Goal: Task Accomplishment & Management: Use online tool/utility

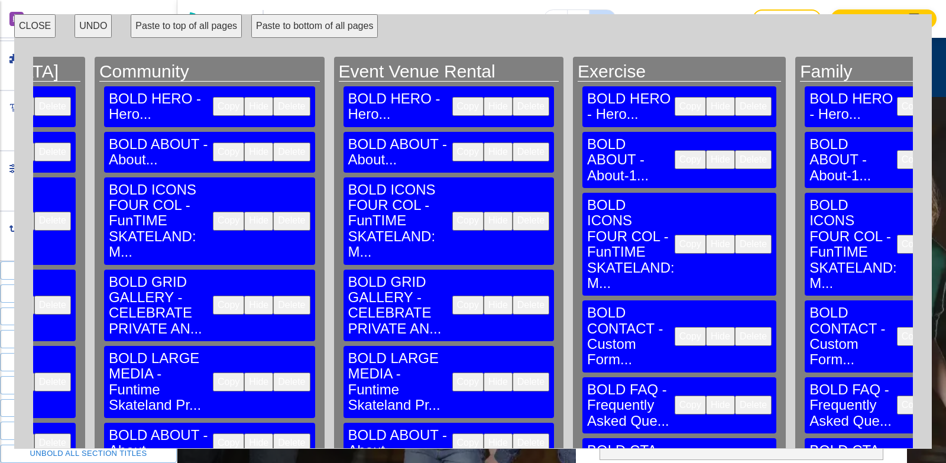
scroll to position [0, 1223]
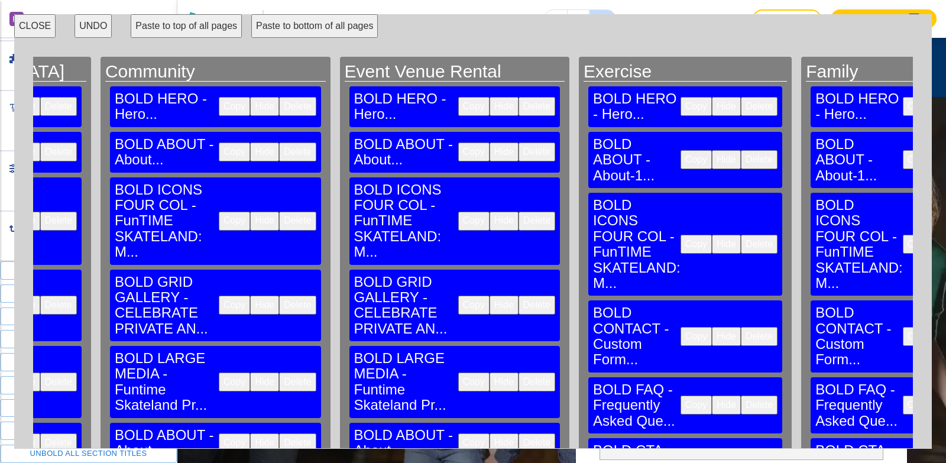
click at [458, 296] on button "Copy" at bounding box center [473, 305] width 31 height 19
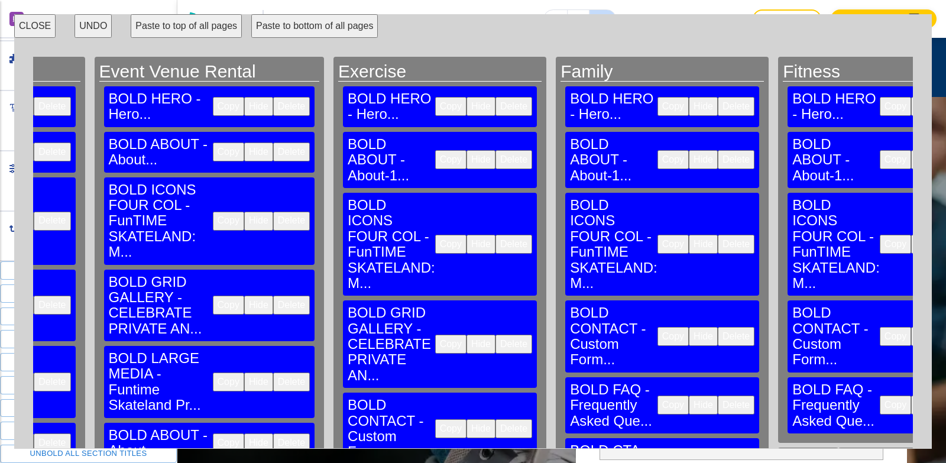
scroll to position [0, 1480]
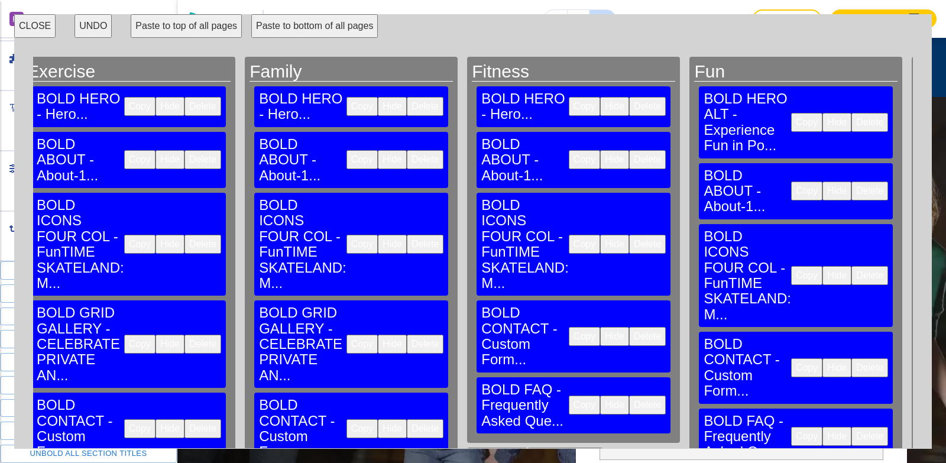
scroll to position [0, 1878]
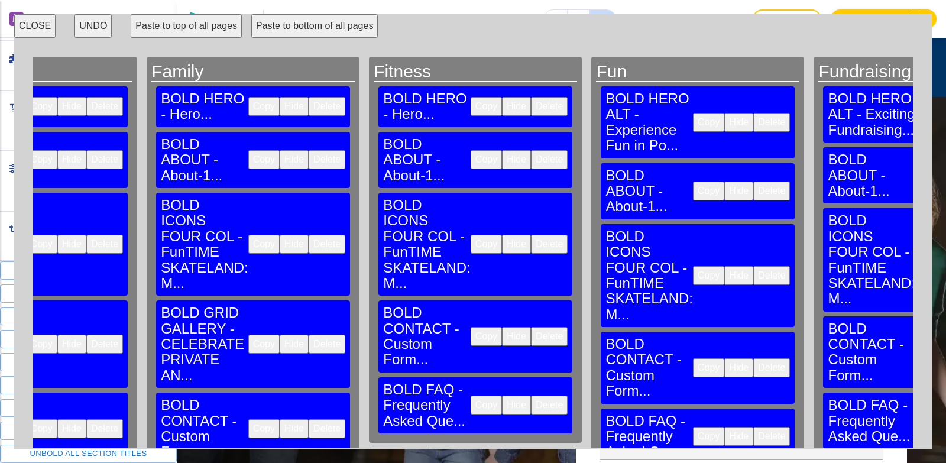
click at [429, 448] on button "Paste to bottom" at bounding box center [467, 457] width 76 height 19
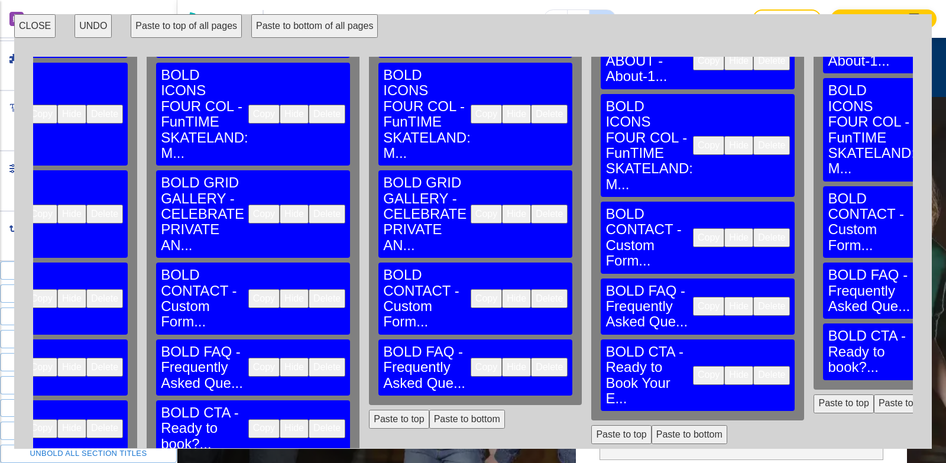
scroll to position [177, 1878]
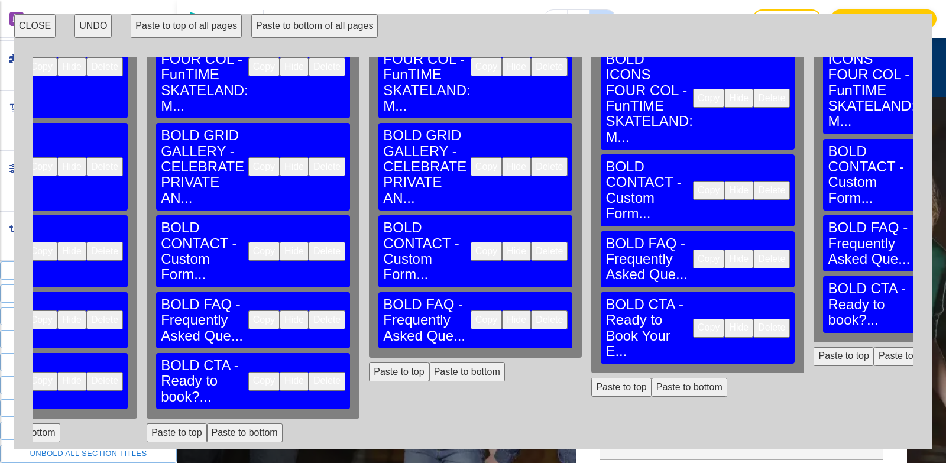
click at [652, 378] on button "Paste to bottom" at bounding box center [690, 387] width 76 height 19
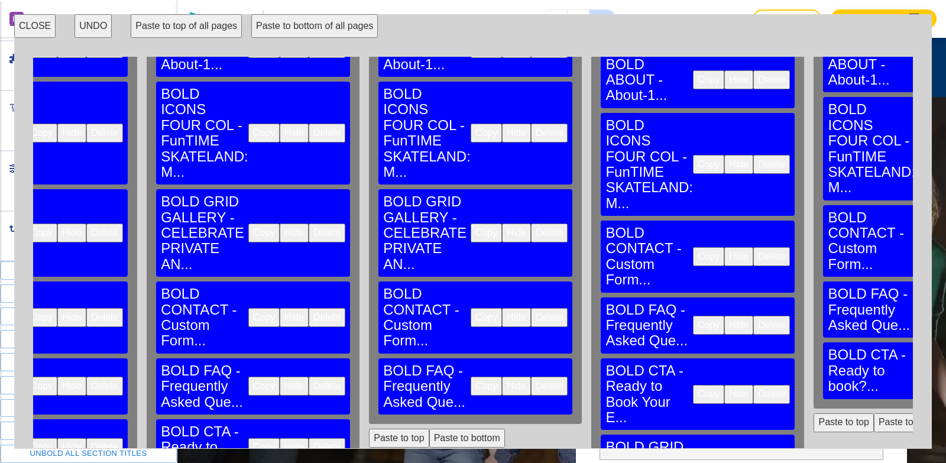
scroll to position [59, 1878]
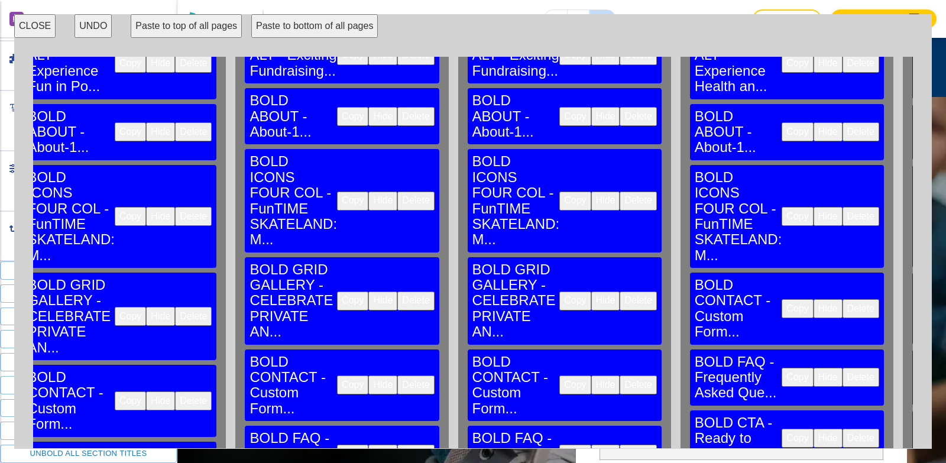
scroll to position [59, 2489]
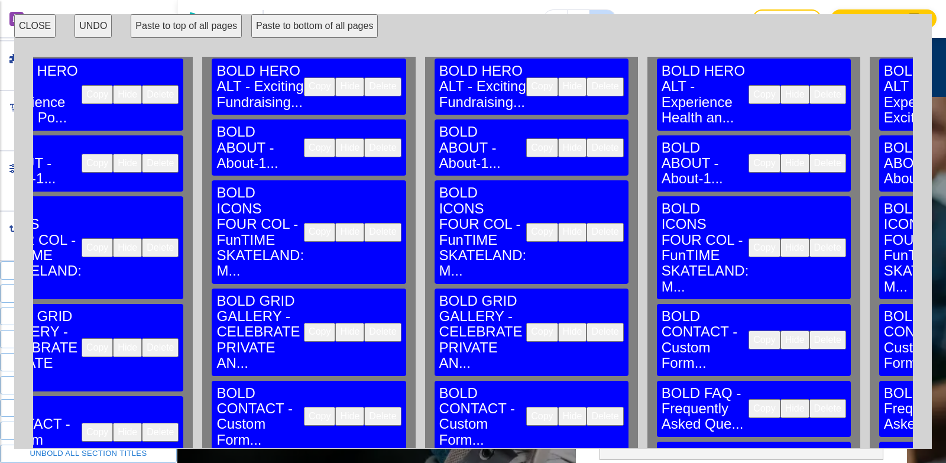
scroll to position [0, 2489]
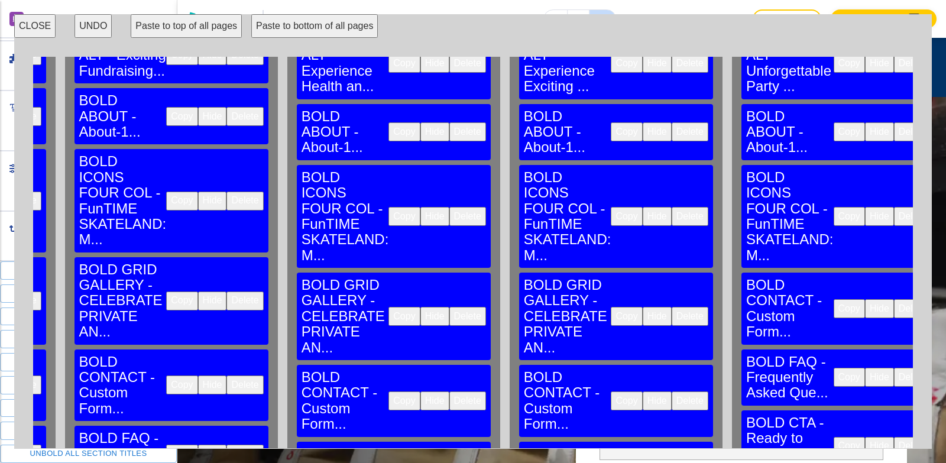
scroll to position [59, 2915]
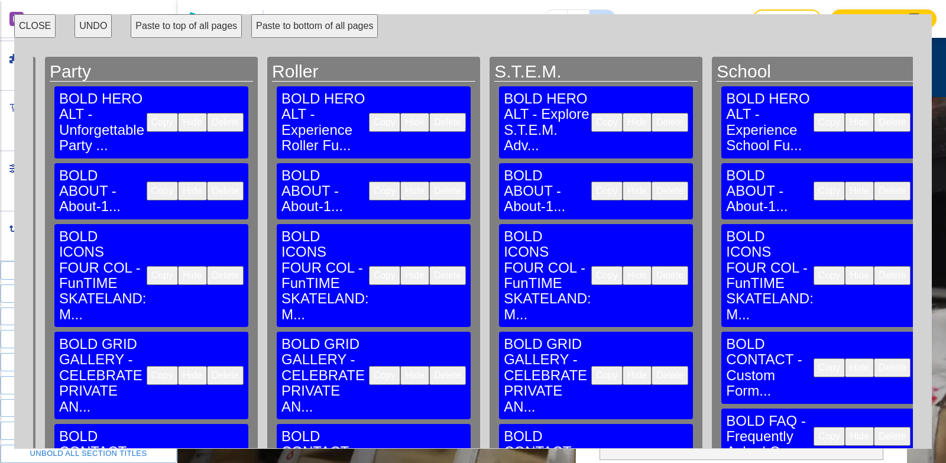
scroll to position [118, 3537]
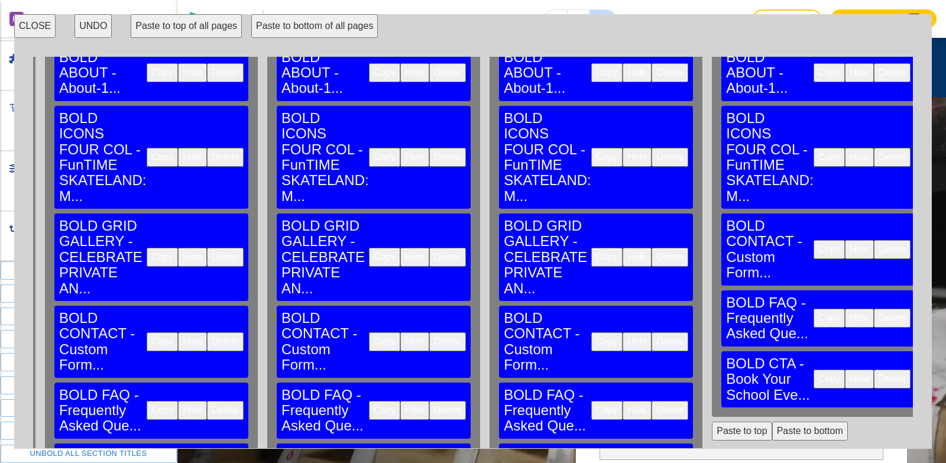
click at [772, 422] on button "Paste to bottom" at bounding box center [810, 431] width 76 height 19
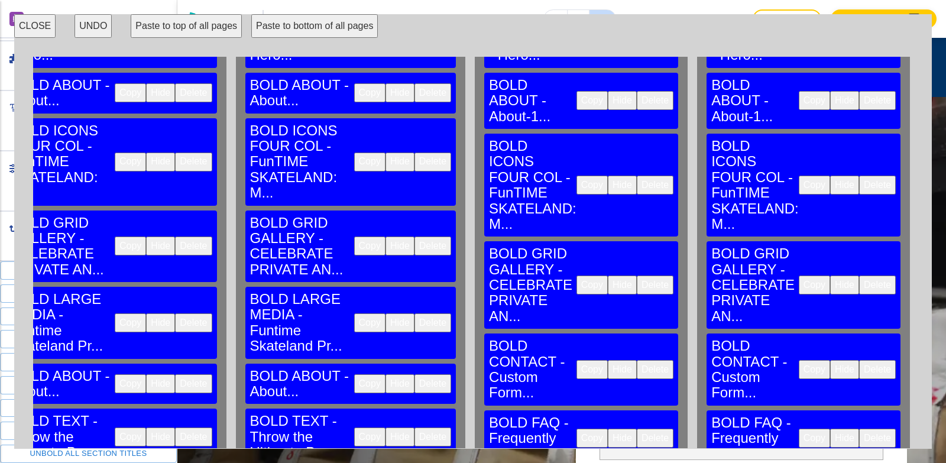
scroll to position [59, 1212]
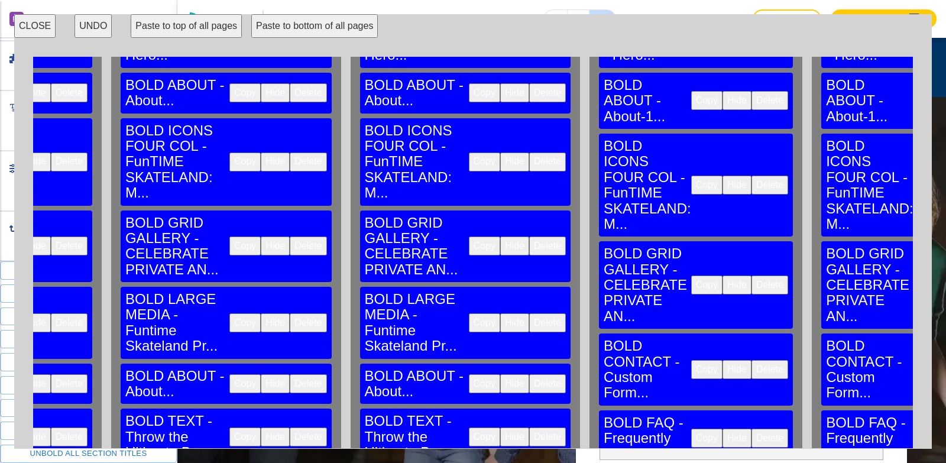
click at [469, 313] on button "Copy" at bounding box center [484, 322] width 31 height 19
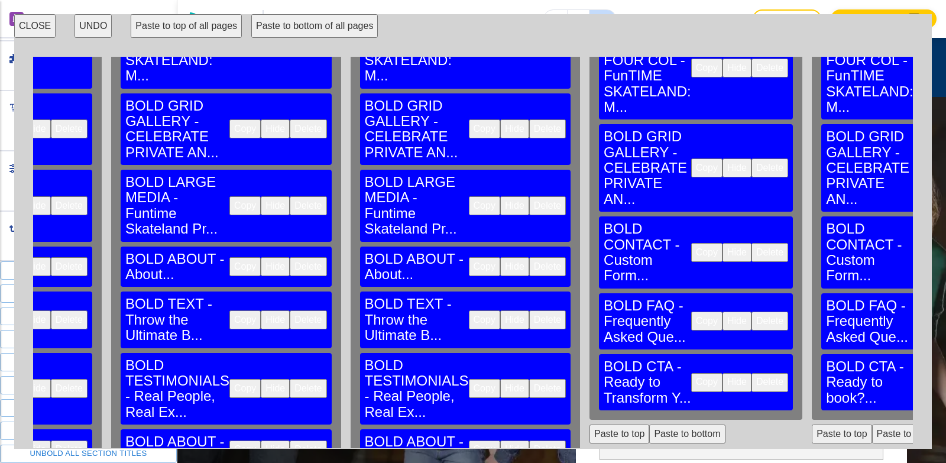
scroll to position [177, 1212]
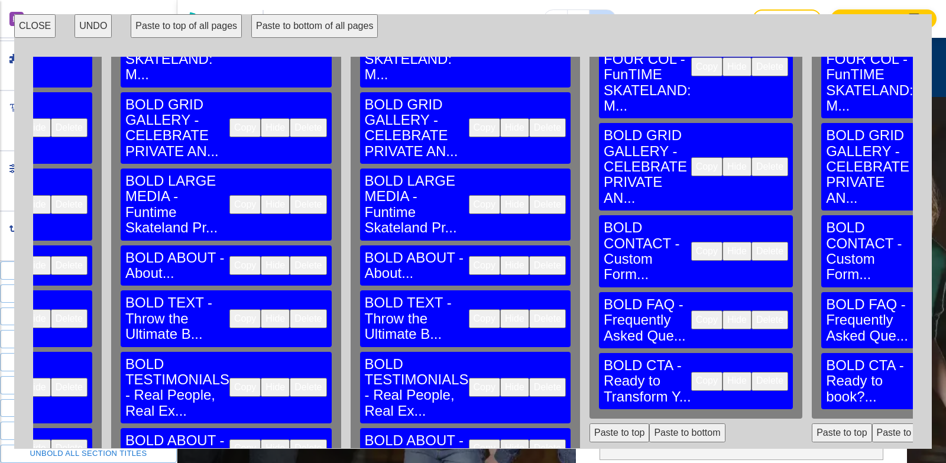
click at [649, 423] on button "Paste to bottom" at bounding box center [687, 432] width 76 height 19
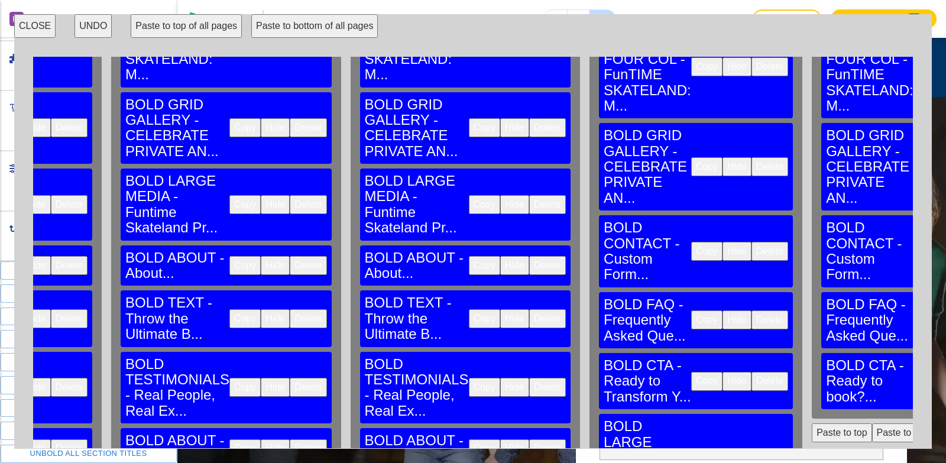
click at [872, 423] on button "Paste to bottom" at bounding box center [910, 432] width 76 height 19
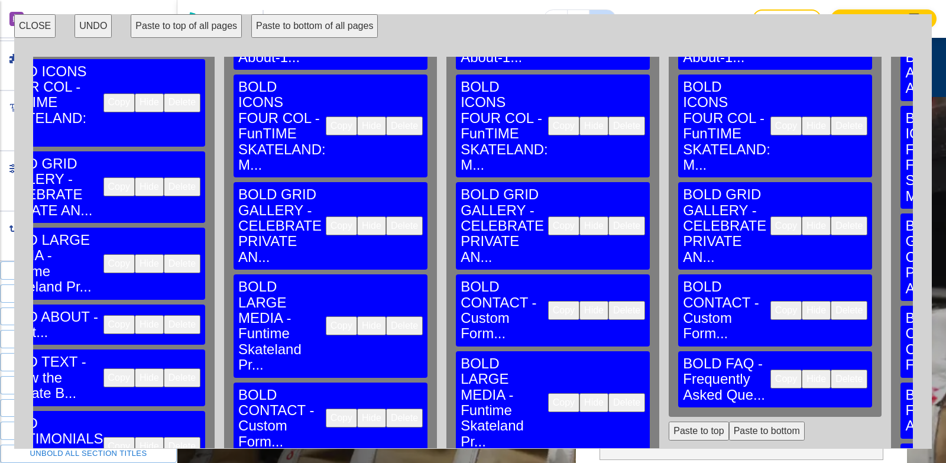
scroll to position [118, 1583]
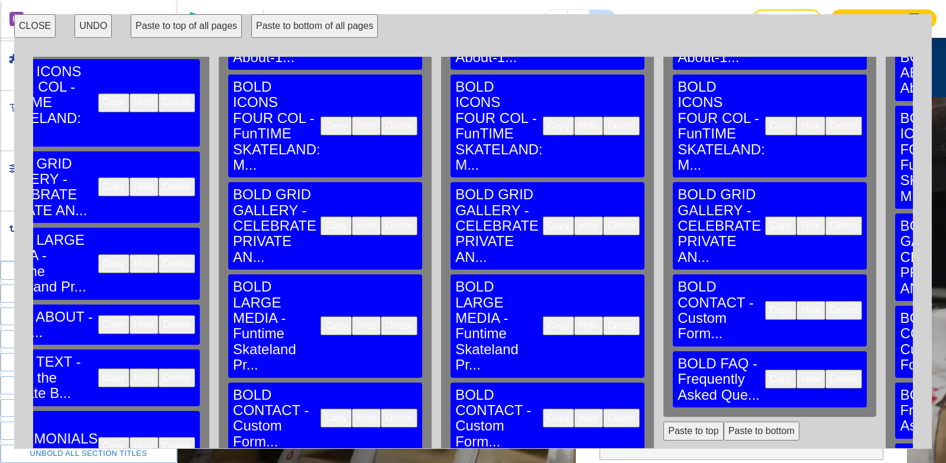
click at [724, 422] on button "Paste to bottom" at bounding box center [762, 431] width 76 height 19
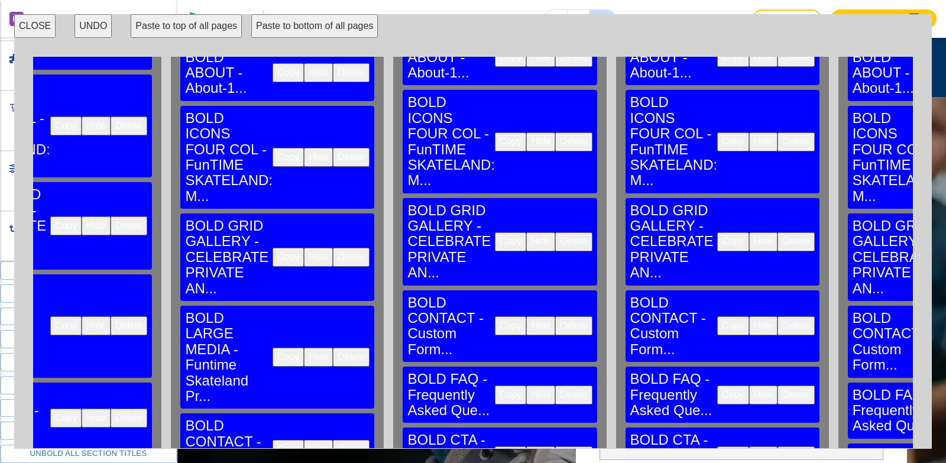
scroll to position [118, 2336]
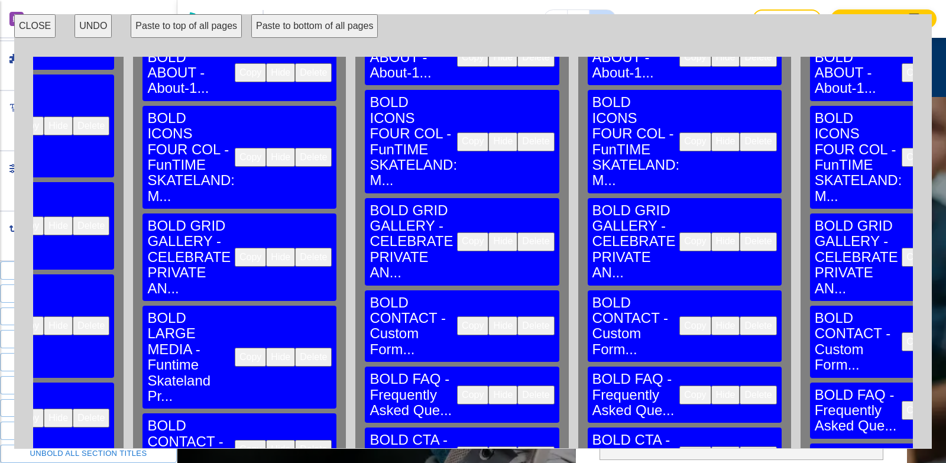
drag, startPoint x: 166, startPoint y: 384, endPoint x: 269, endPoint y: 397, distance: 103.7
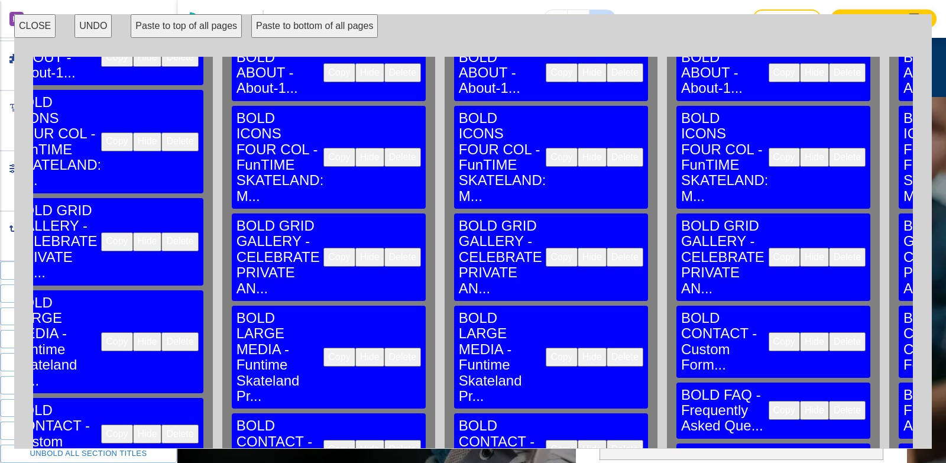
scroll to position [118, 2948]
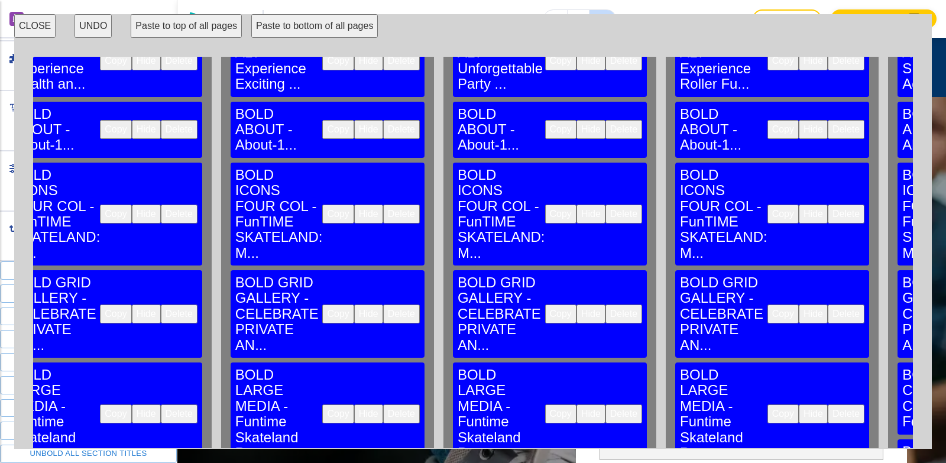
scroll to position [118, 3138]
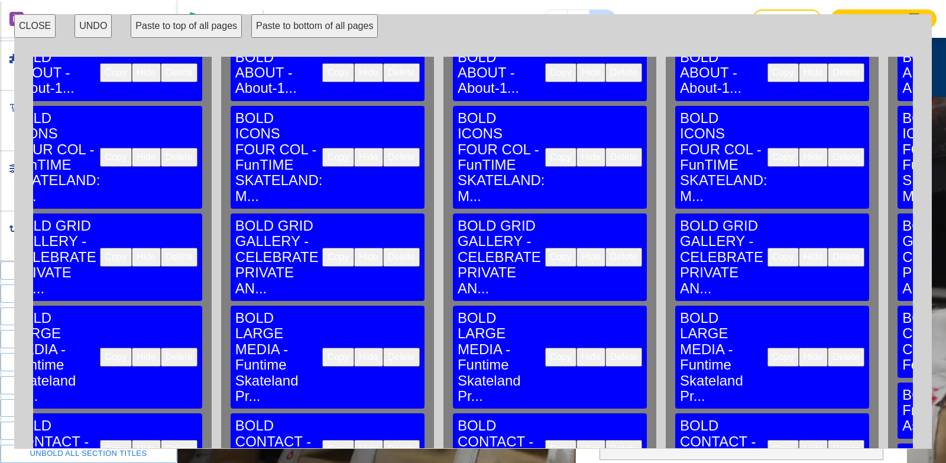
click at [777, 368] on div "HOME BOLD HERO - Hero... Copy Hide Delete BOLD ABOUT - About... Copy Hide Delet…" at bounding box center [473, 253] width 880 height 392
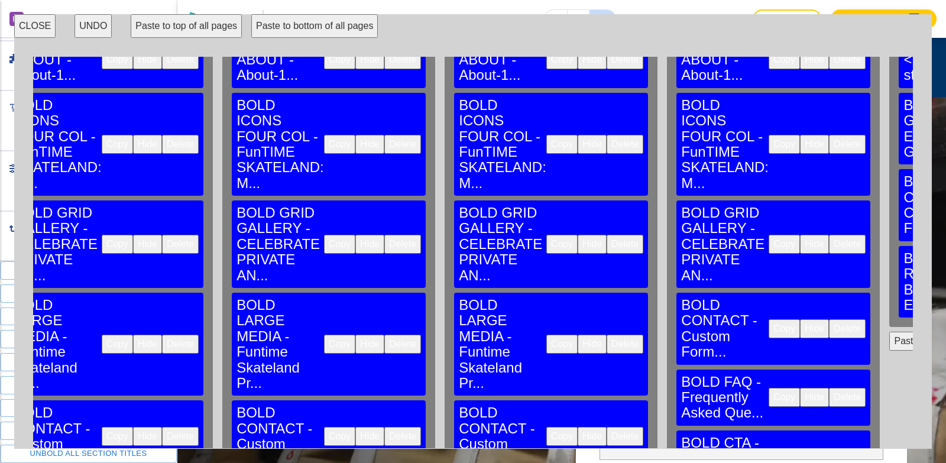
scroll to position [177, 3804]
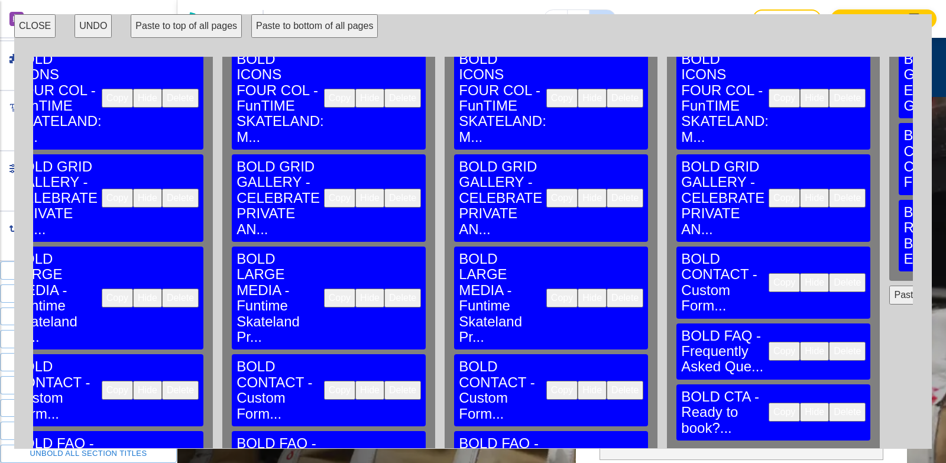
click at [727, 455] on button "Paste to bottom" at bounding box center [765, 464] width 76 height 19
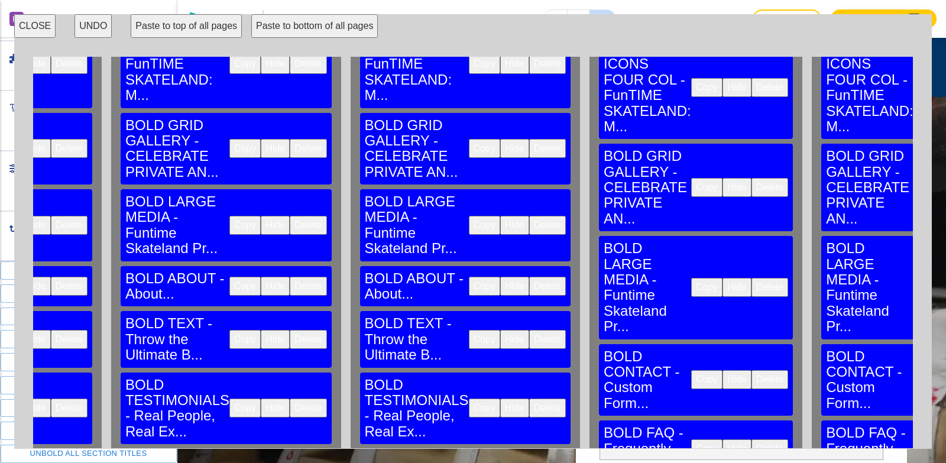
scroll to position [177, 1212]
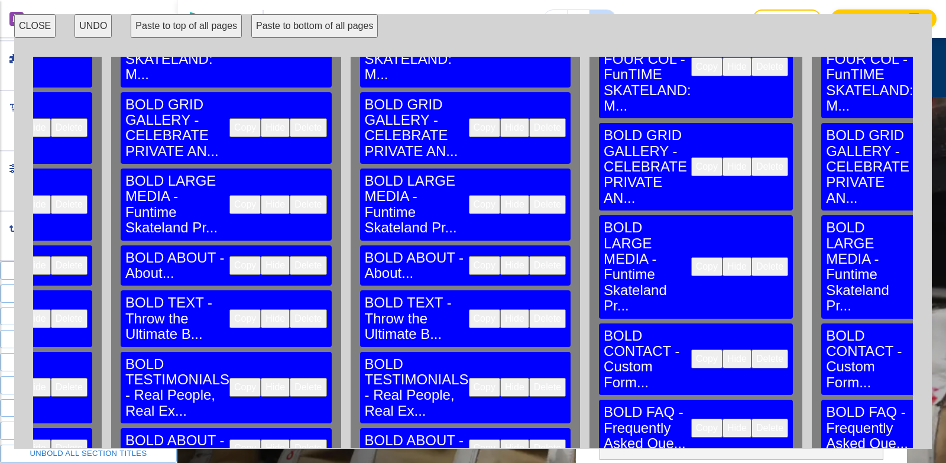
click at [469, 256] on button "Copy" at bounding box center [484, 265] width 31 height 19
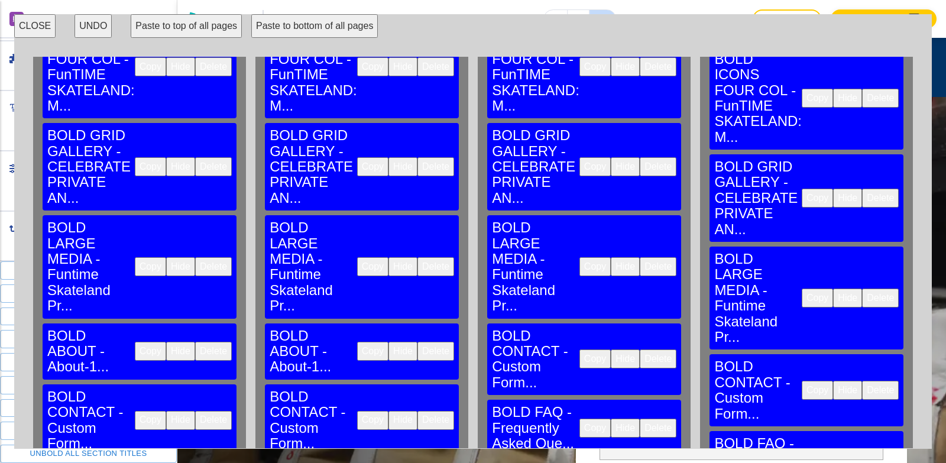
scroll to position [177, 1786]
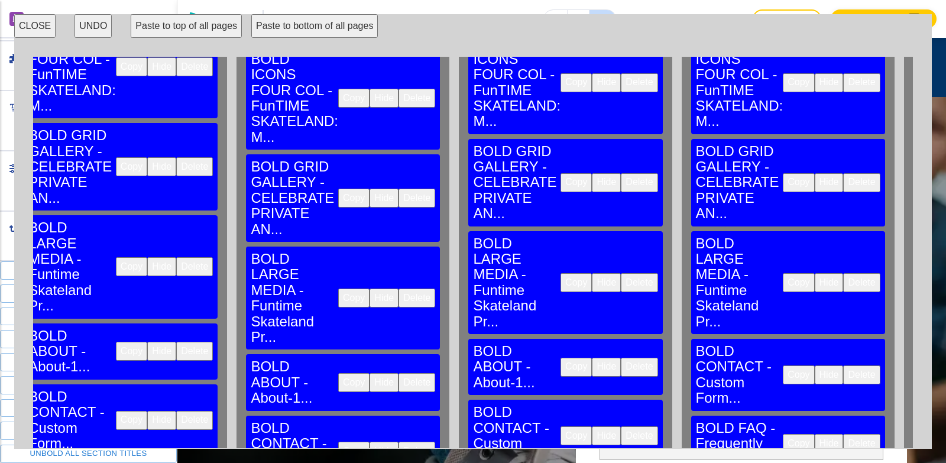
scroll to position [177, 2255]
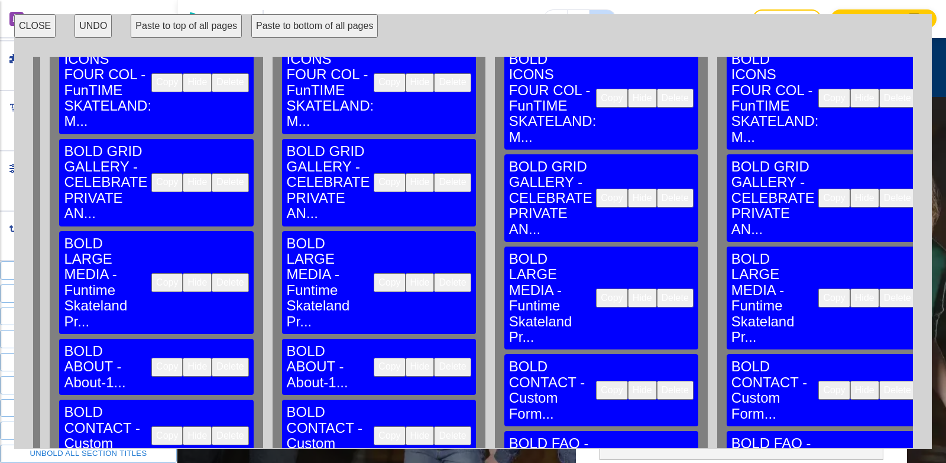
scroll to position [177, 2674]
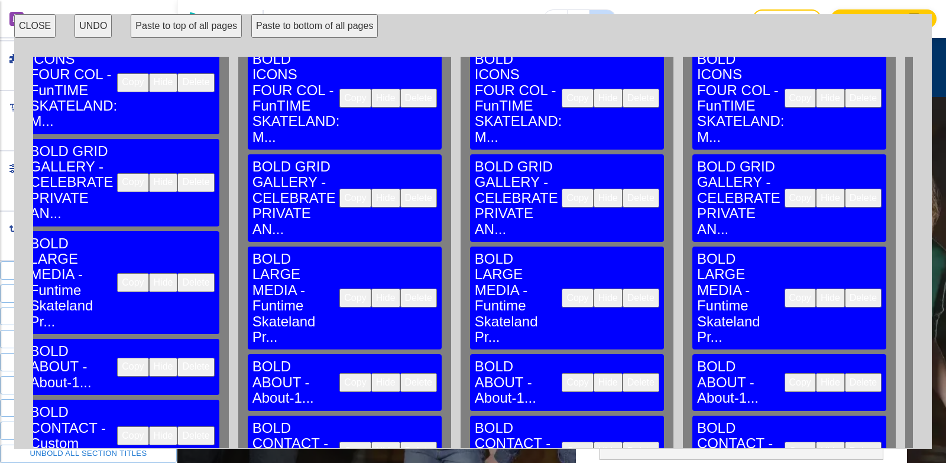
scroll to position [177, 2975]
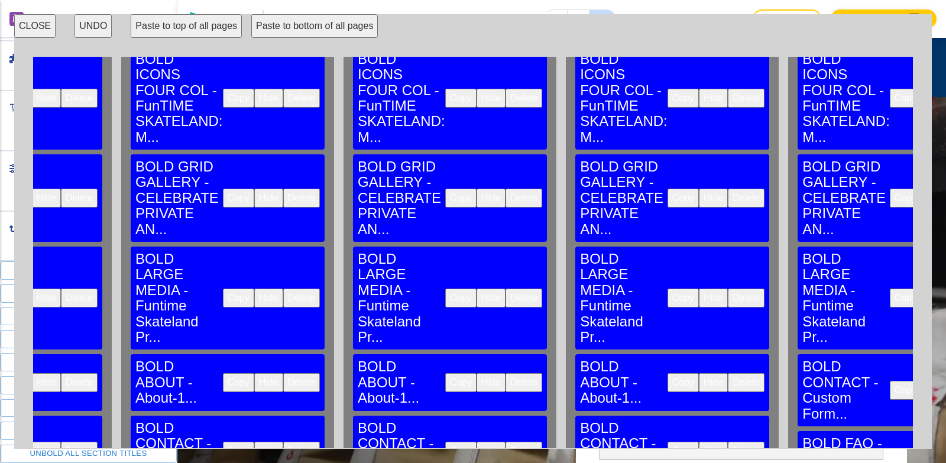
scroll to position [177, 3466]
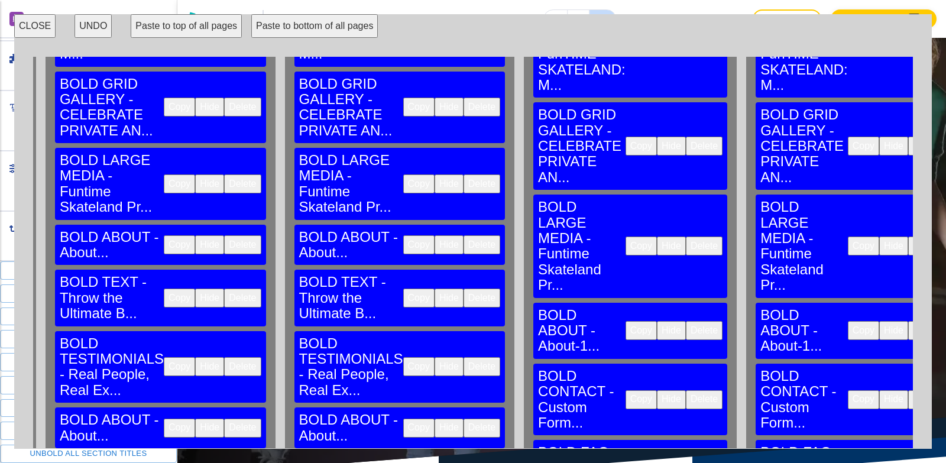
scroll to position [177, 1278]
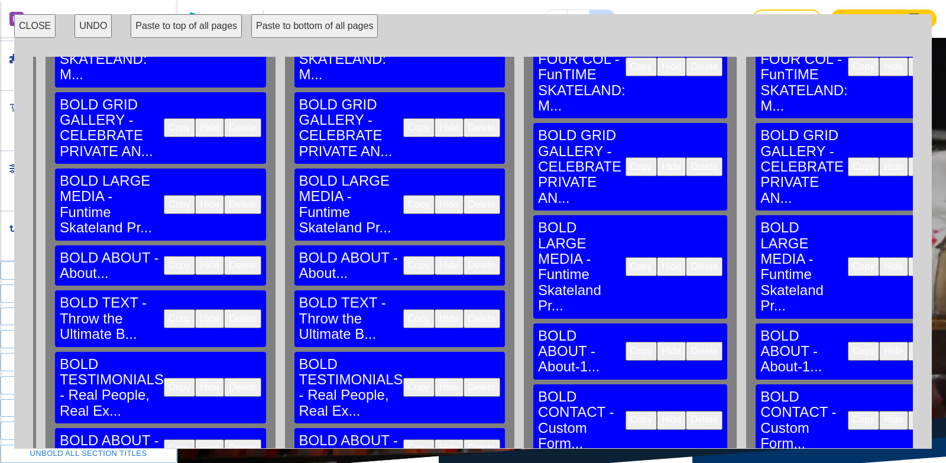
click at [403, 309] on button "Copy" at bounding box center [418, 318] width 31 height 19
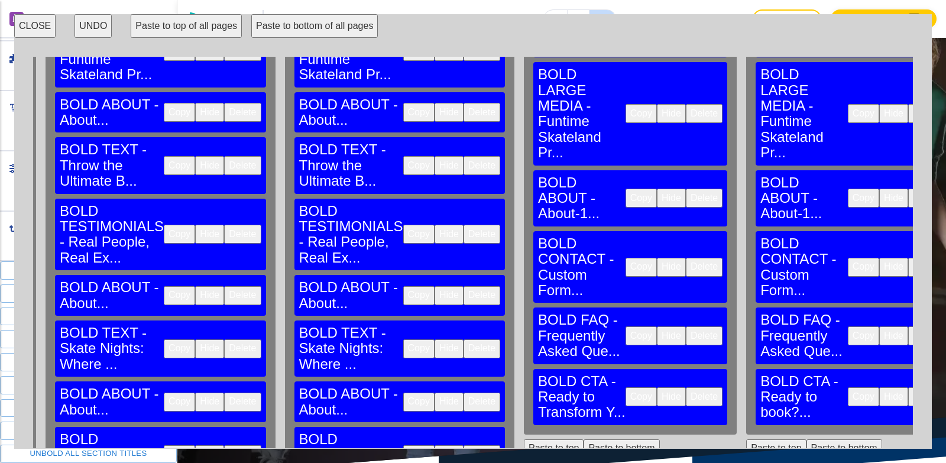
scroll to position [355, 1278]
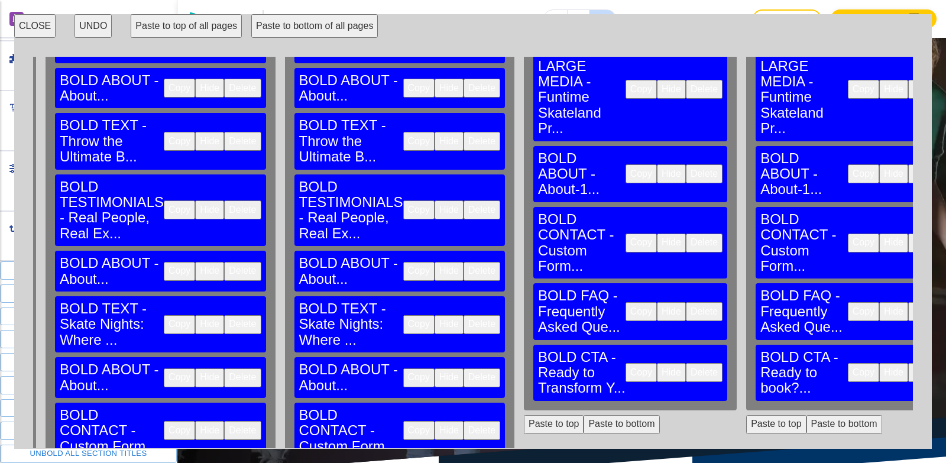
click at [584, 415] on button "Paste to bottom" at bounding box center [622, 424] width 76 height 19
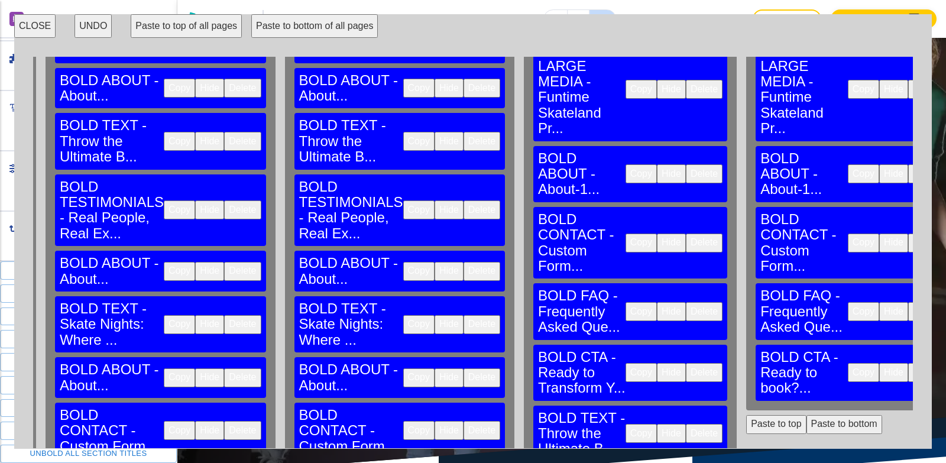
click at [807, 415] on button "Paste to bottom" at bounding box center [845, 424] width 76 height 19
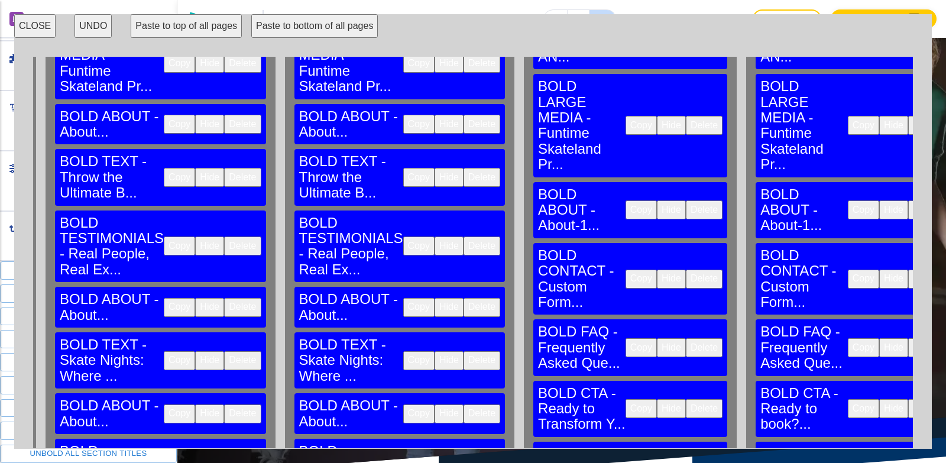
scroll to position [237, 1278]
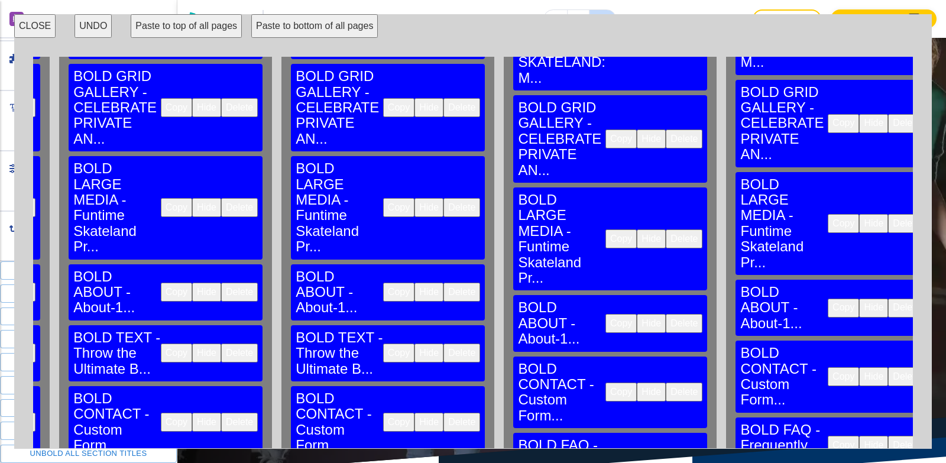
scroll to position [237, 1976]
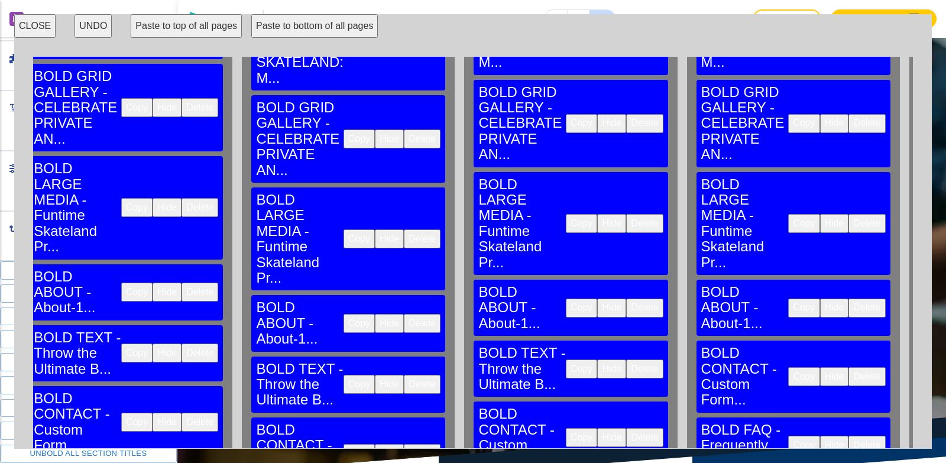
scroll to position [237, 2249]
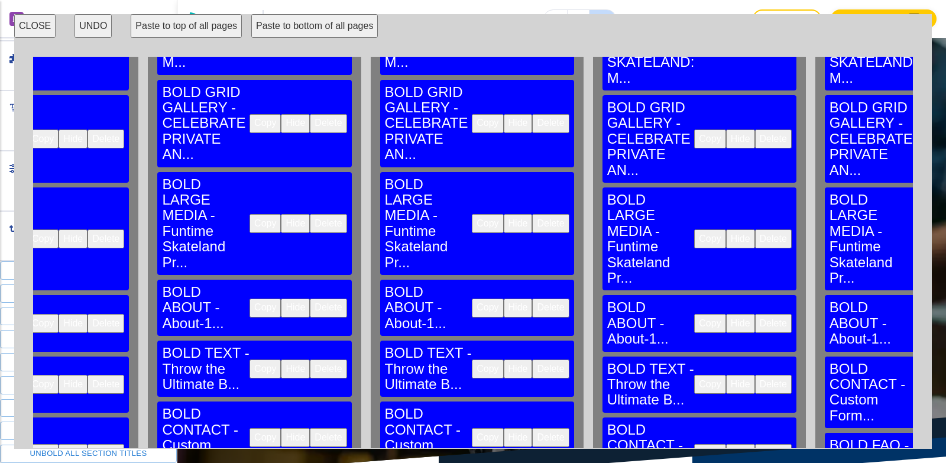
scroll to position [237, 2571]
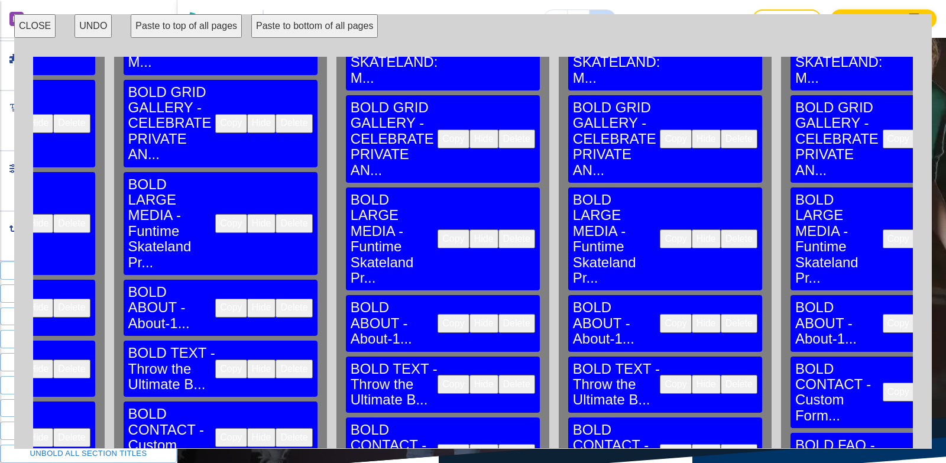
scroll to position [237, 2811]
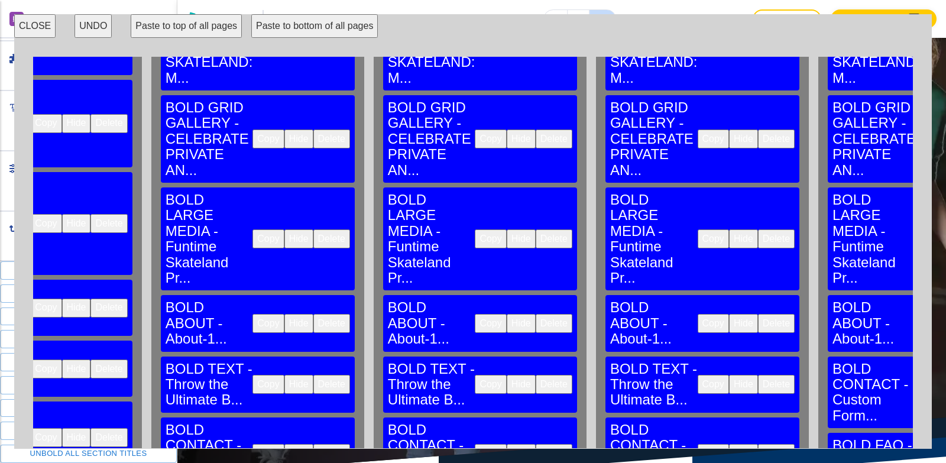
scroll to position [237, 3007]
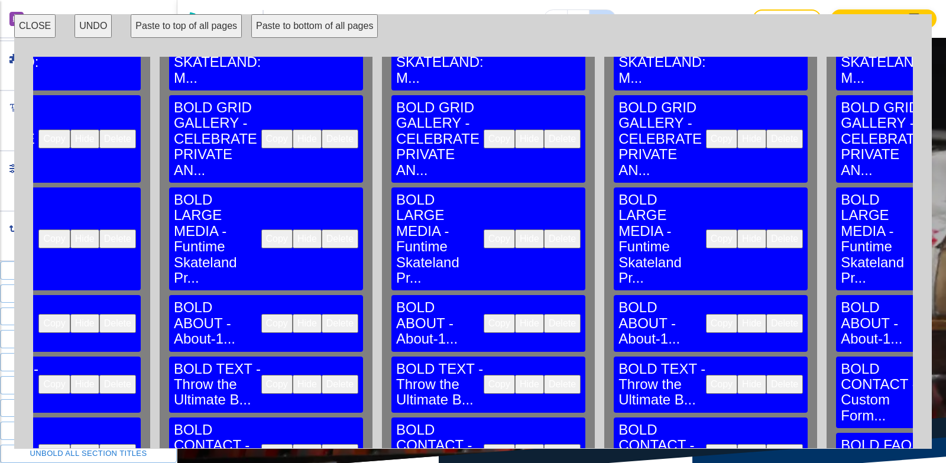
scroll to position [237, 3444]
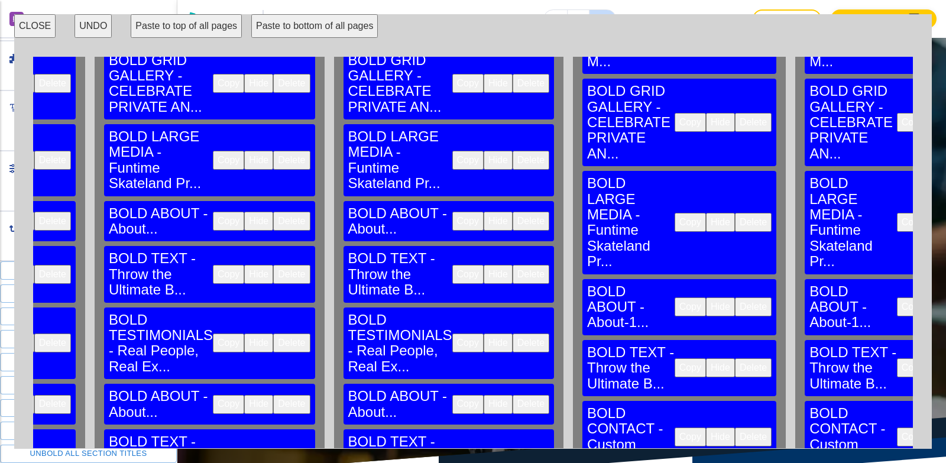
scroll to position [296, 1229]
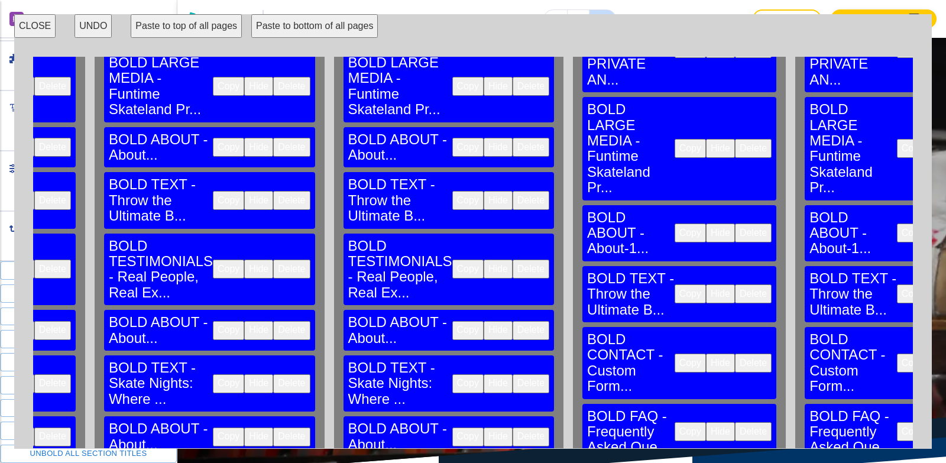
click at [452, 260] on button "Copy" at bounding box center [467, 269] width 31 height 19
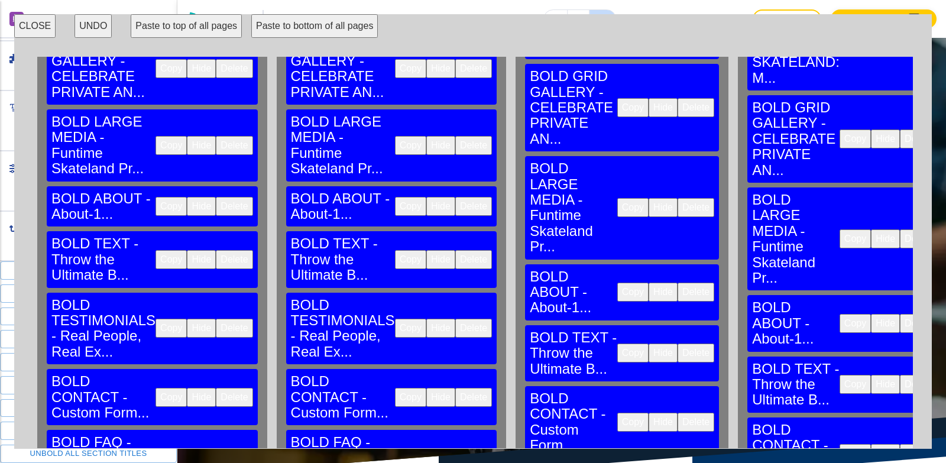
scroll to position [237, 1781]
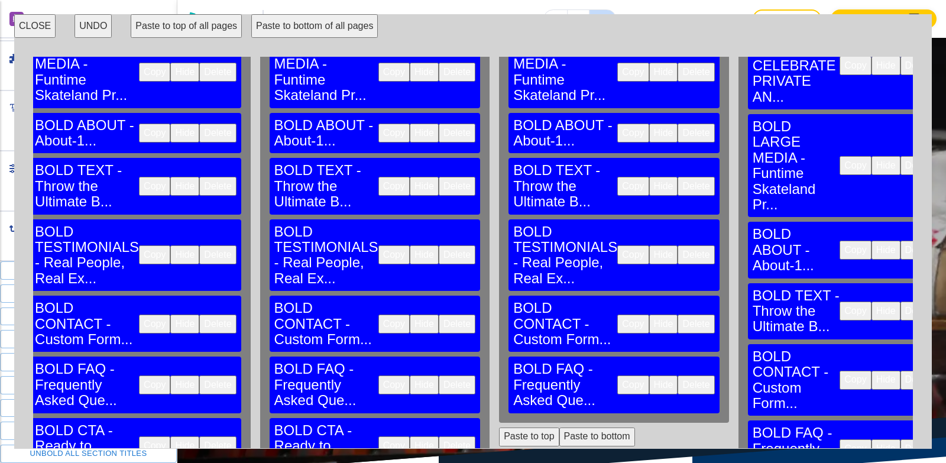
scroll to position [355, 1781]
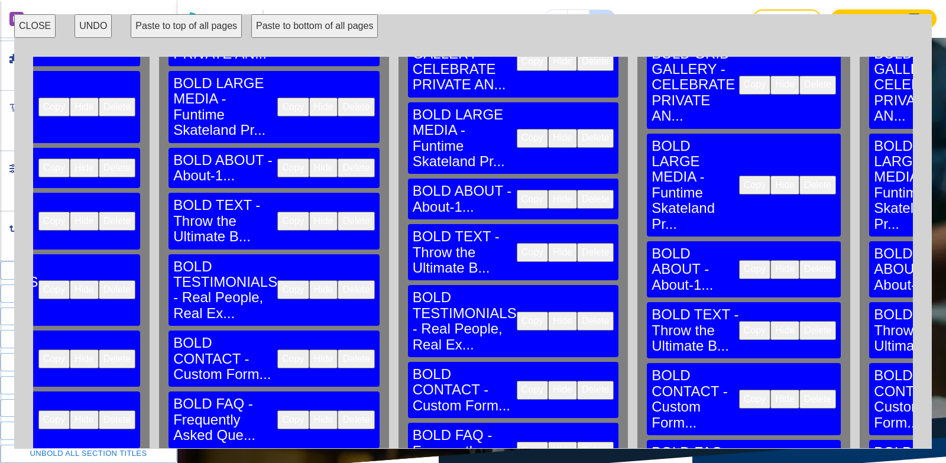
scroll to position [296, 2121]
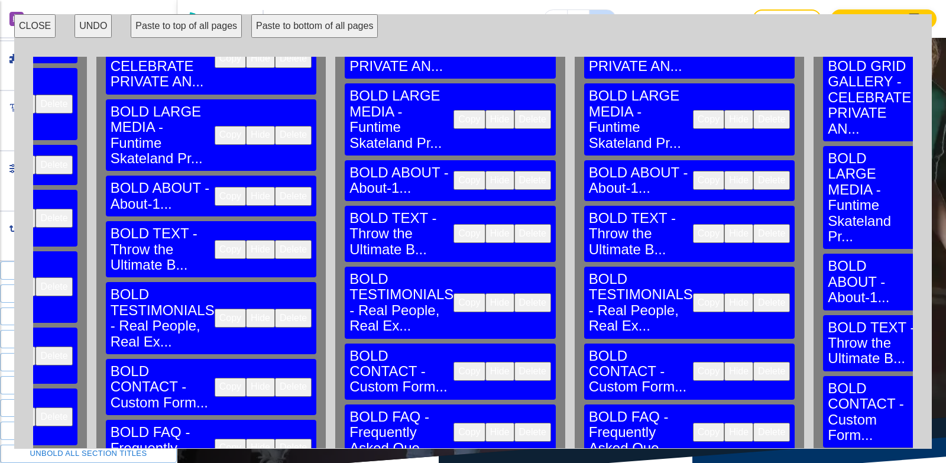
scroll to position [296, 2424]
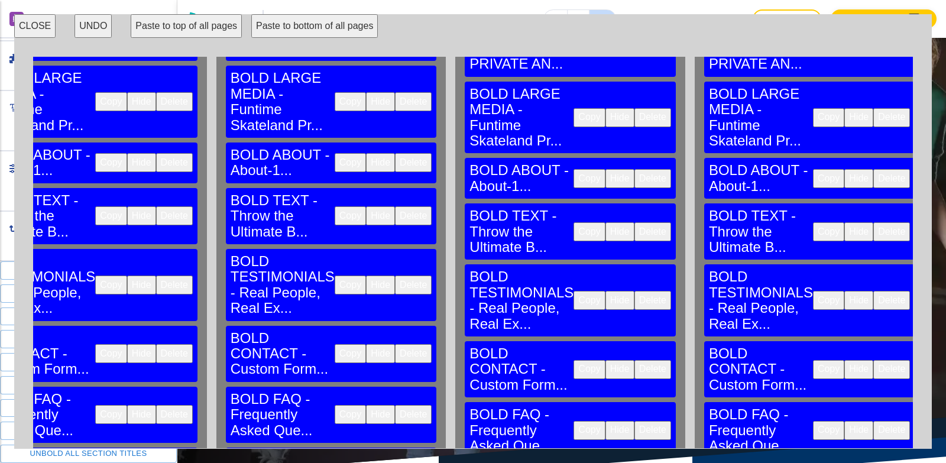
scroll to position [296, 2793]
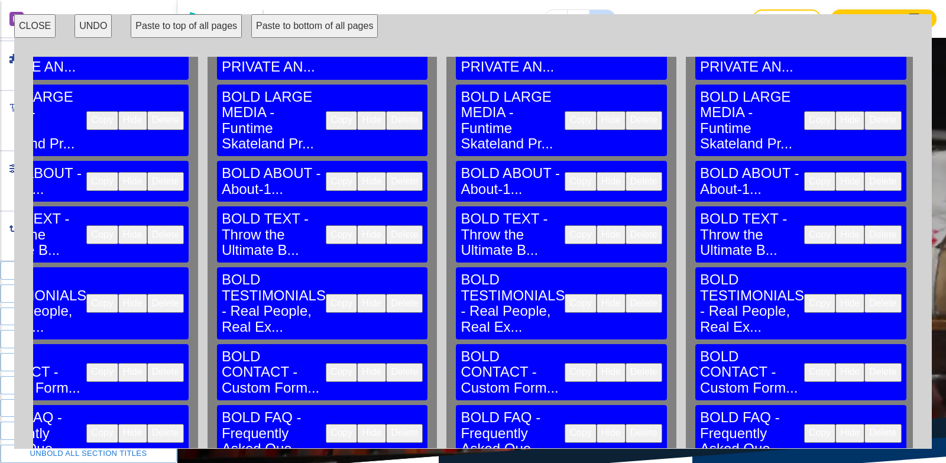
scroll to position [355, 3269]
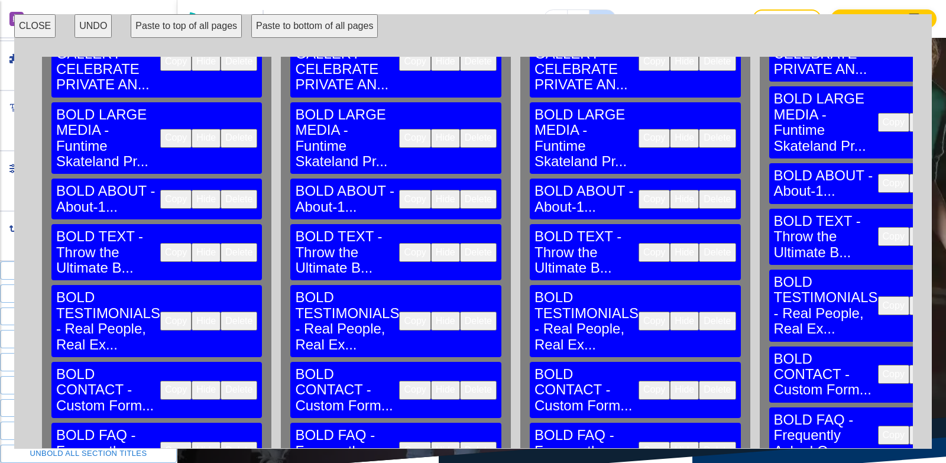
scroll to position [296, 3435]
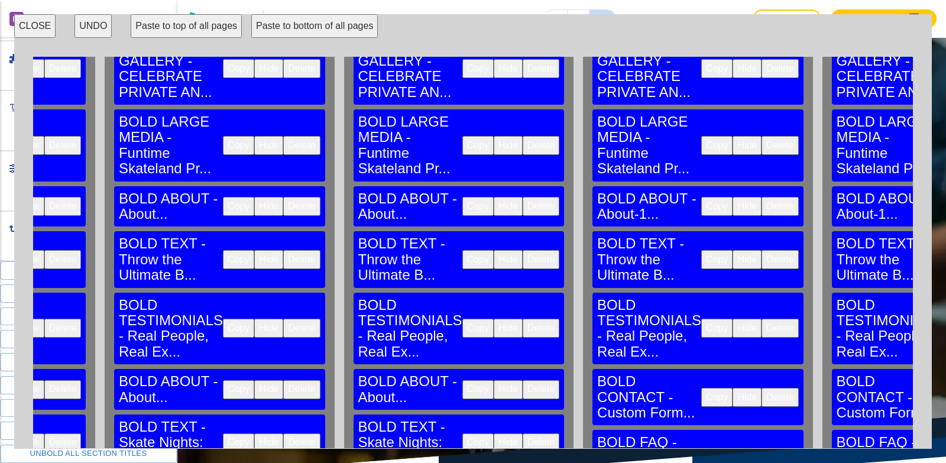
scroll to position [296, 1219]
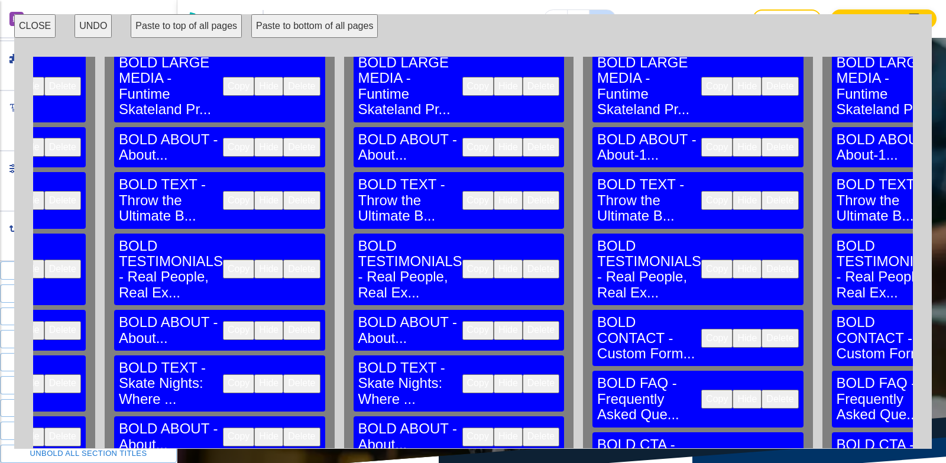
click at [463, 321] on button "Copy" at bounding box center [478, 330] width 31 height 19
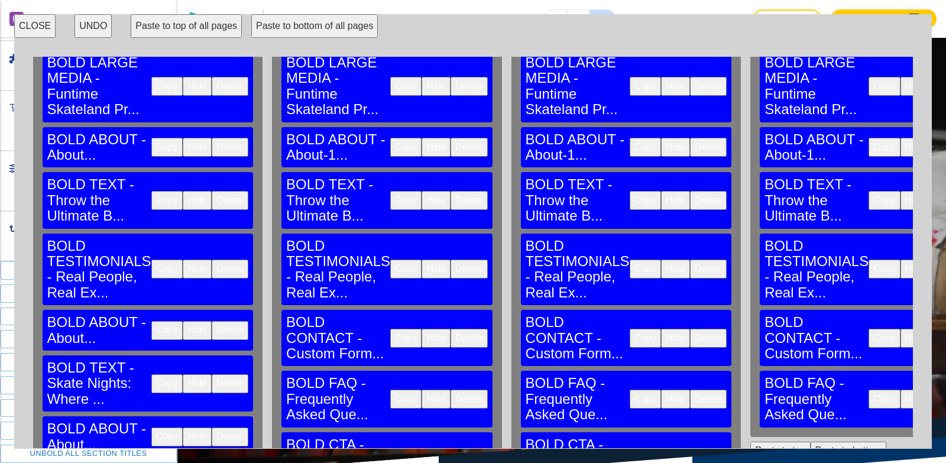
scroll to position [296, 1508]
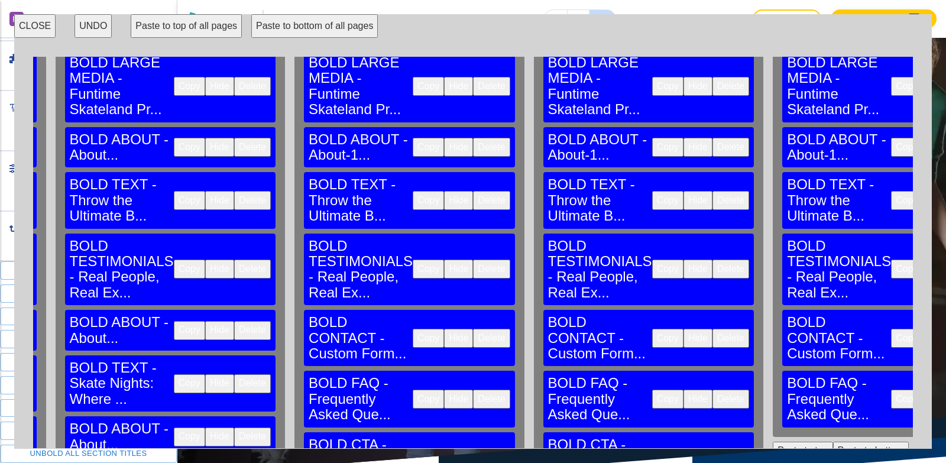
click at [833, 442] on button "Paste to bottom" at bounding box center [871, 451] width 76 height 19
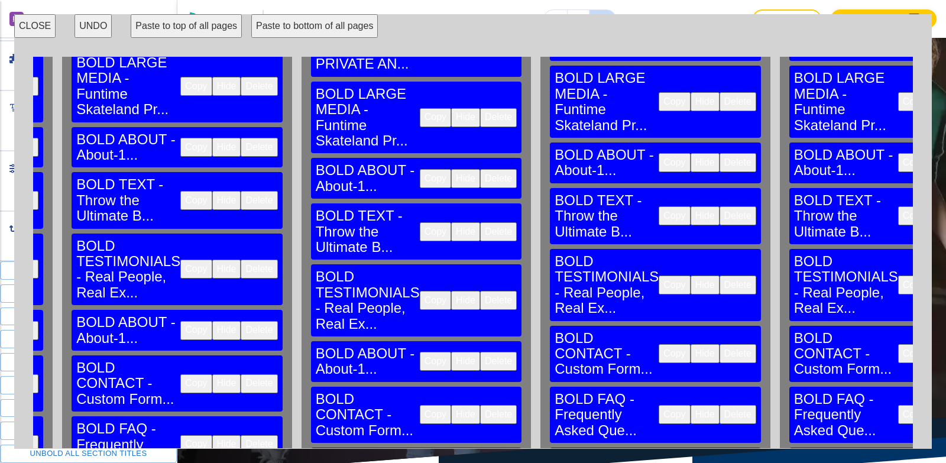
scroll to position [296, 2224]
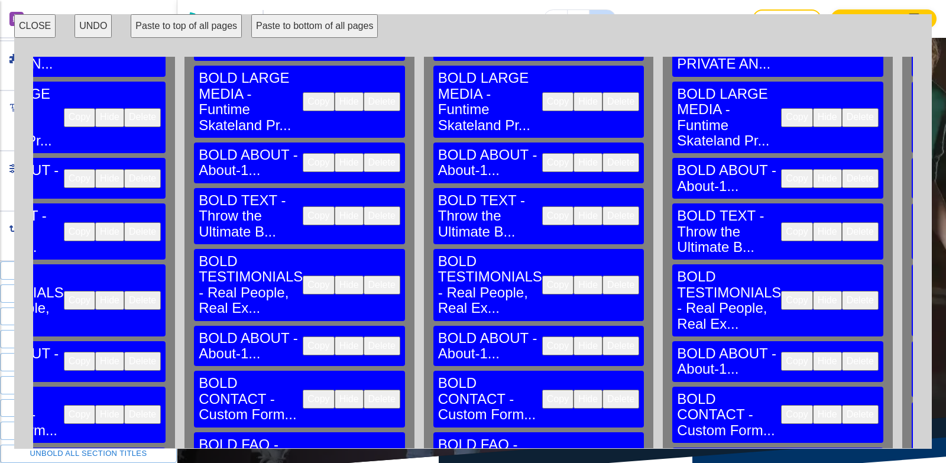
scroll to position [296, 2652]
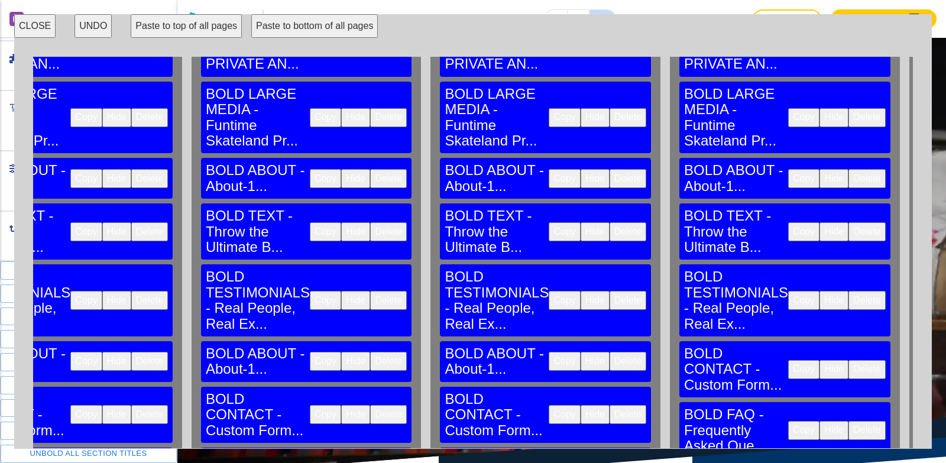
scroll to position [296, 3302]
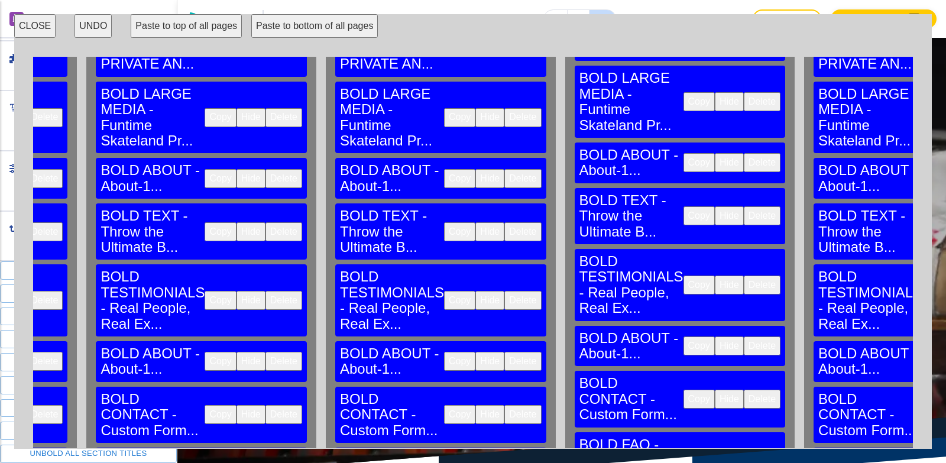
scroll to position [296, 3636]
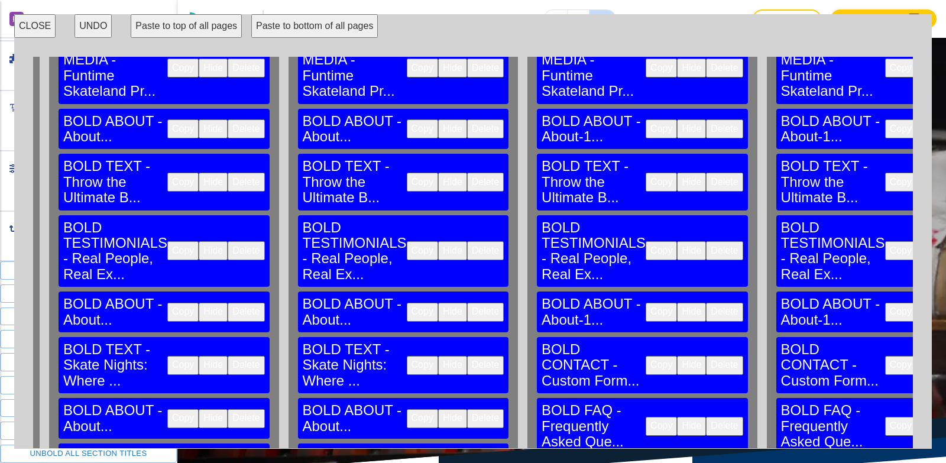
scroll to position [296, 1275]
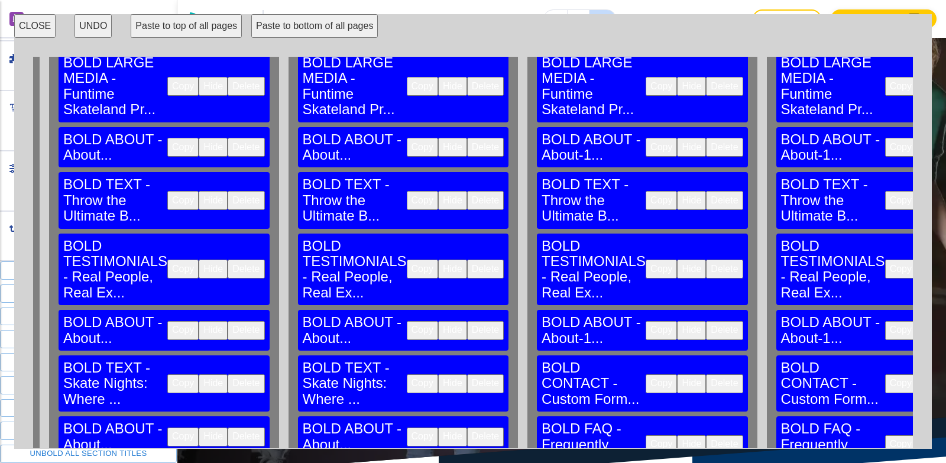
click at [407, 374] on button "Copy" at bounding box center [422, 383] width 31 height 19
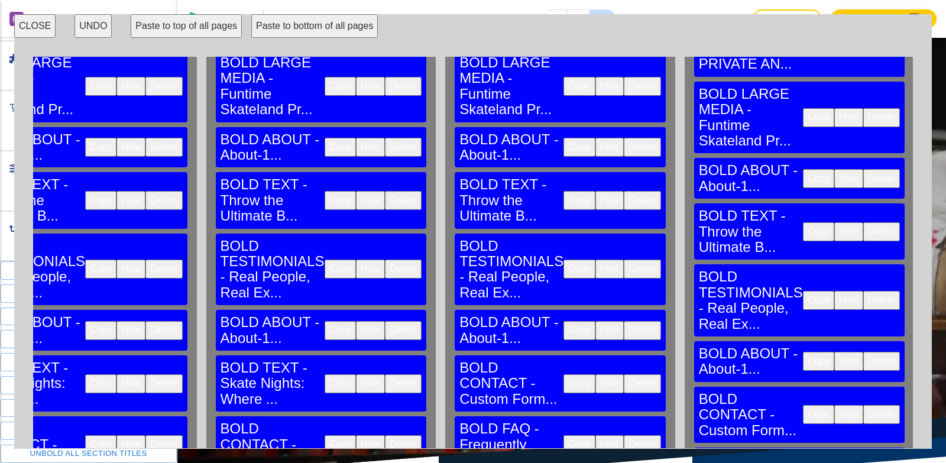
scroll to position [296, 1935]
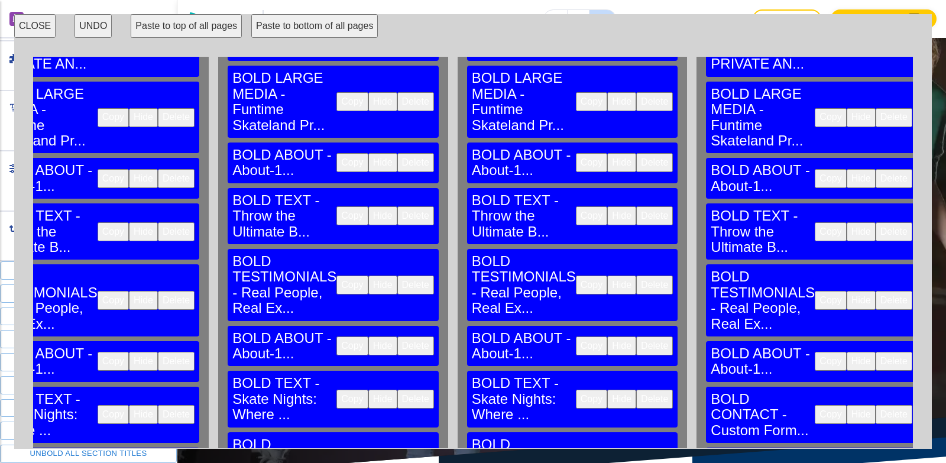
scroll to position [296, 2674]
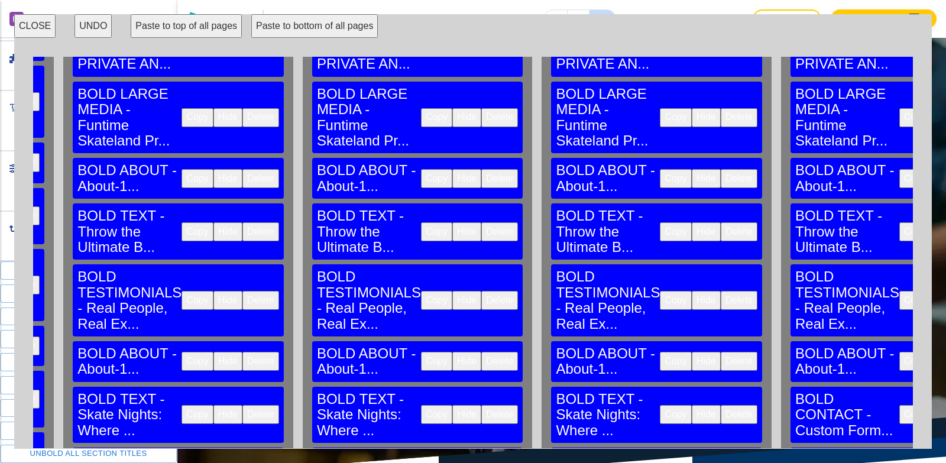
scroll to position [296, 3180]
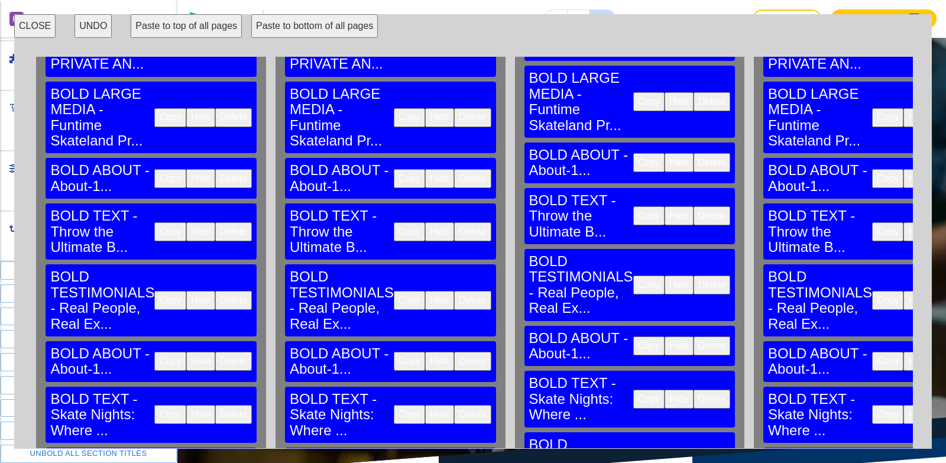
scroll to position [296, 3685]
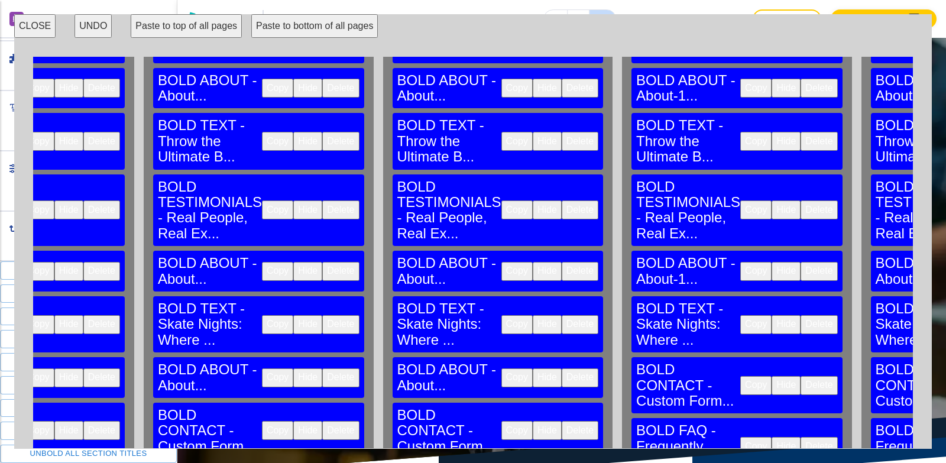
scroll to position [370, 1180]
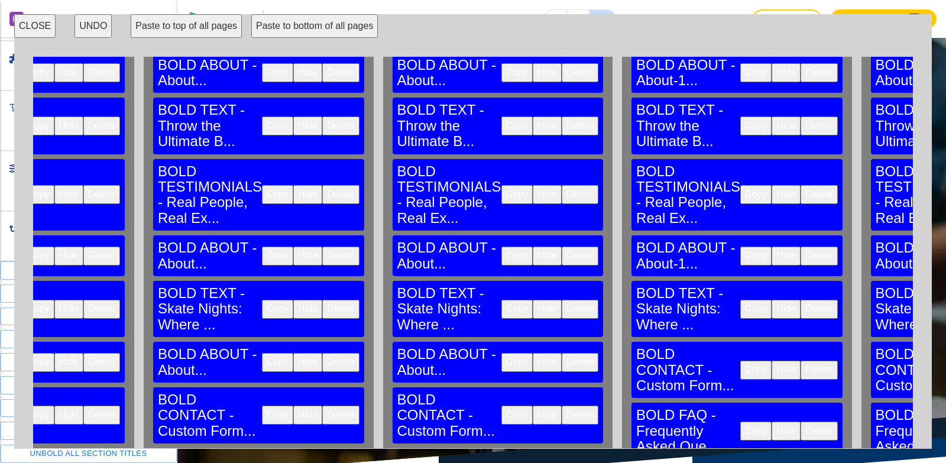
click at [502, 353] on button "Copy" at bounding box center [517, 362] width 31 height 19
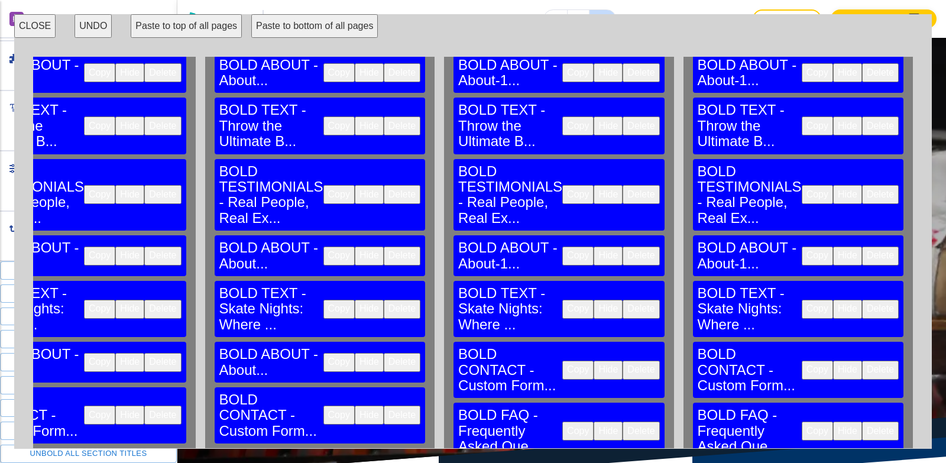
scroll to position [370, 1380]
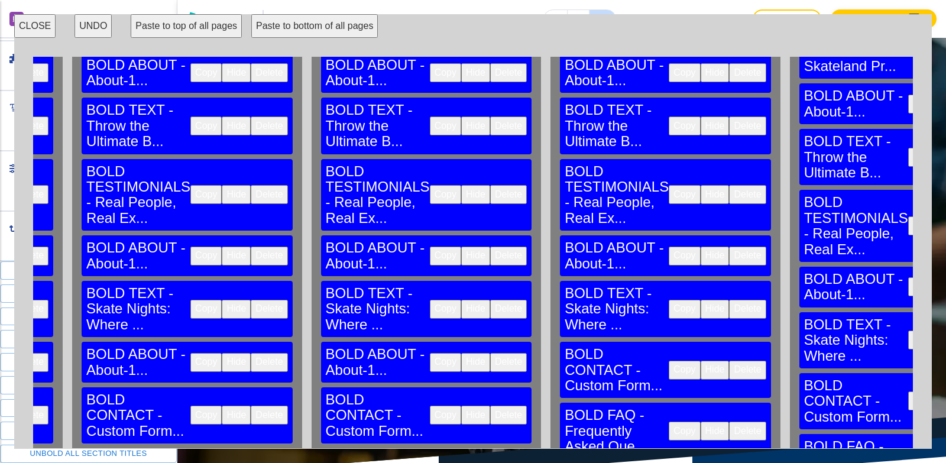
scroll to position [370, 1741]
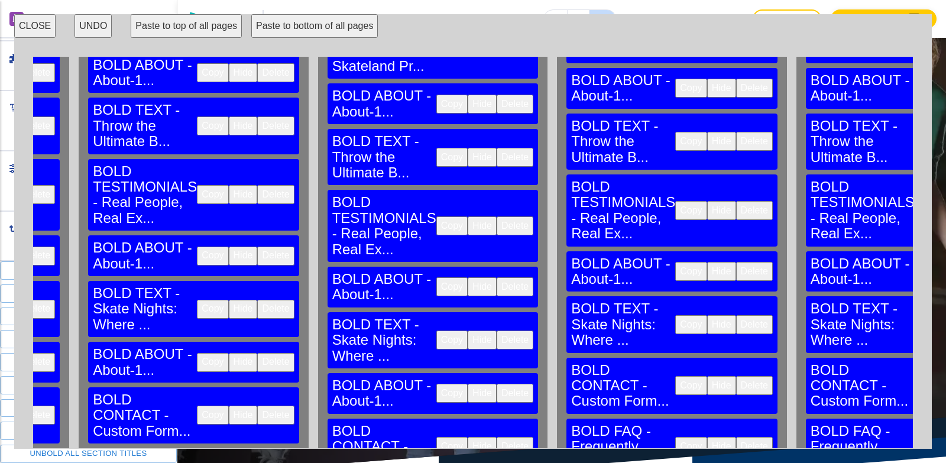
scroll to position [370, 2241]
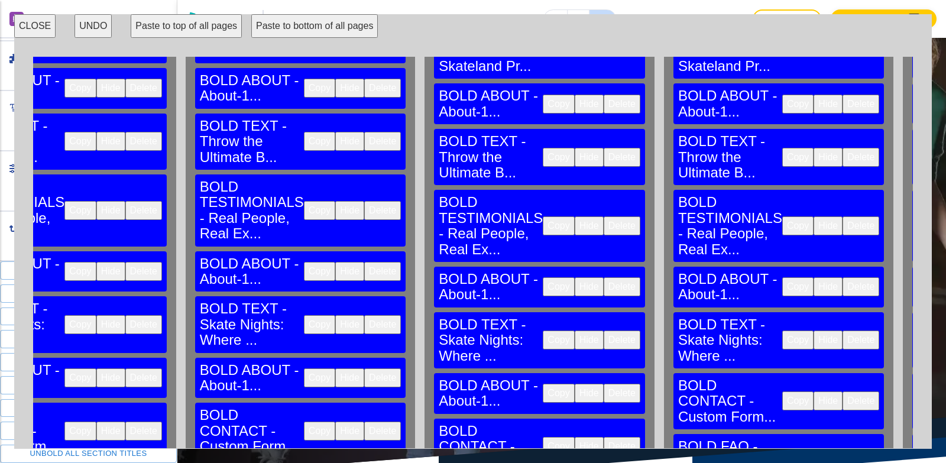
scroll to position [370, 2863]
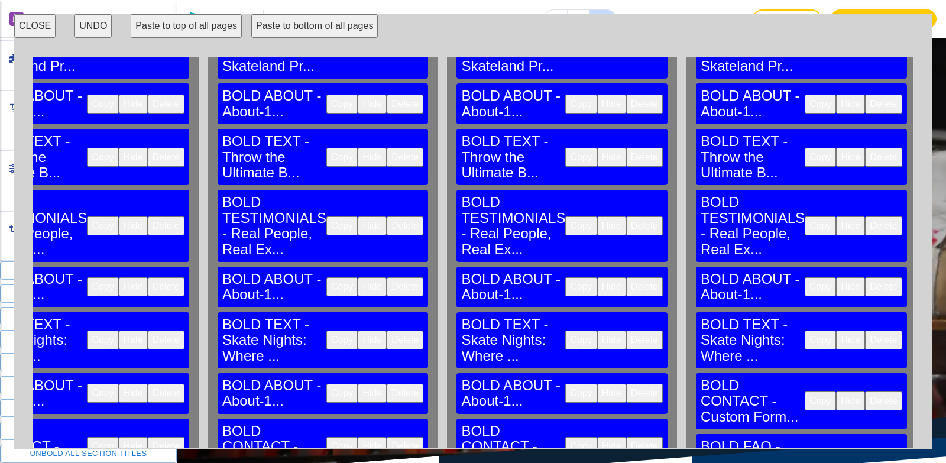
scroll to position [370, 3397]
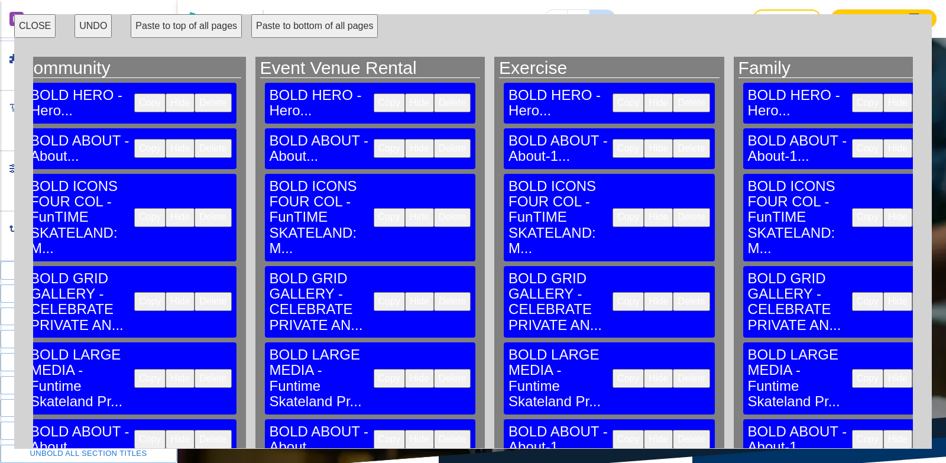
scroll to position [0, 1308]
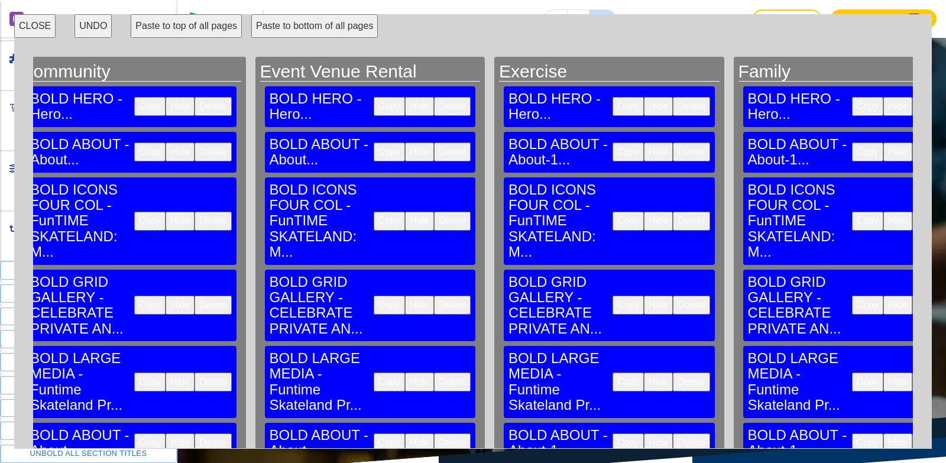
click at [42, 27] on button "CLOSE" at bounding box center [34, 26] width 41 height 24
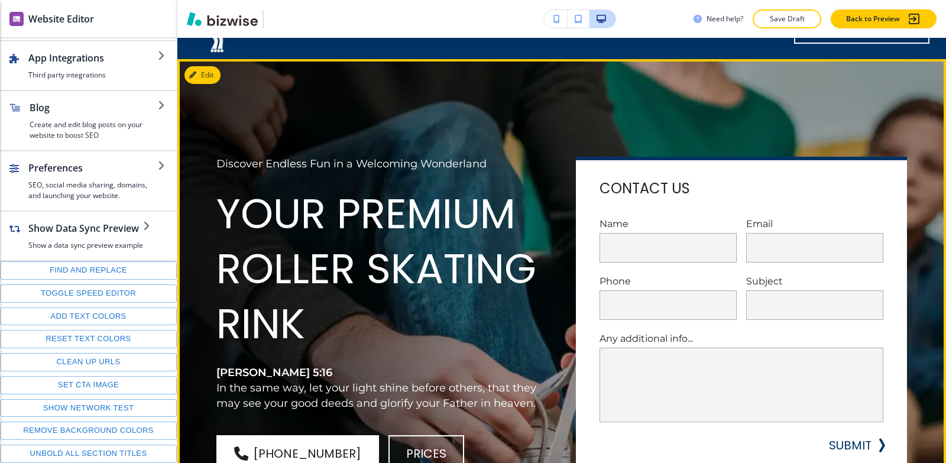
scroll to position [0, 0]
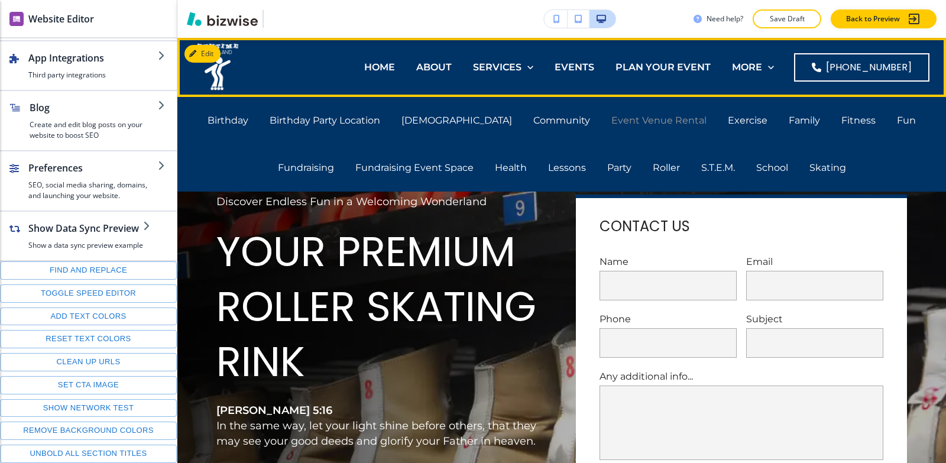
click at [612, 124] on p "Event Venue Rental" at bounding box center [659, 121] width 95 height 14
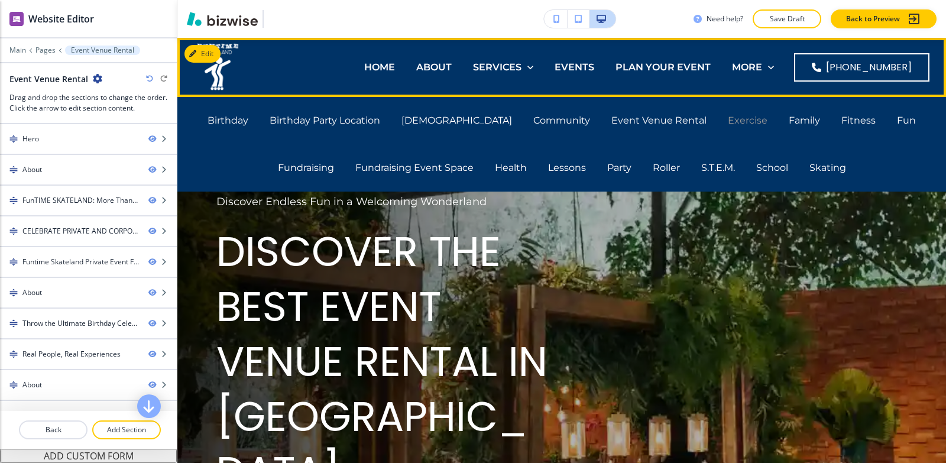
click at [728, 122] on p "Exercise" at bounding box center [748, 121] width 40 height 14
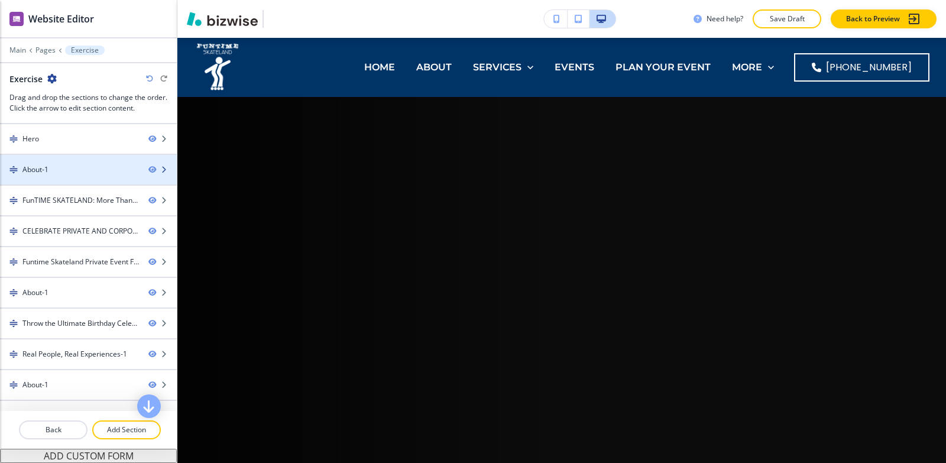
click at [61, 167] on div "About-1" at bounding box center [69, 169] width 139 height 11
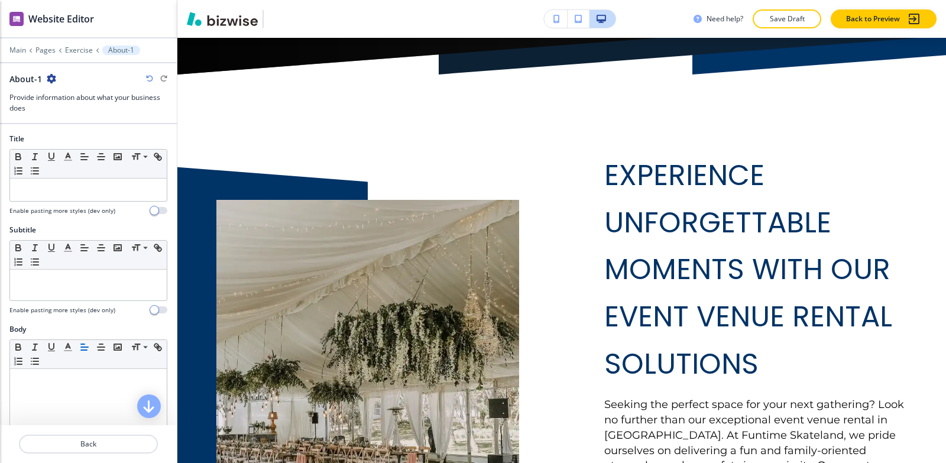
scroll to position [509, 0]
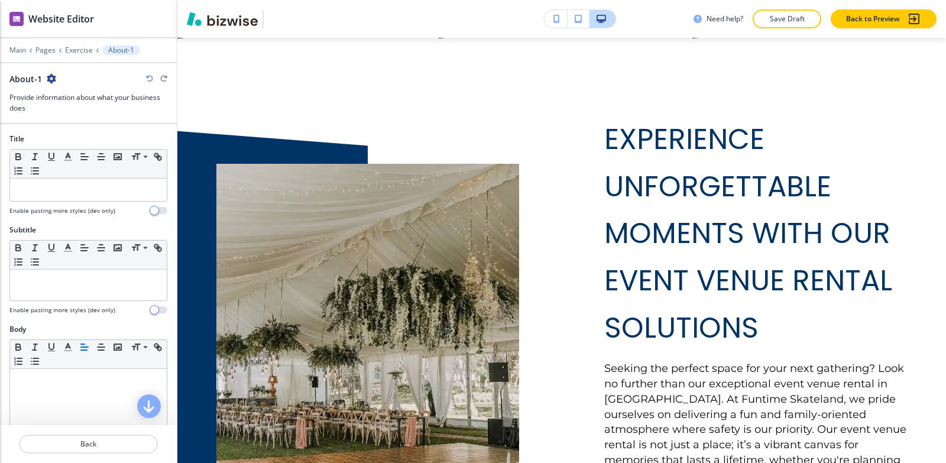
click at [51, 77] on icon "button" at bounding box center [51, 78] width 9 height 9
click at [60, 90] on button "Rename Section" at bounding box center [84, 99] width 76 height 21
click at [66, 80] on input "About-1" at bounding box center [70, 79] width 122 height 24
type input "About"
click at [73, 50] on p "Exercise" at bounding box center [79, 50] width 28 height 8
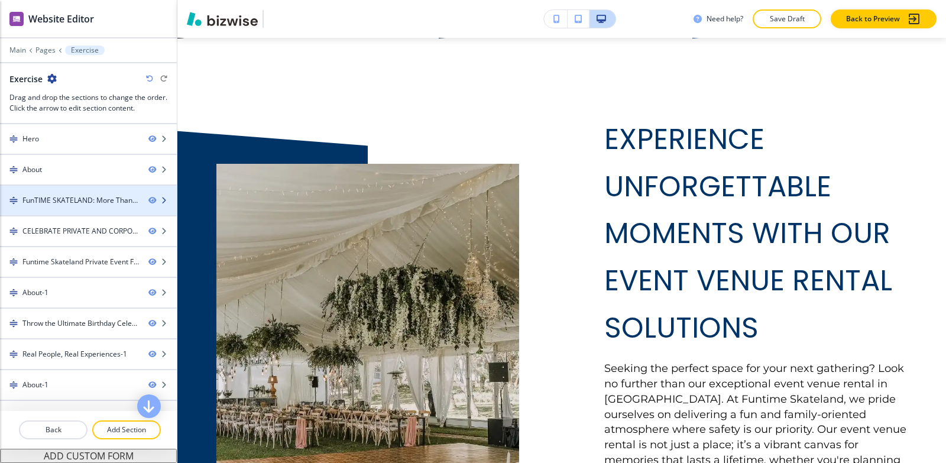
click at [72, 206] on div at bounding box center [88, 210] width 177 height 9
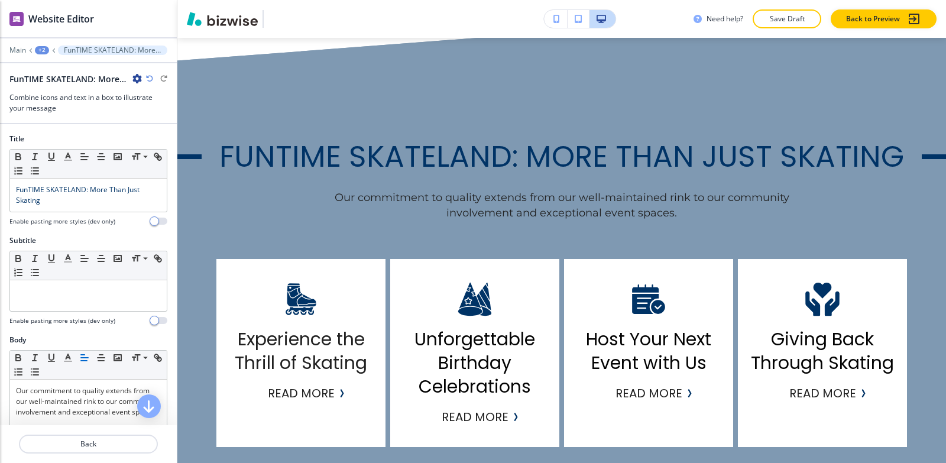
scroll to position [1194, 0]
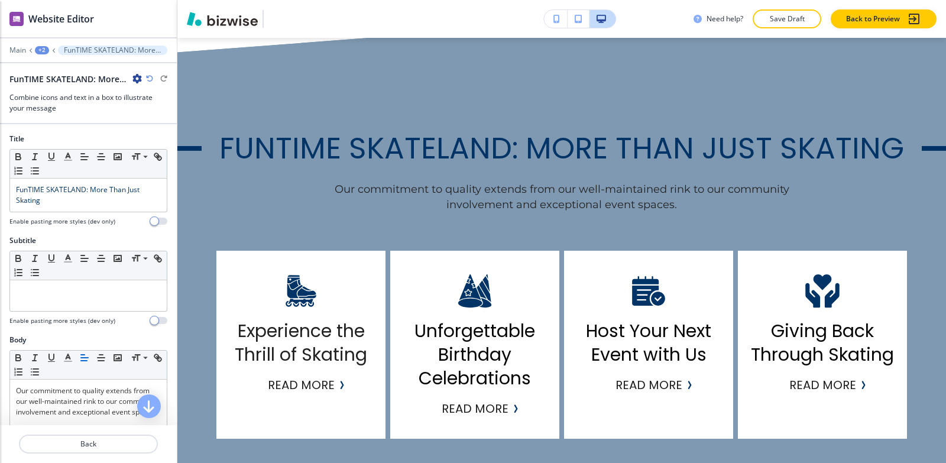
click at [132, 78] on icon "button" at bounding box center [136, 78] width 9 height 9
click at [140, 95] on button "Rename Section" at bounding box center [170, 99] width 76 height 21
click at [126, 79] on input "FunTIME SKATELAND: More Than Just Skating-1" at bounding box center [70, 79] width 122 height 24
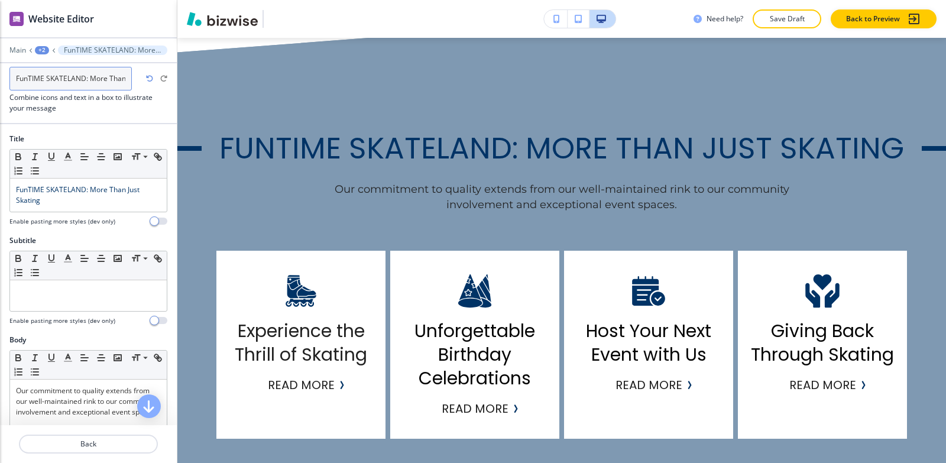
click at [127, 79] on input "FunTIME SKATELAND: More Than Just Skating-1" at bounding box center [70, 79] width 122 height 24
click at [119, 79] on input "FunTIME SKATELAND: More Than Just Skating-1" at bounding box center [70, 79] width 122 height 24
click at [129, 77] on input "FunTIME SKATELAND: More Than Just Skating-1" at bounding box center [70, 79] width 122 height 24
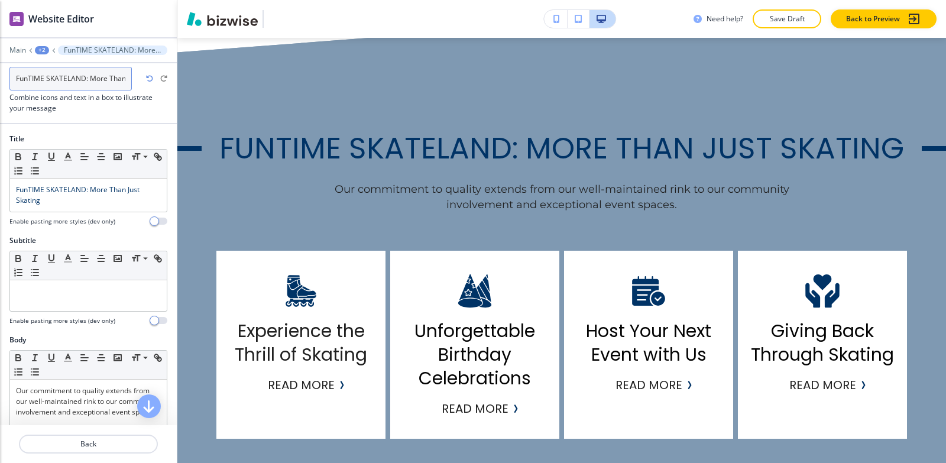
scroll to position [0, 46]
click at [128, 77] on input "FunTIME SKATELAND: More Than Just Skating-1" at bounding box center [70, 79] width 122 height 24
click at [127, 79] on input "FunTIME SKATELAND: More Than Just Skating-1" at bounding box center [70, 79] width 122 height 24
type input "FunTIME SKATELAND: More Than Just Skating"
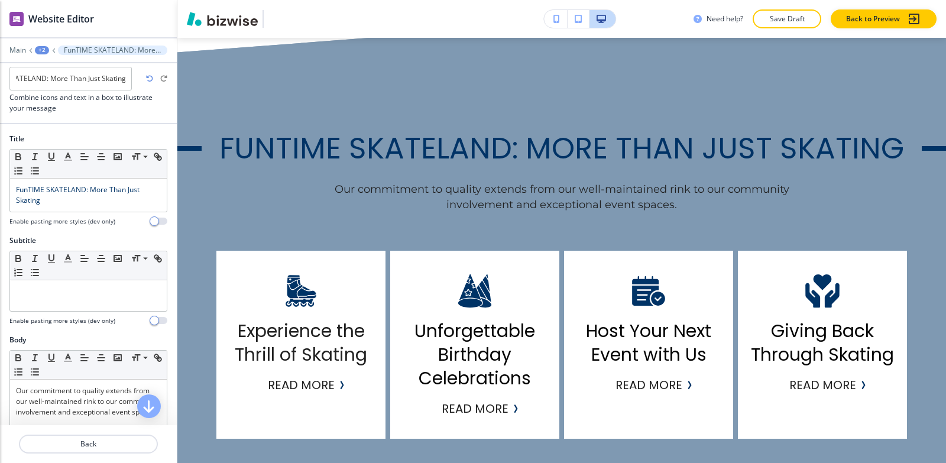
click at [43, 49] on div "+2" at bounding box center [42, 50] width 14 height 8
click at [69, 89] on p "Exercise" at bounding box center [73, 90] width 60 height 11
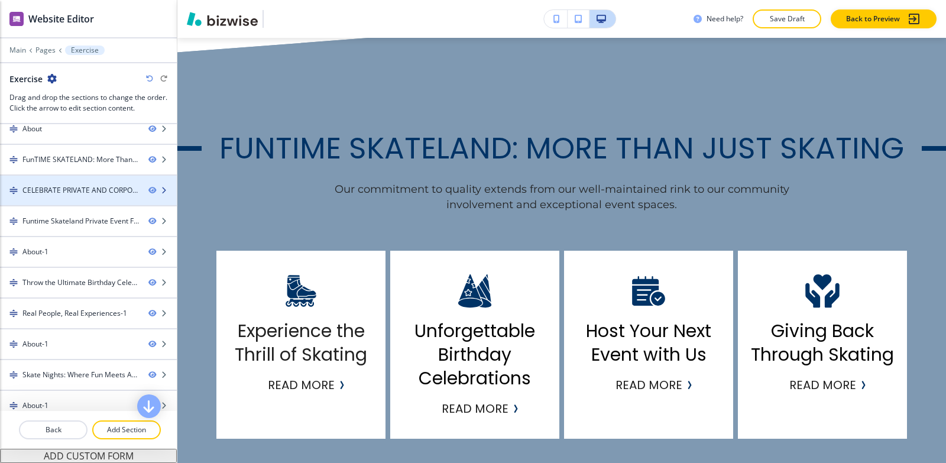
scroll to position [59, 0]
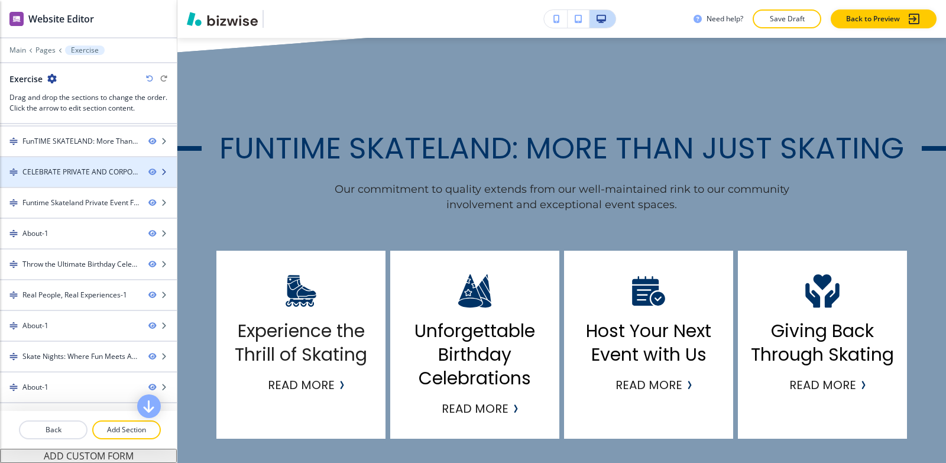
click at [78, 170] on div "CELEBRATE PRIVATE AND CORPORATE OCCASIONS-1" at bounding box center [80, 172] width 117 height 11
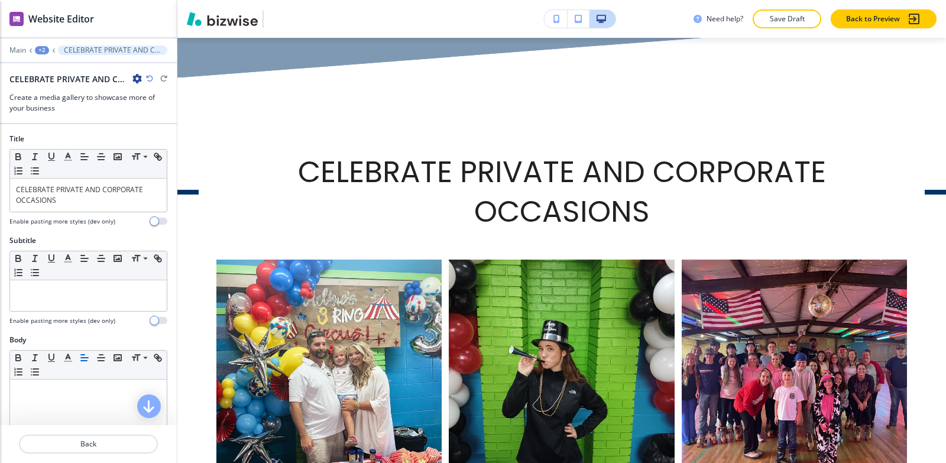
scroll to position [1713, 0]
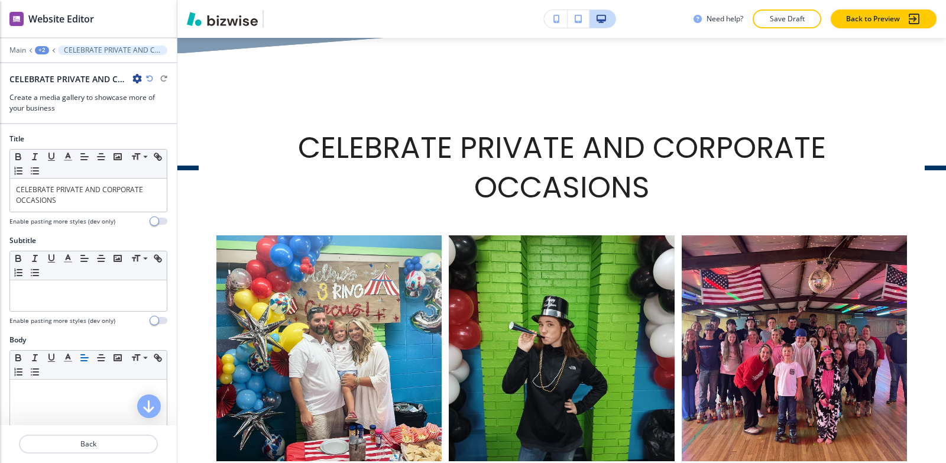
click at [135, 82] on icon "button" at bounding box center [136, 78] width 9 height 9
click at [143, 96] on p "Rename Section" at bounding box center [170, 99] width 60 height 11
click at [128, 79] on input "CELEBRATE PRIVATE AND CORPORATE OCCASIONS-1" at bounding box center [70, 79] width 122 height 24
click at [126, 79] on input "CELEBRATE PRIVATE AND CORPORATE OCCASIONS-1" at bounding box center [70, 79] width 122 height 24
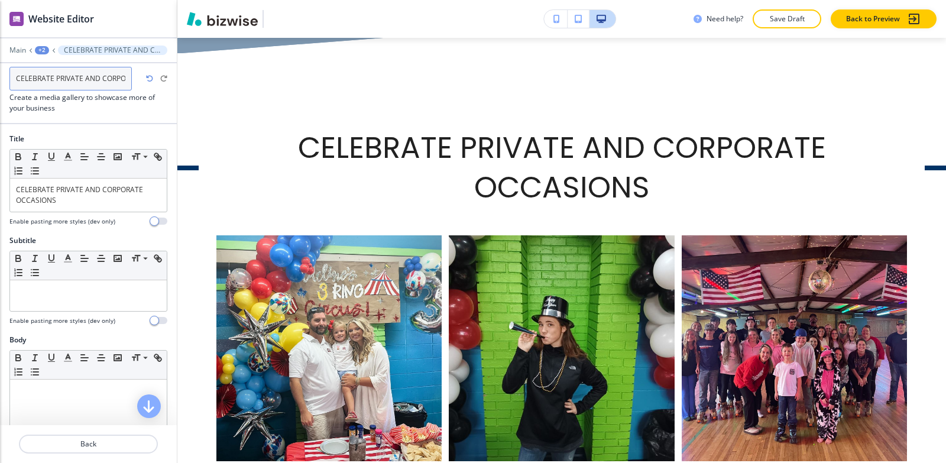
click at [125, 79] on input "CELEBRATE PRIVATE AND CORPORATE OCCASIONS-1" at bounding box center [70, 79] width 122 height 24
click at [124, 79] on input "CELEBRATE PRIVATE AND CORPORATE OCCASIONS-1" at bounding box center [70, 79] width 122 height 24
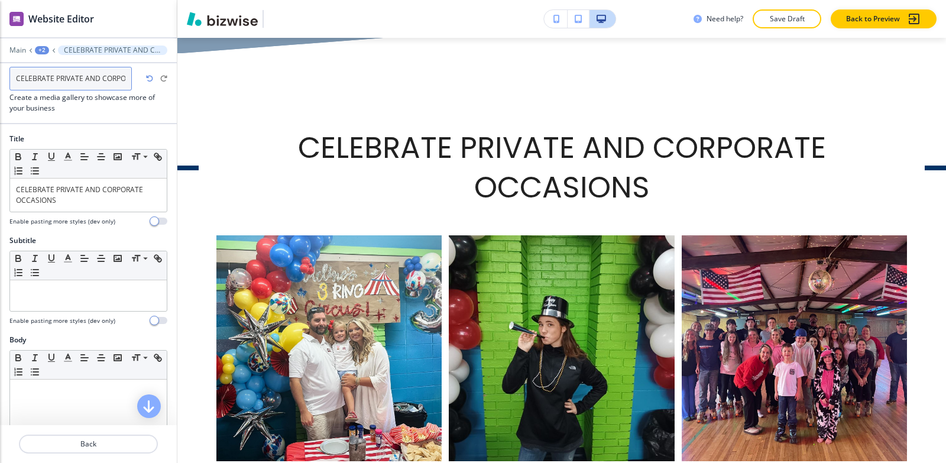
click at [124, 79] on input "CELEBRATE PRIVATE AND CORPORATE OCCASIONS-1" at bounding box center [70, 79] width 122 height 24
click at [125, 76] on input "CELEBRATE PRIVATE AND CORPORATE OCCASIONS-1" at bounding box center [70, 79] width 122 height 24
click at [127, 77] on input "CELEBRATE PRIVATE AND CORPORATE OCCASIONS-1" at bounding box center [70, 79] width 122 height 24
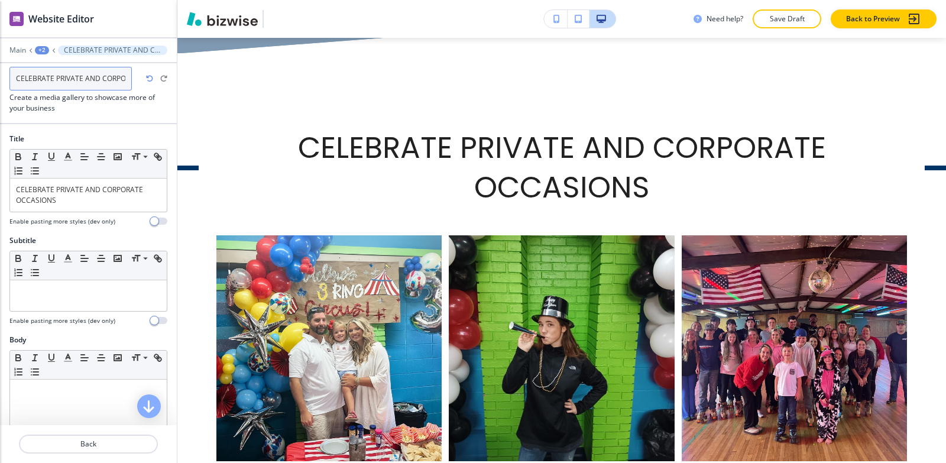
click at [127, 77] on input "CELEBRATE PRIVATE AND CORPORATE OCCASIONS-1" at bounding box center [70, 79] width 122 height 24
type input "CELEBRATE PRIVATE AND CORPORATE OCCASIONS"
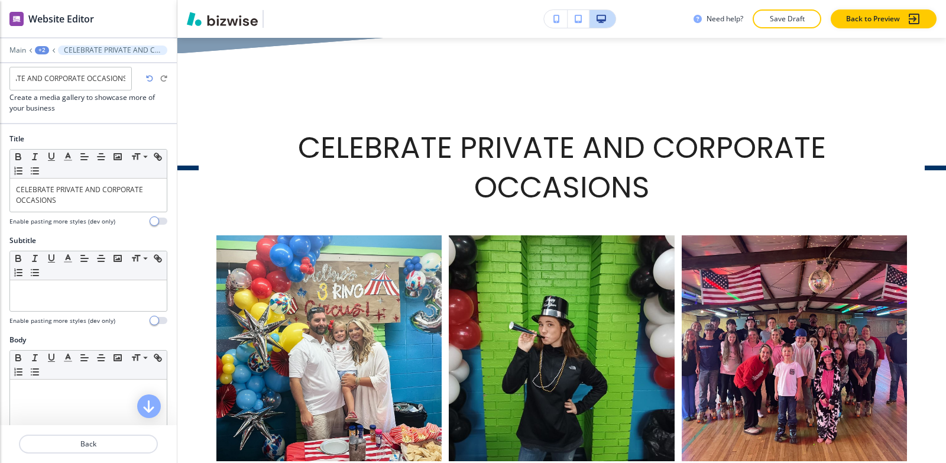
click at [44, 51] on div "+2" at bounding box center [42, 50] width 14 height 8
click at [63, 91] on p "Exercise" at bounding box center [73, 90] width 60 height 11
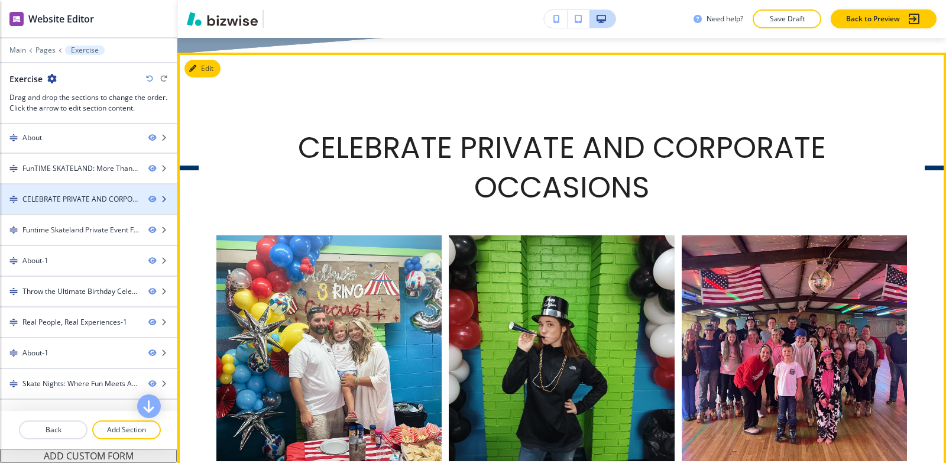
scroll to position [59, 0]
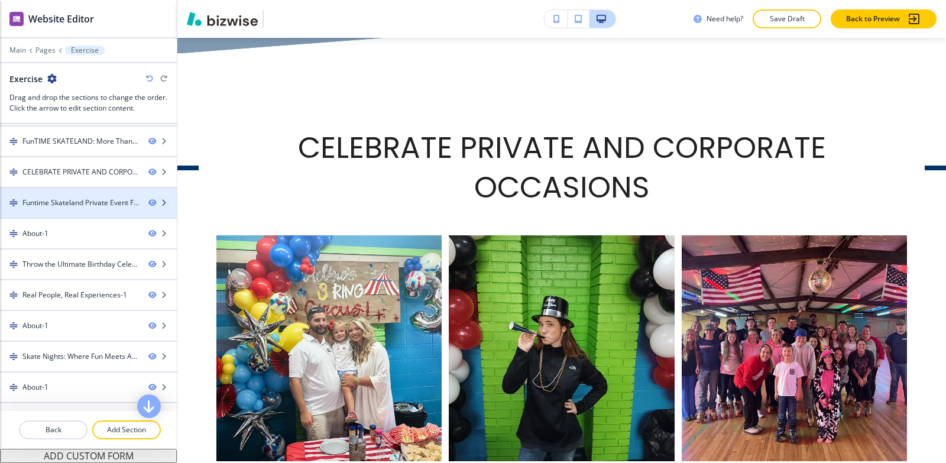
click at [72, 198] on div "Funtime Skateland Private Event Flyer -1" at bounding box center [80, 203] width 117 height 11
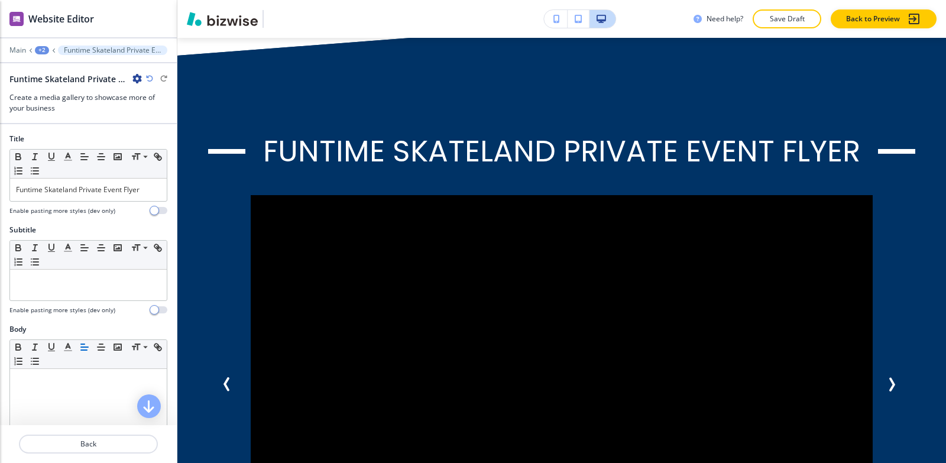
scroll to position [2563, 0]
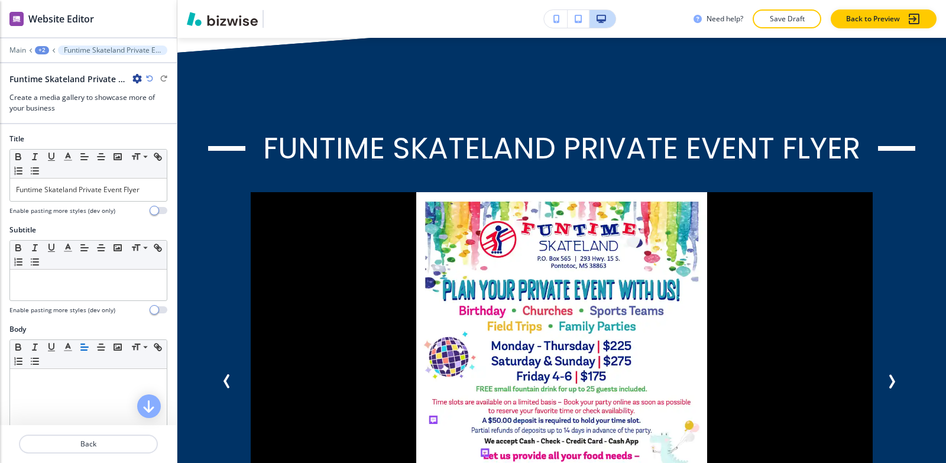
click at [136, 80] on icon "button" at bounding box center [136, 78] width 9 height 9
click at [143, 99] on p "Rename Section" at bounding box center [170, 99] width 60 height 11
click at [130, 76] on input "Funtime Skateland Private Event Flyer -1" at bounding box center [70, 79] width 122 height 24
click at [125, 77] on input "Funtime Skateland Private Event Flyer -1" at bounding box center [70, 79] width 122 height 24
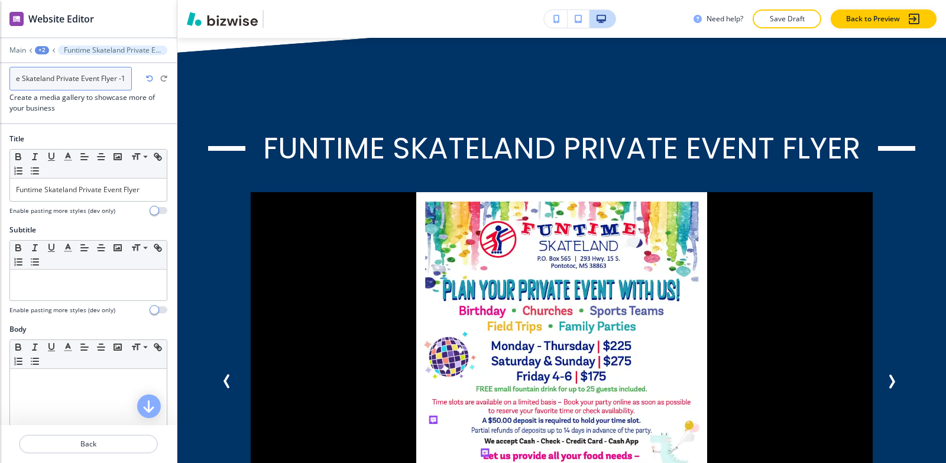
click at [124, 78] on input "Funtime Skateland Private Event Flyer -1" at bounding box center [70, 79] width 122 height 24
click at [123, 78] on input "Funtime Skateland Private Event Flyer -1" at bounding box center [70, 79] width 122 height 24
click at [124, 78] on input "Funtime Skateland Private Event Flyer -1" at bounding box center [70, 79] width 122 height 24
type input "Funtime Skateland Private Event Flyer"
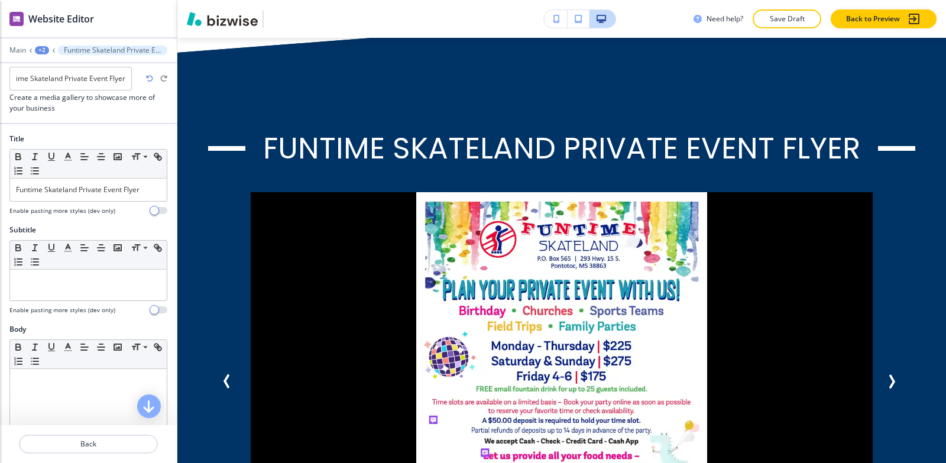
click at [40, 49] on div "+2" at bounding box center [42, 50] width 14 height 8
click at [58, 95] on p "Exercise" at bounding box center [73, 90] width 60 height 11
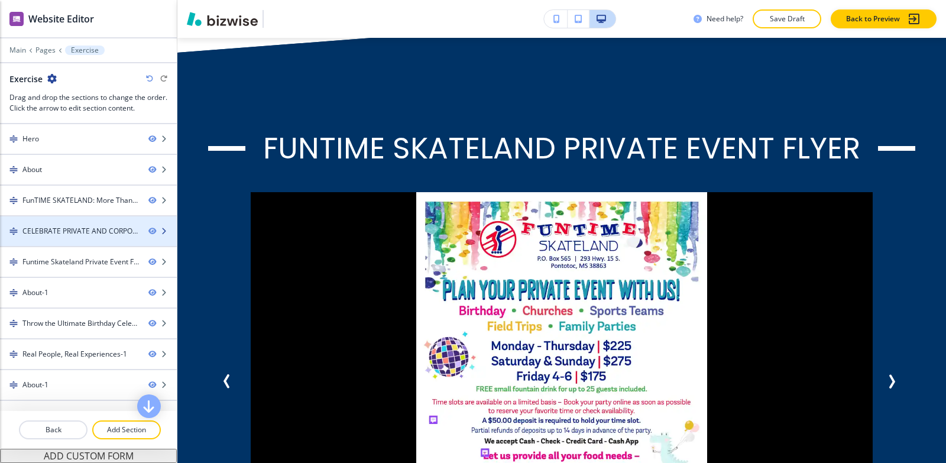
click at [62, 237] on div at bounding box center [88, 241] width 177 height 9
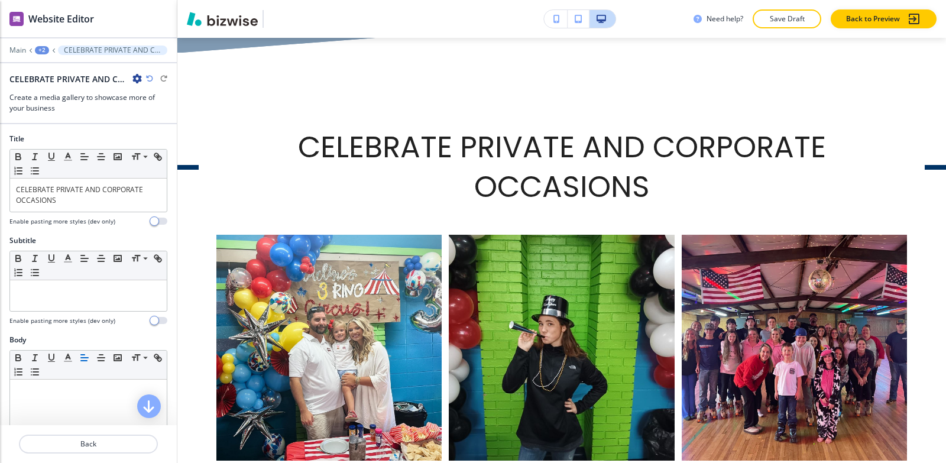
scroll to position [1713, 0]
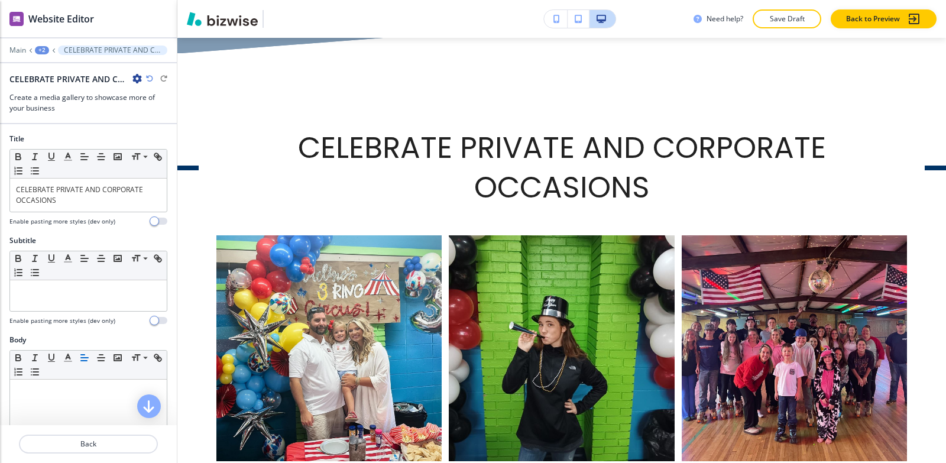
click at [135, 79] on icon "button" at bounding box center [136, 78] width 9 height 9
click at [152, 102] on p "Rename Section" at bounding box center [170, 99] width 60 height 11
click at [115, 83] on input "CELEBRATE PRIVATE AND CORPORATE OCCASIONS" at bounding box center [70, 79] width 122 height 24
click at [124, 79] on input "CELEBRATE PRIVATE AND CORPORATE OCCASIONS" at bounding box center [70, 79] width 122 height 24
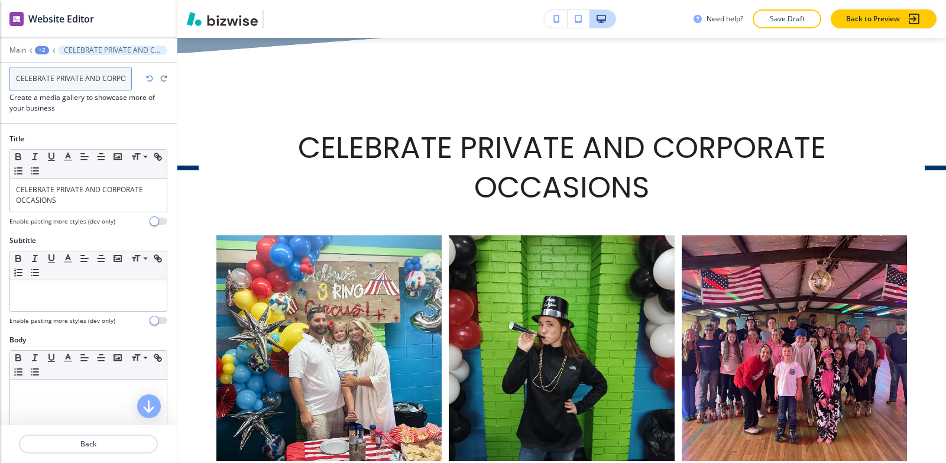
click at [124, 79] on input "CELEBRATE PRIVATE AND CORPORATE OCCASIONS" at bounding box center [70, 79] width 122 height 24
click at [125, 79] on input "CELEBRATE PRIVATE AND CORPORATE OCCASIONS" at bounding box center [70, 79] width 122 height 24
click at [127, 78] on input "CELEBRATE PRIVATE AND CORPORATE OCCASIONS" at bounding box center [70, 79] width 122 height 24
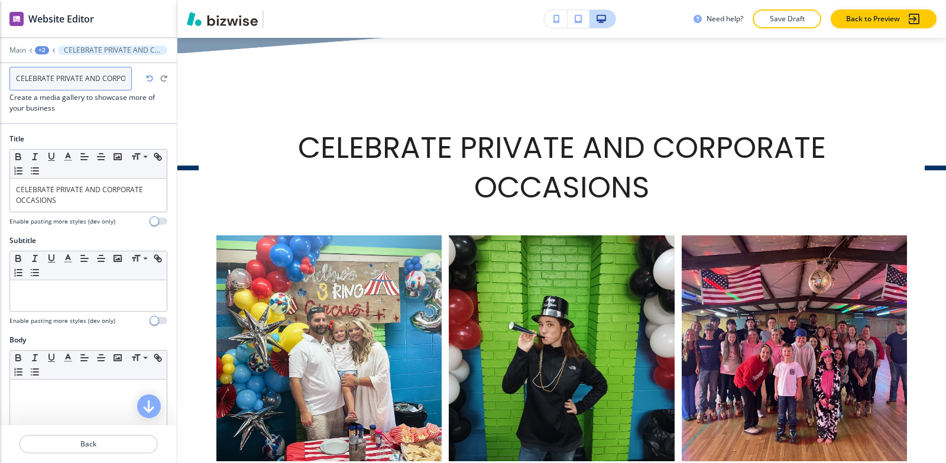
click at [127, 78] on input "CELEBRATE PRIVATE AND CORPORATE OCCASIONS" at bounding box center [70, 79] width 122 height 24
click at [127, 77] on input "CELEBRATE PRIVATE AND CORPORATE OCCASIONS" at bounding box center [70, 79] width 122 height 24
click at [42, 46] on div "+2" at bounding box center [42, 50] width 14 height 8
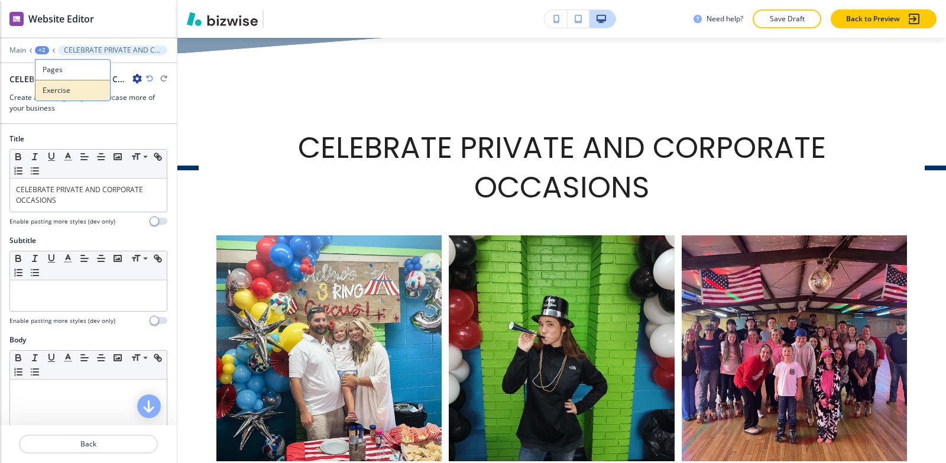
click at [84, 91] on p "Exercise" at bounding box center [73, 90] width 60 height 11
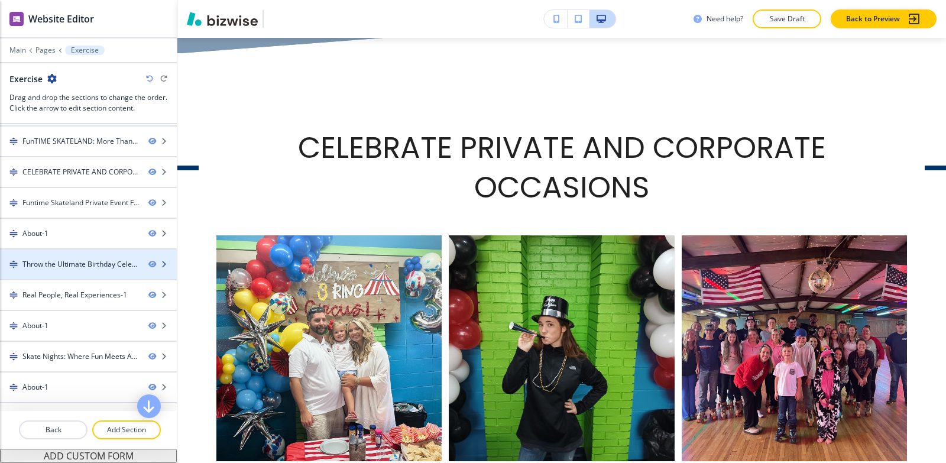
scroll to position [118, 0]
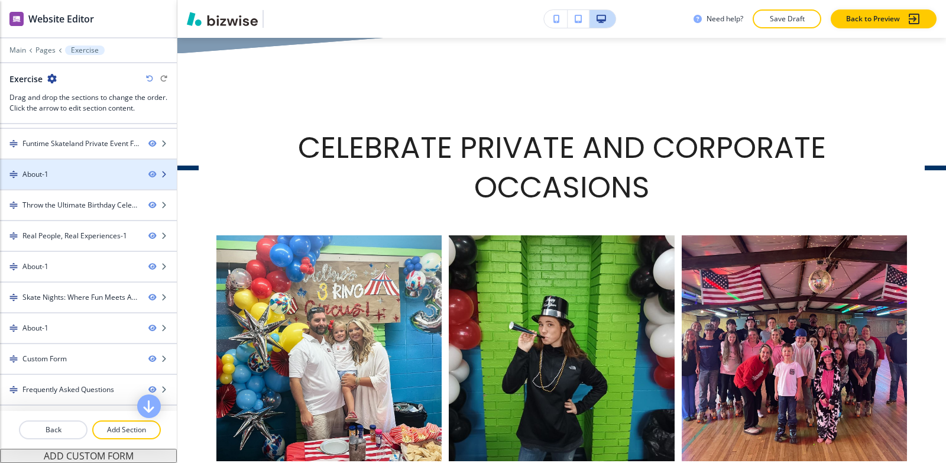
click at [42, 172] on div "About-1" at bounding box center [35, 174] width 26 height 11
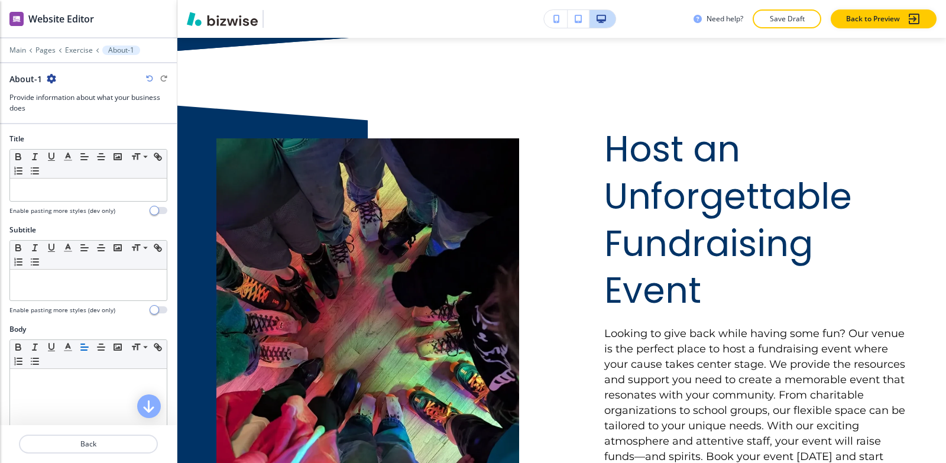
click at [49, 77] on icon "button" at bounding box center [51, 78] width 9 height 9
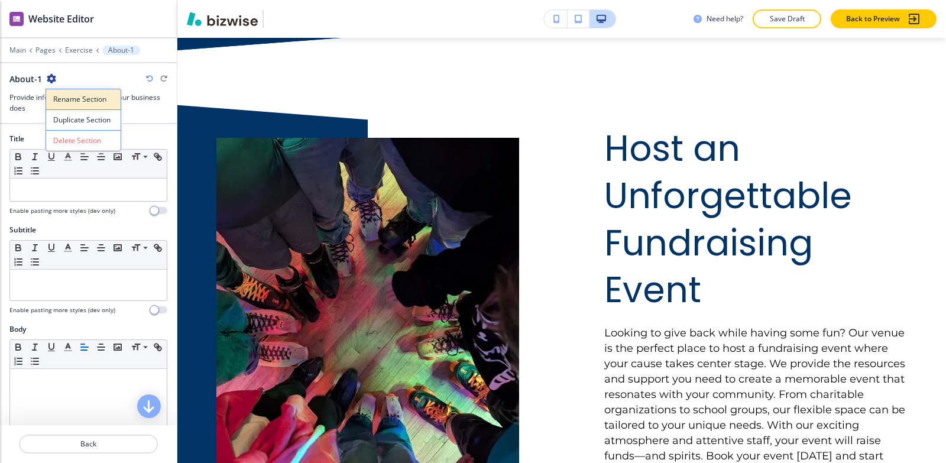
click at [74, 93] on button "Rename Section" at bounding box center [84, 99] width 76 height 21
click at [75, 80] on input "About-1" at bounding box center [70, 79] width 122 height 24
type input "About"
click at [75, 47] on p "Exercise" at bounding box center [79, 50] width 28 height 8
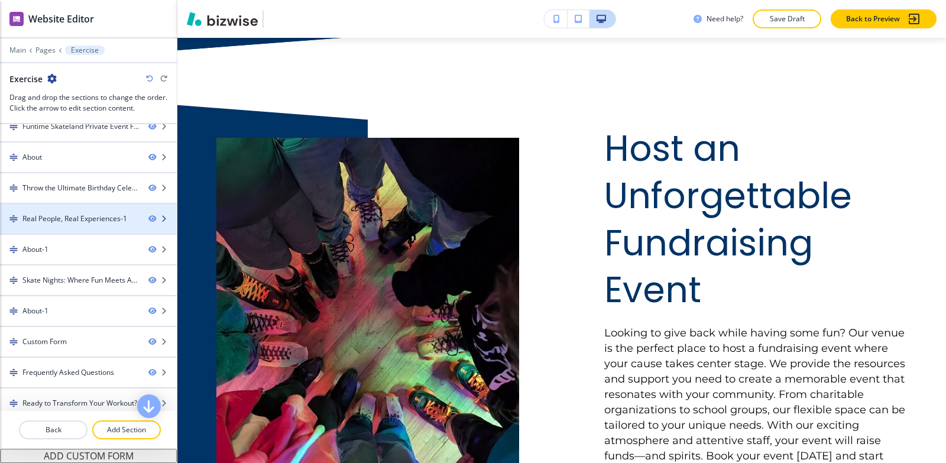
scroll to position [144, 0]
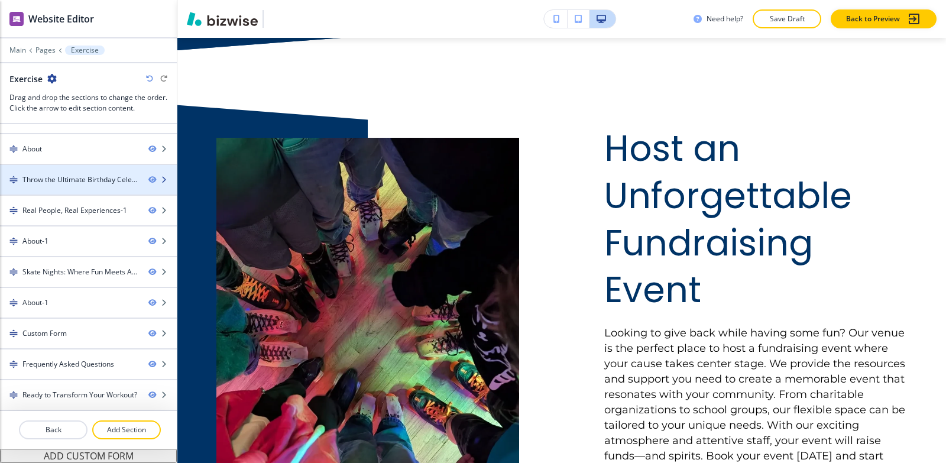
click at [62, 183] on div "Throw the Ultimate Birthday Celebration-1" at bounding box center [80, 179] width 117 height 11
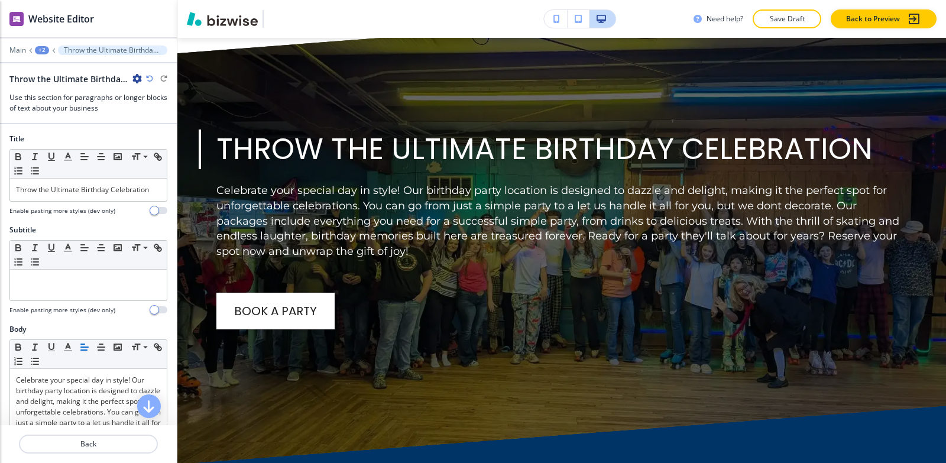
scroll to position [3874, 0]
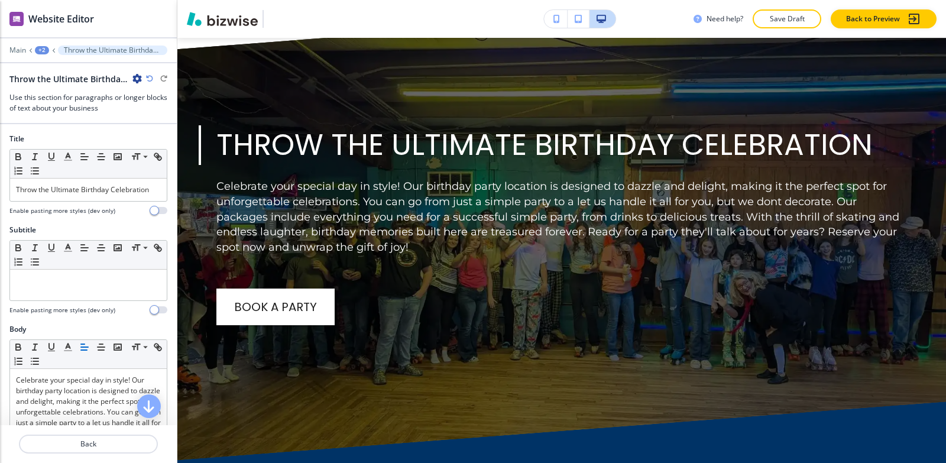
click at [135, 82] on icon "button" at bounding box center [136, 78] width 9 height 9
click at [143, 101] on p "Rename Section" at bounding box center [170, 99] width 60 height 11
click at [126, 80] on input "Throw the Ultimate Birthday Celebration-1" at bounding box center [70, 79] width 122 height 24
click at [127, 80] on input "Throw the Ultimate Birthday Celebration-1" at bounding box center [70, 79] width 122 height 24
click at [127, 79] on input "Throw the Ultimate Birthday Celebration-1" at bounding box center [70, 79] width 122 height 24
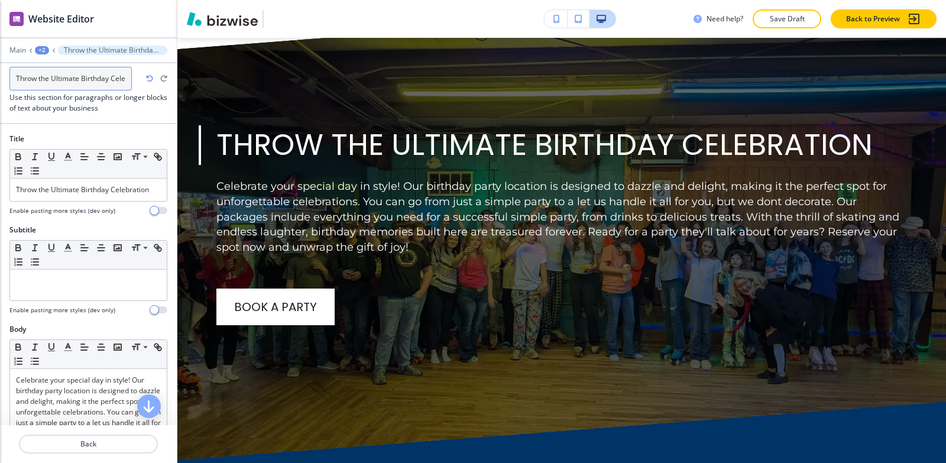
click at [127, 79] on input "Throw the Ultimate Birthday Celebration-1" at bounding box center [70, 79] width 122 height 24
click at [123, 79] on input "Throw the Ultimate Birthday Celebration-1" at bounding box center [70, 79] width 122 height 24
click at [125, 79] on input "Throw the Ultimate Birthday Celebration-1" at bounding box center [70, 79] width 122 height 24
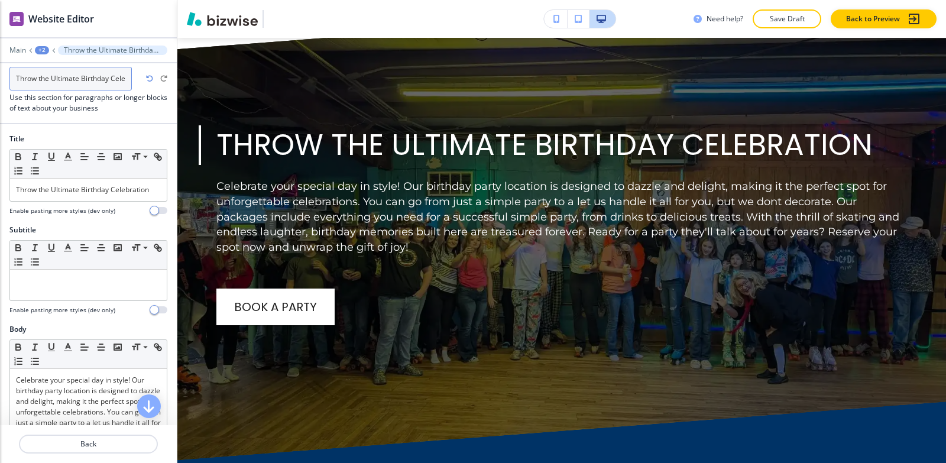
click at [125, 79] on input "Throw the Ultimate Birthday Celebration-1" at bounding box center [70, 79] width 122 height 24
click at [125, 78] on input "Throw the Ultimate Birthday Celebration-1" at bounding box center [70, 79] width 122 height 24
click at [127, 77] on input "Throw the Ultimate Birthday Celebration-1" at bounding box center [70, 79] width 122 height 24
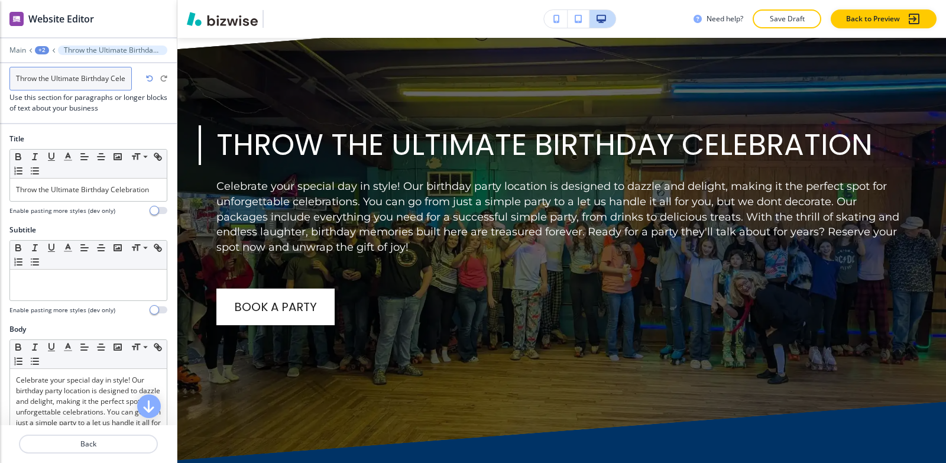
click at [127, 77] on input "Throw the Ultimate Birthday Celebration-1" at bounding box center [70, 79] width 122 height 24
click at [125, 78] on input "Throw the Ultimate Birthday Celebration-1" at bounding box center [70, 79] width 122 height 24
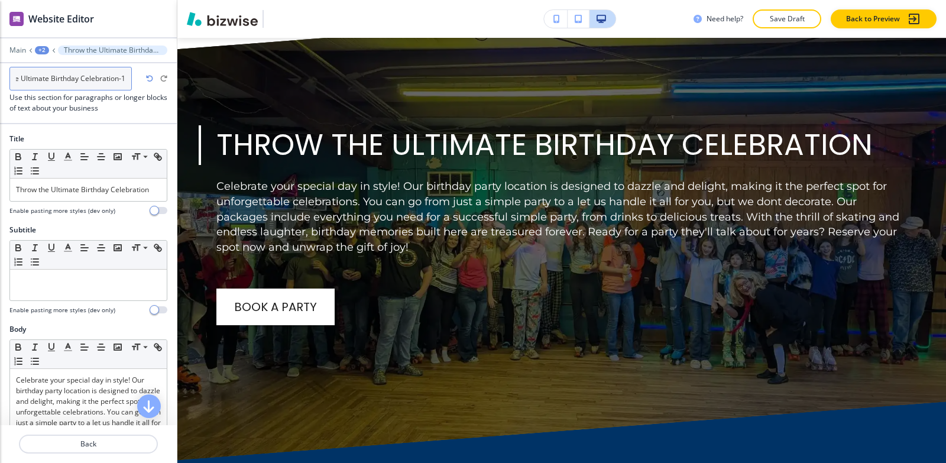
click at [125, 78] on input "Throw the Ultimate Birthday Celebration-1" at bounding box center [70, 79] width 122 height 24
click at [128, 77] on input "Throw the Ultimate Birthday Celebration-1" at bounding box center [70, 79] width 122 height 24
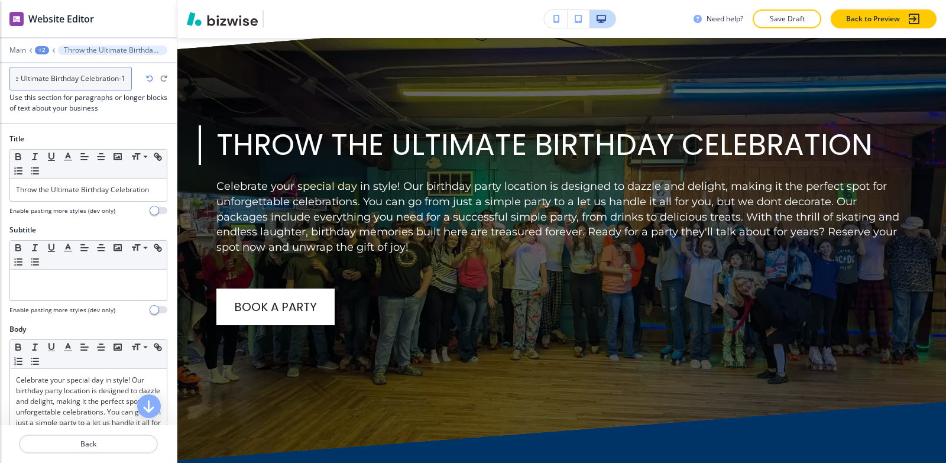
click at [124, 79] on input "Throw the Ultimate Birthday Celebration-1" at bounding box center [70, 79] width 122 height 24
click at [121, 78] on input "Throw the Ultimate Birthday Celebration-1" at bounding box center [70, 79] width 122 height 24
click at [130, 77] on input "Throw the Ultimate Birthday Celebration-1" at bounding box center [70, 79] width 122 height 24
type input "Throw the Ultimate Birthday Celebration"
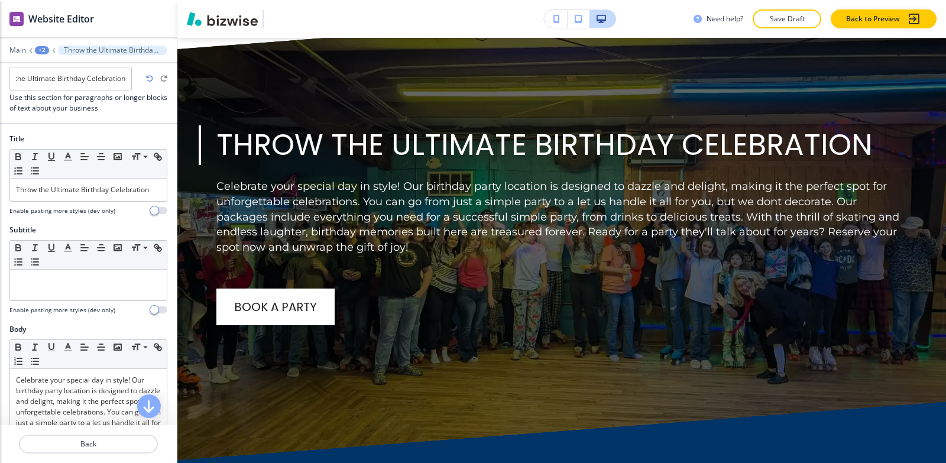
click at [40, 50] on div "+2" at bounding box center [42, 50] width 14 height 8
click at [51, 86] on p "Exercise" at bounding box center [73, 90] width 60 height 11
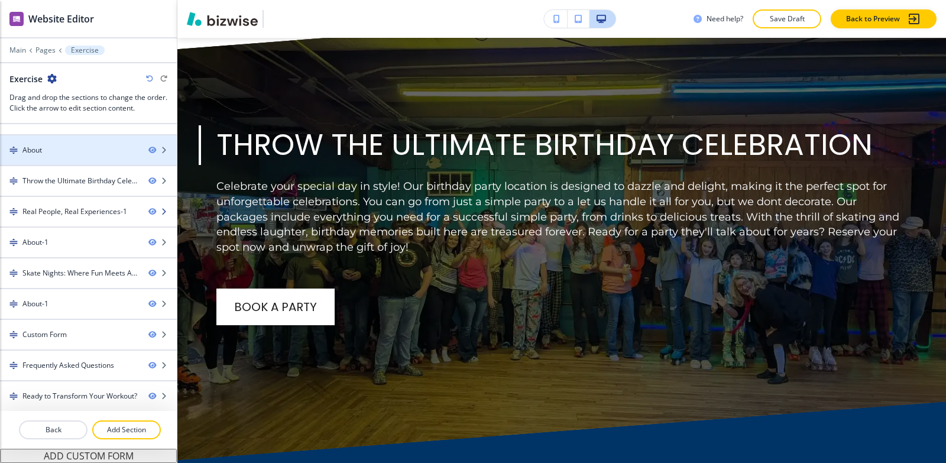
scroll to position [144, 0]
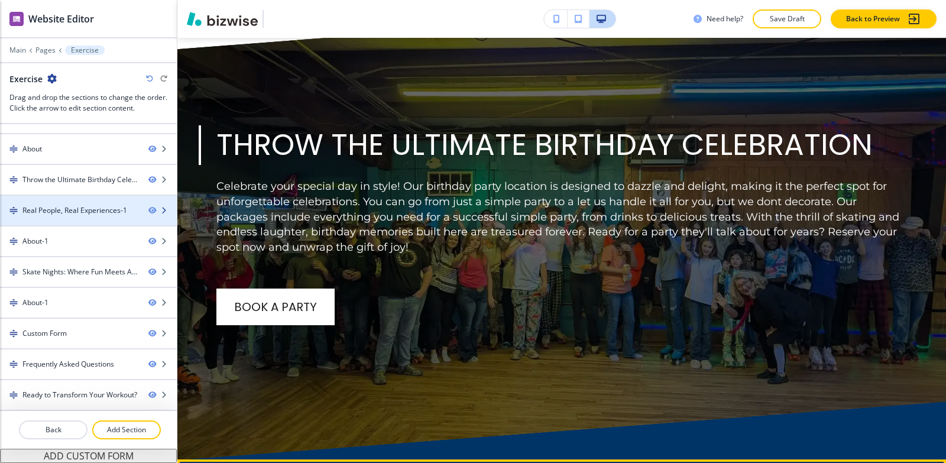
click at [57, 216] on div at bounding box center [88, 220] width 177 height 9
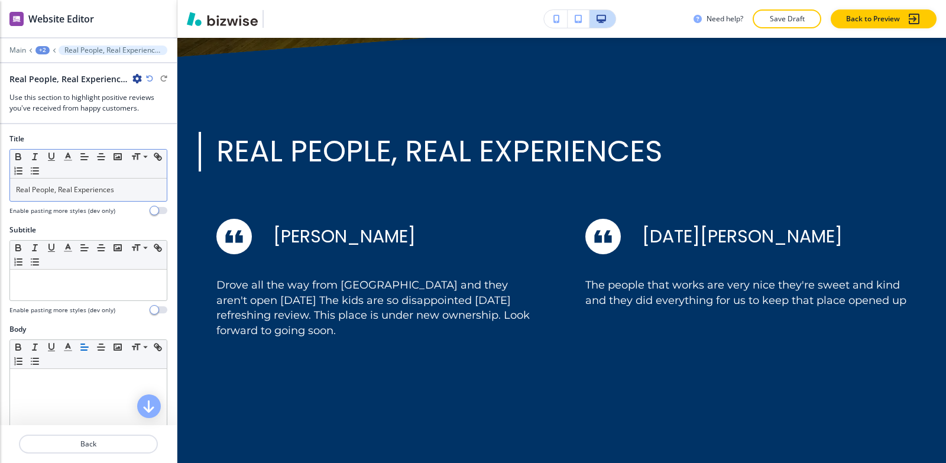
scroll to position [4284, 0]
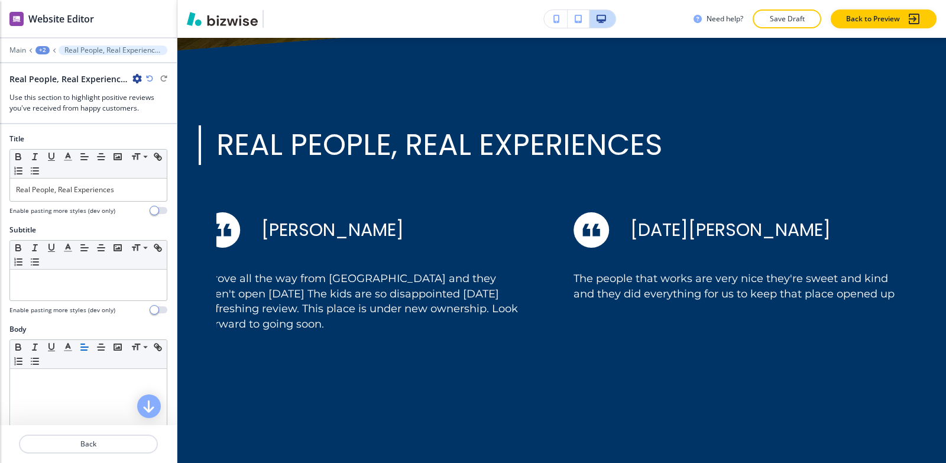
click at [135, 79] on icon "button" at bounding box center [136, 78] width 9 height 9
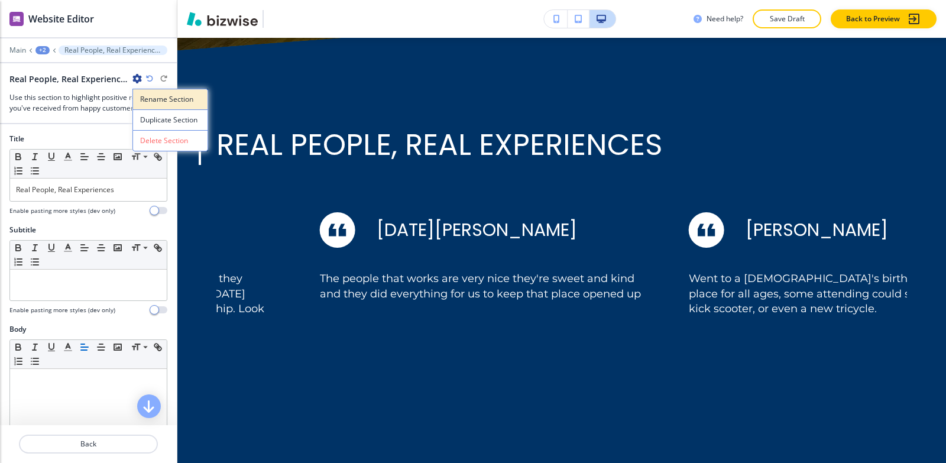
click at [140, 102] on button "Rename Section" at bounding box center [170, 99] width 76 height 21
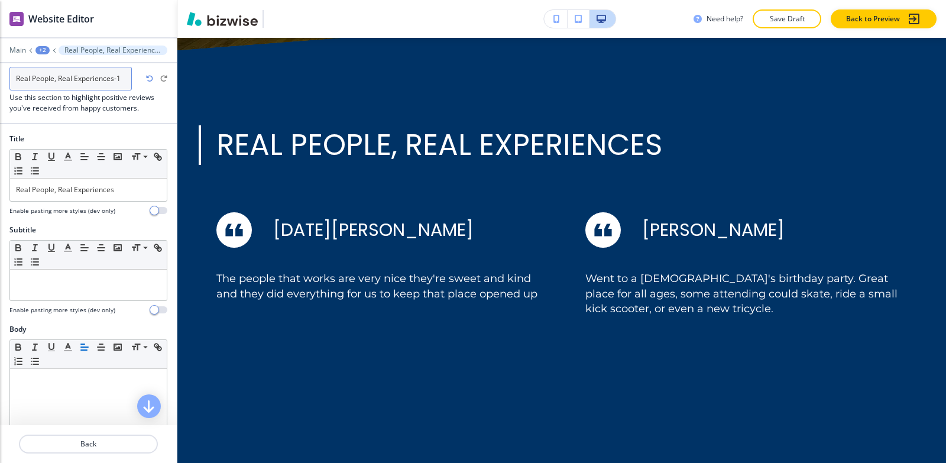
click at [128, 85] on input "Real People, Real Experiences-1" at bounding box center [70, 79] width 122 height 24
type input "Real People, Real Experiences"
click at [42, 53] on div "+2" at bounding box center [42, 50] width 14 height 8
click at [50, 93] on p "Exercise" at bounding box center [73, 90] width 60 height 11
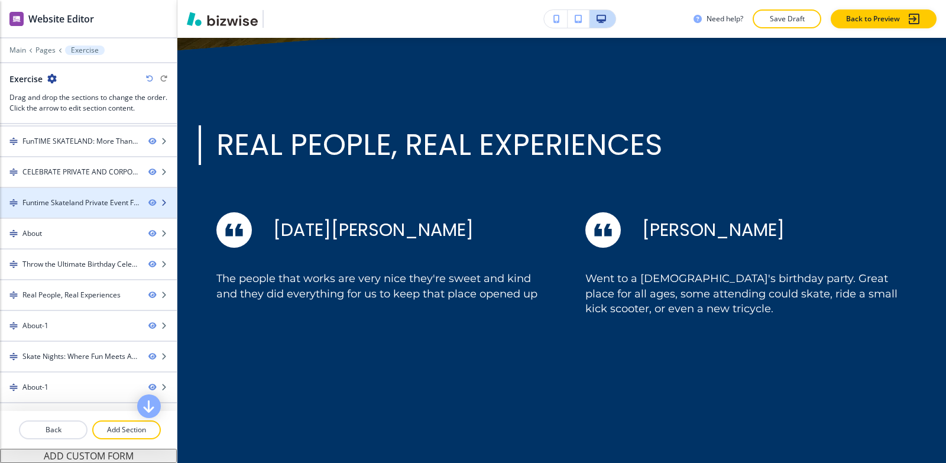
scroll to position [144, 0]
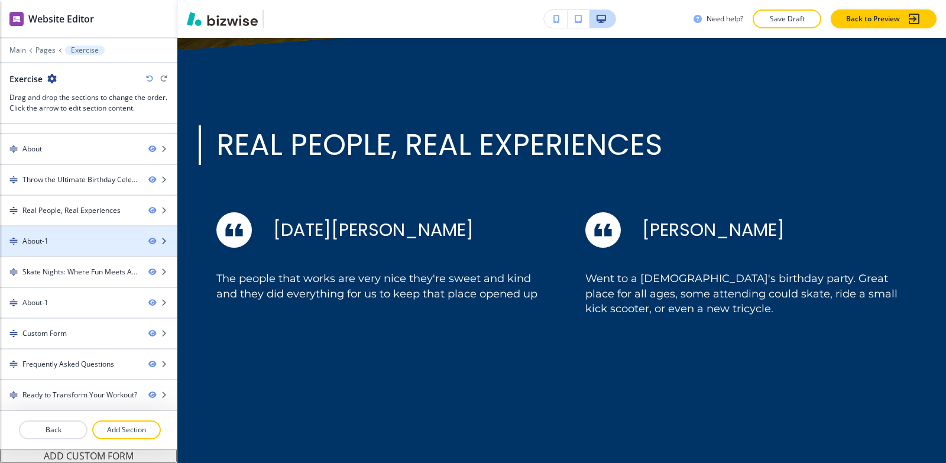
click at [54, 239] on div "About-1" at bounding box center [69, 241] width 139 height 11
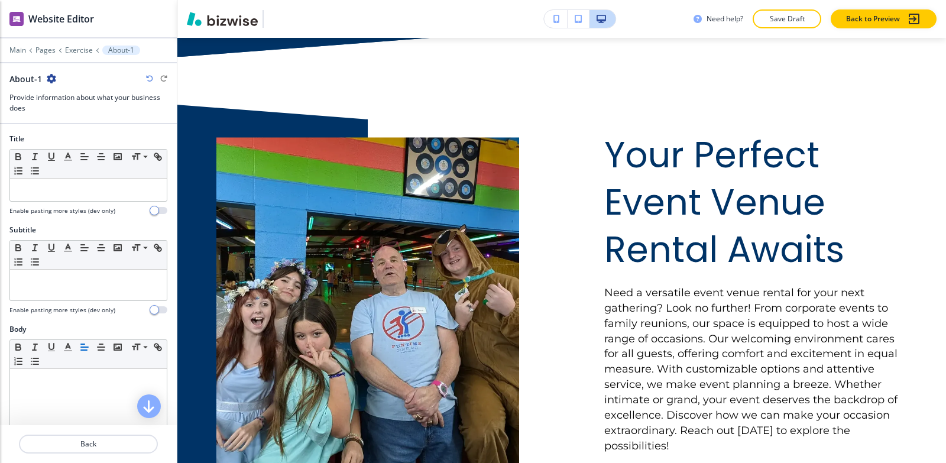
scroll to position [4913, 0]
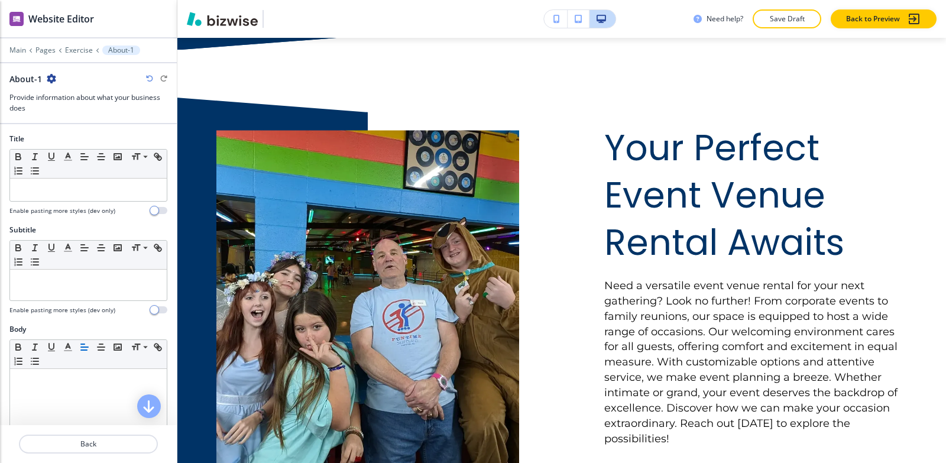
click at [51, 75] on icon "button" at bounding box center [51, 78] width 9 height 9
click at [67, 101] on p "Rename Section" at bounding box center [83, 99] width 60 height 11
click at [71, 83] on input "About-1" at bounding box center [70, 79] width 122 height 24
type input "About"
click at [80, 47] on p "Exercise" at bounding box center [79, 50] width 28 height 8
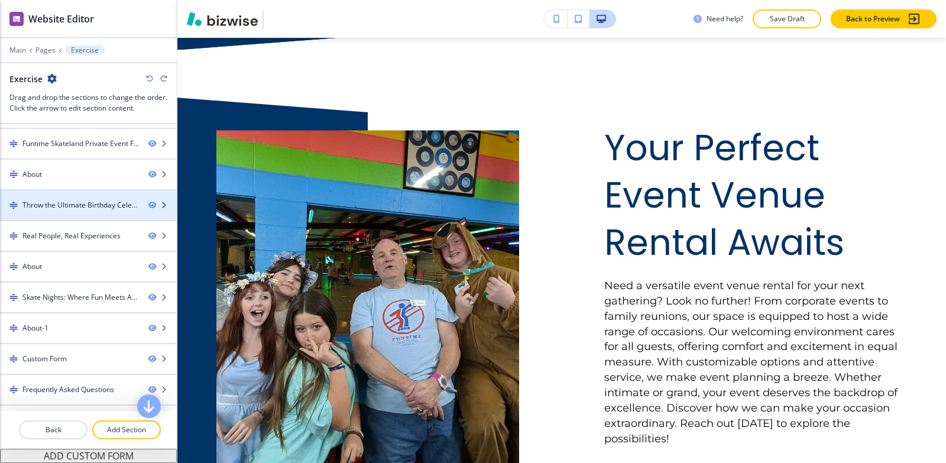
scroll to position [144, 0]
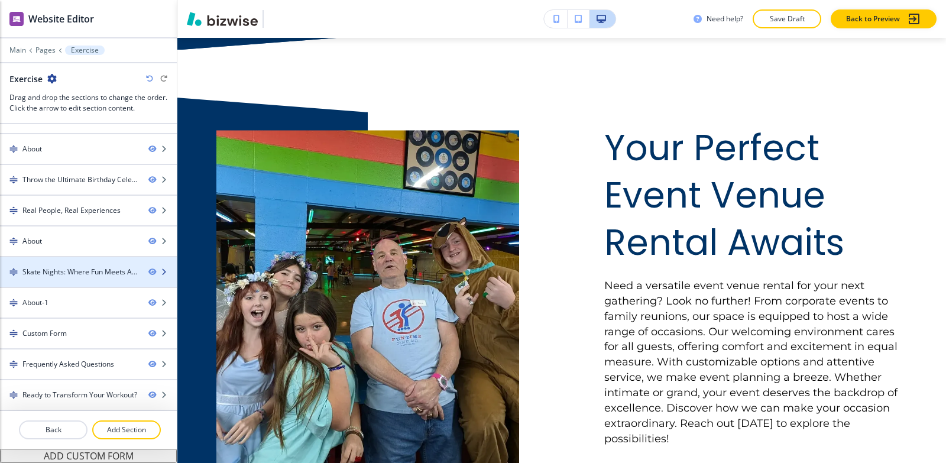
click at [80, 270] on div "Skate Nights: Where Fun Meets Adventure-1" at bounding box center [80, 272] width 117 height 11
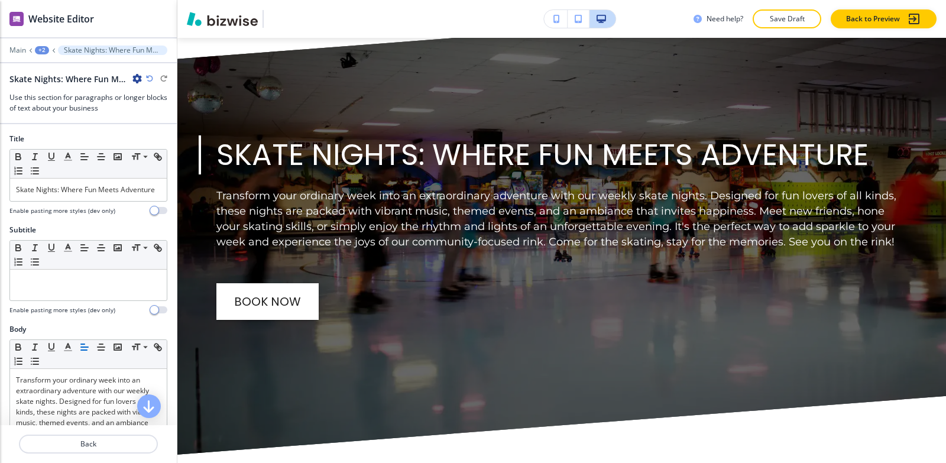
scroll to position [5503, 0]
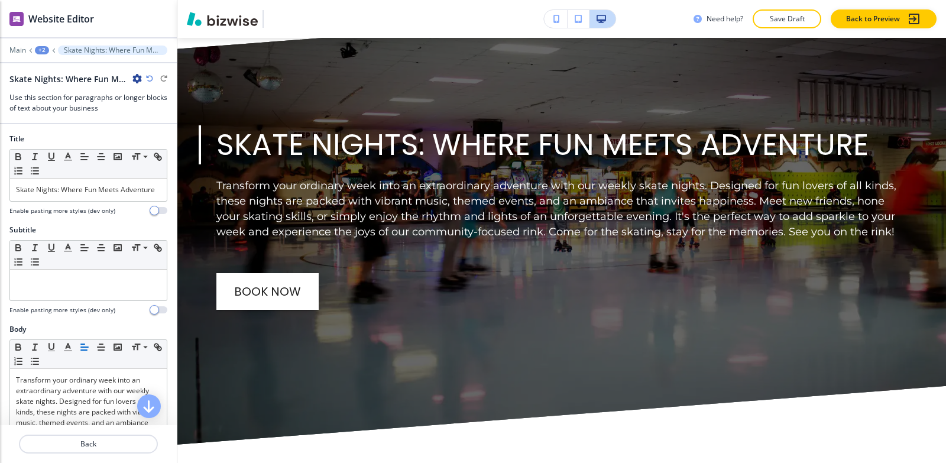
click at [137, 76] on icon "button" at bounding box center [136, 78] width 9 height 9
click at [140, 101] on button "Rename Section" at bounding box center [170, 99] width 76 height 21
click at [129, 83] on input "Skate Nights: Where Fun Meets Adventure-1" at bounding box center [70, 79] width 122 height 24
drag, startPoint x: 129, startPoint y: 82, endPoint x: 124, endPoint y: 79, distance: 6.4
click at [129, 82] on input "Skate Nights: Where Fun Meets Adventure-1" at bounding box center [70, 79] width 122 height 24
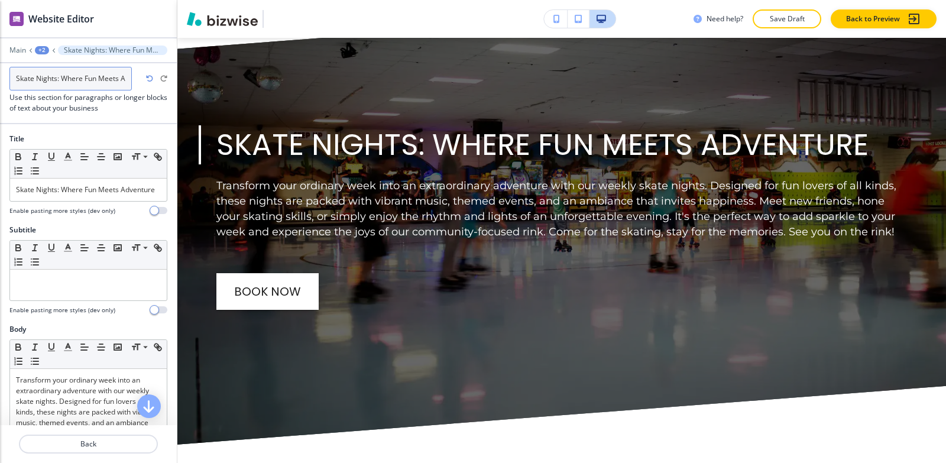
click at [124, 79] on input "Skate Nights: Where Fun Meets Adventure-1" at bounding box center [70, 79] width 122 height 24
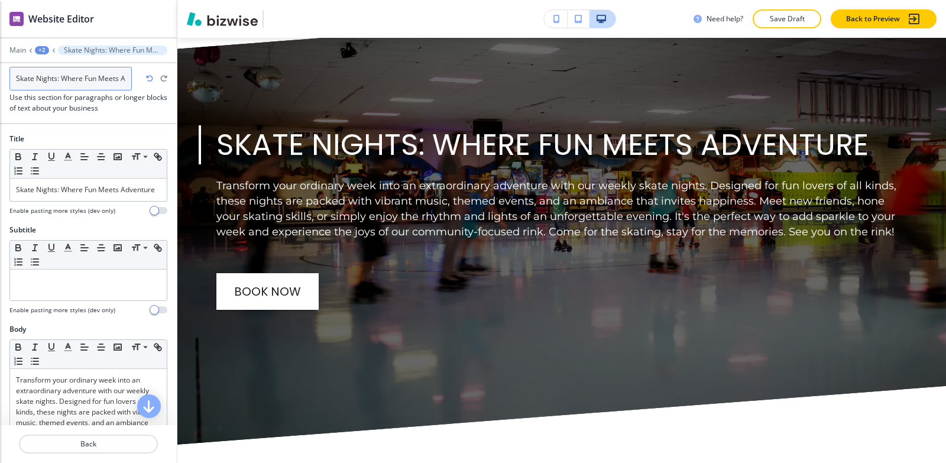
click at [124, 79] on input "Skate Nights: Where Fun Meets Adventure-1" at bounding box center [70, 79] width 122 height 24
click at [112, 79] on input "Skate Nights: Where Fun Meets Adventure-1" at bounding box center [70, 79] width 122 height 24
click at [127, 75] on input "Skate Nights: Where Fun Meets Adventure-1" at bounding box center [70, 79] width 122 height 24
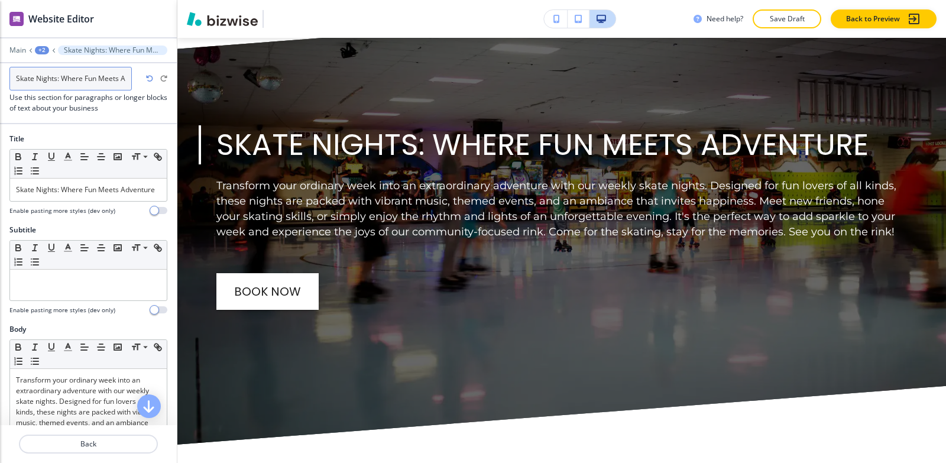
click at [127, 76] on input "Skate Nights: Where Fun Meets Adventure-1" at bounding box center [70, 79] width 122 height 24
click at [125, 81] on input "Skate Nights: Where Fun Meets Adventure-1" at bounding box center [70, 79] width 122 height 24
click at [125, 79] on input "Skate Nights: Where Fun Meets Adventure-1" at bounding box center [70, 79] width 122 height 24
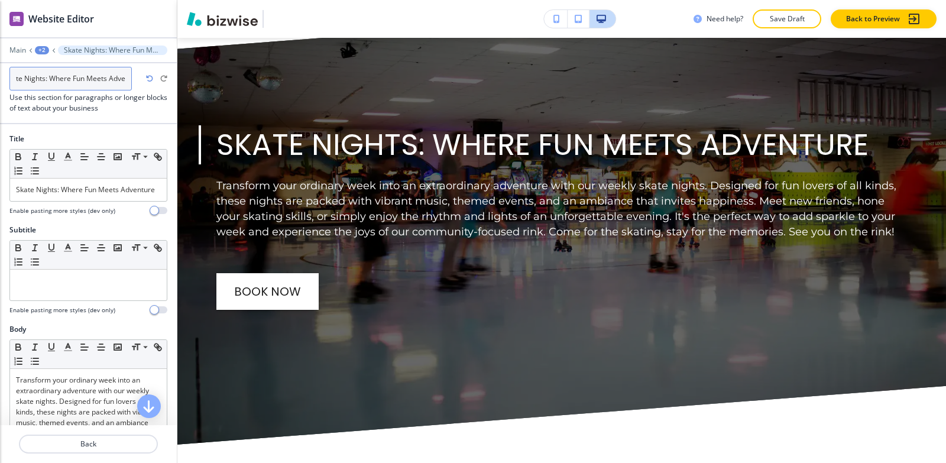
click at [125, 78] on input "Skate Nights: Where Fun Meets Adventure-1" at bounding box center [70, 79] width 122 height 24
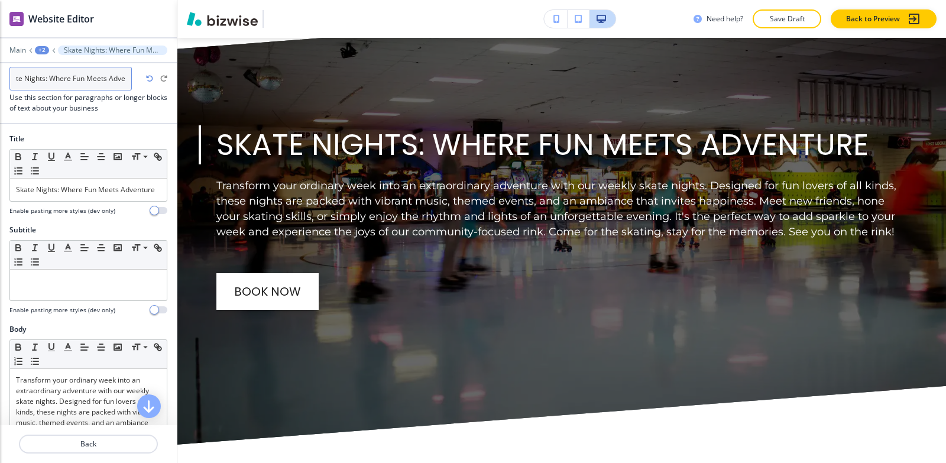
click at [125, 77] on input "Skate Nights: Where Fun Meets Adventure-1" at bounding box center [70, 79] width 122 height 24
click at [126, 79] on input "Skate Nights: Where Fun Meets Adventure-1" at bounding box center [70, 79] width 122 height 24
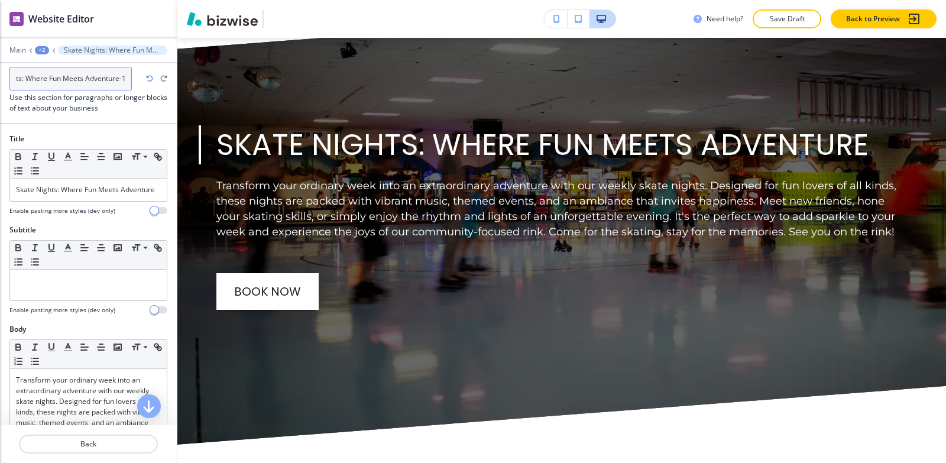
click at [128, 77] on input "Skate Nights: Where Fun Meets Adventure-1" at bounding box center [70, 79] width 122 height 24
click at [124, 77] on input "Skate Nights: Where Fun Meets Adventure-1" at bounding box center [70, 79] width 122 height 24
type input "Skate Nights: Where Fun Meets Adventure"
click at [42, 47] on div "+2" at bounding box center [42, 50] width 14 height 8
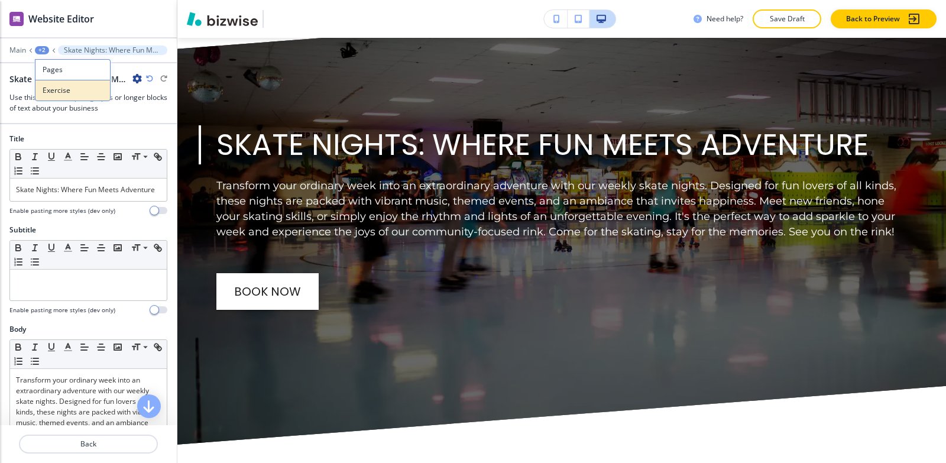
click at [62, 91] on p "Exercise" at bounding box center [73, 90] width 60 height 11
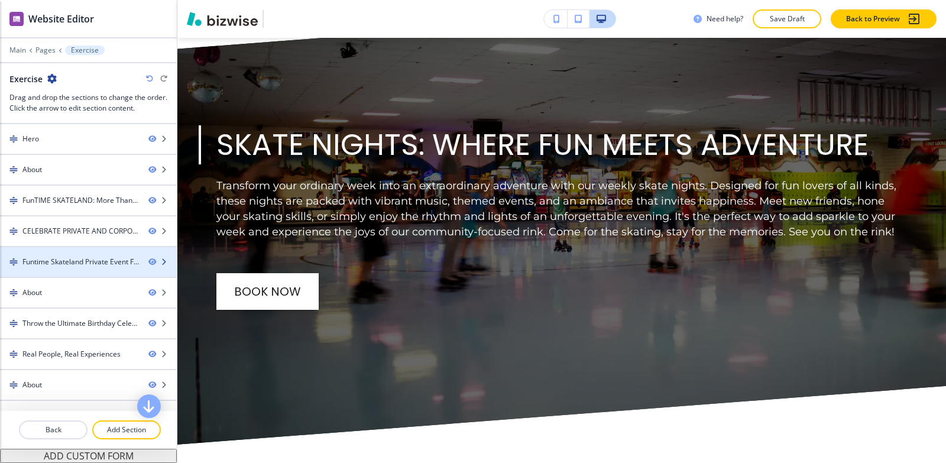
scroll to position [144, 0]
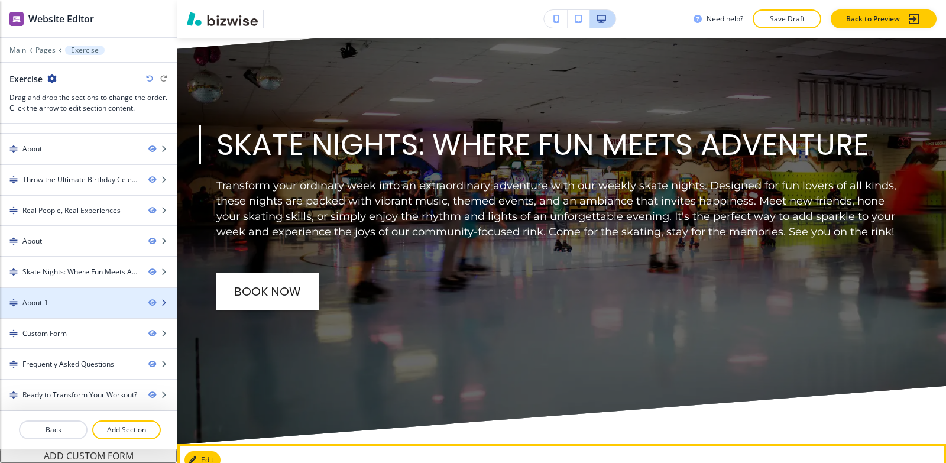
click at [59, 301] on div "About-1" at bounding box center [69, 302] width 139 height 11
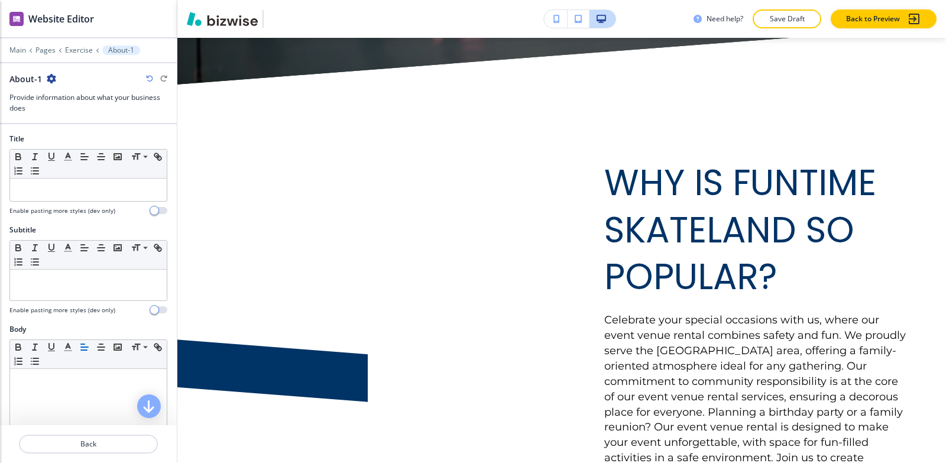
scroll to position [5897, 0]
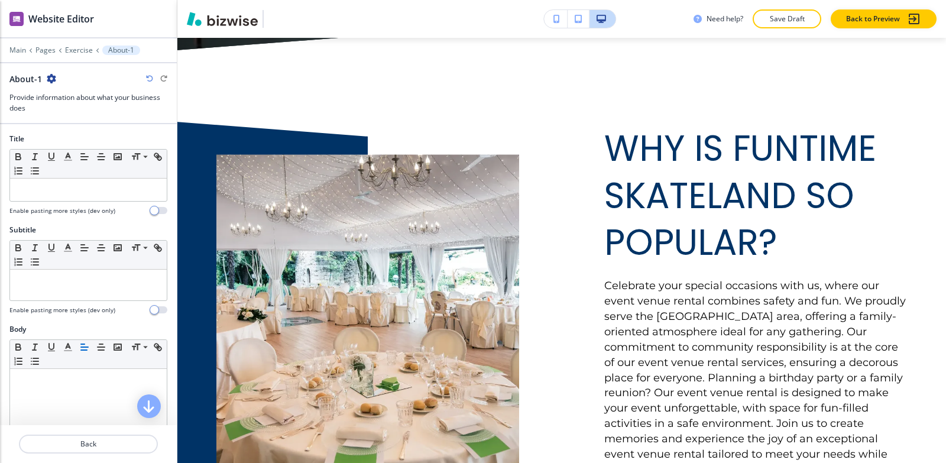
click at [51, 80] on icon "button" at bounding box center [51, 78] width 9 height 9
click at [60, 93] on button "Rename Section" at bounding box center [84, 99] width 76 height 21
click at [61, 77] on input "About-1" at bounding box center [70, 79] width 122 height 24
type input "About"
click at [82, 47] on p "Exercise" at bounding box center [79, 50] width 28 height 8
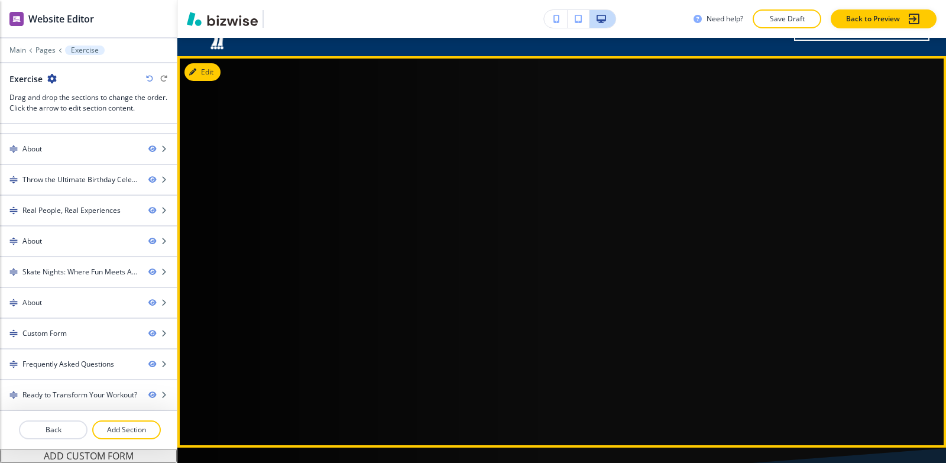
scroll to position [59, 0]
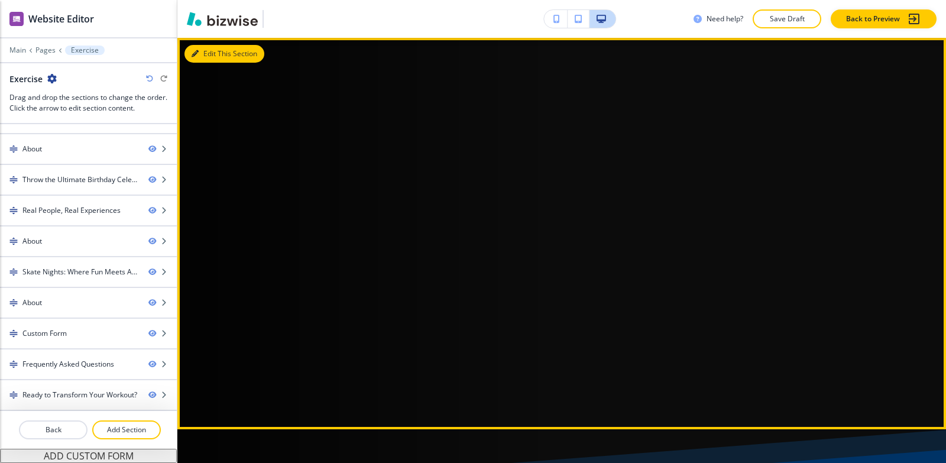
click at [215, 61] on button "Edit This Section" at bounding box center [225, 54] width 80 height 18
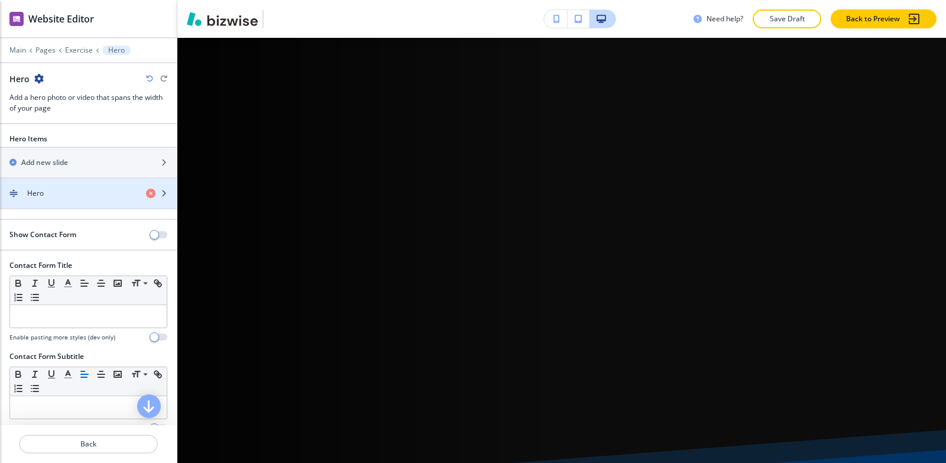
click at [45, 196] on div "Hero" at bounding box center [68, 193] width 137 height 11
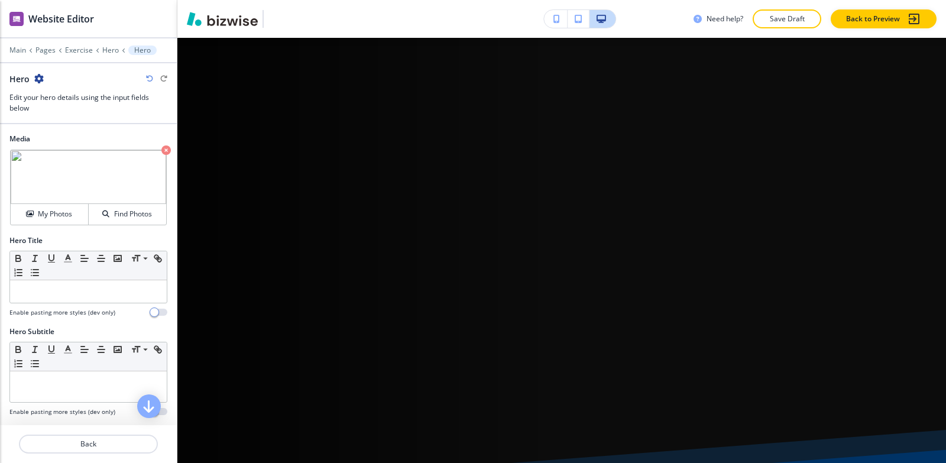
click at [161, 151] on icon "button" at bounding box center [165, 149] width 9 height 9
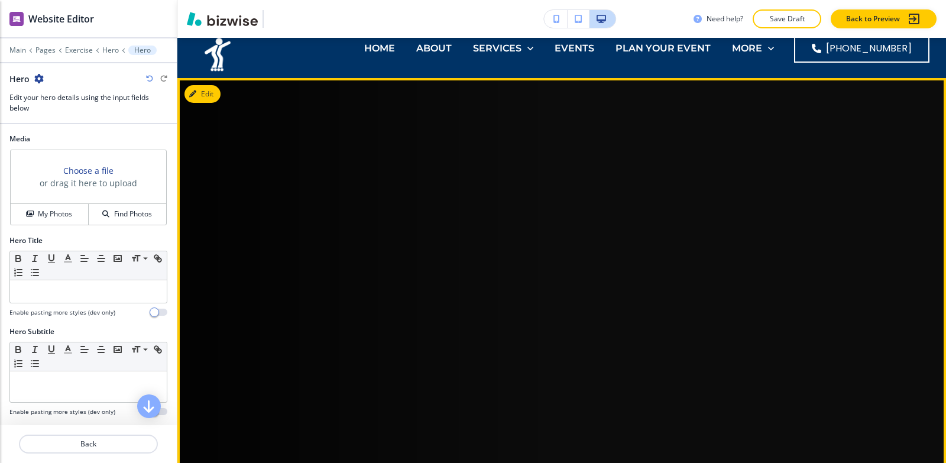
scroll to position [0, 0]
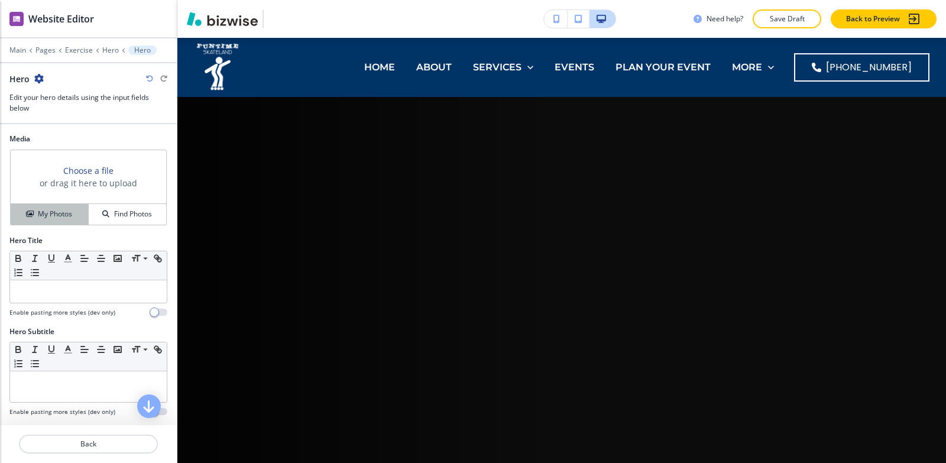
click at [79, 219] on div "My Photos" at bounding box center [49, 214] width 77 height 11
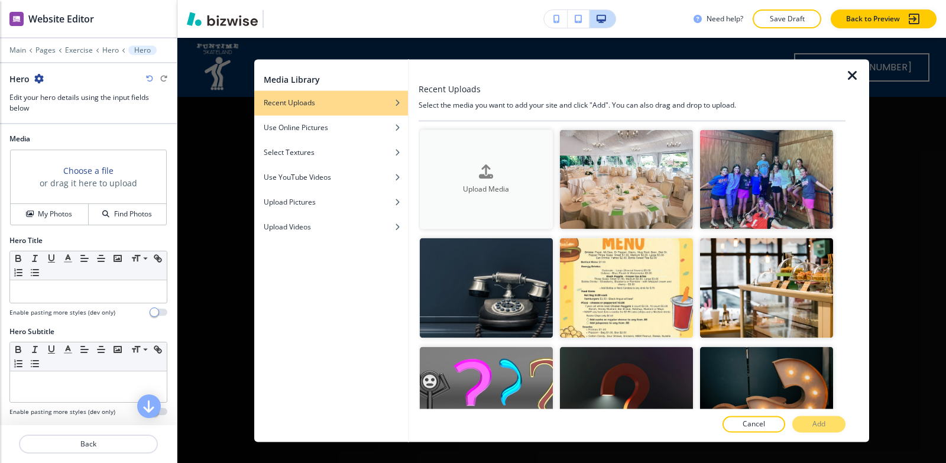
click at [522, 190] on h4 "Upload Media" at bounding box center [486, 189] width 133 height 11
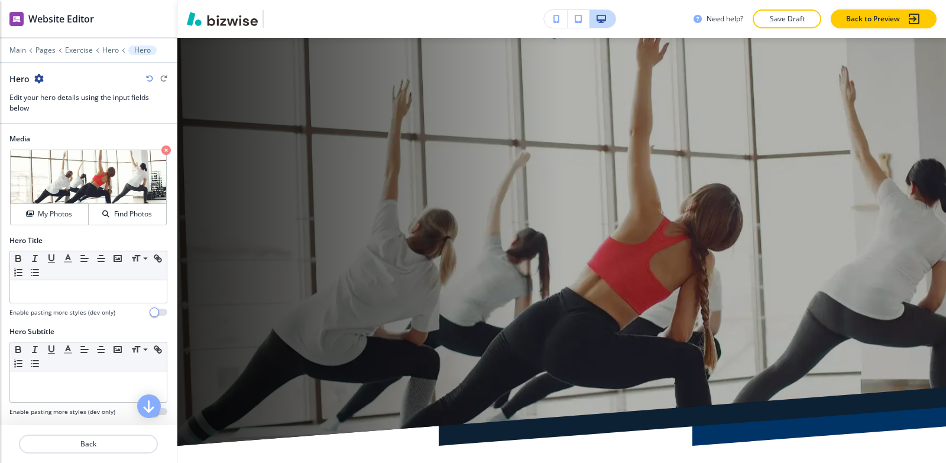
scroll to position [118, 0]
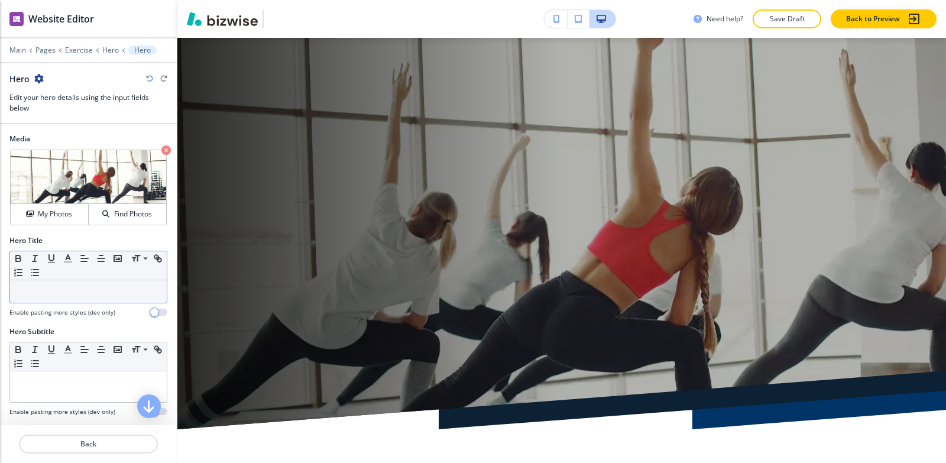
click at [108, 299] on div at bounding box center [88, 291] width 157 height 22
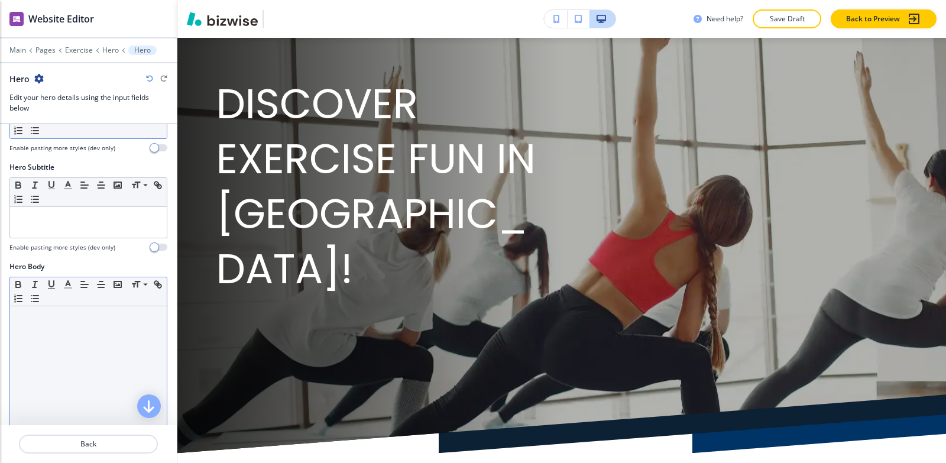
scroll to position [177, 0]
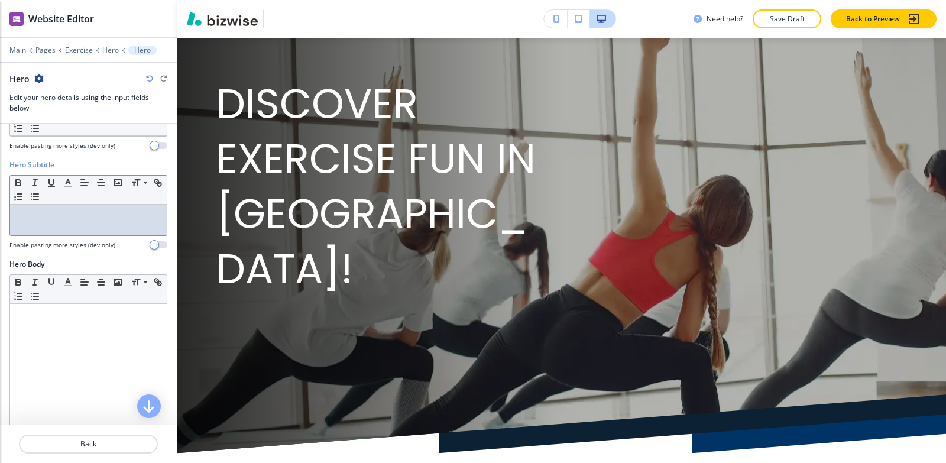
click at [61, 218] on div at bounding box center [88, 220] width 157 height 31
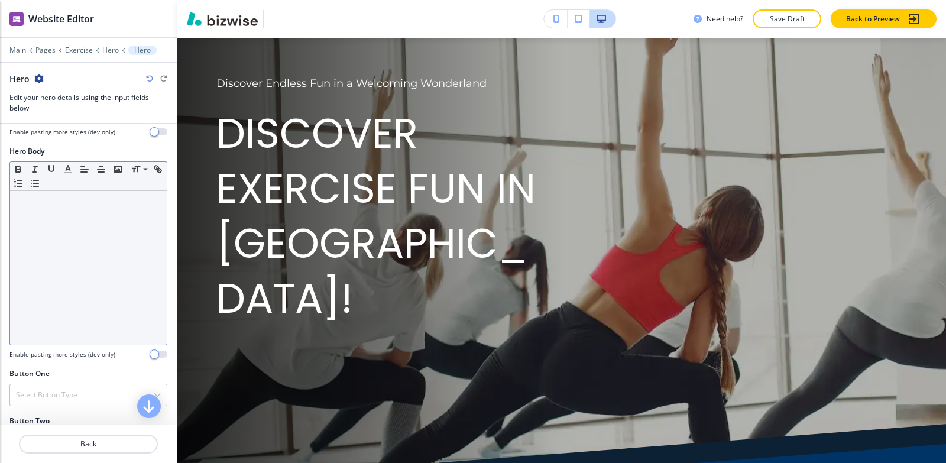
scroll to position [296, 0]
click at [76, 286] on div at bounding box center [88, 265] width 157 height 154
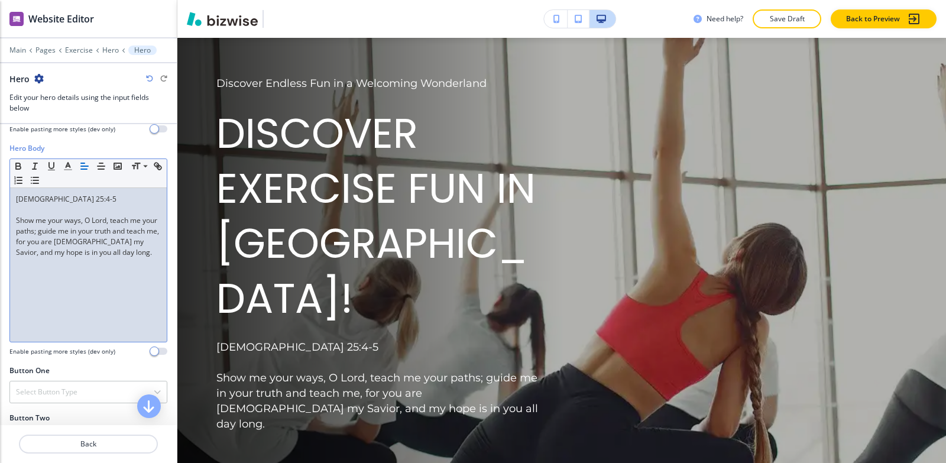
scroll to position [0, 0]
click at [14, 213] on div "[DEMOGRAPHIC_DATA] 25:4-5 Show me your ways, O [DEMOGRAPHIC_DATA], teach me you…" at bounding box center [88, 265] width 157 height 154
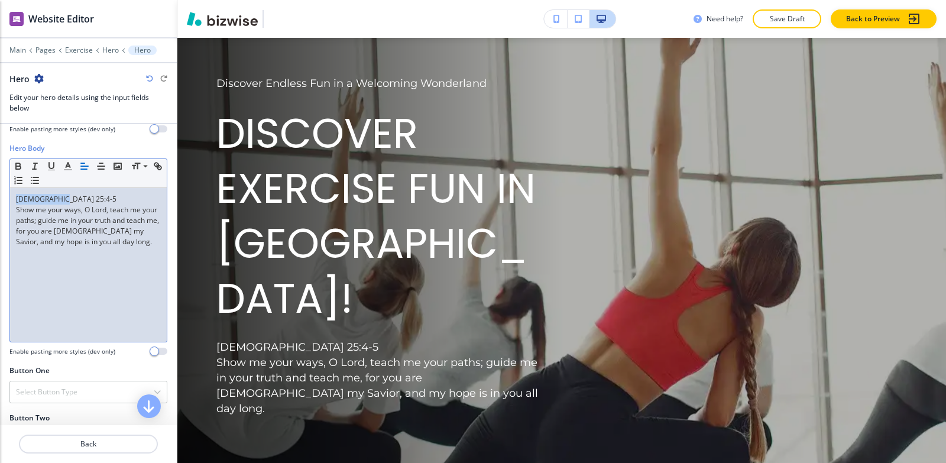
drag, startPoint x: 79, startPoint y: 185, endPoint x: 1, endPoint y: 189, distance: 78.2
click at [0, 190] on div "Hero Body Small Normal Large Huge [DEMOGRAPHIC_DATA] 25:4-5 Show me your ways, …" at bounding box center [88, 254] width 177 height 222
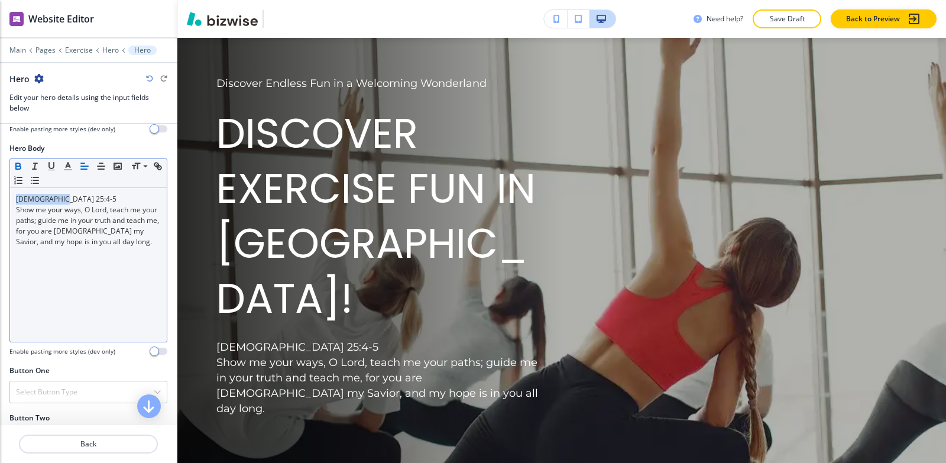
click at [17, 161] on icon "button" at bounding box center [18, 166] width 11 height 11
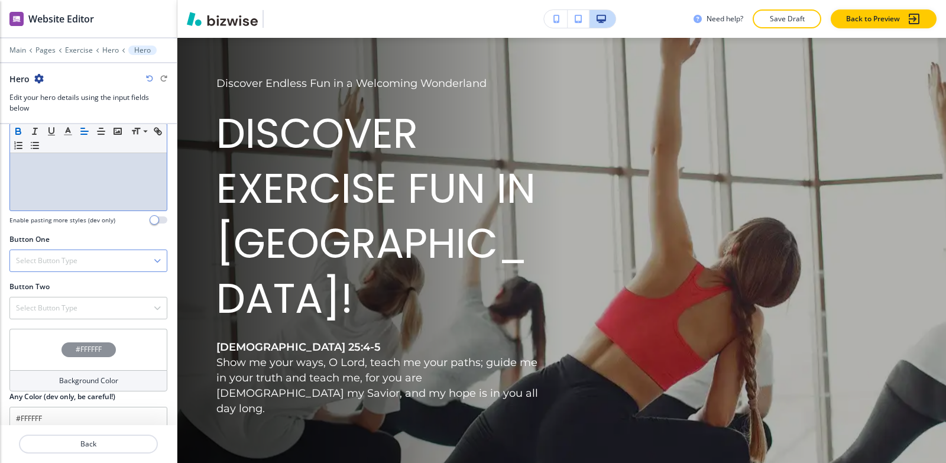
scroll to position [431, 0]
click at [50, 252] on div "Select Button Type" at bounding box center [88, 256] width 157 height 21
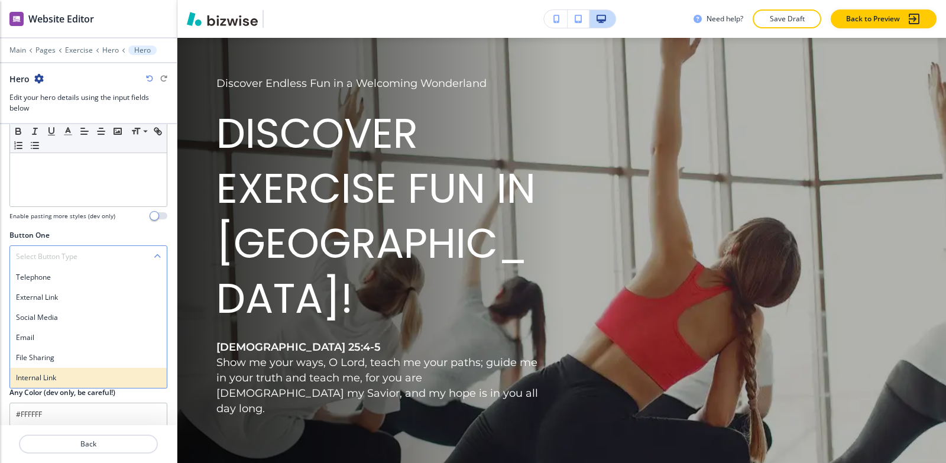
click at [41, 373] on h4 "Internal Link" at bounding box center [88, 378] width 145 height 11
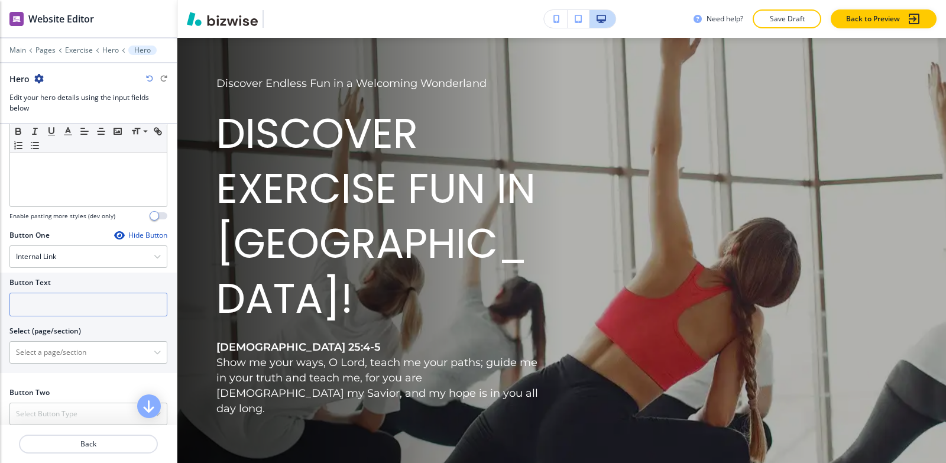
click at [51, 302] on input "text" at bounding box center [88, 305] width 158 height 24
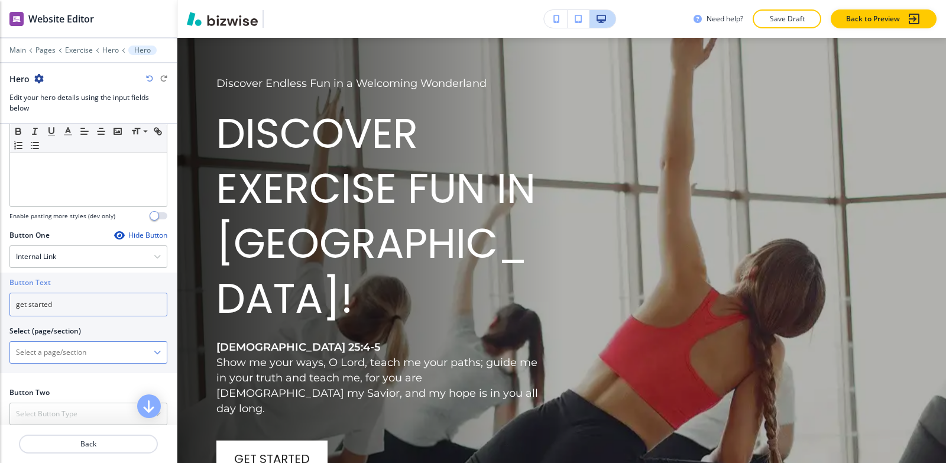
type input "get started"
click at [22, 347] on \(page\/section\) "Manual Input" at bounding box center [82, 352] width 144 height 20
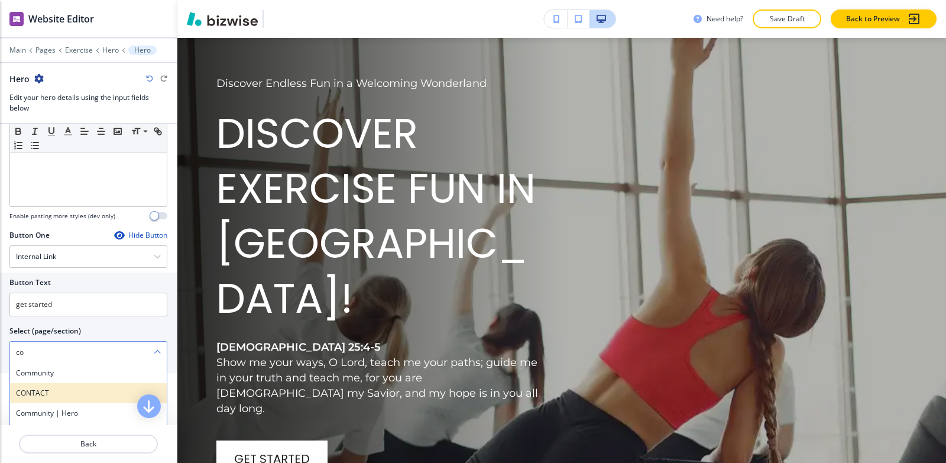
click at [43, 388] on h4 "CONTACT" at bounding box center [88, 393] width 145 height 11
type \(page\/section\) "CONTACT"
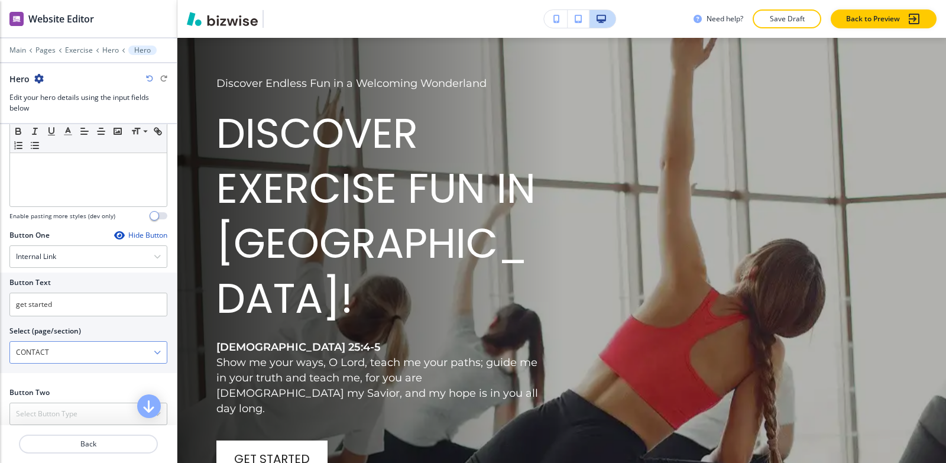
click at [56, 344] on \(page\/section\) "CONTACT" at bounding box center [82, 352] width 144 height 20
click at [48, 409] on h4 "Select Button Type" at bounding box center [47, 414] width 62 height 11
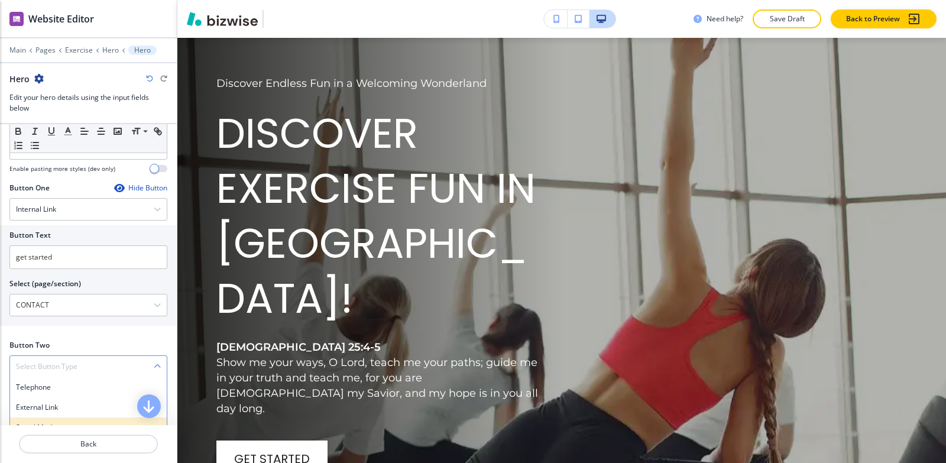
scroll to position [499, 0]
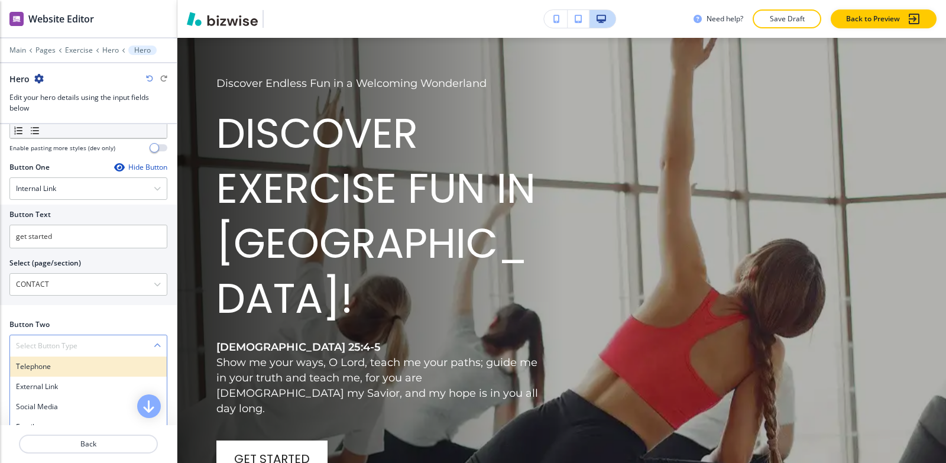
click at [49, 361] on h4 "Telephone" at bounding box center [88, 366] width 145 height 11
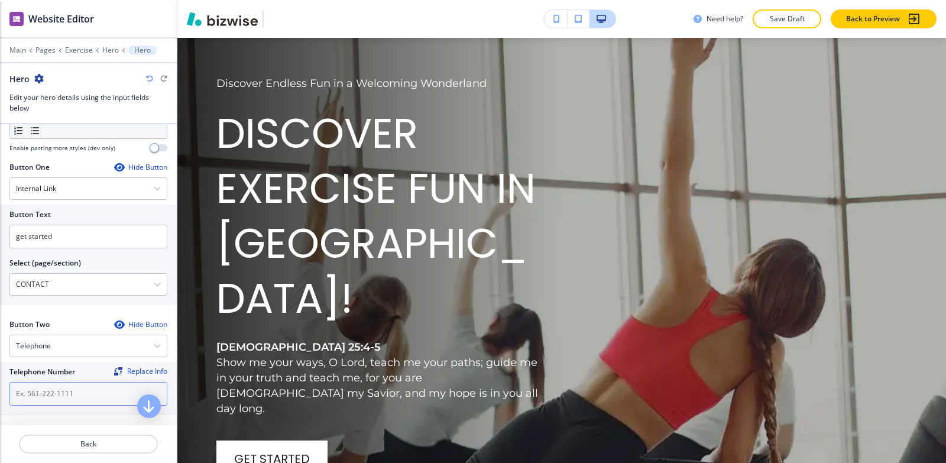
click at [46, 382] on input "text" at bounding box center [88, 394] width 158 height 24
paste input "[PHONE_NUMBER]"
click at [15, 386] on input "[PHONE_NUMBER]" at bounding box center [88, 394] width 158 height 24
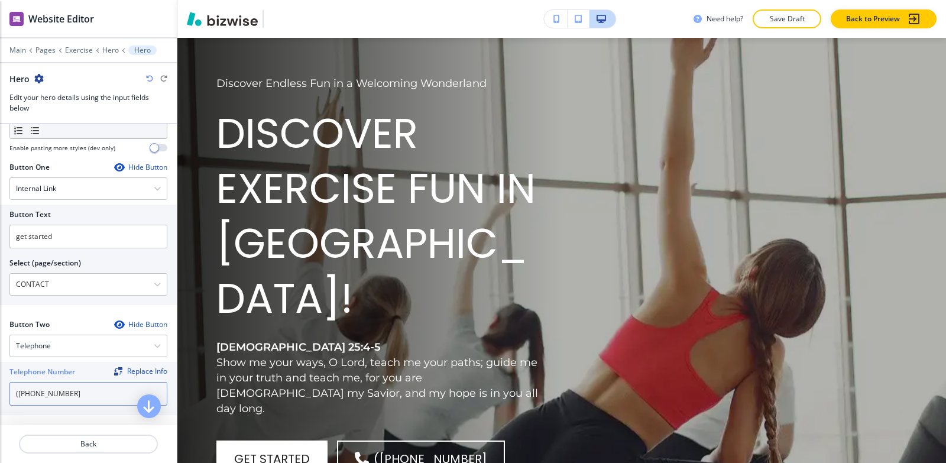
click at [31, 382] on input "([PHONE_NUMBER]" at bounding box center [88, 394] width 158 height 24
click at [35, 382] on input "[PHONE_NUMBER]" at bounding box center [88, 394] width 158 height 24
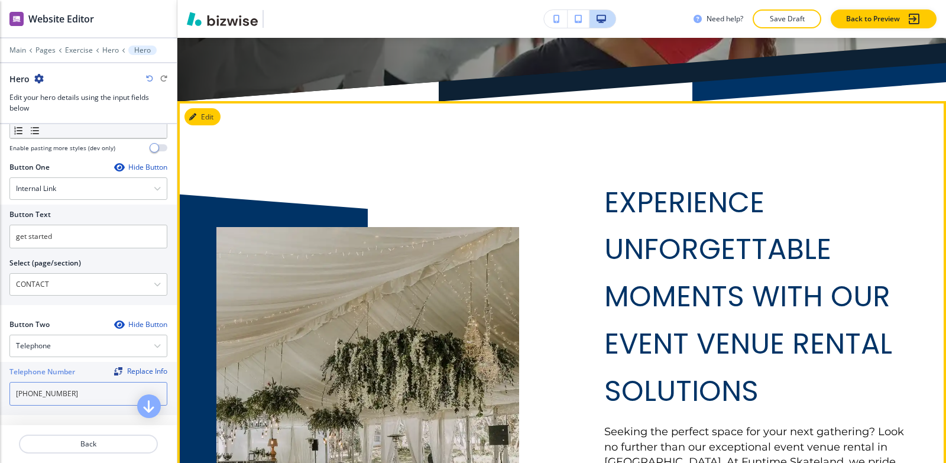
scroll to position [591, 0]
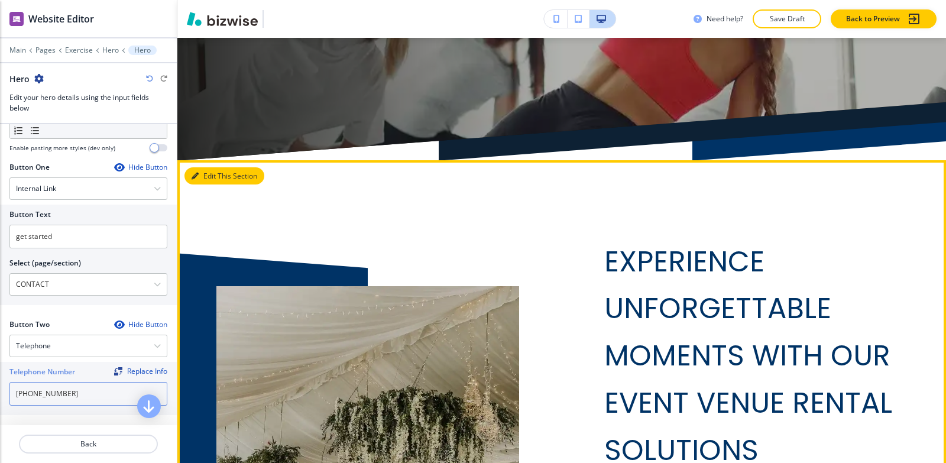
type input "[PHONE_NUMBER]"
click at [204, 167] on button "Edit This Section" at bounding box center [225, 176] width 80 height 18
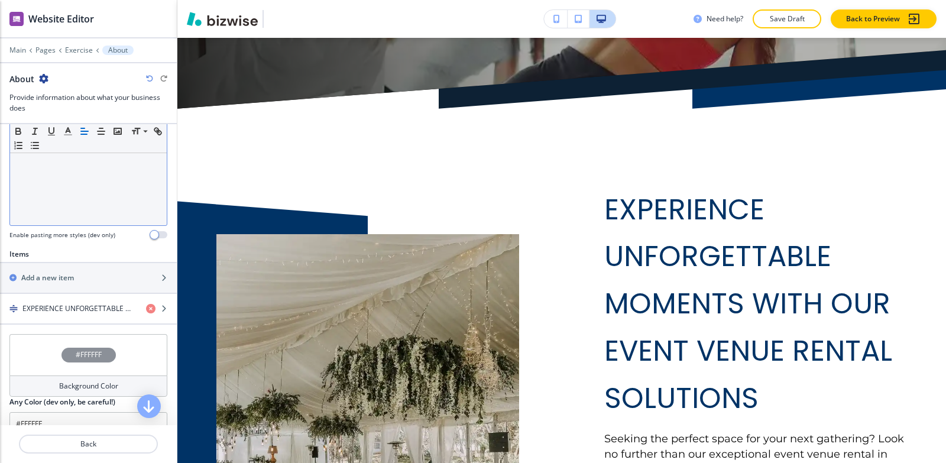
scroll to position [355, 0]
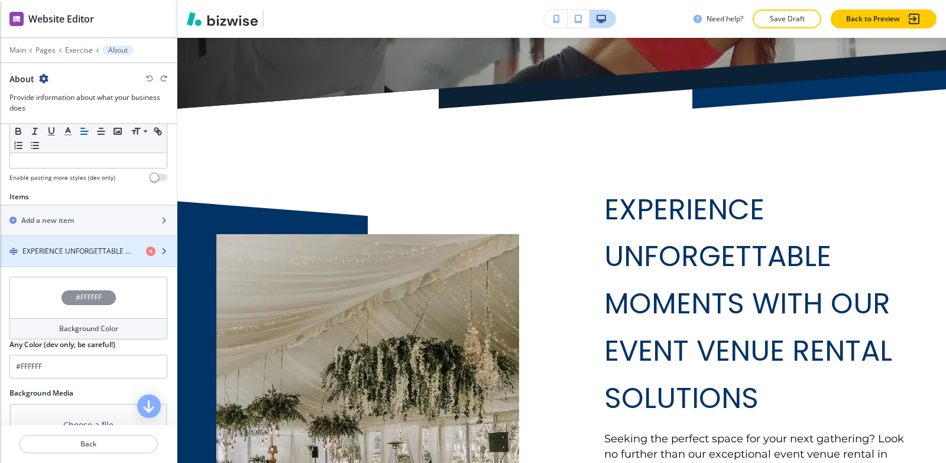
click at [83, 254] on h4 "EXPERIENCE UNFORGETTABLE MOMENTS WITH OUR EVENT VENUE RENTAL SOLUTIONS" at bounding box center [79, 251] width 114 height 11
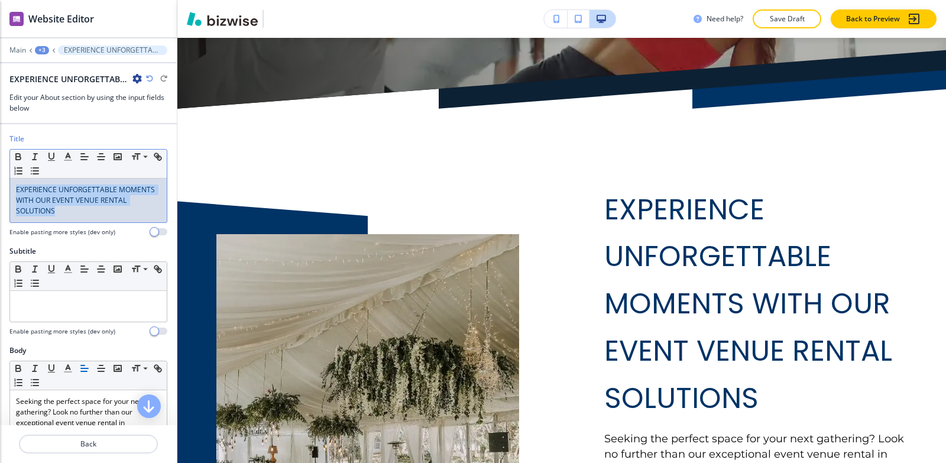
drag, startPoint x: 99, startPoint y: 221, endPoint x: 0, endPoint y: 184, distance: 105.9
click at [0, 184] on div "Title Small Normal Large Huge EXPERIENCE UNFORGETTABLE MOMENTS WITH OUR EVENT V…" at bounding box center [88, 190] width 177 height 112
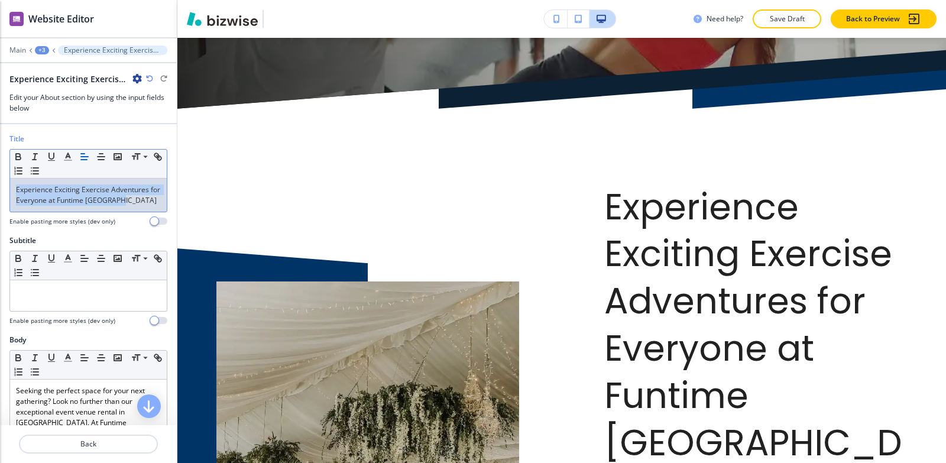
drag, startPoint x: 138, startPoint y: 199, endPoint x: 2, endPoint y: 192, distance: 136.8
click at [2, 192] on div "Title Small Normal Large Huge Experience Exciting Exercise Adventures for Every…" at bounding box center [88, 185] width 177 height 102
click at [66, 157] on line "button" at bounding box center [67, 157] width 3 height 0
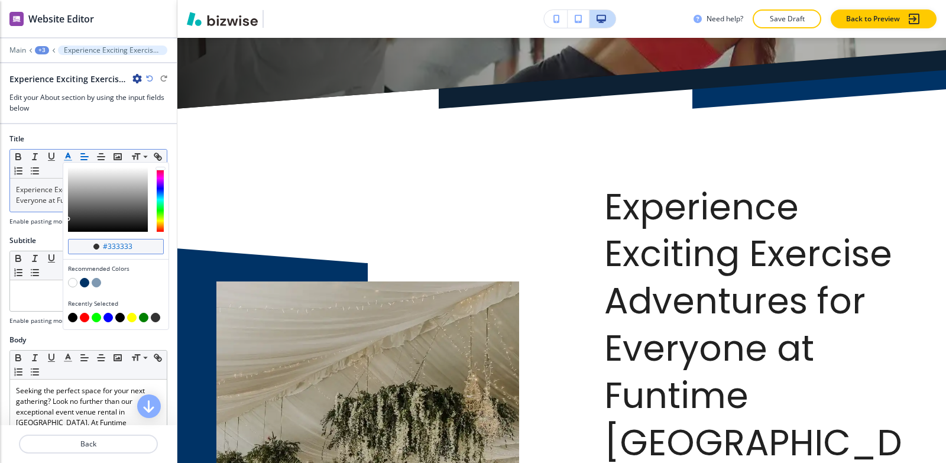
drag, startPoint x: 138, startPoint y: 247, endPoint x: 108, endPoint y: 250, distance: 30.3
click at [108, 250] on input "#333333" at bounding box center [122, 246] width 41 height 9
type input "#003366"
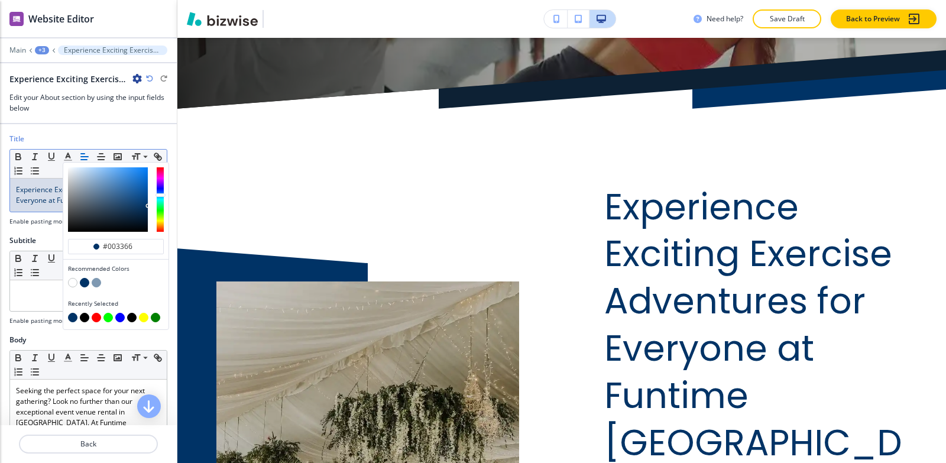
click at [38, 230] on div "Title #003366 Recommended Colors Recently Selected Small Normal Large Huge Expe…" at bounding box center [88, 185] width 177 height 102
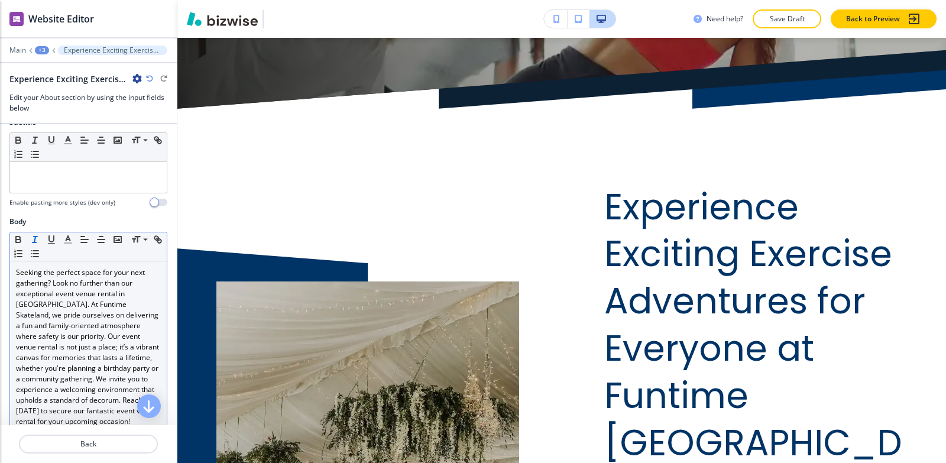
scroll to position [177, 0]
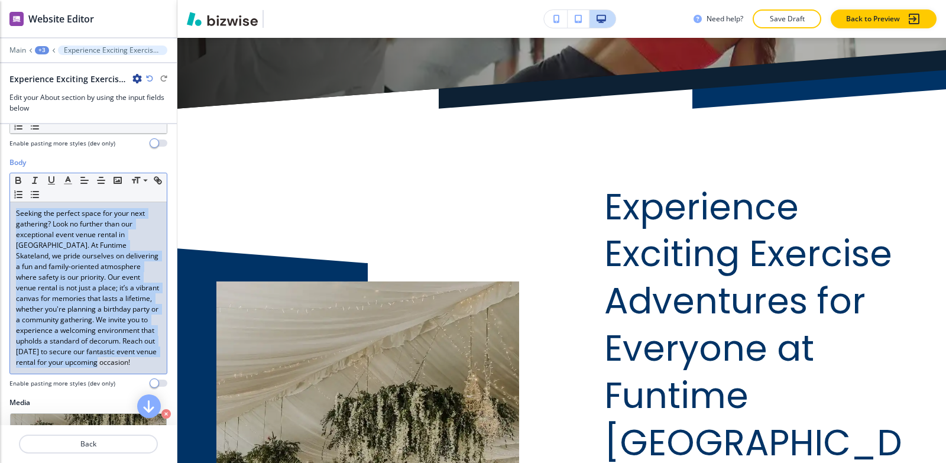
drag, startPoint x: 17, startPoint y: 215, endPoint x: 179, endPoint y: 21, distance: 252.7
click at [59, 368] on p "Seeking the perfect space for your next gathering? Look no further than our exc…" at bounding box center [88, 288] width 145 height 160
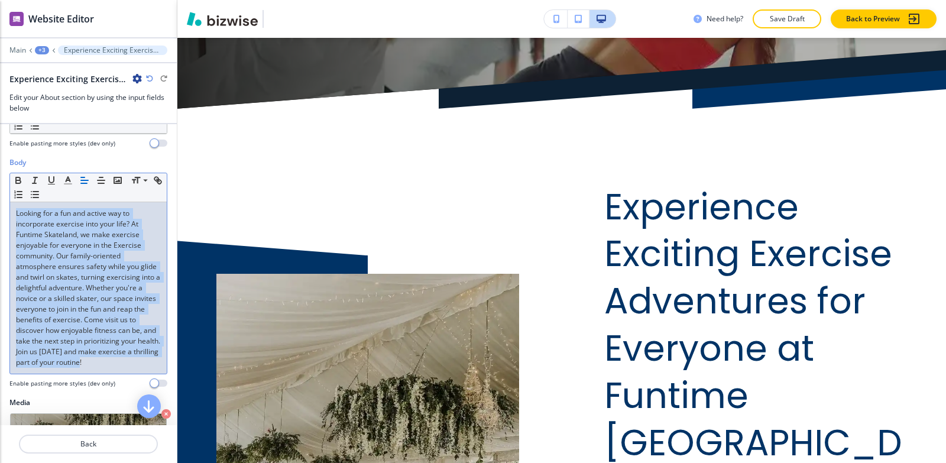
drag, startPoint x: 93, startPoint y: 377, endPoint x: 5, endPoint y: 193, distance: 204.2
click at [5, 193] on div "Body Small Normal Large Huge Looking for a fun and active way to incorporate ex…" at bounding box center [88, 277] width 177 height 240
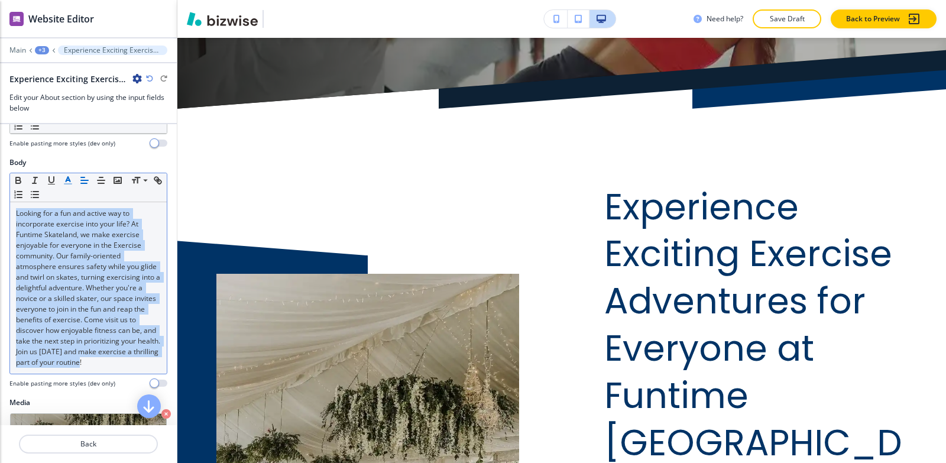
click at [67, 181] on icon "button" at bounding box center [68, 180] width 11 height 11
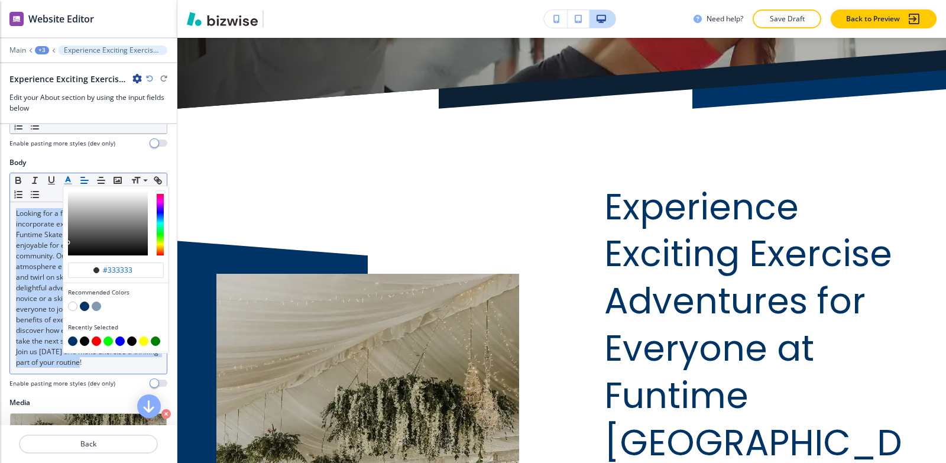
click at [84, 344] on button "button" at bounding box center [84, 341] width 9 height 9
type input "#000000"
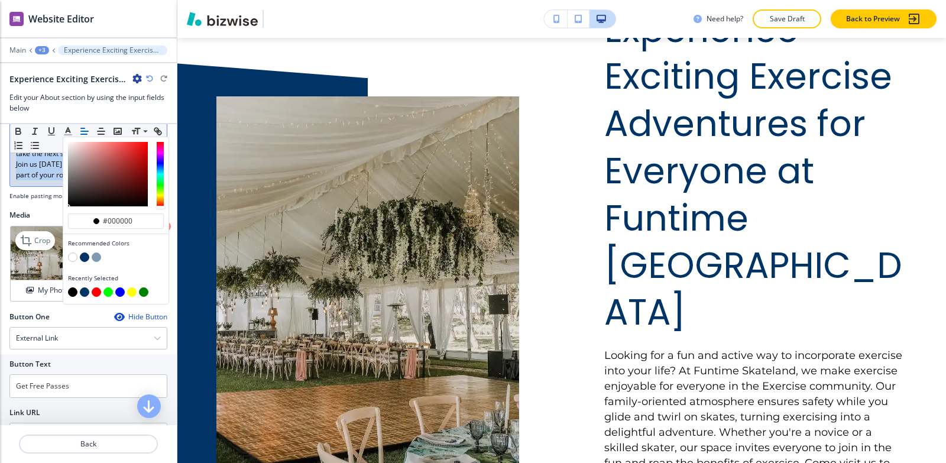
scroll to position [358, 0]
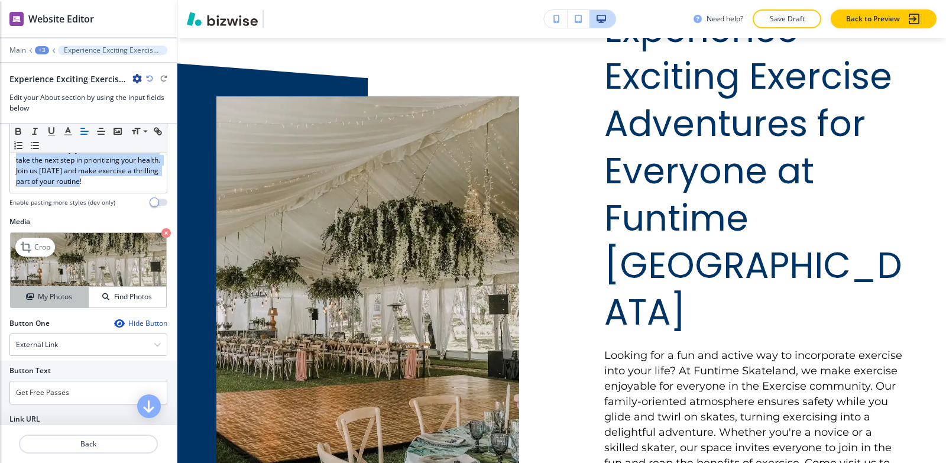
click at [30, 308] on button "My Photos" at bounding box center [50, 297] width 78 height 21
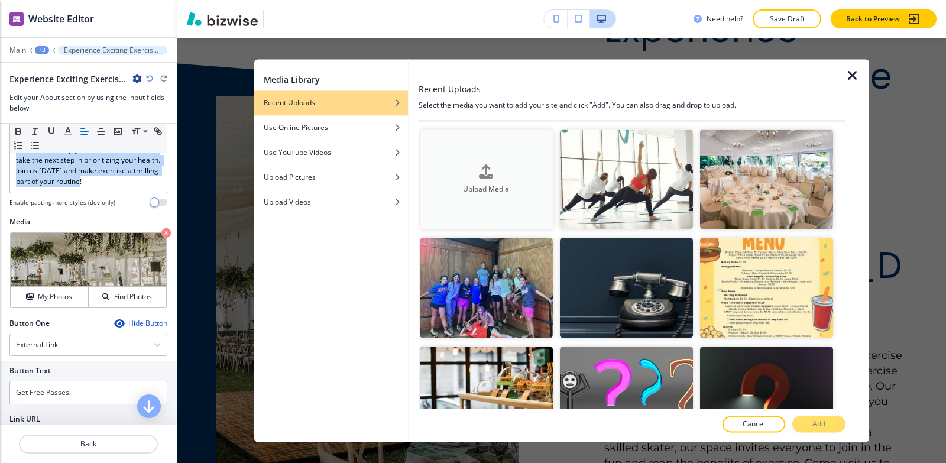
click at [515, 202] on button "Upload Media" at bounding box center [486, 180] width 133 height 100
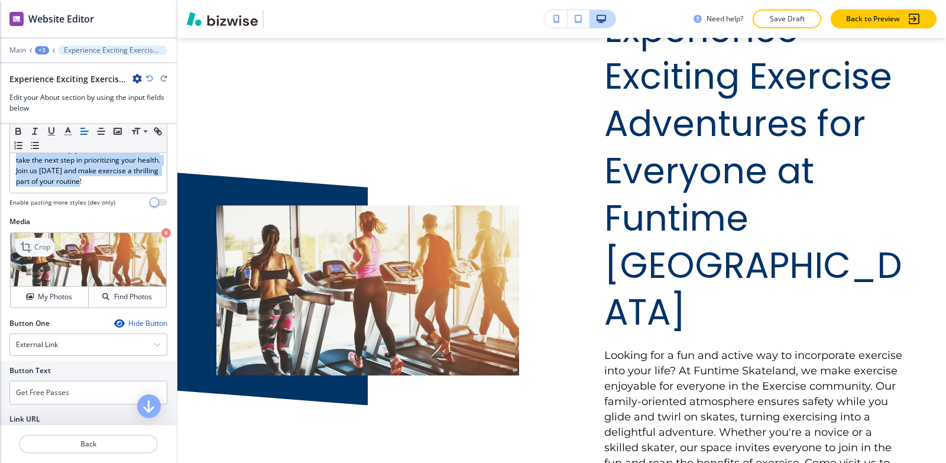
click at [30, 254] on icon at bounding box center [27, 247] width 14 height 14
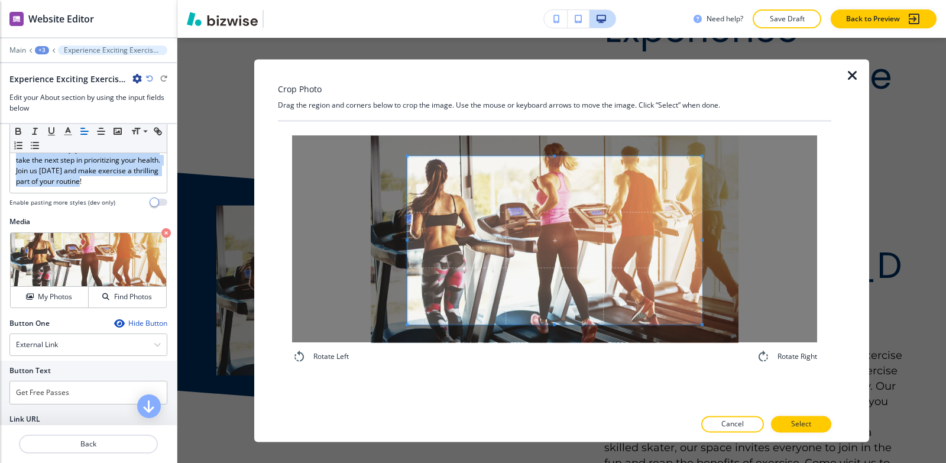
click at [548, 388] on div "Rotate Left Rotate Right" at bounding box center [555, 264] width 554 height 287
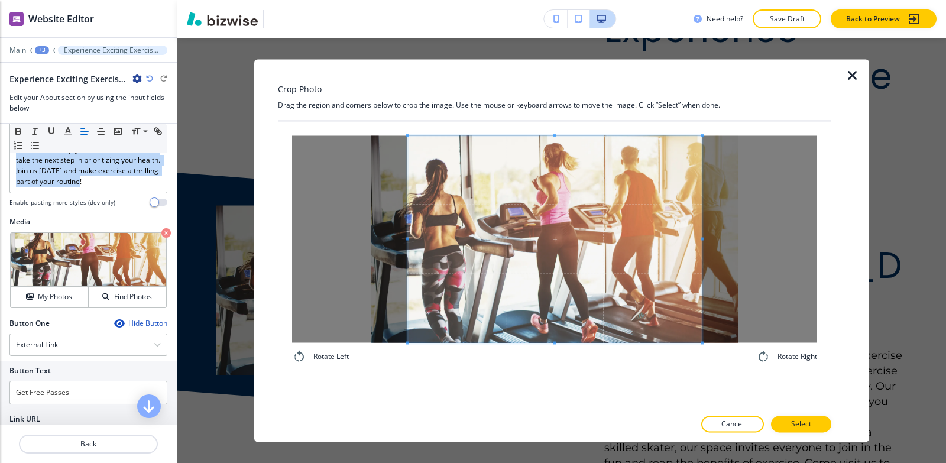
click at [559, 92] on div "Crop Photo Drag the region and corners below to crop the image. Use the mouse o…" at bounding box center [555, 250] width 554 height 383
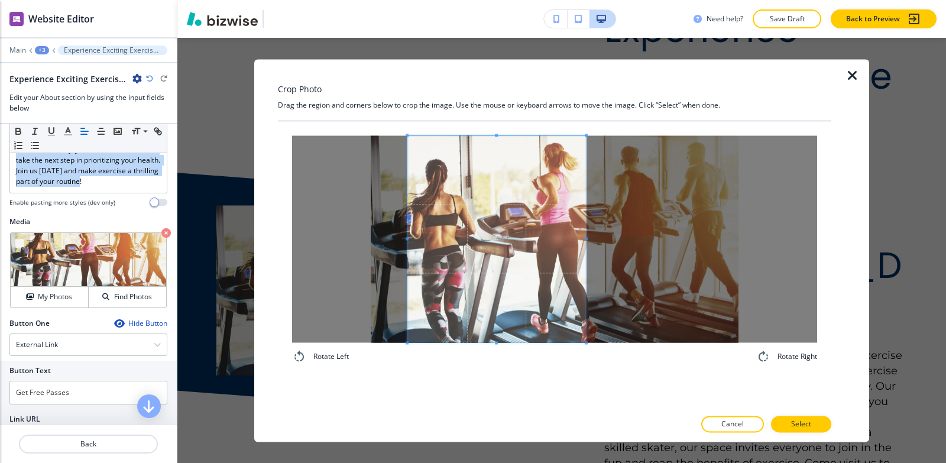
click at [586, 238] on div at bounding box center [496, 238] width 179 height 207
click at [423, 231] on div at bounding box center [504, 238] width 163 height 207
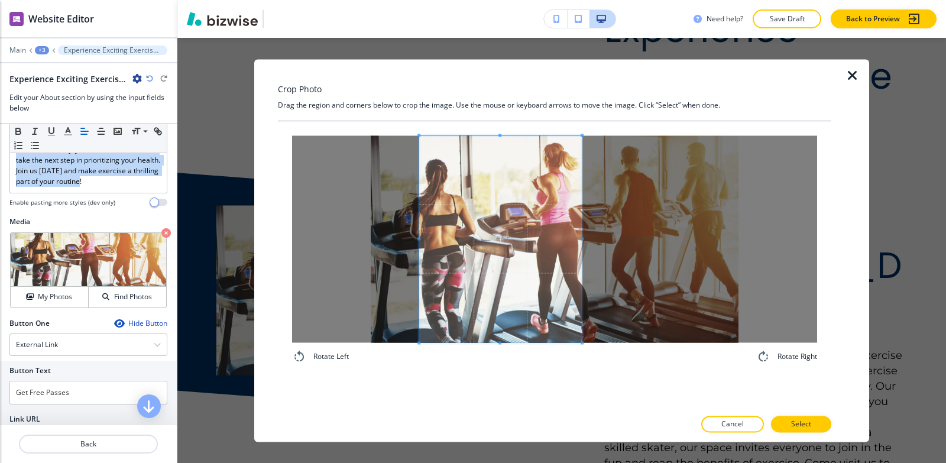
click at [539, 253] on span at bounding box center [500, 238] width 163 height 207
click at [795, 424] on p "Select" at bounding box center [801, 424] width 20 height 11
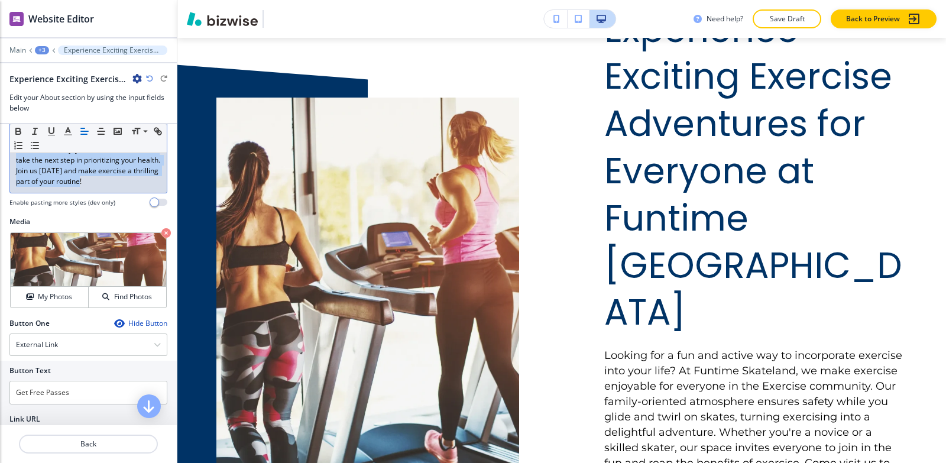
click at [110, 187] on p "Looking for a fun and active way to incorporate exercise into your life? At Fun…" at bounding box center [88, 107] width 145 height 160
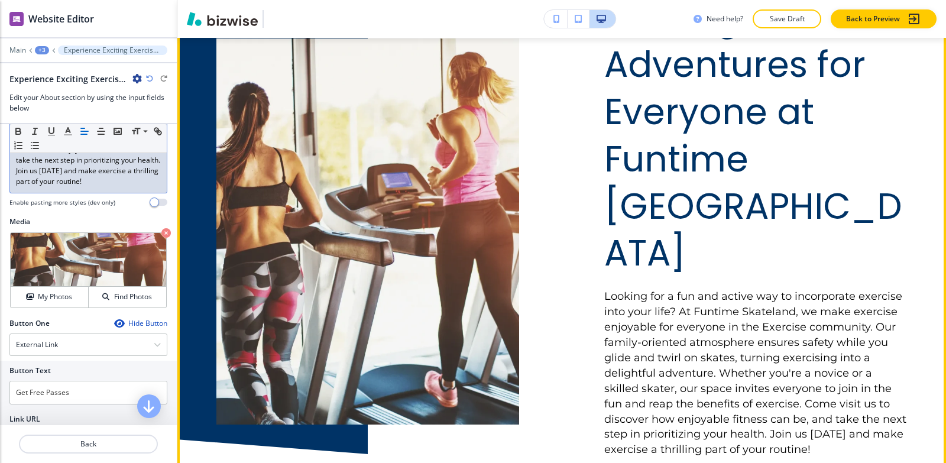
scroll to position [939, 0]
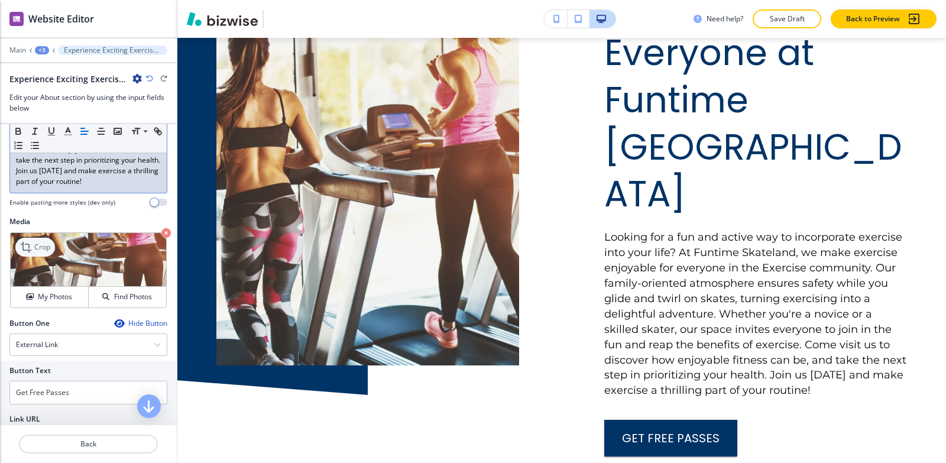
click at [32, 254] on icon at bounding box center [27, 247] width 14 height 14
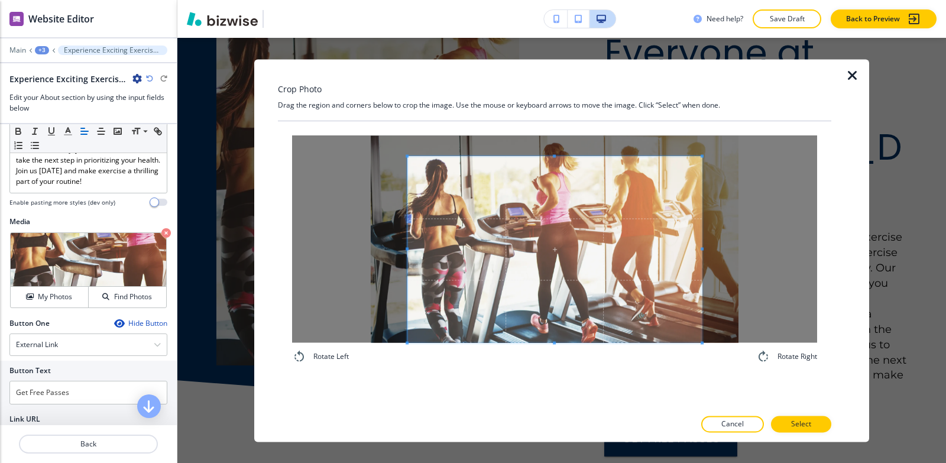
click at [523, 374] on div "Rotate Left Rotate Right" at bounding box center [555, 249] width 554 height 257
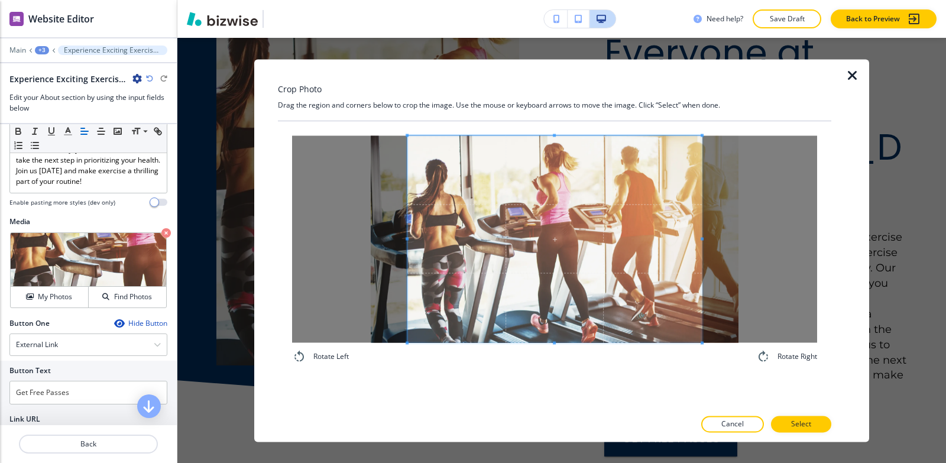
click at [497, 86] on div "Crop Photo Drag the region and corners below to crop the image. Use the mouse o…" at bounding box center [555, 250] width 554 height 383
click at [424, 200] on span at bounding box center [424, 238] width 3 height 207
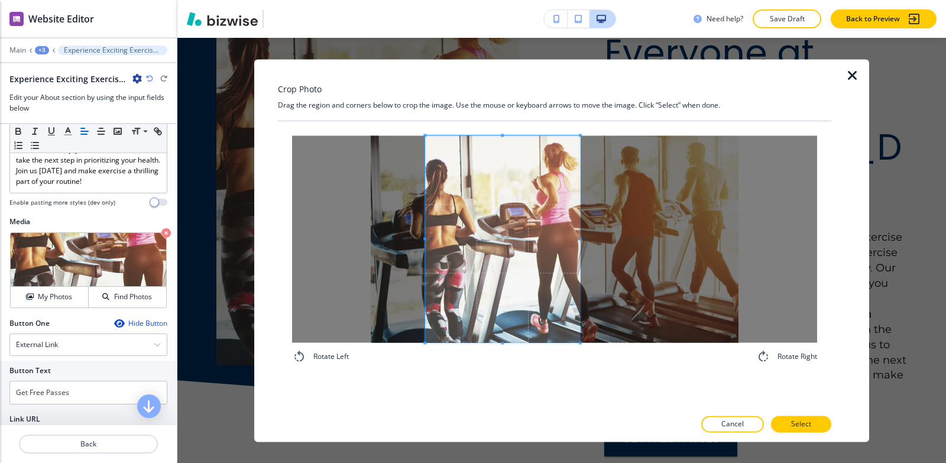
click at [579, 267] on span at bounding box center [580, 238] width 3 height 207
click at [501, 303] on span at bounding box center [500, 238] width 155 height 207
click at [575, 227] on span at bounding box center [576, 238] width 3 height 207
click at [522, 257] on span at bounding box center [502, 238] width 153 height 207
click at [526, 315] on span at bounding box center [501, 238] width 153 height 207
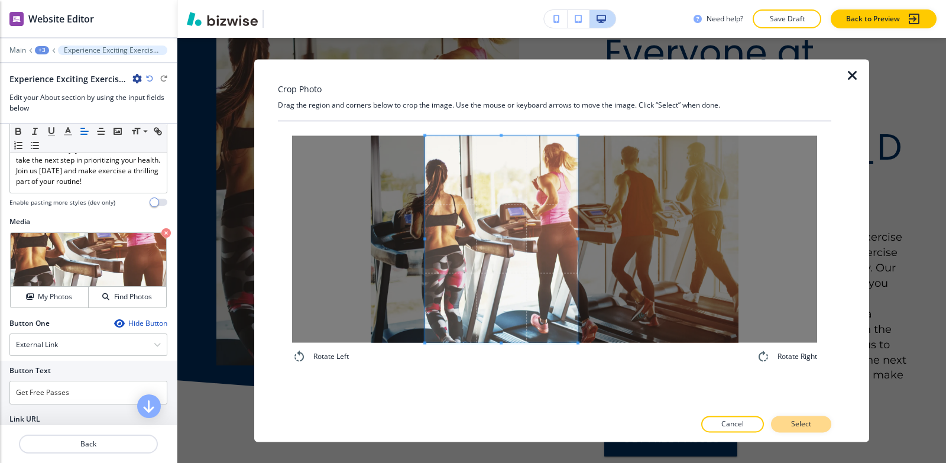
click at [817, 423] on button "Select" at bounding box center [801, 424] width 60 height 17
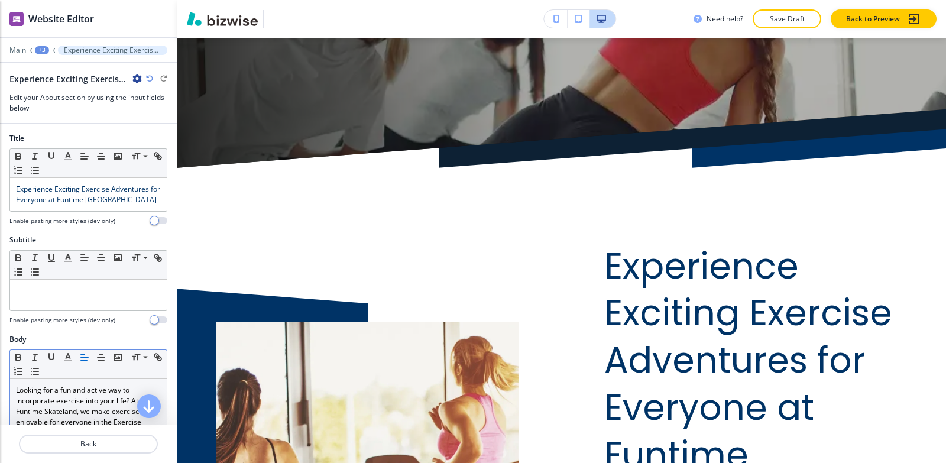
scroll to position [0, 0]
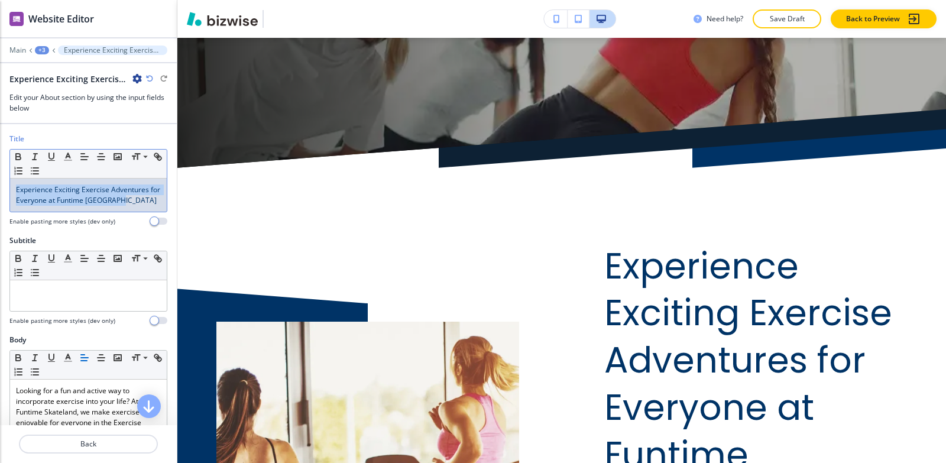
drag, startPoint x: 135, startPoint y: 202, endPoint x: 0, endPoint y: 187, distance: 136.2
click at [0, 187] on div "Title Small Normal Large Huge Experience Exciting Exercise Adventures for Every…" at bounding box center [88, 185] width 177 height 102
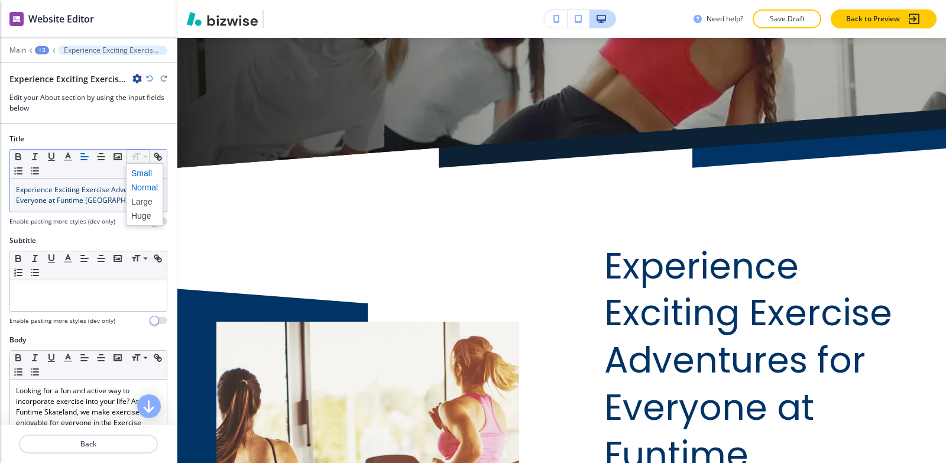
click at [141, 172] on span at bounding box center [144, 173] width 27 height 14
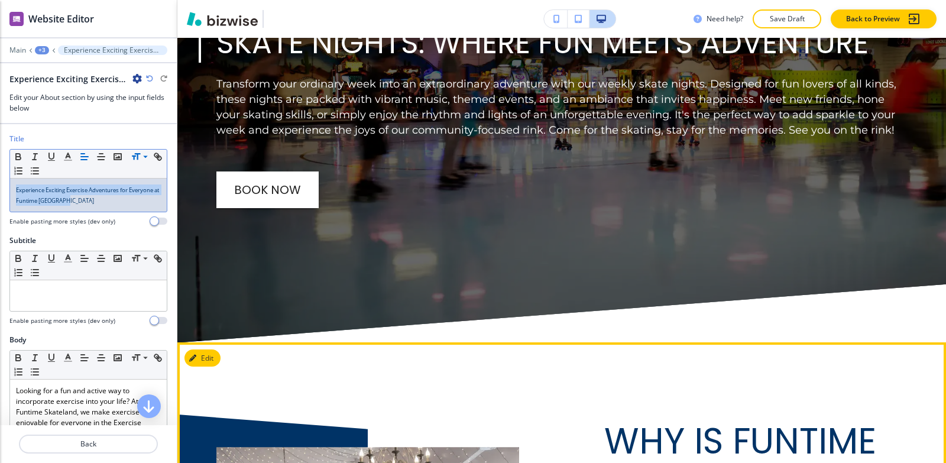
scroll to position [5789, 0]
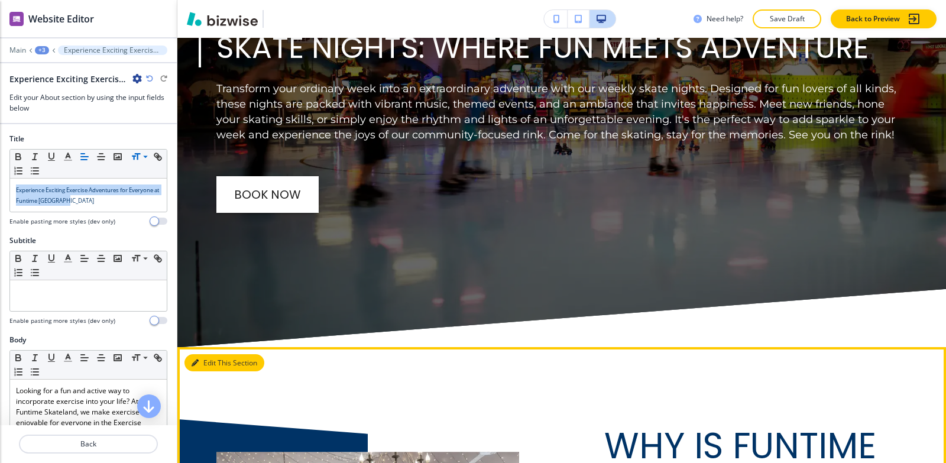
click at [215, 354] on button "Edit This Section" at bounding box center [225, 363] width 80 height 18
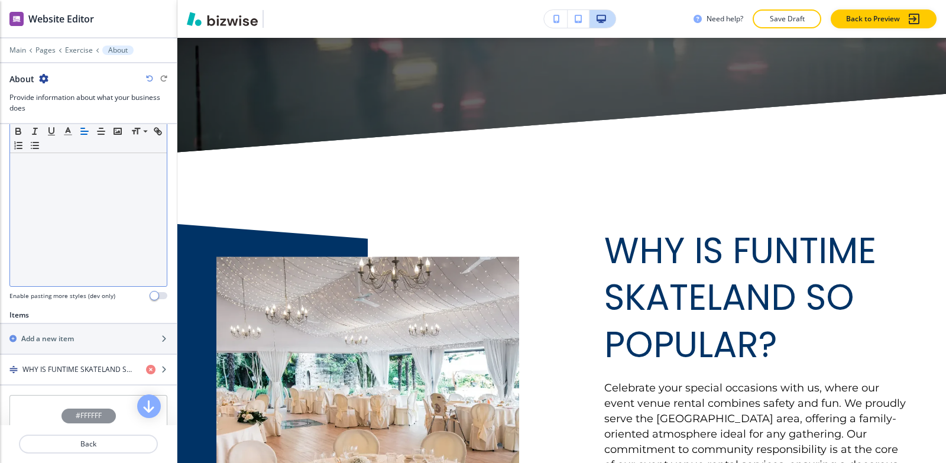
scroll to position [355, 0]
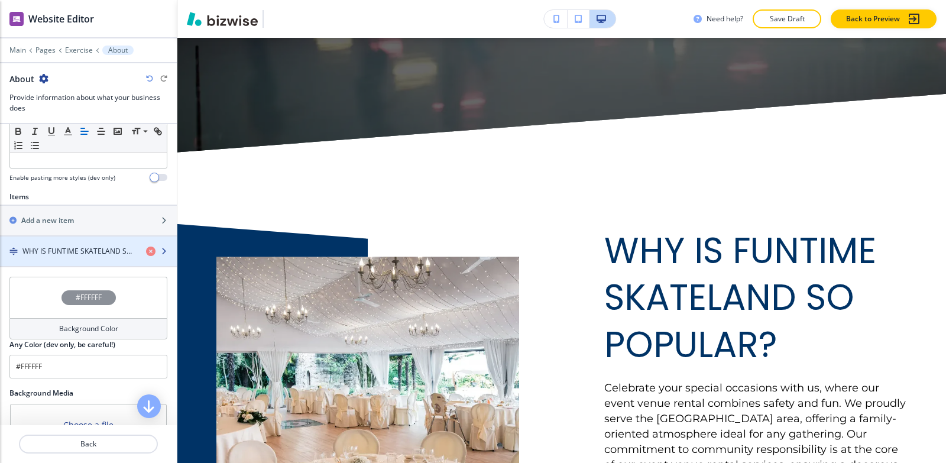
click at [90, 261] on div "button" at bounding box center [88, 261] width 177 height 9
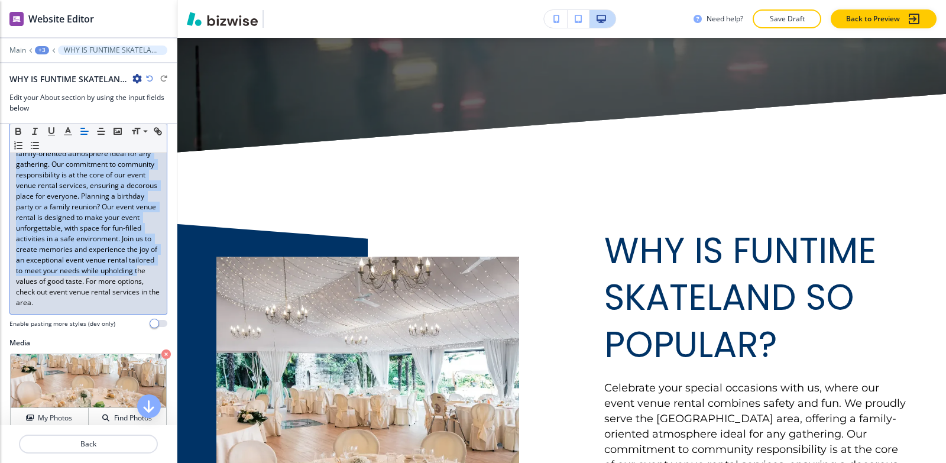
scroll to position [296, 0]
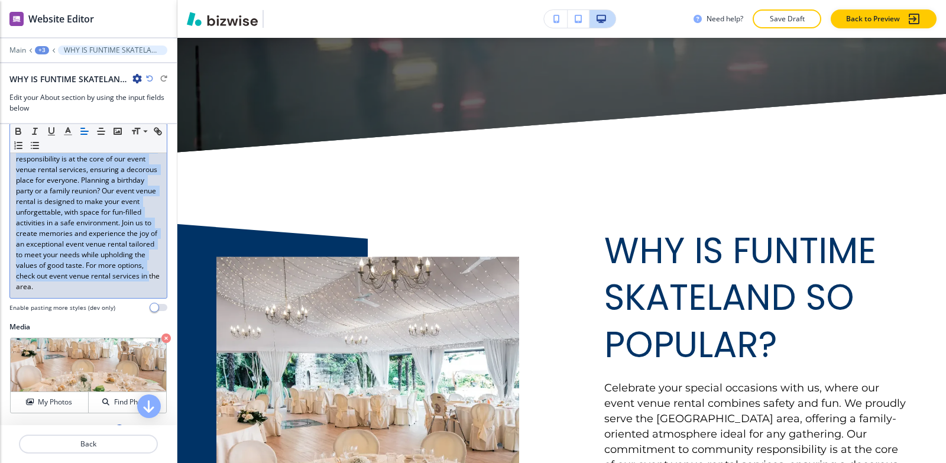
drag, startPoint x: 16, startPoint y: 212, endPoint x: 150, endPoint y: 284, distance: 152.1
click at [150, 284] on div "Celebrate your special occasions with us, where our event venue rental combines…" at bounding box center [88, 191] width 157 height 214
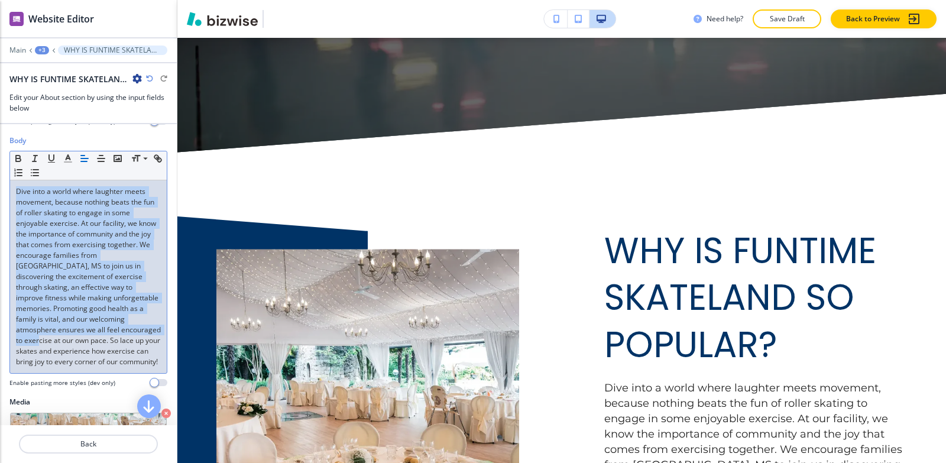
scroll to position [234, 0]
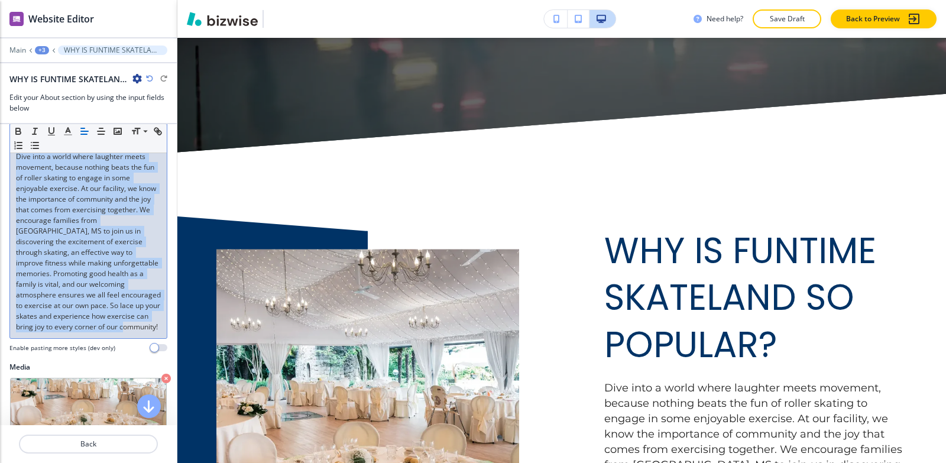
drag, startPoint x: 13, startPoint y: 274, endPoint x: 117, endPoint y: 271, distance: 103.6
click at [117, 350] on div "Body Small Normal Large Huge Dive into a world where laughter meets movement, b…" at bounding box center [88, 227] width 158 height 252
click at [67, 132] on icon "button" at bounding box center [68, 131] width 11 height 11
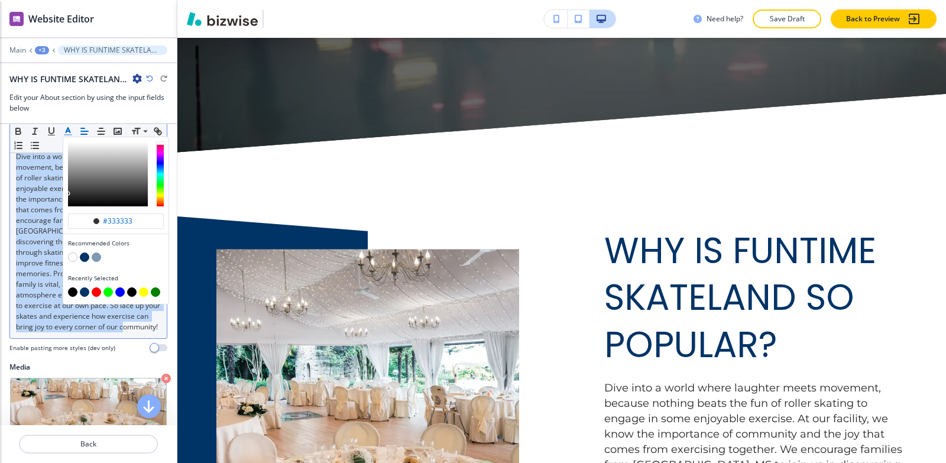
click at [71, 292] on button "button" at bounding box center [72, 291] width 9 height 9
type input "#000000"
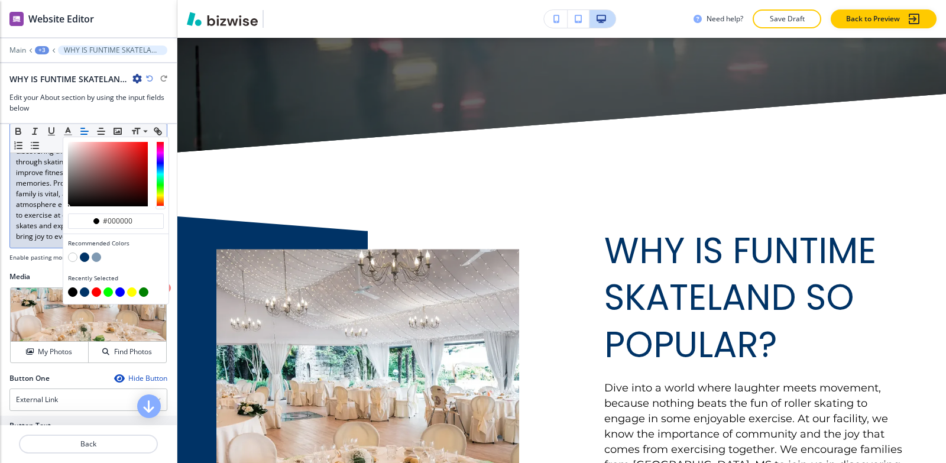
scroll to position [352, 0]
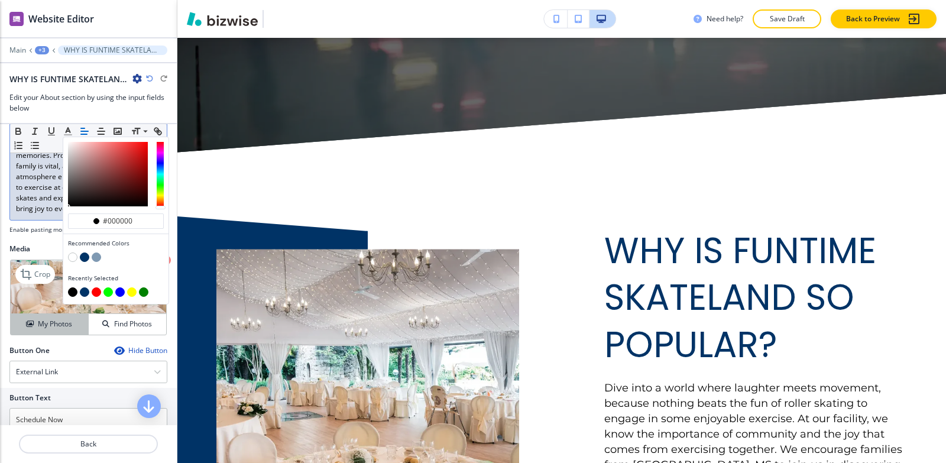
click at [46, 335] on button "My Photos" at bounding box center [50, 324] width 78 height 21
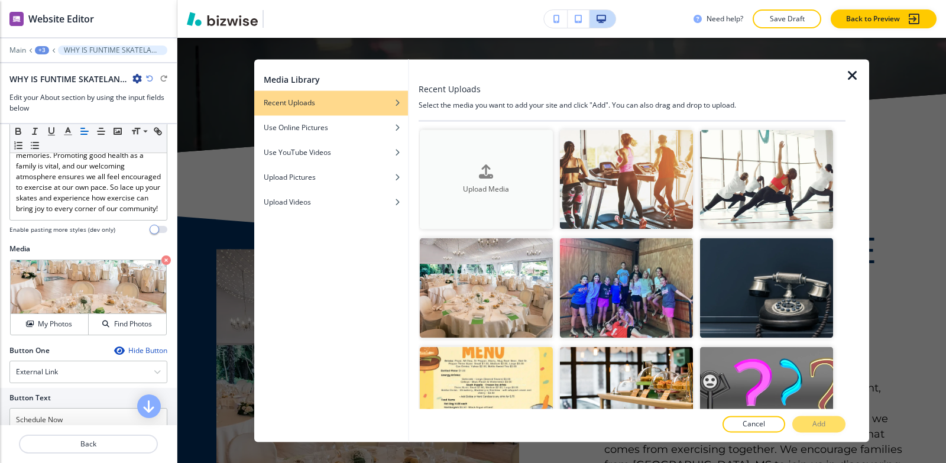
click at [469, 194] on button "Upload Media" at bounding box center [486, 180] width 133 height 100
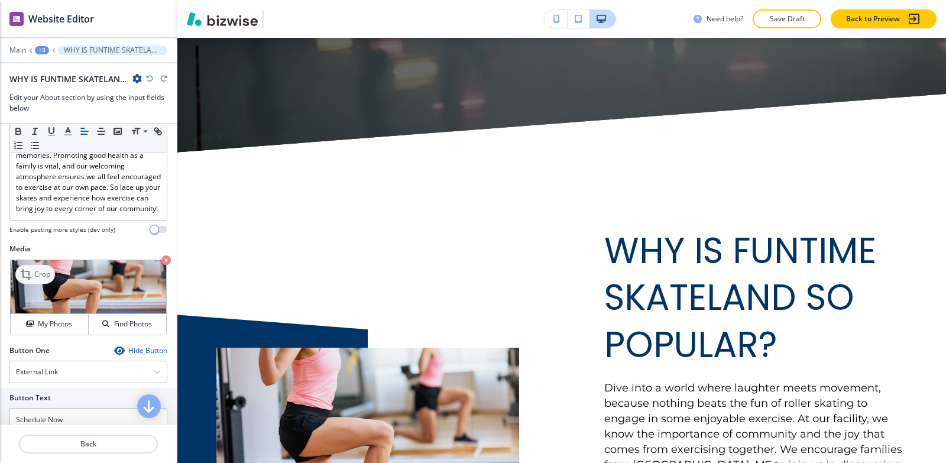
click at [34, 282] on icon at bounding box center [27, 274] width 14 height 14
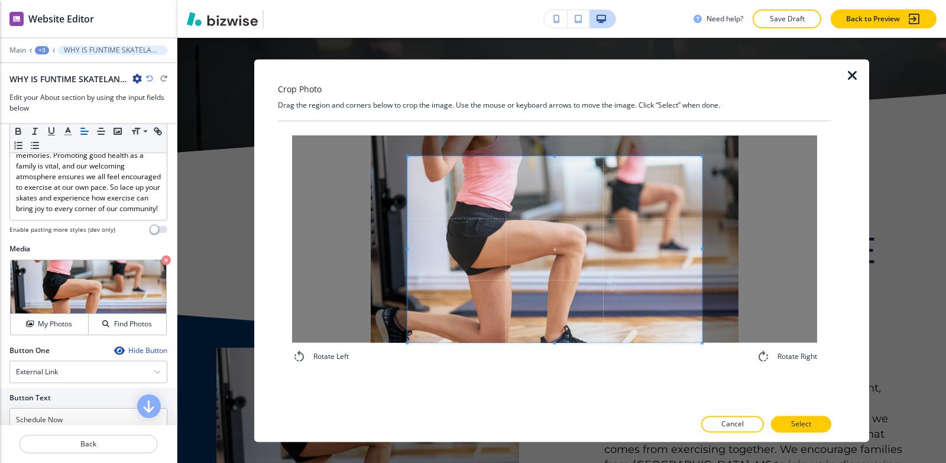
click at [550, 372] on div "Rotate Left Rotate Right" at bounding box center [555, 249] width 554 height 257
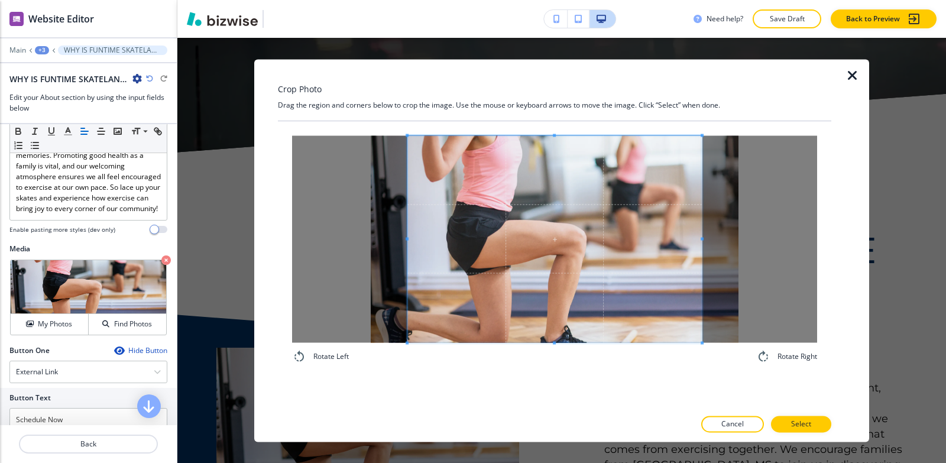
click at [544, 91] on div "Crop Photo Drag the region and corners below to crop the image. Use the mouse o…" at bounding box center [555, 250] width 554 height 383
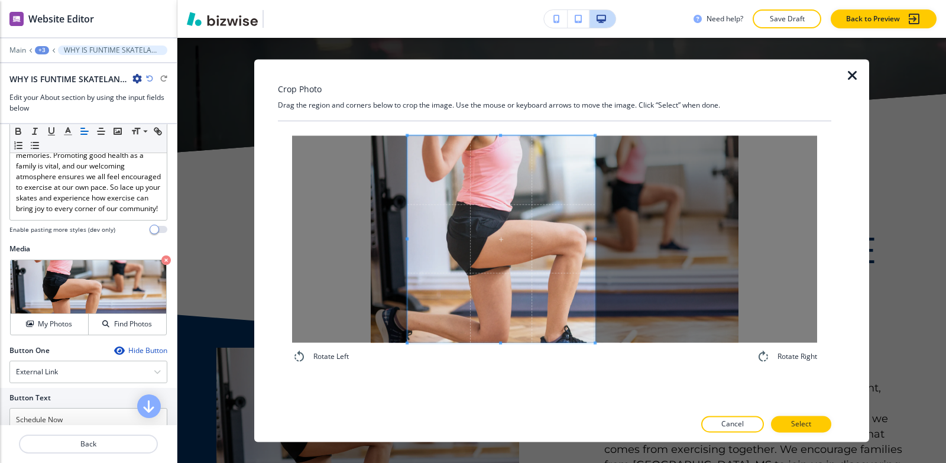
click at [590, 290] on div at bounding box center [500, 238] width 187 height 207
click at [418, 218] on span at bounding box center [417, 238] width 3 height 207
click at [429, 203] on span at bounding box center [429, 238] width 3 height 207
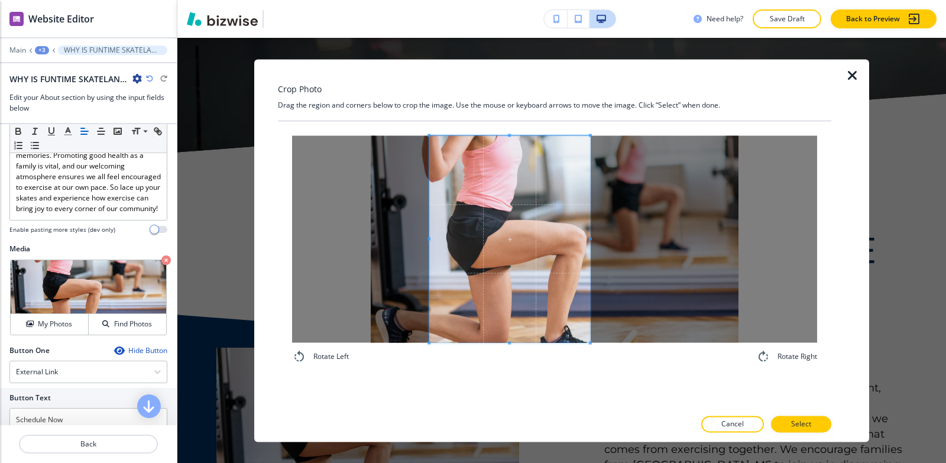
click at [589, 224] on span at bounding box center [590, 238] width 3 height 207
click at [434, 224] on span at bounding box center [433, 238] width 3 height 207
click at [816, 425] on button "Select" at bounding box center [801, 424] width 60 height 17
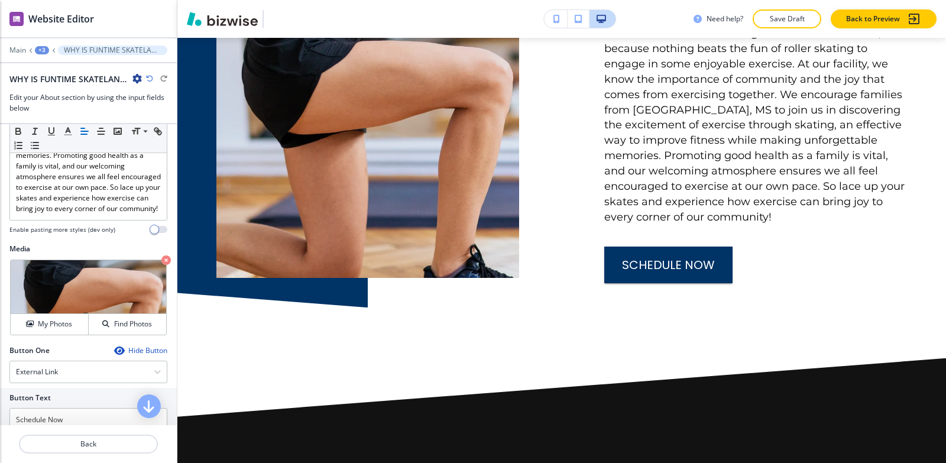
scroll to position [6576, 0]
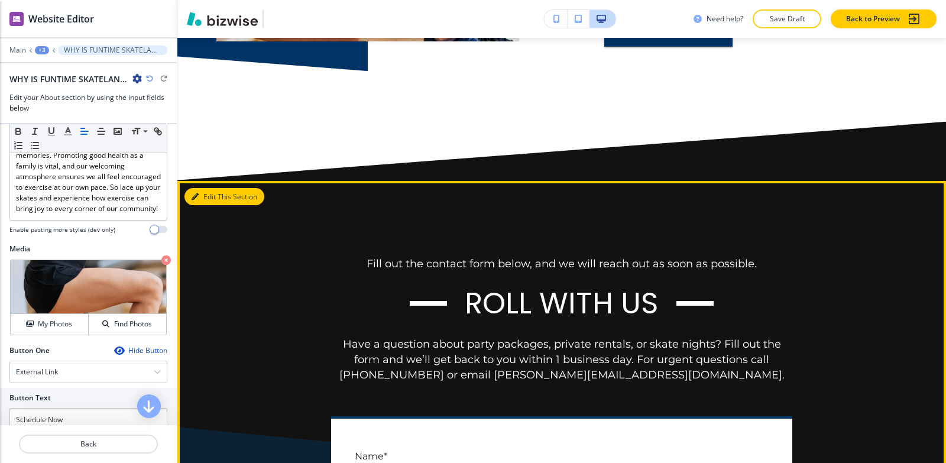
click at [214, 188] on button "Edit This Section" at bounding box center [225, 197] width 80 height 18
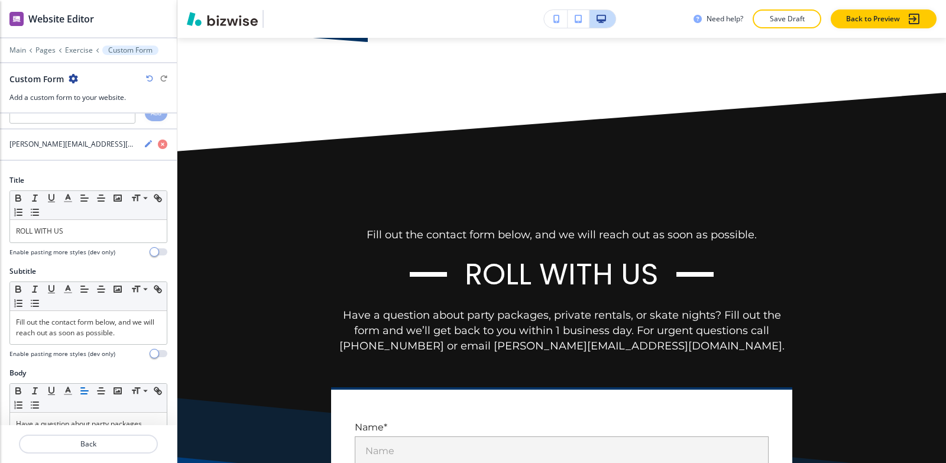
scroll to position [59, 0]
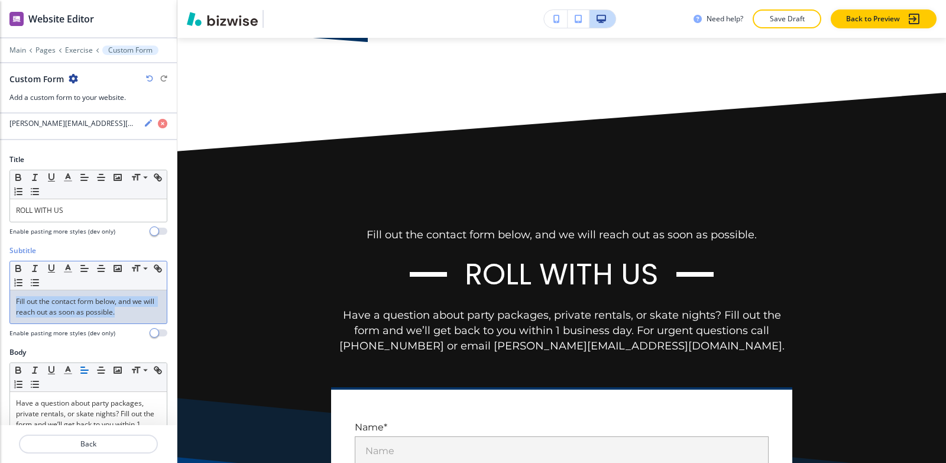
drag, startPoint x: 136, startPoint y: 313, endPoint x: 0, endPoint y: 288, distance: 138.4
click at [0, 288] on div "Subtitle Small Normal Large Huge Fill out the contact form below, and we will r…" at bounding box center [88, 296] width 177 height 102
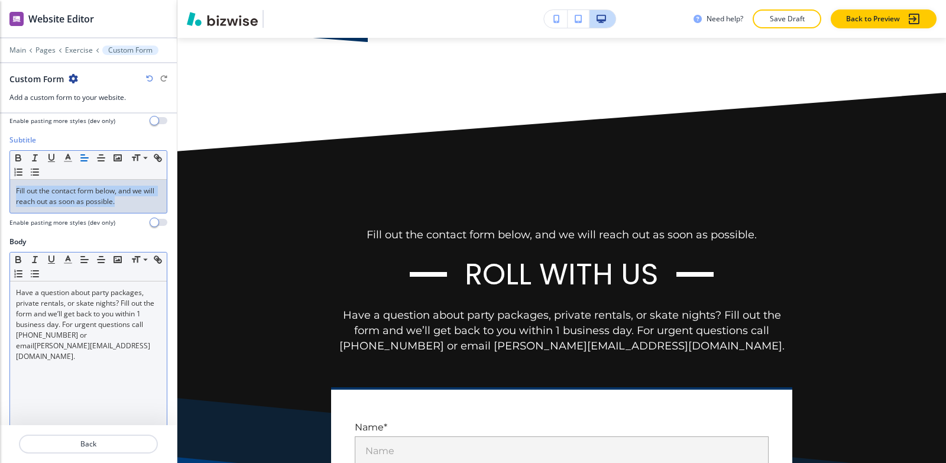
scroll to position [177, 0]
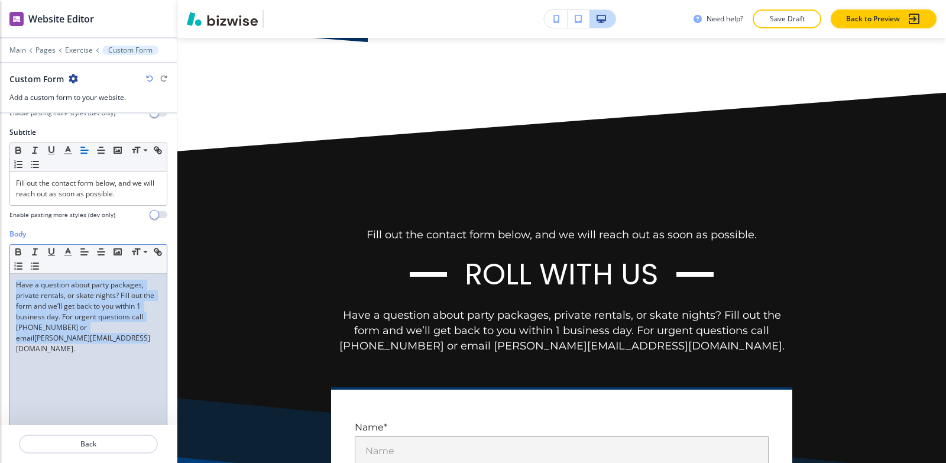
drag, startPoint x: 126, startPoint y: 344, endPoint x: 0, endPoint y: 268, distance: 147.3
click at [0, 268] on div "Body Small Normal Large Huge Have a question about party packages, private rent…" at bounding box center [88, 340] width 177 height 222
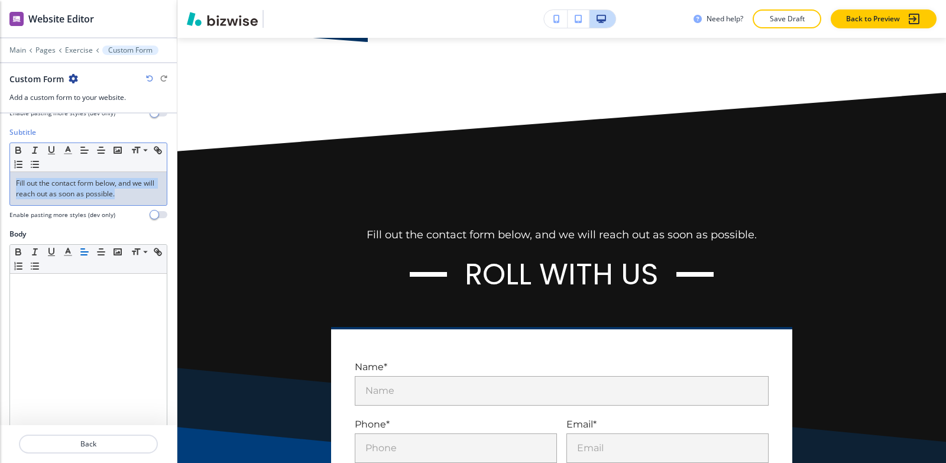
drag, startPoint x: 134, startPoint y: 198, endPoint x: 0, endPoint y: 166, distance: 137.3
click at [0, 166] on div "Subtitle Small Normal Large Huge Fill out the contact form below, and we will r…" at bounding box center [88, 178] width 177 height 102
copy p "Fill out the contact form below, and we will reach out as soon as possible."
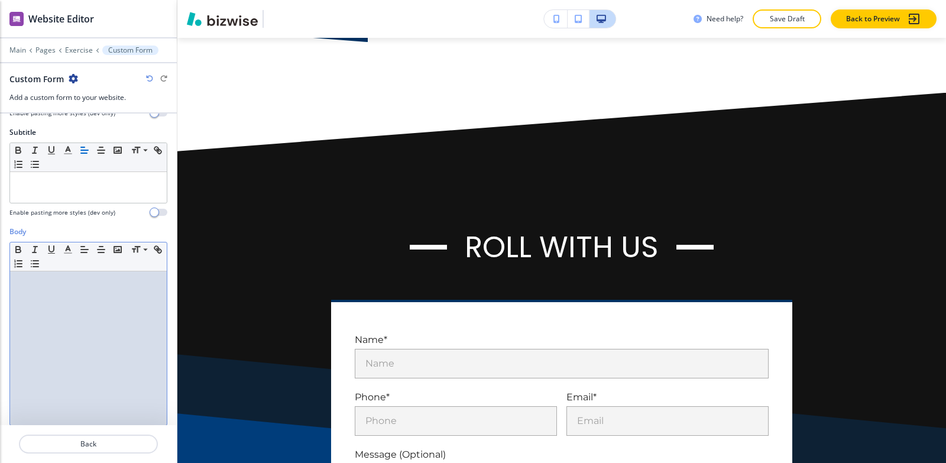
click at [78, 316] on div at bounding box center [88, 348] width 157 height 154
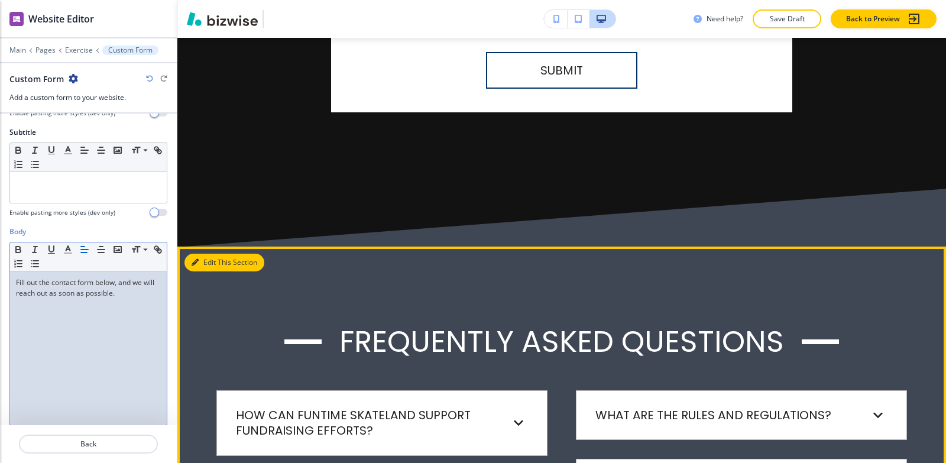
click at [207, 254] on button "Edit This Section" at bounding box center [225, 263] width 80 height 18
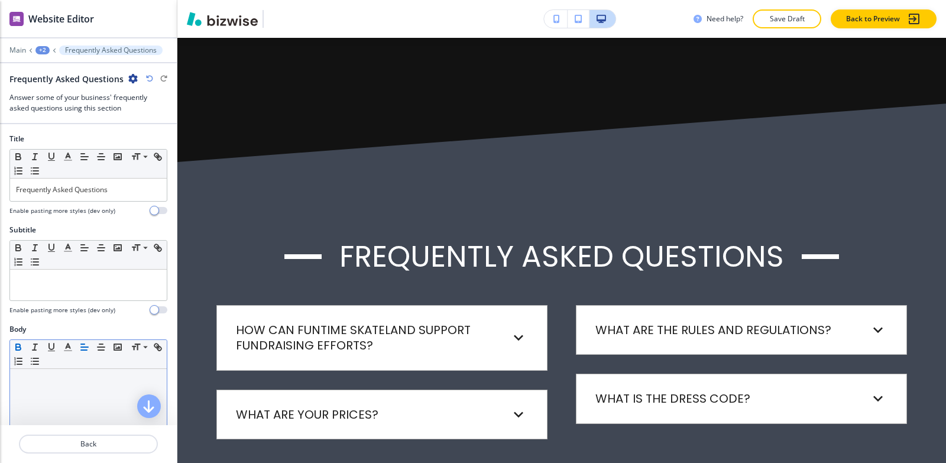
scroll to position [7231, 0]
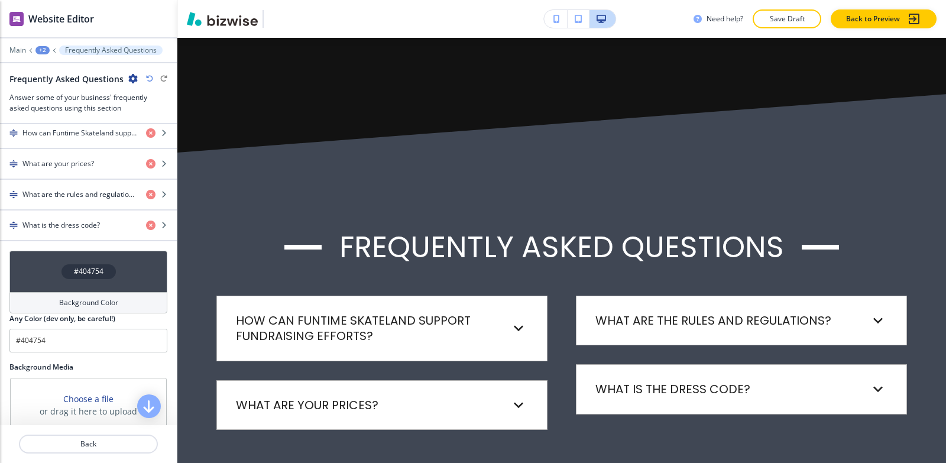
click at [67, 306] on h4 "Background Color" at bounding box center [88, 302] width 59 height 11
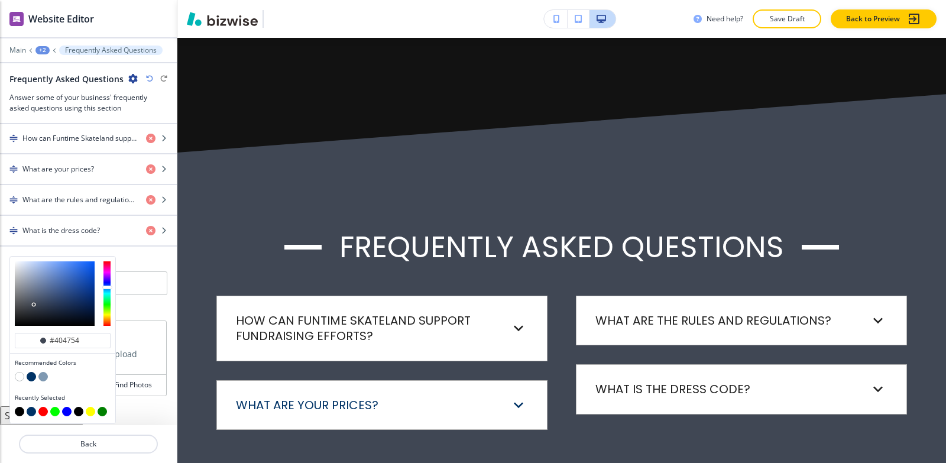
click at [17, 378] on button "button" at bounding box center [19, 376] width 9 height 9
type input "#FFFFFF"
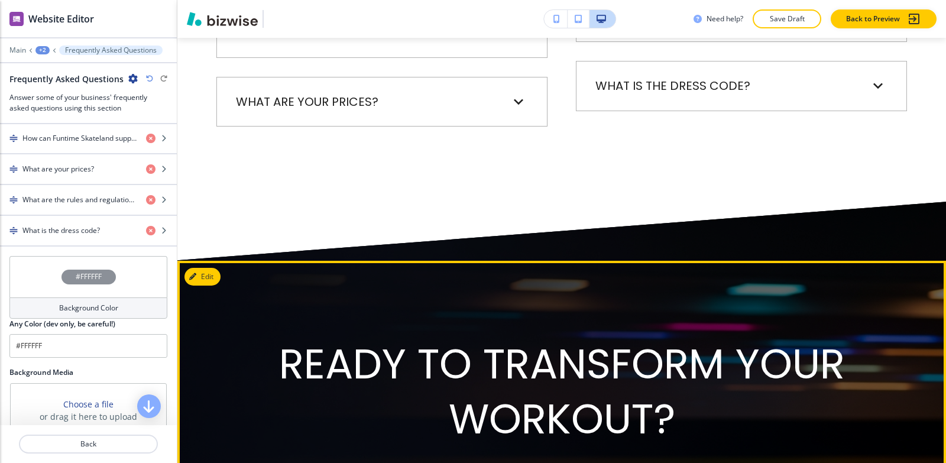
scroll to position [7527, 0]
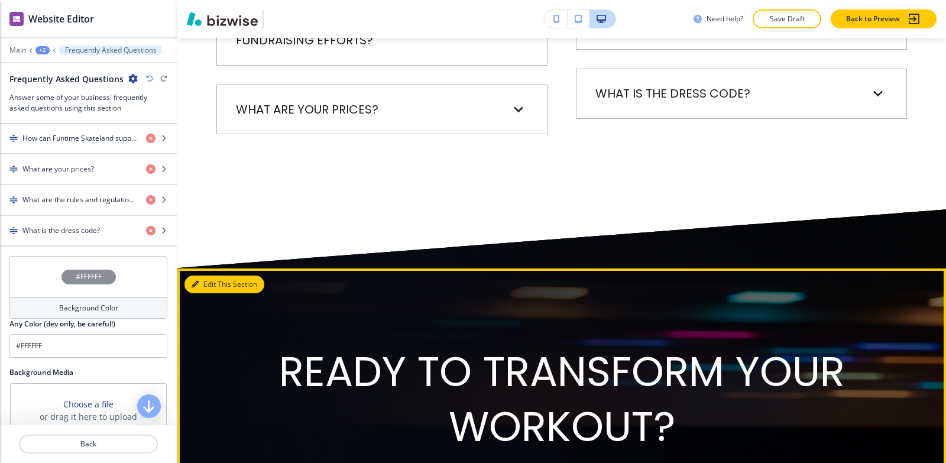
click at [203, 276] on button "Edit This Section" at bounding box center [225, 285] width 80 height 18
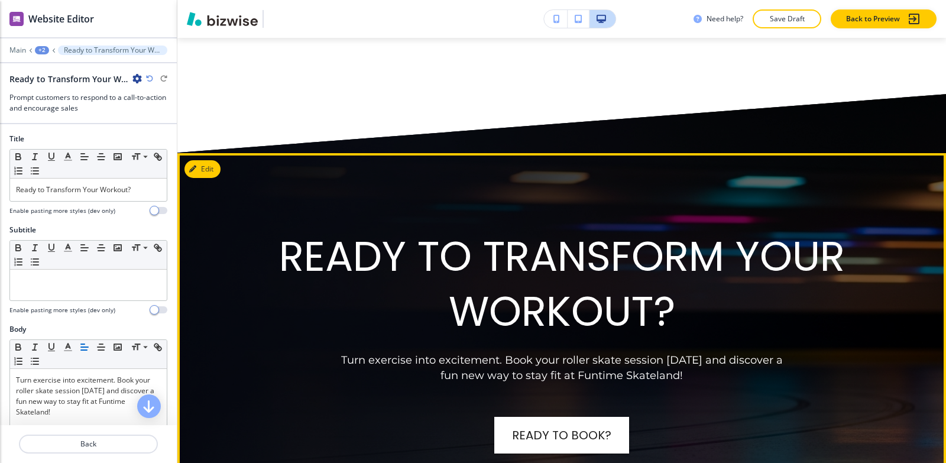
scroll to position [7644, 0]
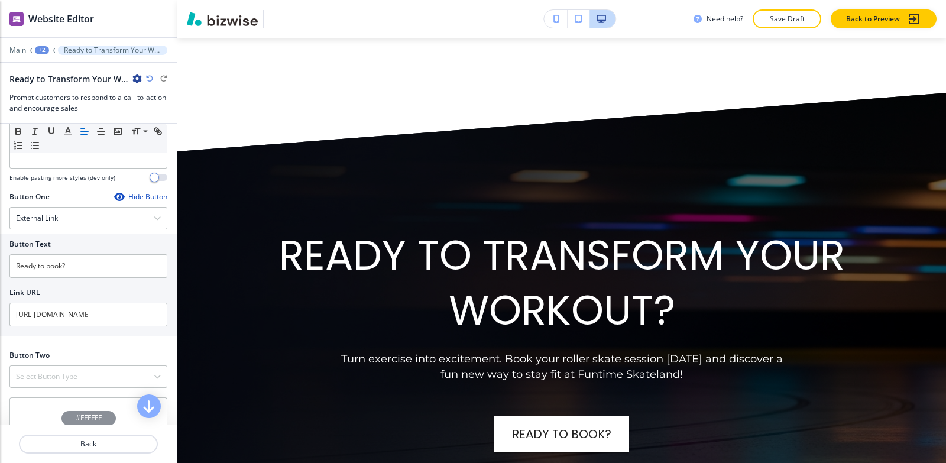
scroll to position [473, 0]
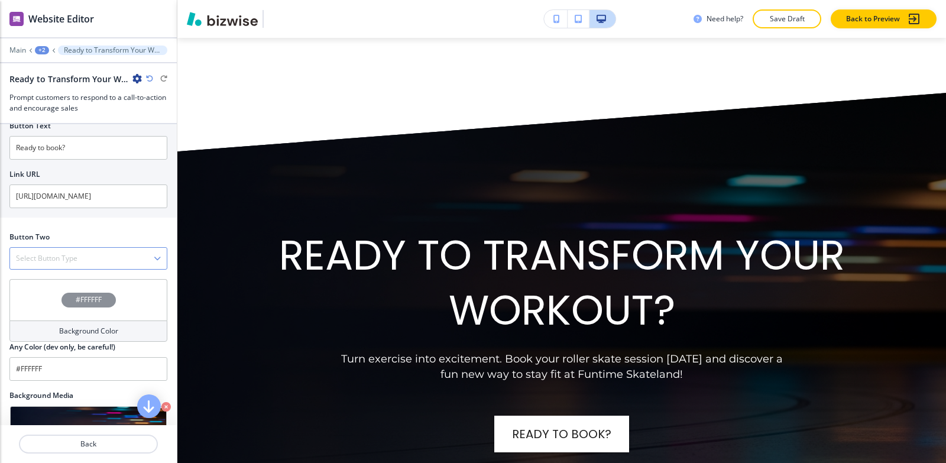
click at [84, 266] on div "Select Button Type" at bounding box center [88, 258] width 157 height 21
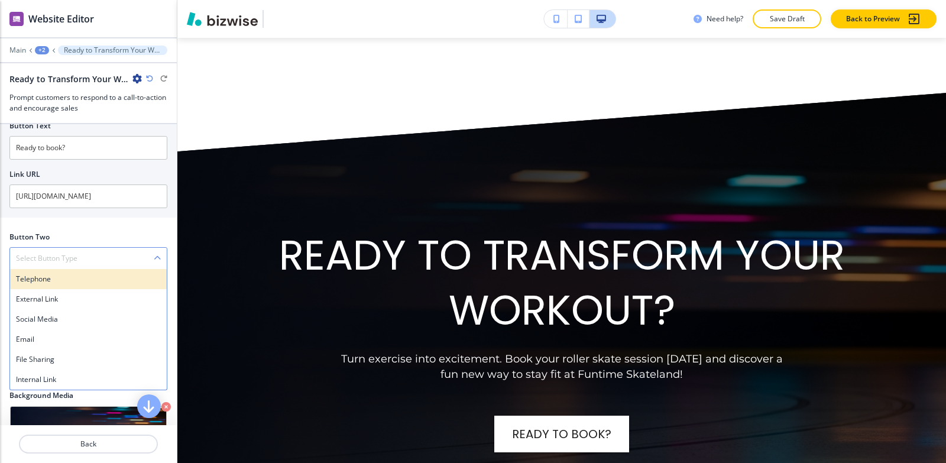
click at [82, 275] on h4 "Telephone" at bounding box center [88, 279] width 145 height 11
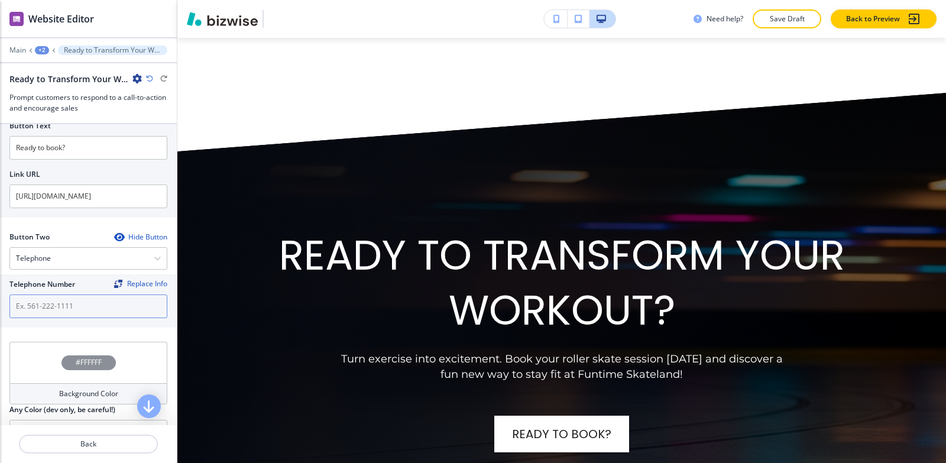
click at [65, 315] on input "text" at bounding box center [88, 307] width 158 height 24
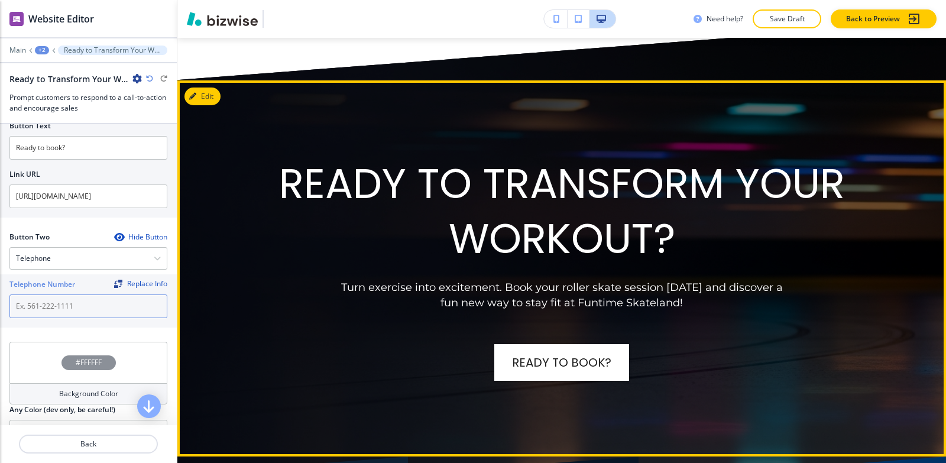
scroll to position [7821, 0]
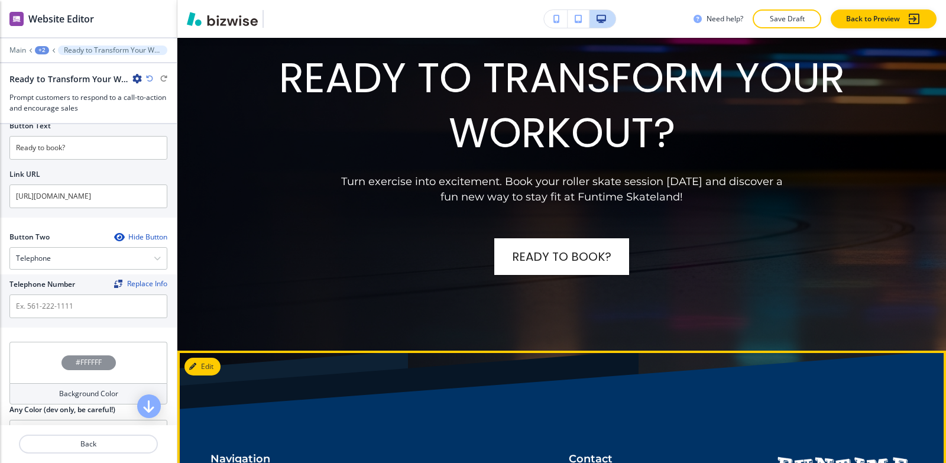
drag, startPoint x: 656, startPoint y: 389, endPoint x: 558, endPoint y: 392, distance: 97.6
copy p "[PHONE_NUMBER]"
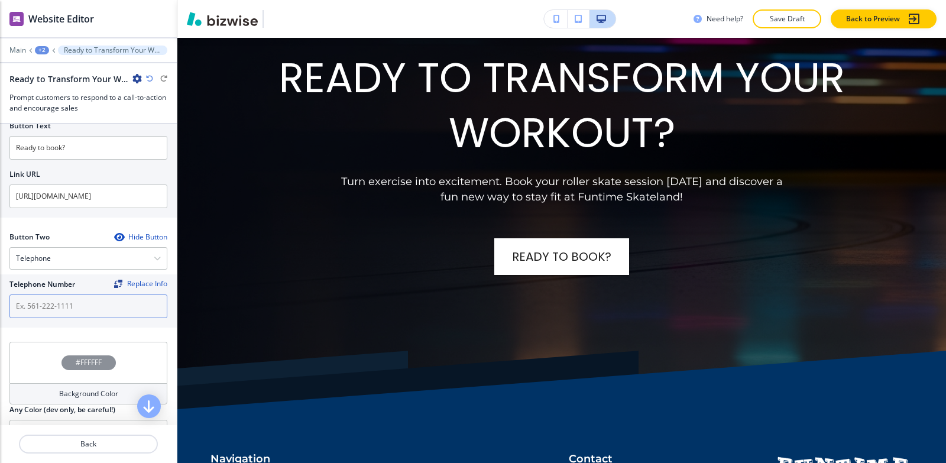
click at [108, 313] on input "text" at bounding box center [88, 307] width 158 height 24
paste input "[PHONE_NUMBER]"
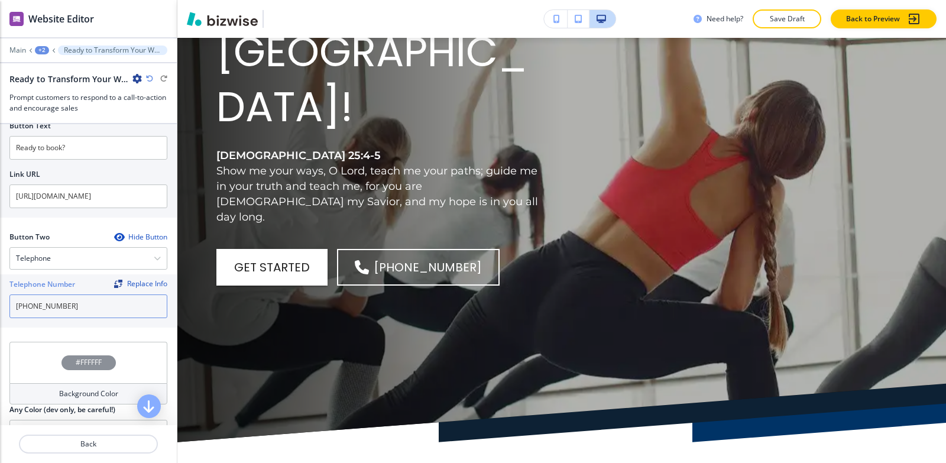
scroll to position [0, 0]
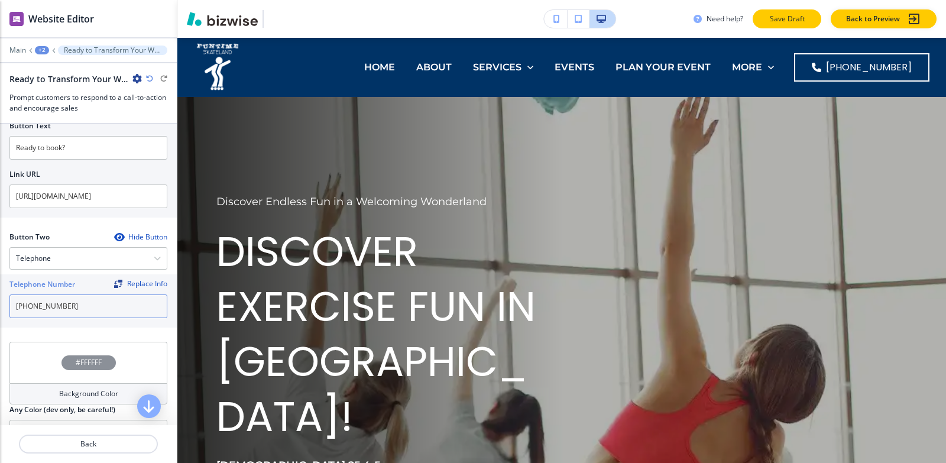
type input "[PHONE_NUMBER]"
click at [794, 24] on button "Save Draft" at bounding box center [787, 18] width 69 height 19
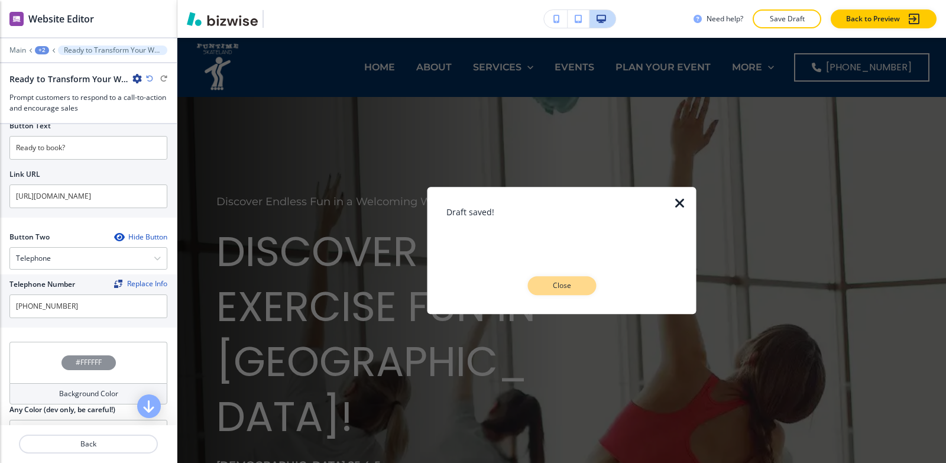
click at [554, 287] on p "Close" at bounding box center [562, 285] width 38 height 11
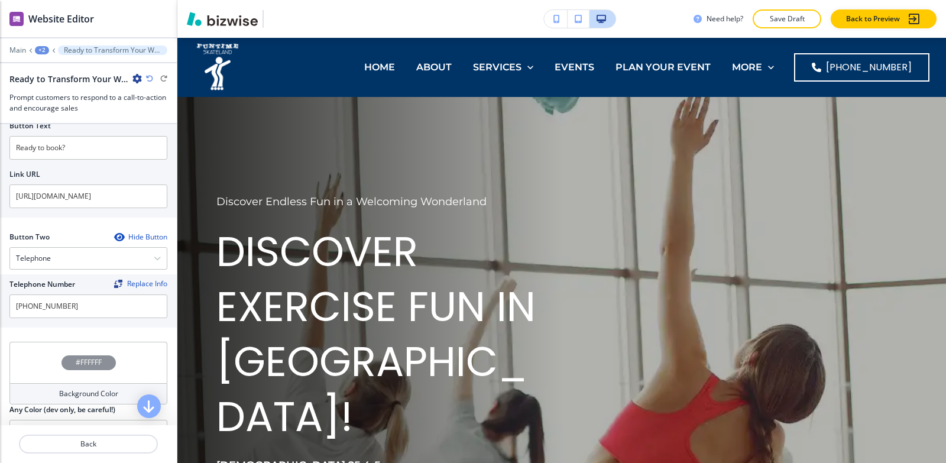
click at [37, 52] on div "+2" at bounding box center [42, 50] width 14 height 8
click at [62, 64] on button "Pages" at bounding box center [73, 69] width 76 height 21
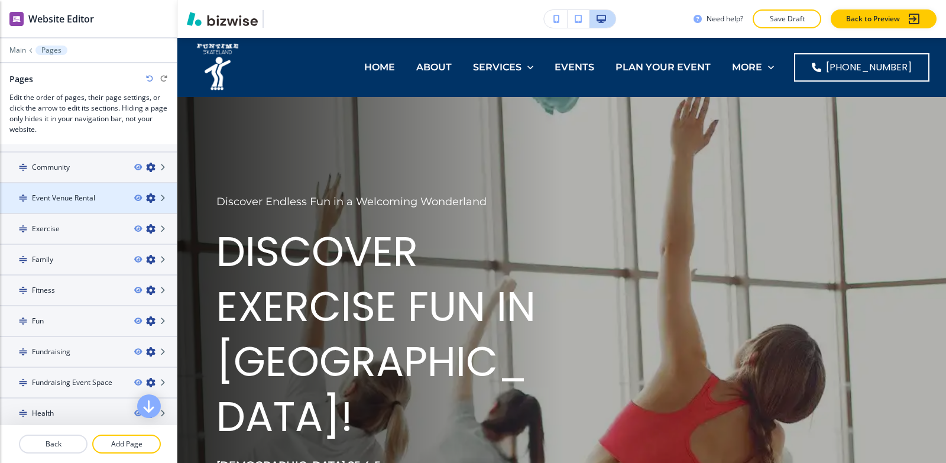
scroll to position [237, 0]
click at [65, 203] on div "Family" at bounding box center [62, 200] width 125 height 11
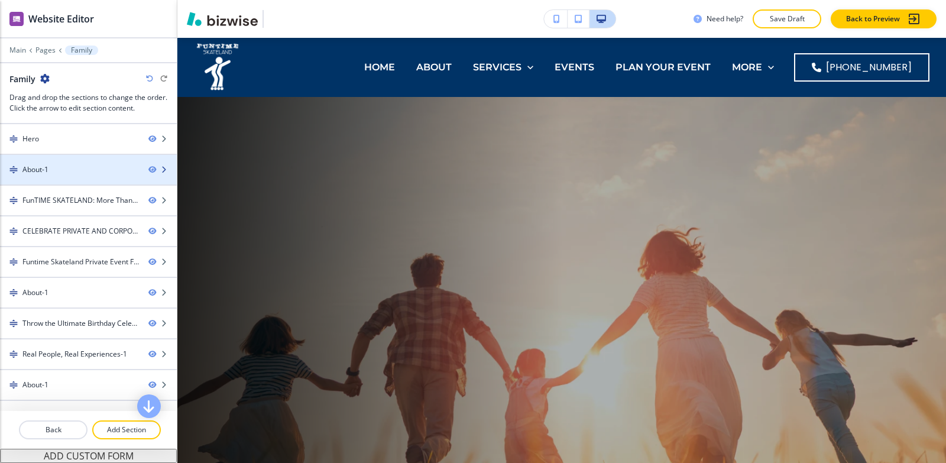
click at [60, 180] on div at bounding box center [88, 179] width 177 height 9
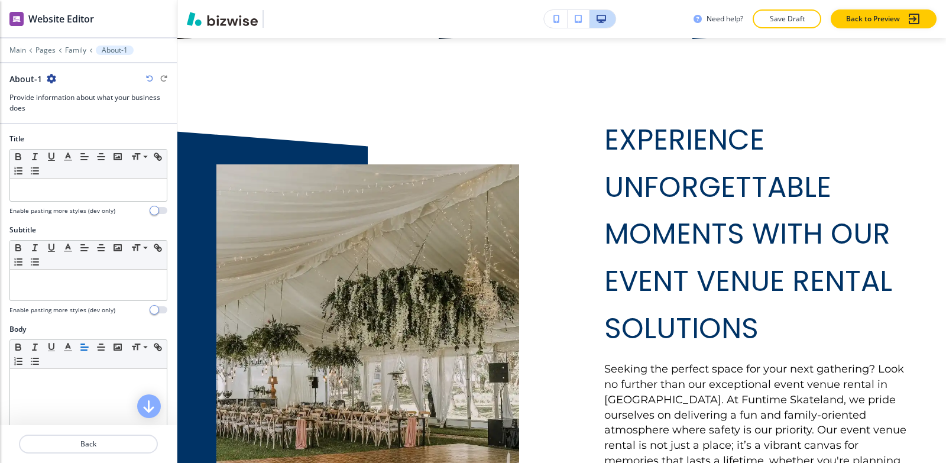
scroll to position [509, 0]
click at [53, 76] on icon "button" at bounding box center [51, 78] width 9 height 9
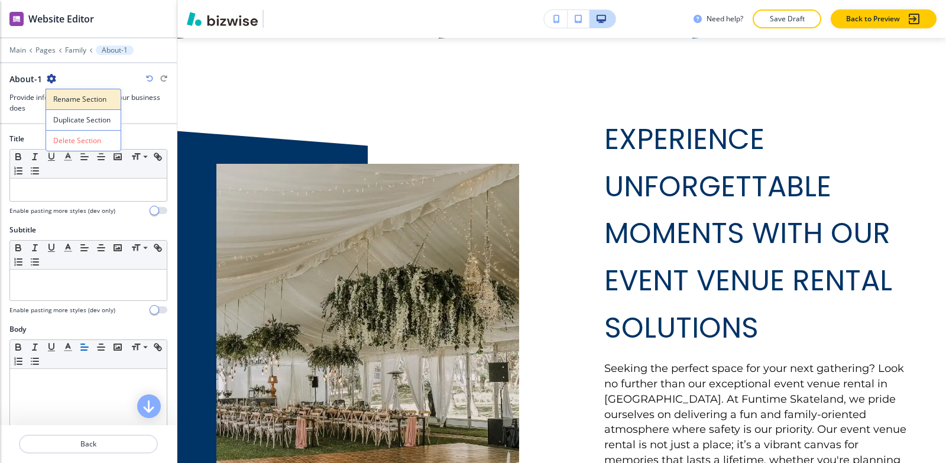
click at [62, 102] on p "Rename Section" at bounding box center [83, 99] width 60 height 11
click at [69, 87] on input "About-1" at bounding box center [70, 79] width 122 height 24
type input "About"
click at [77, 51] on p "Family" at bounding box center [75, 50] width 21 height 8
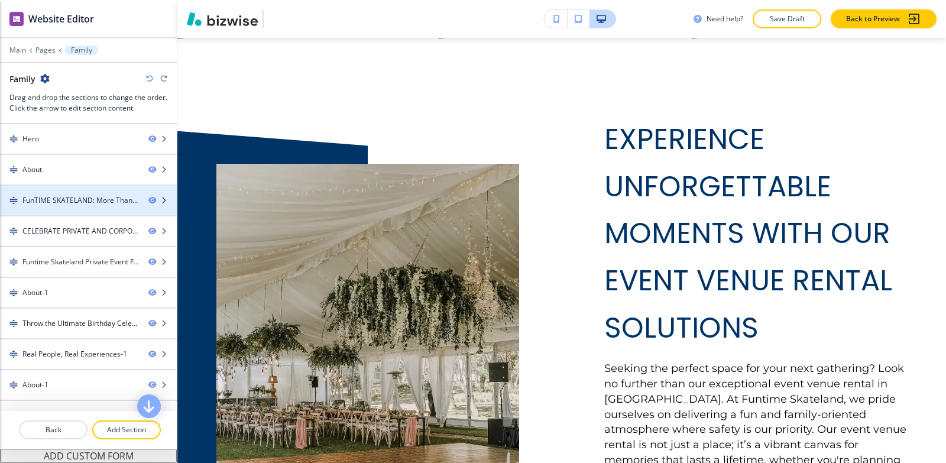
click at [63, 200] on div "FunTIME SKATELAND: More Than Just Skating-1" at bounding box center [80, 200] width 117 height 11
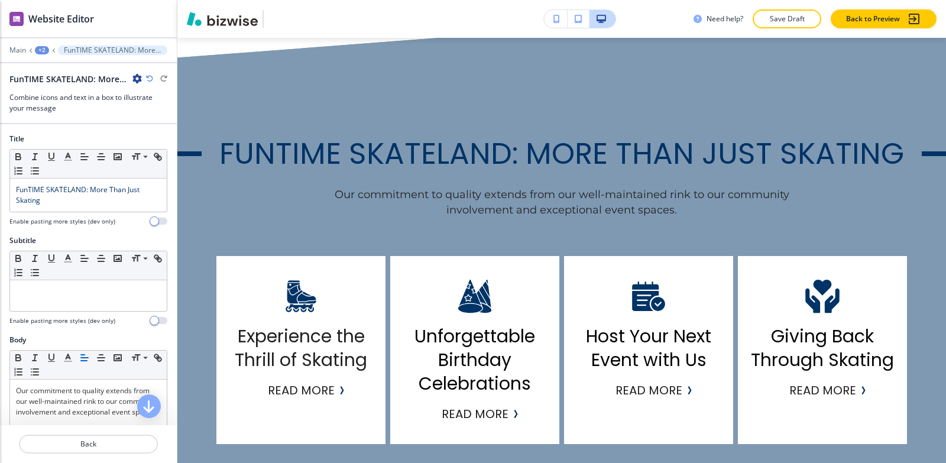
scroll to position [1194, 0]
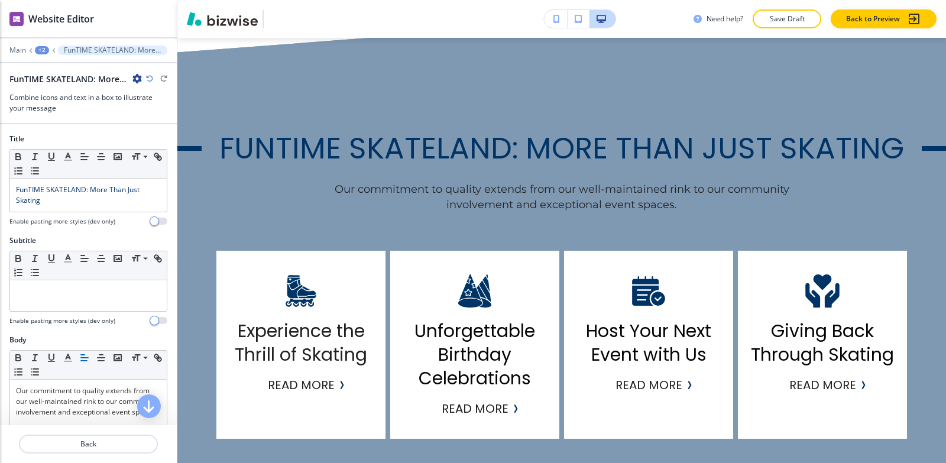
click at [134, 80] on icon "button" at bounding box center [136, 78] width 9 height 9
click at [142, 105] on button "Rename Section" at bounding box center [170, 99] width 76 height 21
click at [128, 82] on input "FunTIME SKATELAND: More Than Just Skating-1" at bounding box center [70, 79] width 122 height 24
click at [128, 81] on input "FunTIME SKATELAND: More Than Just Skating-1" at bounding box center [70, 79] width 122 height 24
click at [128, 80] on input "FunTIME SKATELAND: More Than Just Skating-1" at bounding box center [70, 79] width 122 height 24
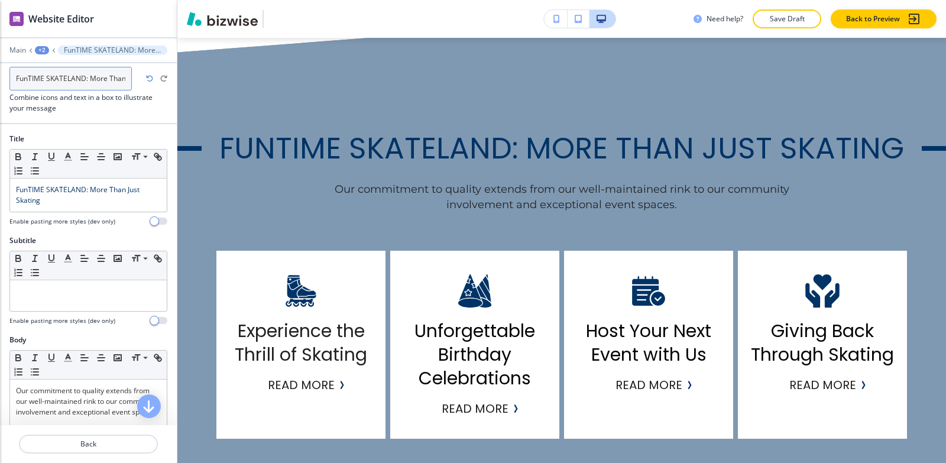
click at [128, 78] on input "FunTIME SKATELAND: More Than Just Skating-1" at bounding box center [70, 79] width 122 height 24
click at [128, 76] on input "FunTIME SKATELAND: More Than Just Skating-1" at bounding box center [70, 79] width 122 height 24
click at [125, 77] on input "FunTIME SKATELAND: More Than Just Skating-1" at bounding box center [70, 79] width 122 height 24
click at [97, 76] on input "FunTIME SKATELAND: More Than Just Skating-1" at bounding box center [70, 79] width 122 height 24
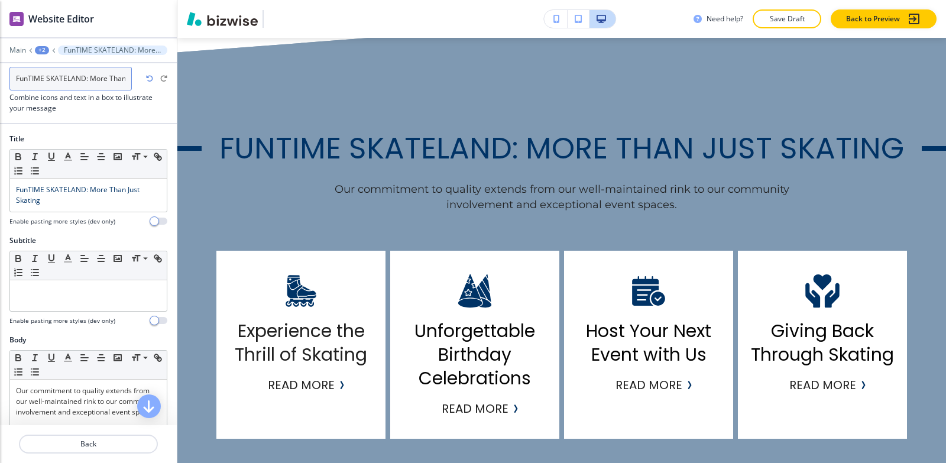
click at [126, 76] on input "FunTIME SKATELAND: More Than Just Skating-1" at bounding box center [70, 79] width 122 height 24
click at [126, 77] on input "FunTIME SKATELAND: More Than Just Skating-1" at bounding box center [70, 79] width 122 height 24
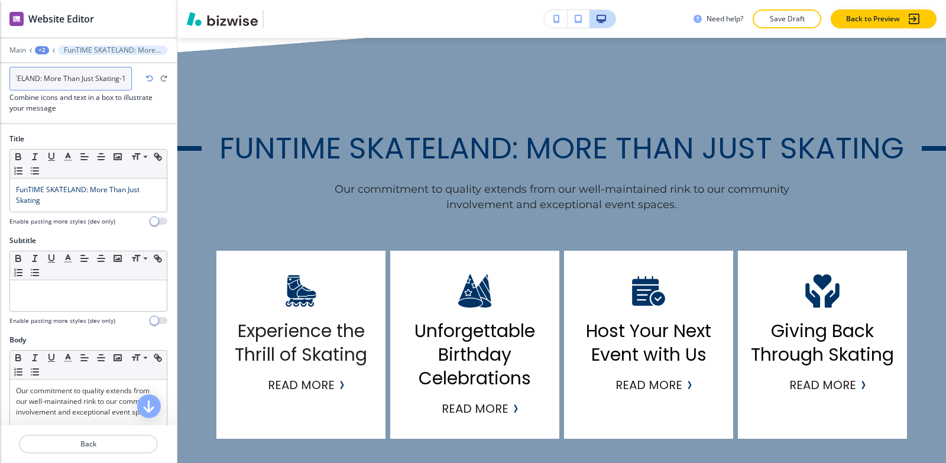
click at [127, 77] on input "FunTIME SKATELAND: More Than Just Skating-1" at bounding box center [70, 79] width 122 height 24
type input "FunTIME SKATELAND: More Than Just Skating"
click at [41, 46] on div "+2" at bounding box center [42, 50] width 14 height 8
click at [56, 90] on p "Family" at bounding box center [73, 90] width 60 height 11
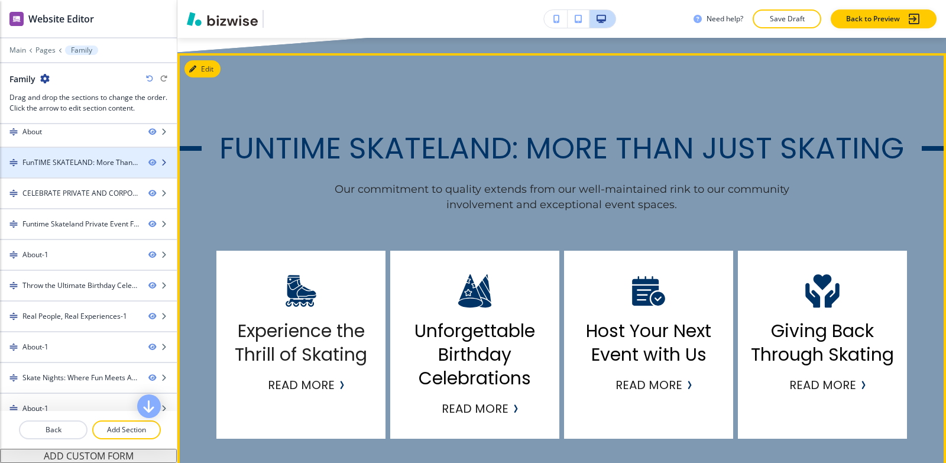
scroll to position [59, 0]
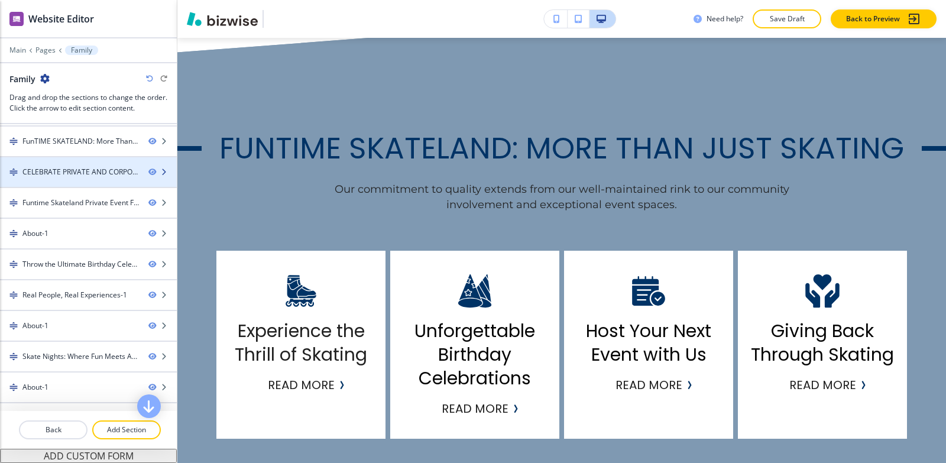
click at [72, 177] on div at bounding box center [88, 181] width 177 height 9
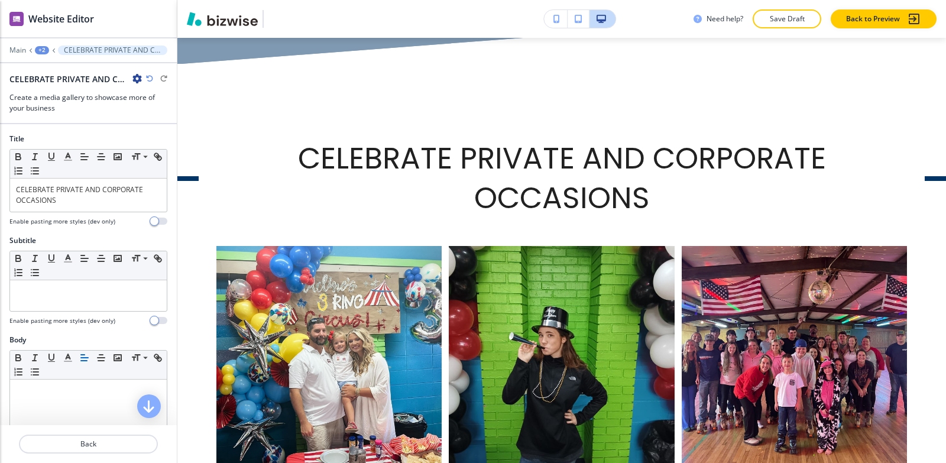
scroll to position [1713, 0]
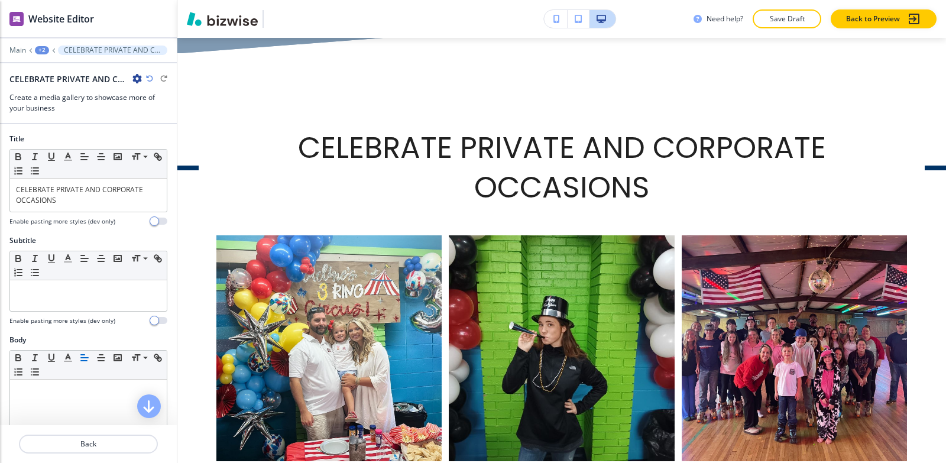
click at [136, 80] on icon "button" at bounding box center [136, 78] width 9 height 9
click at [141, 100] on p "Rename Section" at bounding box center [170, 99] width 60 height 11
click at [124, 76] on input "CELEBRATE PRIVATE AND CORPORATE OCCASIONS-1" at bounding box center [70, 79] width 122 height 24
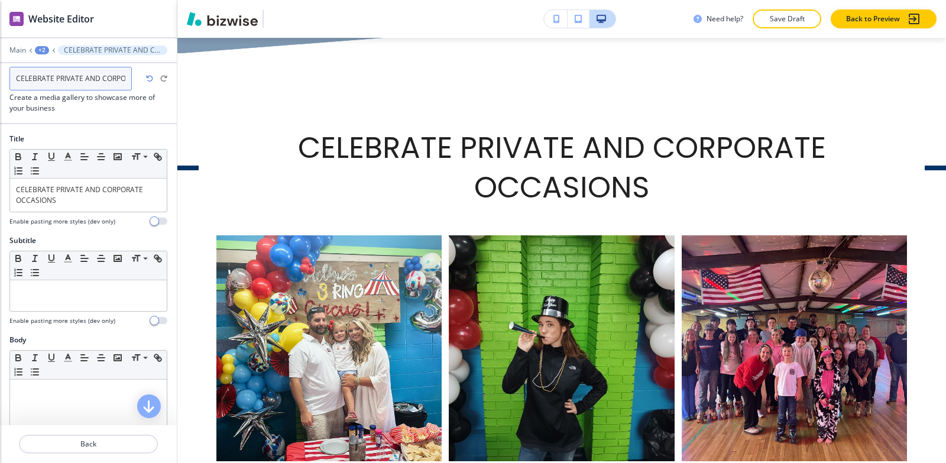
click at [124, 76] on input "CELEBRATE PRIVATE AND CORPORATE OCCASIONS-1" at bounding box center [70, 79] width 122 height 24
click at [125, 76] on input "CELEBRATE PRIVATE AND CORPORATE OCCASIONS-1" at bounding box center [70, 79] width 122 height 24
click at [129, 79] on input "CELEBRATE PRIVATE AND CORPORATE OCCASIONS-1" at bounding box center [70, 79] width 122 height 24
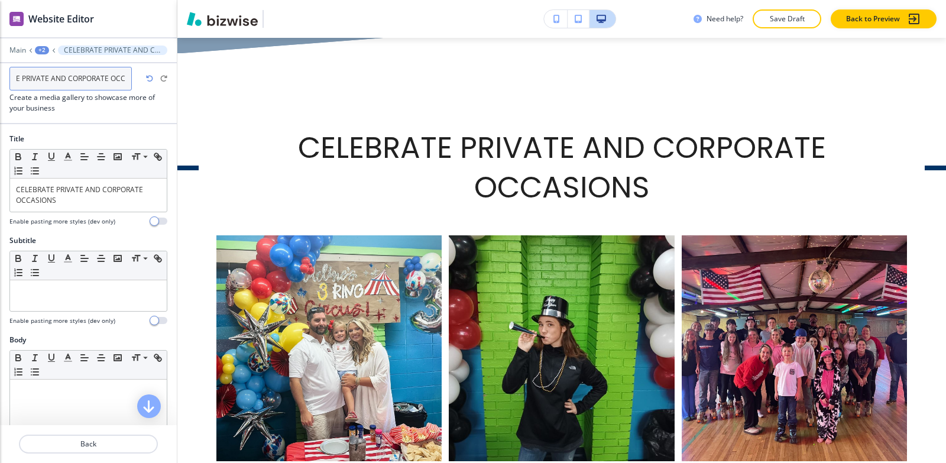
click at [129, 79] on input "CELEBRATE PRIVATE AND CORPORATE OCCASIONS-1" at bounding box center [70, 79] width 122 height 24
drag, startPoint x: 126, startPoint y: 79, endPoint x: 118, endPoint y: 77, distance: 8.4
click at [125, 79] on input "CELEBRATE PRIVATE AND CORPORATE OCCASIONS-1" at bounding box center [70, 79] width 122 height 24
click at [118, 77] on input "CELEBRATE PRIVATE AND CORPORATE OCCASIONS-1" at bounding box center [70, 79] width 122 height 24
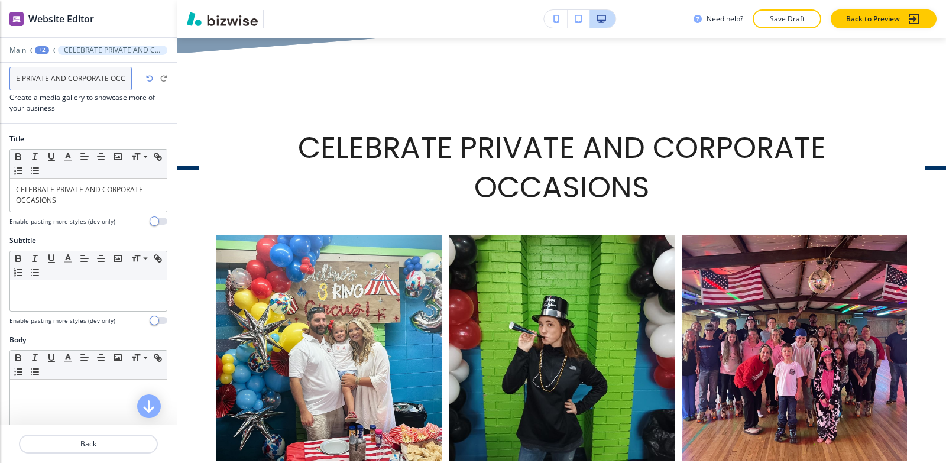
click at [124, 79] on input "CELEBRATE PRIVATE AND CORPORATE OCCASIONS-1" at bounding box center [70, 79] width 122 height 24
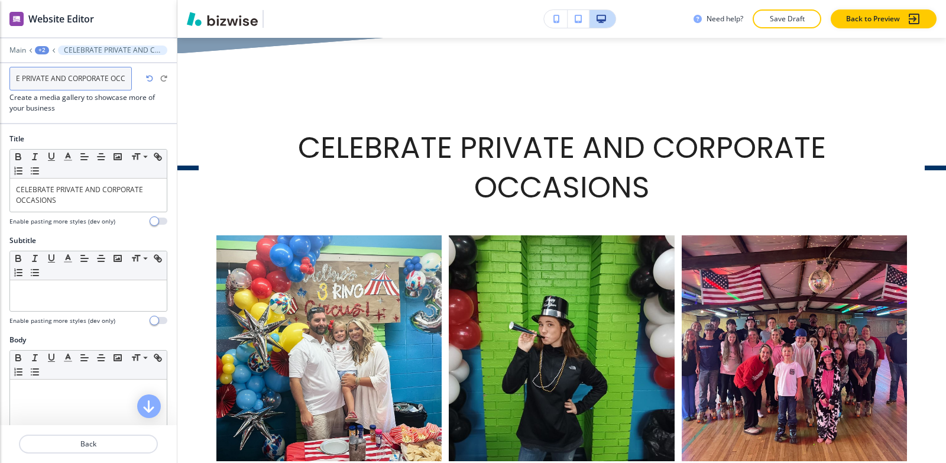
click at [125, 78] on input "CELEBRATE PRIVATE AND CORPORATE OCCASIONS-1" at bounding box center [70, 79] width 122 height 24
click at [126, 78] on input "CELEBRATE PRIVATE AND CORPORATE OCCASIONS-1" at bounding box center [70, 79] width 122 height 24
click at [126, 77] on input "CELEBRATE PRIVATE AND CORPORATE OCCASIONS-1" at bounding box center [70, 79] width 122 height 24
click at [127, 77] on input "CELEBRATE PRIVATE AND CORPORATE OCCASIONS-1" at bounding box center [70, 79] width 122 height 24
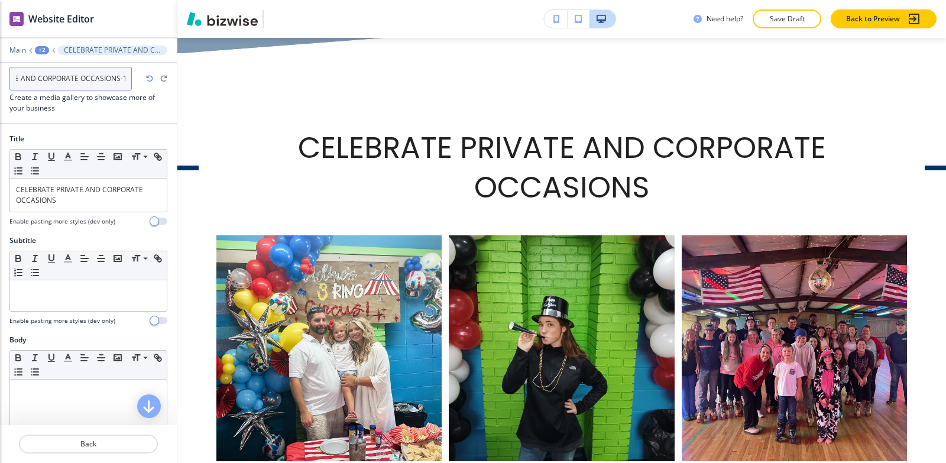
click at [127, 77] on input "CELEBRATE PRIVATE AND CORPORATE OCCASIONS-1" at bounding box center [70, 79] width 122 height 24
type input "CELEBRATE PRIVATE AND CORPORATE OCCASIONS"
click at [41, 50] on div "+2" at bounding box center [42, 50] width 14 height 8
click at [66, 92] on p "Family" at bounding box center [73, 90] width 60 height 11
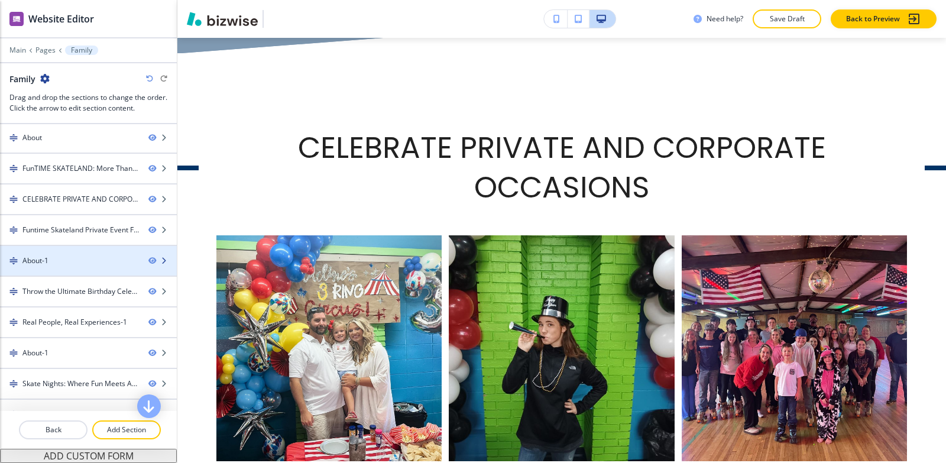
scroll to position [59, 0]
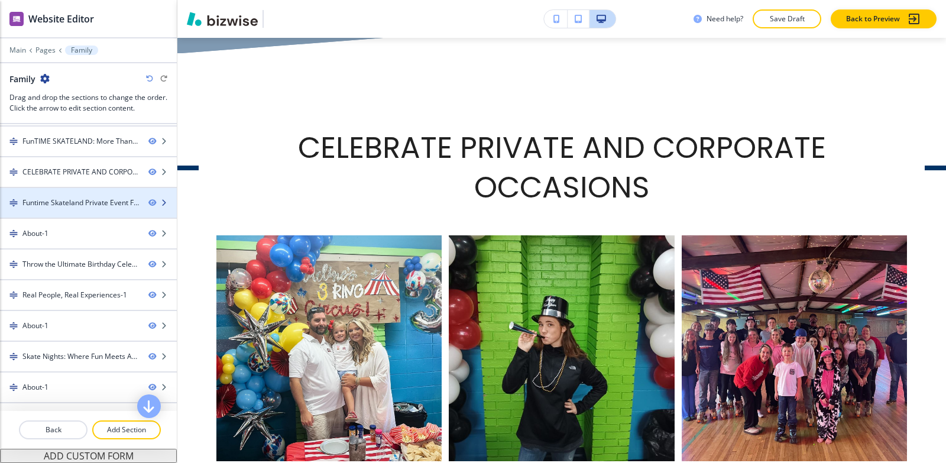
click at [65, 205] on div "Funtime Skateland Private Event Flyer -1" at bounding box center [80, 203] width 117 height 11
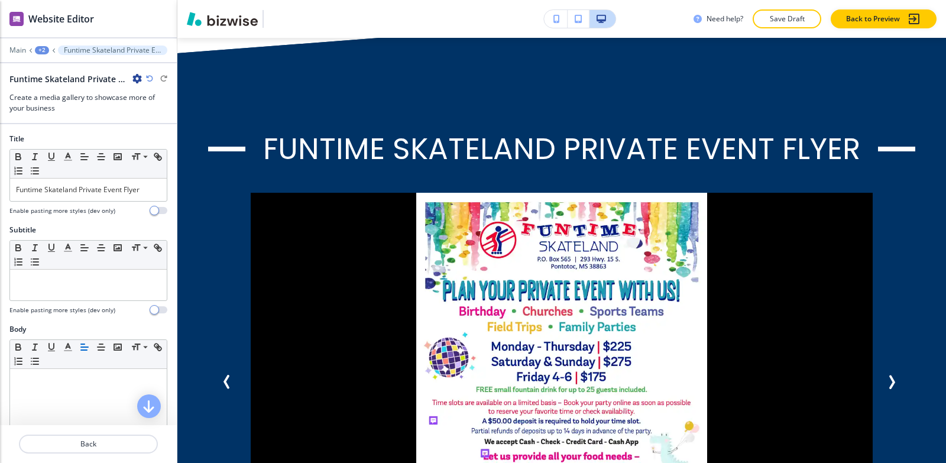
scroll to position [2563, 0]
click at [134, 79] on icon "button" at bounding box center [136, 78] width 9 height 9
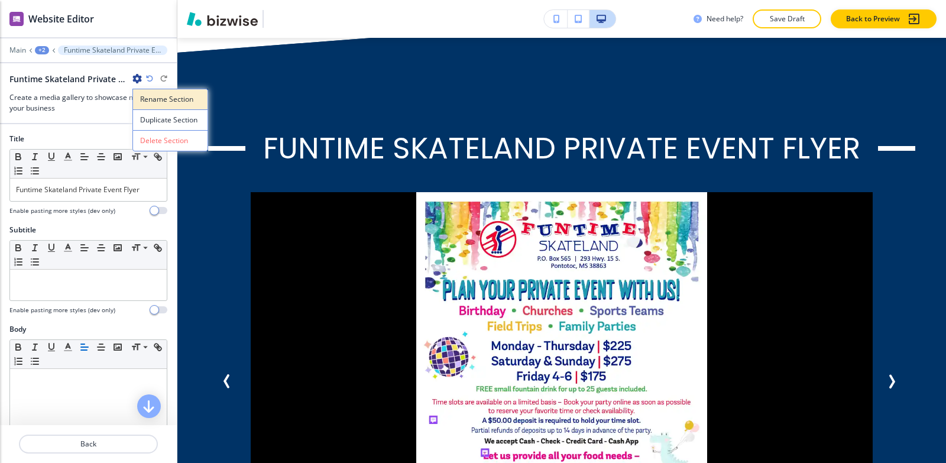
click at [139, 99] on button "Rename Section" at bounding box center [170, 99] width 76 height 21
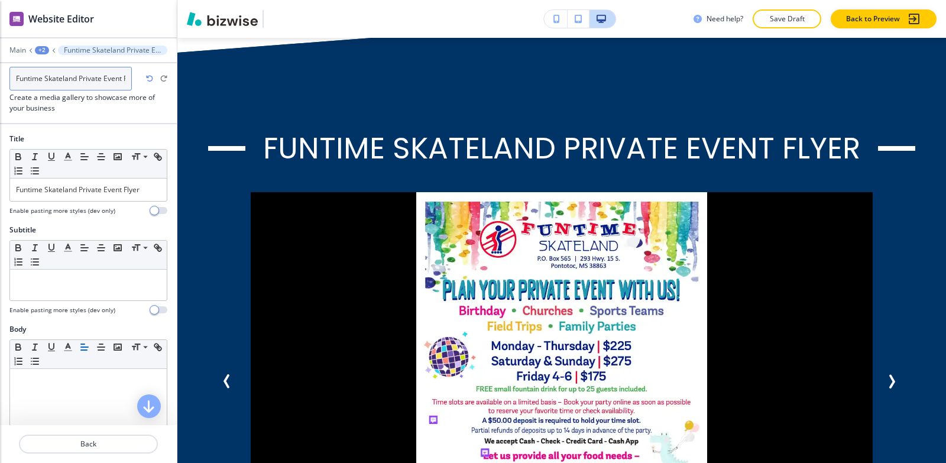
click at [125, 79] on input "Funtime Skateland Private Event Flyer -1" at bounding box center [70, 79] width 122 height 24
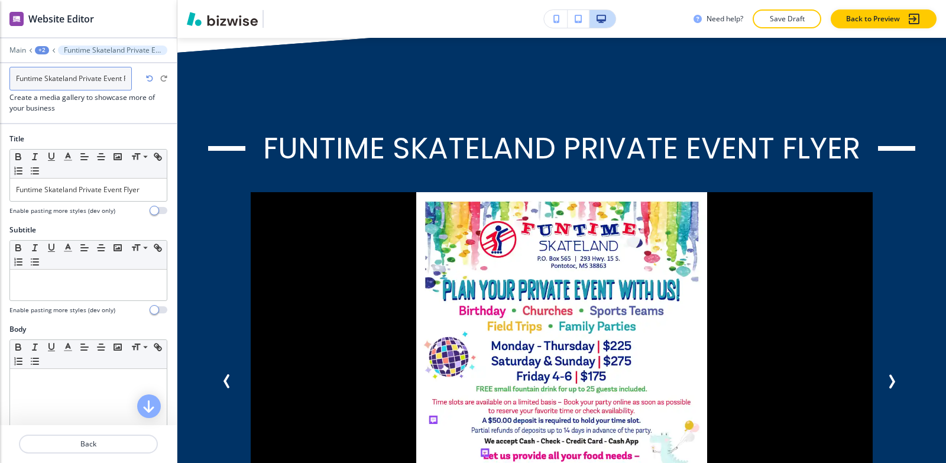
click at [125, 79] on input "Funtime Skateland Private Event Flyer -1" at bounding box center [70, 79] width 122 height 24
click at [122, 75] on input "Funtime Skateland Private Event Flyer -1" at bounding box center [70, 79] width 122 height 24
click at [126, 77] on input "Funtime Skateland Private Event Flyer -1" at bounding box center [70, 79] width 122 height 24
click at [127, 77] on input "Funtime Skateland Private Event Flyer -1" at bounding box center [70, 79] width 122 height 24
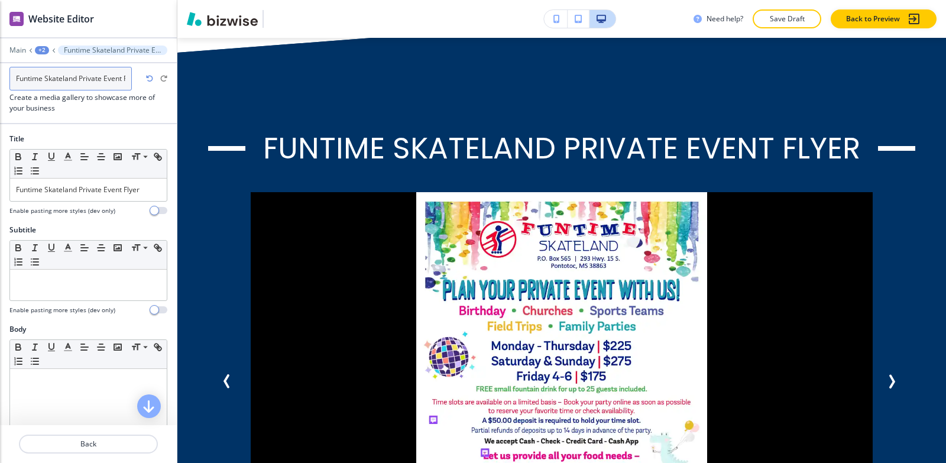
scroll to position [0, 23]
click at [127, 78] on input "Funtime Skateland Private Event Flyer -1" at bounding box center [70, 79] width 122 height 24
click at [128, 79] on input "Funtime Skateland Private Event Flyer -1" at bounding box center [70, 79] width 122 height 24
type input "Funtime Skateland Private Event Flyer"
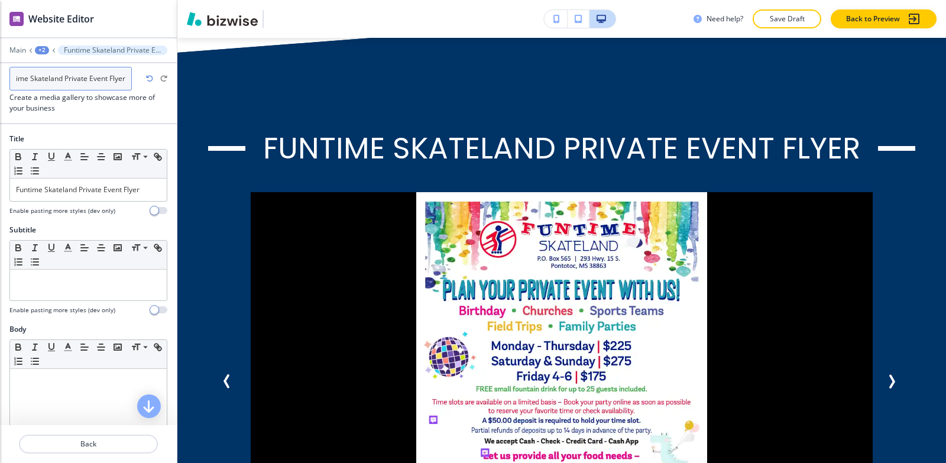
scroll to position [0, 17]
click at [40, 50] on div "+2" at bounding box center [42, 50] width 14 height 8
click at [68, 90] on p "Family" at bounding box center [73, 90] width 60 height 11
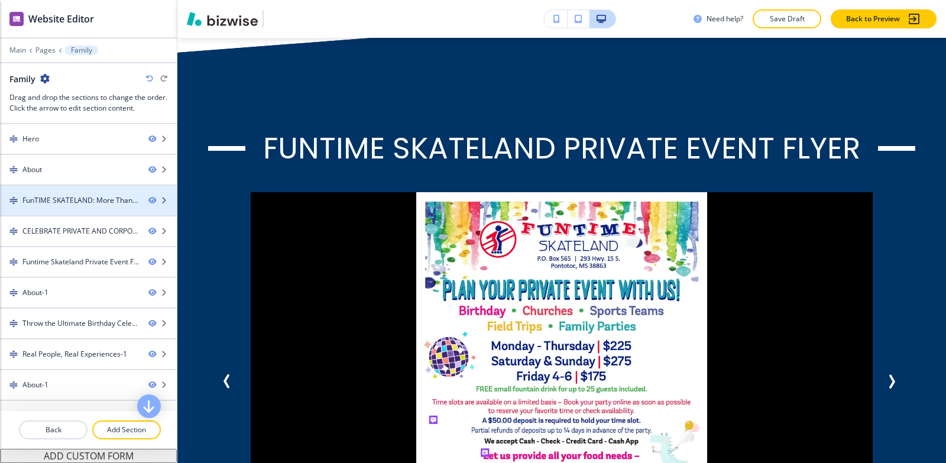
scroll to position [59, 0]
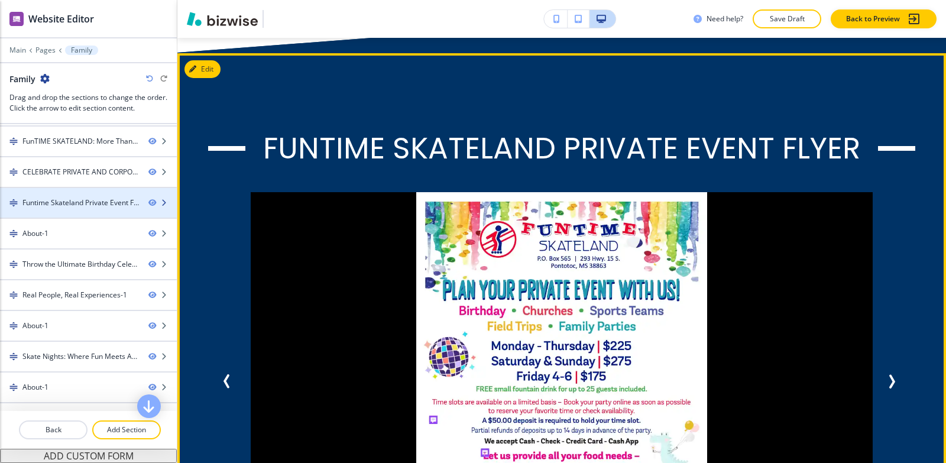
click at [82, 209] on div at bounding box center [88, 212] width 177 height 9
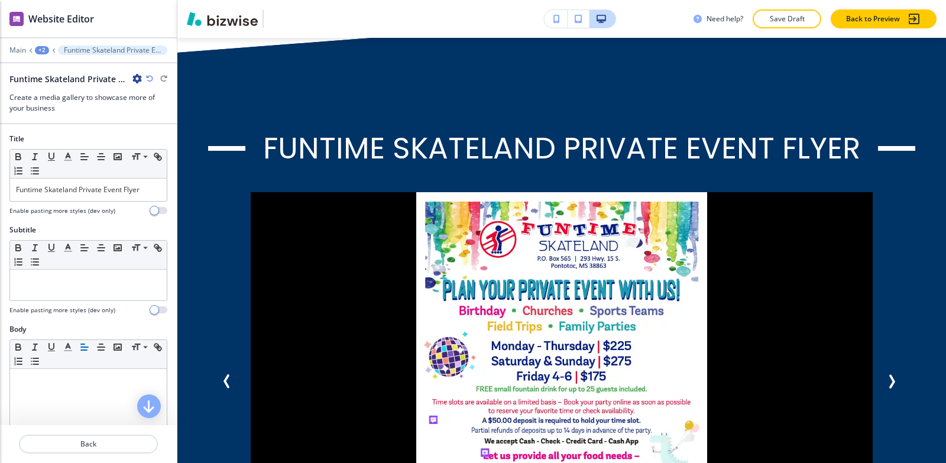
click at [134, 82] on icon "button" at bounding box center [136, 78] width 9 height 9
click at [144, 94] on p "Rename Section" at bounding box center [170, 99] width 60 height 11
click at [125, 82] on input "Funtime Skateland Private Event Flyer" at bounding box center [70, 79] width 122 height 24
click at [125, 79] on input "Funtime Skateland Private Event Flyer" at bounding box center [70, 79] width 122 height 24
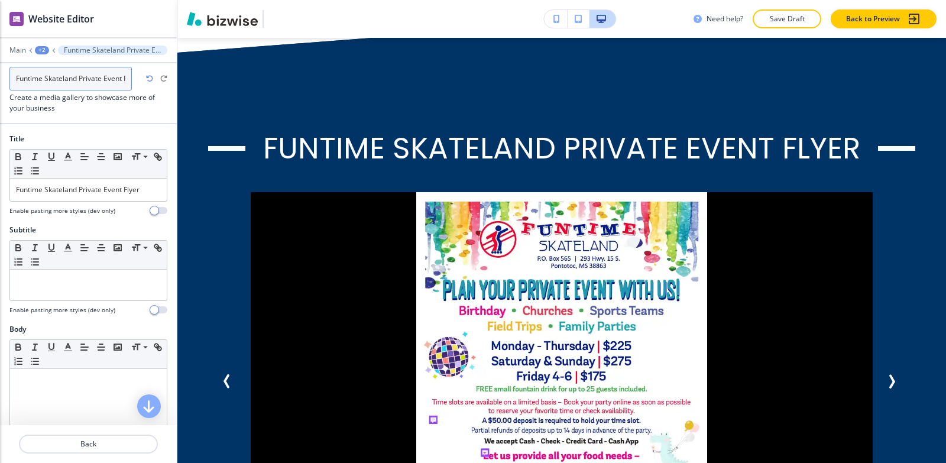
click at [125, 79] on input "Funtime Skateland Private Event Flyer" at bounding box center [70, 79] width 122 height 24
click at [126, 79] on input "Funtime Skateland Private Event Flyer" at bounding box center [70, 79] width 122 height 24
click at [126, 78] on input "Funtime Skateland Private Event Flyer" at bounding box center [70, 79] width 122 height 24
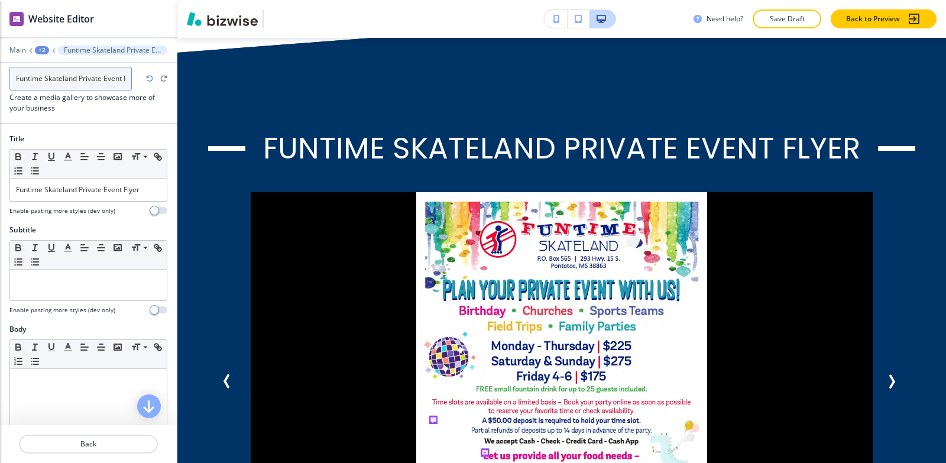
click at [126, 78] on input "Funtime Skateland Private Event Flyer" at bounding box center [70, 79] width 122 height 24
click at [100, 76] on input "Funtime Skateland Private Event Flyer" at bounding box center [70, 79] width 122 height 24
click at [101, 75] on input "Funtime Skateland Private Event Flyer" at bounding box center [70, 79] width 122 height 24
click at [127, 79] on input "Funtime Skateland Private Event Flyer" at bounding box center [70, 79] width 122 height 24
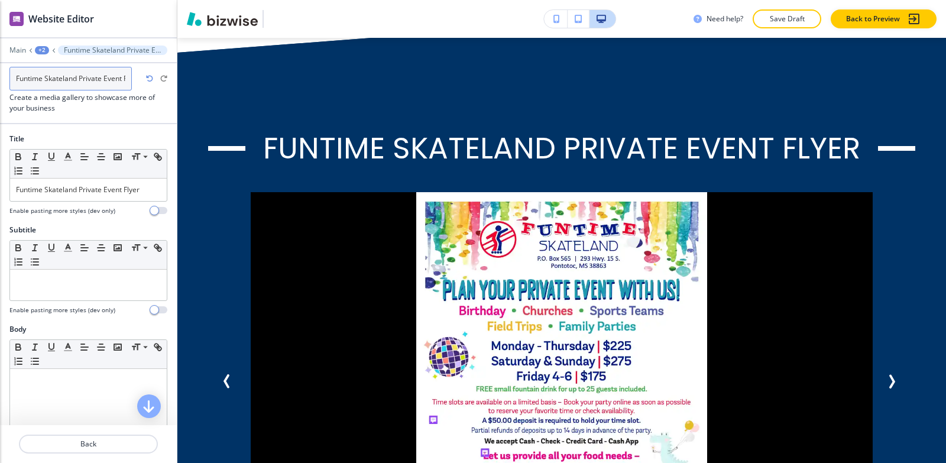
click at [127, 79] on input "Funtime Skateland Private Event Flyer" at bounding box center [70, 79] width 122 height 24
click at [126, 82] on input "Funtime Skateland Private Event Flyer" at bounding box center [70, 79] width 122 height 24
click at [128, 79] on input "Funtime Skateland Private Event Flyer" at bounding box center [70, 79] width 122 height 24
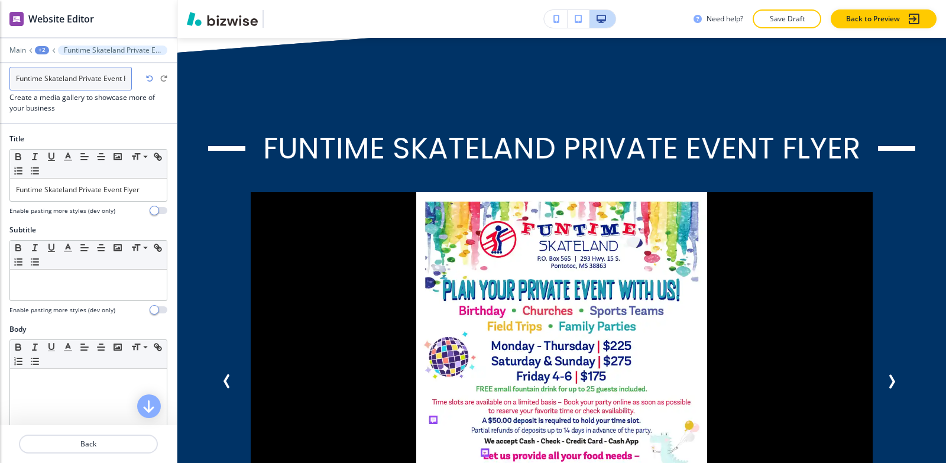
click at [128, 79] on input "Funtime Skateland Private Event Flyer" at bounding box center [70, 79] width 122 height 24
click at [124, 79] on input "Funtime Skateland Private Event Flyer" at bounding box center [70, 79] width 122 height 24
click at [125, 78] on input "Funtime Skateland Private Event Flyer" at bounding box center [70, 79] width 122 height 24
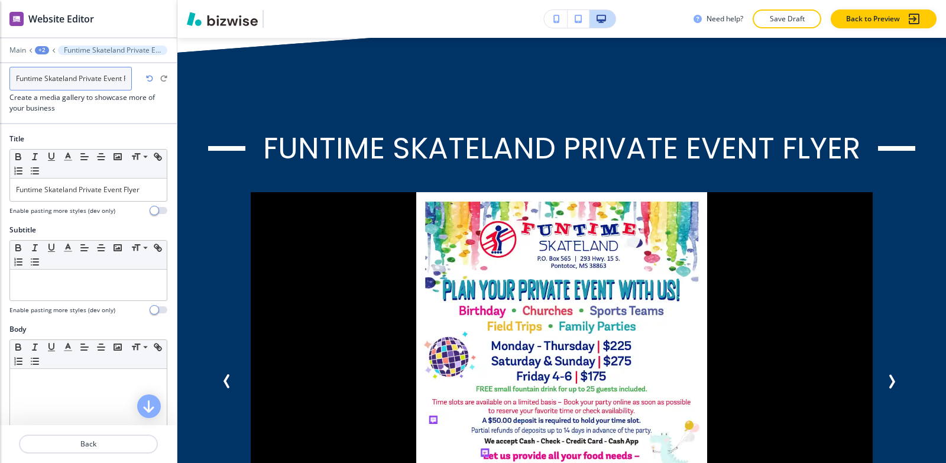
click at [125, 78] on input "Funtime Skateland Private Event Flyer" at bounding box center [70, 79] width 122 height 24
click at [126, 78] on input "Funtime Skateland Private Event Flyer" at bounding box center [70, 79] width 122 height 24
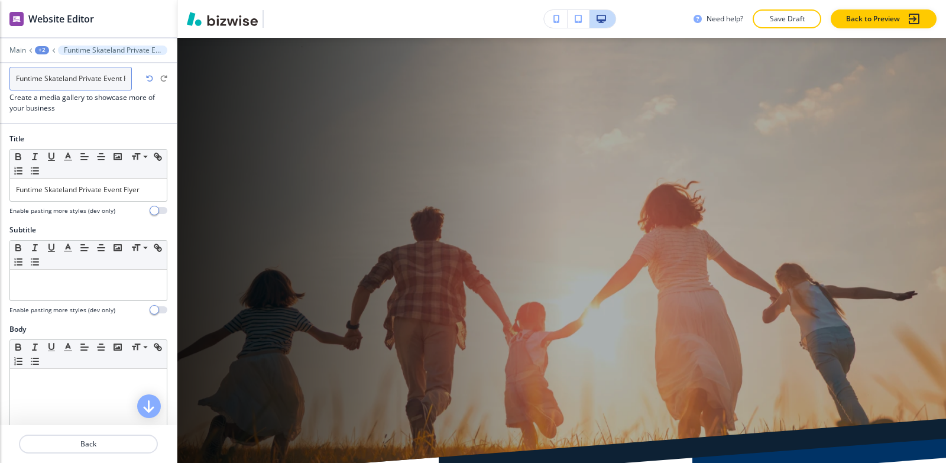
scroll to position [0, 0]
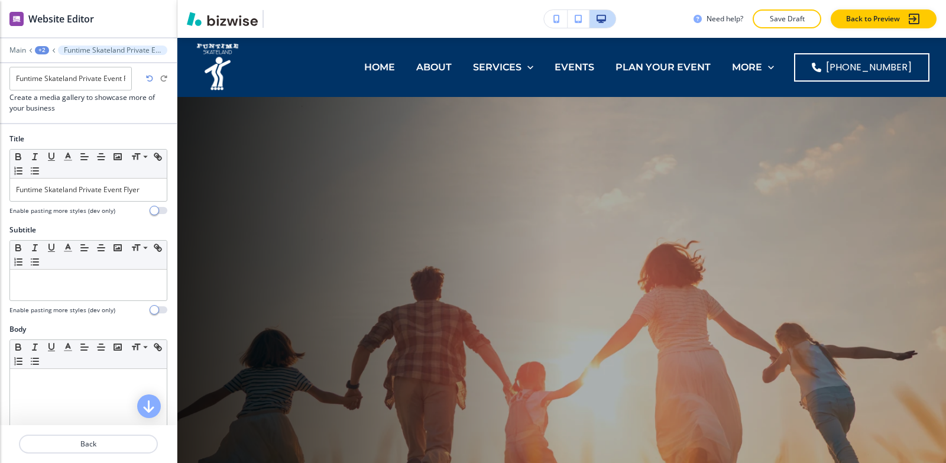
click at [41, 53] on div "+2" at bounding box center [42, 50] width 14 height 8
click at [60, 86] on p "Family" at bounding box center [73, 90] width 60 height 11
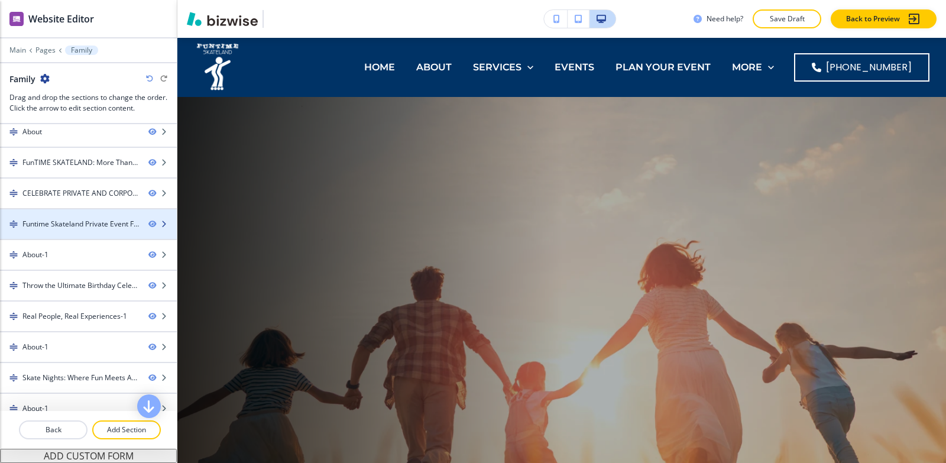
scroll to position [59, 0]
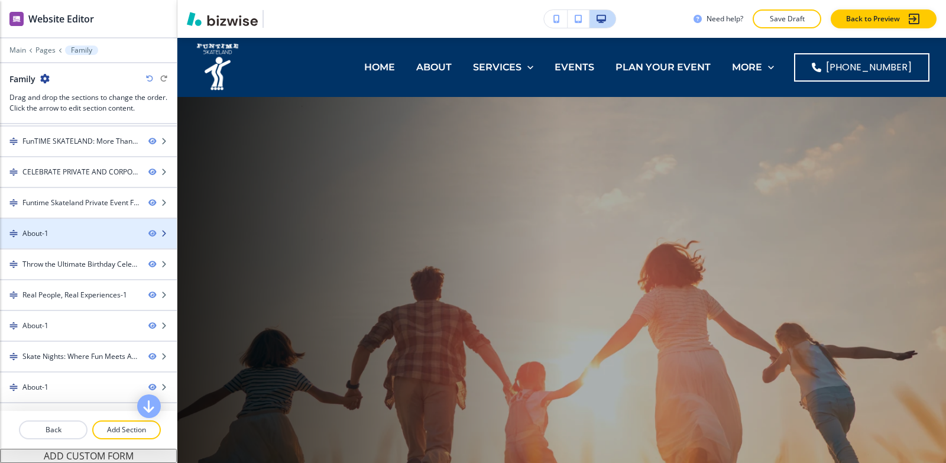
click at [72, 235] on div "About-1" at bounding box center [69, 233] width 139 height 11
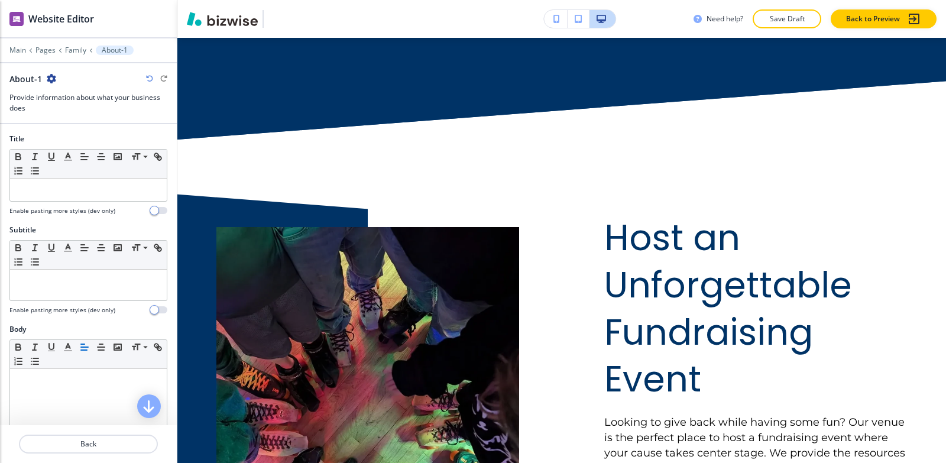
click at [52, 78] on icon "button" at bounding box center [51, 78] width 9 height 9
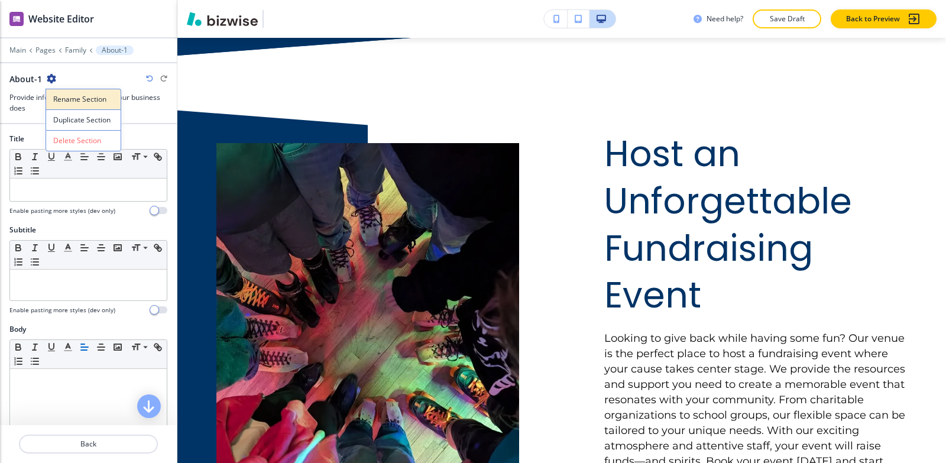
scroll to position [3252, 0]
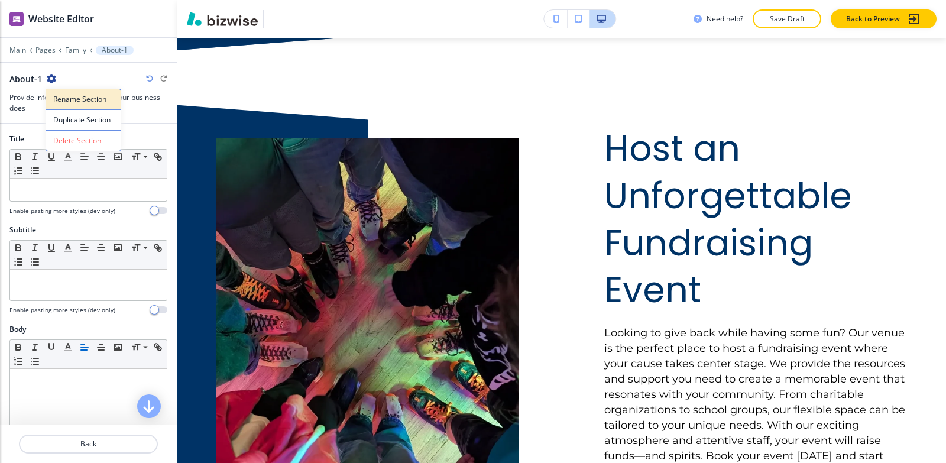
click at [63, 92] on button "Rename Section" at bounding box center [84, 99] width 76 height 21
click at [78, 85] on input "About-1" at bounding box center [70, 79] width 122 height 24
type input "About"
click at [75, 48] on p "Family" at bounding box center [75, 50] width 21 height 8
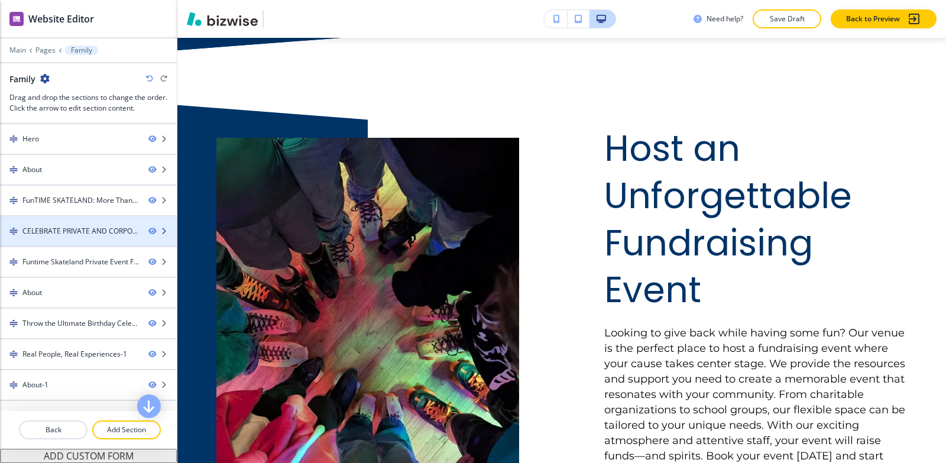
scroll to position [59, 0]
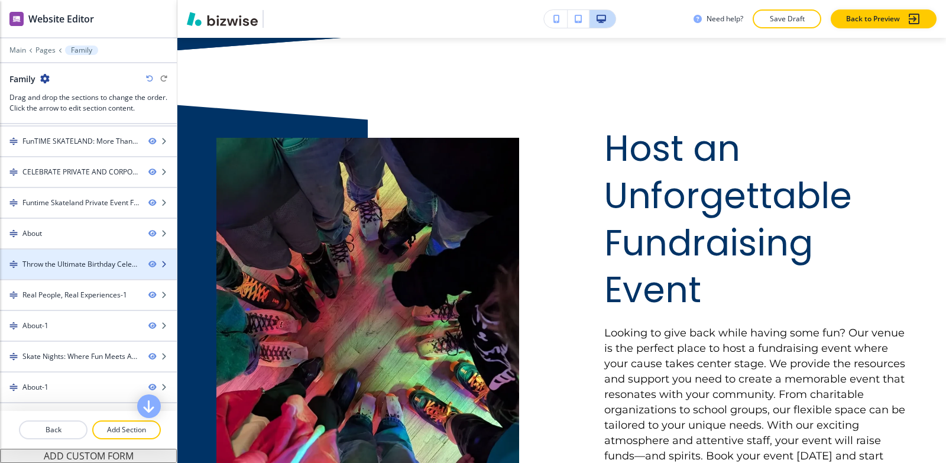
click at [79, 264] on div "Throw the Ultimate Birthday Celebration-1" at bounding box center [80, 264] width 117 height 11
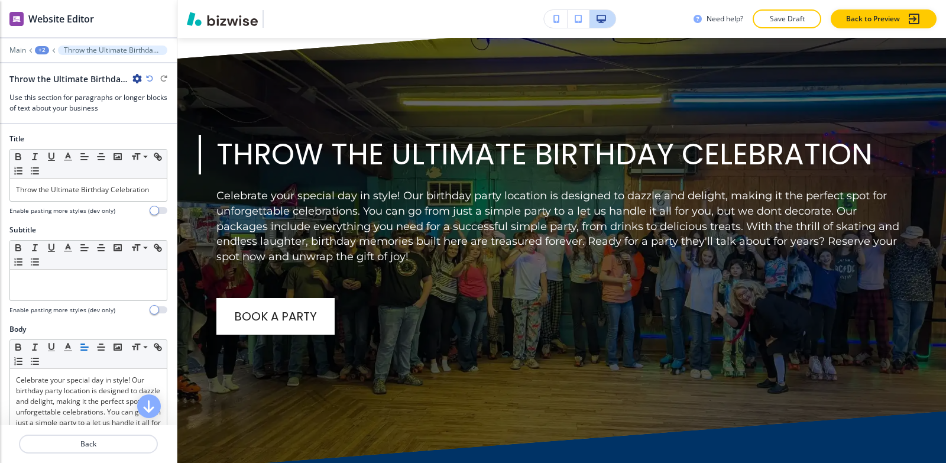
scroll to position [3874, 0]
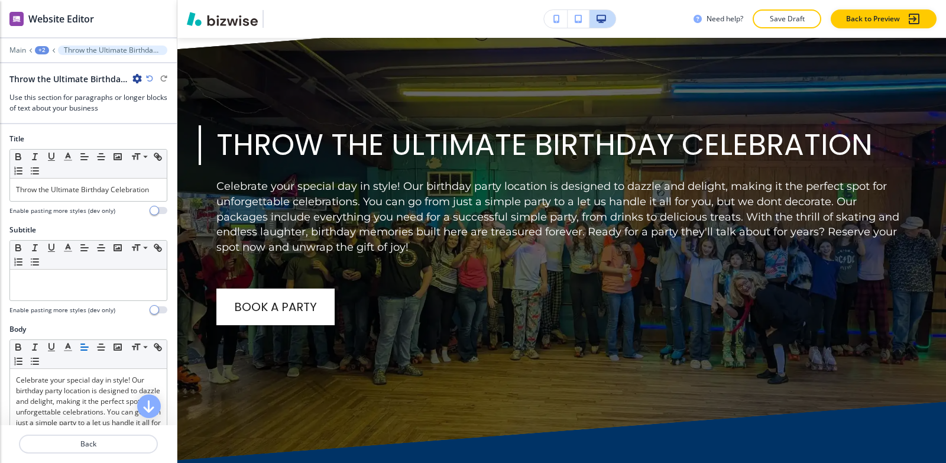
click at [136, 79] on icon "button" at bounding box center [136, 78] width 9 height 9
click at [140, 96] on p "Rename Section" at bounding box center [170, 99] width 60 height 11
click at [127, 76] on input "Throw the Ultimate Birthday Celebration-1" at bounding box center [70, 79] width 122 height 24
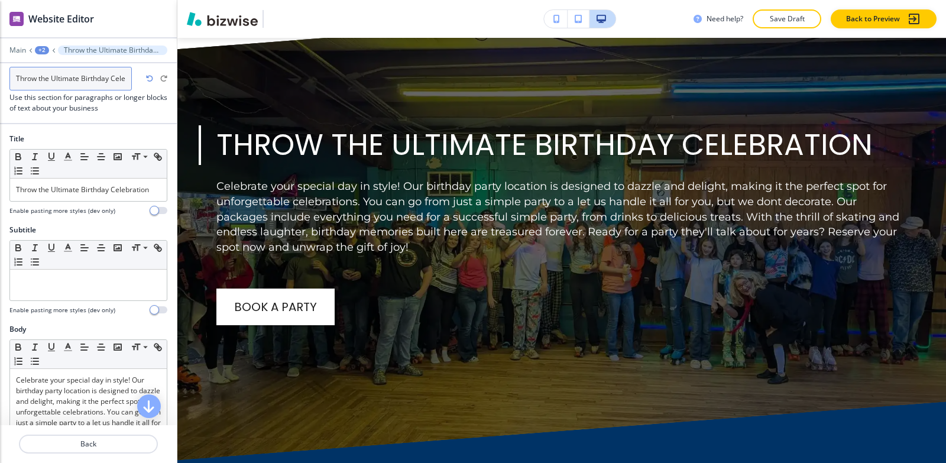
click at [126, 77] on input "Throw the Ultimate Birthday Celebration-1" at bounding box center [70, 79] width 122 height 24
click at [127, 78] on input "Throw the Ultimate Birthday Celebration-1" at bounding box center [70, 79] width 122 height 24
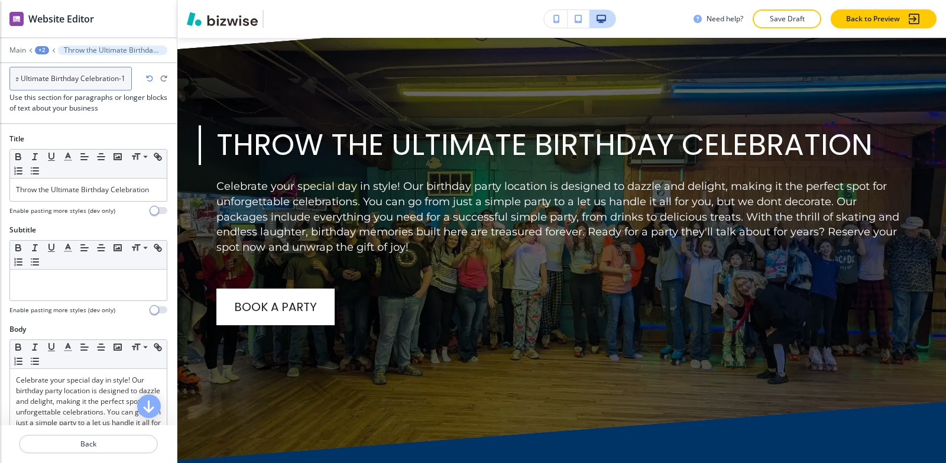
click at [128, 79] on input "Throw the Ultimate Birthday Celebration-1" at bounding box center [70, 79] width 122 height 24
type input "Throw the Ultimate Birthday Celebration"
click at [41, 52] on div "+2" at bounding box center [42, 50] width 14 height 8
click at [52, 90] on p "Family" at bounding box center [73, 90] width 60 height 11
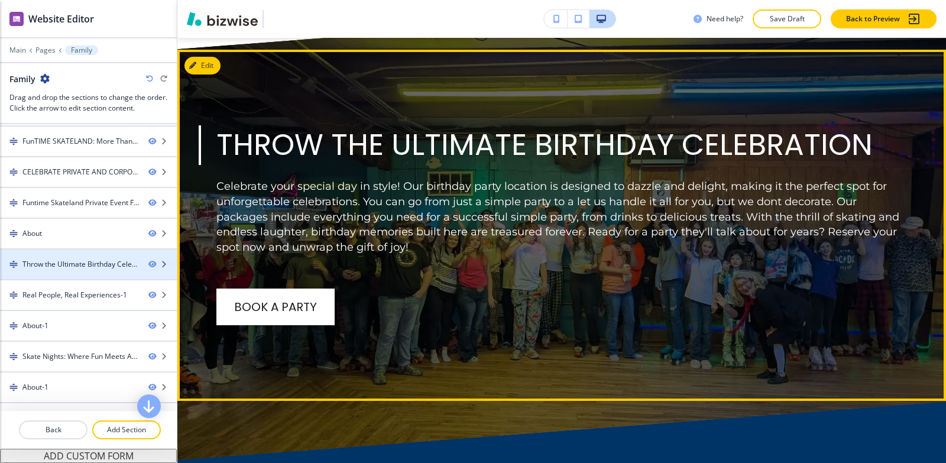
scroll to position [118, 0]
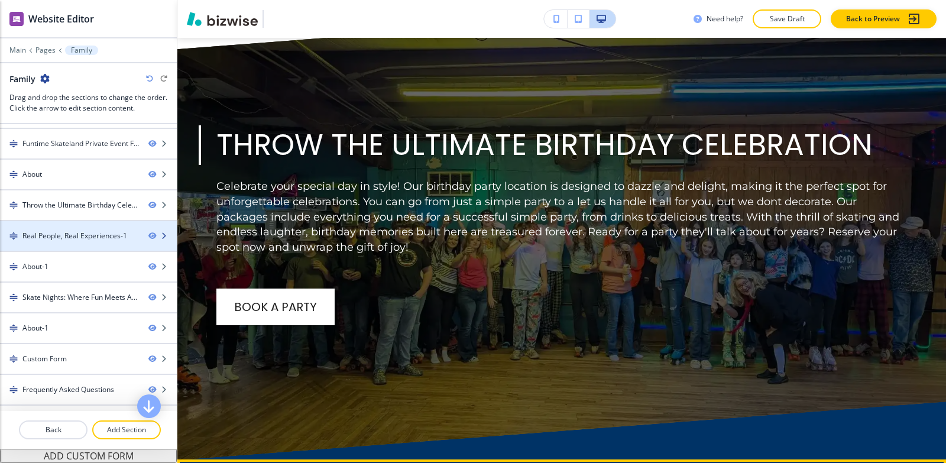
click at [64, 242] on div at bounding box center [88, 245] width 177 height 9
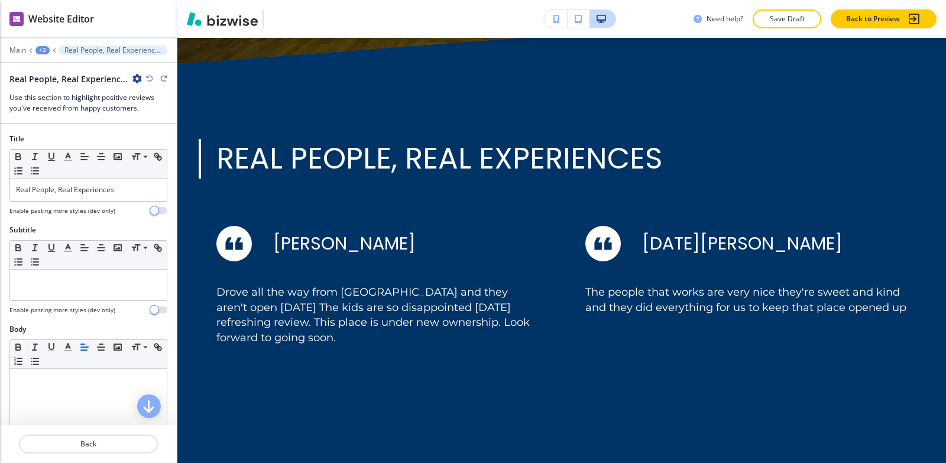
scroll to position [4284, 0]
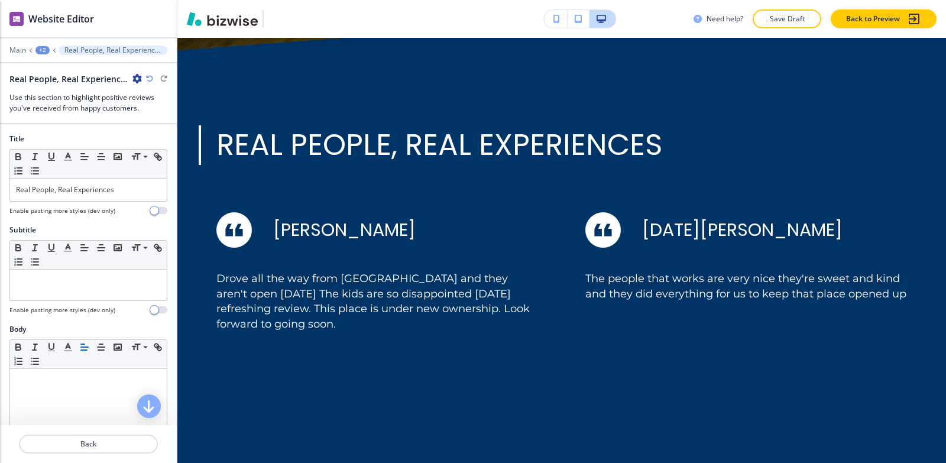
click at [137, 81] on icon "button" at bounding box center [136, 78] width 9 height 9
click at [137, 91] on button "Rename Section" at bounding box center [170, 99] width 76 height 21
click at [124, 77] on input "Real People, Real Experiences-1" at bounding box center [70, 79] width 122 height 24
type input "Real People, Real Experiences"
click at [44, 50] on div "+2" at bounding box center [42, 50] width 14 height 8
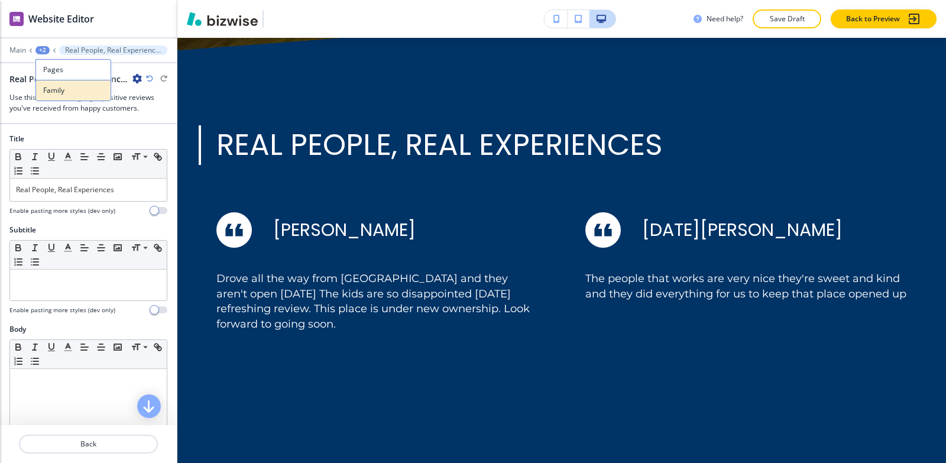
click at [62, 94] on p "Family" at bounding box center [73, 90] width 60 height 11
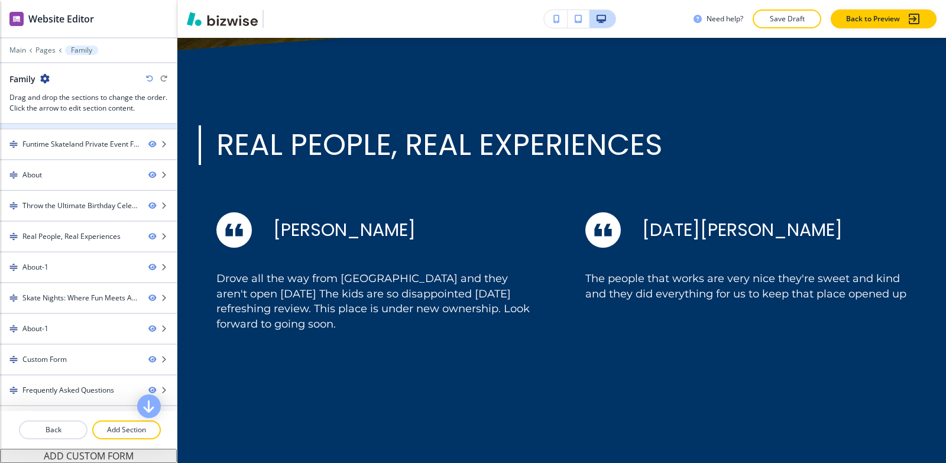
scroll to position [118, 0]
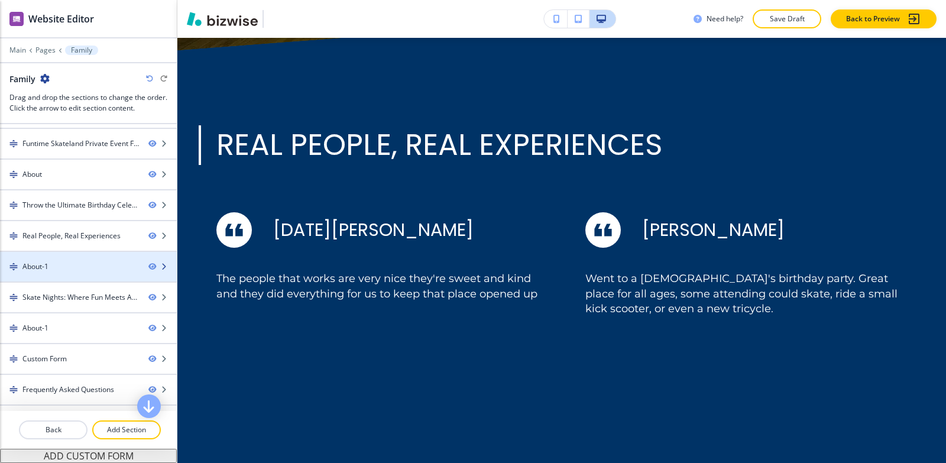
click at [54, 263] on div "About-1" at bounding box center [69, 266] width 139 height 11
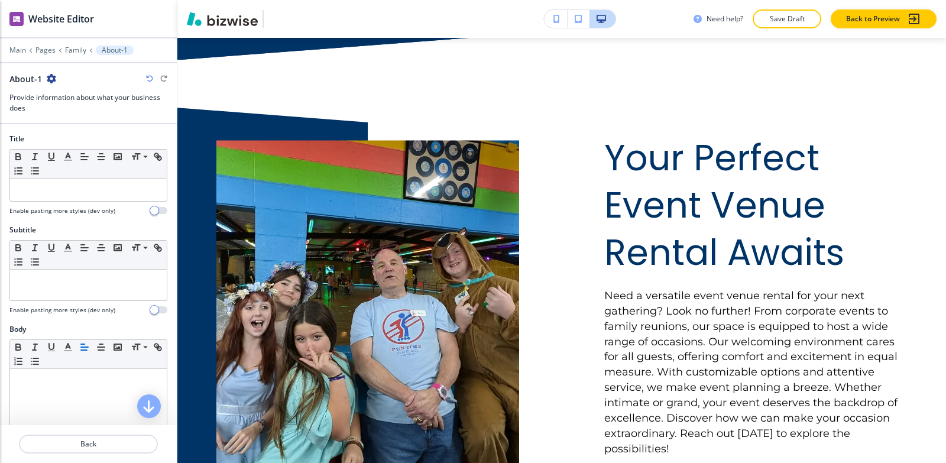
scroll to position [4913, 0]
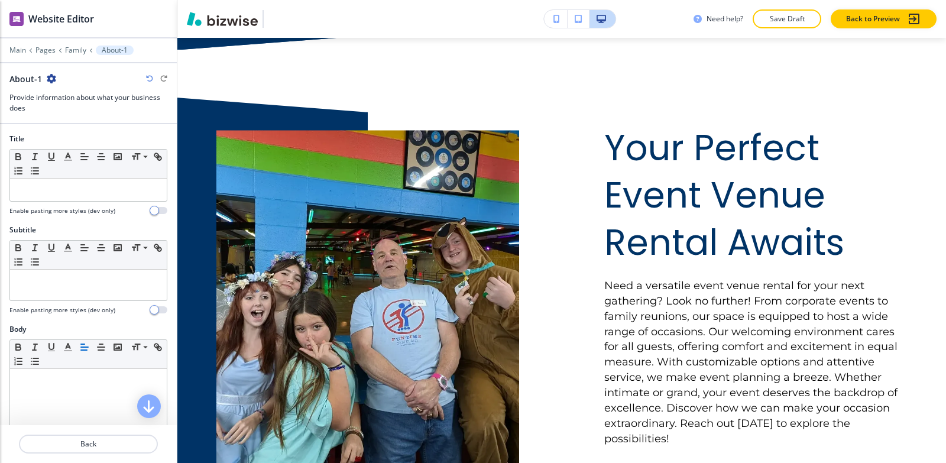
click at [50, 79] on icon "button" at bounding box center [51, 78] width 9 height 9
click at [64, 99] on p "Rename Section" at bounding box center [83, 99] width 60 height 11
click at [66, 72] on input "About-1" at bounding box center [70, 79] width 122 height 24
type input "About"
click at [70, 49] on p "Family" at bounding box center [75, 50] width 21 height 8
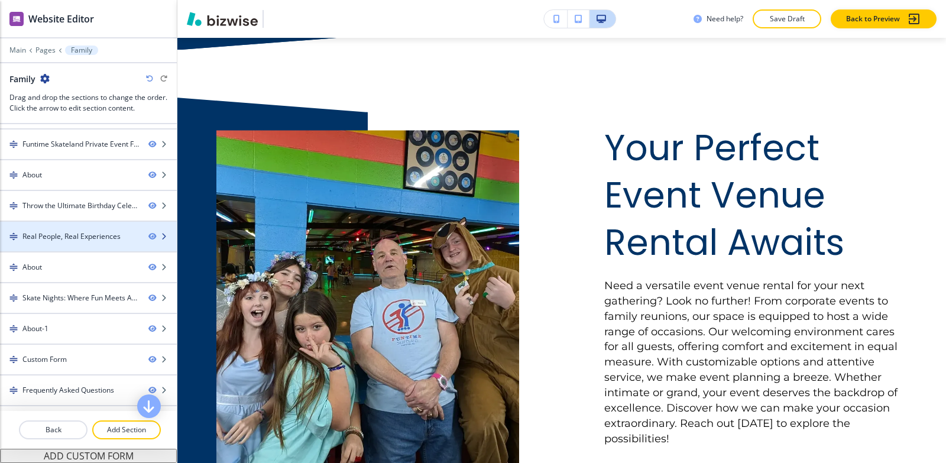
scroll to position [118, 0]
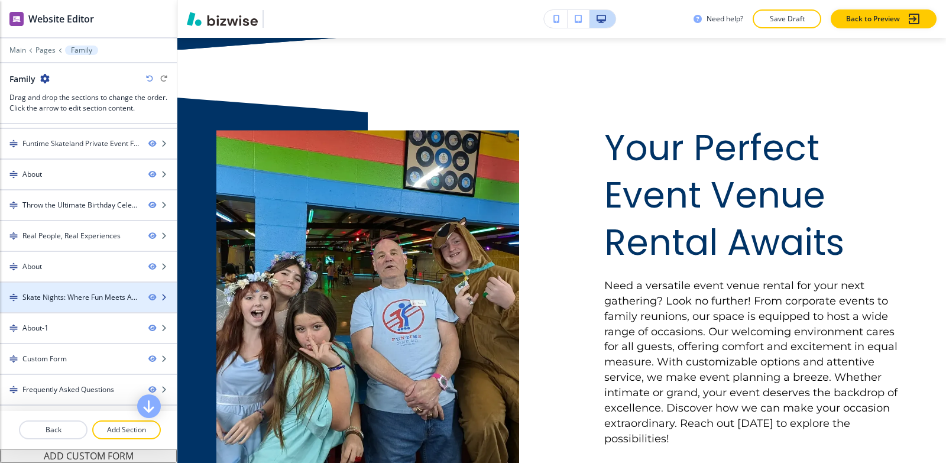
click at [84, 293] on div "Skate Nights: Where Fun Meets Adventure-1" at bounding box center [80, 297] width 117 height 11
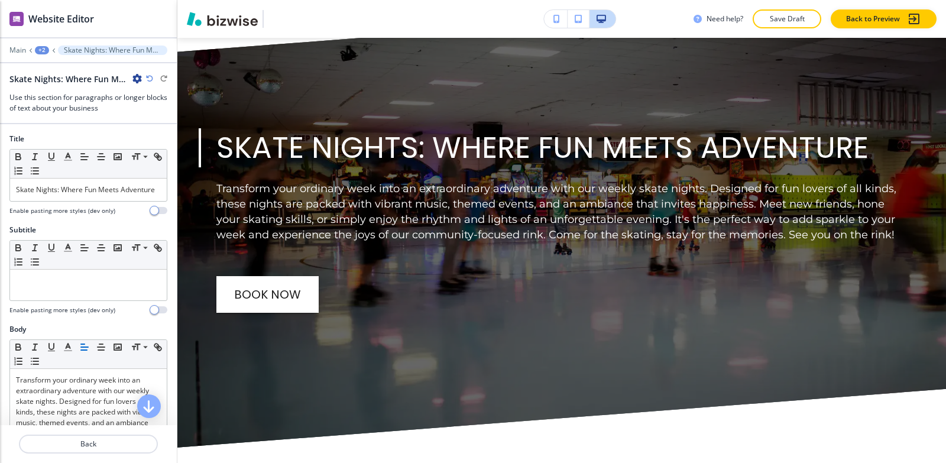
scroll to position [5503, 0]
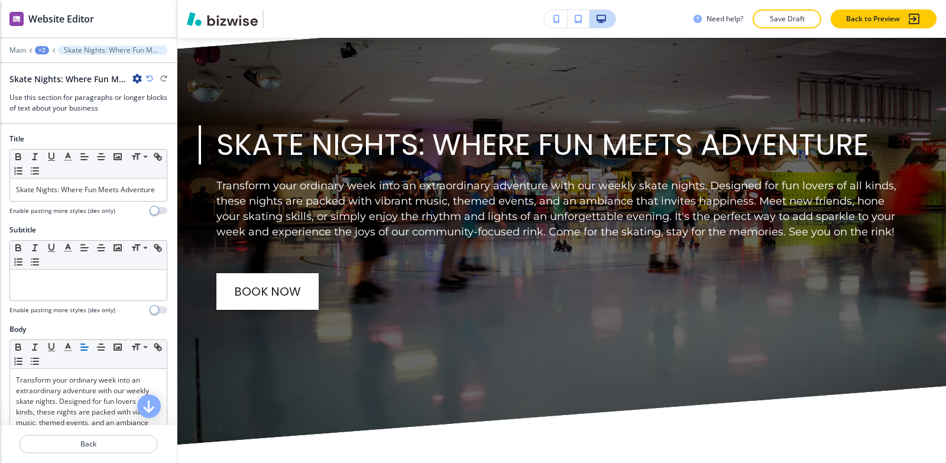
click at [136, 79] on icon "button" at bounding box center [136, 78] width 9 height 9
click at [143, 96] on p "Rename Section" at bounding box center [170, 99] width 60 height 11
click at [125, 77] on input "Skate Nights: Where Fun Meets Adventure-1" at bounding box center [70, 79] width 122 height 24
click at [124, 77] on input "Skate Nights: Where Fun Meets Adventure-1" at bounding box center [70, 79] width 122 height 24
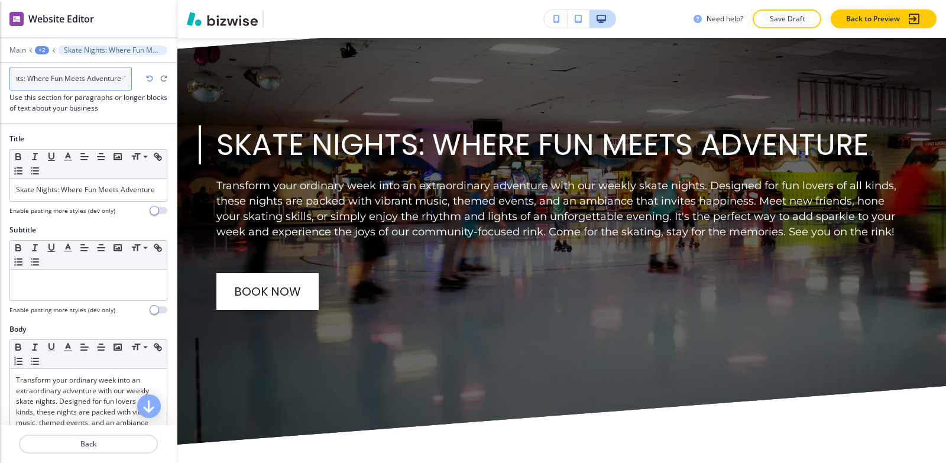
scroll to position [0, 36]
click at [124, 77] on input "Skate Nights: Where Fun Meets Adventure-1" at bounding box center [70, 79] width 122 height 24
click at [133, 76] on div "Skate Nights: Where Fun Meets Adventure-1" at bounding box center [75, 79] width 132 height 12
click at [133, 76] on icon "button" at bounding box center [136, 78] width 9 height 9
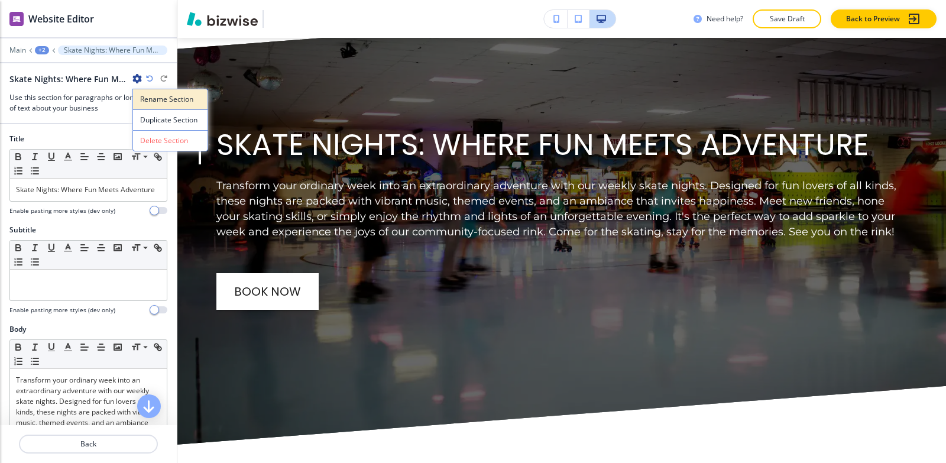
click at [150, 101] on p "Rename Section" at bounding box center [170, 99] width 60 height 11
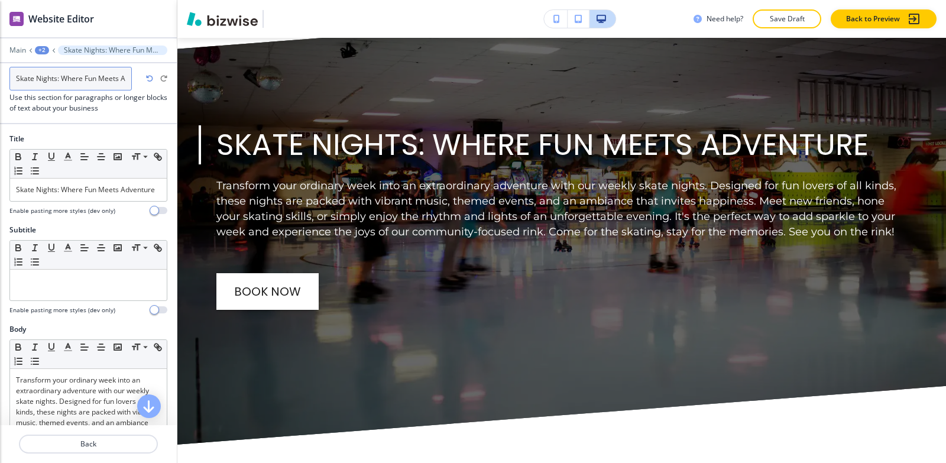
click at [125, 76] on input "Skate Nights: Where Fun Meets Adventure-1" at bounding box center [70, 79] width 122 height 24
click at [126, 76] on input "Skate Nights: Where Fun Meets Adventure-1" at bounding box center [70, 79] width 122 height 24
click at [127, 76] on input "Skate Nights: Where Fun Meets Adventure-1" at bounding box center [70, 79] width 122 height 24
click at [127, 77] on input "Skate Nights: Where Fun Meets Adventure-1" at bounding box center [70, 79] width 122 height 24
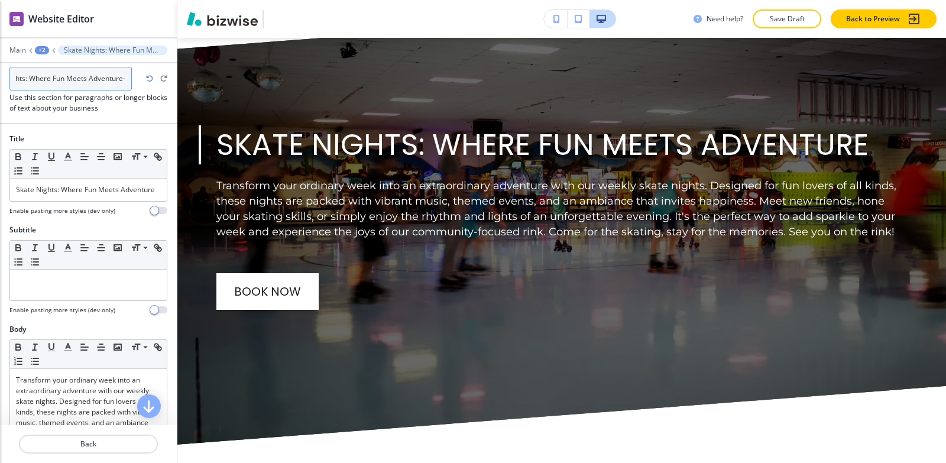
type input "Skate Nights: Where Fun Meets Adventure"
click at [41, 50] on div "+2" at bounding box center [42, 50] width 14 height 8
click at [73, 85] on p "Family" at bounding box center [73, 90] width 60 height 11
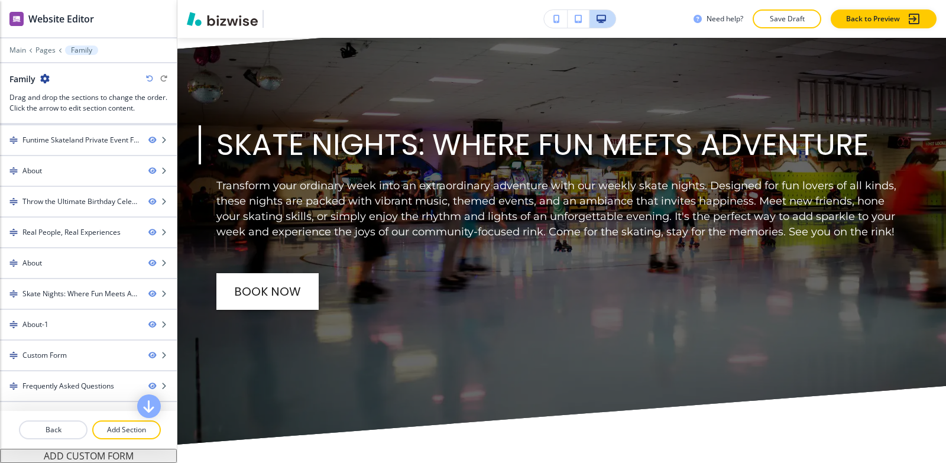
scroll to position [144, 0]
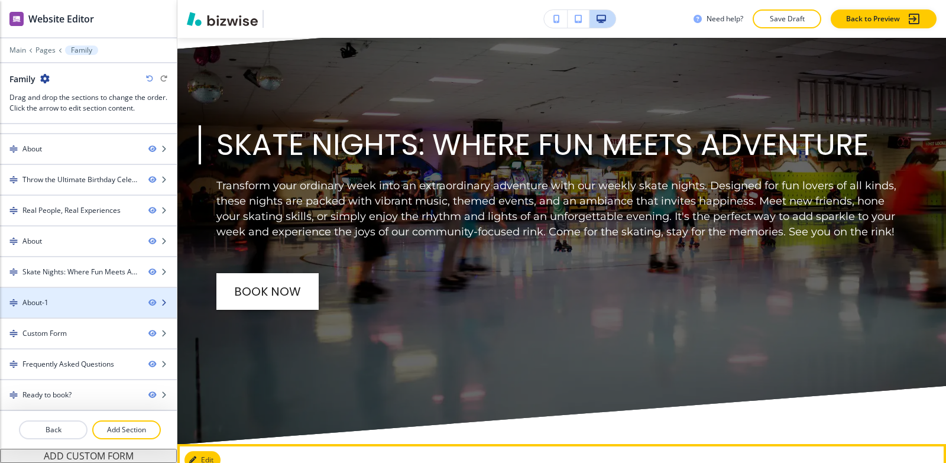
click at [75, 312] on div at bounding box center [88, 312] width 177 height 9
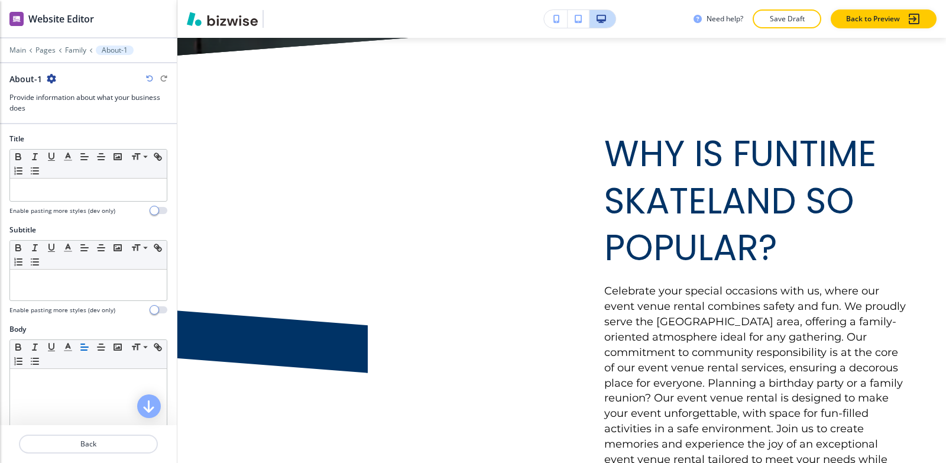
scroll to position [5897, 0]
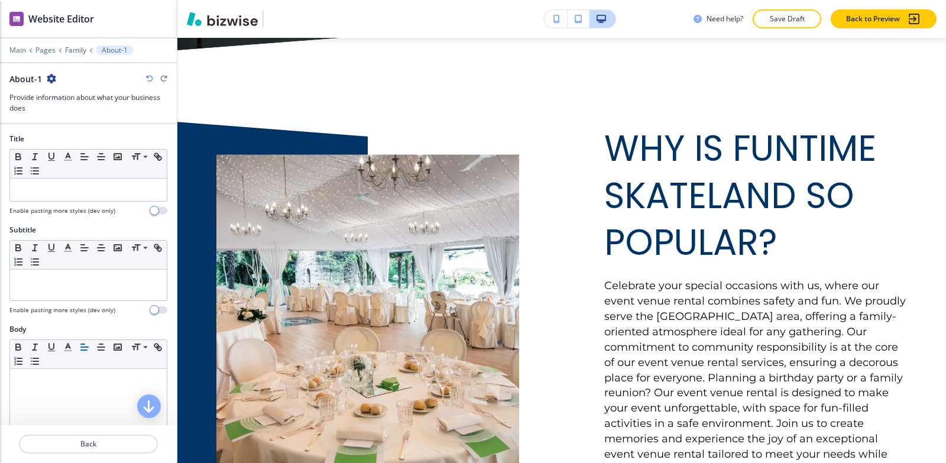
click at [53, 79] on icon "button" at bounding box center [51, 78] width 9 height 9
click at [70, 102] on p "Rename Section" at bounding box center [83, 99] width 60 height 11
click at [73, 80] on input "About-1" at bounding box center [70, 79] width 122 height 24
type input "About"
click at [72, 53] on p "Family" at bounding box center [75, 50] width 21 height 8
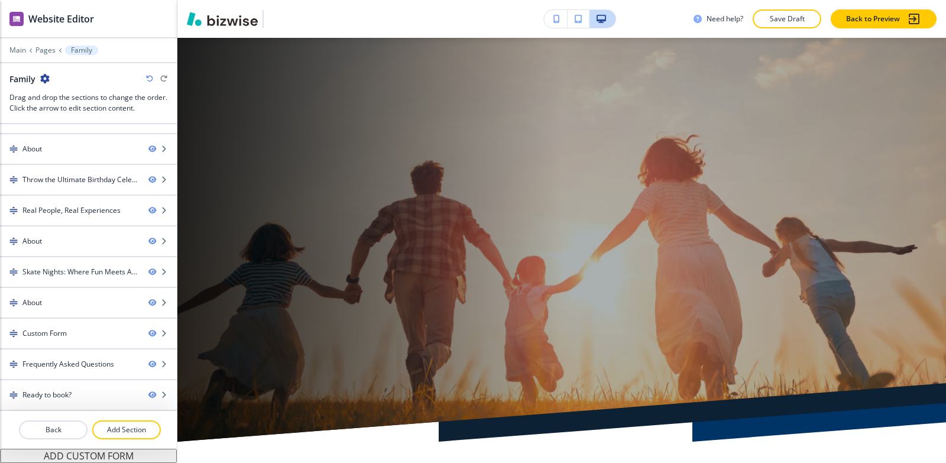
scroll to position [0, 0]
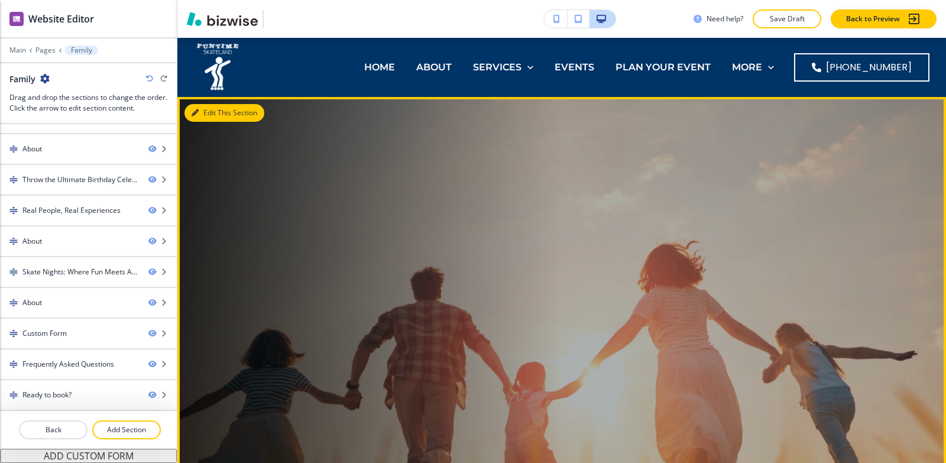
click at [210, 117] on button "Edit This Section" at bounding box center [225, 113] width 80 height 18
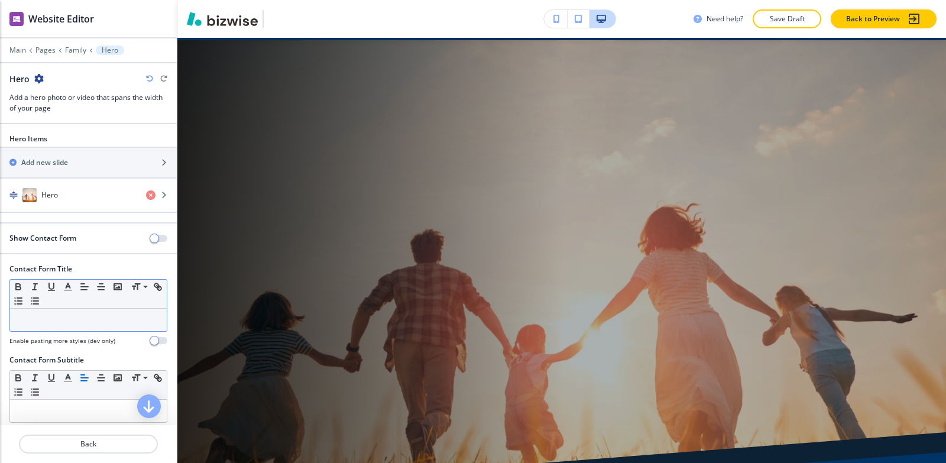
scroll to position [59, 0]
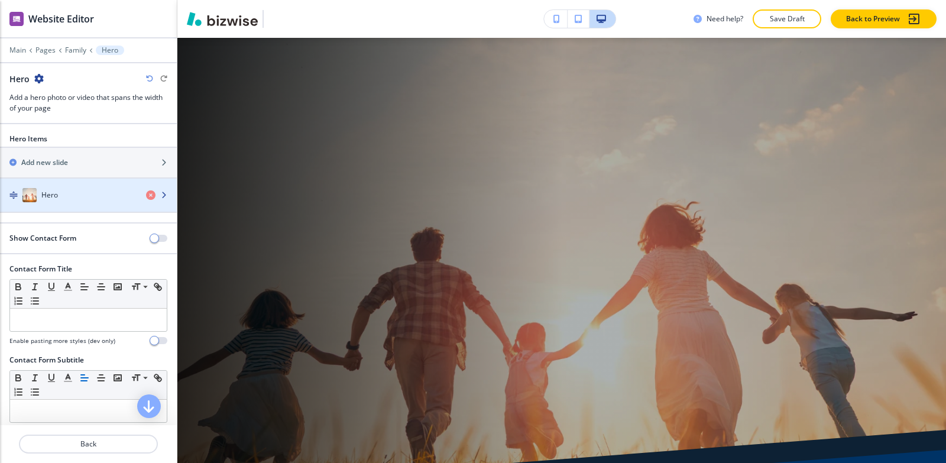
click at [54, 200] on h4 "Hero" at bounding box center [49, 195] width 17 height 11
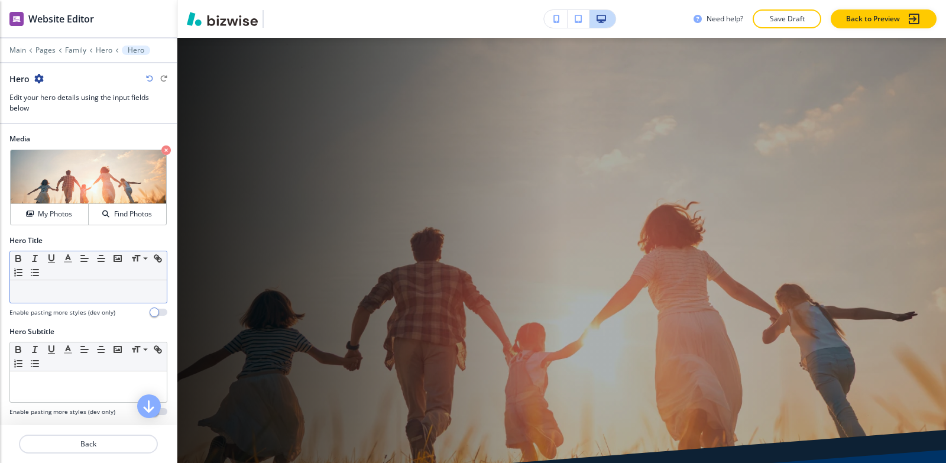
click at [47, 290] on p at bounding box center [88, 291] width 145 height 11
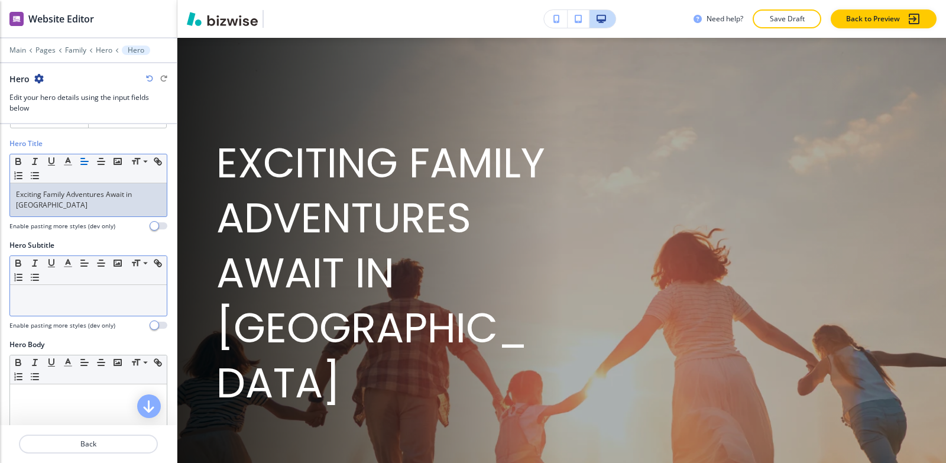
scroll to position [118, 0]
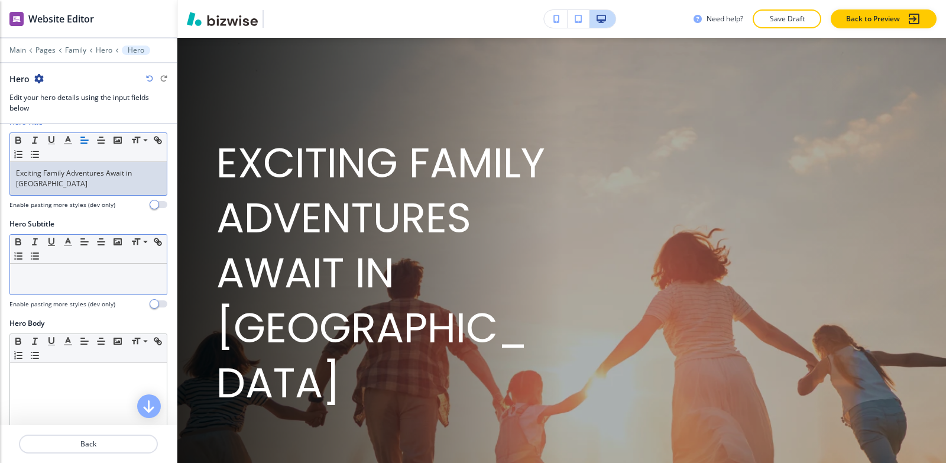
click at [62, 287] on div at bounding box center [88, 279] width 157 height 31
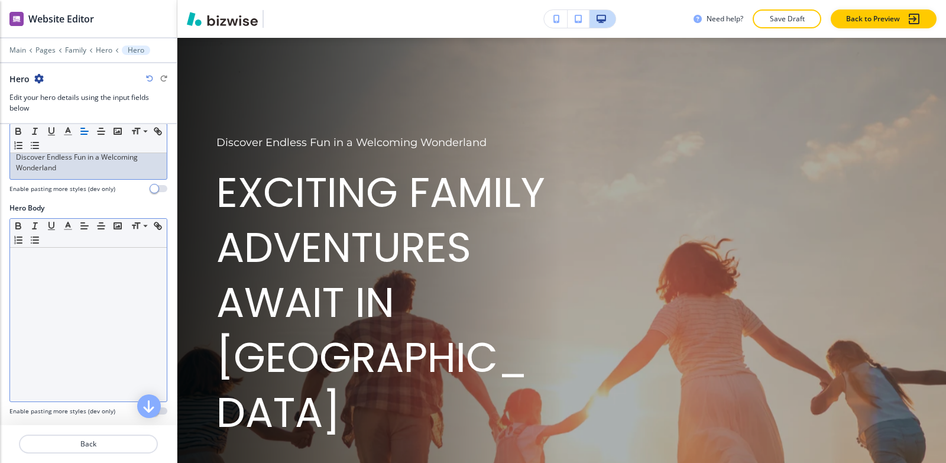
scroll to position [237, 0]
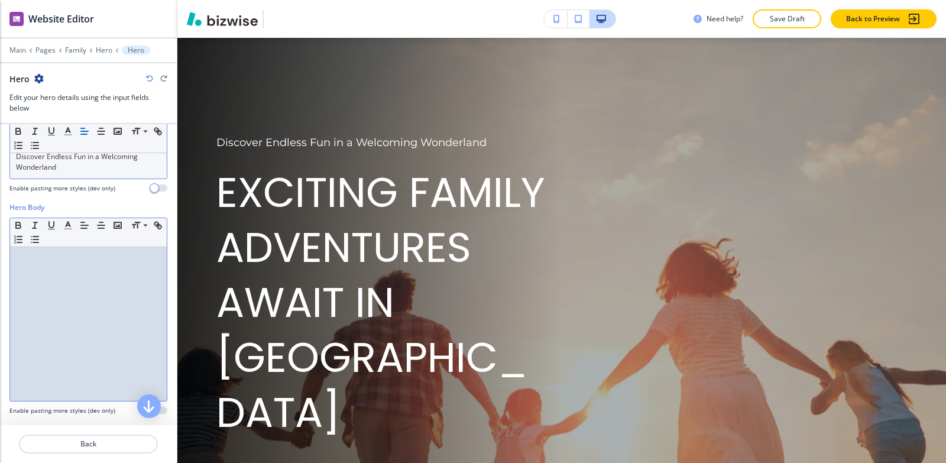
click at [54, 319] on div at bounding box center [88, 324] width 157 height 154
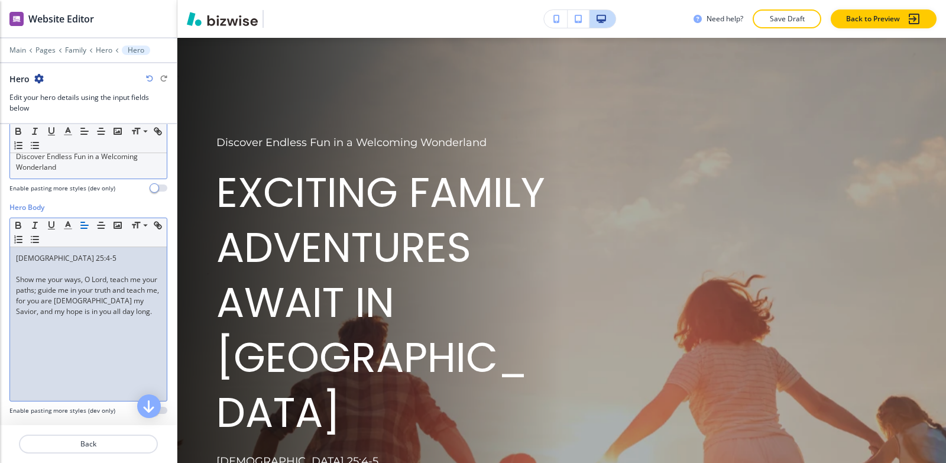
scroll to position [0, 0]
click at [11, 280] on div "[DEMOGRAPHIC_DATA] 25:4-5 Show me your ways, O [DEMOGRAPHIC_DATA], teach me you…" at bounding box center [88, 324] width 157 height 154
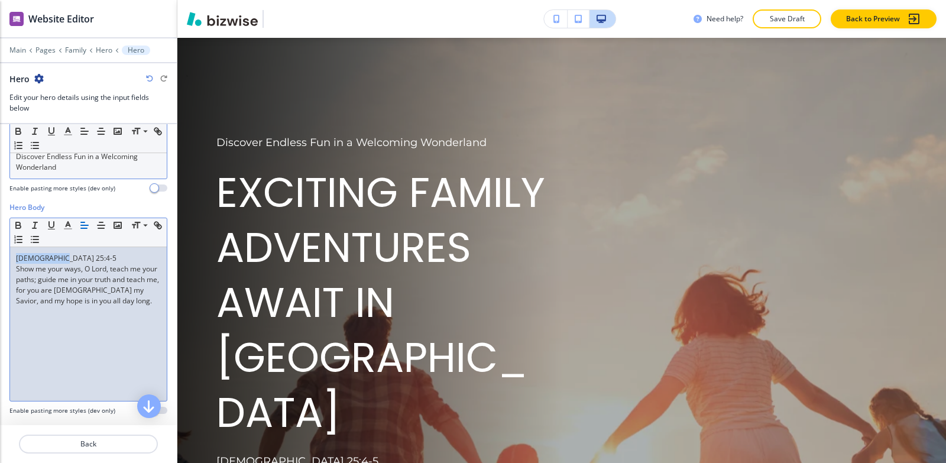
drag, startPoint x: 66, startPoint y: 251, endPoint x: 0, endPoint y: 249, distance: 66.3
click at [0, 249] on div "Hero Body Small Normal Large Huge [DEMOGRAPHIC_DATA] 25:4-5 Show me your ways, …" at bounding box center [88, 313] width 177 height 222
click at [14, 224] on icon "button" at bounding box center [18, 225] width 11 height 11
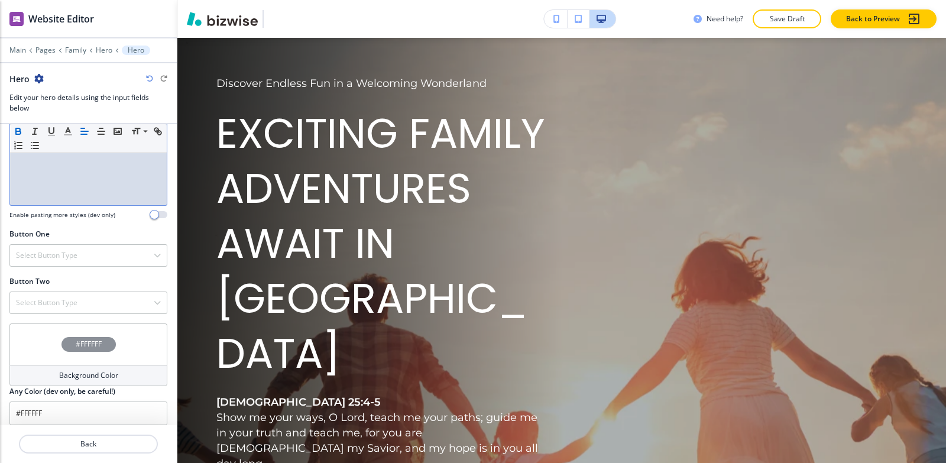
scroll to position [442, 0]
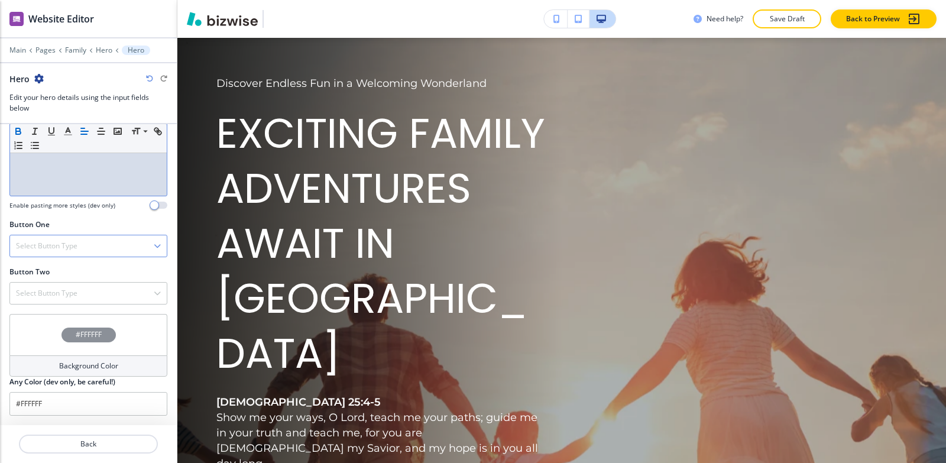
click at [67, 242] on h4 "Select Button Type" at bounding box center [47, 246] width 62 height 11
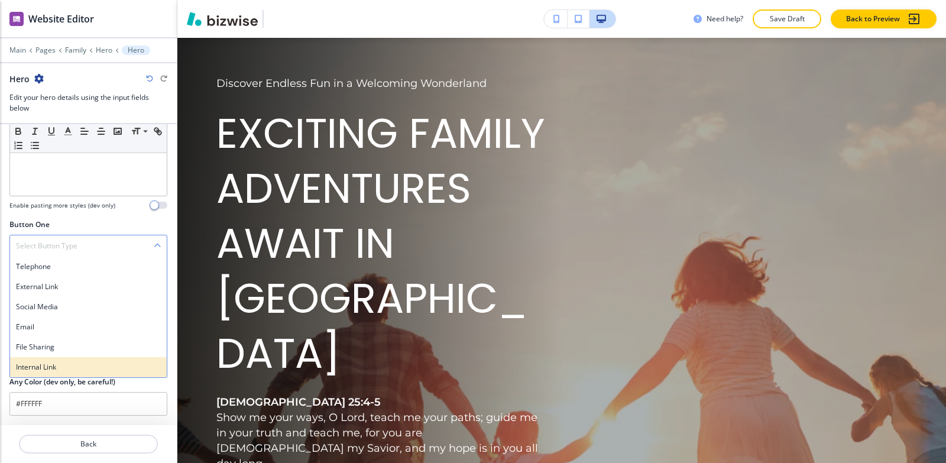
click at [58, 367] on h4 "Internal Link" at bounding box center [88, 367] width 145 height 11
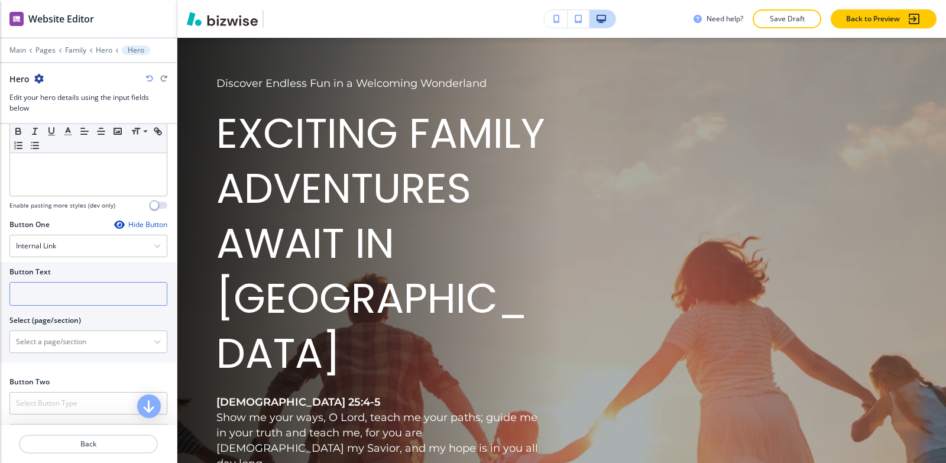
click at [51, 295] on input "text" at bounding box center [88, 294] width 158 height 24
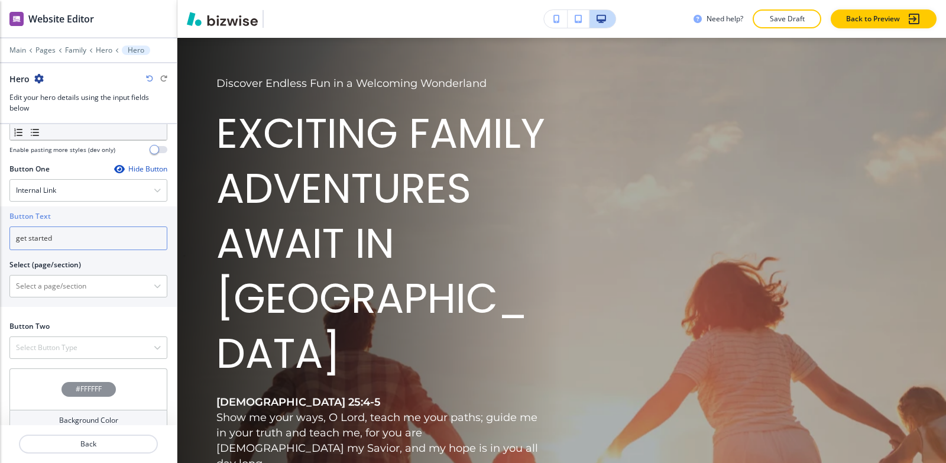
scroll to position [552, 0]
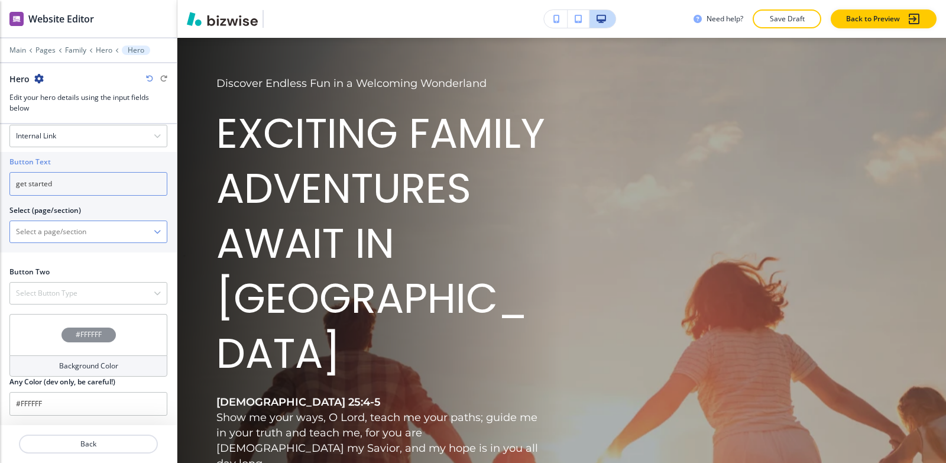
type input "get started"
click at [50, 230] on \(page\/section\) "Manual Input" at bounding box center [82, 232] width 144 height 20
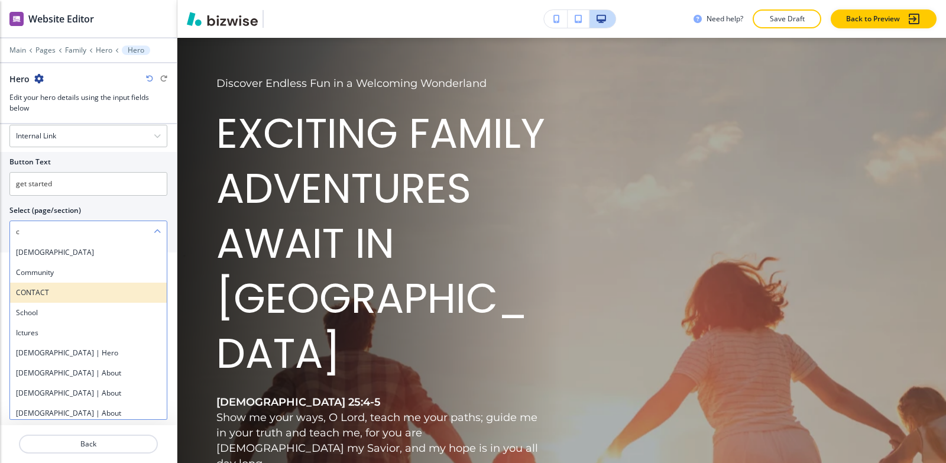
click at [42, 297] on h4 "CONTACT" at bounding box center [88, 292] width 145 height 11
type \(page\/section\) "CONTACT"
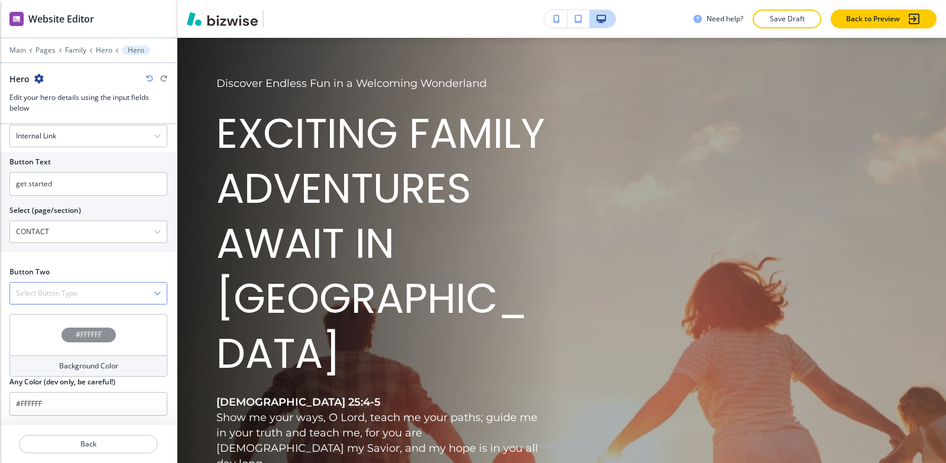
click at [42, 284] on div "Select Button Type" at bounding box center [88, 293] width 157 height 21
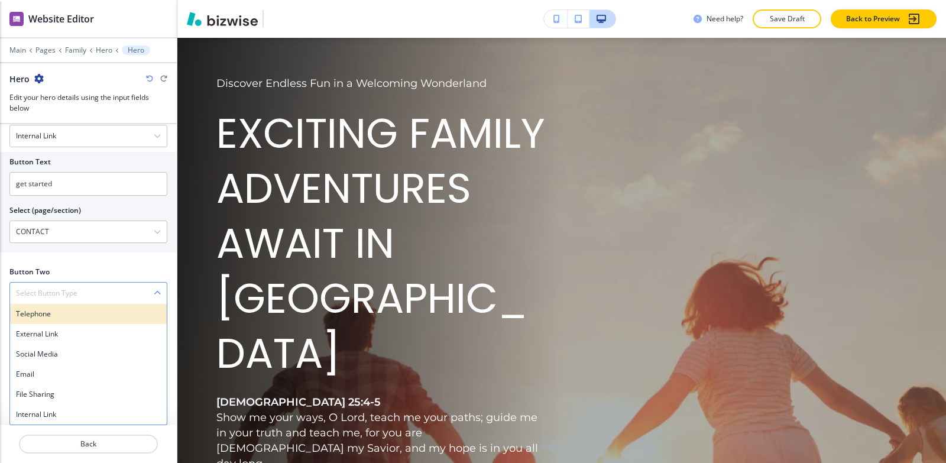
click at [46, 310] on h4 "Telephone" at bounding box center [88, 314] width 145 height 11
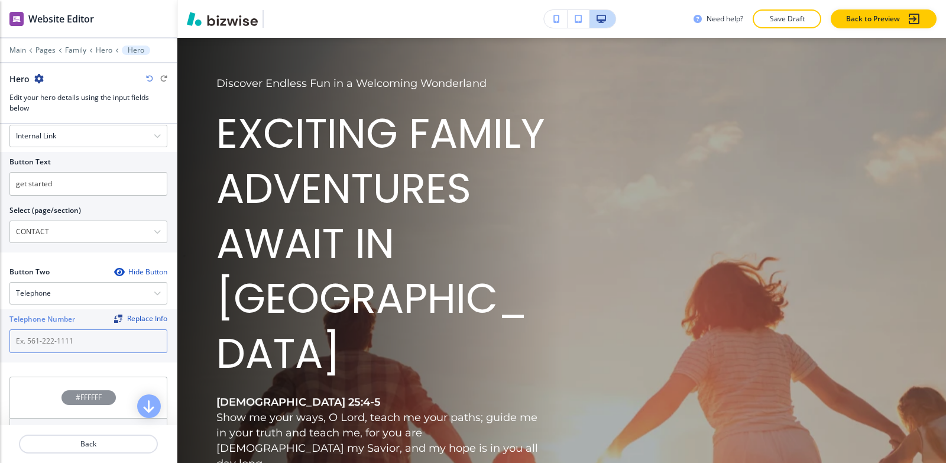
click at [56, 335] on input "text" at bounding box center [88, 341] width 158 height 24
paste input "[PHONE_NUMBER]"
drag, startPoint x: 31, startPoint y: 343, endPoint x: 174, endPoint y: 350, distance: 143.3
click at [33, 343] on input "[PHONE_NUMBER]" at bounding box center [88, 341] width 158 height 24
click at [32, 341] on input "[PHONE_NUMBER]" at bounding box center [88, 341] width 158 height 24
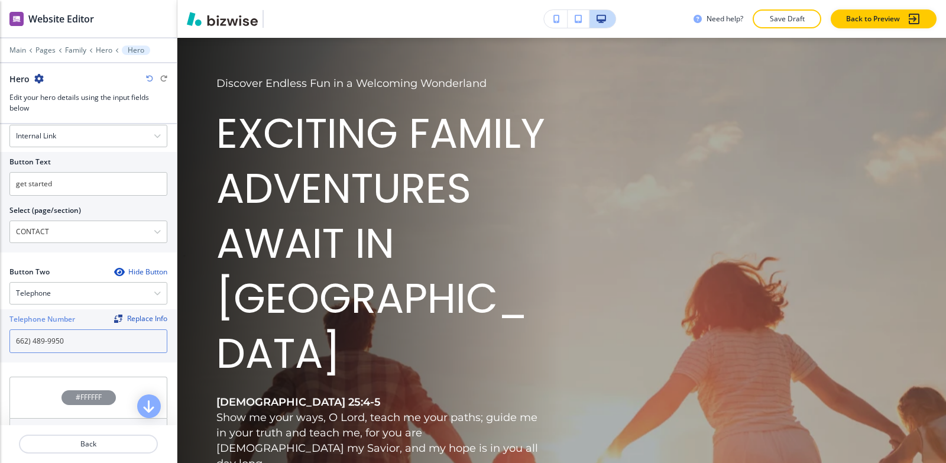
click at [15, 344] on input "662) 489-9950" at bounding box center [88, 341] width 158 height 24
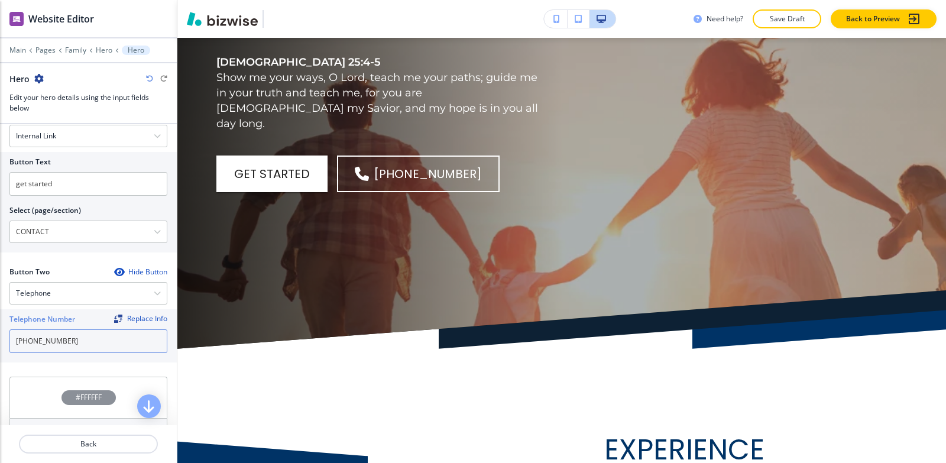
scroll to position [532, 0]
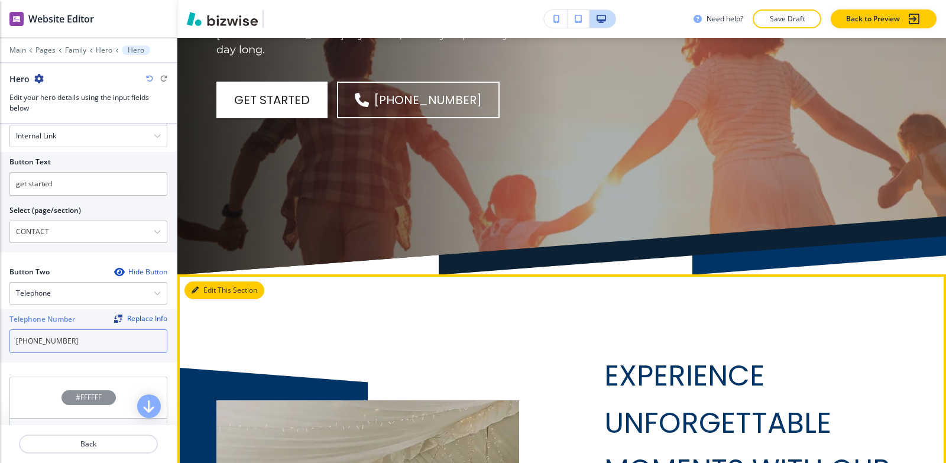
type input "[PHONE_NUMBER]"
click at [206, 282] on button "Edit This Section" at bounding box center [225, 291] width 80 height 18
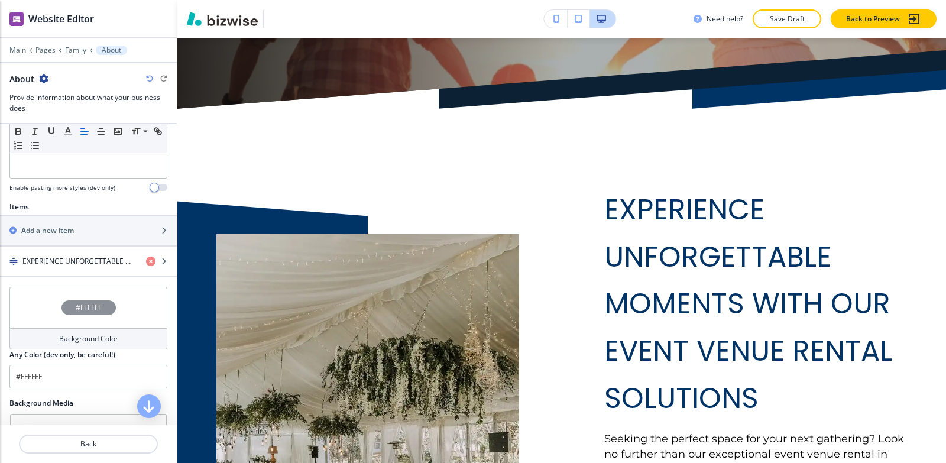
scroll to position [355, 0]
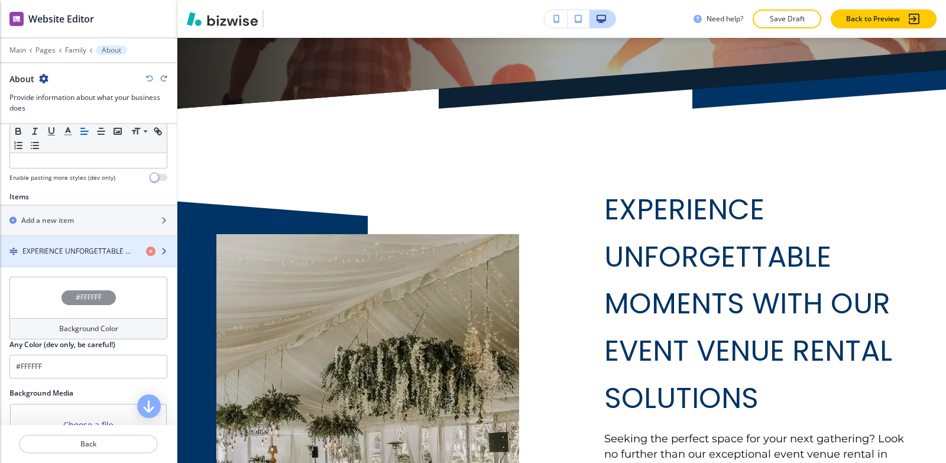
click at [37, 248] on h4 "EXPERIENCE UNFORGETTABLE MOMENTS WITH OUR EVENT VENUE RENTAL SOLUTIONS" at bounding box center [79, 251] width 114 height 11
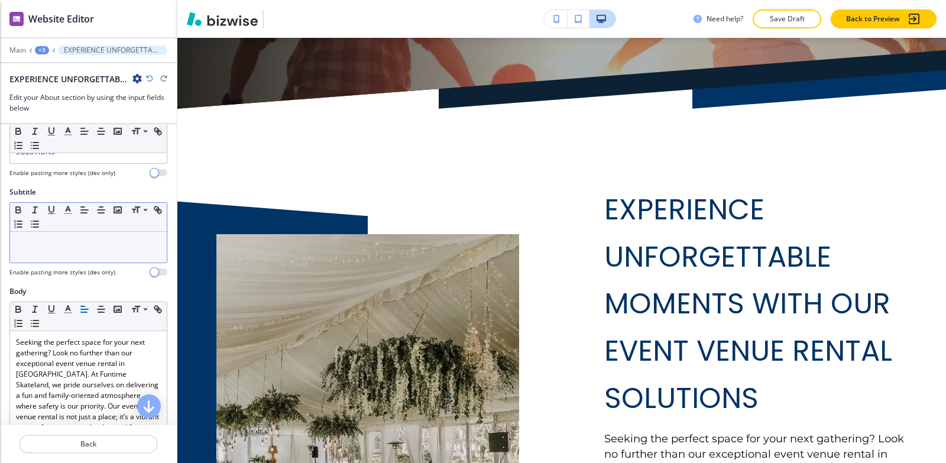
scroll to position [0, 0]
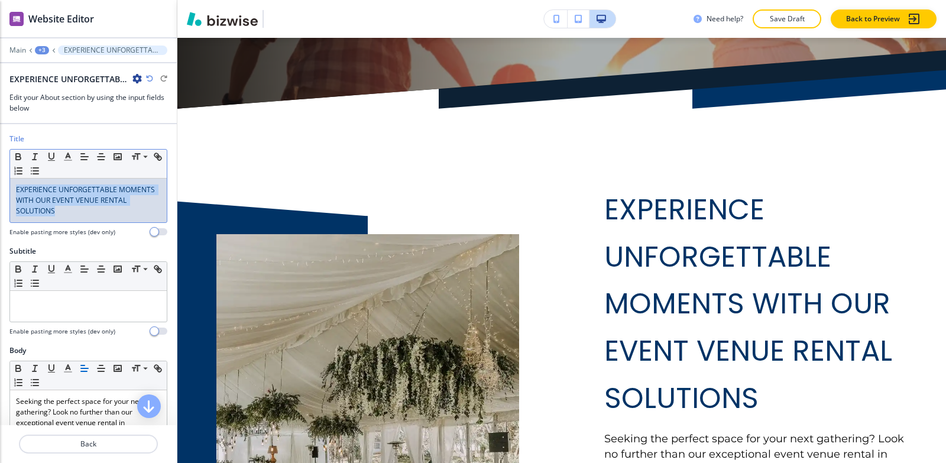
drag, startPoint x: 124, startPoint y: 206, endPoint x: 0, endPoint y: 183, distance: 125.7
click at [0, 183] on div "Title Small Normal Large Huge EXPERIENCE UNFORGETTABLE MOMENTS WITH OUR EVENT V…" at bounding box center [88, 190] width 177 height 112
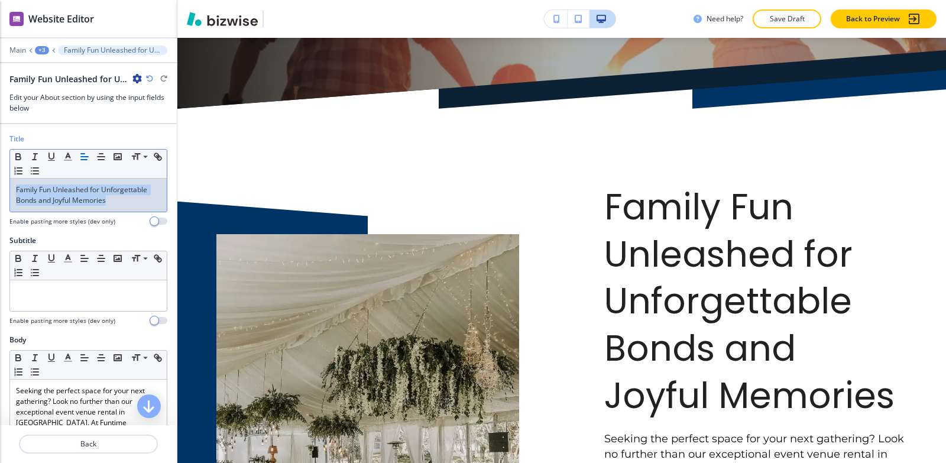
drag, startPoint x: 113, startPoint y: 204, endPoint x: 0, endPoint y: 176, distance: 116.3
click at [0, 176] on div "Title Small Normal Large Huge Family Fun Unleashed for Unforgettable Bonds and …" at bounding box center [88, 185] width 177 height 102
click at [67, 159] on icon "button" at bounding box center [68, 156] width 11 height 11
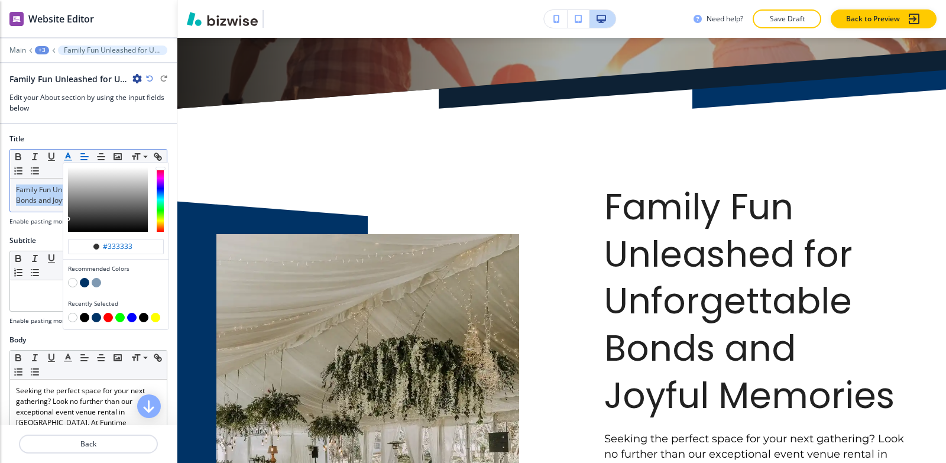
click at [95, 319] on button "button" at bounding box center [96, 317] width 9 height 9
type input "#003366"
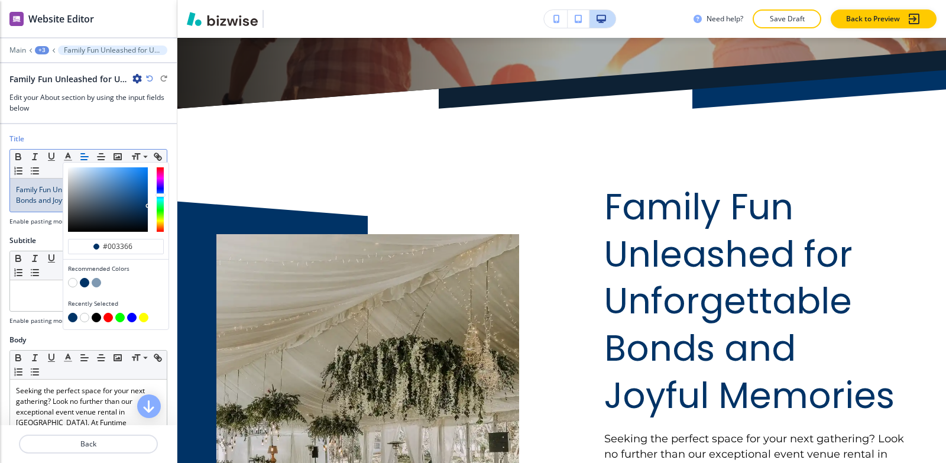
click at [38, 231] on div "Title #003366 Recommended Colors Recently Selected Small Normal Large Huge Fami…" at bounding box center [88, 185] width 177 height 102
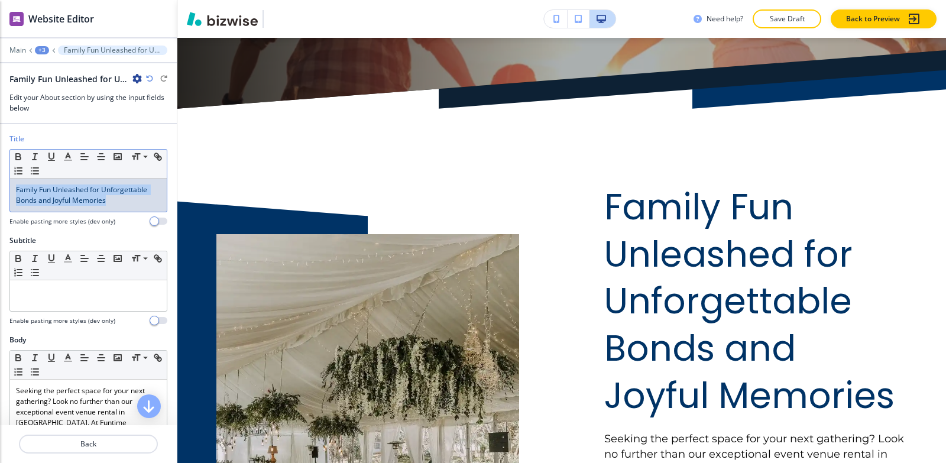
drag, startPoint x: 117, startPoint y: 204, endPoint x: 13, endPoint y: 188, distance: 105.3
click at [13, 188] on div "Family Fun Unleashed for Unforgettable Bonds and Joyful Memories" at bounding box center [88, 195] width 157 height 33
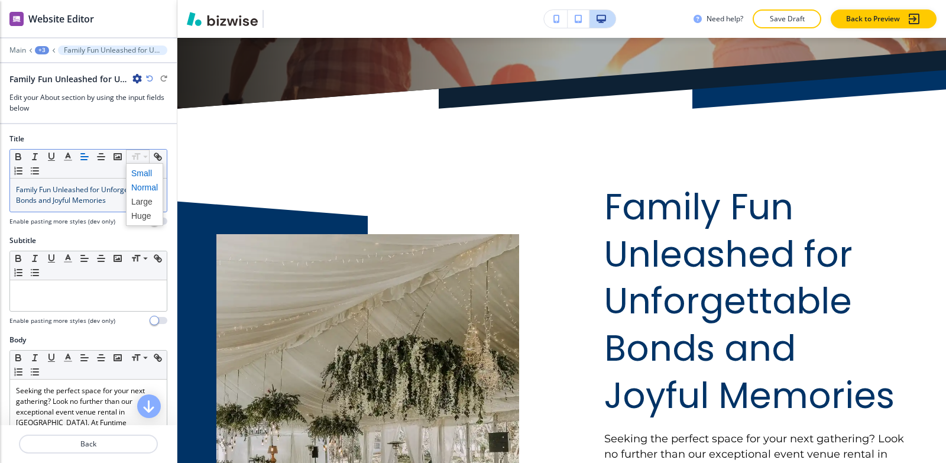
click at [143, 170] on span at bounding box center [144, 173] width 27 height 14
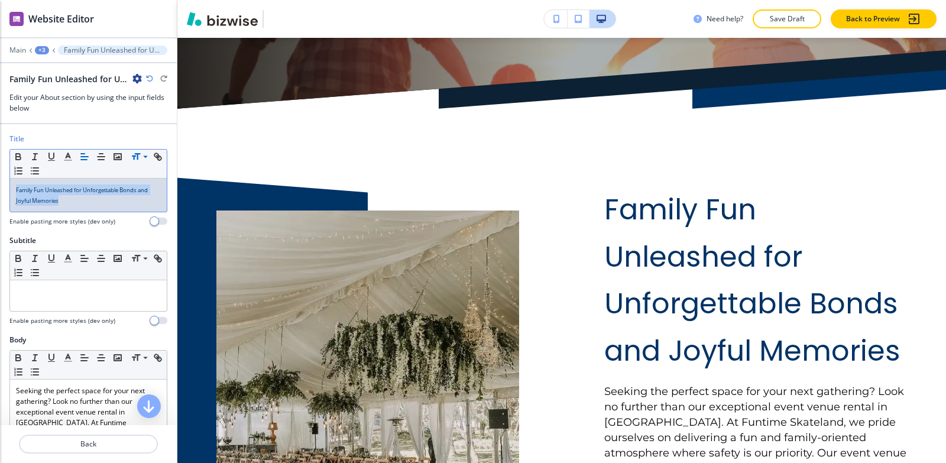
click at [74, 204] on p "Family Fun Unleashed for Unforgettable Bonds and Joyful Memories" at bounding box center [88, 195] width 145 height 21
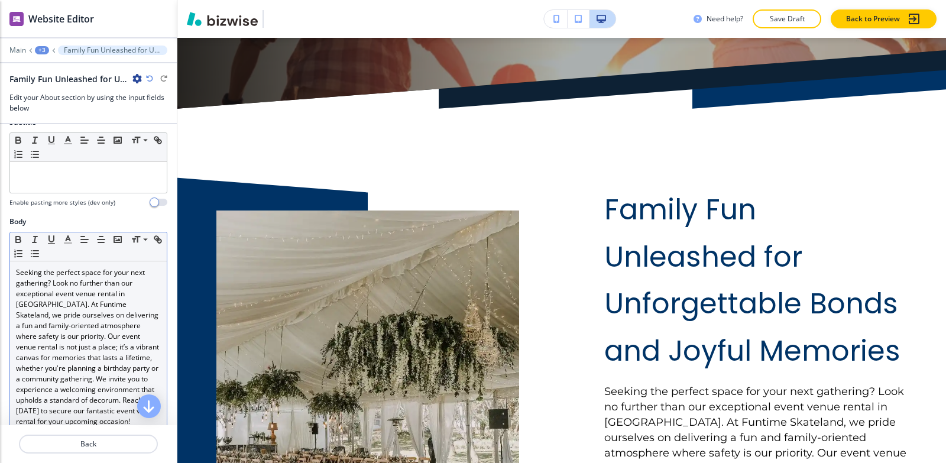
scroll to position [177, 0]
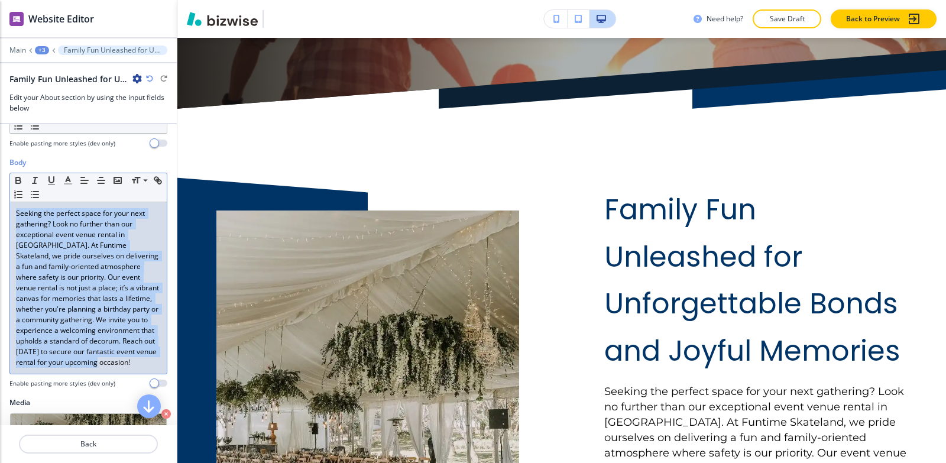
drag, startPoint x: 12, startPoint y: 214, endPoint x: 73, endPoint y: 406, distance: 202.2
click at [73, 410] on div "Title Small Normal Large Huge Family Fun Unleashed for Unforgettable Bonds and …" at bounding box center [88, 274] width 177 height 301
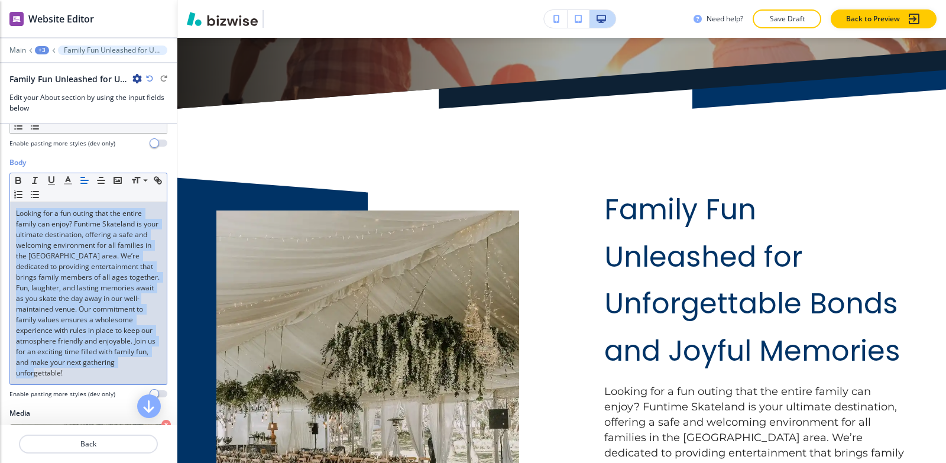
drag, startPoint x: 132, startPoint y: 370, endPoint x: 0, endPoint y: 212, distance: 205.7
click at [0, 212] on div "Body Small Normal Large Huge Looking for a fun outing that the entire family ca…" at bounding box center [88, 282] width 177 height 251
click at [69, 184] on line "button" at bounding box center [67, 184] width 7 height 0
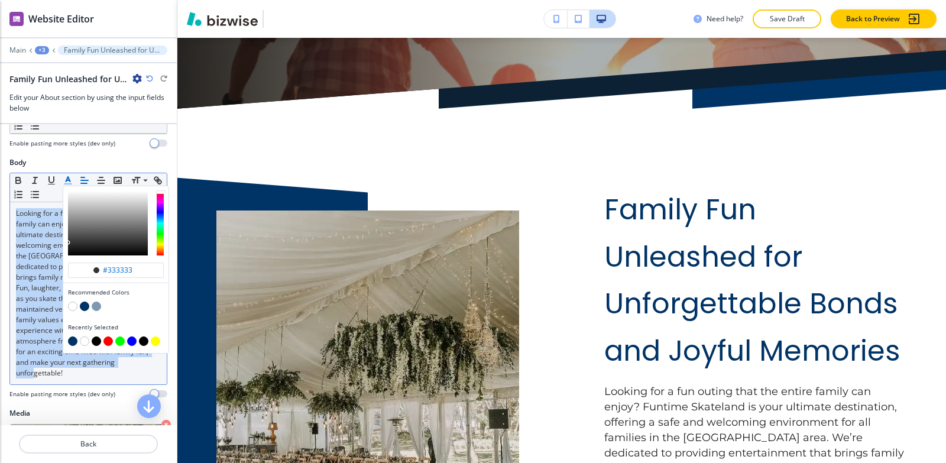
click at [96, 341] on button "button" at bounding box center [96, 341] width 9 height 9
type input "#000000"
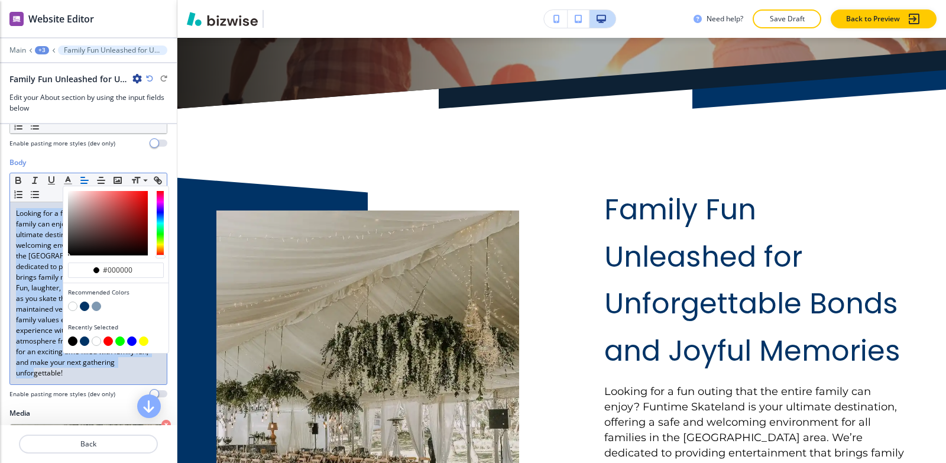
click at [151, 377] on p "Looking for a fun outing that the entire family can enjoy? Funtime Skateland is…" at bounding box center [88, 293] width 145 height 170
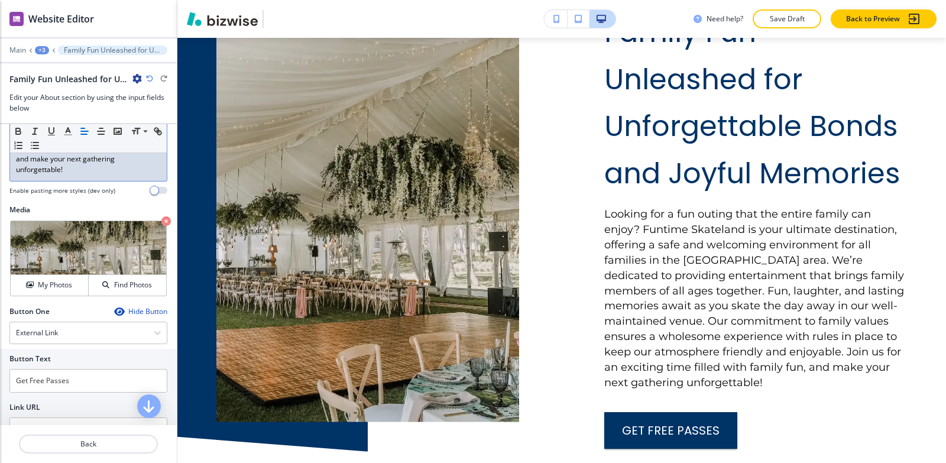
scroll to position [414, 0]
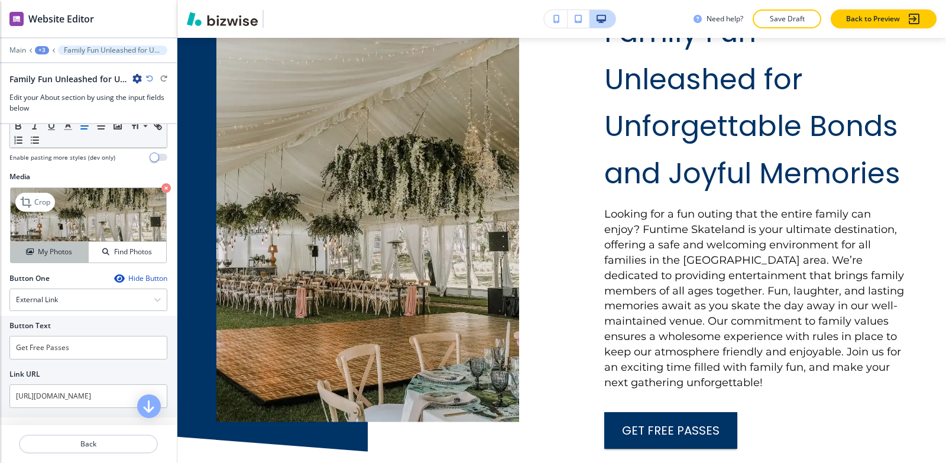
click at [34, 257] on div "My Photos" at bounding box center [49, 252] width 77 height 11
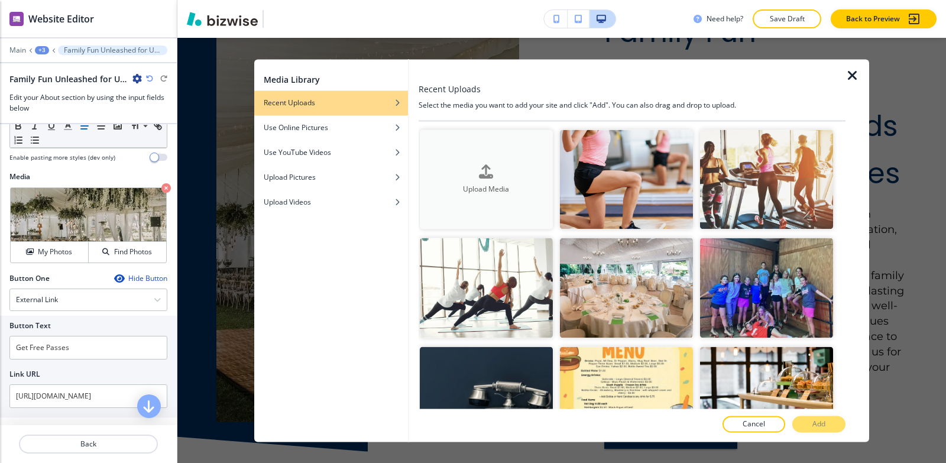
click at [491, 184] on h4 "Upload Media" at bounding box center [486, 189] width 133 height 11
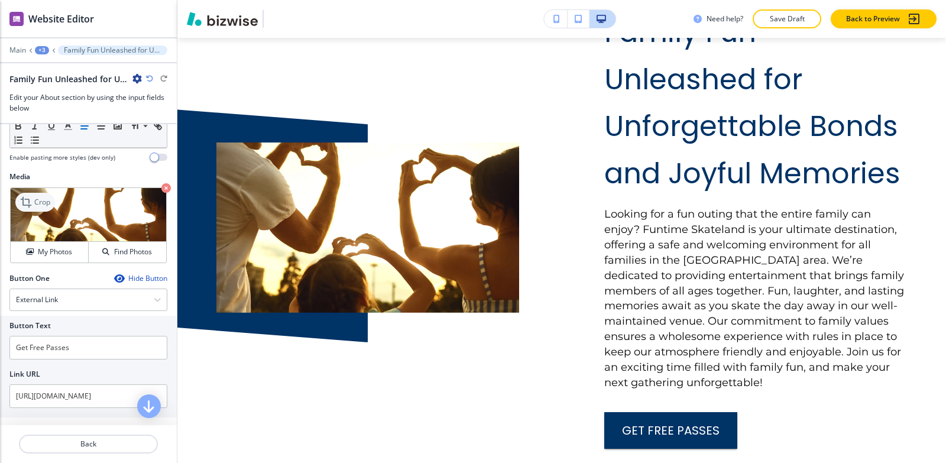
click at [20, 205] on div "Crop" at bounding box center [35, 202] width 40 height 19
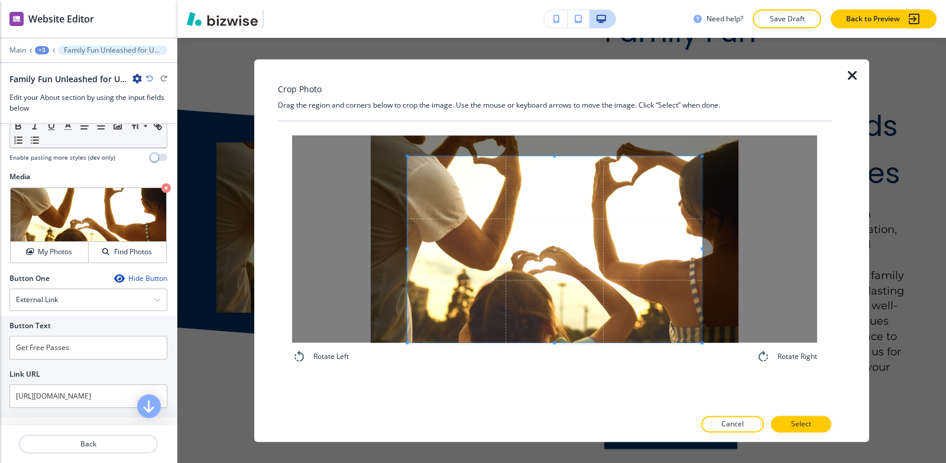
click at [558, 393] on div "Rotate Left Rotate Right" at bounding box center [555, 264] width 554 height 287
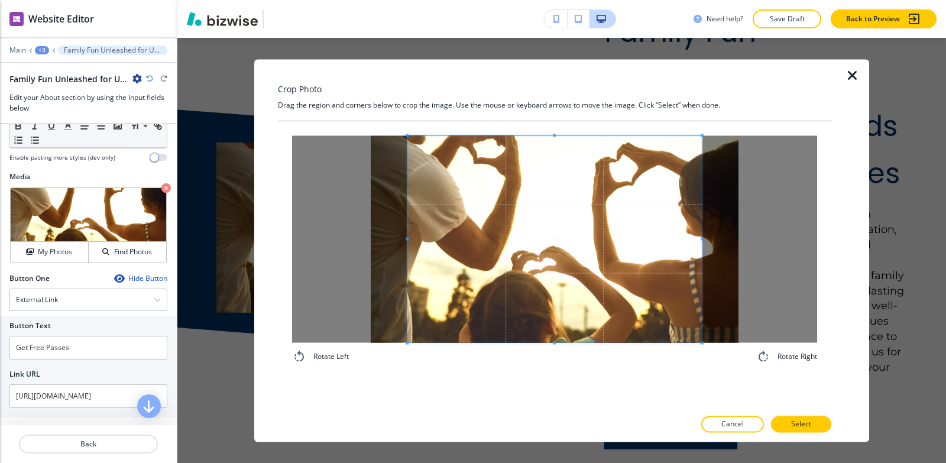
click at [525, 93] on div "Crop Photo Drag the region and corners below to crop the image. Use the mouse o…" at bounding box center [555, 250] width 554 height 383
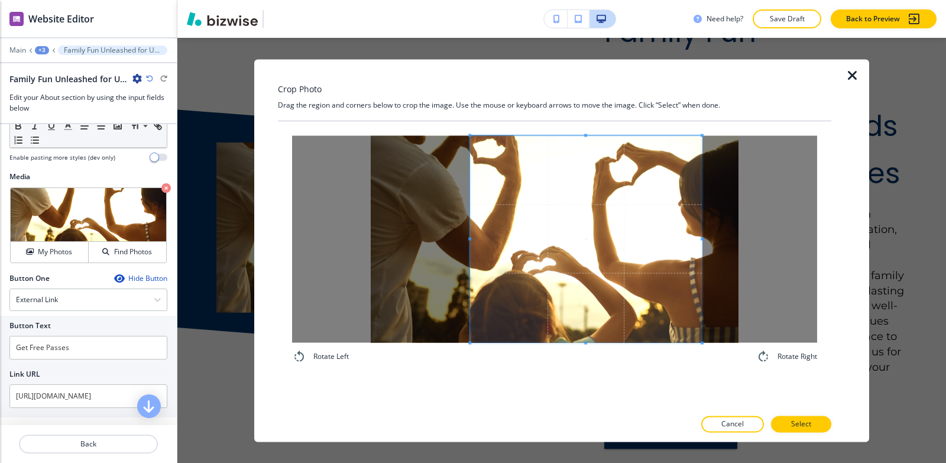
click at [468, 161] on span at bounding box center [469, 238] width 3 height 207
click at [691, 210] on span at bounding box center [690, 238] width 3 height 207
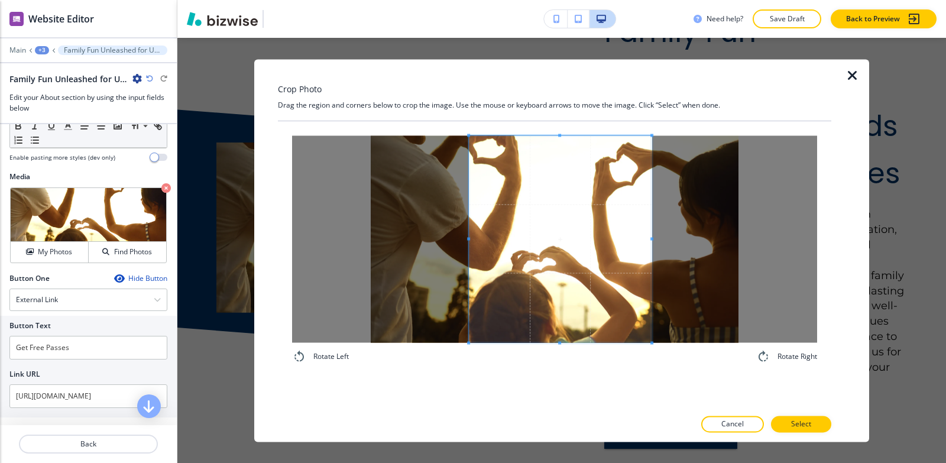
click at [652, 217] on span at bounding box center [652, 238] width 3 height 207
click at [800, 417] on button "Select" at bounding box center [801, 424] width 60 height 17
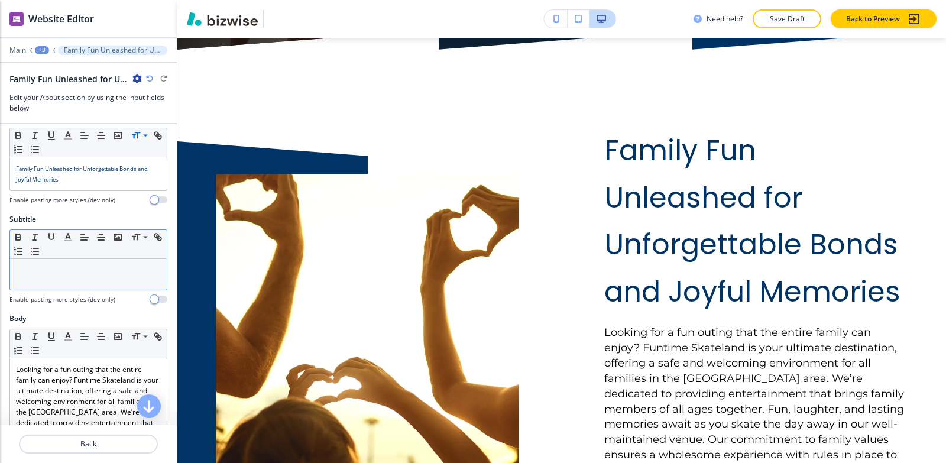
scroll to position [0, 0]
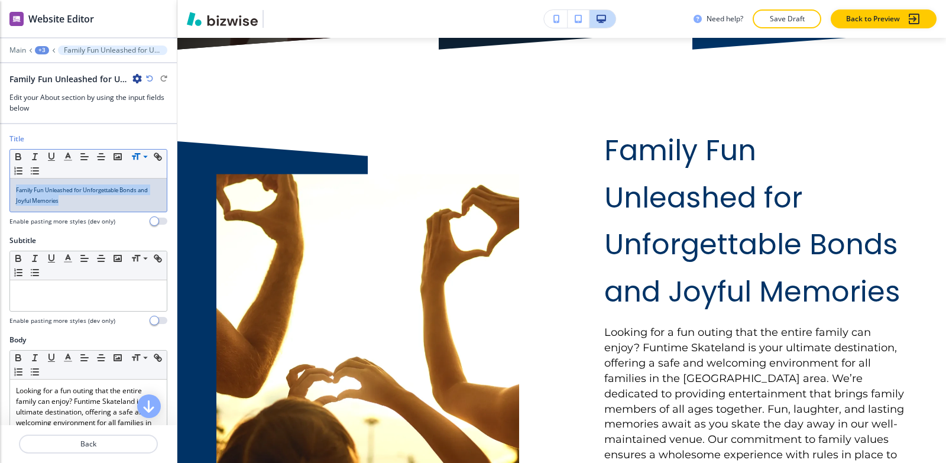
drag, startPoint x: 87, startPoint y: 207, endPoint x: 1, endPoint y: 182, distance: 89.3
click at [1, 182] on div "Title Small Normal Large Huge Family Fun Unleashed for Unforgettable Bonds and …" at bounding box center [88, 185] width 177 height 102
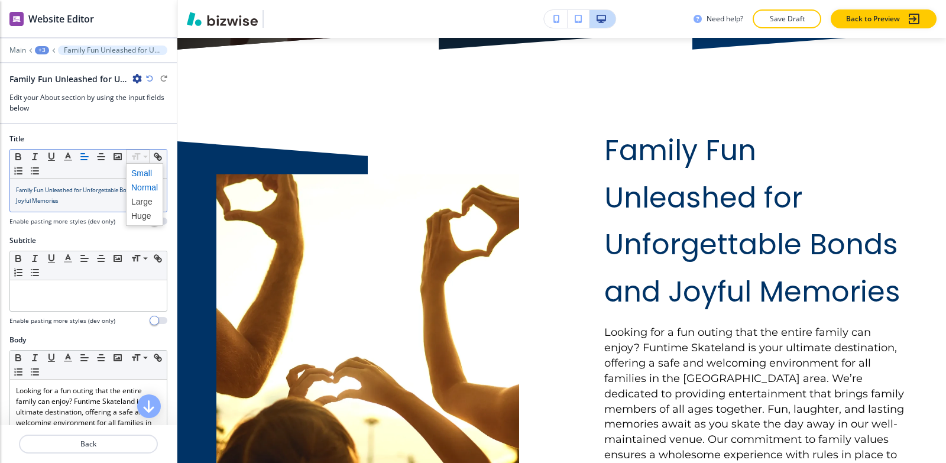
click at [138, 190] on span at bounding box center [144, 187] width 27 height 14
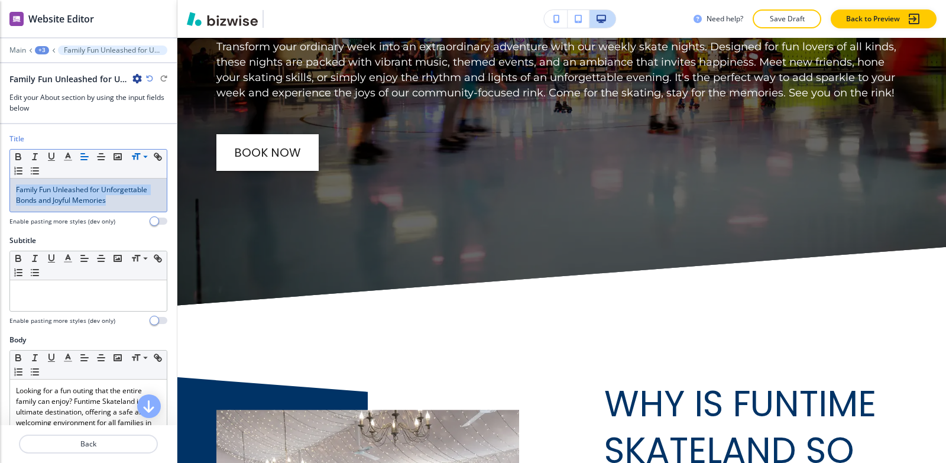
scroll to position [6021, 0]
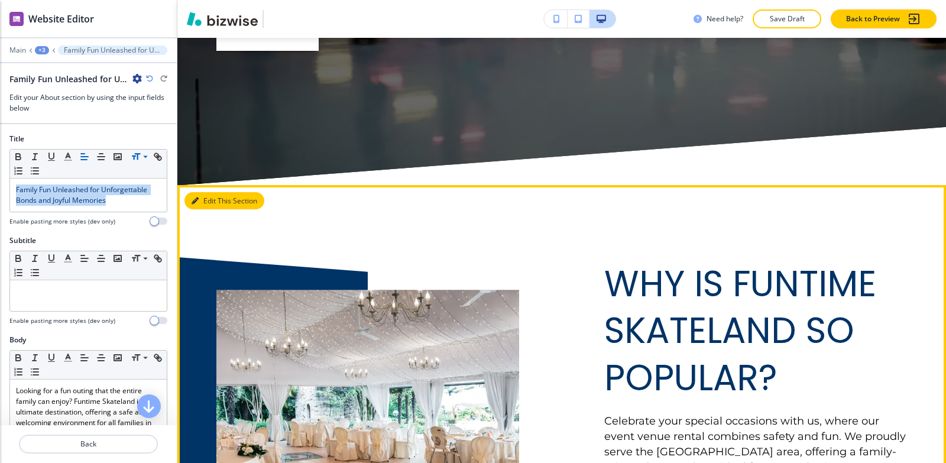
click at [219, 192] on button "Edit This Section" at bounding box center [225, 201] width 80 height 18
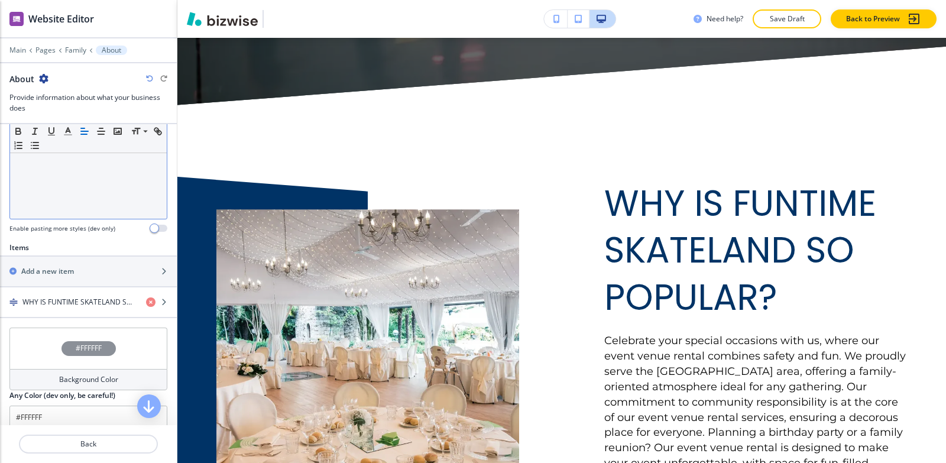
scroll to position [355, 0]
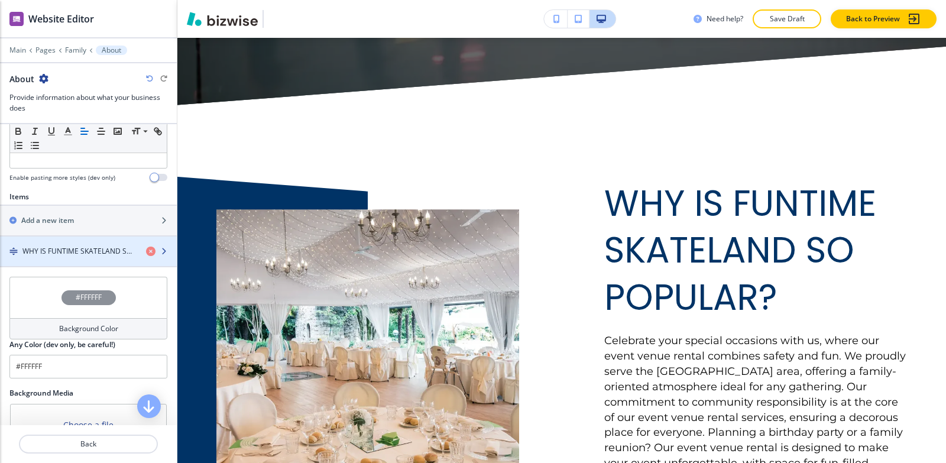
click at [80, 248] on h4 "WHY IS FUNTIME SKATELAND SO POPULAR?" at bounding box center [79, 251] width 114 height 11
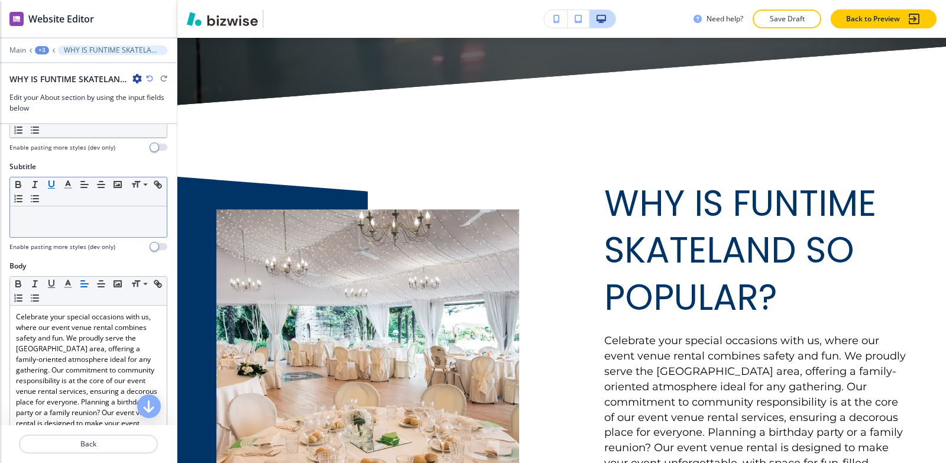
scroll to position [177, 0]
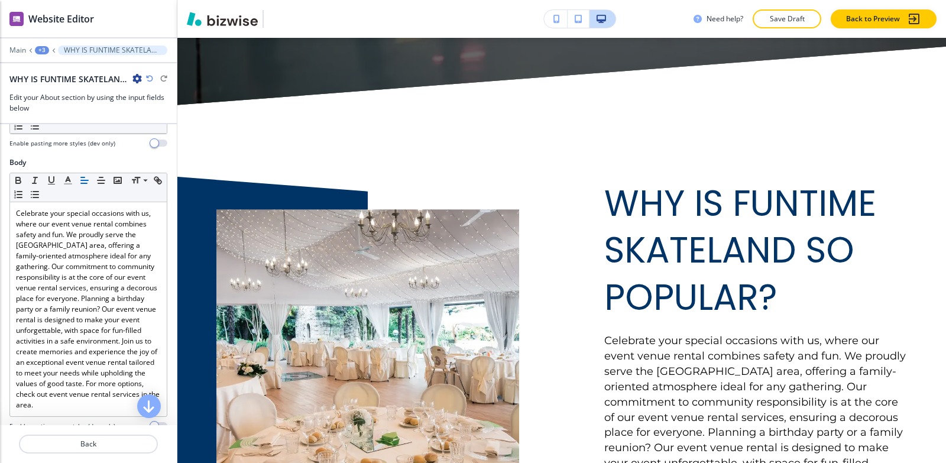
click at [1, 227] on div "Body Small Normal Large Huge Celebrate your special occasions with us, where ou…" at bounding box center [88, 298] width 177 height 283
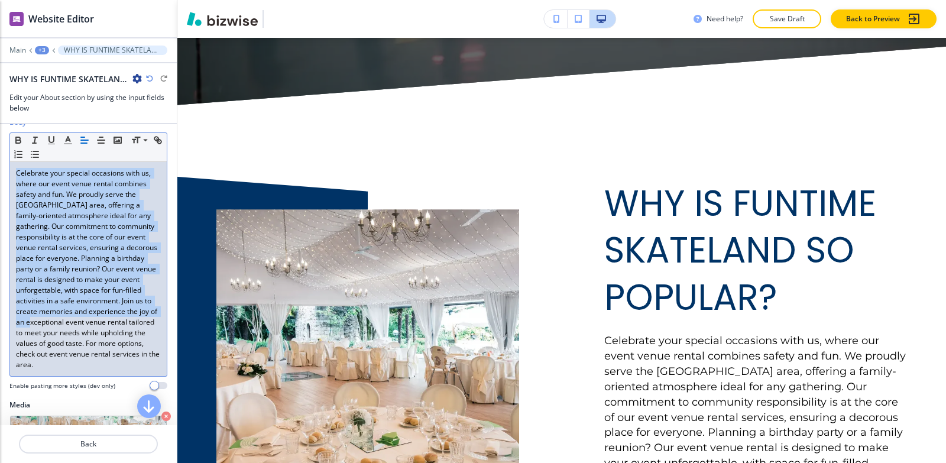
scroll to position [355, 0]
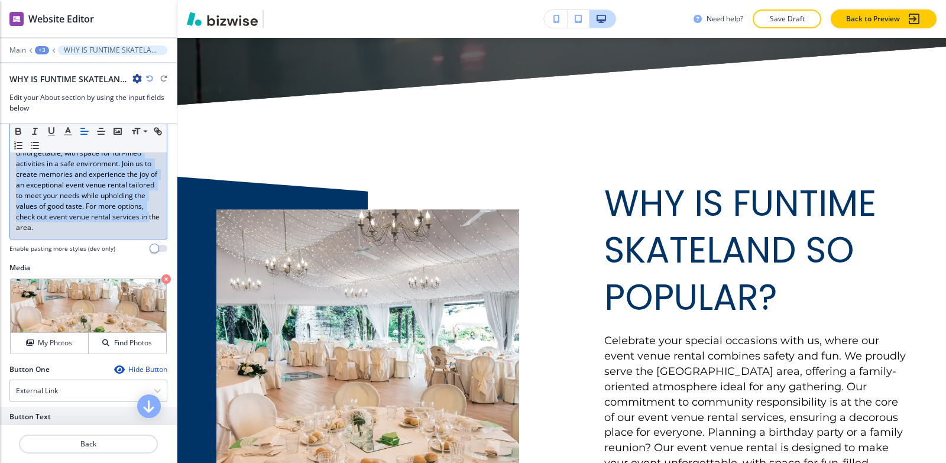
drag, startPoint x: 15, startPoint y: 212, endPoint x: 151, endPoint y: 255, distance: 142.2
click at [151, 255] on div "Body Small Normal Large Huge Celebrate your special occasions with us, where ou…" at bounding box center [88, 121] width 177 height 283
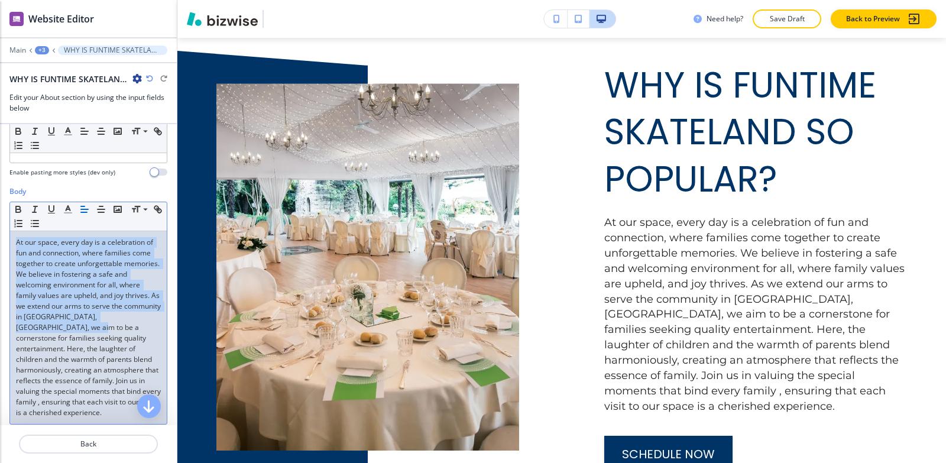
scroll to position [175, 0]
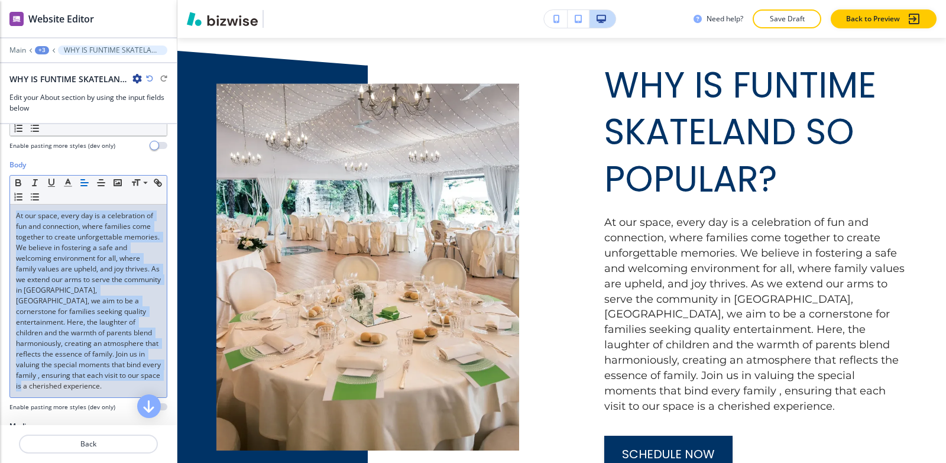
drag, startPoint x: 15, startPoint y: 276, endPoint x: 95, endPoint y: 394, distance: 142.6
click at [97, 400] on div "Body Small Normal Large Huge At our space, every day is a celebration of fun an…" at bounding box center [88, 286] width 158 height 252
click at [70, 186] on line "button" at bounding box center [67, 186] width 7 height 0
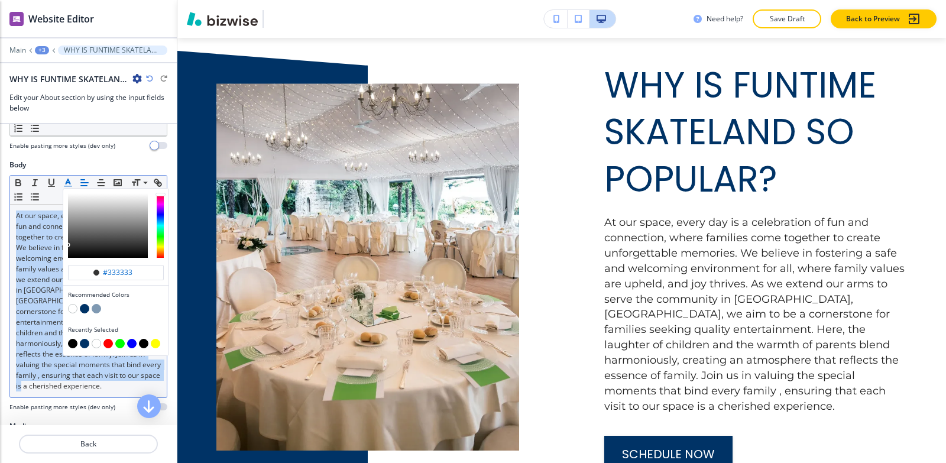
click at [70, 344] on button "button" at bounding box center [72, 343] width 9 height 9
type input "#000000"
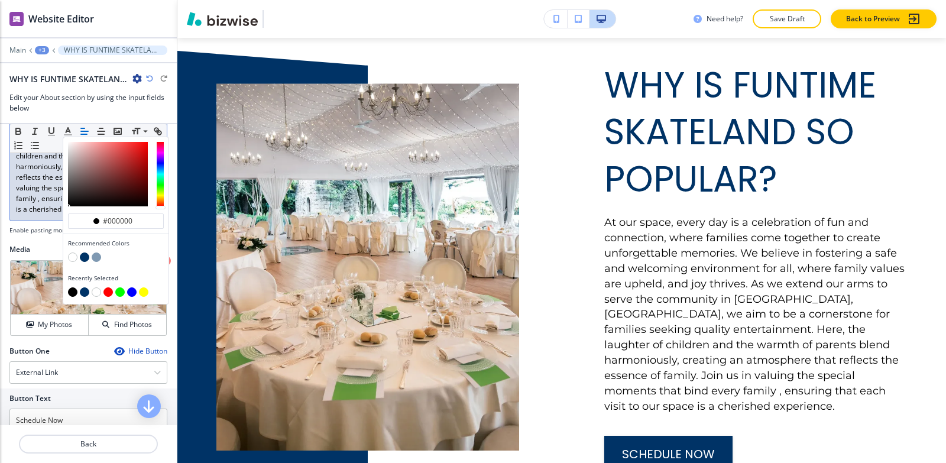
scroll to position [352, 0]
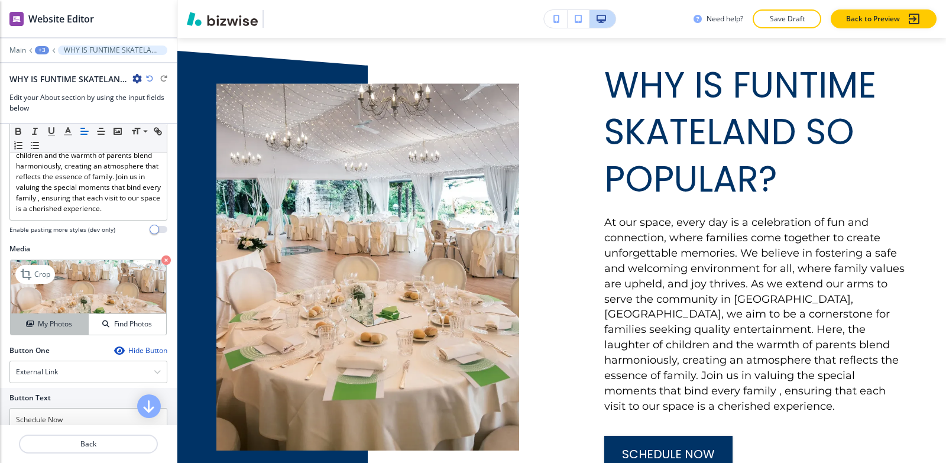
click at [38, 328] on h4 "My Photos" at bounding box center [55, 324] width 34 height 11
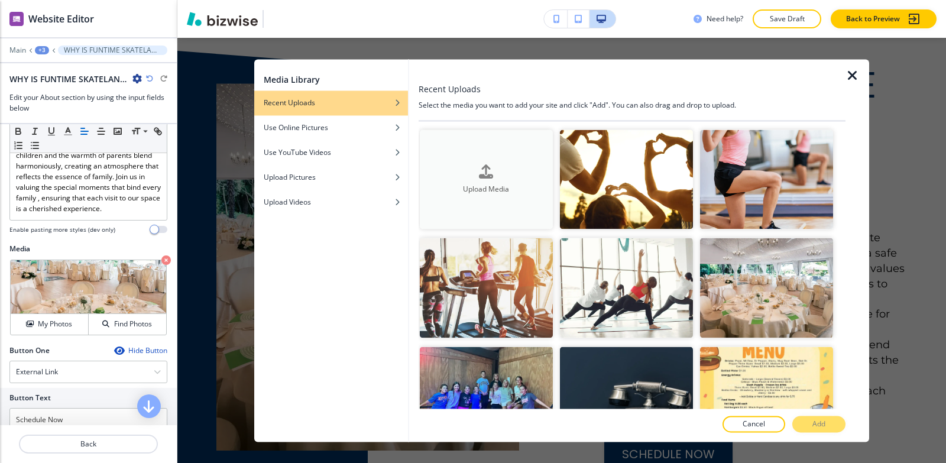
click at [501, 186] on h4 "Upload Media" at bounding box center [486, 189] width 133 height 11
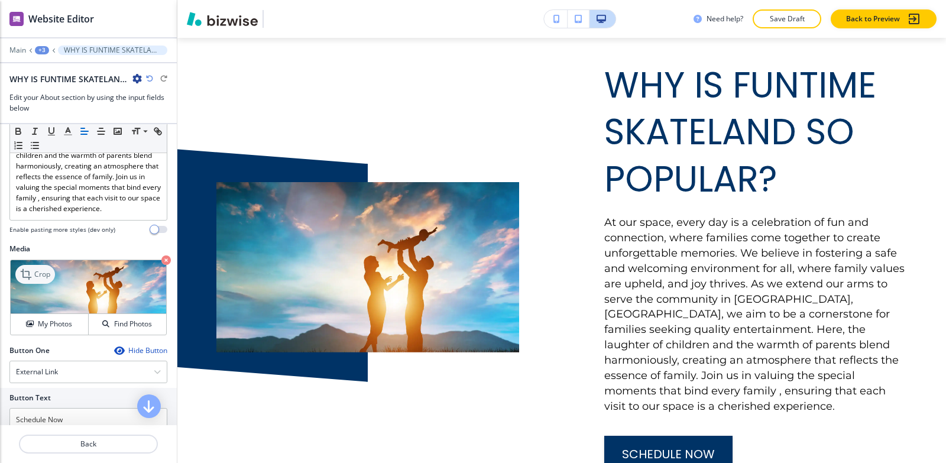
click at [38, 277] on p "Crop" at bounding box center [42, 274] width 16 height 11
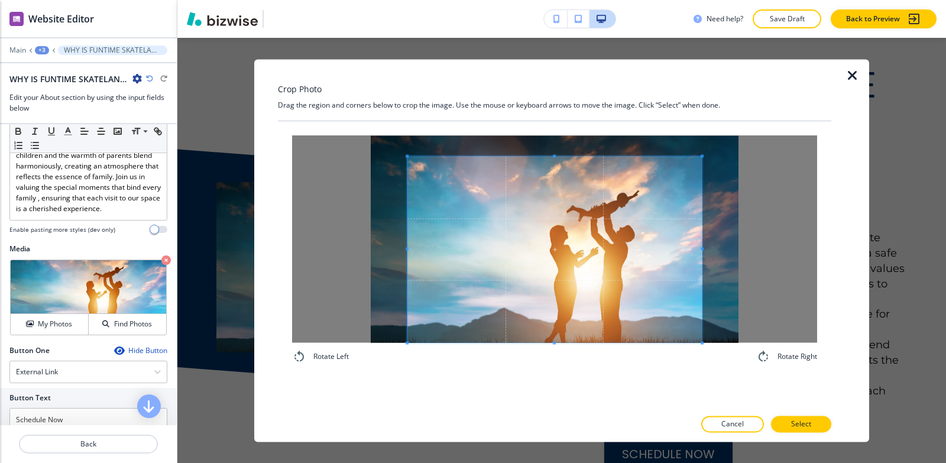
click at [512, 374] on div "Rotate Left Rotate Right" at bounding box center [555, 249] width 554 height 257
click at [557, 104] on div "Crop Photo Drag the region and corners below to crop the image. Use the mouse o…" at bounding box center [555, 250] width 554 height 383
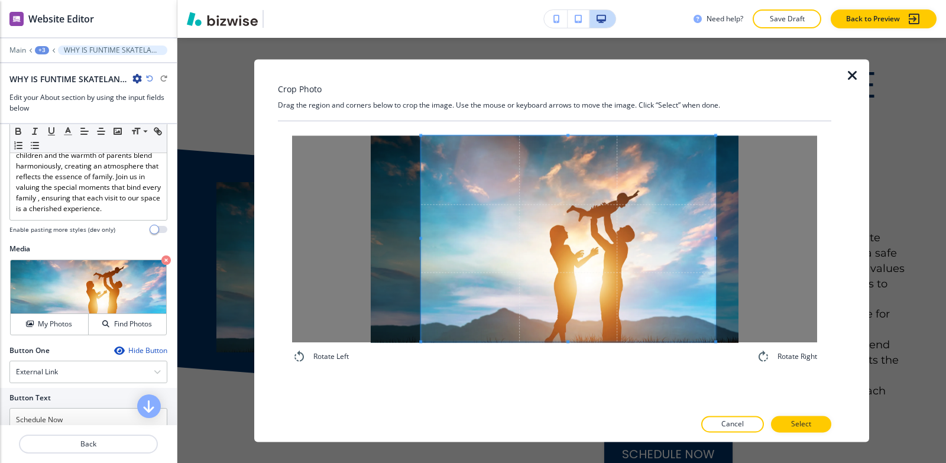
click at [424, 215] on span at bounding box center [568, 238] width 295 height 206
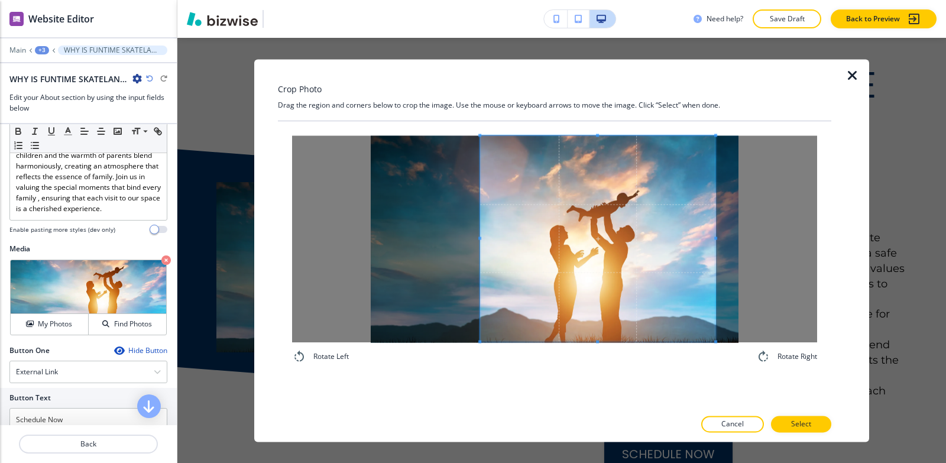
click at [481, 203] on span at bounding box center [479, 238] width 3 height 206
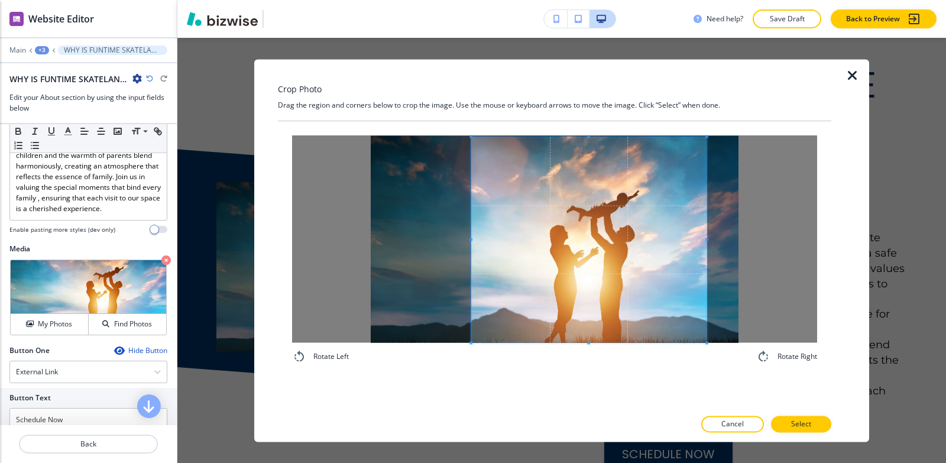
click at [642, 245] on span at bounding box center [588, 240] width 235 height 206
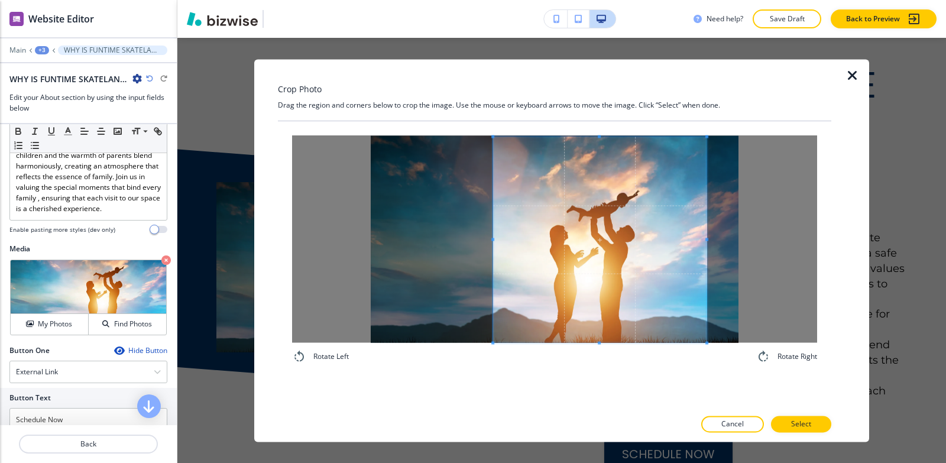
click at [494, 225] on div at bounding box center [600, 240] width 214 height 206
click at [584, 240] on span at bounding box center [597, 240] width 214 height 206
click at [501, 229] on div at bounding box center [601, 240] width 204 height 206
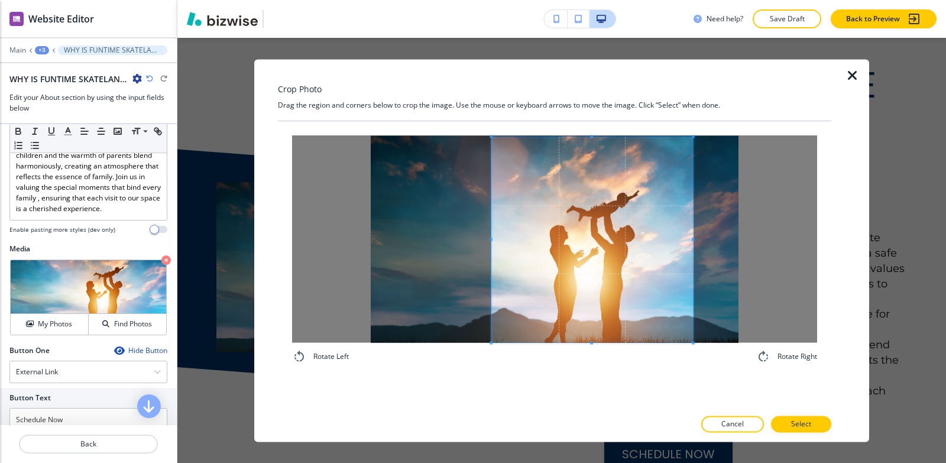
click at [561, 237] on span at bounding box center [592, 240] width 202 height 206
click at [502, 227] on span at bounding box center [500, 240] width 3 height 206
click at [541, 237] on span at bounding box center [589, 240] width 192 height 206
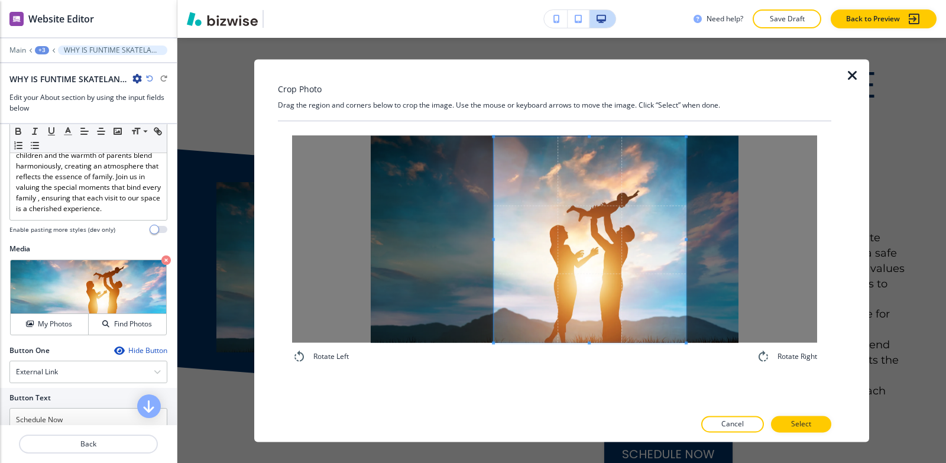
click at [596, 306] on span at bounding box center [590, 240] width 192 height 206
click at [818, 425] on button "Select" at bounding box center [801, 424] width 60 height 17
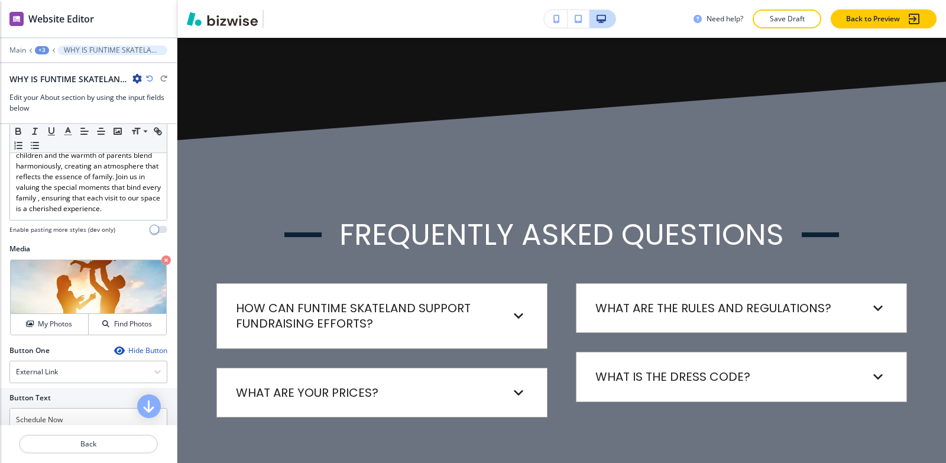
scroll to position [7226, 0]
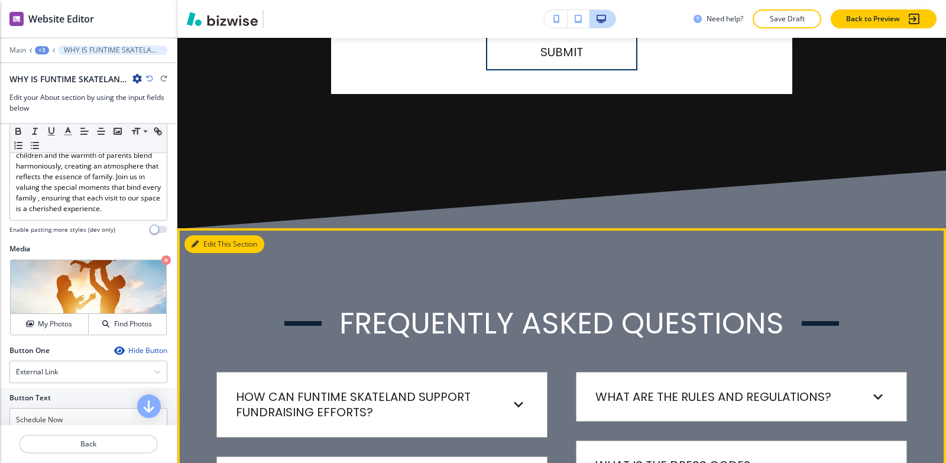
click at [212, 235] on button "Edit This Section" at bounding box center [225, 244] width 80 height 18
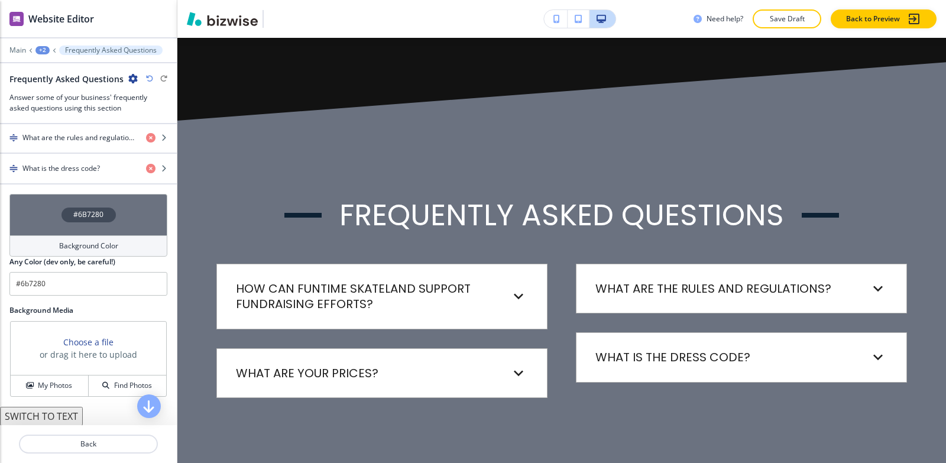
scroll to position [531, 0]
click at [69, 242] on h4 "Background Color" at bounding box center [88, 245] width 59 height 11
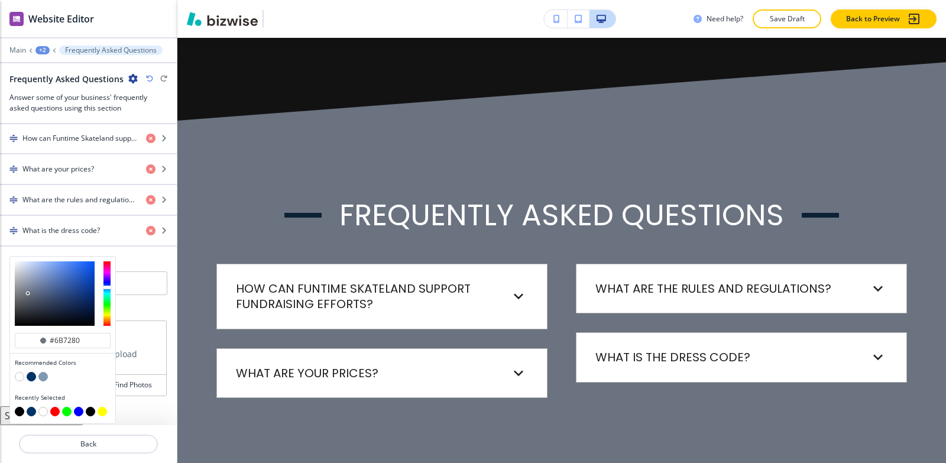
click at [19, 376] on button "button" at bounding box center [19, 376] width 9 height 9
type input "#FFFFFF"
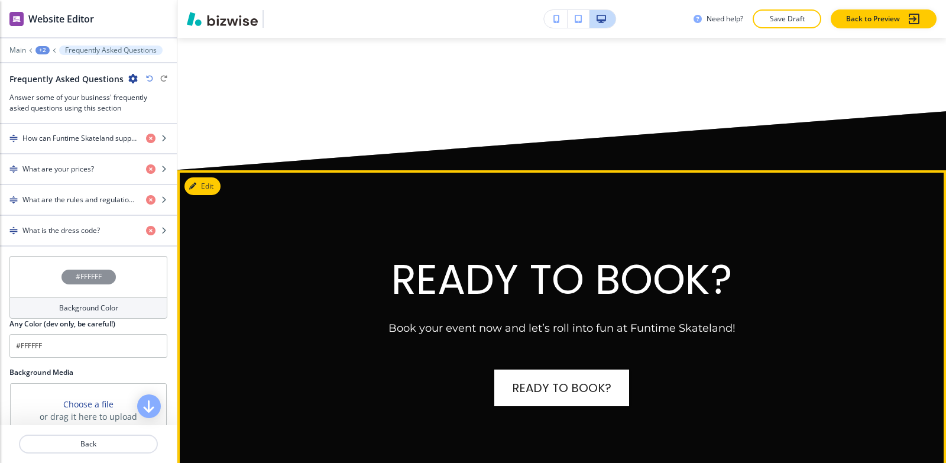
scroll to position [7689, 0]
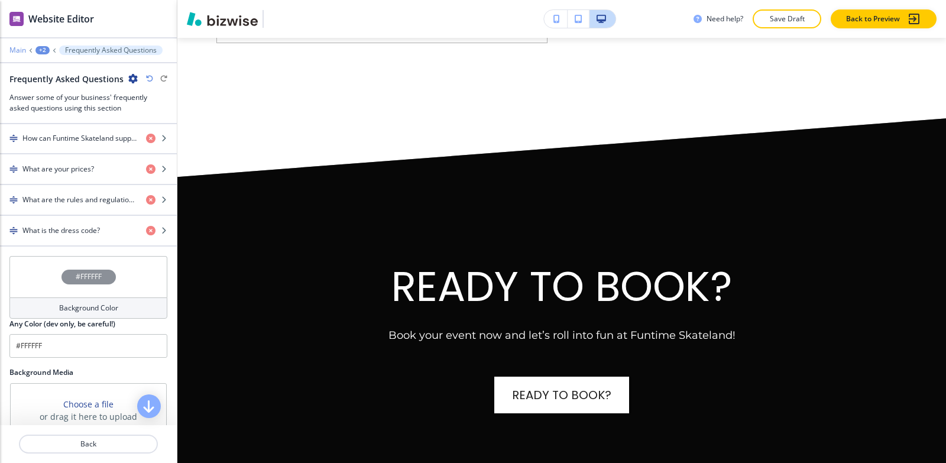
click at [20, 51] on p "Main" at bounding box center [17, 50] width 17 height 8
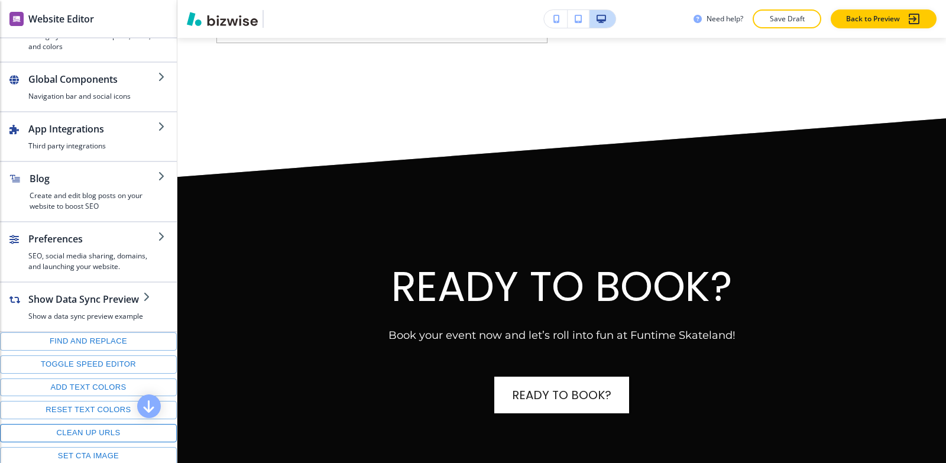
scroll to position [167, 0]
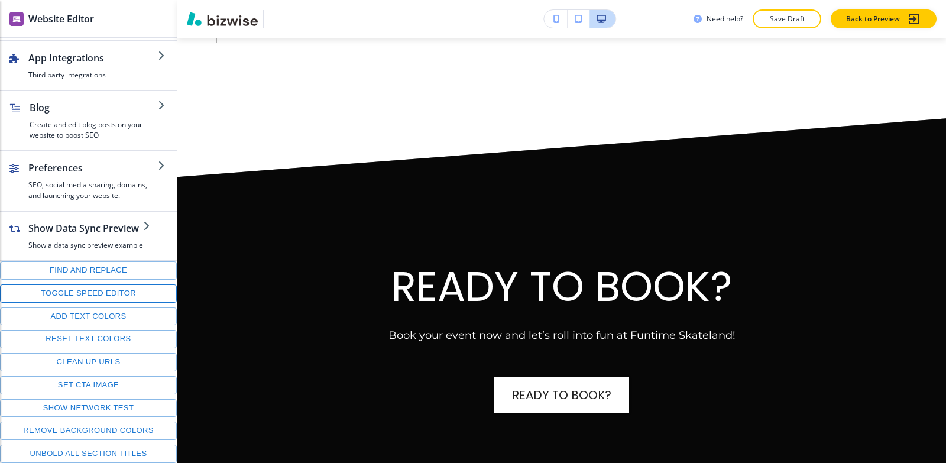
click at [55, 299] on button "Toggle speed editor" at bounding box center [88, 293] width 177 height 18
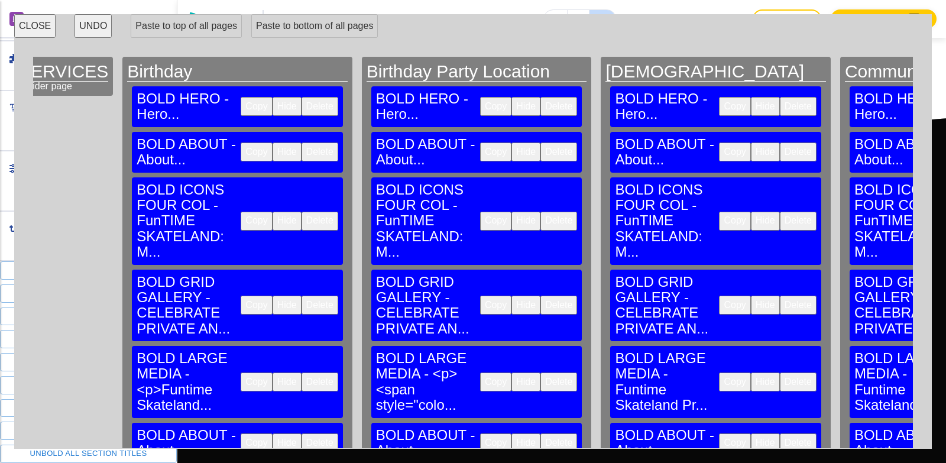
scroll to position [0, 545]
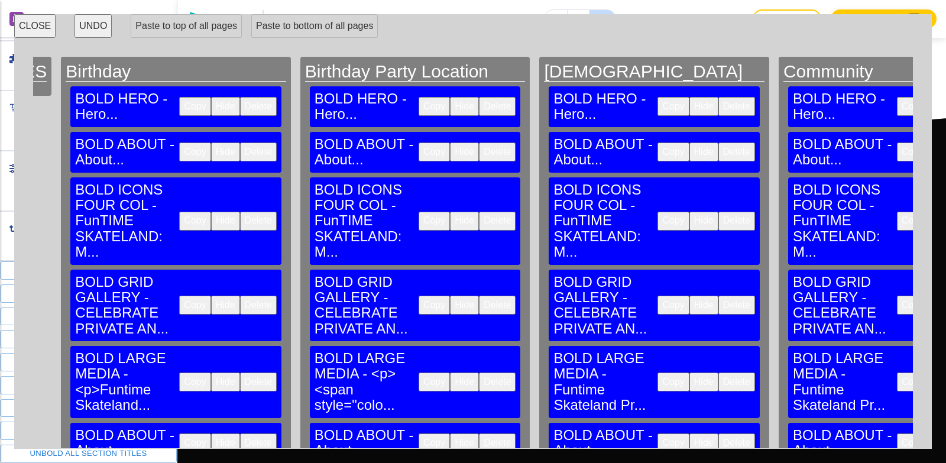
click at [41, 25] on button "CLOSE" at bounding box center [34, 26] width 41 height 24
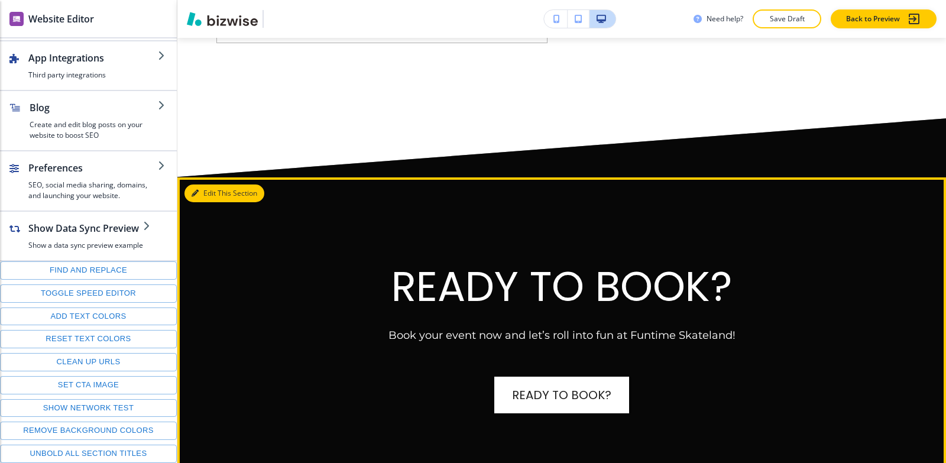
click at [211, 185] on button "Edit This Section" at bounding box center [225, 194] width 80 height 18
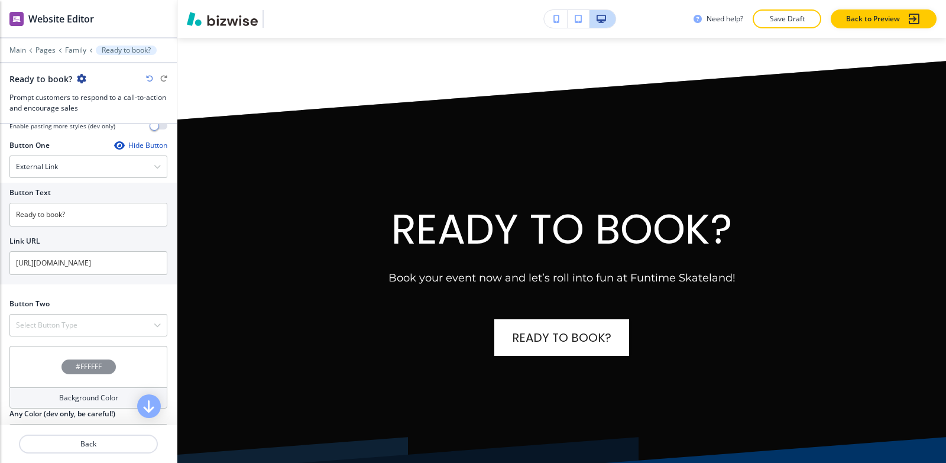
scroll to position [414, 0]
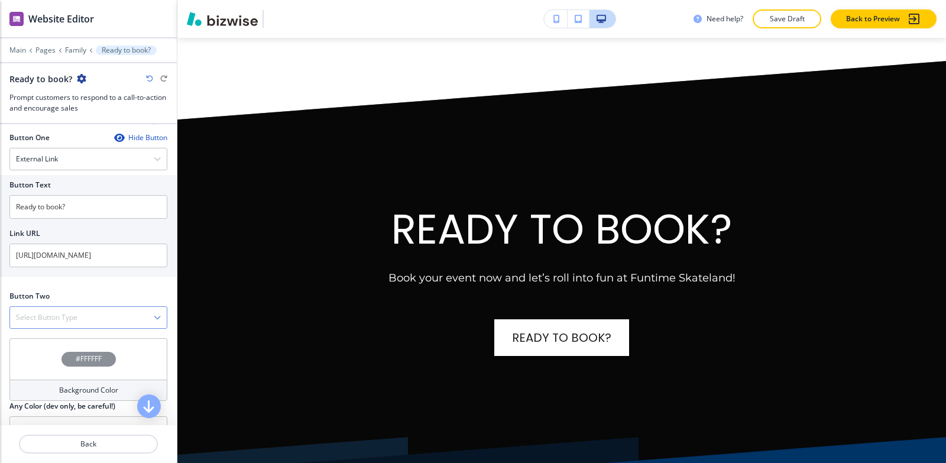
click at [59, 314] on h4 "Select Button Type" at bounding box center [47, 317] width 62 height 11
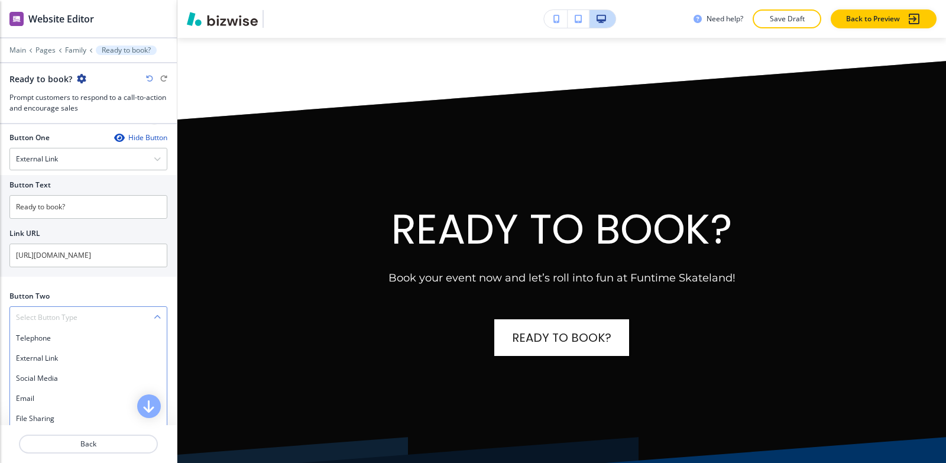
scroll to position [473, 0]
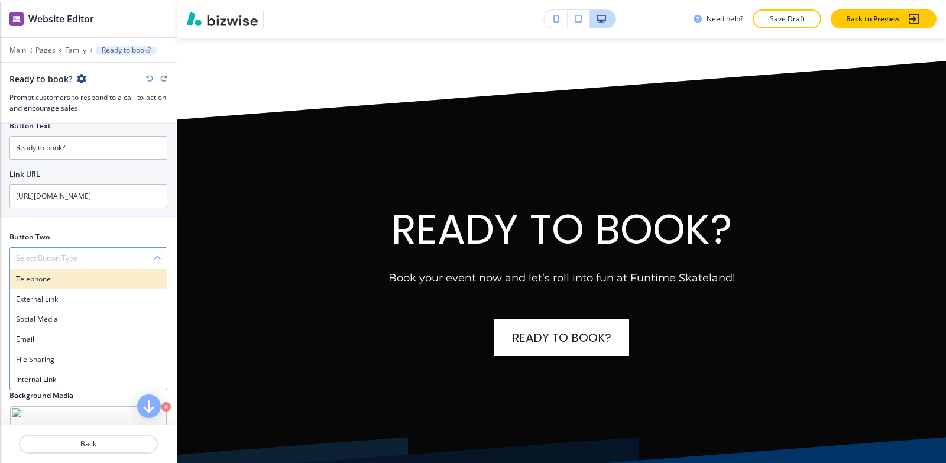
click at [59, 285] on div "Telephone" at bounding box center [88, 279] width 157 height 20
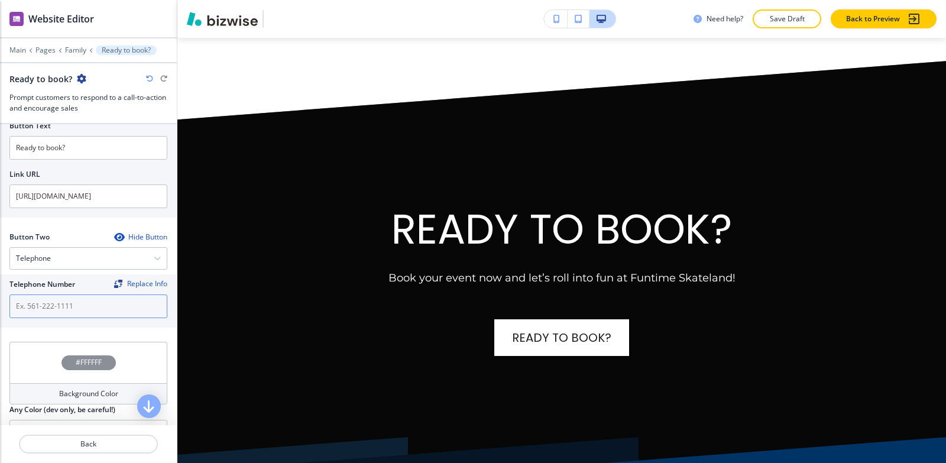
click at [56, 305] on input "text" at bounding box center [88, 307] width 158 height 24
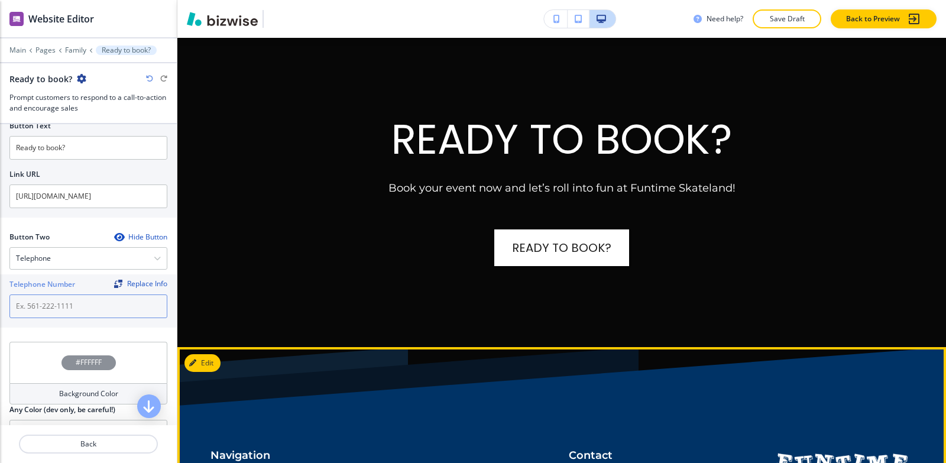
scroll to position [7864, 0]
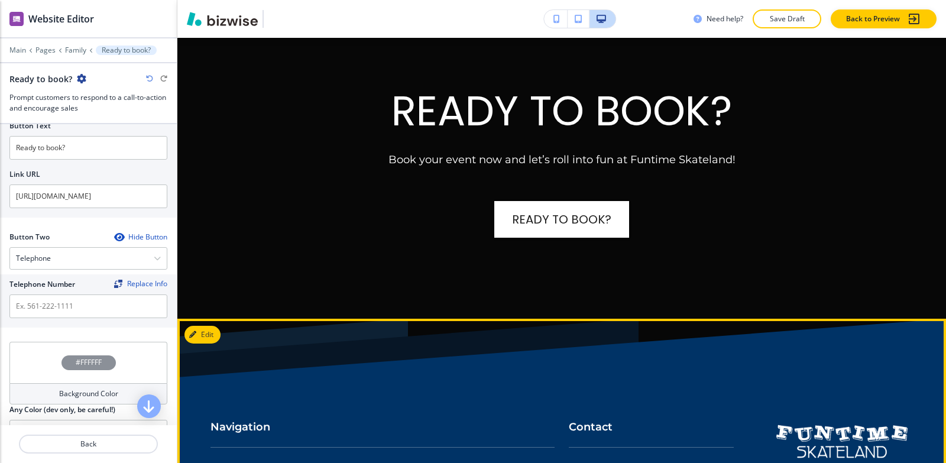
drag, startPoint x: 667, startPoint y: 389, endPoint x: 656, endPoint y: 377, distance: 15.5
drag, startPoint x: 552, startPoint y: 385, endPoint x: 652, endPoint y: 376, distance: 100.9
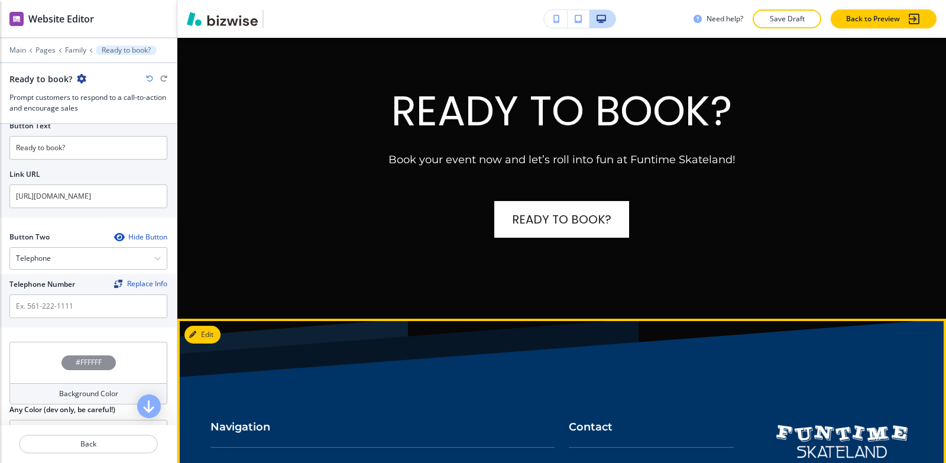
copy p "[PHONE_NUMBER]"
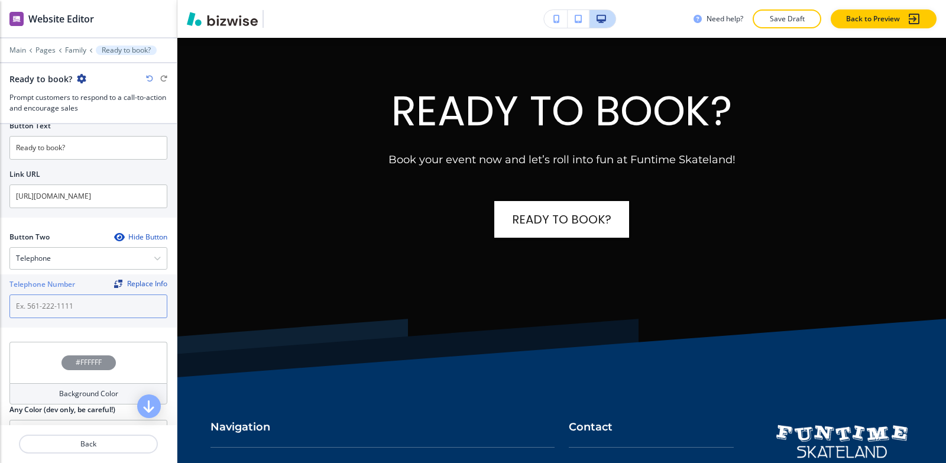
click at [49, 308] on input "text" at bounding box center [88, 307] width 158 height 24
paste input "[PHONE_NUMBER]"
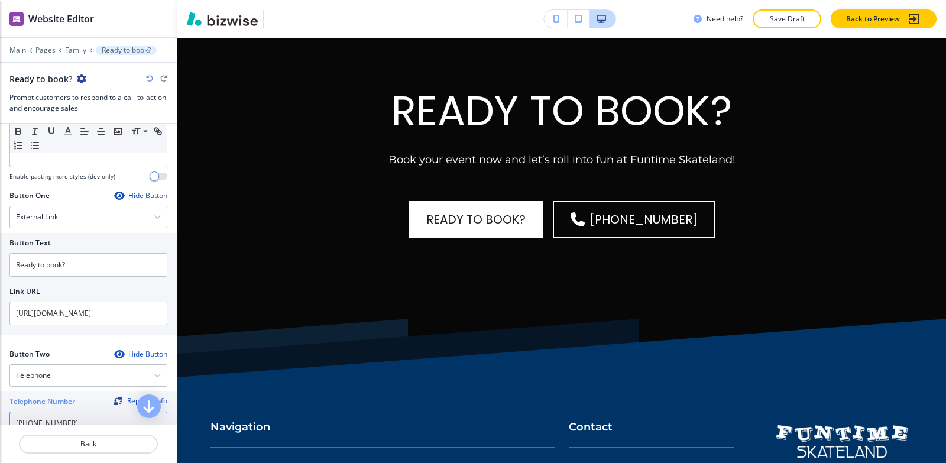
scroll to position [641, 0]
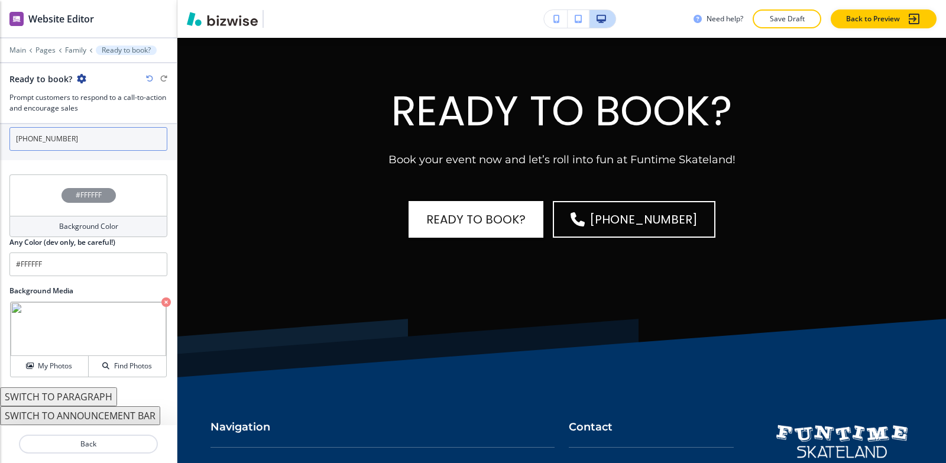
type input "[PHONE_NUMBER]"
click at [161, 302] on icon "button" at bounding box center [165, 301] width 9 height 9
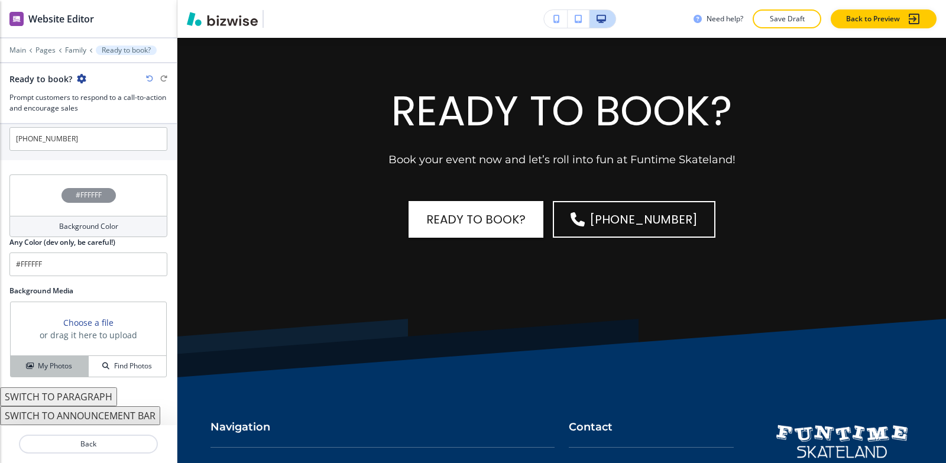
click at [57, 365] on h4 "My Photos" at bounding box center [55, 366] width 34 height 11
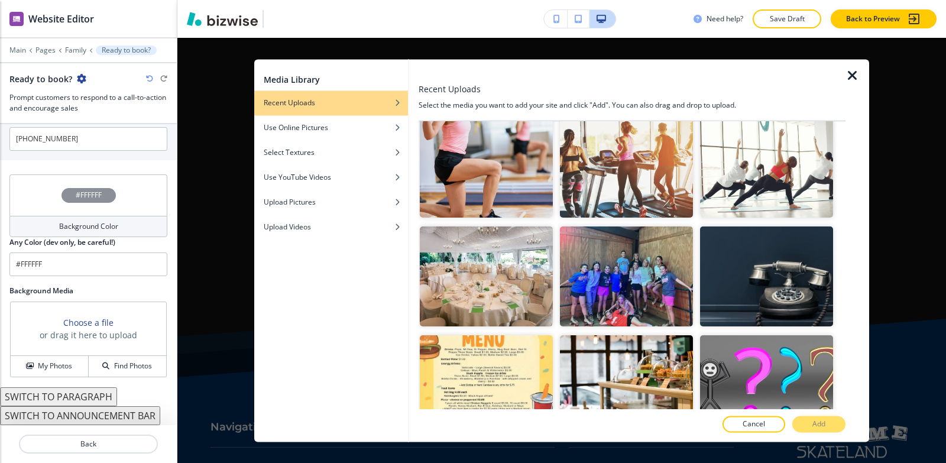
scroll to position [0, 0]
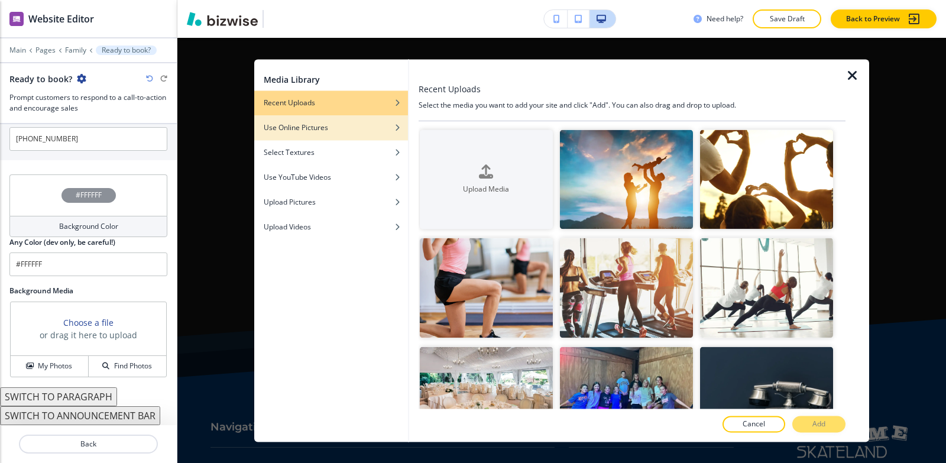
click at [316, 125] on h4 "Use Online Pictures" at bounding box center [296, 127] width 64 height 11
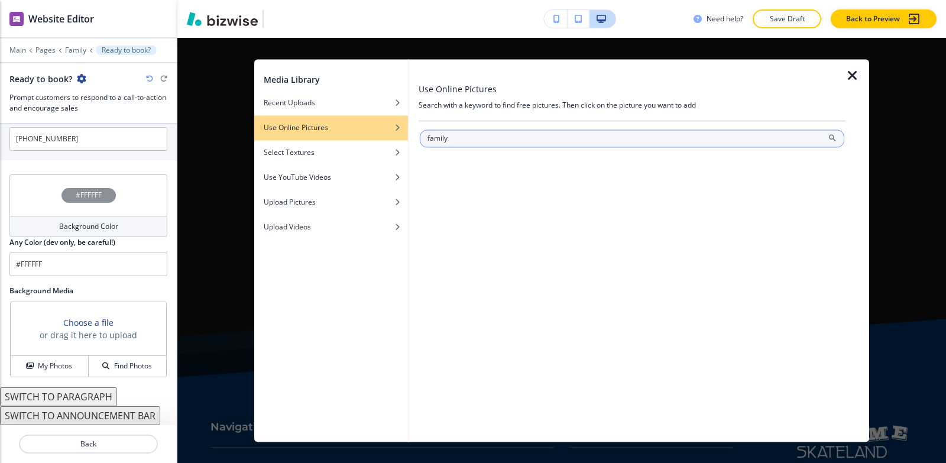
type input "family"
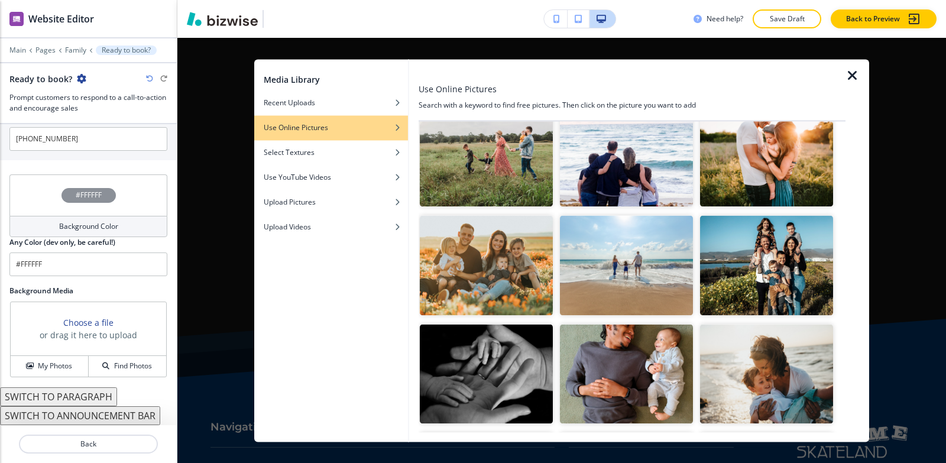
scroll to position [177, 0]
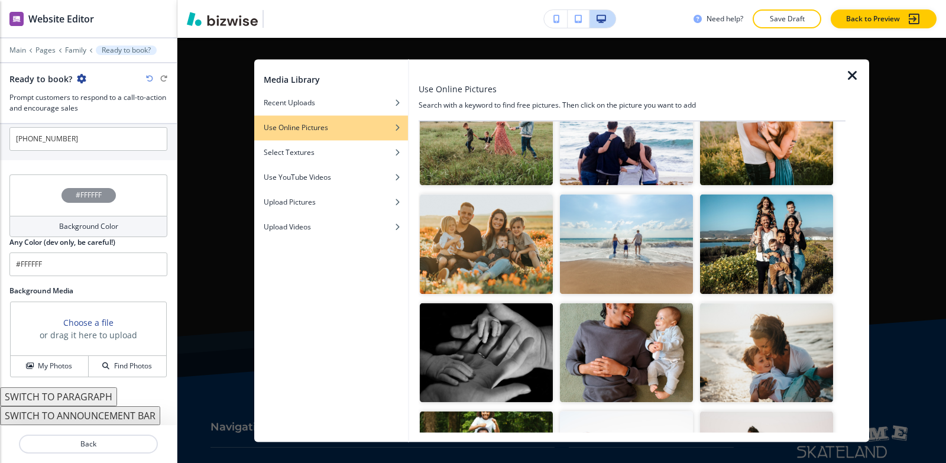
click at [486, 248] on img "button" at bounding box center [486, 244] width 133 height 100
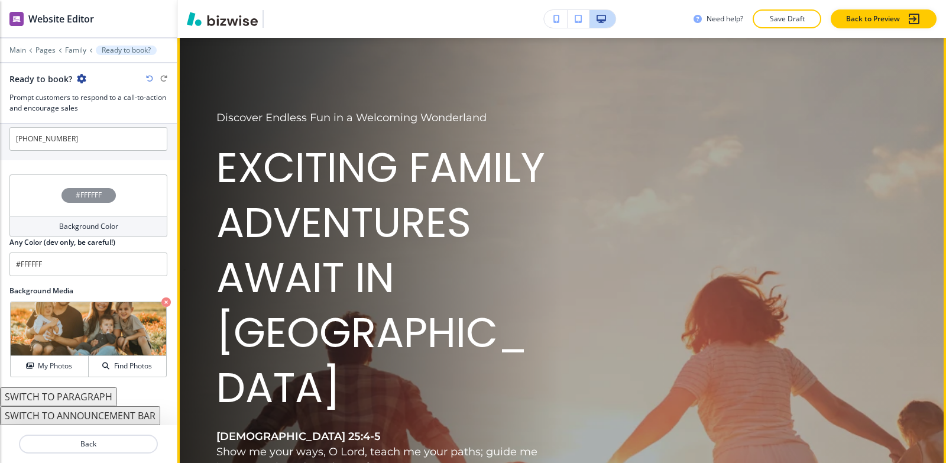
scroll to position [0, 0]
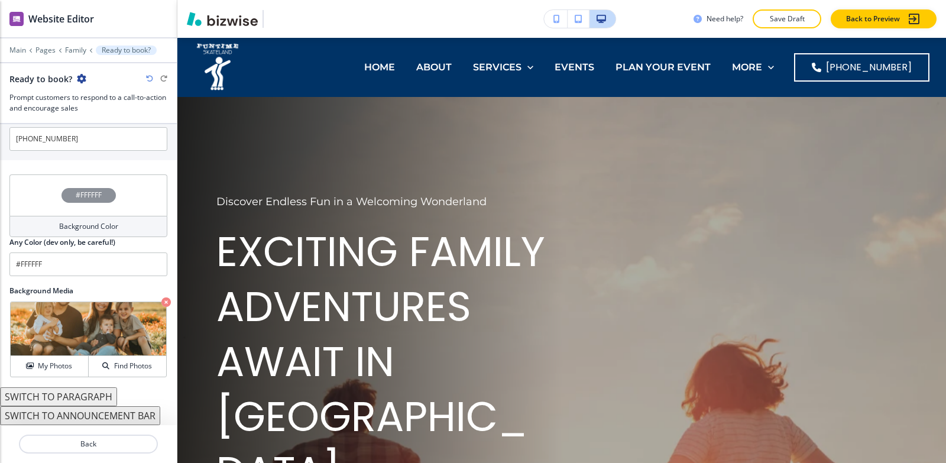
click at [801, 9] on div "Need help? Save Draft Back to Preview" at bounding box center [561, 19] width 769 height 38
click at [798, 14] on p "Save Draft" at bounding box center [787, 19] width 38 height 11
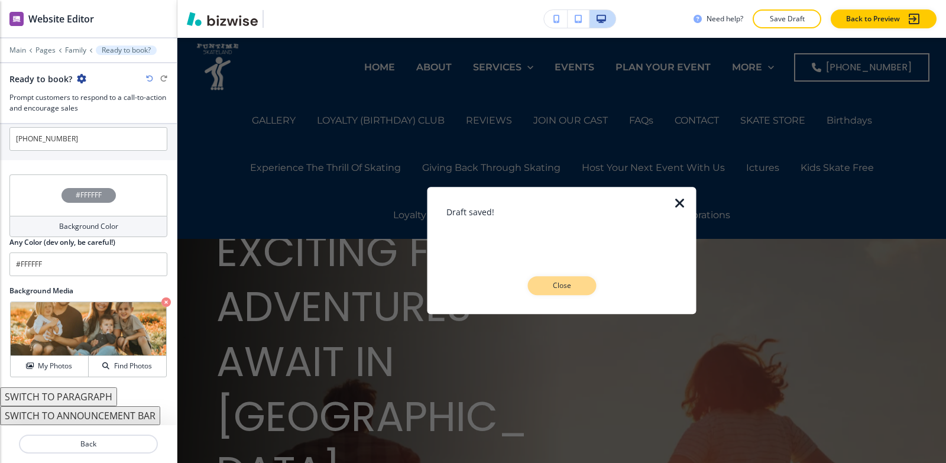
click at [573, 279] on button "Close" at bounding box center [562, 285] width 69 height 19
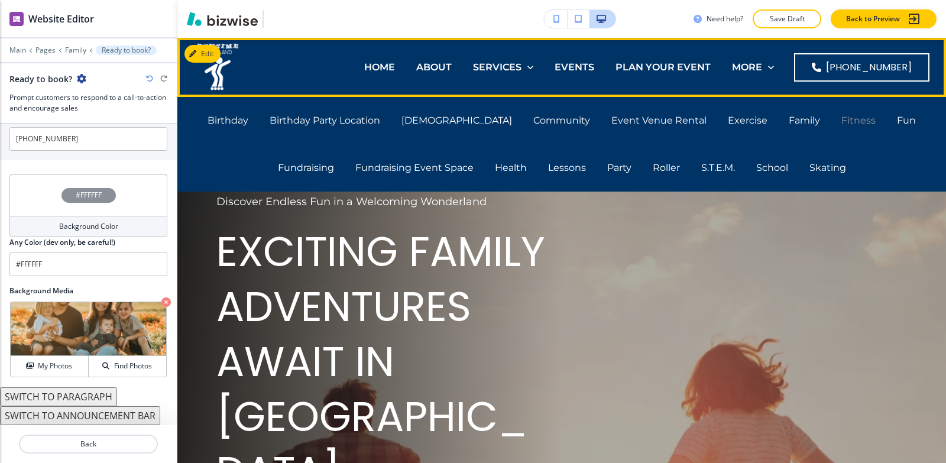
click at [842, 125] on p "Fitness" at bounding box center [859, 121] width 34 height 14
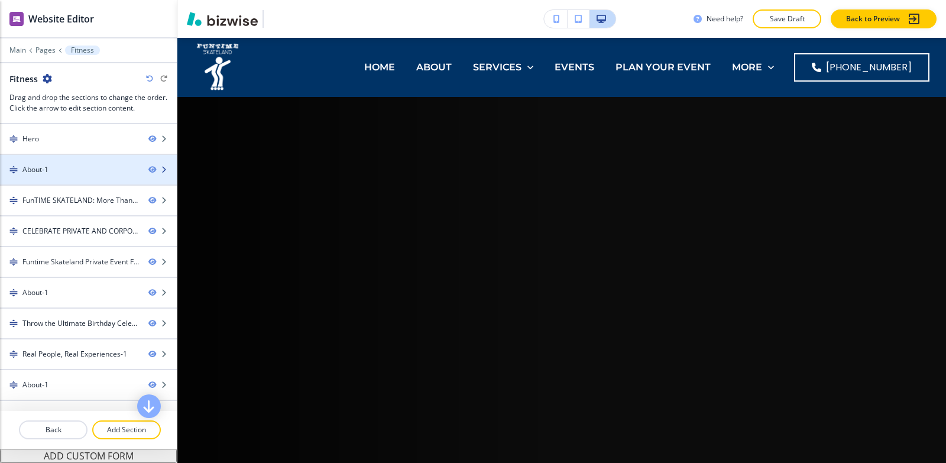
click at [40, 174] on div "About-1" at bounding box center [88, 170] width 177 height 30
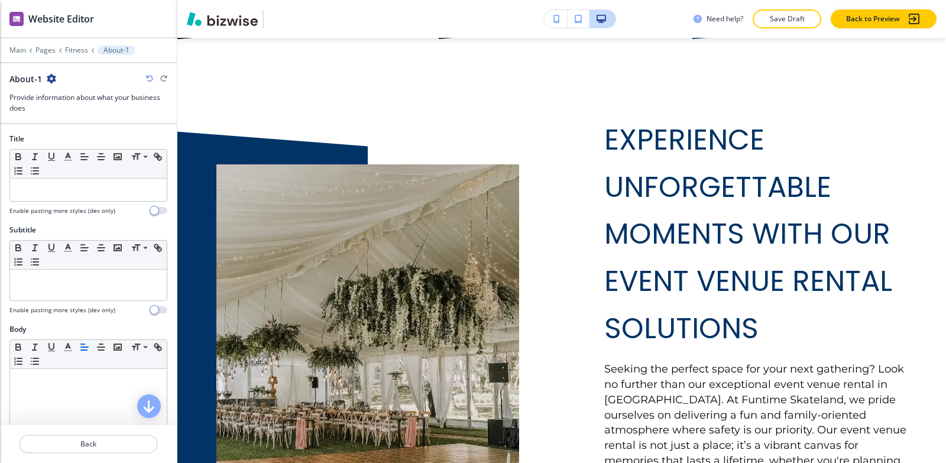
scroll to position [509, 0]
click at [47, 74] on icon "button" at bounding box center [51, 78] width 9 height 9
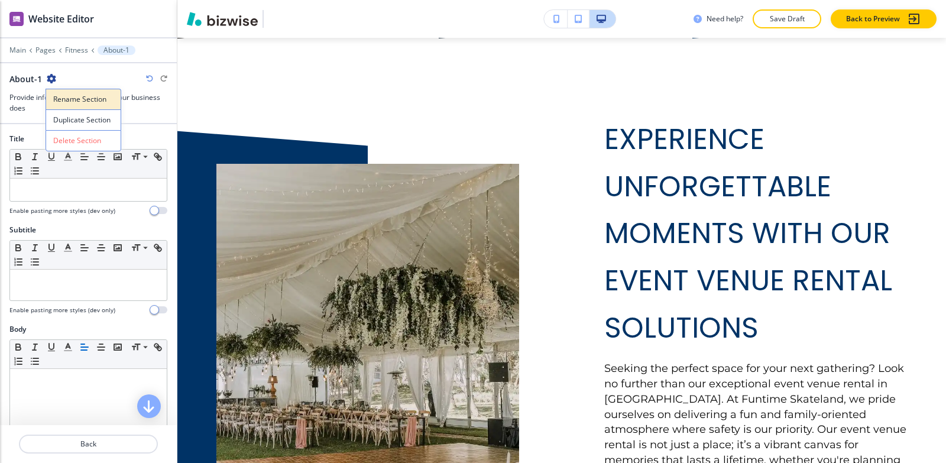
click at [60, 100] on p "Rename Section" at bounding box center [83, 99] width 60 height 11
click at [74, 79] on input "About-1" at bounding box center [70, 79] width 122 height 24
type input "About"
click at [73, 52] on p "Fitness" at bounding box center [76, 50] width 23 height 8
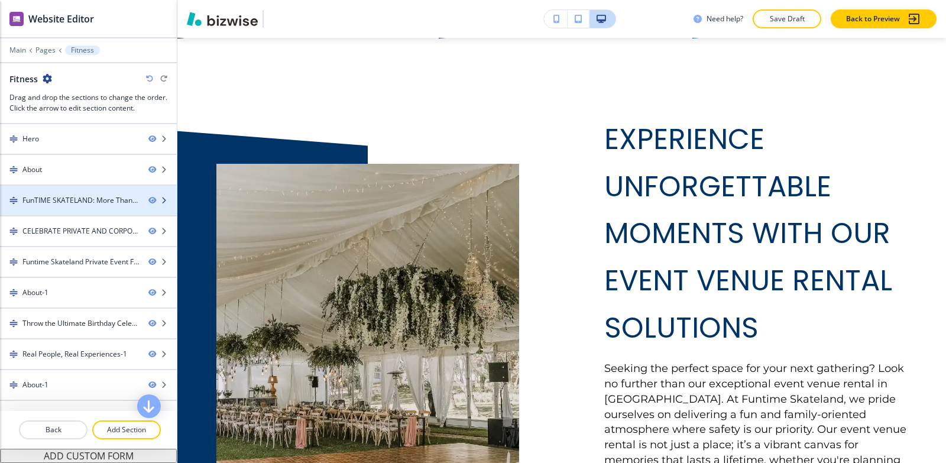
click at [57, 199] on div "FunTIME SKATELAND: More Than Just Skating-1" at bounding box center [80, 200] width 117 height 11
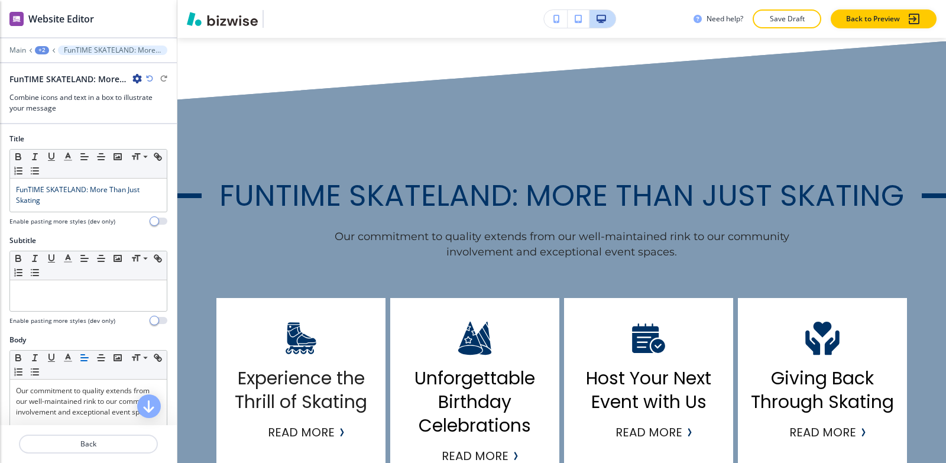
scroll to position [1194, 0]
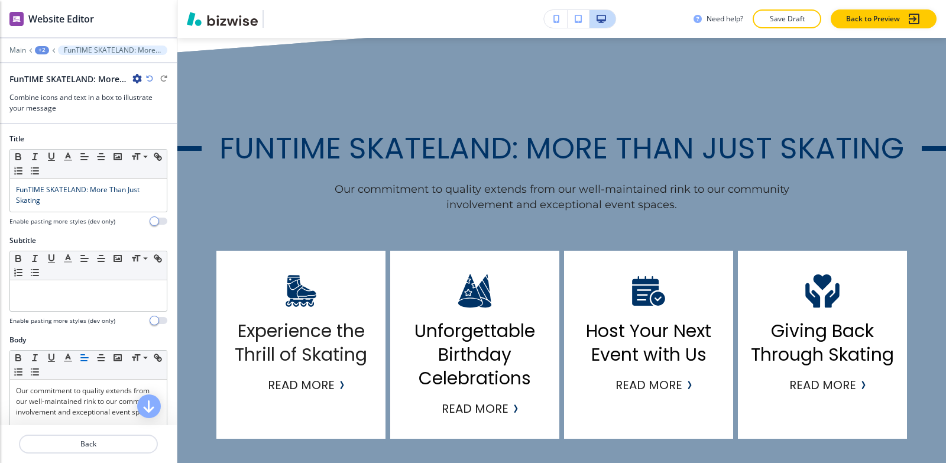
click at [134, 81] on icon "button" at bounding box center [136, 78] width 9 height 9
click at [134, 92] on button "Rename Section" at bounding box center [170, 99] width 76 height 21
click at [118, 81] on input "FunTIME SKATELAND: More Than Just Skating-1" at bounding box center [70, 79] width 122 height 24
click at [130, 77] on input "FunTIME SKATELAND: More Than Just Skating-1" at bounding box center [70, 79] width 122 height 24
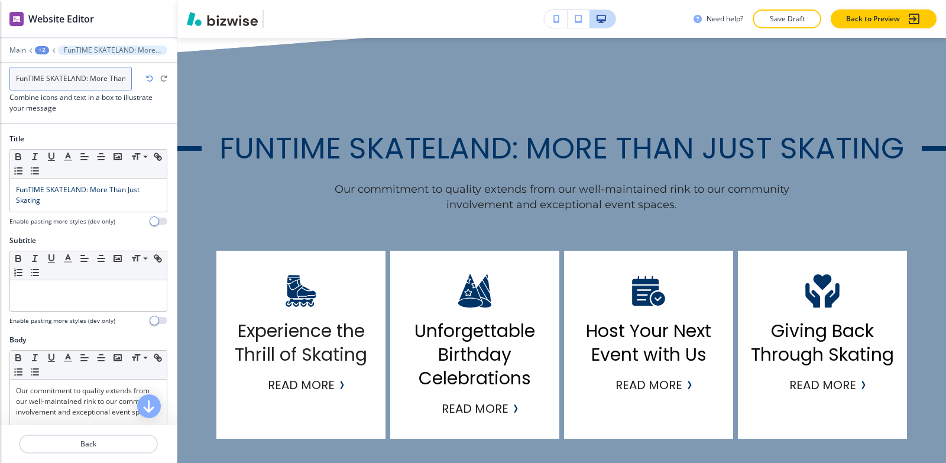
drag, startPoint x: 130, startPoint y: 77, endPoint x: 119, endPoint y: 80, distance: 11.2
click at [122, 79] on input "FunTIME SKATELAND: More Than Just Skating-1" at bounding box center [70, 79] width 122 height 24
click at [119, 80] on input "FunTIME SKATELAND: More Than Just Skating-1" at bounding box center [70, 79] width 122 height 24
click at [126, 78] on input "FunTIME SKATELAND: More Than Just Skating-1" at bounding box center [70, 79] width 122 height 24
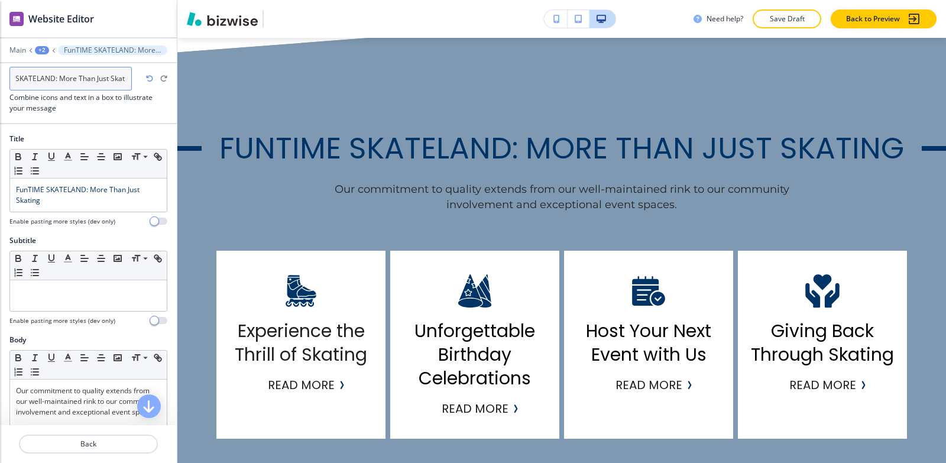
click at [126, 78] on input "FunTIME SKATELAND: More Than Just Skating-1" at bounding box center [70, 79] width 122 height 24
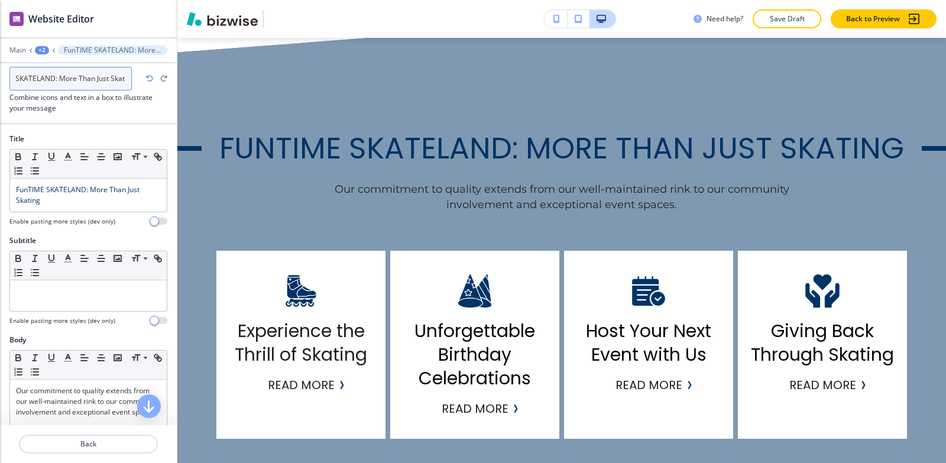
click at [127, 78] on input "FunTIME SKATELAND: More Than Just Skating-1" at bounding box center [70, 79] width 122 height 24
click at [130, 79] on input "FunTIME SKATELAND: More Than Just Skating-1" at bounding box center [70, 79] width 122 height 24
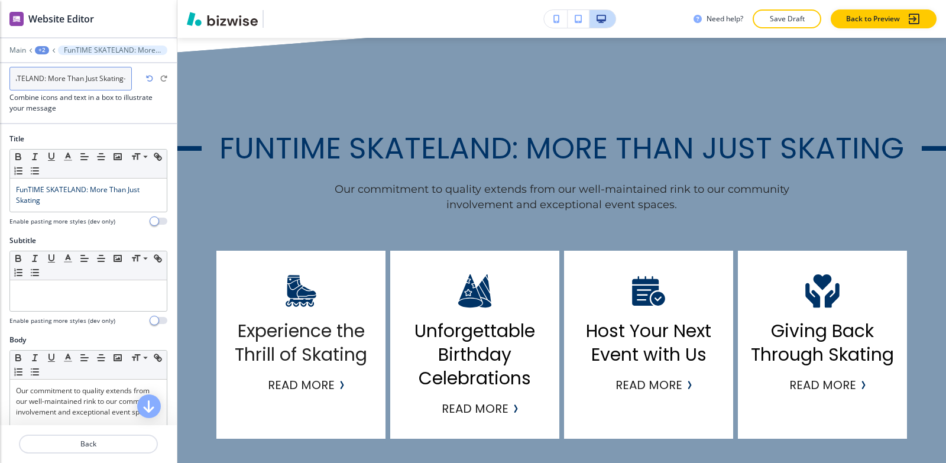
type input "FunTIME SKATELAND: More Than Just Skating"
click at [41, 49] on div "+2" at bounding box center [42, 50] width 14 height 8
click at [66, 88] on p "Fitness" at bounding box center [73, 90] width 60 height 11
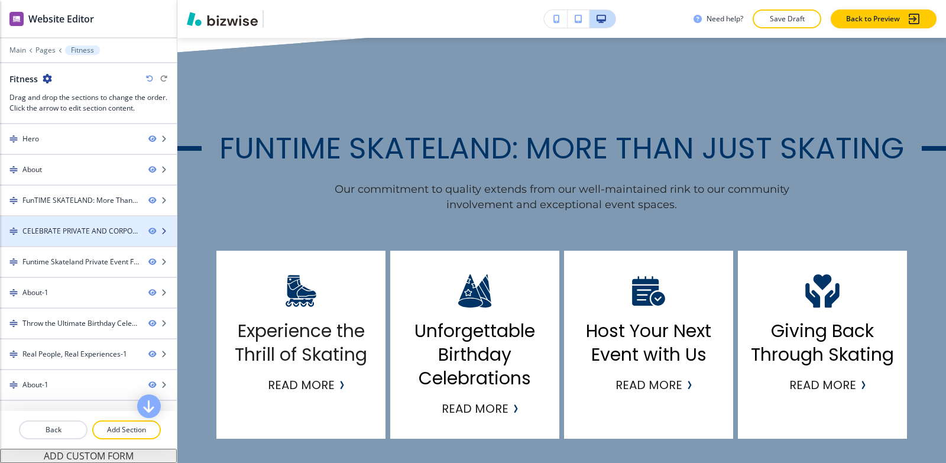
click at [62, 231] on div "CELEBRATE PRIVATE AND CORPORATE OCCASIONS-1" at bounding box center [80, 231] width 117 height 11
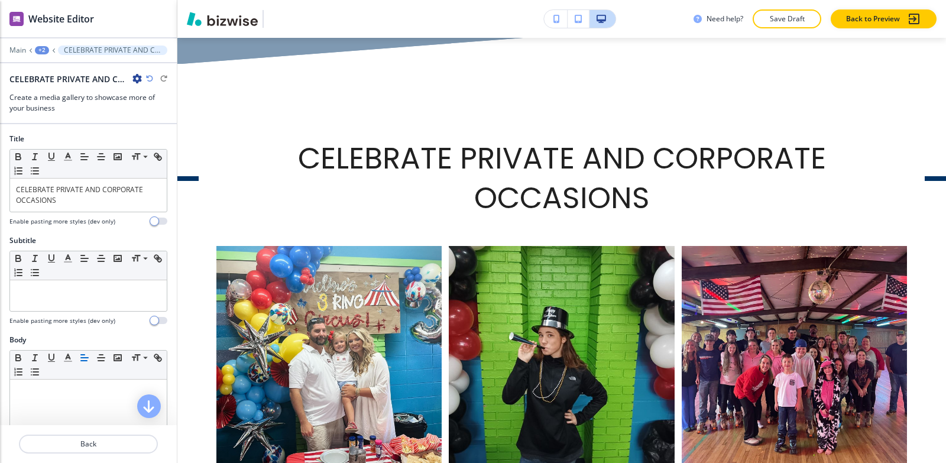
scroll to position [1713, 0]
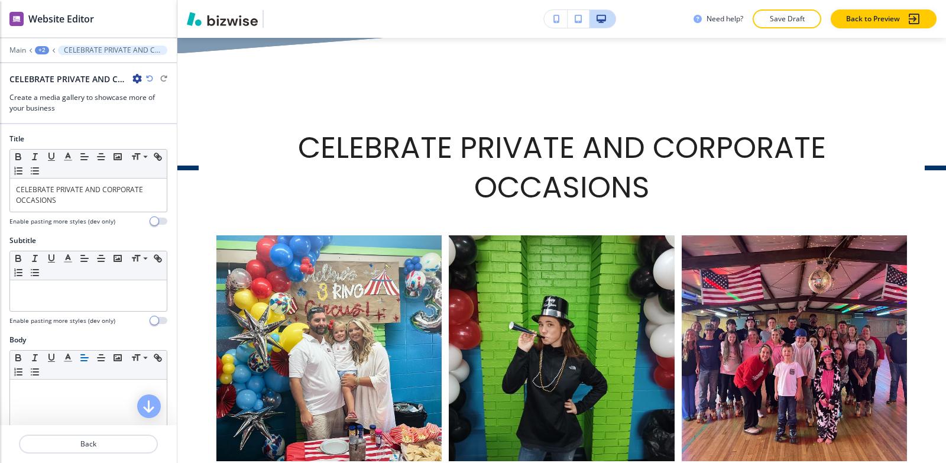
click at [133, 79] on icon "button" at bounding box center [136, 78] width 9 height 9
click at [143, 95] on p "Rename Section" at bounding box center [170, 99] width 60 height 11
click at [126, 75] on input "CELEBRATE PRIVATE AND CORPORATE OCCASIONS-1" at bounding box center [70, 79] width 122 height 24
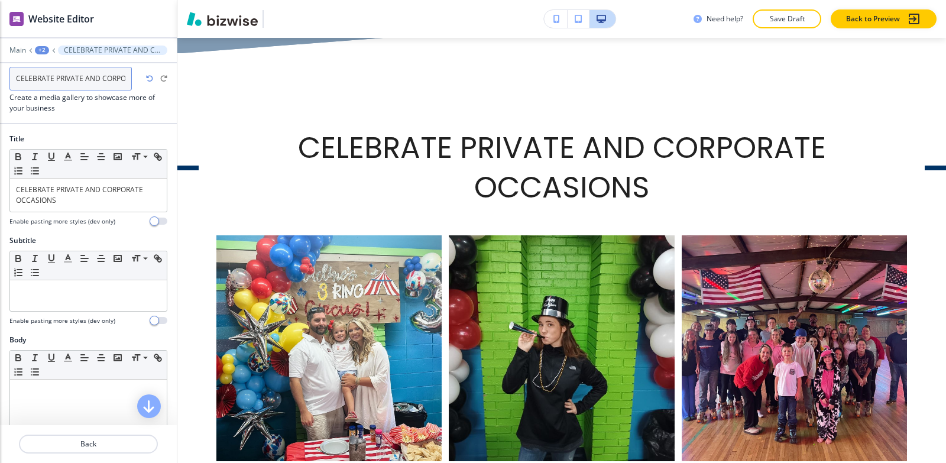
click at [126, 75] on input "CELEBRATE PRIVATE AND CORPORATE OCCASIONS-1" at bounding box center [70, 79] width 122 height 24
click at [125, 76] on input "CELEBRATE PRIVATE AND CORPORATE OCCASIONS-1" at bounding box center [70, 79] width 122 height 24
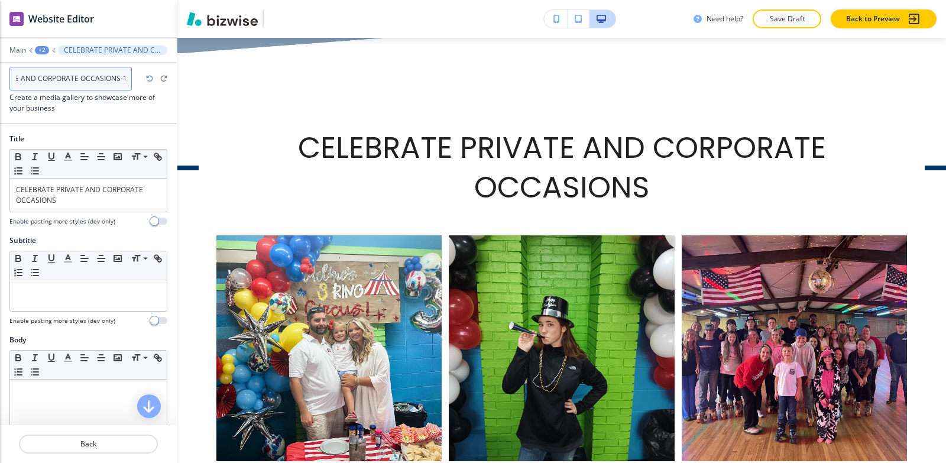
click at [125, 76] on input "CELEBRATE PRIVATE AND CORPORATE OCCASIONS-1" at bounding box center [70, 79] width 122 height 24
click at [125, 77] on input "CELEBRATE PRIVATE AND CORPORATE OCCASIONS-1" at bounding box center [70, 79] width 122 height 24
click at [122, 78] on input "CELEBRATE PRIVATE AND CORPORATE OCCASIONS-1" at bounding box center [70, 79] width 122 height 24
click at [130, 77] on input "CELEBRATE PRIVATE AND CORPORATE OCCASIONS-1" at bounding box center [70, 79] width 122 height 24
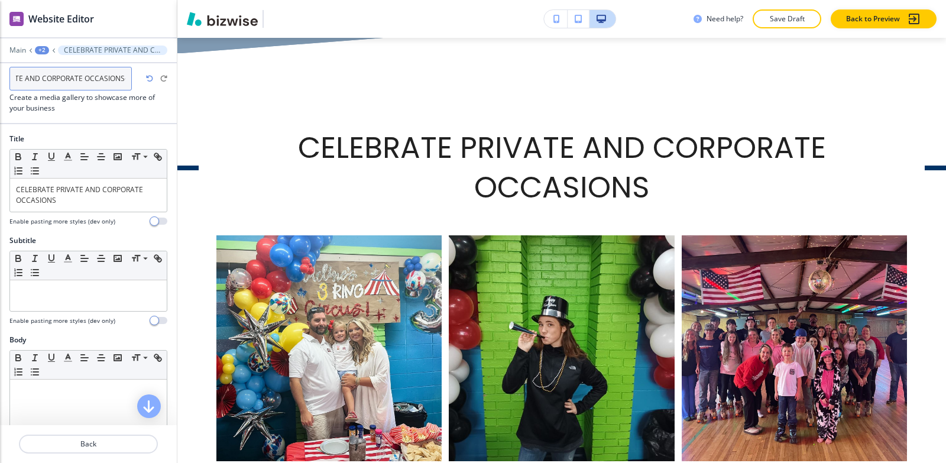
type input "CELEBRATE PRIVATE AND CORPORATE OCCASIONS"
click at [44, 49] on div "+2" at bounding box center [42, 50] width 14 height 8
click at [63, 90] on p "Fitness" at bounding box center [73, 90] width 60 height 11
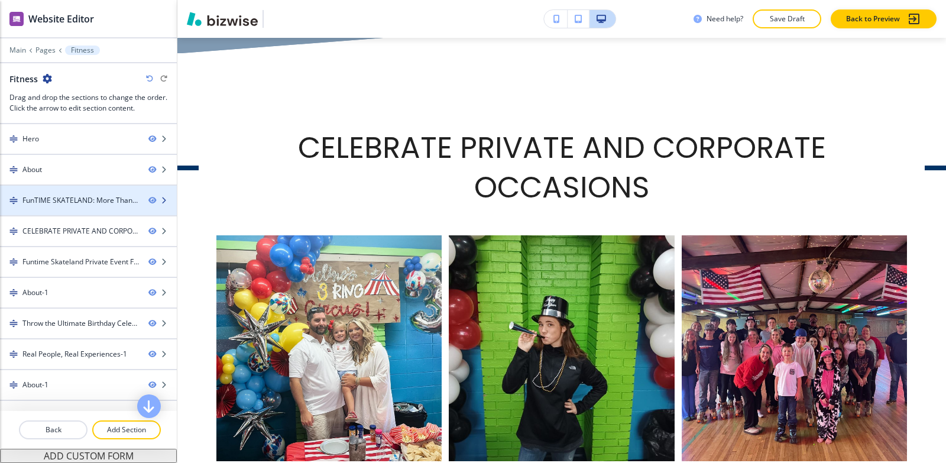
scroll to position [113, 0]
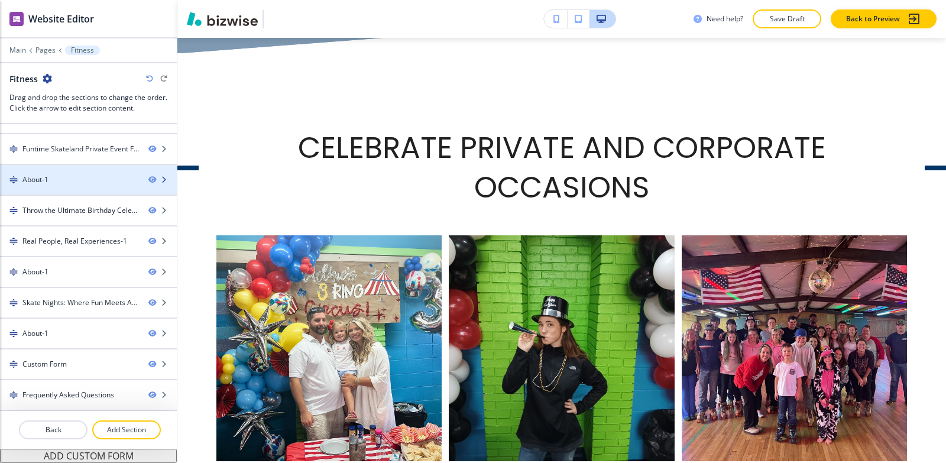
click at [77, 181] on div "About-1" at bounding box center [69, 179] width 139 height 11
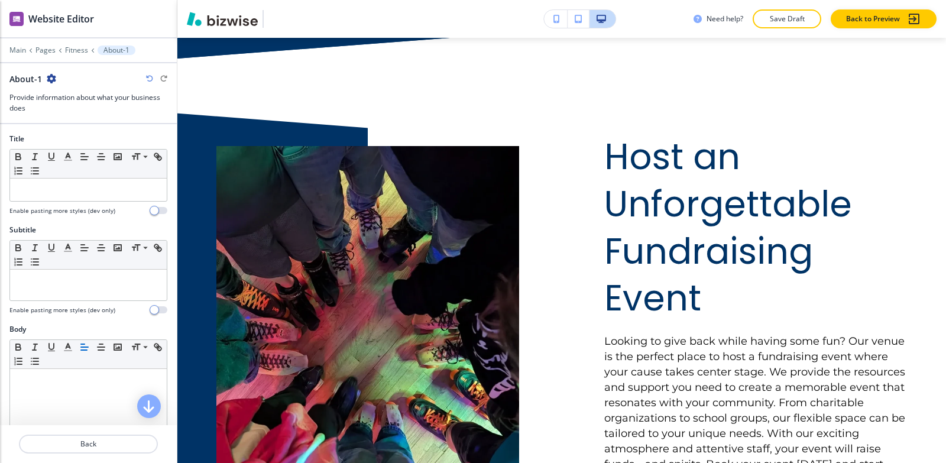
click at [50, 79] on icon "button" at bounding box center [51, 78] width 9 height 9
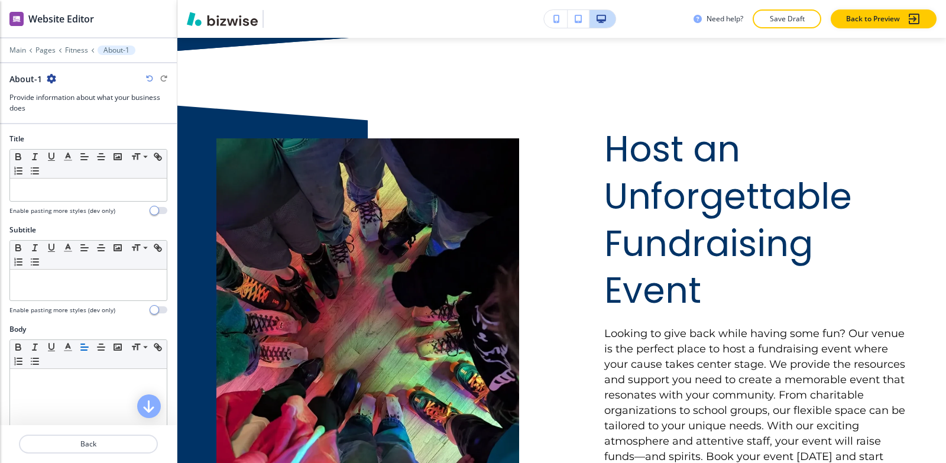
scroll to position [3252, 0]
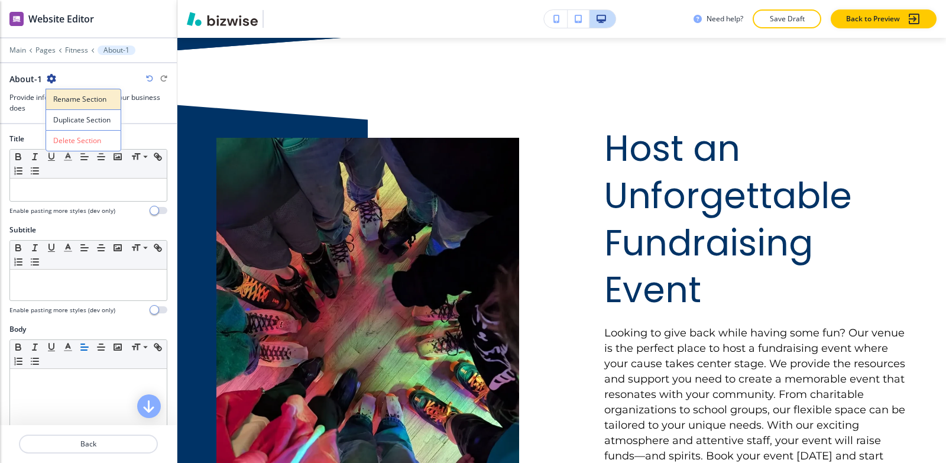
click at [71, 94] on p "Rename Section" at bounding box center [83, 99] width 60 height 11
click at [79, 90] on input "About-1" at bounding box center [70, 79] width 122 height 24
type input "About"
click at [73, 51] on p "Fitness" at bounding box center [76, 50] width 23 height 8
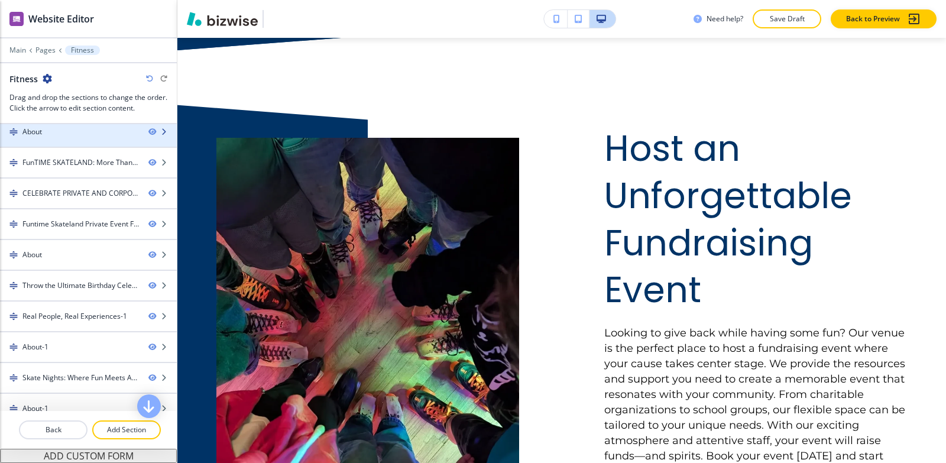
scroll to position [59, 0]
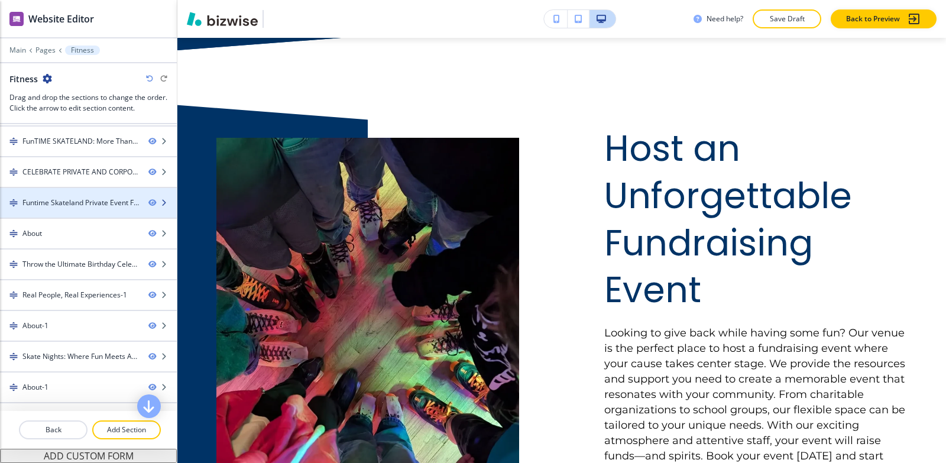
click at [75, 202] on div "Funtime Skateland Private Event Flyer -1" at bounding box center [80, 203] width 117 height 11
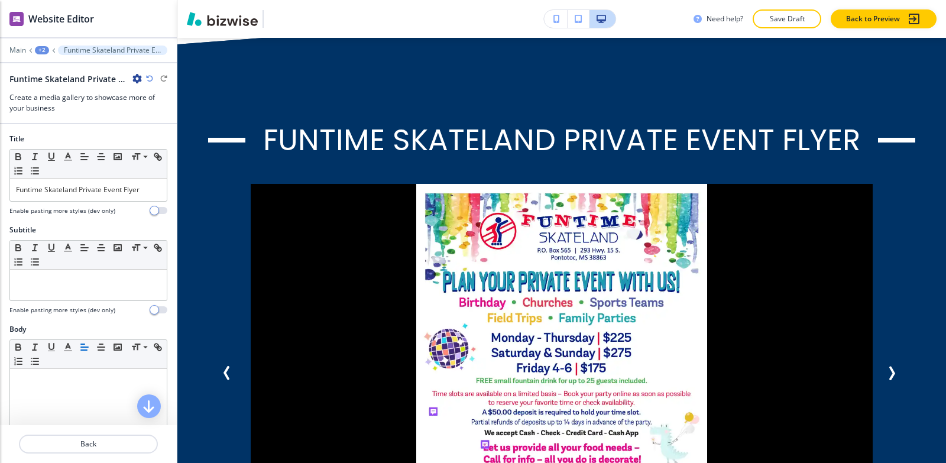
scroll to position [2563, 0]
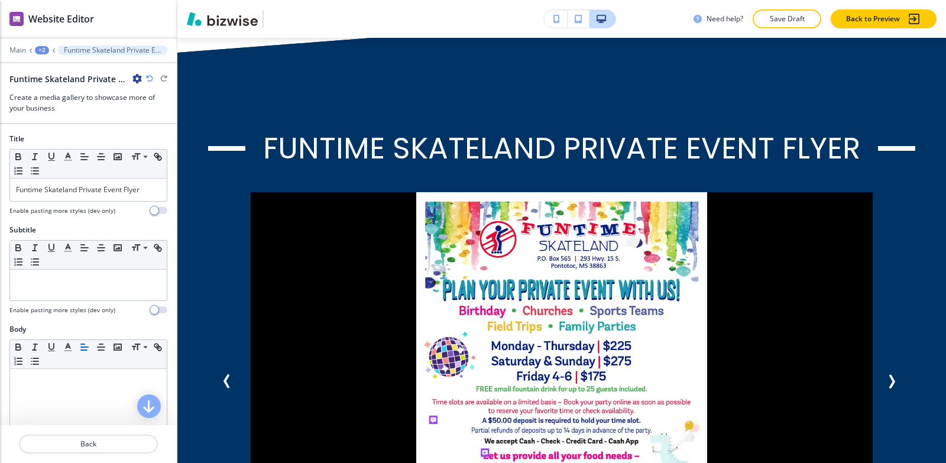
click at [134, 79] on icon "button" at bounding box center [136, 78] width 9 height 9
click at [142, 95] on p "Rename Section" at bounding box center [170, 99] width 60 height 11
click at [123, 79] on input "Funtime Skateland Private Event Flyer -1" at bounding box center [70, 79] width 122 height 24
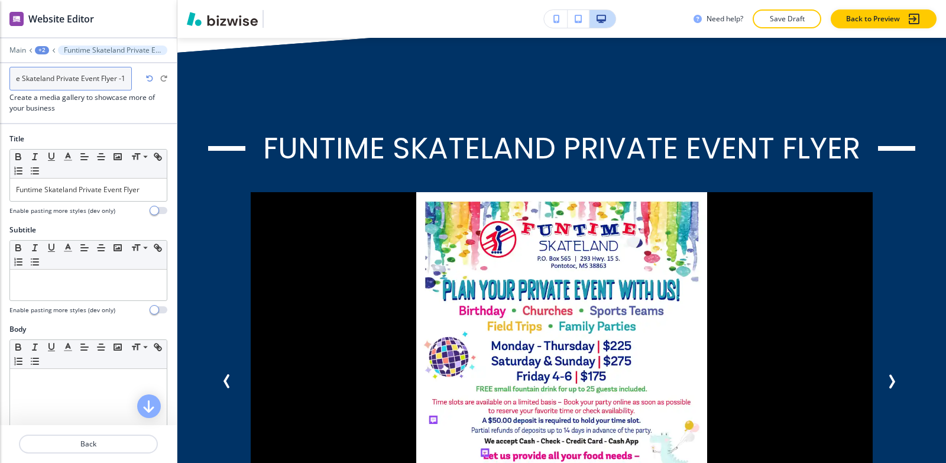
click at [123, 79] on input "Funtime Skateland Private Event Flyer -1" at bounding box center [70, 79] width 122 height 24
click at [125, 78] on input "Funtime Skateland Private Event Flyer -1" at bounding box center [70, 79] width 122 height 24
click at [127, 78] on input "Funtime Skateland Private Event Flyer -1" at bounding box center [70, 79] width 122 height 24
type input "Funtime Skateland Private Event Flyer"
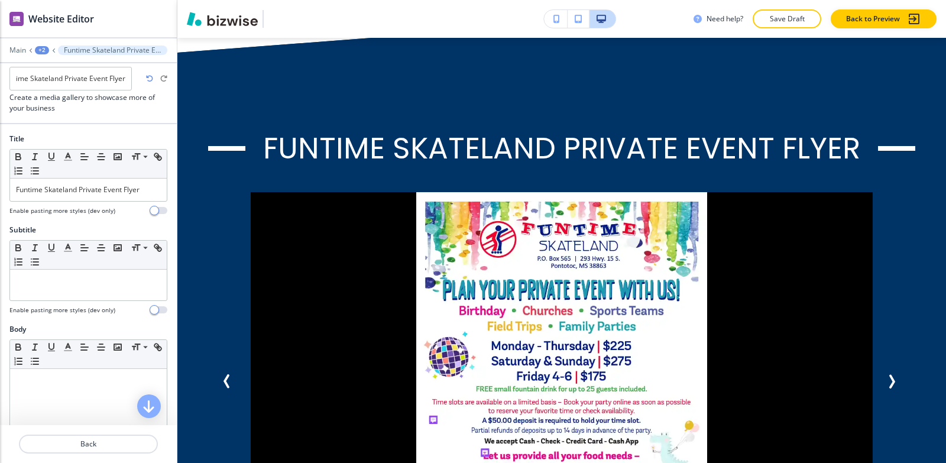
click at [41, 48] on div "+2" at bounding box center [42, 50] width 14 height 8
click at [83, 89] on p "Fitness" at bounding box center [73, 90] width 60 height 11
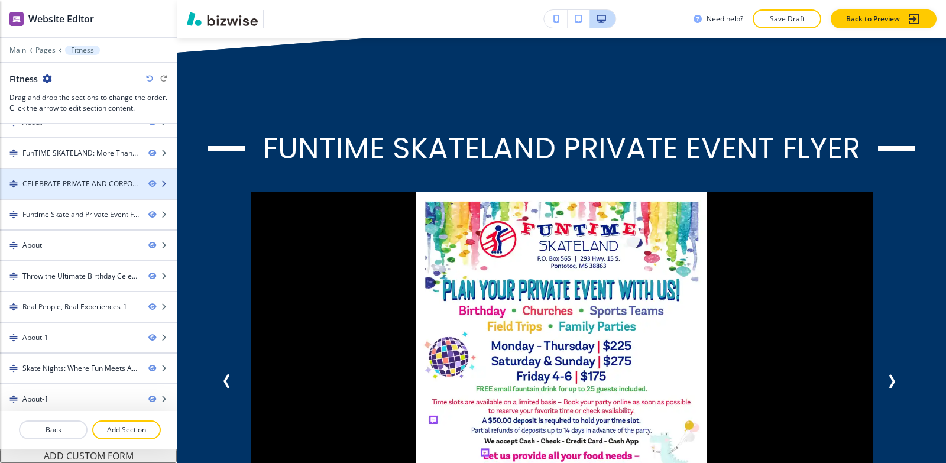
scroll to position [113, 0]
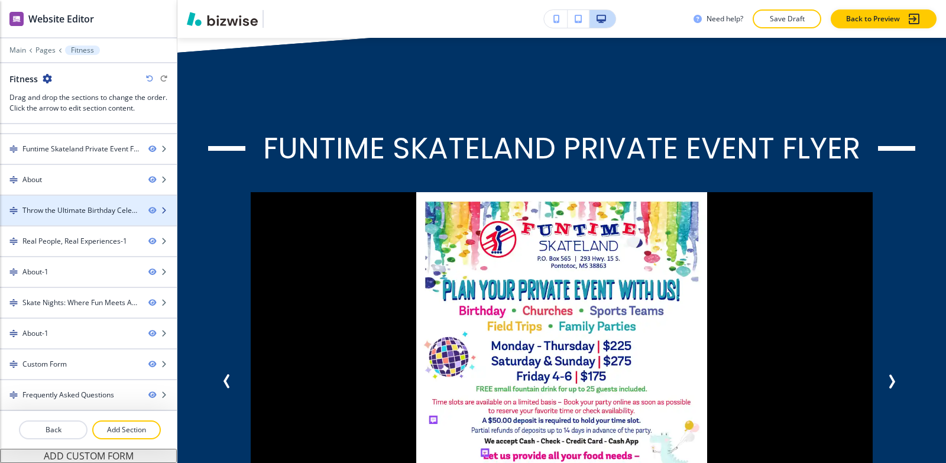
click at [88, 206] on div "Throw the Ultimate Birthday Celebration-1" at bounding box center [80, 210] width 117 height 11
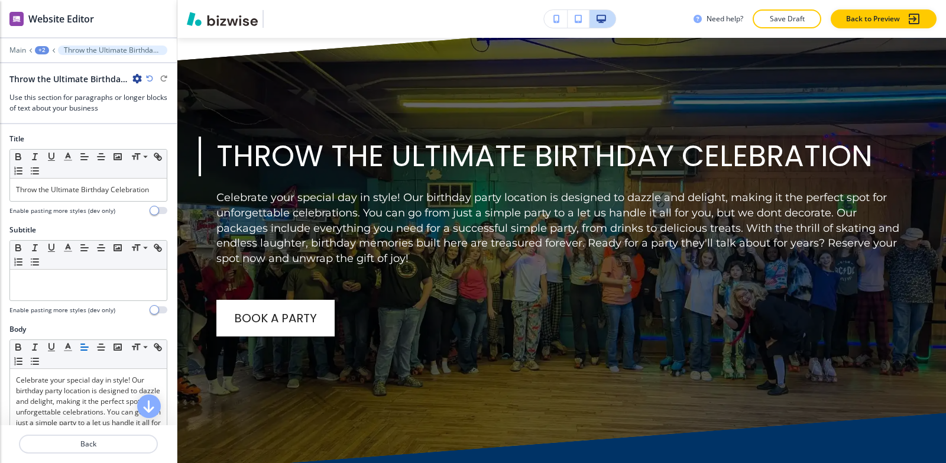
scroll to position [3874, 0]
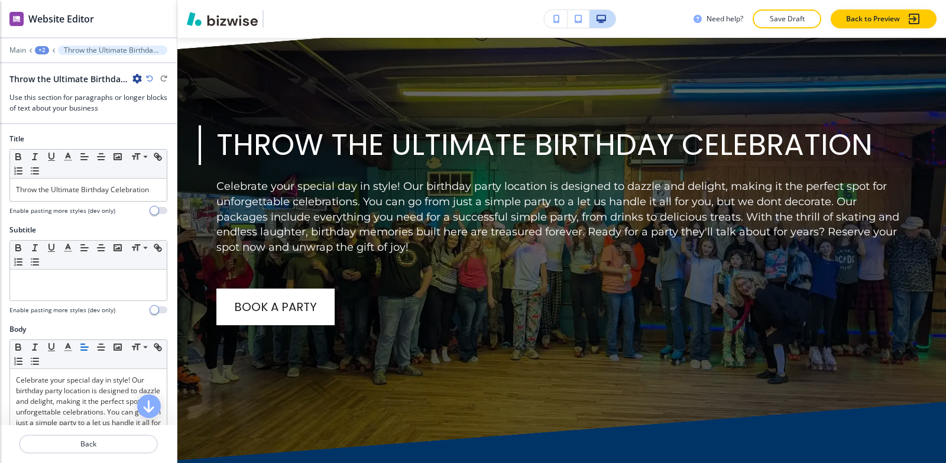
click at [135, 77] on icon "button" at bounding box center [136, 78] width 9 height 9
click at [161, 101] on p "Rename Section" at bounding box center [170, 99] width 60 height 11
click at [134, 76] on div "Throw the Ultimate Birthday Celebration-1 Throw the Ultimate Birthday Celebrati…" at bounding box center [77, 79] width 137 height 12
click at [134, 77] on icon "button" at bounding box center [136, 78] width 9 height 9
click at [153, 98] on p "Rename Section" at bounding box center [170, 99] width 60 height 11
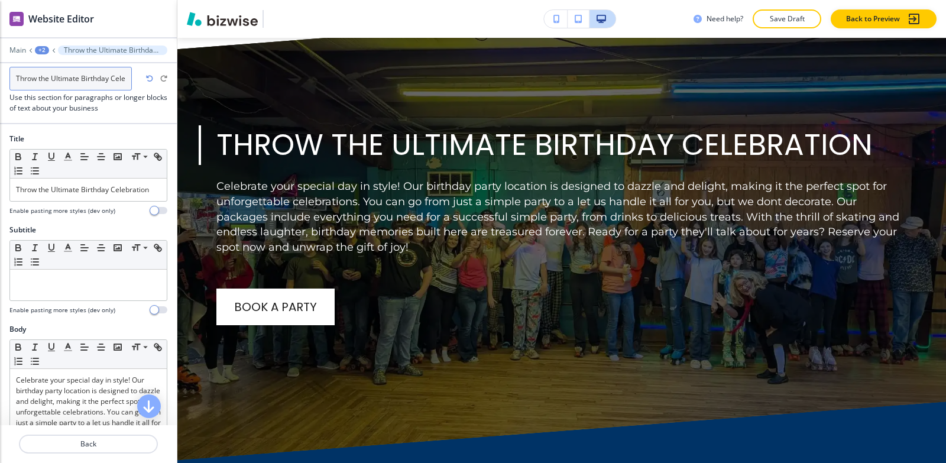
click at [123, 76] on input "Throw the Ultimate Birthday Celebration-1" at bounding box center [70, 79] width 122 height 24
click at [126, 76] on input "Throw the Ultimate Birthday Celebration-1" at bounding box center [70, 79] width 122 height 24
click at [127, 77] on input "Throw the Ultimate Birthday Celebration-1" at bounding box center [70, 79] width 122 height 24
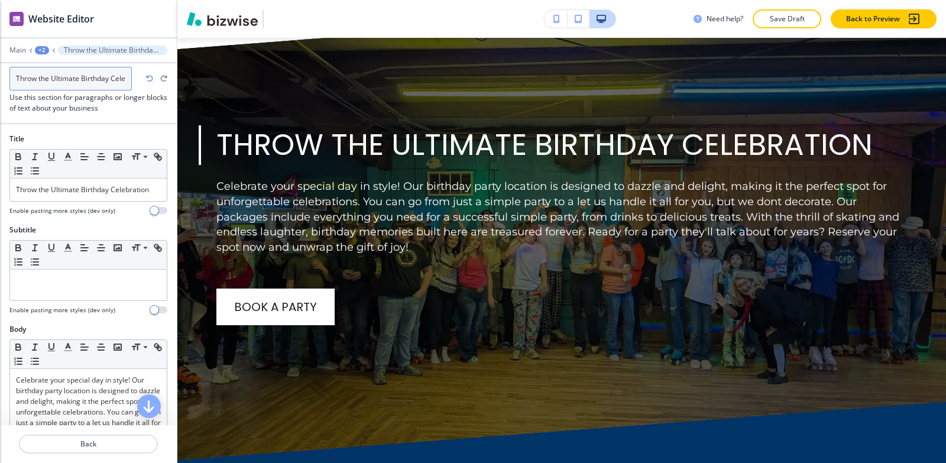
scroll to position [0, 31]
click at [129, 79] on input "Throw the Ultimate Birthday Celebration-1" at bounding box center [70, 79] width 122 height 24
click at [130, 80] on input "Throw the Ultimate Birthday Celebration-1" at bounding box center [70, 79] width 122 height 24
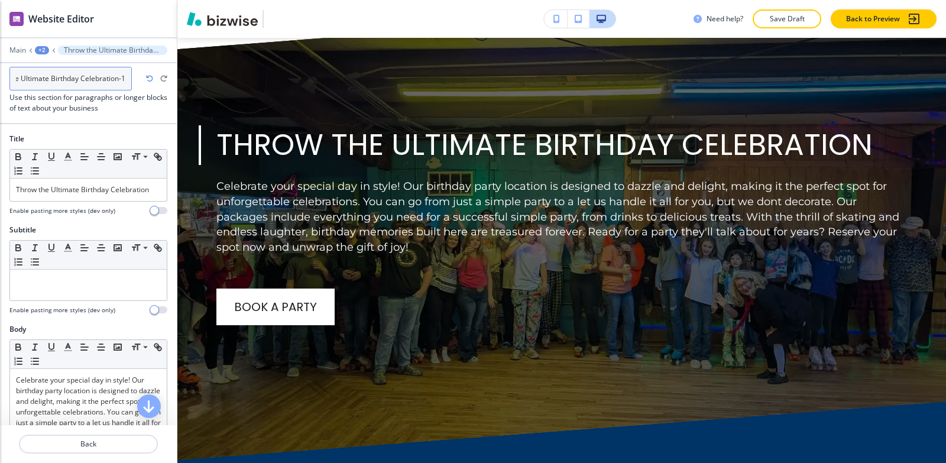
click at [130, 80] on input "Throw the Ultimate Birthday Celebration-1" at bounding box center [70, 79] width 122 height 24
click at [125, 77] on input "Throw the Ultimate Birthday Celebration-1" at bounding box center [70, 79] width 122 height 24
type input "Throw the Ultimate Birthday Celebration"
click at [41, 46] on div "+2" at bounding box center [42, 50] width 14 height 8
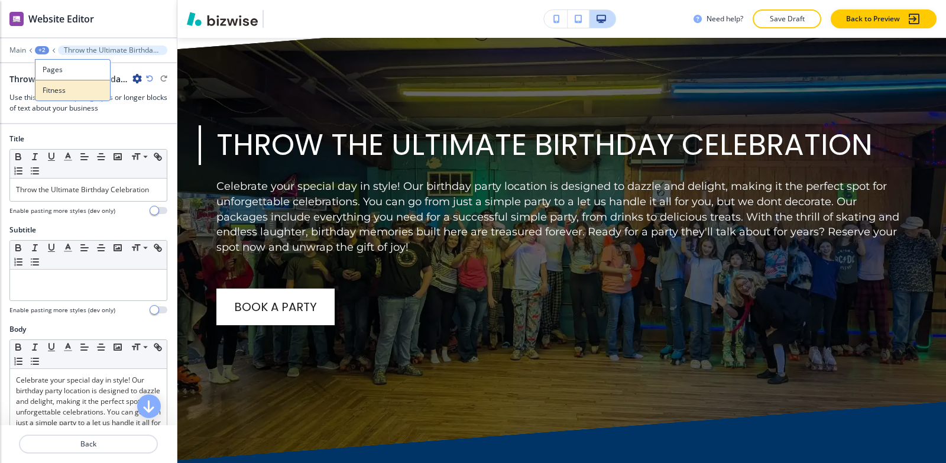
click at [64, 92] on p "Fitness" at bounding box center [73, 90] width 60 height 11
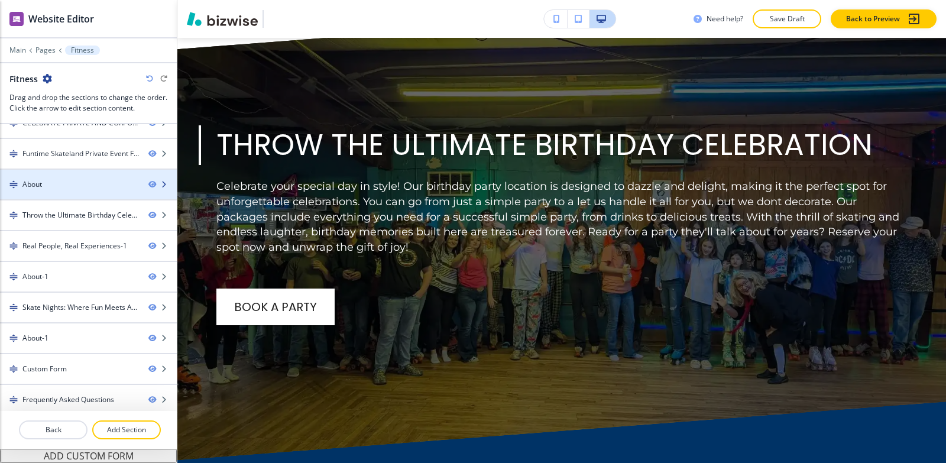
scroll to position [113, 0]
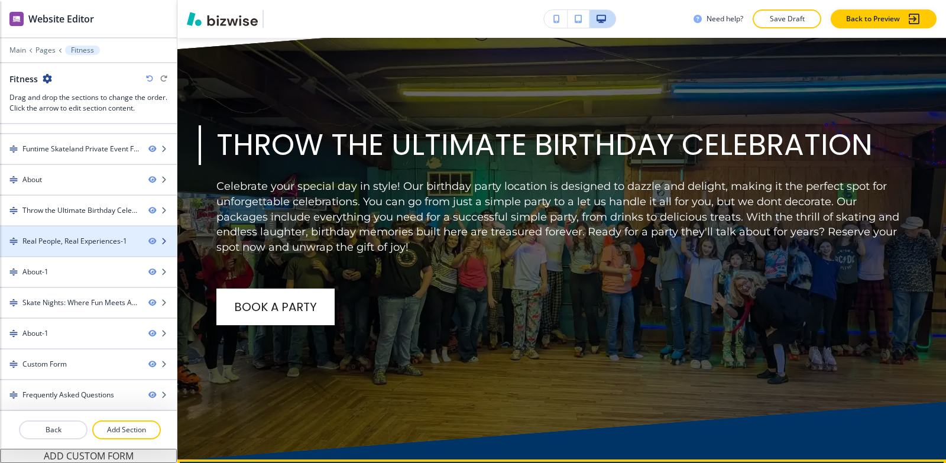
click at [65, 241] on div "Real People, Real Experiences-1" at bounding box center [74, 241] width 105 height 11
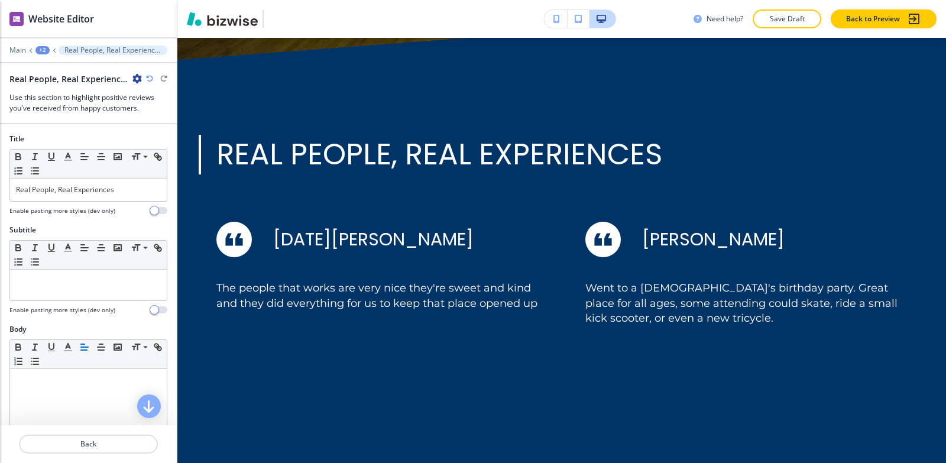
scroll to position [4284, 0]
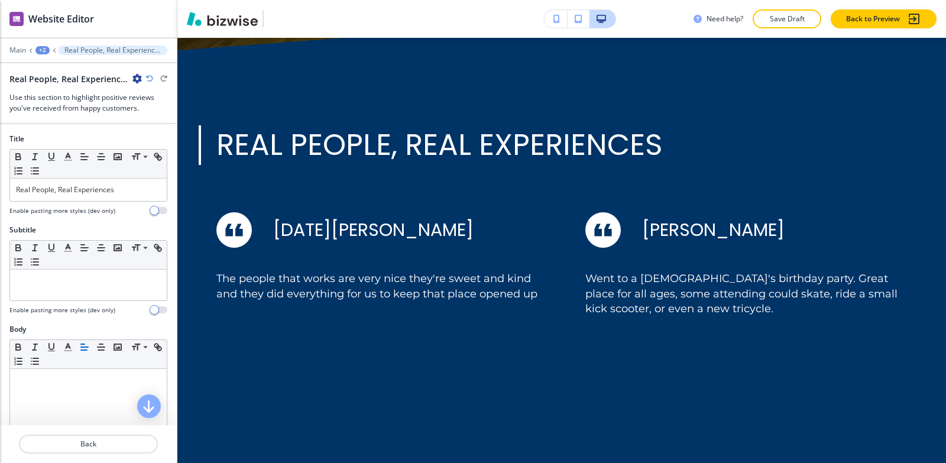
click at [136, 79] on icon "button" at bounding box center [136, 78] width 9 height 9
click at [150, 98] on p "Rename Section" at bounding box center [170, 99] width 60 height 11
click at [127, 80] on input "Real People, Real Experiences-1" at bounding box center [70, 79] width 122 height 24
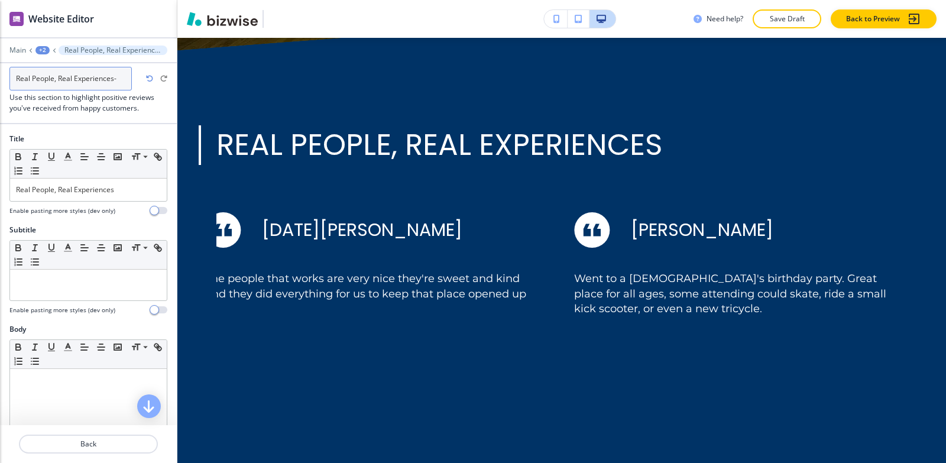
type input "Real People, Real Experiences"
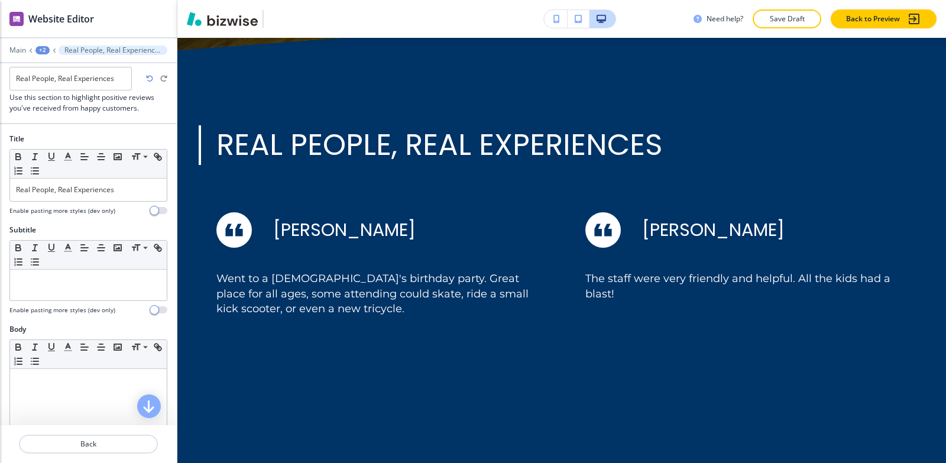
click at [41, 52] on div "+2" at bounding box center [42, 50] width 14 height 8
click at [57, 89] on p "Fitness" at bounding box center [73, 90] width 60 height 11
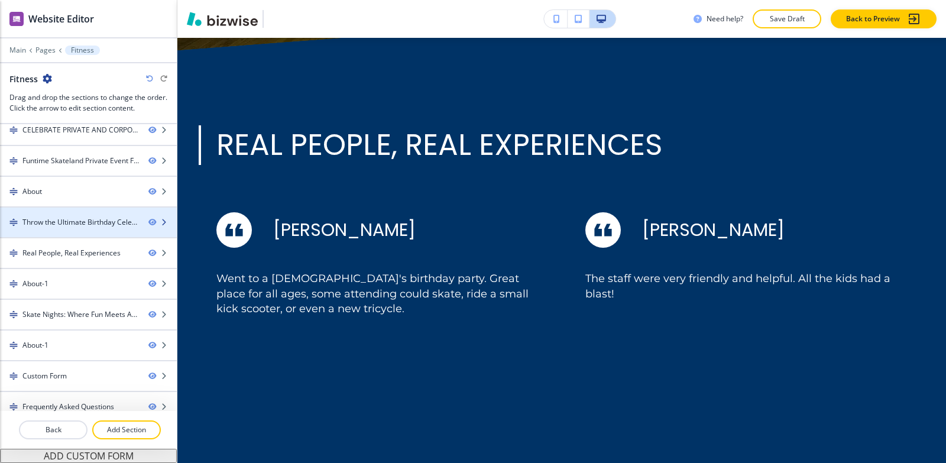
scroll to position [113, 0]
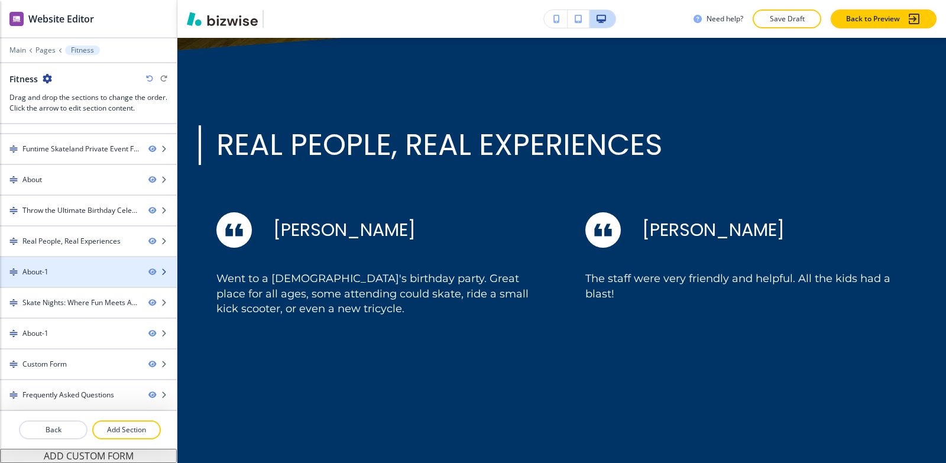
click at [76, 267] on div "About-1" at bounding box center [69, 272] width 139 height 11
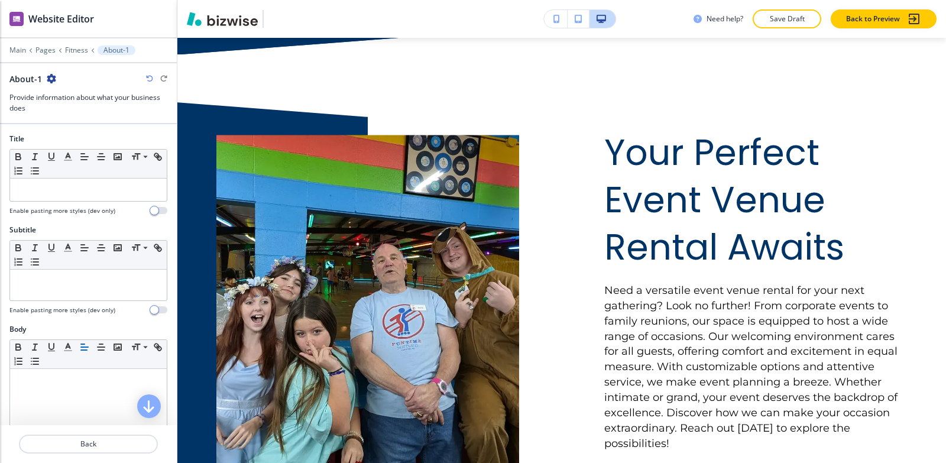
scroll to position [4913, 0]
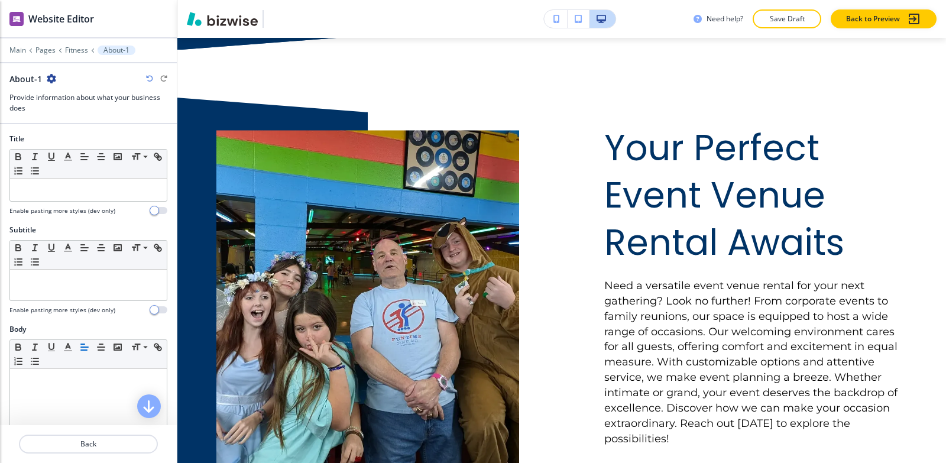
click at [52, 77] on icon "button" at bounding box center [51, 78] width 9 height 9
click at [68, 98] on p "Rename Section" at bounding box center [83, 99] width 60 height 11
click at [67, 85] on input "About-1" at bounding box center [70, 79] width 122 height 24
type input "About"
click at [70, 50] on p "Fitness" at bounding box center [76, 50] width 23 height 8
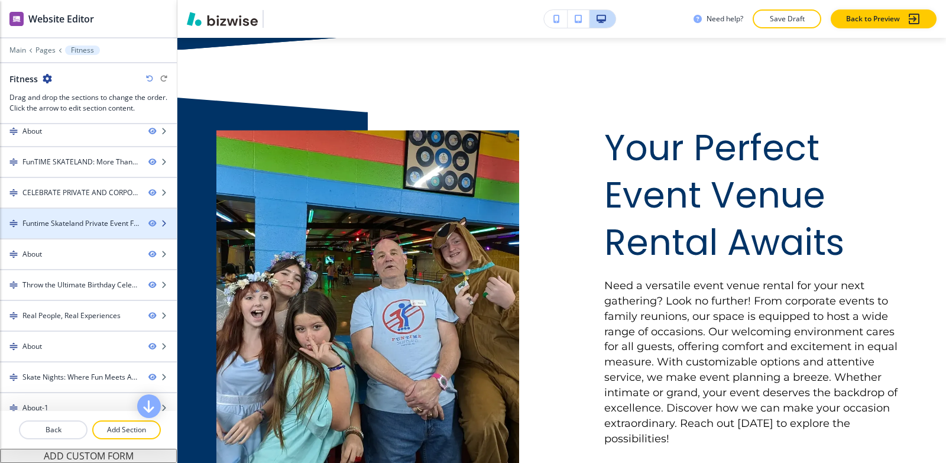
scroll to position [59, 0]
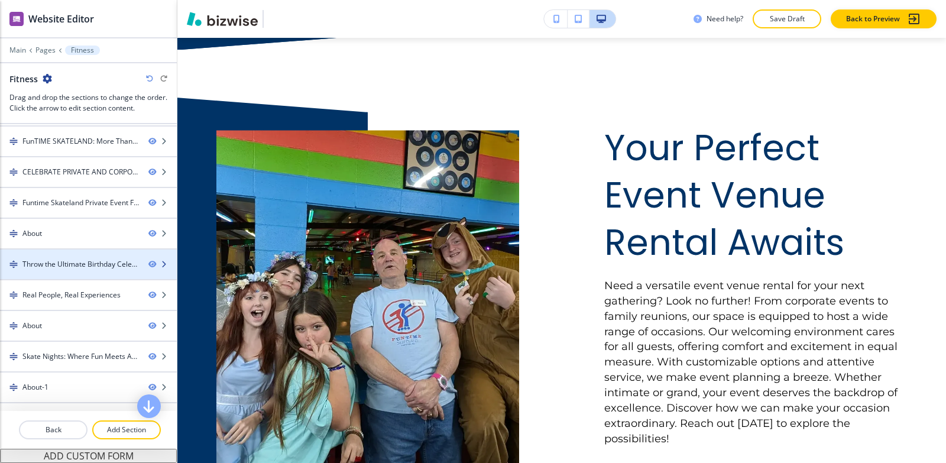
click at [70, 269] on div "Throw the Ultimate Birthday Celebration" at bounding box center [80, 264] width 117 height 11
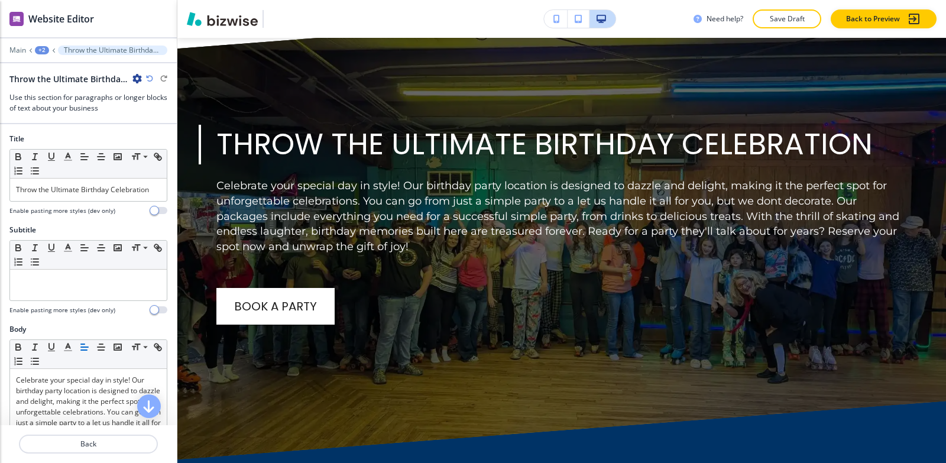
scroll to position [3874, 0]
click at [135, 83] on icon "button" at bounding box center [136, 78] width 9 height 9
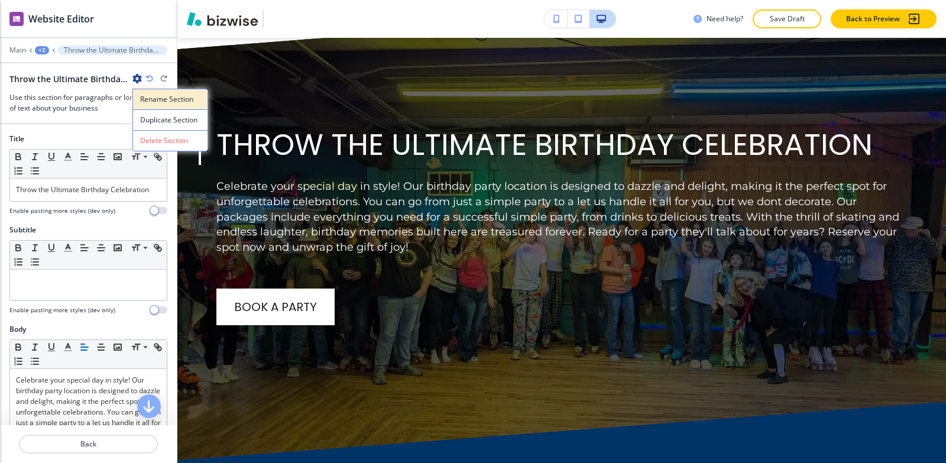
click at [153, 98] on p "Rename Section" at bounding box center [170, 99] width 60 height 11
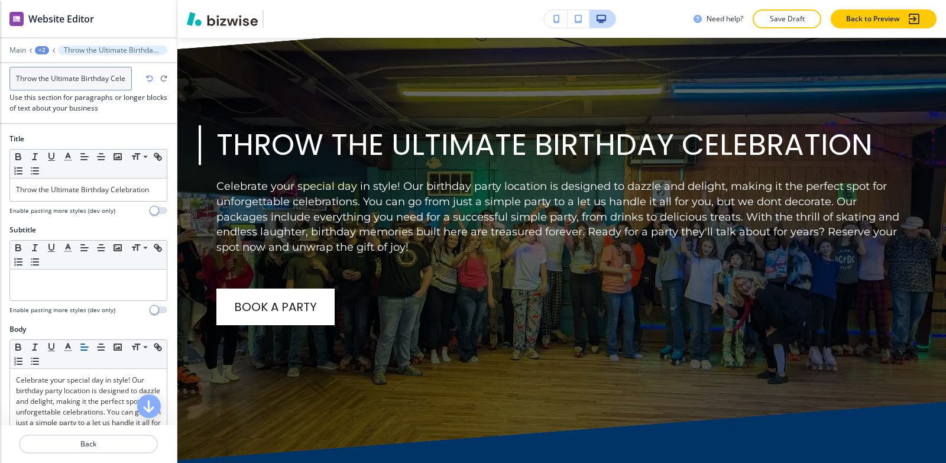
click at [125, 75] on input "Throw the Ultimate Birthday Celebration" at bounding box center [70, 79] width 122 height 24
click at [125, 76] on input "Throw the Ultimate Birthday Celebration" at bounding box center [70, 79] width 122 height 24
click at [127, 77] on input "Throw the Ultimate Birthday Celebration" at bounding box center [70, 79] width 122 height 24
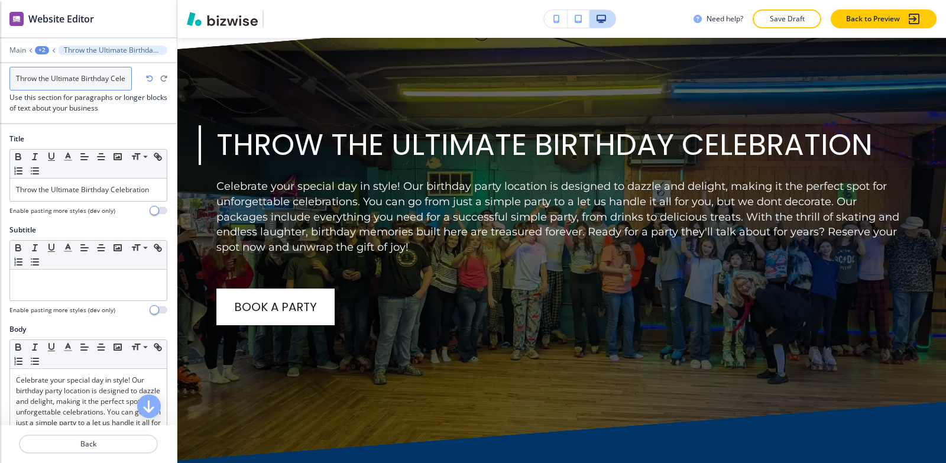
scroll to position [0, 24]
click at [128, 77] on input "Throw the Ultimate Birthday Celebration" at bounding box center [70, 79] width 122 height 24
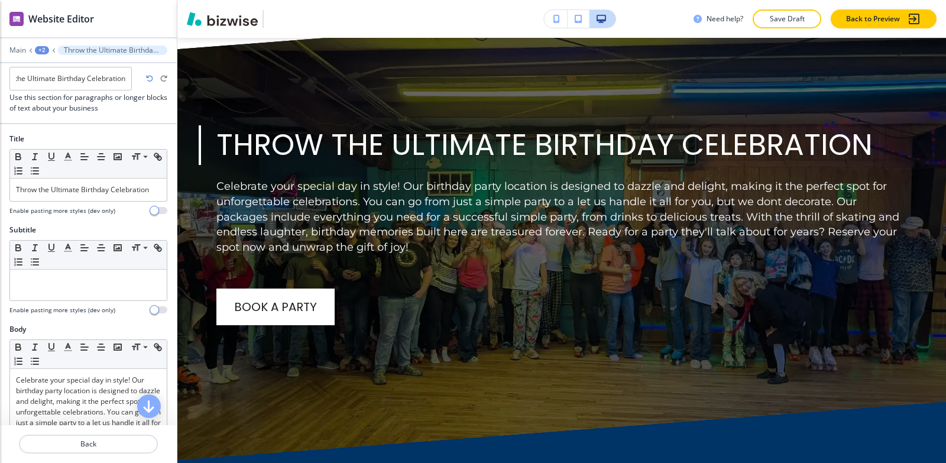
click at [40, 48] on div "+2" at bounding box center [42, 50] width 14 height 8
click at [82, 83] on button "Fitness" at bounding box center [73, 90] width 76 height 21
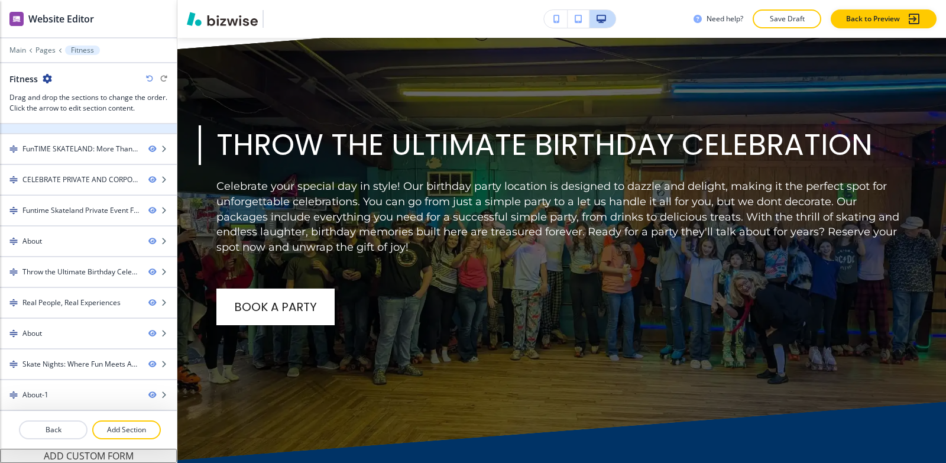
scroll to position [113, 0]
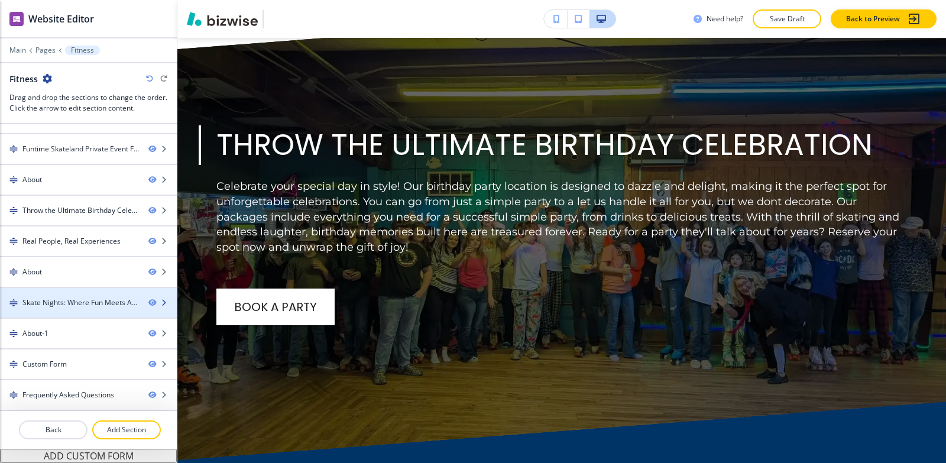
click at [57, 310] on div at bounding box center [88, 312] width 177 height 9
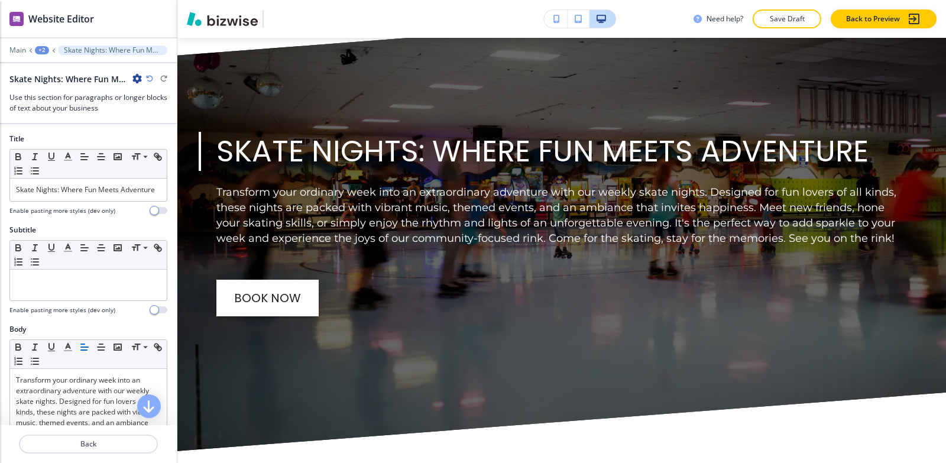
scroll to position [5503, 0]
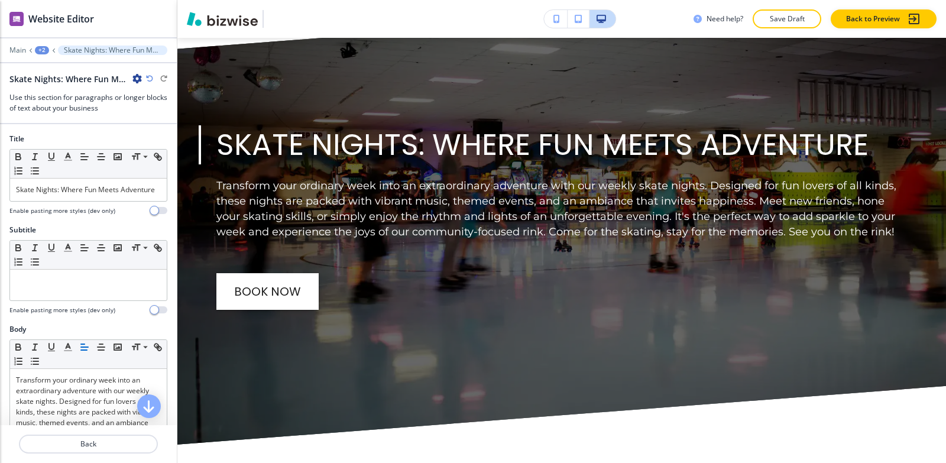
click at [135, 78] on icon "button" at bounding box center [136, 78] width 9 height 9
click at [143, 94] on p "Rename Section" at bounding box center [170, 99] width 60 height 11
click at [127, 74] on input "Skate Nights: Where Fun Meets Adventure-1" at bounding box center [70, 79] width 122 height 24
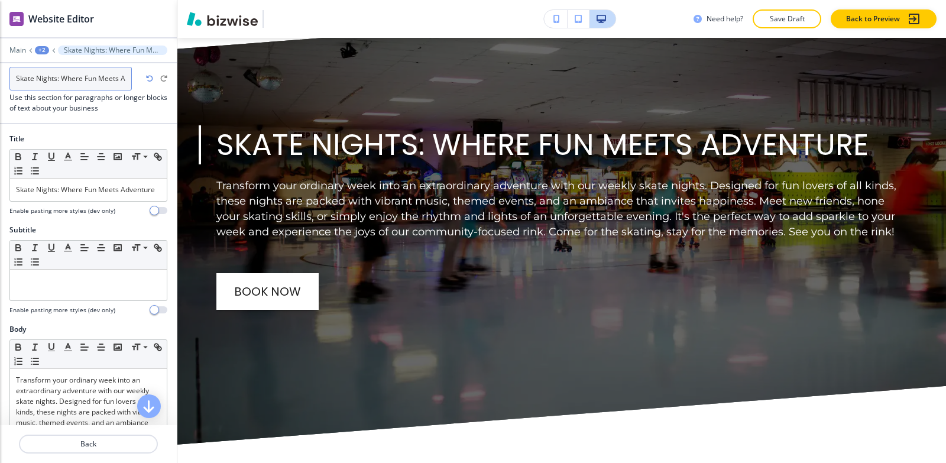
drag, startPoint x: 127, startPoint y: 74, endPoint x: 129, endPoint y: 84, distance: 10.3
click at [127, 75] on input "Skate Nights: Where Fun Meets Adventure-1" at bounding box center [70, 79] width 122 height 24
click at [129, 84] on input "Skate Nights: Where Fun Meets Adventure-1" at bounding box center [70, 79] width 122 height 24
click at [130, 83] on input "Skate Nights: Where Fun Meets Adventure-1" at bounding box center [70, 79] width 122 height 24
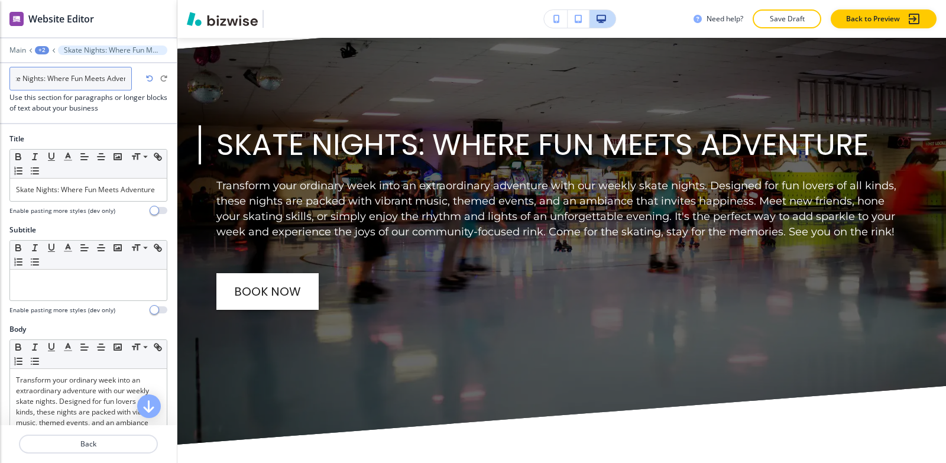
click at [128, 82] on input "Skate Nights: Where Fun Meets Adventure-1" at bounding box center [70, 79] width 122 height 24
click at [128, 80] on input "Skate Nights: Where Fun Meets Adventure-1" at bounding box center [70, 79] width 122 height 24
click at [127, 79] on input "Skate Nights: Where Fun Meets Adventure-1" at bounding box center [70, 79] width 122 height 24
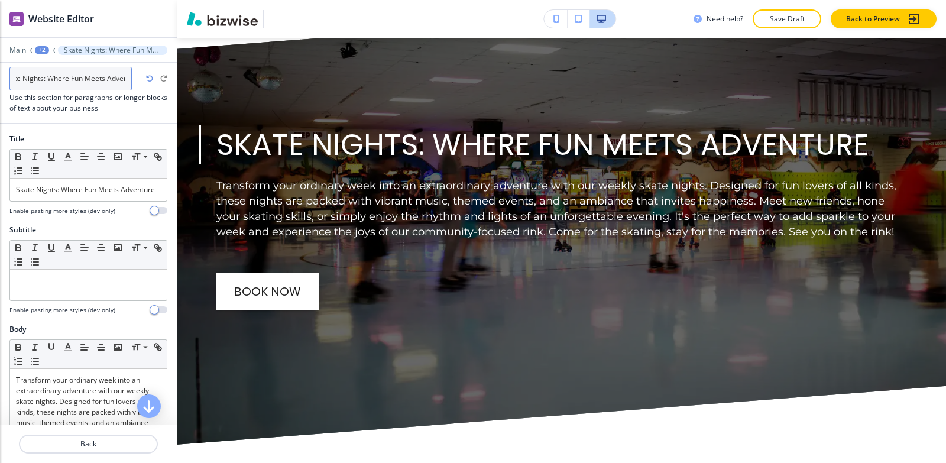
click at [126, 79] on input "Skate Nights: Where Fun Meets Adventure-1" at bounding box center [70, 79] width 122 height 24
click at [125, 79] on input "Skate Nights: Where Fun Meets Adventure-1" at bounding box center [70, 79] width 122 height 24
click at [125, 78] on input "Skate Nights: Where Fun Meets Adventure-1" at bounding box center [70, 79] width 122 height 24
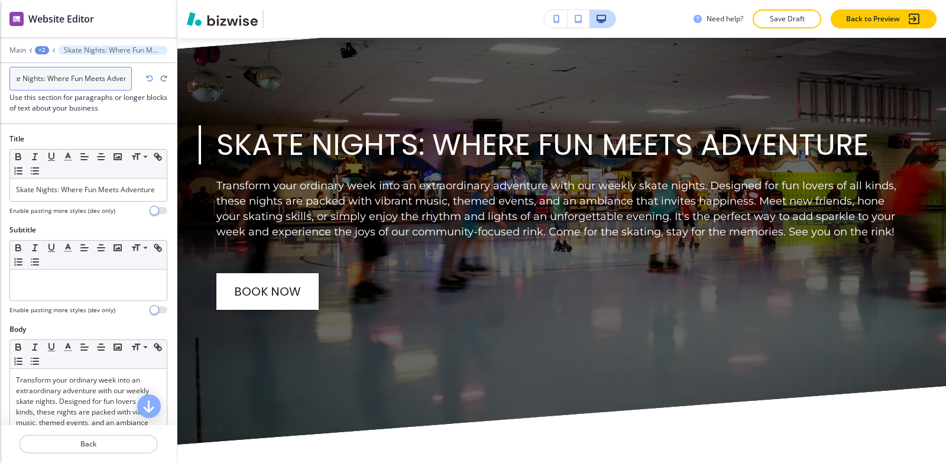
click at [126, 78] on input "Skate Nights: Where Fun Meets Adventure-1" at bounding box center [70, 79] width 122 height 24
click at [127, 78] on input "Skate Nights: Where Fun Meets Adventure-1" at bounding box center [70, 79] width 122 height 24
click at [125, 76] on input "Skate Nights: Where Fun Meets Adventure-1" at bounding box center [70, 79] width 122 height 24
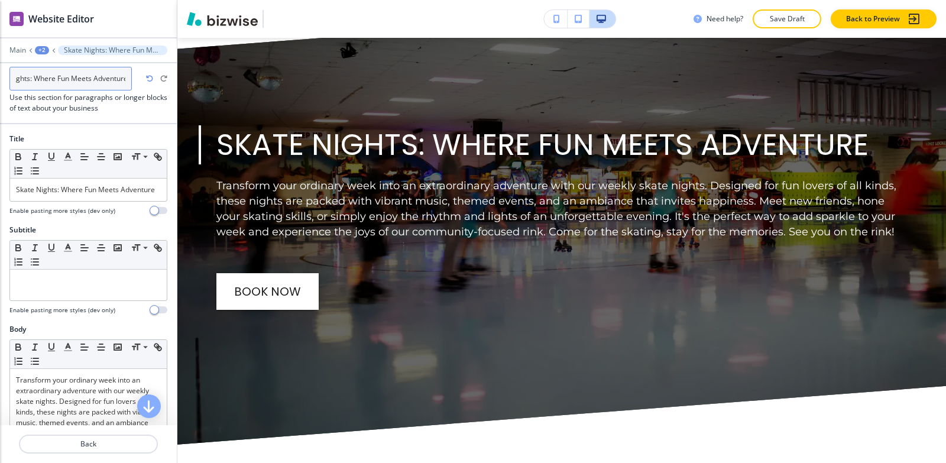
click at [126, 76] on input "Skate Nights: Where Fun Meets Adventure-1" at bounding box center [70, 79] width 122 height 24
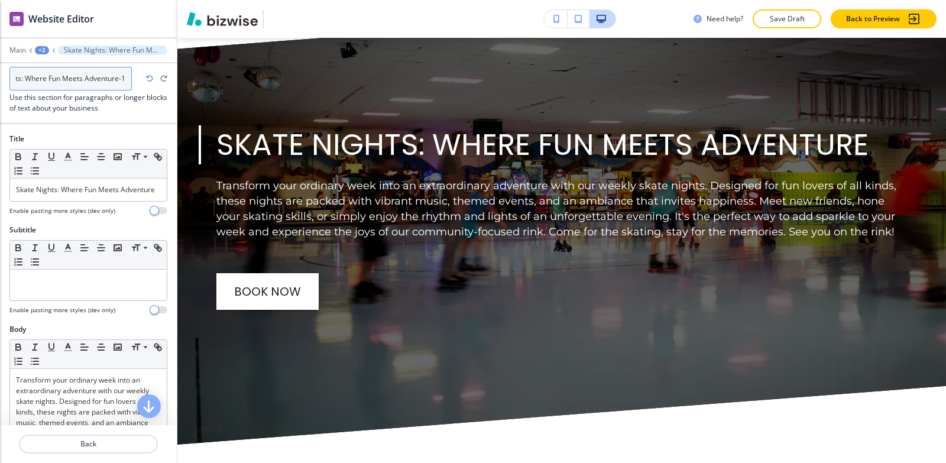
click at [127, 76] on input "Skate Nights: Where Fun Meets Adventure-1" at bounding box center [70, 79] width 122 height 24
click at [128, 76] on input "Skate Nights: Where Fun Meets Adventure-1" at bounding box center [70, 79] width 122 height 24
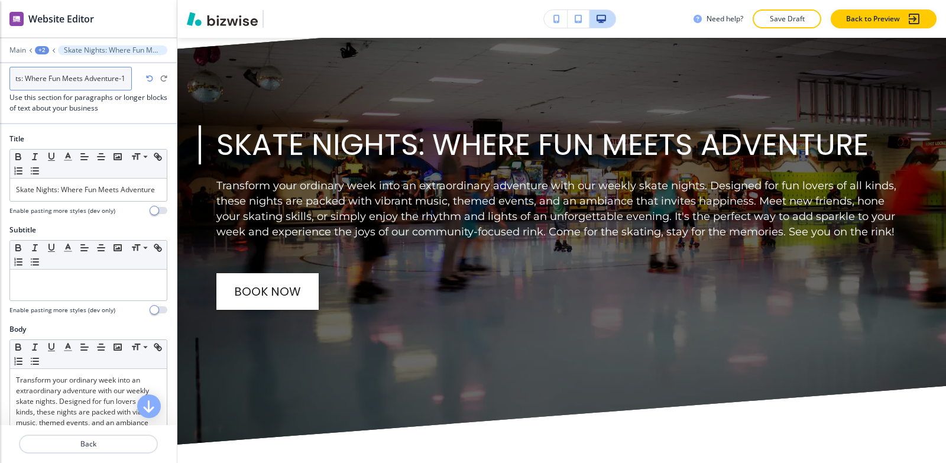
click at [128, 76] on input "Skate Nights: Where Fun Meets Adventure-1" at bounding box center [70, 79] width 122 height 24
click at [114, 77] on input "Skate Nights: Where Fun Meets Adventure-1" at bounding box center [70, 79] width 122 height 24
click at [130, 77] on input "Skate Nights: Where Fun Meets Adventure-1" at bounding box center [70, 79] width 122 height 24
type input "Skate Nights: Where Fun Meets Adventure"
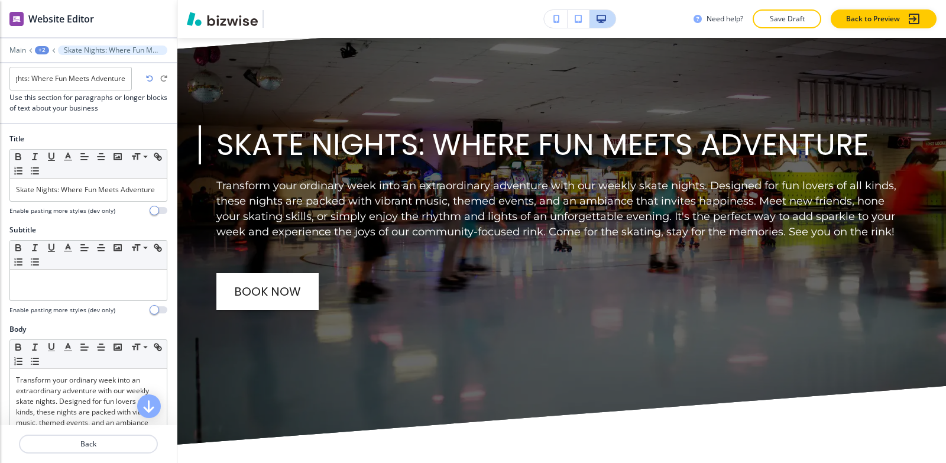
click at [44, 50] on div "+2" at bounding box center [42, 50] width 14 height 8
click at [69, 96] on button "Fitness" at bounding box center [73, 90] width 76 height 21
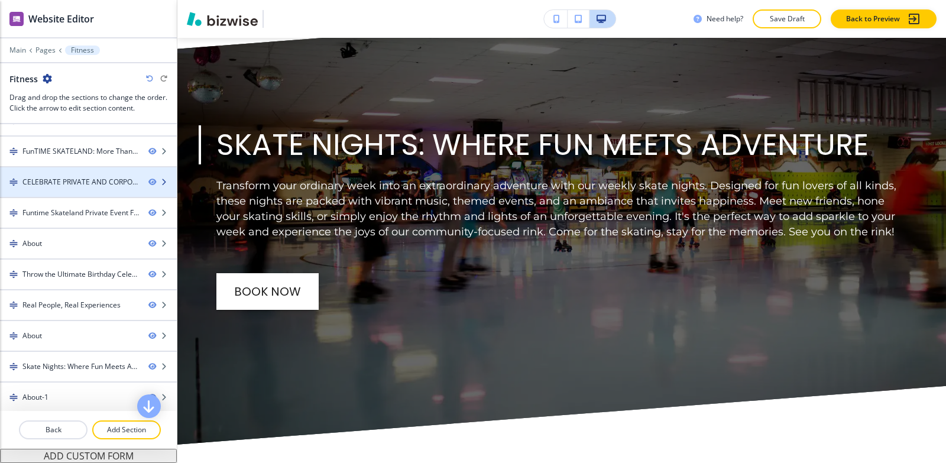
scroll to position [113, 0]
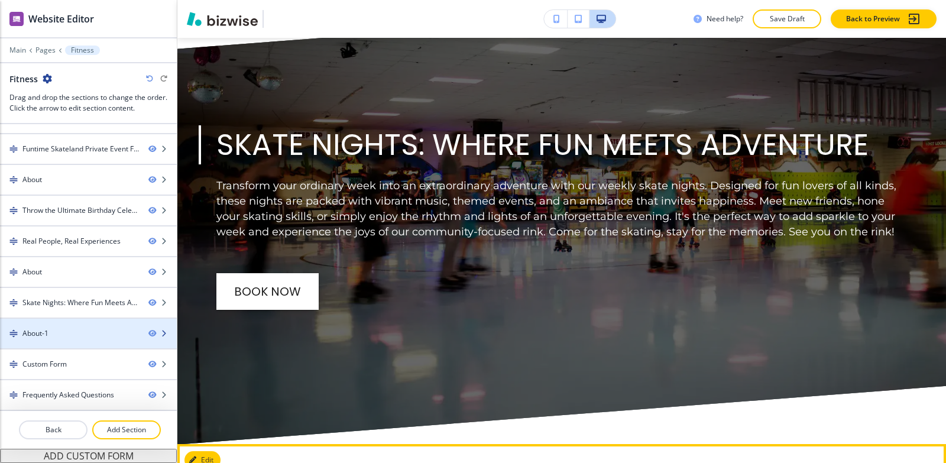
click at [93, 346] on div at bounding box center [88, 343] width 177 height 9
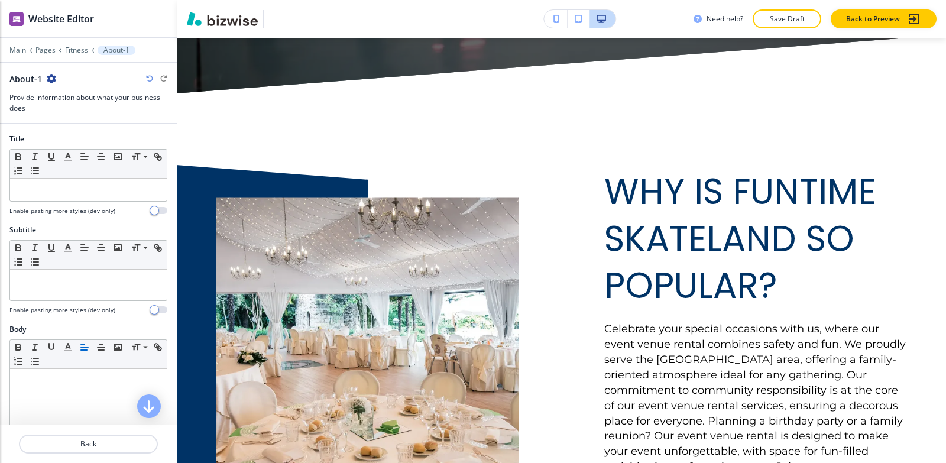
scroll to position [5897, 0]
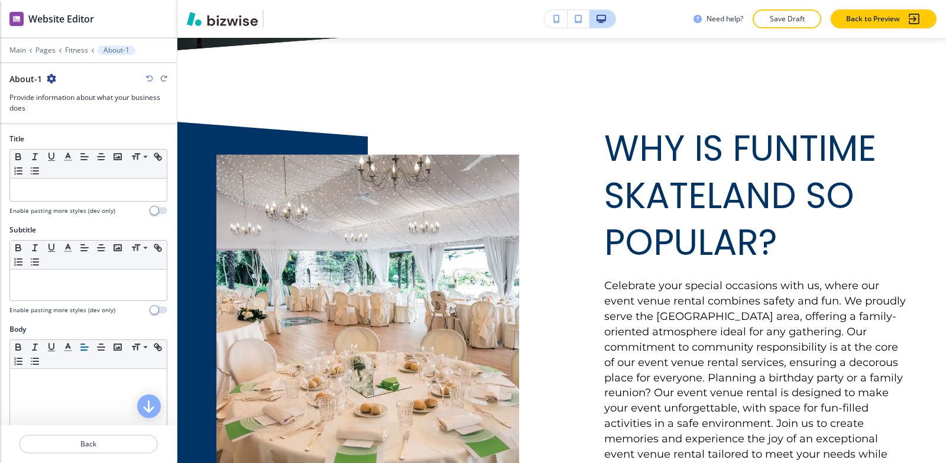
click at [50, 78] on icon "button" at bounding box center [51, 78] width 9 height 9
click at [57, 95] on p "Rename Section" at bounding box center [83, 99] width 60 height 11
click at [66, 88] on input "About-1" at bounding box center [70, 79] width 122 height 24
type input "About"
click at [72, 47] on p "Fitness" at bounding box center [76, 50] width 23 height 8
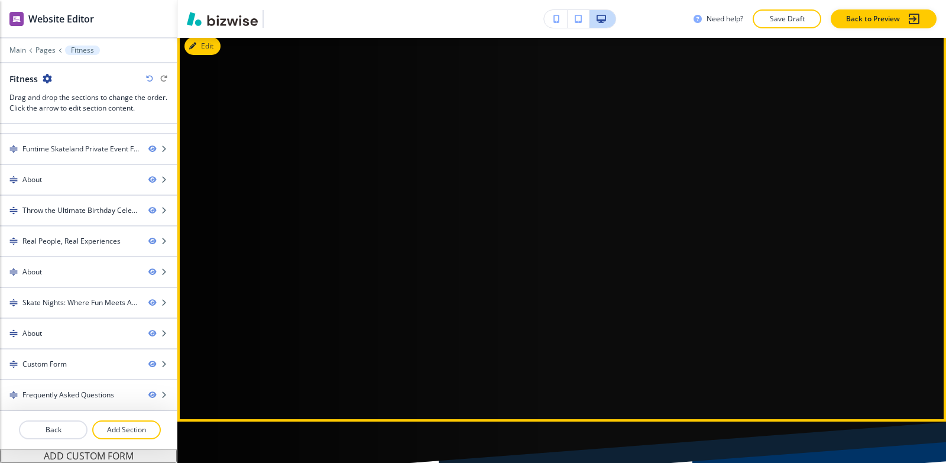
scroll to position [0, 0]
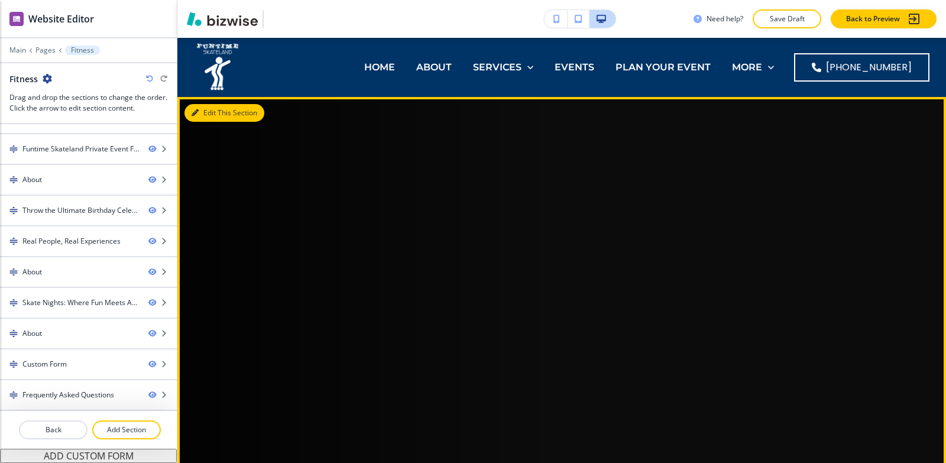
click at [202, 109] on button "Edit This Section" at bounding box center [225, 113] width 80 height 18
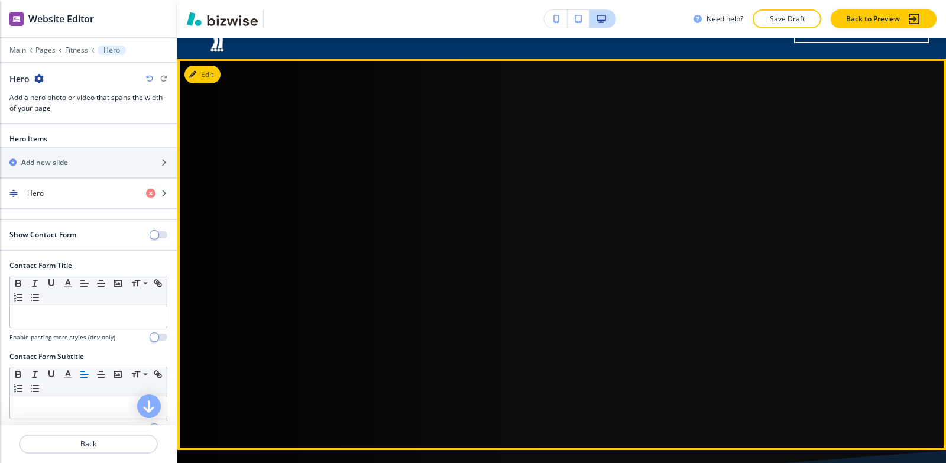
scroll to position [59, 0]
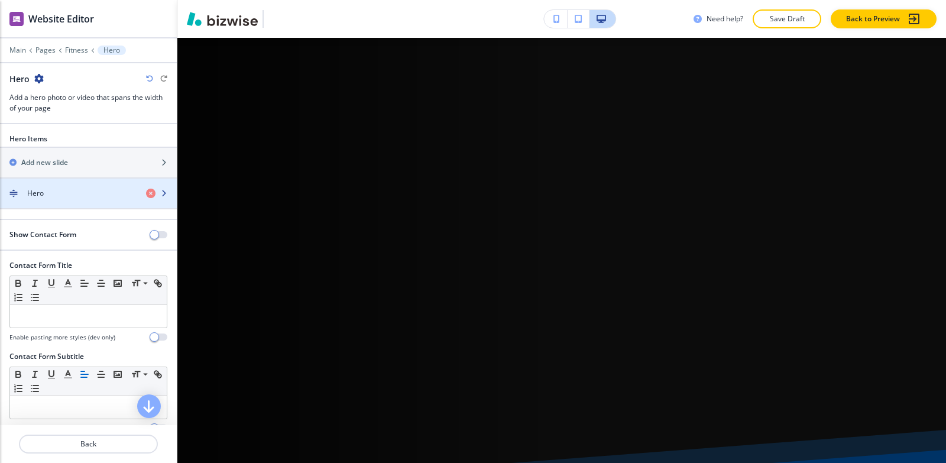
click at [54, 192] on div "Hero" at bounding box center [68, 193] width 137 height 11
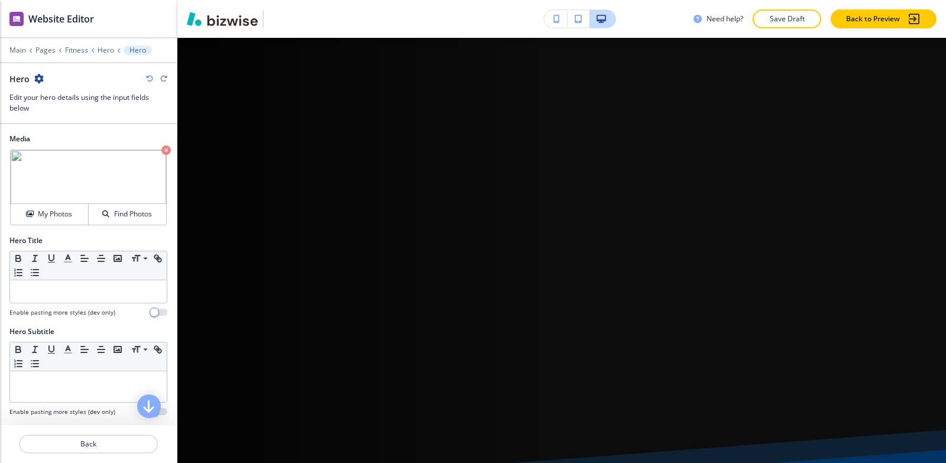
click at [161, 150] on icon "button" at bounding box center [165, 149] width 9 height 9
click at [53, 206] on button "My Photos" at bounding box center [50, 214] width 78 height 21
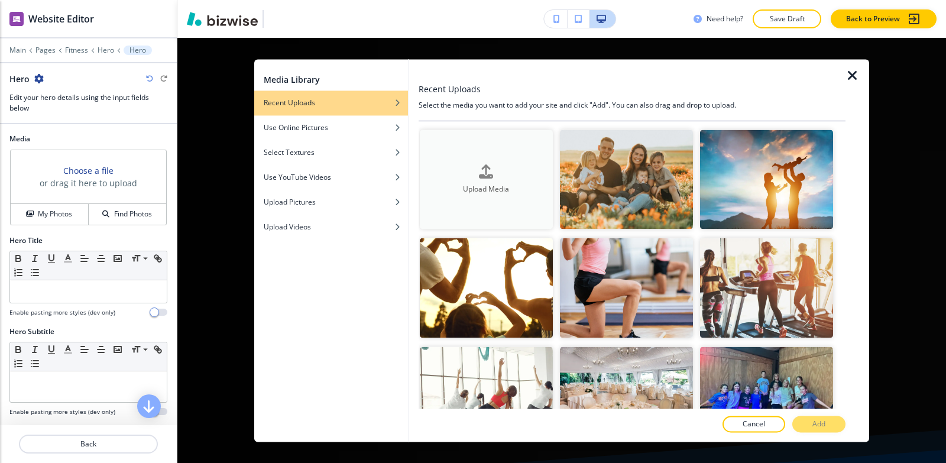
click at [493, 185] on h4 "Upload Media" at bounding box center [486, 189] width 133 height 11
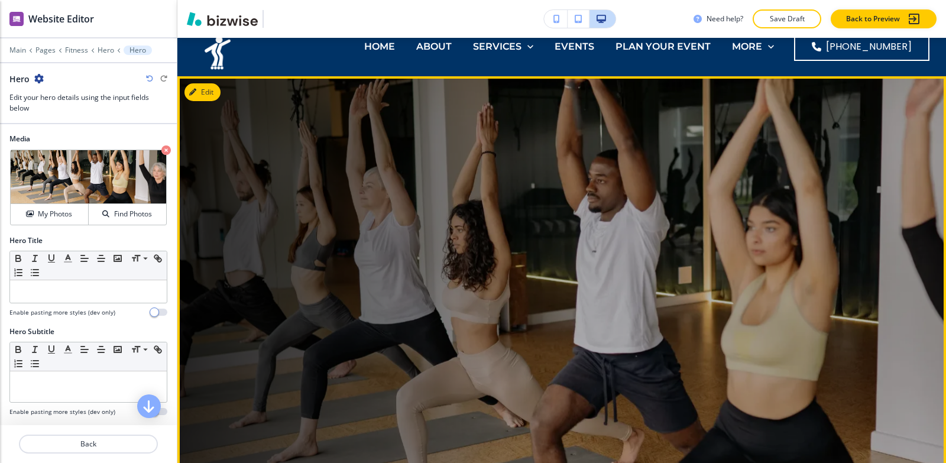
scroll to position [0, 0]
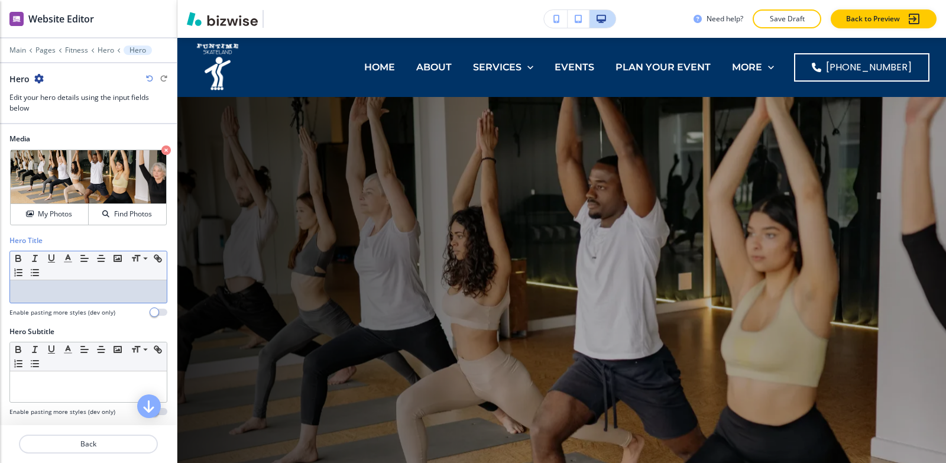
click at [40, 291] on p at bounding box center [88, 291] width 145 height 11
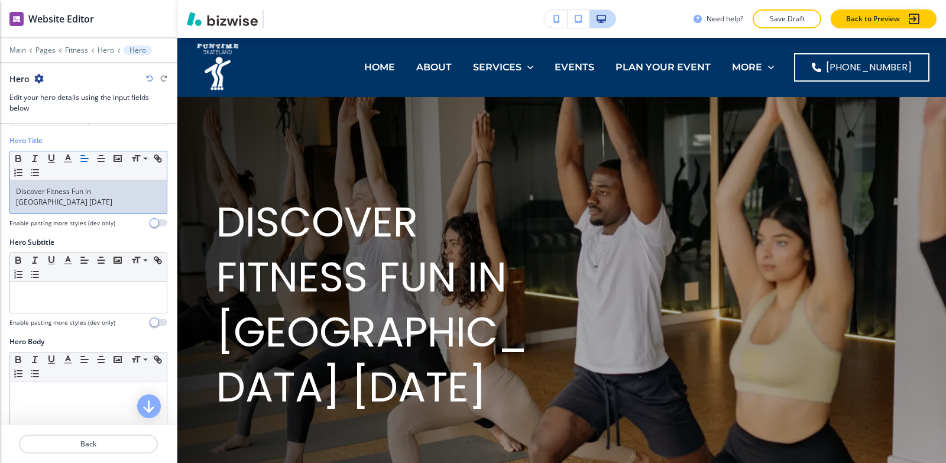
scroll to position [118, 0]
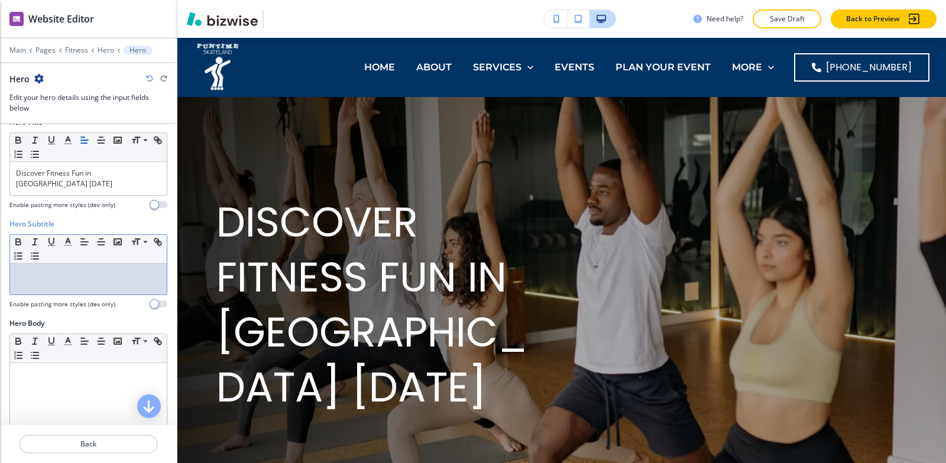
click at [80, 276] on div at bounding box center [88, 279] width 157 height 31
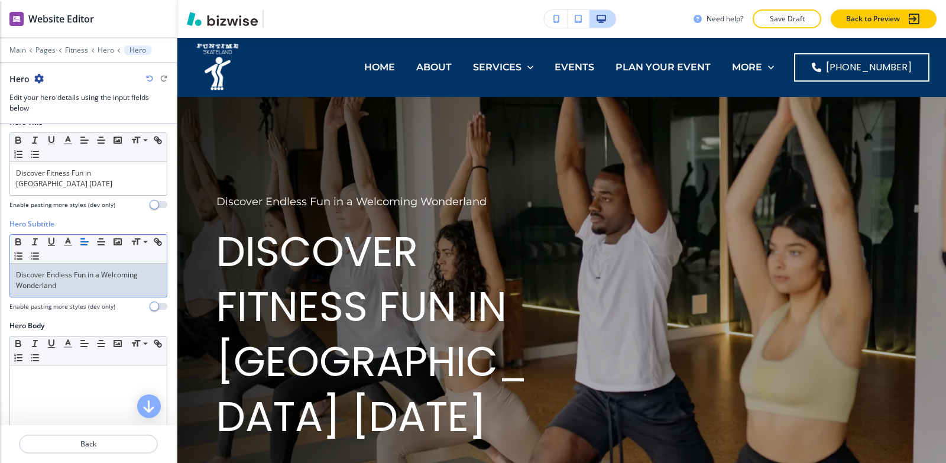
scroll to position [237, 0]
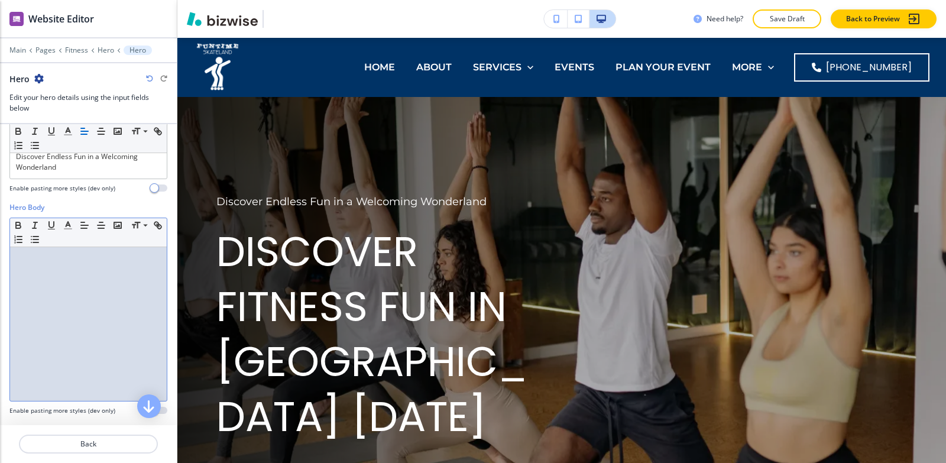
click at [74, 297] on div at bounding box center [88, 324] width 157 height 154
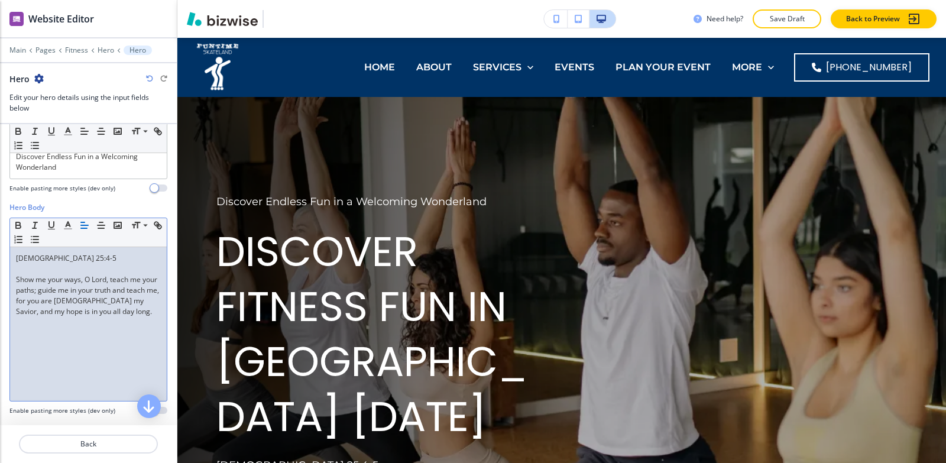
scroll to position [0, 0]
click at [17, 274] on p "Show me your ways, O Lord, teach me your paths; guide me in your truth and teac…" at bounding box center [88, 295] width 145 height 43
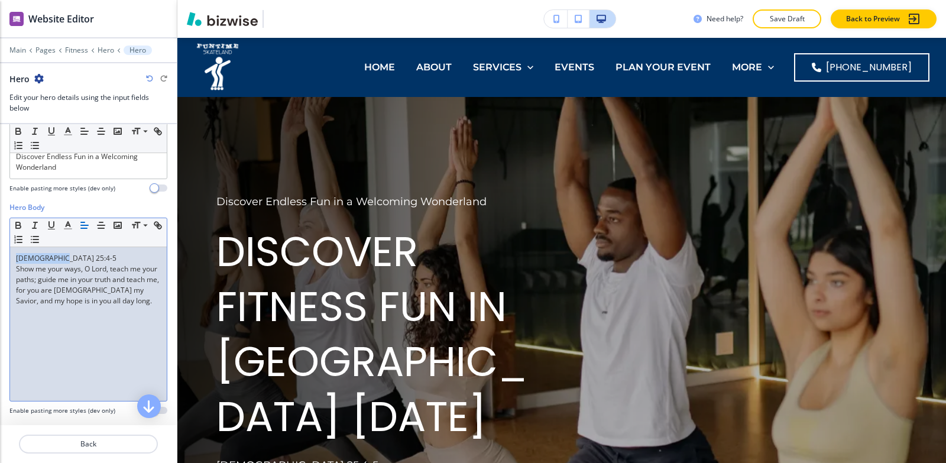
drag, startPoint x: 66, startPoint y: 244, endPoint x: 0, endPoint y: 247, distance: 65.7
click at [0, 247] on div "Hero Body Small Normal Large Huge [DEMOGRAPHIC_DATA] 25:4-5 Show me your ways, …" at bounding box center [88, 313] width 177 height 222
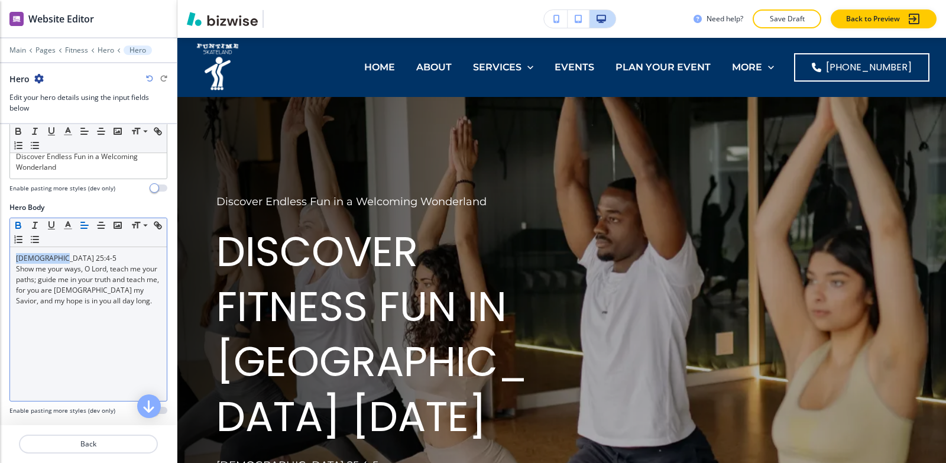
click at [18, 225] on icon "button" at bounding box center [18, 226] width 5 height 3
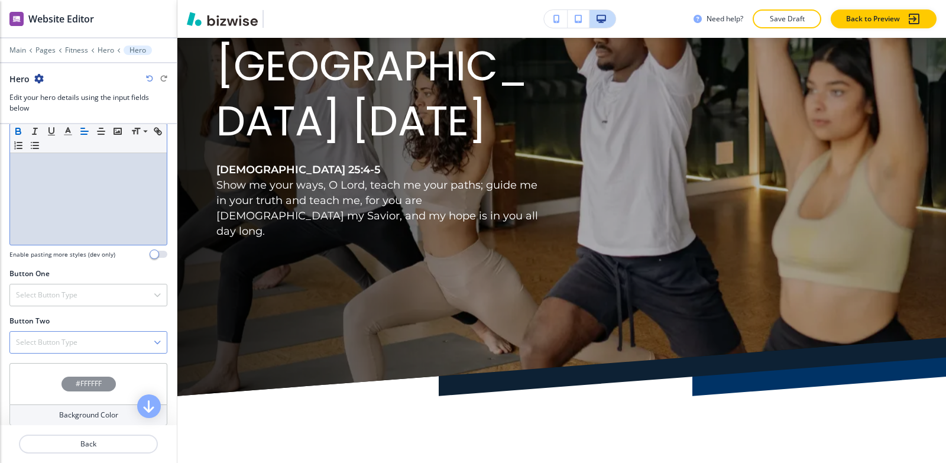
scroll to position [414, 0]
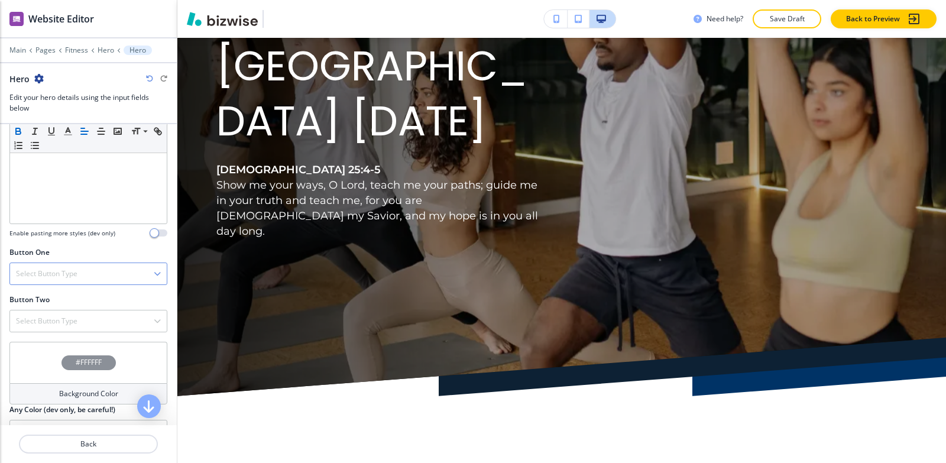
click at [85, 269] on div "Select Button Type" at bounding box center [88, 273] width 157 height 21
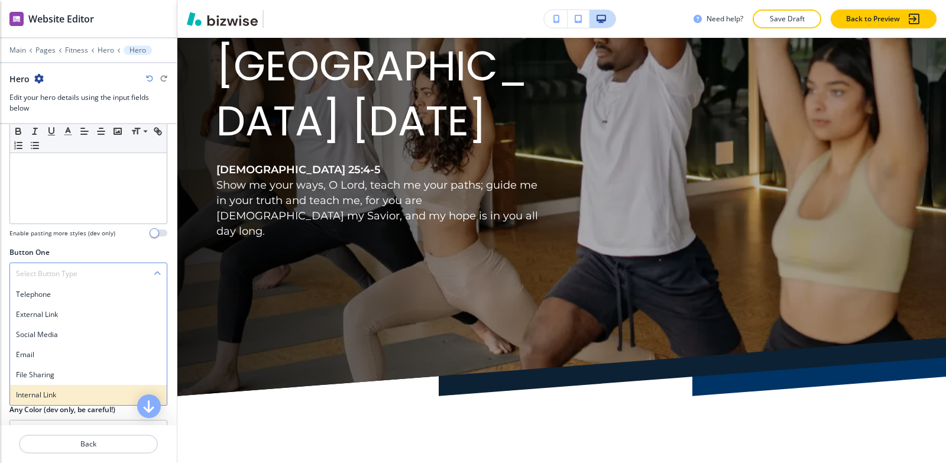
click at [78, 390] on h4 "Internal Link" at bounding box center [88, 395] width 145 height 11
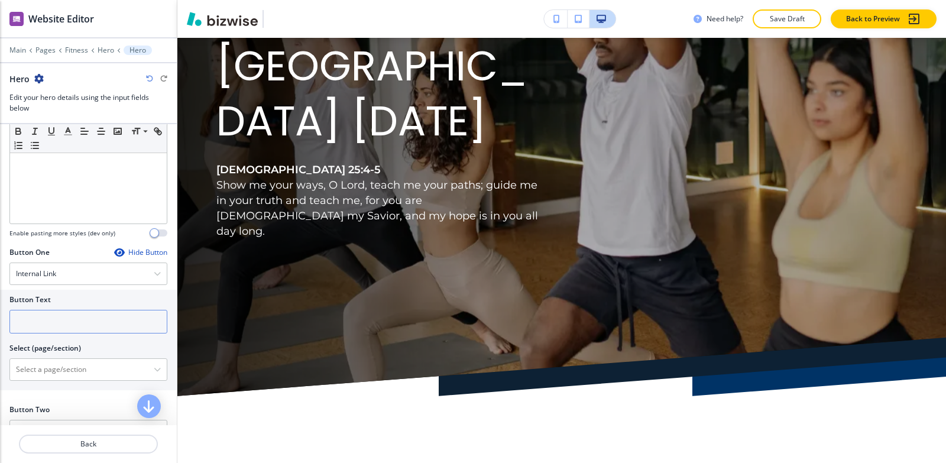
click at [65, 317] on input "text" at bounding box center [88, 322] width 158 height 24
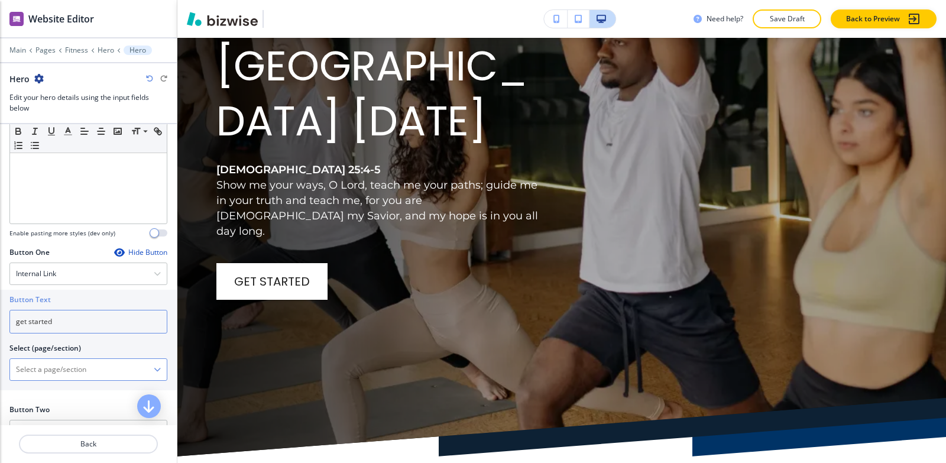
type input "get started"
click at [40, 364] on \(page\/section\) "Manual Input" at bounding box center [82, 370] width 144 height 20
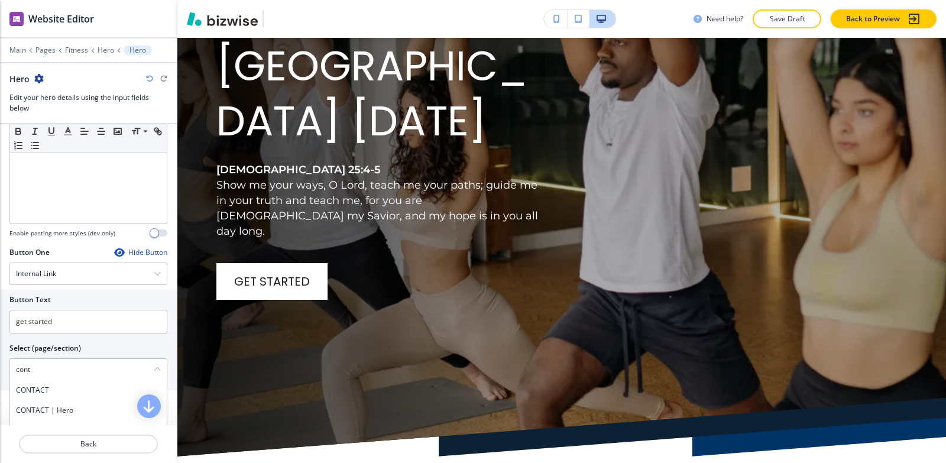
click at [53, 385] on h4 "CONTACT" at bounding box center [88, 390] width 145 height 11
type \(page\/section\) "CONTACT"
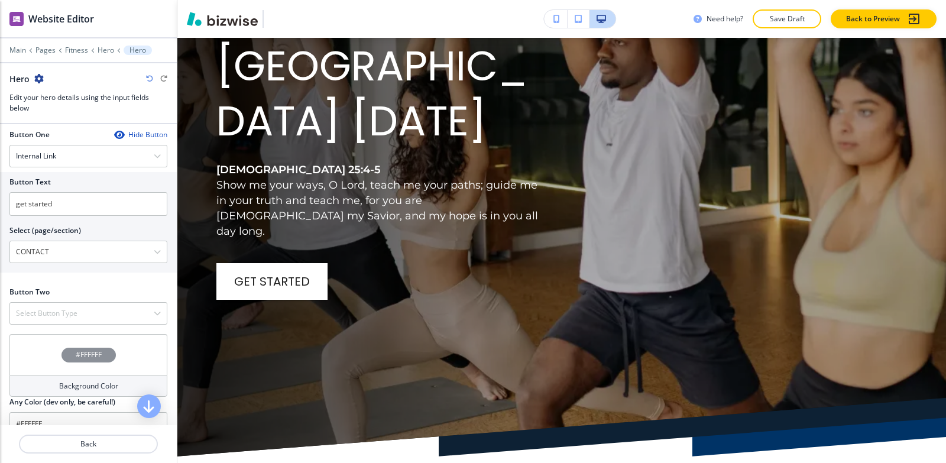
scroll to position [532, 0]
click at [35, 315] on div "Button Two Select Button Type Telephone External Link Social Media Email File S…" at bounding box center [88, 309] width 177 height 47
click at [39, 310] on div "Select Button Type" at bounding box center [88, 312] width 157 height 21
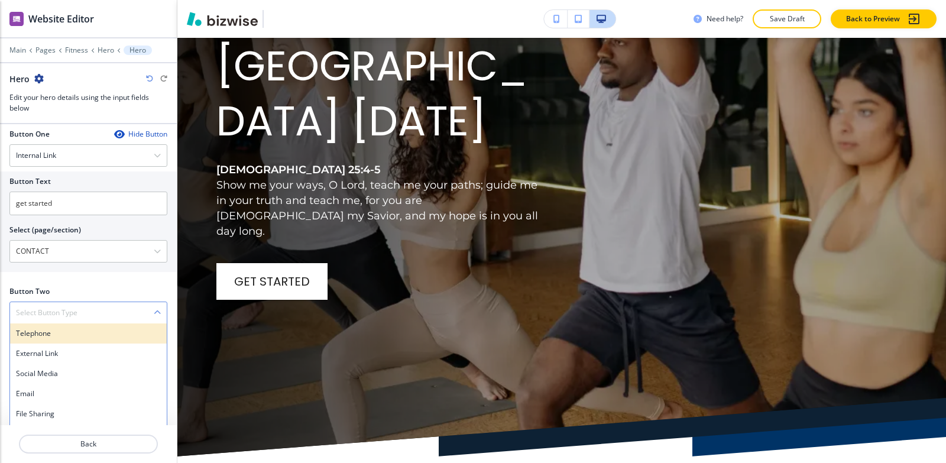
click at [45, 328] on h4 "Telephone" at bounding box center [88, 333] width 145 height 11
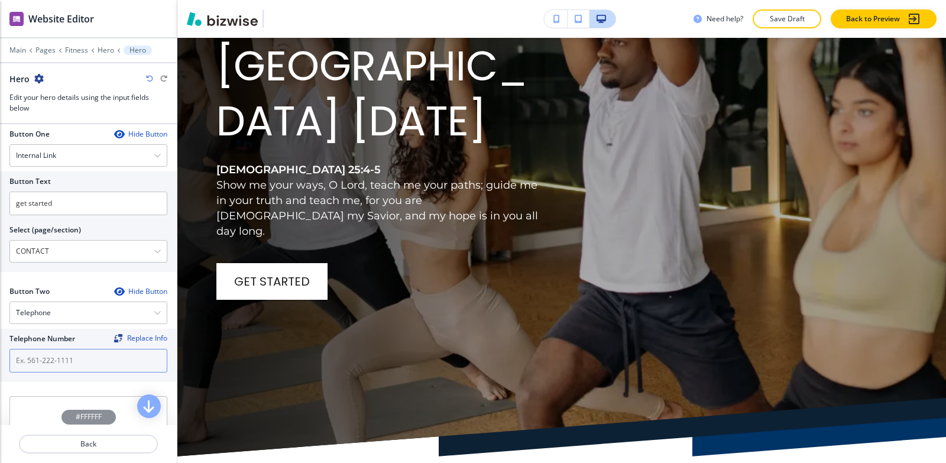
click at [50, 349] on input "text" at bounding box center [88, 361] width 158 height 24
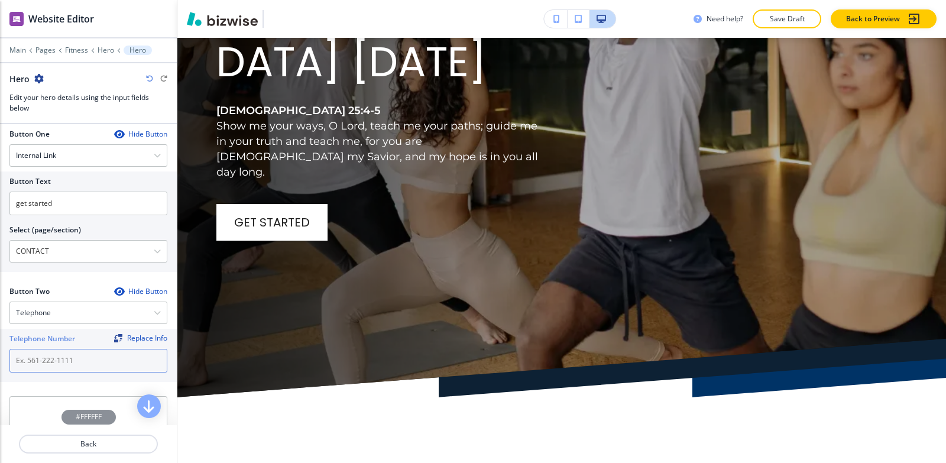
scroll to position [177, 0]
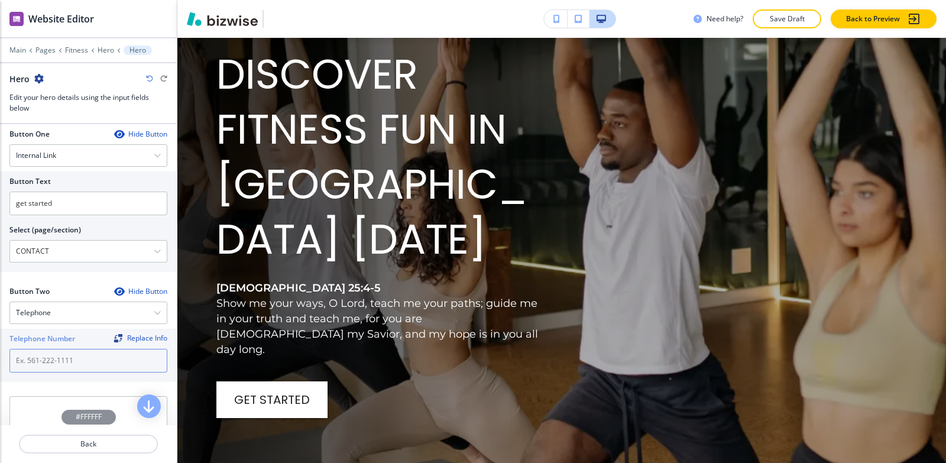
click at [72, 349] on input "text" at bounding box center [88, 361] width 158 height 24
paste input "[PHONE_NUMBER]"
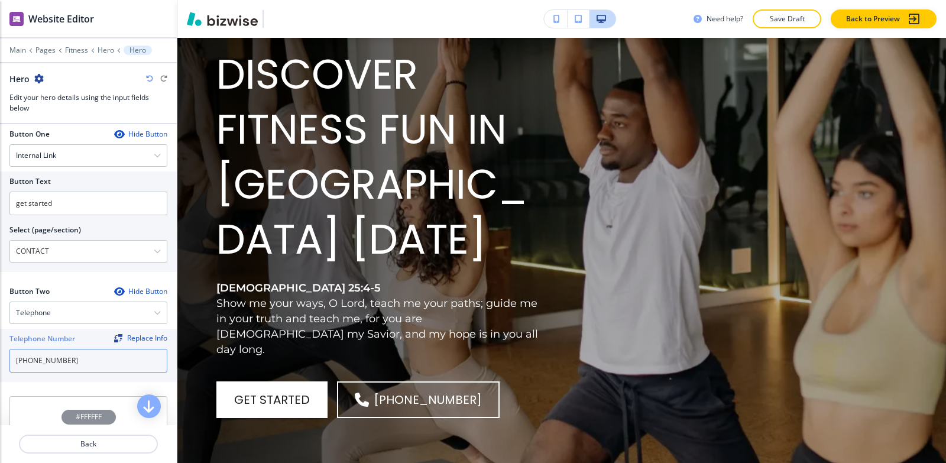
click at [31, 350] on input "[PHONE_NUMBER]" at bounding box center [88, 361] width 158 height 24
click at [15, 350] on input "662) 489-9950" at bounding box center [88, 361] width 158 height 24
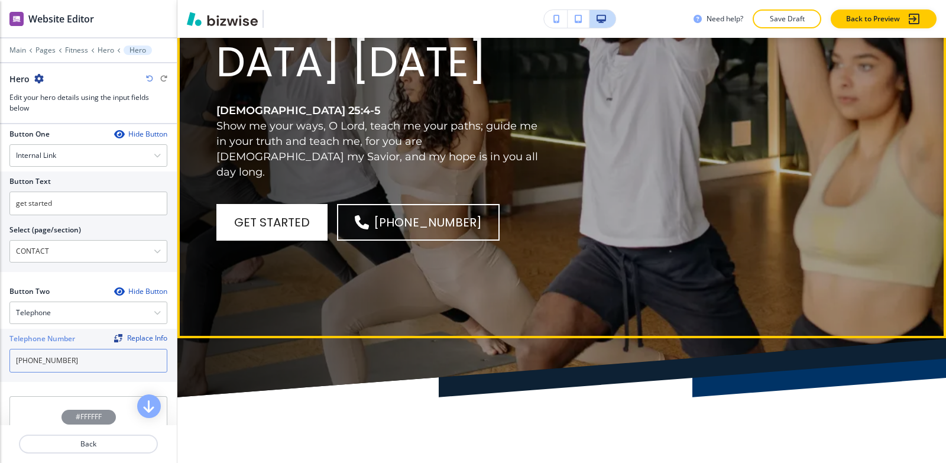
scroll to position [591, 0]
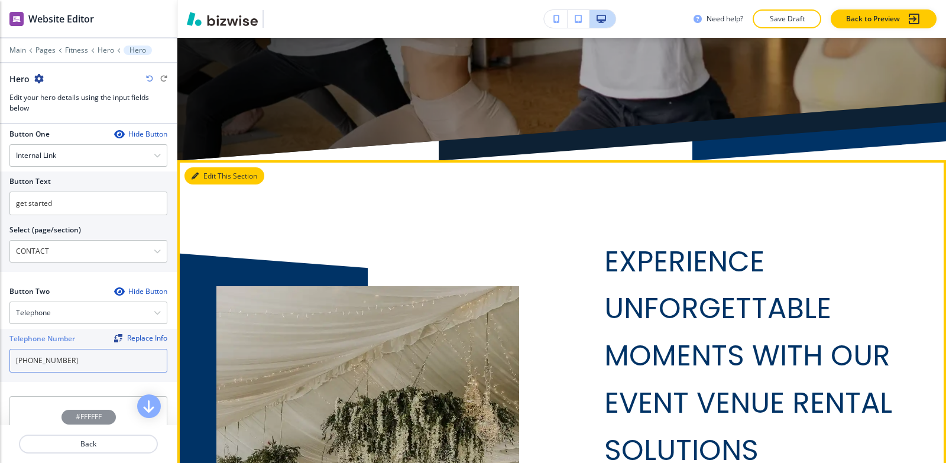
type input "[PHONE_NUMBER]"
click at [215, 167] on button "Edit This Section" at bounding box center [225, 176] width 80 height 18
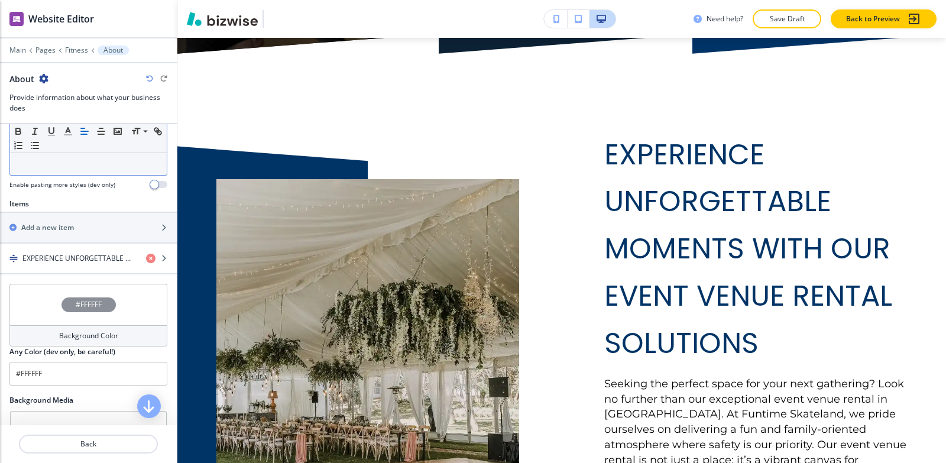
scroll to position [355, 0]
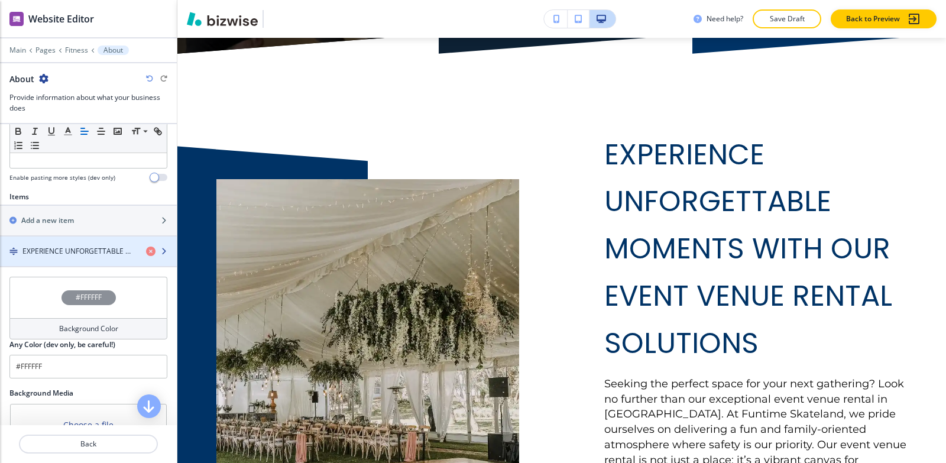
click at [64, 251] on h4 "EXPERIENCE UNFORGETTABLE MOMENTS WITH OUR EVENT VENUE RENTAL SOLUTIONS" at bounding box center [79, 251] width 114 height 11
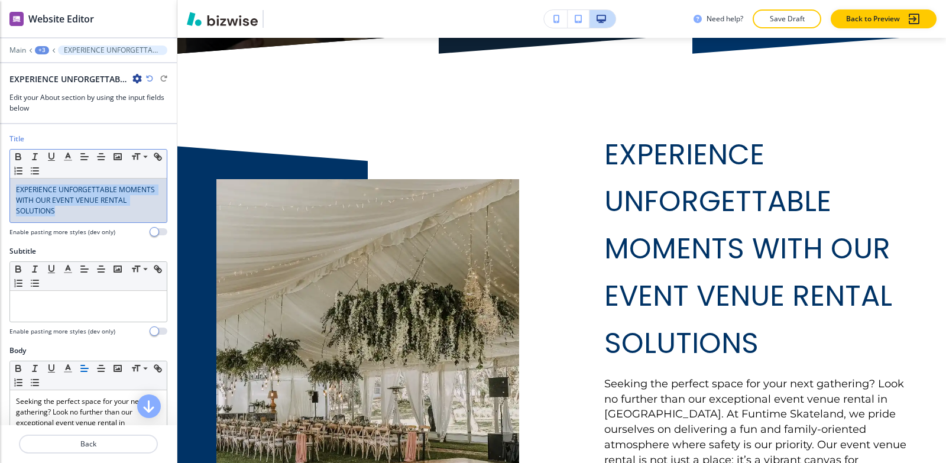
drag, startPoint x: 79, startPoint y: 214, endPoint x: 0, endPoint y: 171, distance: 90.0
click at [0, 171] on div "Title Small Normal Large Huge EXPERIENCE UNFORGETTABLE MOMENTS WITH OUR EVENT V…" at bounding box center [88, 190] width 177 height 112
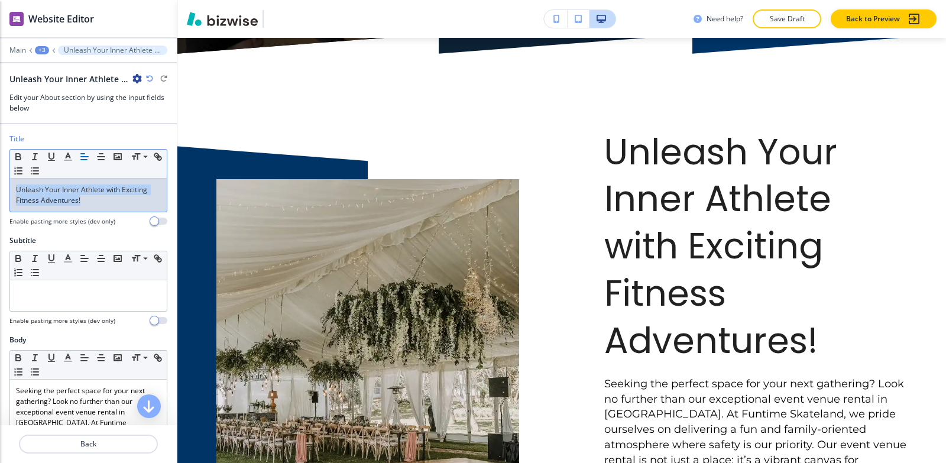
drag, startPoint x: 95, startPoint y: 200, endPoint x: 3, endPoint y: 186, distance: 92.7
click at [3, 186] on div "Title Small Normal Large Huge Unleash Your Inner Athlete with Exciting Fitness …" at bounding box center [88, 185] width 177 height 102
click at [69, 156] on polyline "button" at bounding box center [68, 155] width 4 height 5
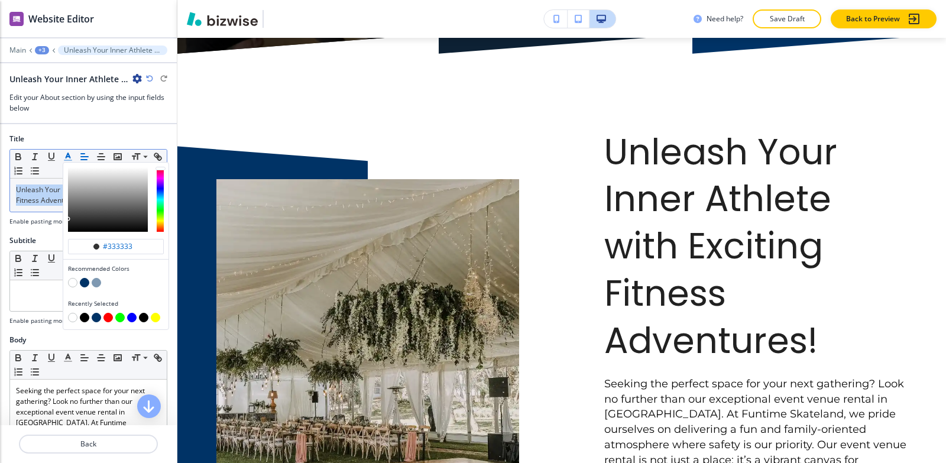
click at [98, 318] on button "button" at bounding box center [96, 317] width 9 height 9
type input "#003366"
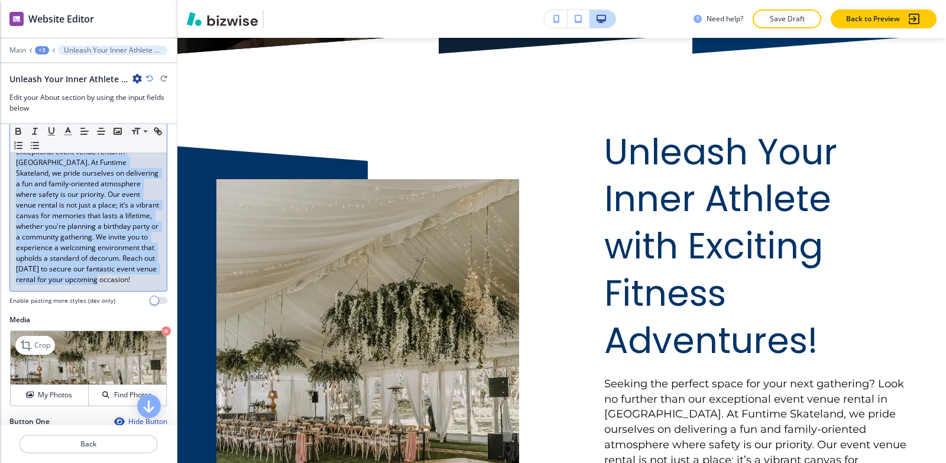
scroll to position [296, 0]
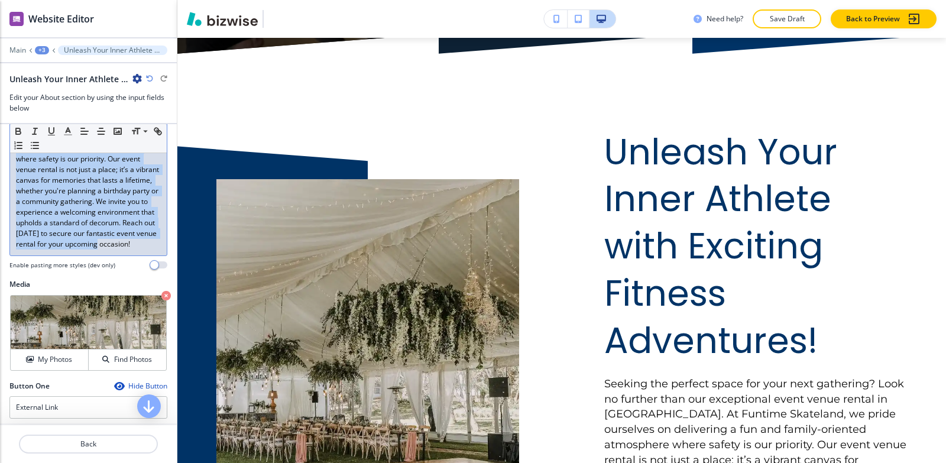
drag, startPoint x: 17, startPoint y: 271, endPoint x: 116, endPoint y: 297, distance: 102.6
click at [116, 297] on div "Title Small Normal Large Huge Unleash Your Inner Athlete with Exciting Fitness …" at bounding box center [88, 274] width 177 height 301
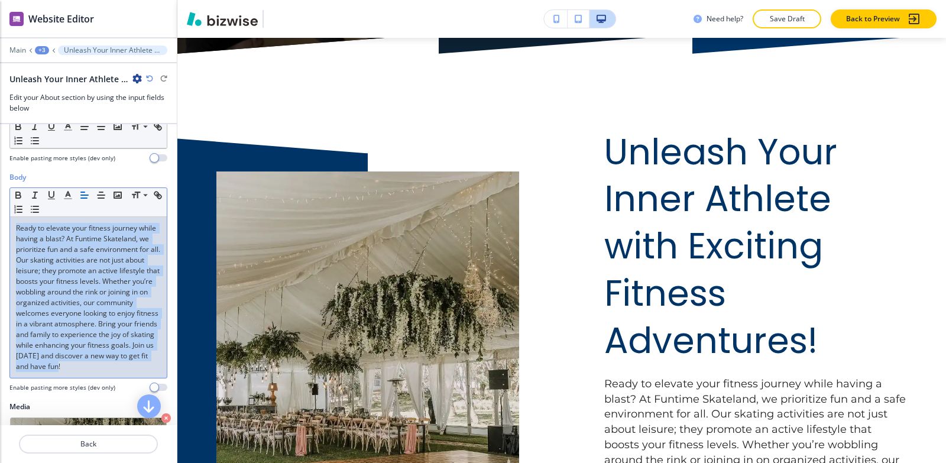
scroll to position [234, 0]
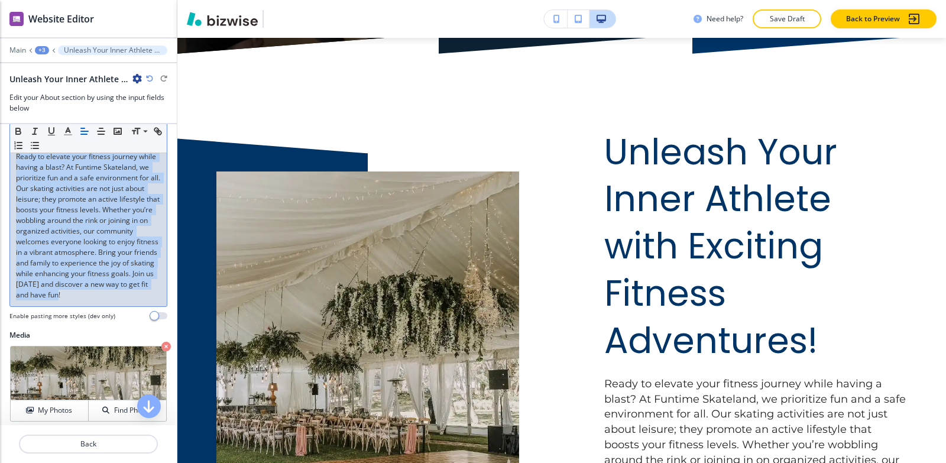
drag, startPoint x: 11, startPoint y: 271, endPoint x: 161, endPoint y: 335, distance: 163.0
click at [161, 330] on div "Body Small Normal Large Huge Ready to elevate your fitness journey while having…" at bounding box center [88, 215] width 177 height 229
click at [66, 131] on line "button" at bounding box center [67, 131] width 3 height 0
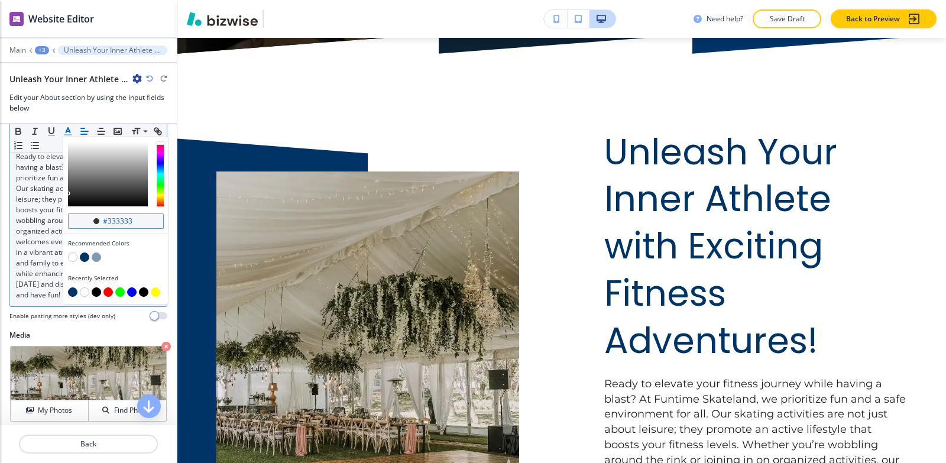
drag, startPoint x: 135, startPoint y: 218, endPoint x: 108, endPoint y: 222, distance: 27.6
click at [108, 222] on input "#333333" at bounding box center [122, 220] width 41 height 9
type input "#030303"
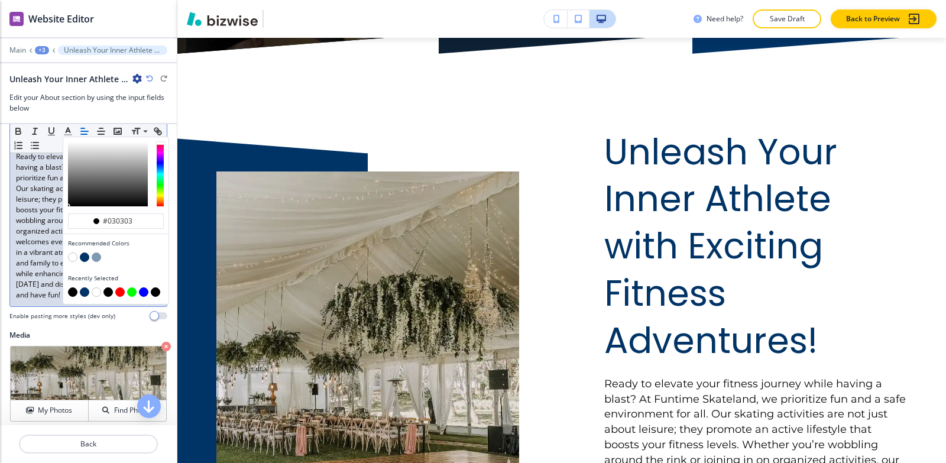
click at [125, 330] on div "Body #030303 Recommended Colors Recently Selected Small Normal Large Huge Ready…" at bounding box center [88, 215] width 177 height 229
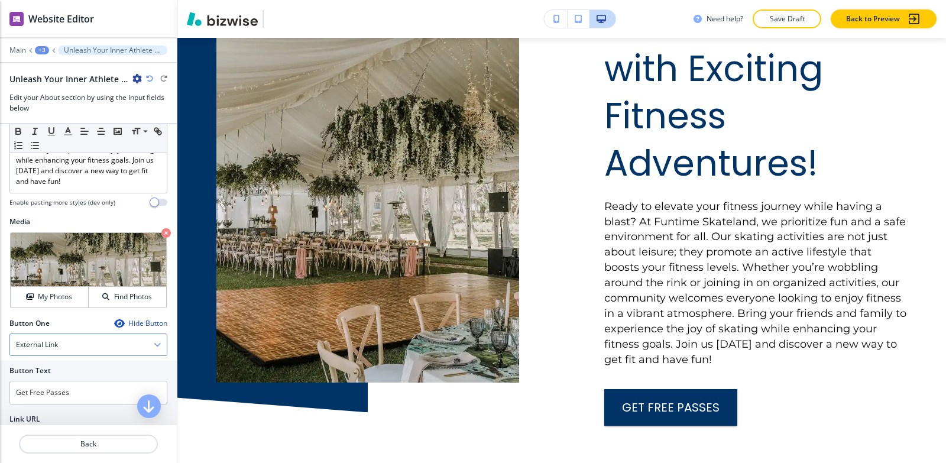
scroll to position [352, 0]
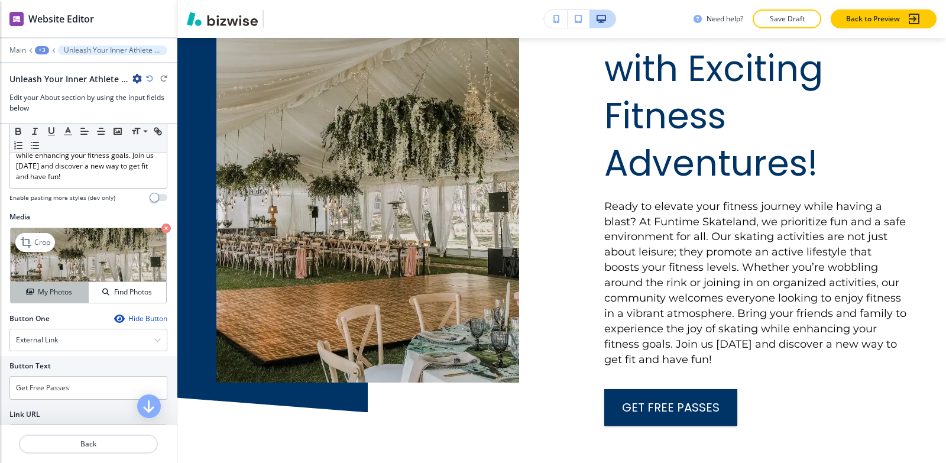
click at [19, 297] on div "My Photos" at bounding box center [49, 292] width 77 height 11
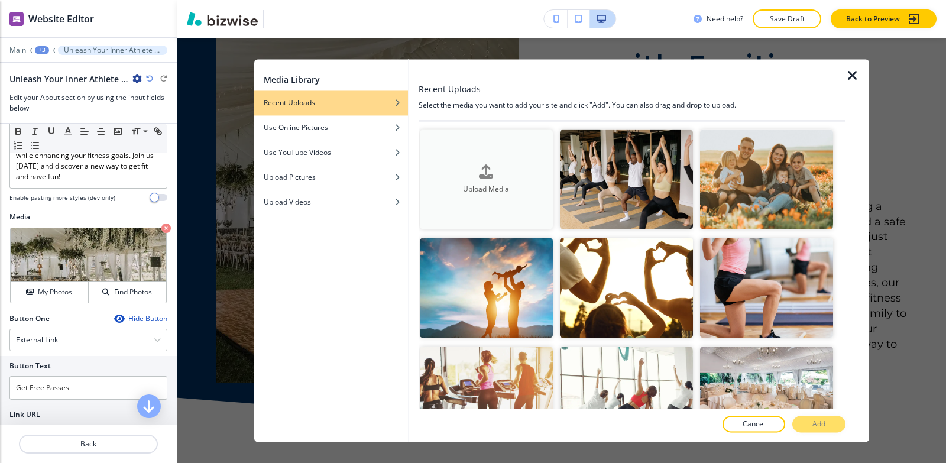
click at [485, 206] on button "Upload Media" at bounding box center [486, 180] width 133 height 100
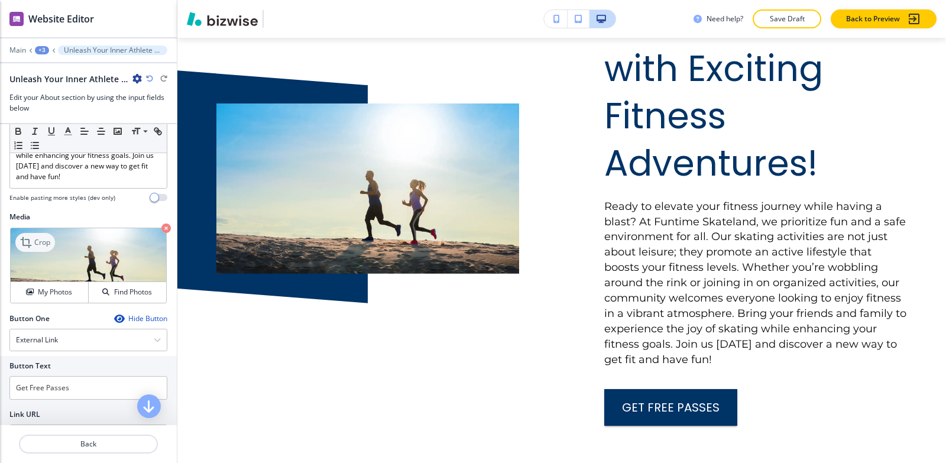
click at [41, 248] on p "Crop" at bounding box center [42, 242] width 16 height 11
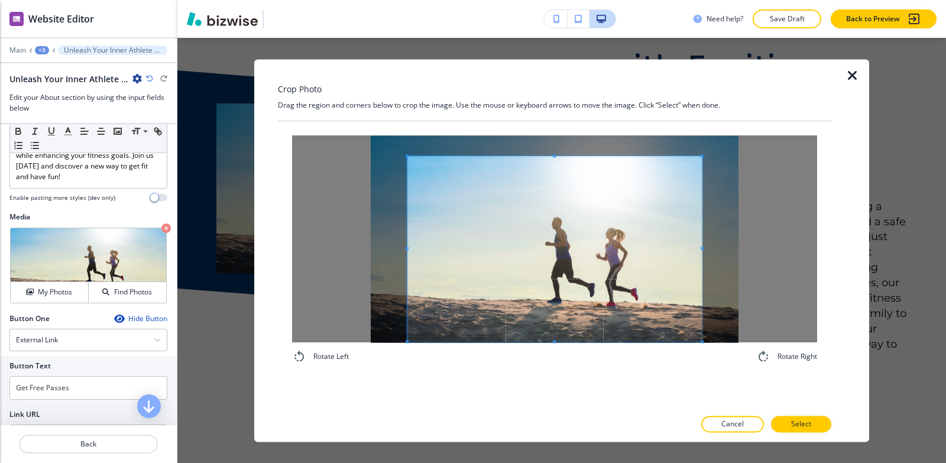
click at [552, 403] on div "Rotate Left Rotate Right" at bounding box center [555, 264] width 554 height 287
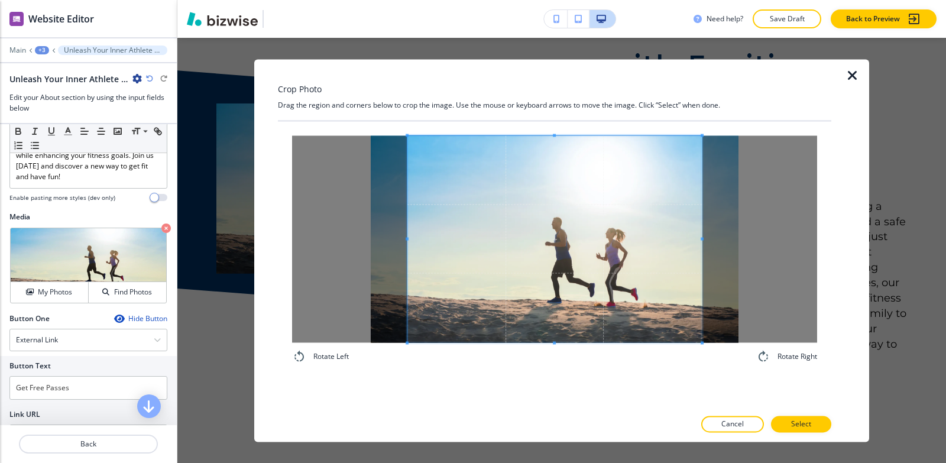
click at [541, 78] on div "Crop Photo Drag the region and corners below to crop the image. Use the mouse o…" at bounding box center [555, 250] width 554 height 383
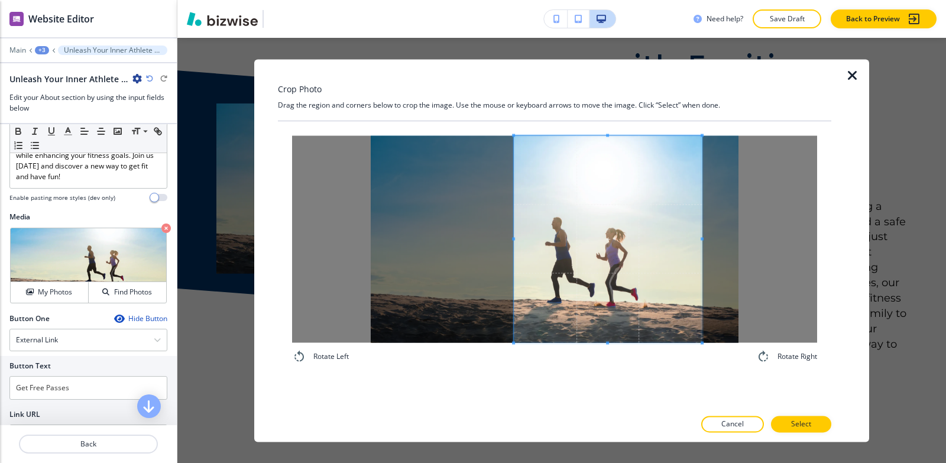
click at [515, 183] on span at bounding box center [513, 238] width 3 height 207
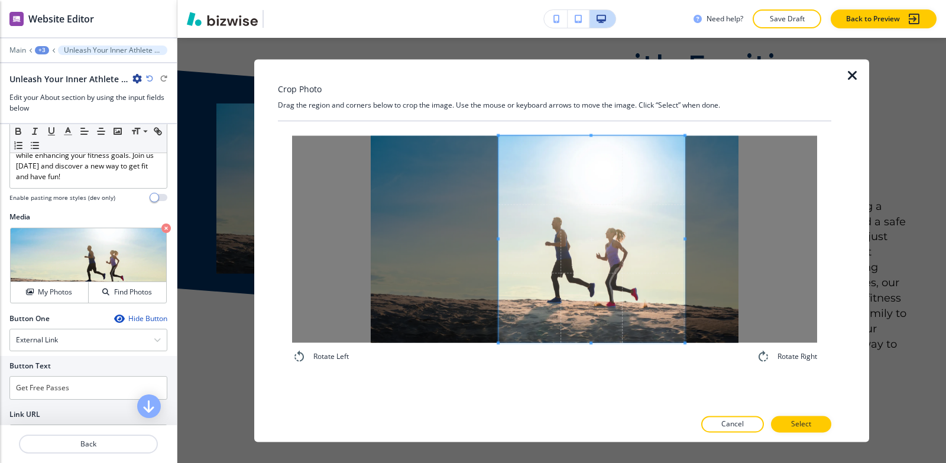
click at [600, 195] on span at bounding box center [592, 238] width 186 height 207
click at [509, 227] on div at bounding box center [595, 238] width 176 height 207
click at [581, 228] on span at bounding box center [588, 238] width 176 height 207
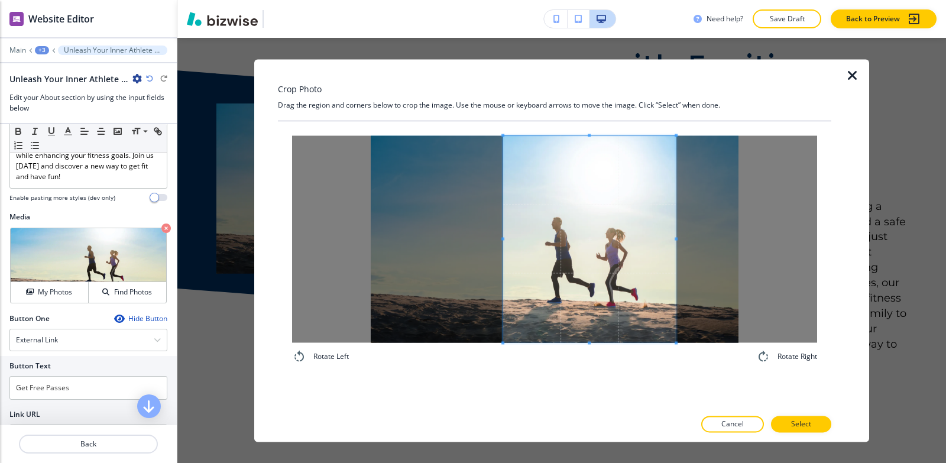
click at [504, 228] on span at bounding box center [503, 238] width 3 height 207
click at [564, 229] on span at bounding box center [588, 238] width 173 height 207
click at [801, 427] on p "Select" at bounding box center [801, 424] width 20 height 11
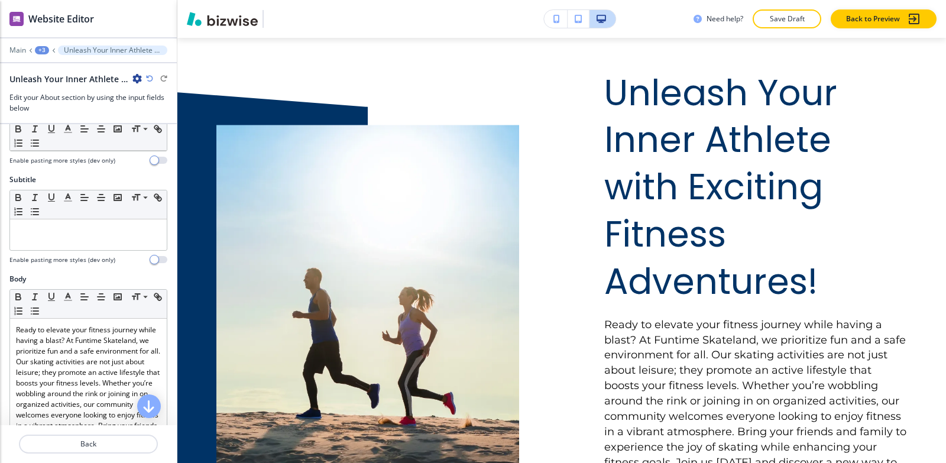
scroll to position [0, 0]
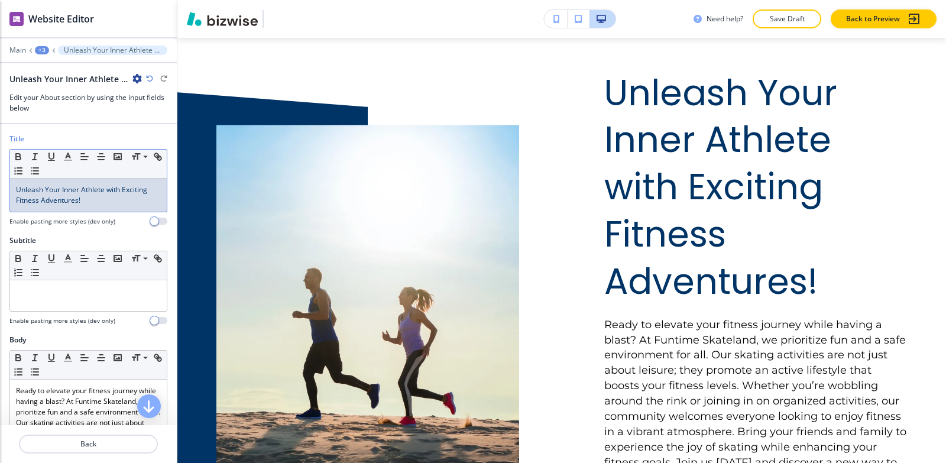
click at [43, 190] on span "Unleash Your Inner Athlete with Exciting Fitness Adventures!" at bounding box center [82, 195] width 133 height 21
drag, startPoint x: 42, startPoint y: 190, endPoint x: 21, endPoint y: 187, distance: 21.0
click at [21, 187] on span "Unleash Your Inner Athlete with Exciting Fitness Adventures!" at bounding box center [82, 195] width 133 height 21
drag, startPoint x: 64, startPoint y: 188, endPoint x: 54, endPoint y: 186, distance: 9.8
click at [54, 186] on span "UNLEASH Your Inner Athlete with Exciting Fitness Adventures!" at bounding box center [85, 195] width 138 height 21
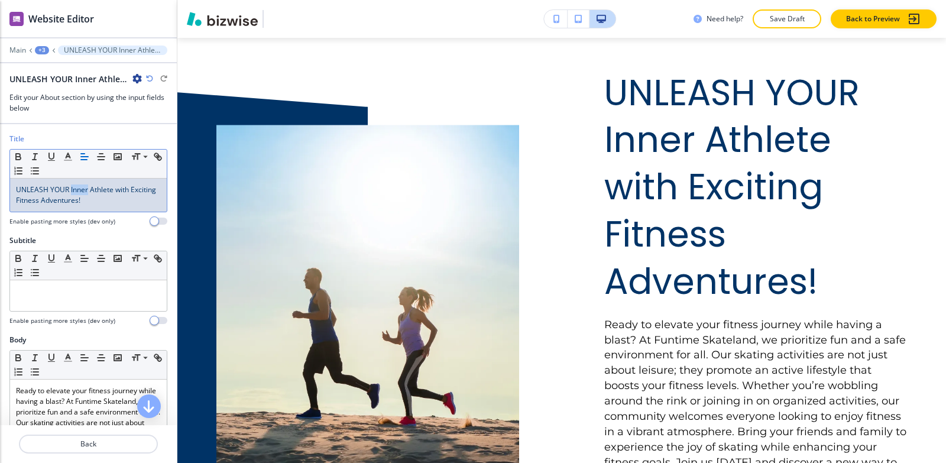
drag, startPoint x: 88, startPoint y: 187, endPoint x: 70, endPoint y: 189, distance: 17.8
click at [70, 189] on span "UNLEASH YOUR Inner Athlete with Exciting Fitness Adventures!" at bounding box center [87, 195] width 142 height 21
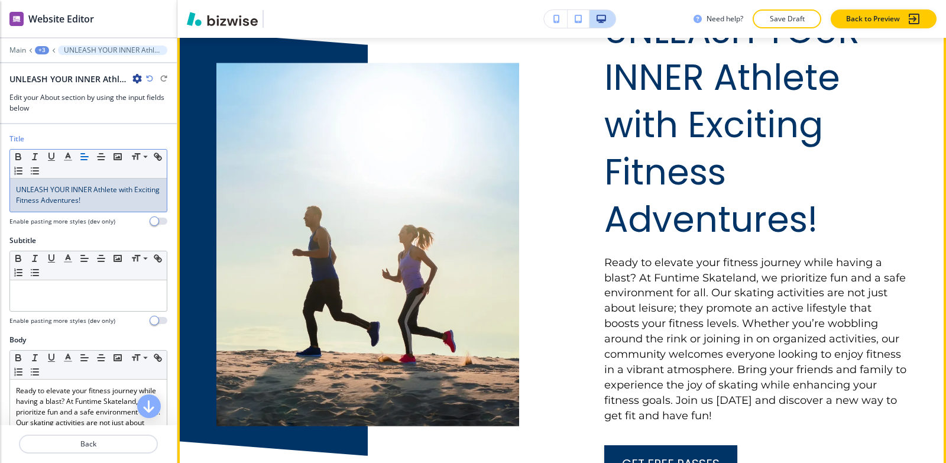
scroll to position [817, 0]
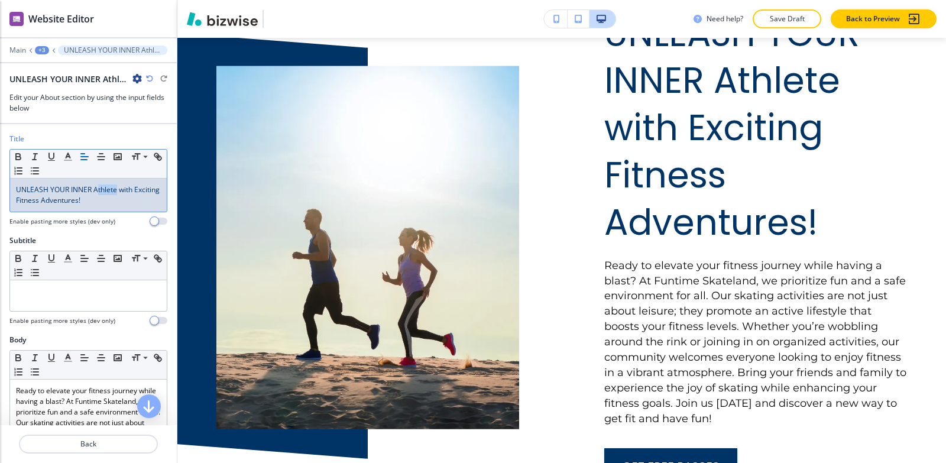
drag, startPoint x: 116, startPoint y: 189, endPoint x: 98, endPoint y: 182, distance: 19.9
click at [98, 182] on div "UNLEASH YOUR INNER Athlete with Exciting Fitness Adventures!" at bounding box center [88, 195] width 157 height 33
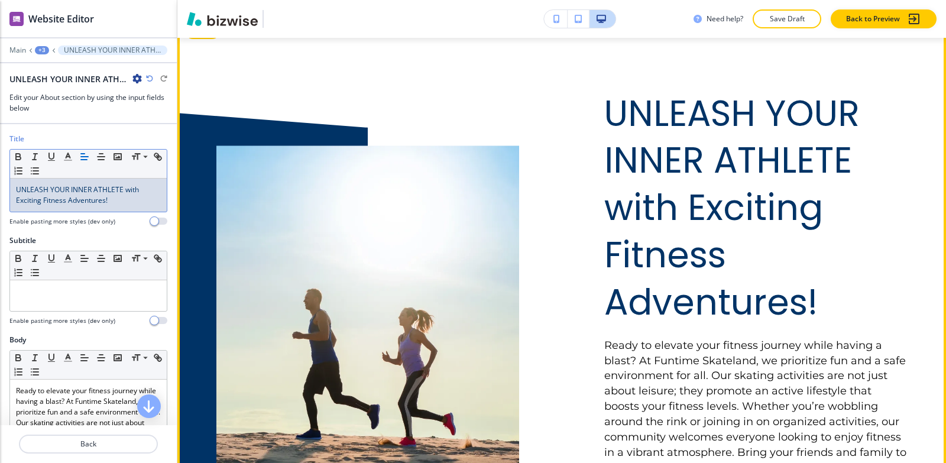
scroll to position [758, 0]
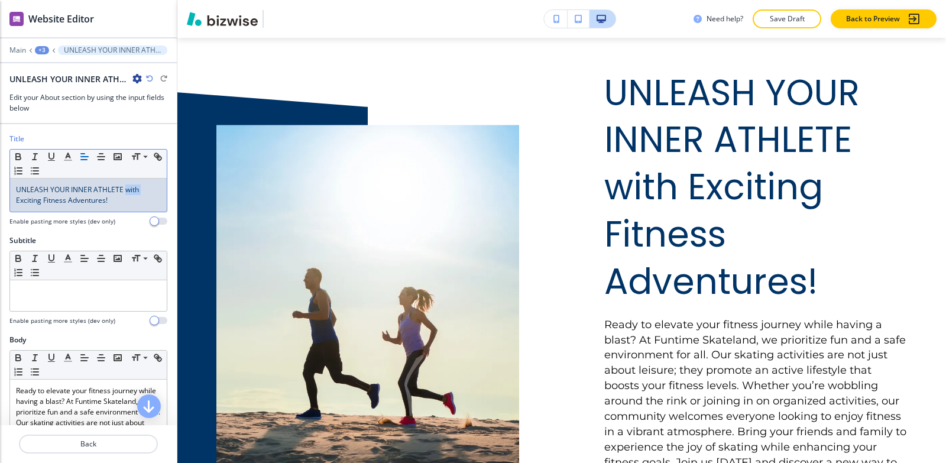
drag, startPoint x: 140, startPoint y: 187, endPoint x: 126, endPoint y: 185, distance: 14.5
click at [126, 185] on span "UNLEASH YOUR INNER ATHLETE with Exciting Fitness Adventures!" at bounding box center [78, 195] width 125 height 21
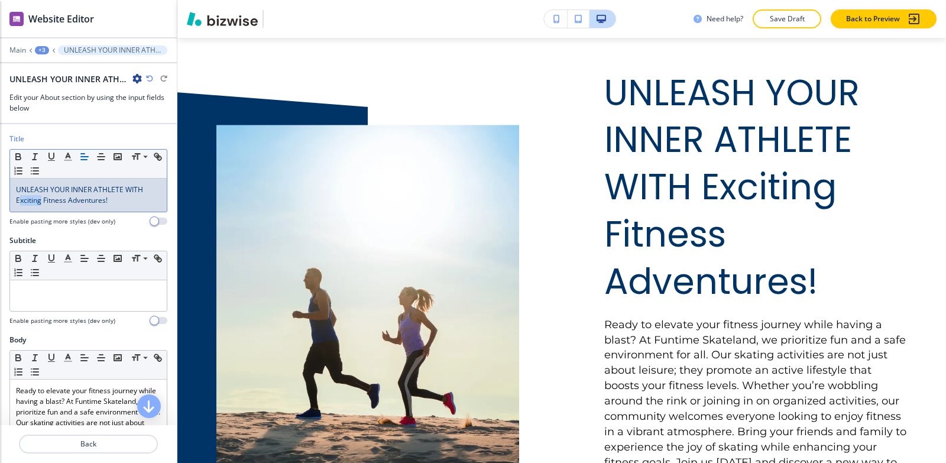
drag, startPoint x: 40, startPoint y: 200, endPoint x: 21, endPoint y: 197, distance: 19.3
click at [21, 197] on span "UNLEASH YOUR INNER ATHLETE WITH Exciting Fitness Adventures!" at bounding box center [80, 195] width 129 height 21
drag, startPoint x: 70, startPoint y: 201, endPoint x: 53, endPoint y: 198, distance: 18.1
click at [53, 198] on span "UNLEASH YOUR INNER ATHLETE WITH EXCITING Fitness Adventures!" at bounding box center [80, 195] width 129 height 21
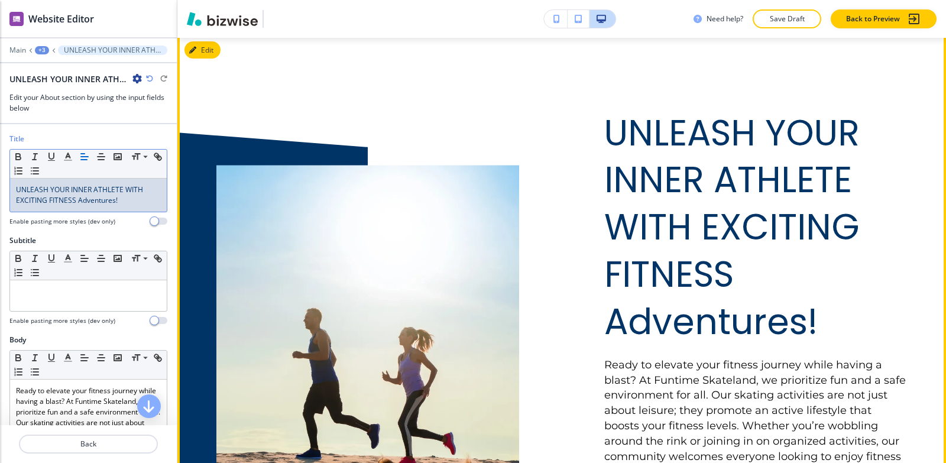
scroll to position [698, 0]
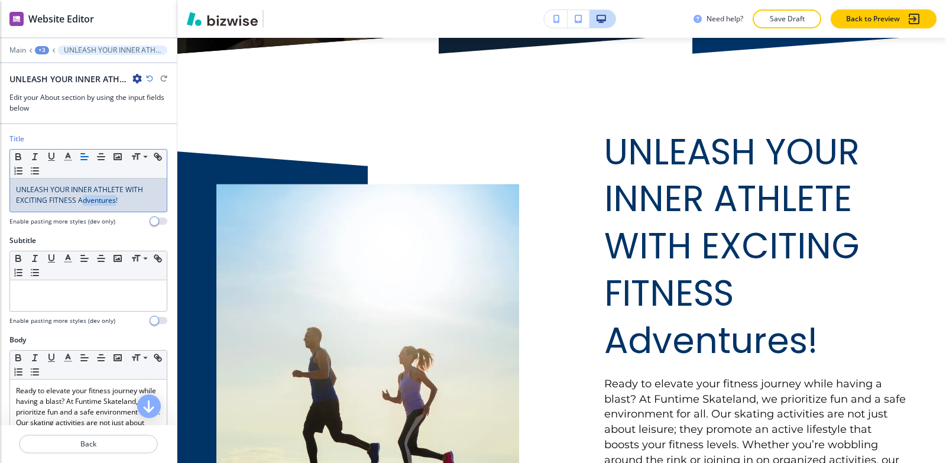
drag, startPoint x: 114, startPoint y: 201, endPoint x: 81, endPoint y: 201, distance: 32.5
click at [81, 201] on span "UNLEASH YOUR INNER ATHLETE WITH EXCITING FITNESS Adventures!" at bounding box center [80, 195] width 129 height 21
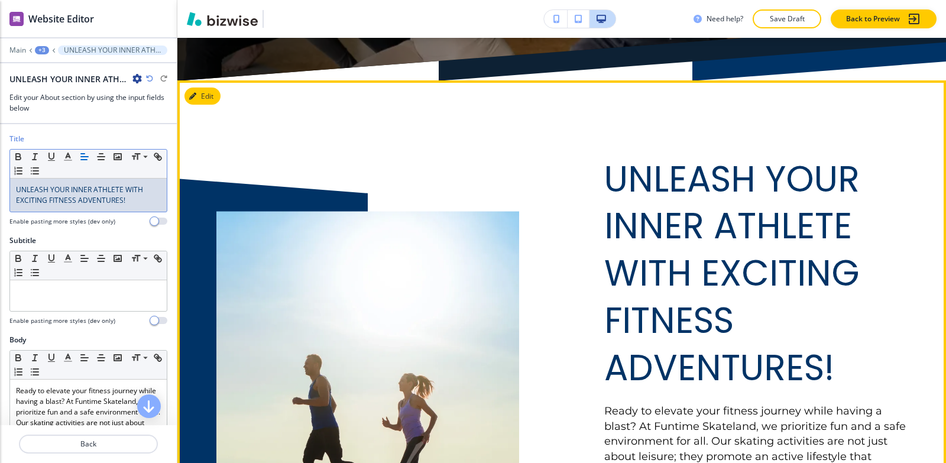
scroll to position [639, 0]
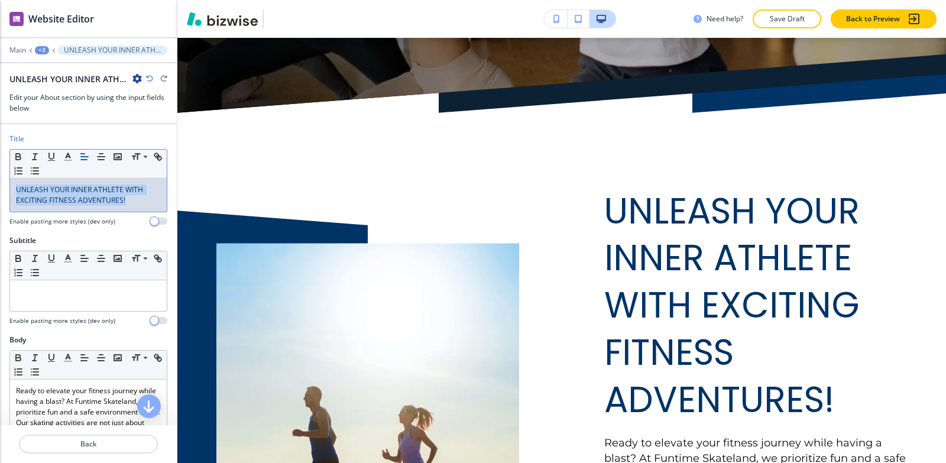
drag, startPoint x: 136, startPoint y: 200, endPoint x: 0, endPoint y: 161, distance: 141.5
click at [0, 161] on div "Title Small Normal Large Huge UNLEASH YOUR INNER ATHLETE WITH EXCITING FITNESS …" at bounding box center [88, 185] width 177 height 102
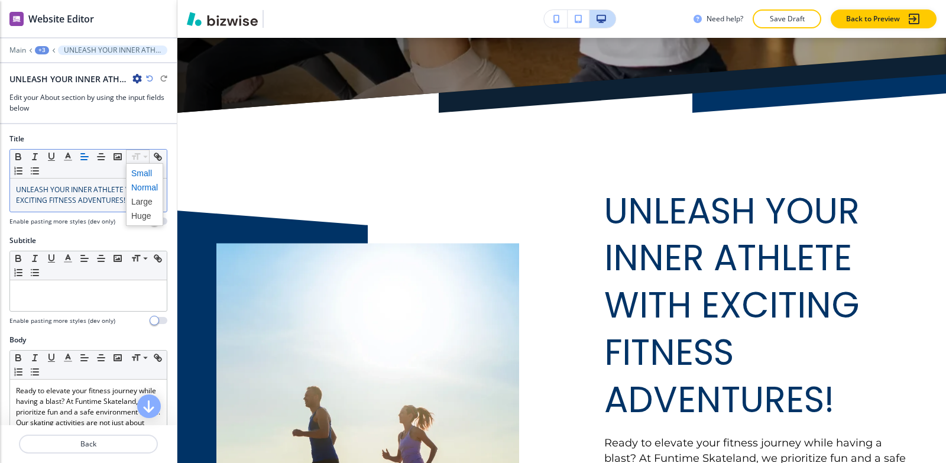
click at [136, 170] on span at bounding box center [144, 173] width 27 height 14
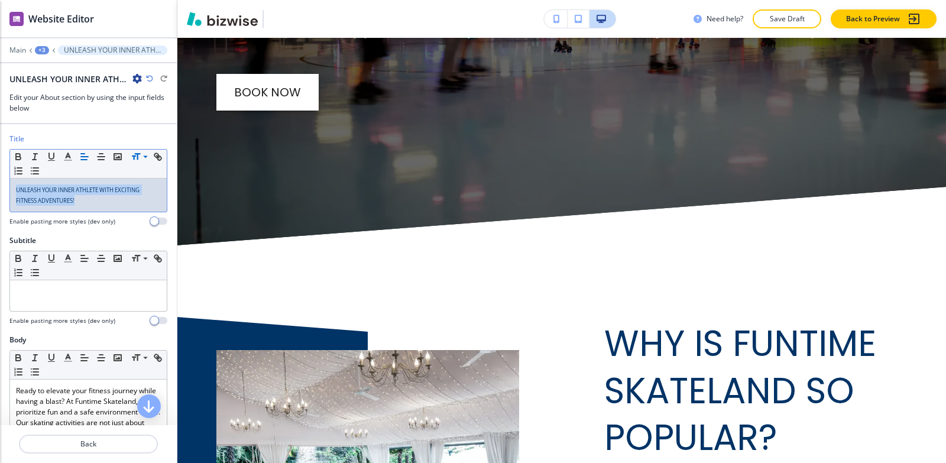
scroll to position [6021, 0]
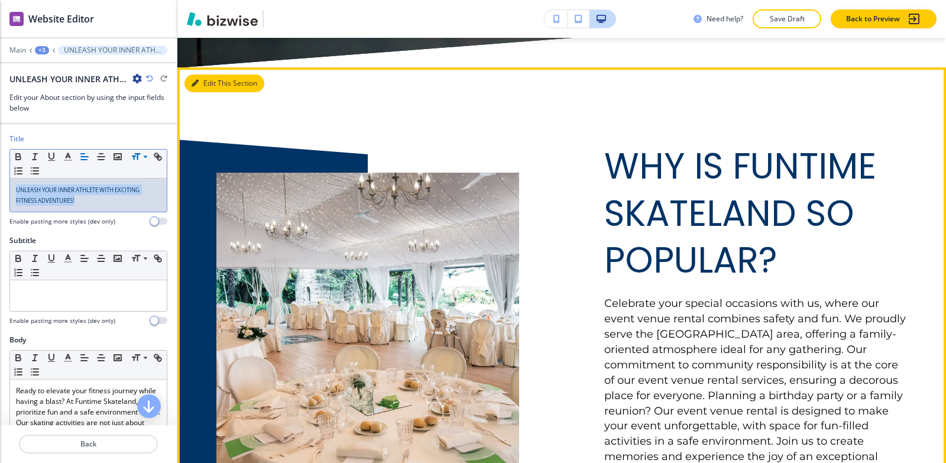
click at [199, 75] on button "Edit This Section" at bounding box center [225, 84] width 80 height 18
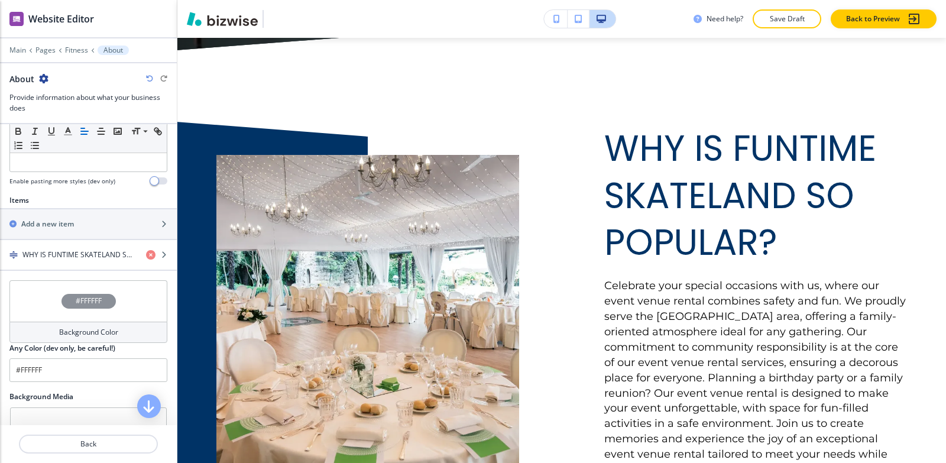
scroll to position [414, 0]
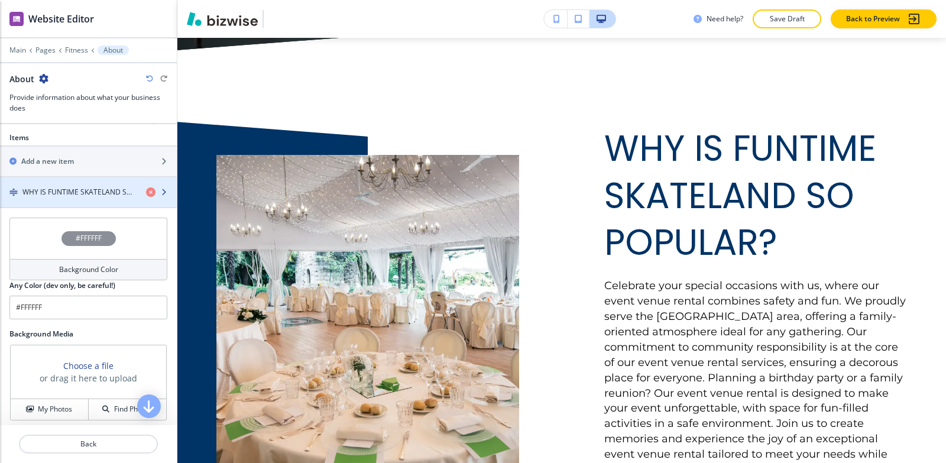
click at [62, 199] on div "button" at bounding box center [88, 202] width 177 height 9
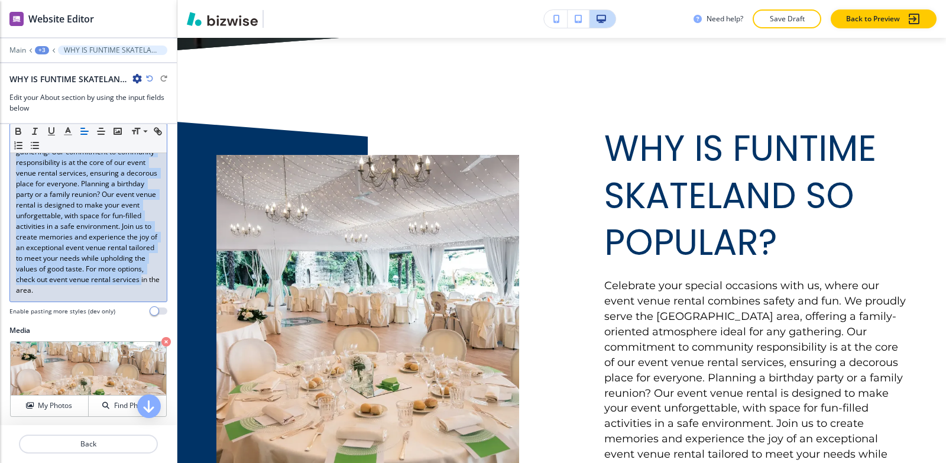
scroll to position [296, 0]
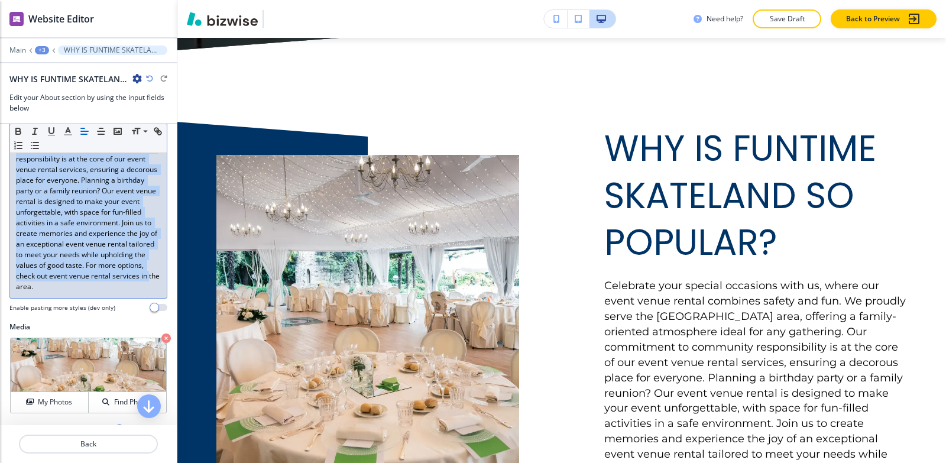
drag, startPoint x: 12, startPoint y: 214, endPoint x: 167, endPoint y: 101, distance: 191.9
click at [154, 302] on div "Body Small Normal Large Huge Celebrate your special occasions with us, where ou…" at bounding box center [88, 175] width 158 height 273
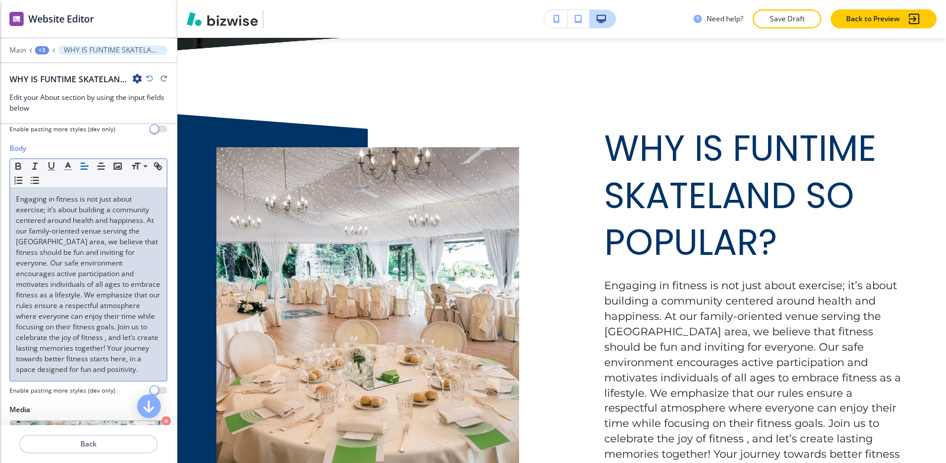
scroll to position [175, 0]
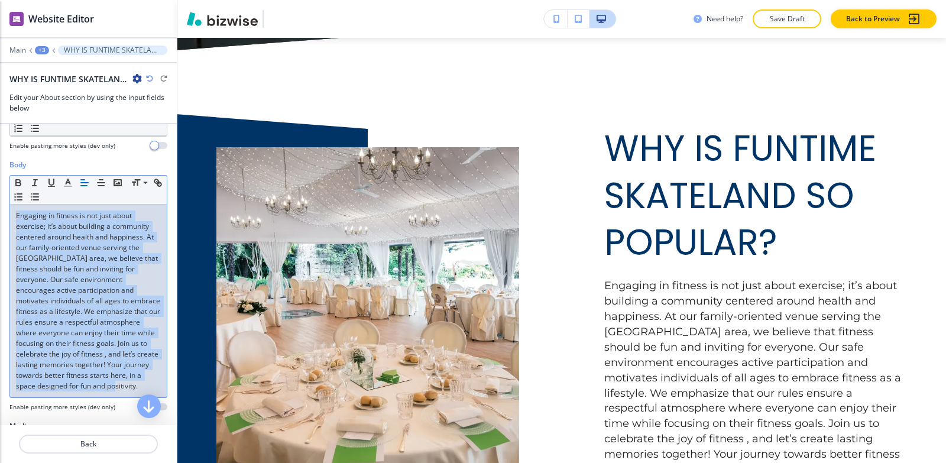
drag, startPoint x: 54, startPoint y: 399, endPoint x: 1, endPoint y: 187, distance: 218.5
click at [1, 187] on div "Body Small Normal Large Huge Engaging in fitness is not just about exercise; it…" at bounding box center [88, 290] width 177 height 261
click at [67, 183] on icon "button" at bounding box center [68, 182] width 11 height 11
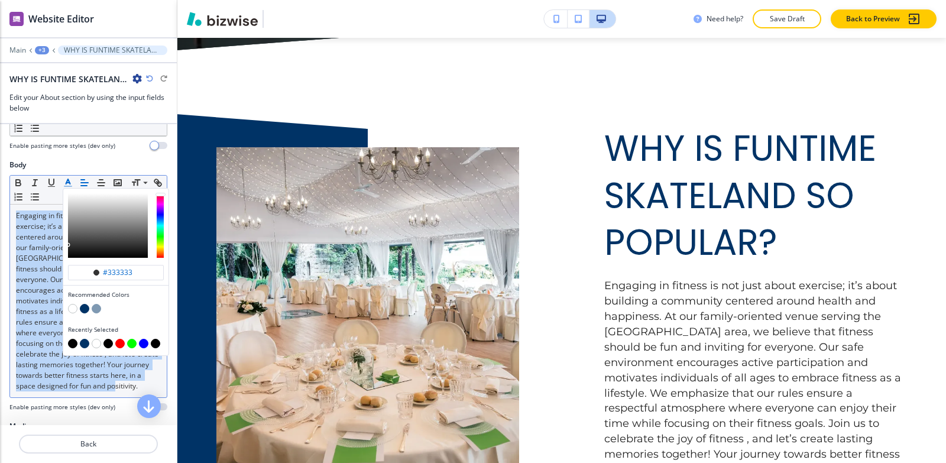
click at [70, 345] on button "button" at bounding box center [72, 343] width 9 height 9
type input "#030303"
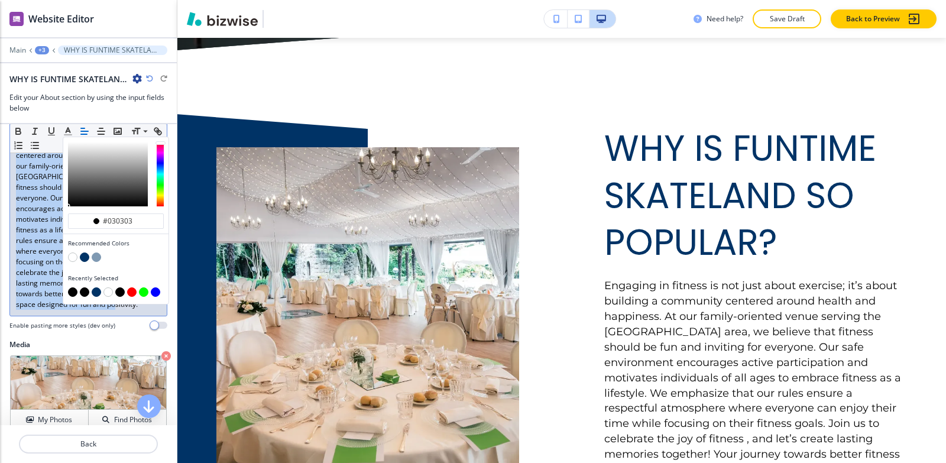
scroll to position [352, 0]
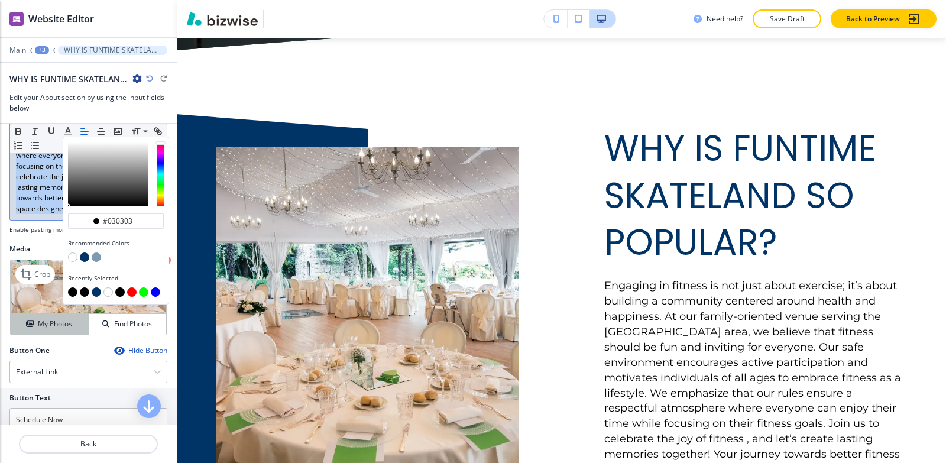
click at [41, 329] on h4 "My Photos" at bounding box center [55, 324] width 34 height 11
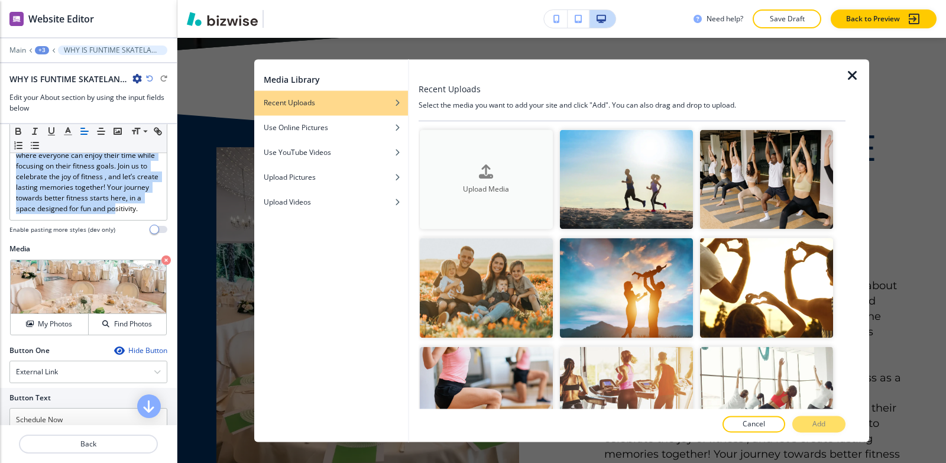
click at [484, 165] on icon "button" at bounding box center [486, 171] width 14 height 14
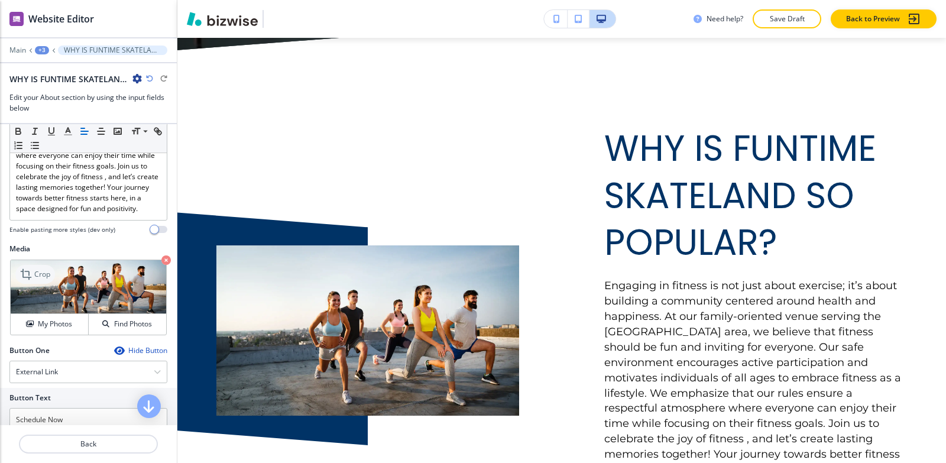
click at [34, 280] on p "Crop" at bounding box center [42, 274] width 16 height 11
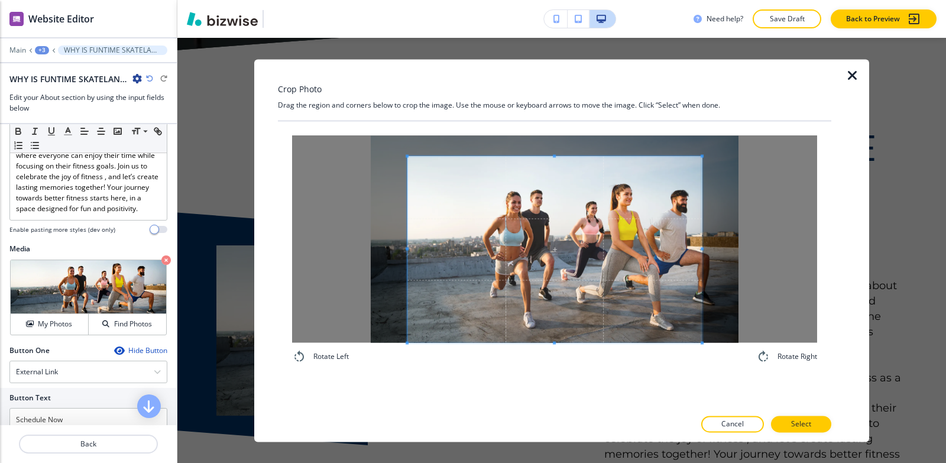
click at [538, 397] on div "Rotate Left Rotate Right" at bounding box center [555, 264] width 554 height 287
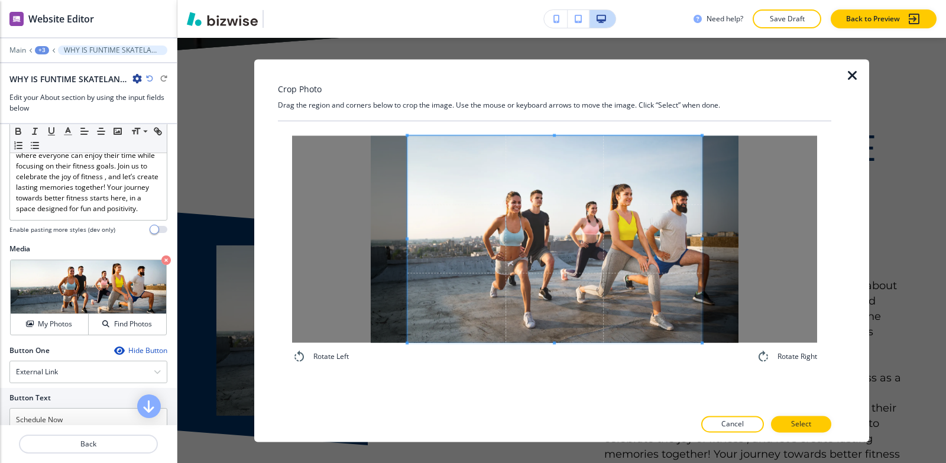
click at [507, 67] on div "Crop Photo Drag the region and corners below to crop the image. Use the mouse o…" at bounding box center [555, 250] width 554 height 383
click at [429, 205] on span at bounding box center [427, 238] width 3 height 207
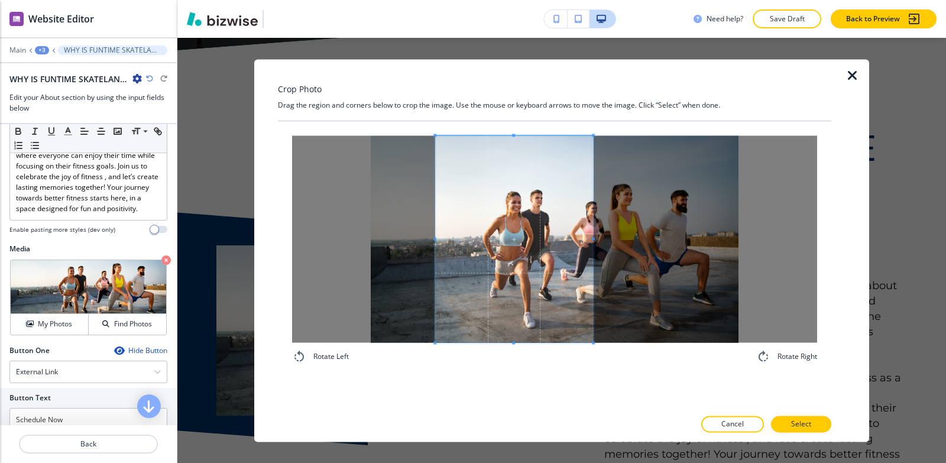
click at [591, 254] on div at bounding box center [514, 238] width 158 height 207
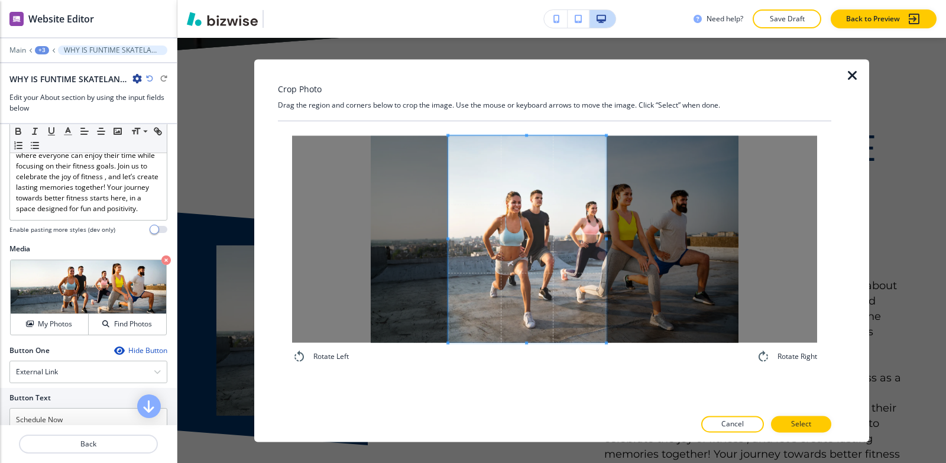
click at [565, 254] on span at bounding box center [527, 238] width 158 height 207
click at [794, 427] on p "Select" at bounding box center [801, 424] width 20 height 11
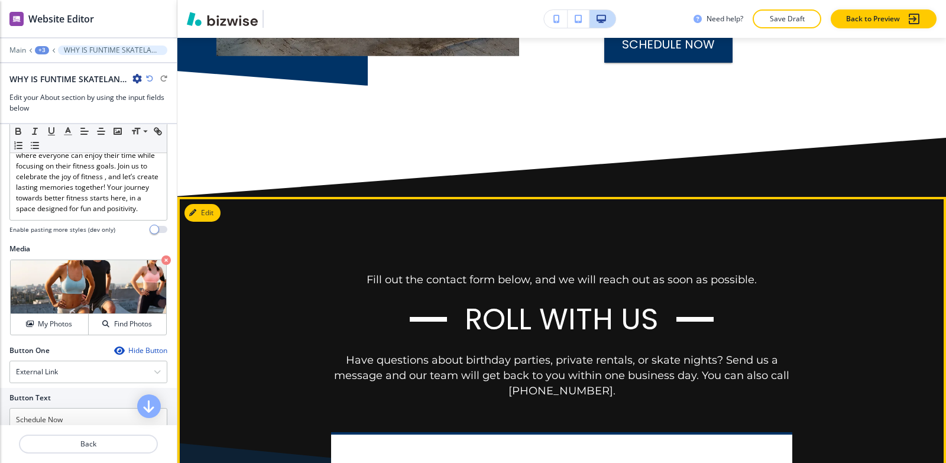
scroll to position [6571, 0]
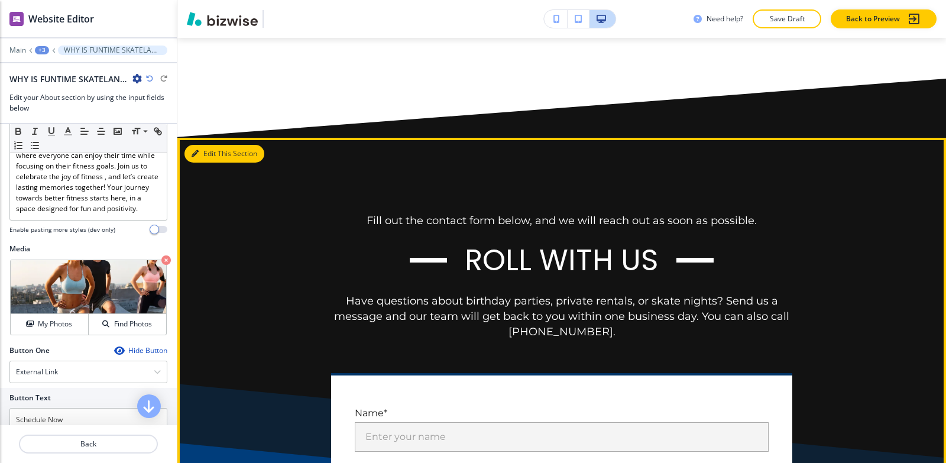
click at [209, 145] on button "Edit This Section" at bounding box center [225, 154] width 80 height 18
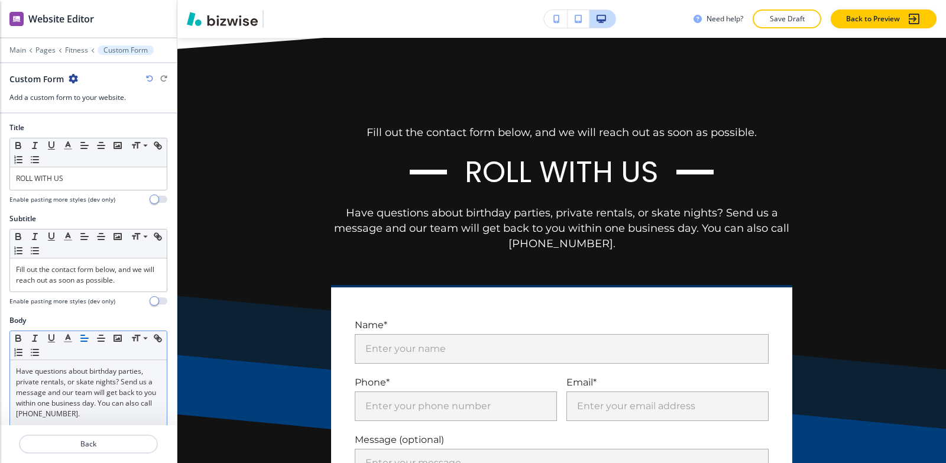
scroll to position [118, 0]
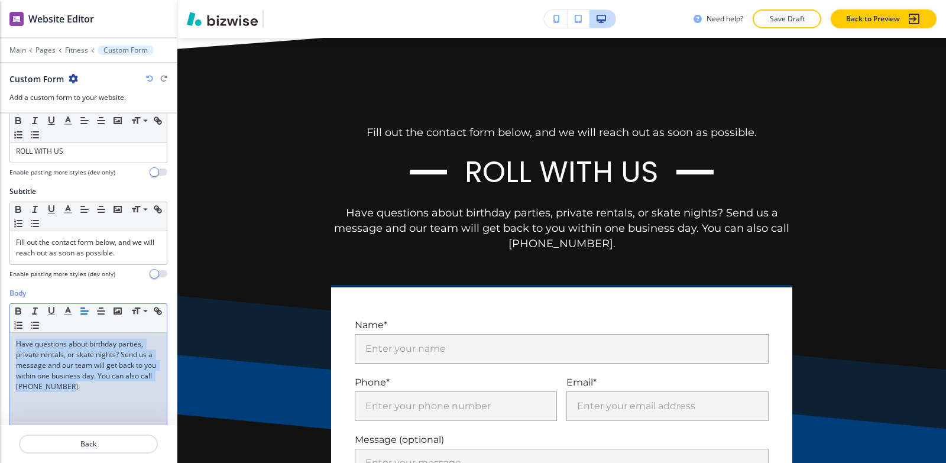
drag, startPoint x: 104, startPoint y: 387, endPoint x: 0, endPoint y: 311, distance: 129.1
click at [0, 311] on div "Body Small Normal Large Huge Have questions about birthday parties, private ren…" at bounding box center [88, 399] width 177 height 222
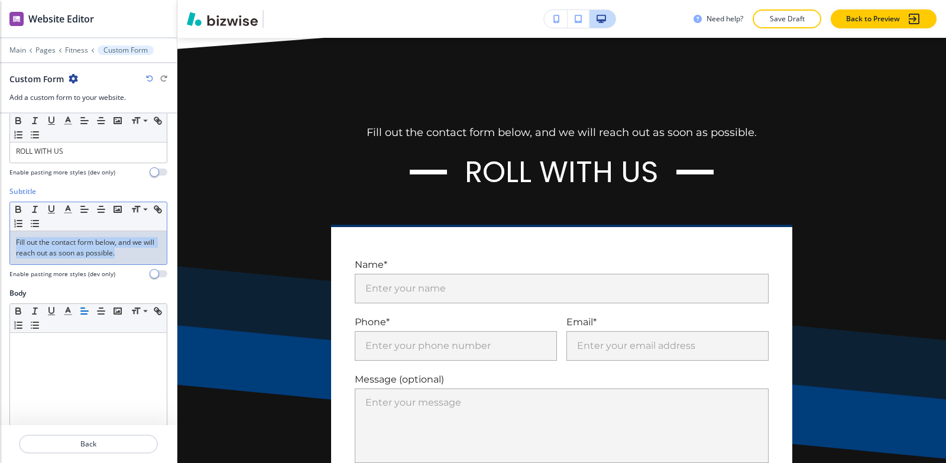
drag, startPoint x: 140, startPoint y: 260, endPoint x: 0, endPoint y: 228, distance: 143.3
click at [0, 228] on div "Subtitle Small Normal Large Huge Fill out the contact form below, and we will r…" at bounding box center [88, 237] width 177 height 102
copy p "Fill out the contact form below, and we will reach out as soon as possible."
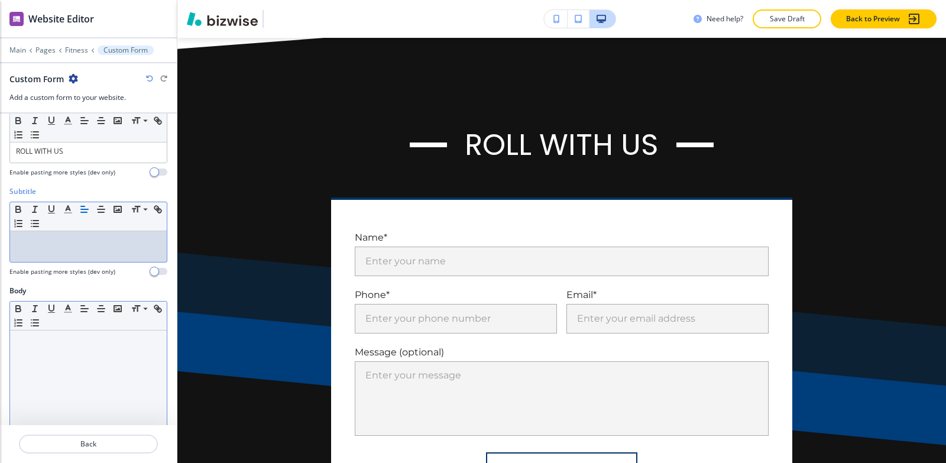
click at [63, 386] on div at bounding box center [88, 408] width 157 height 154
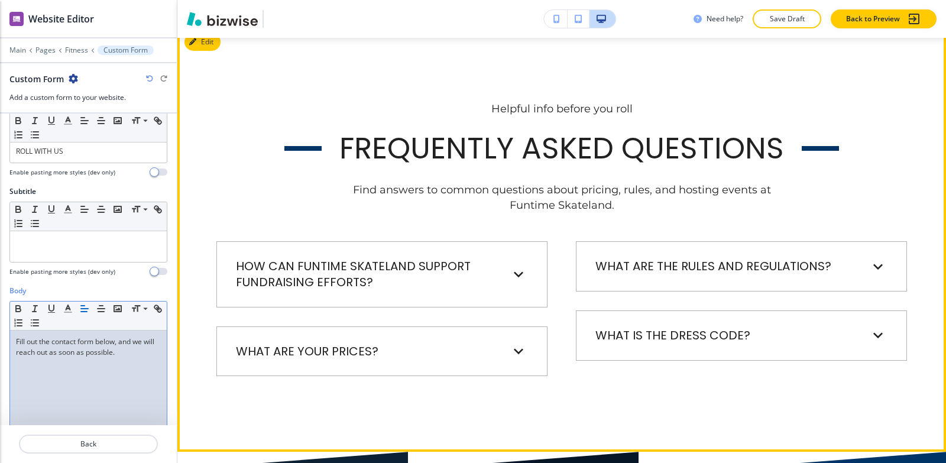
scroll to position [7192, 0]
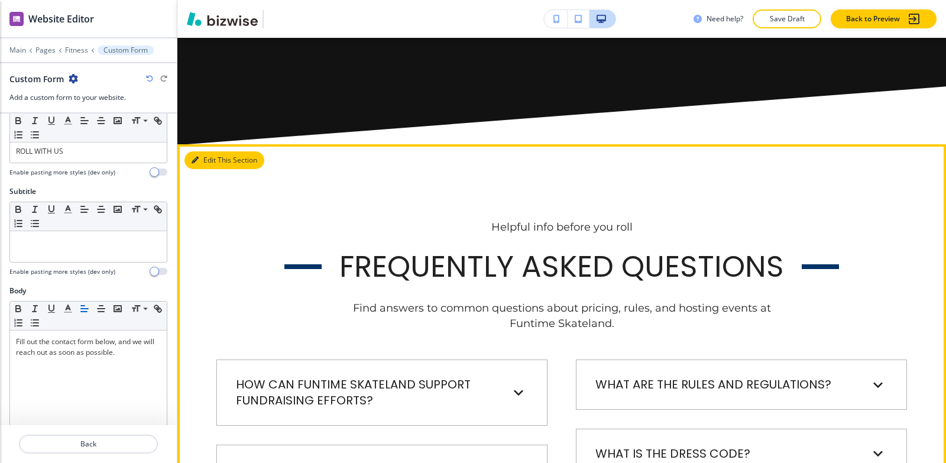
click at [215, 151] on button "Edit This Section" at bounding box center [225, 160] width 80 height 18
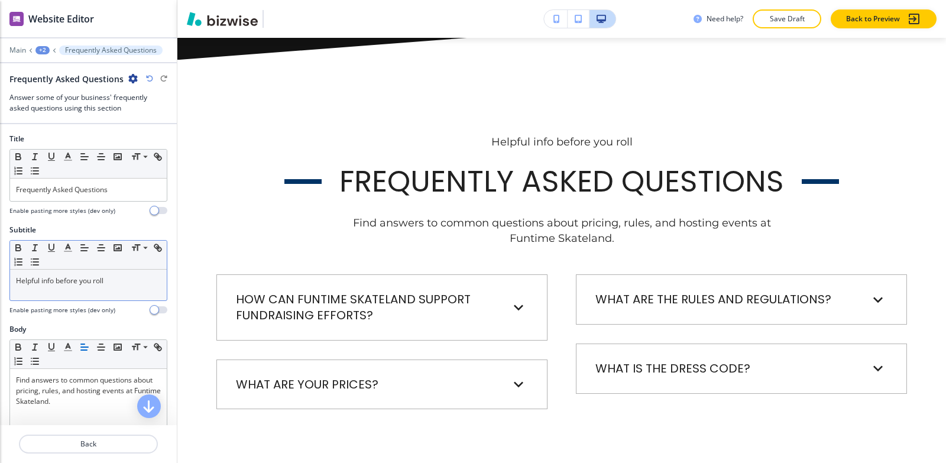
scroll to position [7286, 0]
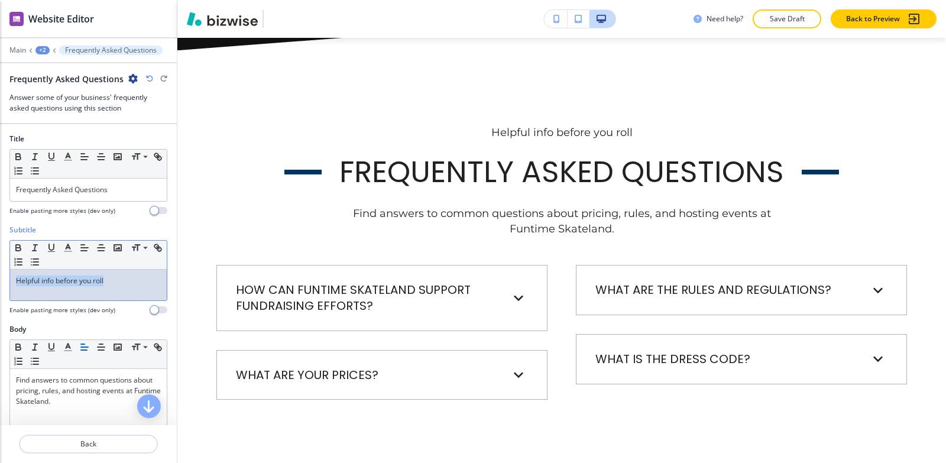
drag, startPoint x: 121, startPoint y: 280, endPoint x: 0, endPoint y: 279, distance: 121.2
click at [0, 279] on div "Subtitle Small Normal Large Huge Helpful info before you roll Enable pasting mo…" at bounding box center [88, 274] width 177 height 99
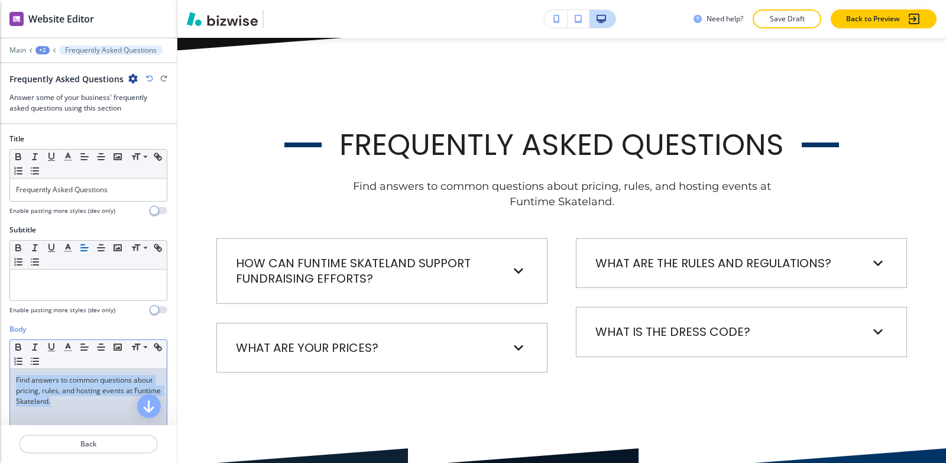
drag, startPoint x: 105, startPoint y: 402, endPoint x: 0, endPoint y: 358, distance: 113.5
click at [0, 358] on div "Body Small Normal Large Huge Find answers to common questions about pricing, ru…" at bounding box center [88, 435] width 177 height 222
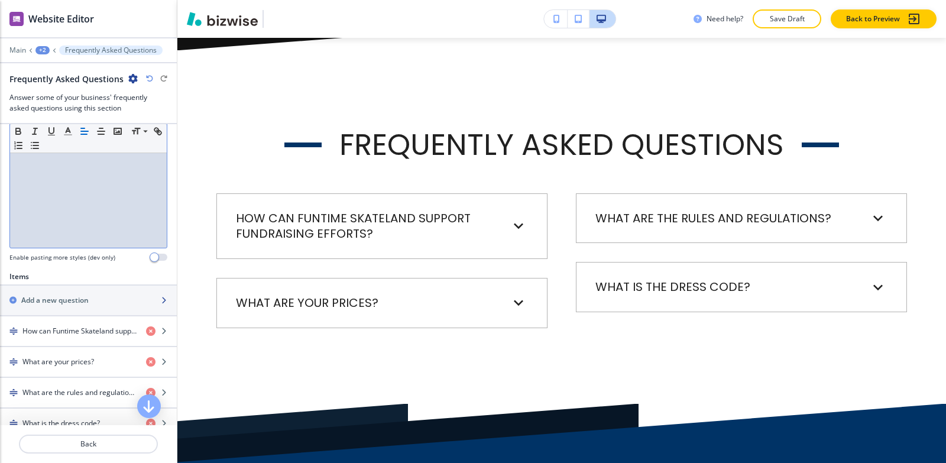
scroll to position [296, 0]
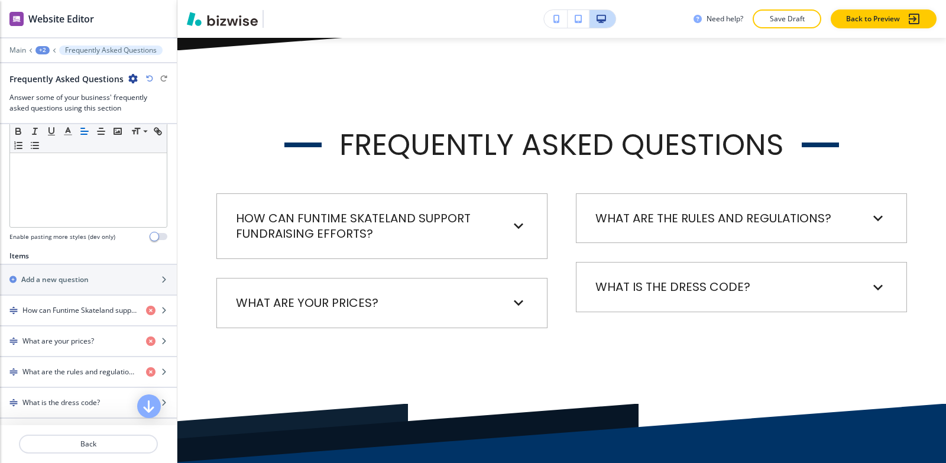
click at [36, 48] on div "+2" at bounding box center [42, 50] width 14 height 8
click at [59, 81] on button "Fitness" at bounding box center [73, 90] width 76 height 21
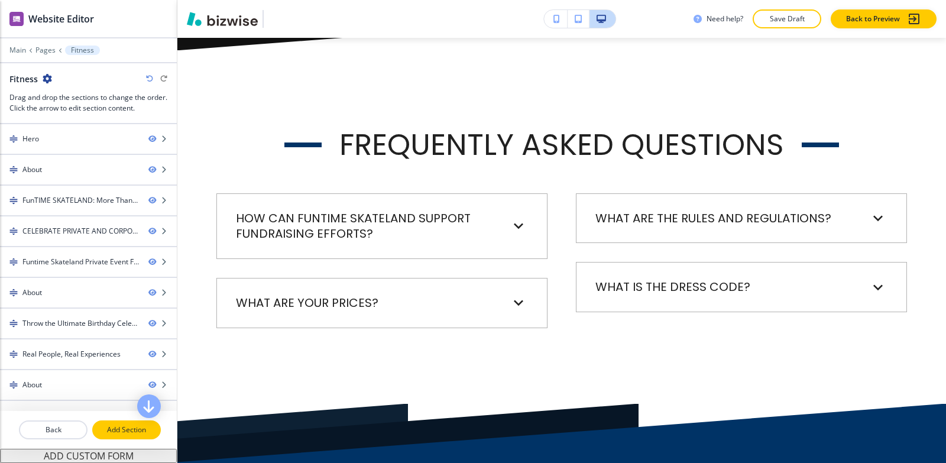
click at [115, 431] on p "Add Section" at bounding box center [126, 430] width 66 height 11
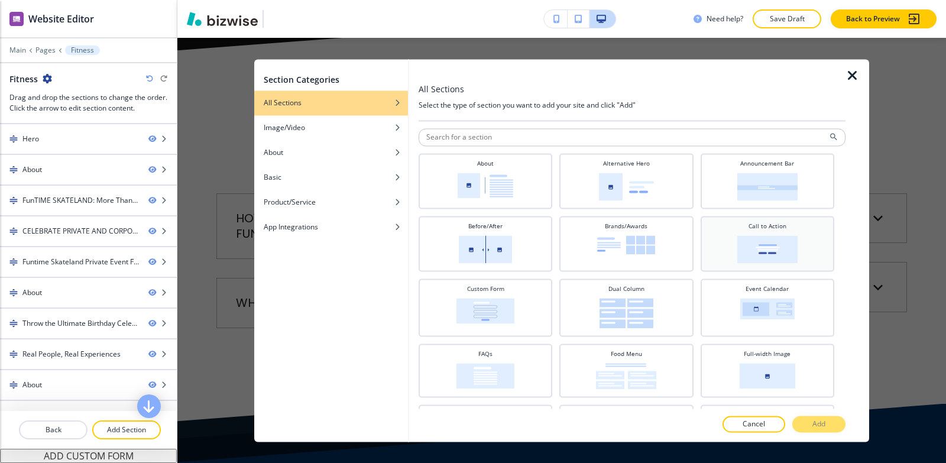
click at [765, 251] on img at bounding box center [768, 249] width 60 height 28
click at [835, 421] on button "Add" at bounding box center [819, 424] width 53 height 17
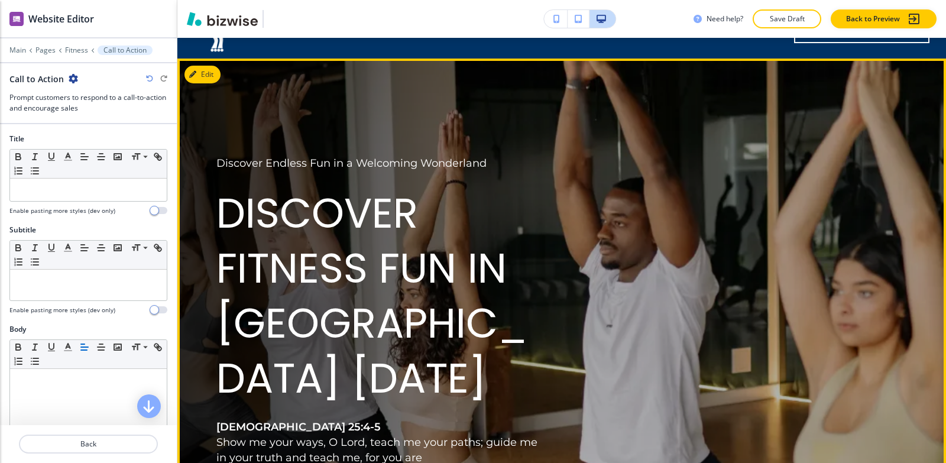
scroll to position [59, 0]
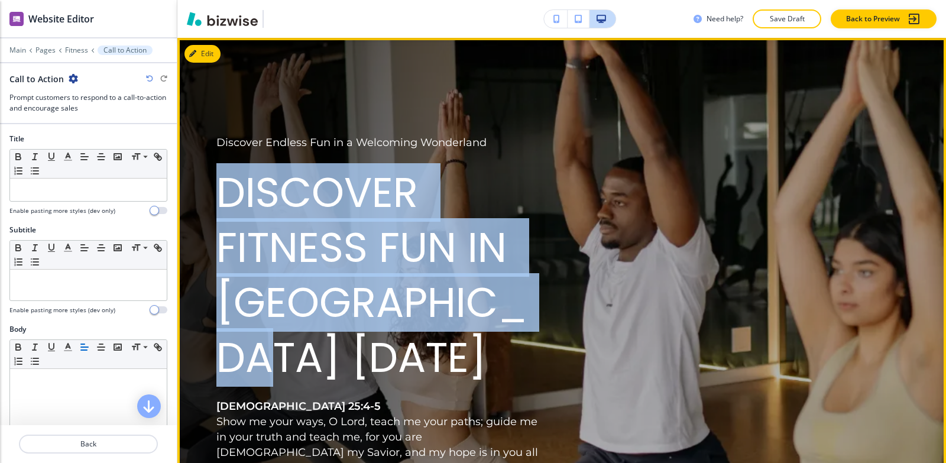
drag, startPoint x: 209, startPoint y: 189, endPoint x: 361, endPoint y: 376, distance: 240.9
click at [361, 376] on div "Discover Endless Fun in a Welcoming Wonderland Discover Fitness Fun in Pontotoc…" at bounding box center [368, 321] width 360 height 429
copy p "Discover Fitness Fun in Pontotoc Today"
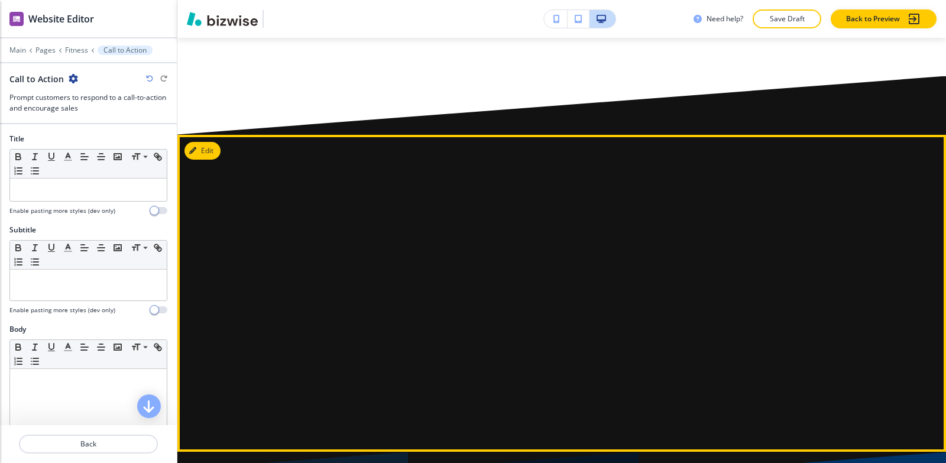
scroll to position [7593, 0]
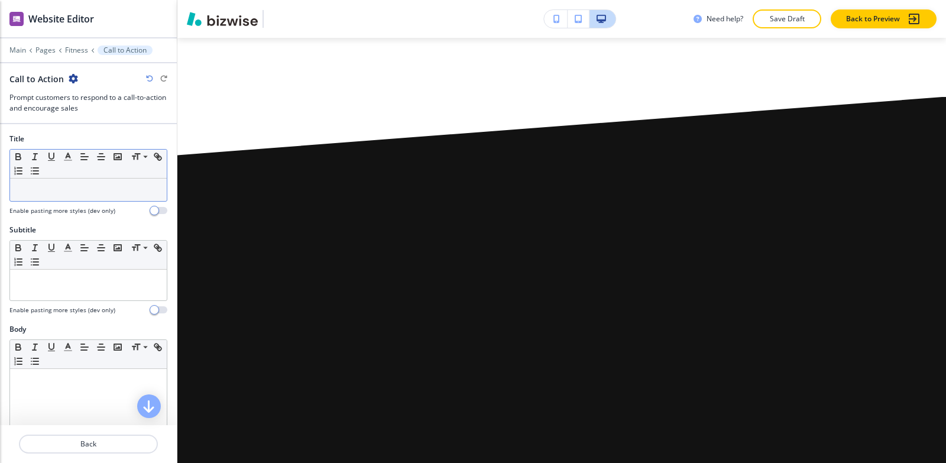
click at [67, 193] on p at bounding box center [88, 190] width 145 height 11
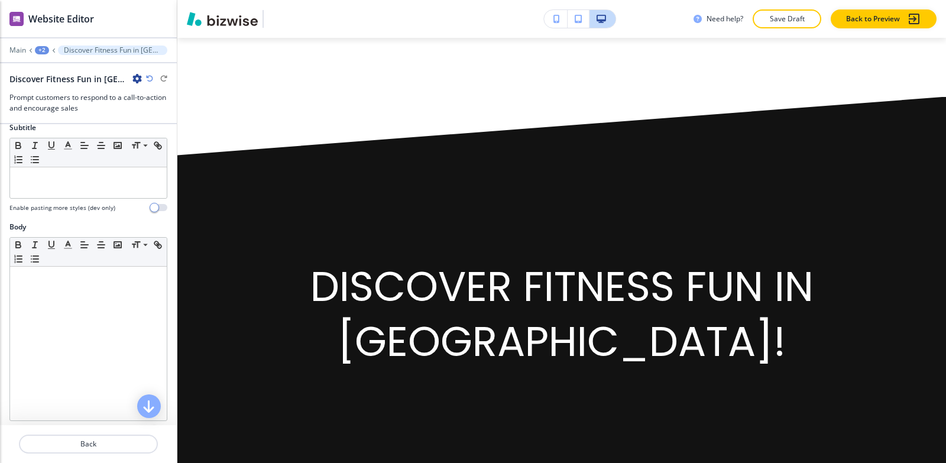
scroll to position [177, 0]
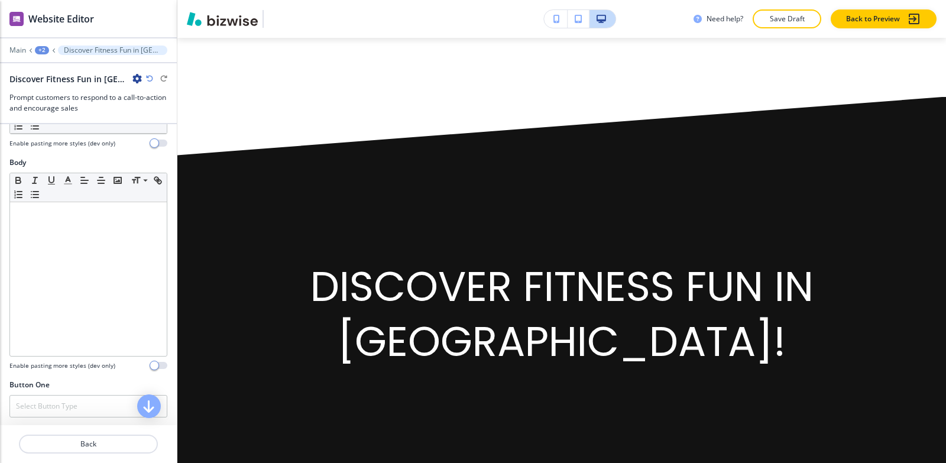
click at [59, 222] on div at bounding box center [88, 279] width 157 height 154
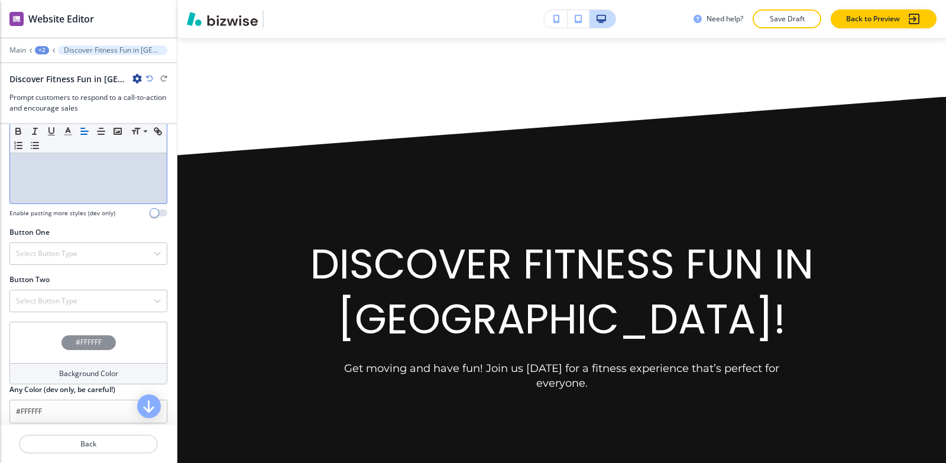
scroll to position [355, 0]
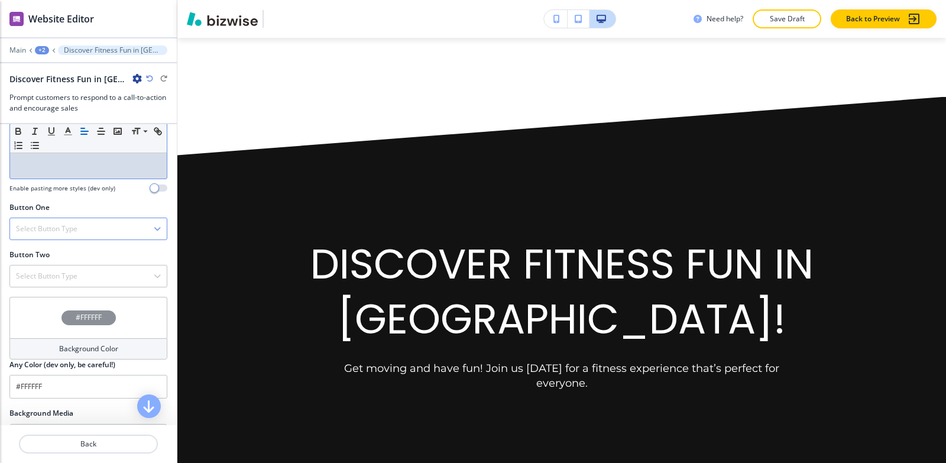
click at [96, 224] on div "Select Button Type" at bounding box center [88, 228] width 157 height 21
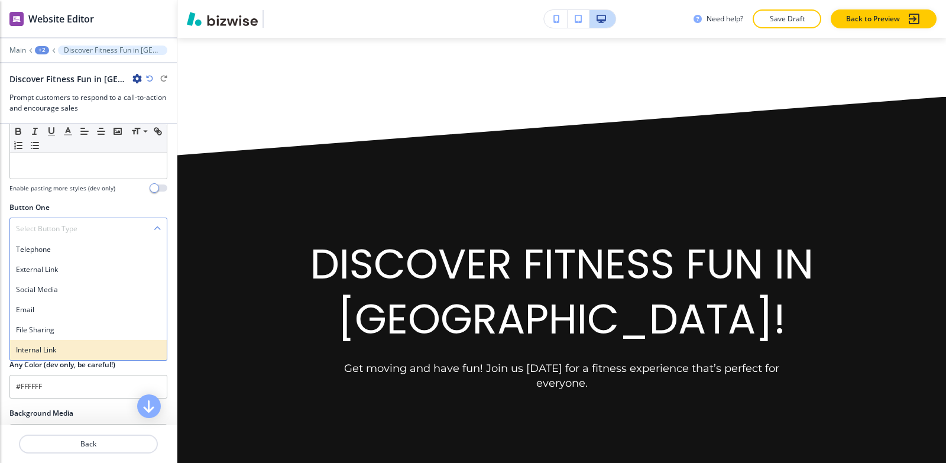
click at [50, 345] on h4 "Internal Link" at bounding box center [88, 350] width 145 height 11
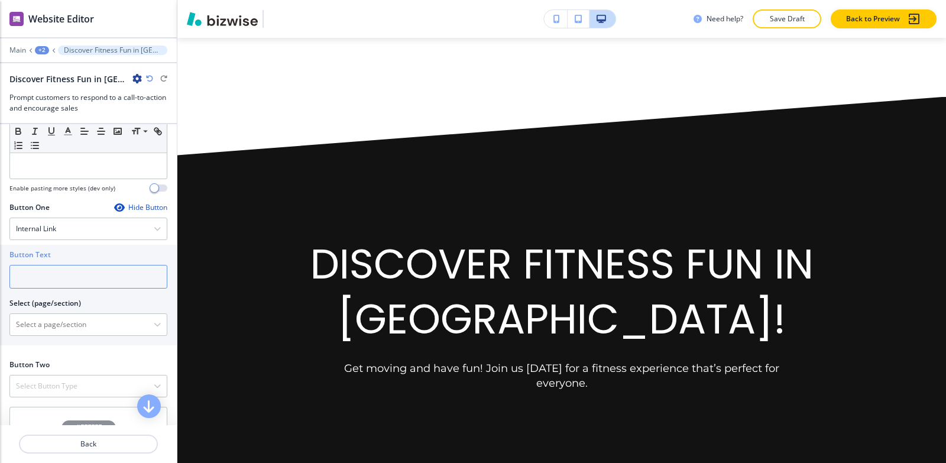
click at [32, 273] on input "text" at bounding box center [88, 277] width 158 height 24
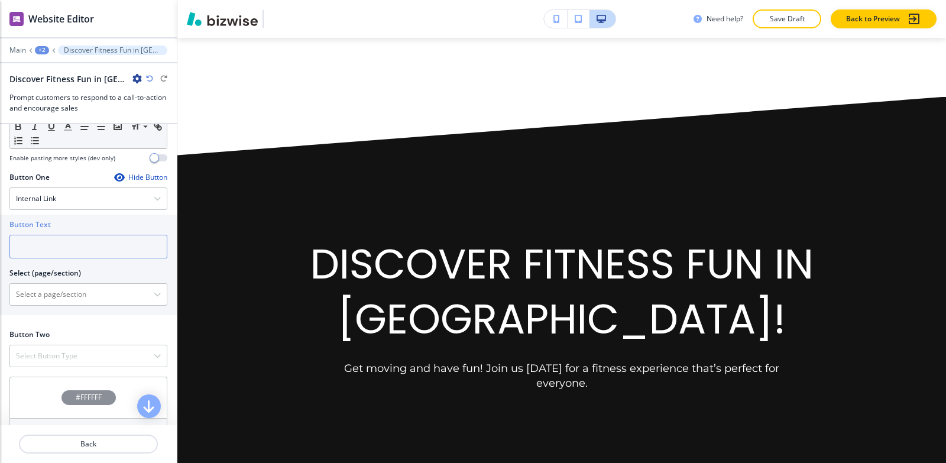
scroll to position [414, 0]
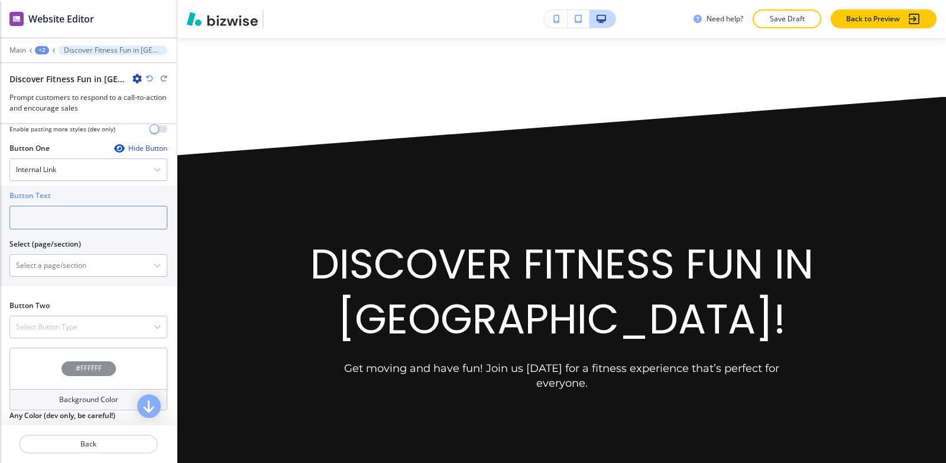
click at [52, 206] on input "text" at bounding box center [88, 218] width 158 height 24
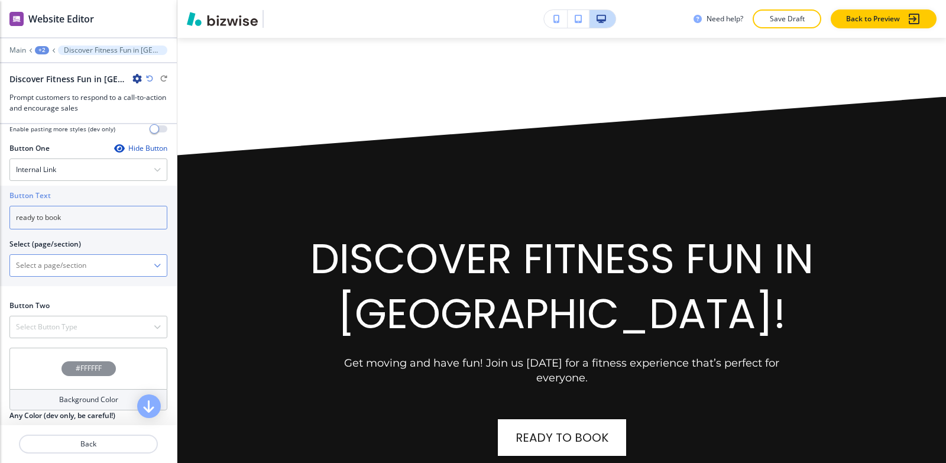
type input "ready to book"
click at [29, 255] on \(page\/section\) "Manual Input" at bounding box center [82, 265] width 144 height 20
click at [83, 163] on div "Internal Link" at bounding box center [88, 169] width 157 height 21
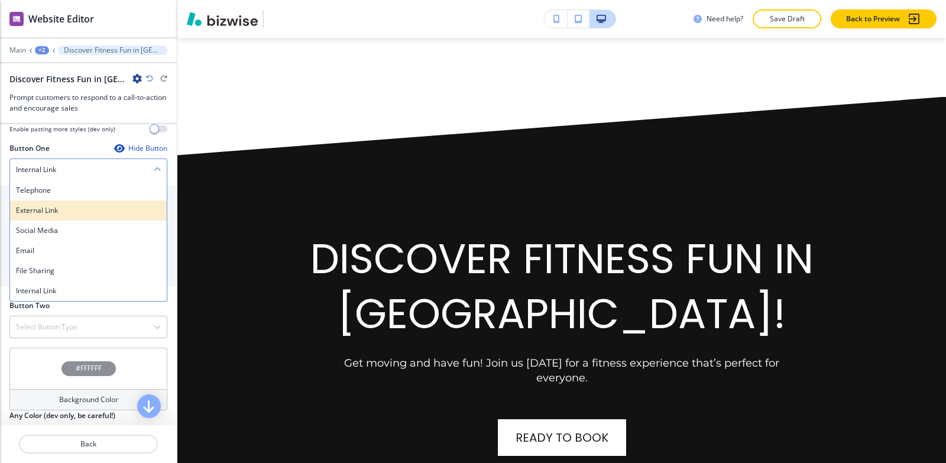
click at [82, 207] on div "External Link" at bounding box center [88, 210] width 157 height 20
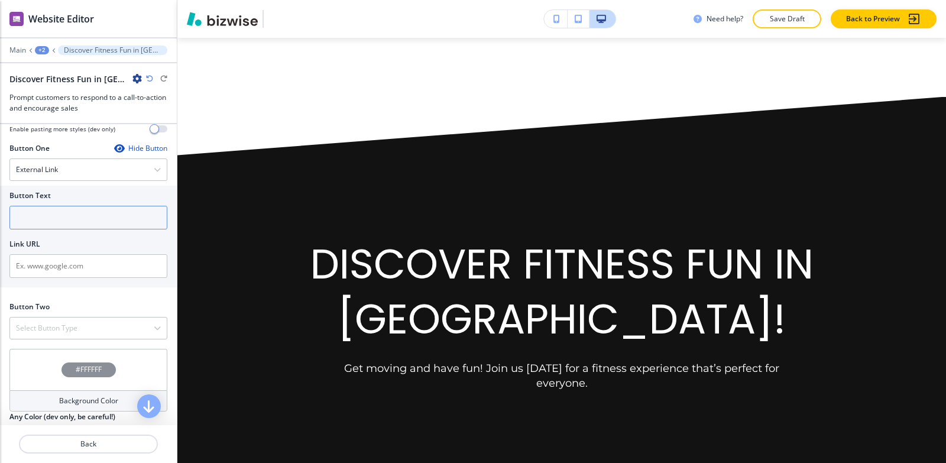
click at [81, 211] on input "text" at bounding box center [88, 218] width 158 height 24
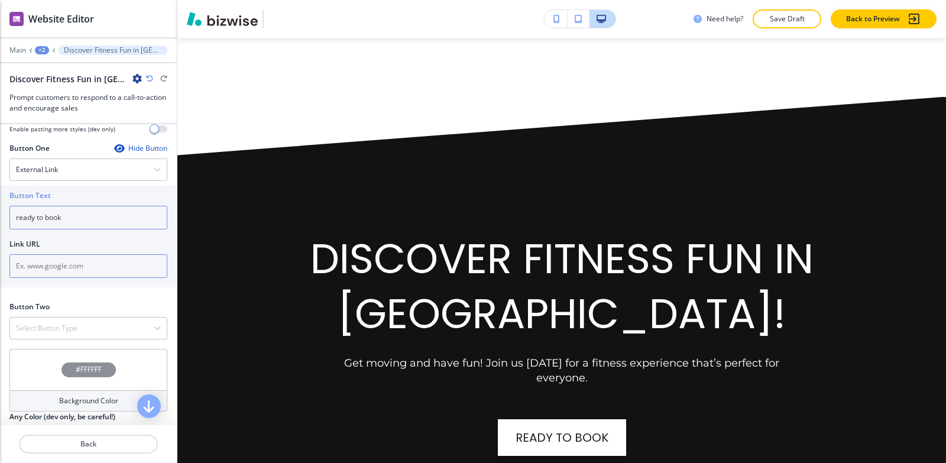
type input "ready to book"
click at [75, 259] on input "text" at bounding box center [88, 266] width 158 height 24
paste input "[URL][DOMAIN_NAME]"
type input "[URL][DOMAIN_NAME]"
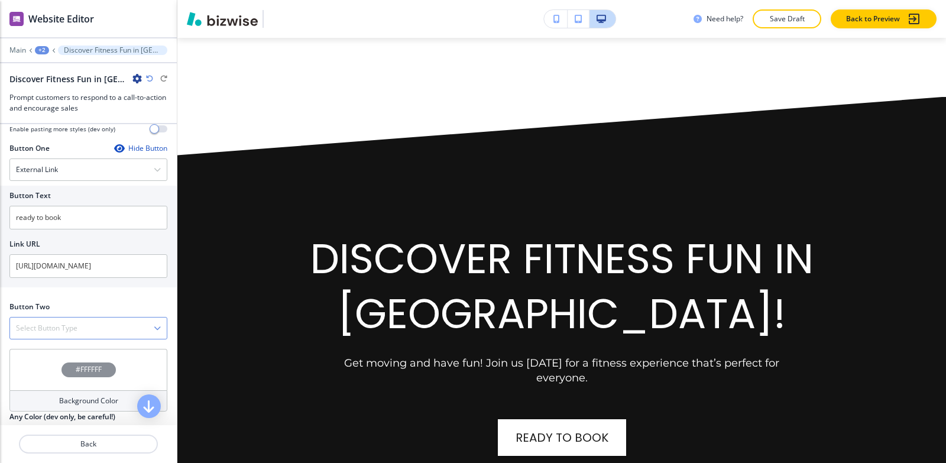
click at [85, 318] on div "Select Button Type" at bounding box center [88, 328] width 157 height 21
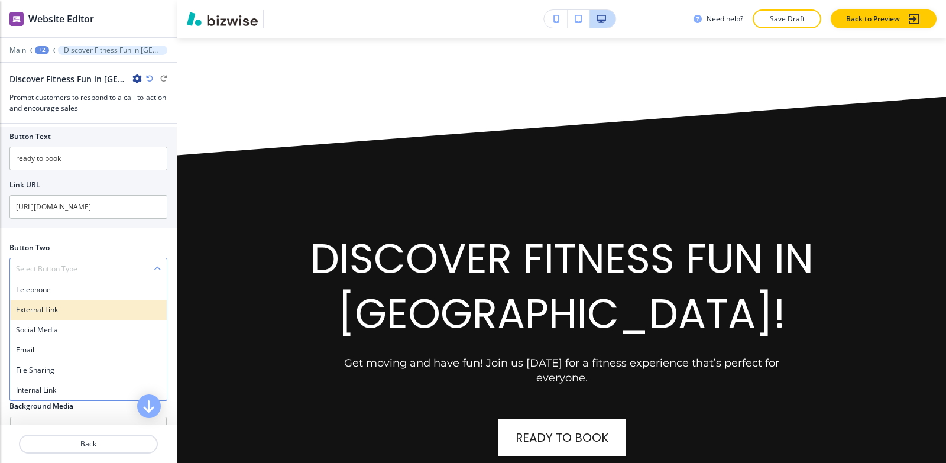
click at [75, 300] on div "External Link" at bounding box center [88, 310] width 157 height 20
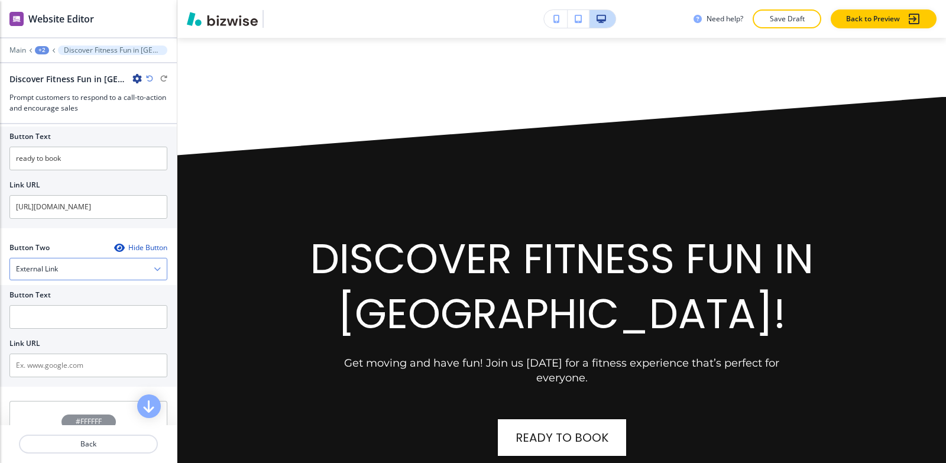
click at [73, 258] on div "External Link" at bounding box center [88, 268] width 157 height 21
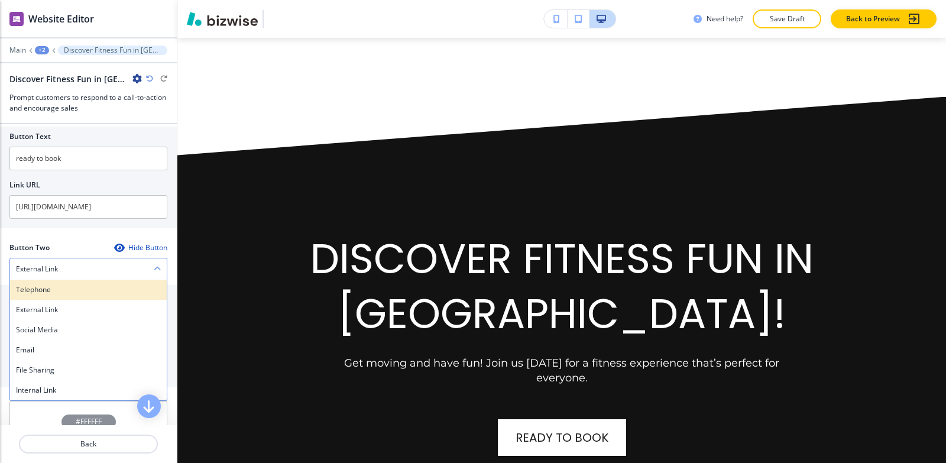
click at [71, 284] on div "Telephone" at bounding box center [88, 290] width 157 height 20
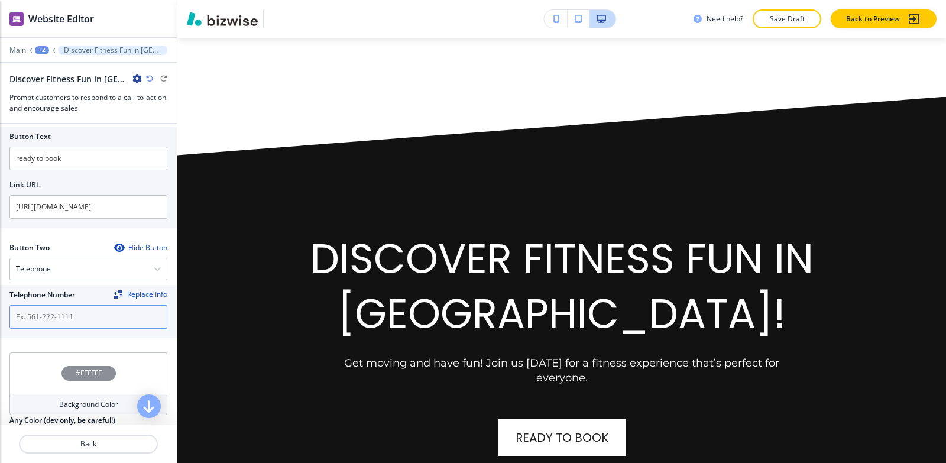
click at [72, 312] on input "text" at bounding box center [88, 317] width 158 height 24
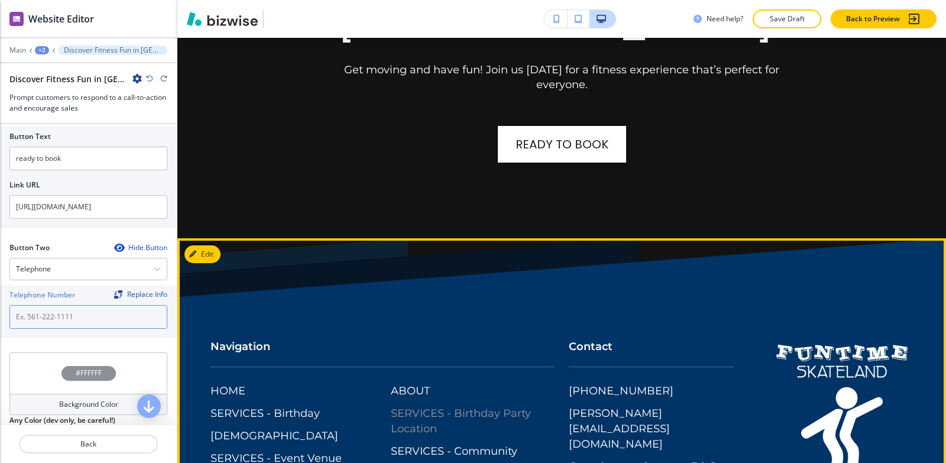
scroll to position [7948, 0]
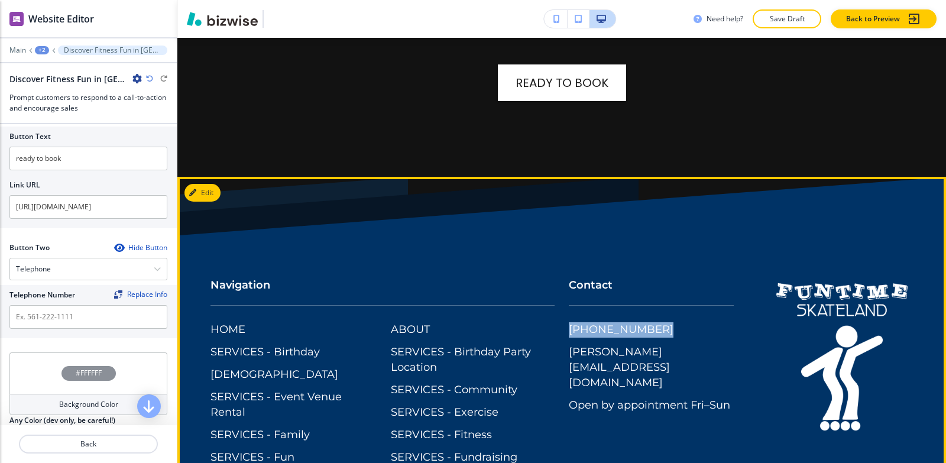
drag, startPoint x: 649, startPoint y: 318, endPoint x: 558, endPoint y: 317, distance: 91.7
click at [558, 317] on div "Contact (662) 489-9950 byron@funtimeskateland.com Open by appointment Fri–Sun" at bounding box center [644, 337] width 179 height 166
copy p "[PHONE_NUMBER]"
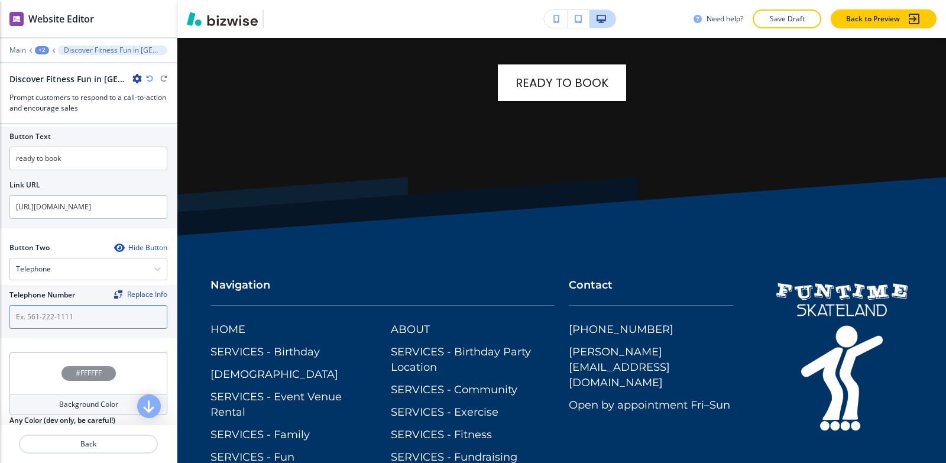
click at [122, 307] on input "text" at bounding box center [88, 317] width 158 height 24
paste input "[PHONE_NUMBER]"
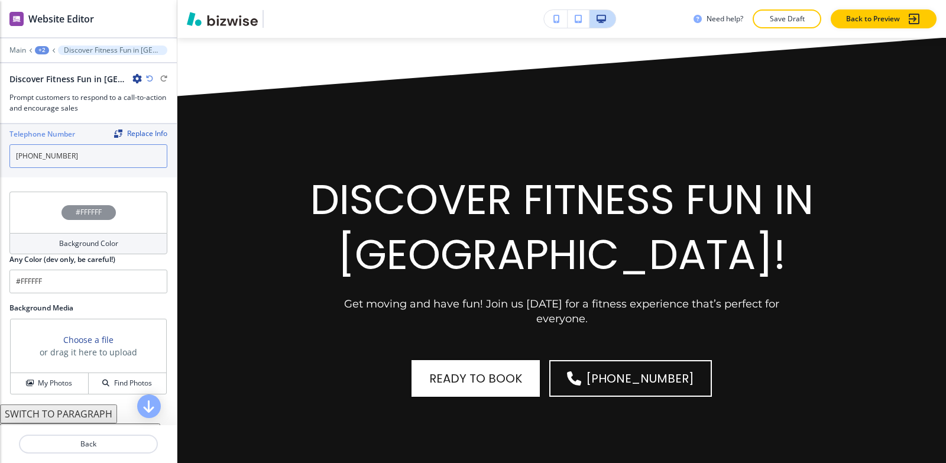
scroll to position [641, 0]
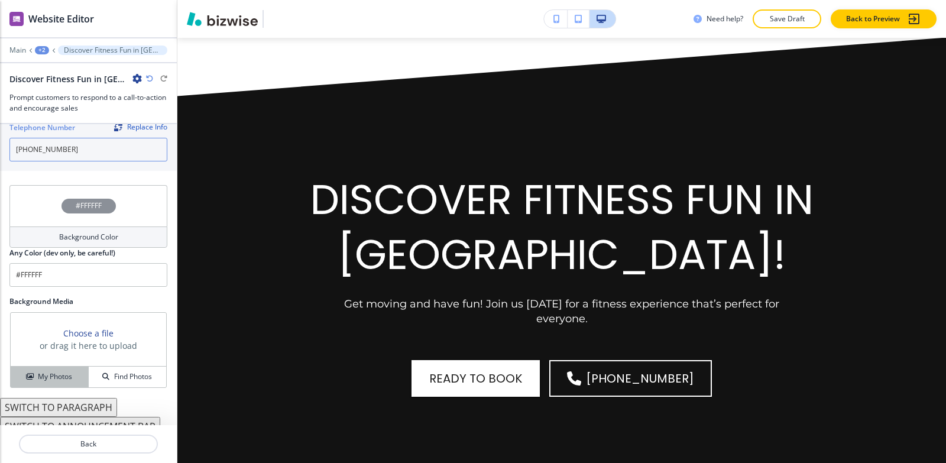
type input "[PHONE_NUMBER]"
click at [50, 371] on h4 "My Photos" at bounding box center [55, 376] width 34 height 11
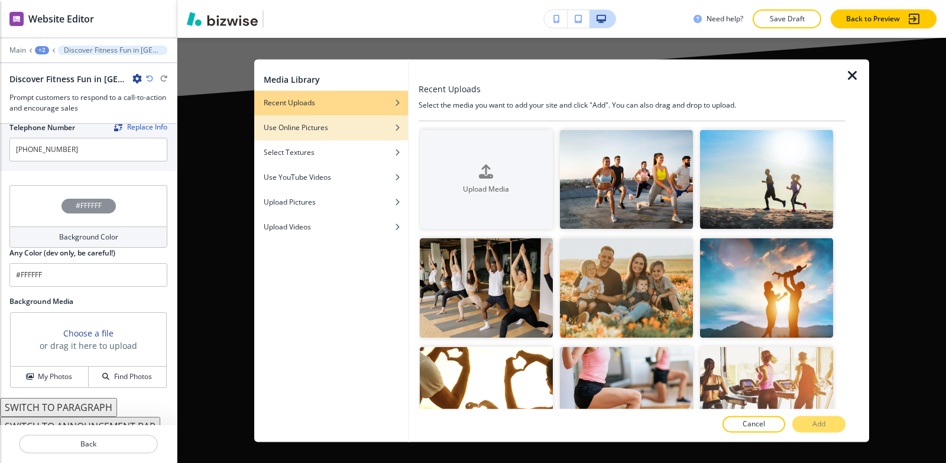
click at [371, 127] on div "Use Online Pictures" at bounding box center [331, 127] width 154 height 11
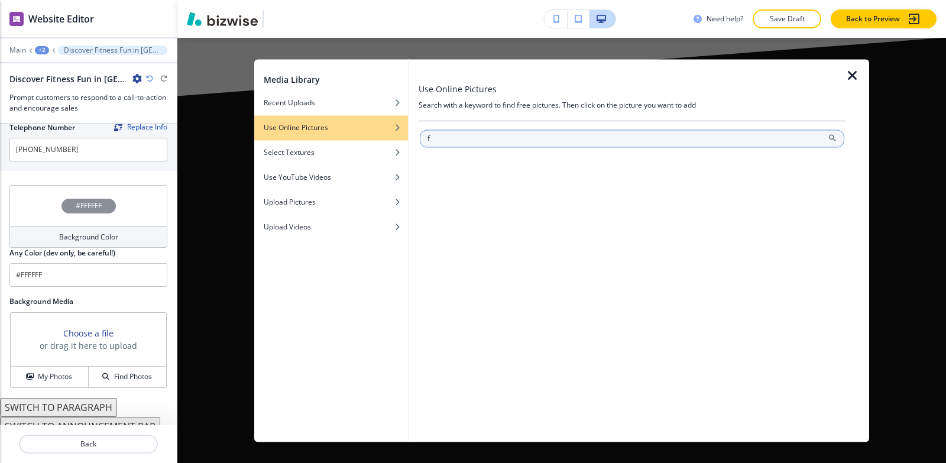
type input "fi"
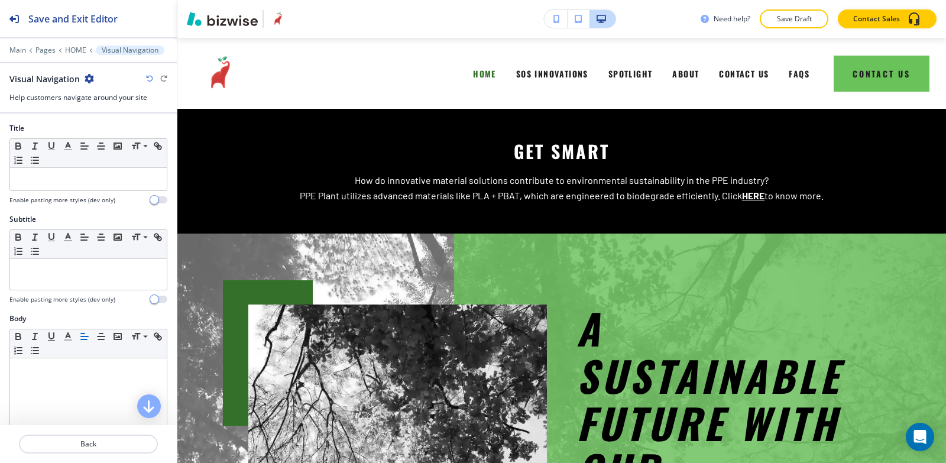
scroll to position [2972, 0]
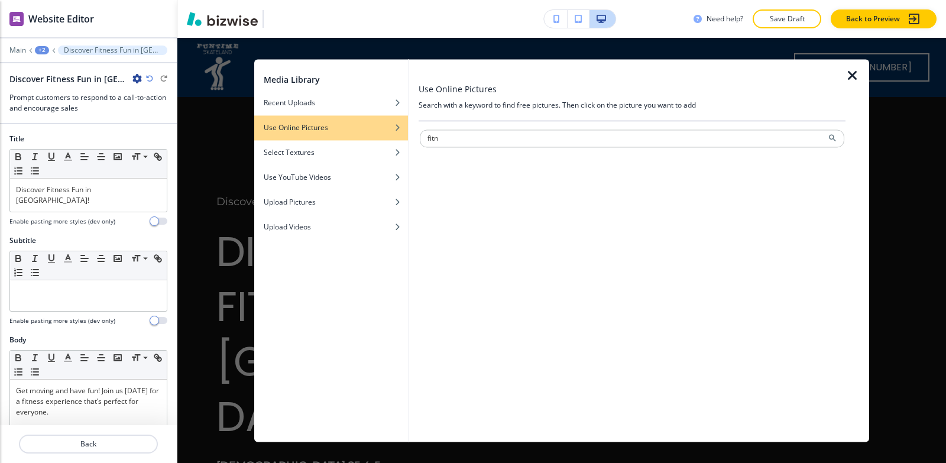
scroll to position [7652, 0]
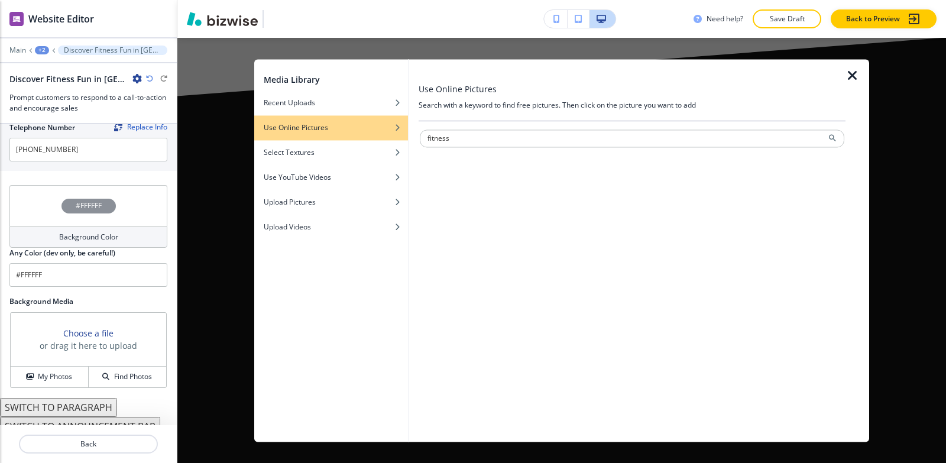
type input "fitness"
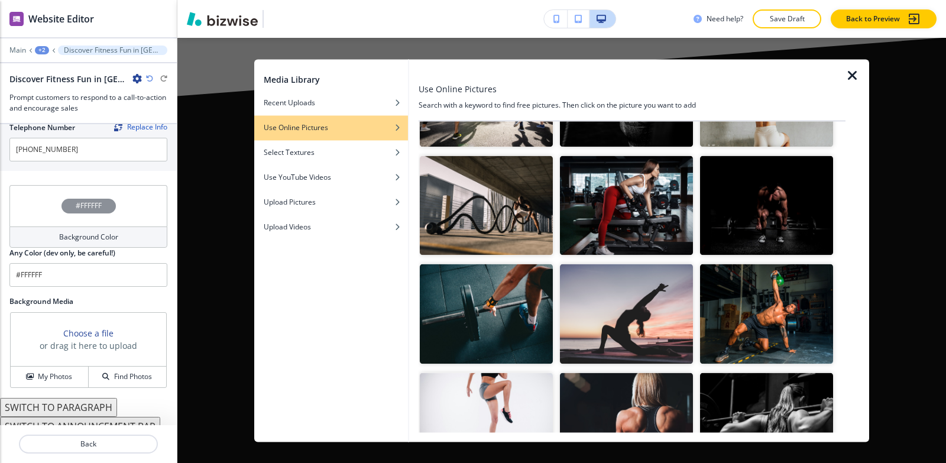
scroll to position [710, 0]
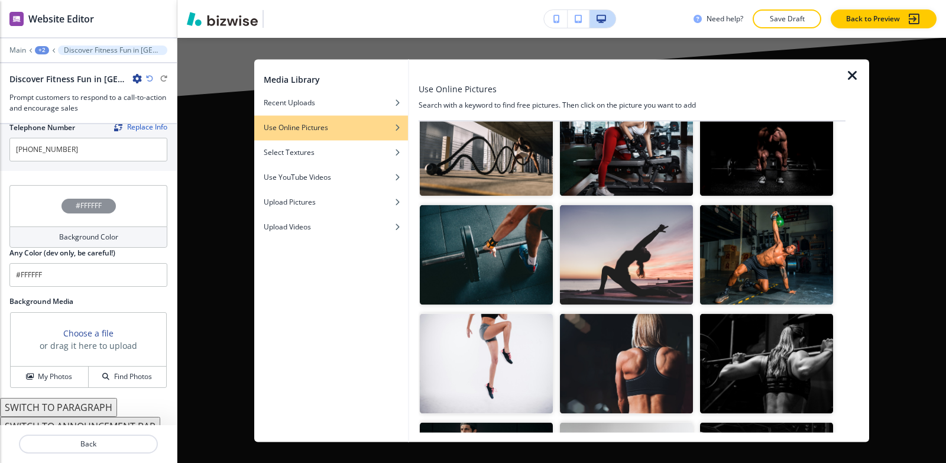
click at [671, 219] on img "button" at bounding box center [626, 255] width 133 height 100
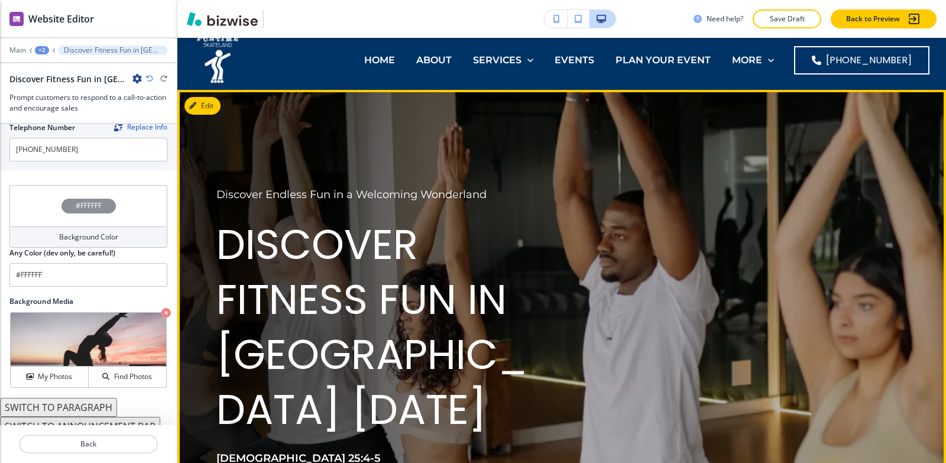
scroll to position [0, 0]
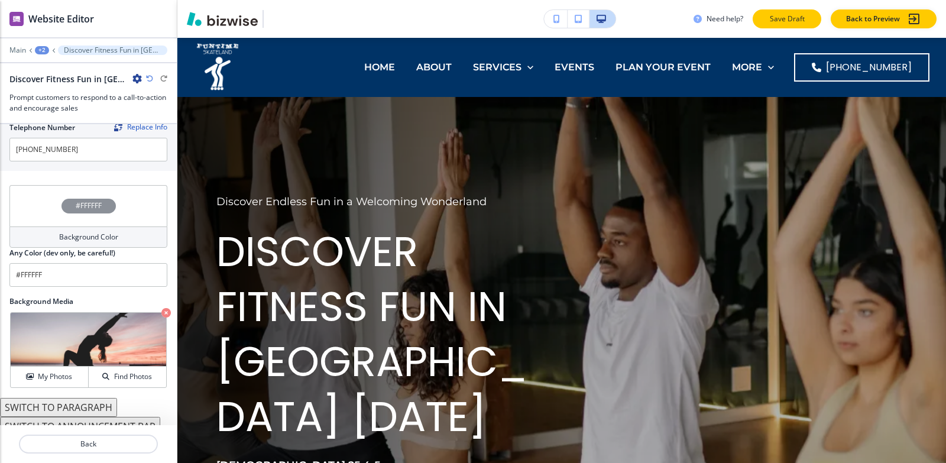
click at [784, 17] on p "Save Draft" at bounding box center [787, 19] width 38 height 11
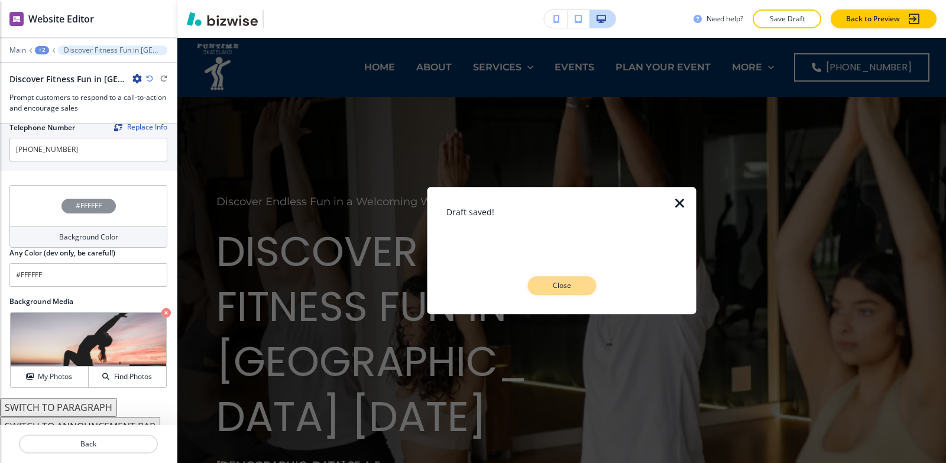
click at [577, 286] on p "Close" at bounding box center [562, 285] width 38 height 11
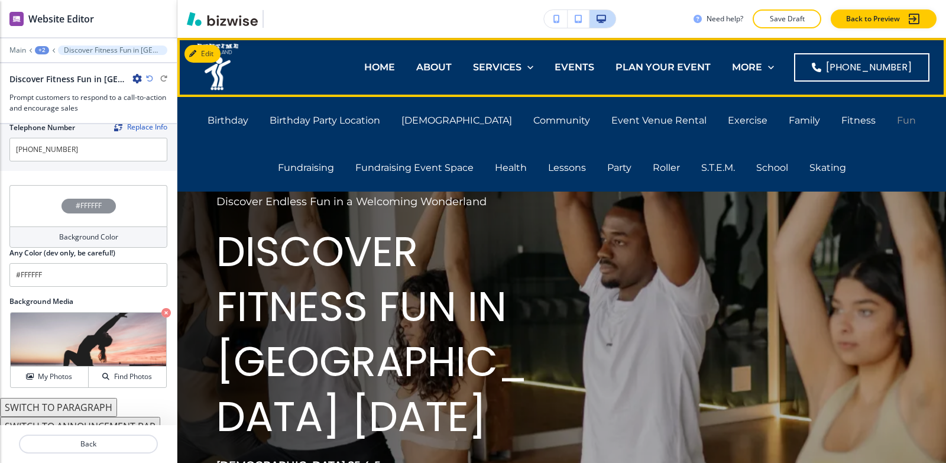
click at [897, 119] on p "Fun" at bounding box center [906, 121] width 19 height 14
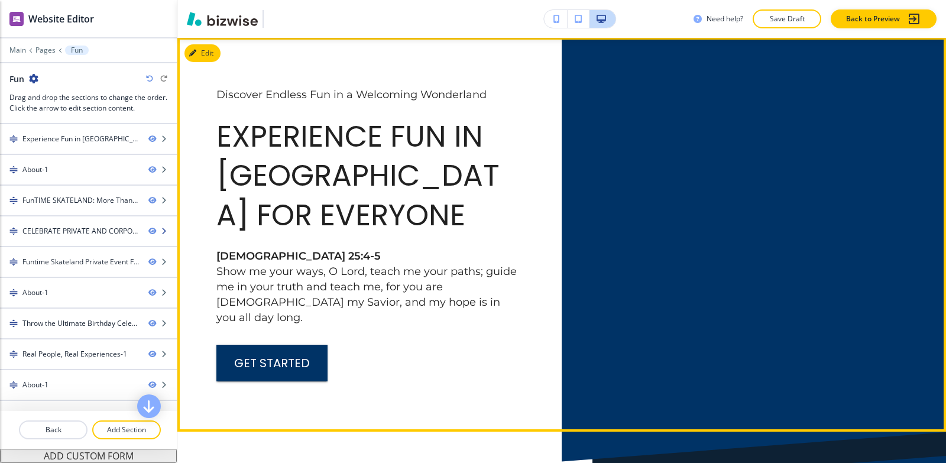
scroll to position [59, 0]
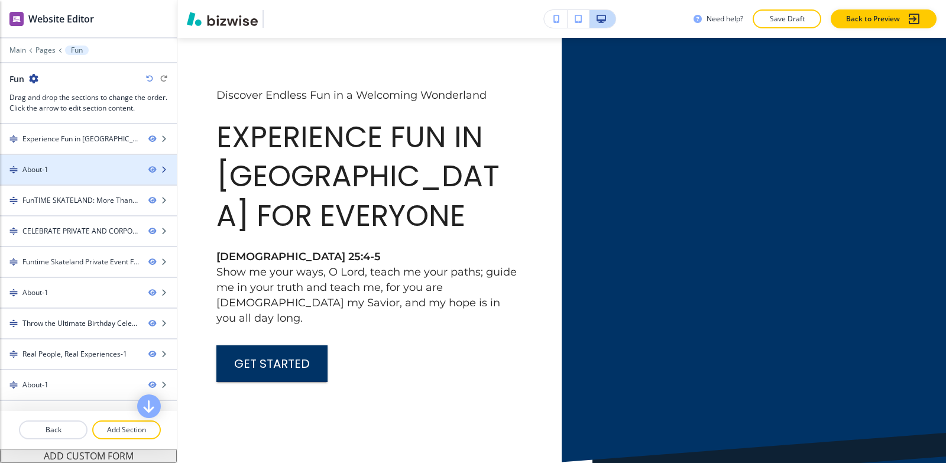
click at [60, 183] on div at bounding box center [88, 179] width 177 height 9
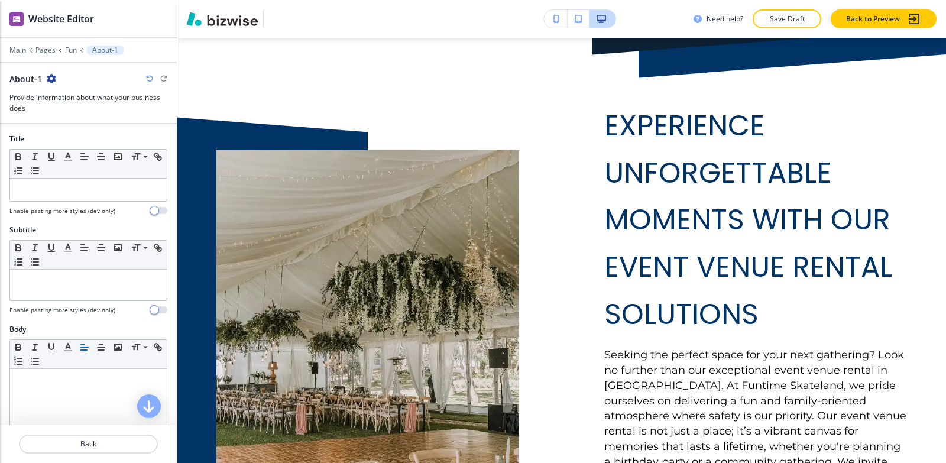
scroll to position [497, 0]
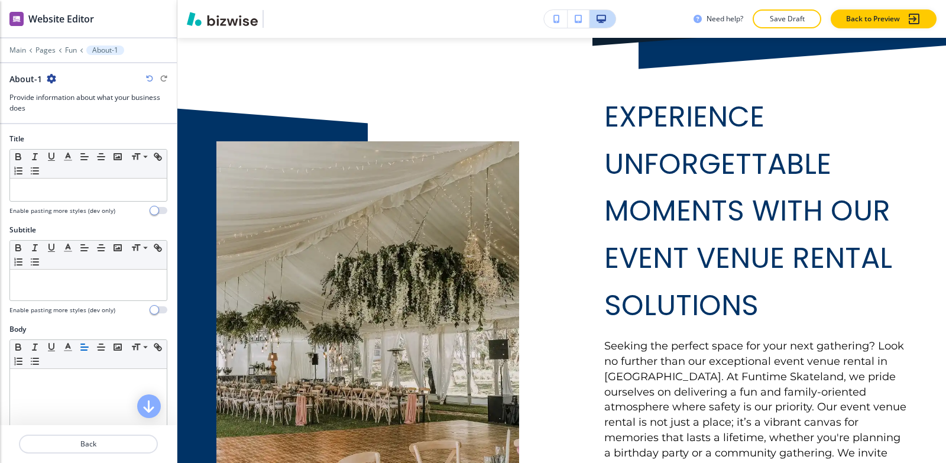
click at [50, 79] on icon "button" at bounding box center [51, 78] width 9 height 9
click at [70, 90] on button "Rename Section" at bounding box center [84, 99] width 76 height 21
click at [75, 80] on input "About-1" at bounding box center [70, 79] width 122 height 24
type input "About"
click at [75, 51] on p "Fun" at bounding box center [71, 50] width 12 height 8
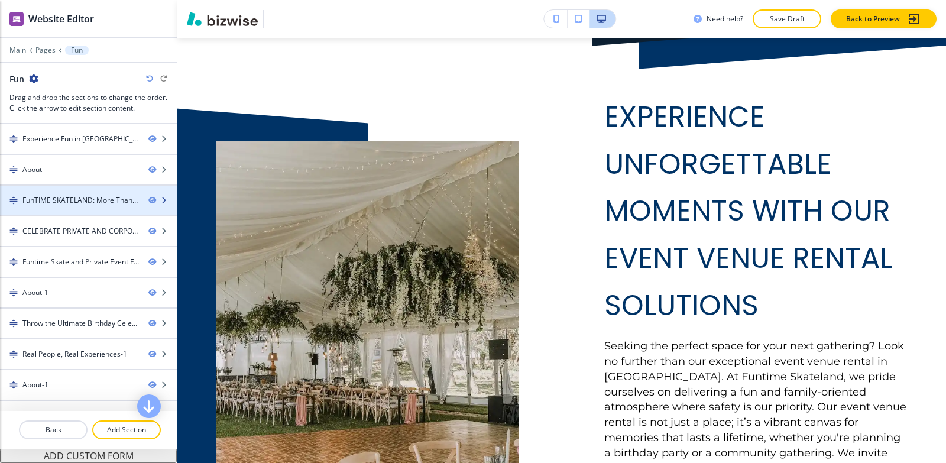
click at [72, 206] on div at bounding box center [88, 210] width 177 height 9
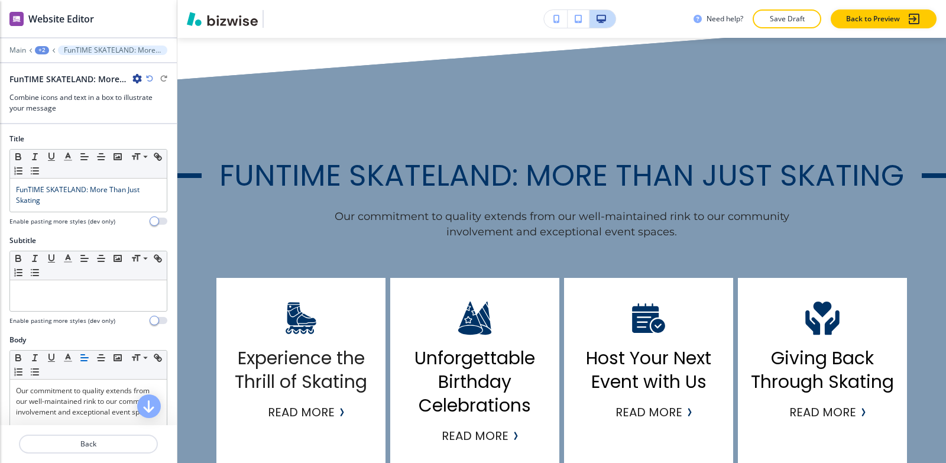
scroll to position [1143, 0]
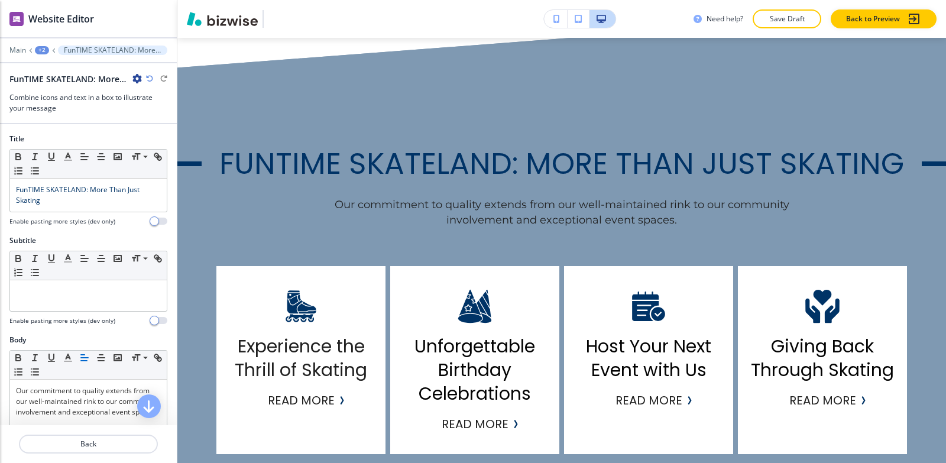
click at [134, 79] on icon "button" at bounding box center [136, 78] width 9 height 9
click at [137, 92] on button "Rename Section" at bounding box center [170, 99] width 76 height 21
click at [123, 76] on input "FunTIME SKATELAND: More Than Just Skating-1" at bounding box center [70, 79] width 122 height 24
click at [124, 76] on input "FunTIME SKATELAND: More Than Just Skating-1" at bounding box center [70, 79] width 122 height 24
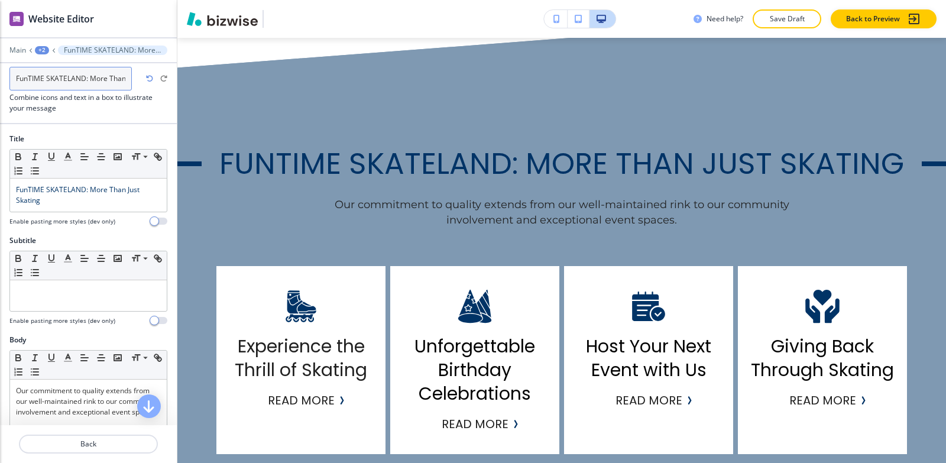
click at [124, 76] on input "FunTIME SKATELAND: More Than Just Skating-1" at bounding box center [70, 79] width 122 height 24
click at [125, 76] on input "FunTIME SKATELAND: More Than Just Skating-1" at bounding box center [70, 79] width 122 height 24
click at [126, 77] on input "FunTIME SKATELAND: More Than Just Skating-1" at bounding box center [70, 79] width 122 height 24
click at [127, 78] on input "FunTIME SKATELAND: More Than Just Skating-1" at bounding box center [70, 79] width 122 height 24
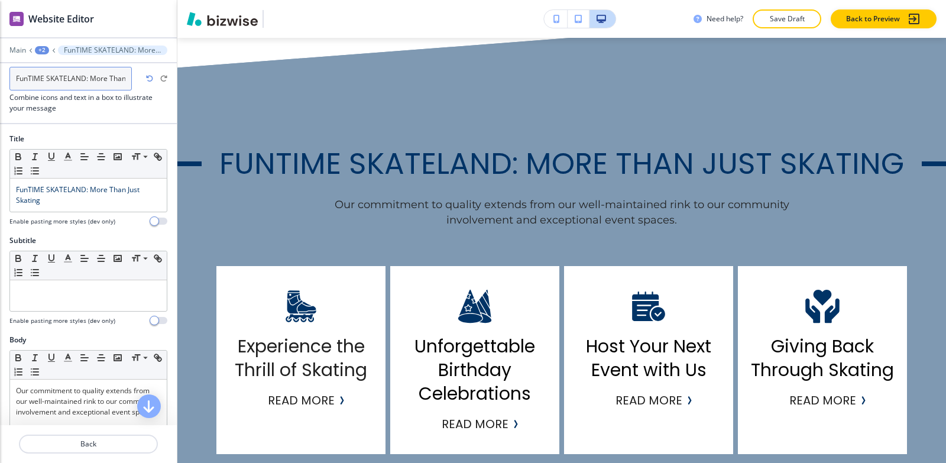
scroll to position [0, 46]
click at [127, 78] on input "FunTIME SKATELAND: More Than Just Skating-1" at bounding box center [70, 79] width 122 height 24
click at [127, 79] on input "FunTIME SKATELAND: More Than Just Skating-1" at bounding box center [70, 79] width 122 height 24
click at [124, 79] on input "FunTIME SKATELAND: More Than Just Skating-1" at bounding box center [70, 79] width 122 height 24
click at [119, 79] on input "FunTIME SKATELAND: More Than Just Skating-1" at bounding box center [70, 79] width 122 height 24
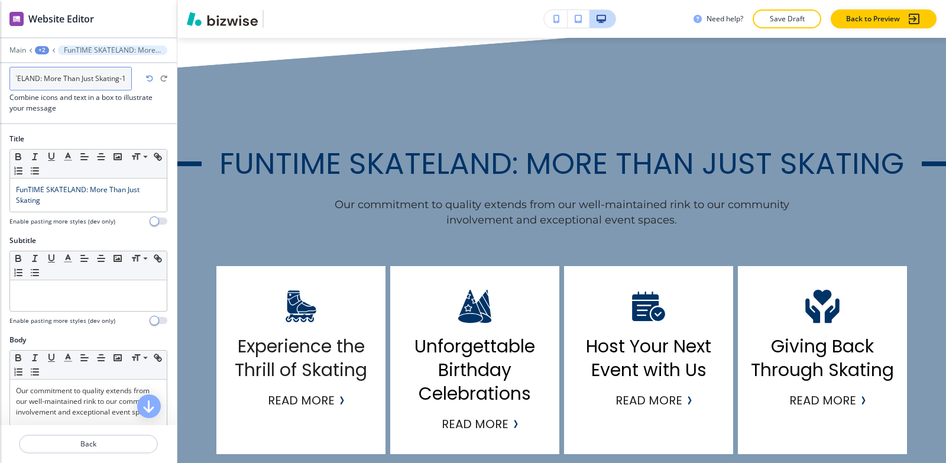
click at [126, 77] on input "FunTIME SKATELAND: More Than Just Skating-1" at bounding box center [70, 79] width 122 height 24
type input "FunTIME SKATELAND: More Than Just Skating"
click at [41, 50] on div "+2" at bounding box center [42, 50] width 14 height 8
click at [69, 89] on p "Fun" at bounding box center [73, 90] width 60 height 11
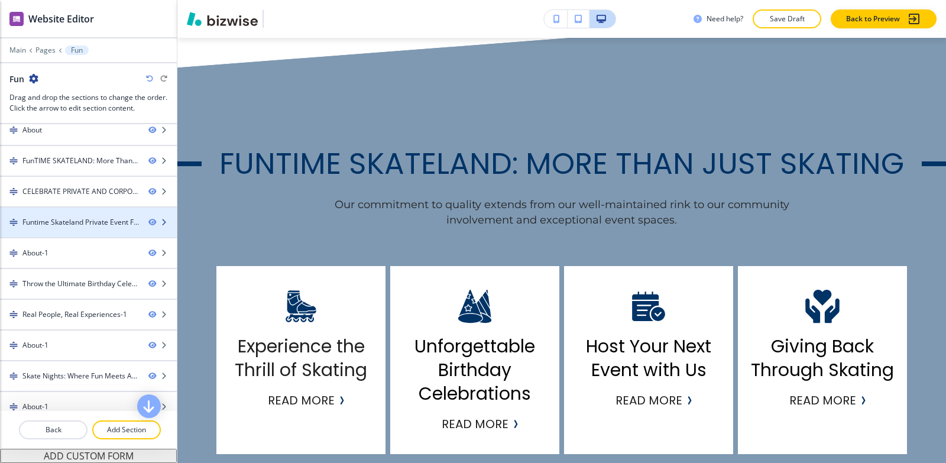
scroll to position [59, 0]
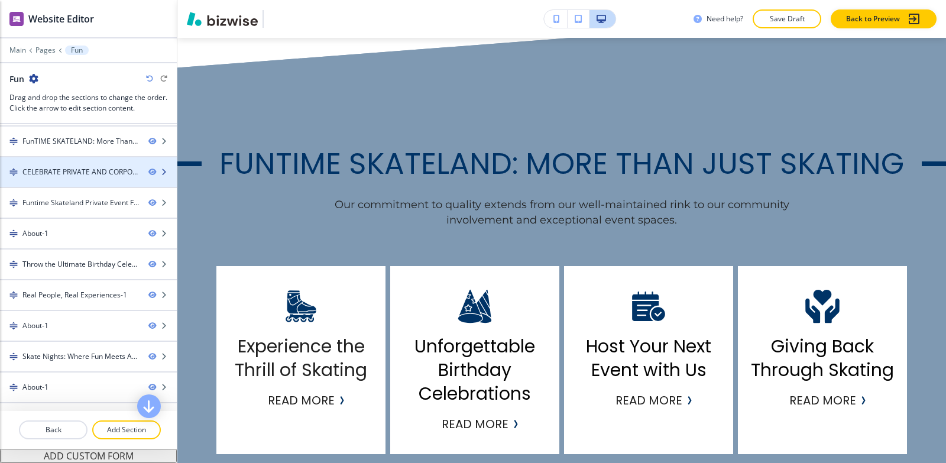
click at [82, 182] on div at bounding box center [88, 181] width 177 height 9
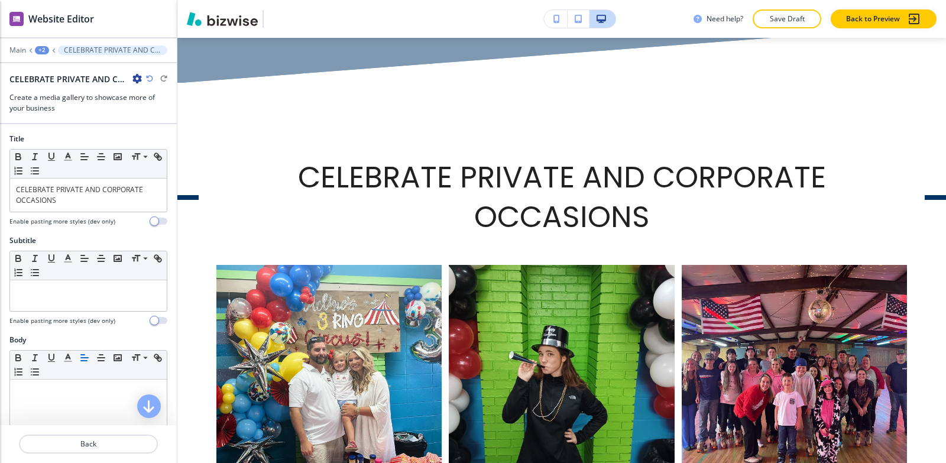
scroll to position [1663, 0]
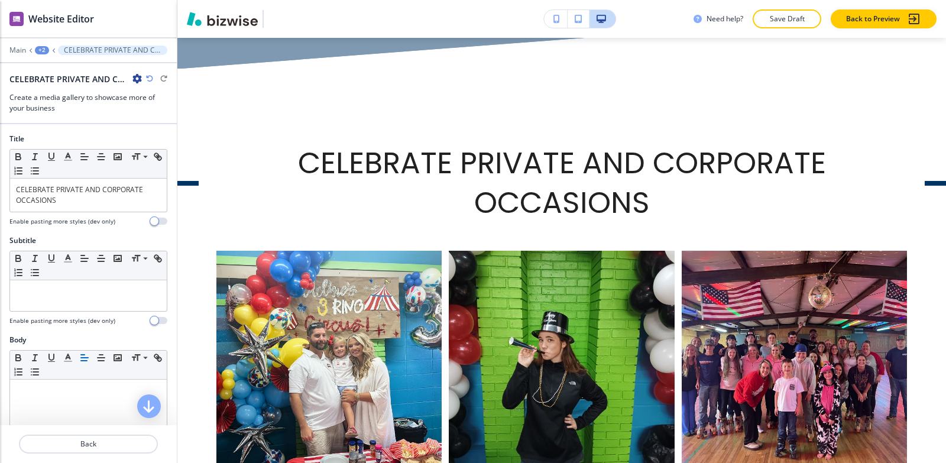
click at [136, 79] on icon "button" at bounding box center [136, 78] width 9 height 9
click at [136, 98] on button "Rename Section" at bounding box center [170, 99] width 76 height 21
click at [127, 81] on input "CELEBRATE PRIVATE AND CORPORATE OCCASIONS-1" at bounding box center [70, 79] width 122 height 24
click at [128, 81] on input "CELEBRATE PRIVATE AND CORPORATE OCCASIONS-1" at bounding box center [70, 79] width 122 height 24
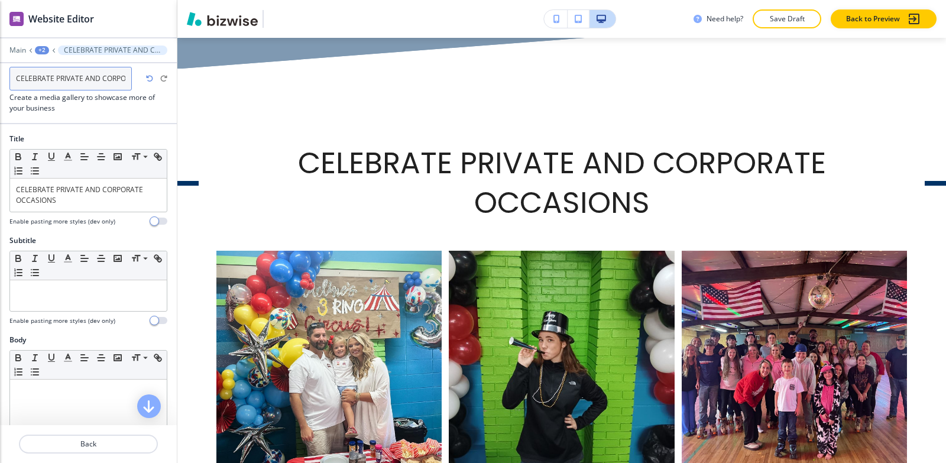
click at [128, 80] on input "CELEBRATE PRIVATE AND CORPORATE OCCASIONS-1" at bounding box center [70, 79] width 122 height 24
click at [124, 77] on input "CELEBRATE PRIVATE AND CORPORATE OCCASIONS-1" at bounding box center [70, 79] width 122 height 24
click at [122, 76] on input "CELEBRATE PRIVATE AND CORPORATE OCCASIONS-1" at bounding box center [70, 79] width 122 height 24
click at [127, 79] on input "CELEBRATE PRIVATE AND CORPORATE OCCASIONS-1" at bounding box center [70, 79] width 122 height 24
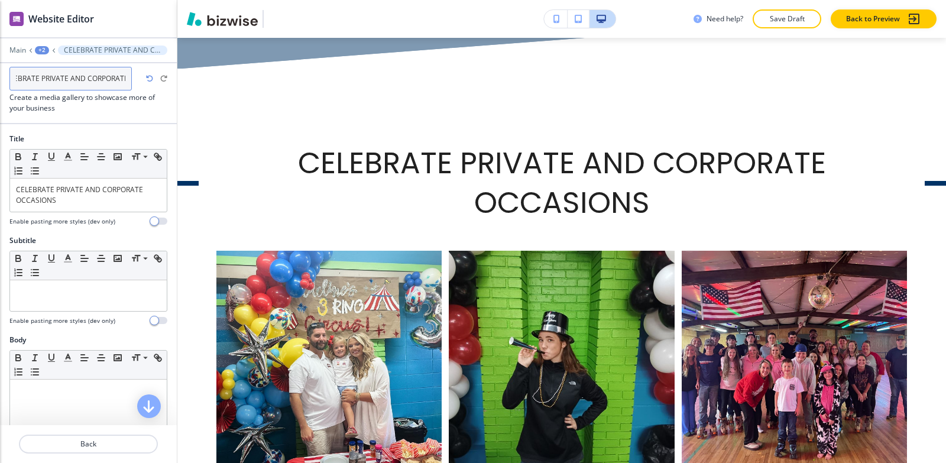
click at [127, 79] on input "CELEBRATE PRIVATE AND CORPORATE OCCASIONS-1" at bounding box center [70, 79] width 122 height 24
click at [124, 77] on input "CELEBRATE PRIVATE AND CORPORATE OCCASIONS-1" at bounding box center [70, 79] width 122 height 24
click at [123, 77] on input "CELEBRATE PRIVATE AND CORPORATE OCCASIONS-1" at bounding box center [70, 79] width 122 height 24
click at [130, 77] on input "CELEBRATE PRIVATE AND CORPORATE OCCASIONS-1" at bounding box center [70, 79] width 122 height 24
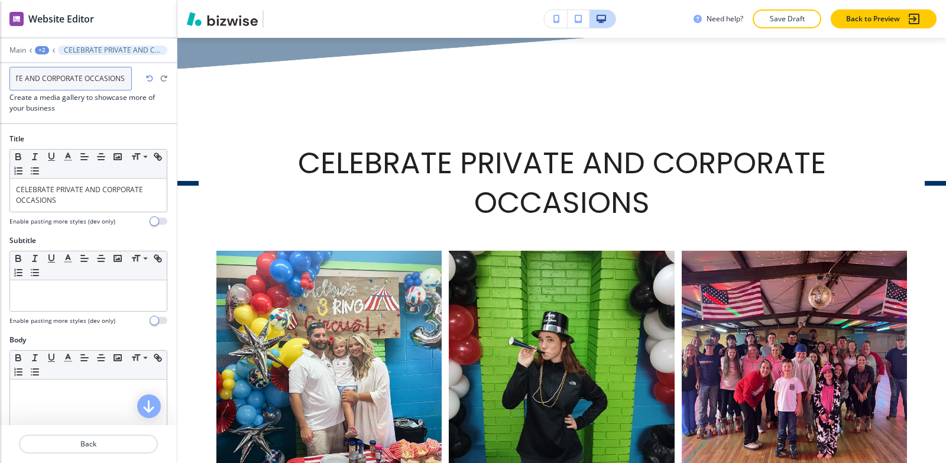
type input "CELEBRATE PRIVATE AND CORPORATE OCCASIONS"
click at [40, 51] on div "+2" at bounding box center [42, 50] width 14 height 8
click at [66, 90] on p "Fun" at bounding box center [73, 90] width 60 height 11
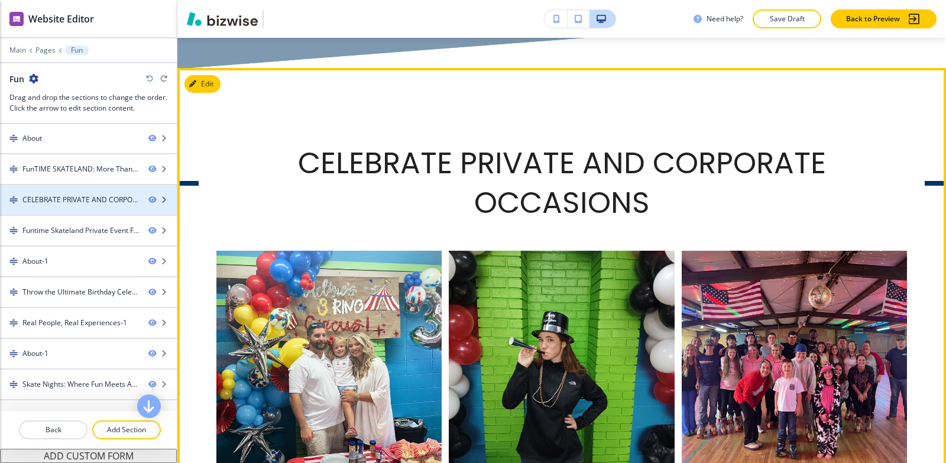
scroll to position [59, 0]
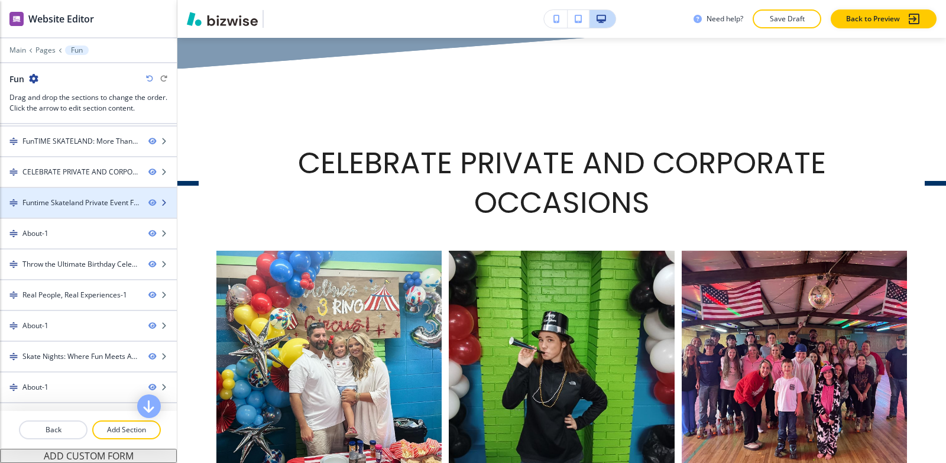
click at [73, 206] on div "Funtime Skateland Private Event Flyer -1" at bounding box center [80, 203] width 117 height 11
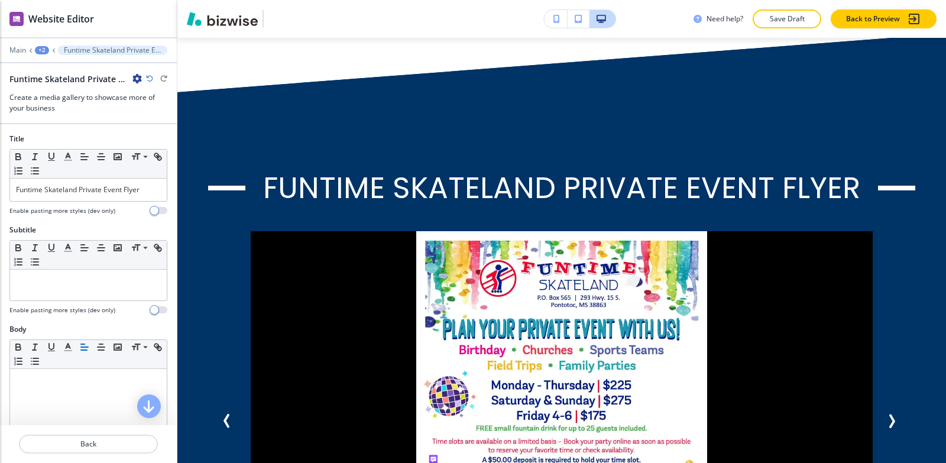
scroll to position [2512, 0]
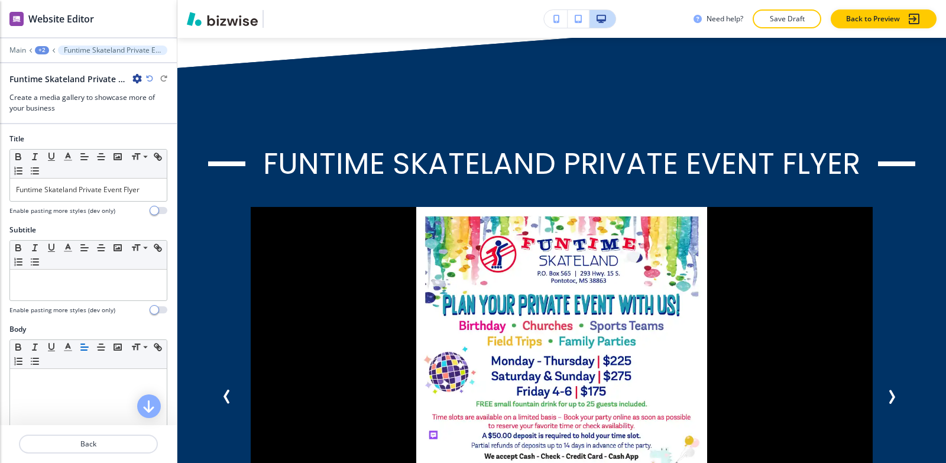
click at [134, 79] on icon "button" at bounding box center [136, 78] width 9 height 9
click at [139, 96] on button "Rename Section" at bounding box center [170, 99] width 76 height 21
click at [127, 80] on input "Funtime Skateland Private Event Flyer -1" at bounding box center [70, 79] width 122 height 24
click at [125, 77] on input "Funtime Skateland Private Event Flyer -1" at bounding box center [70, 79] width 122 height 24
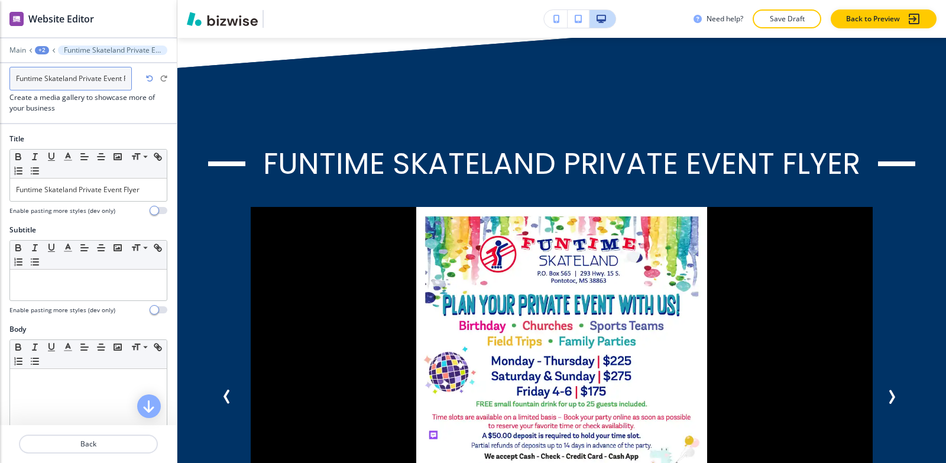
click at [125, 77] on input "Funtime Skateland Private Event Flyer -1" at bounding box center [70, 79] width 122 height 24
click at [127, 77] on input "Funtime Skateland Private Event Flyer -1" at bounding box center [70, 79] width 122 height 24
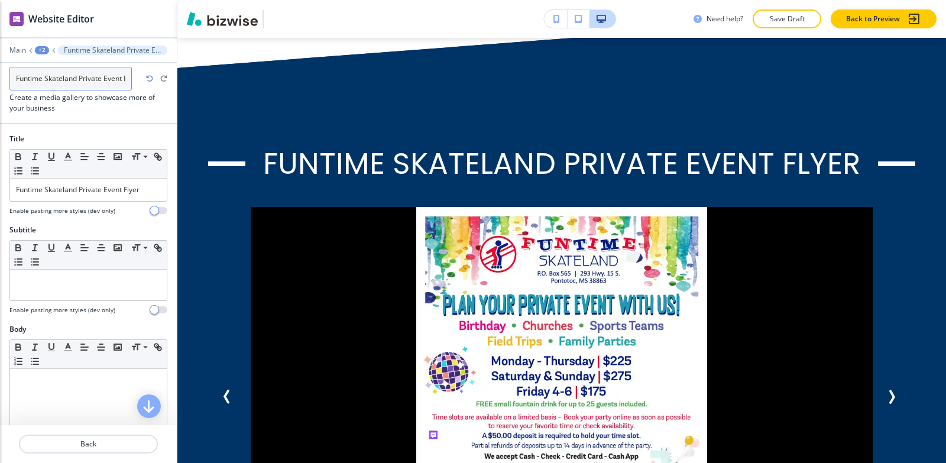
click at [127, 77] on input "Funtime Skateland Private Event Flyer -1" at bounding box center [70, 79] width 122 height 24
click at [123, 78] on input "Funtime Skateland Private Event Flyer -1" at bounding box center [70, 79] width 122 height 24
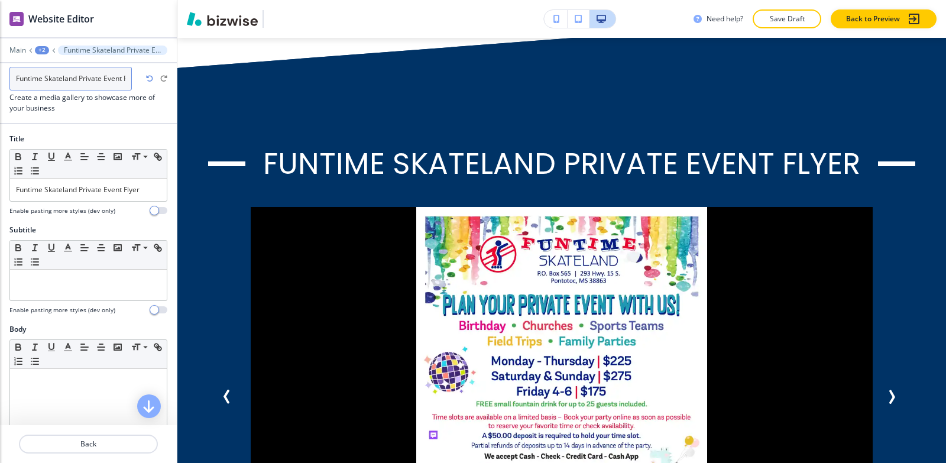
click at [122, 79] on input "Funtime Skateland Private Event Flyer -1" at bounding box center [70, 79] width 122 height 24
click at [123, 79] on input "Funtime Skateland Private Event Flyer -1" at bounding box center [70, 79] width 122 height 24
click at [130, 78] on input "Funtime Skateland Private Event Flyer -1" at bounding box center [70, 79] width 122 height 24
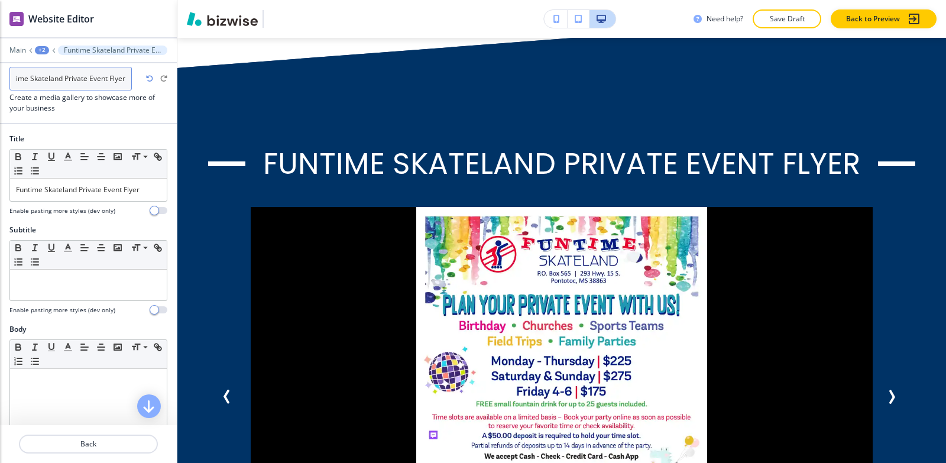
type input "Funtime Skateland Private Event Flyer"
click at [45, 45] on div at bounding box center [88, 41] width 177 height 7
click at [41, 47] on div "+2" at bounding box center [42, 50] width 14 height 8
click at [54, 92] on p "Fun" at bounding box center [73, 90] width 60 height 11
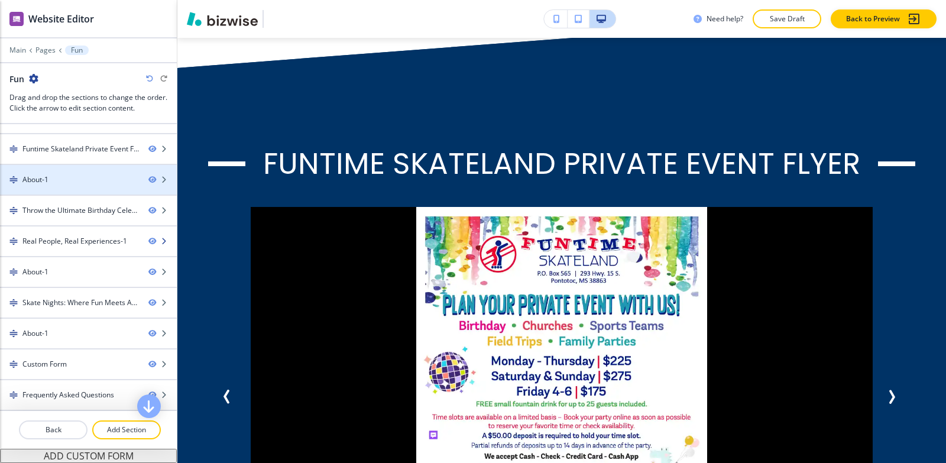
scroll to position [118, 0]
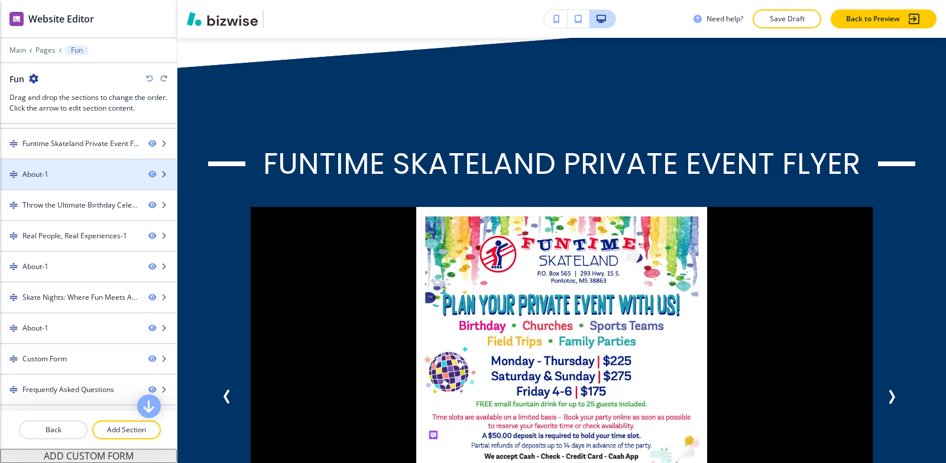
click at [65, 178] on div "About-1" at bounding box center [69, 174] width 139 height 11
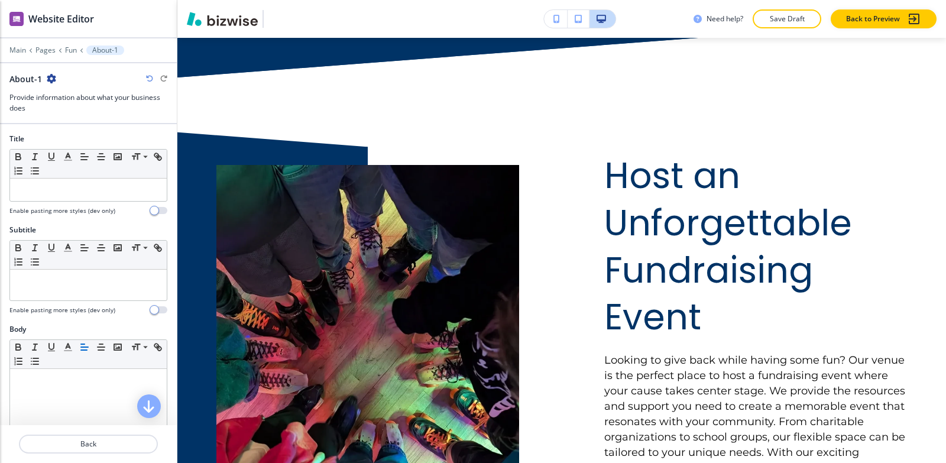
scroll to position [3202, 0]
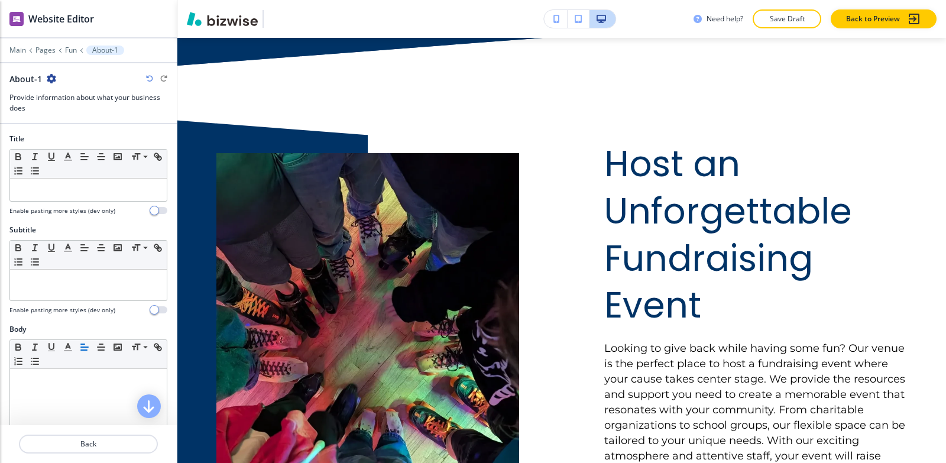
click at [51, 79] on icon "button" at bounding box center [51, 78] width 9 height 9
click at [57, 98] on p "Rename Section" at bounding box center [83, 99] width 60 height 11
click at [60, 79] on input "About-1" at bounding box center [70, 79] width 122 height 24
type input "About"
click at [72, 51] on p "Fun" at bounding box center [71, 50] width 12 height 8
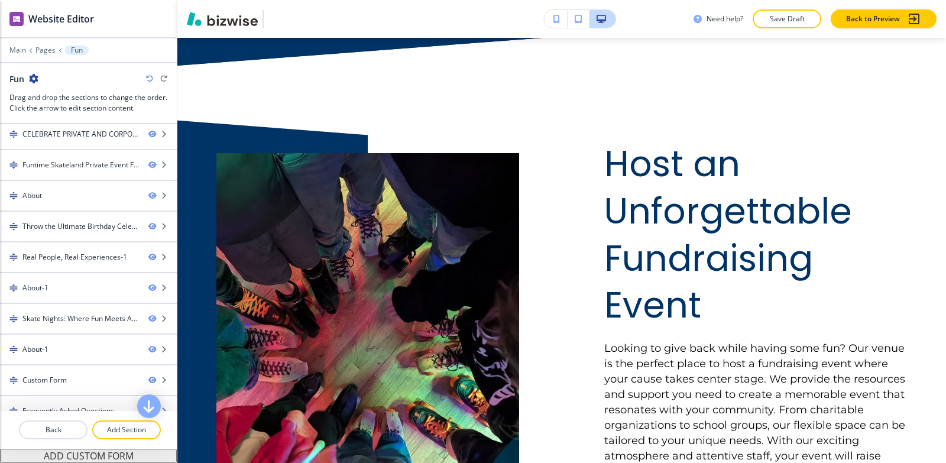
scroll to position [118, 0]
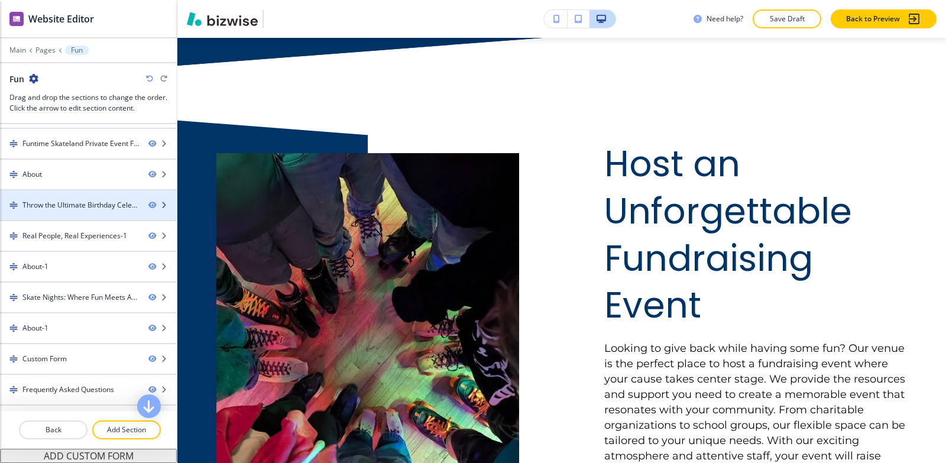
click at [70, 202] on div "Throw the Ultimate Birthday Celebration-1" at bounding box center [80, 205] width 117 height 11
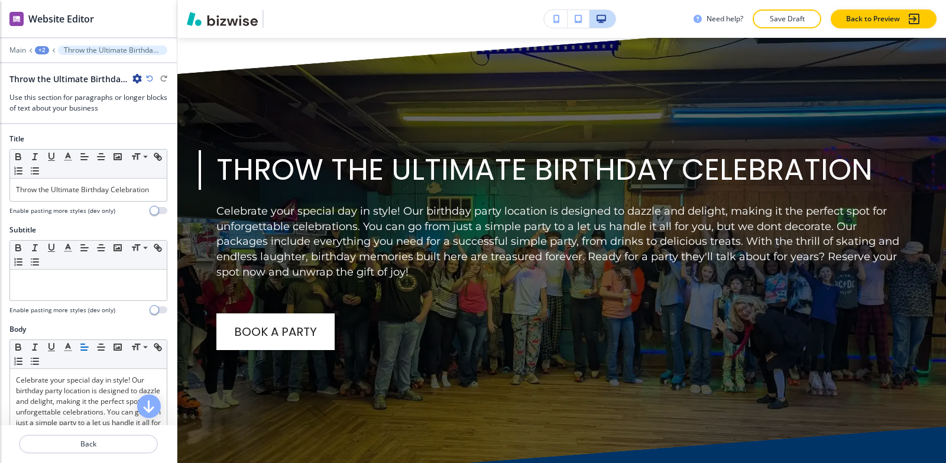
scroll to position [3824, 0]
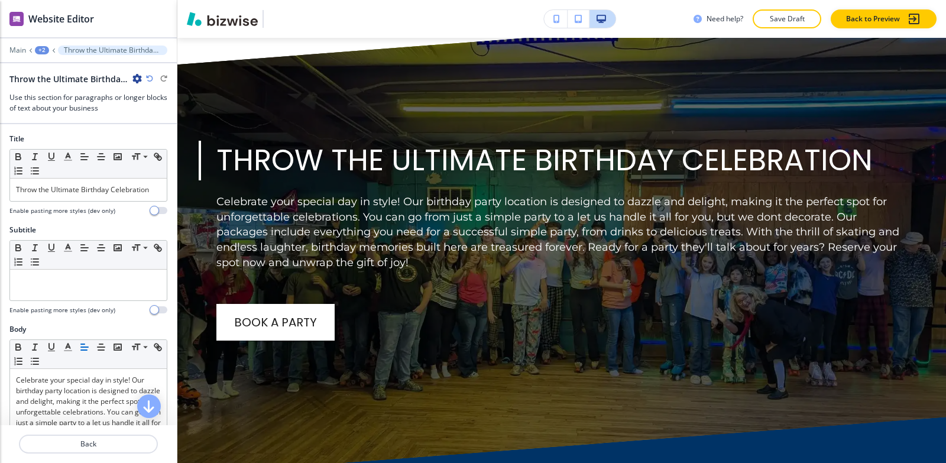
click at [134, 82] on icon "button" at bounding box center [136, 78] width 9 height 9
click at [135, 98] on button "Rename Section" at bounding box center [170, 99] width 76 height 21
click at [125, 80] on input "Throw the Ultimate Birthday Celebration-1" at bounding box center [70, 79] width 122 height 24
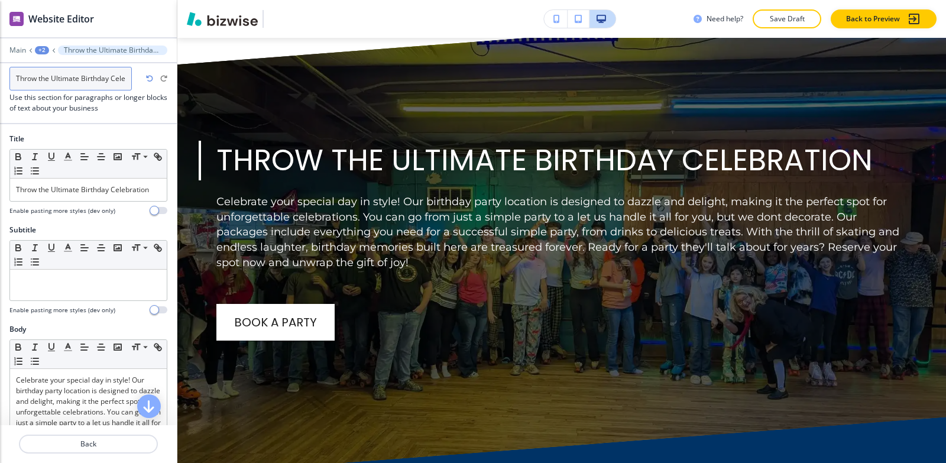
click at [125, 80] on input "Throw the Ultimate Birthday Celebration-1" at bounding box center [70, 79] width 122 height 24
click at [125, 79] on input "Throw the Ultimate Birthday Celebration-1" at bounding box center [70, 79] width 122 height 24
click at [127, 78] on input "Throw the Ultimate Birthday Celebration-1" at bounding box center [70, 79] width 122 height 24
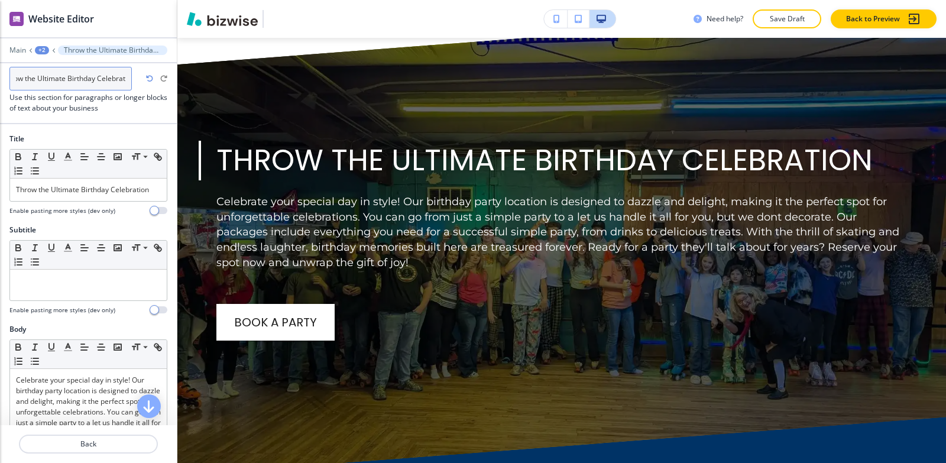
click at [127, 78] on input "Throw the Ultimate Birthday Celebration-1" at bounding box center [70, 79] width 122 height 24
drag, startPoint x: 127, startPoint y: 78, endPoint x: 117, endPoint y: 79, distance: 10.1
click at [125, 77] on input "Throw the Ultimate Birthday Celebration-1" at bounding box center [70, 79] width 122 height 24
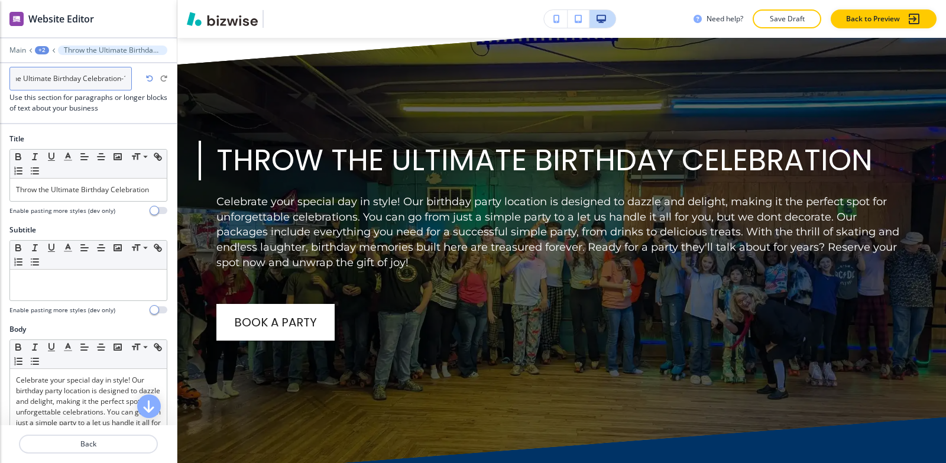
click at [117, 79] on input "Throw the Ultimate Birthday Celebration-1" at bounding box center [70, 79] width 122 height 24
click at [127, 79] on input "Throw the Ultimate Birthday Celebration-1" at bounding box center [70, 79] width 122 height 24
click at [122, 77] on input "Throw the Ultimate Birthday Celebration-1" at bounding box center [70, 79] width 122 height 24
click at [127, 77] on input "Throw the Ultimate Birthday Celebration-1" at bounding box center [70, 79] width 122 height 24
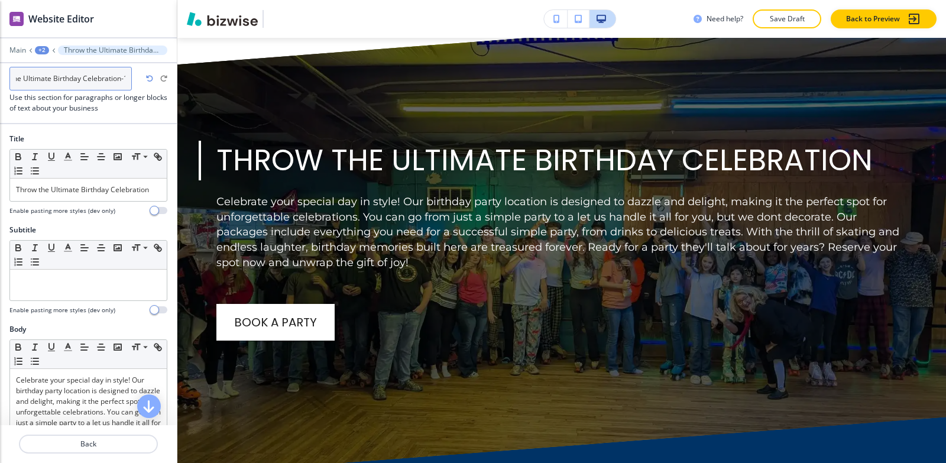
click at [127, 77] on input "Throw the Ultimate Birthday Celebration-1" at bounding box center [70, 79] width 122 height 24
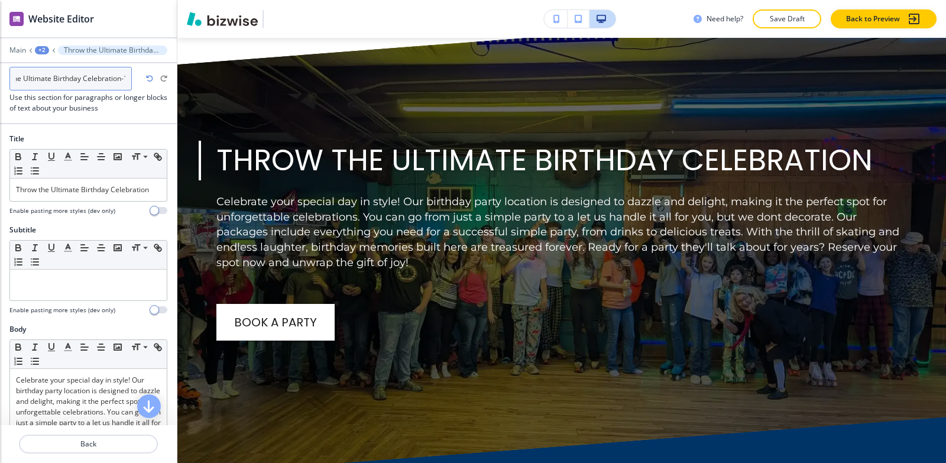
scroll to position [0, 31]
click at [130, 78] on input "Throw the Ultimate Birthday Celebration-1" at bounding box center [70, 79] width 122 height 24
type input "Throw the Ultimate Birthday Celebration"
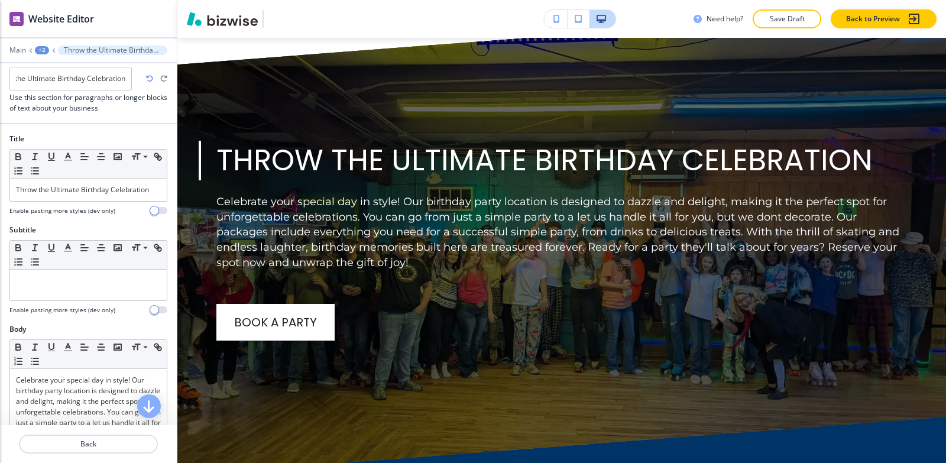
click at [41, 49] on div "+2" at bounding box center [42, 50] width 14 height 8
click at [56, 89] on p "Fun" at bounding box center [73, 90] width 60 height 11
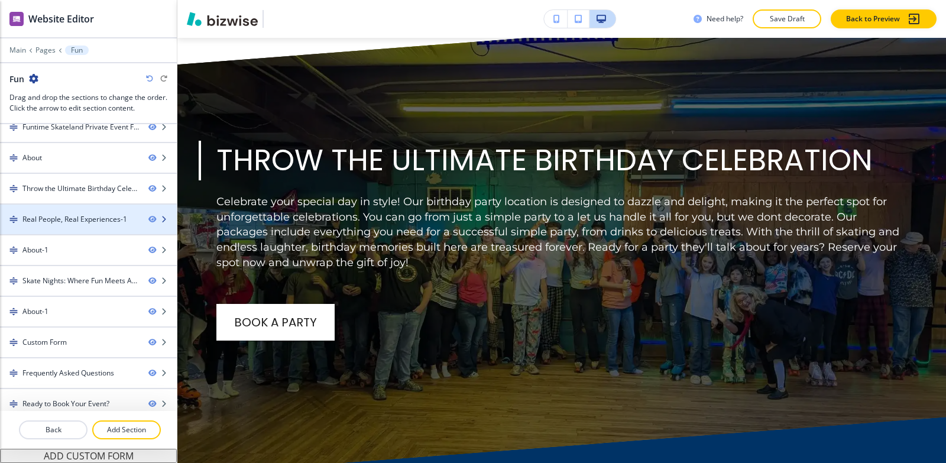
scroll to position [144, 0]
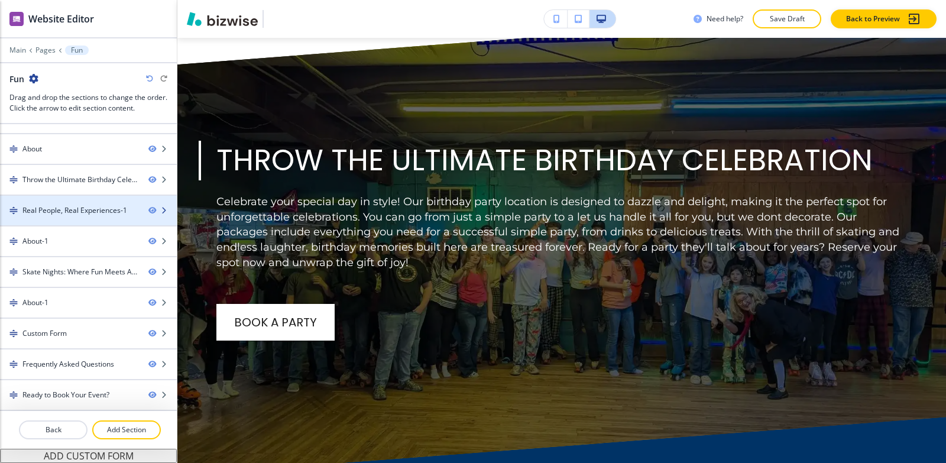
click at [66, 214] on div "Real People, Real Experiences-1" at bounding box center [74, 210] width 105 height 11
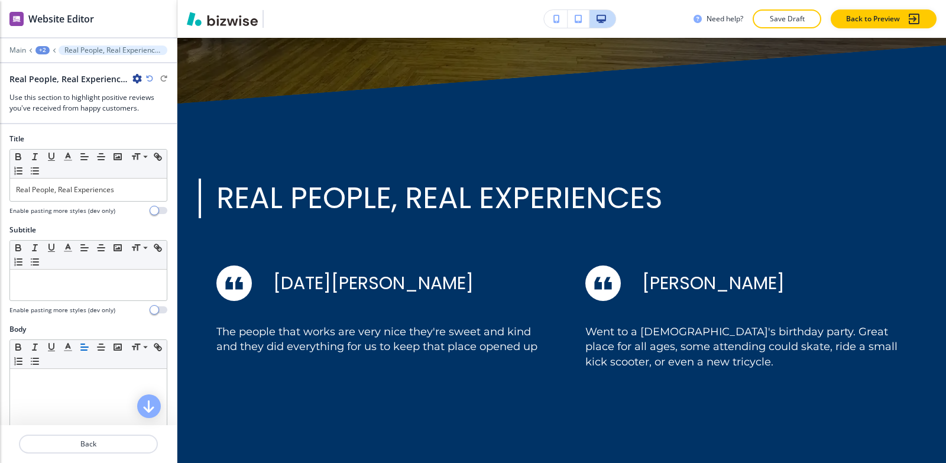
scroll to position [4233, 0]
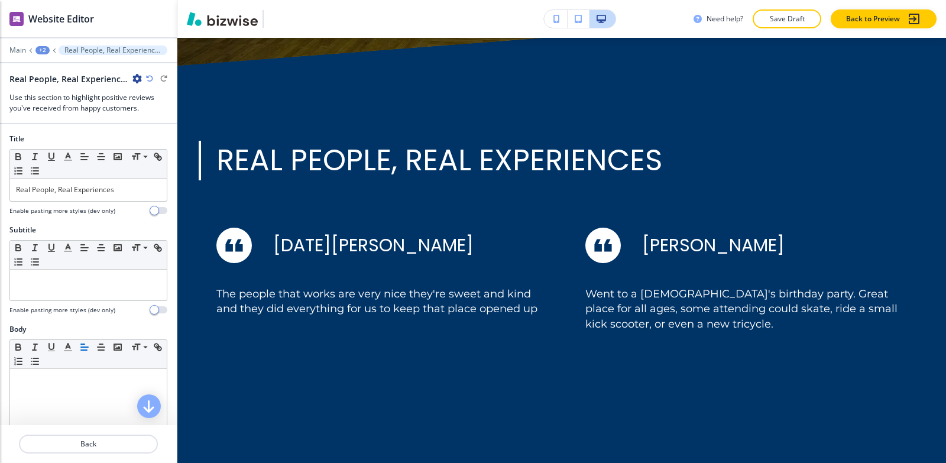
click at [134, 79] on icon "button" at bounding box center [136, 78] width 9 height 9
click at [136, 96] on button "Rename Section" at bounding box center [170, 99] width 76 height 21
click at [125, 77] on input "Real People, Real Experiences-1" at bounding box center [70, 79] width 122 height 24
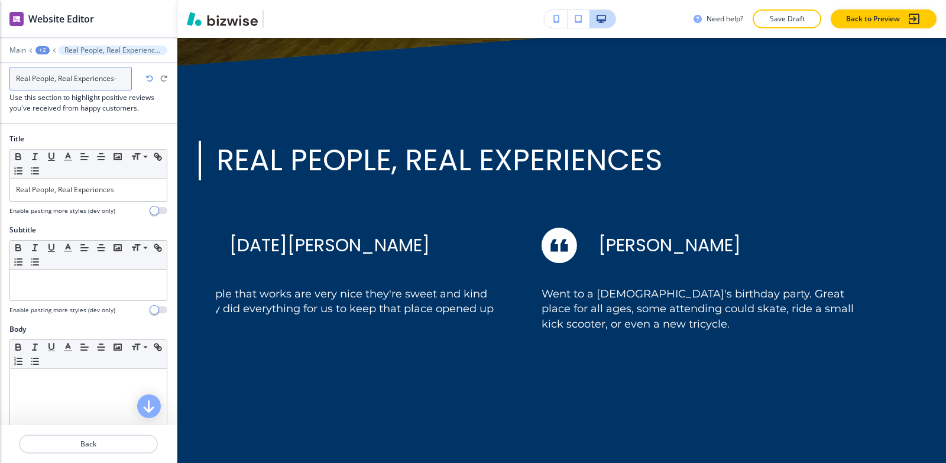
type input "Real People, Real Experiences"
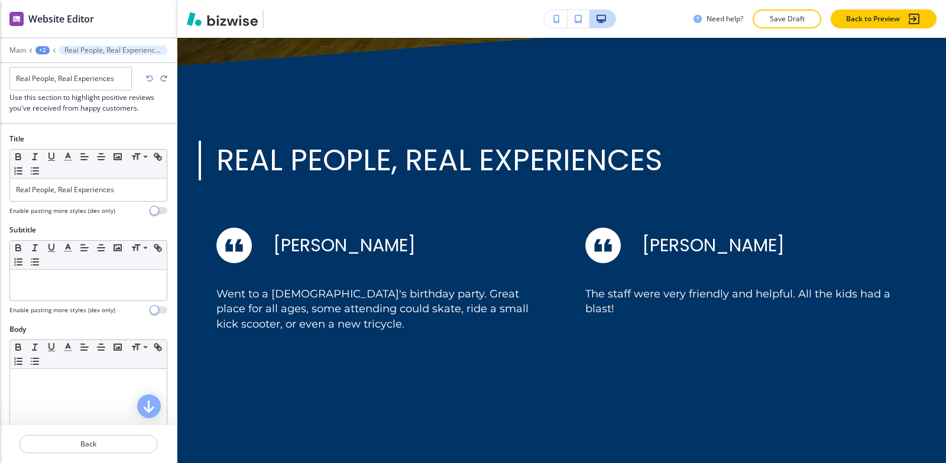
click at [42, 50] on div "+2" at bounding box center [42, 50] width 14 height 8
click at [73, 93] on p "Fun" at bounding box center [73, 90] width 60 height 11
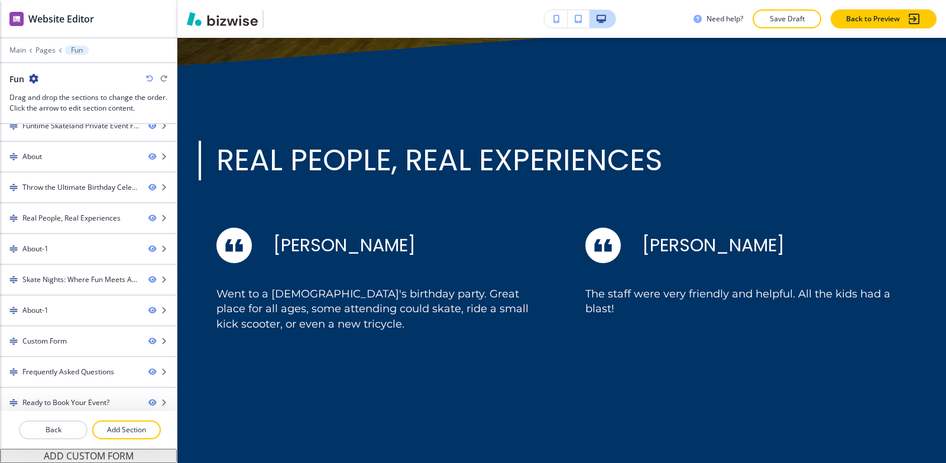
scroll to position [144, 0]
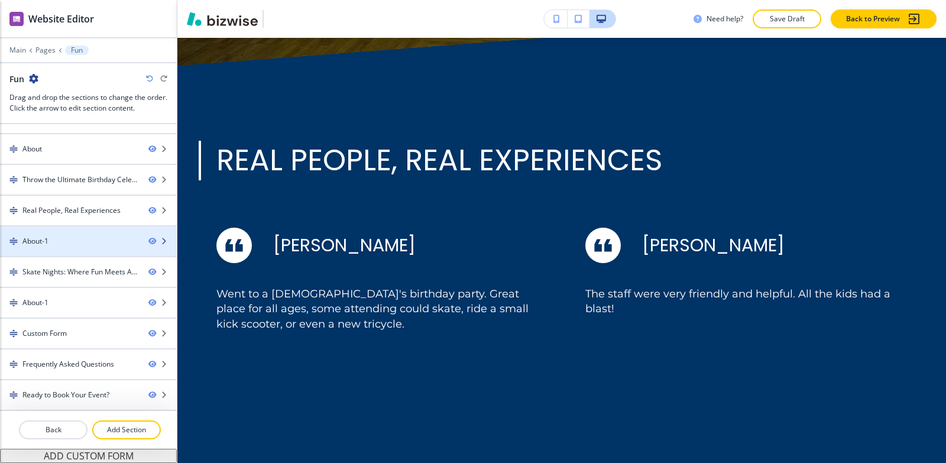
click at [75, 240] on div "About-1" at bounding box center [69, 241] width 139 height 11
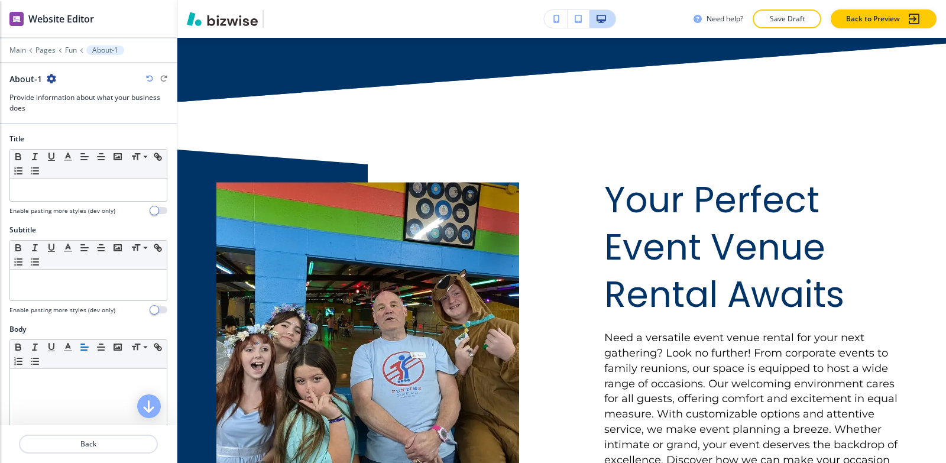
scroll to position [4863, 0]
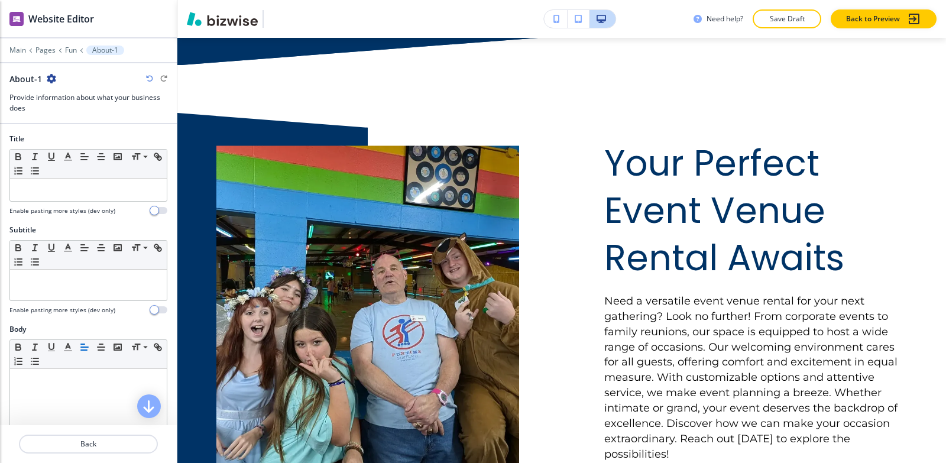
click at [48, 78] on icon "button" at bounding box center [51, 78] width 9 height 9
click at [78, 106] on button "Rename Section" at bounding box center [84, 99] width 76 height 21
click at [73, 79] on input "About-1" at bounding box center [70, 79] width 122 height 24
type input "About"
click at [69, 51] on p "Fun" at bounding box center [71, 50] width 12 height 8
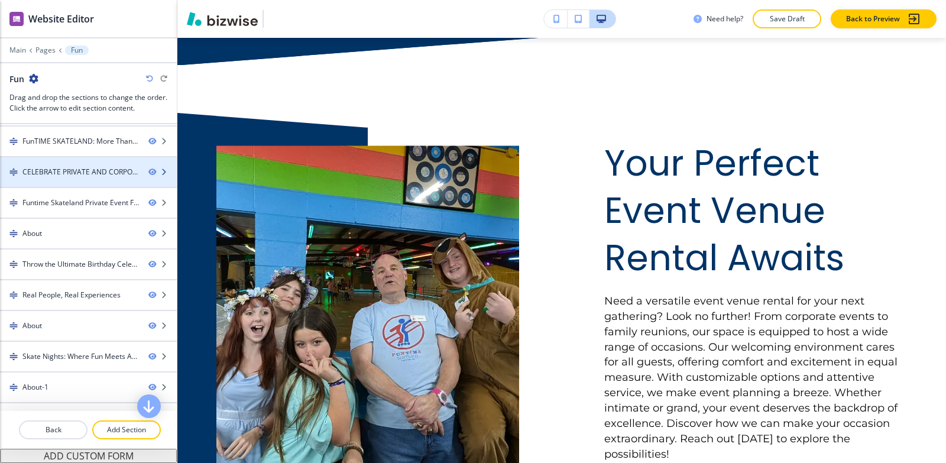
scroll to position [118, 0]
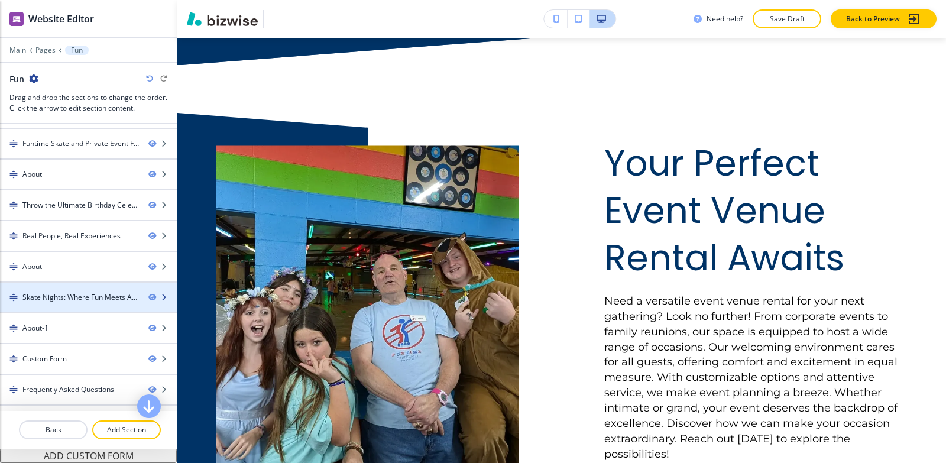
click at [58, 309] on div at bounding box center [88, 307] width 177 height 9
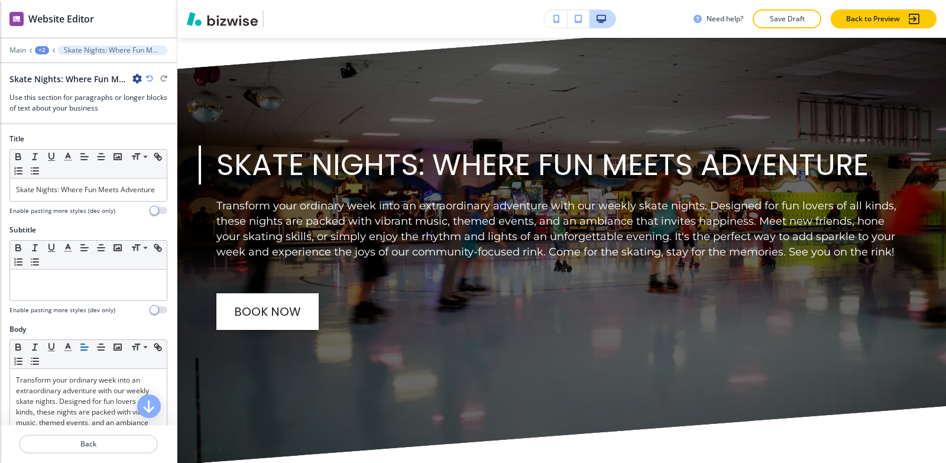
scroll to position [5452, 0]
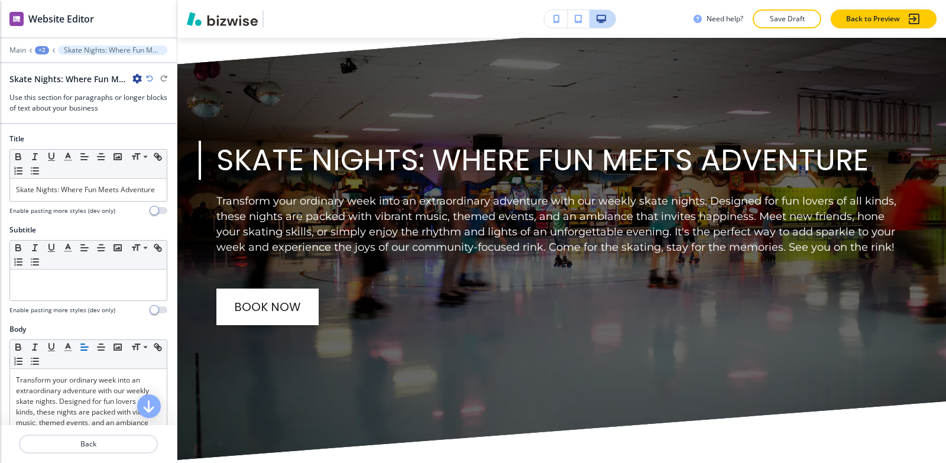
click at [134, 77] on icon "button" at bounding box center [136, 78] width 9 height 9
click at [154, 102] on p "Rename Section" at bounding box center [170, 99] width 60 height 11
click at [125, 78] on input "Skate Nights: Where Fun Meets Adventure-1" at bounding box center [70, 79] width 122 height 24
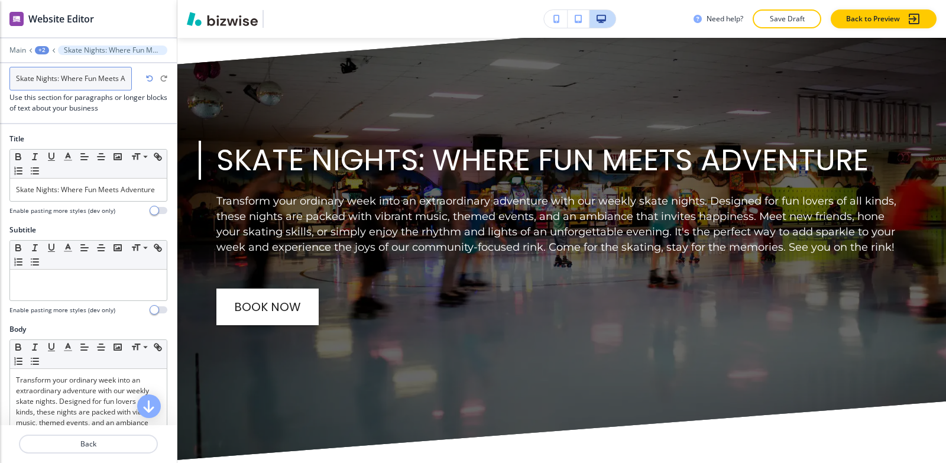
click at [125, 78] on input "Skate Nights: Where Fun Meets Adventure-1" at bounding box center [70, 79] width 122 height 24
click at [125, 77] on input "Skate Nights: Where Fun Meets Adventure-1" at bounding box center [70, 79] width 122 height 24
click at [128, 76] on input "Skate Nights: Where Fun Meets Adventure-1" at bounding box center [70, 79] width 122 height 24
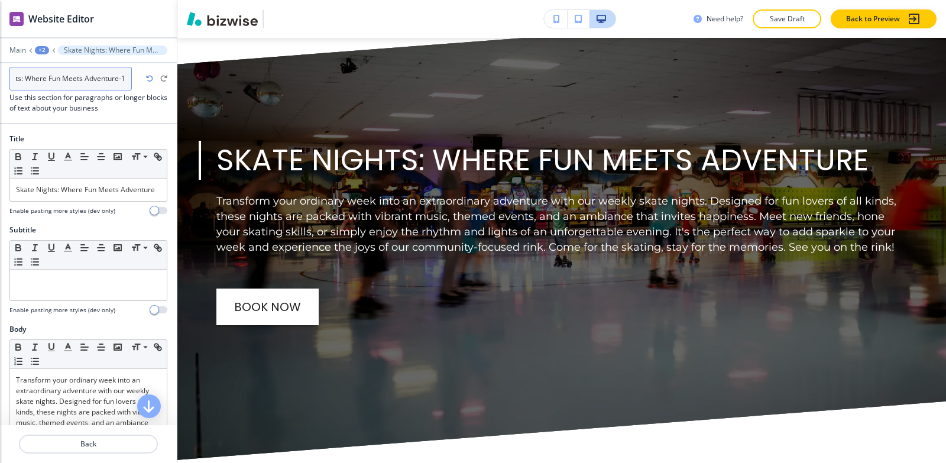
click at [128, 76] on input "Skate Nights: Where Fun Meets Adventure-1" at bounding box center [70, 79] width 122 height 24
type input "Skate Nights: Where Fun Meets Adventure"
click at [46, 53] on div "+2" at bounding box center [42, 50] width 14 height 8
click at [51, 93] on p "Fun" at bounding box center [73, 90] width 60 height 11
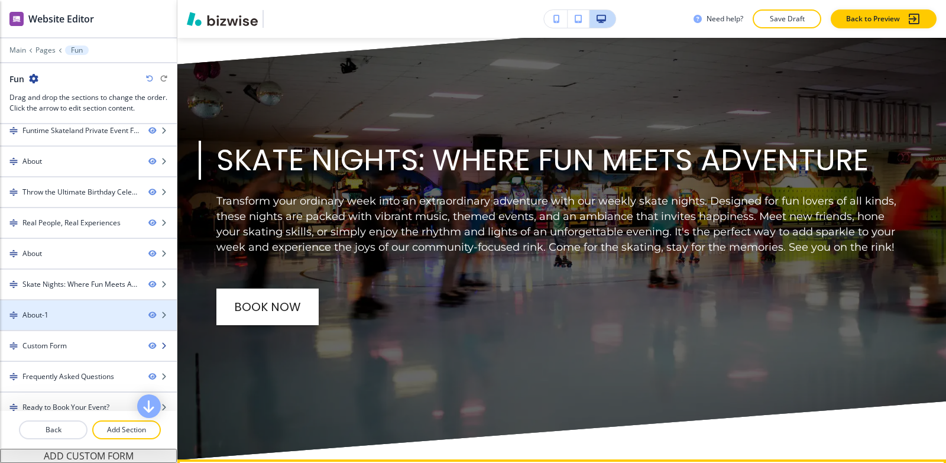
scroll to position [144, 0]
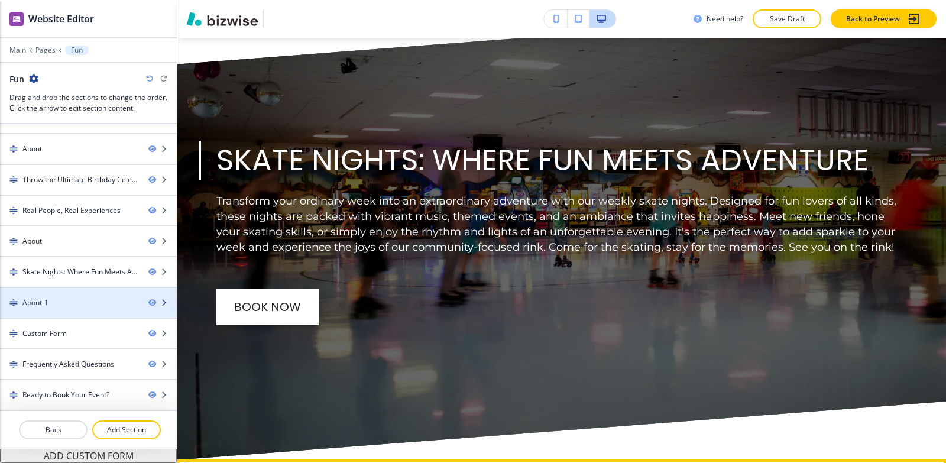
click at [59, 293] on div at bounding box center [88, 292] width 177 height 9
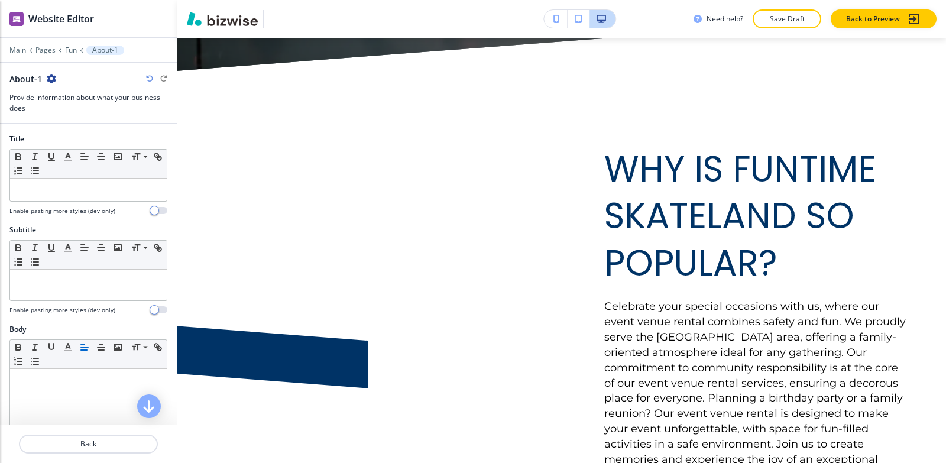
scroll to position [5847, 0]
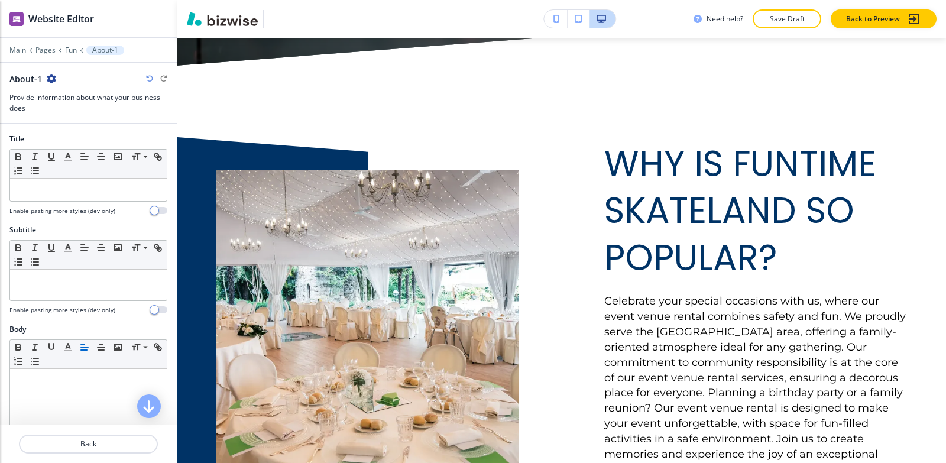
click at [49, 77] on icon "button" at bounding box center [51, 78] width 9 height 9
click at [54, 95] on p "Rename Section" at bounding box center [83, 99] width 60 height 11
click at [64, 85] on input "About-1" at bounding box center [70, 79] width 122 height 24
type input "About"
click at [70, 47] on p "Fun" at bounding box center [71, 50] width 12 height 8
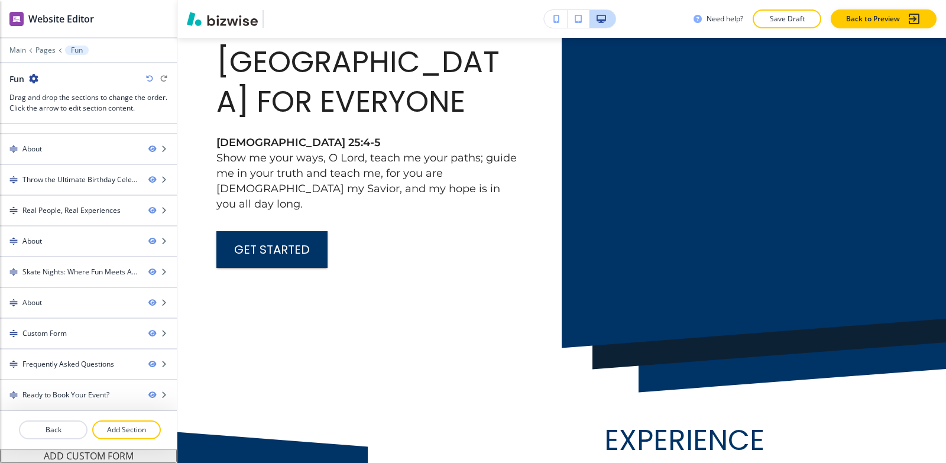
scroll to position [0, 0]
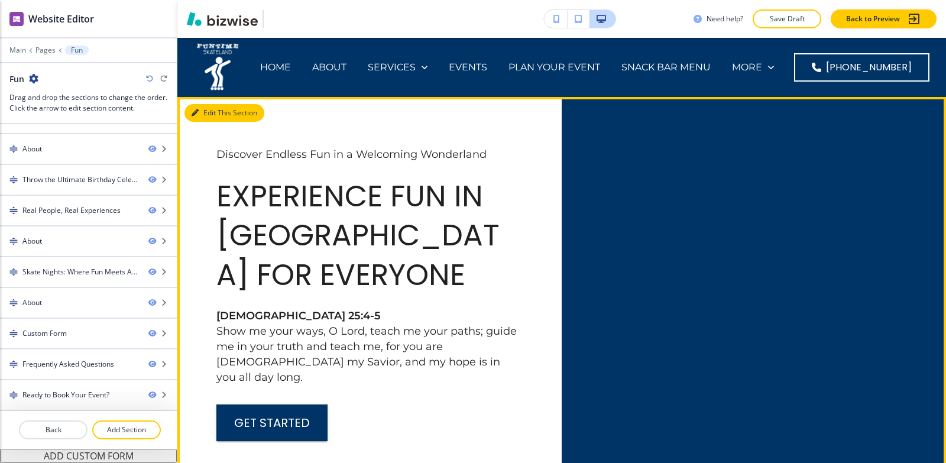
click at [217, 115] on button "Edit This Section" at bounding box center [225, 113] width 80 height 18
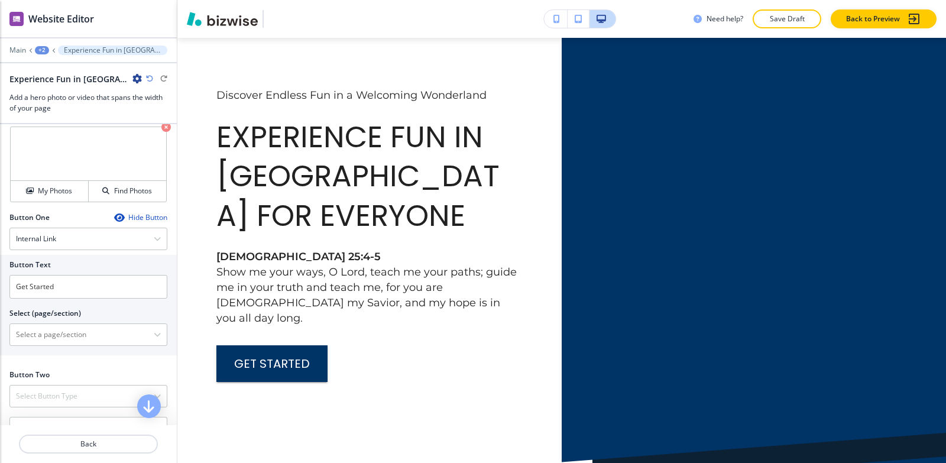
scroll to position [560, 0]
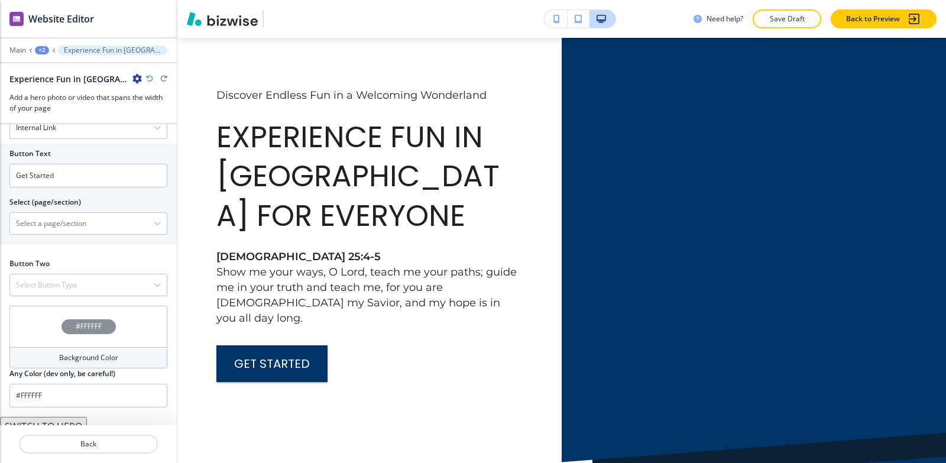
click at [63, 421] on button "SWITCH TO HERO" at bounding box center [43, 426] width 87 height 19
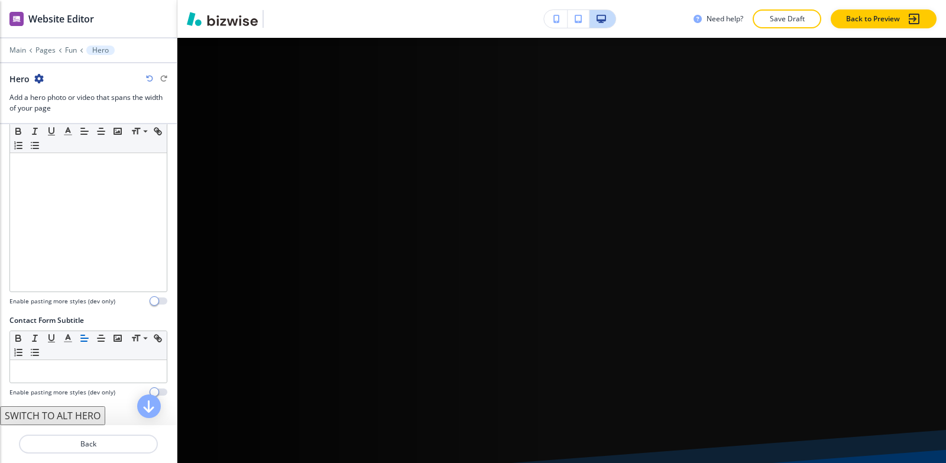
scroll to position [0, 0]
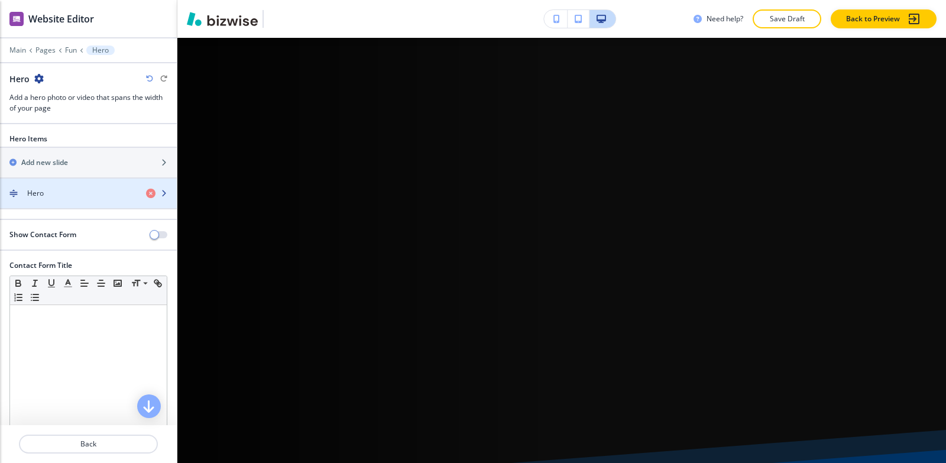
click at [70, 196] on div "Hero" at bounding box center [68, 193] width 137 height 11
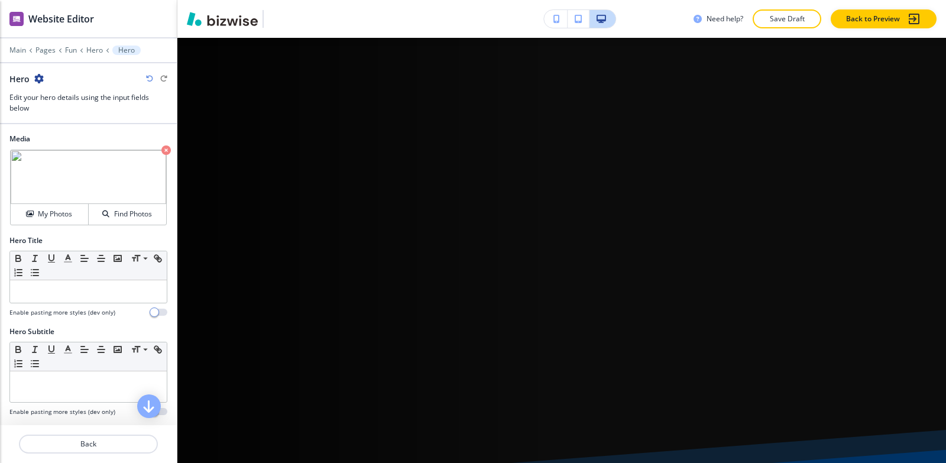
click at [161, 147] on icon "button" at bounding box center [165, 149] width 9 height 9
click at [66, 214] on h4 "My Photos" at bounding box center [55, 214] width 34 height 11
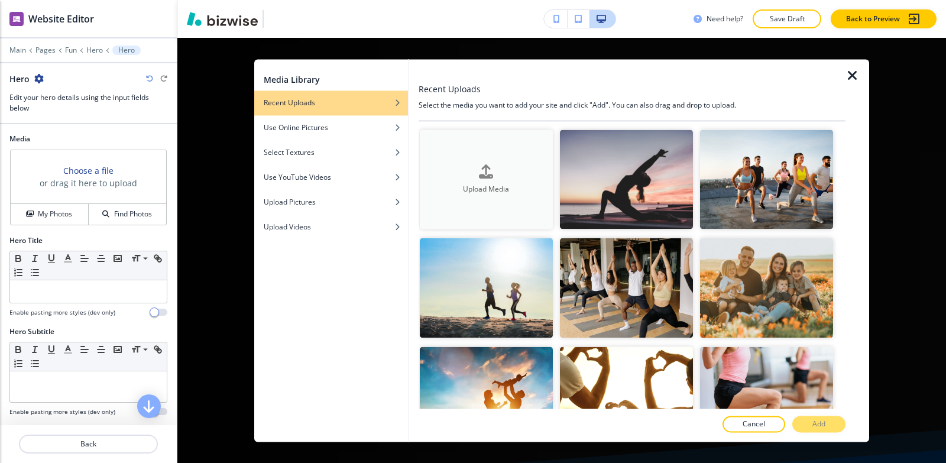
click at [461, 179] on div "button" at bounding box center [486, 181] width 133 height 5
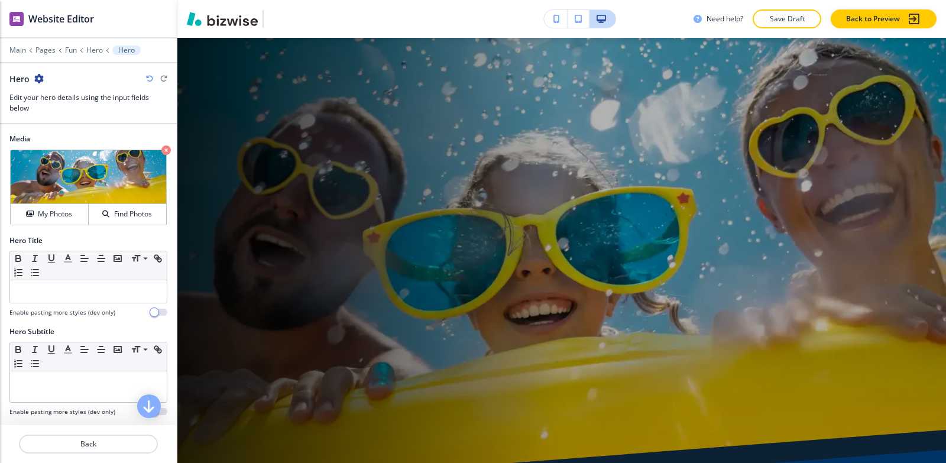
click at [64, 303] on div at bounding box center [88, 305] width 158 height 5
click at [64, 300] on div at bounding box center [88, 291] width 157 height 22
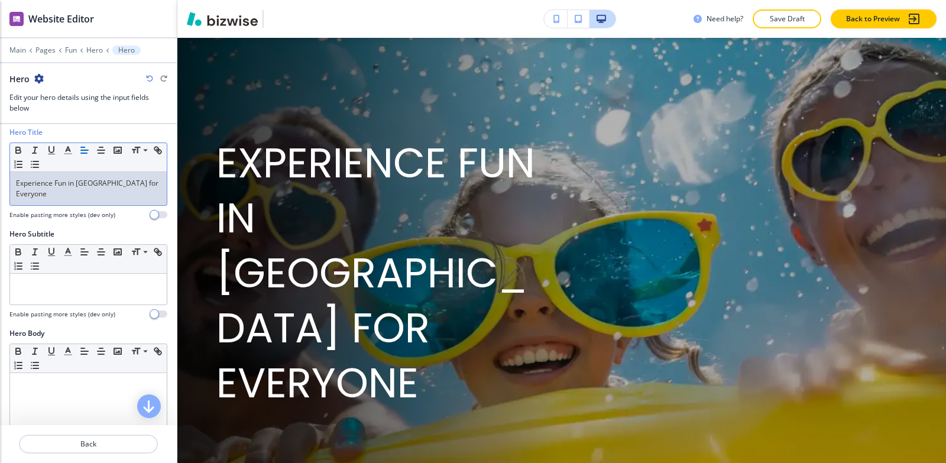
scroll to position [118, 0]
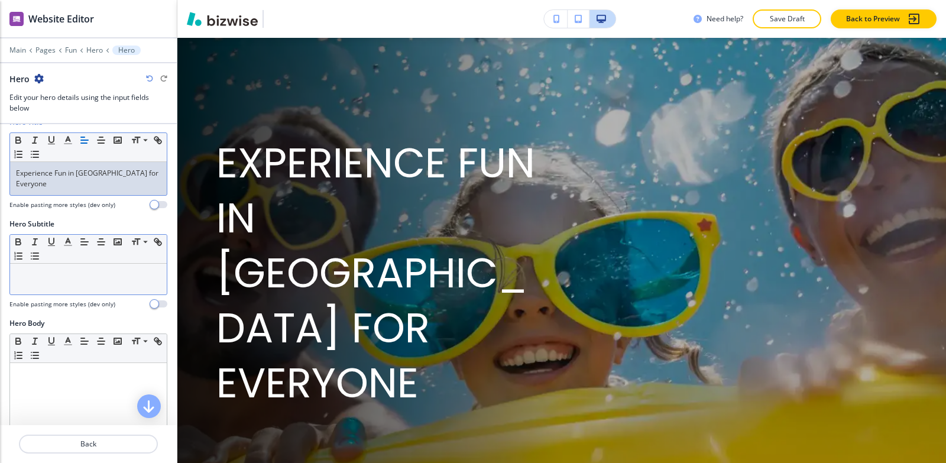
click at [63, 282] on div at bounding box center [88, 279] width 157 height 31
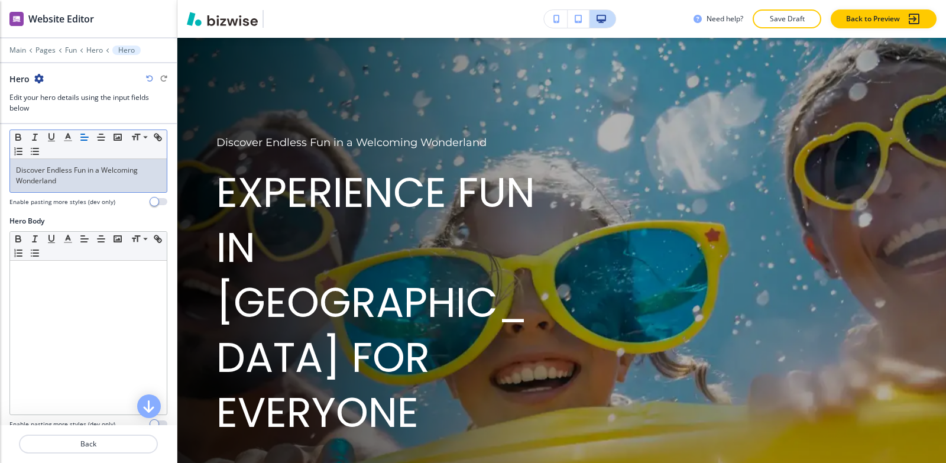
scroll to position [237, 0]
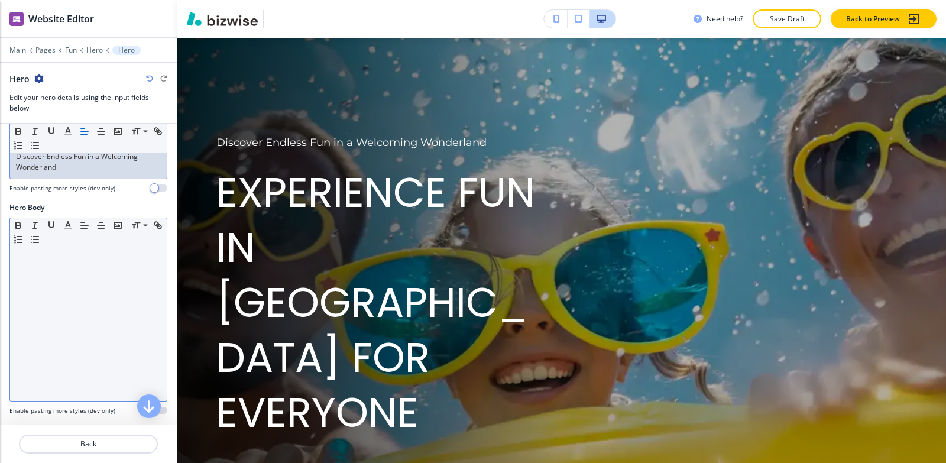
drag, startPoint x: 64, startPoint y: 311, endPoint x: 64, endPoint y: 305, distance: 5.9
click at [64, 309] on div at bounding box center [88, 324] width 157 height 154
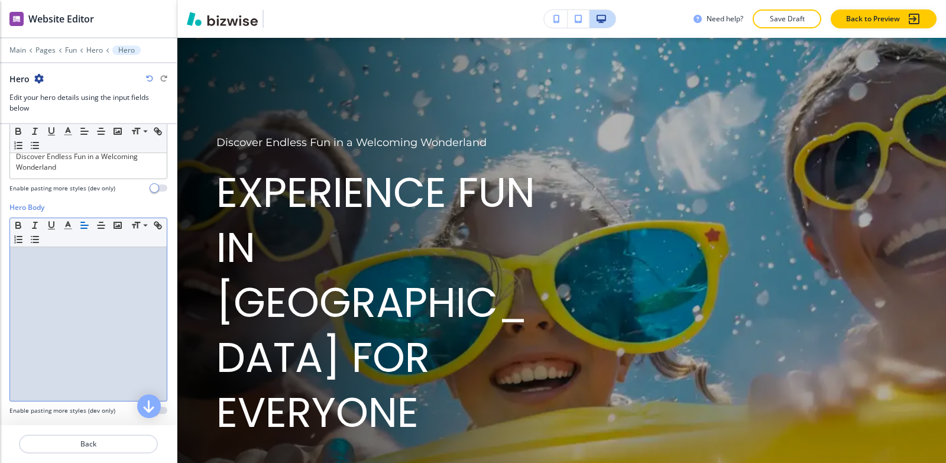
scroll to position [0, 0]
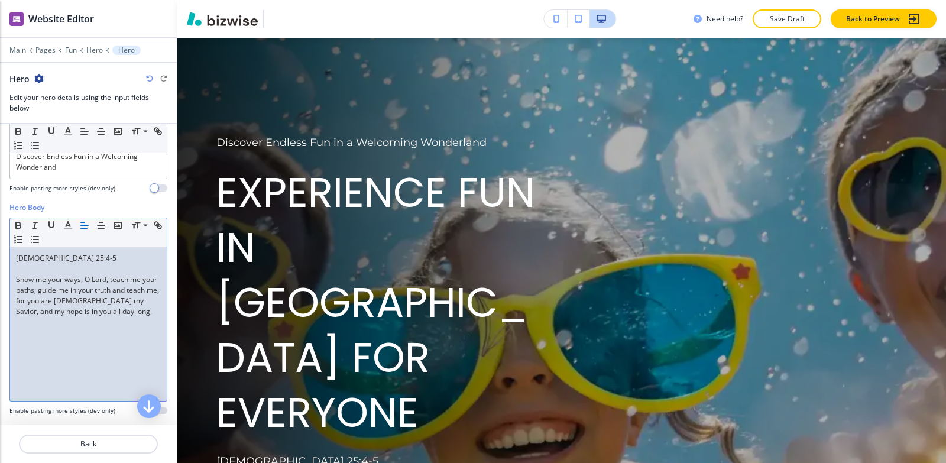
click at [13, 264] on div "[DEMOGRAPHIC_DATA] 25:4-5 Show me your ways, O [DEMOGRAPHIC_DATA], teach me you…" at bounding box center [88, 324] width 157 height 154
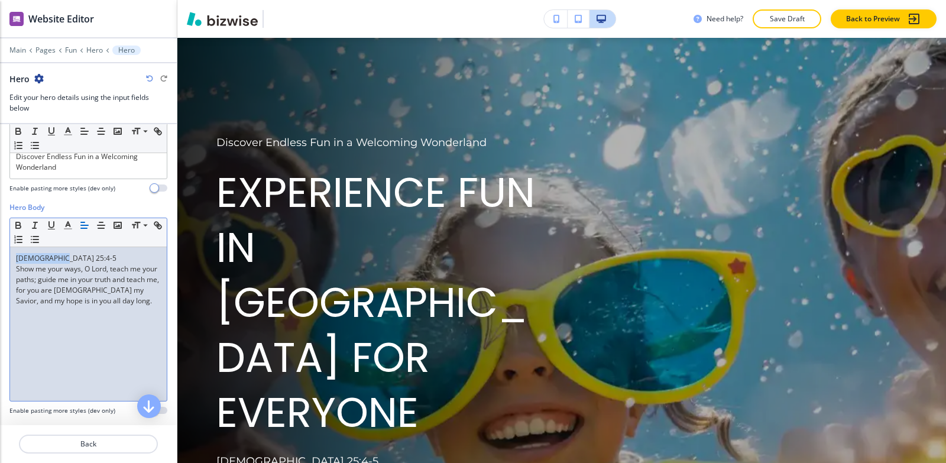
drag, startPoint x: 68, startPoint y: 243, endPoint x: 0, endPoint y: 246, distance: 68.1
click at [0, 248] on div "Hero Body Small Normal Large Huge [DEMOGRAPHIC_DATA] 25:4-5 Show me your ways, …" at bounding box center [88, 313] width 177 height 222
click at [17, 225] on icon "button" at bounding box center [18, 226] width 5 height 3
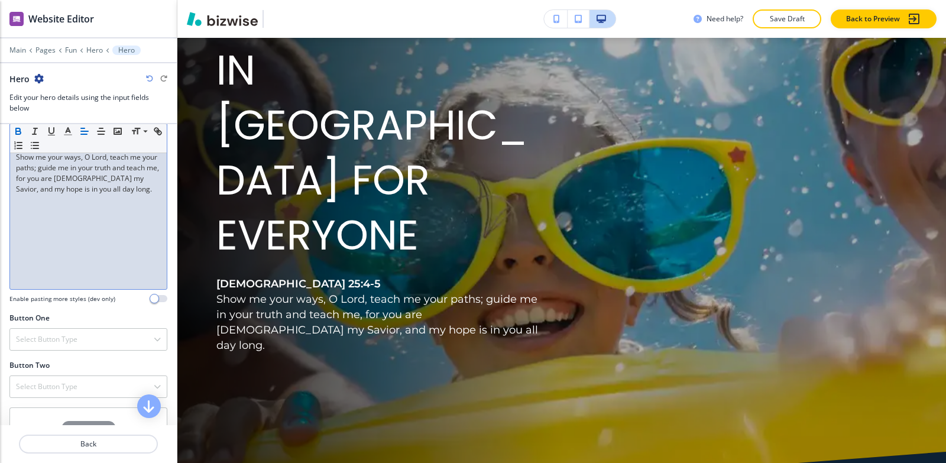
scroll to position [414, 0]
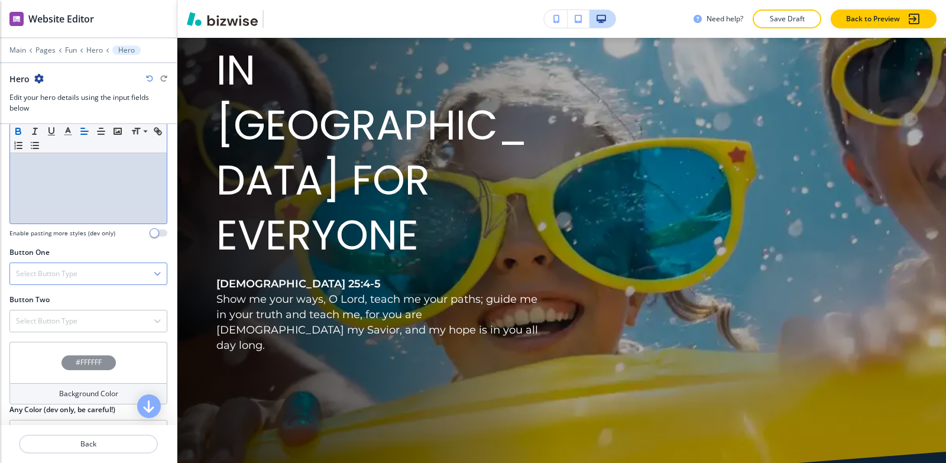
click at [109, 263] on div "Select Button Type" at bounding box center [88, 273] width 157 height 21
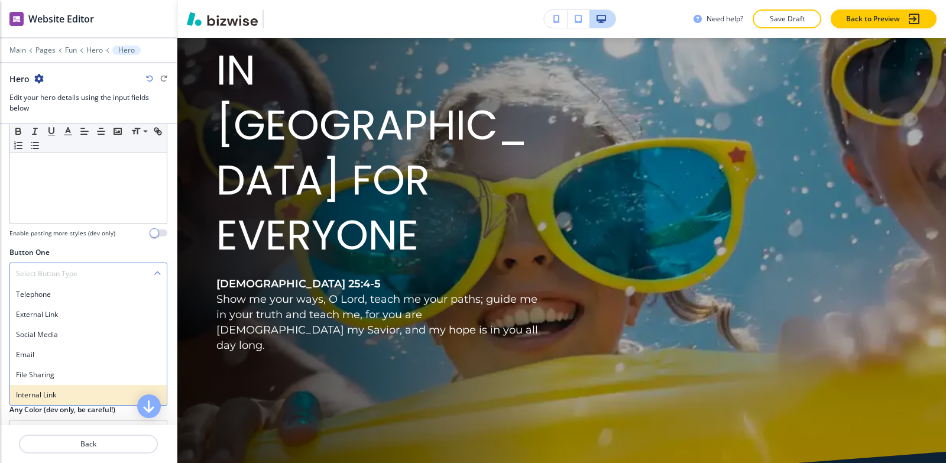
click at [68, 390] on h4 "Internal Link" at bounding box center [88, 395] width 145 height 11
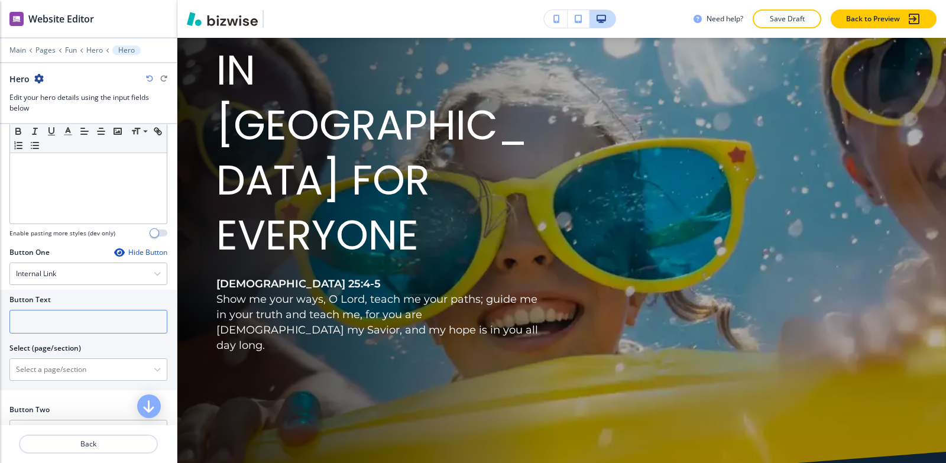
click at [60, 310] on input "text" at bounding box center [88, 322] width 158 height 24
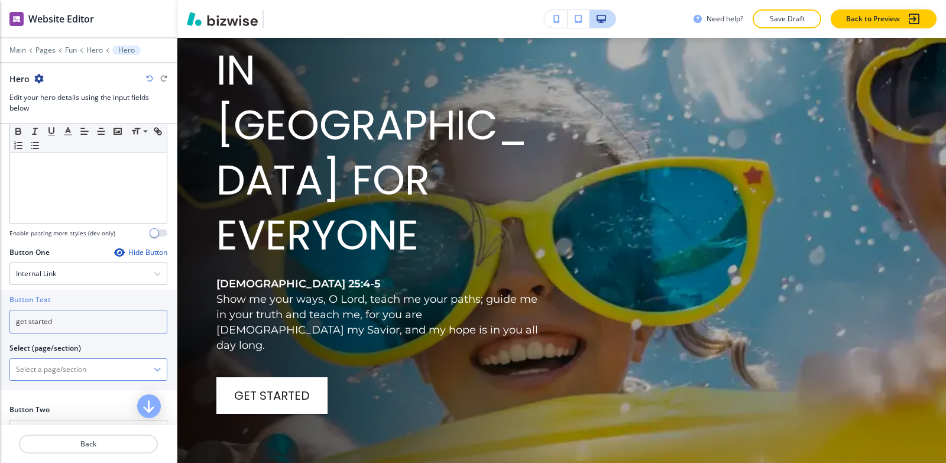
type input "get started"
click at [40, 368] on \(page\/section\) "Manual Input" at bounding box center [82, 370] width 144 height 20
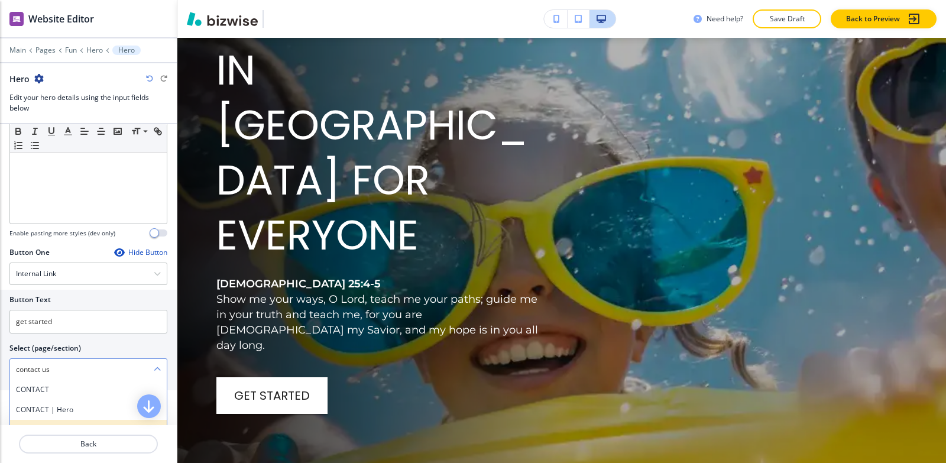
scroll to position [0, 0]
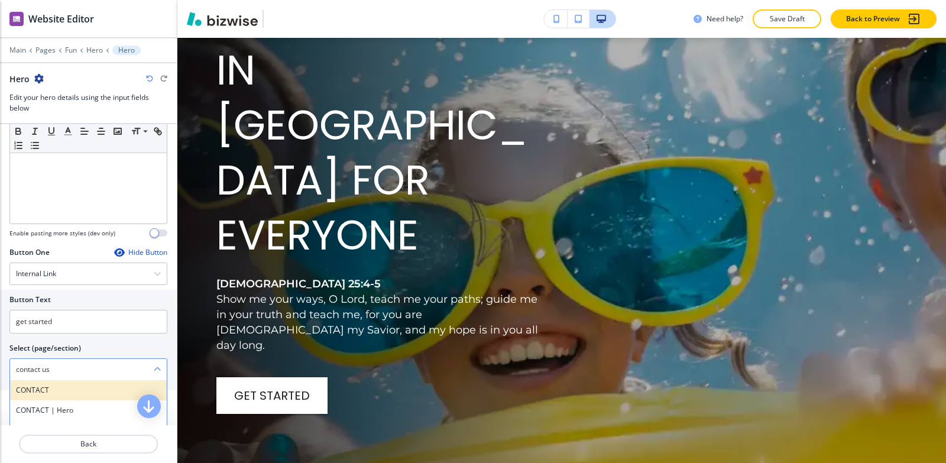
click at [63, 385] on h4 "CONTACT" at bounding box center [88, 390] width 145 height 11
type \(page\/section\) "CONTACT"
click at [32, 426] on h4 "Select Button Type" at bounding box center [47, 431] width 62 height 11
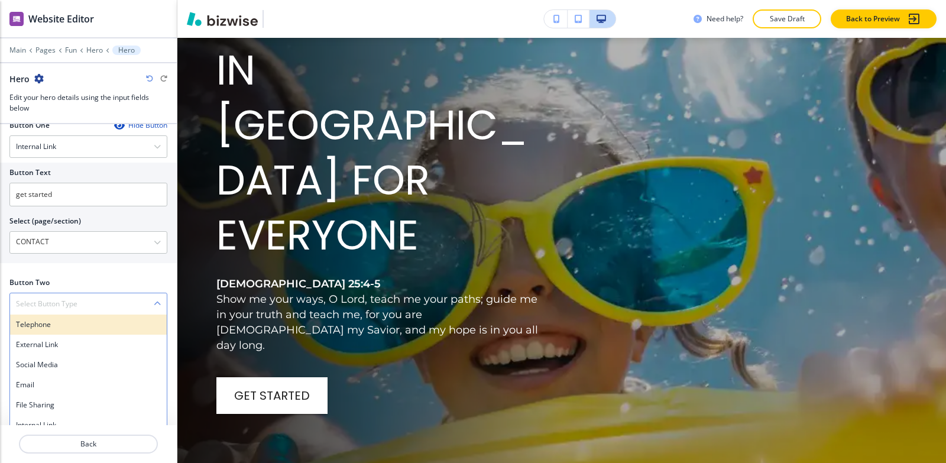
click at [59, 315] on div "Telephone" at bounding box center [88, 325] width 157 height 20
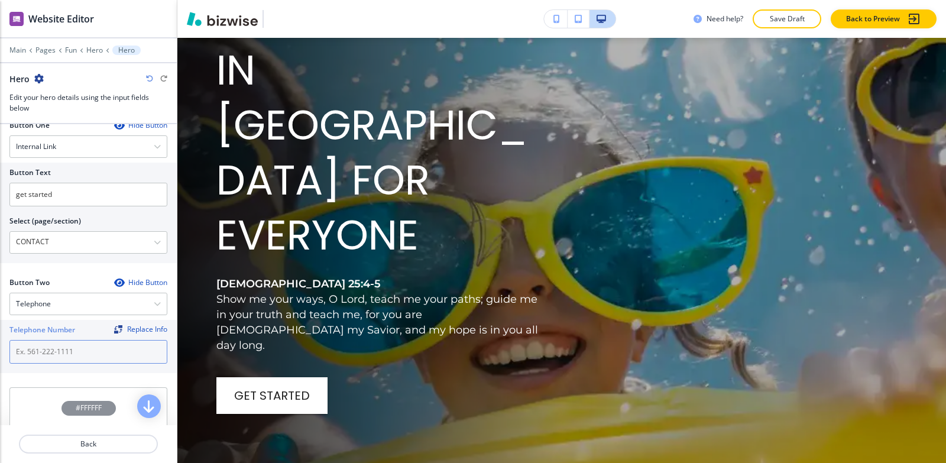
click at [57, 342] on input "text" at bounding box center [88, 352] width 158 height 24
paste input "[PHONE_NUMBER]"
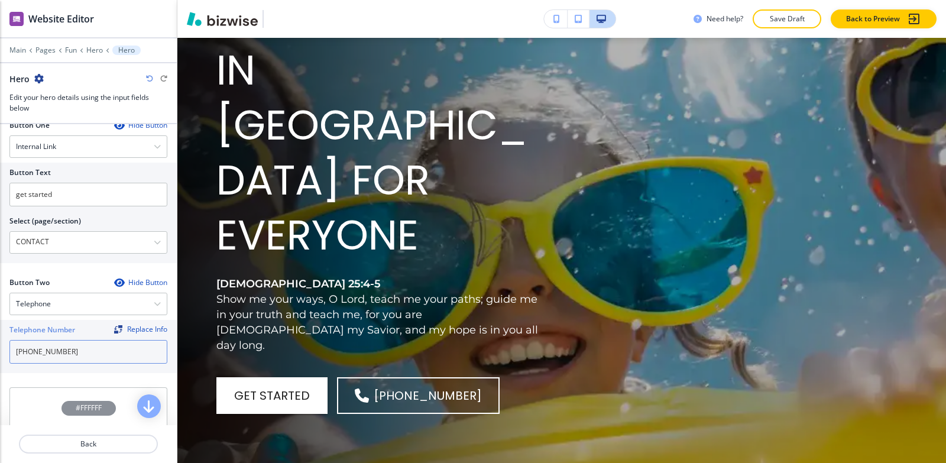
click at [30, 342] on input "[PHONE_NUMBER]" at bounding box center [88, 352] width 158 height 24
click at [11, 341] on input "662) 489-9950" at bounding box center [88, 352] width 158 height 24
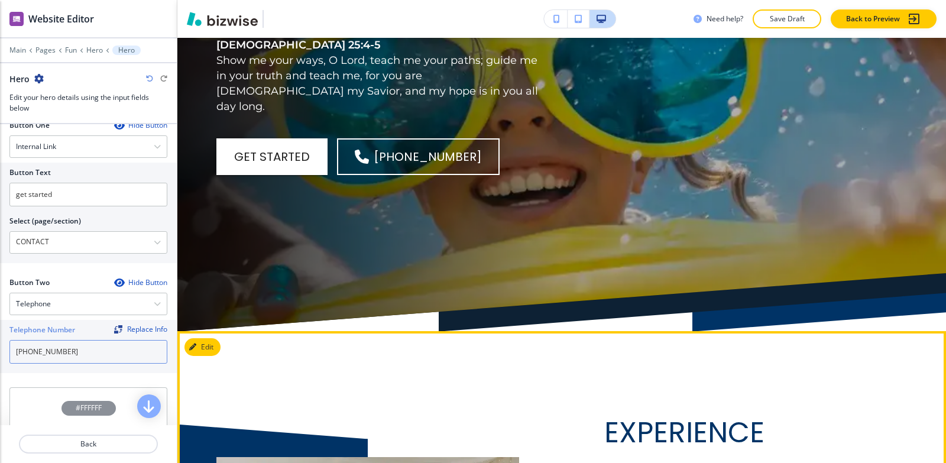
scroll to position [532, 0]
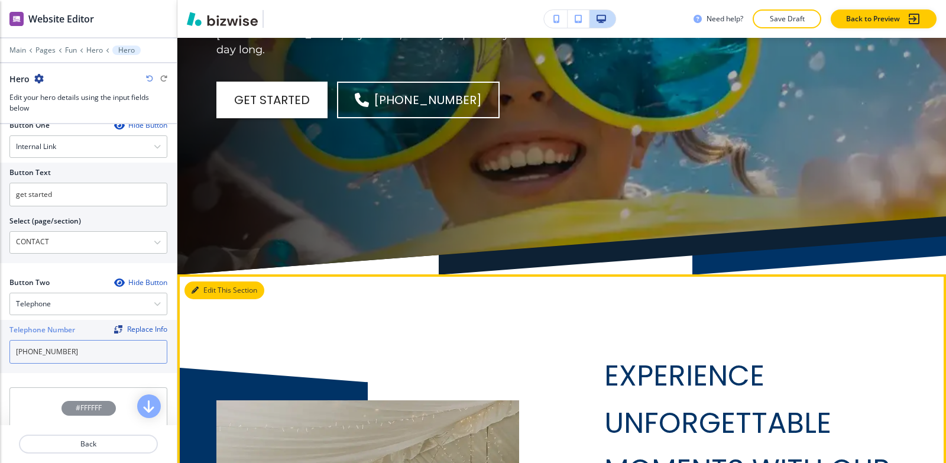
type input "[PHONE_NUMBER]"
click at [206, 282] on button "Edit This Section" at bounding box center [225, 291] width 80 height 18
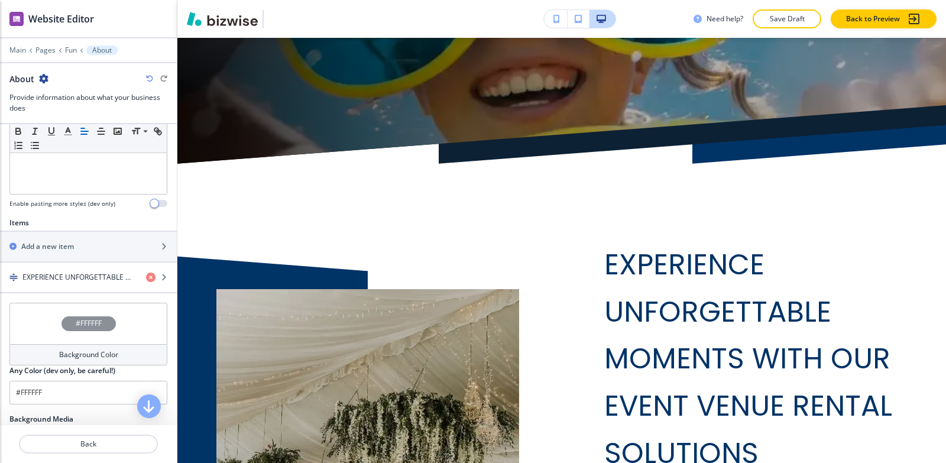
scroll to position [355, 0]
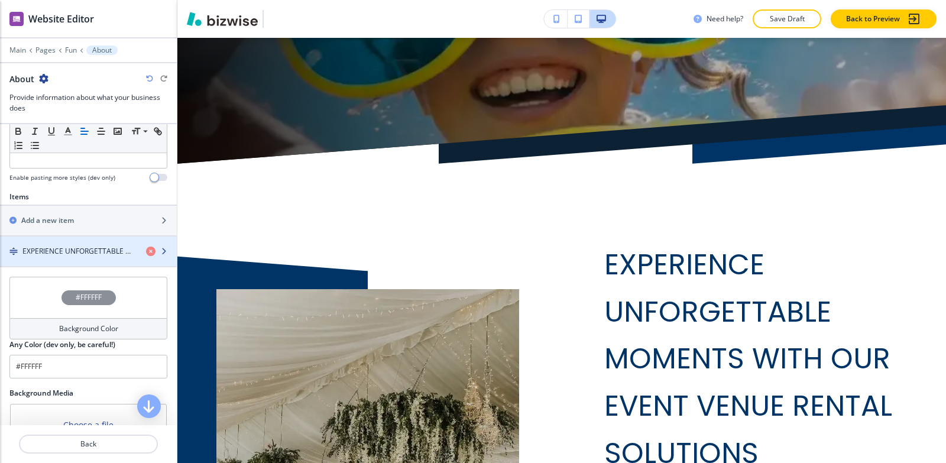
click at [69, 255] on h4 "EXPERIENCE UNFORGETTABLE MOMENTS WITH OUR EVENT VENUE RENTAL SOLUTIONS" at bounding box center [79, 251] width 114 height 11
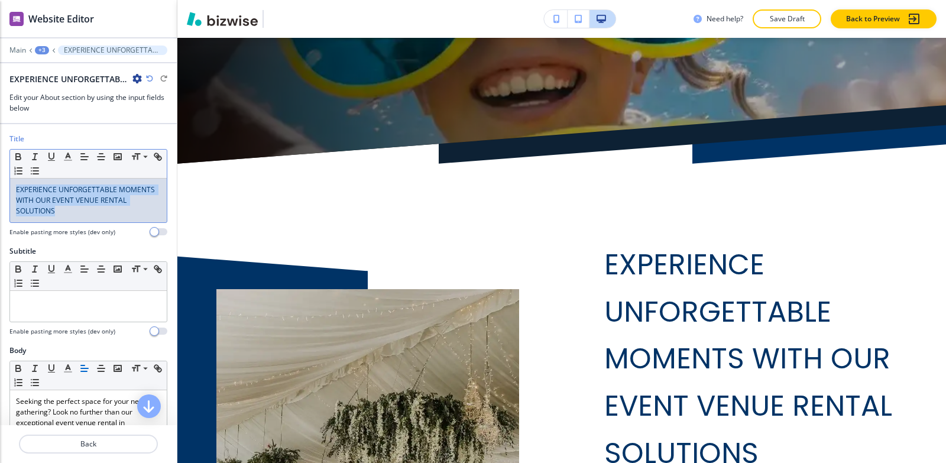
drag, startPoint x: 97, startPoint y: 209, endPoint x: 151, endPoint y: 31, distance: 186.2
click at [0, 163] on div "Title Small Normal Large Huge EXPERIENCE UNFORGETTABLE MOMENTS WITH OUR EVENT V…" at bounding box center [88, 190] width 177 height 112
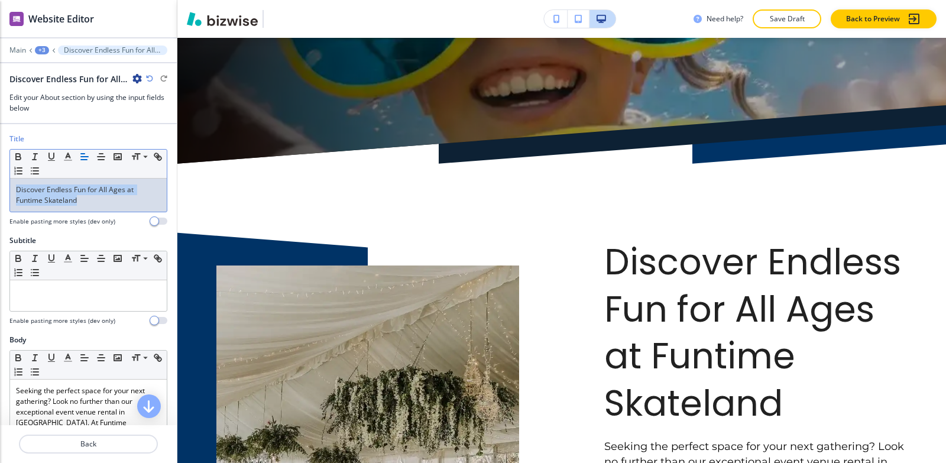
drag, startPoint x: 87, startPoint y: 200, endPoint x: 0, endPoint y: 169, distance: 92.2
click at [0, 169] on div "Title Small Normal Large Huge Discover Endless Fun for All Ages at Funtime Skat…" at bounding box center [88, 185] width 177 height 102
click at [66, 155] on icon "button" at bounding box center [68, 156] width 11 height 11
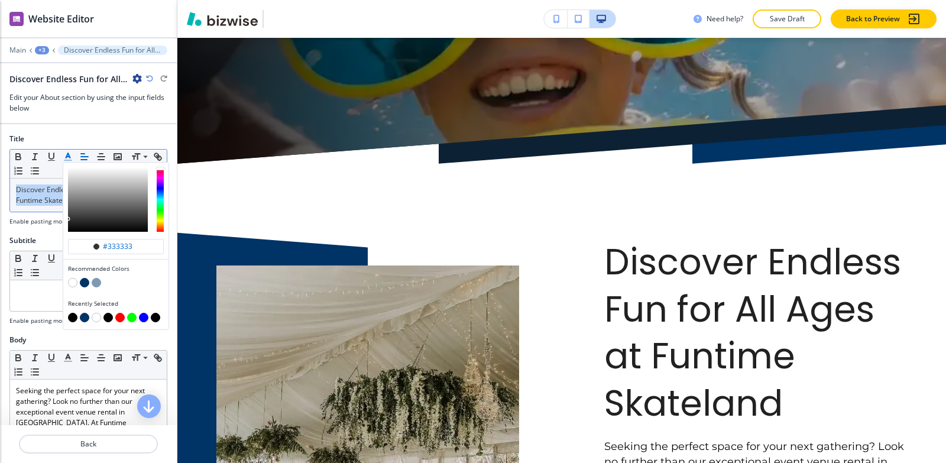
click at [83, 318] on button "button" at bounding box center [84, 317] width 9 height 9
type input "#003366"
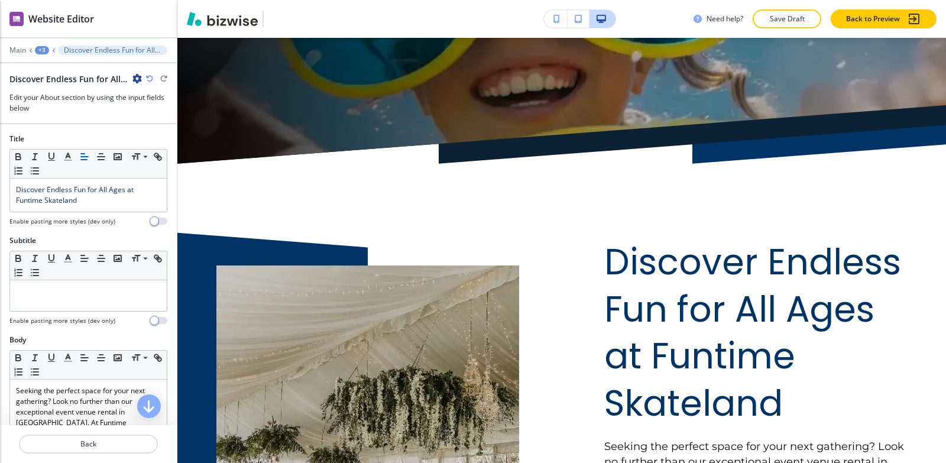
click at [28, 225] on h4 "Enable pasting more styles (dev only)" at bounding box center [62, 221] width 106 height 9
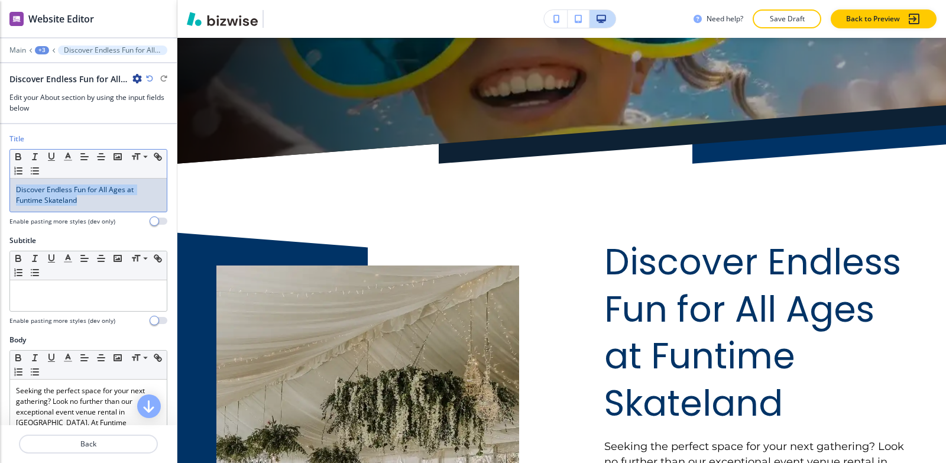
drag, startPoint x: 92, startPoint y: 206, endPoint x: 1, endPoint y: 169, distance: 98.4
click at [0, 170] on div "Title Small Normal Large Huge Discover Endless Fun for All Ages at Funtime Skat…" at bounding box center [88, 185] width 177 height 102
click at [88, 208] on div "Discover Endless Fun for All Ages at Funtime Skateland" at bounding box center [88, 195] width 157 height 33
drag, startPoint x: 44, startPoint y: 187, endPoint x: 19, endPoint y: 187, distance: 25.4
click at [19, 187] on span "Discover Endless Fun for All Ages at Funtime Skateland" at bounding box center [75, 195] width 119 height 21
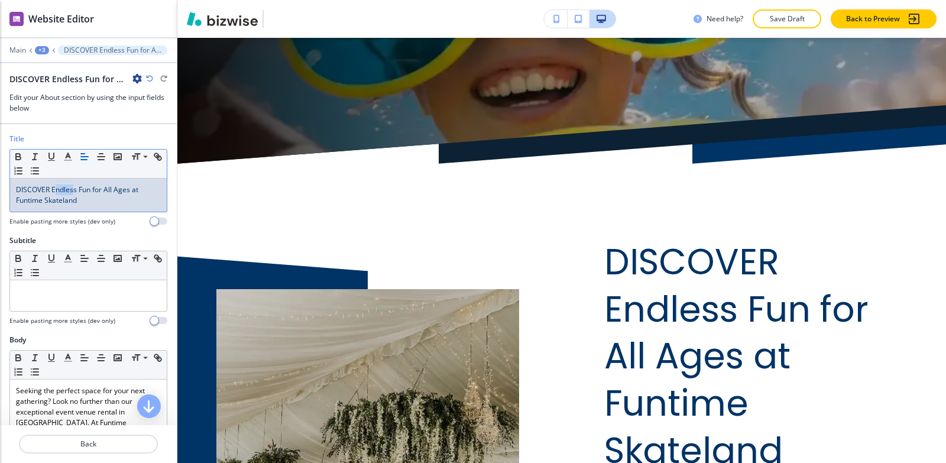
drag, startPoint x: 75, startPoint y: 190, endPoint x: 56, endPoint y: 188, distance: 18.4
click at [56, 188] on span "DISCOVER Endless Fun for All Ages at Funtime Skateland" at bounding box center [78, 195] width 124 height 21
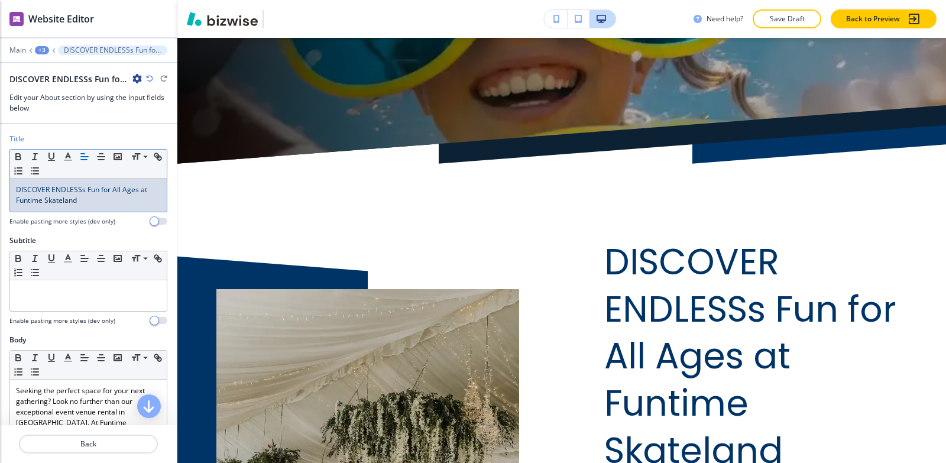
click at [85, 189] on span "DISCOVER ENDLESSs Fun for All Ages at Funtime Skateland" at bounding box center [82, 195] width 133 height 21
drag, startPoint x: 116, startPoint y: 190, endPoint x: 83, endPoint y: 187, distance: 33.2
click at [83, 187] on span "DISCOVER ENDLESS Fun for All Ages at Funtime Skateland" at bounding box center [81, 195] width 130 height 21
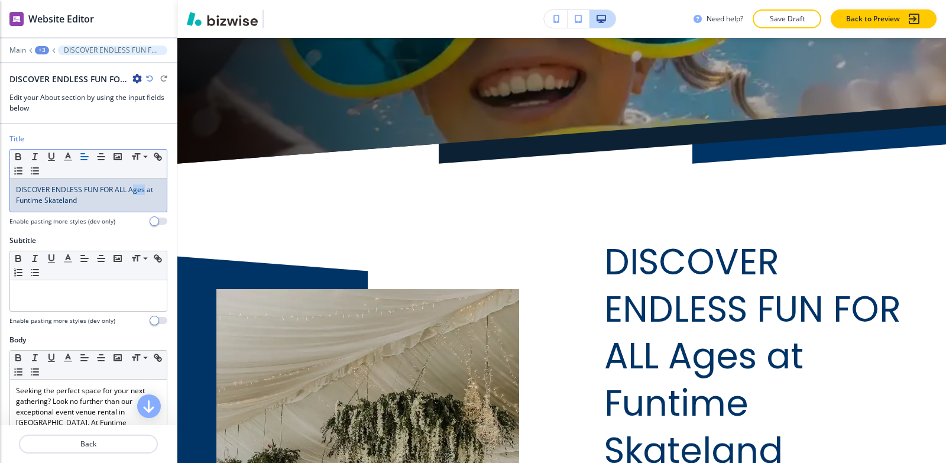
drag, startPoint x: 144, startPoint y: 192, endPoint x: 133, endPoint y: 190, distance: 10.7
click at [133, 190] on span "DISCOVER ENDLESS FUN FOR ALL Ages at Funtime Skateland" at bounding box center [85, 195] width 139 height 21
drag, startPoint x: 86, startPoint y: 201, endPoint x: 17, endPoint y: 198, distance: 69.9
click at [13, 200] on div "DISCOVER ENDLESS FUN FOR ALL AGES at Funtime Skateland" at bounding box center [88, 195] width 157 height 33
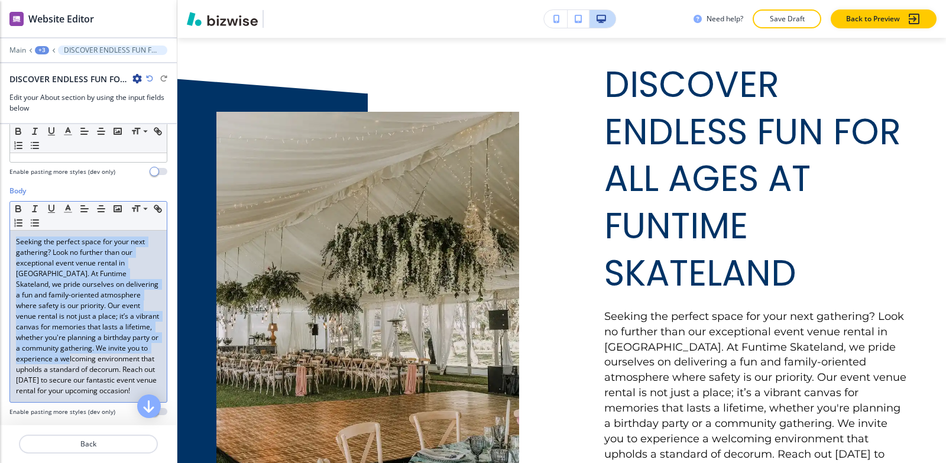
scroll to position [177, 0]
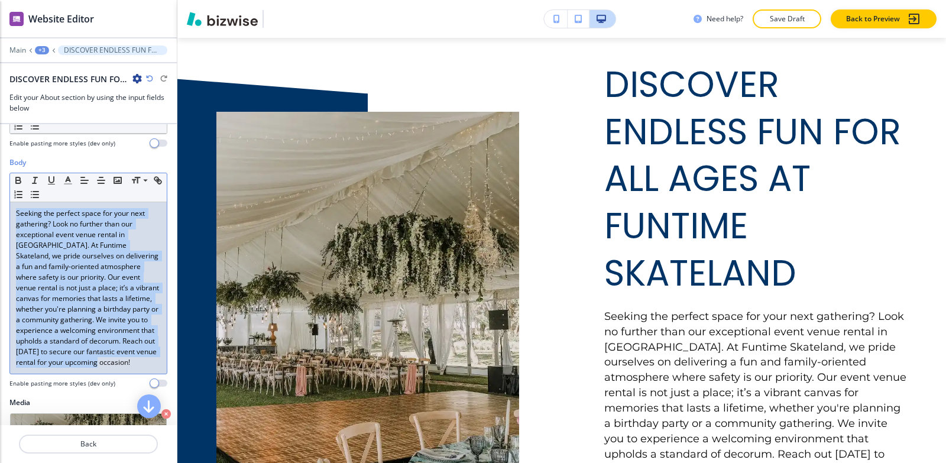
drag, startPoint x: 14, startPoint y: 272, endPoint x: 137, endPoint y: 334, distance: 137.3
click at [124, 374] on div "Seeking the perfect space for your next gathering? Look no further than our exc…" at bounding box center [88, 288] width 157 height 172
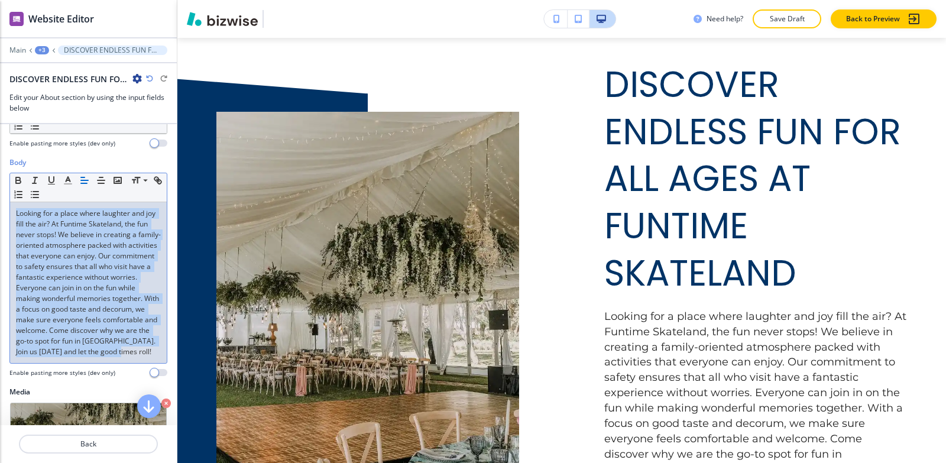
drag, startPoint x: 128, startPoint y: 369, endPoint x: 0, endPoint y: 207, distance: 206.4
click at [0, 207] on div "Body Small Normal Large Huge Looking for a place where laughter and joy fill th…" at bounding box center [88, 271] width 177 height 229
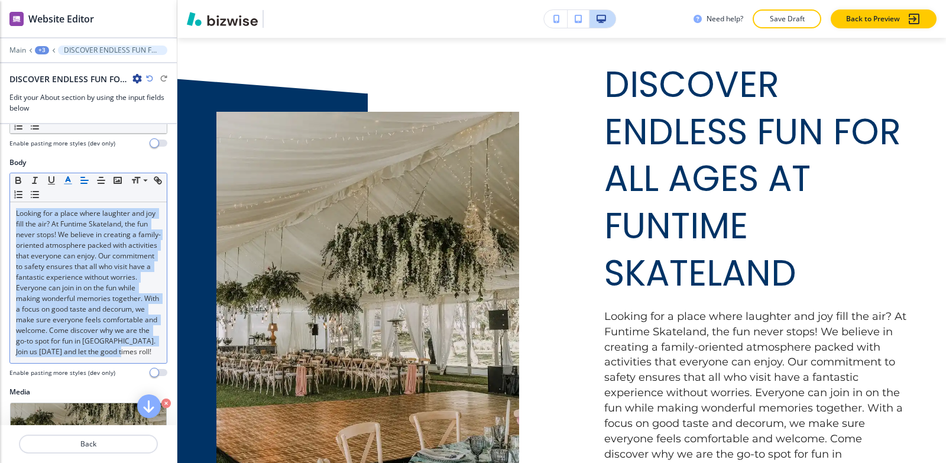
click at [69, 179] on polyline "button" at bounding box center [68, 179] width 4 height 5
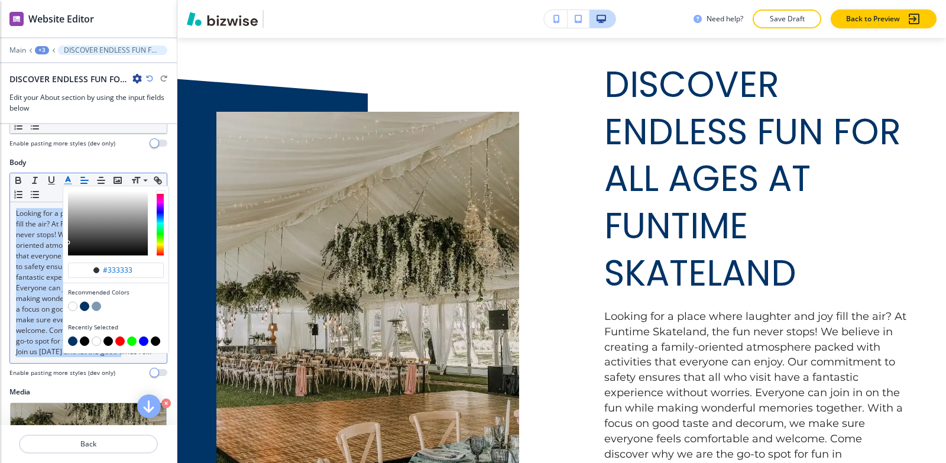
click at [82, 340] on button "button" at bounding box center [84, 341] width 9 height 9
type input "#030303"
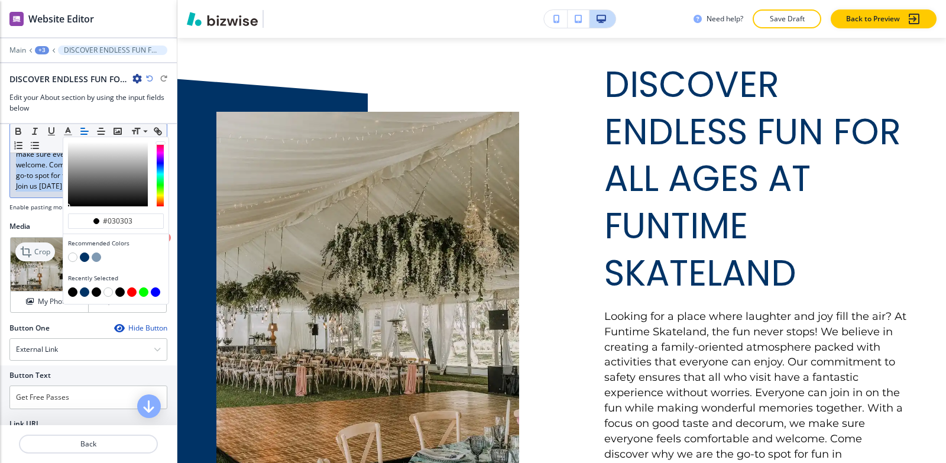
scroll to position [414, 0]
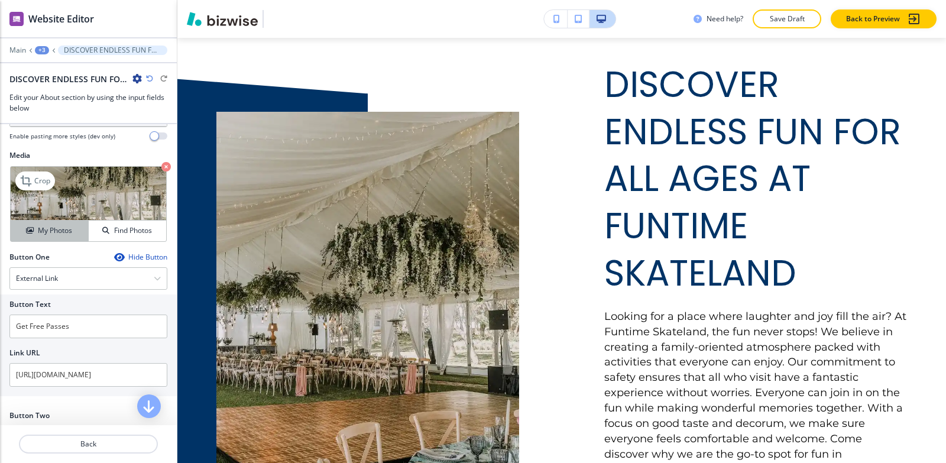
click at [34, 236] on div "My Photos" at bounding box center [49, 230] width 77 height 11
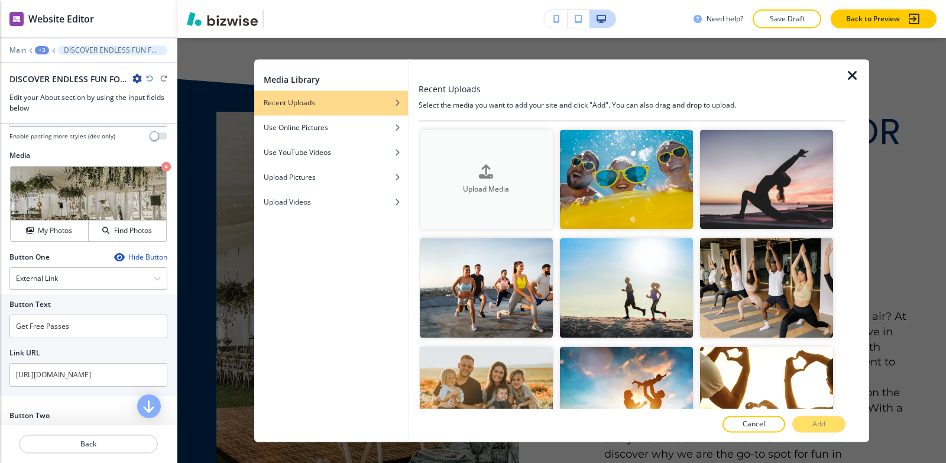
click at [495, 156] on button "Upload Media" at bounding box center [486, 180] width 133 height 100
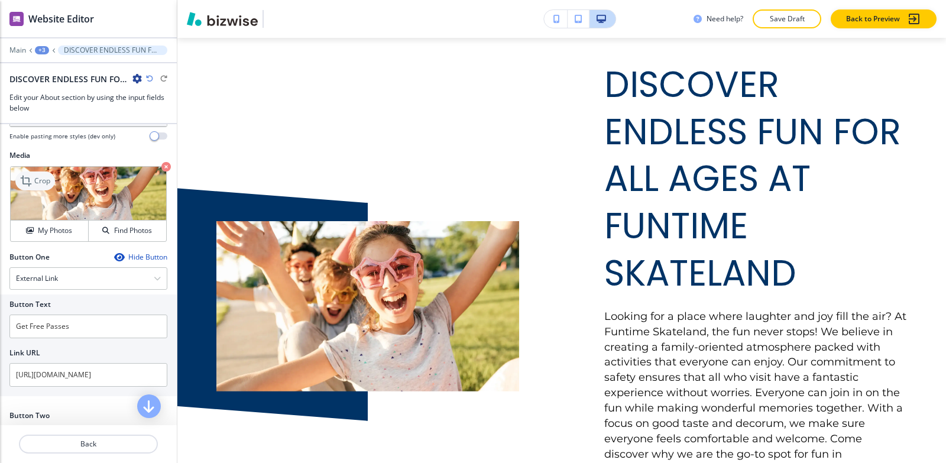
click at [50, 186] on p "Crop" at bounding box center [42, 181] width 16 height 11
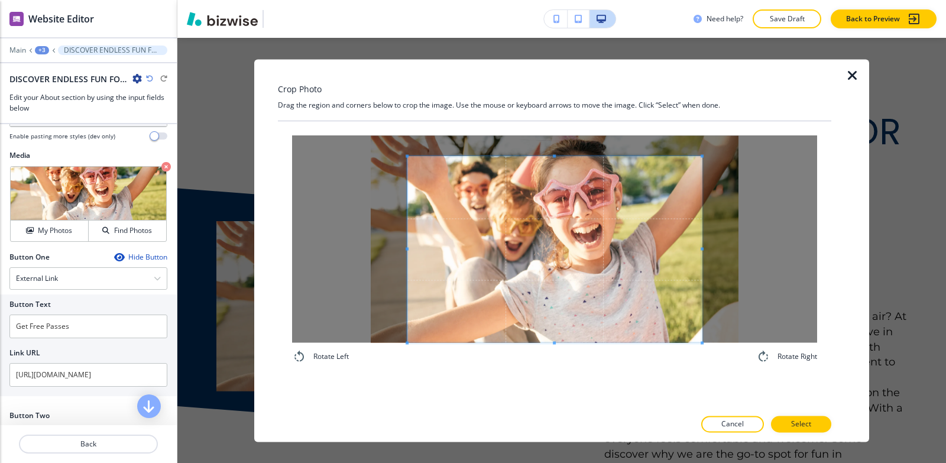
click at [539, 392] on div "Rotate Left Rotate Right" at bounding box center [555, 264] width 554 height 287
click at [509, 70] on div "Crop Photo Drag the region and corners below to crop the image. Use the mouse o…" at bounding box center [555, 250] width 554 height 383
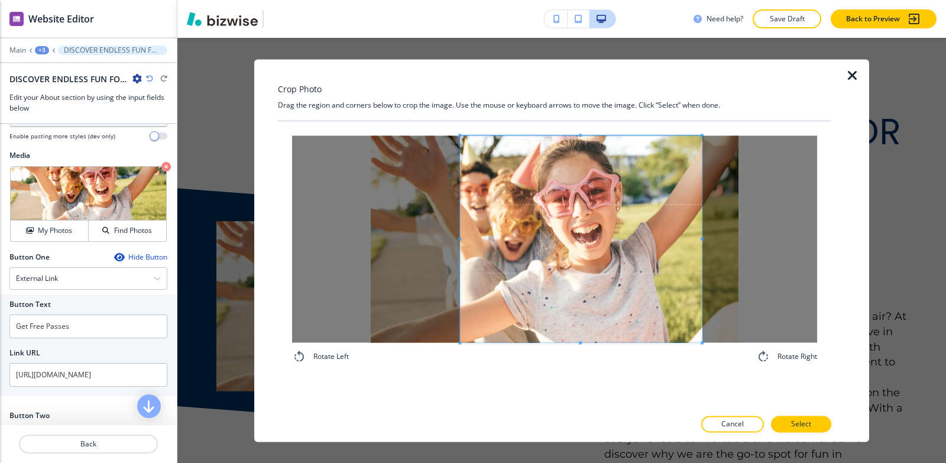
click at [458, 196] on span at bounding box center [459, 238] width 3 height 207
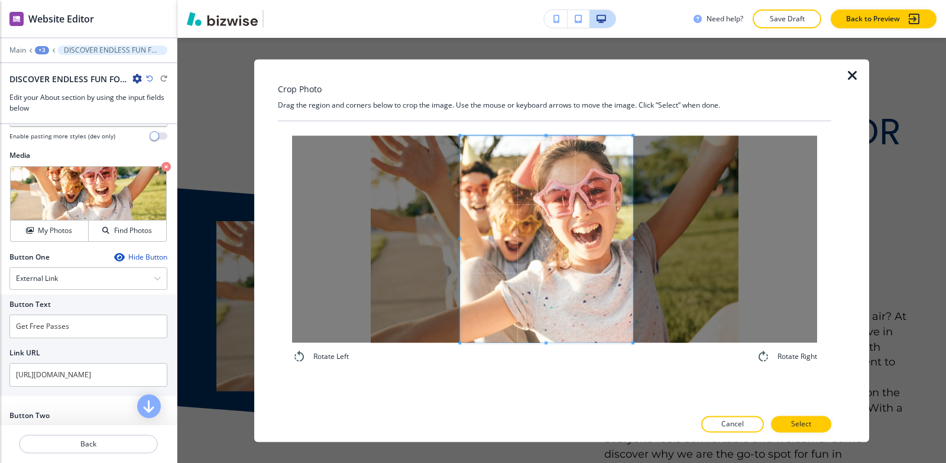
click at [633, 270] on span at bounding box center [633, 238] width 3 height 207
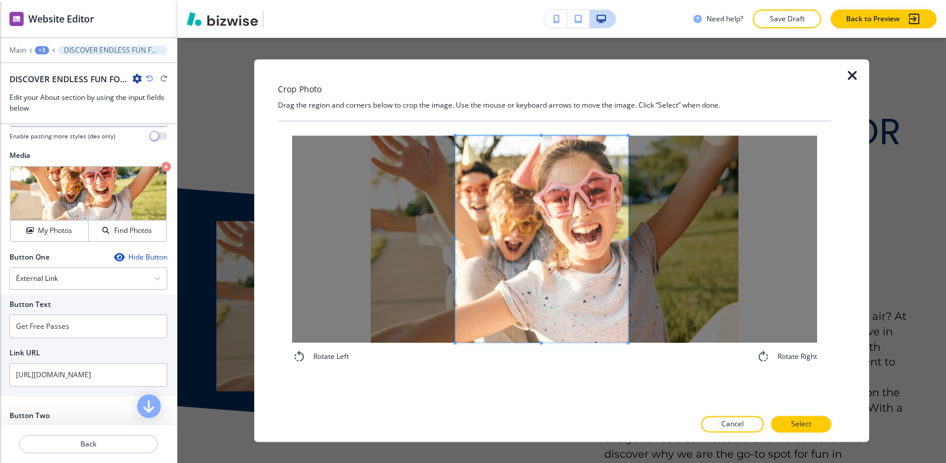
click at [600, 290] on span at bounding box center [541, 238] width 173 height 207
click at [813, 420] on button "Select" at bounding box center [801, 424] width 60 height 17
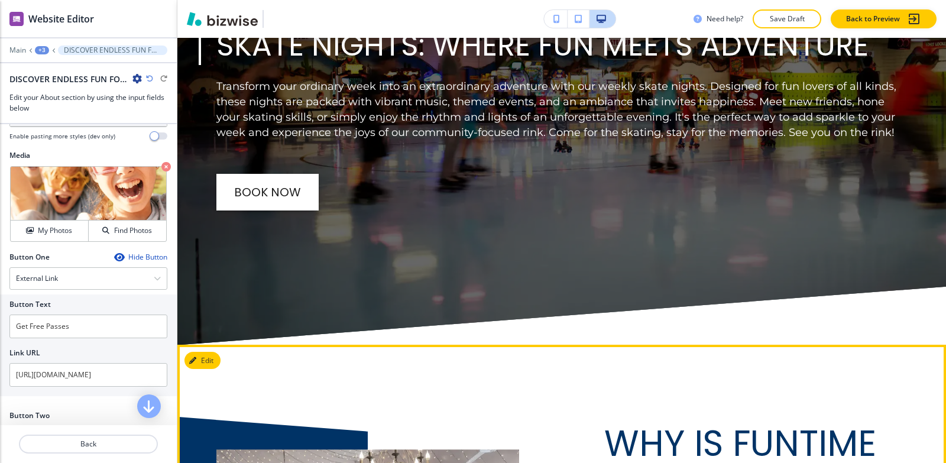
scroll to position [5966, 0]
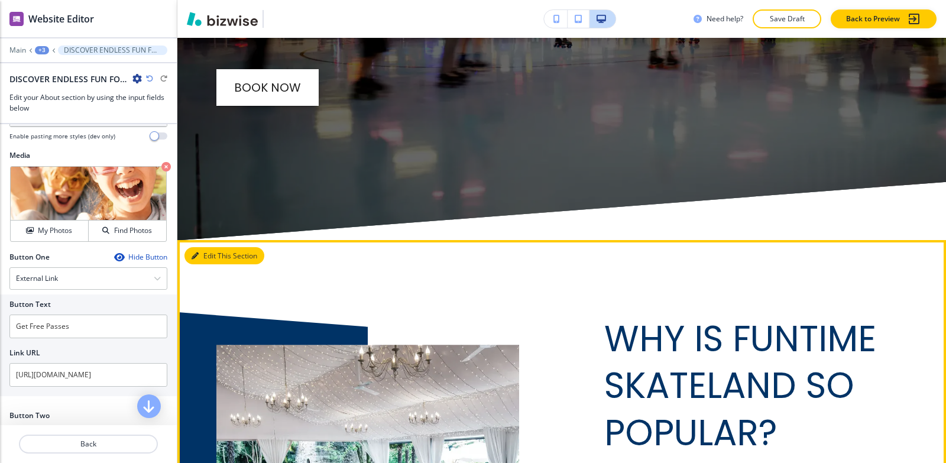
click at [206, 247] on button "Edit This Section" at bounding box center [225, 256] width 80 height 18
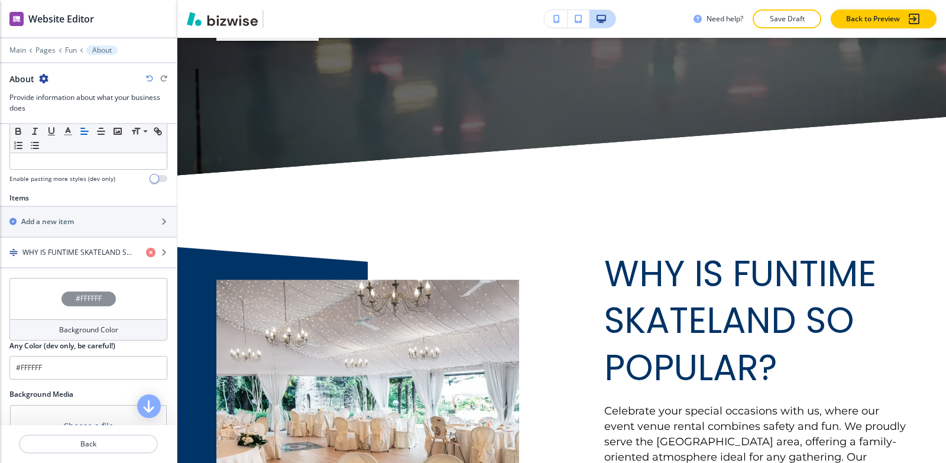
scroll to position [355, 0]
click at [68, 257] on div "button" at bounding box center [88, 261] width 177 height 9
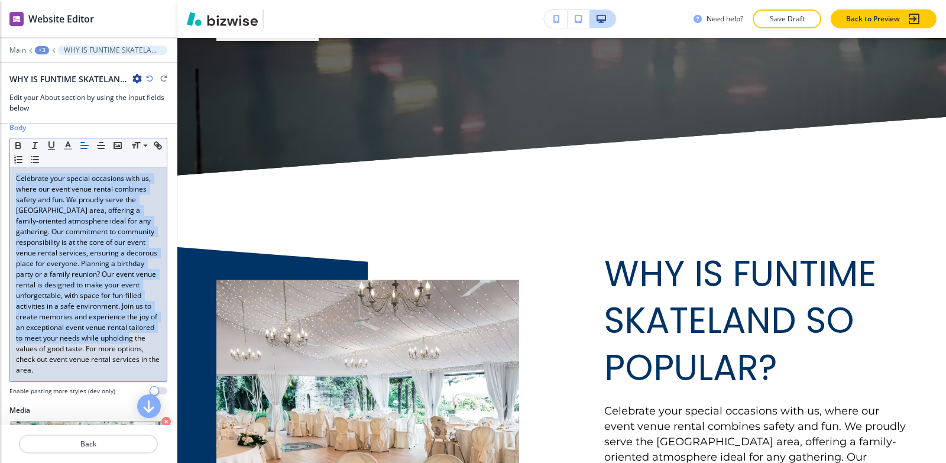
scroll to position [296, 0]
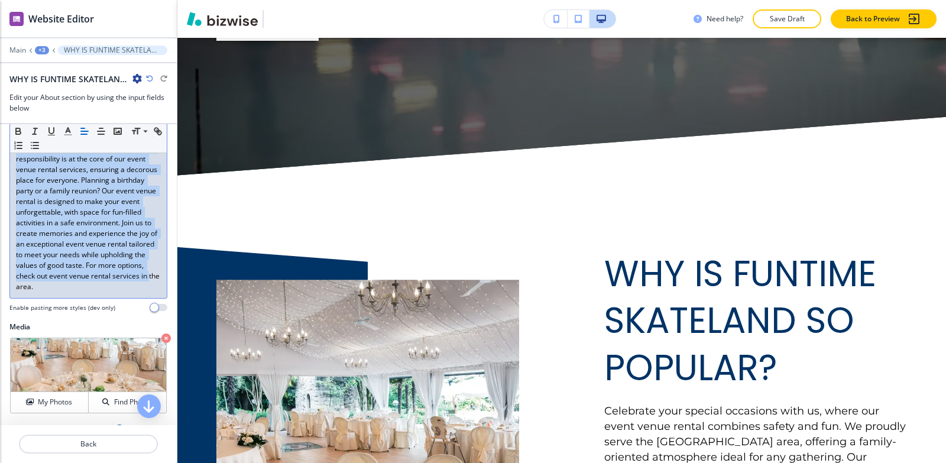
drag, startPoint x: 11, startPoint y: 216, endPoint x: 156, endPoint y: 283, distance: 159.0
click at [156, 283] on div "Celebrate your special occasions with us, where our event venue rental combines…" at bounding box center [88, 191] width 157 height 214
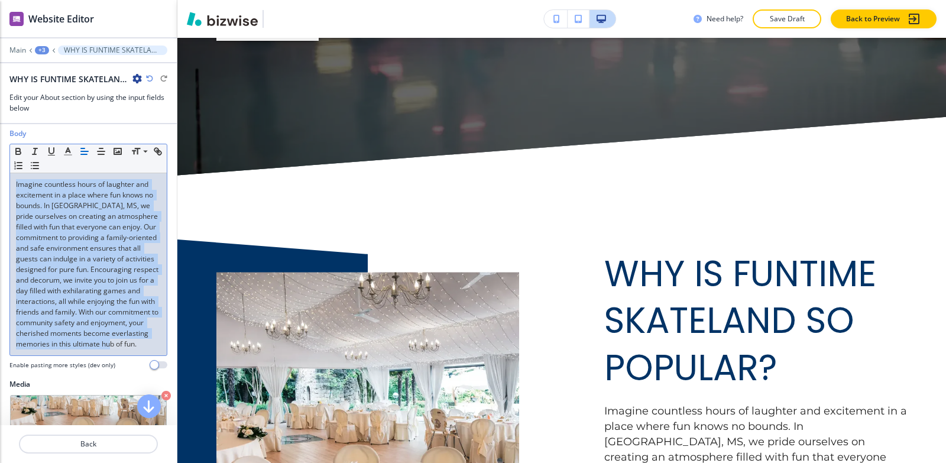
scroll to position [234, 0]
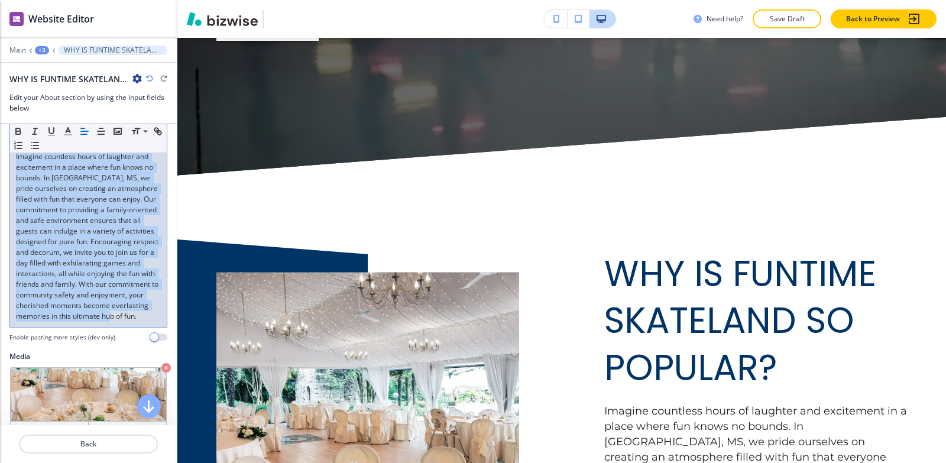
drag, startPoint x: 9, startPoint y: 274, endPoint x: 110, endPoint y: 312, distance: 108.0
click at [148, 365] on div "Title Small Normal Large Huge WHY IS FUNTIME SKATELAND SO POPULAR? Enable pasti…" at bounding box center [88, 274] width 177 height 301
click at [70, 132] on polyline "button" at bounding box center [68, 130] width 4 height 5
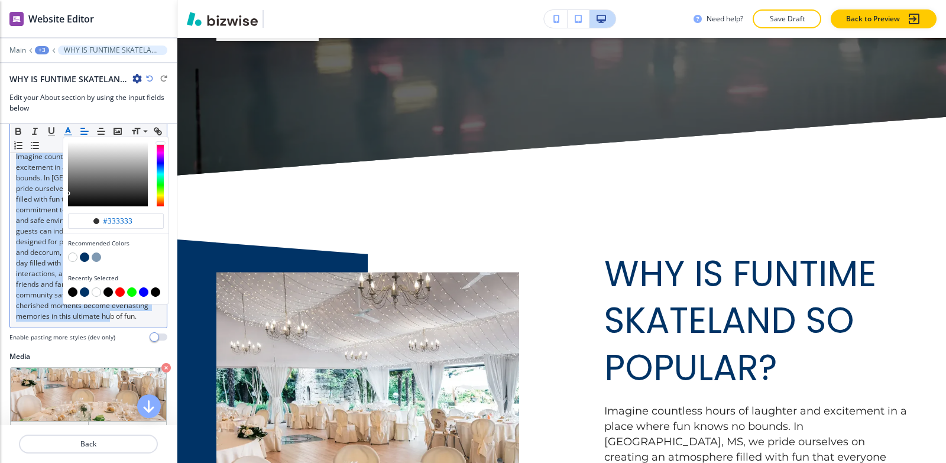
click at [72, 292] on button "button" at bounding box center [72, 291] width 9 height 9
type input "#030303"
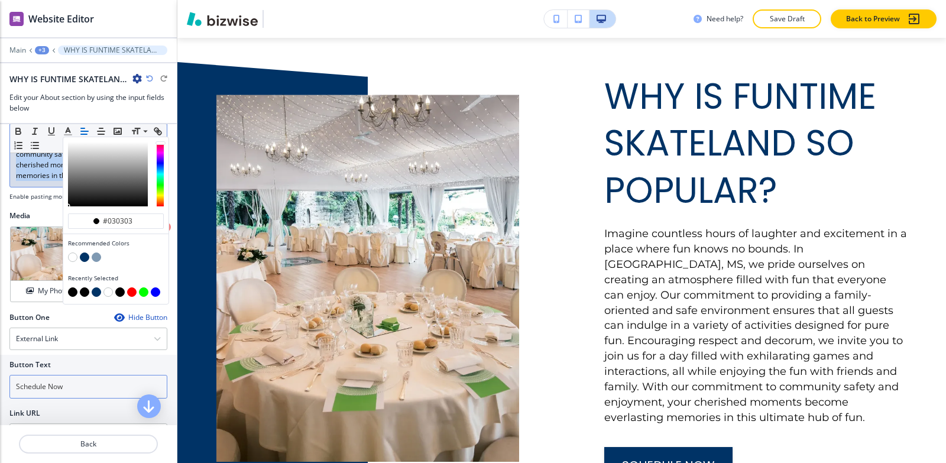
scroll to position [412, 0]
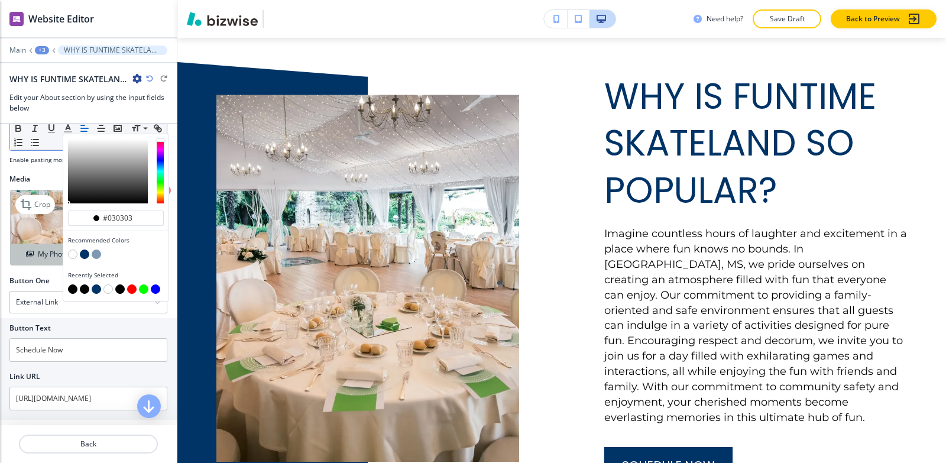
click at [21, 260] on div "My Photos" at bounding box center [49, 254] width 77 height 11
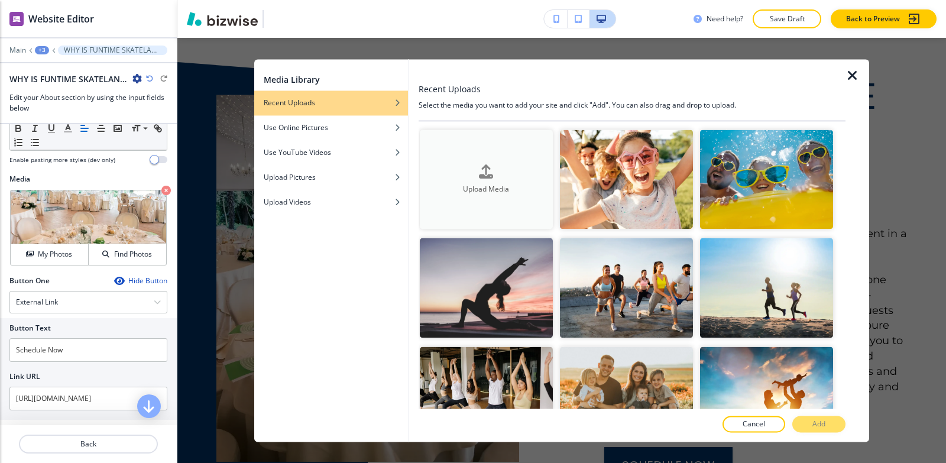
click at [474, 160] on button "Upload Media" at bounding box center [486, 180] width 133 height 100
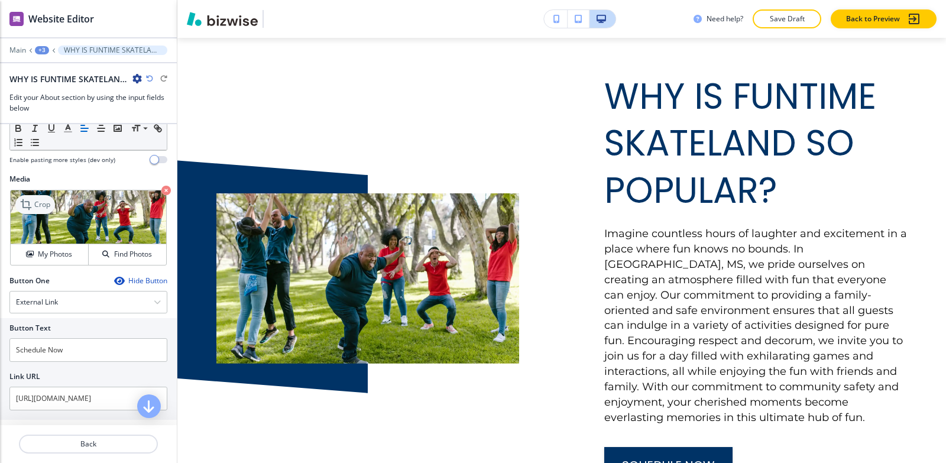
click at [41, 210] on p "Crop" at bounding box center [42, 204] width 16 height 11
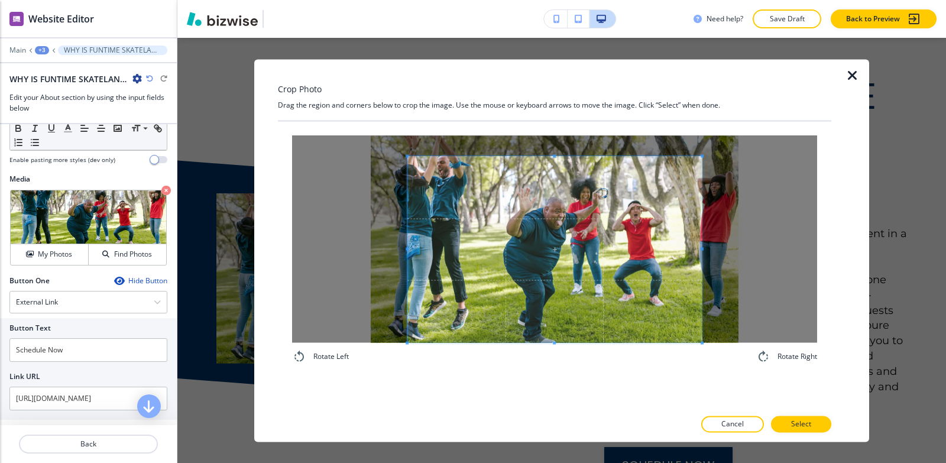
click at [544, 371] on div "Rotate Left Rotate Right" at bounding box center [555, 249] width 554 height 257
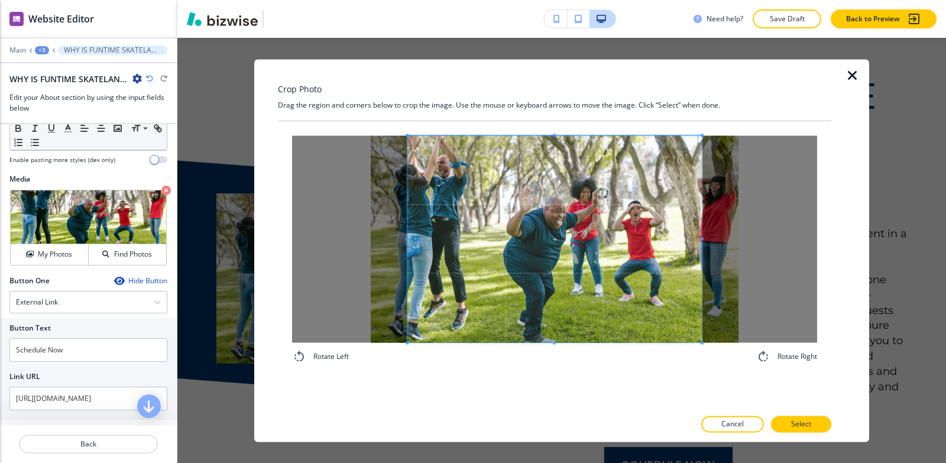
click at [515, 70] on div "Crop Photo Drag the region and corners below to crop the image. Use the mouse o…" at bounding box center [555, 250] width 554 height 383
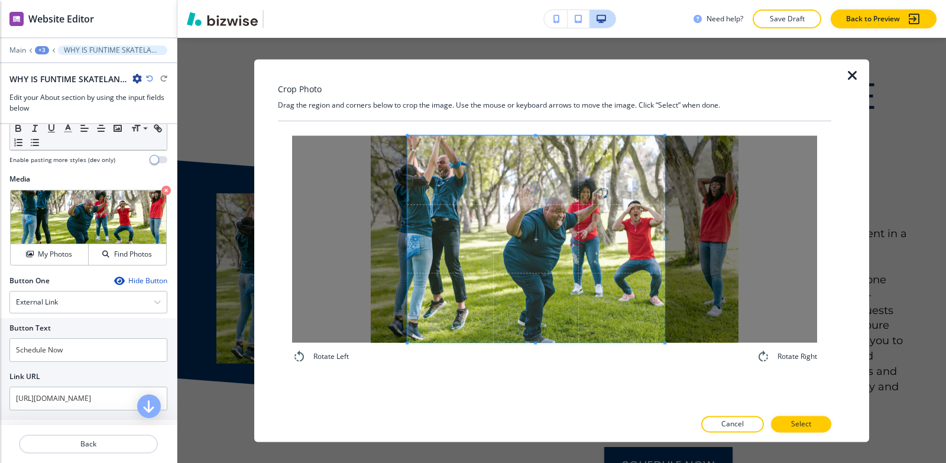
click at [661, 244] on div at bounding box center [535, 238] width 257 height 207
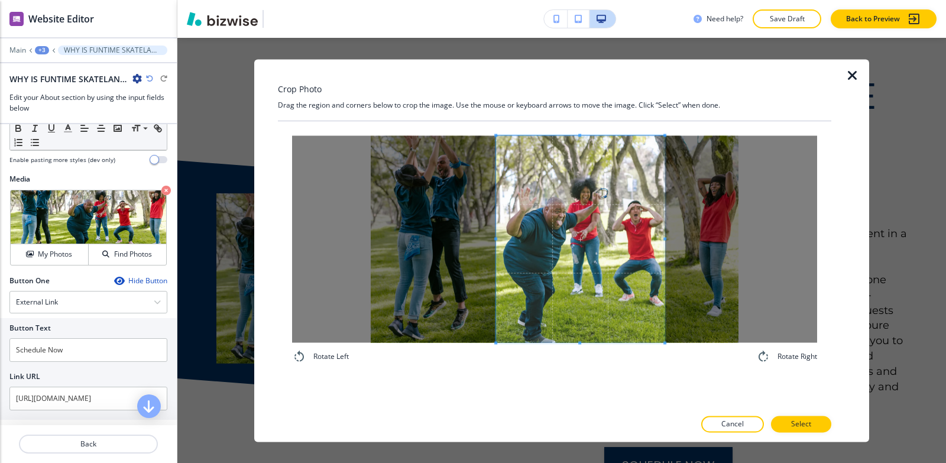
click at [496, 210] on span at bounding box center [495, 238] width 3 height 207
click at [598, 244] on span at bounding box center [581, 238] width 169 height 207
click at [496, 232] on span at bounding box center [496, 238] width 3 height 207
click at [785, 422] on button "Select" at bounding box center [801, 424] width 60 height 17
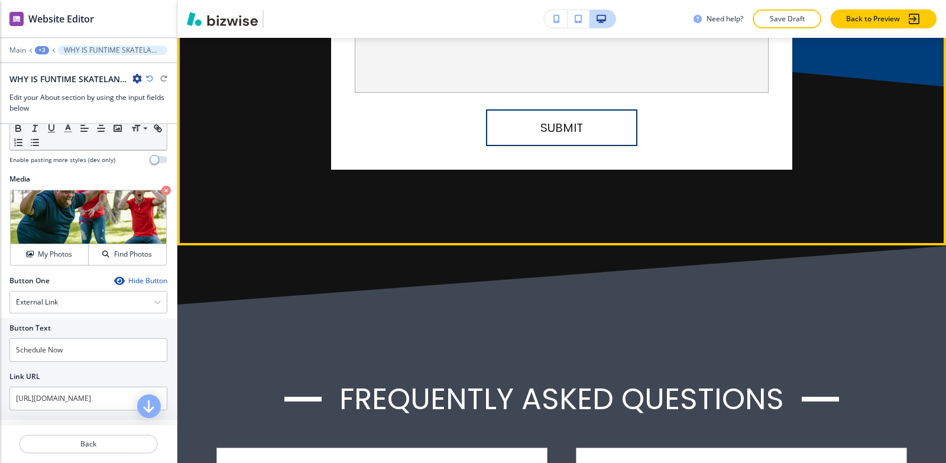
scroll to position [7155, 0]
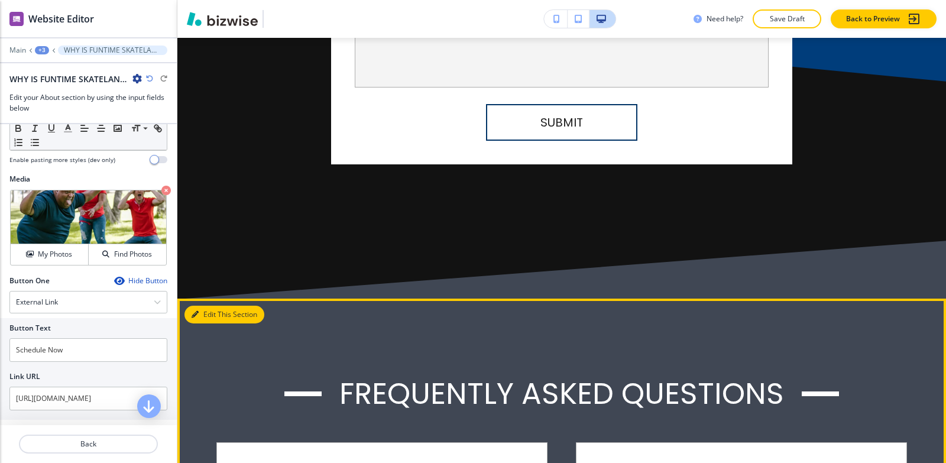
click at [203, 306] on button "Edit This Section" at bounding box center [225, 315] width 80 height 18
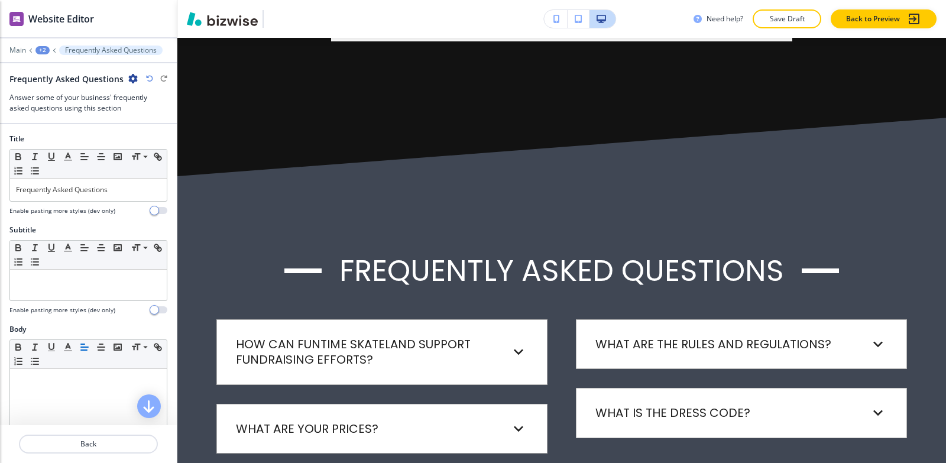
scroll to position [7279, 0]
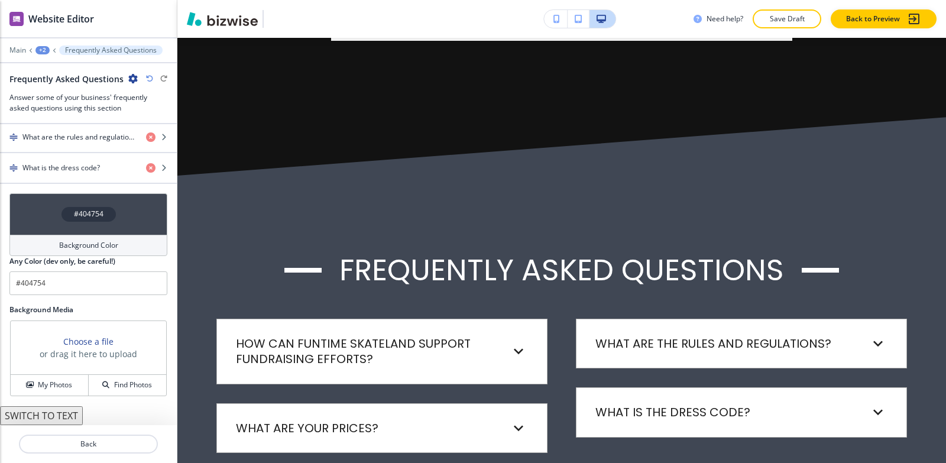
click at [60, 248] on h4 "Background Color" at bounding box center [88, 245] width 59 height 11
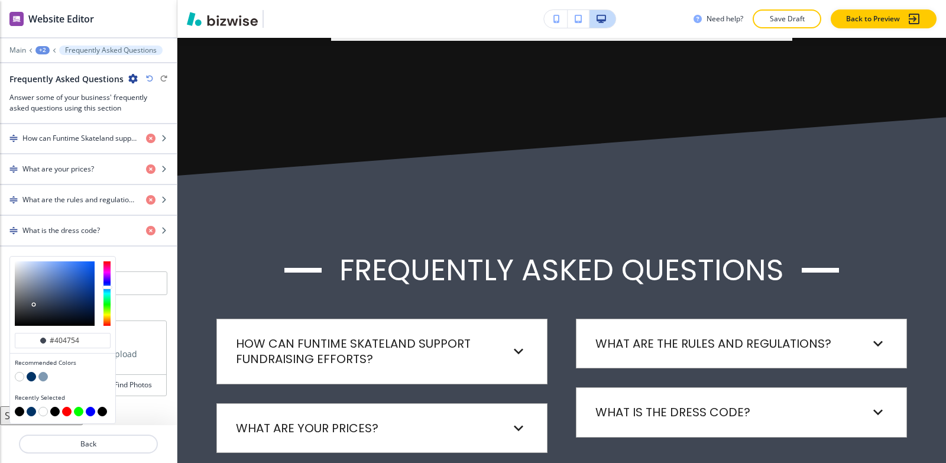
click at [18, 379] on button "button" at bounding box center [19, 376] width 9 height 9
type input "#FFFFFF"
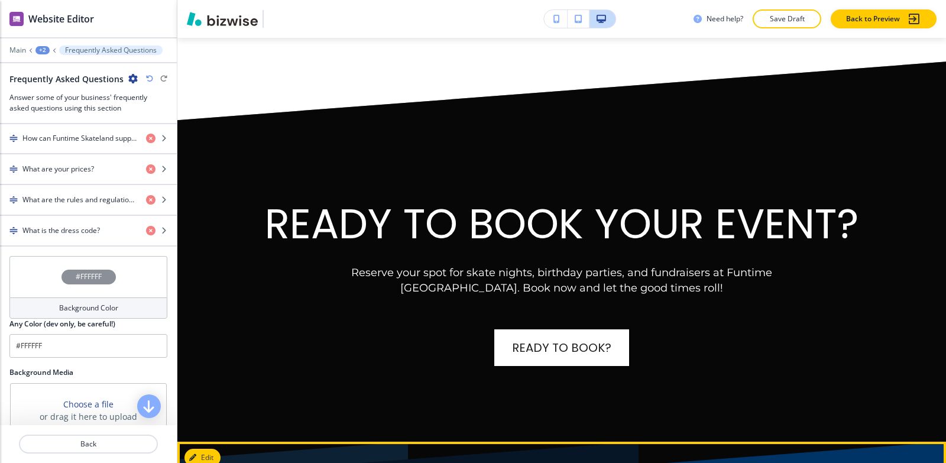
scroll to position [7634, 0]
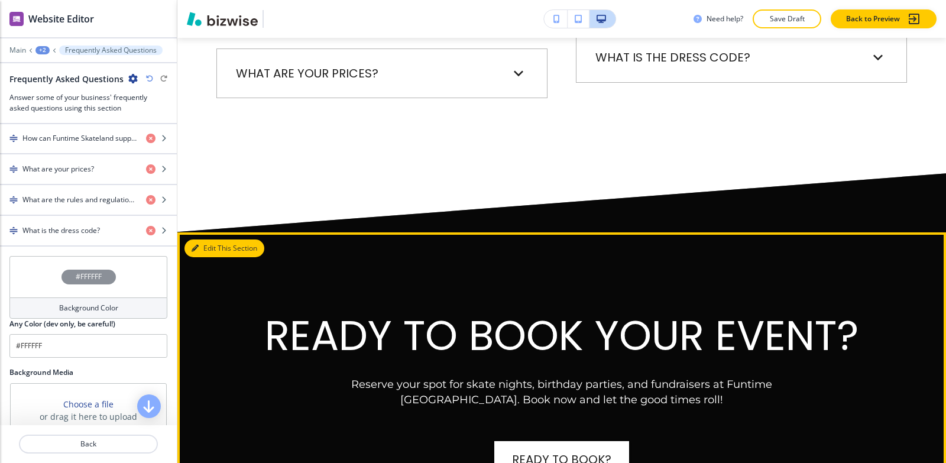
click at [201, 240] on button "Edit This Section" at bounding box center [225, 249] width 80 height 18
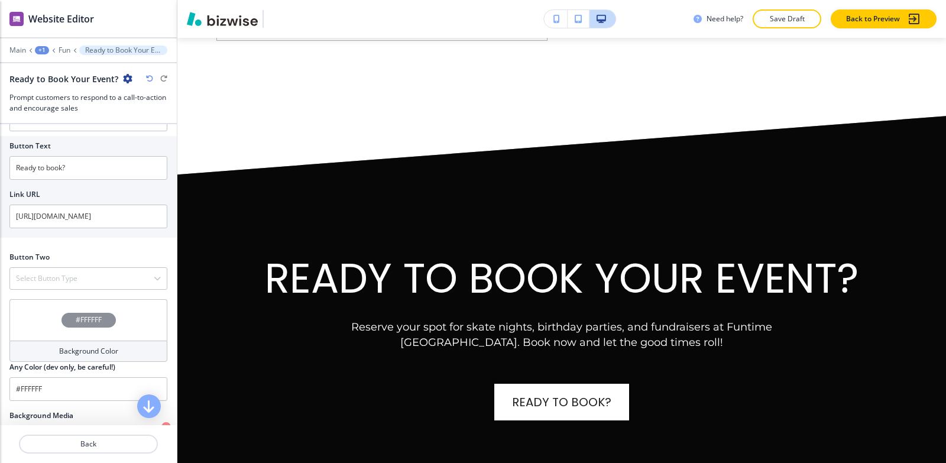
scroll to position [473, 0]
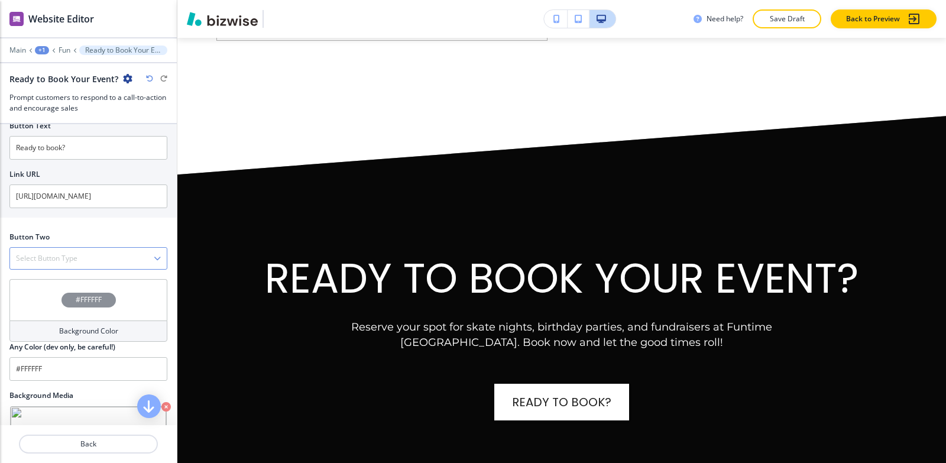
click at [65, 248] on div "Select Button Type" at bounding box center [88, 258] width 157 height 21
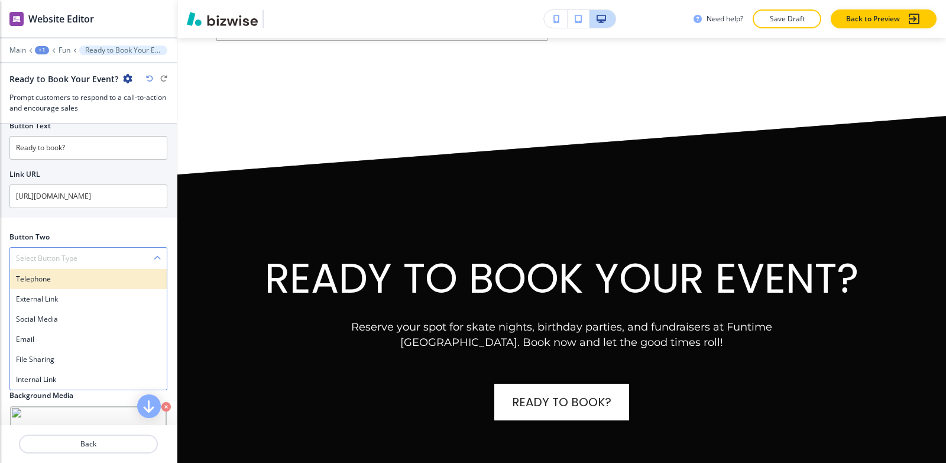
click at [59, 276] on h4 "Telephone" at bounding box center [88, 279] width 145 height 11
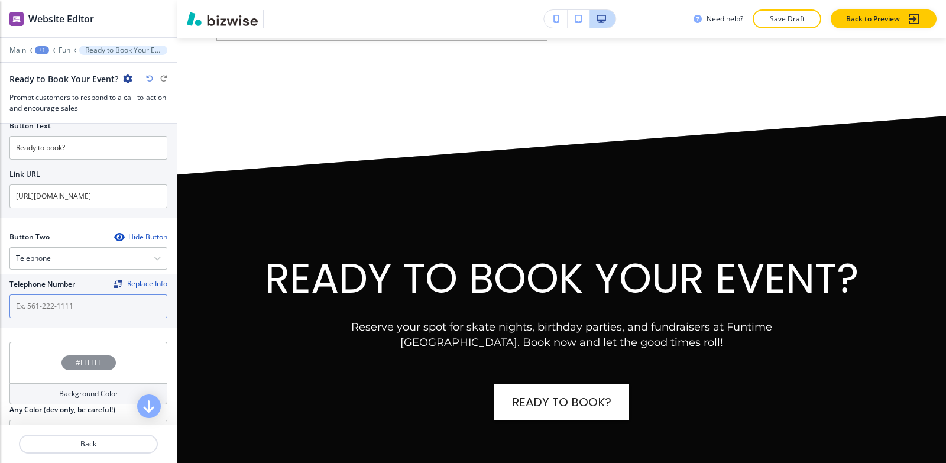
click at [58, 300] on input "text" at bounding box center [88, 307] width 158 height 24
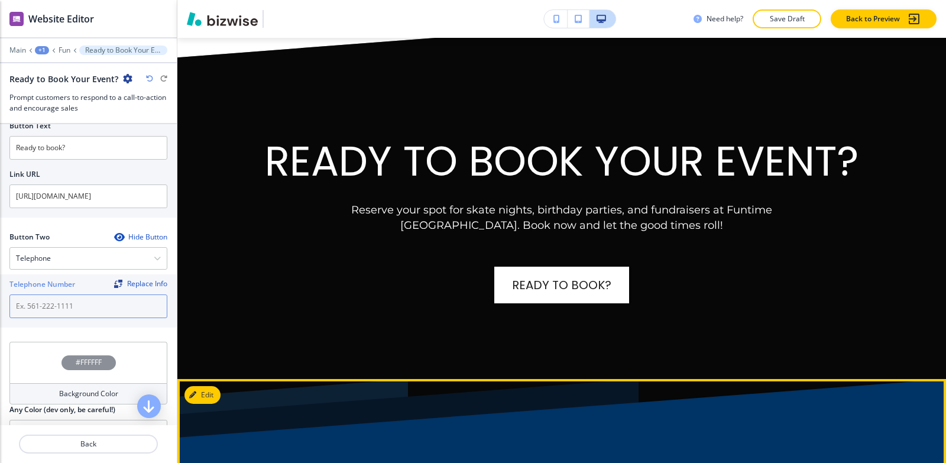
scroll to position [7809, 0]
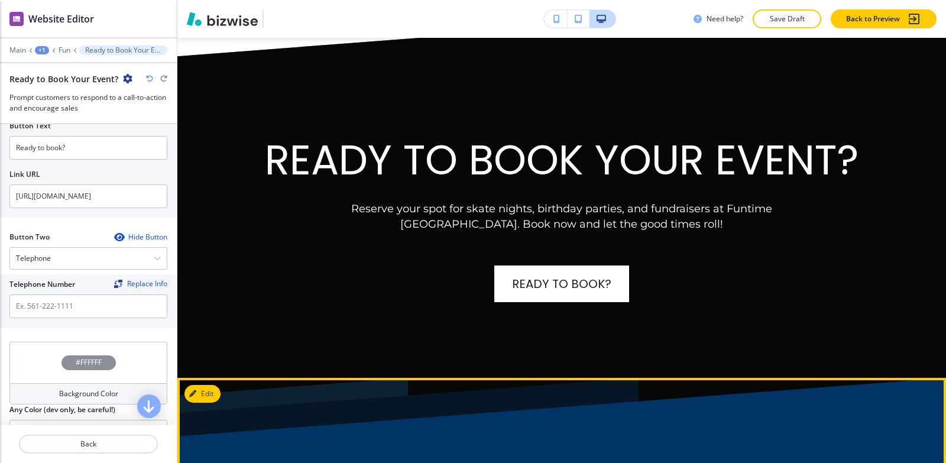
drag, startPoint x: 610, startPoint y: 390, endPoint x: 553, endPoint y: 387, distance: 57.4
copy p "[PHONE_NUMBER]"
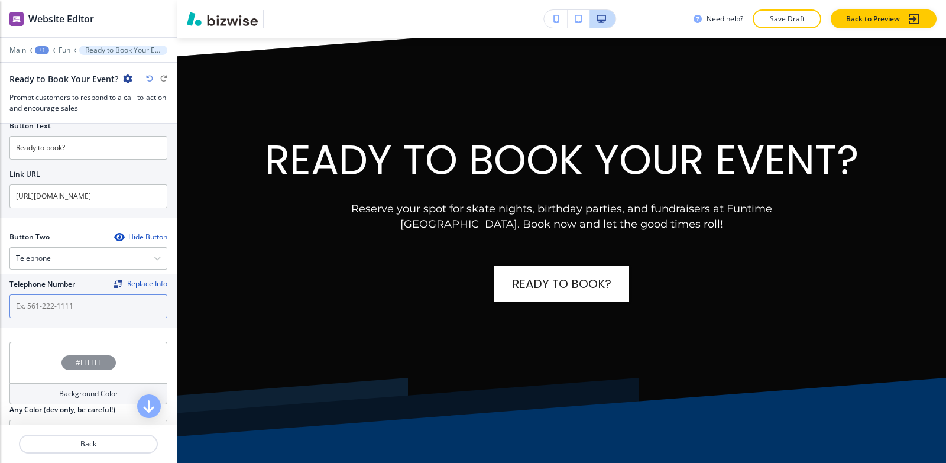
click at [66, 316] on input "text" at bounding box center [88, 307] width 158 height 24
paste input "[PHONE_NUMBER]"
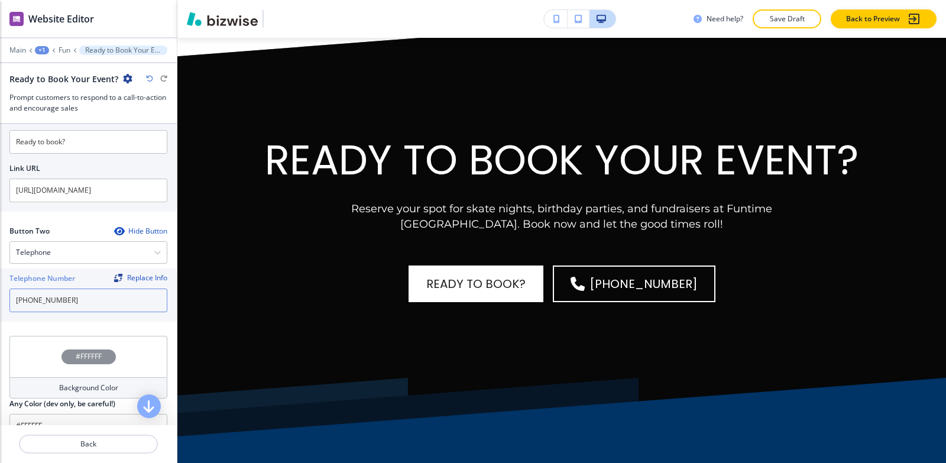
scroll to position [641, 0]
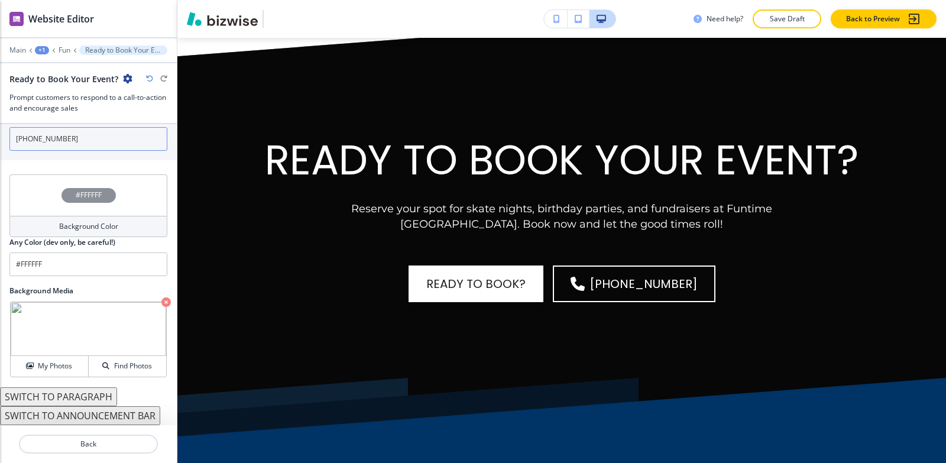
type input "[PHONE_NUMBER]"
click at [161, 304] on icon "button" at bounding box center [165, 301] width 9 height 9
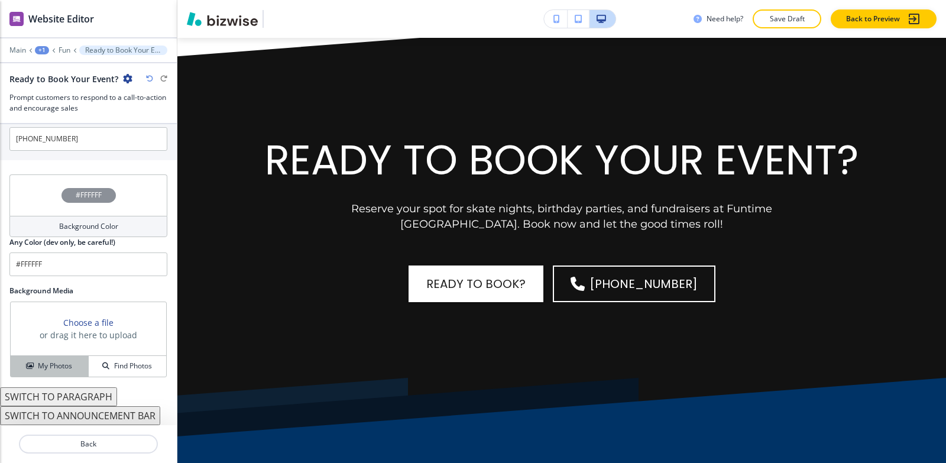
click at [41, 363] on h4 "My Photos" at bounding box center [55, 366] width 34 height 11
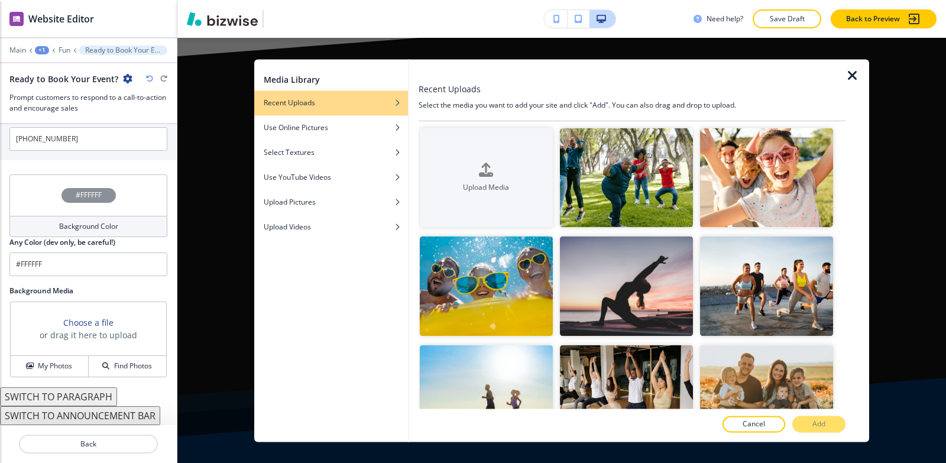
scroll to position [0, 0]
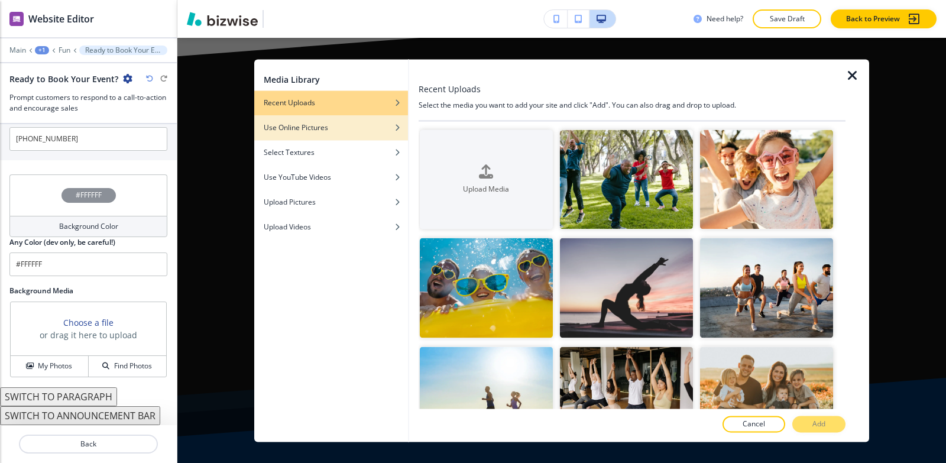
click at [379, 130] on div "Use Online Pictures" at bounding box center [331, 127] width 154 height 11
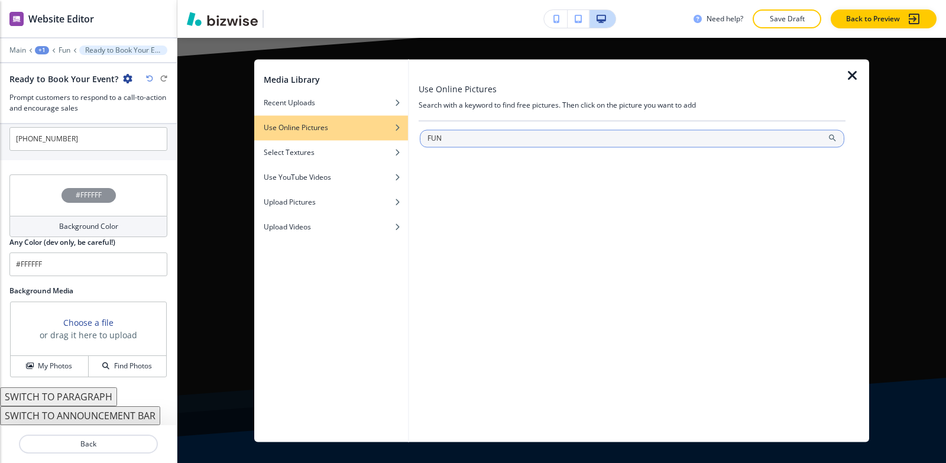
type input "FUN"
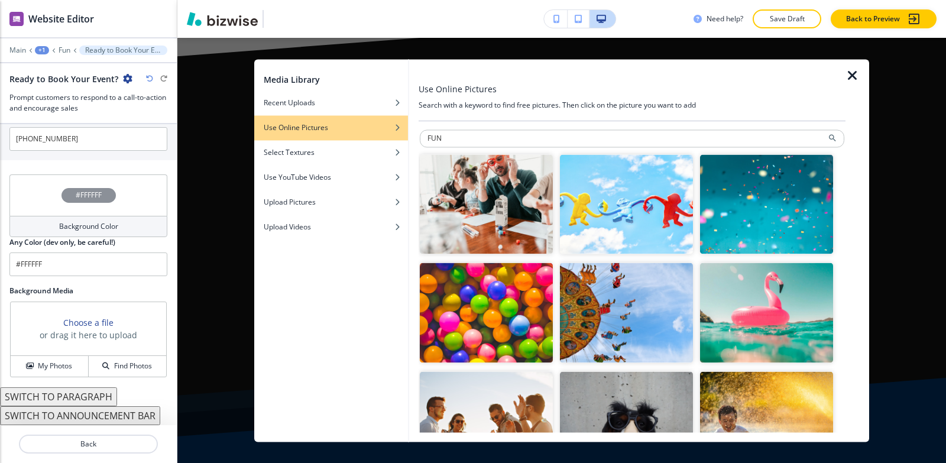
click at [641, 224] on img "button" at bounding box center [626, 204] width 133 height 100
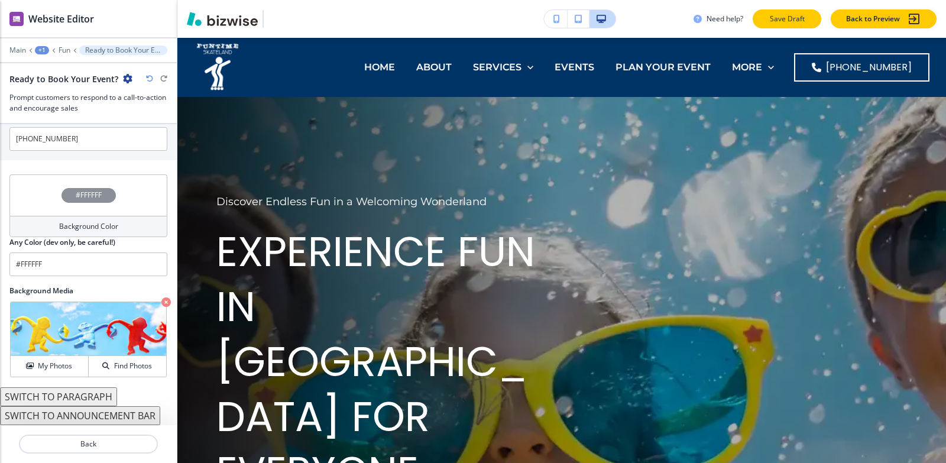
click at [771, 23] on p "Save Draft" at bounding box center [787, 19] width 38 height 11
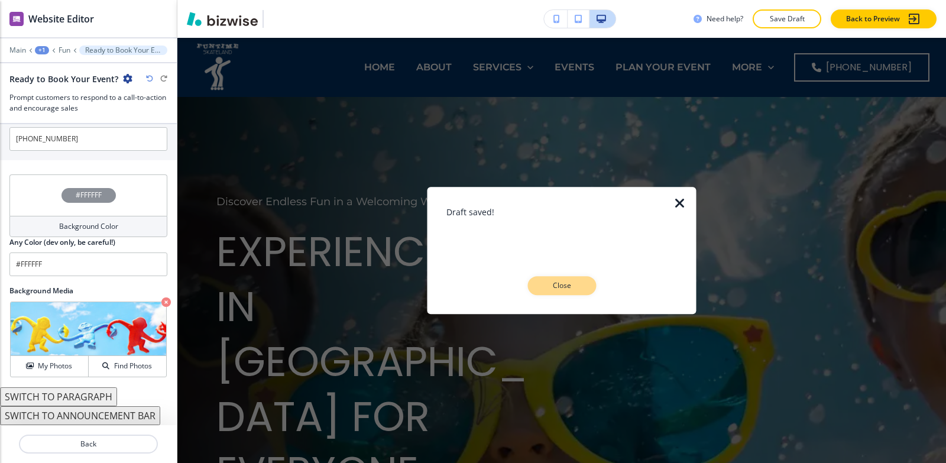
click at [568, 282] on p "Close" at bounding box center [562, 285] width 38 height 11
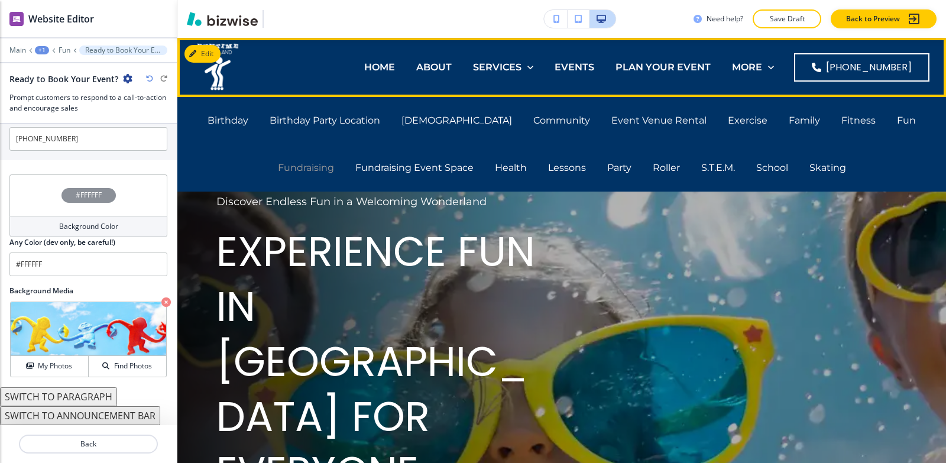
click at [334, 161] on p "Fundraising" at bounding box center [306, 168] width 56 height 14
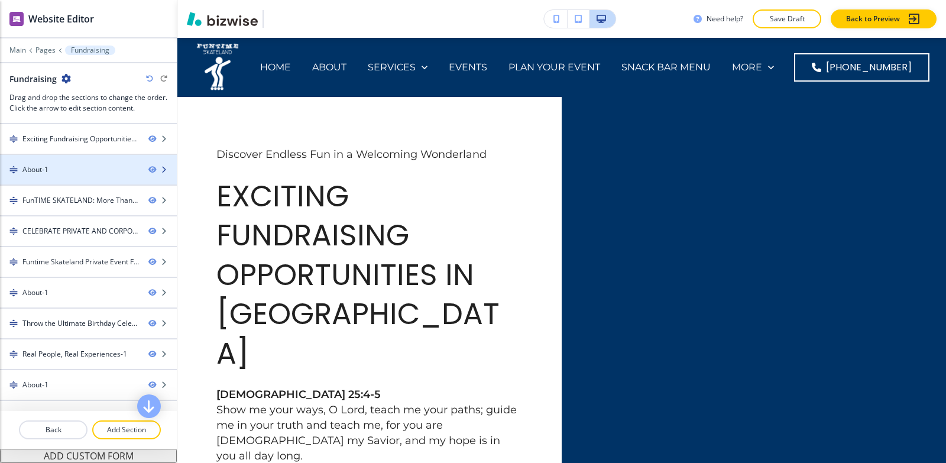
click at [87, 179] on div at bounding box center [88, 179] width 177 height 9
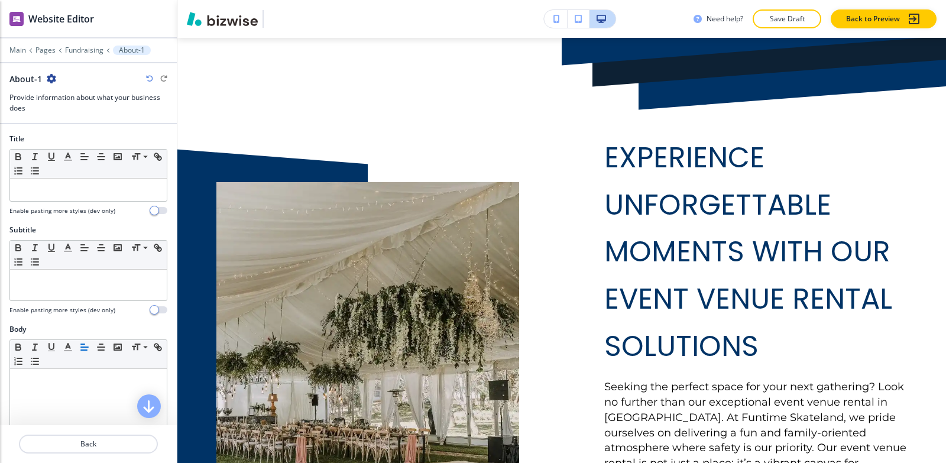
scroll to position [536, 0]
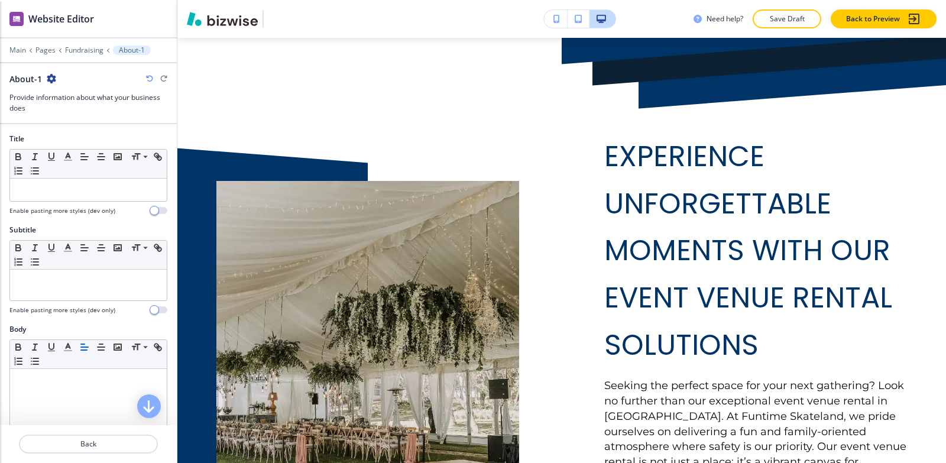
click at [53, 79] on icon "button" at bounding box center [51, 78] width 9 height 9
click at [60, 86] on div at bounding box center [84, 86] width 76 height 5
click at [61, 94] on p "Rename Section" at bounding box center [83, 99] width 60 height 11
click at [67, 85] on input "About-1" at bounding box center [70, 79] width 122 height 24
type input "About"
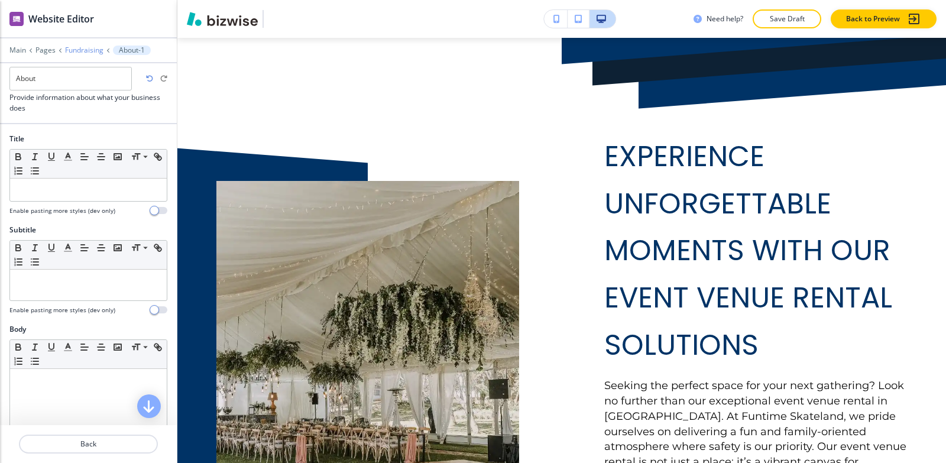
click at [86, 48] on p "Fundraising" at bounding box center [84, 50] width 38 height 8
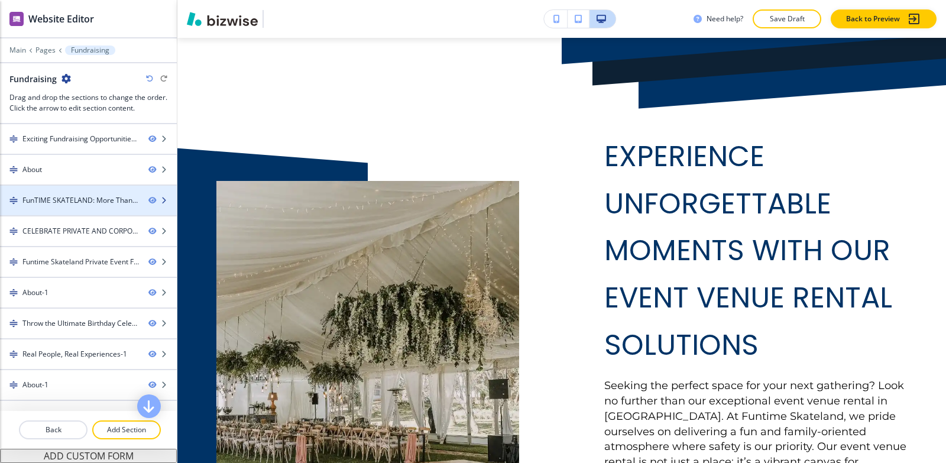
click at [72, 193] on div at bounding box center [88, 190] width 177 height 9
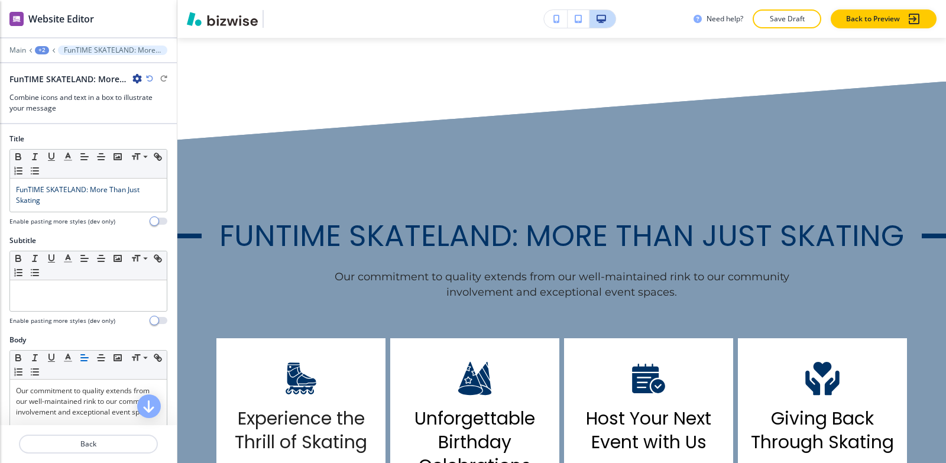
scroll to position [1182, 0]
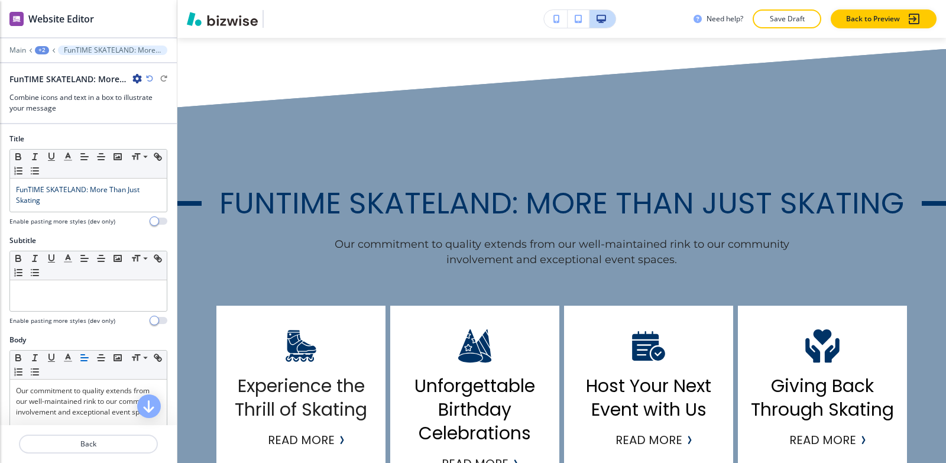
click at [137, 81] on icon "button" at bounding box center [136, 78] width 9 height 9
click at [137, 95] on button "Rename Section" at bounding box center [170, 99] width 76 height 21
click at [127, 76] on input "FunTIME SKATELAND: More Than Just Skating-1" at bounding box center [70, 79] width 122 height 24
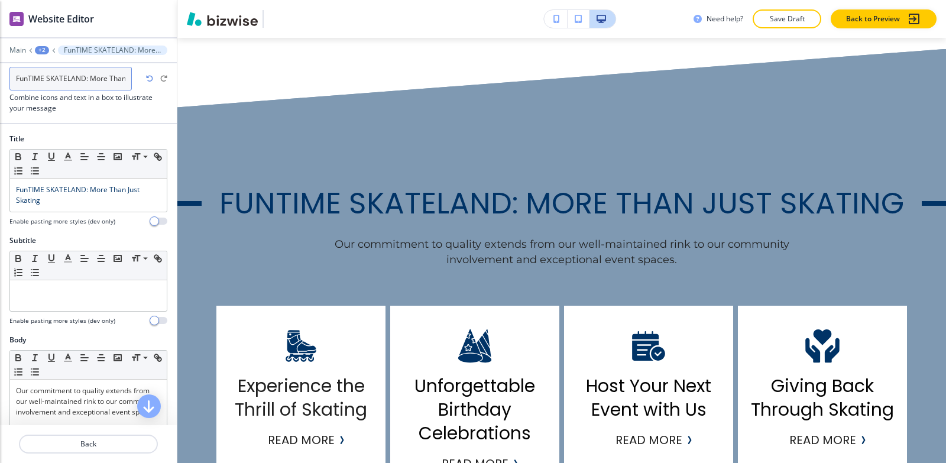
click at [124, 77] on input "FunTIME SKATELAND: More Than Just Skating-1" at bounding box center [70, 79] width 122 height 24
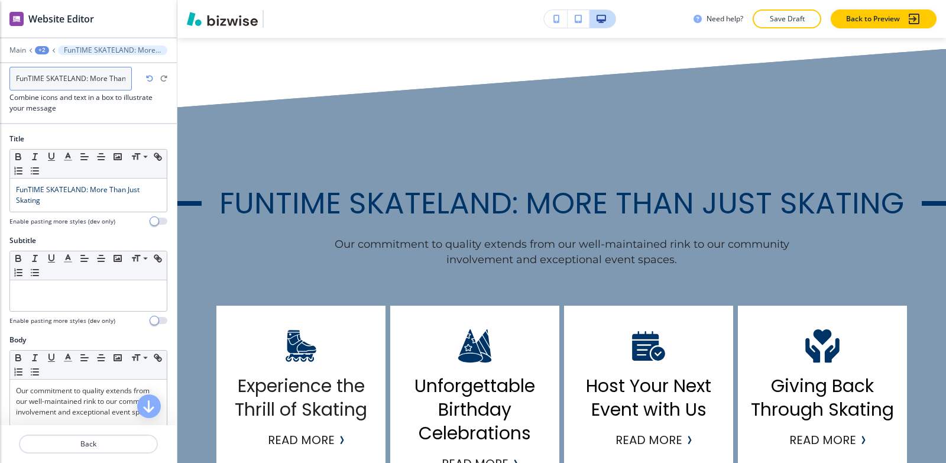
click at [124, 77] on input "FunTIME SKATELAND: More Than Just Skating-1" at bounding box center [70, 79] width 122 height 24
click at [128, 78] on input "FunTIME SKATELAND: More Than Just Skating-1" at bounding box center [70, 79] width 122 height 24
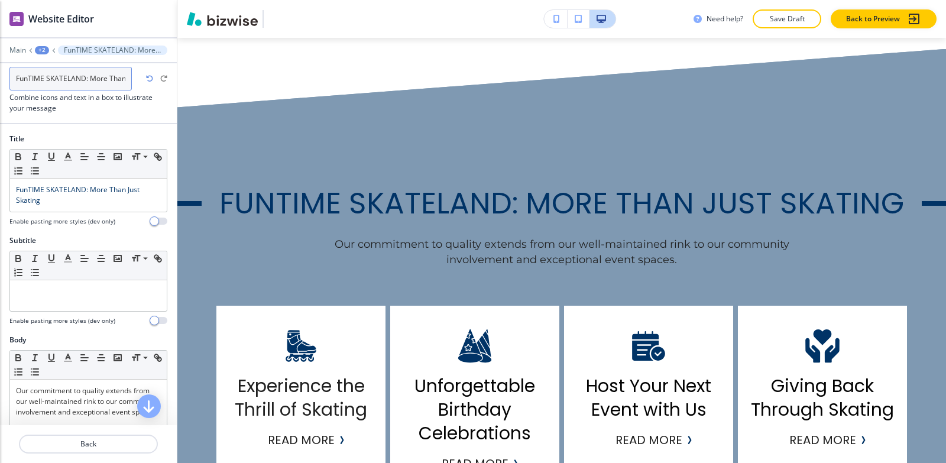
click at [128, 78] on input "FunTIME SKATELAND: More Than Just Skating-1" at bounding box center [70, 79] width 122 height 24
click at [128, 79] on input "FunTIME SKATELAND: More Than Just Skating-1" at bounding box center [70, 79] width 122 height 24
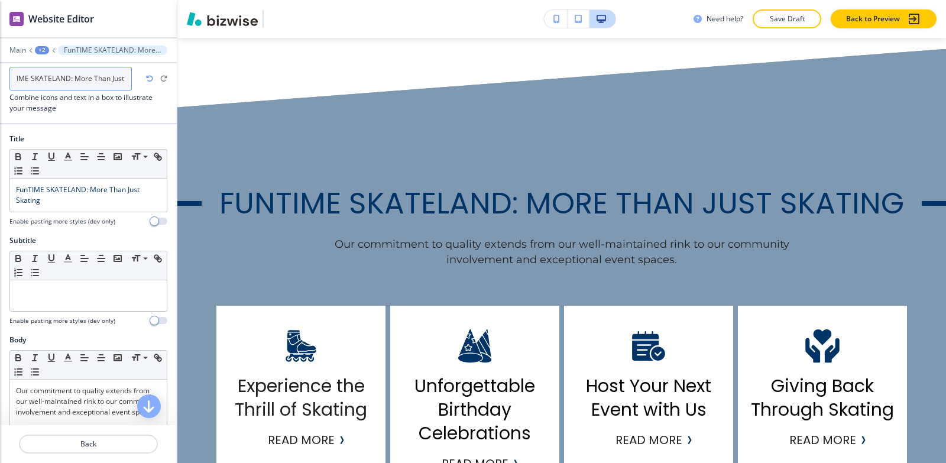
click at [125, 79] on input "FunTIME SKATELAND: More Than Just Skating-1" at bounding box center [70, 79] width 122 height 24
click at [126, 79] on input "FunTIME SKATELAND: More Than Just Skating-1" at bounding box center [70, 79] width 122 height 24
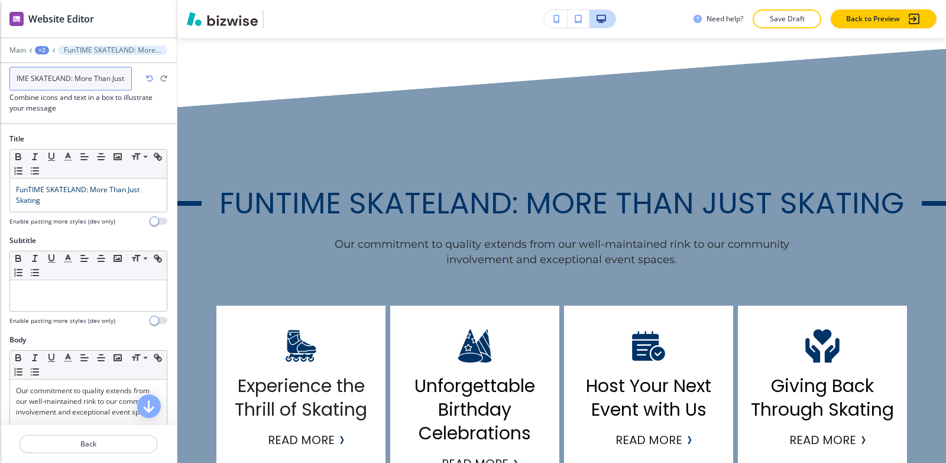
click at [126, 79] on input "FunTIME SKATELAND: More Than Just Skating-1" at bounding box center [70, 79] width 122 height 24
click at [127, 79] on input "FunTIME SKATELAND: More Than Just Skating-1" at bounding box center [70, 79] width 122 height 24
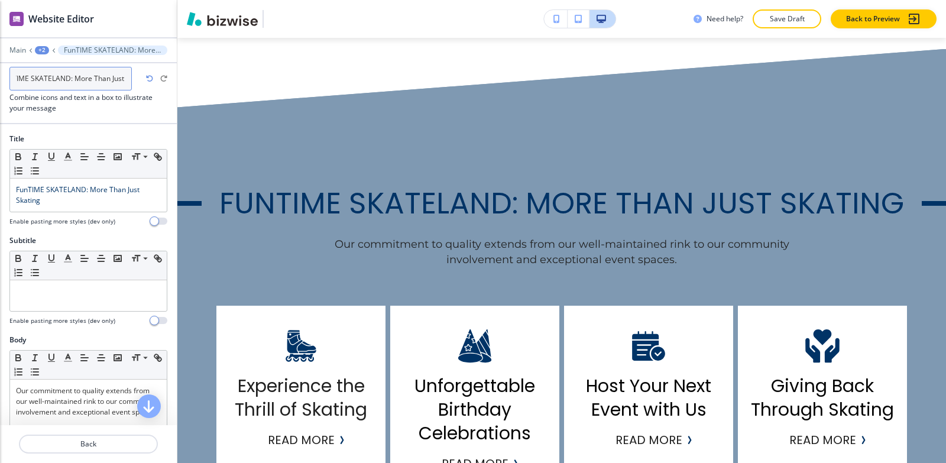
click at [127, 79] on input "FunTIME SKATELAND: More Than Just Skating-1" at bounding box center [70, 79] width 122 height 24
click at [122, 77] on input "FunTIME SKATELAND: More Than Just Skating-1" at bounding box center [70, 79] width 122 height 24
click at [127, 75] on input "FunTIME SKATELAND: More Than Just Skating-1" at bounding box center [70, 79] width 122 height 24
click at [128, 77] on input "FunTIME SKATELAND: More Than Just Skating-1" at bounding box center [70, 79] width 122 height 24
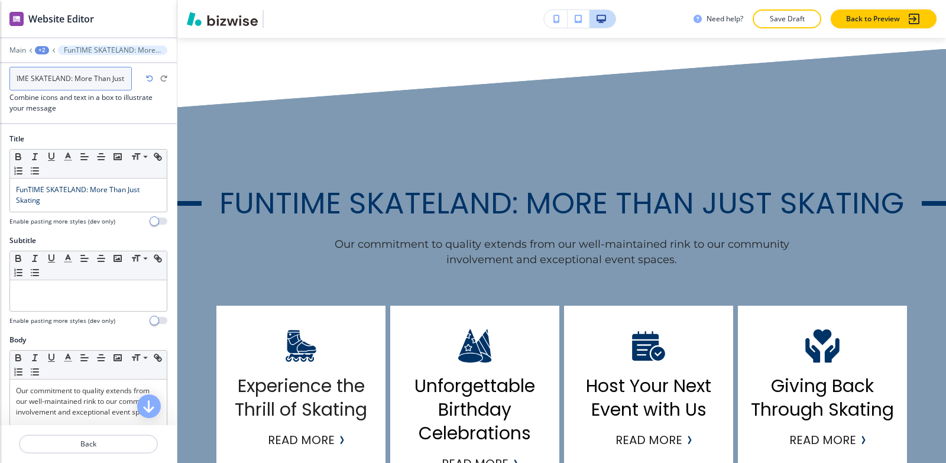
click at [128, 77] on input "FunTIME SKATELAND: More Than Just Skating-1" at bounding box center [70, 79] width 122 height 24
click at [125, 77] on input "FunTIME SKATELAND: More Than Just Skating-1" at bounding box center [70, 79] width 122 height 24
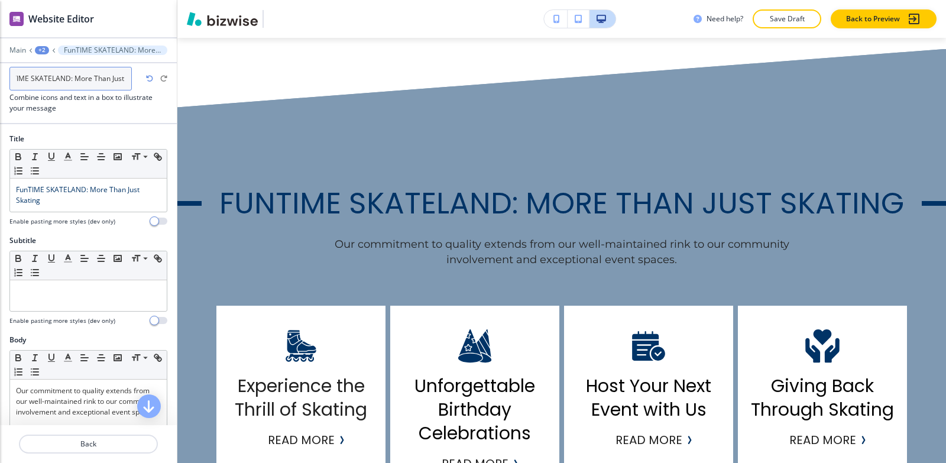
click at [125, 77] on input "FunTIME SKATELAND: More Than Just Skating-1" at bounding box center [70, 79] width 122 height 24
click at [124, 77] on input "FunTIME SKATELAND: More Than Just Skating-1" at bounding box center [70, 79] width 122 height 24
click at [124, 79] on input "FunTIME SKATELAND: More Than Just Skating-1" at bounding box center [70, 79] width 122 height 24
click at [123, 80] on input "FunTIME SKATELAND: More Than Just Skating-1" at bounding box center [70, 79] width 122 height 24
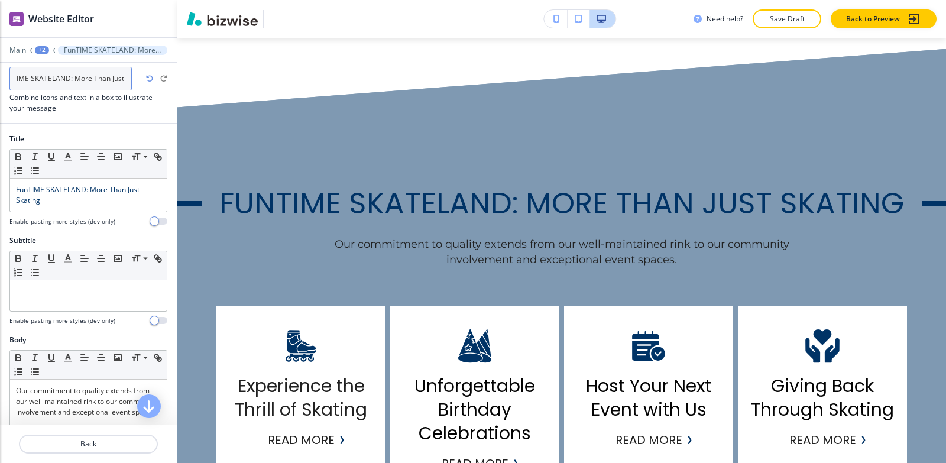
scroll to position [0, 46]
click at [122, 80] on input "FunTIME SKATELAND: More Than Just Skating-1" at bounding box center [70, 79] width 122 height 24
click at [127, 79] on input "FunTIME SKATELAND: More Than Just Skating-1" at bounding box center [70, 79] width 122 height 24
type input "FunTIME SKATELAND: More Than Just Skating"
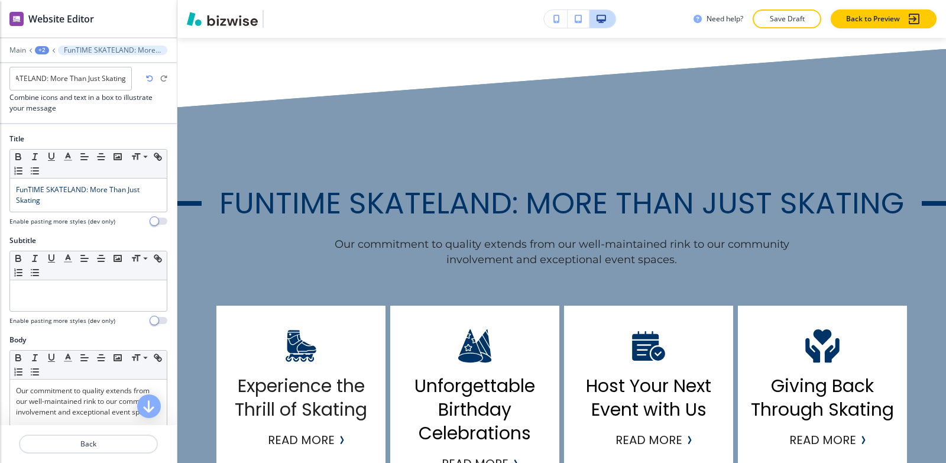
click at [44, 50] on div "+2" at bounding box center [42, 50] width 14 height 8
click at [61, 86] on p "Fundraising" at bounding box center [73, 90] width 60 height 11
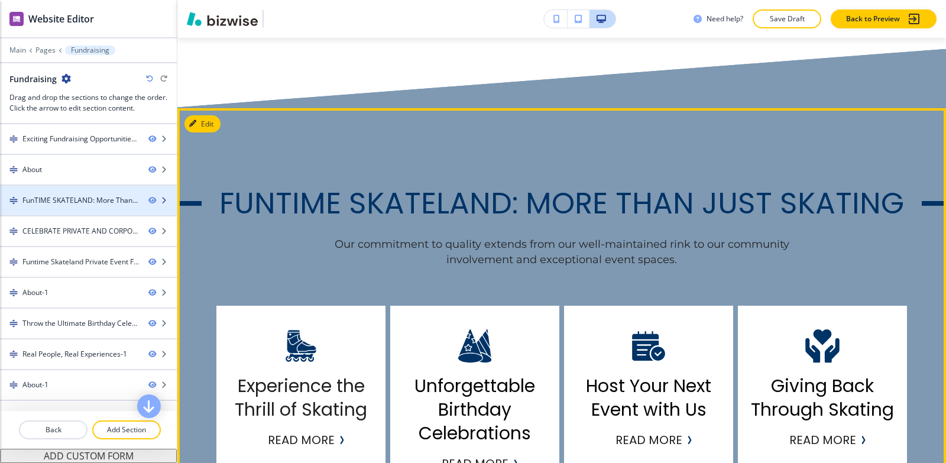
scroll to position [59, 0]
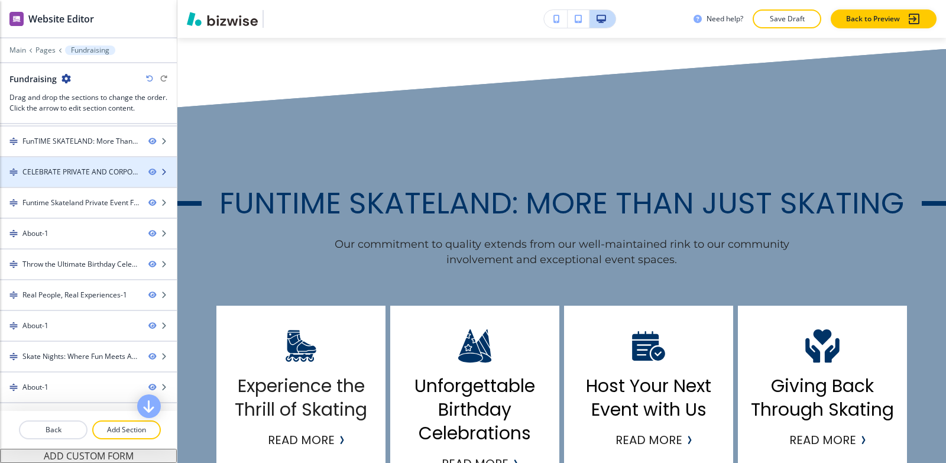
click at [79, 175] on div "CELEBRATE PRIVATE AND CORPORATE OCCASIONS-1" at bounding box center [80, 172] width 117 height 11
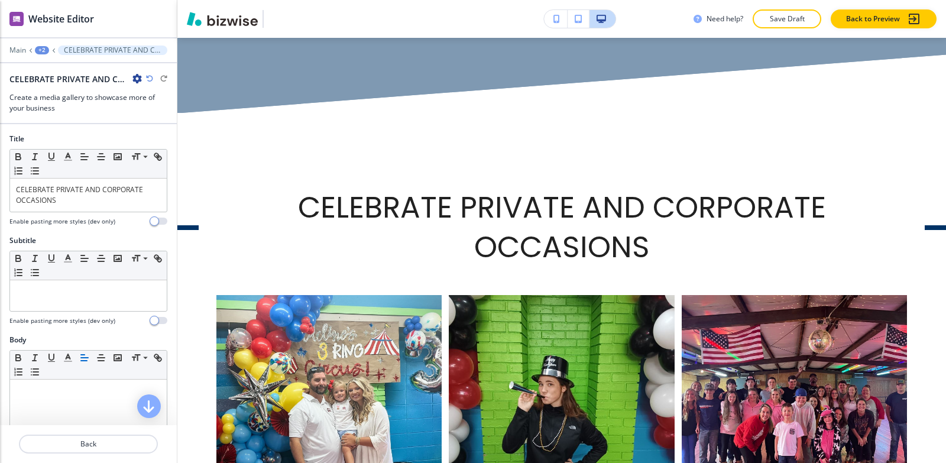
scroll to position [1702, 0]
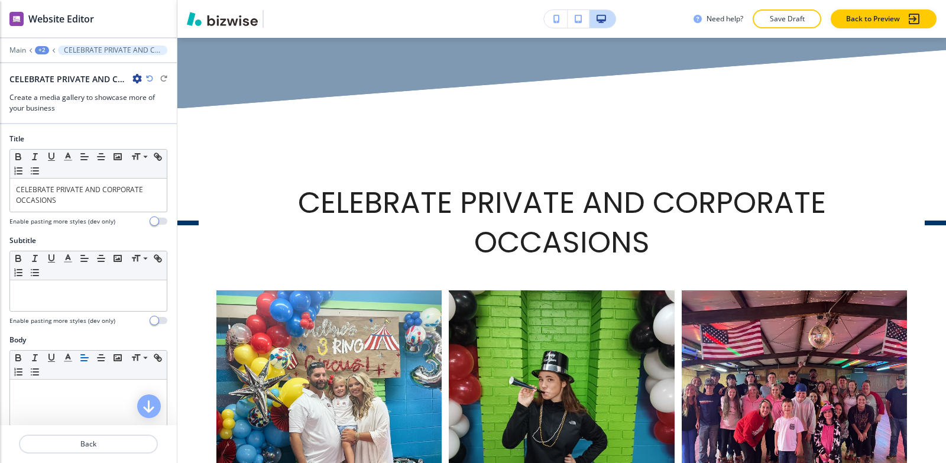
click at [134, 78] on icon "button" at bounding box center [136, 78] width 9 height 9
click at [137, 93] on button "Rename Section" at bounding box center [170, 99] width 76 height 21
click at [128, 77] on input "CELEBRATE PRIVATE AND CORPORATE OCCASIONS-1" at bounding box center [70, 79] width 122 height 24
click at [126, 76] on input "CELEBRATE PRIVATE AND CORPORATE OCCASIONS-1" at bounding box center [70, 79] width 122 height 24
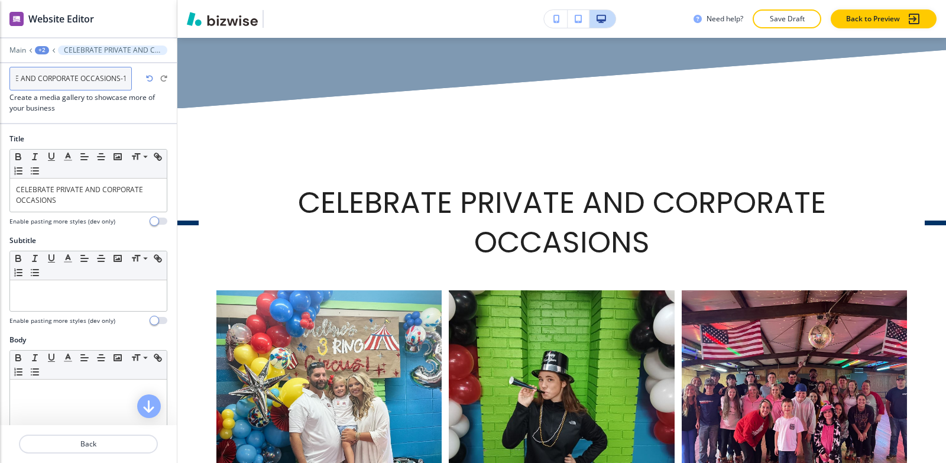
click at [126, 76] on input "CELEBRATE PRIVATE AND CORPORATE OCCASIONS-1" at bounding box center [70, 79] width 122 height 24
click at [126, 77] on input "CELEBRATE PRIVATE AND CORPORATE OCCASIONS-1" at bounding box center [70, 79] width 122 height 24
type input "CELEBRATE PRIVATE AND CORPORATE OCCASIONS"
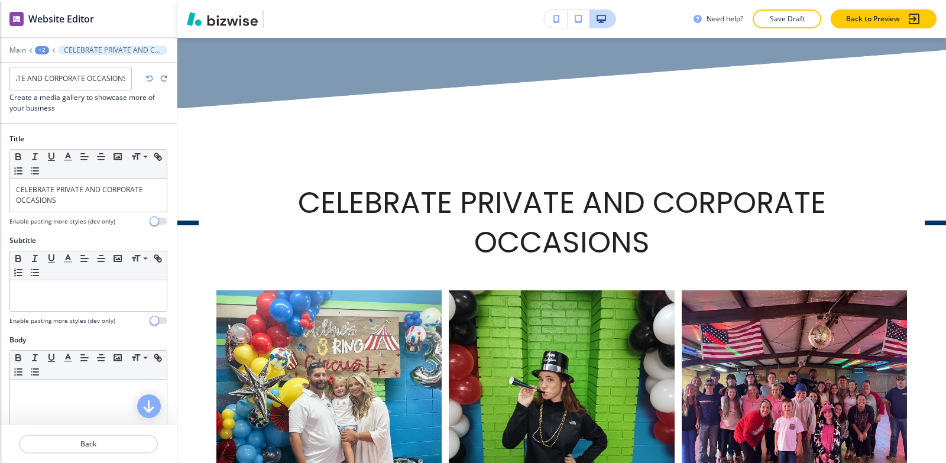
click at [43, 48] on div "+2" at bounding box center [42, 50] width 14 height 8
click at [57, 86] on p "Fundraising" at bounding box center [73, 90] width 60 height 11
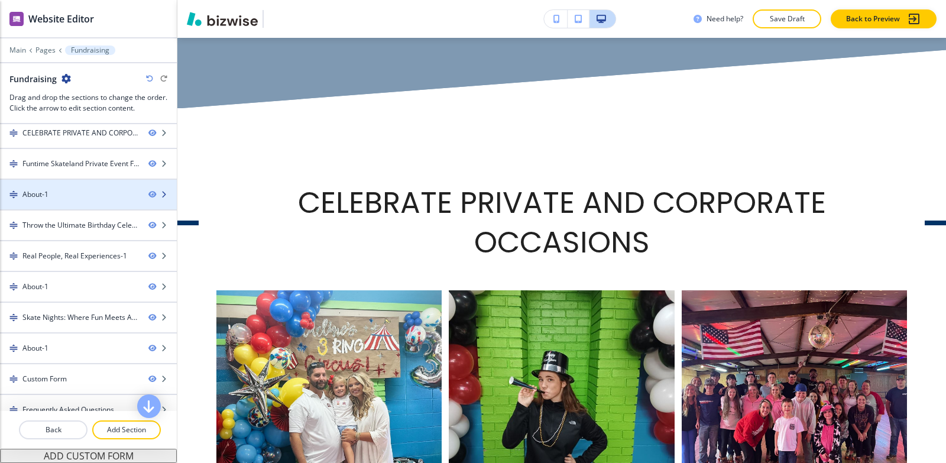
scroll to position [118, 0]
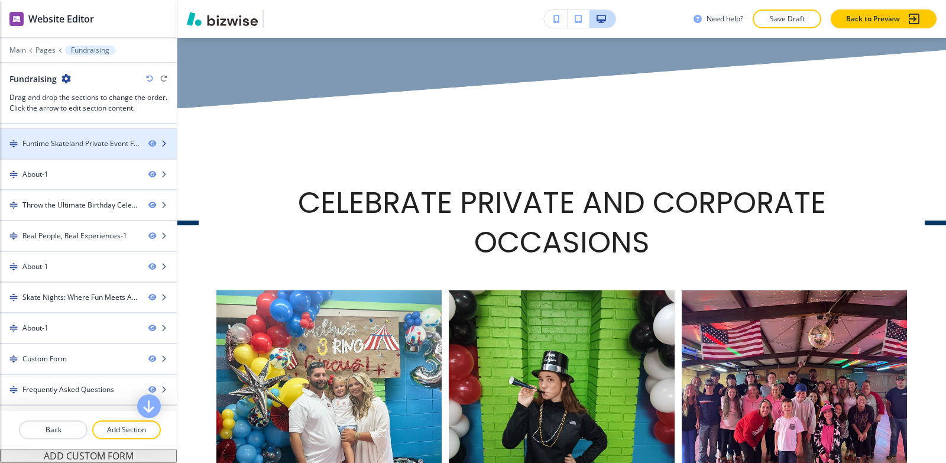
click at [79, 154] on div at bounding box center [88, 153] width 177 height 9
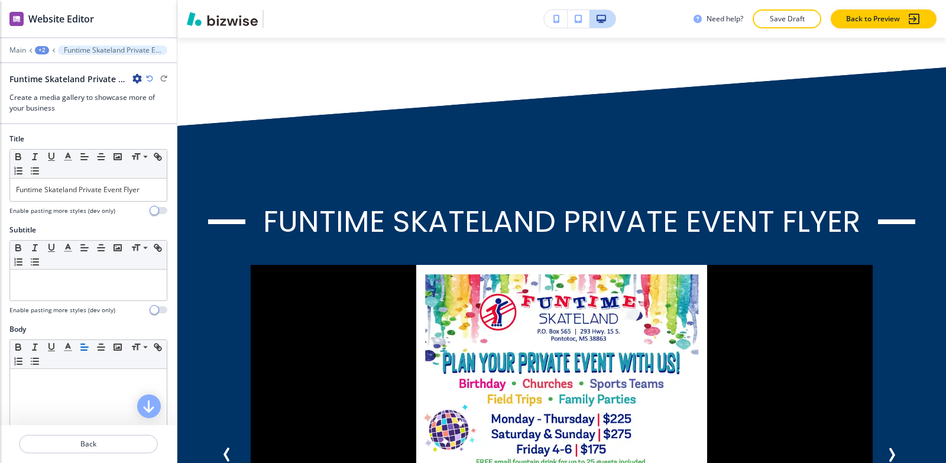
scroll to position [2552, 0]
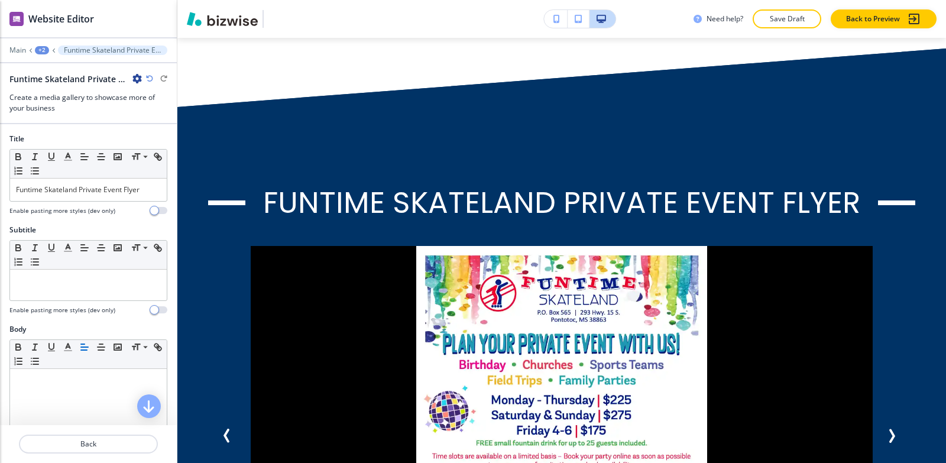
click at [136, 82] on icon "button" at bounding box center [136, 78] width 9 height 9
click at [143, 106] on button "Rename Section" at bounding box center [170, 99] width 76 height 21
click at [120, 79] on input "Funtime Skateland Private Event Flyer -1" at bounding box center [70, 79] width 122 height 24
click at [126, 78] on input "Funtime Skateland Private Event Flyer -1" at bounding box center [70, 79] width 122 height 24
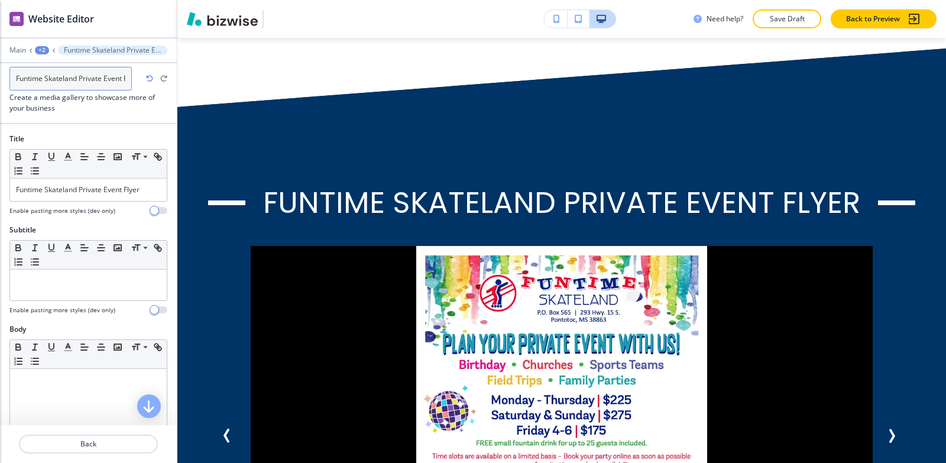
click at [126, 78] on input "Funtime Skateland Private Event Flyer -1" at bounding box center [70, 79] width 122 height 24
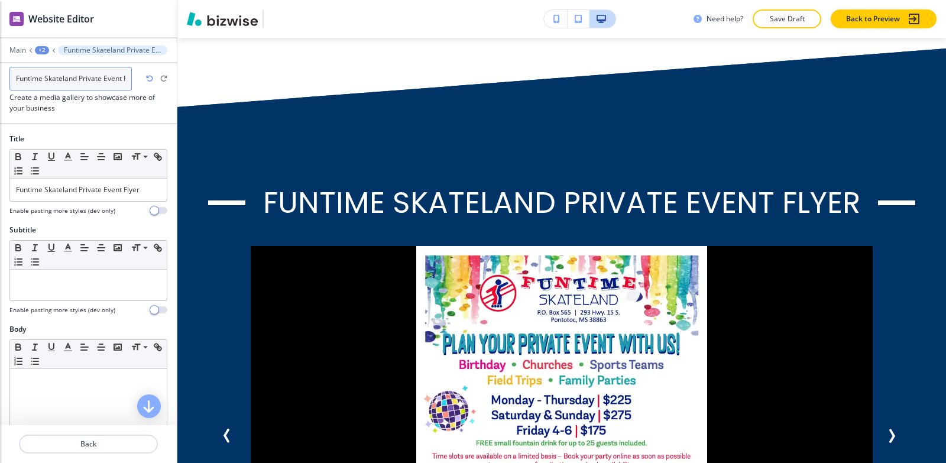
click at [126, 78] on input "Funtime Skateland Private Event Flyer -1" at bounding box center [70, 79] width 122 height 24
click at [127, 78] on input "Funtime Skateland Private Event Flyer -1" at bounding box center [70, 79] width 122 height 24
click at [127, 77] on input "Funtime Skateland Private Event Flyer -1" at bounding box center [70, 79] width 122 height 24
type input "Funtime Skateland Private Event Flyer"
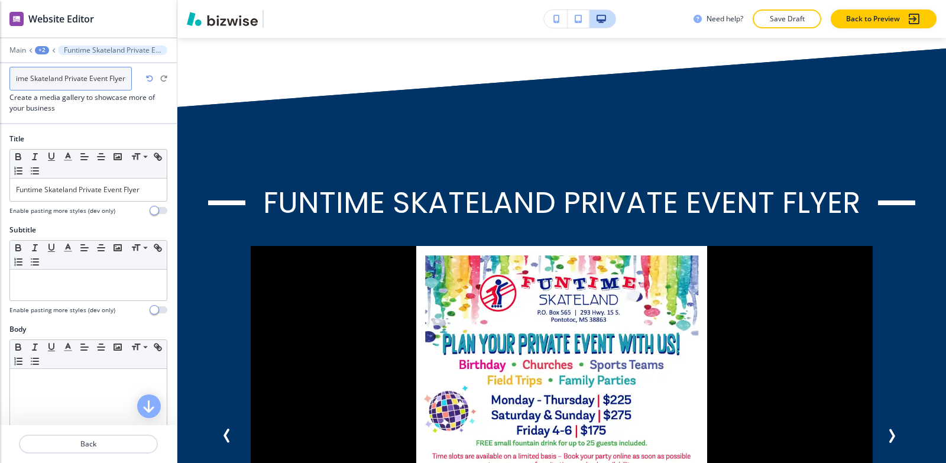
scroll to position [0, 15]
click at [41, 50] on div "+2" at bounding box center [42, 50] width 14 height 8
click at [96, 96] on button "Fundraising" at bounding box center [73, 90] width 76 height 21
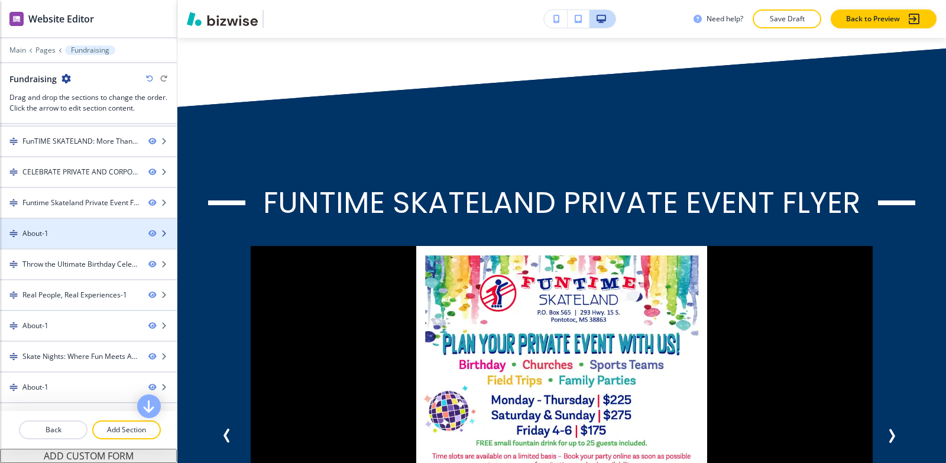
scroll to position [118, 0]
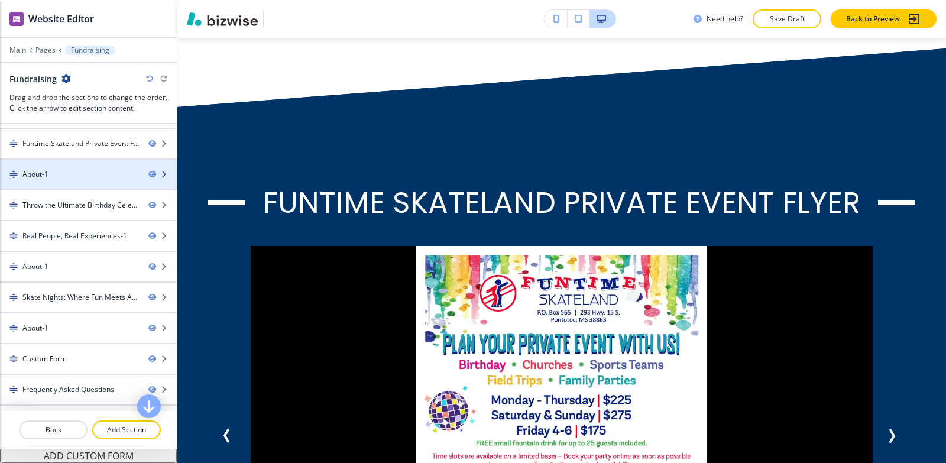
click at [72, 173] on div "About-1" at bounding box center [69, 174] width 139 height 11
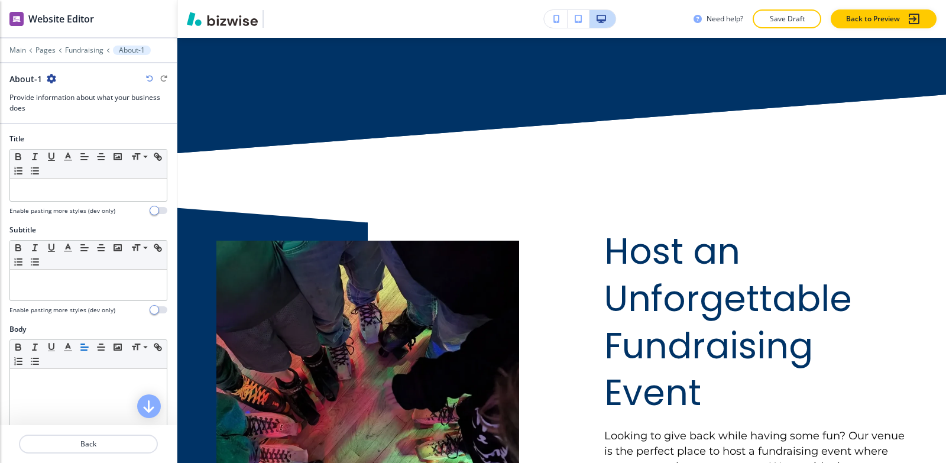
scroll to position [3242, 0]
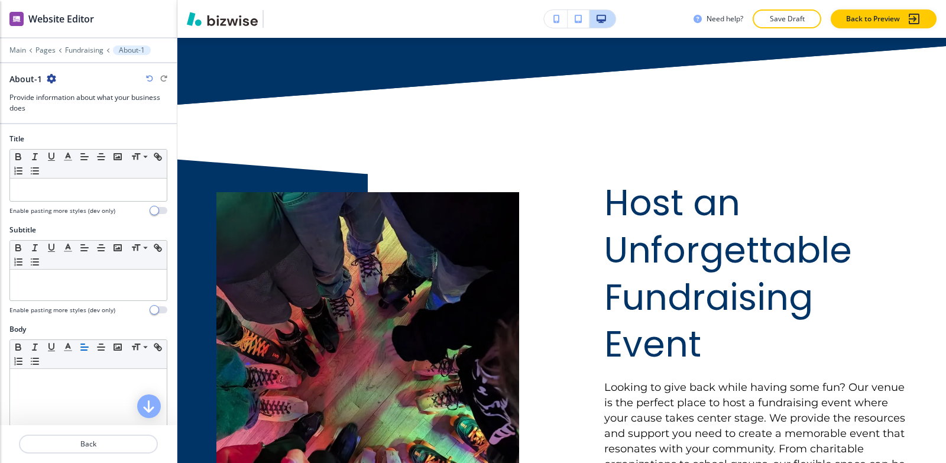
click at [53, 78] on icon "button" at bounding box center [51, 78] width 9 height 9
click at [70, 94] on p "Rename Section" at bounding box center [83, 99] width 60 height 11
click at [70, 85] on input "About-1" at bounding box center [70, 79] width 122 height 24
type input "About"
click at [80, 54] on p "Fundraising" at bounding box center [84, 50] width 38 height 8
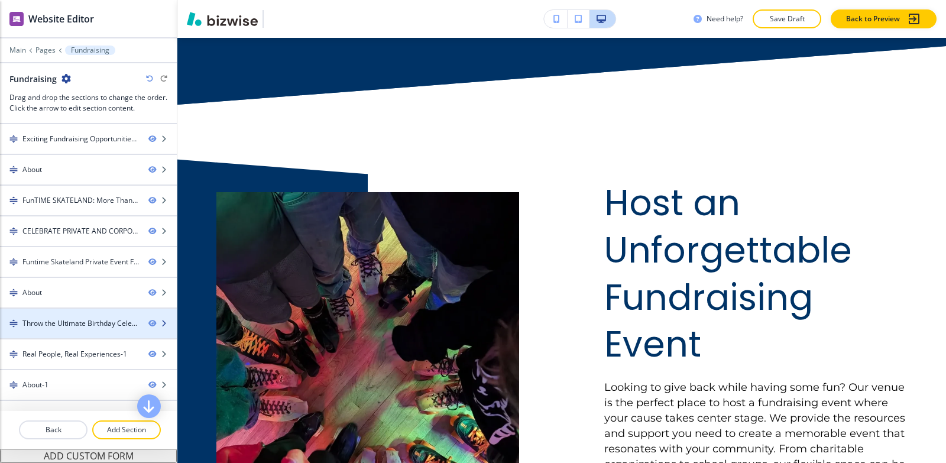
click at [65, 319] on div "Throw the Ultimate Birthday Celebration-1" at bounding box center [80, 323] width 117 height 11
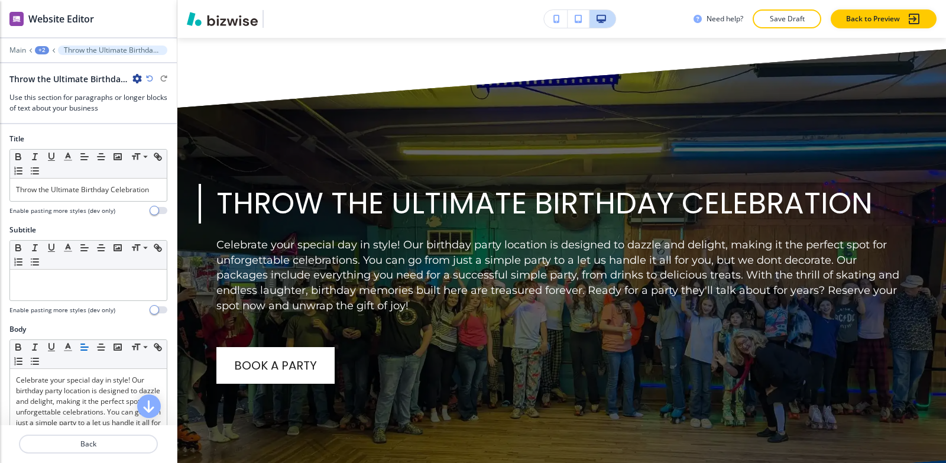
scroll to position [3863, 0]
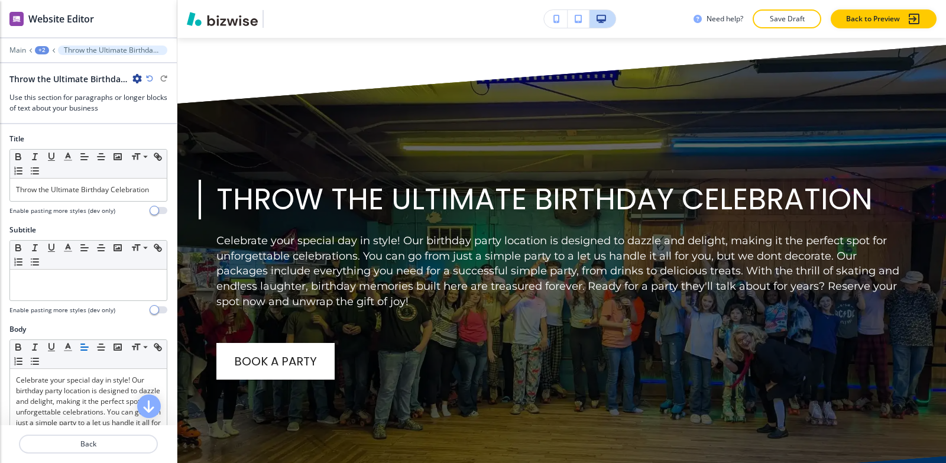
click at [134, 79] on icon "button" at bounding box center [136, 78] width 9 height 9
click at [140, 99] on p "Rename Section" at bounding box center [170, 99] width 60 height 11
click at [124, 75] on input "Throw the Ultimate Birthday Celebration-1" at bounding box center [70, 79] width 122 height 24
click at [125, 78] on input "Throw the Ultimate Birthday Celebration-1" at bounding box center [70, 79] width 122 height 24
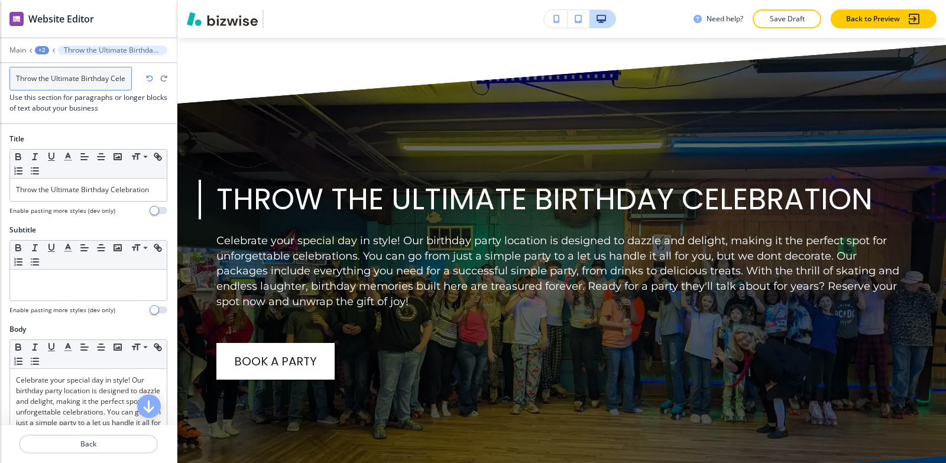
click at [125, 78] on input "Throw the Ultimate Birthday Celebration-1" at bounding box center [70, 79] width 122 height 24
click at [126, 78] on input "Throw the Ultimate Birthday Celebration-1" at bounding box center [70, 79] width 122 height 24
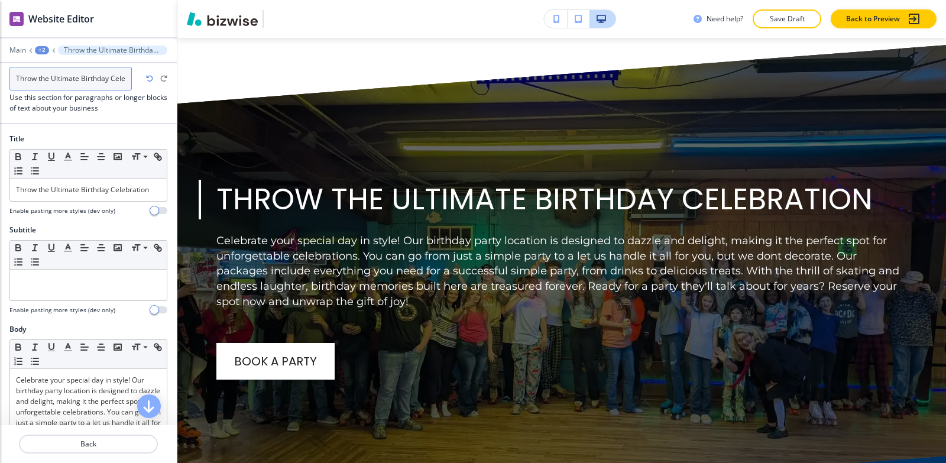
click at [127, 77] on input "Throw the Ultimate Birthday Celebration-1" at bounding box center [70, 79] width 122 height 24
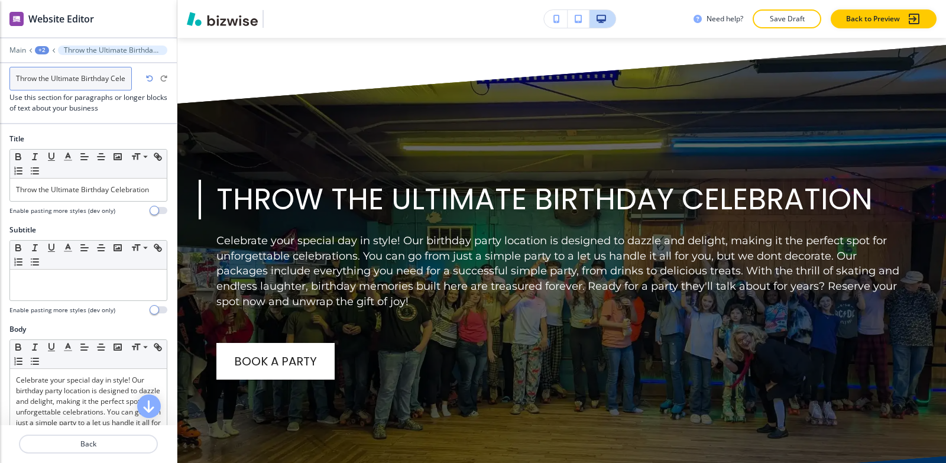
click at [127, 77] on input "Throw the Ultimate Birthday Celebration-1" at bounding box center [70, 79] width 122 height 24
click at [124, 79] on input "Throw the Ultimate Birthday Celebration-1" at bounding box center [70, 79] width 122 height 24
click at [126, 77] on input "Throw the Ultimate Birthday Celebration-1" at bounding box center [70, 79] width 122 height 24
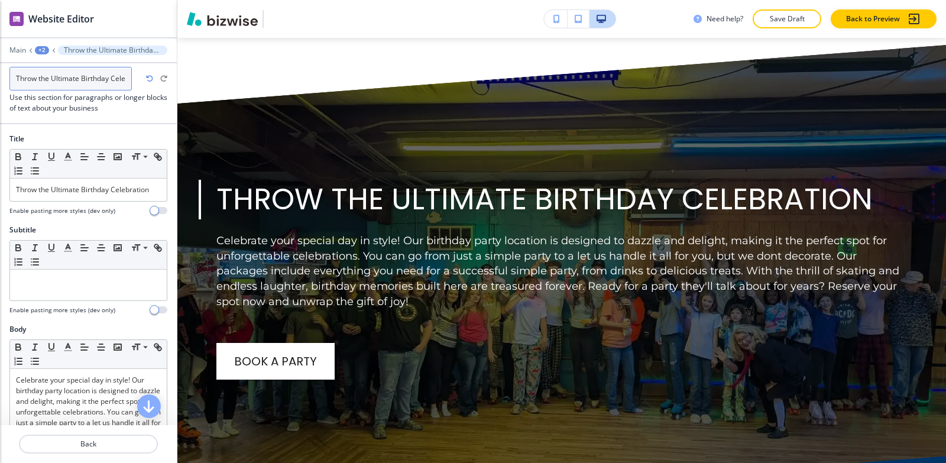
click at [126, 77] on input "Throw the Ultimate Birthday Celebration-1" at bounding box center [70, 79] width 122 height 24
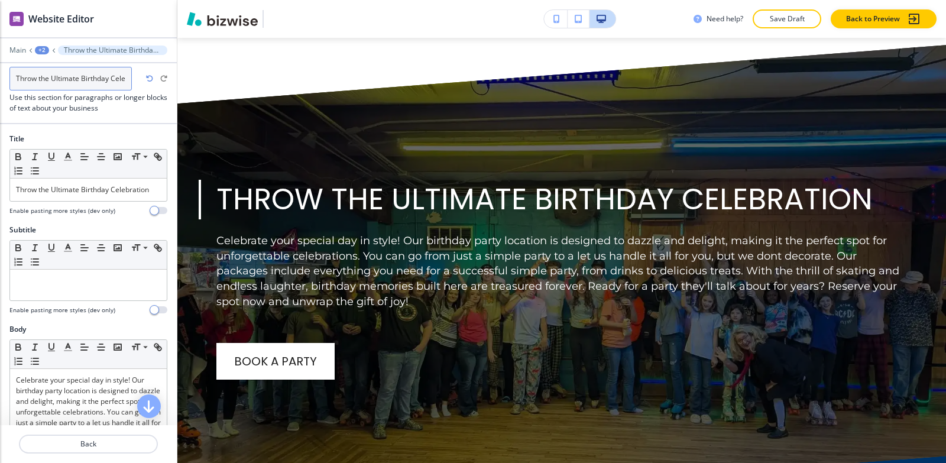
click at [123, 79] on input "Throw the Ultimate Birthday Celebration-1" at bounding box center [70, 79] width 122 height 24
click at [124, 78] on input "Throw the Ultimate Birthday Celebration-1" at bounding box center [70, 79] width 122 height 24
click at [128, 77] on input "Throw the Ultimate Birthday Celebration-1" at bounding box center [70, 79] width 122 height 24
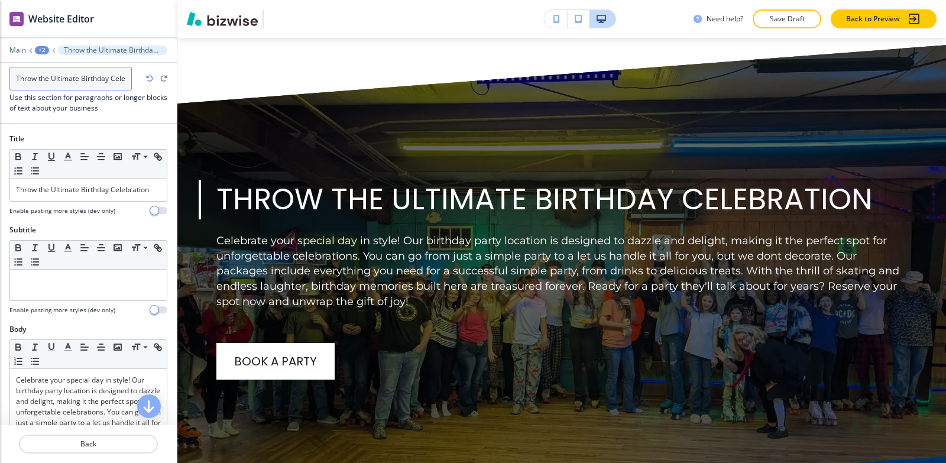
click at [128, 77] on input "Throw the Ultimate Birthday Celebration-1" at bounding box center [70, 79] width 122 height 24
click at [125, 77] on input "Throw the Ultimate Birthday Celebration-1" at bounding box center [70, 79] width 122 height 24
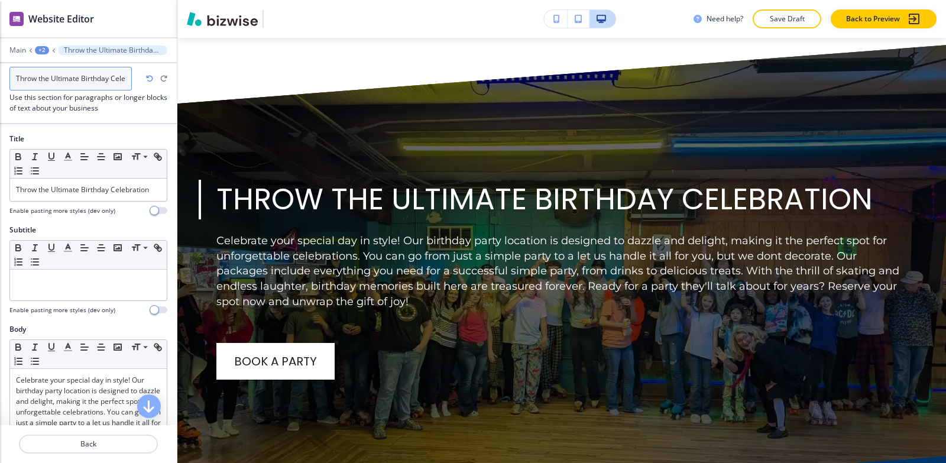
click at [125, 77] on input "Throw the Ultimate Birthday Celebration-1" at bounding box center [70, 79] width 122 height 24
click at [122, 79] on input "text" at bounding box center [70, 79] width 122 height 24
click at [153, 77] on icon "button" at bounding box center [149, 78] width 7 height 7
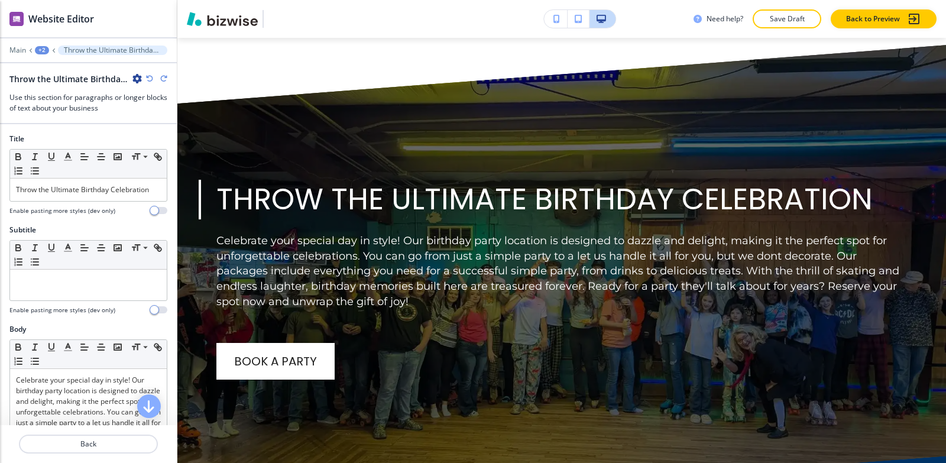
click at [140, 79] on icon "button" at bounding box center [136, 78] width 9 height 9
click at [148, 99] on p "Rename Section" at bounding box center [170, 99] width 60 height 11
click at [127, 78] on input "Throw the Ultimate Birthday Celebration-1" at bounding box center [70, 79] width 122 height 24
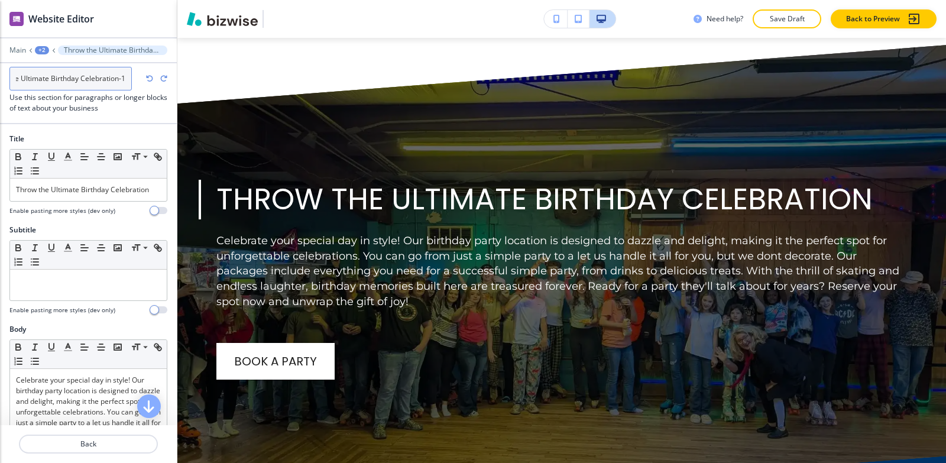
click at [127, 78] on input "Throw the Ultimate Birthday Celebration-1" at bounding box center [70, 79] width 122 height 24
type input "Throw the Ultimate Birthday Celebration"
click at [43, 50] on div "+2" at bounding box center [42, 50] width 14 height 8
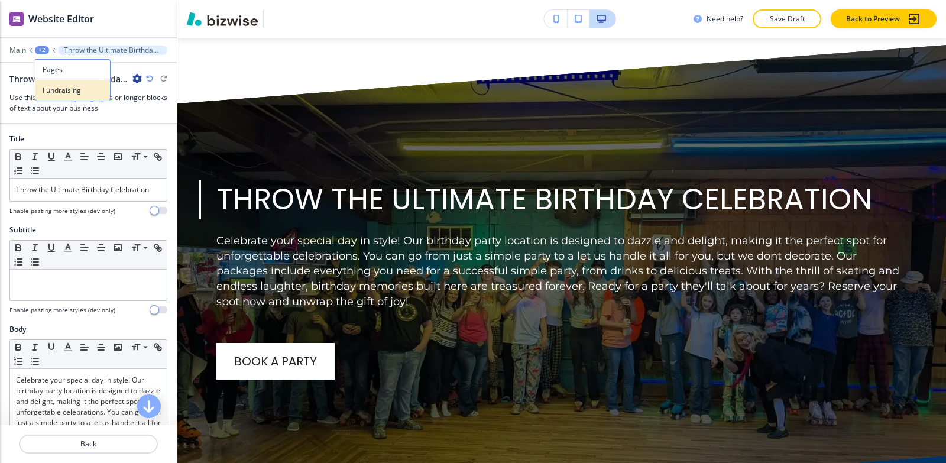
click at [58, 89] on p "Fundraising" at bounding box center [73, 90] width 60 height 11
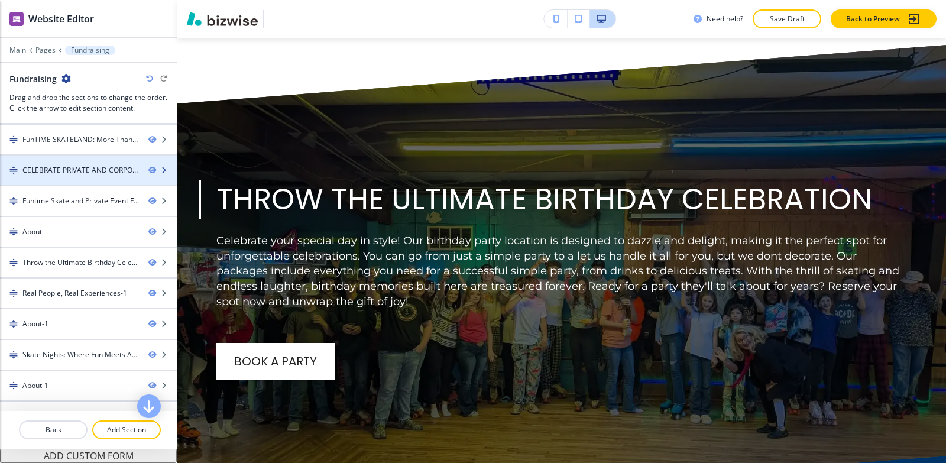
scroll to position [118, 0]
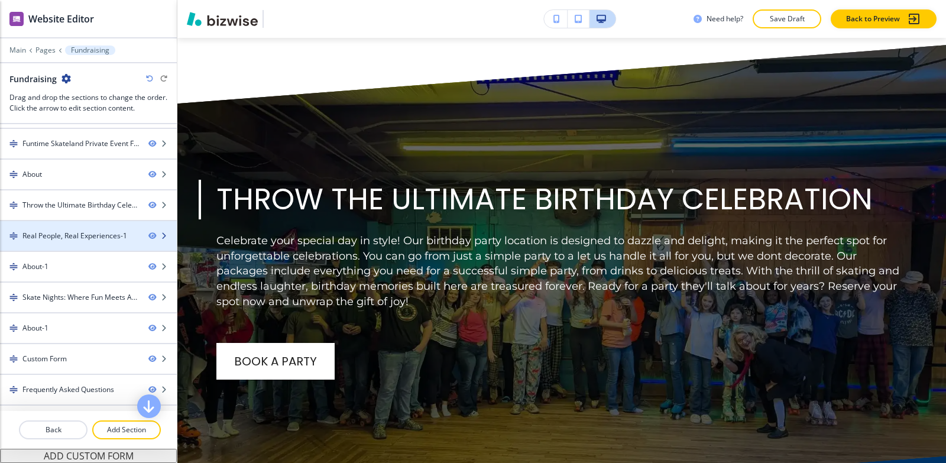
click at [59, 229] on div at bounding box center [88, 225] width 177 height 9
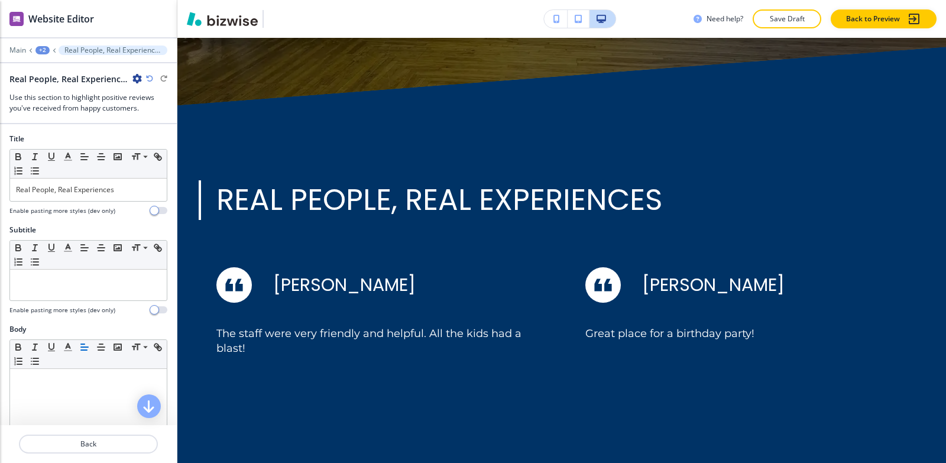
scroll to position [4273, 0]
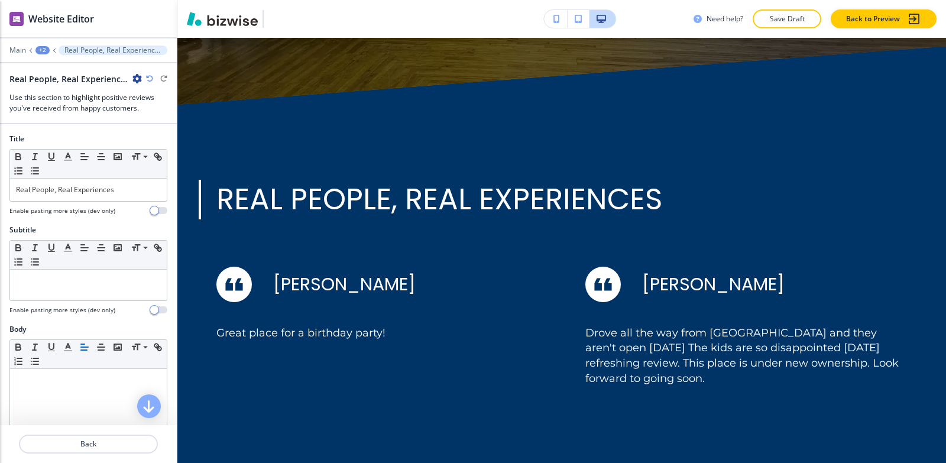
click at [135, 80] on icon "button" at bounding box center [136, 78] width 9 height 9
click at [135, 97] on button "Rename Section" at bounding box center [170, 99] width 76 height 21
click at [127, 82] on input "Real People, Real Experiences-1" at bounding box center [70, 79] width 122 height 24
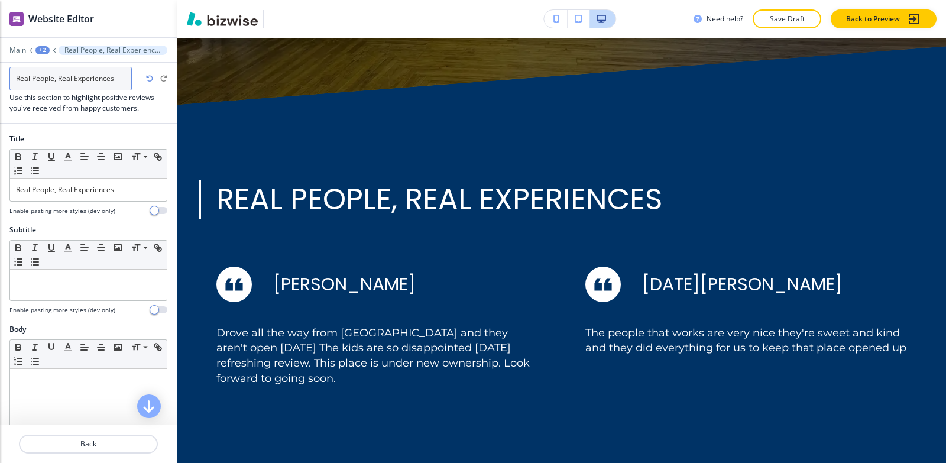
type input "Real People, Real Experiences"
click at [44, 48] on div "+2" at bounding box center [42, 50] width 14 height 8
click at [59, 92] on p "Fundraising" at bounding box center [73, 90] width 60 height 11
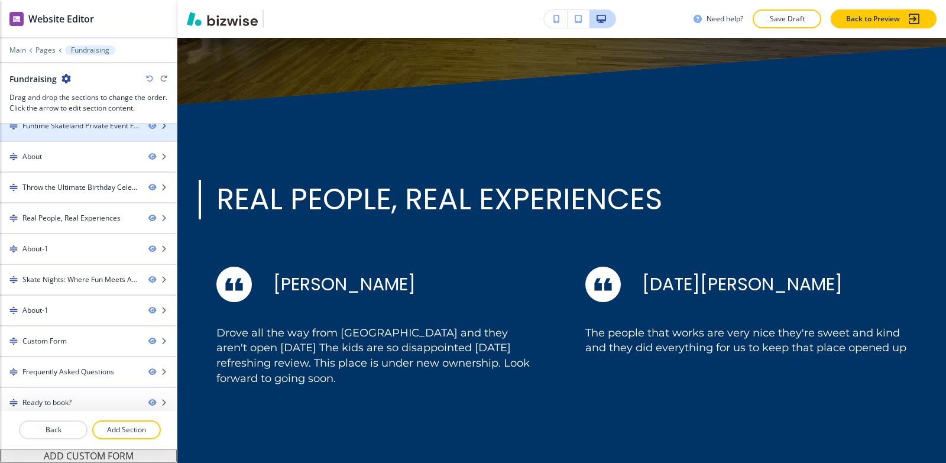
scroll to position [144, 0]
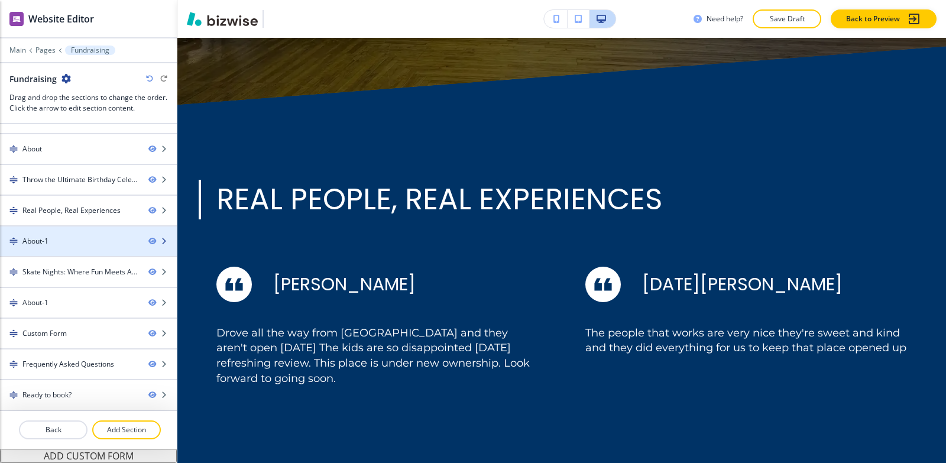
click at [73, 242] on div "About-1" at bounding box center [69, 241] width 139 height 11
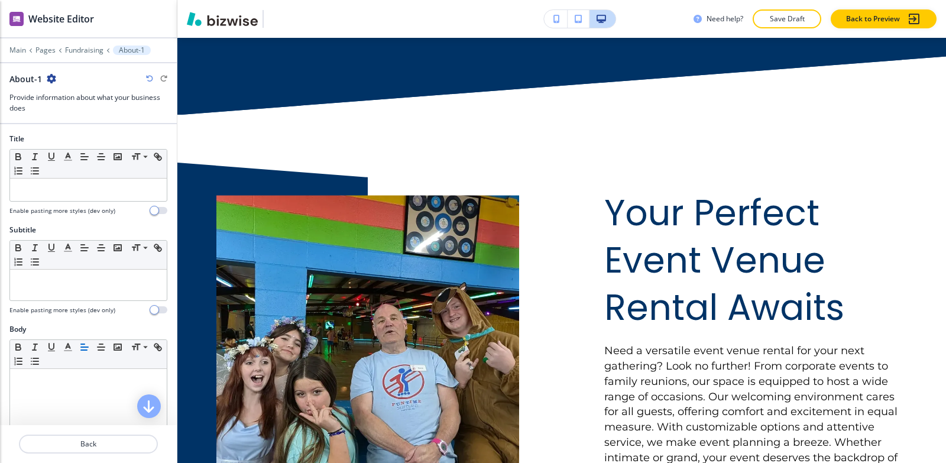
scroll to position [4902, 0]
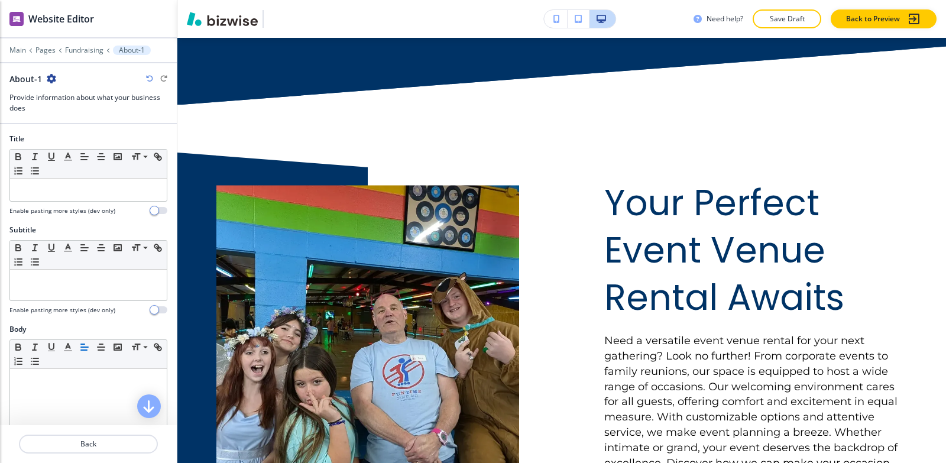
click at [50, 76] on icon "button" at bounding box center [51, 78] width 9 height 9
click at [54, 86] on div at bounding box center [84, 86] width 76 height 5
click at [56, 91] on button "Rename Section" at bounding box center [84, 99] width 76 height 21
click at [59, 82] on input "About-1" at bounding box center [70, 79] width 122 height 24
type input "About"
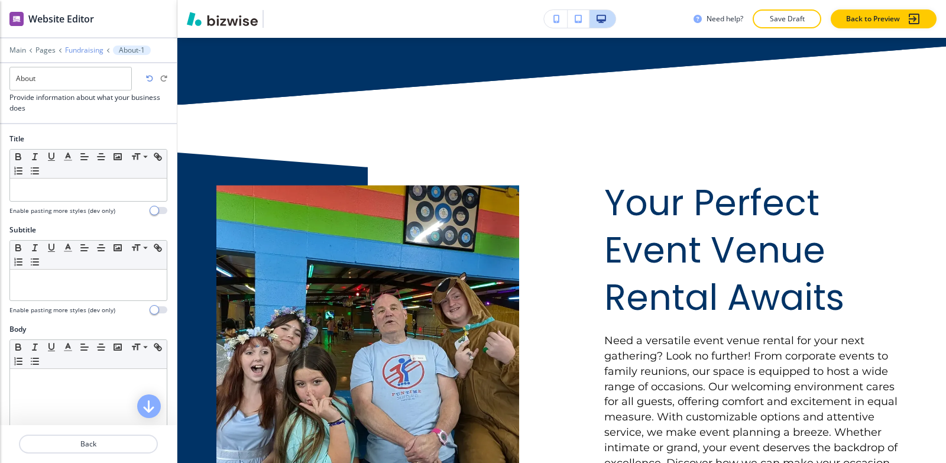
click at [80, 50] on p "Fundraising" at bounding box center [84, 50] width 38 height 8
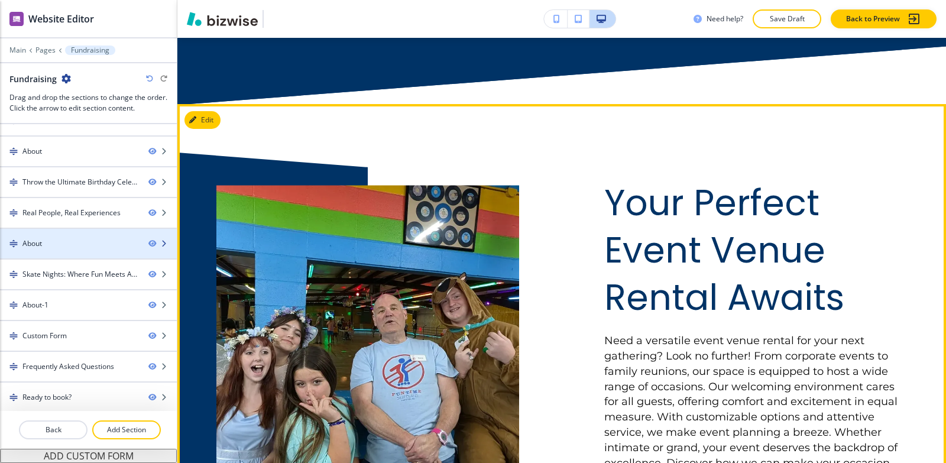
scroll to position [144, 0]
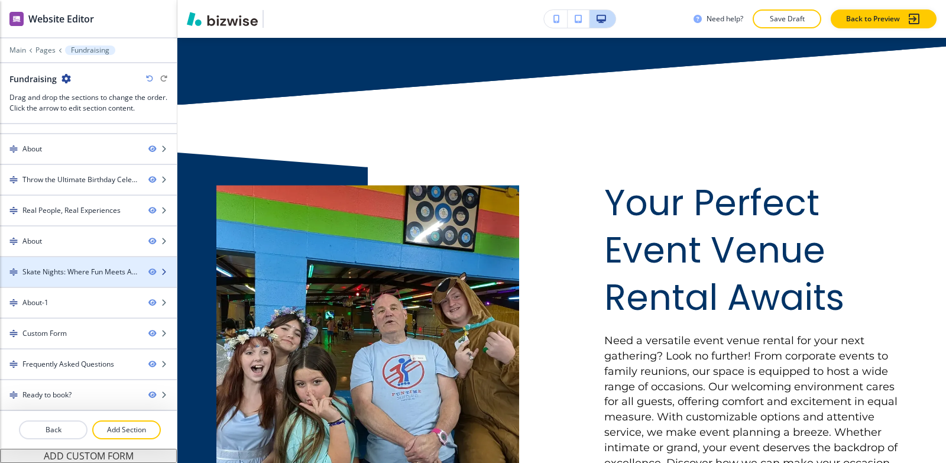
click at [62, 269] on div "Skate Nights: Where Fun Meets Adventure-1" at bounding box center [80, 272] width 117 height 11
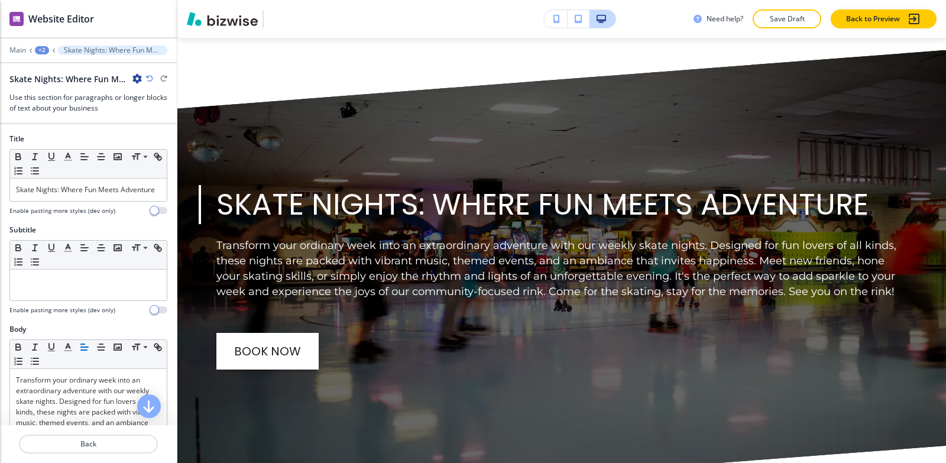
scroll to position [5491, 0]
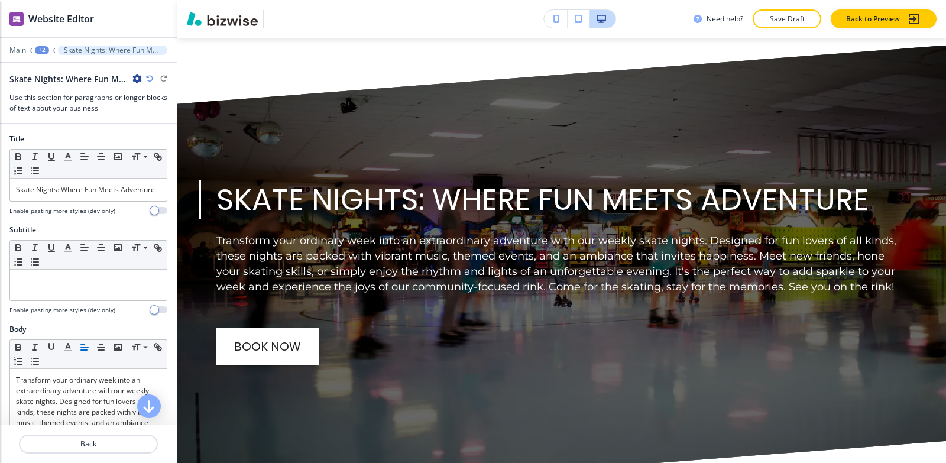
click at [137, 82] on icon "button" at bounding box center [136, 78] width 9 height 9
drag, startPoint x: 137, startPoint y: 101, endPoint x: 131, endPoint y: 95, distance: 8.4
click at [137, 101] on button "Rename Section" at bounding box center [170, 99] width 76 height 21
click at [125, 77] on input "Skate Nights: Where Fun Meets Adventure-1" at bounding box center [70, 79] width 122 height 24
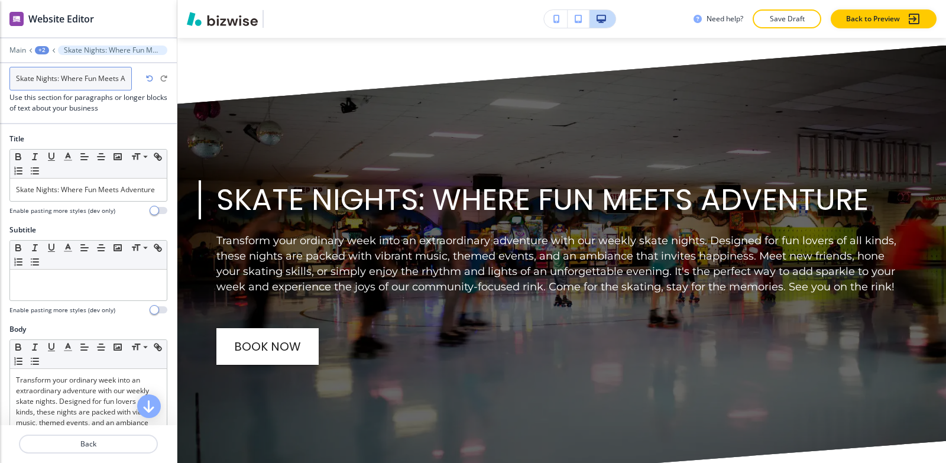
click at [125, 77] on input "Skate Nights: Where Fun Meets Adventure-1" at bounding box center [70, 79] width 122 height 24
click at [127, 77] on input "Skate Nights: Where Fun Meets Adventure-1" at bounding box center [70, 79] width 122 height 24
click at [128, 76] on input "Skate Nights: Where Fun Meets Adventure-1" at bounding box center [70, 79] width 122 height 24
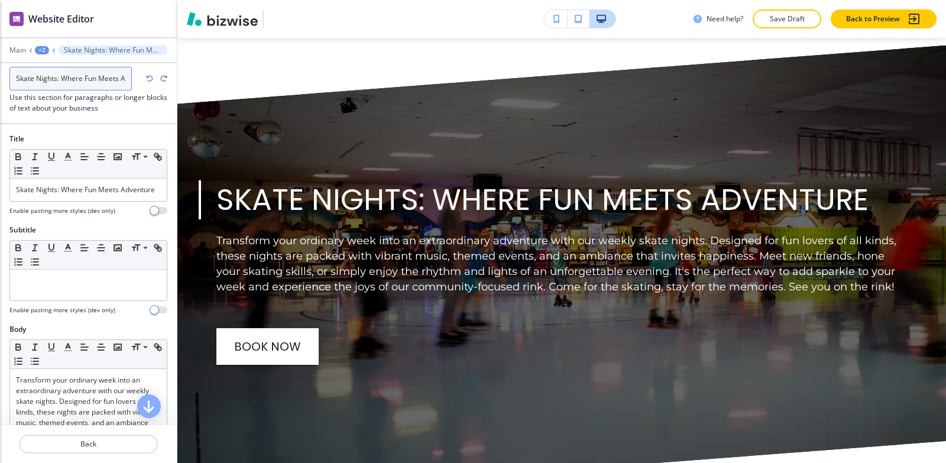
click at [128, 76] on input "Skate Nights: Where Fun Meets Adventure-1" at bounding box center [70, 79] width 122 height 24
click at [128, 77] on input "Skate Nights: Where Fun Meets Adventure-1" at bounding box center [70, 79] width 122 height 24
type input "Skate Nights: Where Fun Meets Adventure"
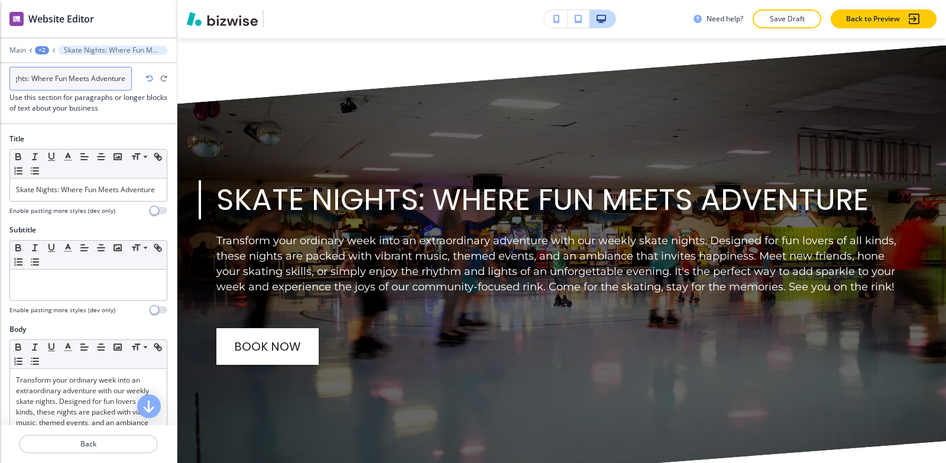
scroll to position [0, 30]
click at [41, 48] on div "+2" at bounding box center [42, 50] width 14 height 8
click at [57, 96] on button "Fundraising" at bounding box center [73, 90] width 76 height 21
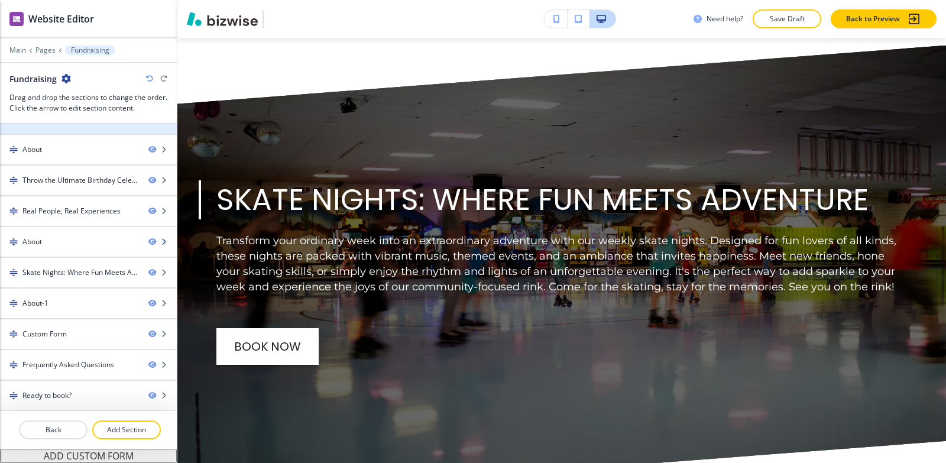
scroll to position [144, 0]
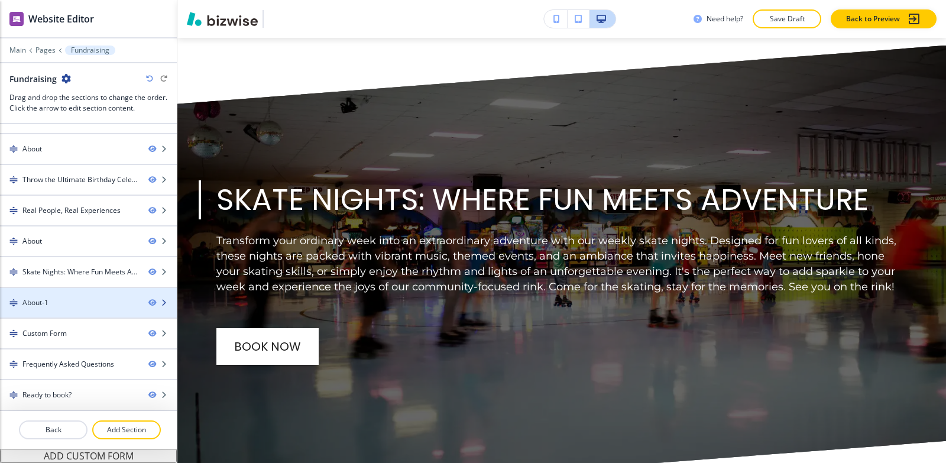
click at [77, 302] on div "About-1" at bounding box center [69, 302] width 139 height 11
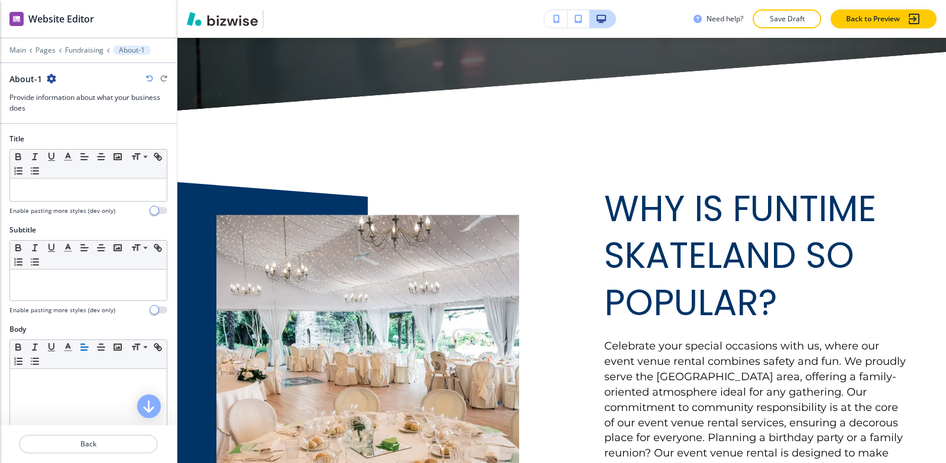
scroll to position [5886, 0]
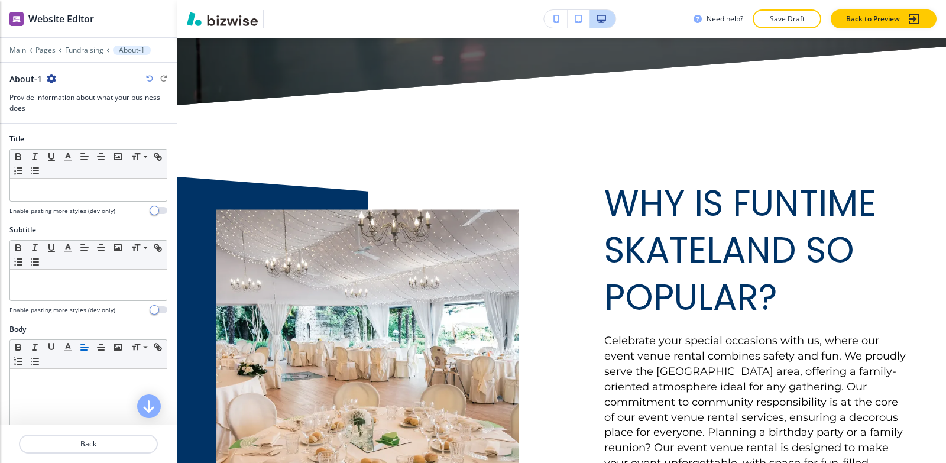
click at [51, 79] on icon "button" at bounding box center [51, 78] width 9 height 9
click at [68, 93] on button "Rename Section" at bounding box center [84, 99] width 76 height 21
click at [68, 79] on input "About-1" at bounding box center [70, 79] width 122 height 24
type input "About"
click at [86, 44] on div at bounding box center [88, 41] width 177 height 7
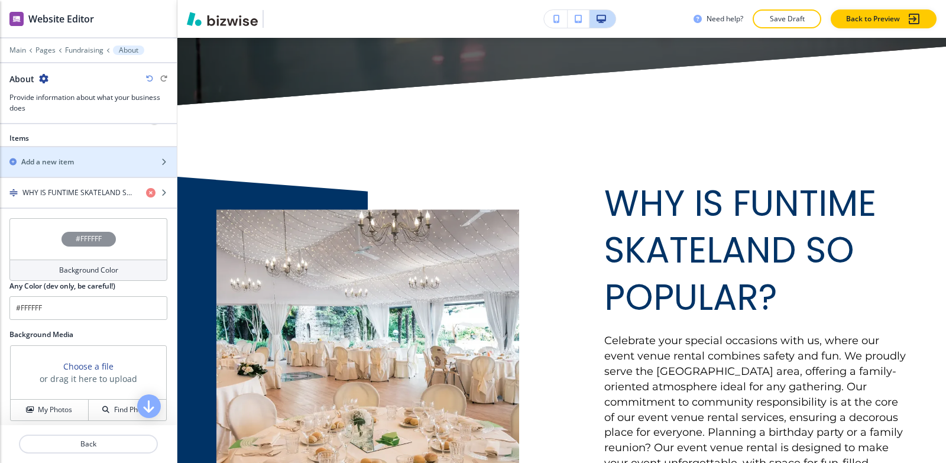
scroll to position [414, 0]
click at [76, 50] on p "Fundraising" at bounding box center [84, 50] width 38 height 8
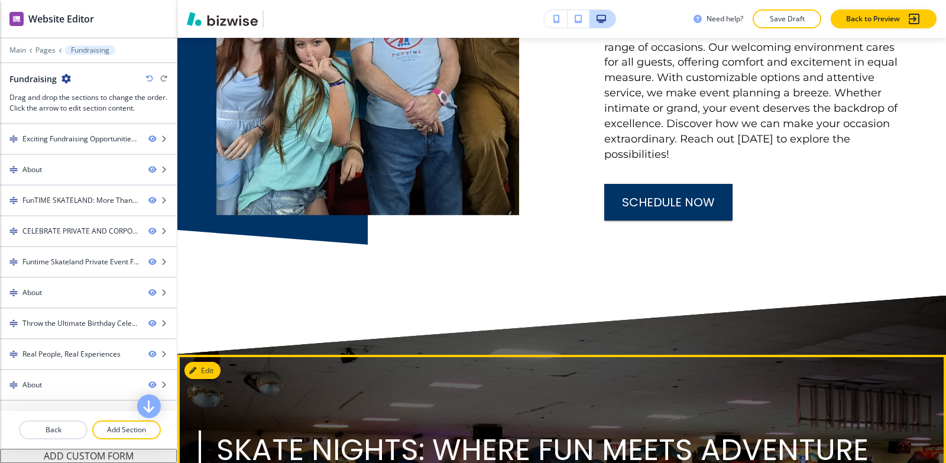
scroll to position [5235, 0]
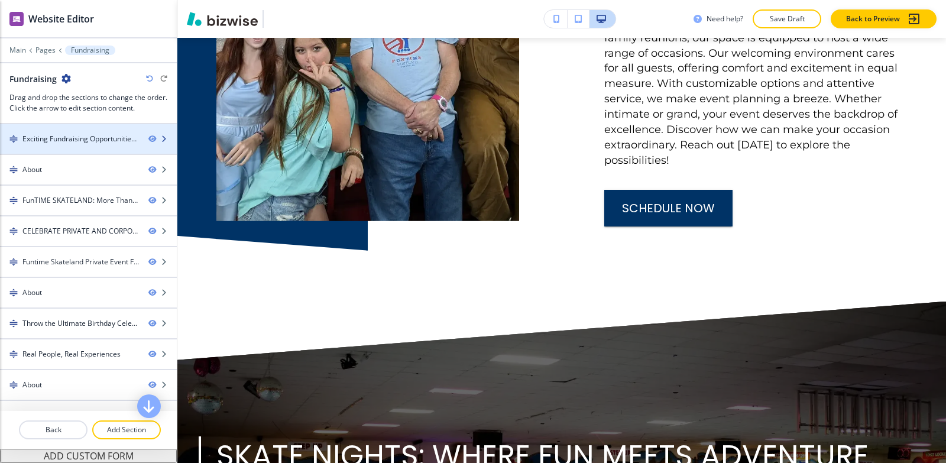
click at [68, 152] on div at bounding box center [88, 148] width 177 height 9
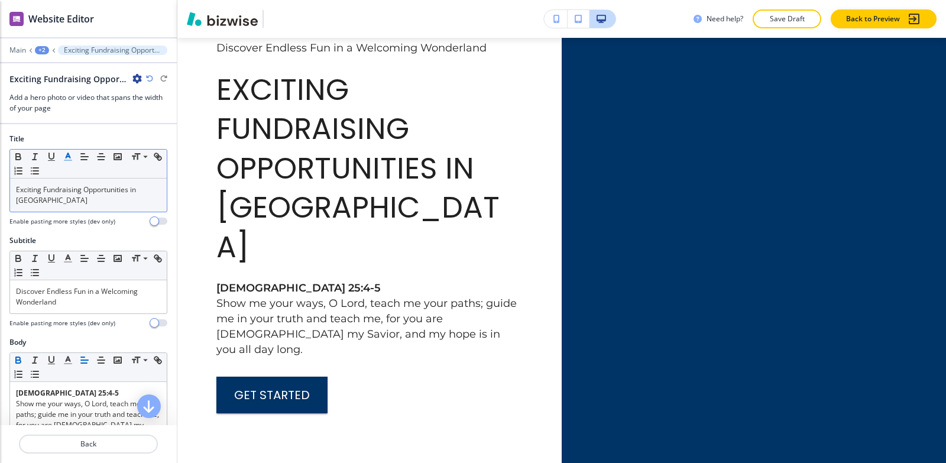
scroll to position [59, 0]
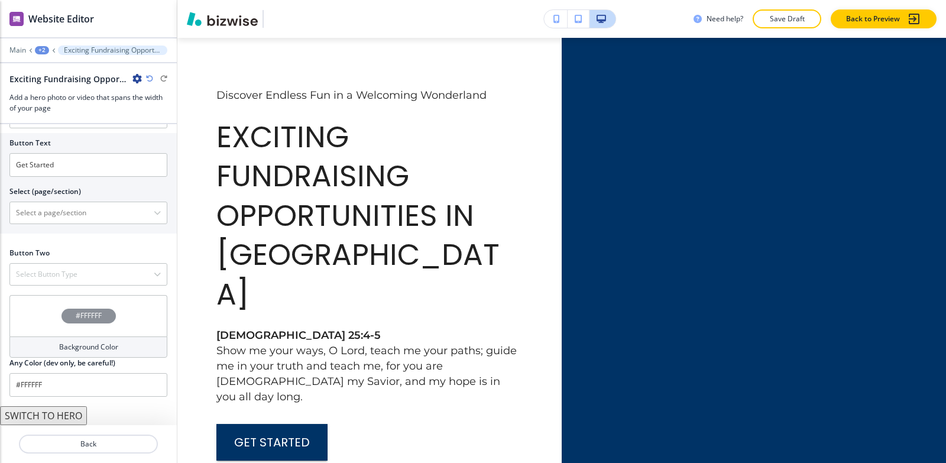
click at [48, 413] on button "SWITCH TO HERO" at bounding box center [43, 415] width 87 height 19
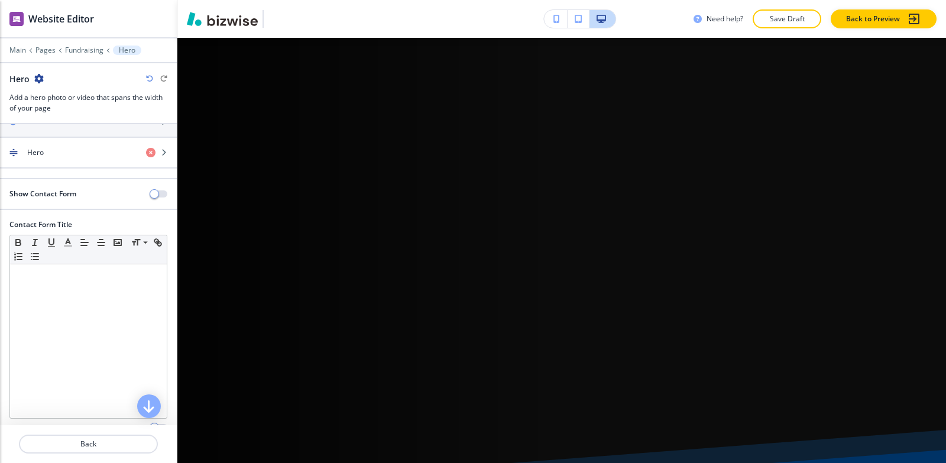
scroll to position [0, 0]
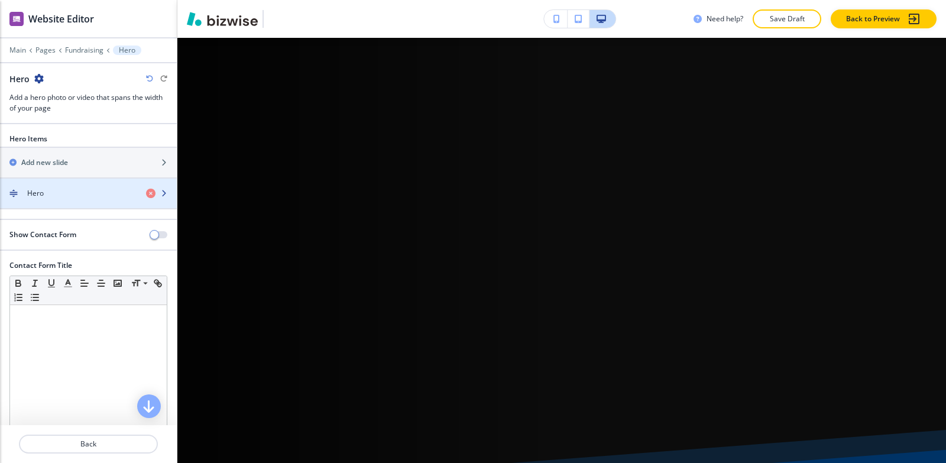
click at [79, 195] on div "Hero" at bounding box center [68, 193] width 137 height 11
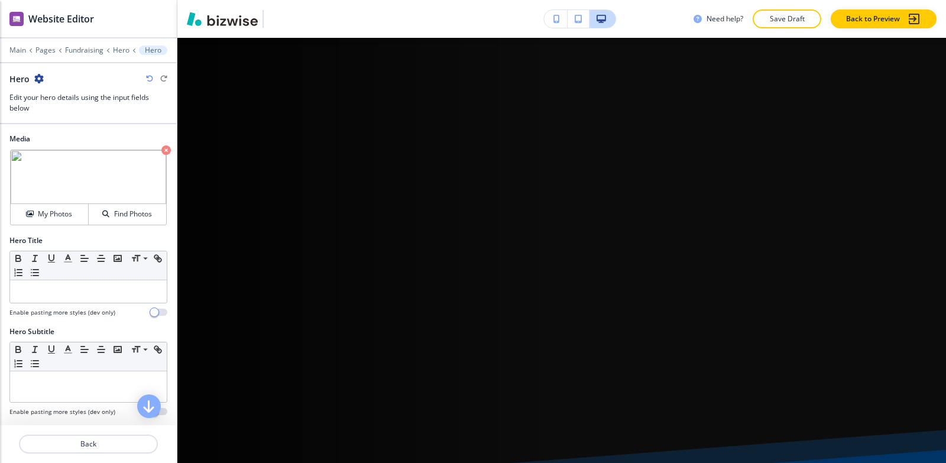
click at [161, 153] on icon "button" at bounding box center [165, 149] width 9 height 9
click at [40, 212] on h4 "My Photos" at bounding box center [55, 214] width 34 height 11
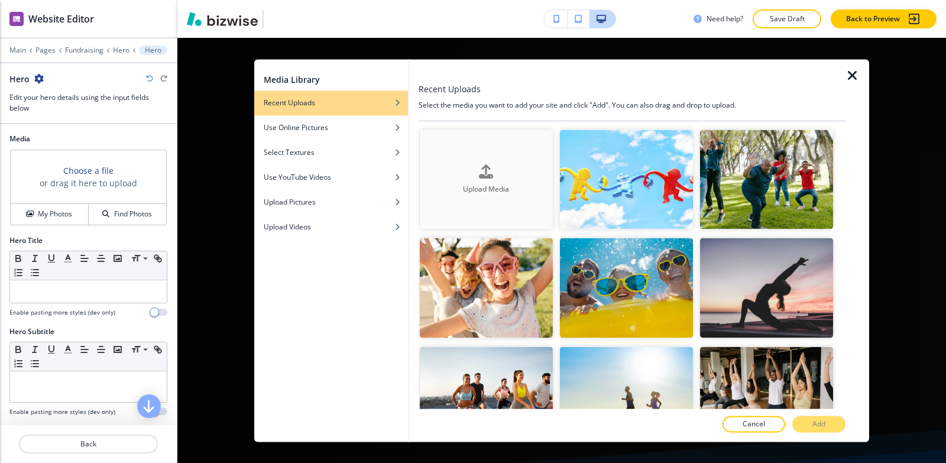
click at [529, 159] on button "Upload Media" at bounding box center [486, 180] width 133 height 100
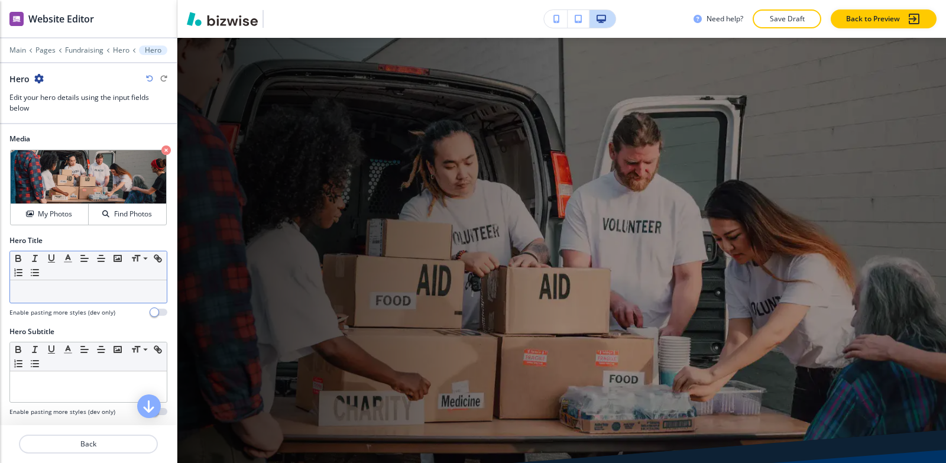
click at [51, 290] on p at bounding box center [88, 291] width 145 height 11
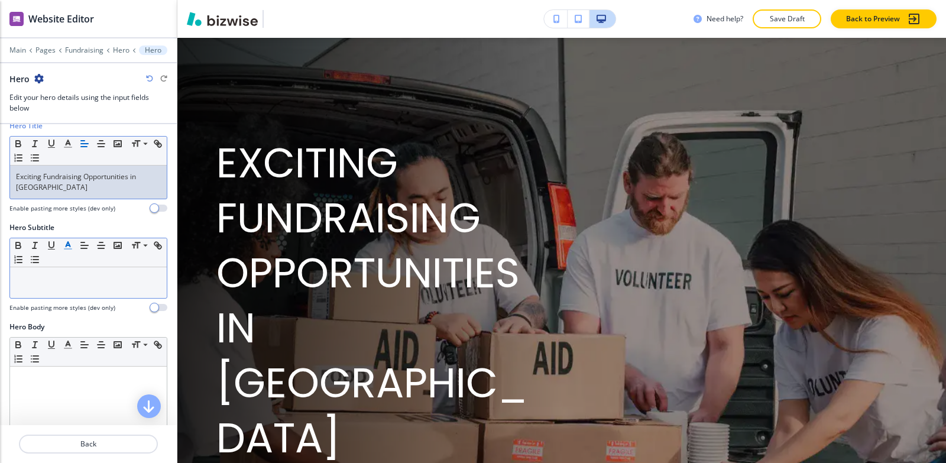
scroll to position [118, 0]
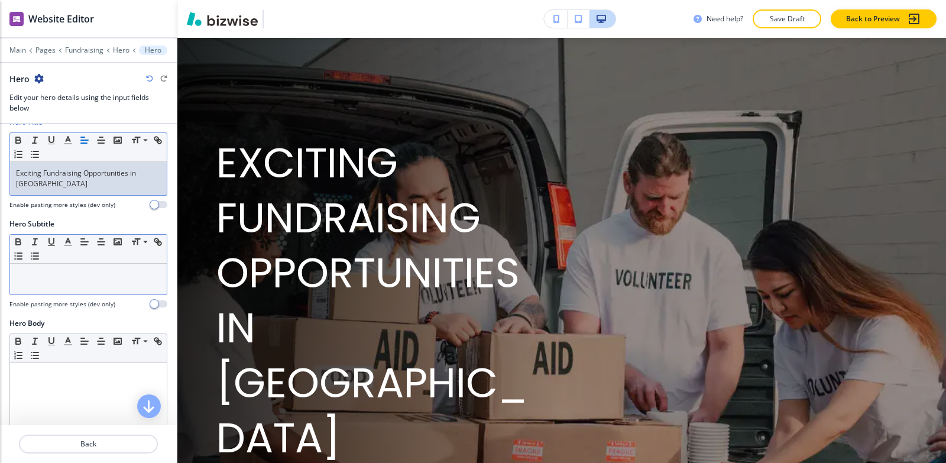
click at [36, 279] on p at bounding box center [88, 275] width 145 height 11
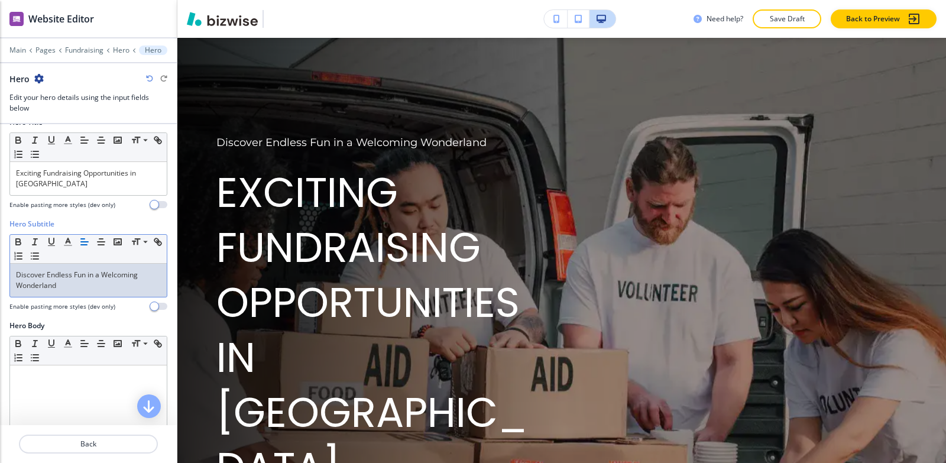
scroll to position [237, 0]
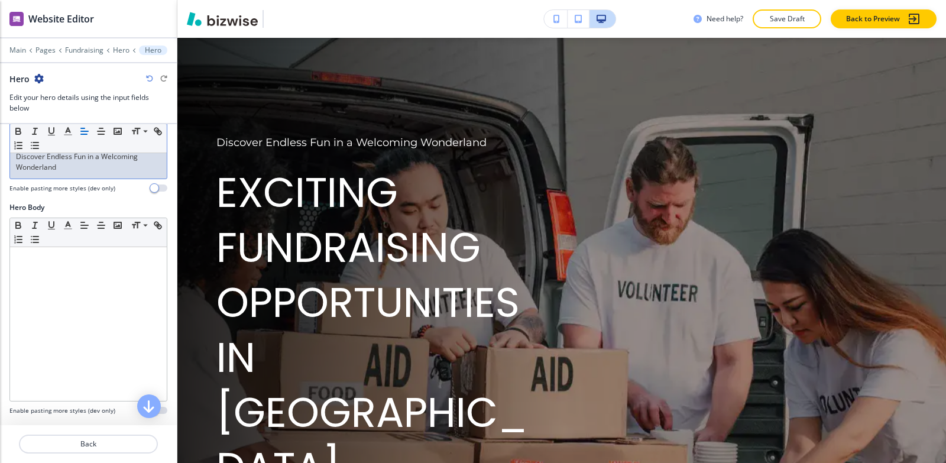
click at [41, 313] on div at bounding box center [88, 324] width 157 height 154
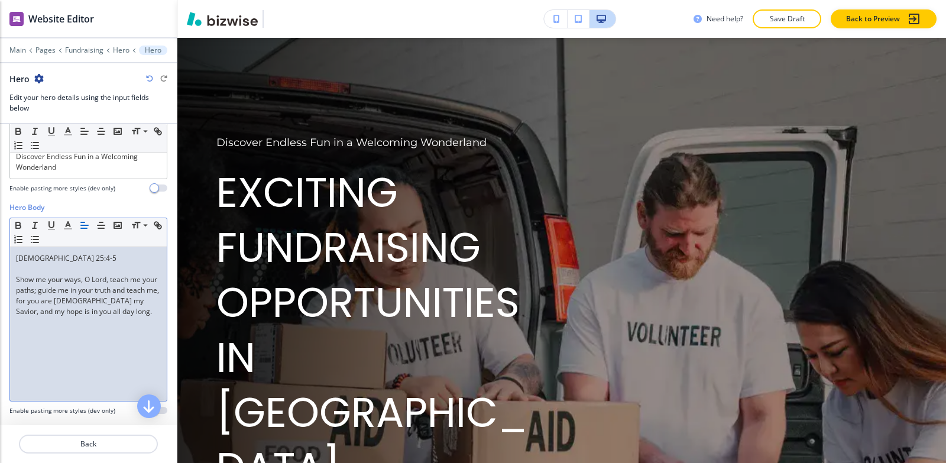
scroll to position [0, 0]
click at [9, 273] on div "Hero Body Small Normal Large Huge [DEMOGRAPHIC_DATA] 25:4-5 Show me your ways, …" at bounding box center [88, 313] width 177 height 222
click at [12, 277] on div "[DEMOGRAPHIC_DATA] 25:4-5 Show me your ways, O [DEMOGRAPHIC_DATA], teach me you…" at bounding box center [88, 324] width 157 height 154
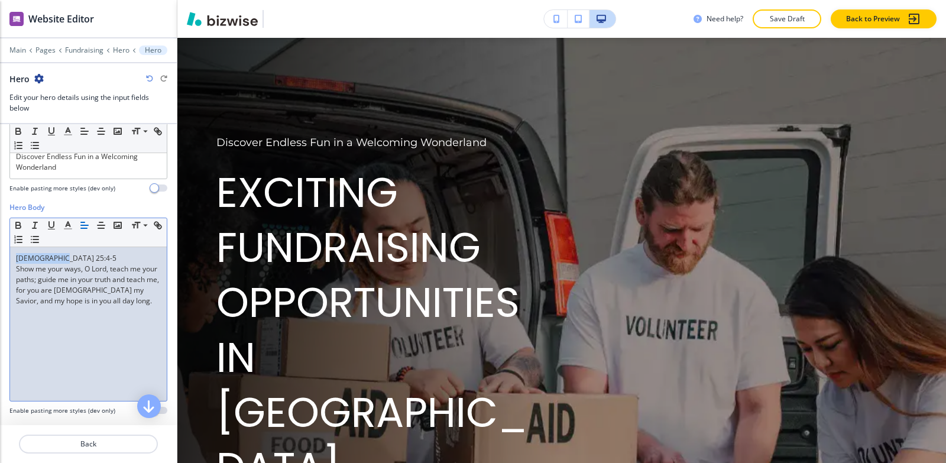
drag, startPoint x: 70, startPoint y: 255, endPoint x: 0, endPoint y: 259, distance: 70.5
click at [0, 259] on div "Hero Body Small Normal Large Huge [DEMOGRAPHIC_DATA] 25:4-5 Show me your ways, …" at bounding box center [88, 313] width 177 height 222
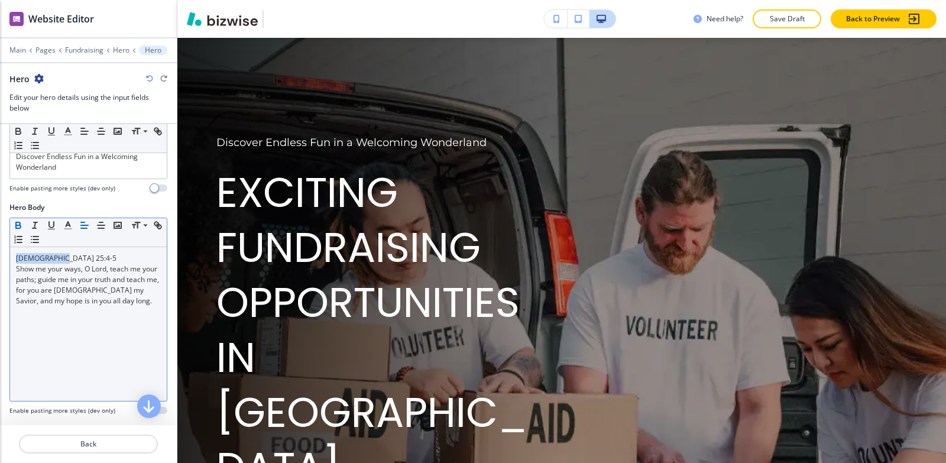
click at [19, 227] on icon "button" at bounding box center [18, 225] width 11 height 11
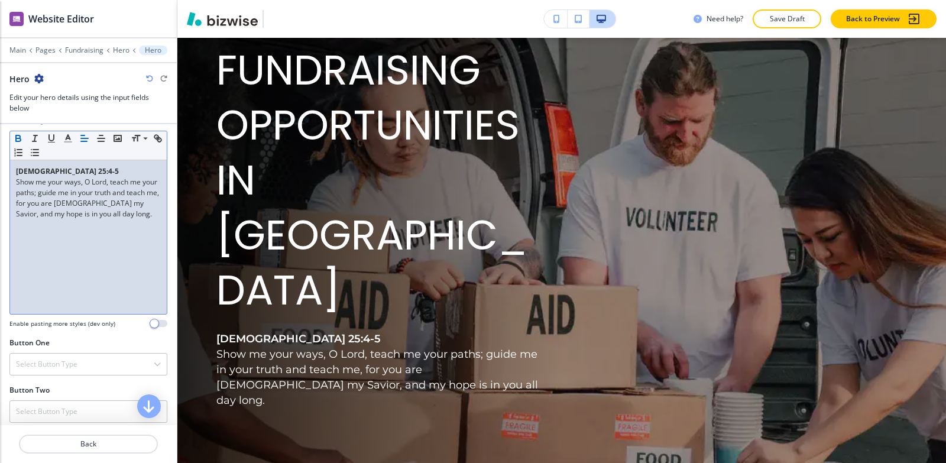
scroll to position [414, 0]
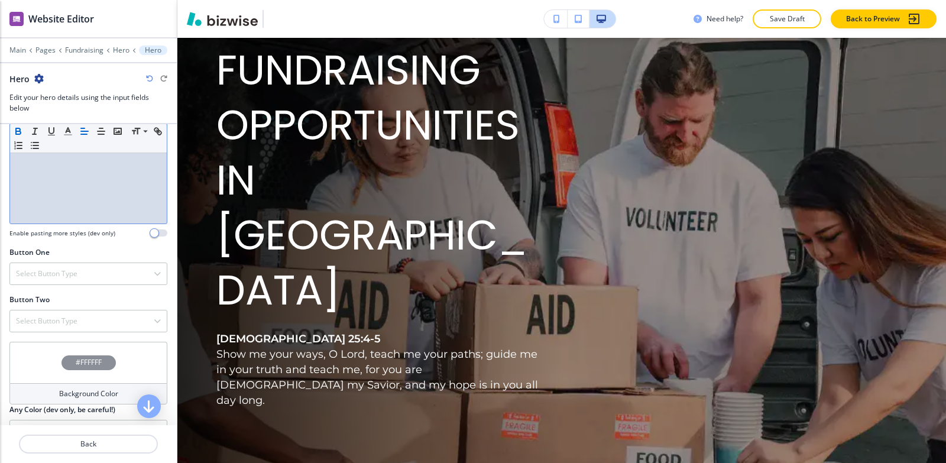
click at [99, 286] on div "Button One Select Button Type Telephone External Link Social Media Email File S…" at bounding box center [88, 270] width 177 height 47
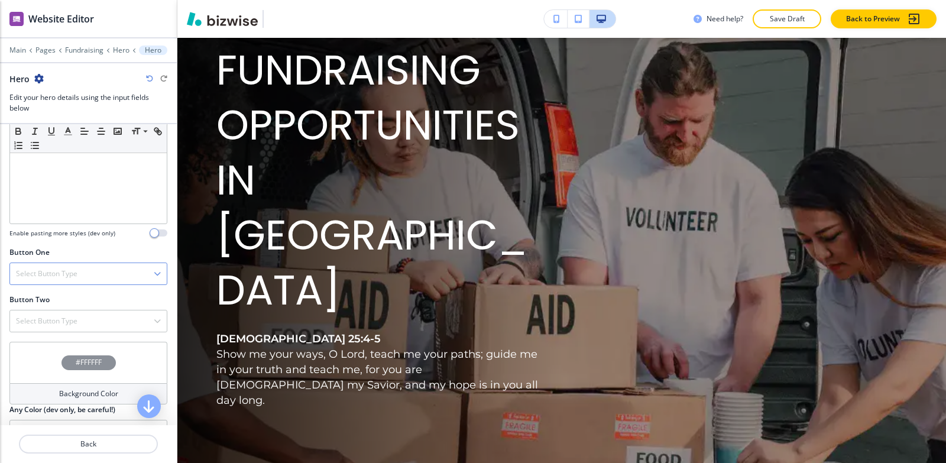
click at [102, 280] on div "Select Button Type" at bounding box center [88, 273] width 157 height 21
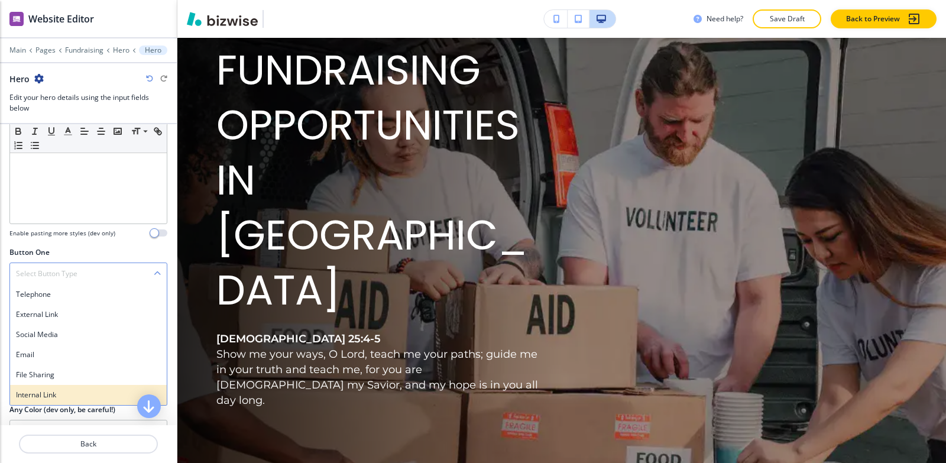
click at [92, 394] on h4 "Internal Link" at bounding box center [88, 395] width 145 height 11
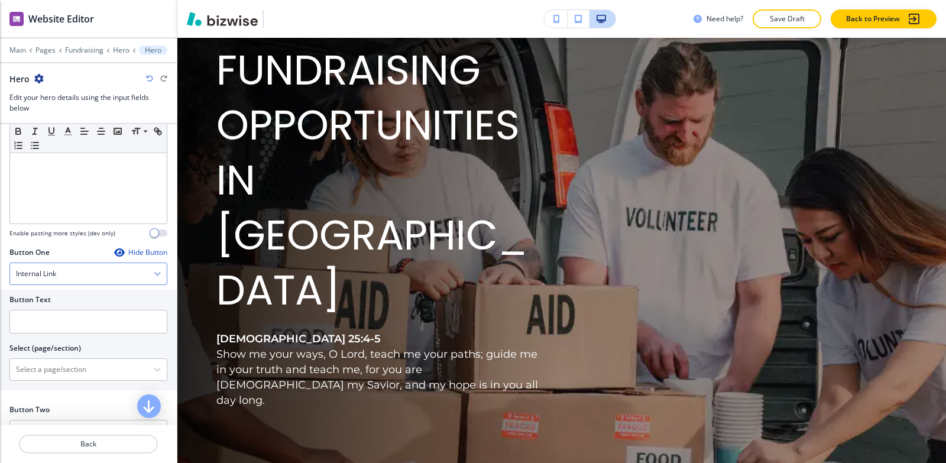
click at [80, 264] on div "Internal Link" at bounding box center [88, 273] width 157 height 21
click at [102, 428] on div at bounding box center [88, 429] width 177 height 9
click at [42, 317] on input "text" at bounding box center [88, 322] width 158 height 24
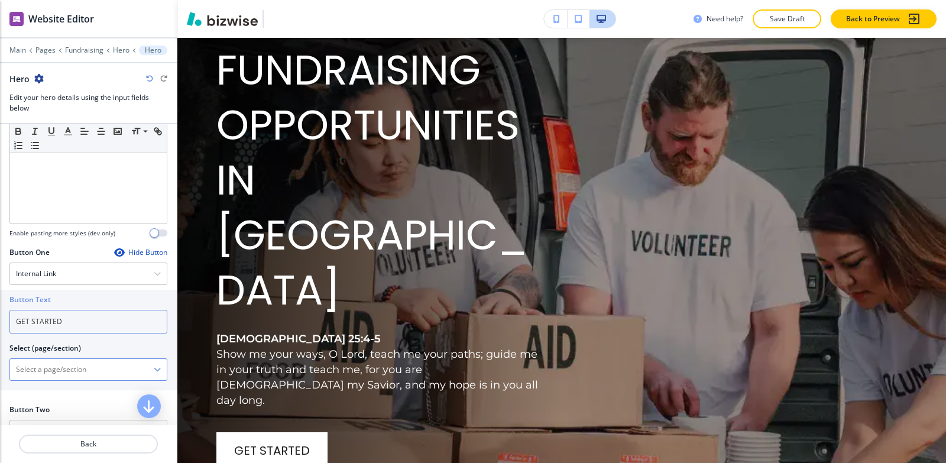
type input "GET STARTED"
click at [61, 367] on \(page\/section\) "Manual Input" at bounding box center [82, 370] width 144 height 20
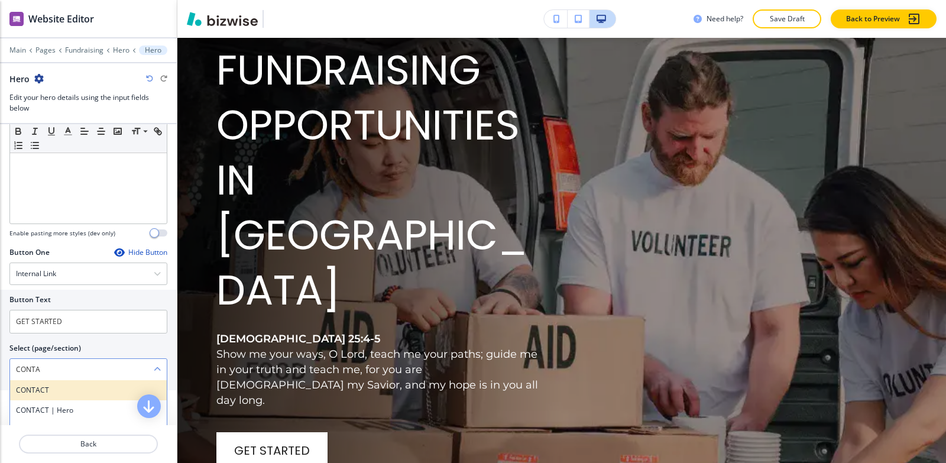
click at [88, 388] on h4 "CONTACT" at bounding box center [88, 390] width 145 height 11
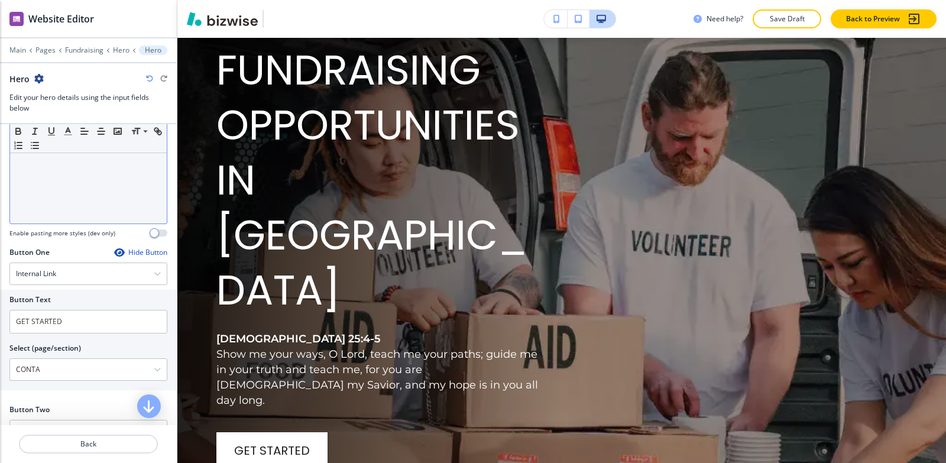
type \(page\/section\) "CONTACT"
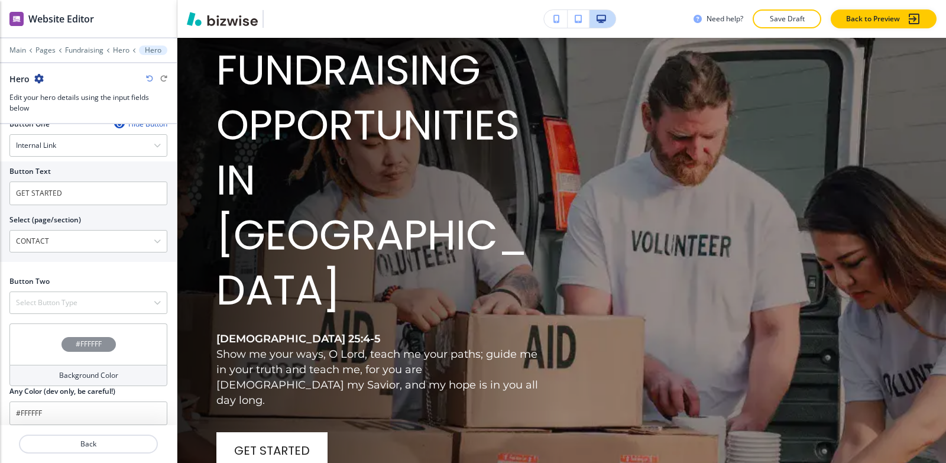
scroll to position [552, 0]
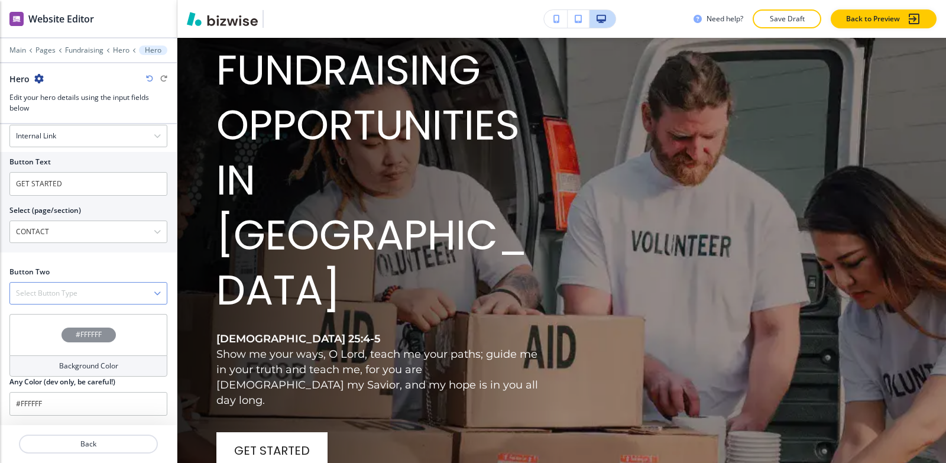
click at [35, 296] on h4 "Select Button Type" at bounding box center [47, 293] width 62 height 11
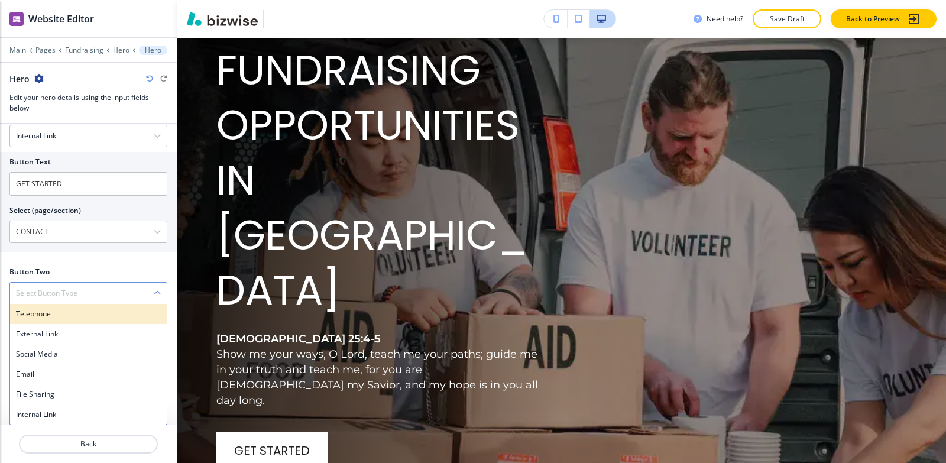
click at [58, 314] on h4 "Telephone" at bounding box center [88, 314] width 145 height 11
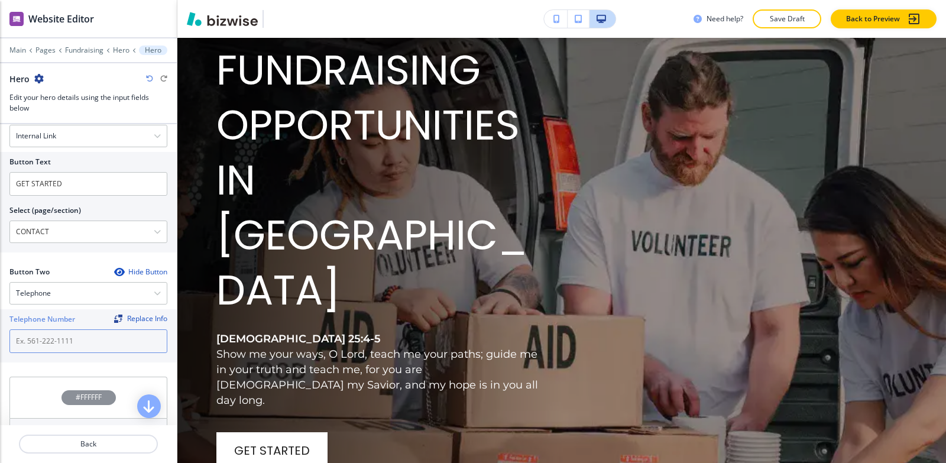
click at [34, 347] on input "text" at bounding box center [88, 341] width 158 height 24
paste input "[PHONE_NUMBER]"
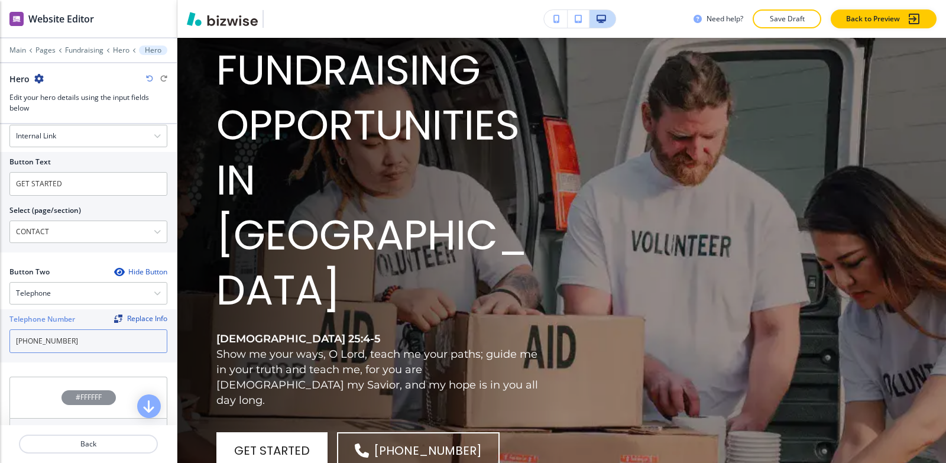
click at [15, 340] on input "[PHONE_NUMBER]" at bounding box center [88, 341] width 158 height 24
click at [33, 344] on input "([PHONE_NUMBER]" at bounding box center [88, 341] width 158 height 24
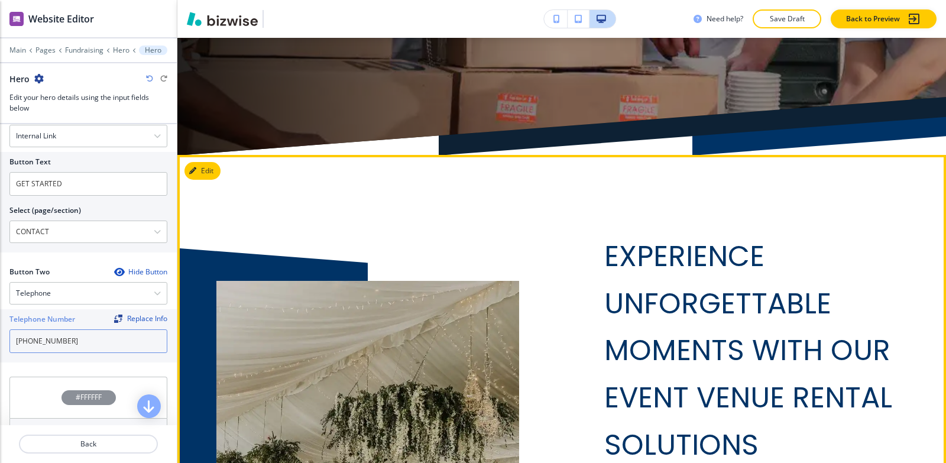
scroll to position [710, 0]
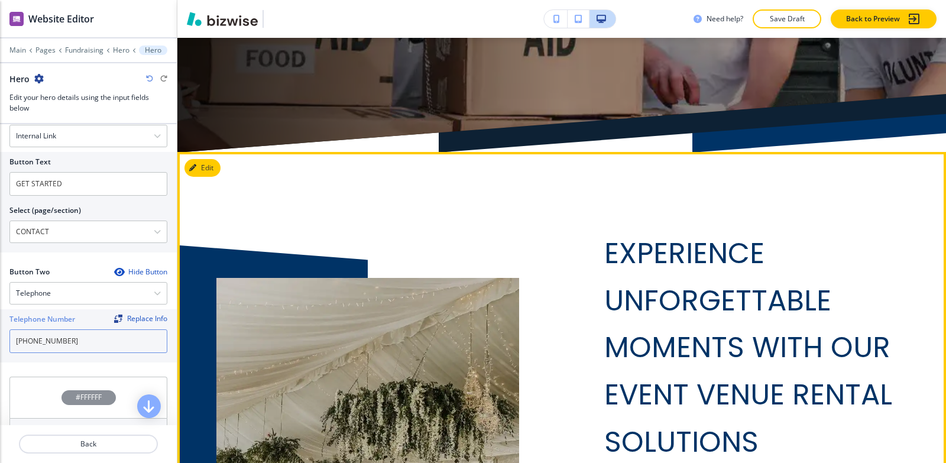
type input "[PHONE_NUMBER]"
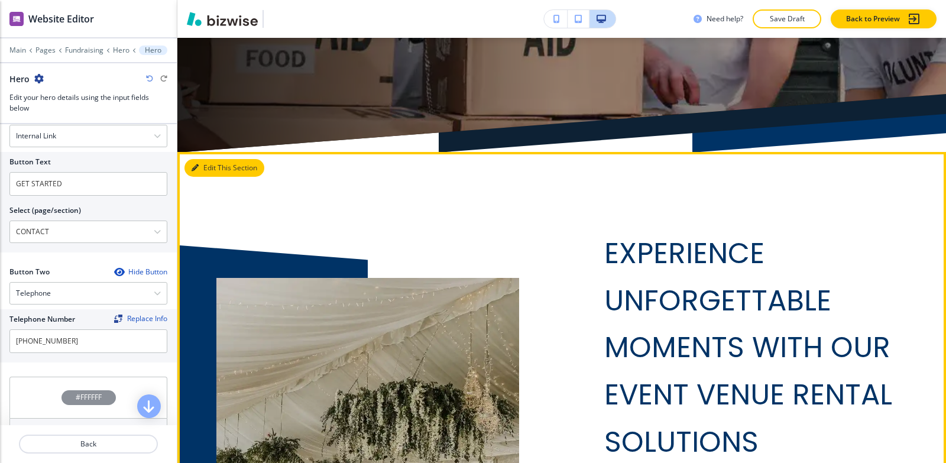
click at [215, 159] on button "Edit This Section" at bounding box center [225, 168] width 80 height 18
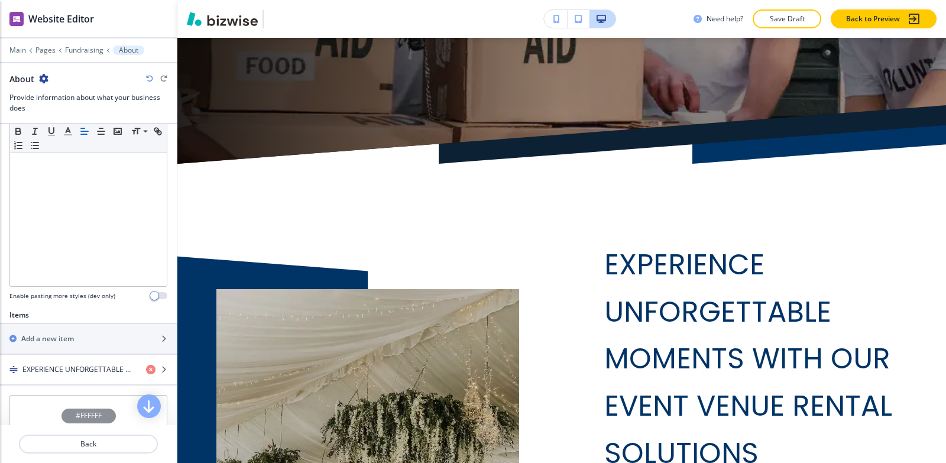
scroll to position [296, 0]
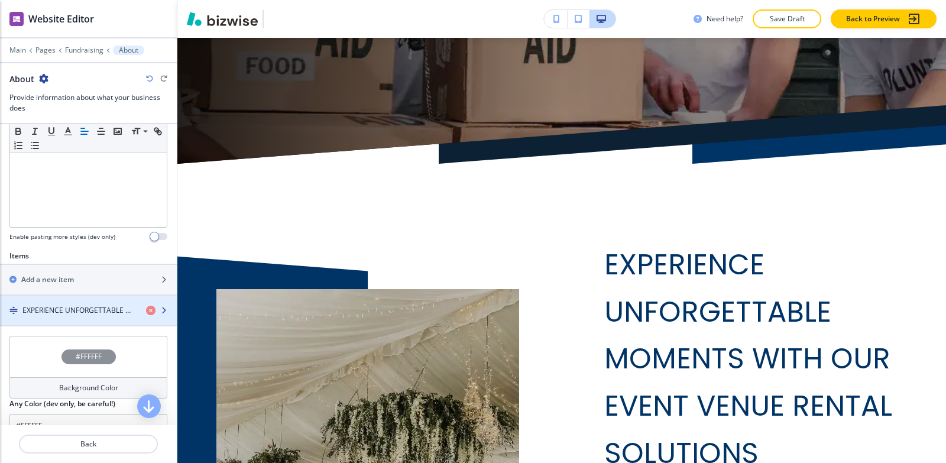
click at [34, 321] on div "button" at bounding box center [88, 320] width 177 height 9
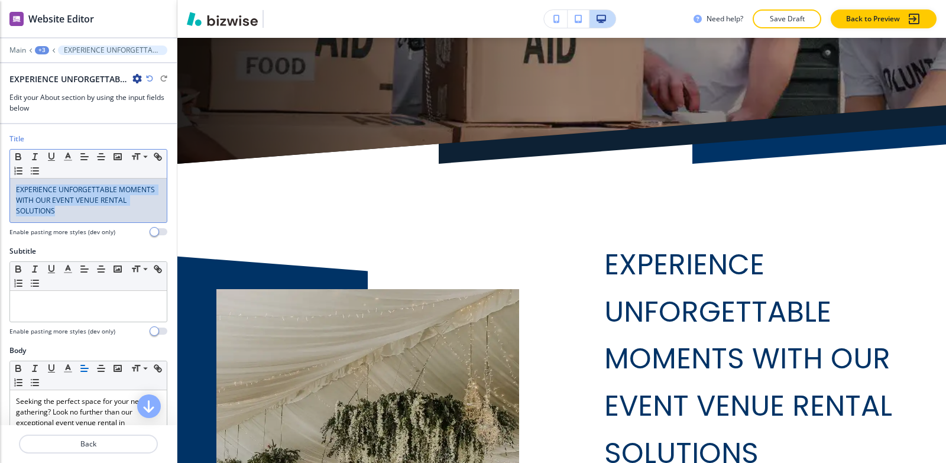
drag, startPoint x: 69, startPoint y: 215, endPoint x: 0, endPoint y: 168, distance: 83.8
click at [0, 168] on div "Title Small Normal Large Huge EXPERIENCE UNFORGETTABLE MOMENTS WITH OUR EVENT V…" at bounding box center [88, 190] width 177 height 112
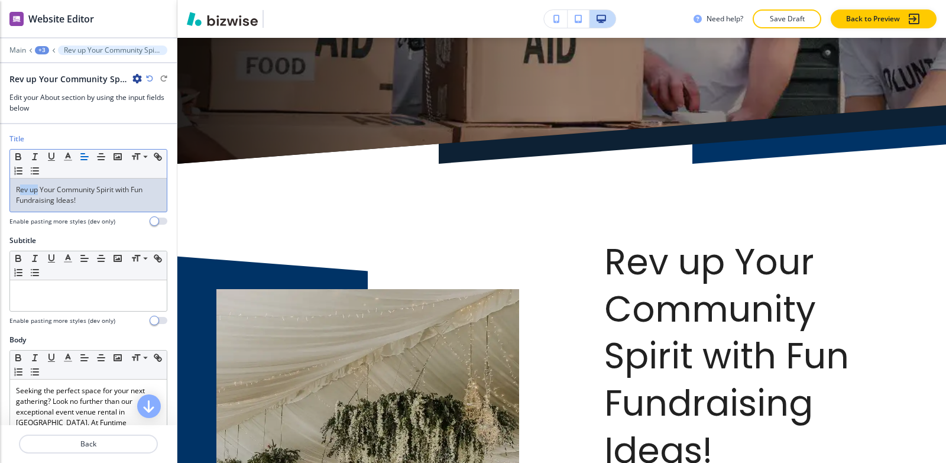
drag, startPoint x: 37, startPoint y: 192, endPoint x: 21, endPoint y: 188, distance: 16.9
click at [21, 188] on p "Rev up Your Community Spirit with Fun Fundraising Ideas!" at bounding box center [88, 195] width 145 height 21
drag, startPoint x: 56, startPoint y: 188, endPoint x: 47, endPoint y: 189, distance: 9.0
click at [47, 189] on p "REV UP Your Community Spirit with Fun Fundraising Ideas!" at bounding box center [88, 195] width 145 height 21
drag, startPoint x: 57, startPoint y: 189, endPoint x: 46, endPoint y: 189, distance: 11.2
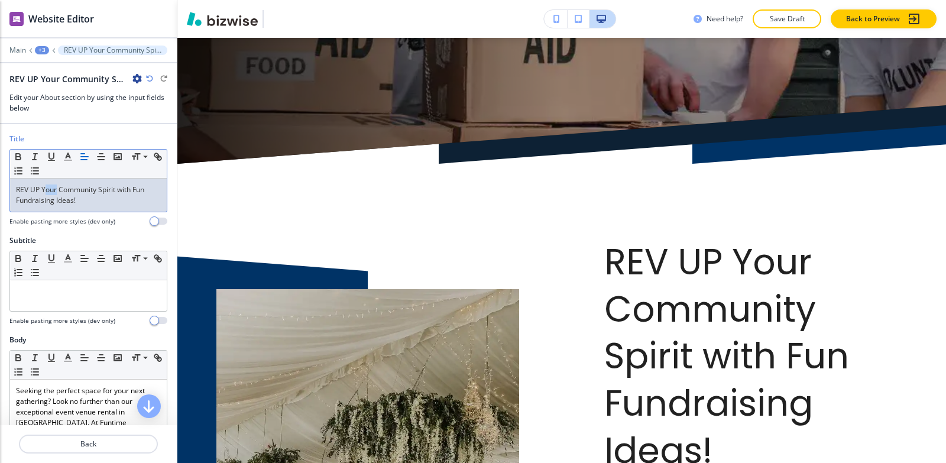
click at [46, 189] on p "REV UP Your Community Spirit with Fun Fundraising Ideas!" at bounding box center [88, 195] width 145 height 21
drag, startPoint x: 101, startPoint y: 188, endPoint x: 67, endPoint y: 188, distance: 33.7
click at [67, 188] on p "REV UP YOUR Community Spirit with Fun Fundraising Ideas!" at bounding box center [88, 195] width 145 height 21
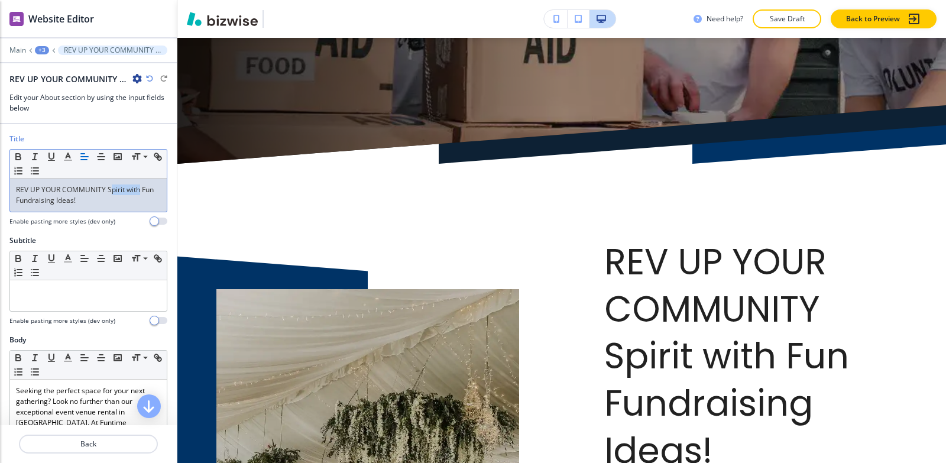
drag, startPoint x: 140, startPoint y: 189, endPoint x: 112, endPoint y: 189, distance: 27.8
click at [112, 189] on p "REV UP YOUR COMMUNITY Spirit with Fun Fundraising Ideas!" at bounding box center [88, 195] width 145 height 21
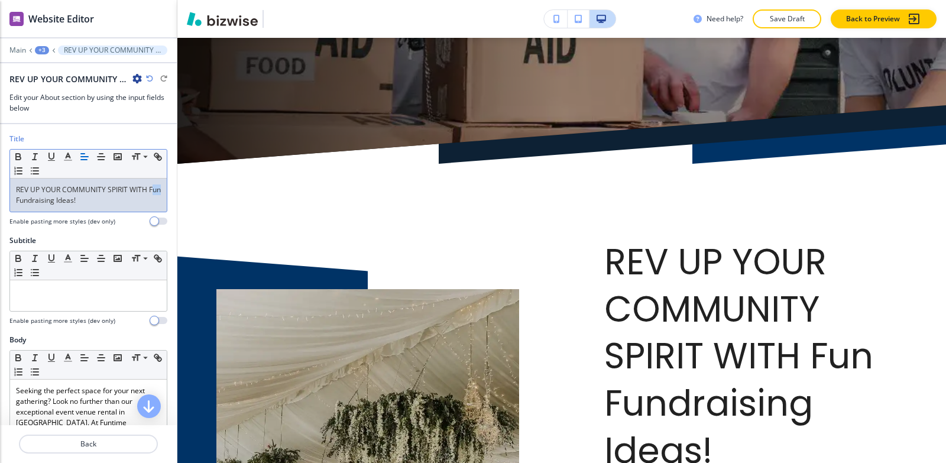
drag, startPoint x: 27, startPoint y: 200, endPoint x: 21, endPoint y: 201, distance: 6.5
click at [21, 201] on p "REV UP YOUR COMMUNITY SPIRIT WITH Fun Fundraising Ideas!" at bounding box center [88, 195] width 145 height 21
drag, startPoint x: 70, startPoint y: 200, endPoint x: 39, endPoint y: 202, distance: 31.4
click at [39, 202] on p "REV UP YOUR COMMUNITY SPIRIT WITH FUN Fundraising Ideas!" at bounding box center [88, 195] width 145 height 21
click at [38, 202] on p "REV UP YOUR COMMUNITY SPIRIT WITH FUN Fundraising Ideas!" at bounding box center [88, 195] width 145 height 21
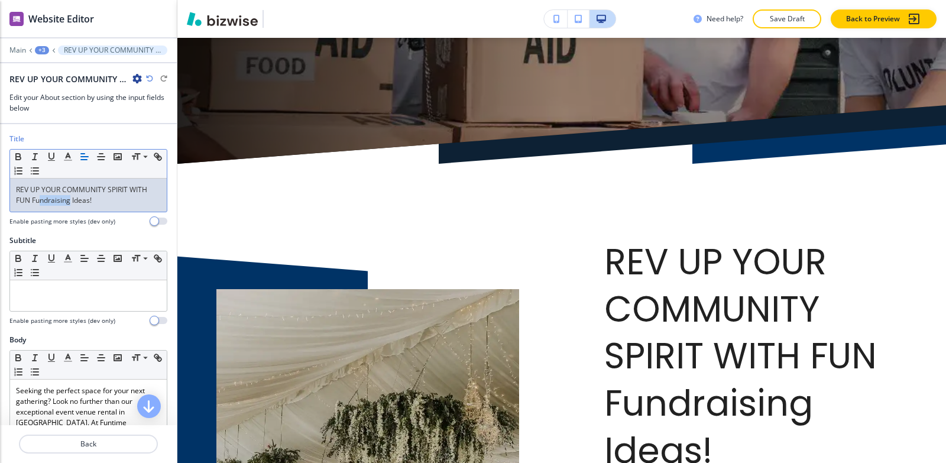
click at [60, 205] on p "REV UP YOUR COMMUNITY SPIRIT WITH FUN Fundraising Ideas!" at bounding box center [88, 195] width 145 height 21
drag, startPoint x: 70, startPoint y: 200, endPoint x: 35, endPoint y: 200, distance: 34.3
click at [35, 200] on p "REV UP YOUR COMMUNITY SPIRIT WITH FUN Fundraising Ideas!" at bounding box center [88, 195] width 145 height 21
drag, startPoint x: 97, startPoint y: 200, endPoint x: 80, endPoint y: 199, distance: 17.2
click at [80, 199] on p "REV UP YOUR COMMUNITY SPIRIT WITH FUN FUNDRAISING Ideas!" at bounding box center [88, 195] width 145 height 21
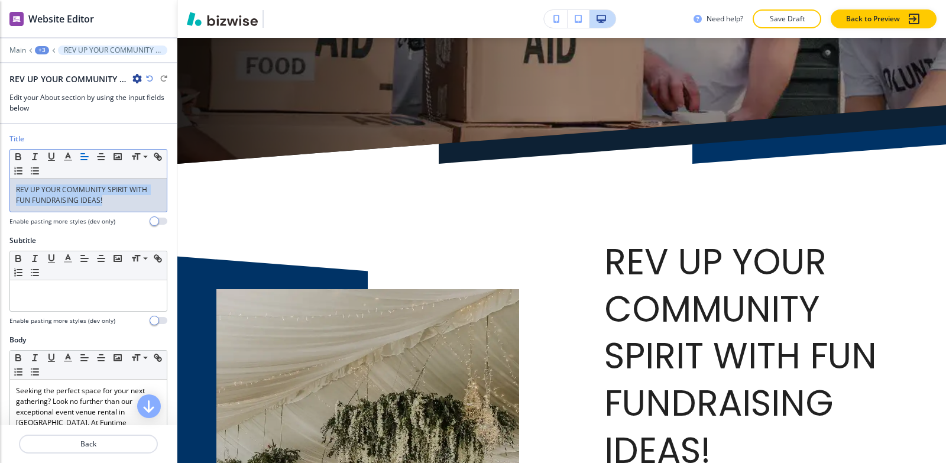
drag, startPoint x: 117, startPoint y: 204, endPoint x: 1, endPoint y: 172, distance: 119.8
click at [0, 172] on div "Title Small Normal Large Huge REV UP YOUR COMMUNITY SPIRIT WITH FUN FUNDRAISING…" at bounding box center [88, 185] width 177 height 102
click at [69, 157] on line "button" at bounding box center [67, 157] width 3 height 0
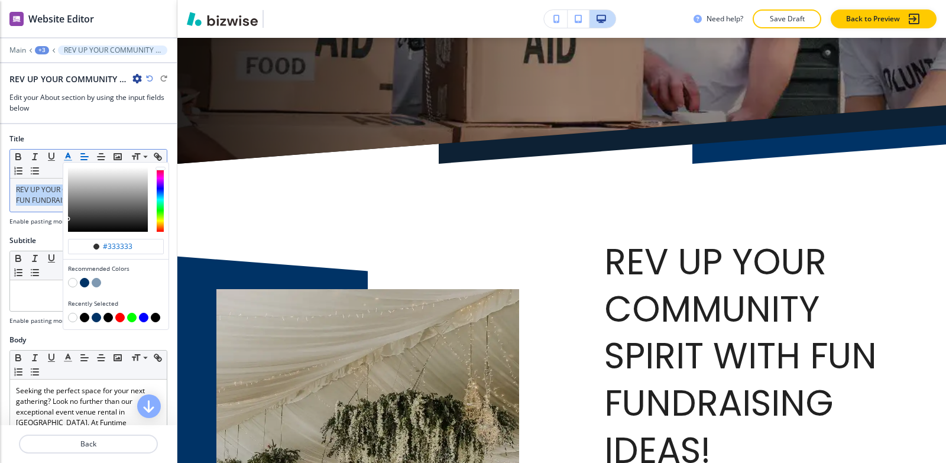
click at [95, 318] on button "button" at bounding box center [96, 317] width 9 height 9
type input "#003366"
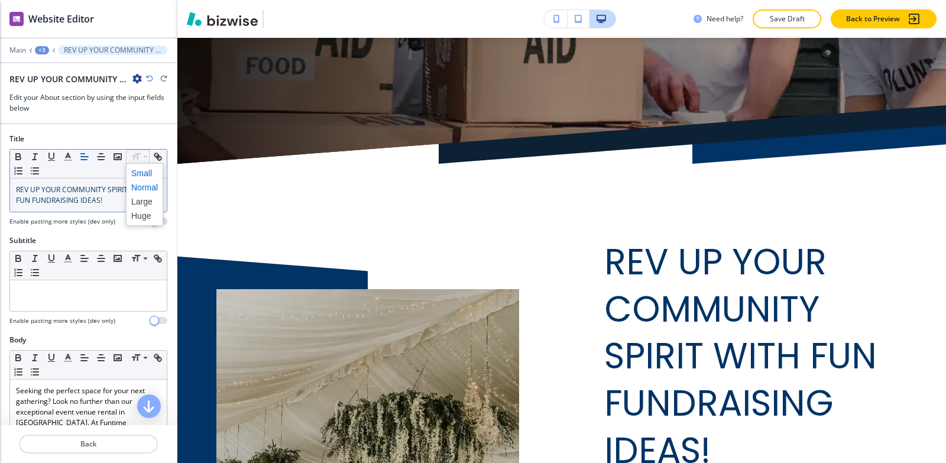
click at [144, 172] on span at bounding box center [144, 173] width 27 height 14
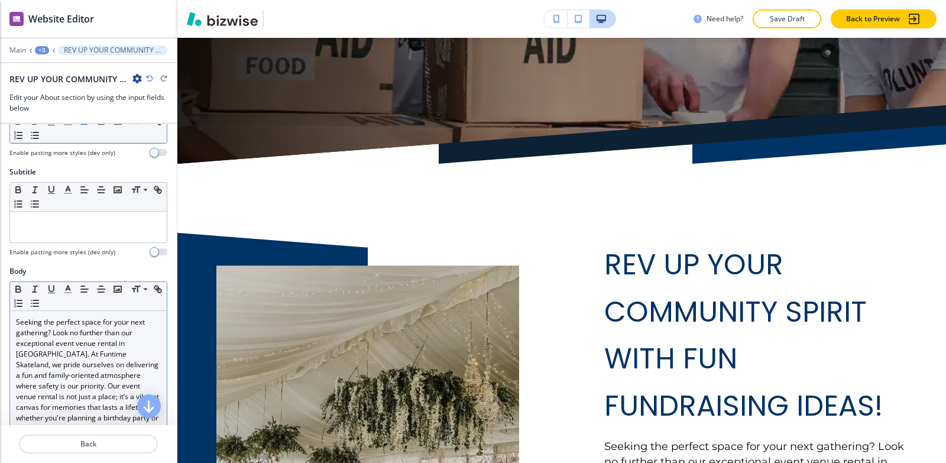
scroll to position [177, 0]
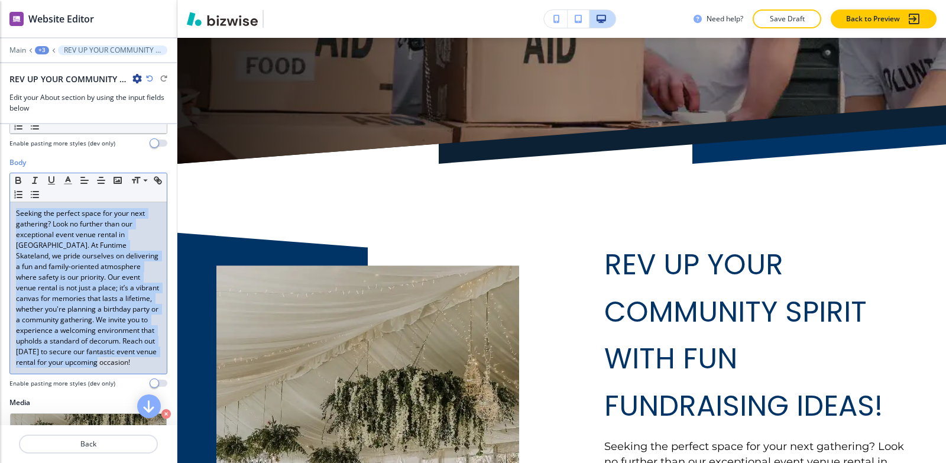
drag, startPoint x: 13, startPoint y: 212, endPoint x: 176, endPoint y: 70, distance: 216.3
click at [73, 388] on div "Body Small Normal Large Huge Seeking the perfect space for your next gathering?…" at bounding box center [88, 272] width 158 height 231
drag, startPoint x: 7, startPoint y: 210, endPoint x: 130, endPoint y: 387, distance: 215.1
click at [130, 390] on div "Body Small Normal Large Huge Looking for an unforgettable way to raise funds? A…" at bounding box center [88, 277] width 177 height 240
click at [65, 180] on icon "button" at bounding box center [68, 180] width 11 height 11
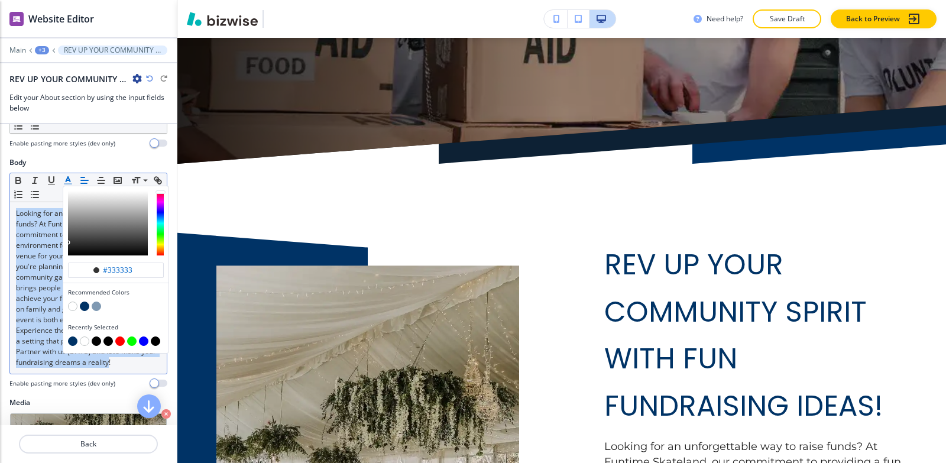
click at [99, 341] on button "button" at bounding box center [96, 341] width 9 height 9
type input "#030303"
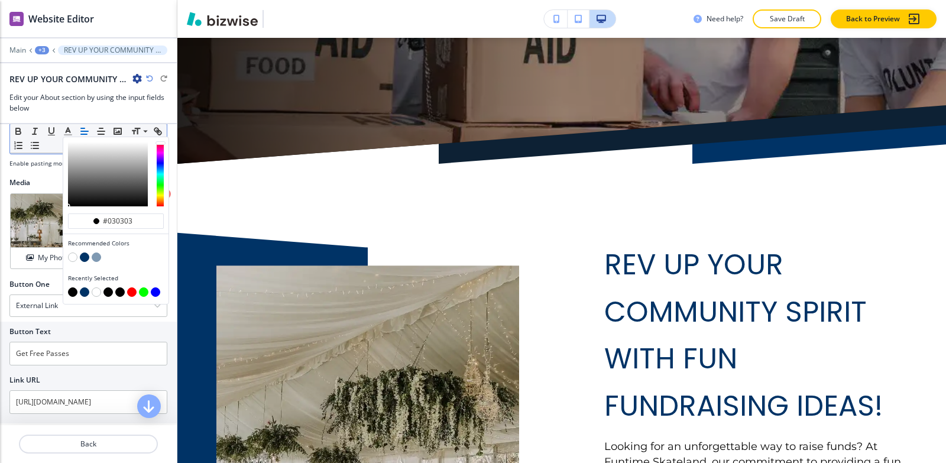
scroll to position [414, 0]
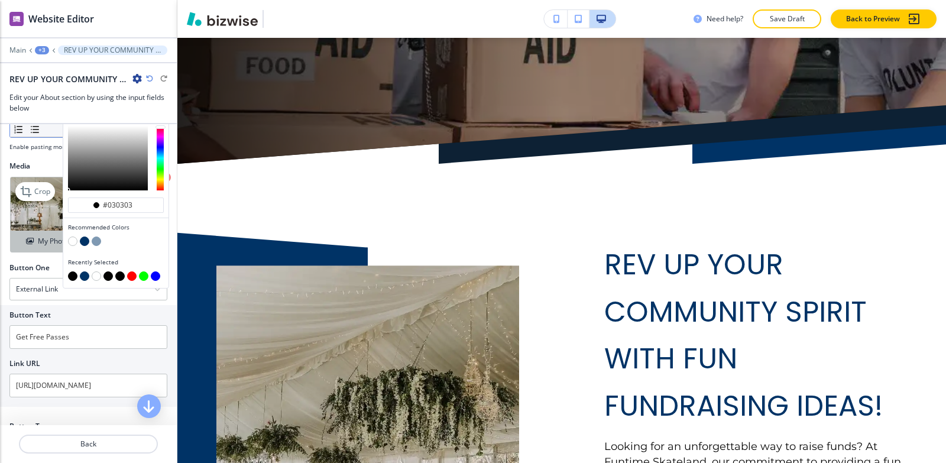
click at [27, 242] on button "My Photos" at bounding box center [50, 241] width 78 height 21
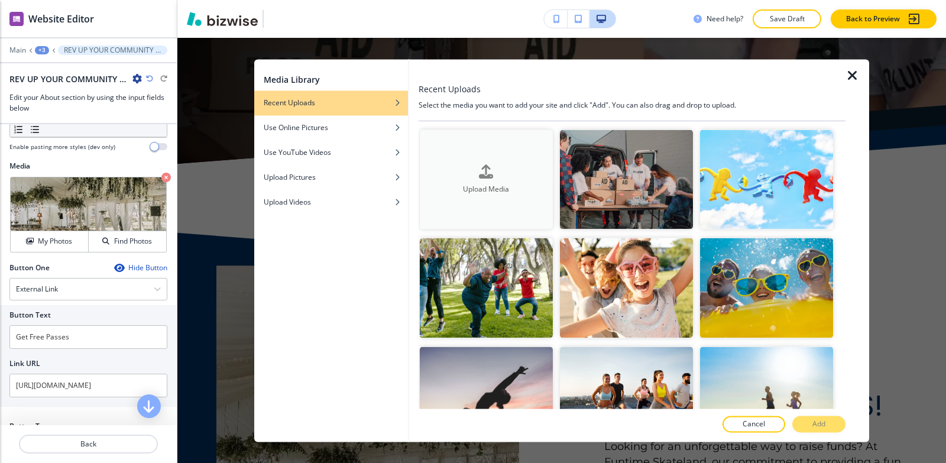
click at [445, 134] on button "Upload Media" at bounding box center [486, 180] width 133 height 100
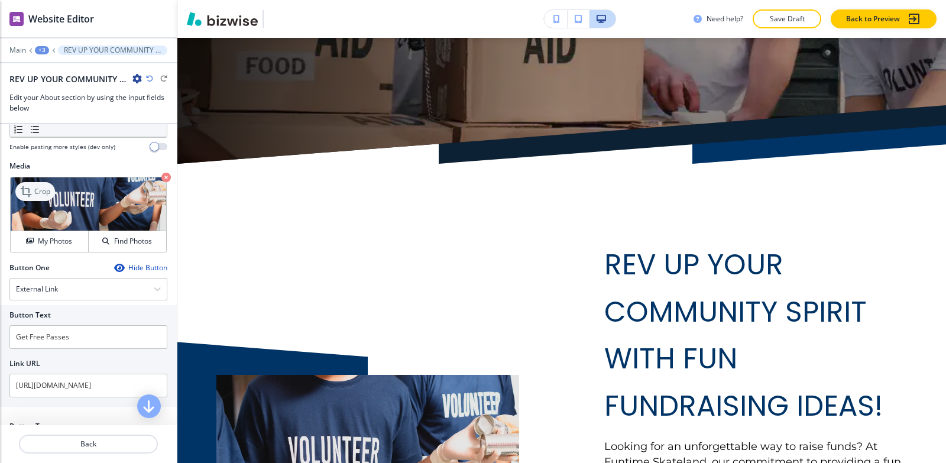
click at [29, 199] on icon at bounding box center [27, 192] width 14 height 14
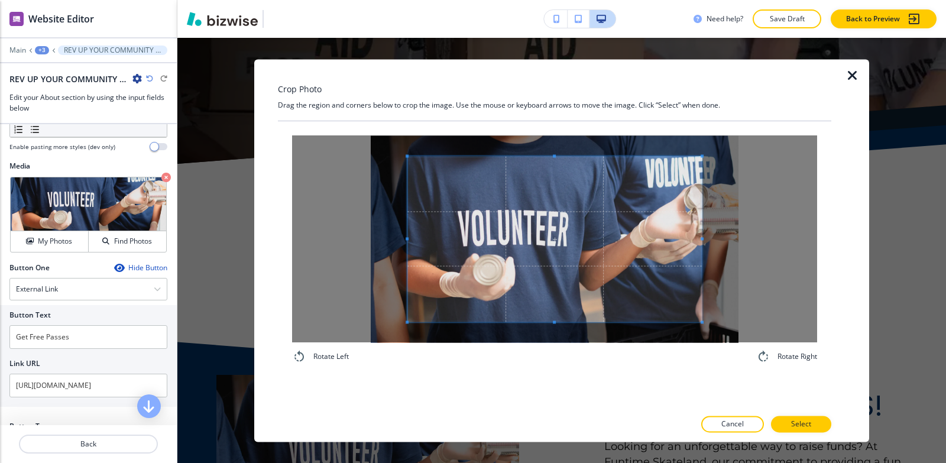
click at [528, 386] on div "Rotate Left Rotate Right" at bounding box center [555, 264] width 554 height 287
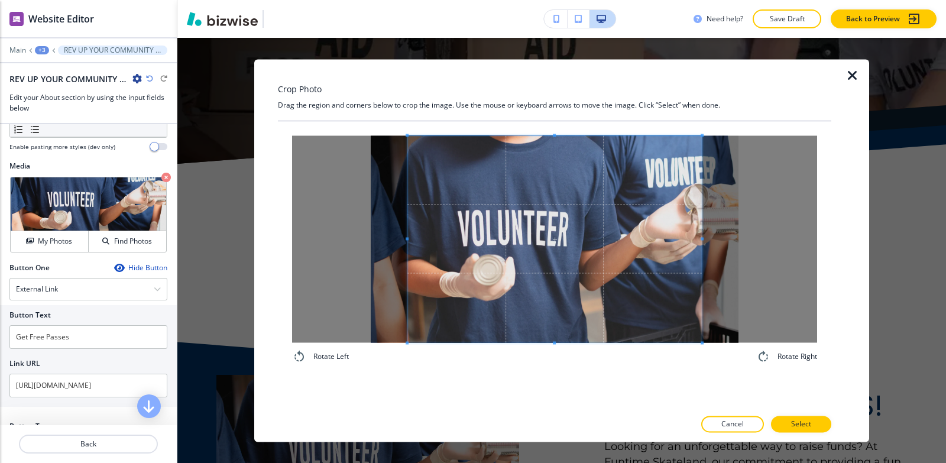
click at [546, 44] on div "Crop Photo Drag the region and corners below to crop the image. Use the mouse o…" at bounding box center [561, 250] width 769 height 425
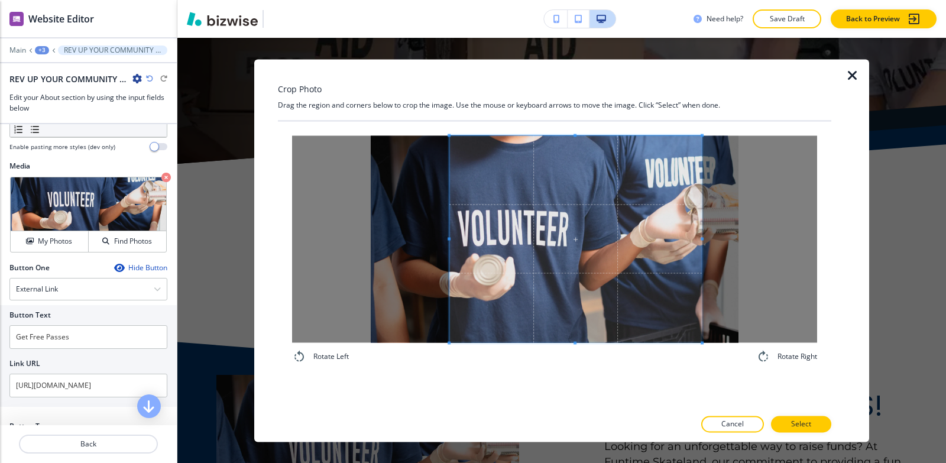
click at [448, 219] on span at bounding box center [449, 238] width 3 height 207
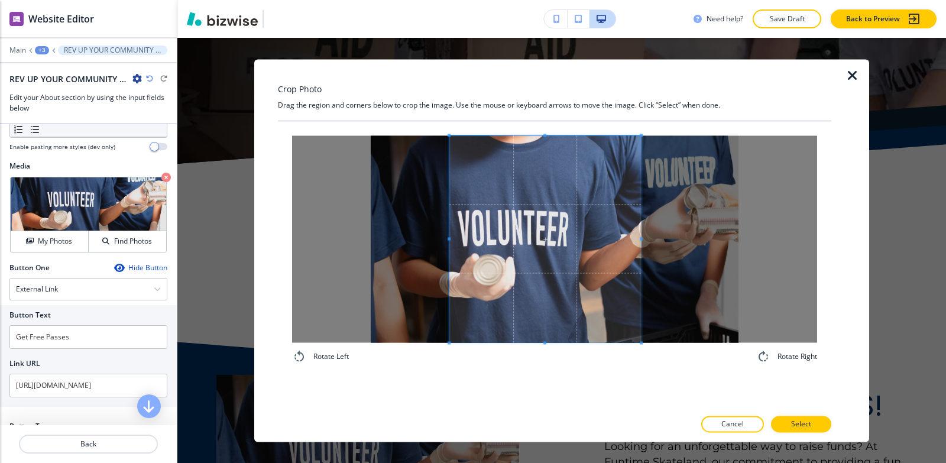
click at [644, 249] on div at bounding box center [554, 238] width 525 height 207
click at [812, 427] on button "Select" at bounding box center [801, 424] width 60 height 17
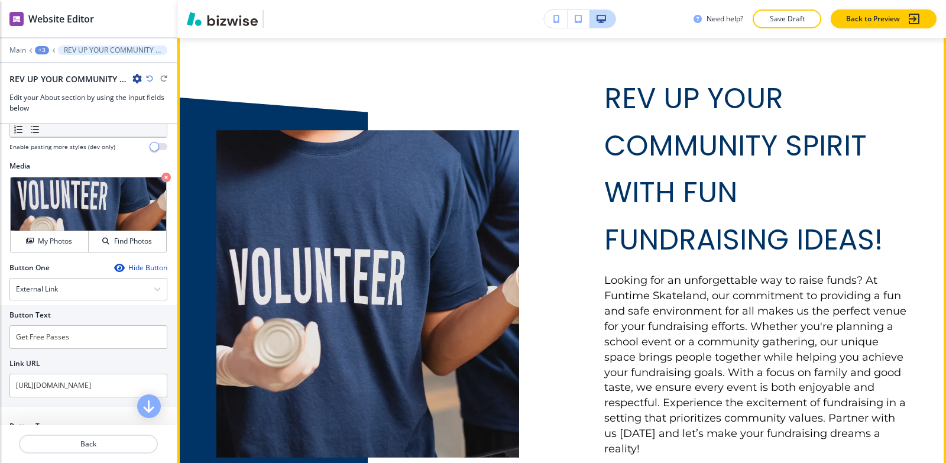
scroll to position [817, 0]
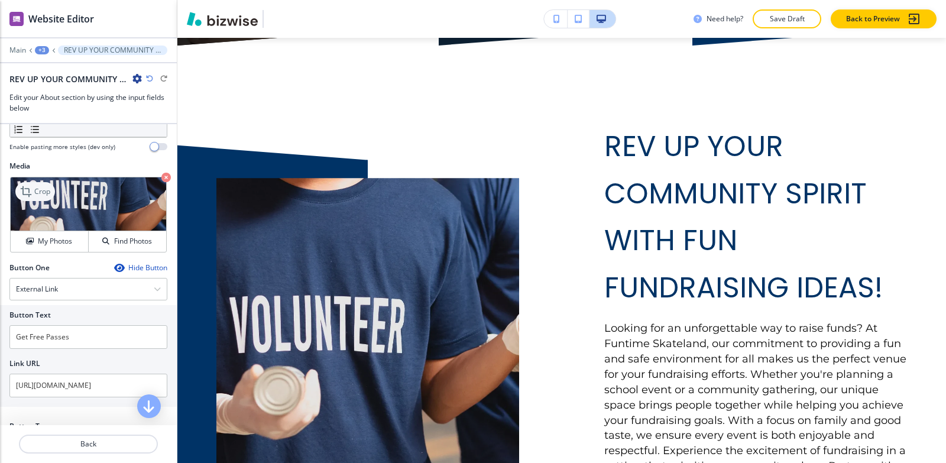
click at [30, 197] on icon at bounding box center [26, 191] width 11 height 11
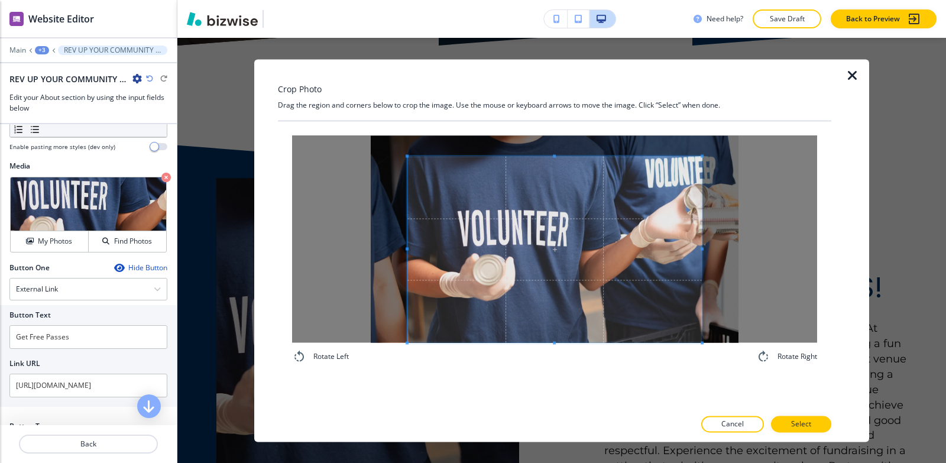
click at [544, 369] on div "Rotate Left Rotate Right" at bounding box center [555, 249] width 554 height 257
click at [571, 69] on div "Crop Photo Drag the region and corners below to crop the image. Use the mouse o…" at bounding box center [555, 250] width 554 height 383
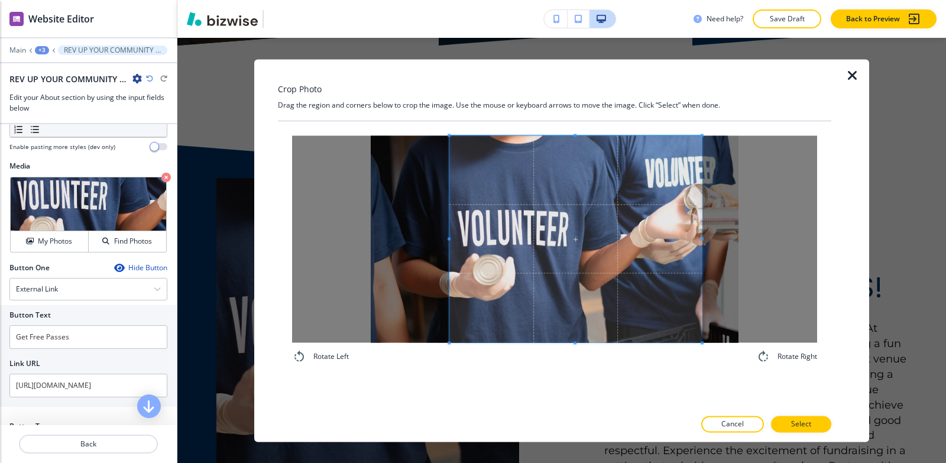
click at [458, 203] on div at bounding box center [575, 238] width 253 height 207
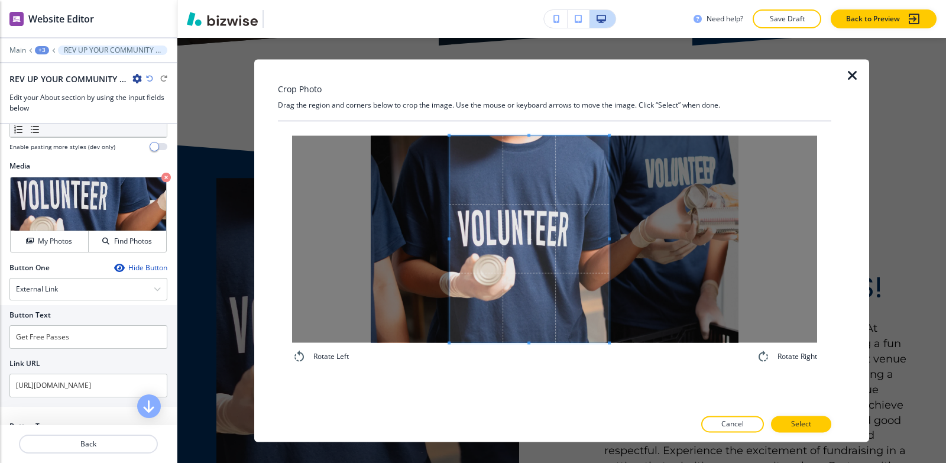
click at [609, 244] on div at bounding box center [529, 238] width 160 height 207
click at [807, 427] on p "Select" at bounding box center [801, 424] width 20 height 11
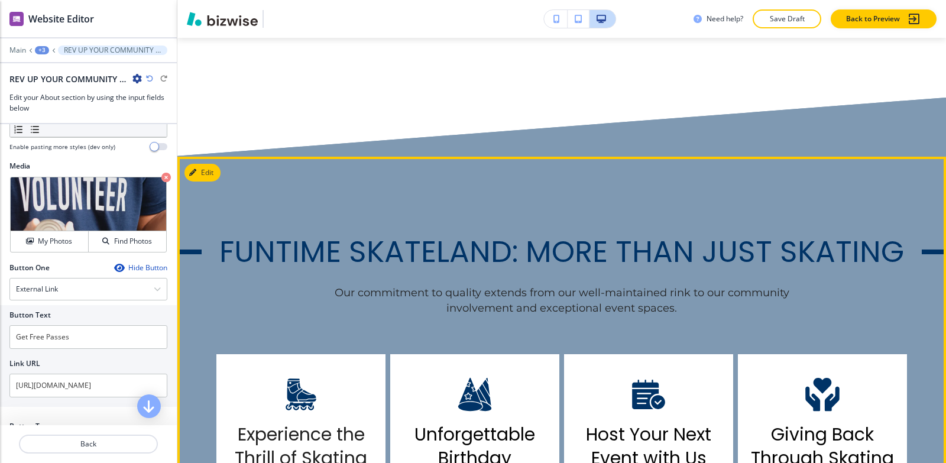
scroll to position [1290, 0]
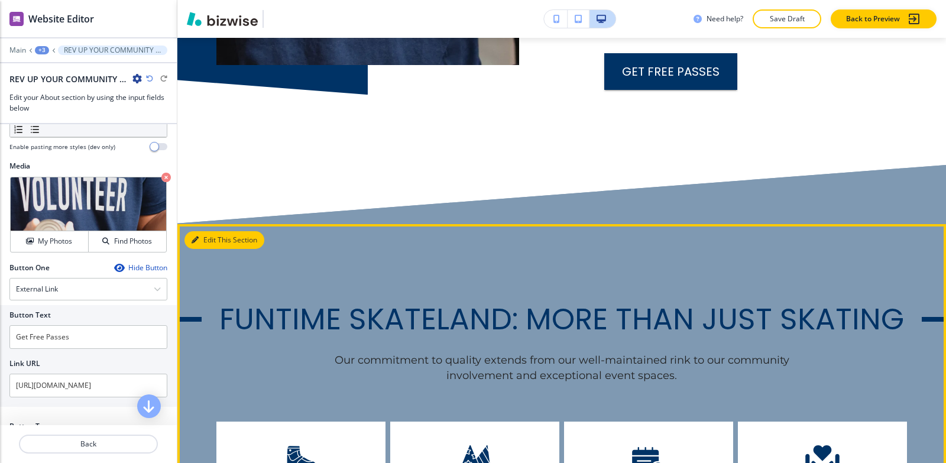
click at [210, 231] on button "Edit This Section" at bounding box center [225, 240] width 80 height 18
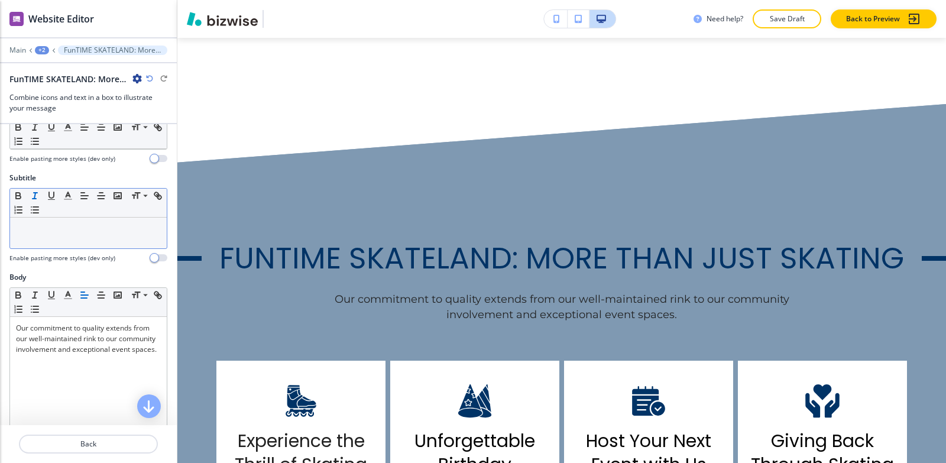
scroll to position [118, 0]
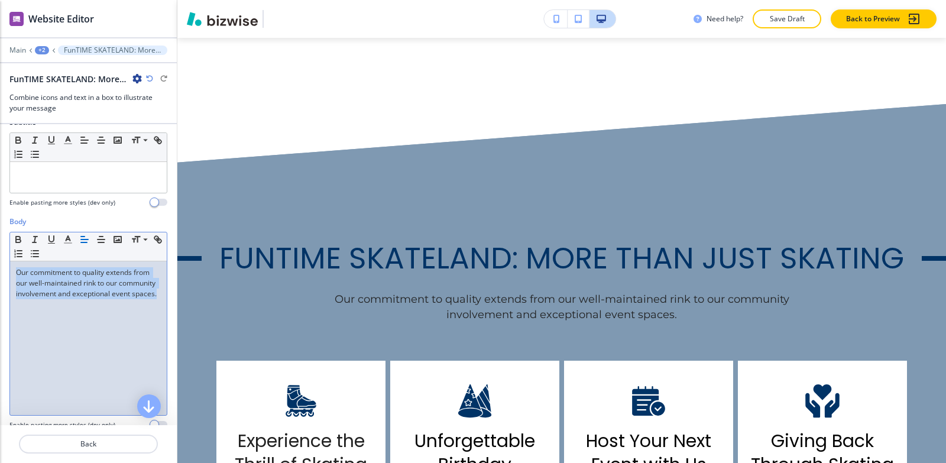
drag, startPoint x: 14, startPoint y: 267, endPoint x: 82, endPoint y: 321, distance: 87.1
click at [96, 329] on div "Our commitment to quality extends from our well-maintained rink to our communit…" at bounding box center [88, 338] width 157 height 154
click at [64, 241] on icon "button" at bounding box center [68, 239] width 11 height 11
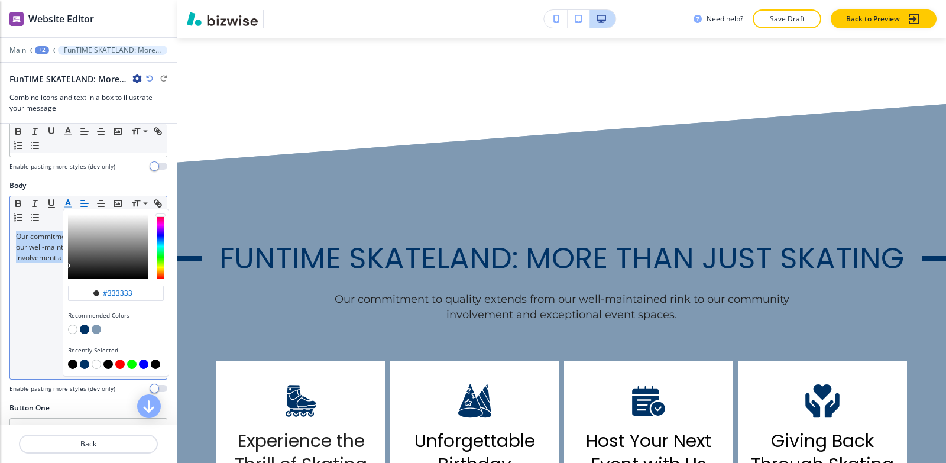
scroll to position [237, 0]
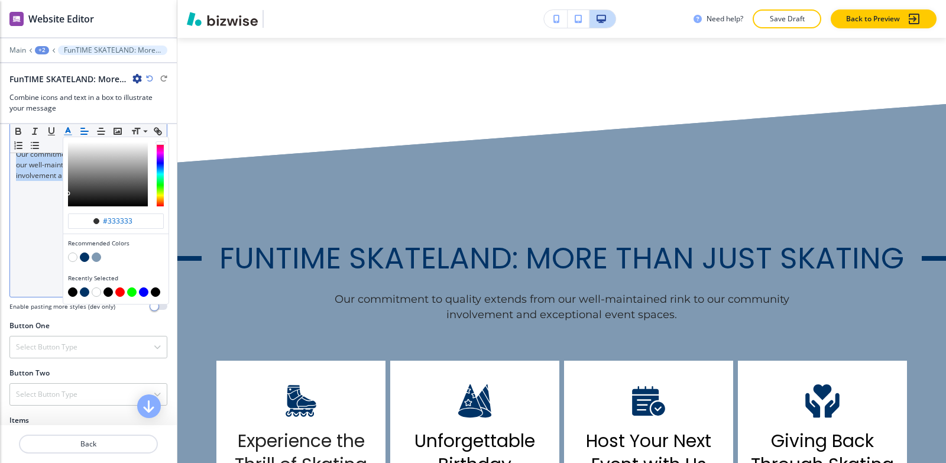
click at [68, 294] on button "button" at bounding box center [72, 291] width 9 height 9
type input "#030303"
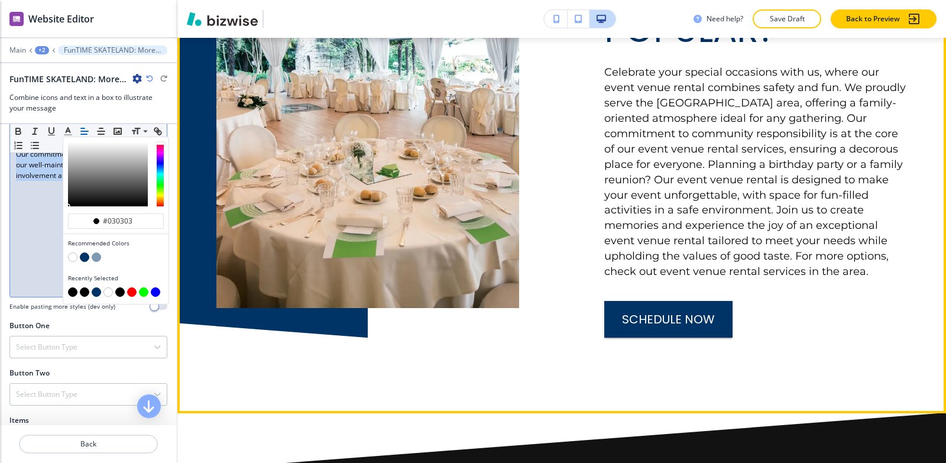
scroll to position [6023, 0]
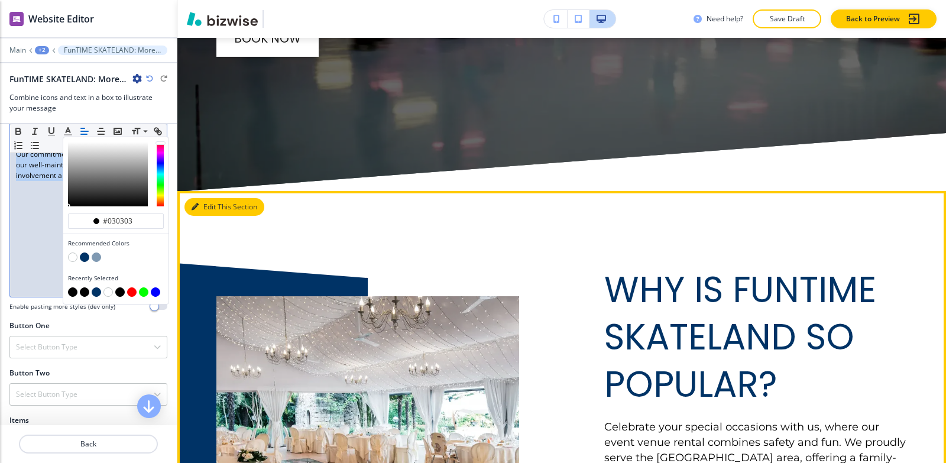
click at [204, 198] on button "Edit This Section" at bounding box center [225, 207] width 80 height 18
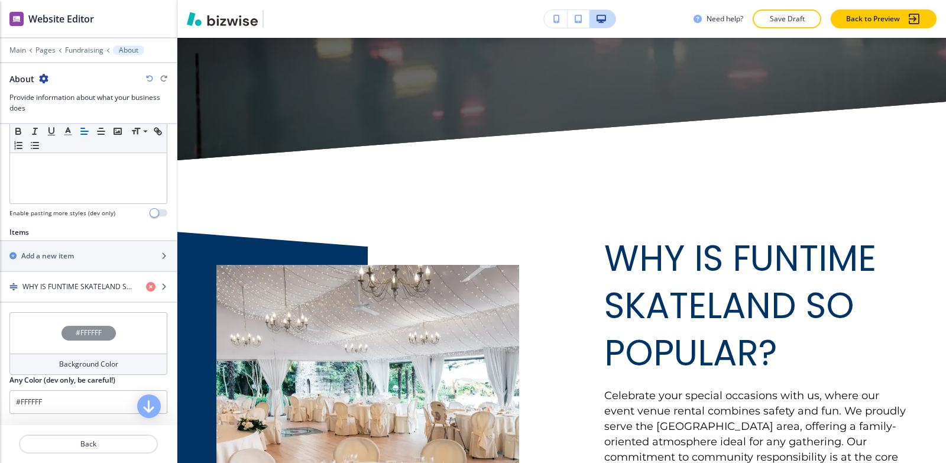
scroll to position [355, 0]
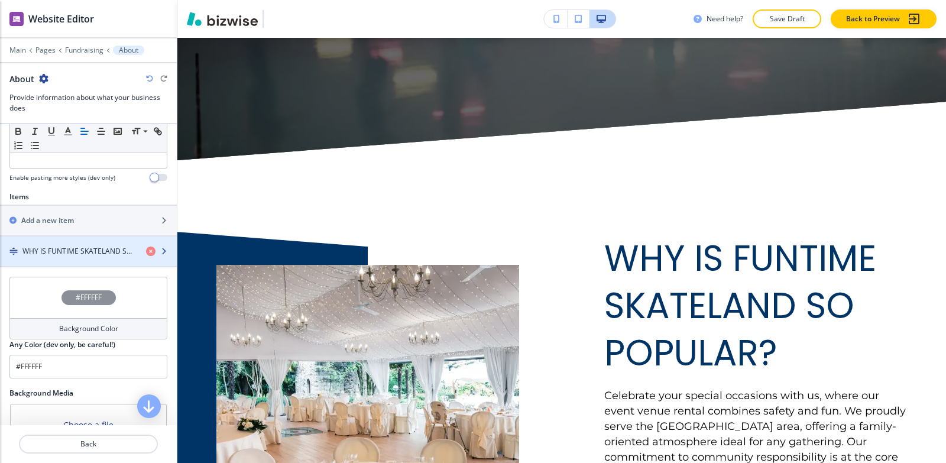
click at [54, 258] on div "button" at bounding box center [88, 261] width 177 height 9
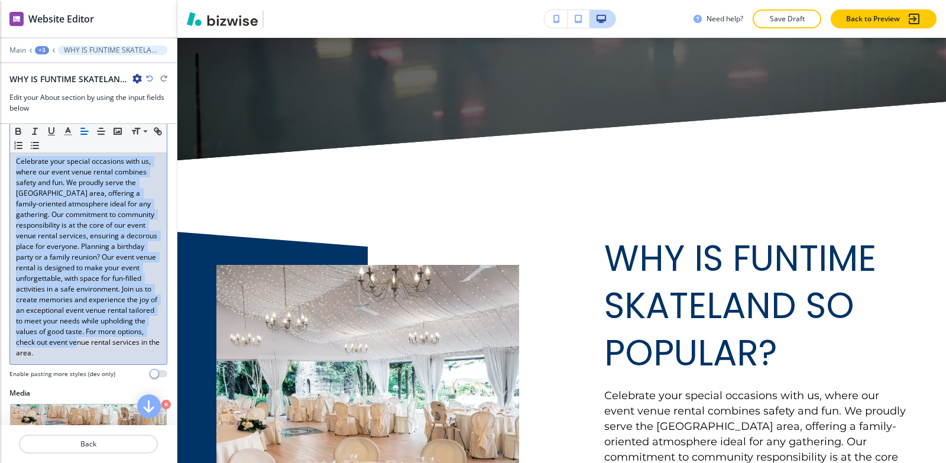
scroll to position [237, 0]
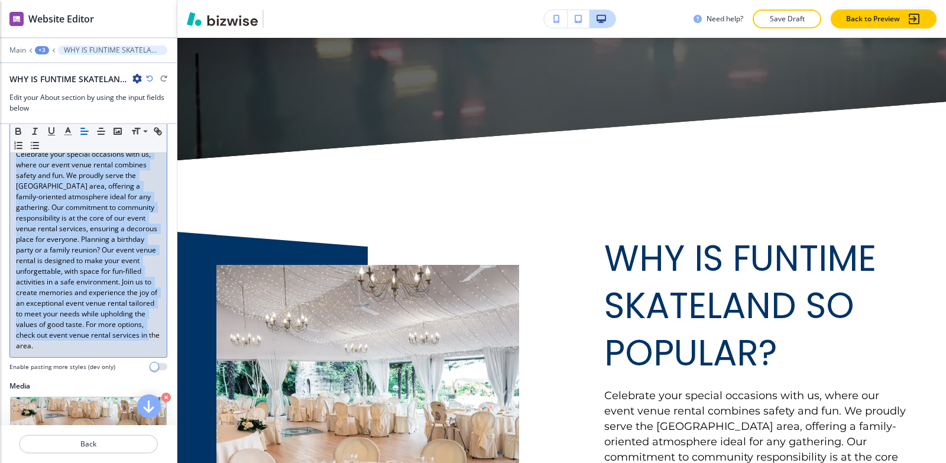
drag, startPoint x: 10, startPoint y: 271, endPoint x: 98, endPoint y: 238, distance: 94.1
click at [159, 345] on div "Body Small Normal Large Huge Celebrate your special occasions with us, where ou…" at bounding box center [88, 239] width 177 height 283
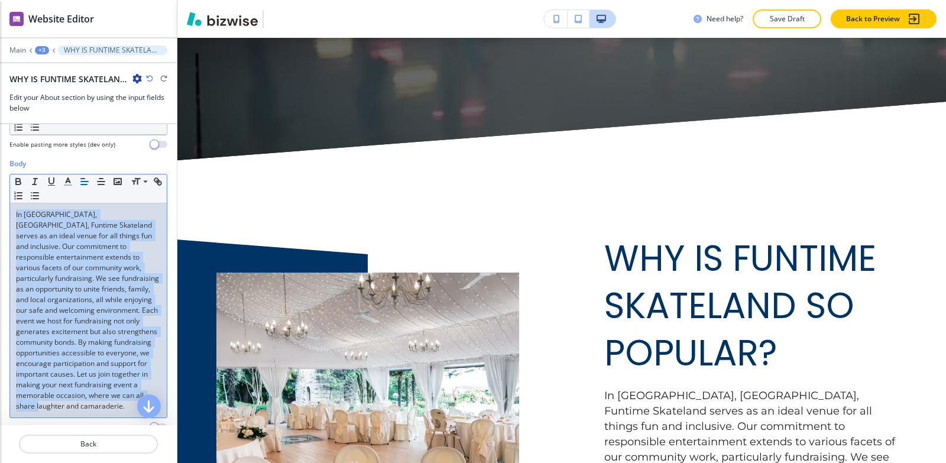
drag, startPoint x: 125, startPoint y: 353, endPoint x: 0, endPoint y: 131, distance: 255.3
click at [0, 131] on div "Title Small Normal Large Huge WHY IS FUNTIME SKATELAND SO POPULAR? Enable pasti…" at bounding box center [88, 274] width 177 height 301
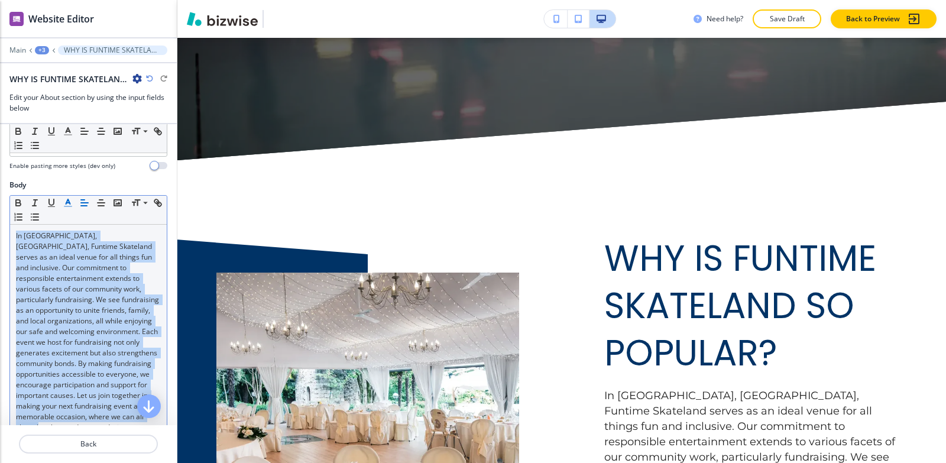
click at [66, 202] on icon "button" at bounding box center [68, 203] width 11 height 11
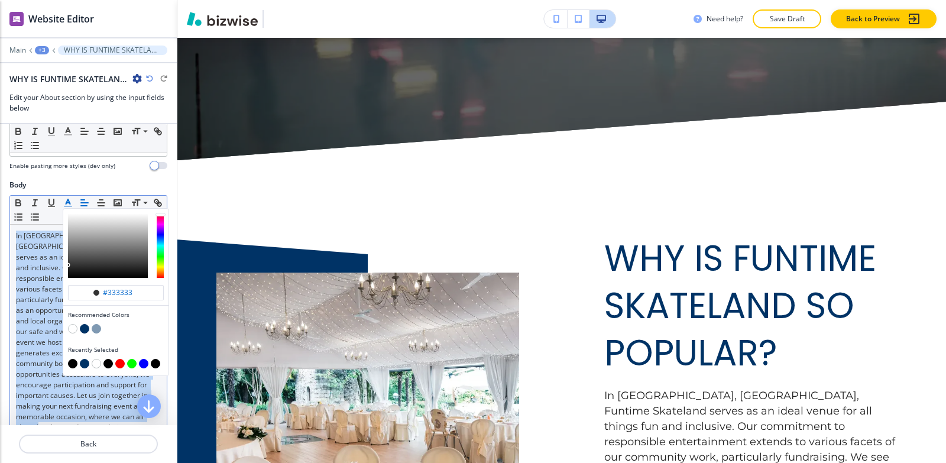
click at [75, 366] on button "button" at bounding box center [72, 363] width 9 height 9
type input "#030303"
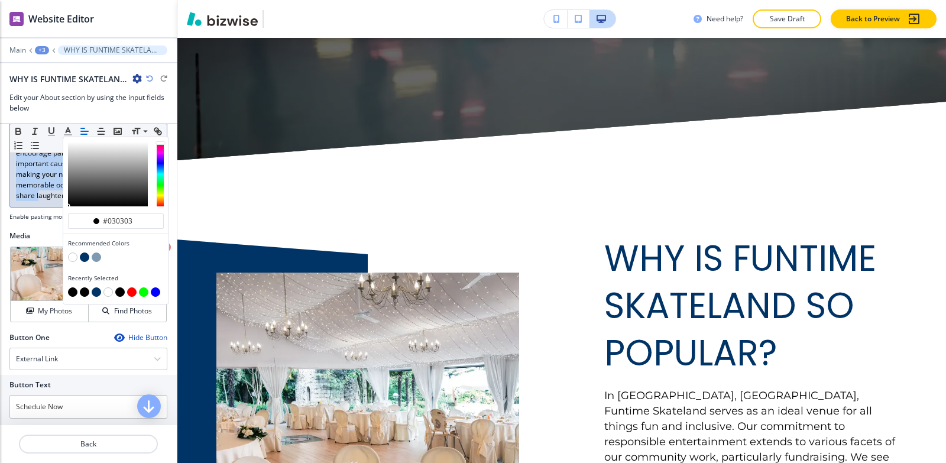
scroll to position [451, 0]
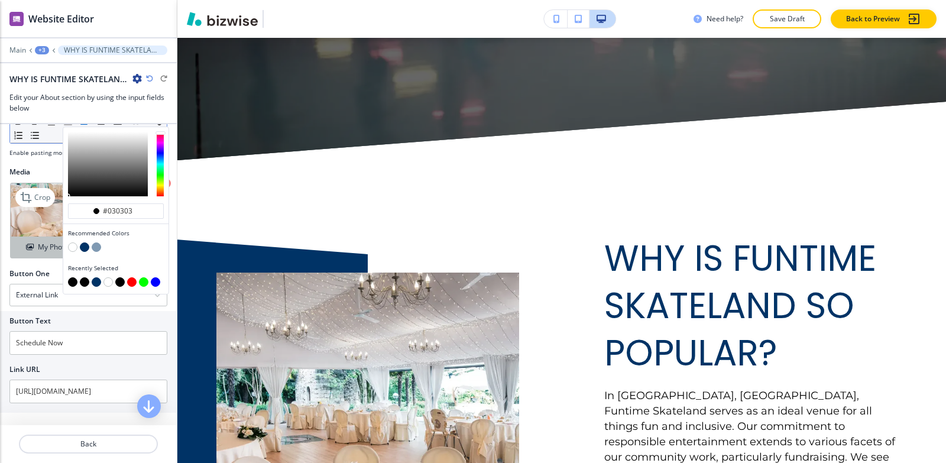
click at [38, 248] on button "My Photos" at bounding box center [50, 247] width 78 height 21
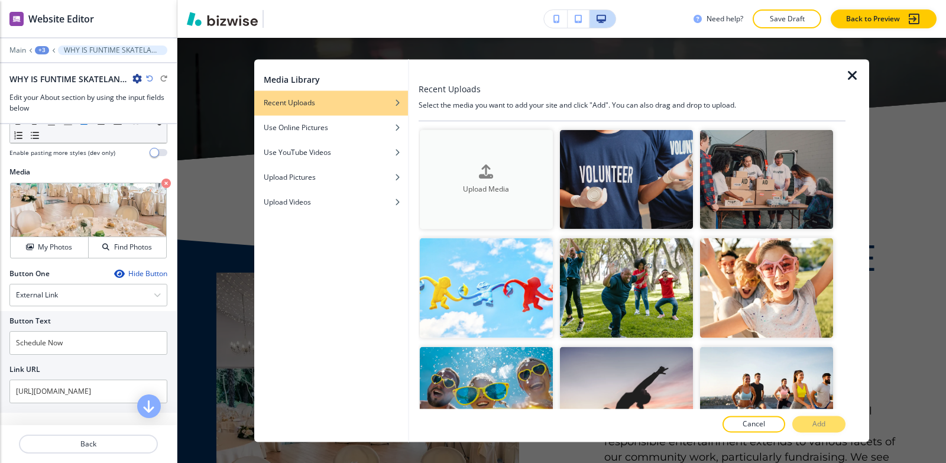
click at [481, 168] on icon "button" at bounding box center [486, 171] width 14 height 14
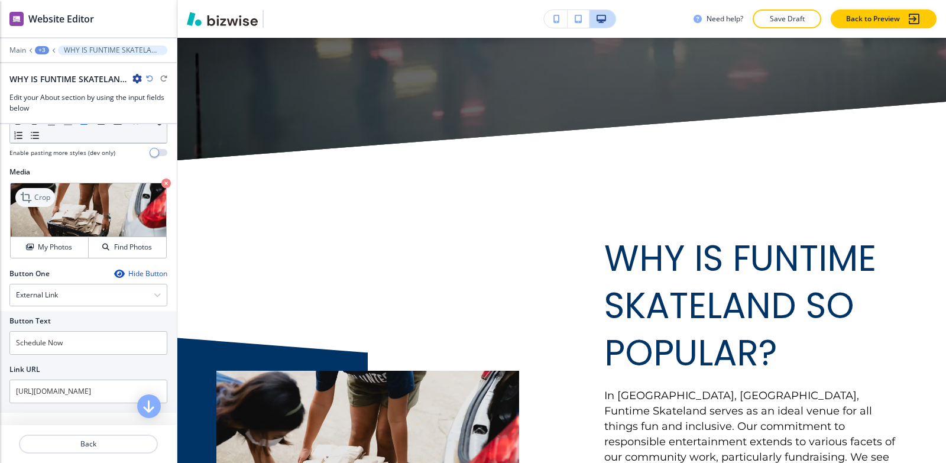
click at [25, 205] on icon at bounding box center [27, 197] width 14 height 14
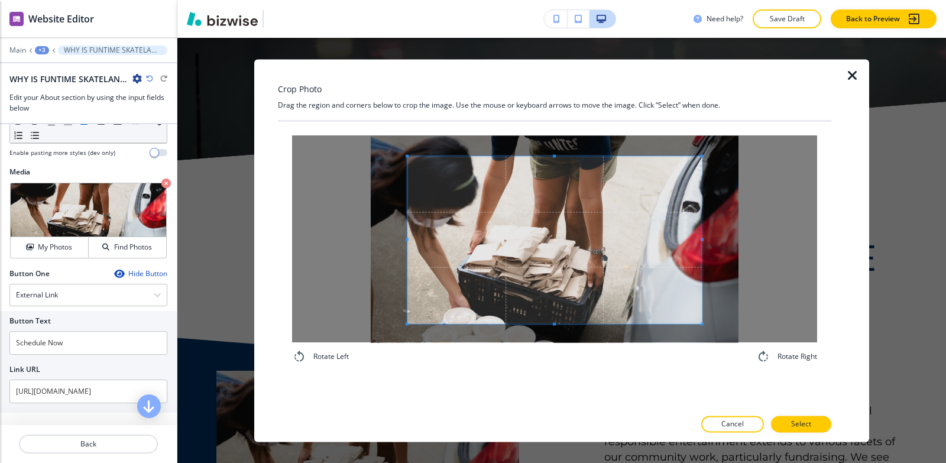
click at [542, 403] on div "Rotate Left Rotate Right" at bounding box center [555, 264] width 554 height 287
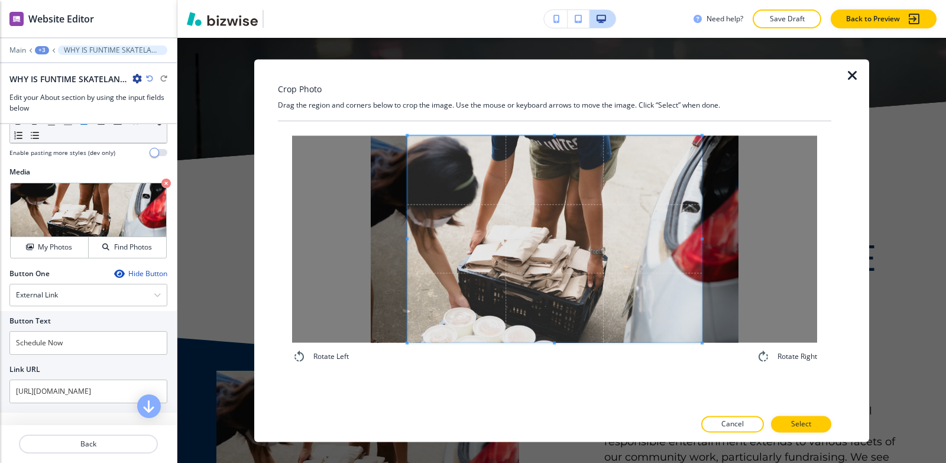
click at [557, 70] on div "Crop Photo Drag the region and corners below to crop the image. Use the mouse o…" at bounding box center [555, 250] width 554 height 383
click at [419, 185] on span at bounding box center [417, 238] width 3 height 207
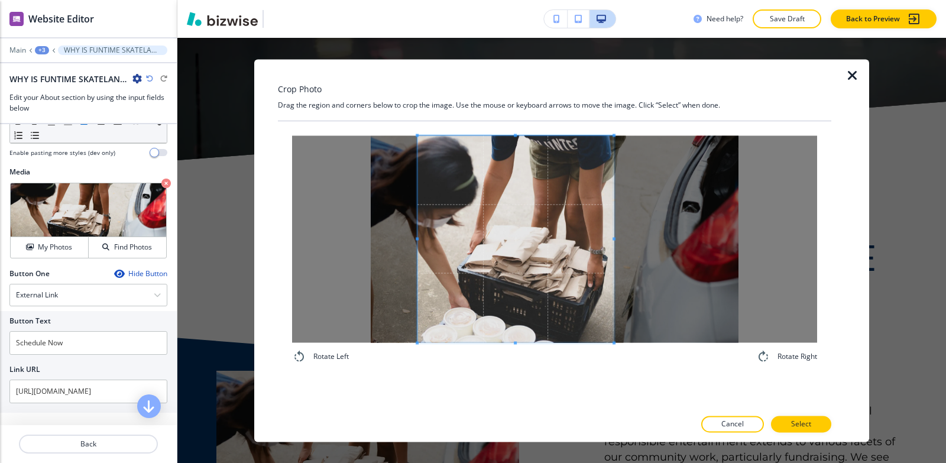
click at [615, 283] on span at bounding box center [614, 238] width 3 height 207
click at [422, 229] on span at bounding box center [422, 238] width 3 height 207
click at [504, 241] on span at bounding box center [514, 238] width 191 height 207
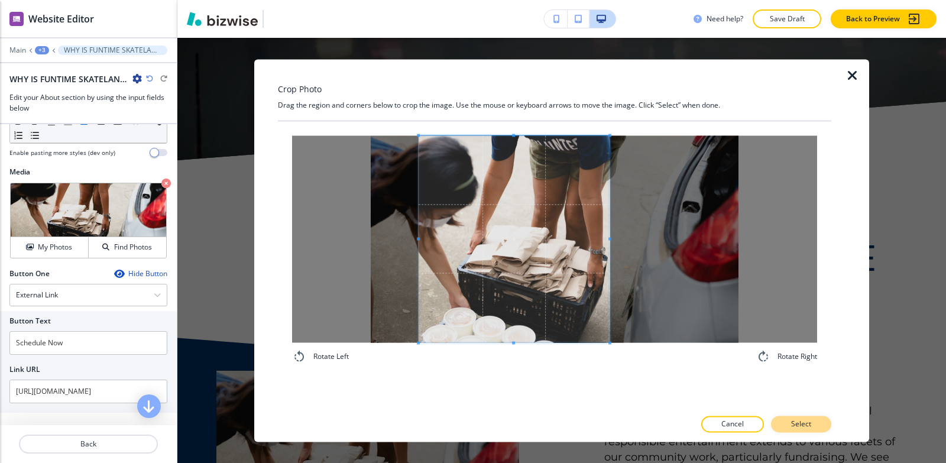
click at [798, 427] on p "Select" at bounding box center [801, 424] width 20 height 11
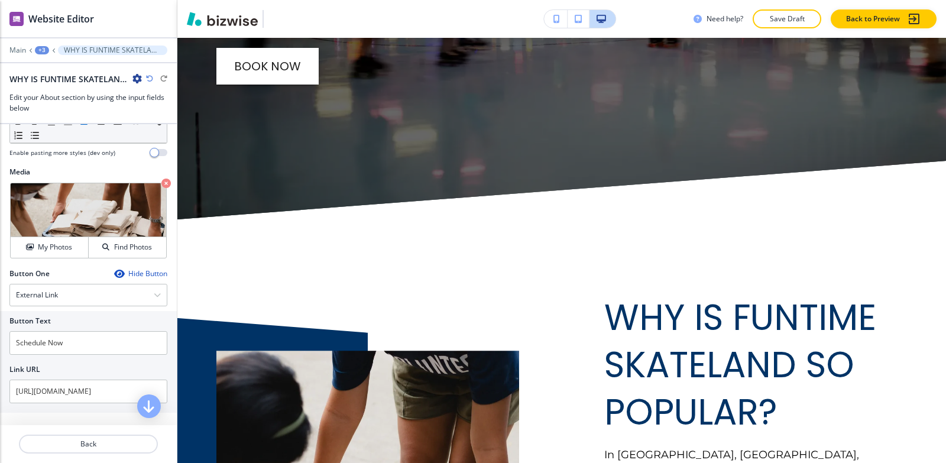
scroll to position [6173, 0]
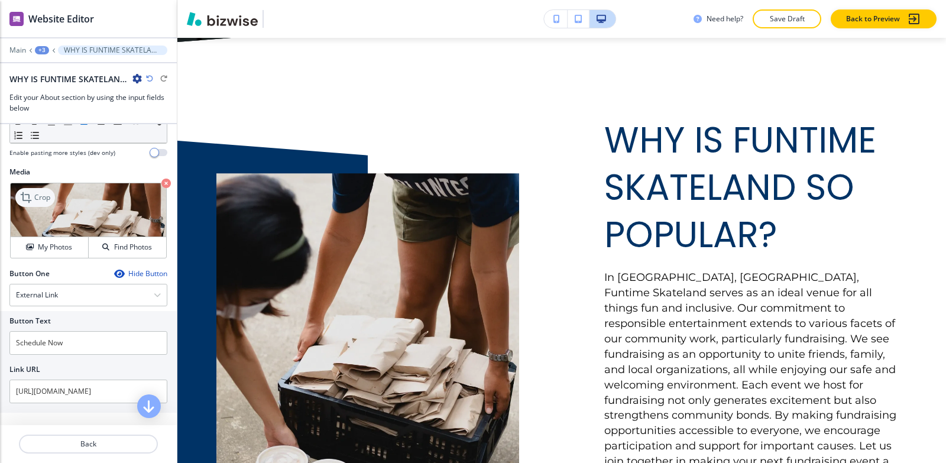
click at [44, 202] on p "Crop" at bounding box center [42, 197] width 16 height 11
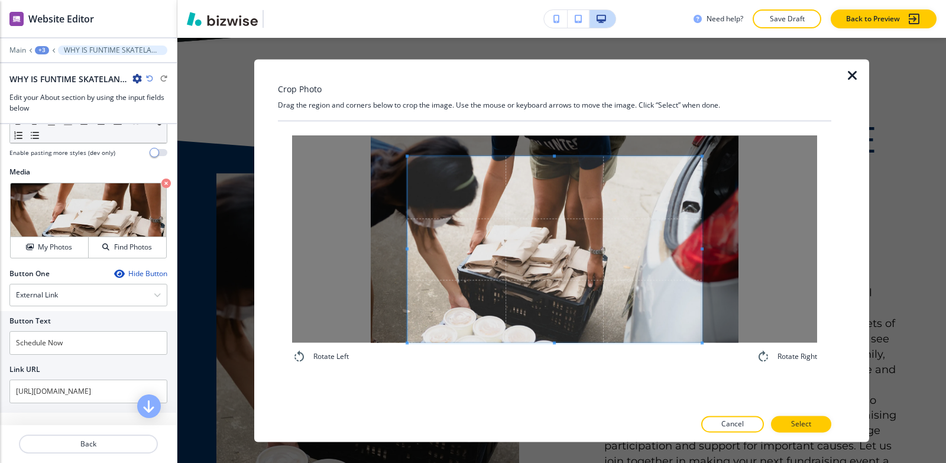
click at [547, 370] on div "Rotate Left Rotate Right" at bounding box center [555, 249] width 554 height 257
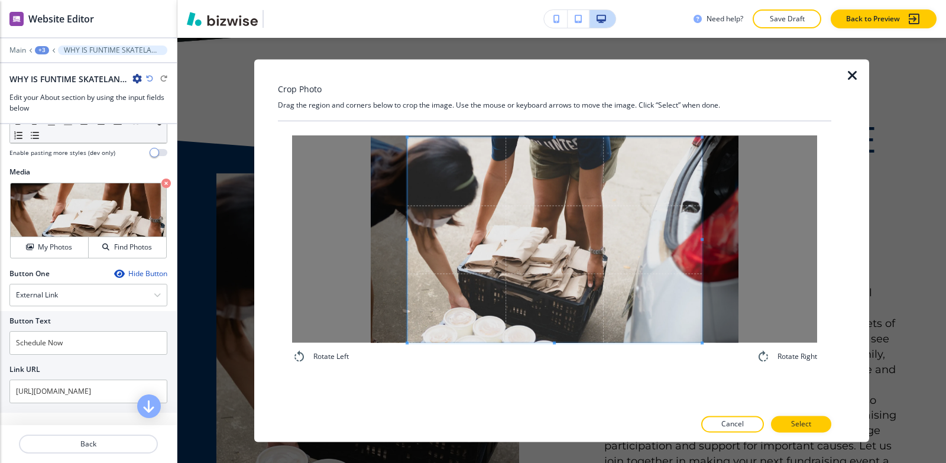
click at [545, 81] on div "Crop Photo Drag the region and corners below to crop the image. Use the mouse o…" at bounding box center [555, 250] width 554 height 383
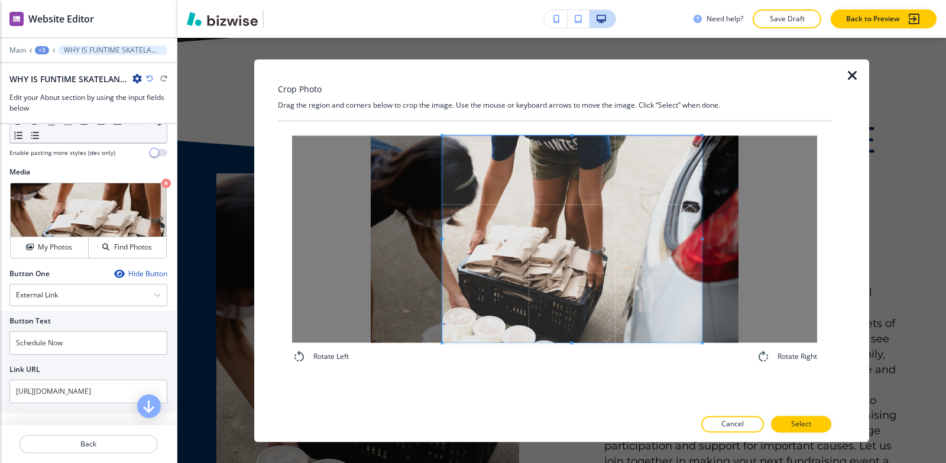
click at [442, 200] on span at bounding box center [442, 238] width 3 height 207
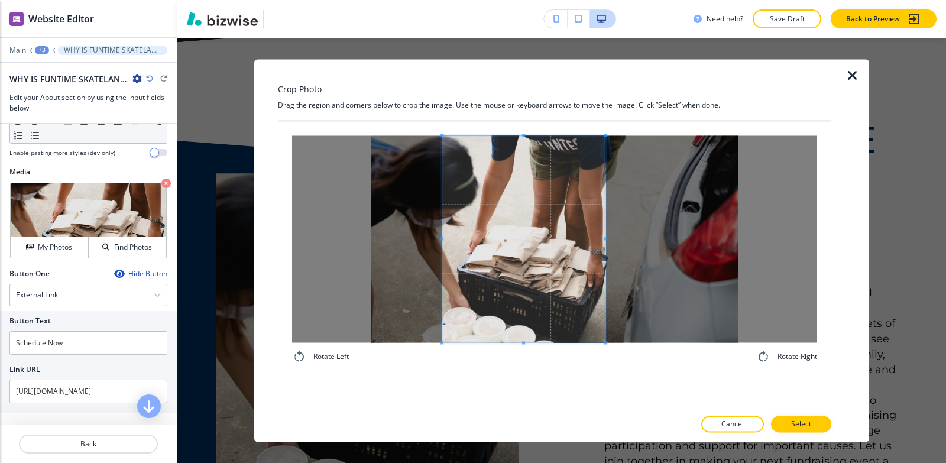
click at [605, 225] on span at bounding box center [605, 238] width 3 height 207
click at [584, 255] on span at bounding box center [521, 238] width 163 height 207
click at [797, 422] on p "Select" at bounding box center [801, 424] width 20 height 11
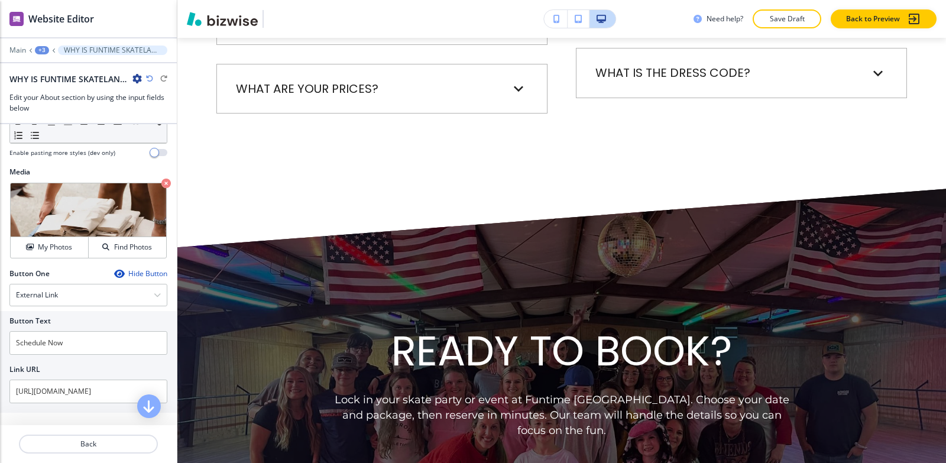
scroll to position [7651, 0]
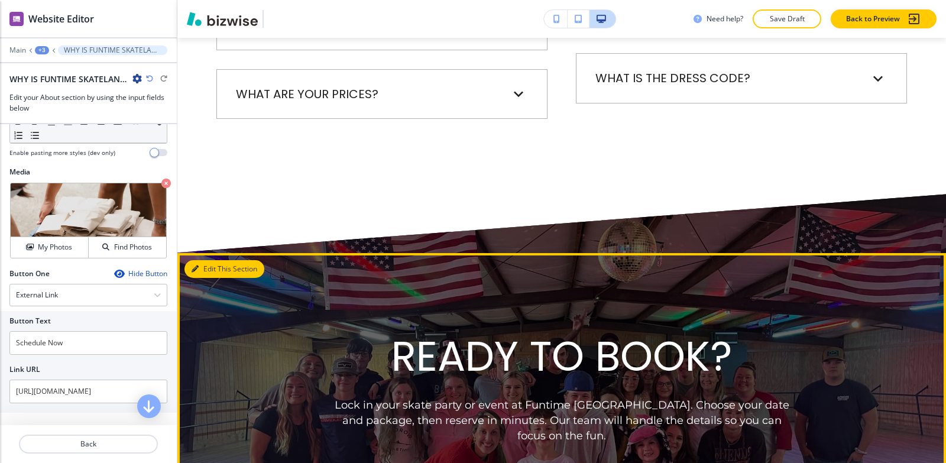
click at [214, 260] on button "Edit This Section" at bounding box center [225, 269] width 80 height 18
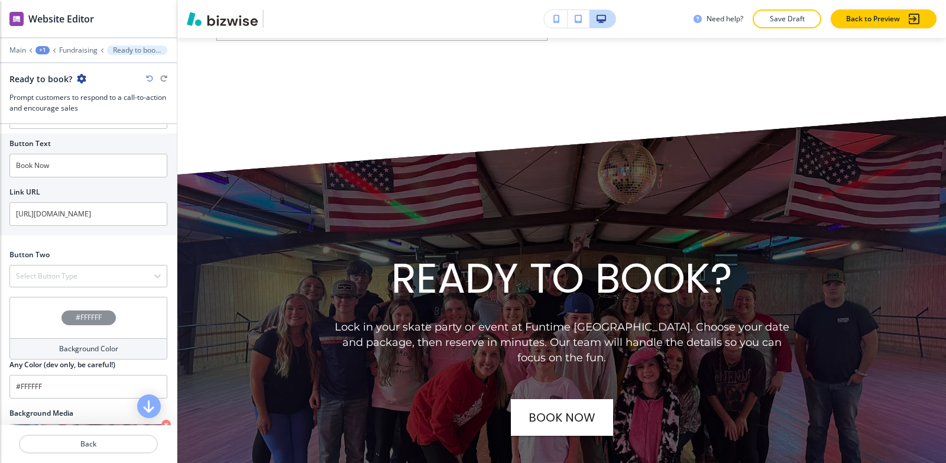
scroll to position [473, 0]
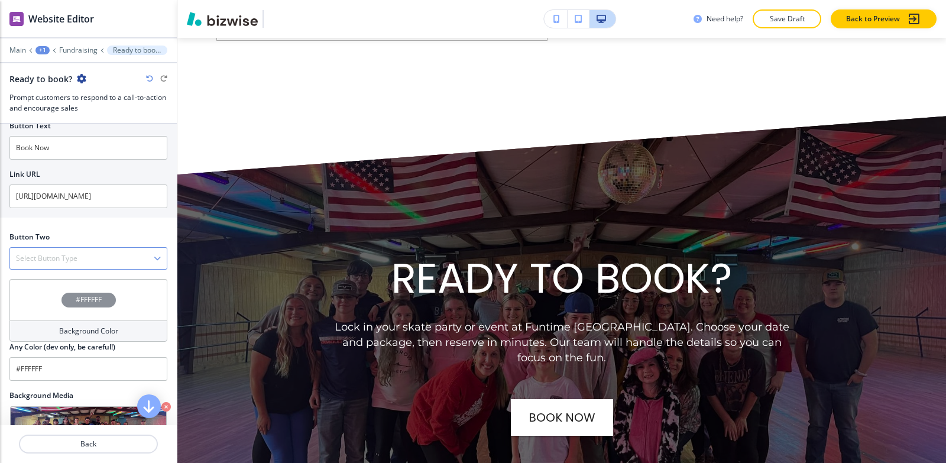
click at [70, 263] on h4 "Select Button Type" at bounding box center [47, 258] width 62 height 11
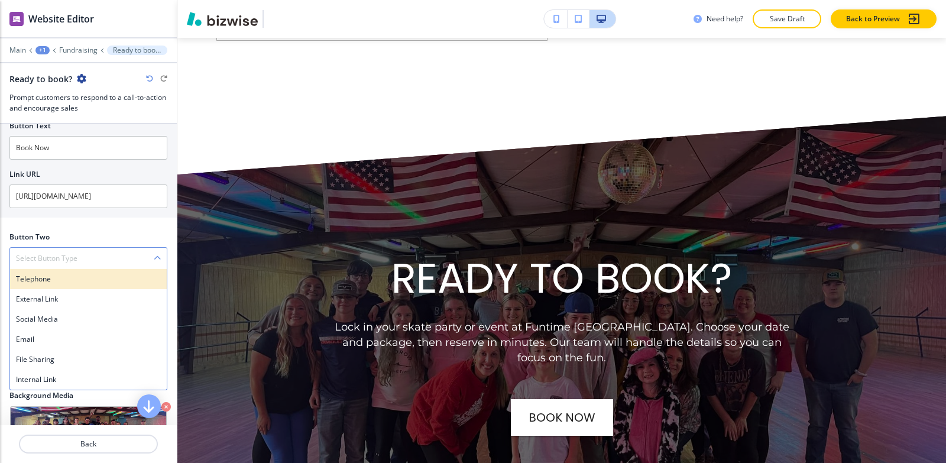
click at [57, 276] on h4 "Telephone" at bounding box center [88, 279] width 145 height 11
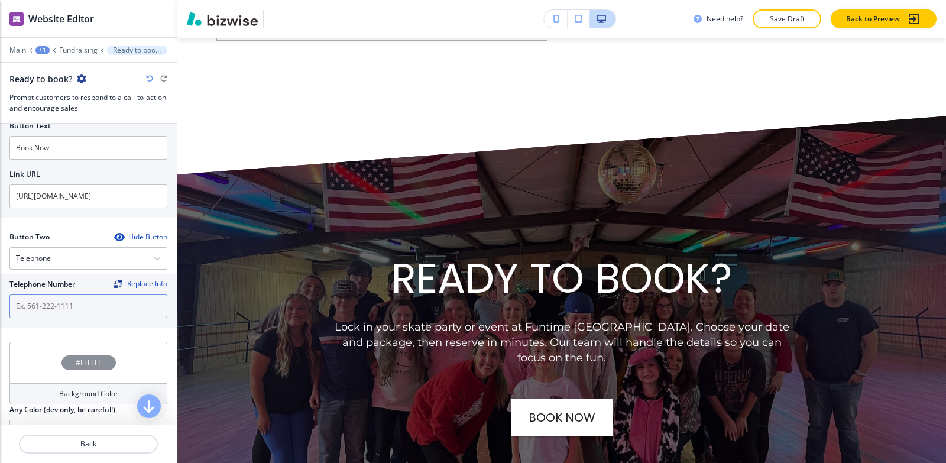
click at [51, 306] on input "text" at bounding box center [88, 307] width 158 height 24
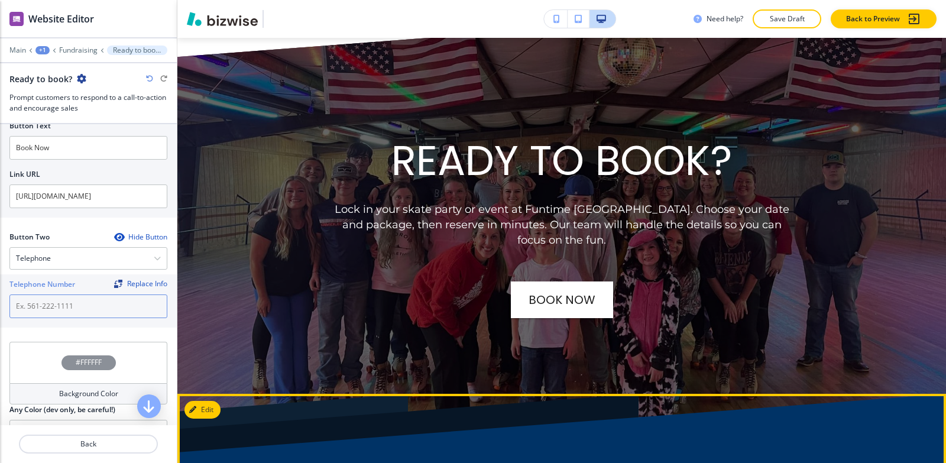
scroll to position [7848, 0]
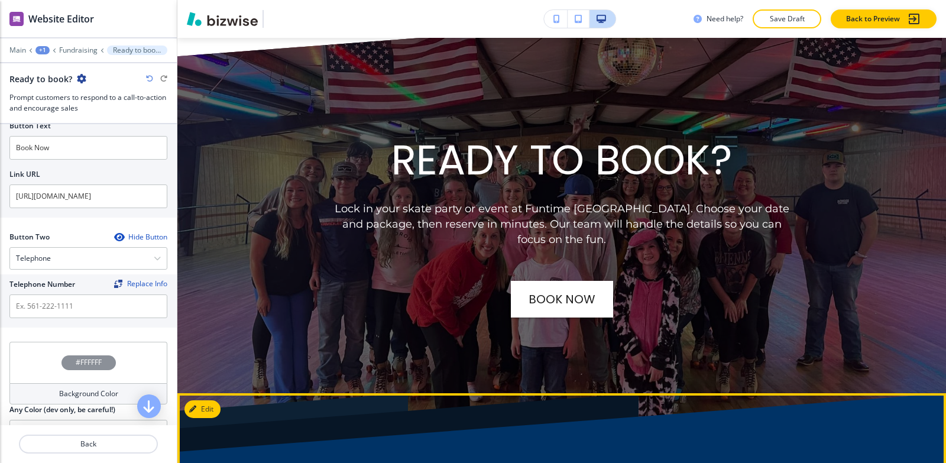
drag, startPoint x: 655, startPoint y: 403, endPoint x: 555, endPoint y: 400, distance: 100.0
copy p "[PHONE_NUMBER]"
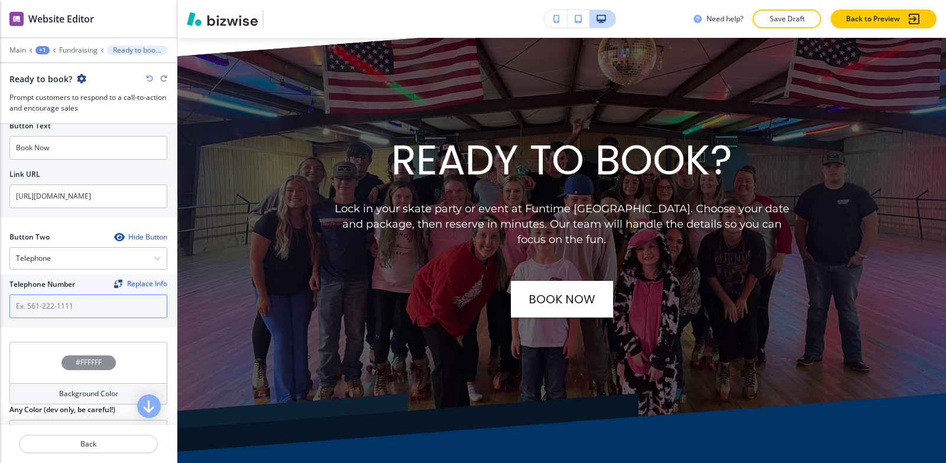
click at [48, 302] on input "text" at bounding box center [88, 307] width 158 height 24
paste input "[PHONE_NUMBER]"
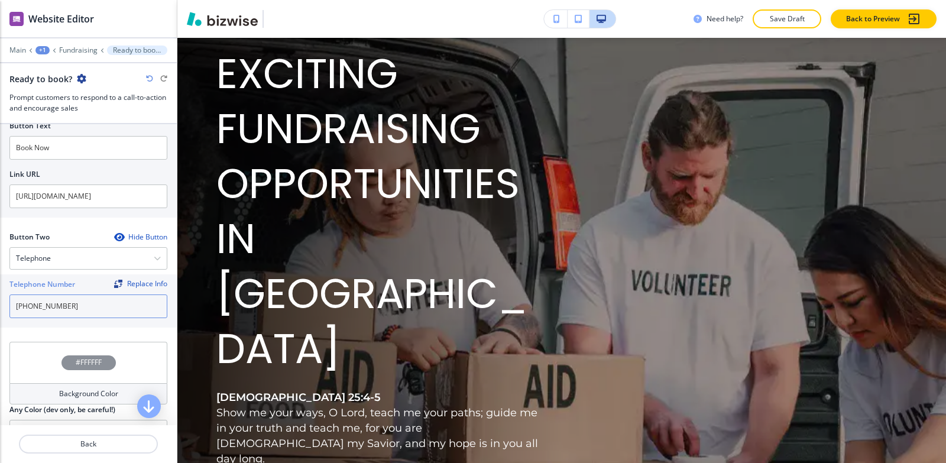
scroll to position [0, 0]
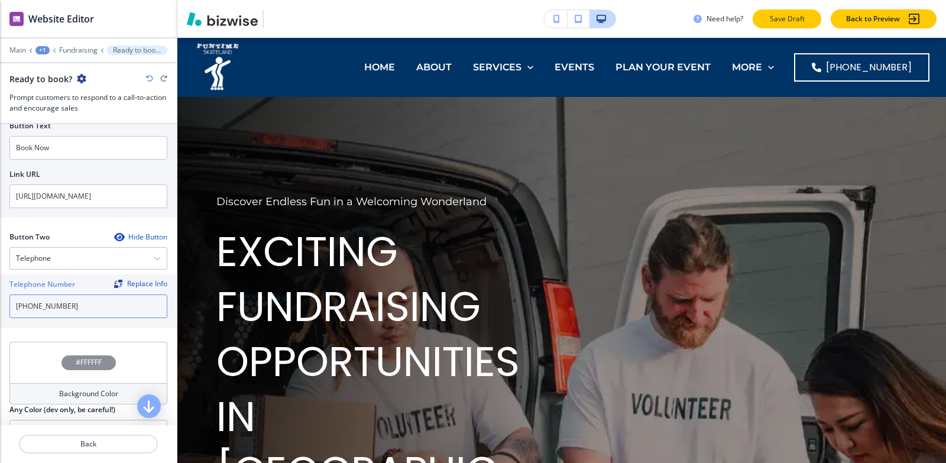
type input "[PHONE_NUMBER]"
click at [790, 17] on p "Save Draft" at bounding box center [787, 19] width 38 height 11
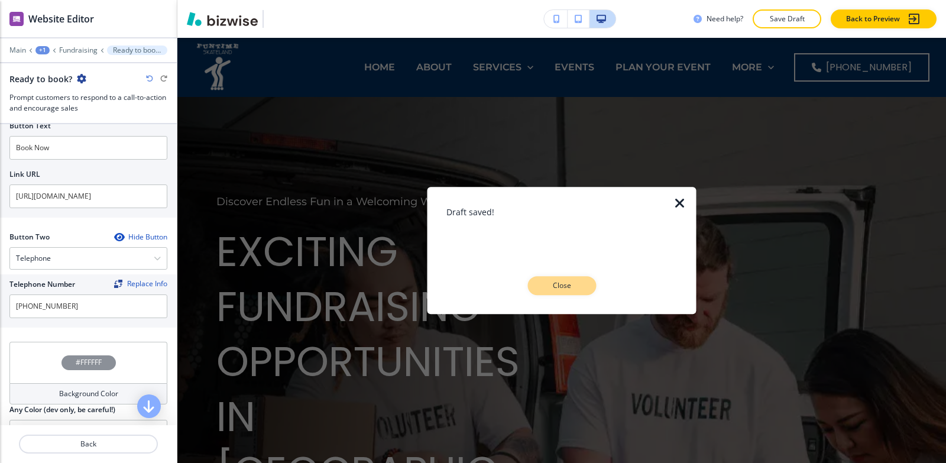
click at [574, 286] on p "Close" at bounding box center [562, 285] width 38 height 11
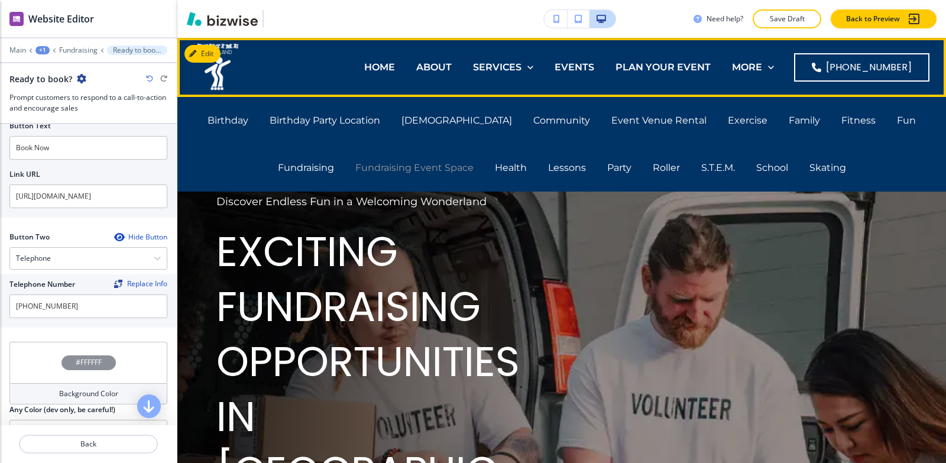
click at [355, 172] on p "Fundraising Event Space" at bounding box center [414, 168] width 118 height 14
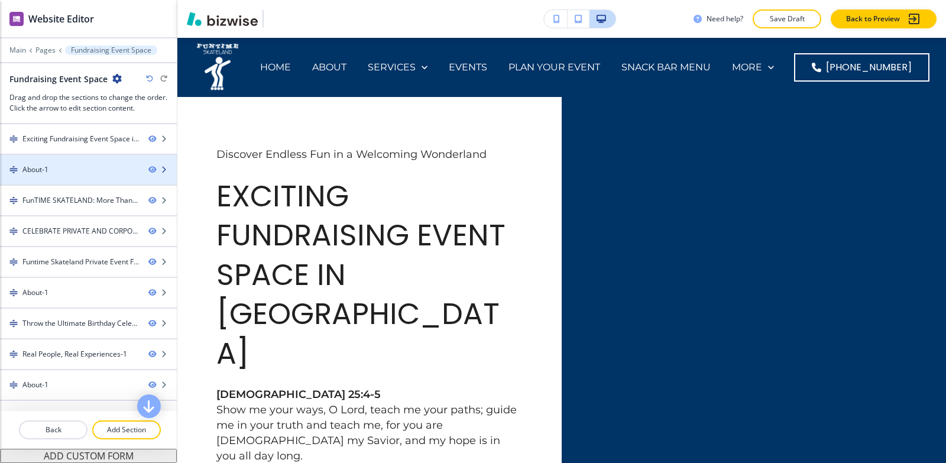
click at [50, 180] on div at bounding box center [88, 179] width 177 height 9
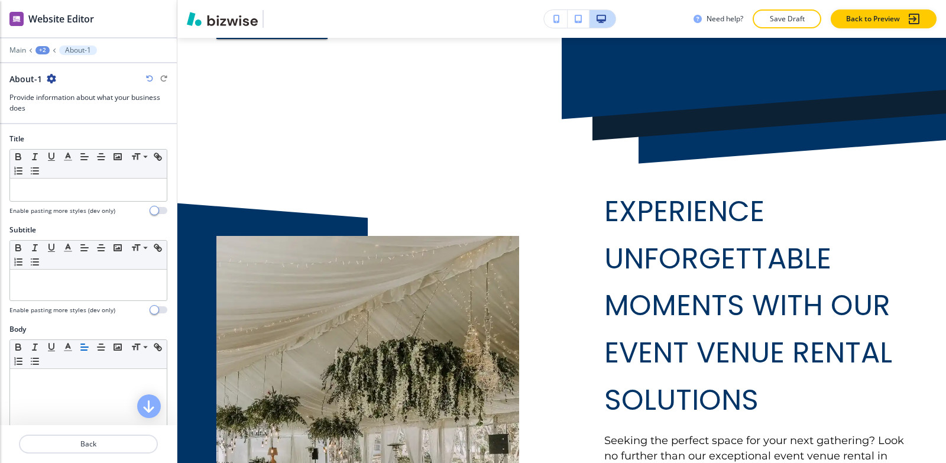
scroll to position [497, 0]
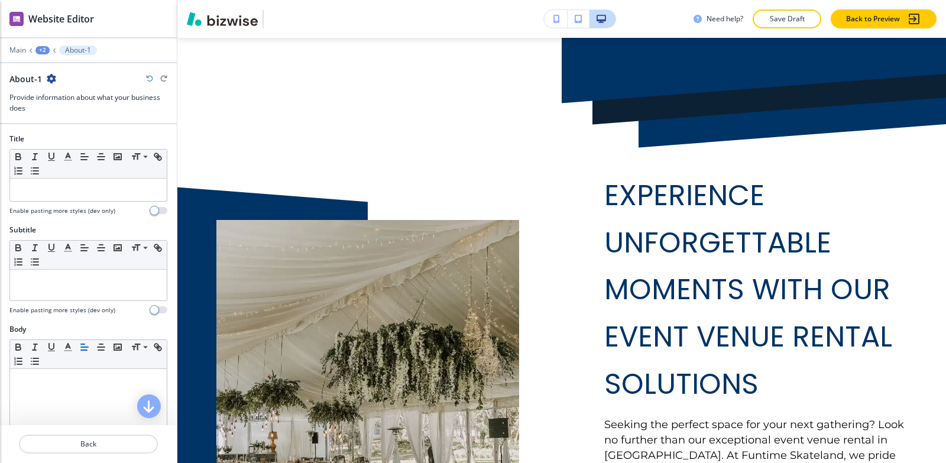
click at [51, 82] on icon "button" at bounding box center [51, 78] width 9 height 9
click at [59, 102] on p "Rename Section" at bounding box center [83, 99] width 60 height 11
click at [76, 78] on input "About-1" at bounding box center [70, 79] width 122 height 24
type input "About"
click at [41, 50] on div "+2" at bounding box center [42, 50] width 14 height 8
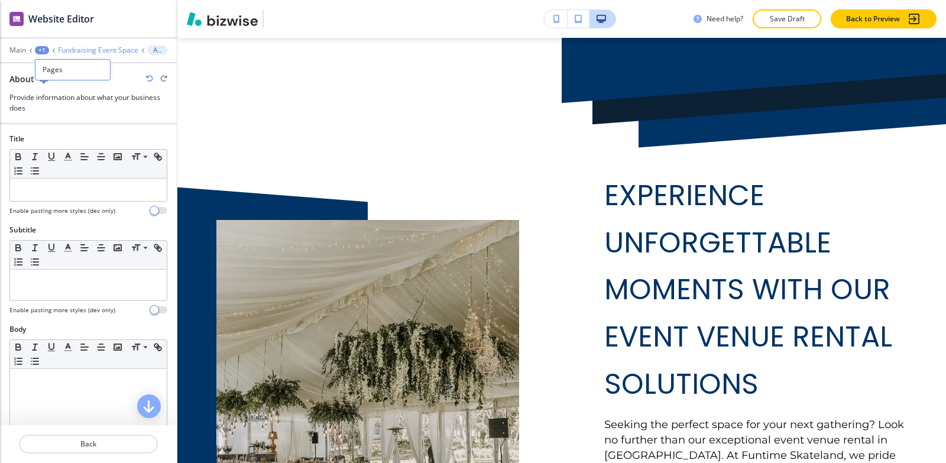
click at [94, 50] on p "Fundraising Event Space" at bounding box center [98, 50] width 80 height 8
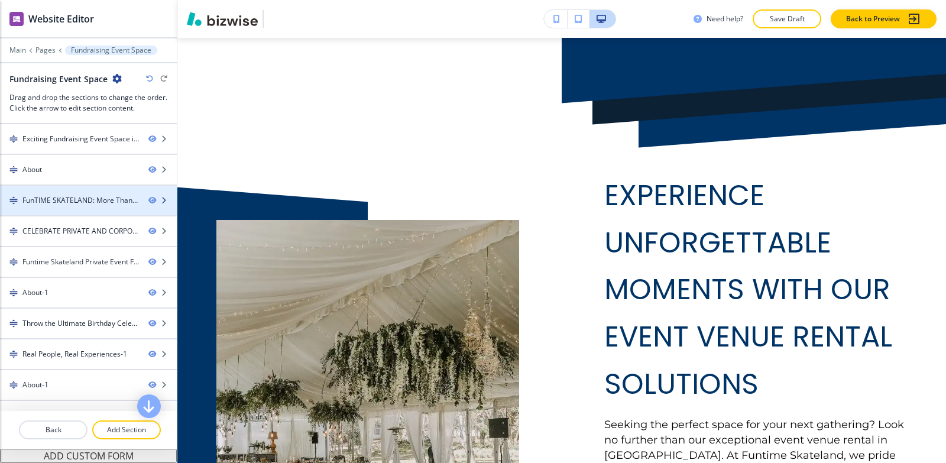
click at [76, 209] on div at bounding box center [88, 210] width 177 height 9
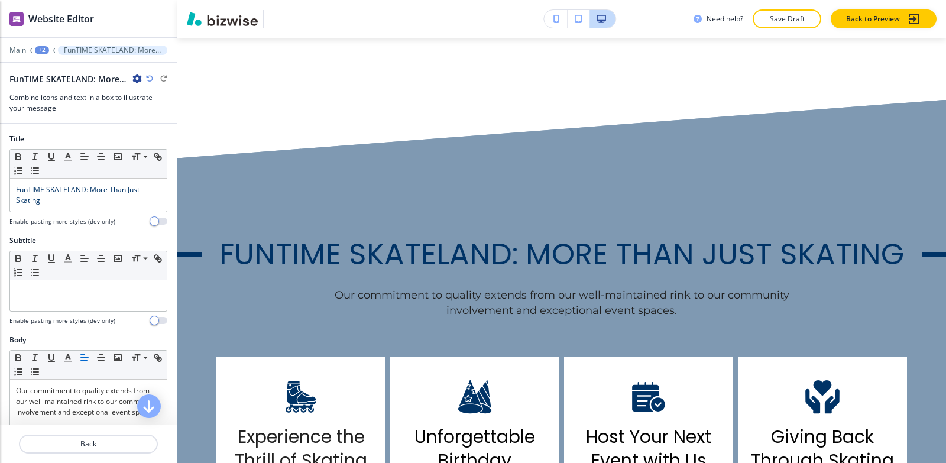
scroll to position [1143, 0]
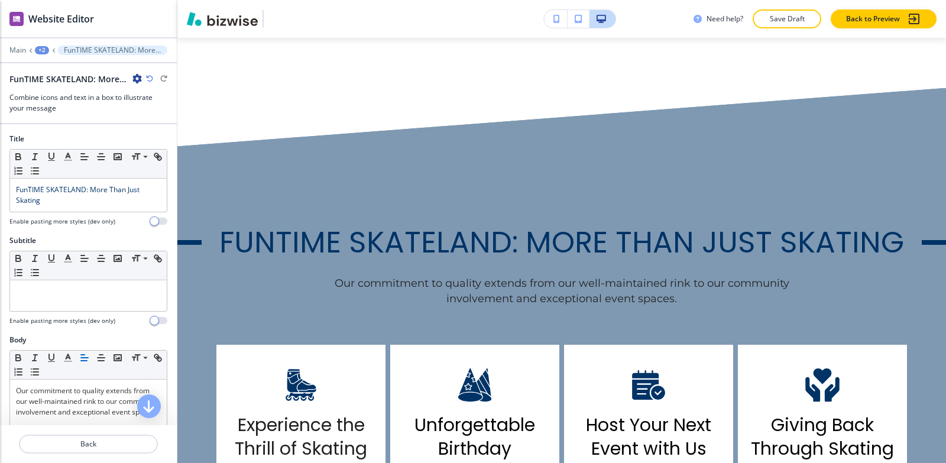
click at [136, 81] on icon "button" at bounding box center [136, 78] width 9 height 9
click at [136, 95] on button "Rename Section" at bounding box center [170, 99] width 76 height 21
click at [128, 85] on input "FunTIME SKATELAND: More Than Just Skating-1" at bounding box center [70, 79] width 122 height 24
click at [128, 80] on input "FunTIME SKATELAND: More Than Just Skating-1" at bounding box center [70, 79] width 122 height 24
click at [128, 79] on input "FunTIME SKATELAND: More Than Just Skating-1" at bounding box center [70, 79] width 122 height 24
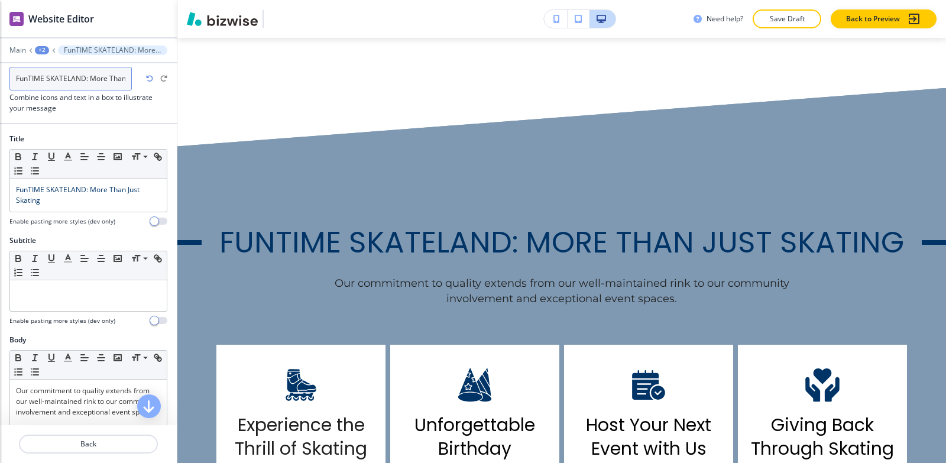
click at [125, 78] on input "FunTIME SKATELAND: More Than Just Skating-1" at bounding box center [70, 79] width 122 height 24
click at [128, 78] on input "FunTIME SKATELAND: More Than Just Skating-1" at bounding box center [70, 79] width 122 height 24
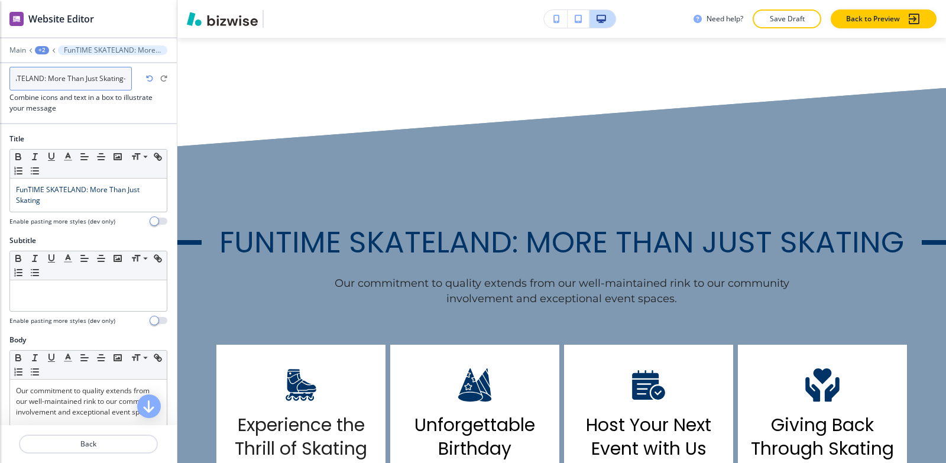
type input "FunTIME SKATELAND: More Than Just Skating"
click at [43, 50] on div "+2" at bounding box center [42, 50] width 14 height 8
click at [48, 89] on p "Fundraising Event Space" at bounding box center [73, 90] width 60 height 11
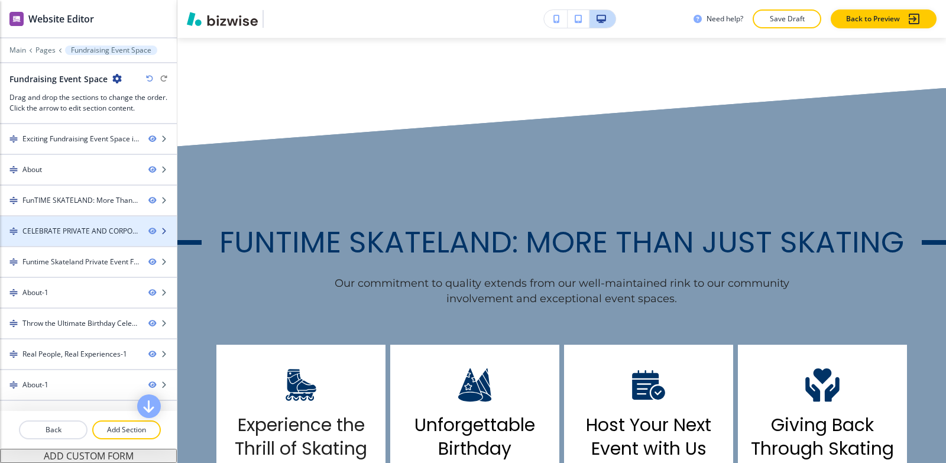
scroll to position [59, 0]
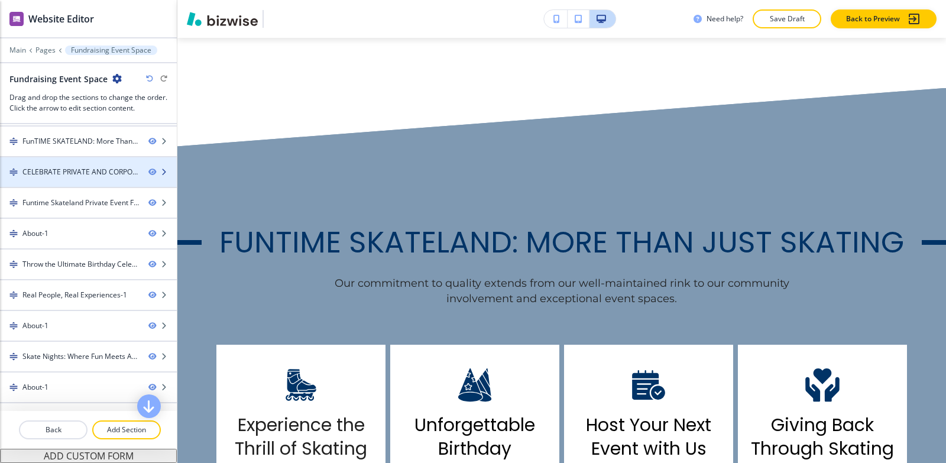
click at [56, 176] on div "CELEBRATE PRIVATE AND CORPORATE OCCASIONS-1" at bounding box center [80, 172] width 117 height 11
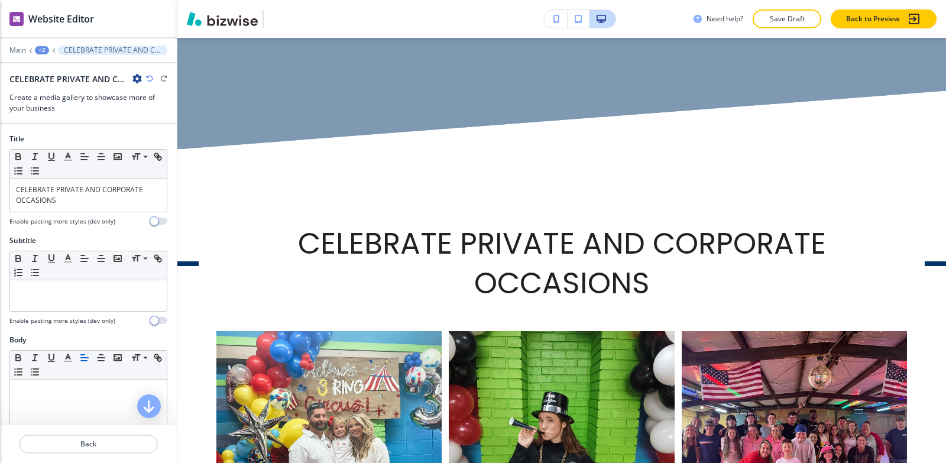
scroll to position [1663, 0]
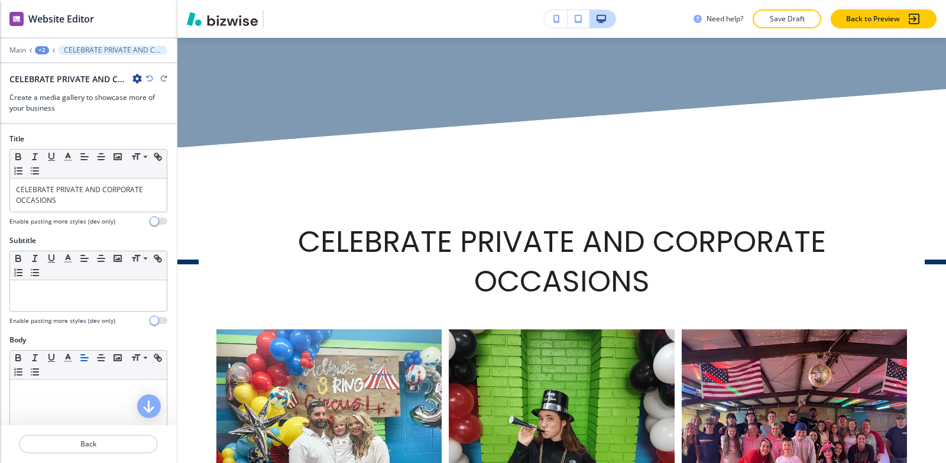
click at [137, 80] on icon "button" at bounding box center [136, 78] width 9 height 9
click at [137, 100] on button "Rename Section" at bounding box center [170, 99] width 76 height 21
click at [129, 80] on input "CELEBRATE PRIVATE AND CORPORATE OCCASIONS-1" at bounding box center [70, 79] width 122 height 24
click at [129, 79] on input "CELEBRATE PRIVATE AND CORPORATE OCCASIONS-1" at bounding box center [70, 79] width 122 height 24
click at [128, 79] on input "CELEBRATE PRIVATE AND CORPORATE OCCASIONS-1" at bounding box center [70, 79] width 122 height 24
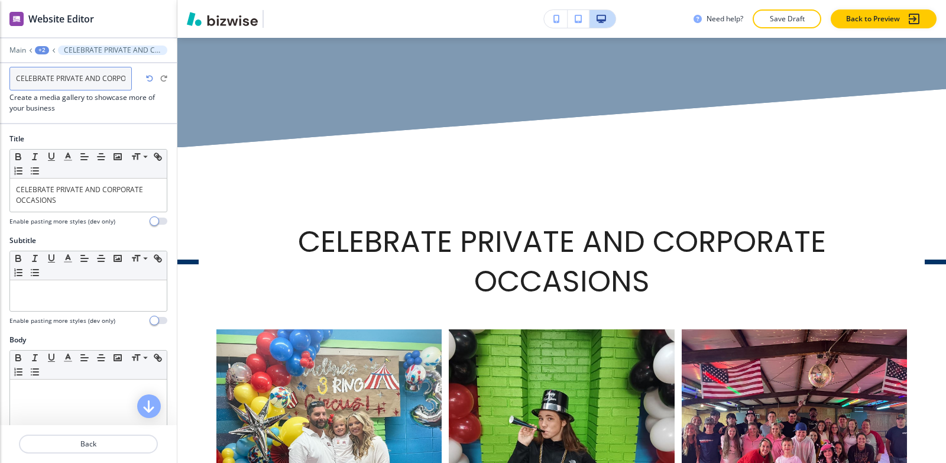
click at [128, 79] on input "CELEBRATE PRIVATE AND CORPORATE OCCASIONS-1" at bounding box center [70, 79] width 122 height 24
click at [127, 79] on input "CELEBRATE PRIVATE AND CORPORATE OCCASIONS-1" at bounding box center [70, 79] width 122 height 24
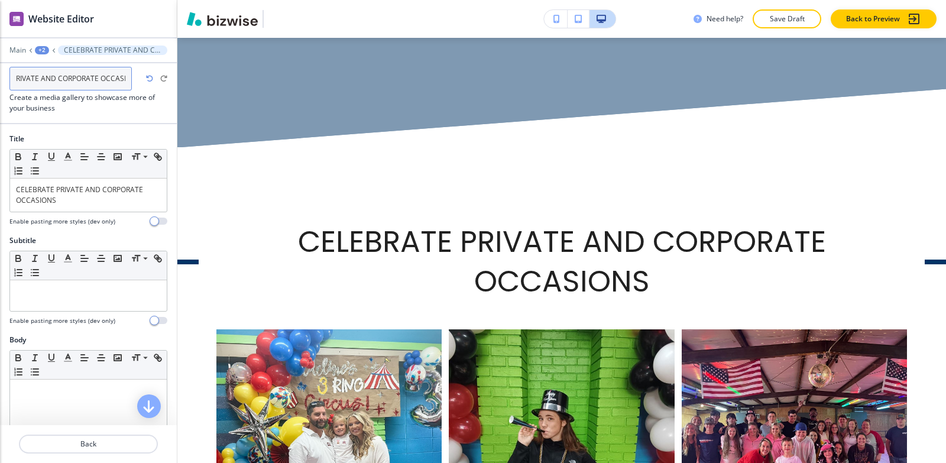
click at [127, 79] on input "CELEBRATE PRIVATE AND CORPORATE OCCASIONS-1" at bounding box center [70, 79] width 122 height 24
click at [127, 78] on input "CELEBRATE PRIVATE AND CORPORATE OCCASIONS-1" at bounding box center [70, 79] width 122 height 24
click at [125, 77] on input "CELEBRATE PRIVATE AND CORPORATE OCCASIONS-1" at bounding box center [70, 79] width 122 height 24
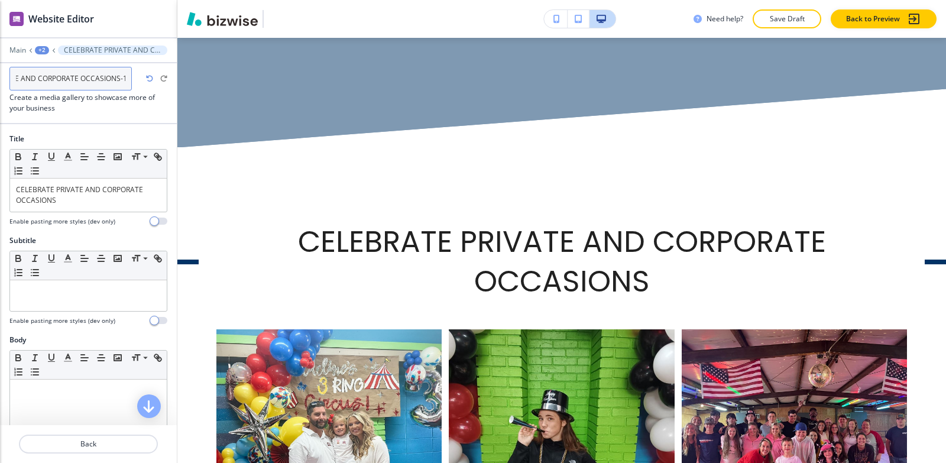
click at [125, 77] on input "CELEBRATE PRIVATE AND CORPORATE OCCASIONS-1" at bounding box center [70, 79] width 122 height 24
click at [126, 77] on input "CELEBRATE PRIVATE AND CORPORATE OCCASIONS-1" at bounding box center [70, 79] width 122 height 24
type input "CELEBRATE PRIVATE AND CORPORATE OCCASIONS"
click at [43, 50] on div "+2" at bounding box center [42, 50] width 14 height 8
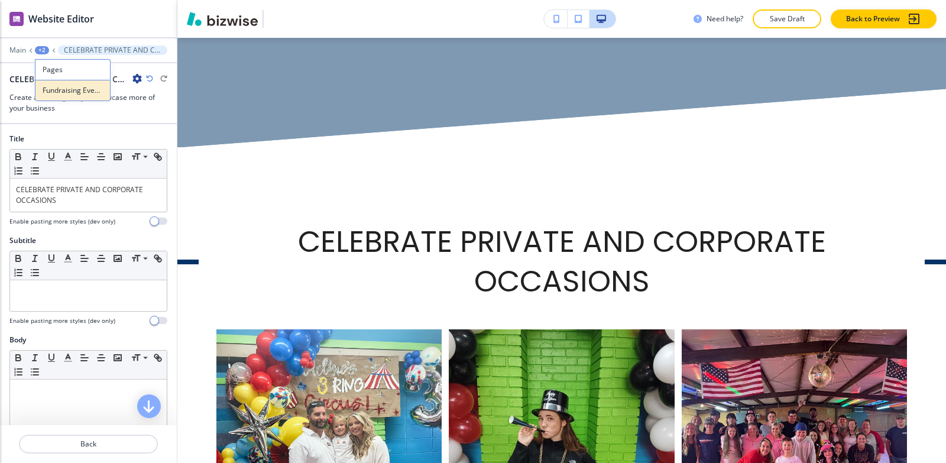
click at [59, 98] on button "Fundraising Event Space" at bounding box center [73, 90] width 76 height 21
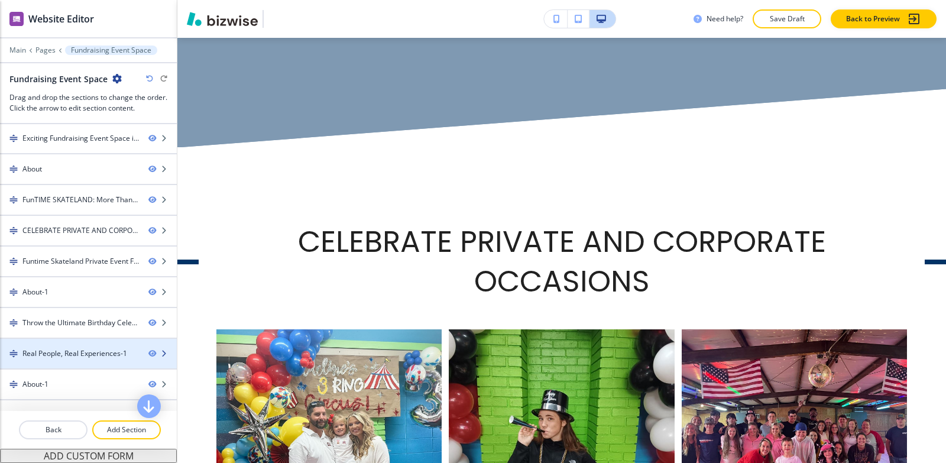
scroll to position [0, 0]
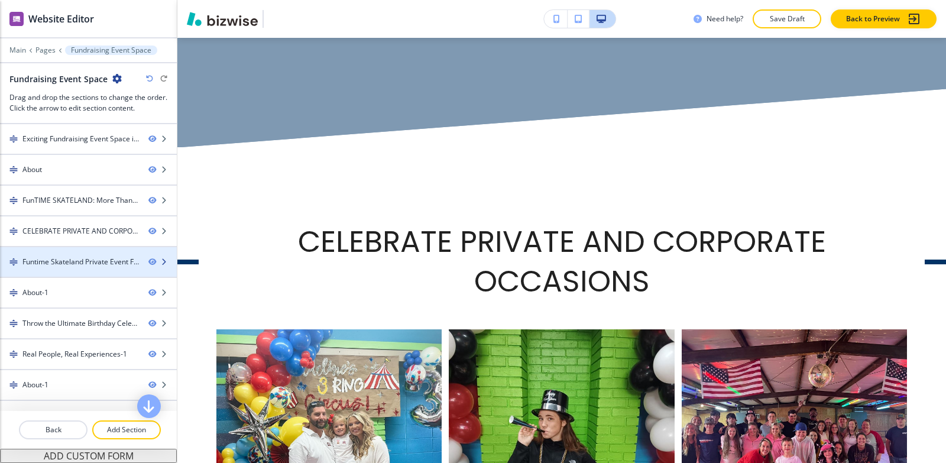
click at [60, 248] on div at bounding box center [88, 251] width 177 height 9
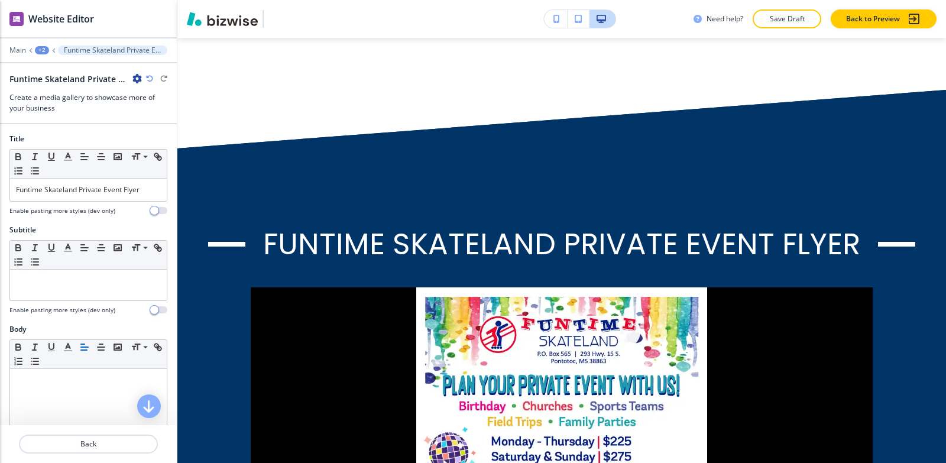
scroll to position [2512, 0]
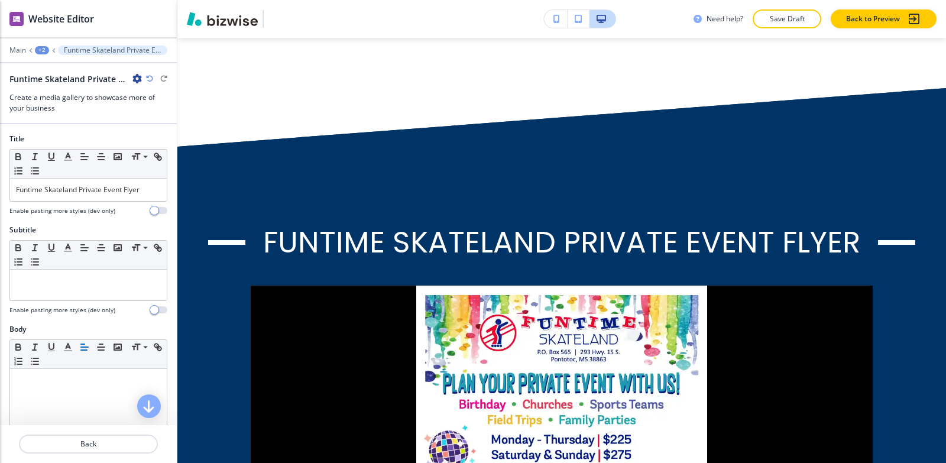
click at [133, 77] on icon "button" at bounding box center [136, 78] width 9 height 9
click at [138, 100] on button "Rename Section" at bounding box center [170, 99] width 76 height 21
click at [126, 80] on input "Funtime Skateland Private Event Flyer -1" at bounding box center [70, 79] width 122 height 24
click at [125, 79] on input "Funtime Skateland Private Event Flyer -1" at bounding box center [70, 79] width 122 height 24
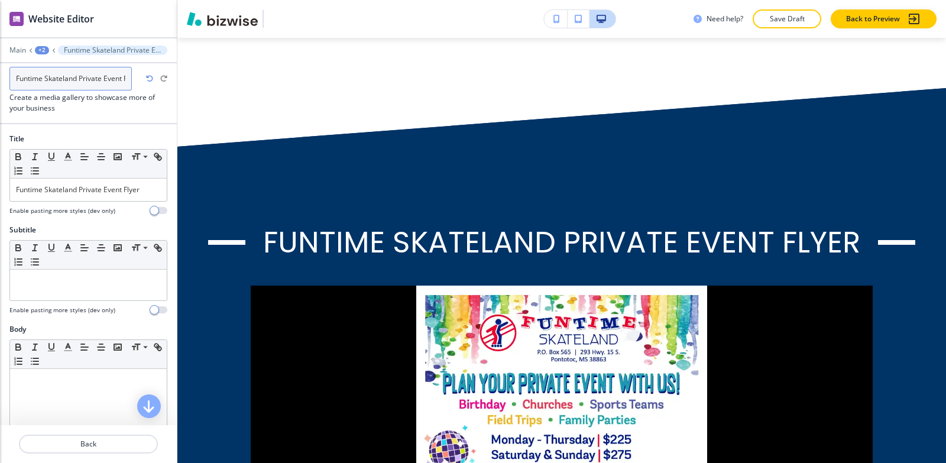
click at [125, 79] on input "Funtime Skateland Private Event Flyer -1" at bounding box center [70, 79] width 122 height 24
click at [123, 78] on input "Funtime Skateland Private Event Flyer -1" at bounding box center [70, 79] width 122 height 24
click at [127, 78] on input "Funtime Skateland Private Event Flyer -1" at bounding box center [70, 79] width 122 height 24
click at [124, 78] on input "Funtime Skateland Private Event Flyer -1" at bounding box center [70, 79] width 122 height 24
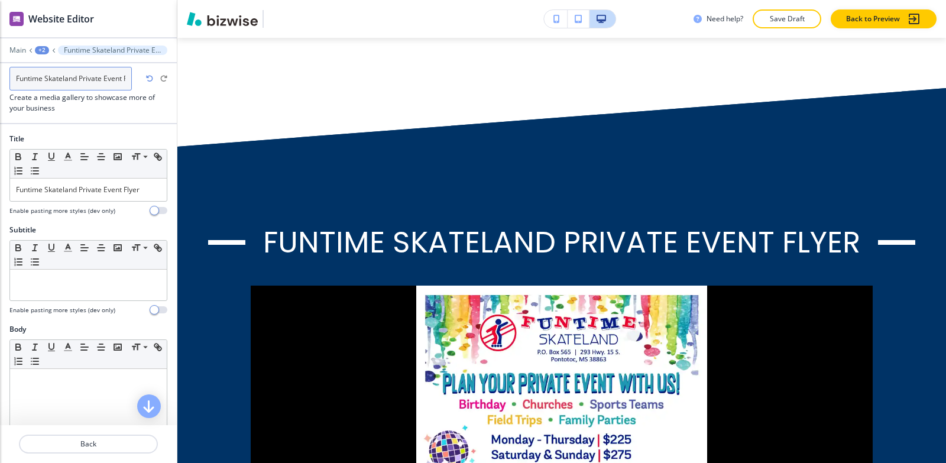
click at [126, 77] on input "Funtime Skateland Private Event Flyer -1" at bounding box center [70, 79] width 122 height 24
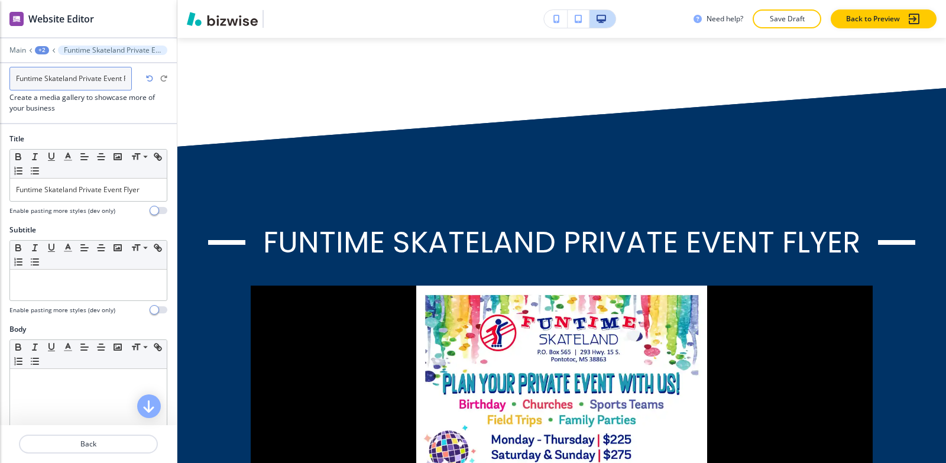
click at [126, 77] on input "Funtime Skateland Private Event Flyer -1" at bounding box center [70, 79] width 122 height 24
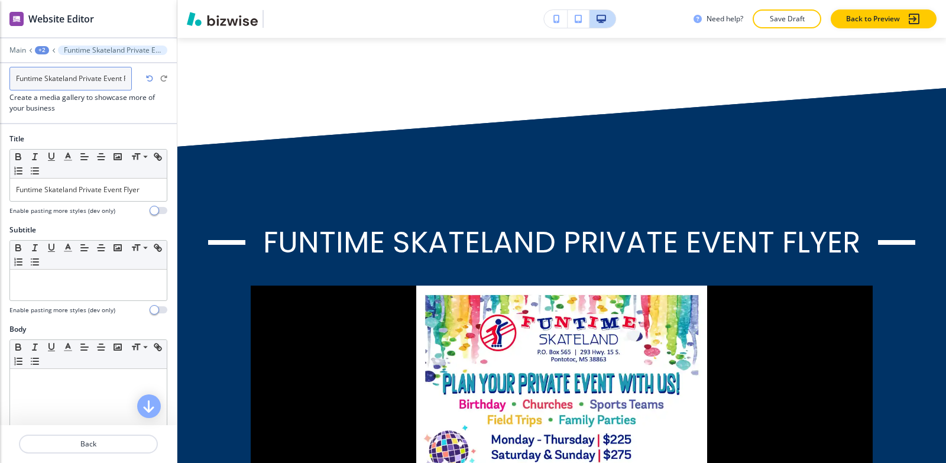
click at [126, 77] on input "Funtime Skateland Private Event Flyer -1" at bounding box center [70, 79] width 122 height 24
click at [125, 77] on input "Funtime Skateland Private Event Flyer -1" at bounding box center [70, 79] width 122 height 24
click at [125, 76] on input "Funtime Skateland Private Event Flyer -1" at bounding box center [70, 79] width 122 height 24
click at [120, 77] on input "Funtime Skateland Private Event Flyer -1" at bounding box center [70, 79] width 122 height 24
drag, startPoint x: 119, startPoint y: 77, endPoint x: 98, endPoint y: 79, distance: 21.4
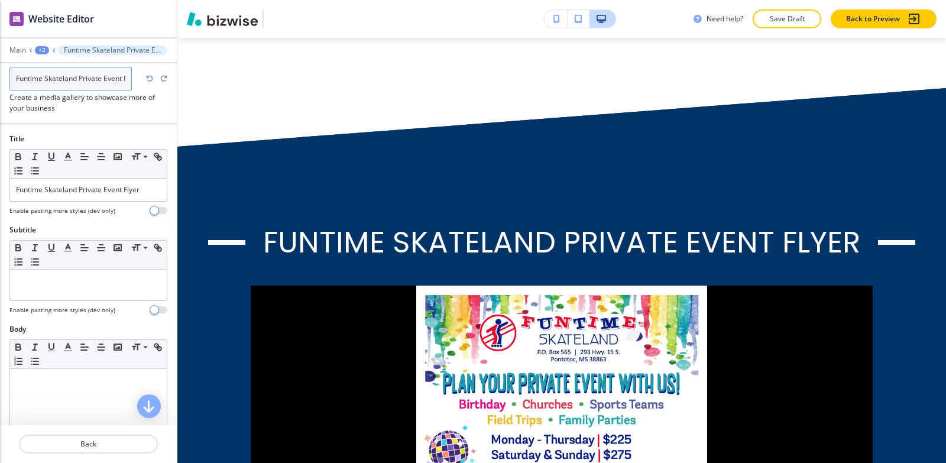
click at [119, 76] on input "Funtime Skateland Private Event Flyer -1" at bounding box center [70, 79] width 122 height 24
click at [99, 79] on input "Funtime Skateland Private Event Flyer -1" at bounding box center [70, 79] width 122 height 24
drag, startPoint x: 99, startPoint y: 79, endPoint x: 81, endPoint y: 108, distance: 34.3
click at [79, 109] on h3 "Create a media gallery to showcase more of your business" at bounding box center [88, 102] width 158 height 21
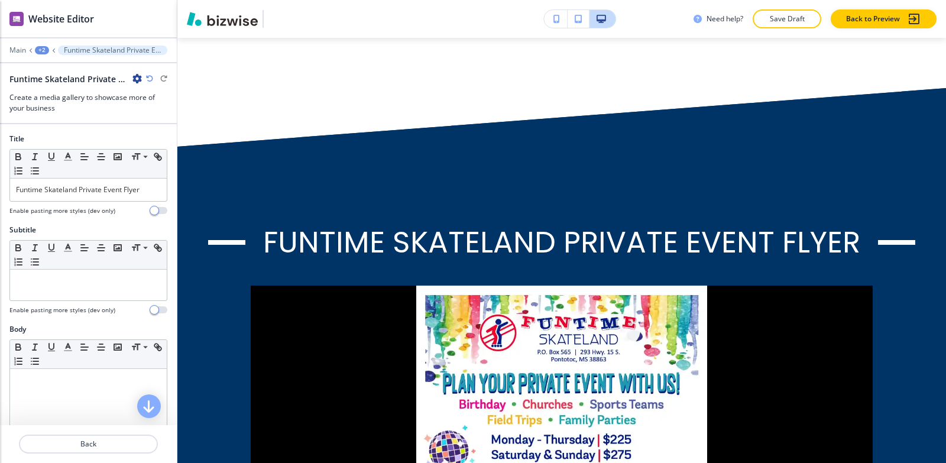
click at [136, 82] on icon "button" at bounding box center [136, 78] width 9 height 9
click at [148, 98] on p "Rename Section" at bounding box center [170, 99] width 60 height 11
drag, startPoint x: 132, startPoint y: 85, endPoint x: 121, endPoint y: 74, distance: 15.5
click at [132, 83] on div "Funtime Skateland Private Event Flyer -1" at bounding box center [75, 79] width 132 height 12
click at [121, 74] on h2 "Funtime Skateland Private Event Flyer -1" at bounding box center [68, 79] width 118 height 12
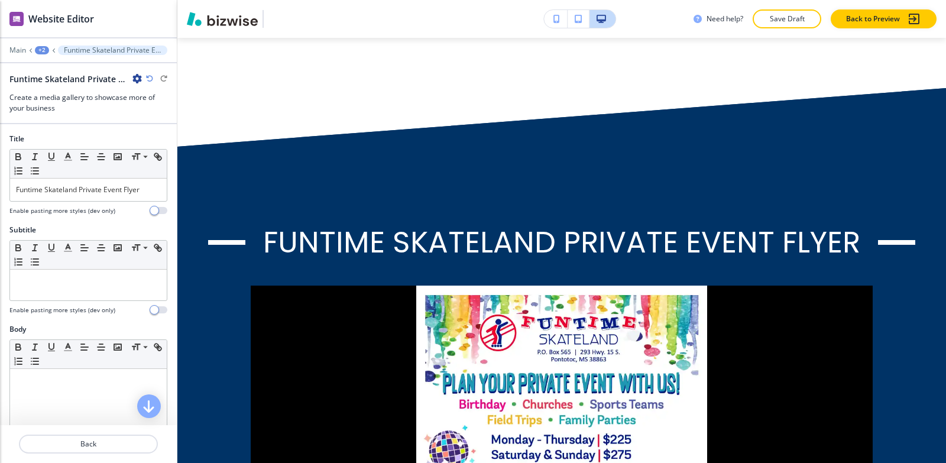
click at [134, 80] on icon "button" at bounding box center [136, 78] width 9 height 9
click at [160, 101] on p "Rename Section" at bounding box center [170, 99] width 60 height 11
click at [124, 79] on input "Funtime Skateland Private Event Flyer -1" at bounding box center [70, 79] width 122 height 24
click at [124, 73] on input "Funtime Skateland Private Event Flyer -1" at bounding box center [70, 79] width 122 height 24
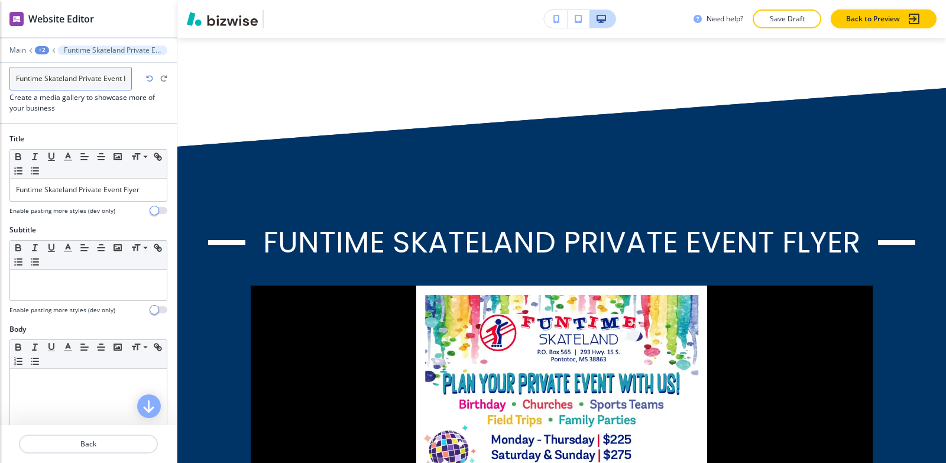
scroll to position [0, 23]
click at [125, 77] on input "Funtime Skateland Private Event Flyer -1" at bounding box center [70, 79] width 122 height 24
click at [128, 76] on input "Funtime Skateland Private Event Flyer -1" at bounding box center [70, 79] width 122 height 24
type input "Funtime Skateland Private Event Flyer"
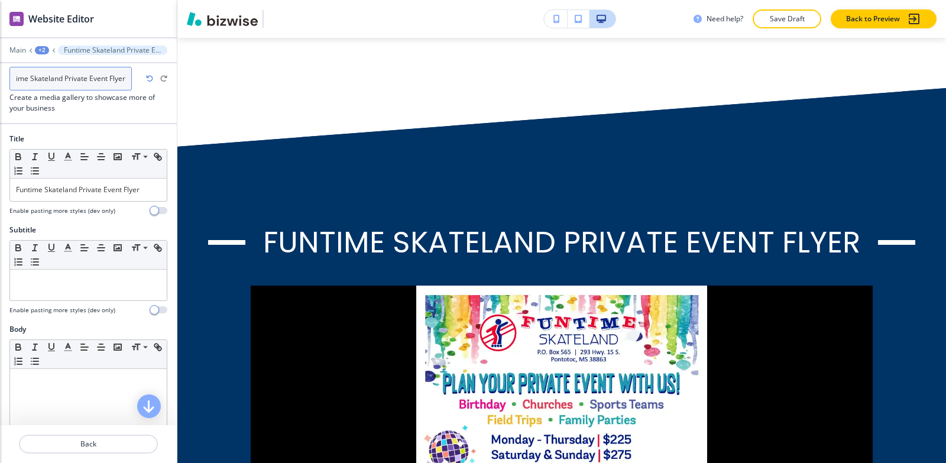
scroll to position [0, 15]
click at [40, 50] on div "+2" at bounding box center [42, 50] width 14 height 8
click at [70, 90] on p "Fundraising Event Space" at bounding box center [73, 90] width 60 height 11
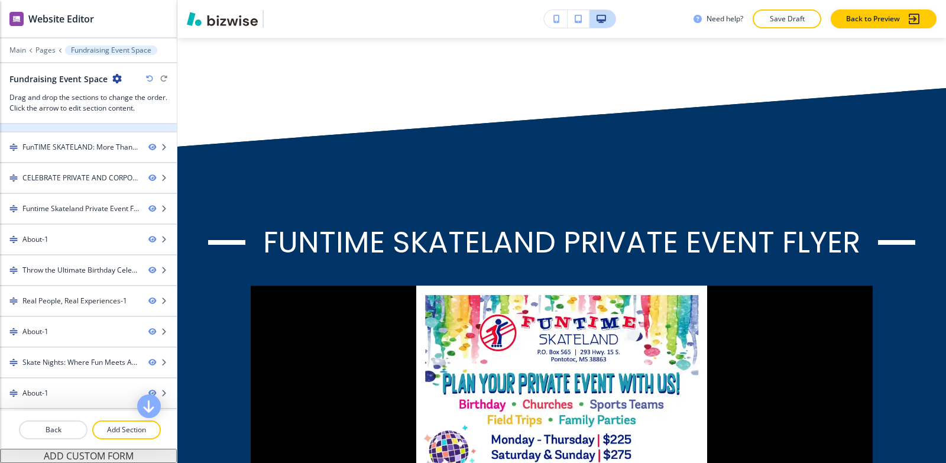
scroll to position [118, 0]
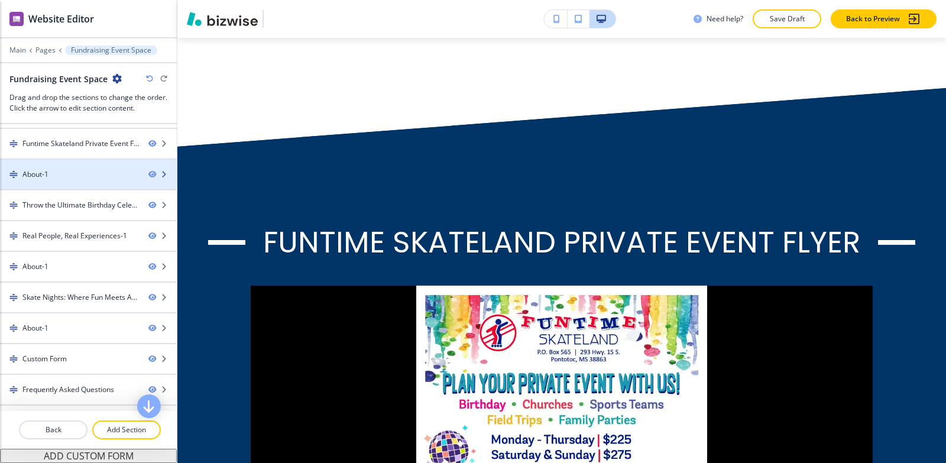
click at [58, 176] on div "About-1" at bounding box center [69, 174] width 139 height 11
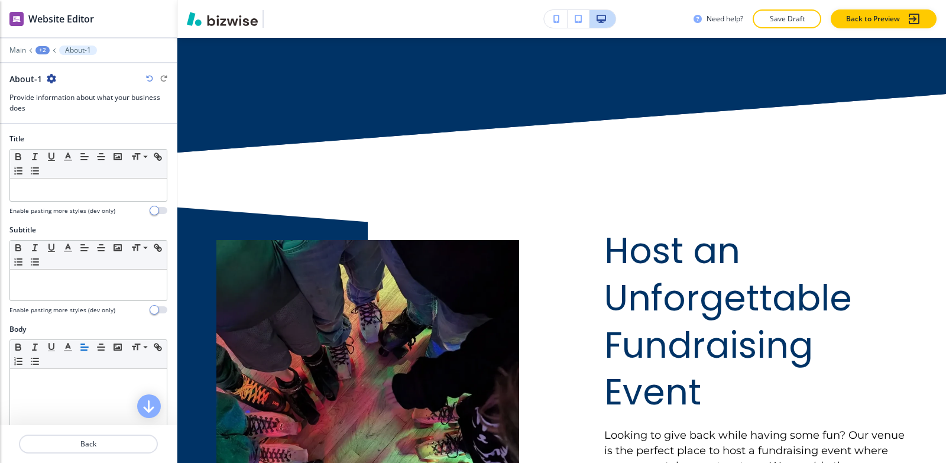
scroll to position [3202, 0]
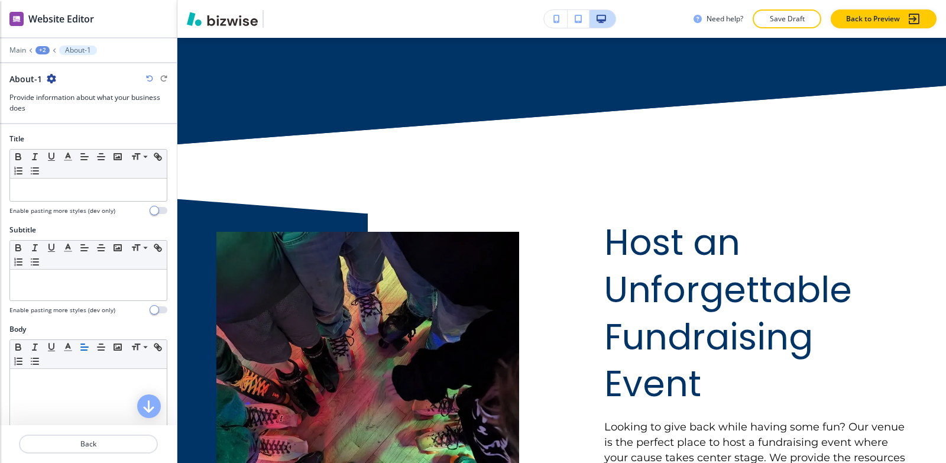
click at [50, 78] on icon "button" at bounding box center [51, 78] width 9 height 9
click at [57, 98] on p "Rename Section" at bounding box center [83, 99] width 60 height 11
click at [63, 77] on input "About-1" at bounding box center [70, 79] width 122 height 24
type input "About"
click at [40, 46] on div "+2" at bounding box center [42, 50] width 14 height 8
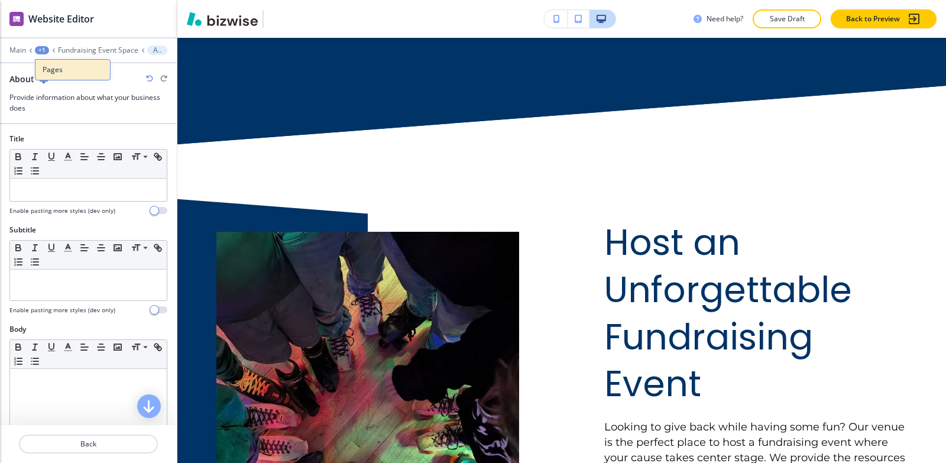
click at [56, 71] on p "Pages" at bounding box center [73, 69] width 60 height 11
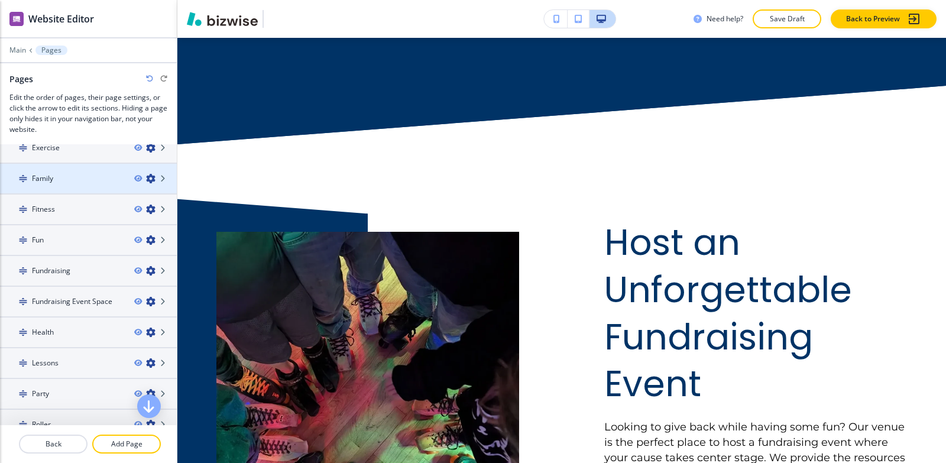
scroll to position [296, 0]
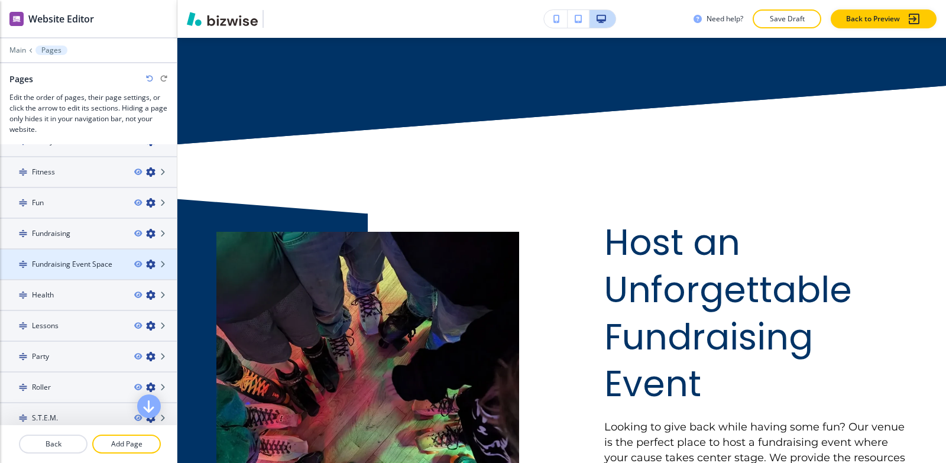
click at [57, 265] on h4 "Fundraising Event Space" at bounding box center [72, 264] width 80 height 11
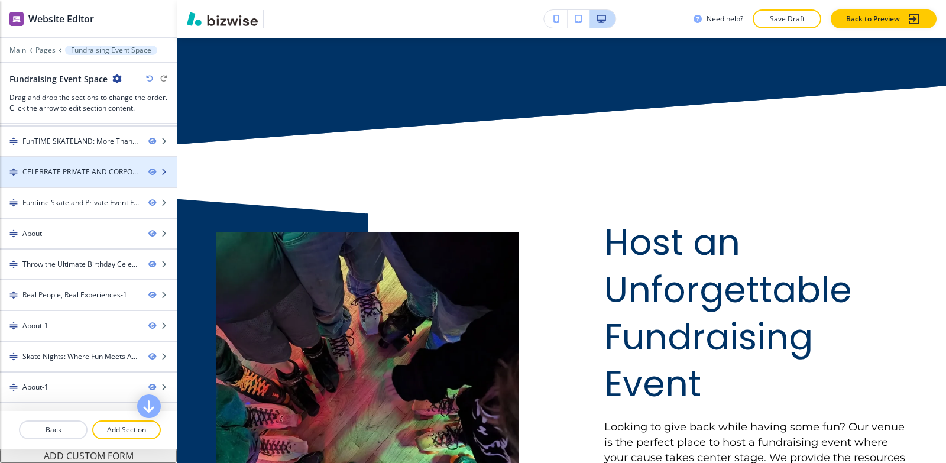
scroll to position [118, 0]
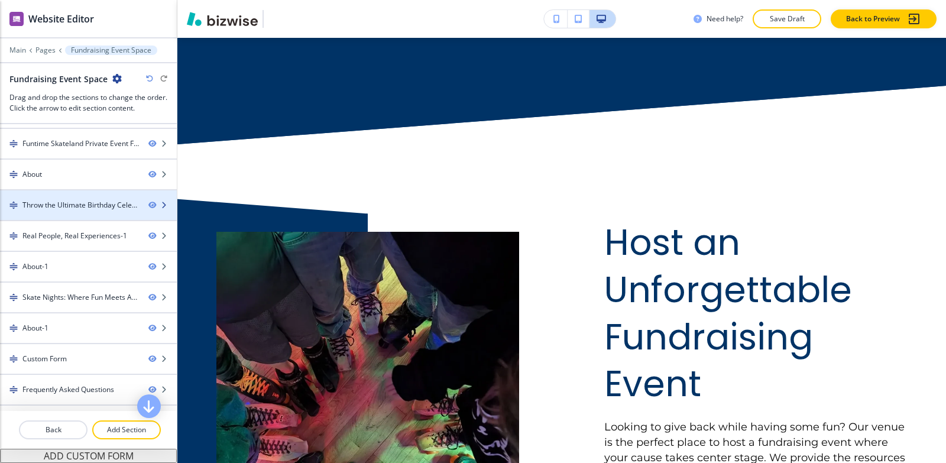
click at [66, 214] on div at bounding box center [88, 215] width 177 height 9
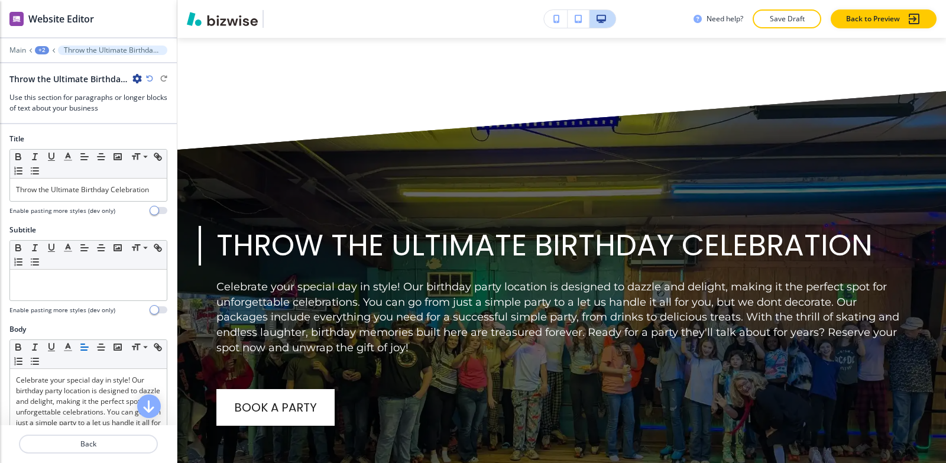
scroll to position [3824, 0]
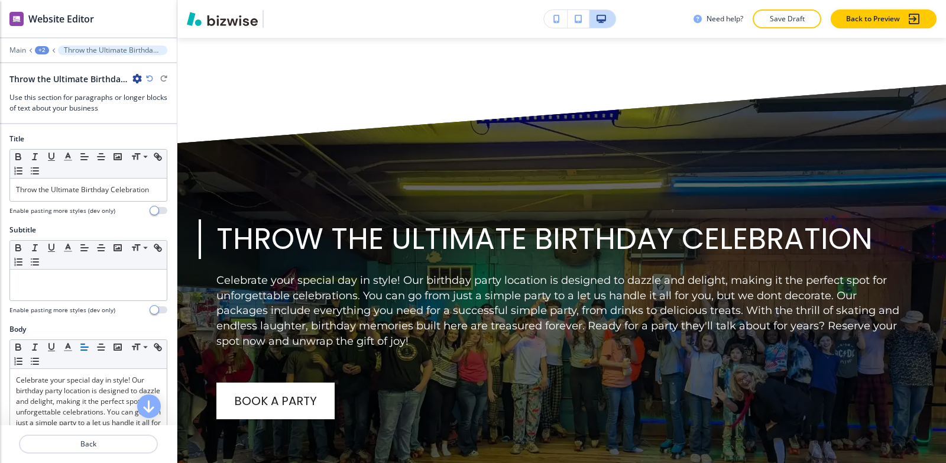
click at [136, 77] on icon "button" at bounding box center [136, 78] width 9 height 9
click at [139, 99] on button "Rename Section" at bounding box center [170, 99] width 76 height 21
click at [125, 82] on input "Throw the Ultimate Birthday Celebration-1" at bounding box center [70, 79] width 122 height 24
click at [125, 81] on input "Throw the Ultimate Birthday Celebration-1" at bounding box center [70, 79] width 122 height 24
click at [125, 79] on input "Throw the Ultimate Birthday Celebration-1" at bounding box center [70, 79] width 122 height 24
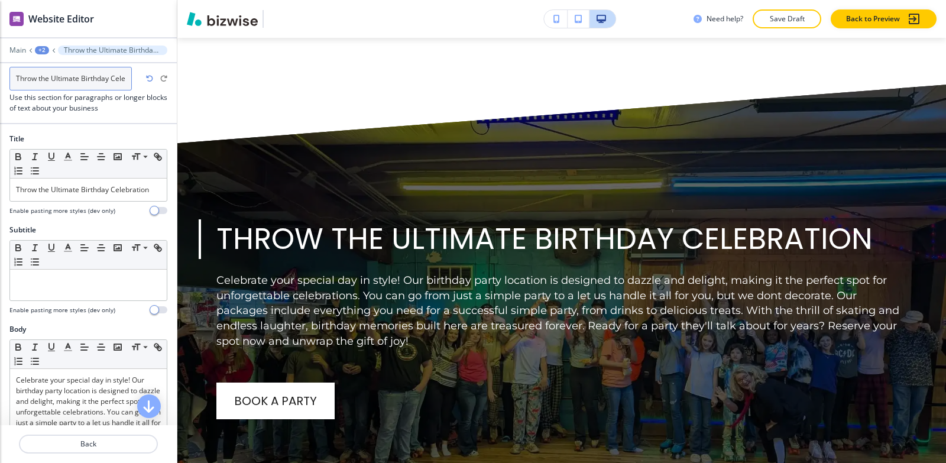
click at [125, 78] on input "Throw the Ultimate Birthday Celebration-1" at bounding box center [70, 79] width 122 height 24
click at [125, 77] on input "Throw the Ultimate Birthday Celebration-1" at bounding box center [70, 79] width 122 height 24
click at [126, 77] on input "Throw the Ultimate Birthday Celebration-1" at bounding box center [70, 79] width 122 height 24
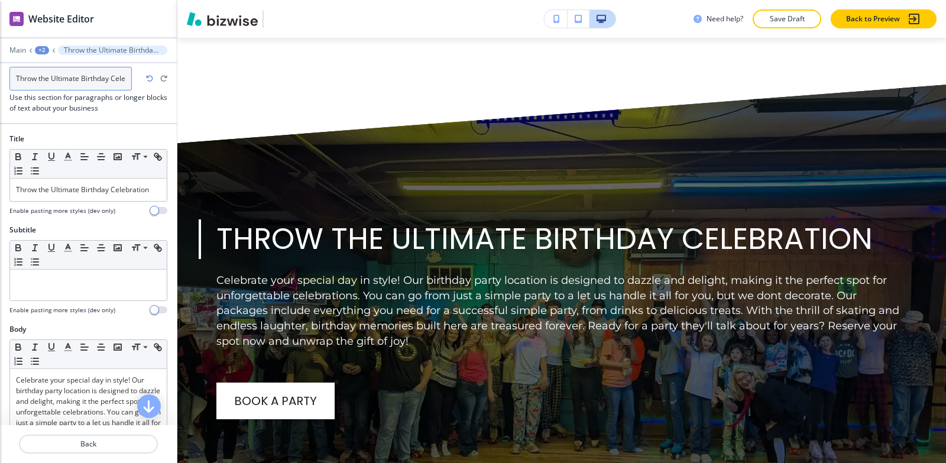
click at [126, 77] on input "Throw the Ultimate Birthday Celebration-1" at bounding box center [70, 79] width 122 height 24
click at [127, 77] on input "Throw the Ultimate Birthday Celebration-1" at bounding box center [70, 79] width 122 height 24
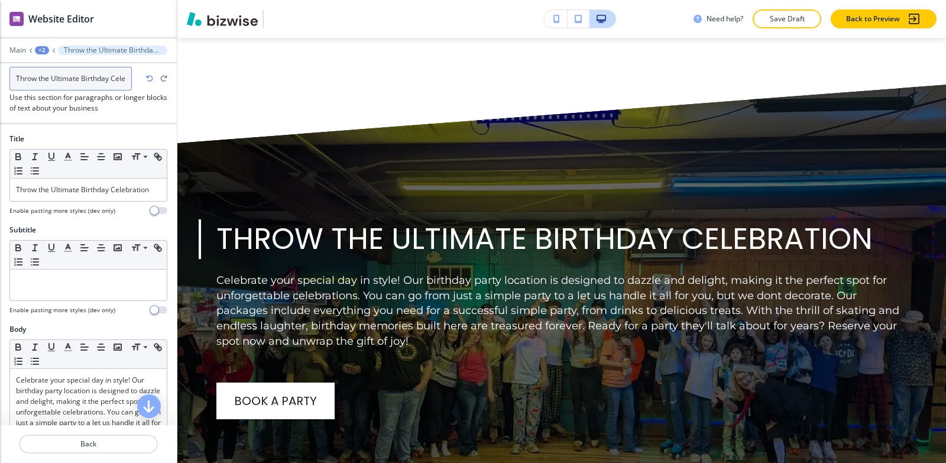
scroll to position [0, 31]
click at [127, 77] on input "Throw the Ultimate Birthday Celebration-1" at bounding box center [70, 79] width 122 height 24
type input "Throw the Ultimate Birthday Celebration"
click at [40, 47] on div "+2" at bounding box center [42, 50] width 14 height 8
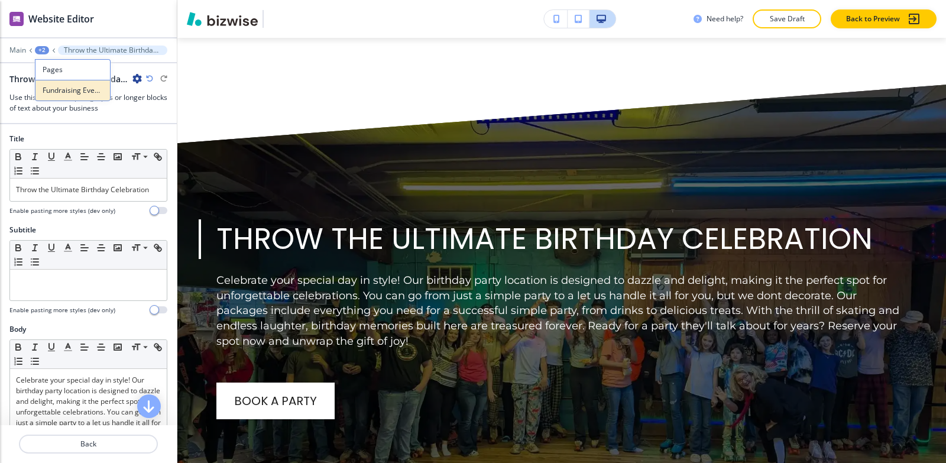
click at [53, 92] on p "Fundraising Event Space" at bounding box center [73, 90] width 60 height 11
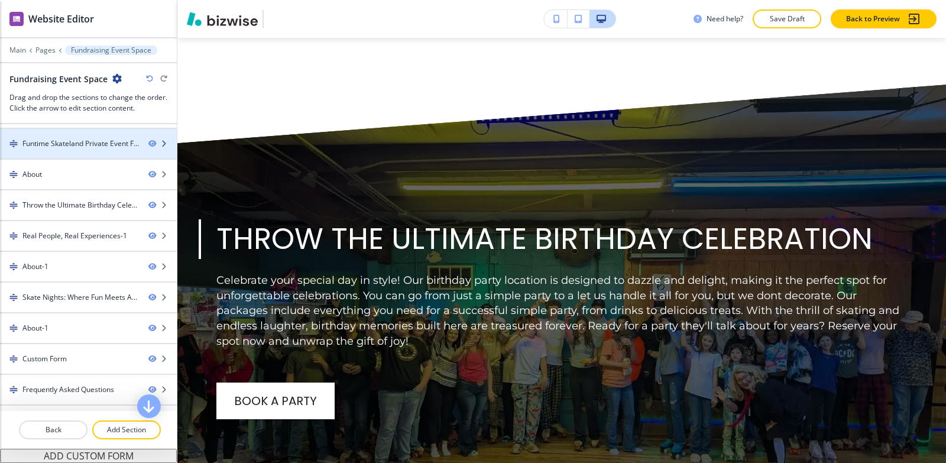
scroll to position [144, 0]
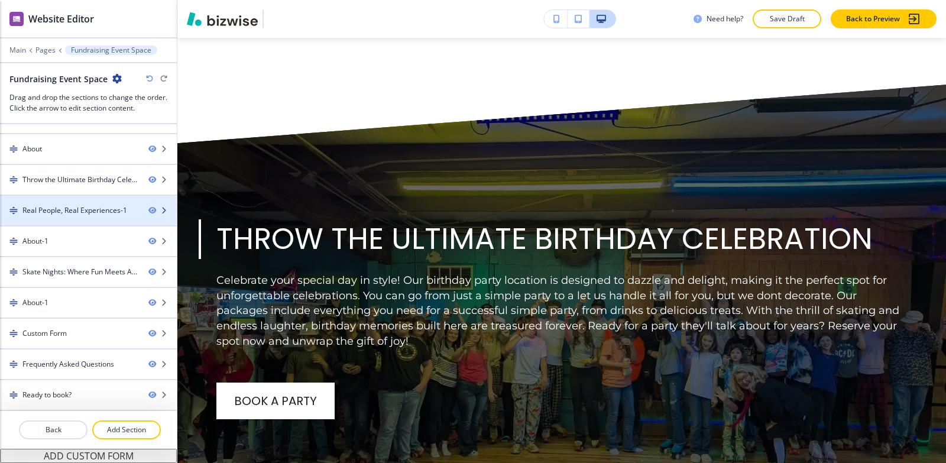
click at [90, 210] on div "Real People, Real Experiences-1" at bounding box center [74, 210] width 105 height 11
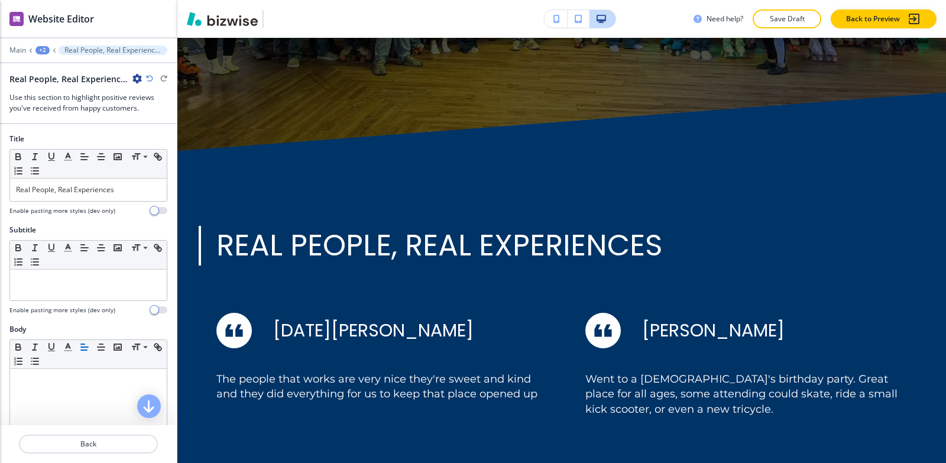
scroll to position [4233, 0]
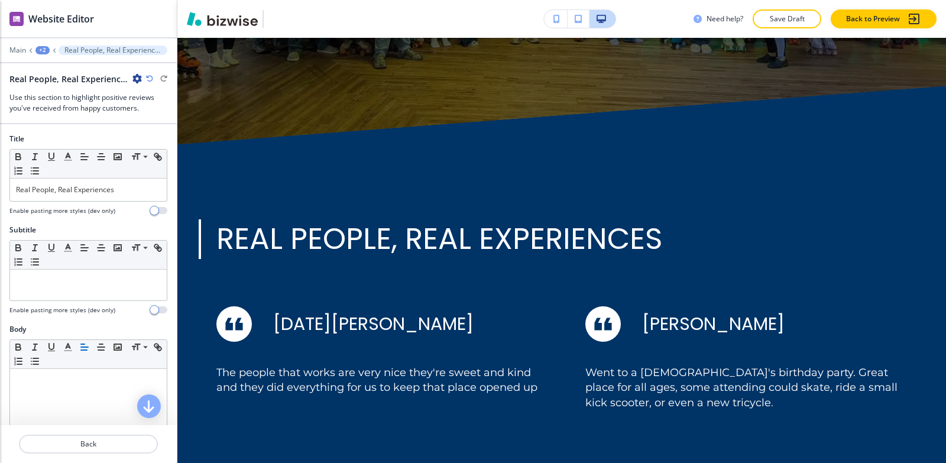
click at [135, 77] on icon "button" at bounding box center [136, 78] width 9 height 9
click at [141, 98] on p "Rename Section" at bounding box center [170, 99] width 60 height 11
click at [123, 80] on input "Real People, Real Experiences-1" at bounding box center [70, 79] width 122 height 24
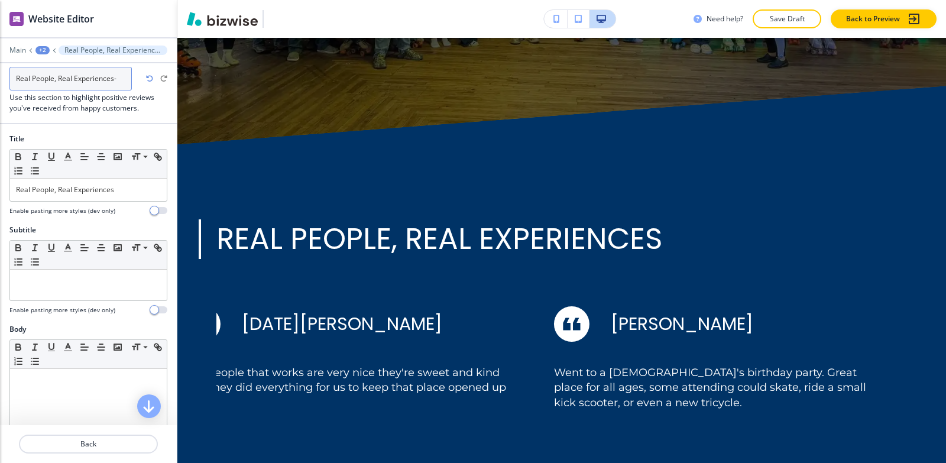
type input "Real People, Real Experiences"
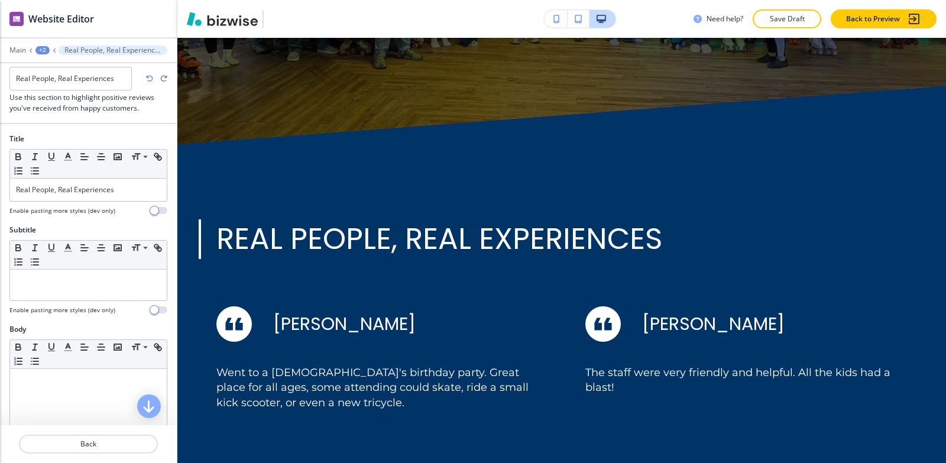
click at [40, 49] on div "+2" at bounding box center [42, 50] width 14 height 8
click at [49, 90] on p "Fundraising Event Space" at bounding box center [73, 90] width 60 height 11
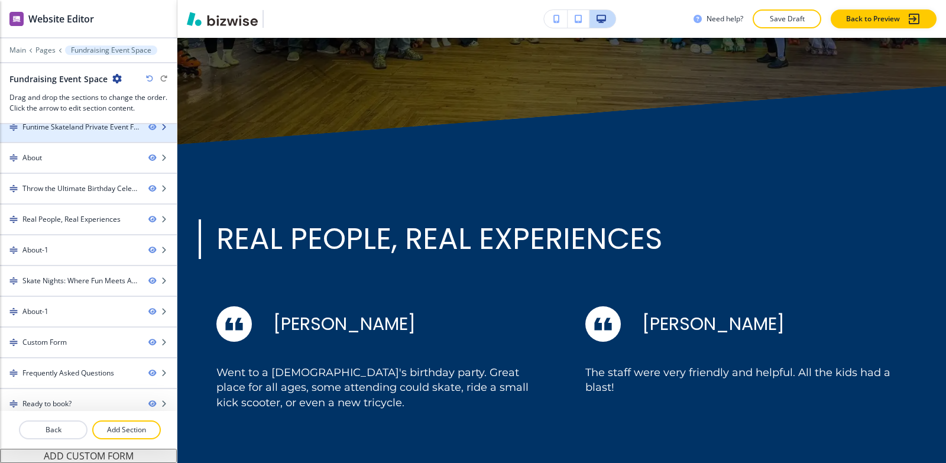
scroll to position [144, 0]
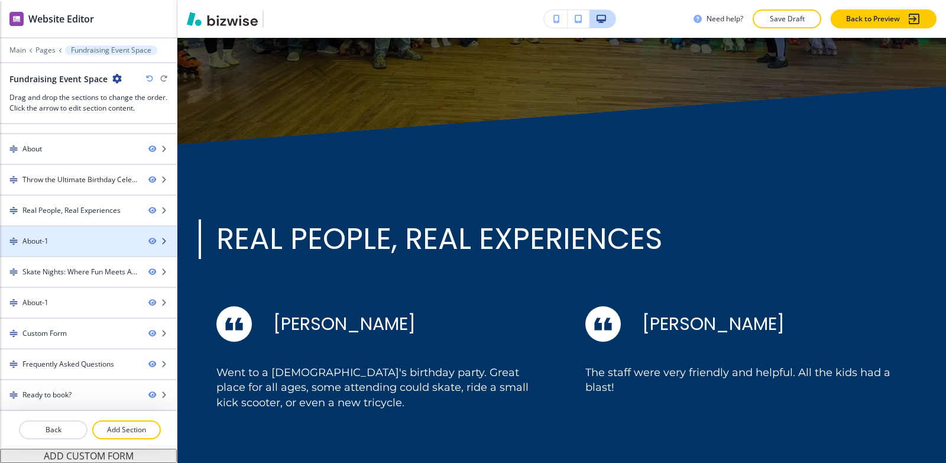
click at [70, 242] on div "About-1" at bounding box center [69, 241] width 139 height 11
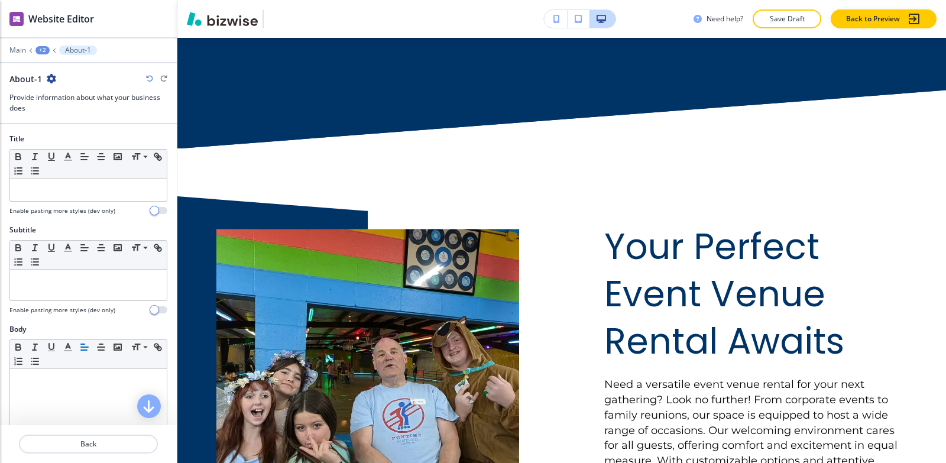
scroll to position [4863, 0]
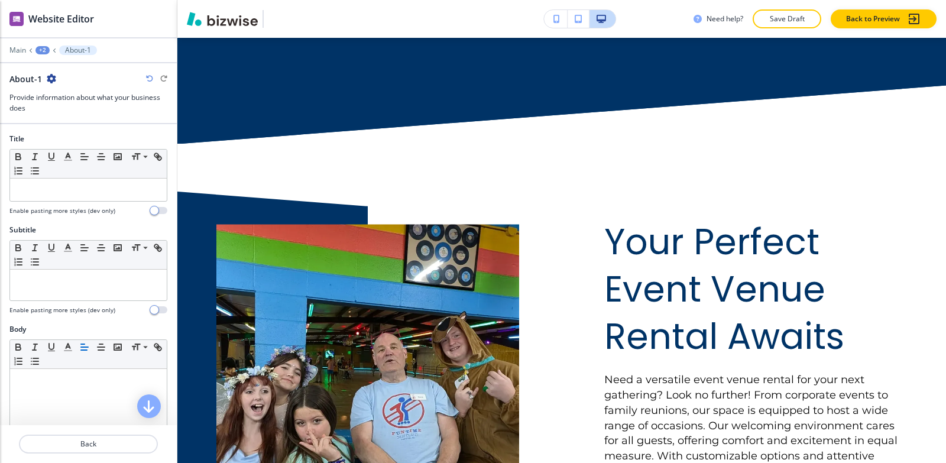
click at [51, 80] on icon "button" at bounding box center [51, 78] width 9 height 9
click at [62, 96] on p "Rename Section" at bounding box center [83, 99] width 60 height 11
click at [60, 78] on input "About-1" at bounding box center [70, 79] width 122 height 24
type input "About"
click at [40, 50] on div "+2" at bounding box center [42, 50] width 14 height 8
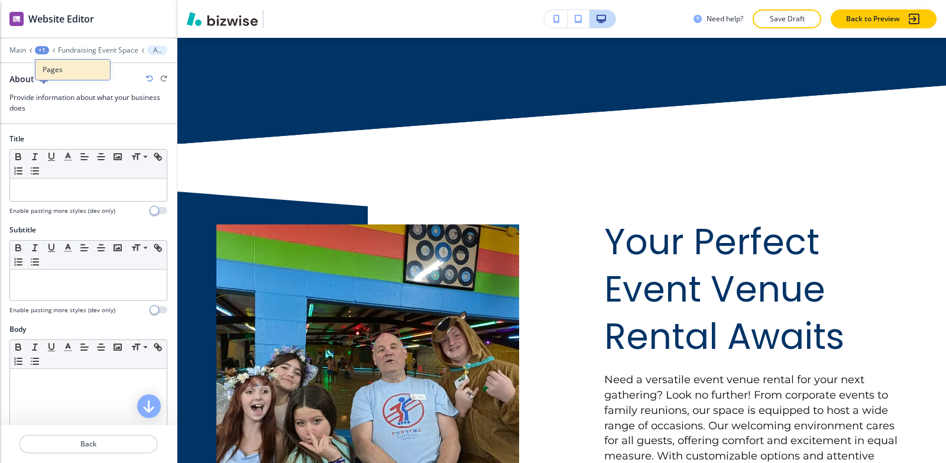
click at [60, 76] on button "Pages" at bounding box center [73, 69] width 76 height 21
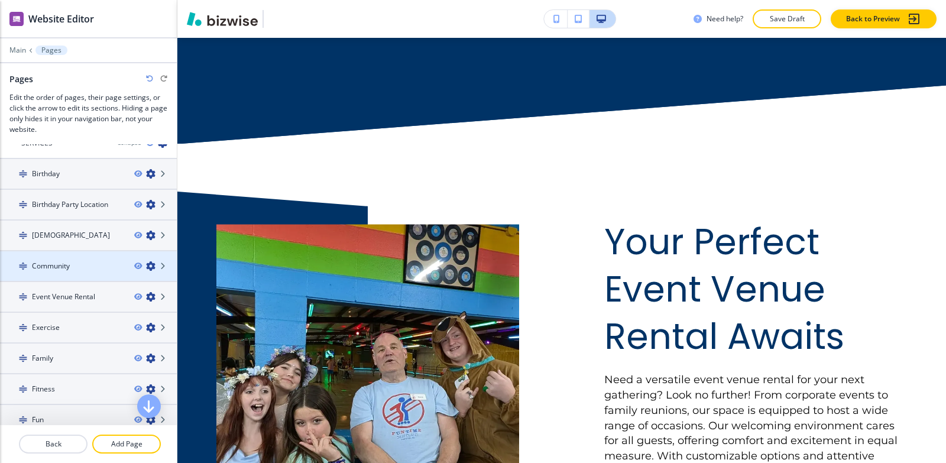
scroll to position [177, 0]
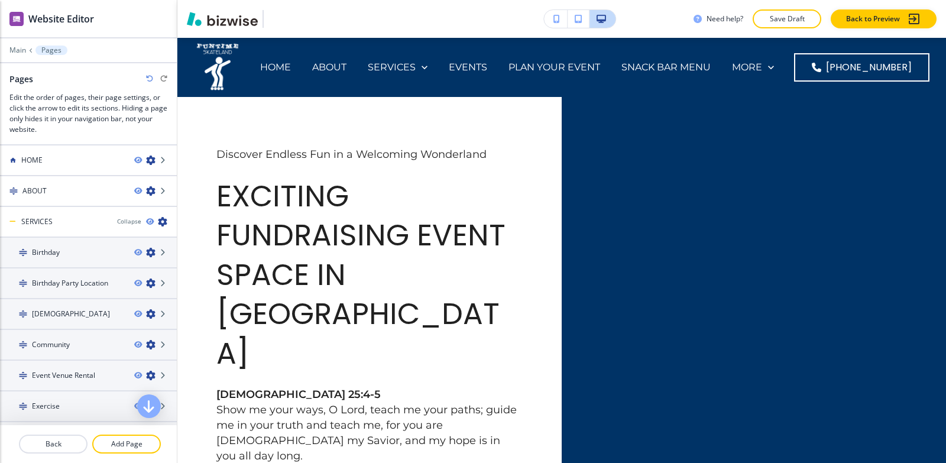
scroll to position [4863, 0]
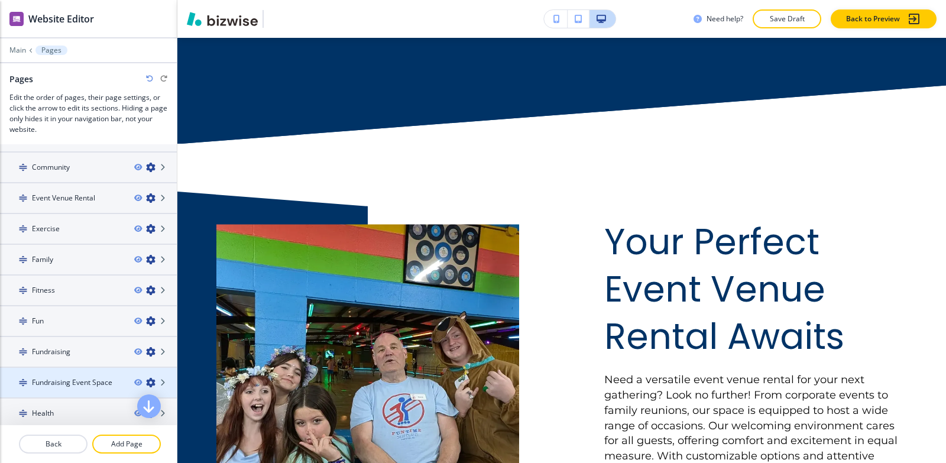
click at [61, 381] on h4 "Fundraising Event Space" at bounding box center [72, 382] width 80 height 11
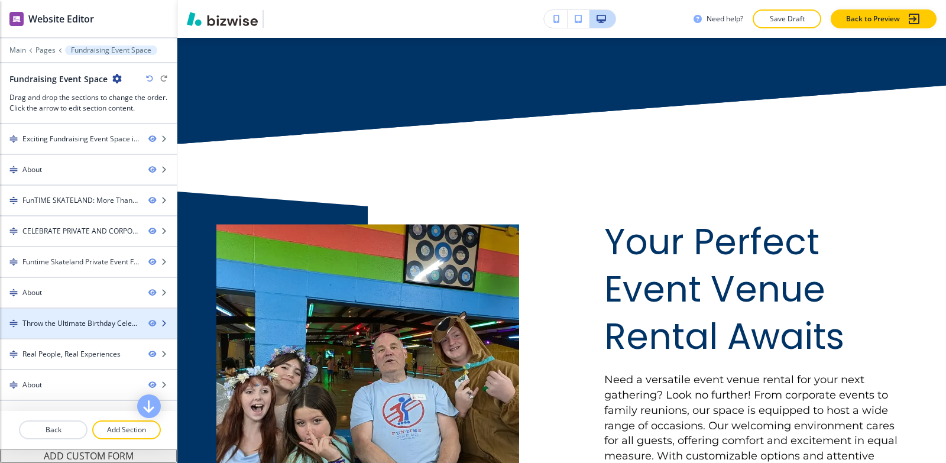
scroll to position [59, 0]
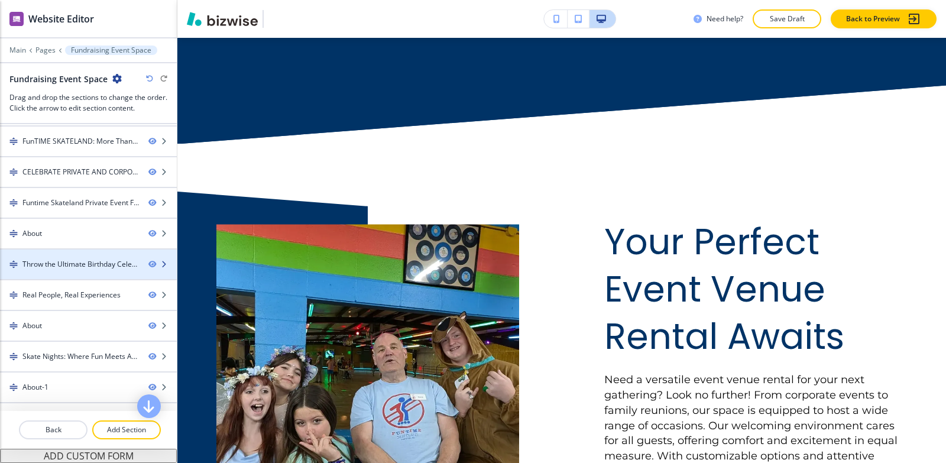
click at [76, 268] on div "Throw the Ultimate Birthday Celebration" at bounding box center [80, 264] width 117 height 11
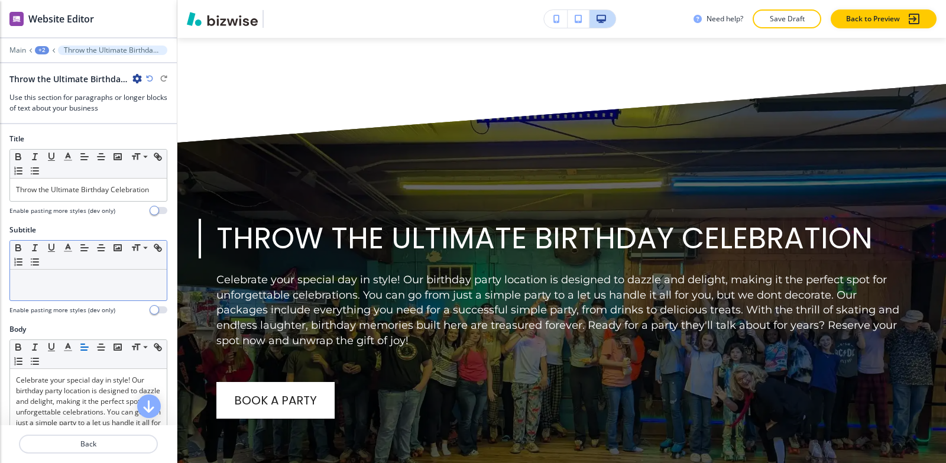
scroll to position [3824, 0]
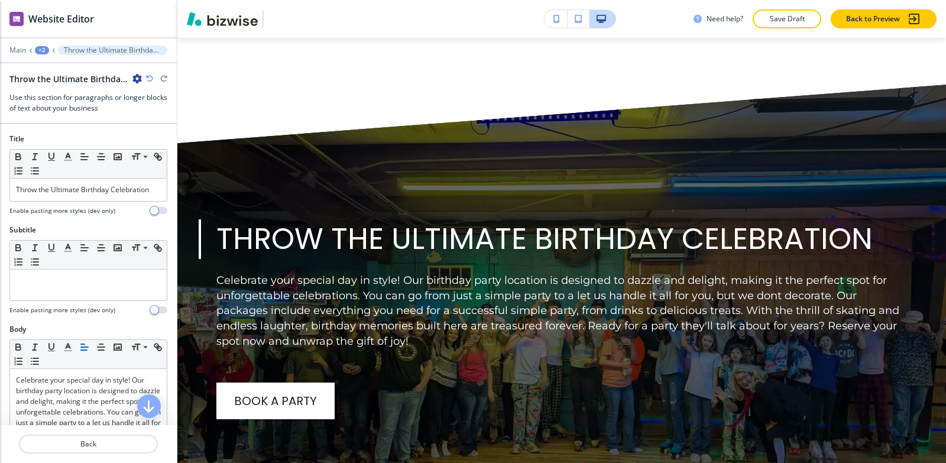
click at [134, 78] on icon "button" at bounding box center [136, 78] width 9 height 9
click at [147, 96] on p "Rename Section" at bounding box center [170, 99] width 60 height 11
click at [128, 80] on input "Throw the Ultimate Birthday Celebration" at bounding box center [70, 79] width 122 height 24
click at [128, 79] on input "Throw the Ultimate Birthday Celebration" at bounding box center [70, 79] width 122 height 24
click at [127, 79] on input "Throw the Ultimate Birthday Celebration" at bounding box center [70, 79] width 122 height 24
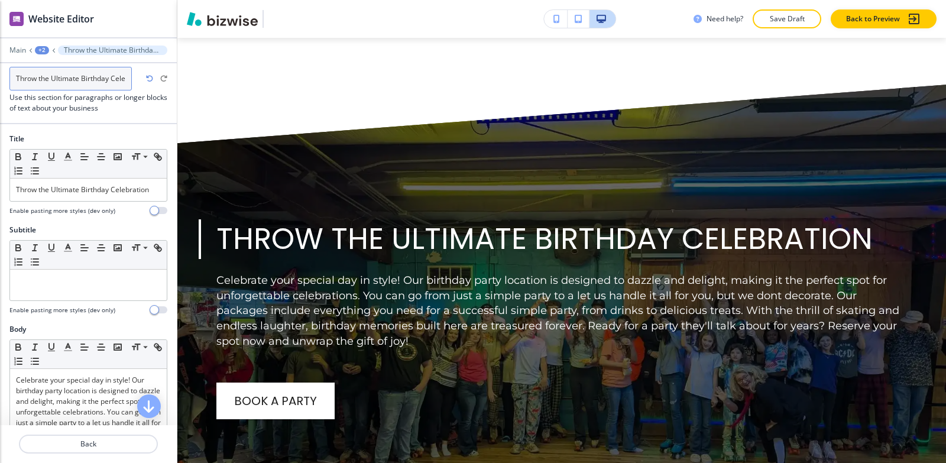
click at [127, 78] on input "Throw the Ultimate Birthday Celebration" at bounding box center [70, 79] width 122 height 24
click at [127, 77] on input "Throw the Ultimate Birthday Celebration" at bounding box center [70, 79] width 122 height 24
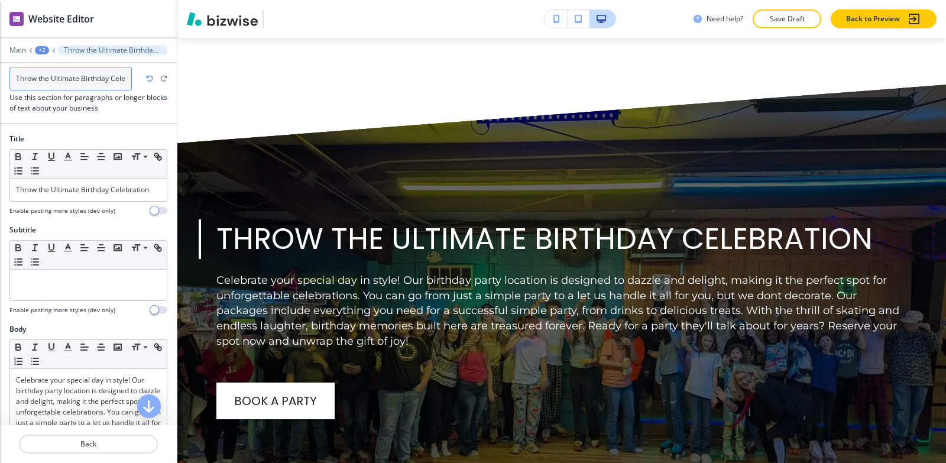
click at [124, 77] on input "Throw the Ultimate Birthday Celebration" at bounding box center [70, 79] width 122 height 24
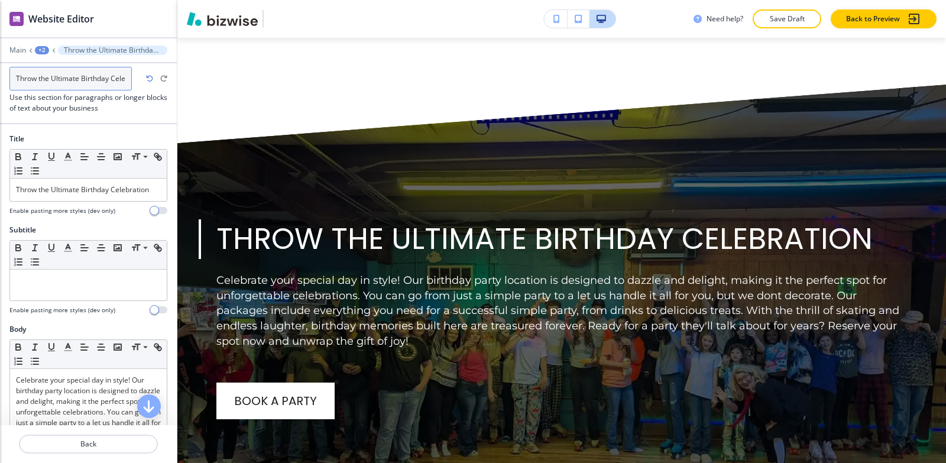
click at [125, 77] on input "Throw the Ultimate Birthday Celebration" at bounding box center [70, 79] width 122 height 24
click at [128, 77] on input "Throw the Ultimate Birthday Celebration" at bounding box center [70, 79] width 122 height 24
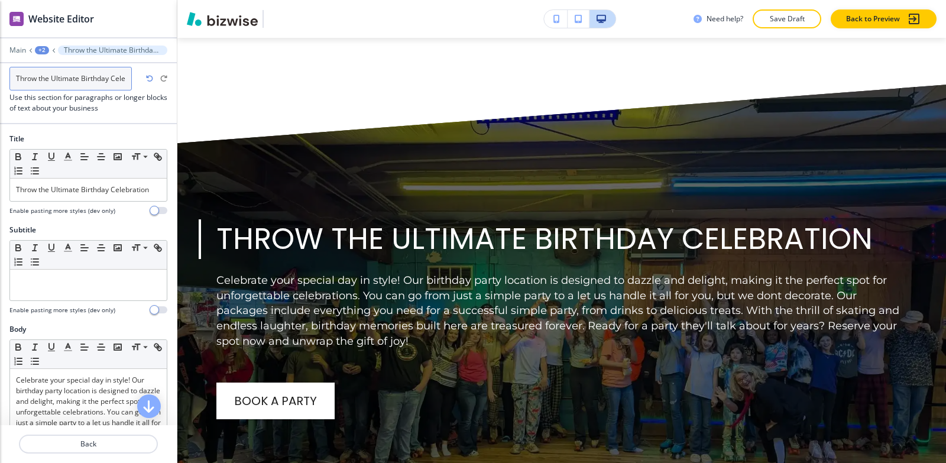
click at [128, 77] on input "Throw the Ultimate Birthday Celebration" at bounding box center [70, 79] width 122 height 24
click at [128, 79] on input "Throw the Ultimate Birthday Celebration" at bounding box center [70, 79] width 122 height 24
click at [126, 79] on input "Throw the Ultimate Birthday Celebration" at bounding box center [70, 79] width 122 height 24
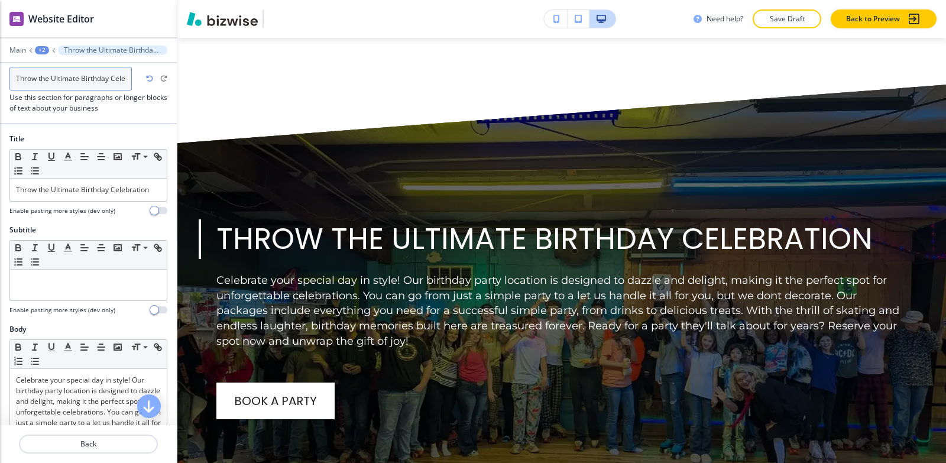
click at [126, 79] on input "Throw the Ultimate Birthday Celebration" at bounding box center [70, 79] width 122 height 24
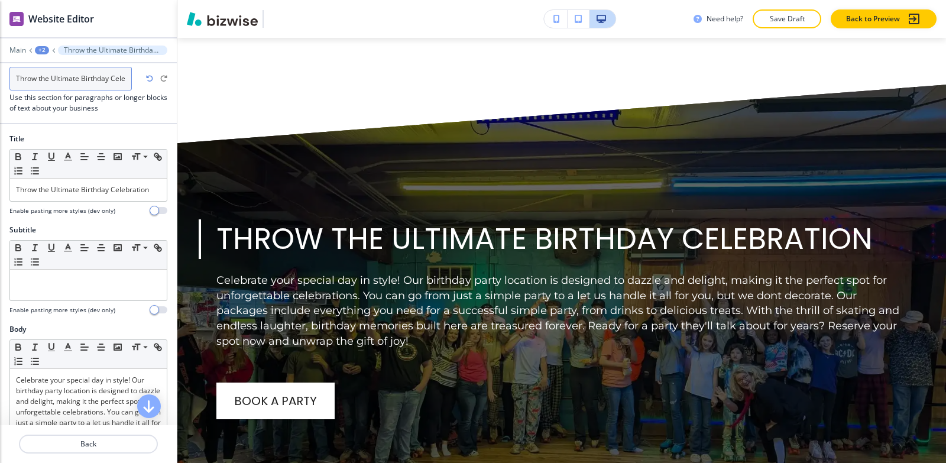
click at [126, 79] on input "Throw the Ultimate Birthday Celebration" at bounding box center [70, 79] width 122 height 24
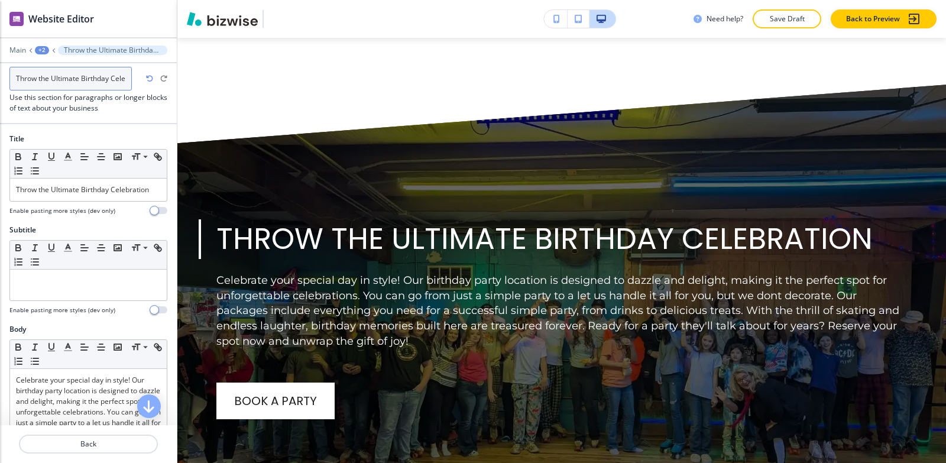
click at [110, 79] on input "Throw the Ultimate Birthday Celebration" at bounding box center [70, 79] width 122 height 24
click at [130, 77] on input "Throw the Ultimate Birthday Celebration" at bounding box center [70, 79] width 122 height 24
click at [127, 79] on input "Throw the Ultimate Birthday Celebration" at bounding box center [70, 79] width 122 height 24
click at [125, 79] on input "Throw the Ultimate Birthday Celebration" at bounding box center [70, 79] width 122 height 24
click at [128, 77] on input "Throw the Ultimate Birthday Celebration" at bounding box center [70, 79] width 122 height 24
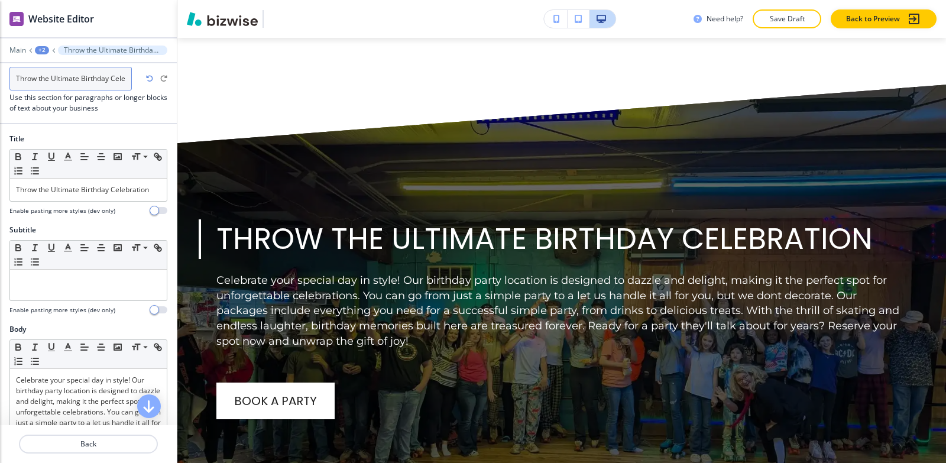
click at [128, 77] on input "Throw the Ultimate Birthday Celebration" at bounding box center [70, 79] width 122 height 24
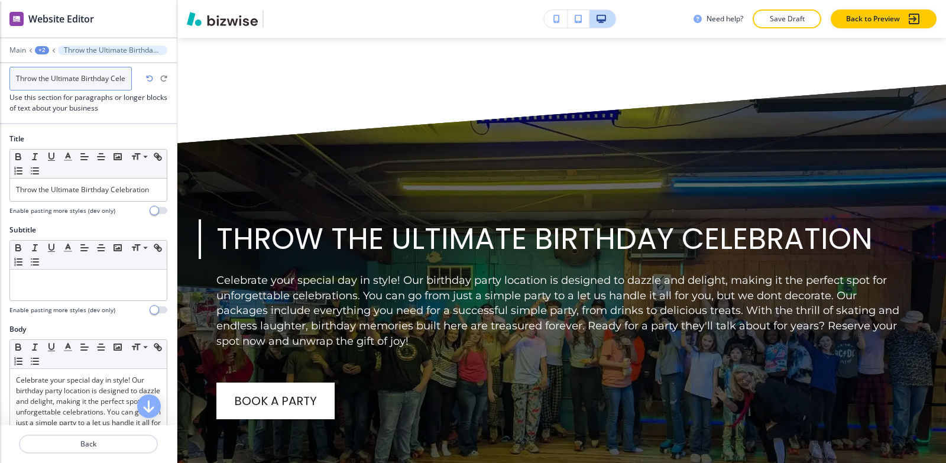
click at [128, 77] on input "Throw the Ultimate Birthday Celebration" at bounding box center [70, 79] width 122 height 24
click at [115, 78] on input "Throw the Ultimate Birthday Celebration" at bounding box center [70, 79] width 122 height 24
click at [123, 77] on input "Throw the Ultimate Birthday Celebration" at bounding box center [70, 79] width 122 height 24
click at [124, 77] on input "Throw the Ultimate Birthday Celebration" at bounding box center [70, 79] width 122 height 24
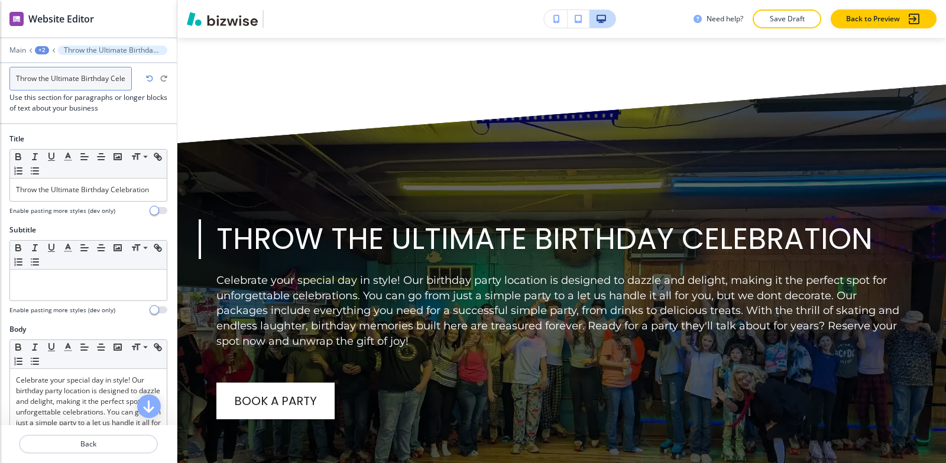
click at [125, 77] on input "Throw the Ultimate Birthday Celebration" at bounding box center [70, 79] width 122 height 24
click at [127, 77] on input "Throw the Ultimate Birthday Celebration" at bounding box center [70, 79] width 122 height 24
click at [127, 78] on input "Throw the Ultimate Birthday Celebration" at bounding box center [70, 79] width 122 height 24
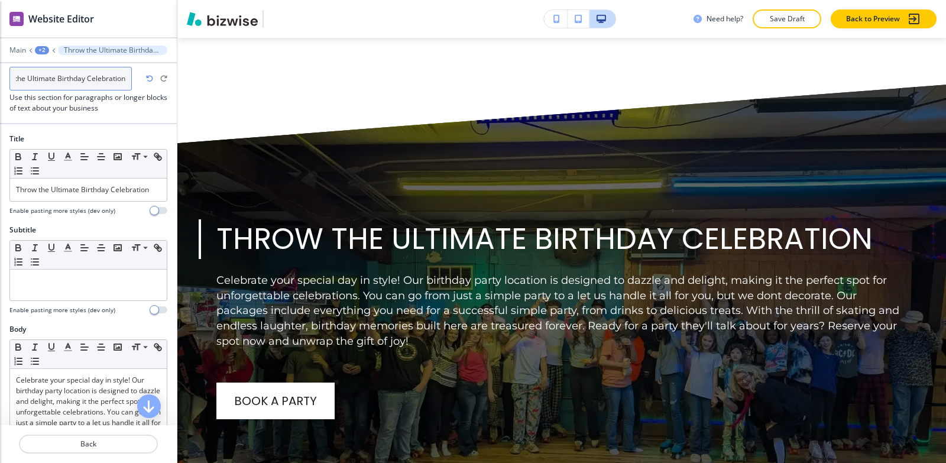
click at [131, 79] on input "Throw the Ultimate Birthday Celebration" at bounding box center [70, 79] width 122 height 24
click at [132, 80] on div "Throw the Ultimate Birthday Celebration Throw the Ultimate Birthday Celebration" at bounding box center [77, 79] width 137 height 12
click at [130, 81] on div "Throw the Ultimate Birthday Celebration" at bounding box center [75, 79] width 132 height 12
click at [134, 80] on icon "button" at bounding box center [136, 78] width 9 height 9
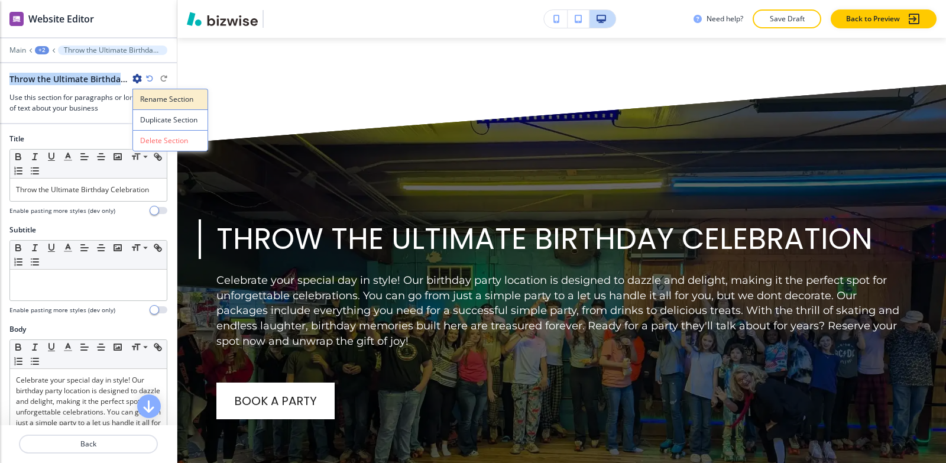
click at [147, 94] on p "Rename Section" at bounding box center [170, 99] width 60 height 11
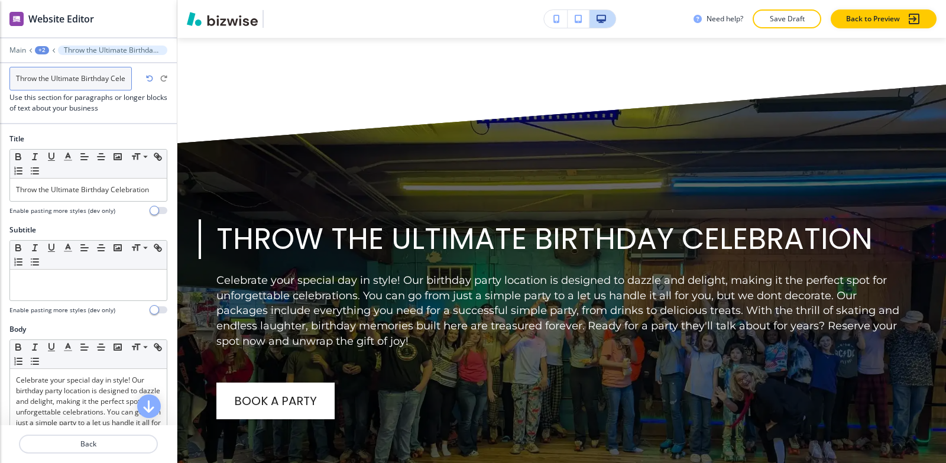
click at [126, 75] on input "Throw the Ultimate Birthday Celebration" at bounding box center [70, 79] width 122 height 24
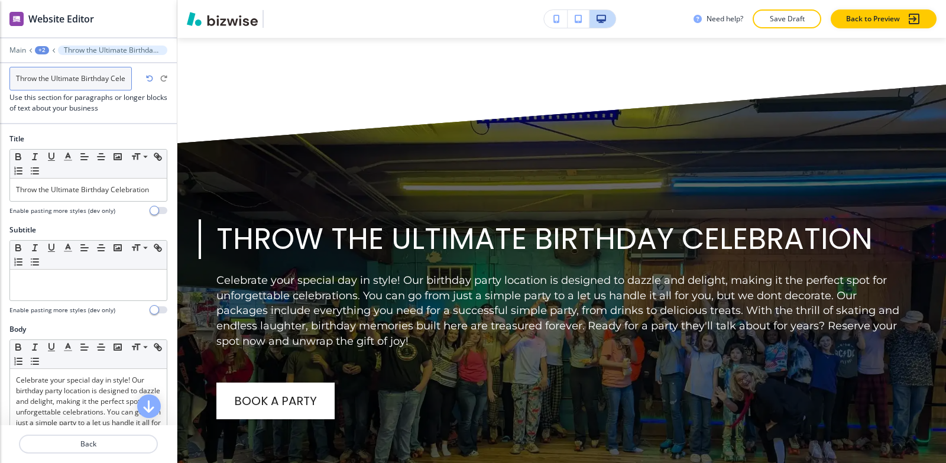
click at [126, 75] on input "Throw the Ultimate Birthday Celebration" at bounding box center [70, 79] width 122 height 24
click at [126, 76] on input "Throw the Ultimate Birthday Celebration" at bounding box center [70, 79] width 122 height 24
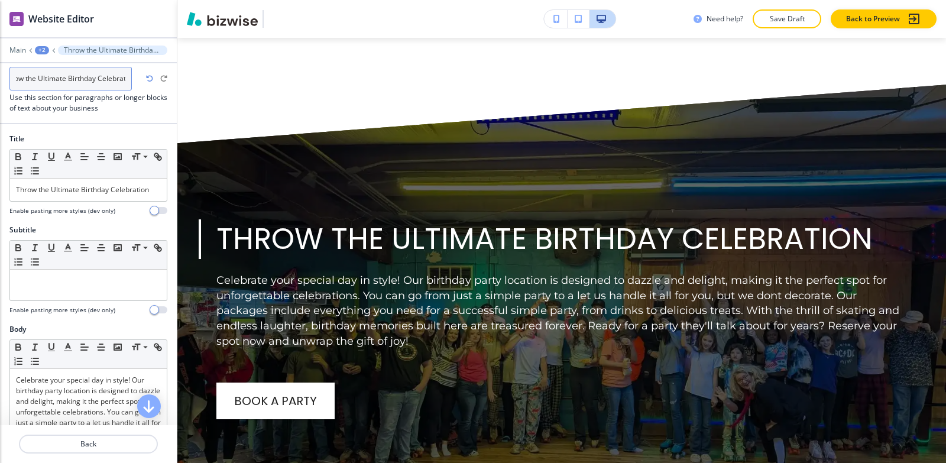
click at [126, 76] on input "Throw the Ultimate Birthday Celebration" at bounding box center [70, 79] width 122 height 24
click at [125, 80] on input "Throw the Ultimate Birthday Celebration" at bounding box center [70, 79] width 122 height 24
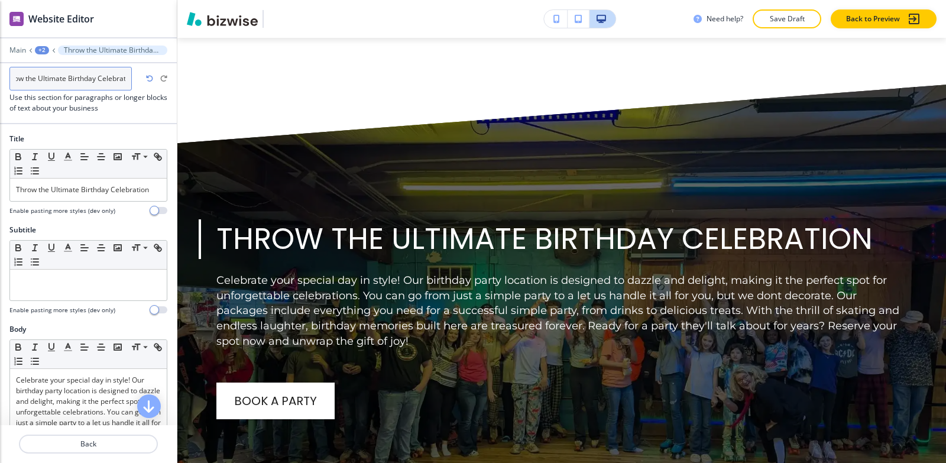
click at [125, 80] on input "Throw the Ultimate Birthday Celebration" at bounding box center [70, 79] width 122 height 24
click at [127, 79] on input "Throw the Ultimate Birthday Celebration" at bounding box center [70, 79] width 122 height 24
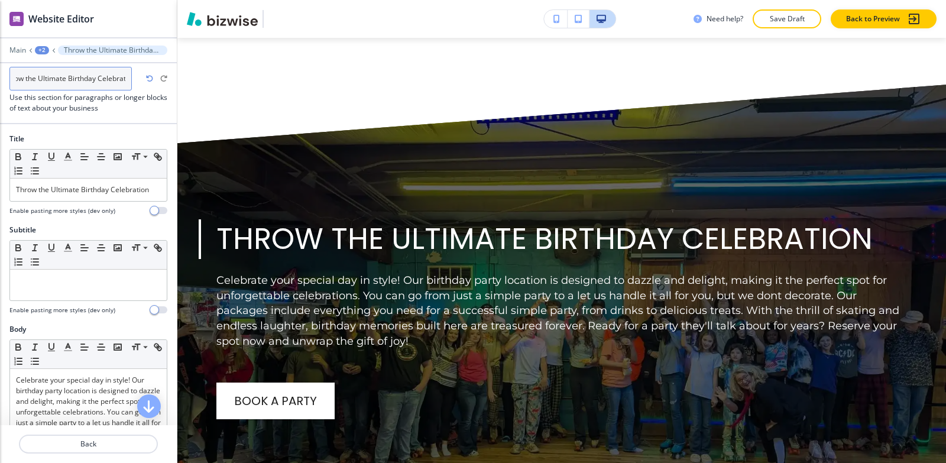
click at [127, 79] on input "Throw the Ultimate Birthday Celebration" at bounding box center [70, 79] width 122 height 24
click at [126, 76] on input "Throw the Ultimate Birthday Celebration" at bounding box center [70, 79] width 122 height 24
click at [125, 76] on input "Throw the Ultimate Birthday Celebration" at bounding box center [70, 79] width 122 height 24
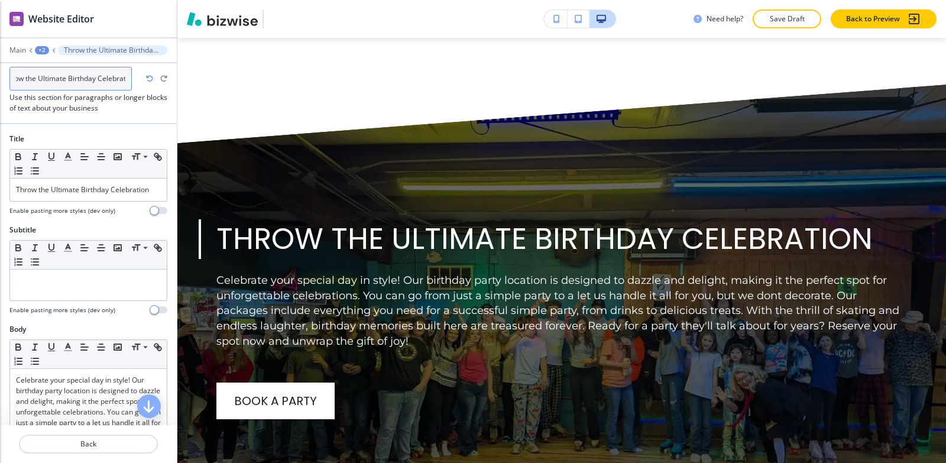
click at [124, 77] on input "Throw the Ultimate Birthday Celebration" at bounding box center [70, 79] width 122 height 24
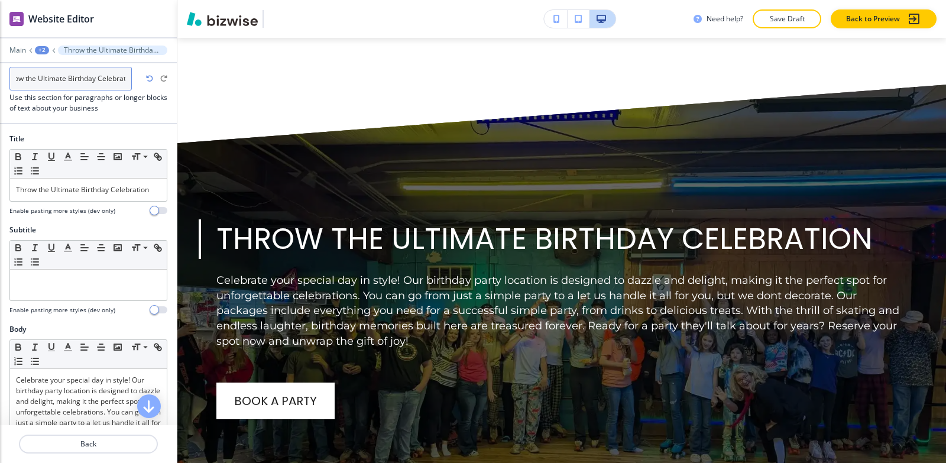
click at [124, 77] on input "Throw the Ultimate Birthday Celebration" at bounding box center [70, 79] width 122 height 24
click at [115, 109] on h3 "Use this section for paragraphs or longer blocks of text about your business" at bounding box center [88, 102] width 158 height 21
click at [135, 79] on icon "button" at bounding box center [136, 78] width 9 height 9
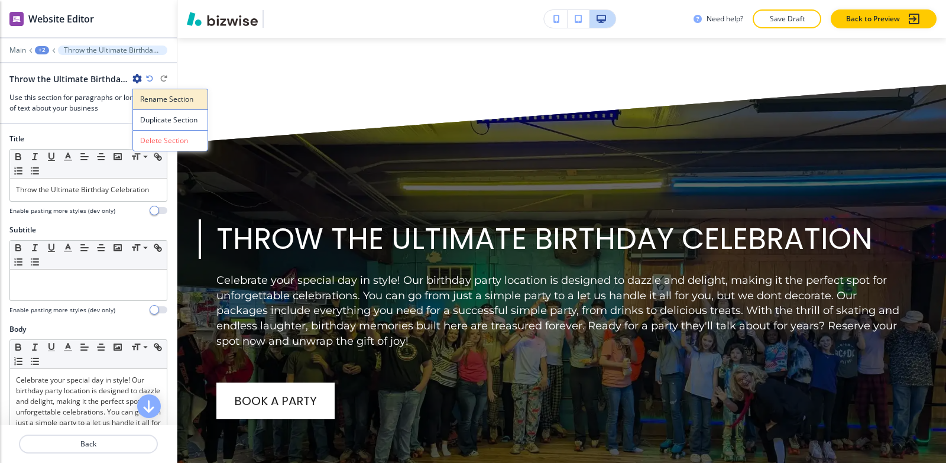
click at [145, 95] on p "Rename Section" at bounding box center [170, 99] width 60 height 11
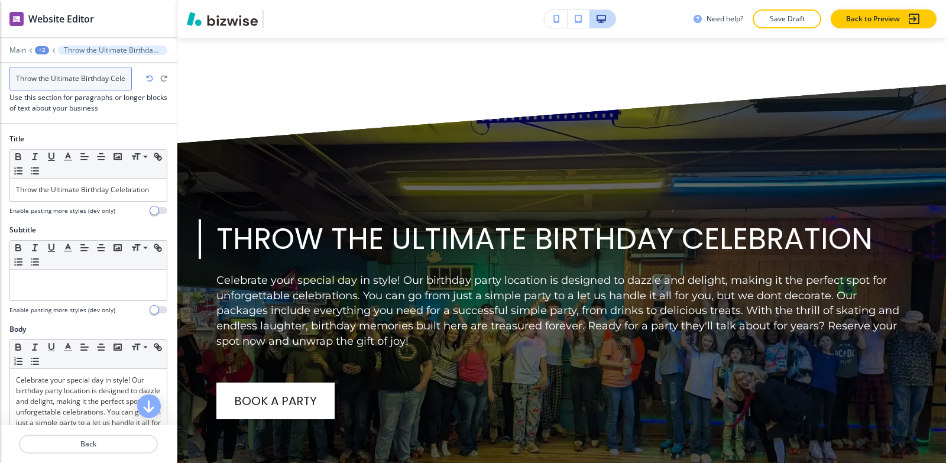
click at [123, 76] on input "Throw the Ultimate Birthday Celebration" at bounding box center [70, 79] width 122 height 24
click at [125, 78] on input "Throw the Ultimate Birthday Celebration" at bounding box center [70, 79] width 122 height 24
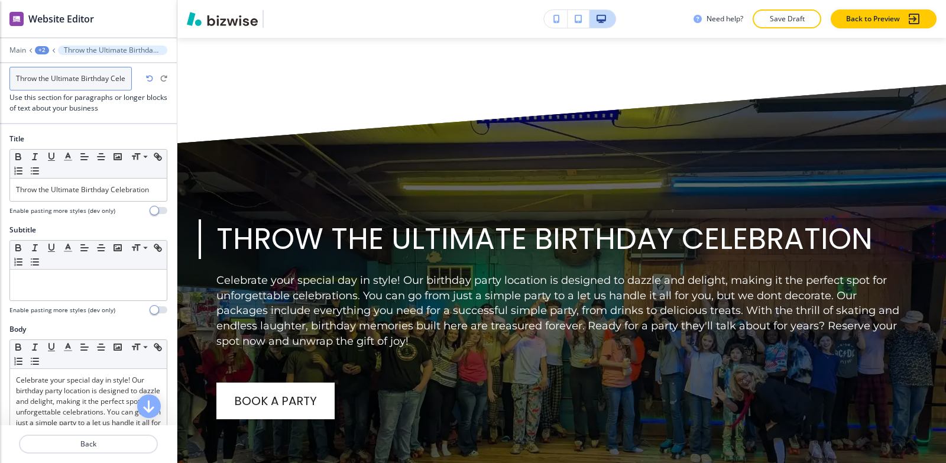
click at [125, 78] on input "Throw the Ultimate Birthday Celebration" at bounding box center [70, 79] width 122 height 24
click at [125, 79] on input "Throw the Ultimate Birthday Celebration" at bounding box center [70, 79] width 122 height 24
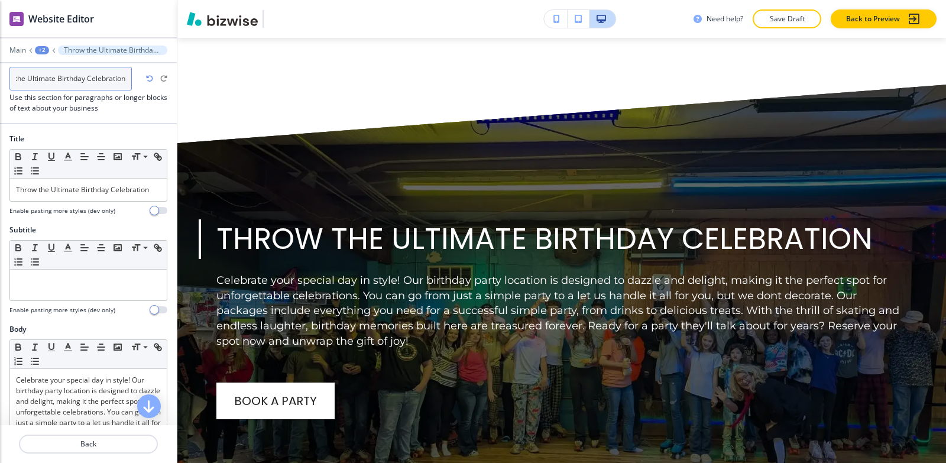
click at [125, 79] on input "Throw the Ultimate Birthday Celebration" at bounding box center [70, 79] width 122 height 24
click at [126, 79] on input "Throw the Ultimate Birthday Celebration" at bounding box center [70, 79] width 122 height 24
click at [128, 77] on input "Throw the Ultimate Birthday Celebration" at bounding box center [70, 79] width 122 height 24
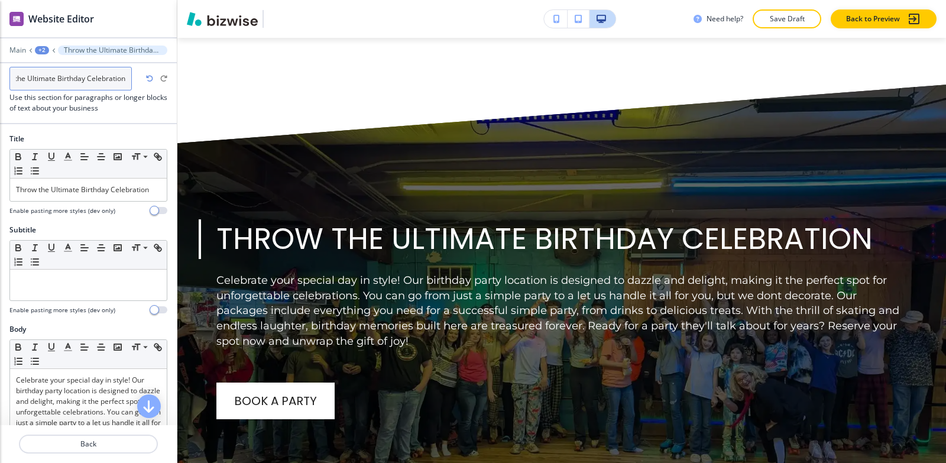
click at [128, 77] on input "Throw the Ultimate Birthday Celebration" at bounding box center [70, 79] width 122 height 24
click at [35, 48] on div "+2" at bounding box center [42, 50] width 14 height 8
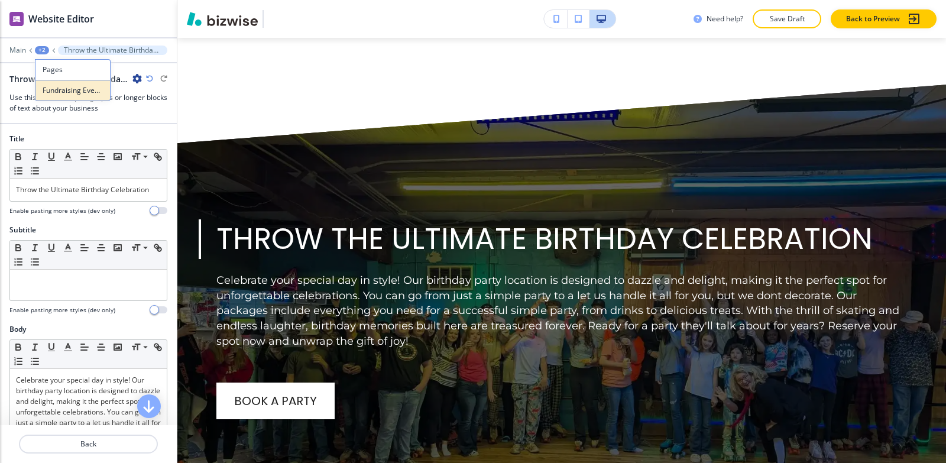
click at [59, 92] on p "Fundraising Event Space" at bounding box center [73, 90] width 60 height 11
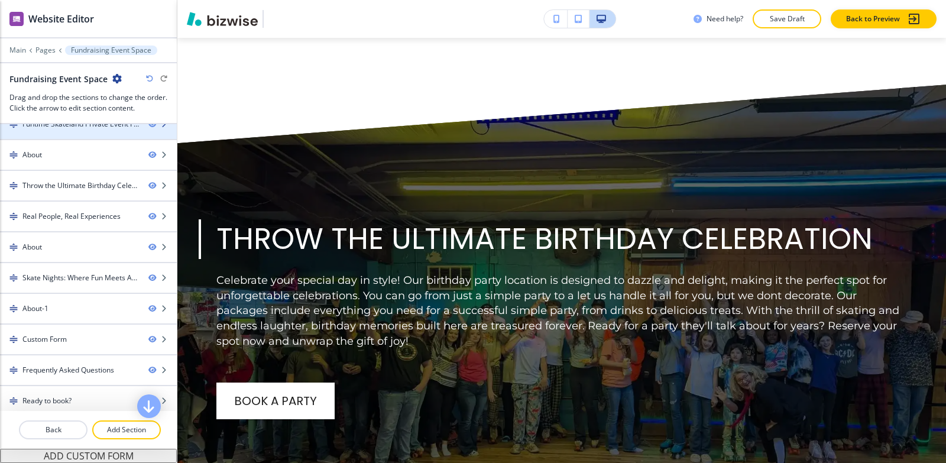
scroll to position [144, 0]
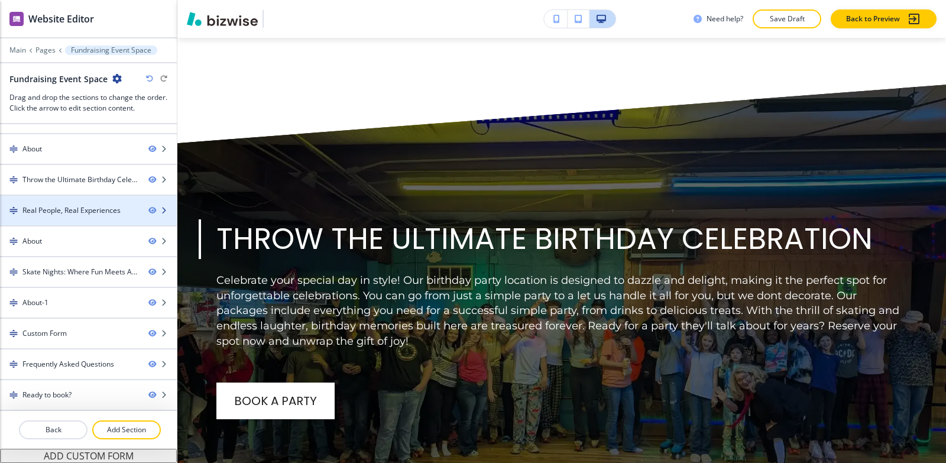
click at [80, 217] on div at bounding box center [88, 220] width 177 height 9
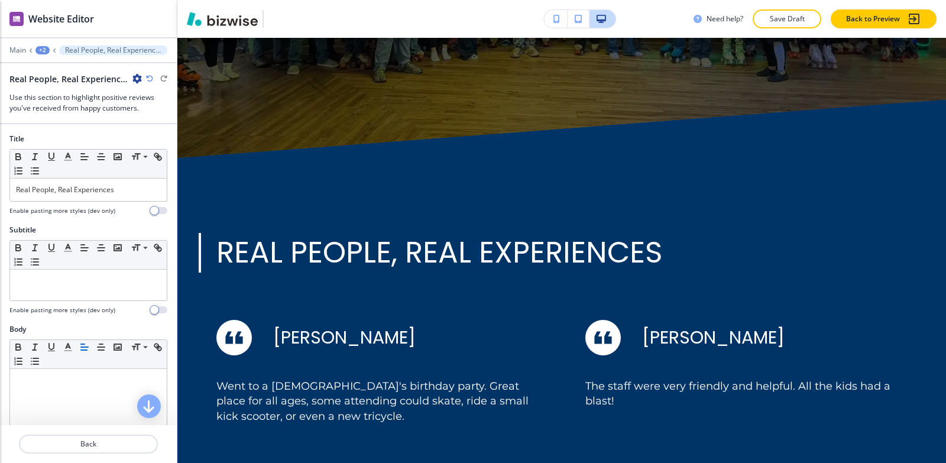
scroll to position [4233, 0]
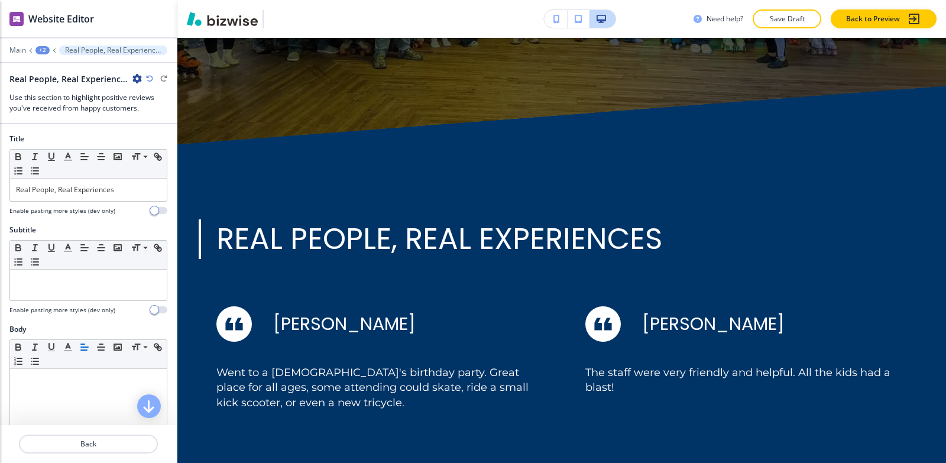
click at [46, 51] on div "+2" at bounding box center [42, 50] width 14 height 8
click at [56, 93] on p "Fundraising Event Space" at bounding box center [73, 90] width 60 height 11
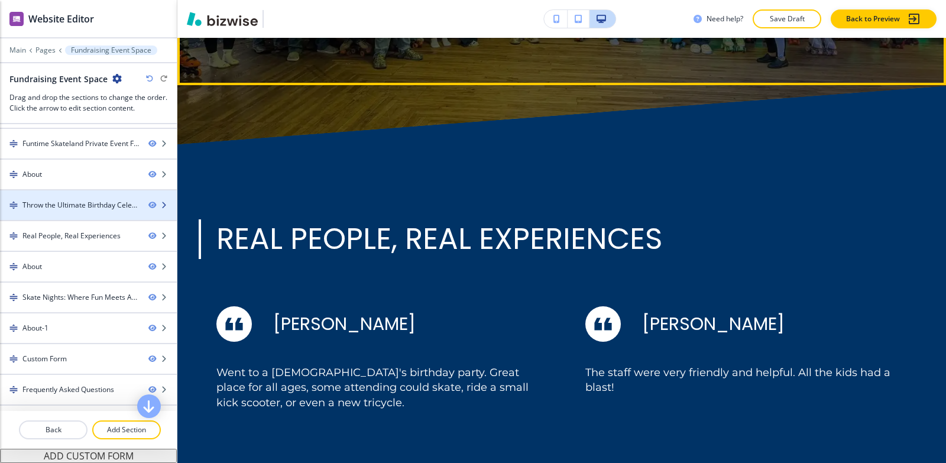
scroll to position [144, 0]
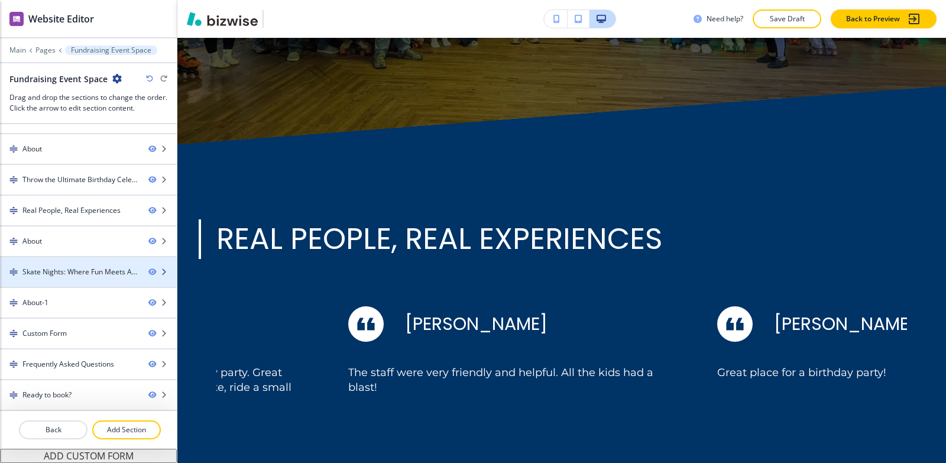
click at [71, 276] on div "Skate Nights: Where Fun Meets Adventure-1" at bounding box center [80, 272] width 117 height 11
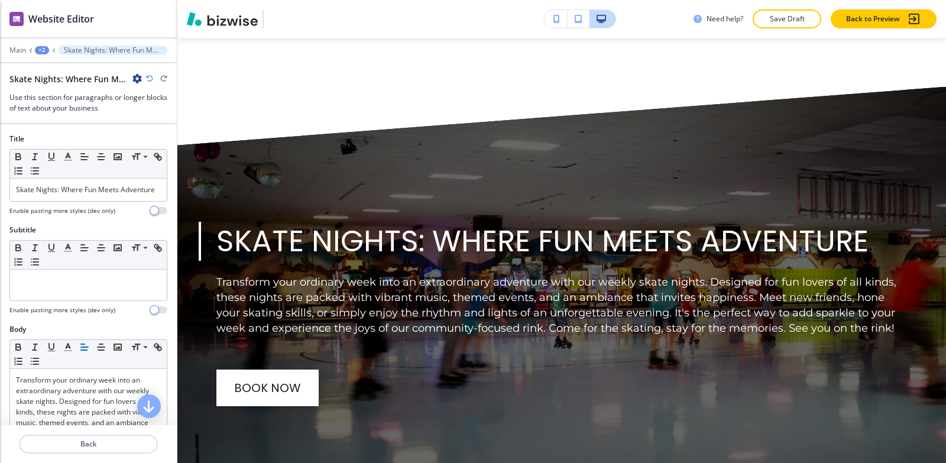
scroll to position [5452, 0]
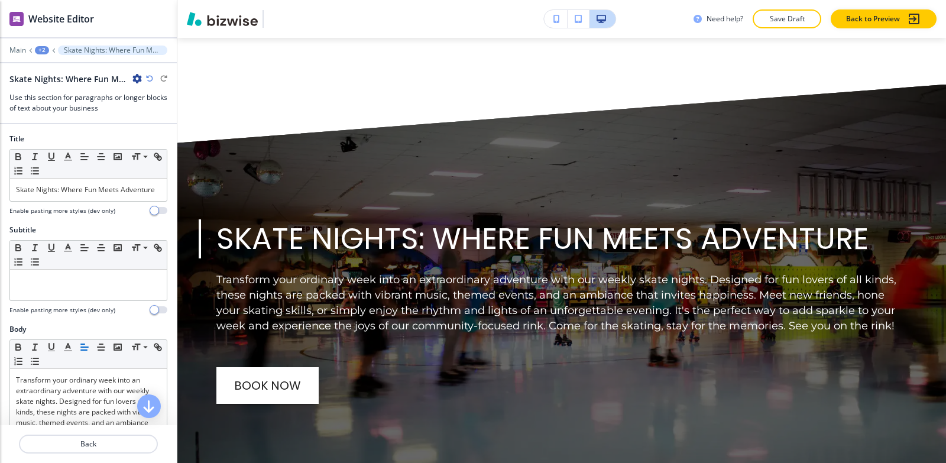
click at [137, 80] on icon "button" at bounding box center [136, 78] width 9 height 9
click at [144, 110] on button "Duplicate Section" at bounding box center [170, 119] width 76 height 21
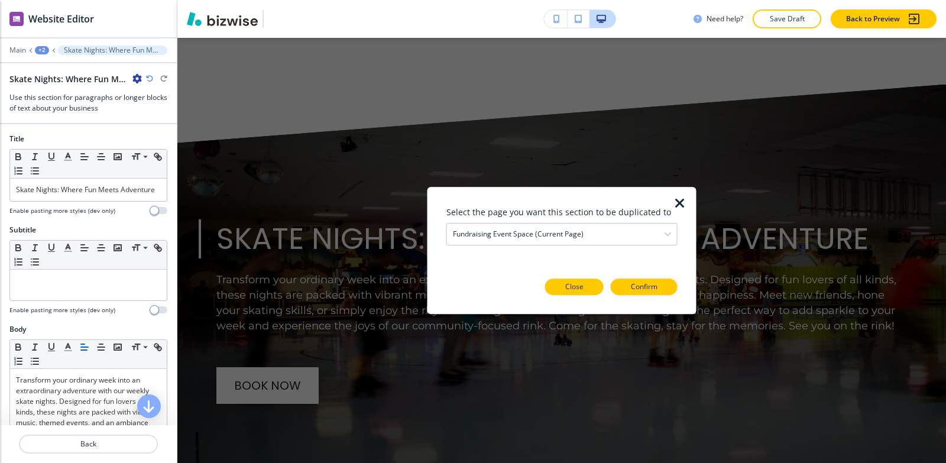
click at [577, 284] on p "Close" at bounding box center [574, 287] width 18 height 11
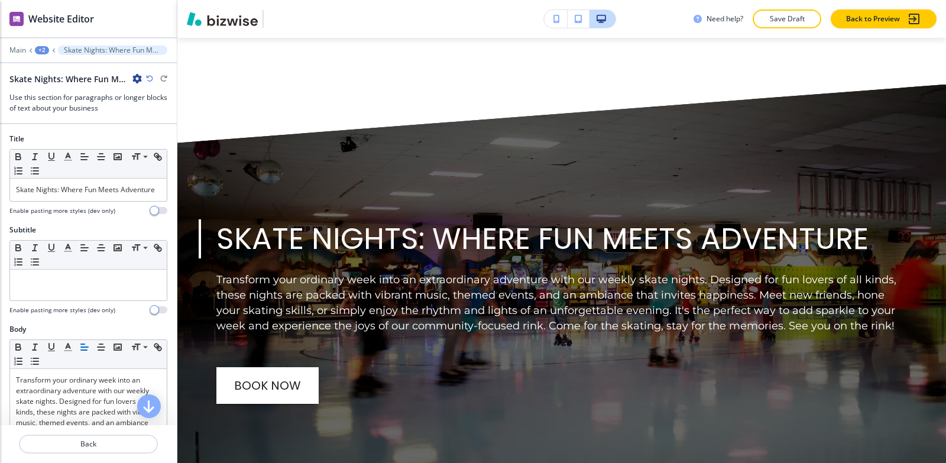
click at [136, 79] on icon "button" at bounding box center [136, 78] width 9 height 9
click at [141, 101] on p "Rename Section" at bounding box center [170, 99] width 60 height 11
click at [127, 80] on input "Skate Nights: Where Fun Meets Adventure-1" at bounding box center [70, 79] width 122 height 24
click at [127, 79] on input "Skate Nights: Where Fun Meets Adventure-1" at bounding box center [70, 79] width 122 height 24
click at [127, 78] on input "Skate Nights: Where Fun Meets Adventure-1" at bounding box center [70, 79] width 122 height 24
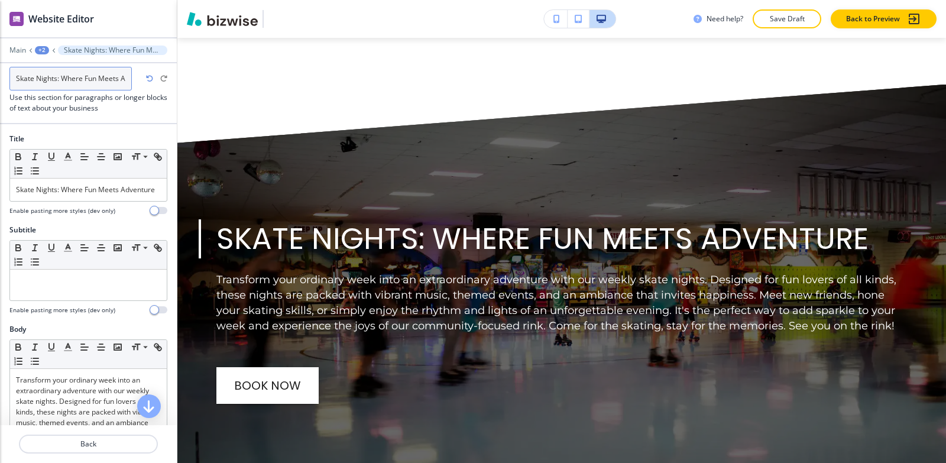
click at [127, 78] on input "Skate Nights: Where Fun Meets Adventure-1" at bounding box center [70, 79] width 122 height 24
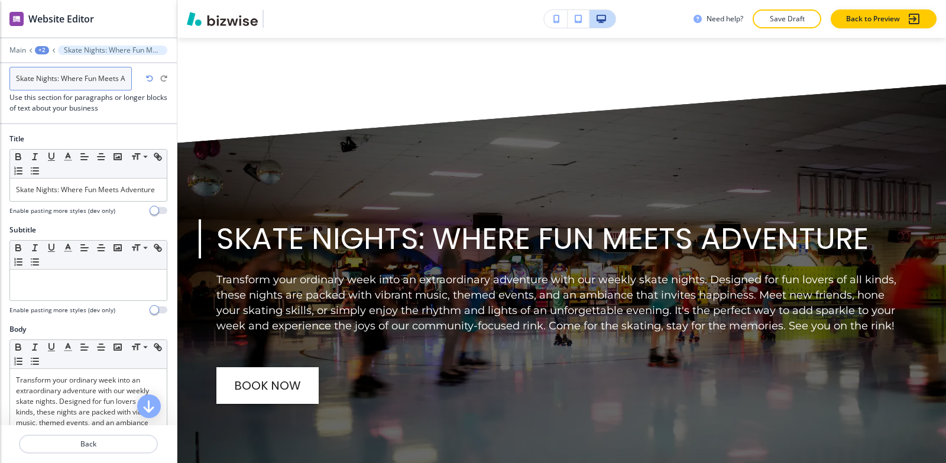
click at [127, 78] on input "Skate Nights: Where Fun Meets Adventure-1" at bounding box center [70, 79] width 122 height 24
click at [124, 79] on input "Skate Nights: Where Fun Meets Adventure-1" at bounding box center [70, 79] width 122 height 24
click at [98, 76] on input "Skate Nights: Where Fun Meets Adventure-1" at bounding box center [70, 79] width 122 height 24
click at [128, 79] on input "Skate Nights: Where Fun Meets Adventure-1" at bounding box center [70, 79] width 122 height 24
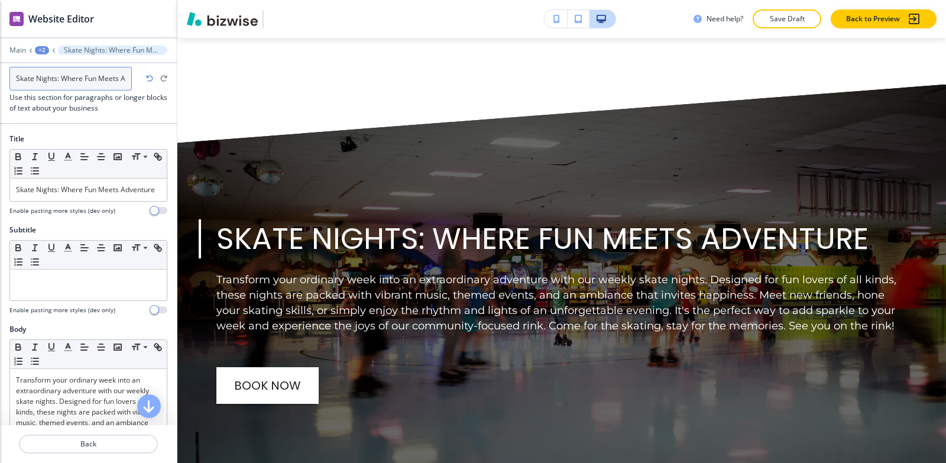
click at [128, 79] on input "Skate Nights: Where Fun Meets Adventure-1" at bounding box center [70, 79] width 122 height 24
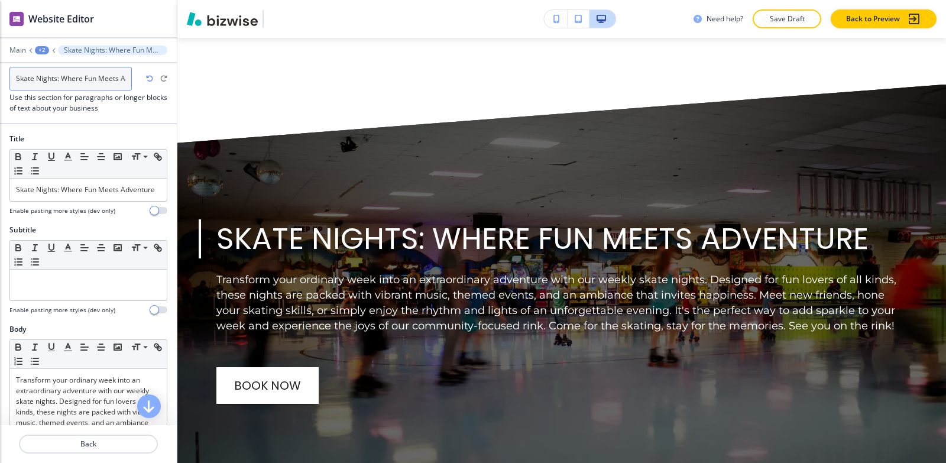
click at [128, 79] on input "Skate Nights: Where Fun Meets Adventure-1" at bounding box center [70, 79] width 122 height 24
click at [127, 78] on input "Skate Nights: Where Fun Meets Adventure-1" at bounding box center [70, 79] width 122 height 24
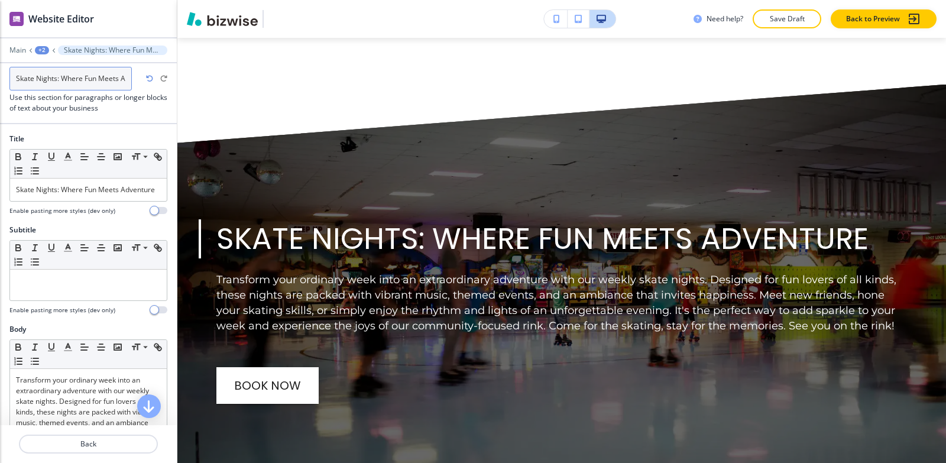
click at [127, 78] on input "Skate Nights: Where Fun Meets Adventure-1" at bounding box center [70, 79] width 122 height 24
click at [122, 78] on input "Skate Nights: Where Fun Meets Adventure-1" at bounding box center [70, 79] width 122 height 24
click at [127, 78] on input "Skate Nights: Where Fun Meets Adventure-1" at bounding box center [70, 79] width 122 height 24
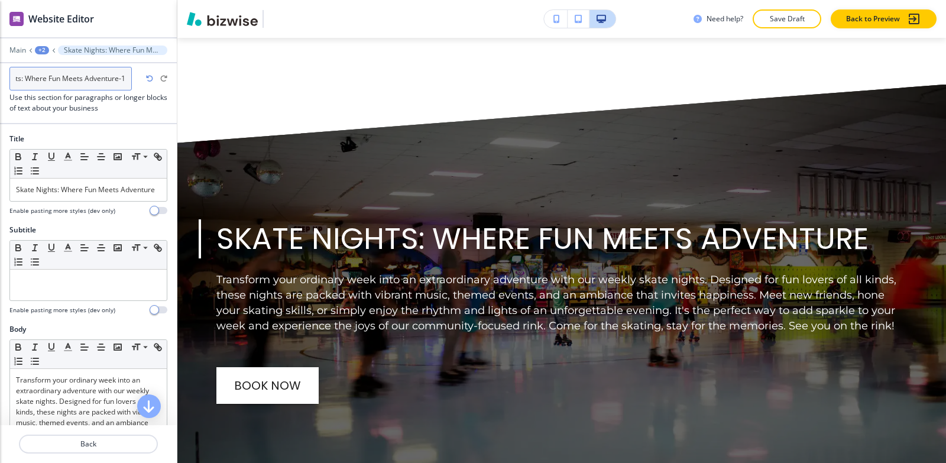
click at [124, 79] on input "Skate Nights: Where Fun Meets Adventure-1" at bounding box center [70, 79] width 122 height 24
type input "Skate Nights: Where Fun Meets Adventure"
click at [40, 50] on div "+2" at bounding box center [42, 50] width 14 height 8
click at [74, 96] on button "Fundraising Event Space" at bounding box center [73, 90] width 76 height 21
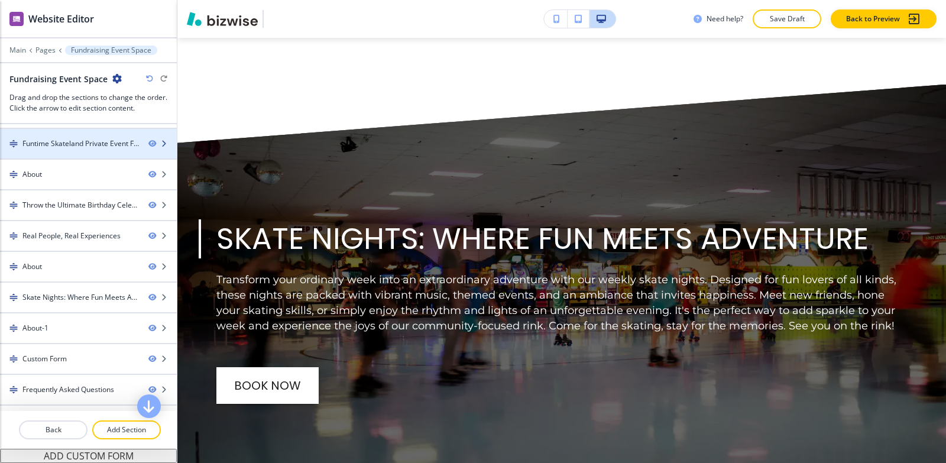
scroll to position [144, 0]
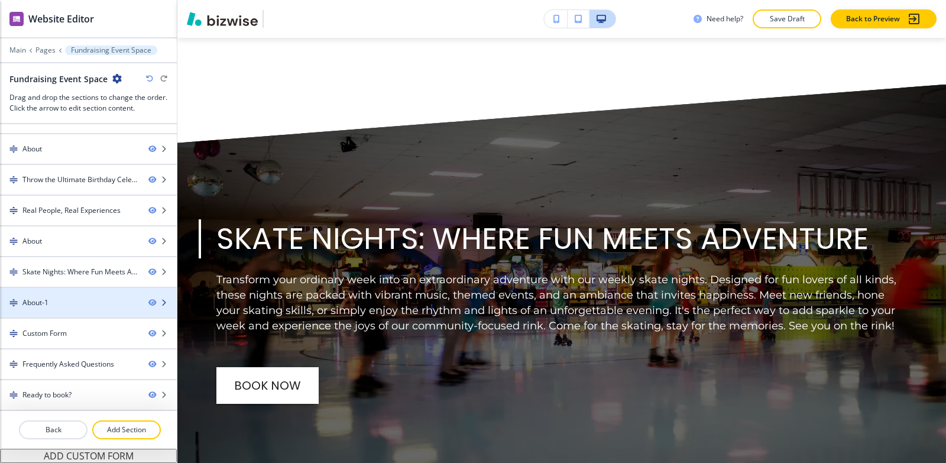
click at [64, 300] on div "About-1" at bounding box center [69, 302] width 139 height 11
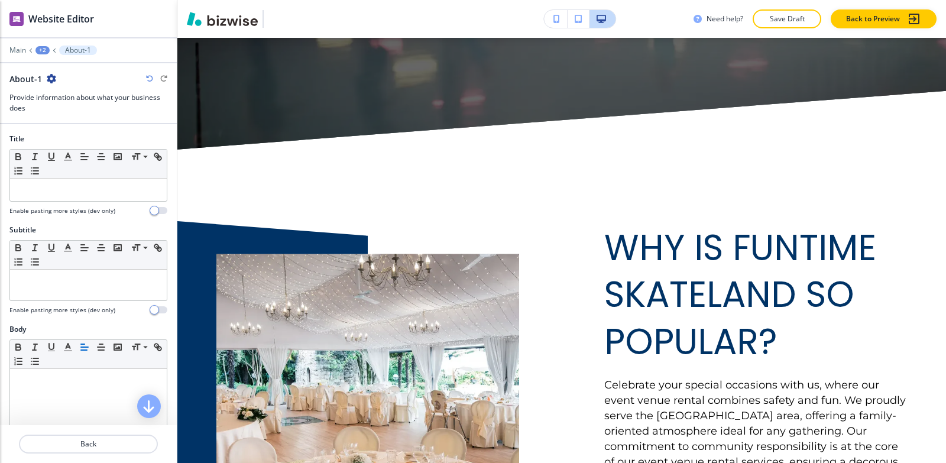
scroll to position [5847, 0]
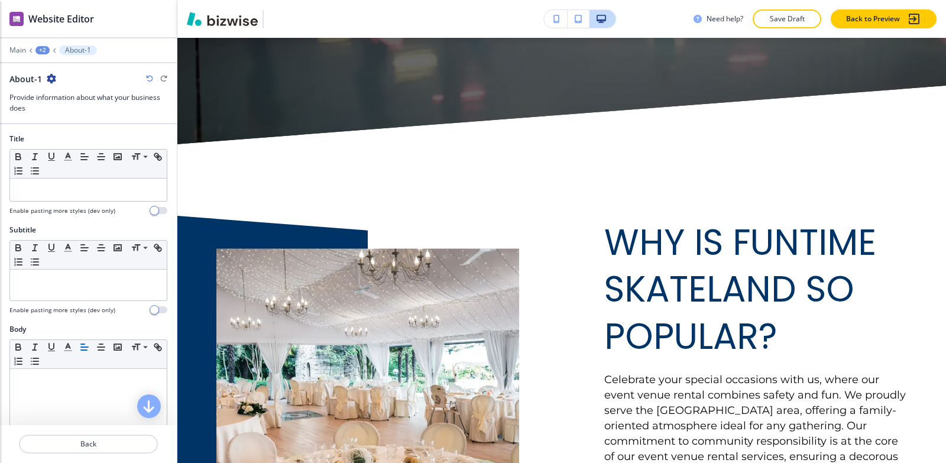
click at [53, 83] on icon "button" at bounding box center [51, 78] width 9 height 9
click at [68, 95] on p "Rename Section" at bounding box center [83, 99] width 60 height 11
click at [67, 76] on input "About-1" at bounding box center [70, 79] width 122 height 24
type input "About"
click at [44, 49] on div "+2" at bounding box center [42, 50] width 14 height 8
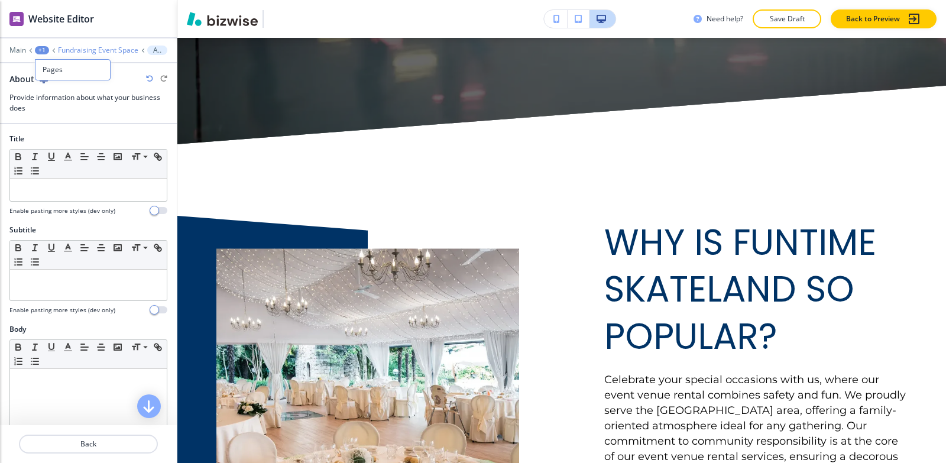
click at [104, 54] on p "Fundraising Event Space" at bounding box center [98, 50] width 80 height 8
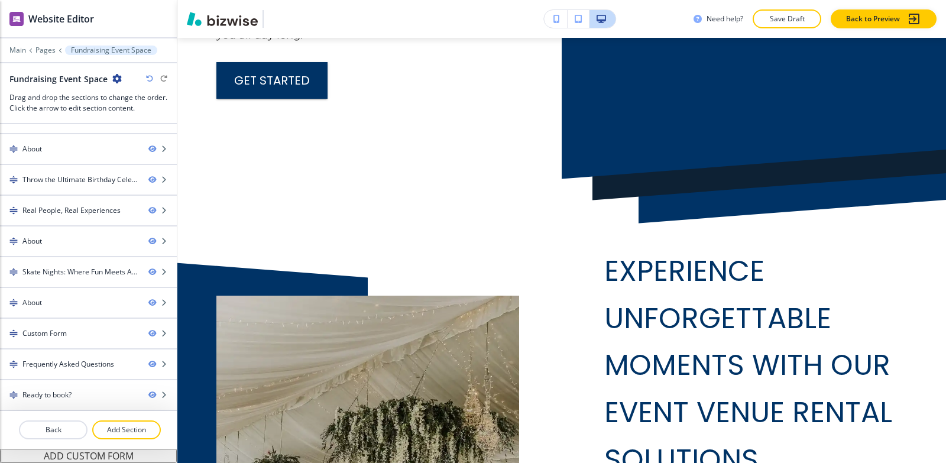
scroll to position [0, 0]
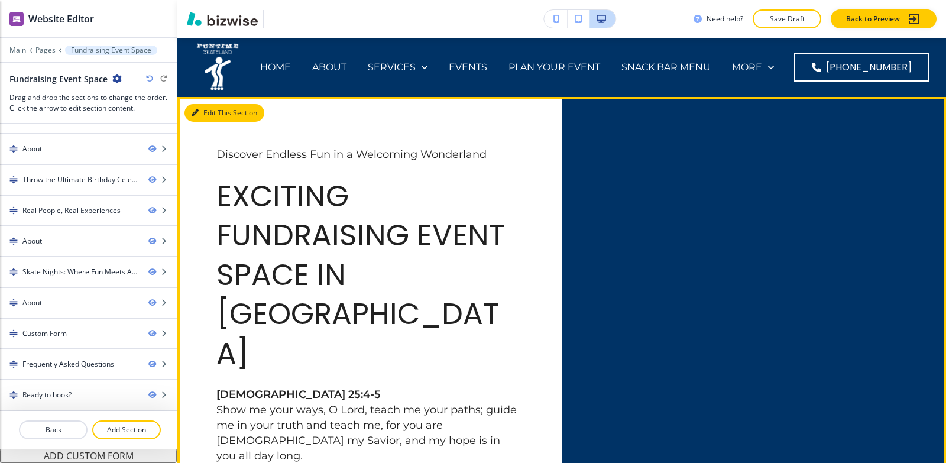
click at [202, 112] on button "Edit This Section" at bounding box center [225, 113] width 80 height 18
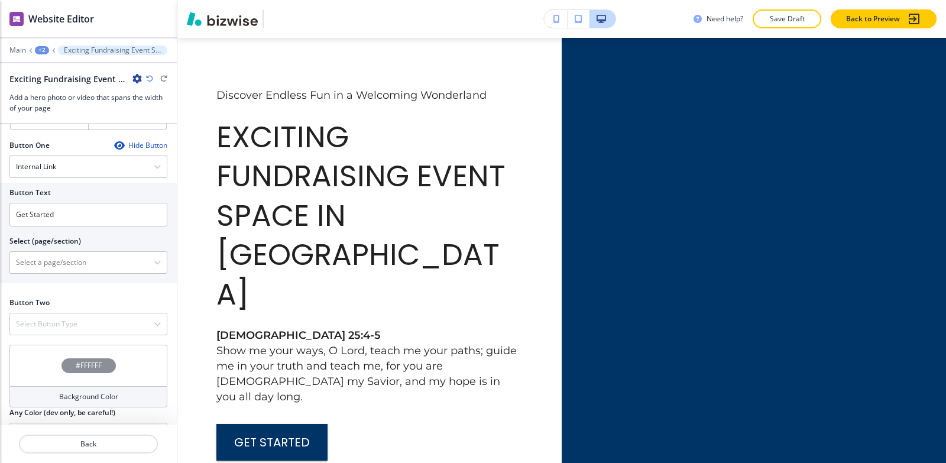
scroll to position [571, 0]
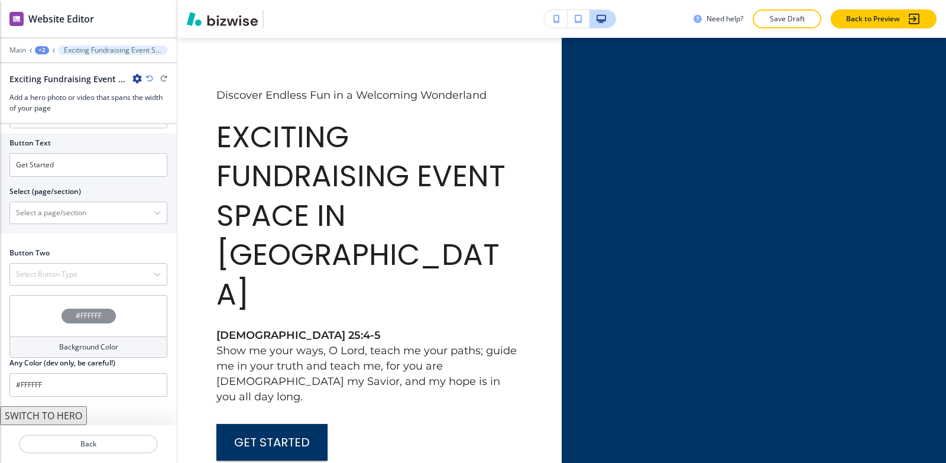
click at [63, 412] on button "SWITCH TO HERO" at bounding box center [43, 415] width 87 height 19
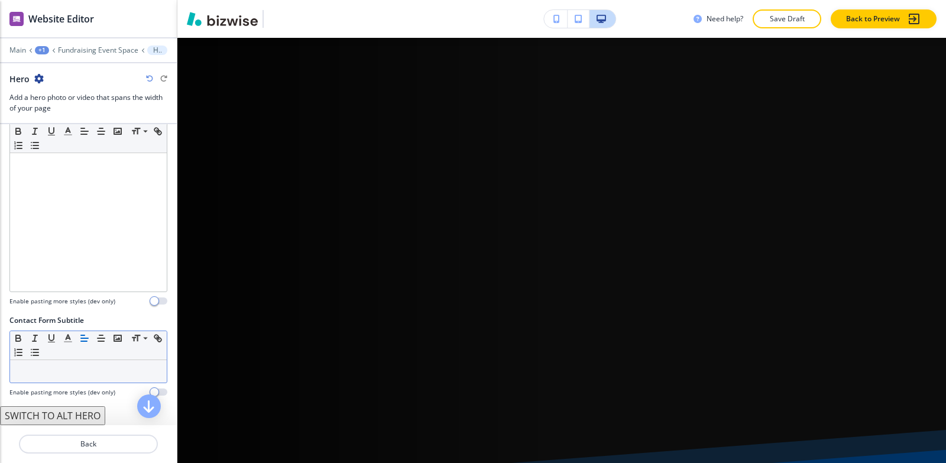
scroll to position [0, 0]
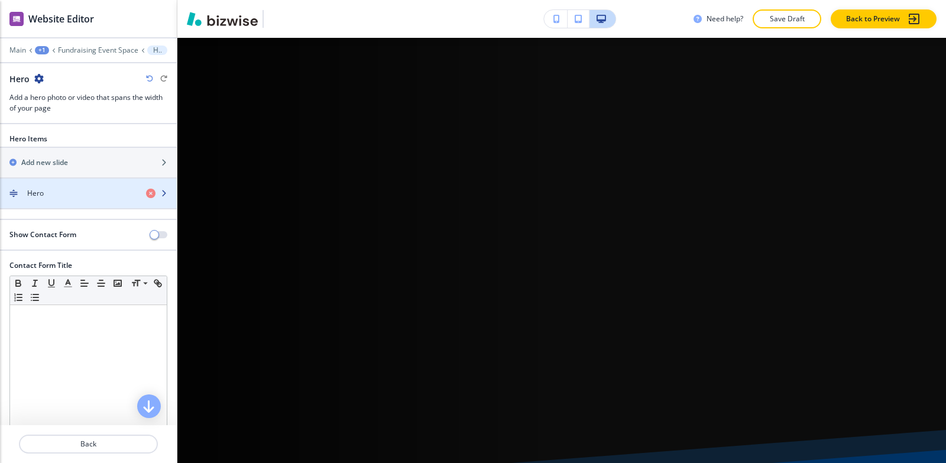
click at [76, 190] on div "Hero" at bounding box center [68, 193] width 137 height 11
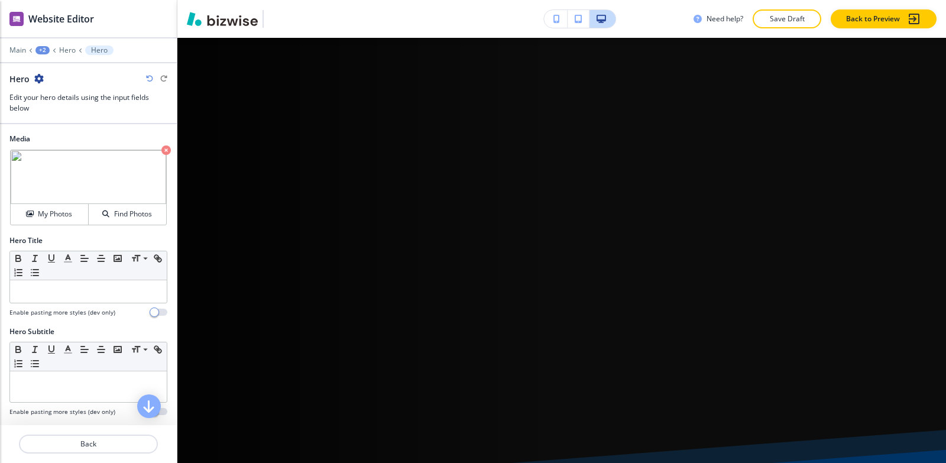
click at [161, 151] on icon "button" at bounding box center [165, 149] width 9 height 9
click at [57, 214] on h4 "My Photos" at bounding box center [55, 214] width 34 height 11
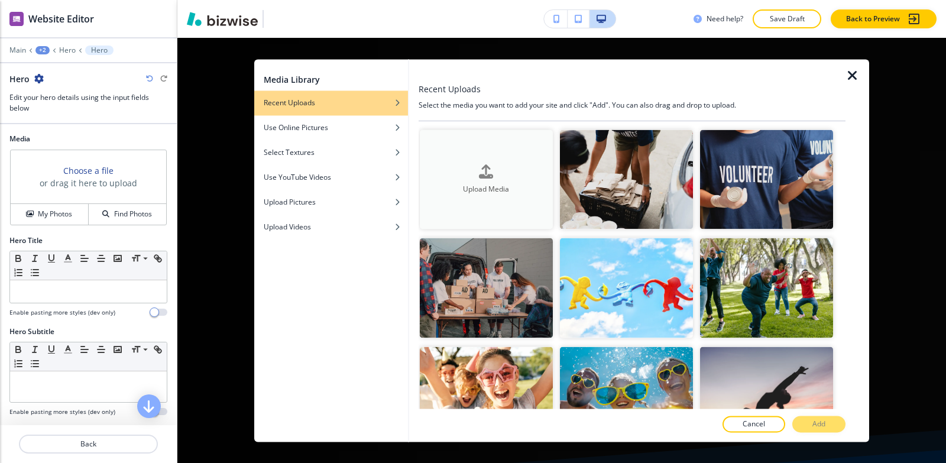
click at [465, 176] on div "Upload Media" at bounding box center [486, 179] width 133 height 30
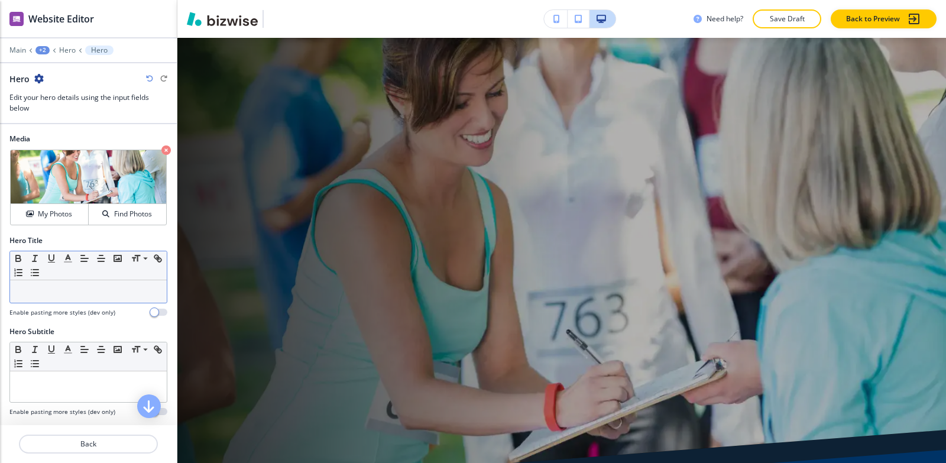
click at [64, 290] on p at bounding box center [88, 291] width 145 height 11
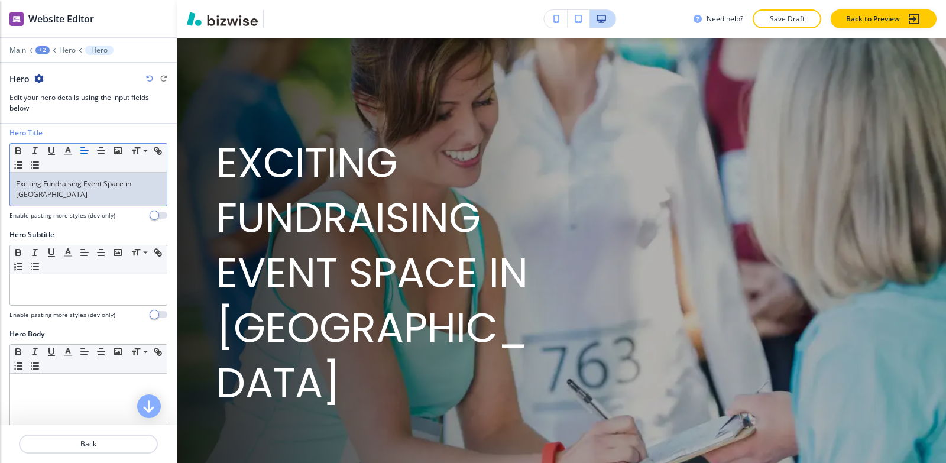
scroll to position [118, 0]
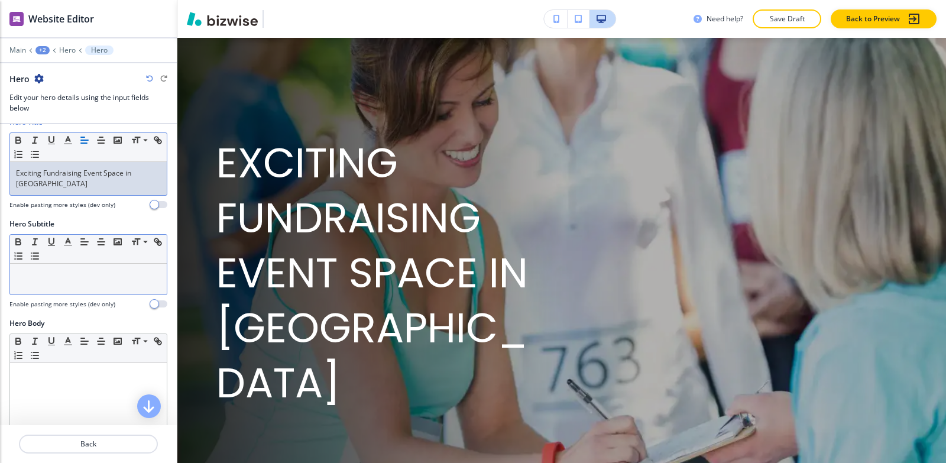
click at [72, 273] on p at bounding box center [88, 275] width 145 height 11
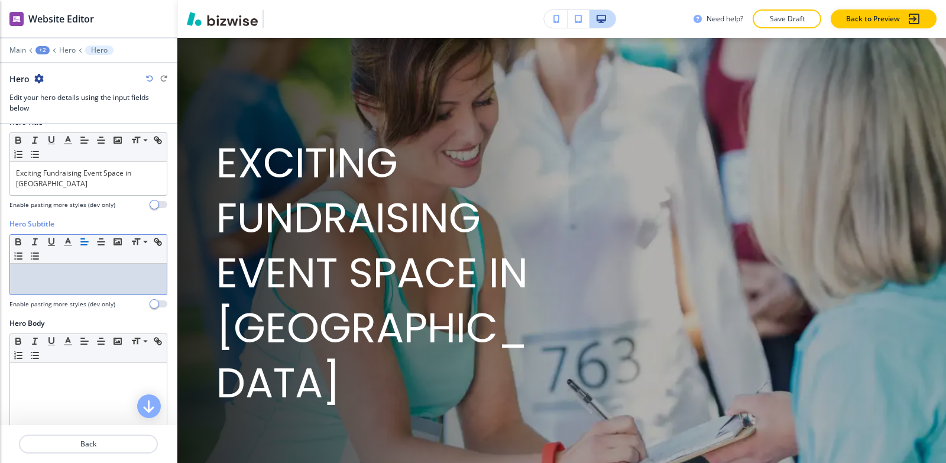
paste div
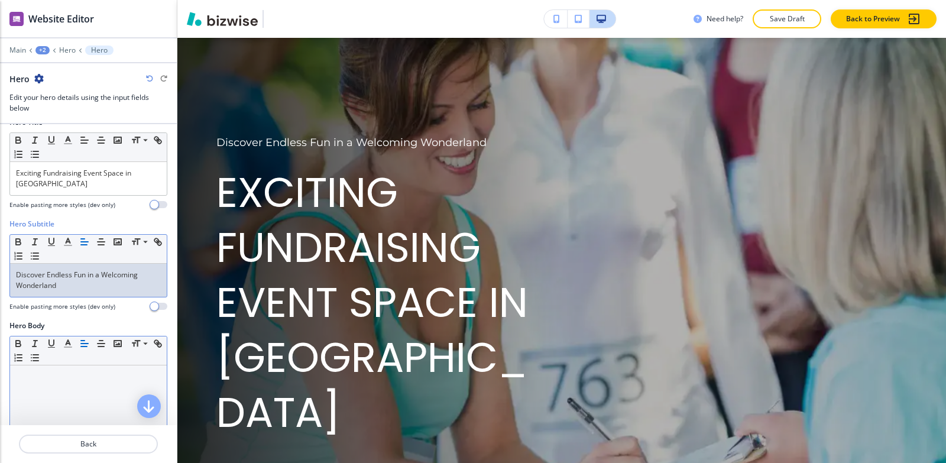
scroll to position [237, 0]
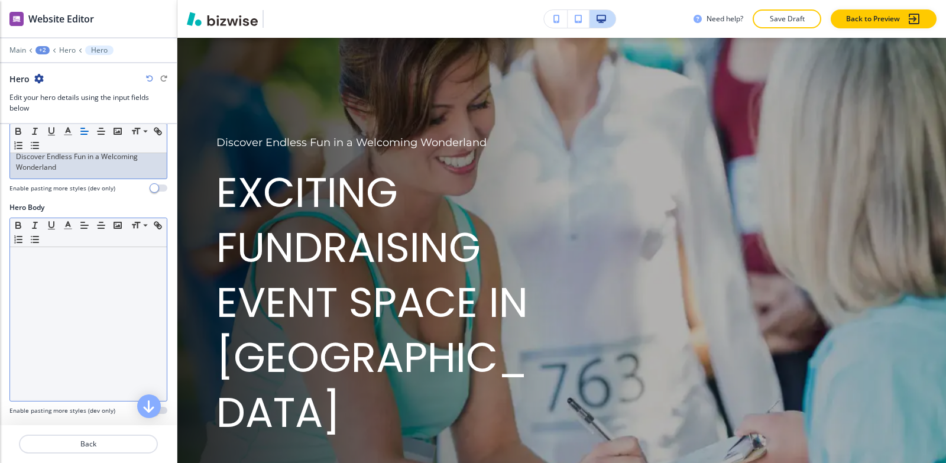
click at [80, 337] on div at bounding box center [88, 324] width 157 height 154
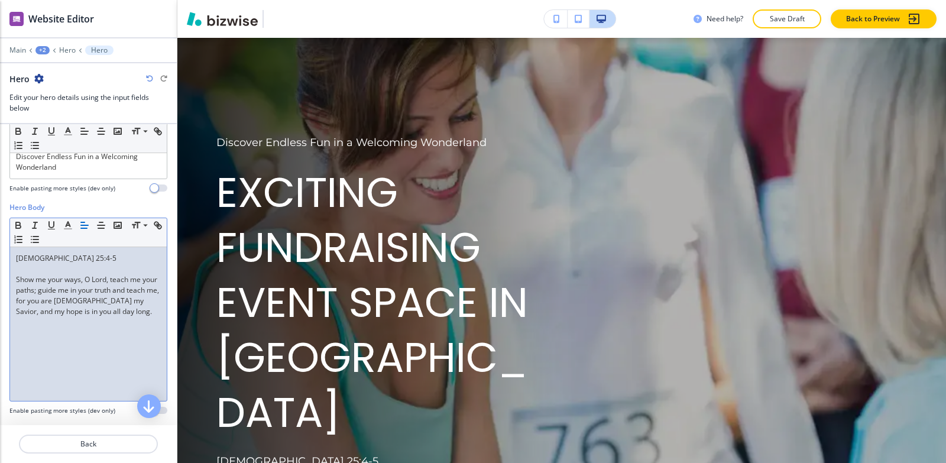
scroll to position [0, 0]
click at [12, 277] on div "[DEMOGRAPHIC_DATA] 25:4-5 Show me your ways, O [DEMOGRAPHIC_DATA], teach me you…" at bounding box center [88, 324] width 157 height 154
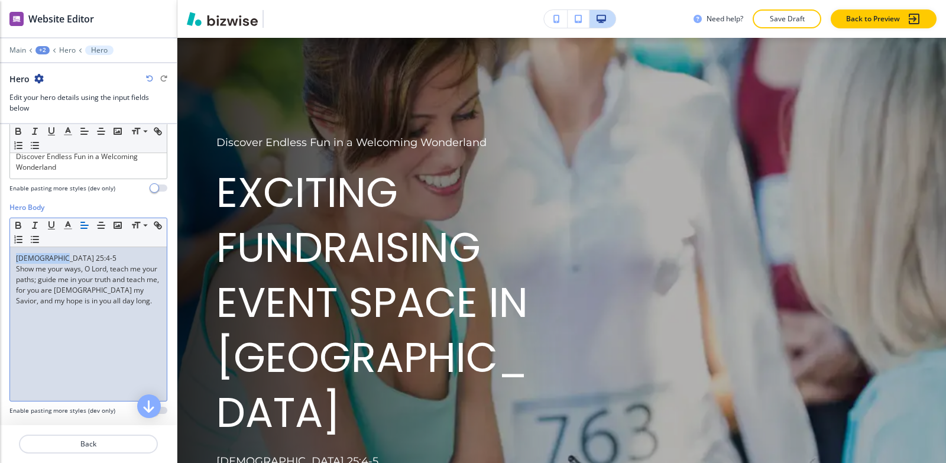
drag, startPoint x: 63, startPoint y: 259, endPoint x: 0, endPoint y: 261, distance: 62.7
click at [0, 261] on div "Hero Body Small Normal Large Huge [DEMOGRAPHIC_DATA] 25:4-5 Show me your ways, …" at bounding box center [88, 313] width 177 height 222
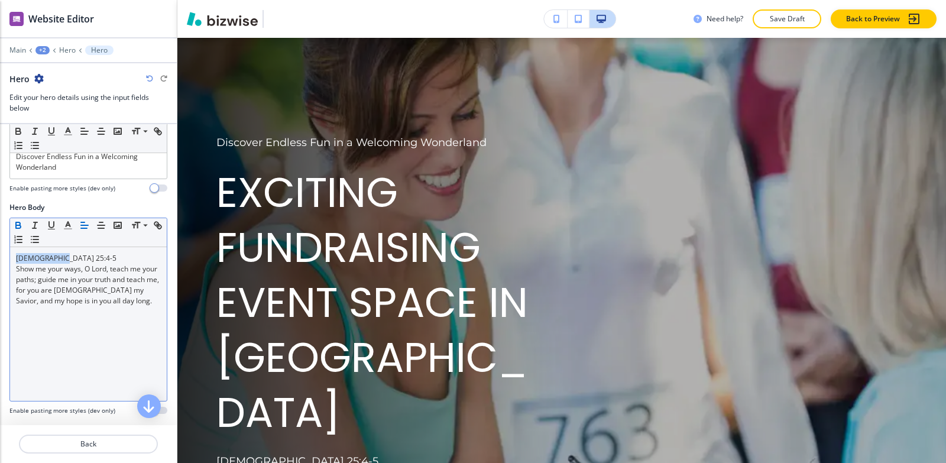
click at [18, 225] on icon "button" at bounding box center [18, 226] width 5 height 3
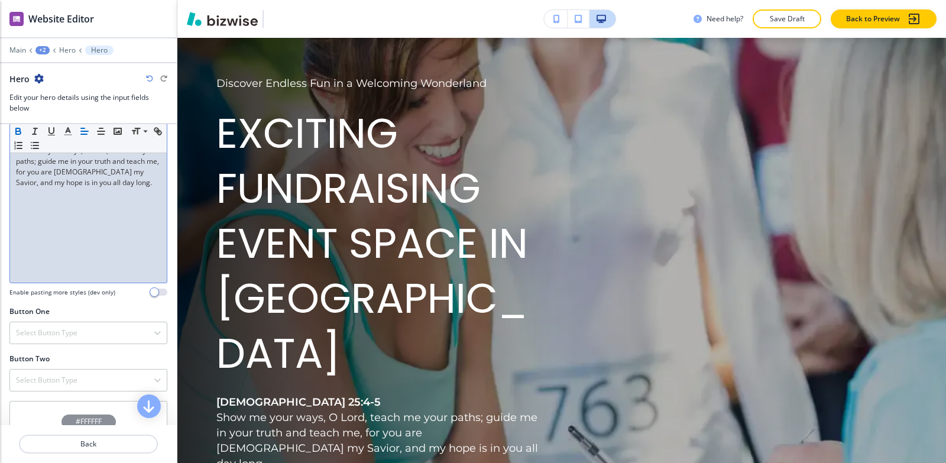
scroll to position [414, 0]
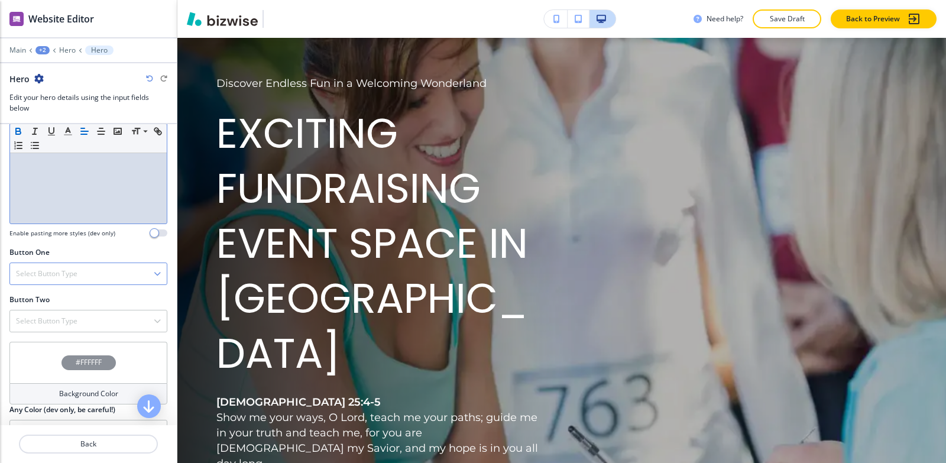
click at [79, 274] on div "Select Button Type" at bounding box center [88, 273] width 157 height 21
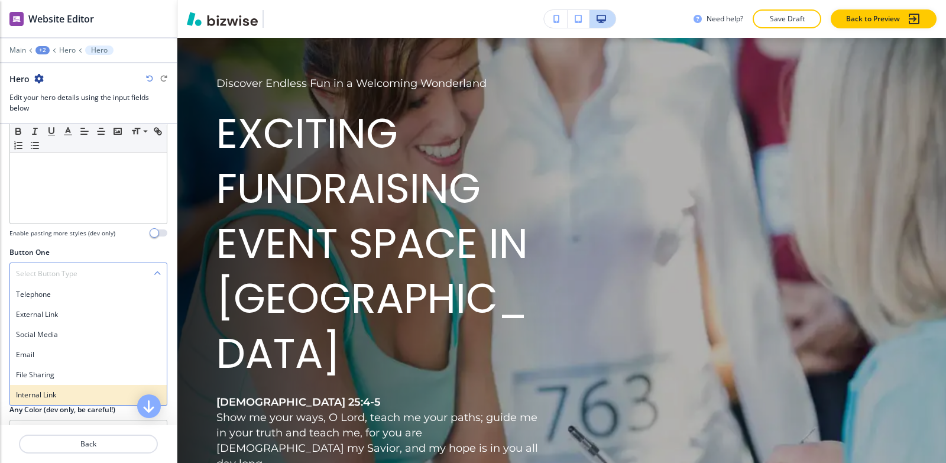
click at [65, 392] on h4 "Internal Link" at bounding box center [88, 395] width 145 height 11
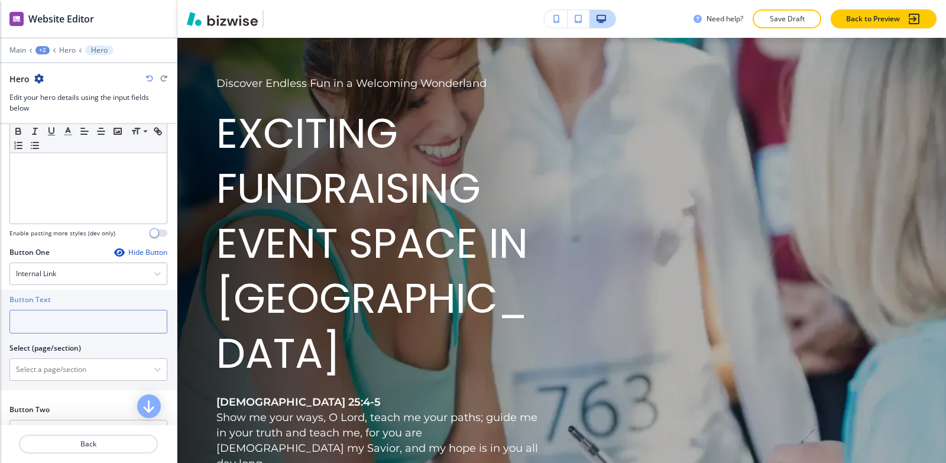
click at [43, 329] on input "text" at bounding box center [88, 322] width 158 height 24
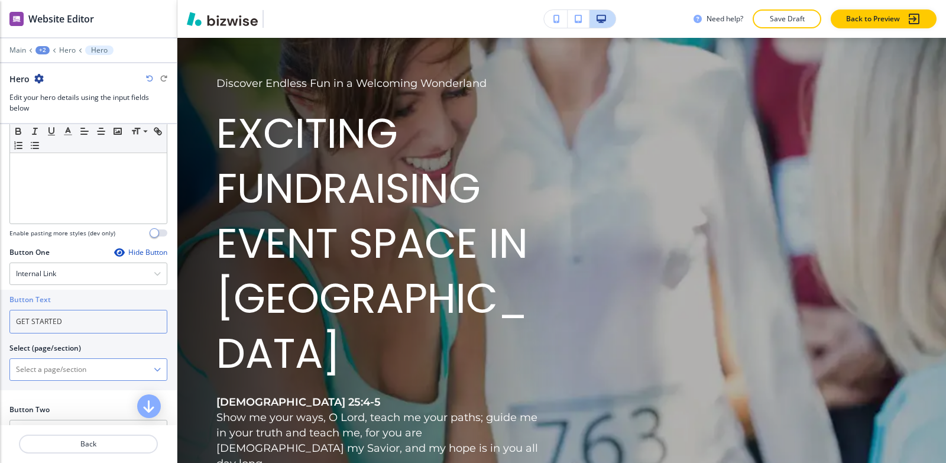
type input "GET STARTED"
click at [57, 376] on \(page\/section\) "Manual Input" at bounding box center [82, 370] width 144 height 20
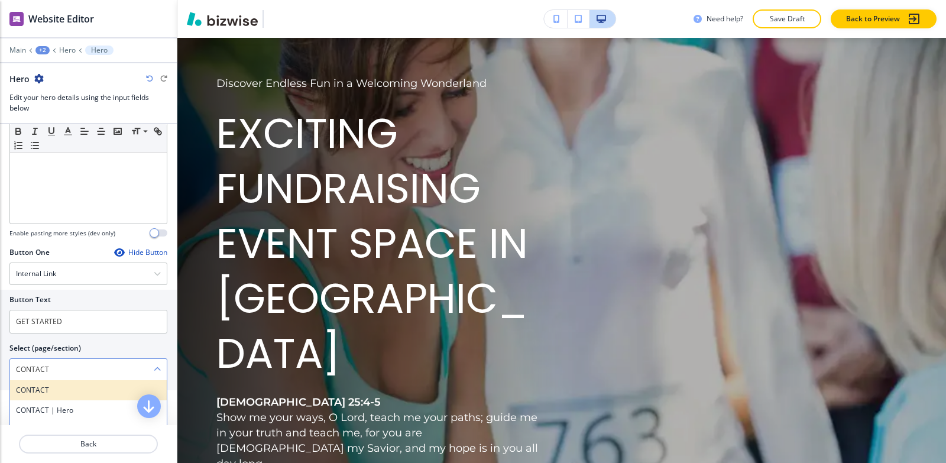
type \(page\/section\) "CONTACT"
click at [48, 384] on div "CONTACT" at bounding box center [88, 390] width 157 height 20
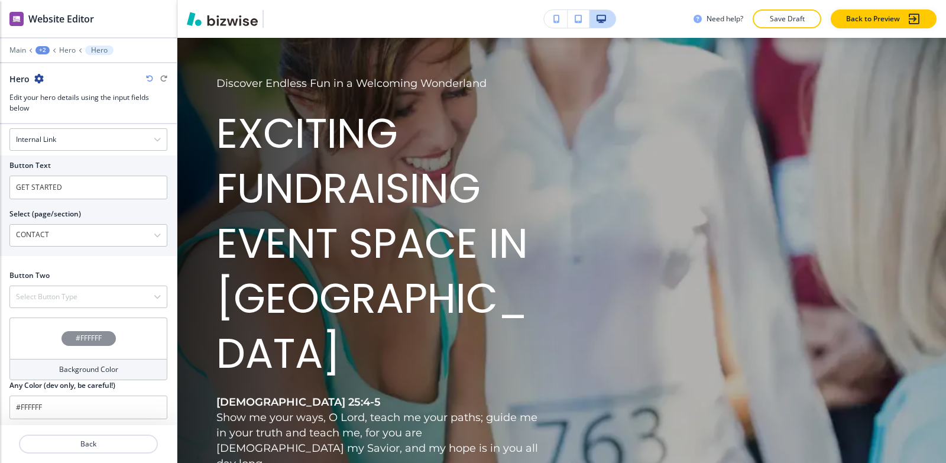
scroll to position [552, 0]
click at [63, 293] on h4 "Select Button Type" at bounding box center [47, 293] width 62 height 11
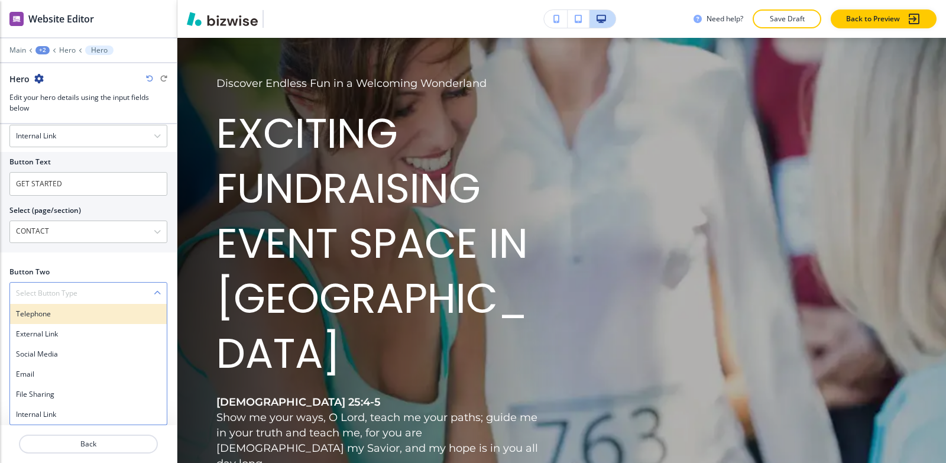
click at [60, 311] on h4 "Telephone" at bounding box center [88, 314] width 145 height 11
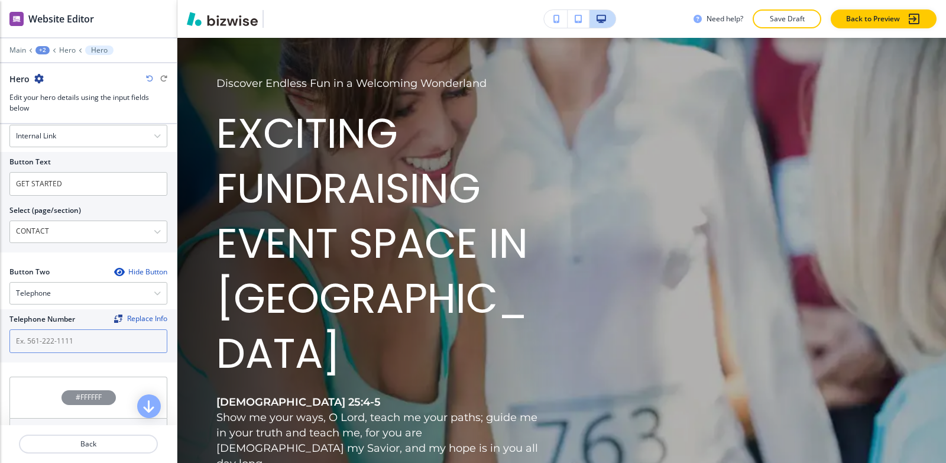
click at [46, 343] on input "text" at bounding box center [88, 341] width 158 height 24
paste input "[PHONE_NUMBER]"
click at [29, 341] on input "[PHONE_NUMBER]" at bounding box center [88, 341] width 158 height 24
click at [15, 339] on input "[PHONE_NUMBER]" at bounding box center [88, 341] width 158 height 24
drag, startPoint x: 18, startPoint y: 337, endPoint x: 25, endPoint y: 337, distance: 6.5
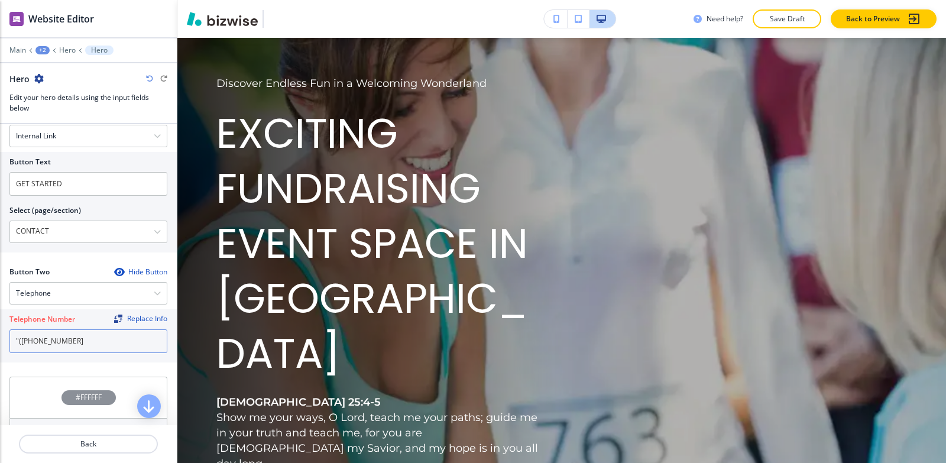
click at [19, 337] on input ""(662-489-9950" at bounding box center [88, 341] width 158 height 24
click at [33, 342] on input "([PHONE_NUMBER]" at bounding box center [88, 341] width 158 height 24
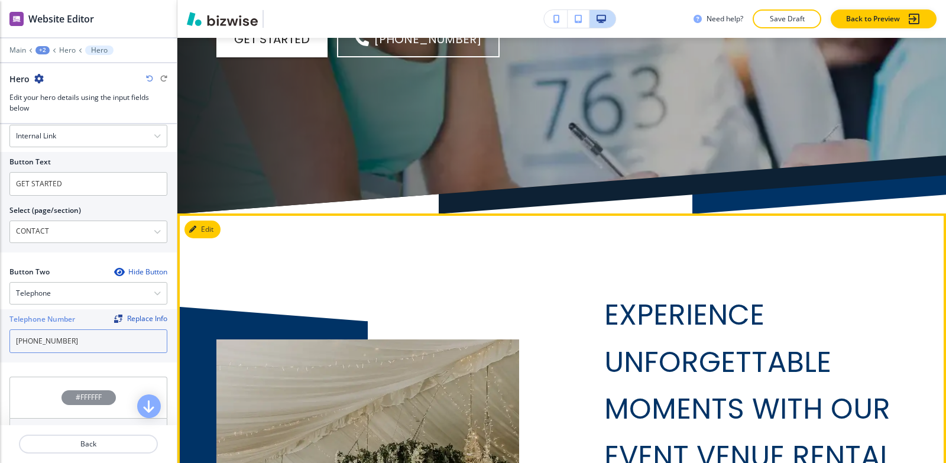
scroll to position [710, 0]
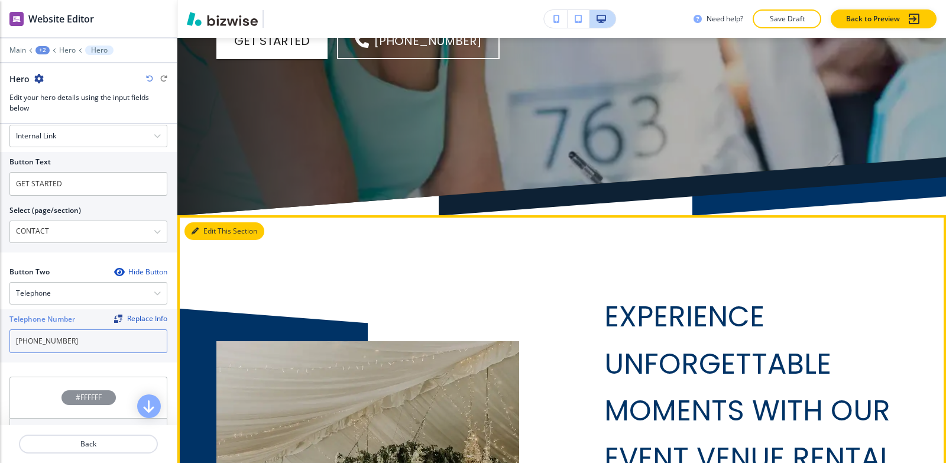
type input "[PHONE_NUMBER]"
click at [209, 222] on button "Edit This Section" at bounding box center [225, 231] width 80 height 18
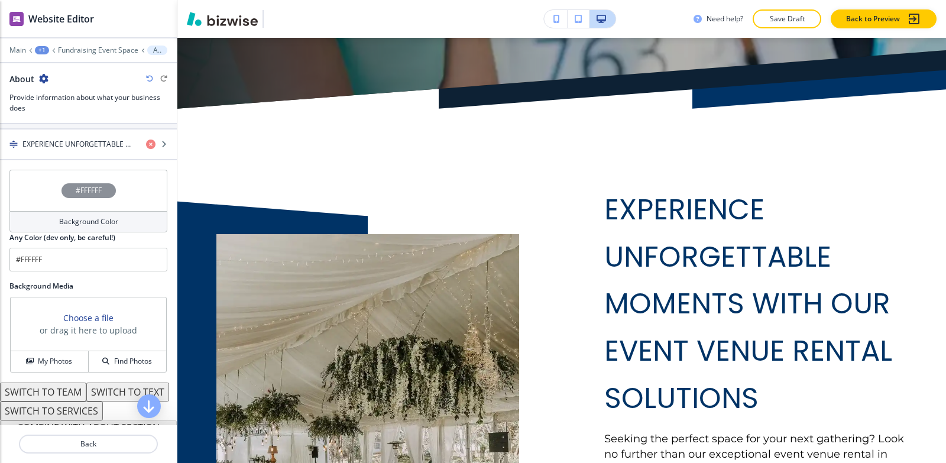
scroll to position [441, 0]
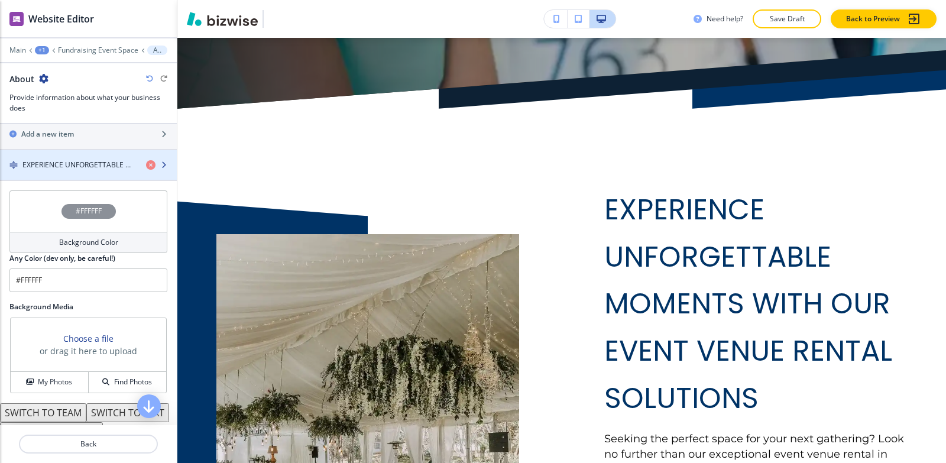
click at [82, 174] on div "button" at bounding box center [88, 174] width 177 height 9
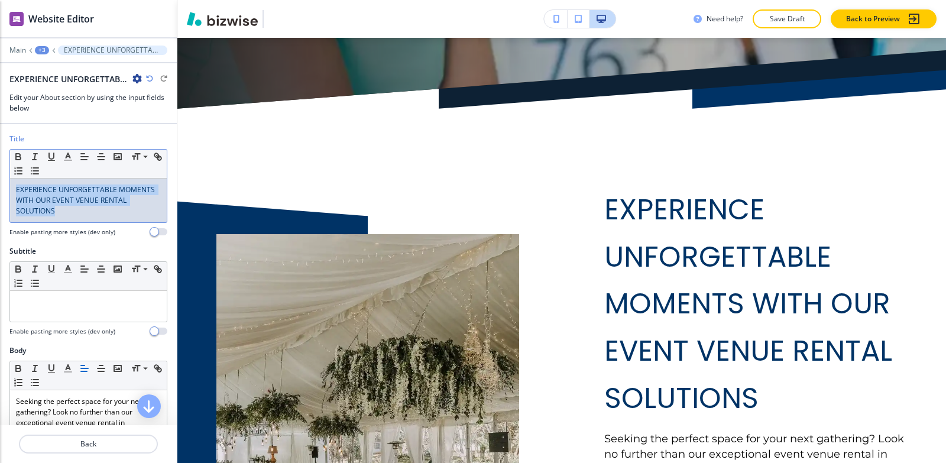
drag, startPoint x: 93, startPoint y: 210, endPoint x: 0, endPoint y: 143, distance: 114.4
click at [0, 143] on div "Title Small Normal Large Huge EXPERIENCE UNFORGETTABLE MOMENTS WITH OUR EVENT V…" at bounding box center [88, 190] width 177 height 112
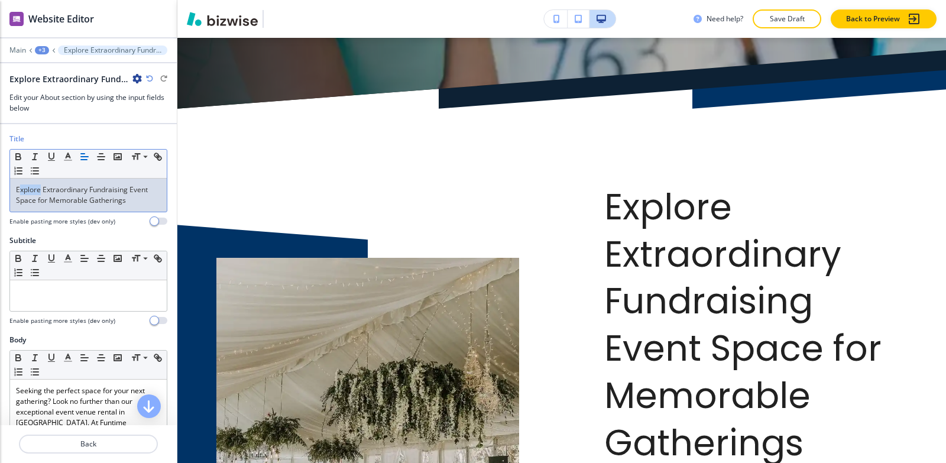
drag, startPoint x: 40, startPoint y: 191, endPoint x: 20, endPoint y: 188, distance: 20.9
click at [20, 188] on p "Explore Extraordinary Fundraising Event Space for Memorable Gatherings" at bounding box center [88, 195] width 145 height 21
drag, startPoint x: 92, startPoint y: 190, endPoint x: 51, endPoint y: 190, distance: 40.2
click at [51, 190] on p "EXPLORE Extraordinary Fundraising Event Space for Memorable Gatherings" at bounding box center [88, 195] width 145 height 21
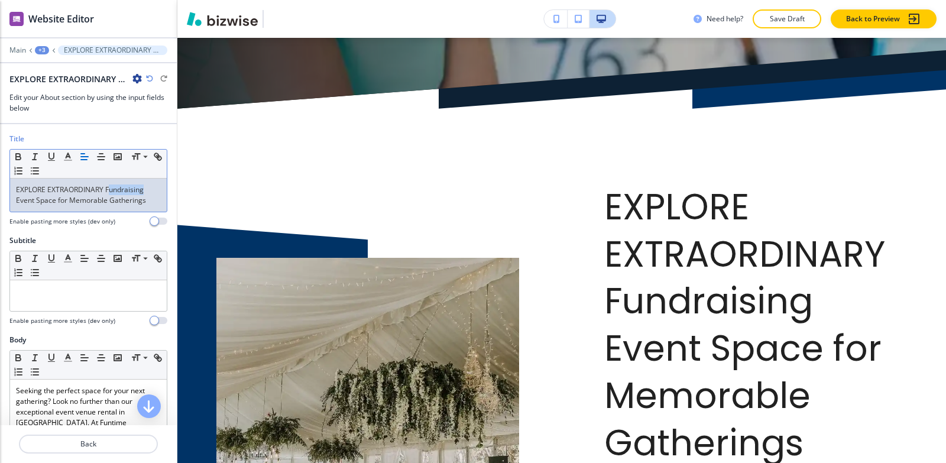
drag, startPoint x: 144, startPoint y: 189, endPoint x: 110, endPoint y: 186, distance: 33.8
click at [110, 186] on p "EXPLORE EXTRAORDINARY Fundraising Event Space for Memorable Gatherings" at bounding box center [88, 195] width 145 height 21
drag, startPoint x: 83, startPoint y: 199, endPoint x: 70, endPoint y: 199, distance: 13.0
click at [70, 199] on p "EXPLORE EXTRAORDINARY FUNDRAISING Event Space for Memorable Gatherings" at bounding box center [88, 195] width 145 height 21
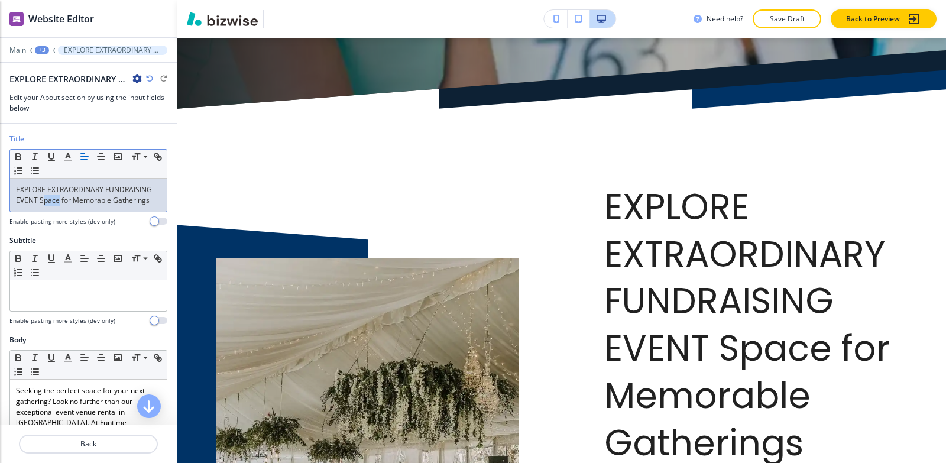
drag, startPoint x: 107, startPoint y: 202, endPoint x: 91, endPoint y: 203, distance: 16.1
click at [91, 203] on p "EXPLORE EXTRAORDINARY FUNDRAISING EVENT Space for Memorable Gatherings" at bounding box center [88, 195] width 145 height 21
drag, startPoint x: 118, startPoint y: 200, endPoint x: 108, endPoint y: 200, distance: 10.1
click at [108, 200] on p "EXPLORE EXTRAORDINARY FUNDRAISING EVENT SPACE for Memorable Gatherings" at bounding box center [88, 195] width 145 height 21
drag, startPoint x: 54, startPoint y: 211, endPoint x: 24, endPoint y: 212, distance: 30.2
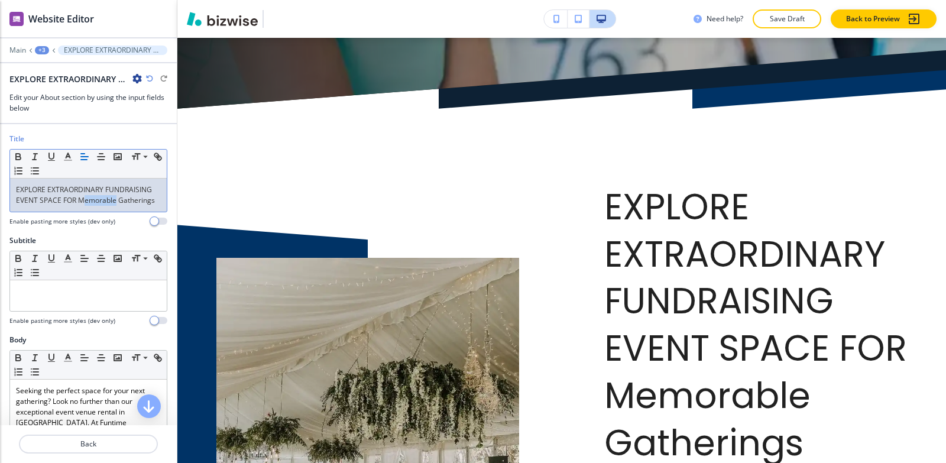
click at [24, 206] on p "EXPLORE EXTRAORDINARY FUNDRAISING EVENT SPACE FOR Memorable Gatherings" at bounding box center [88, 195] width 145 height 21
drag, startPoint x: 98, startPoint y: 213, endPoint x: 66, endPoint y: 212, distance: 31.4
click at [66, 206] on p "EXPLORE EXTRAORDINARY FUNDRAISING EVENT SPACE FOR MEMORABLE Gatherings" at bounding box center [88, 195] width 145 height 21
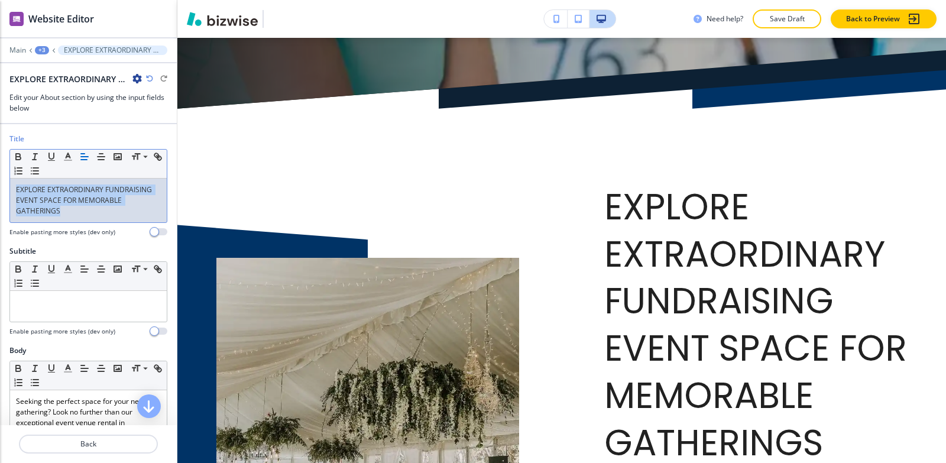
drag, startPoint x: 117, startPoint y: 213, endPoint x: 0, endPoint y: 181, distance: 120.8
click at [0, 181] on div "Title Small Normal Large Huge EXPLORE EXTRAORDINARY FUNDRAISING EVENT SPACE FOR…" at bounding box center [88, 190] width 177 height 112
click at [59, 154] on button "button" at bounding box center [51, 157] width 17 height 14
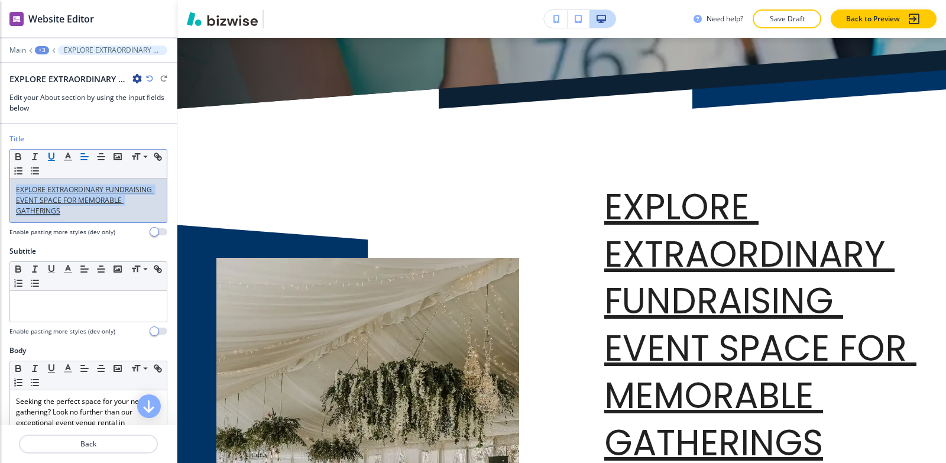
click at [50, 157] on icon "button" at bounding box center [51, 156] width 11 height 11
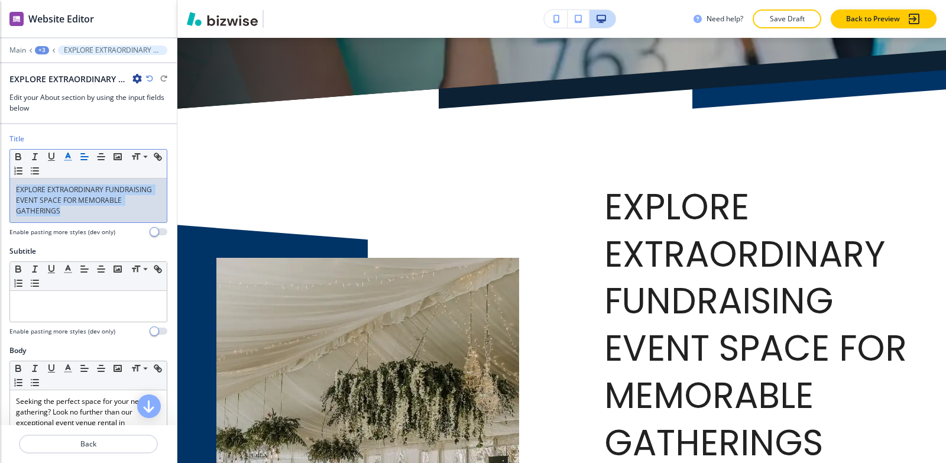
click at [67, 157] on line "button" at bounding box center [67, 157] width 3 height 0
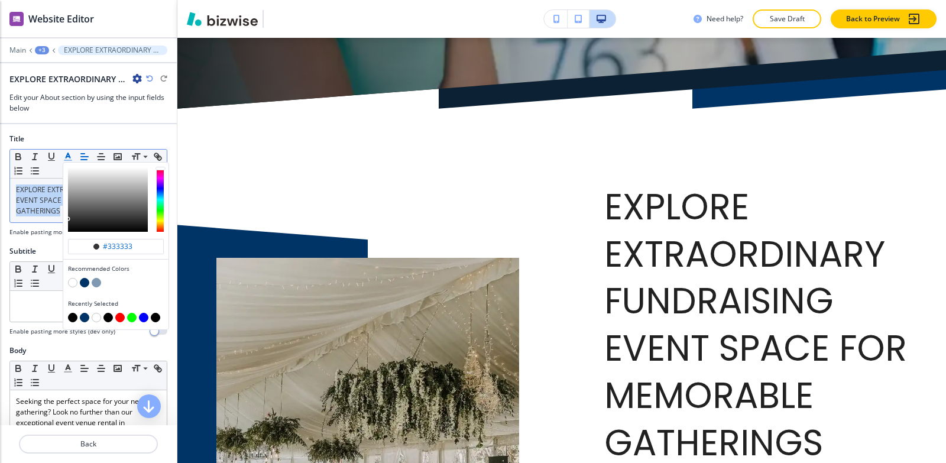
click at [83, 317] on button "button" at bounding box center [84, 317] width 9 height 9
type input "#003366"
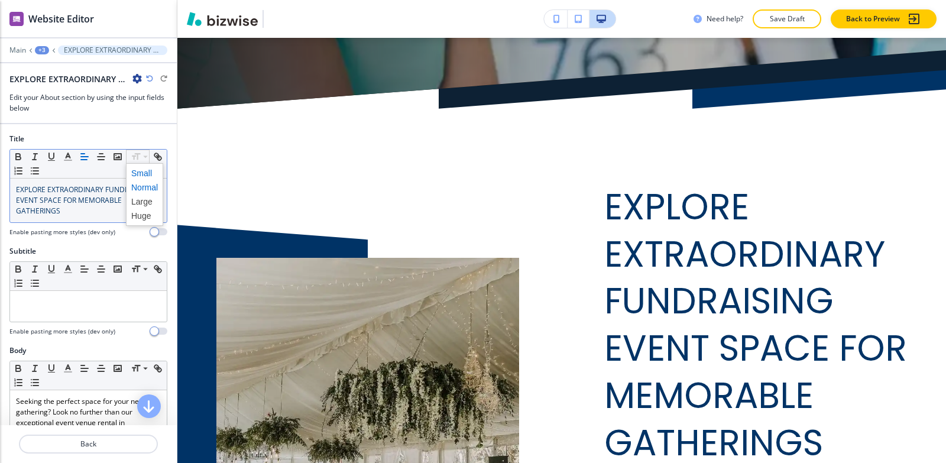
click at [141, 171] on span at bounding box center [144, 173] width 27 height 14
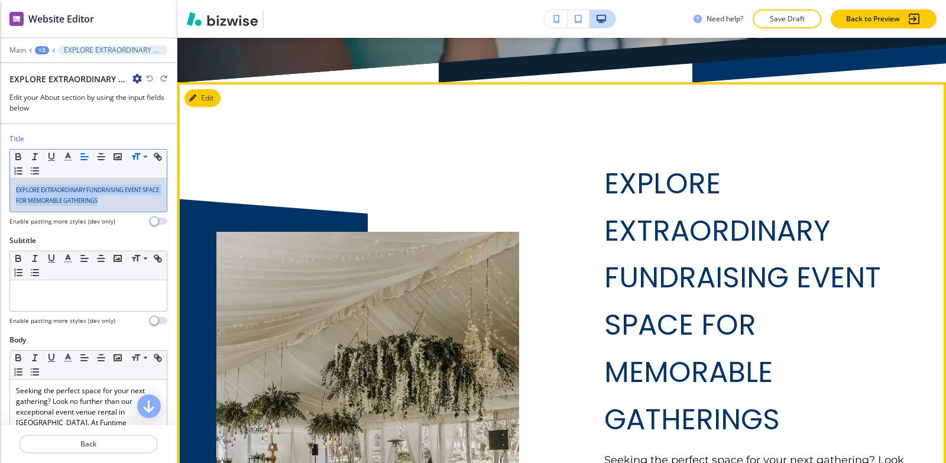
scroll to position [698, 0]
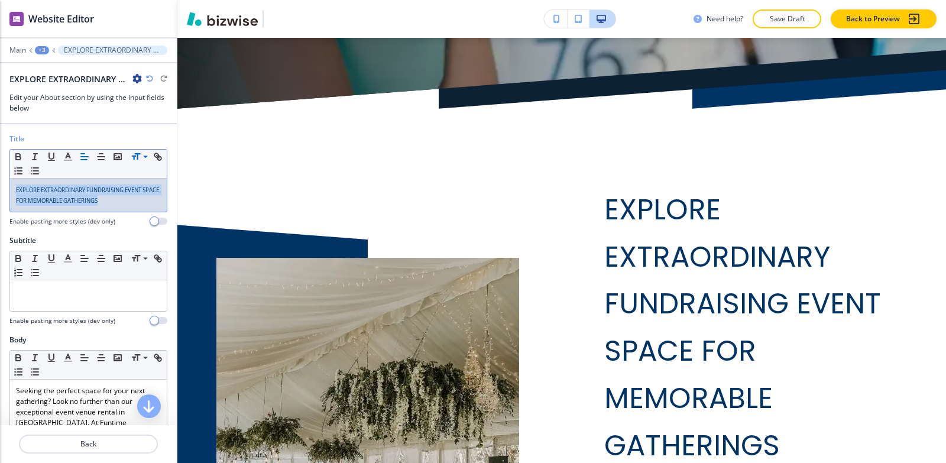
click at [121, 204] on p "EXPLORE EXTRAORDINARY FUNDRAISING EVENT SPACE FOR MEMORABLE GATHERINGS" at bounding box center [88, 195] width 145 height 21
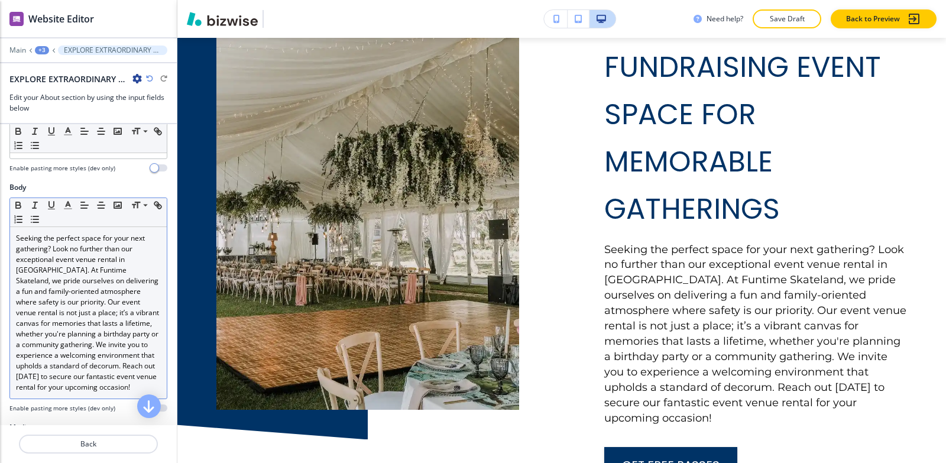
scroll to position [177, 0]
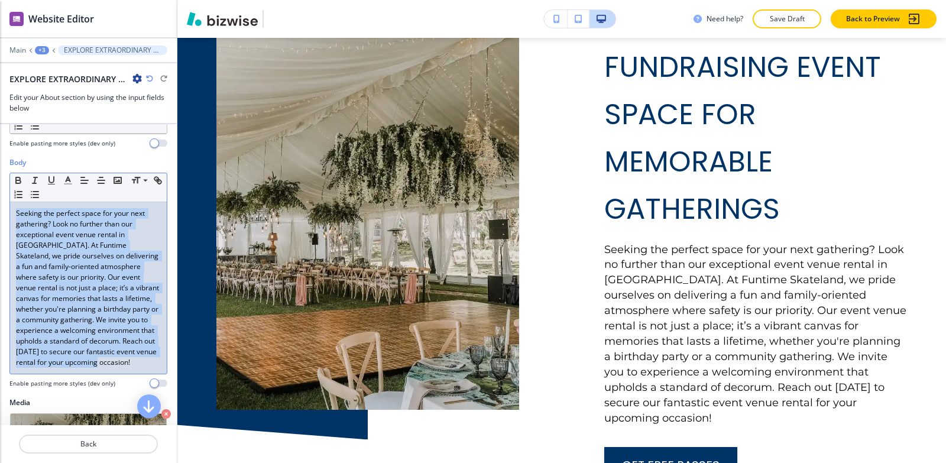
drag, startPoint x: 15, startPoint y: 212, endPoint x: 74, endPoint y: 329, distance: 131.7
click at [71, 374] on div "Seeking the perfect space for your next gathering? Look no further than our exc…" at bounding box center [88, 288] width 157 height 172
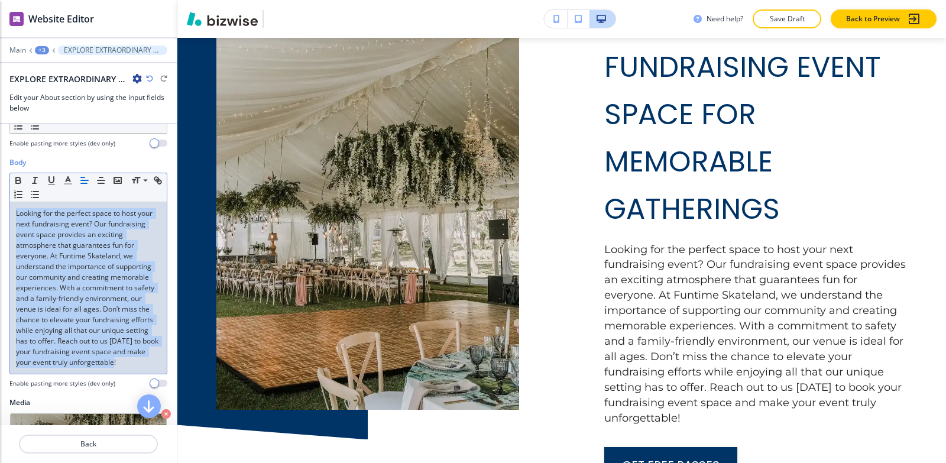
drag, startPoint x: 124, startPoint y: 374, endPoint x: 0, endPoint y: 175, distance: 234.0
click at [0, 176] on div "Body Small Normal Large Huge Looking for the perfect space to host your next fu…" at bounding box center [88, 277] width 177 height 240
click at [70, 182] on polyline "button" at bounding box center [68, 179] width 4 height 5
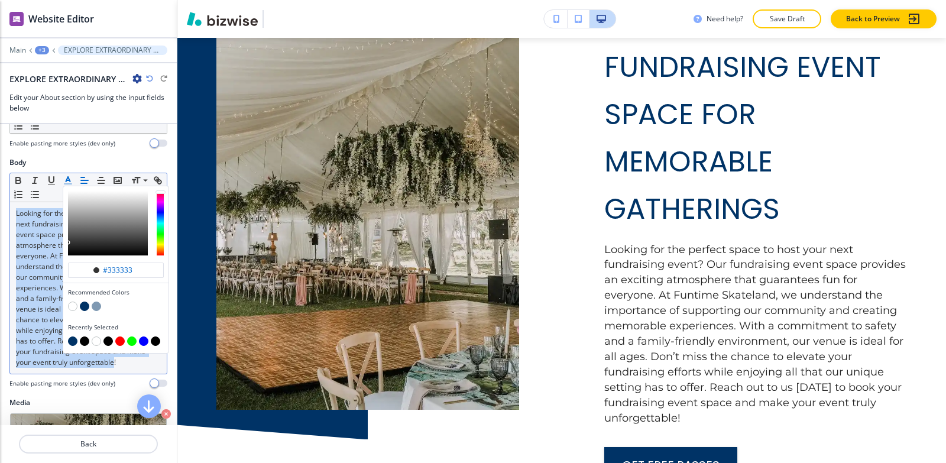
click at [85, 343] on button "button" at bounding box center [84, 341] width 9 height 9
type input "#030303"
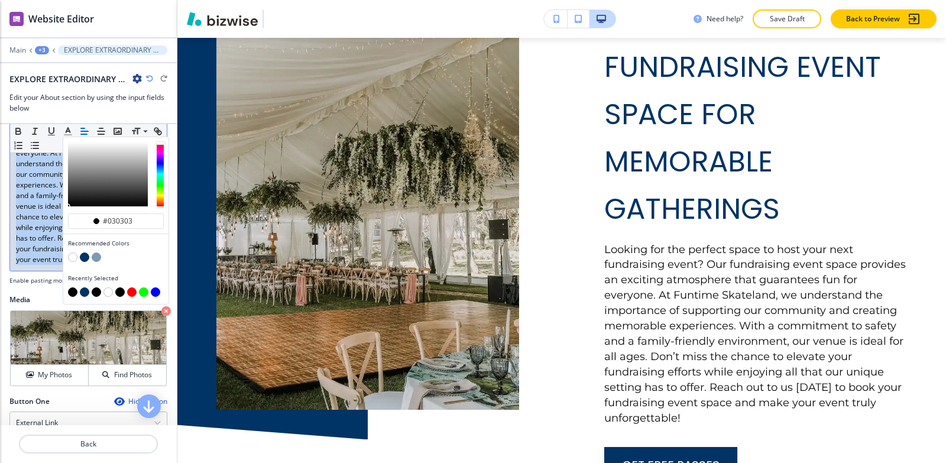
scroll to position [296, 0]
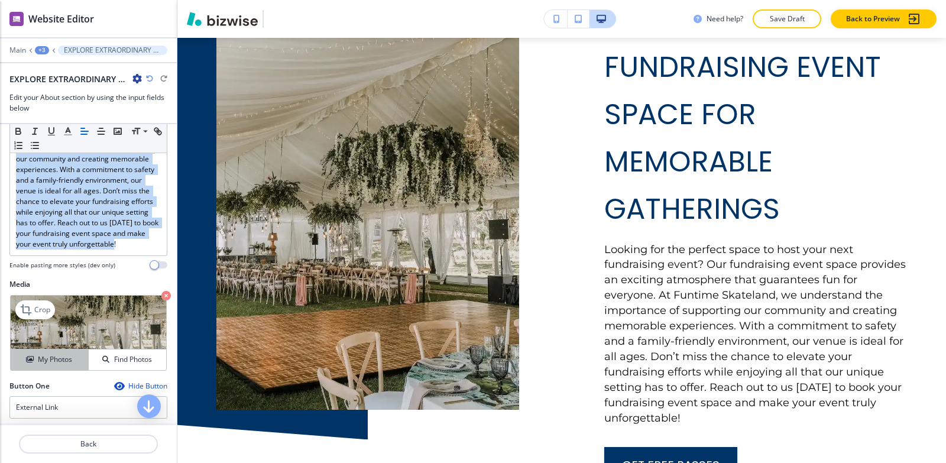
click at [44, 365] on h4 "My Photos" at bounding box center [55, 359] width 34 height 11
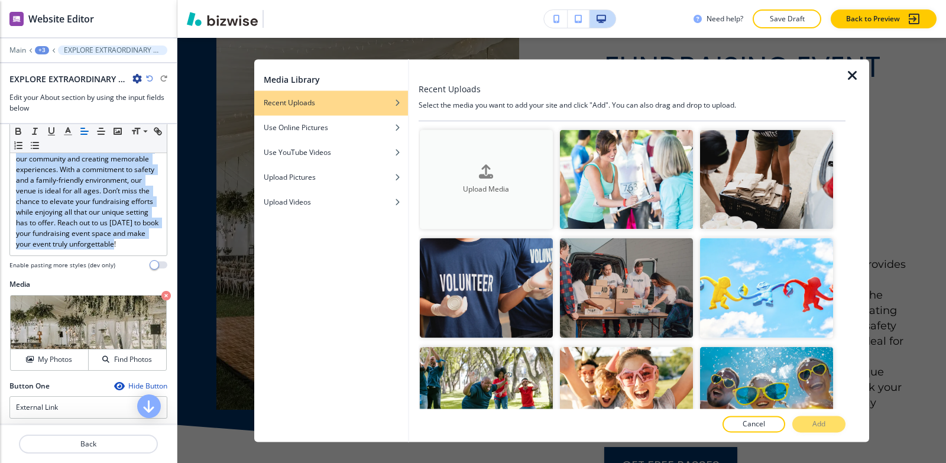
click at [491, 187] on h4 "Upload Media" at bounding box center [486, 189] width 133 height 11
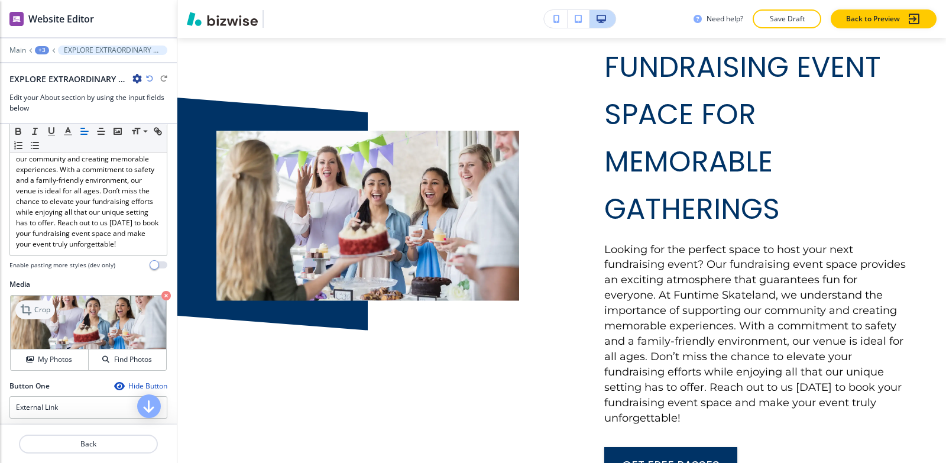
click at [40, 315] on p "Crop" at bounding box center [42, 310] width 16 height 11
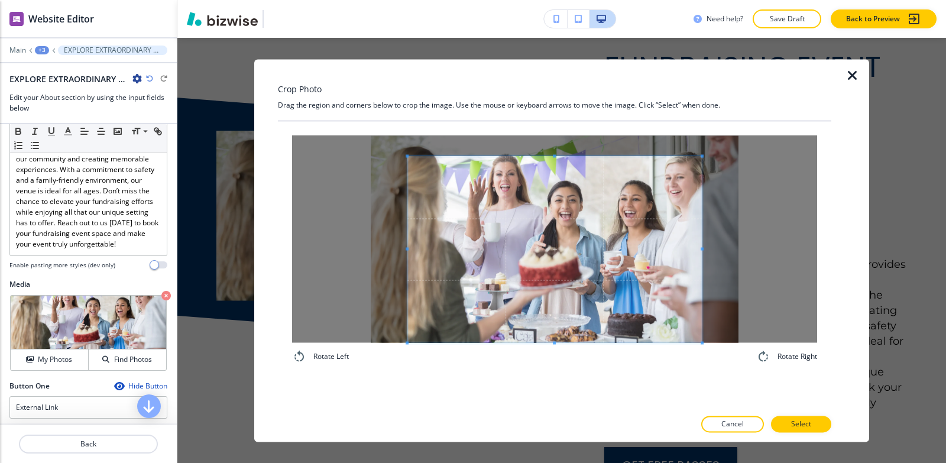
click at [550, 396] on div "Rotate Left Rotate Right" at bounding box center [555, 264] width 554 height 287
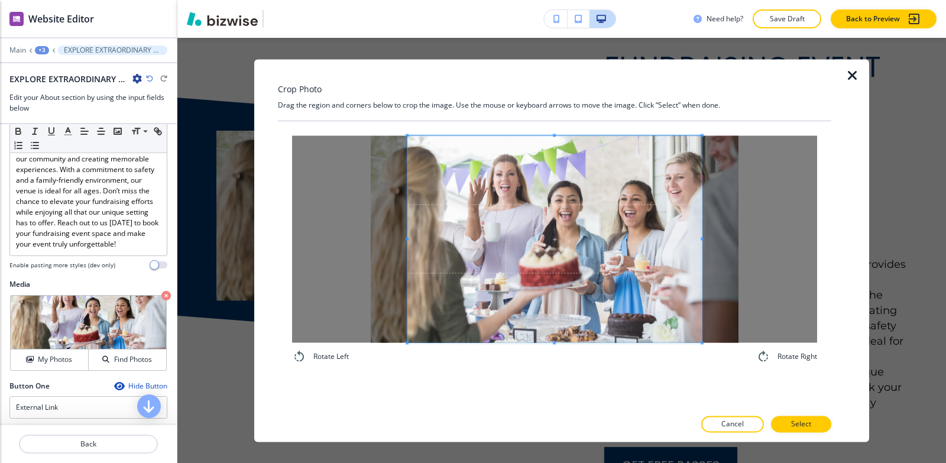
click at [545, 56] on div "Crop Photo Drag the region and corners below to crop the image. Use the mouse o…" at bounding box center [561, 250] width 769 height 425
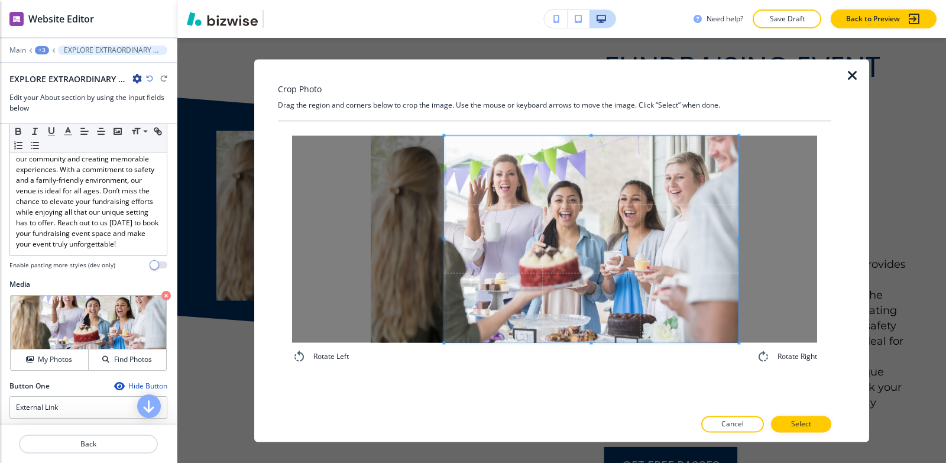
click at [450, 191] on span at bounding box center [591, 238] width 295 height 207
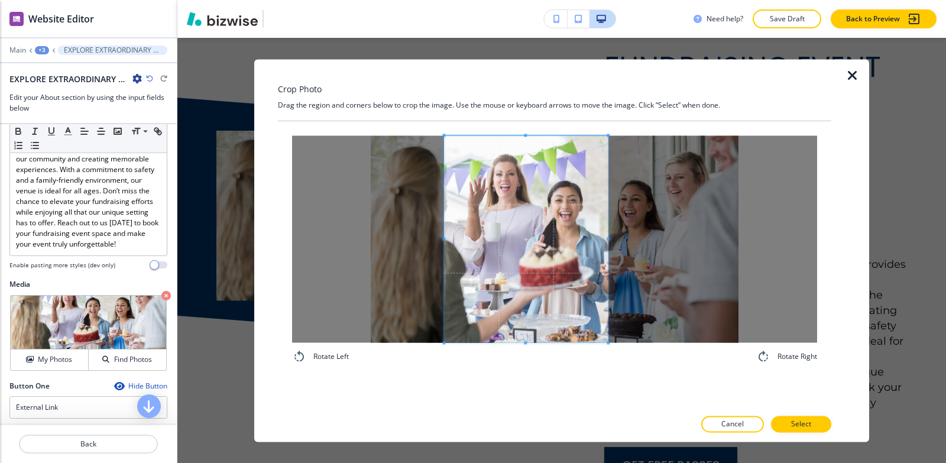
click at [597, 260] on div at bounding box center [526, 238] width 164 height 207
click at [457, 219] on span at bounding box center [457, 238] width 3 height 207
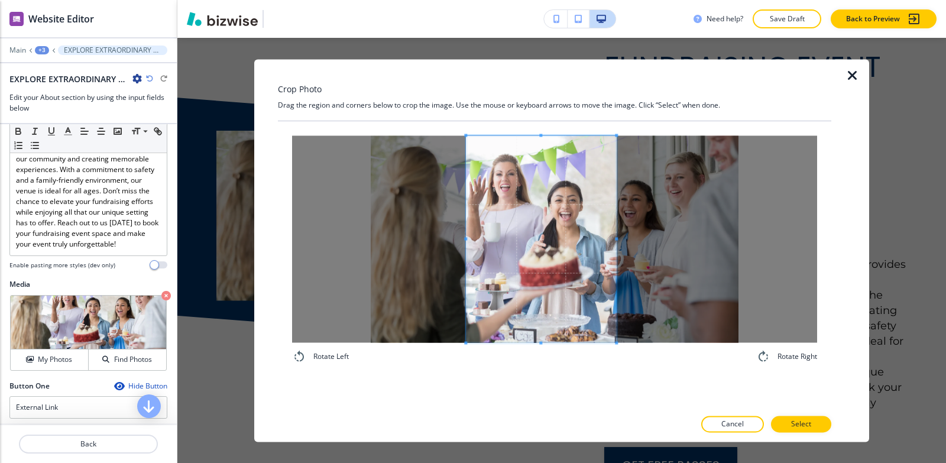
click at [483, 228] on span at bounding box center [541, 238] width 150 height 207
click at [809, 427] on p "Select" at bounding box center [801, 424] width 20 height 11
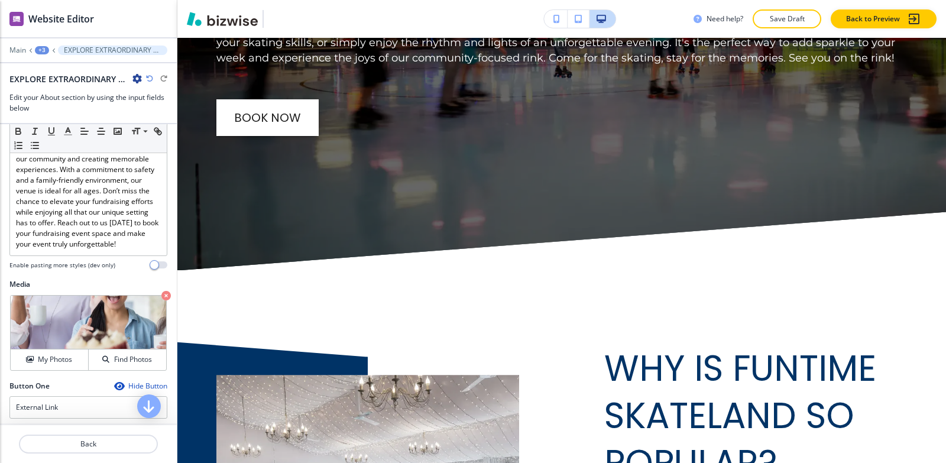
scroll to position [5962, 0]
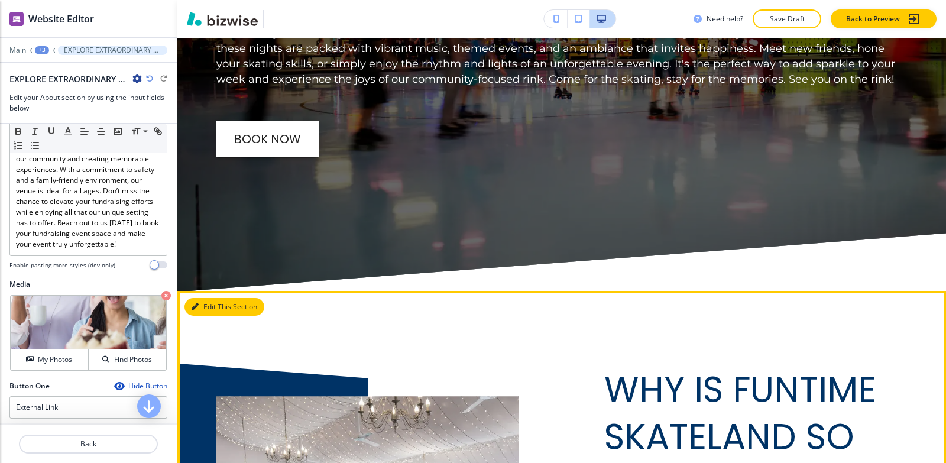
click at [214, 298] on button "Edit This Section" at bounding box center [225, 307] width 80 height 18
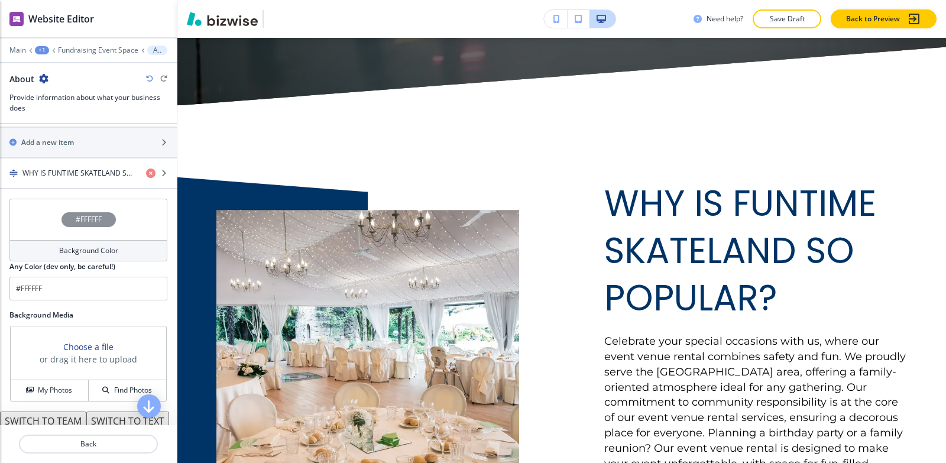
scroll to position [473, 0]
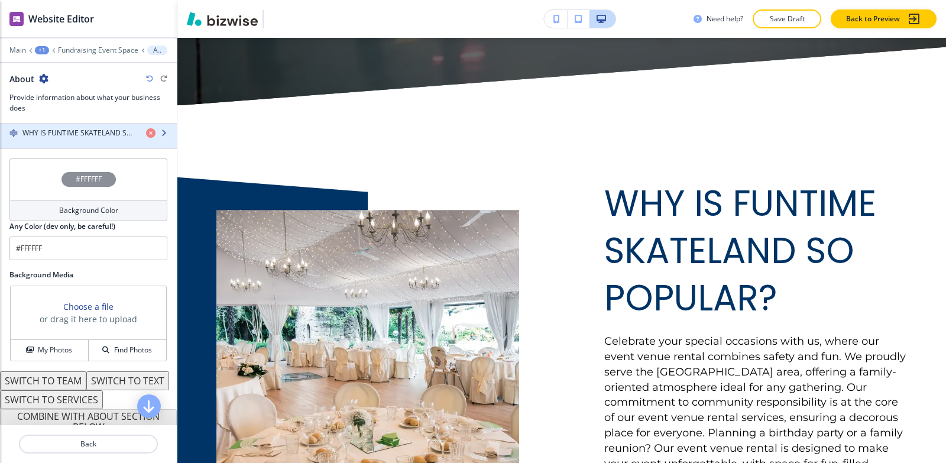
click at [66, 137] on h4 "WHY IS FUNTIME SKATELAND SO POPULAR?" at bounding box center [79, 133] width 114 height 11
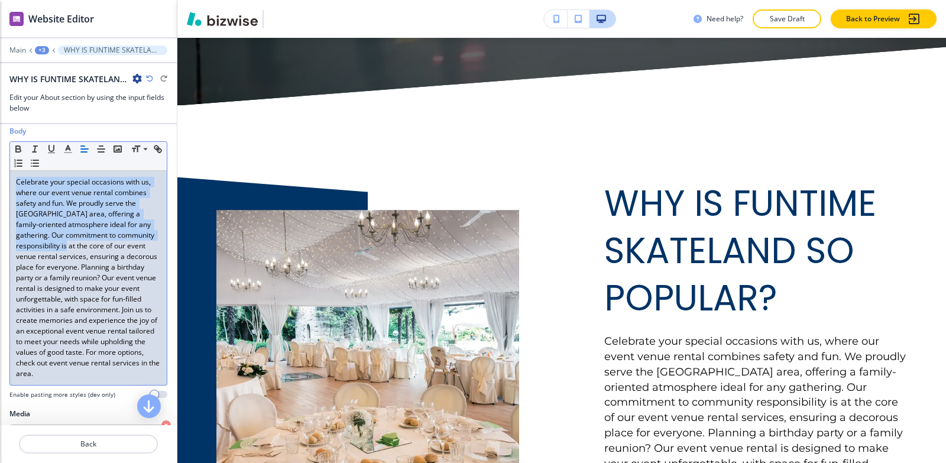
scroll to position [237, 0]
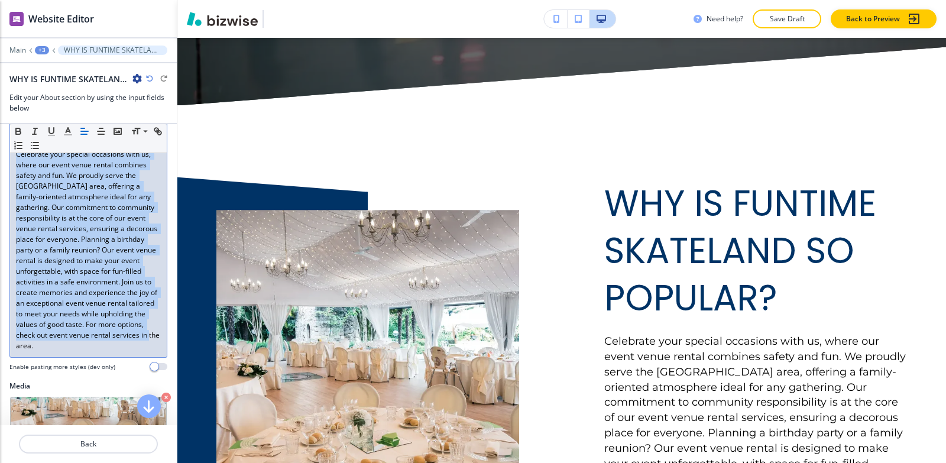
drag, startPoint x: 16, startPoint y: 212, endPoint x: 160, endPoint y: 355, distance: 203.3
click at [160, 355] on div "Body Small Normal Large Huge Celebrate your special occasions with us, where ou…" at bounding box center [88, 239] width 177 height 283
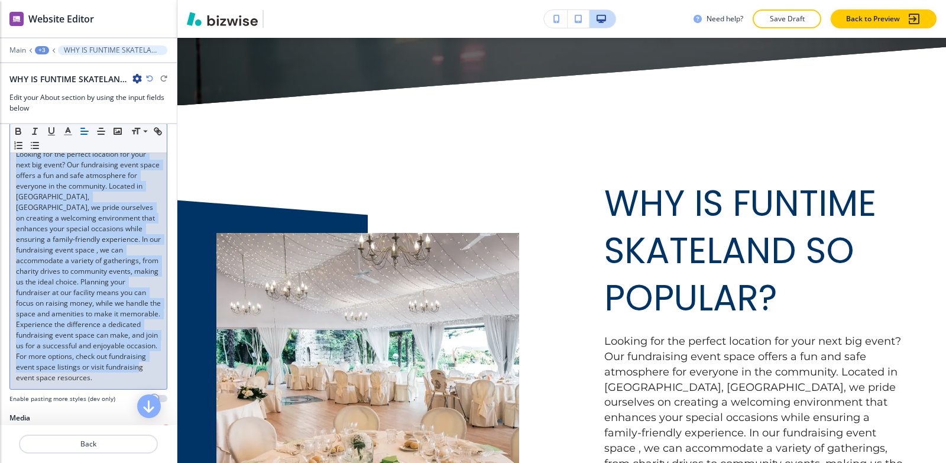
drag, startPoint x: 87, startPoint y: 379, endPoint x: 0, endPoint y: 134, distance: 259.8
click at [0, 134] on div "Body Small Normal Large Huge Looking for the perfect location for your next big…" at bounding box center [88, 255] width 177 height 315
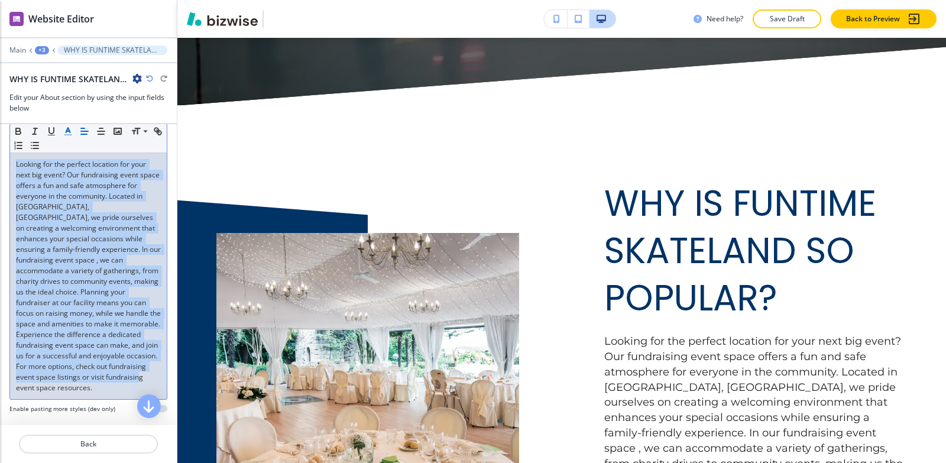
click at [69, 131] on line "button" at bounding box center [67, 131] width 3 height 0
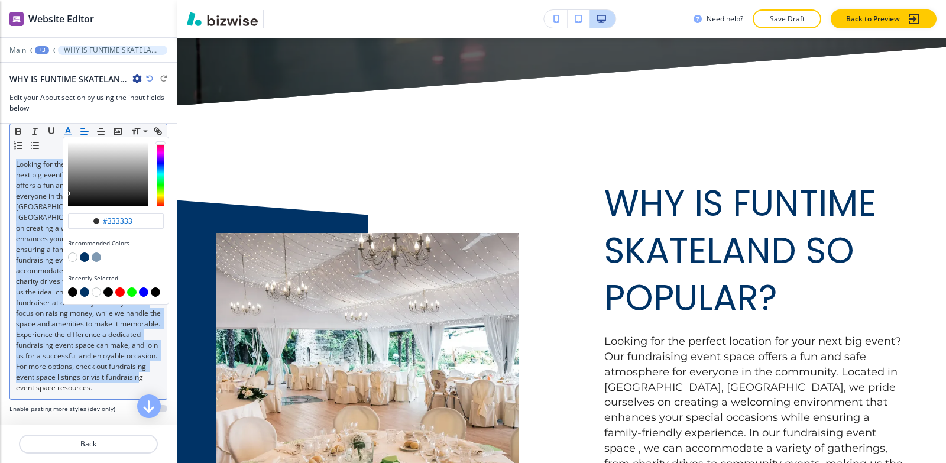
click at [72, 292] on button "button" at bounding box center [72, 291] width 9 height 9
type input "#030303"
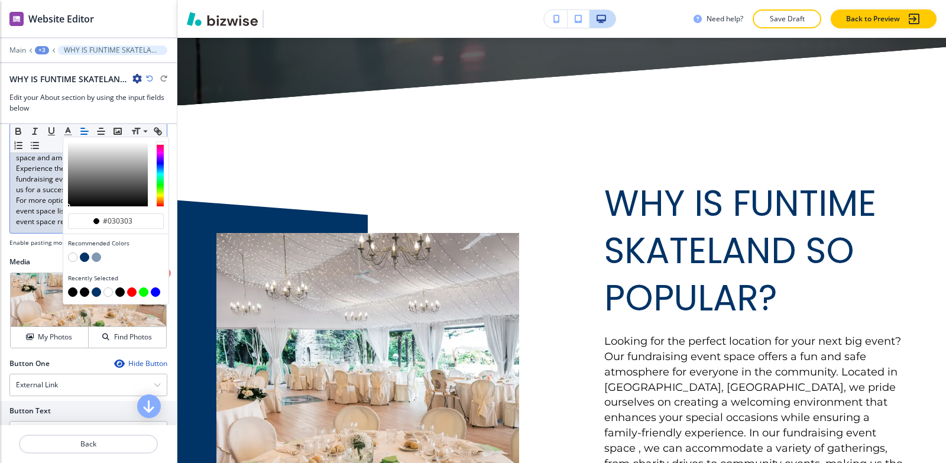
scroll to position [404, 0]
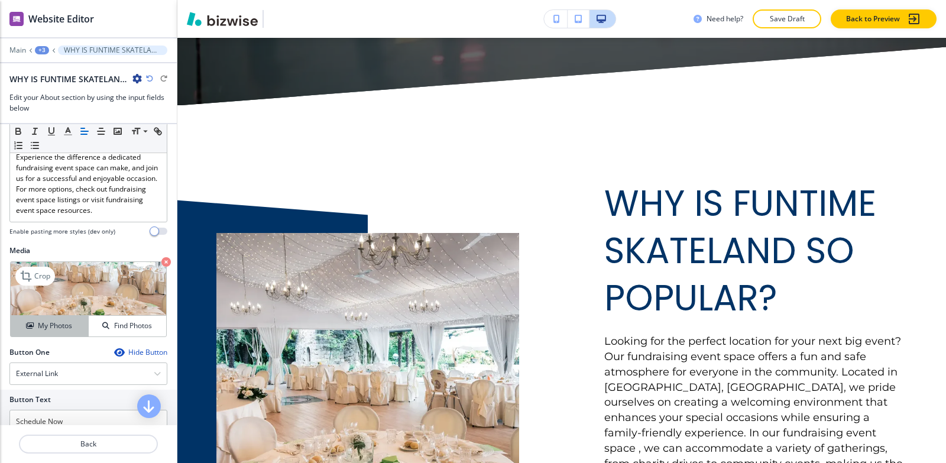
click at [46, 323] on h4 "My Photos" at bounding box center [55, 326] width 34 height 11
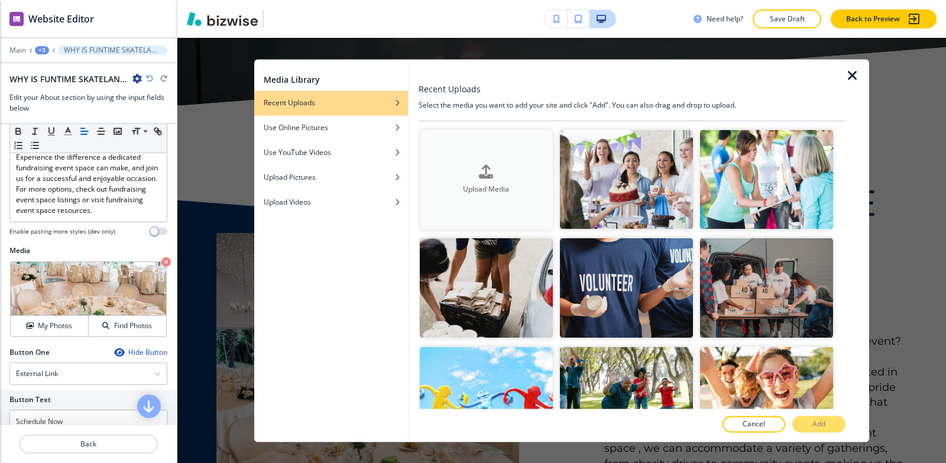
click at [499, 191] on h4 "Upload Media" at bounding box center [486, 189] width 133 height 11
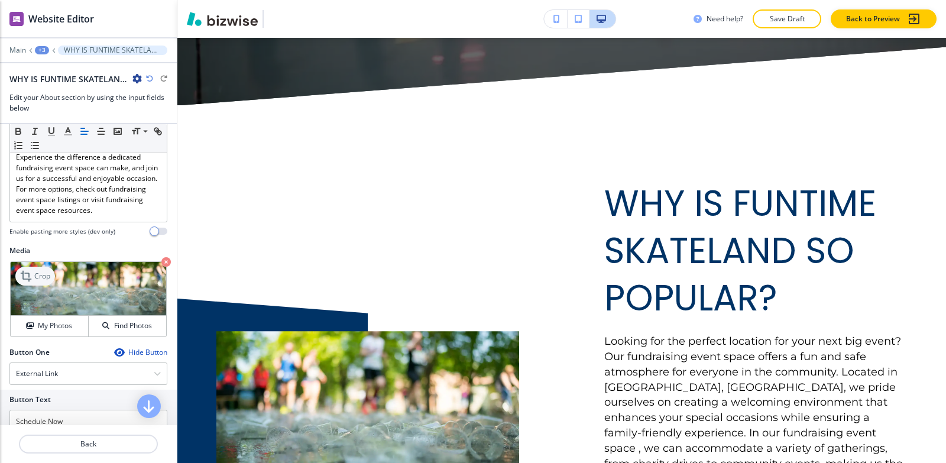
click at [36, 277] on p "Crop" at bounding box center [42, 276] width 16 height 11
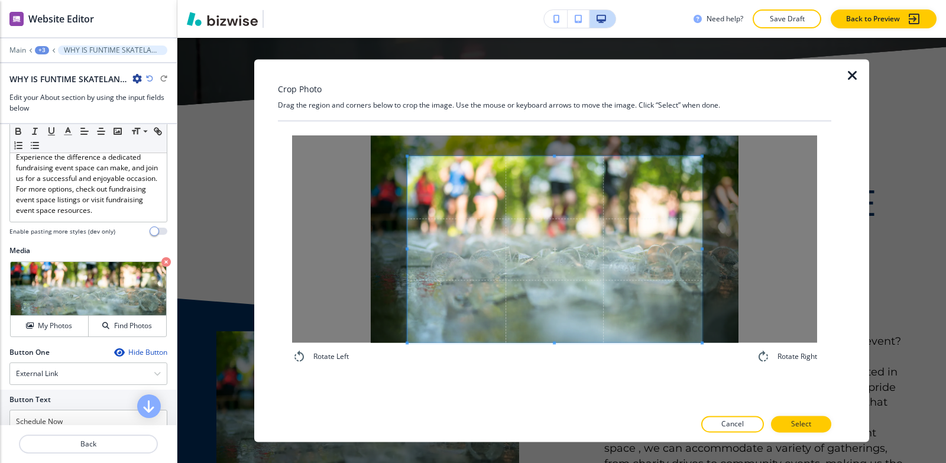
click at [531, 371] on div "Rotate Left Rotate Right" at bounding box center [555, 249] width 554 height 257
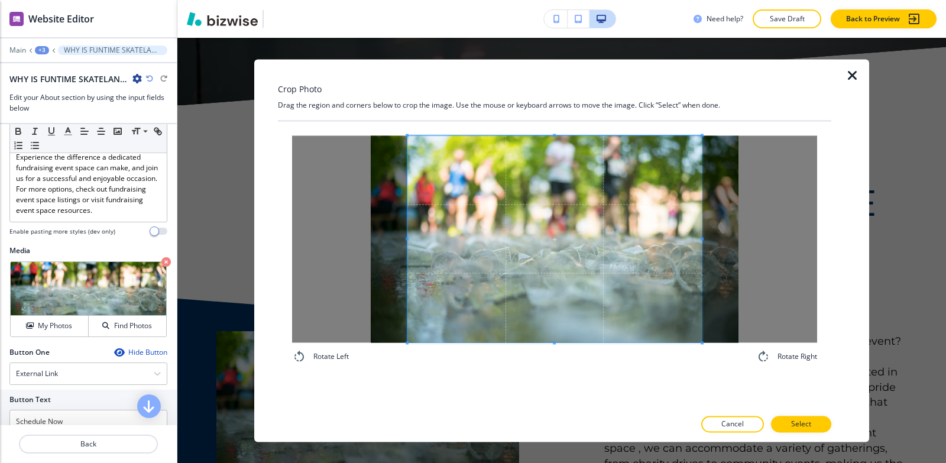
click at [557, 95] on div "Crop Photo Drag the region and corners below to crop the image. Use the mouse o…" at bounding box center [555, 250] width 554 height 383
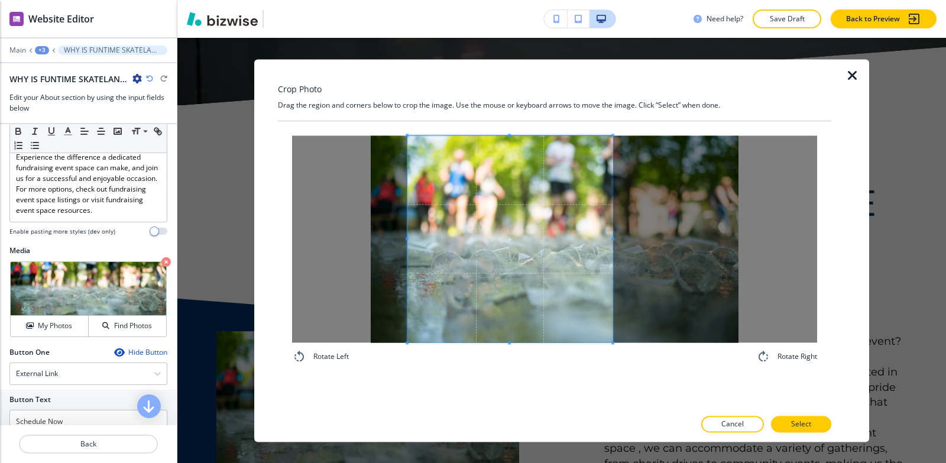
click at [609, 275] on div at bounding box center [509, 238] width 205 height 207
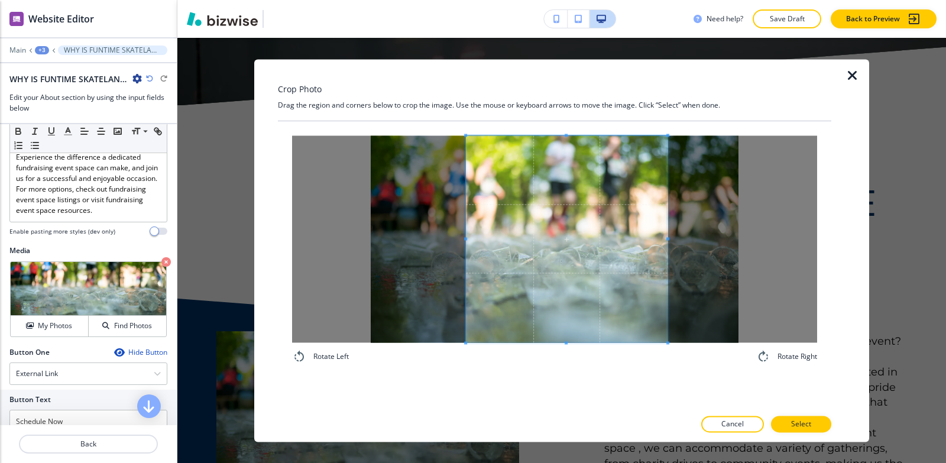
click at [595, 261] on span at bounding box center [567, 238] width 202 height 207
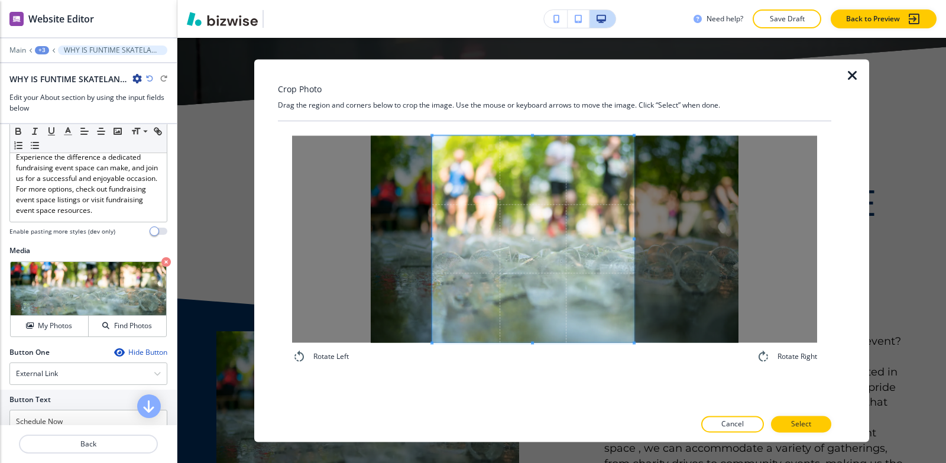
click at [484, 228] on span at bounding box center [533, 238] width 202 height 207
click at [445, 221] on span at bounding box center [445, 238] width 3 height 207
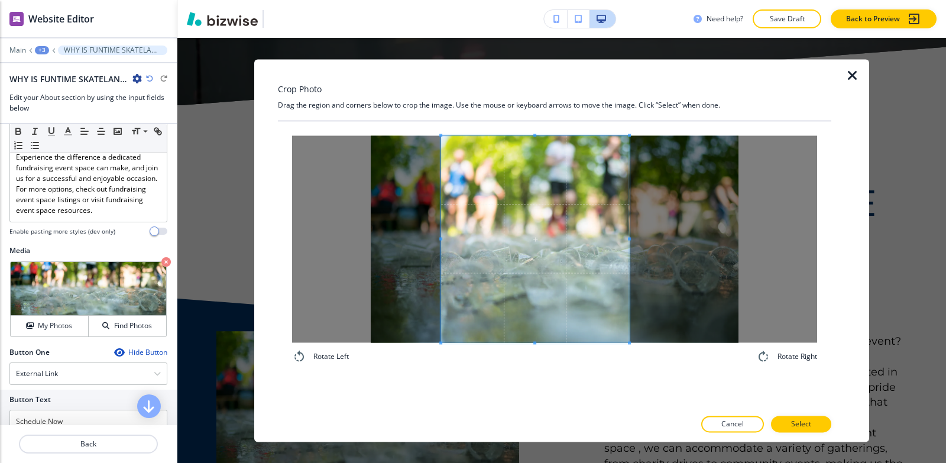
click at [561, 249] on span at bounding box center [535, 238] width 188 height 207
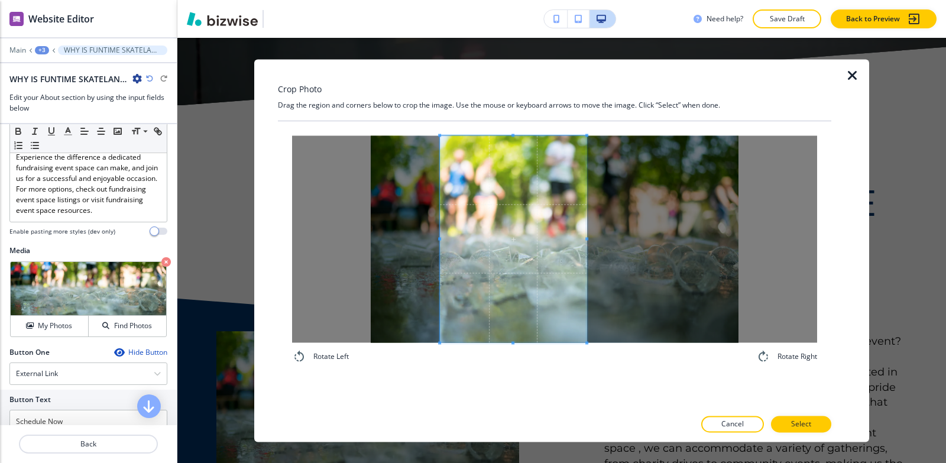
click at [591, 245] on div at bounding box center [554, 238] width 525 height 207
click at [801, 421] on p "Select" at bounding box center [801, 424] width 20 height 11
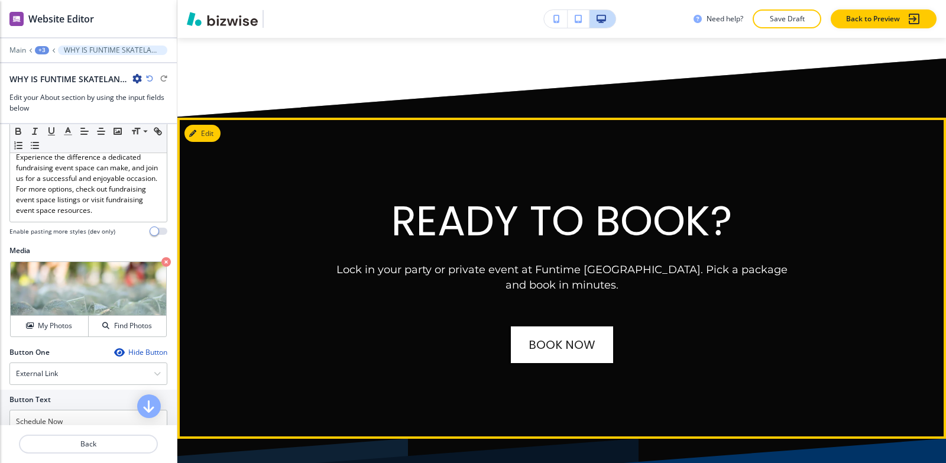
scroll to position [7805, 0]
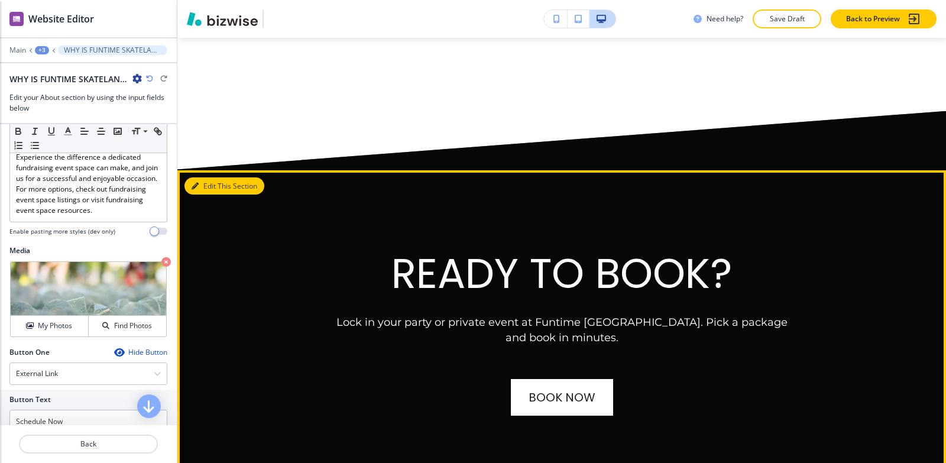
click at [200, 177] on button "Edit This Section" at bounding box center [225, 186] width 80 height 18
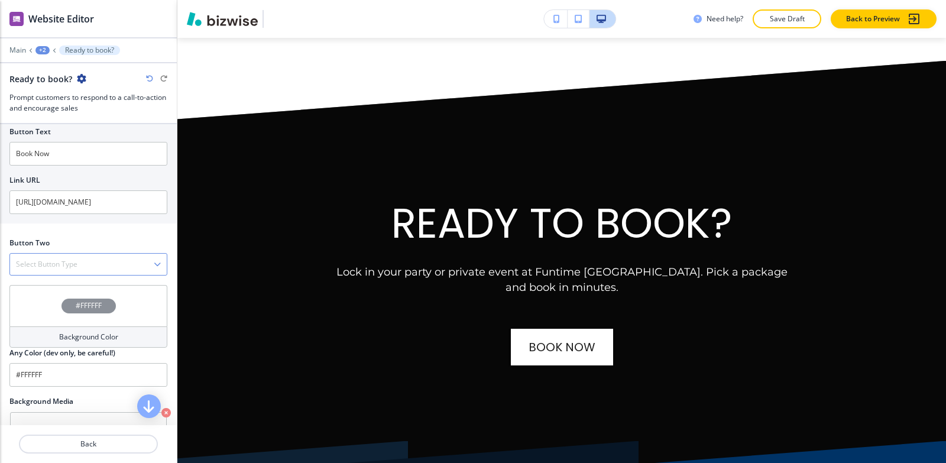
scroll to position [532, 0]
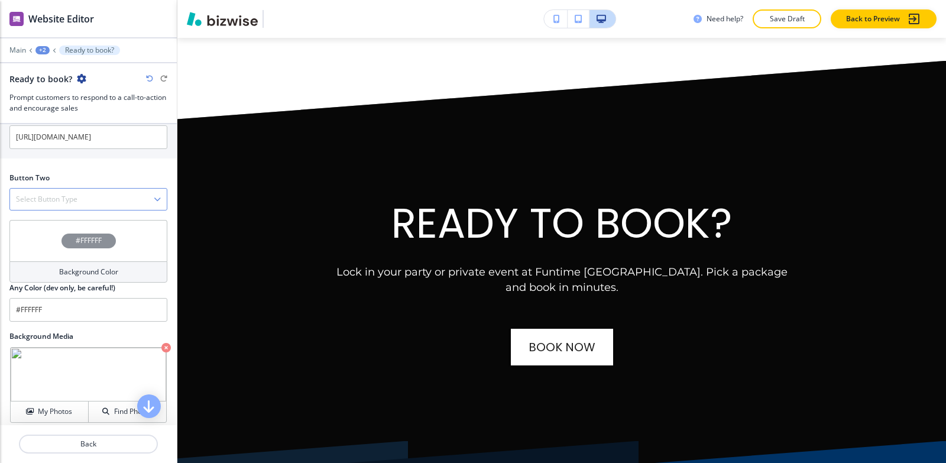
click at [28, 202] on h4 "Select Button Type" at bounding box center [47, 199] width 62 height 11
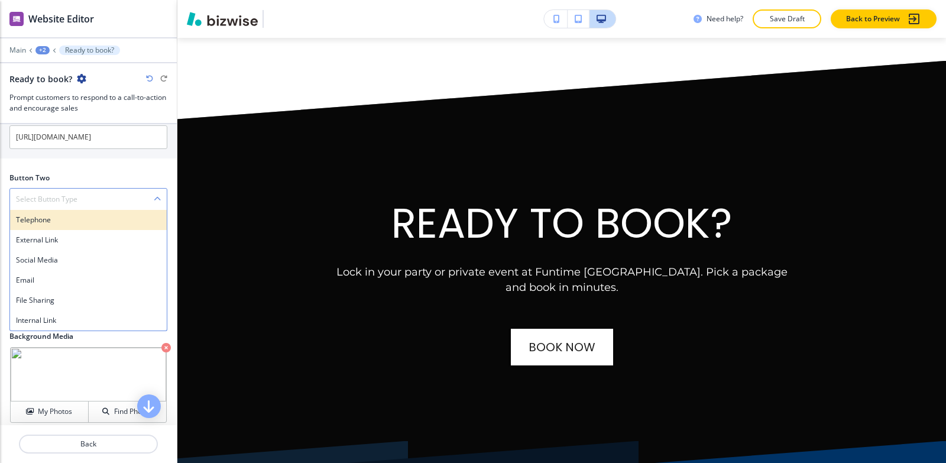
click at [59, 221] on h4 "Telephone" at bounding box center [88, 220] width 145 height 11
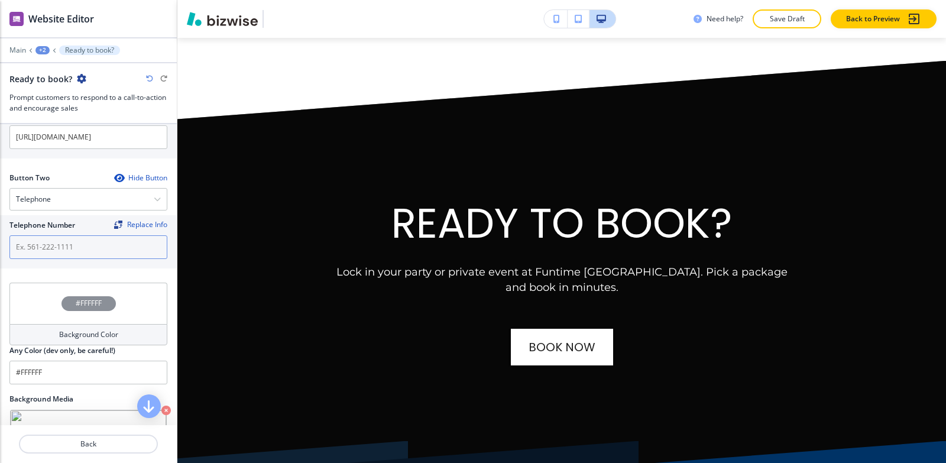
click at [54, 250] on input "text" at bounding box center [88, 247] width 158 height 24
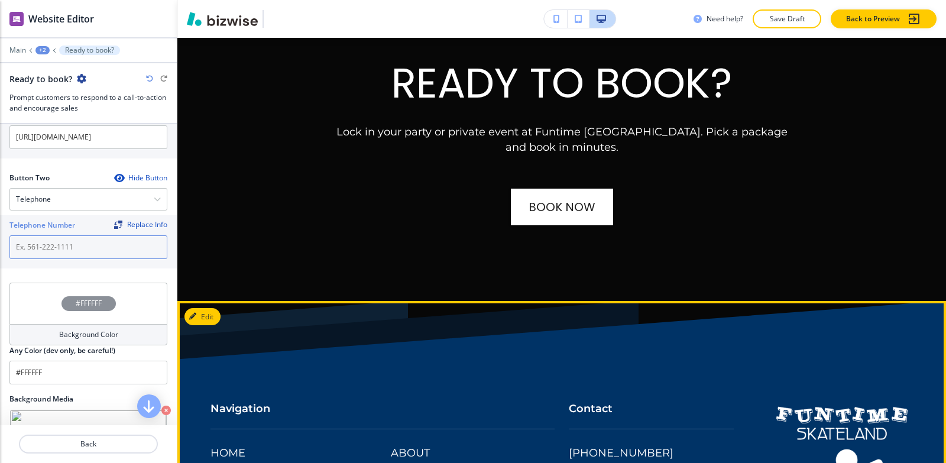
scroll to position [8091, 0]
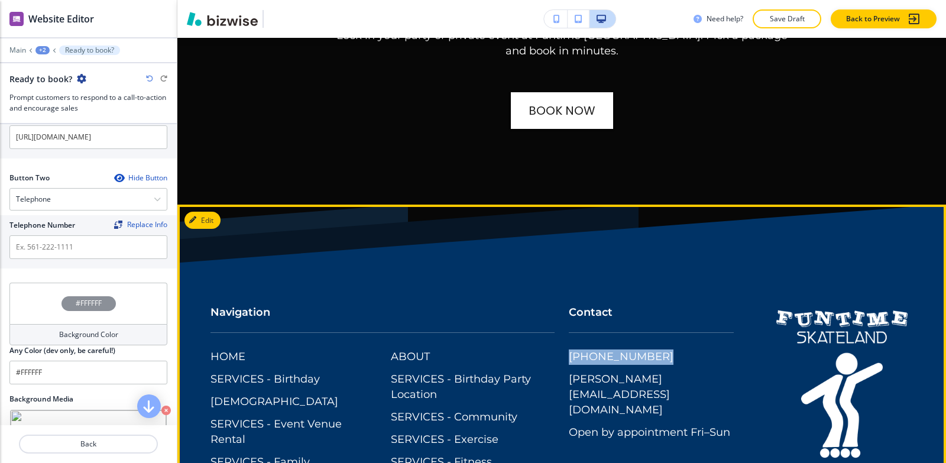
drag, startPoint x: 656, startPoint y: 273, endPoint x: 554, endPoint y: 267, distance: 103.0
click at [555, 282] on div "Contact (662) 489-9950 byron@funtimeskateland.com Open by appointment Fri–Sun" at bounding box center [644, 365] width 179 height 166
copy p "[PHONE_NUMBER]"
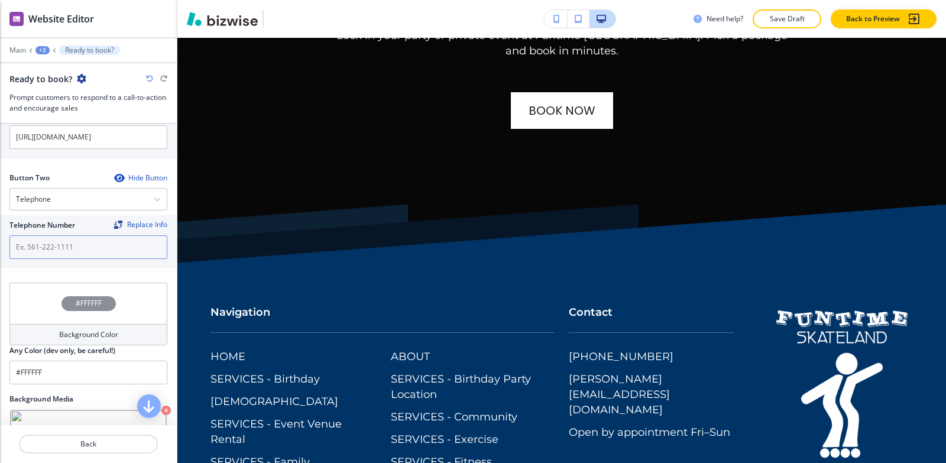
click at [44, 248] on input "text" at bounding box center [88, 247] width 158 height 24
paste input "[PHONE_NUMBER]"
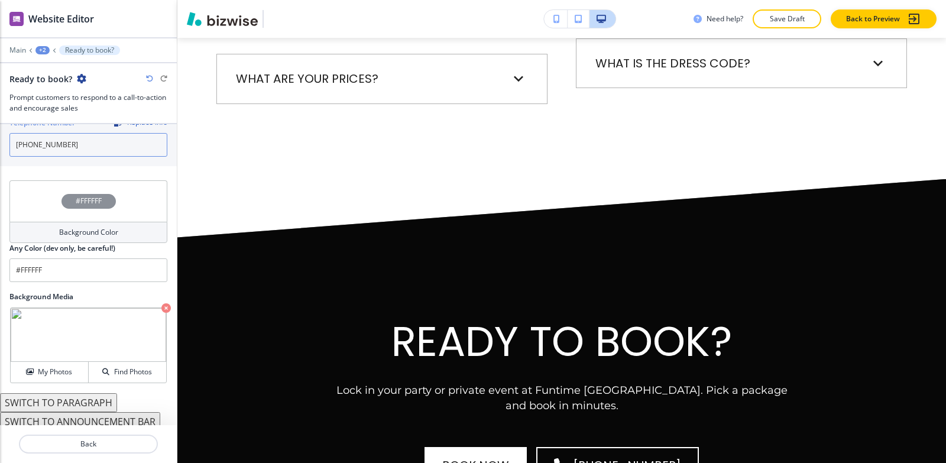
scroll to position [641, 0]
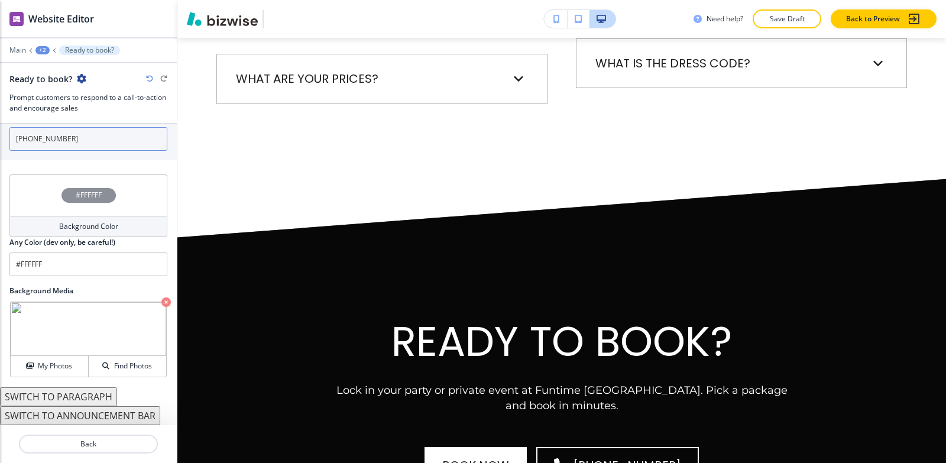
type input "[PHONE_NUMBER]"
click at [161, 305] on icon "button" at bounding box center [165, 301] width 9 height 9
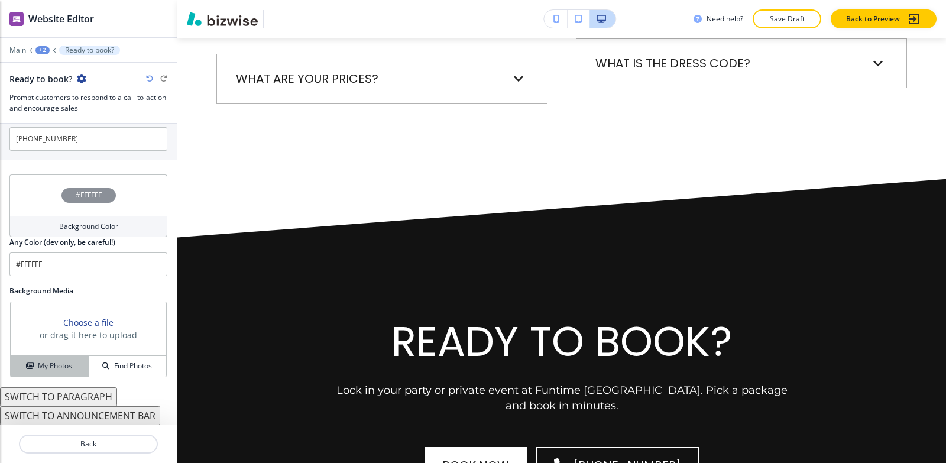
click at [33, 365] on div "My Photos" at bounding box center [49, 366] width 77 height 11
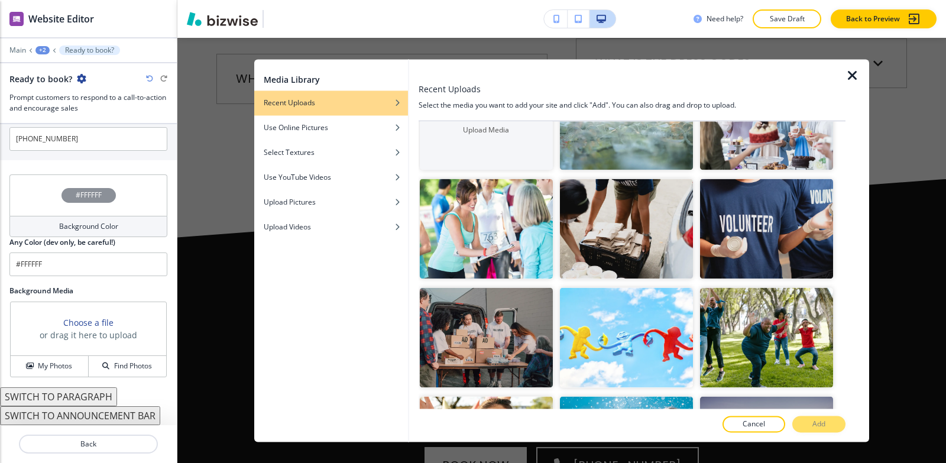
scroll to position [0, 0]
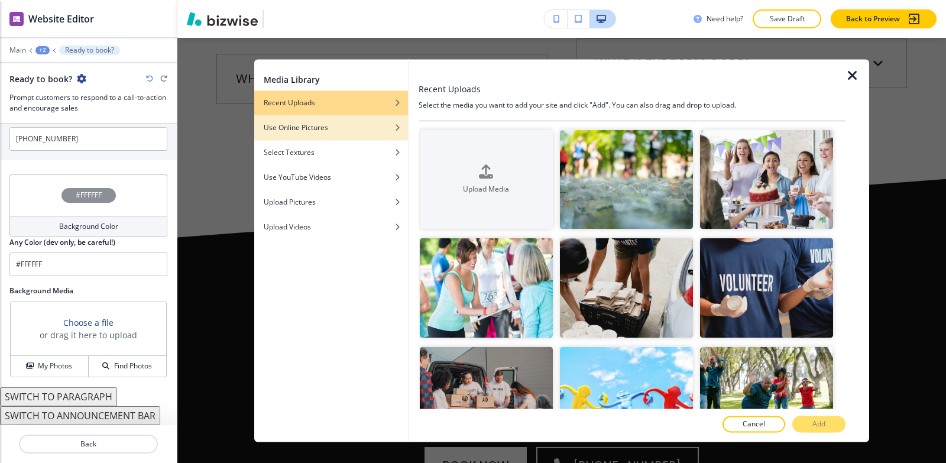
click at [397, 132] on div "Use Online Pictures" at bounding box center [331, 127] width 154 height 11
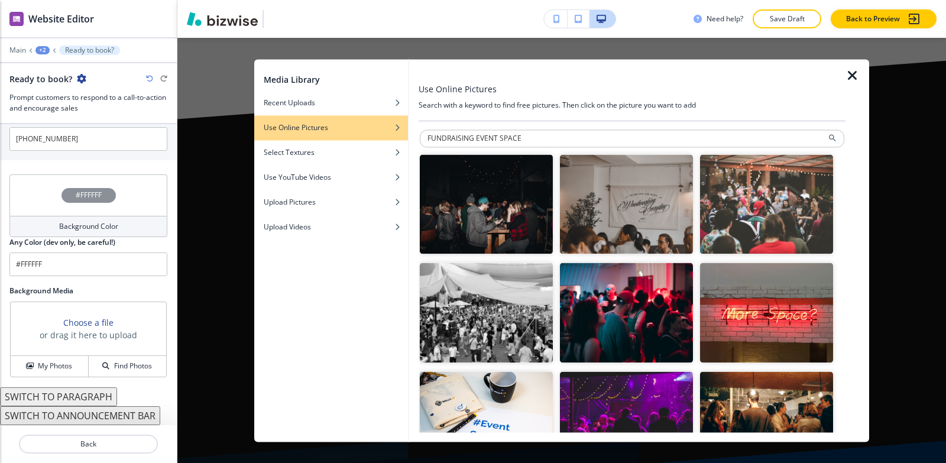
drag, startPoint x: 567, startPoint y: 135, endPoint x: 472, endPoint y: 150, distance: 96.4
type input "FUNDRAISING"
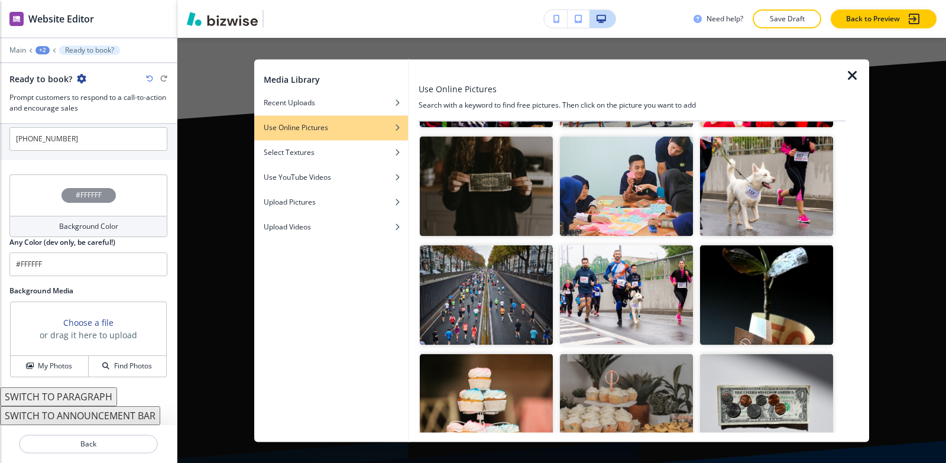
scroll to position [355, 0]
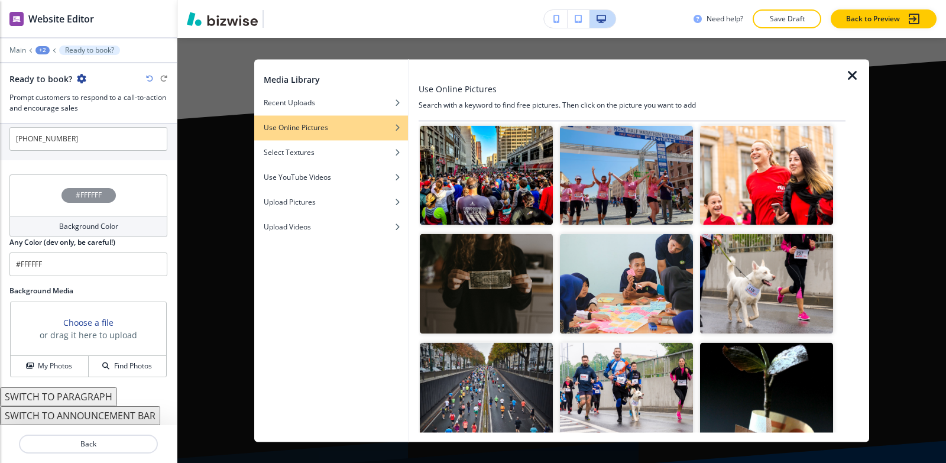
click at [764, 295] on img "button" at bounding box center [766, 284] width 133 height 100
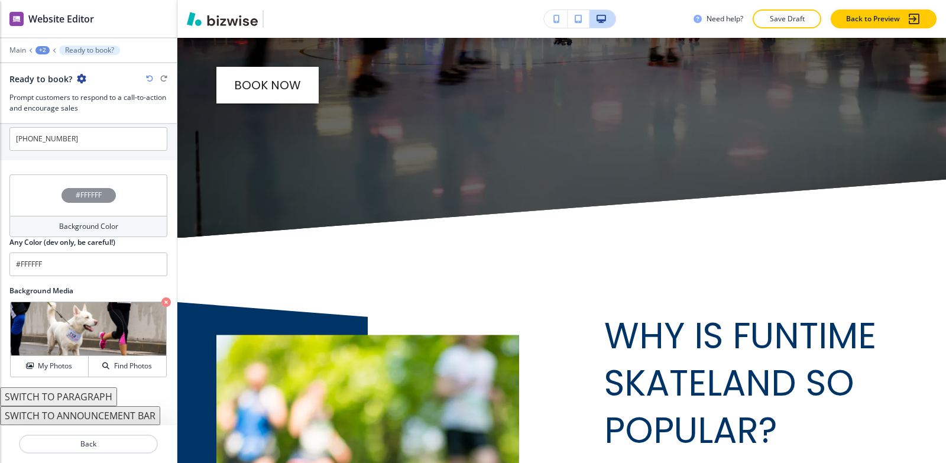
scroll to position [5844, 0]
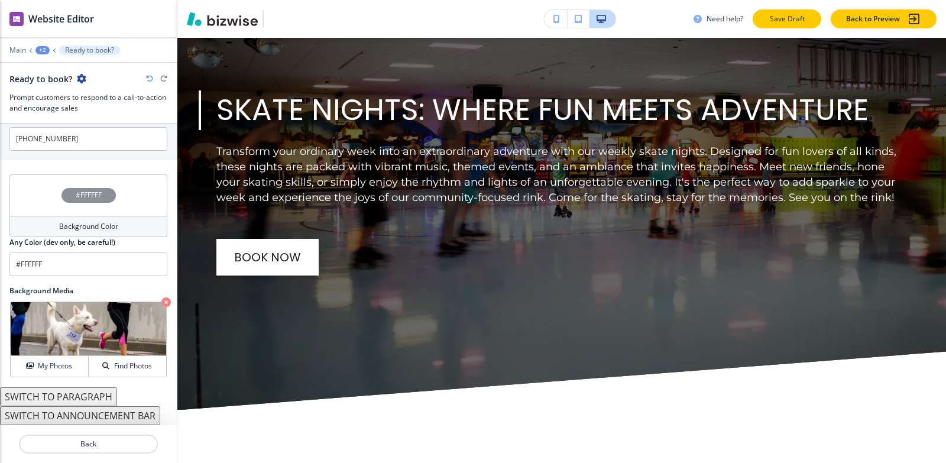
click at [776, 18] on p "Save Draft" at bounding box center [787, 19] width 38 height 11
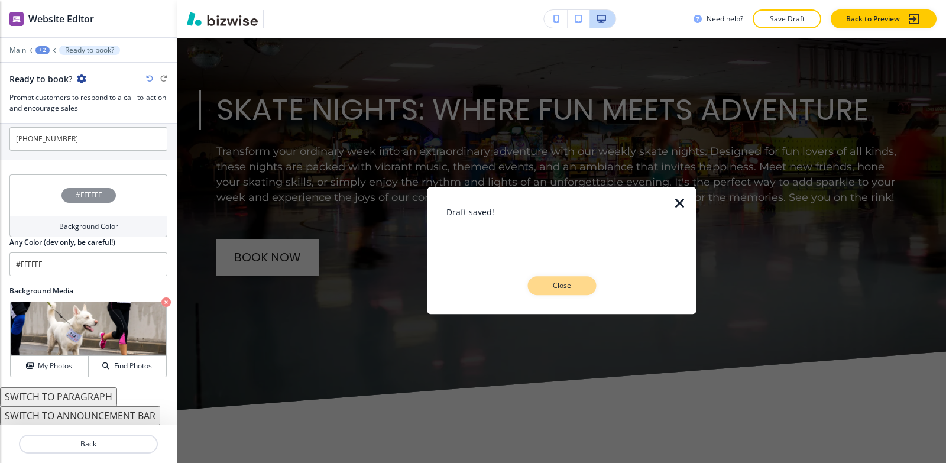
click at [559, 287] on p "Close" at bounding box center [562, 285] width 38 height 11
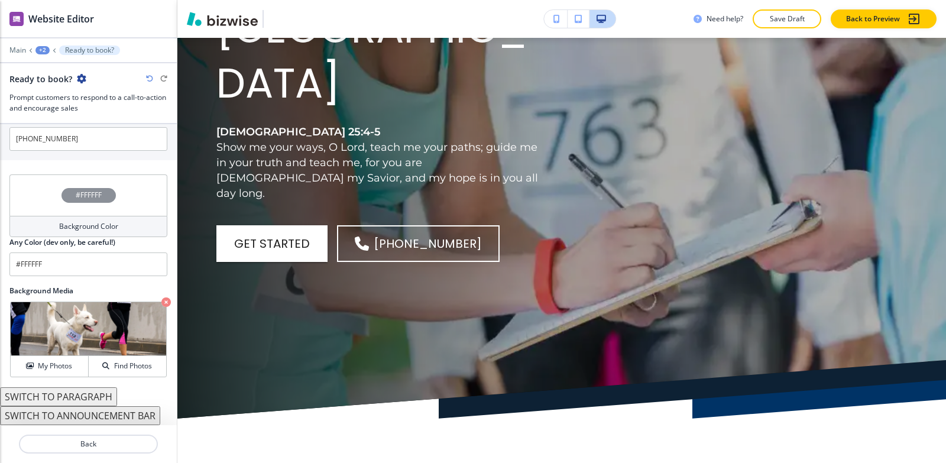
scroll to position [0, 0]
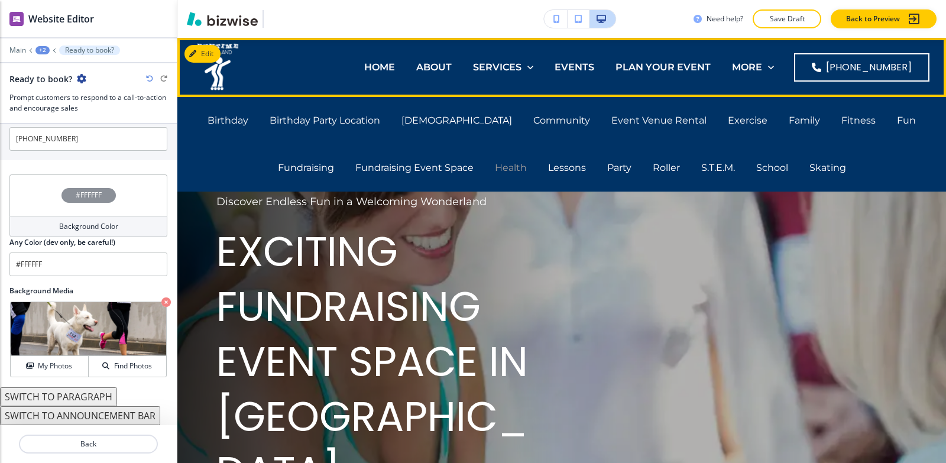
click at [495, 168] on p "Health" at bounding box center [511, 168] width 32 height 14
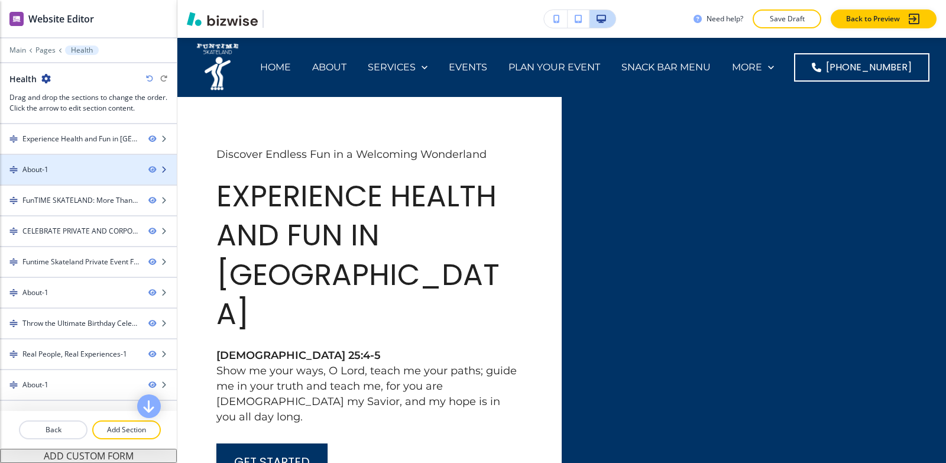
click at [70, 166] on div "About-1" at bounding box center [69, 169] width 139 height 11
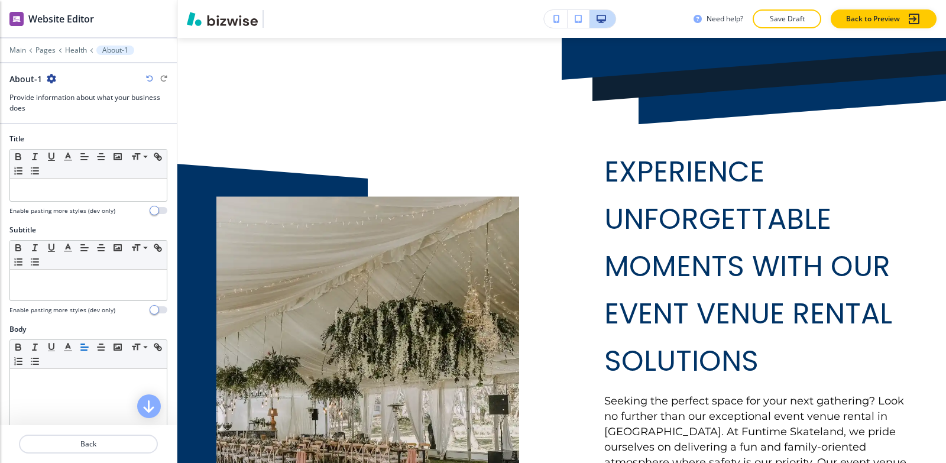
scroll to position [497, 0]
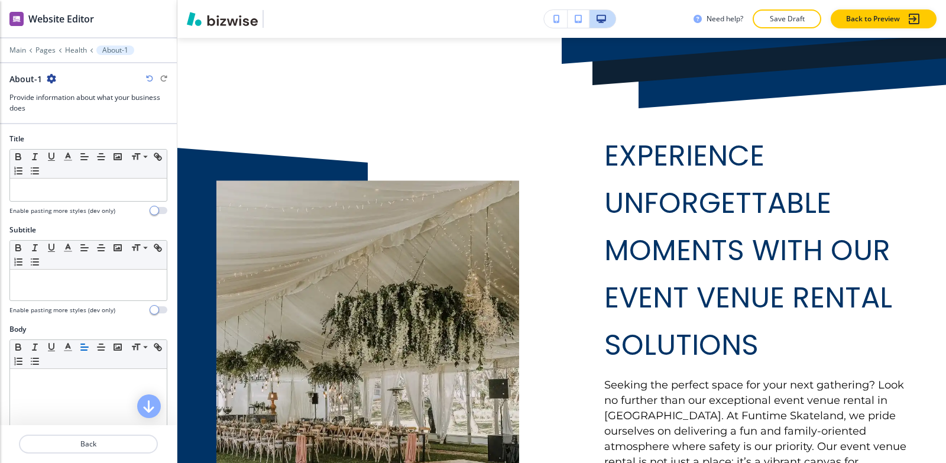
click at [53, 79] on icon "button" at bounding box center [51, 78] width 9 height 9
click at [64, 101] on p "Rename Section" at bounding box center [83, 99] width 60 height 11
click at [64, 90] on input "About-1" at bounding box center [70, 79] width 122 height 24
type input "About"
click at [70, 46] on div "Main Pages Health About-1" at bounding box center [88, 50] width 158 height 9
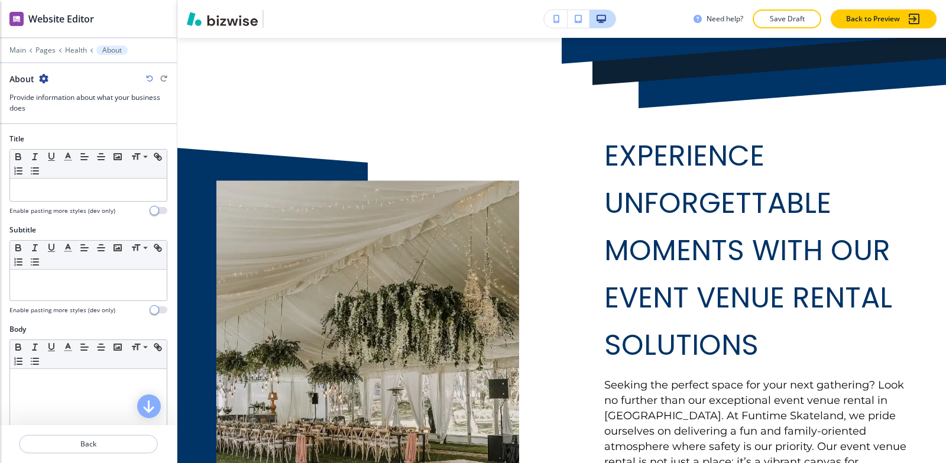
click at [77, 46] on div "Main Pages Health About" at bounding box center [88, 50] width 158 height 9
click at [76, 50] on p "Health" at bounding box center [76, 50] width 22 height 8
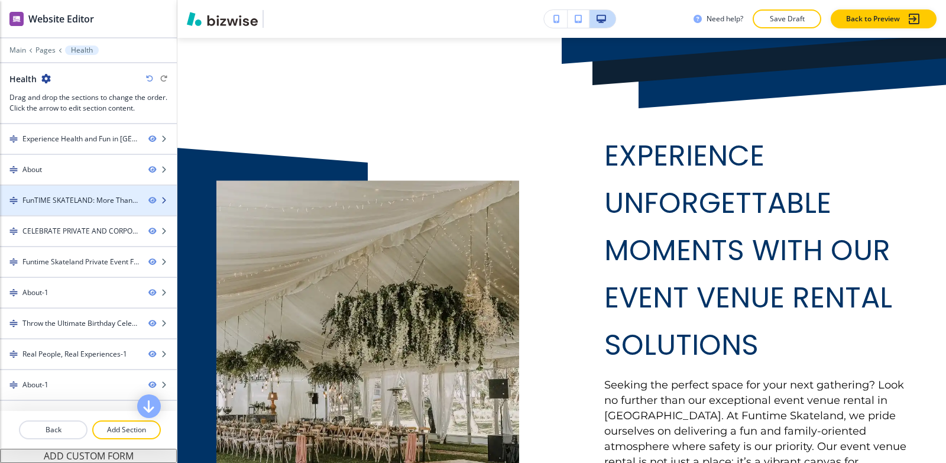
click at [58, 197] on div "FunTIME SKATELAND: More Than Just Skating-1" at bounding box center [80, 200] width 117 height 11
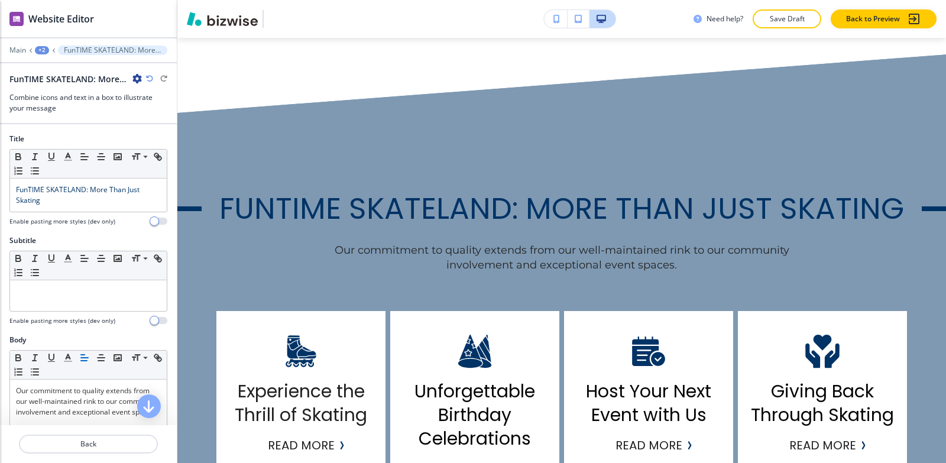
scroll to position [1143, 0]
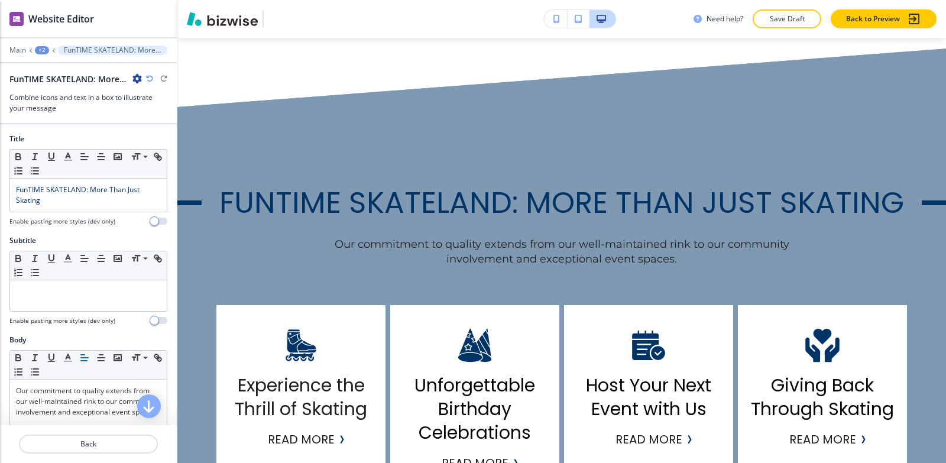
click at [135, 80] on icon "button" at bounding box center [136, 78] width 9 height 9
drag, startPoint x: 137, startPoint y: 94, endPoint x: 132, endPoint y: 90, distance: 6.4
click at [138, 94] on button "Rename Section" at bounding box center [170, 99] width 76 height 21
click at [125, 79] on input "FunTIME SKATELAND: More Than Just Skating-1" at bounding box center [70, 79] width 122 height 24
click at [126, 78] on input "FunTIME SKATELAND: More Than Just Skating-1" at bounding box center [70, 79] width 122 height 24
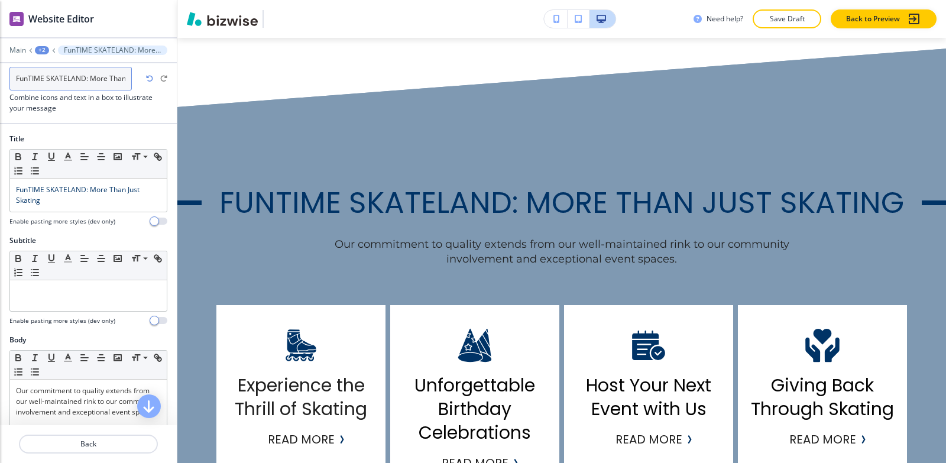
click at [126, 78] on input "FunTIME SKATELAND: More Than Just Skating-1" at bounding box center [70, 79] width 122 height 24
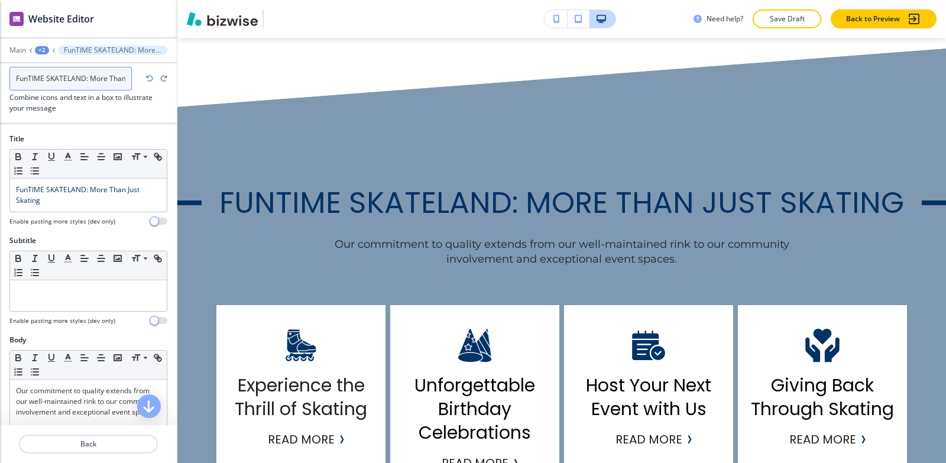
click at [126, 78] on input "FunTIME SKATELAND: More Than Just Skating-1" at bounding box center [70, 79] width 122 height 24
click at [104, 79] on input "FunTIME SKATELAND: More Than Just Skating-1" at bounding box center [70, 79] width 122 height 24
click at [119, 79] on input "FunTIME SKATELAND: More Than Just Skating-1" at bounding box center [70, 79] width 122 height 24
click at [128, 78] on input "FunTIME SKATELAND: More Than Just Skating-1" at bounding box center [70, 79] width 122 height 24
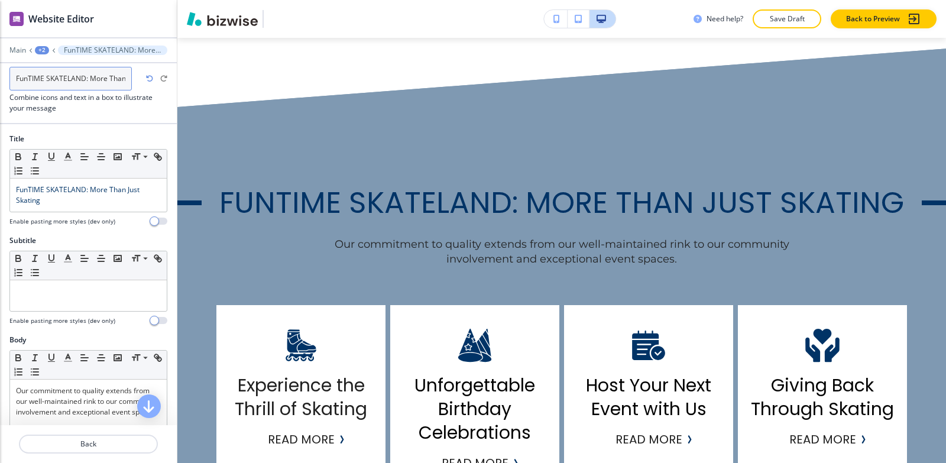
click at [128, 78] on input "FunTIME SKATELAND: More Than Just Skating-1" at bounding box center [70, 79] width 122 height 24
click at [127, 78] on input "FunTIME SKATELAND: More Than Just Skating-1" at bounding box center [70, 79] width 122 height 24
click at [124, 79] on input "FunTIME SKATELAND: More Than Just Skating-1" at bounding box center [70, 79] width 122 height 24
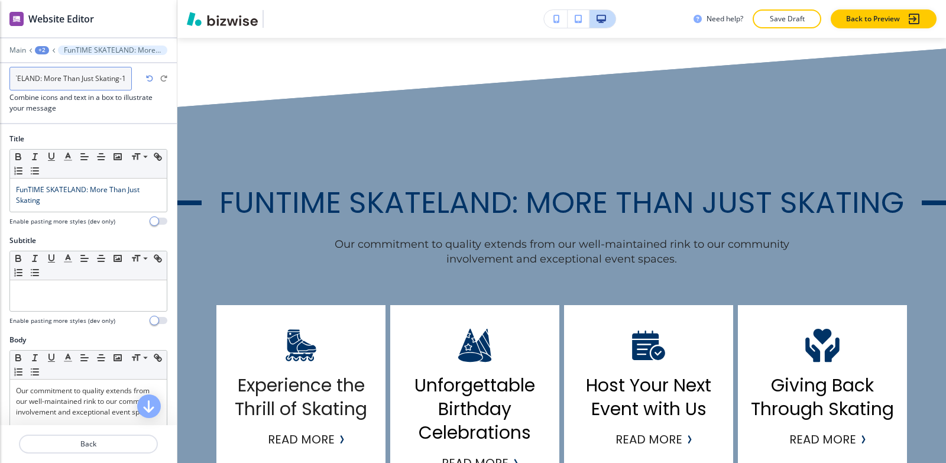
click at [124, 79] on input "FunTIME SKATELAND: More Than Just Skating-1" at bounding box center [70, 79] width 122 height 24
type input "FunTIME SKATELAND: More Than Just Skating"
click at [38, 48] on div "+2" at bounding box center [42, 50] width 14 height 8
click at [94, 92] on p "Health" at bounding box center [73, 90] width 60 height 11
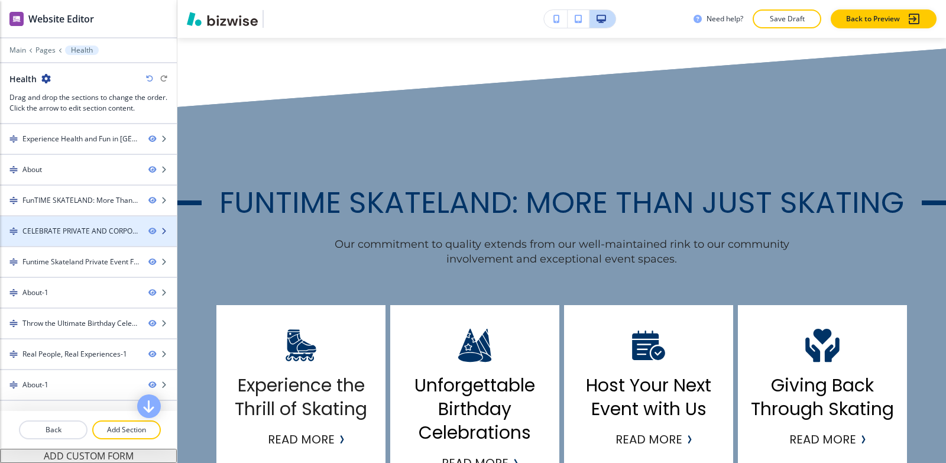
click at [63, 243] on div at bounding box center [88, 241] width 177 height 9
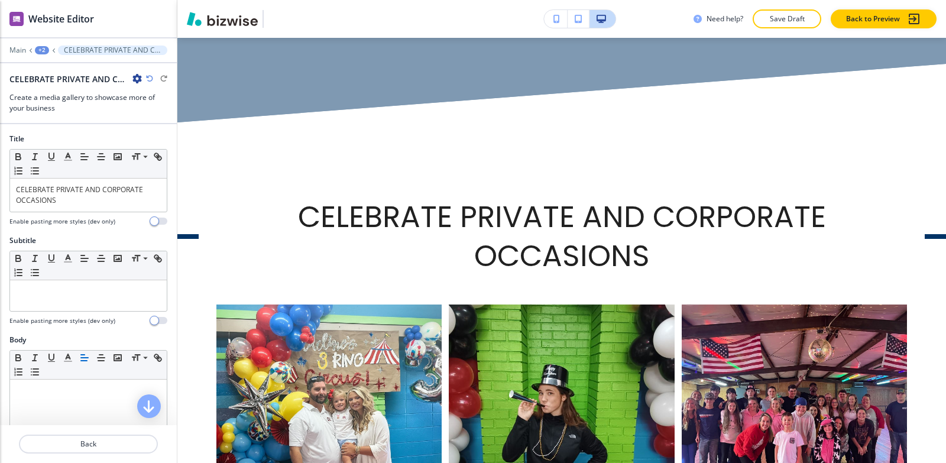
scroll to position [1663, 0]
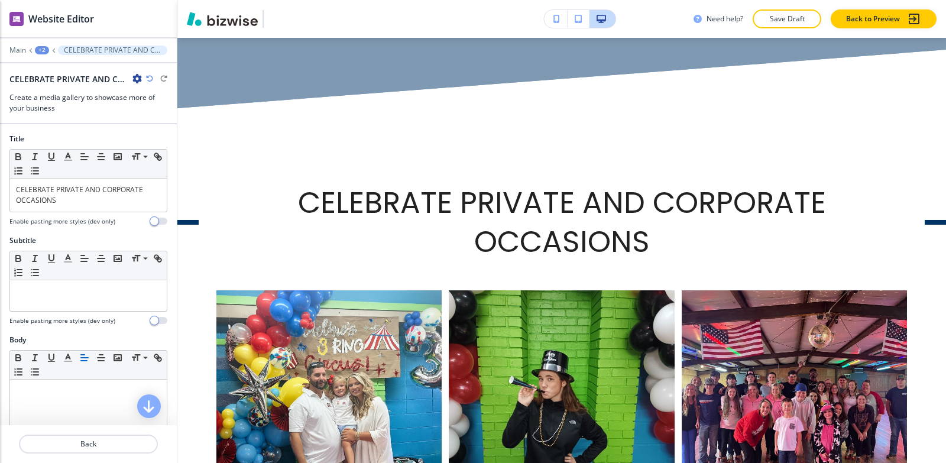
click at [138, 80] on icon "button" at bounding box center [136, 78] width 9 height 9
click at [141, 101] on p "Rename Section" at bounding box center [170, 99] width 60 height 11
click at [123, 76] on input "CELEBRATE PRIVATE AND CORPORATE OCCASIONS-1" at bounding box center [70, 79] width 122 height 24
click at [124, 77] on input "CELEBRATE PRIVATE AND CORPORATE OCCASIONS-1" at bounding box center [70, 79] width 122 height 24
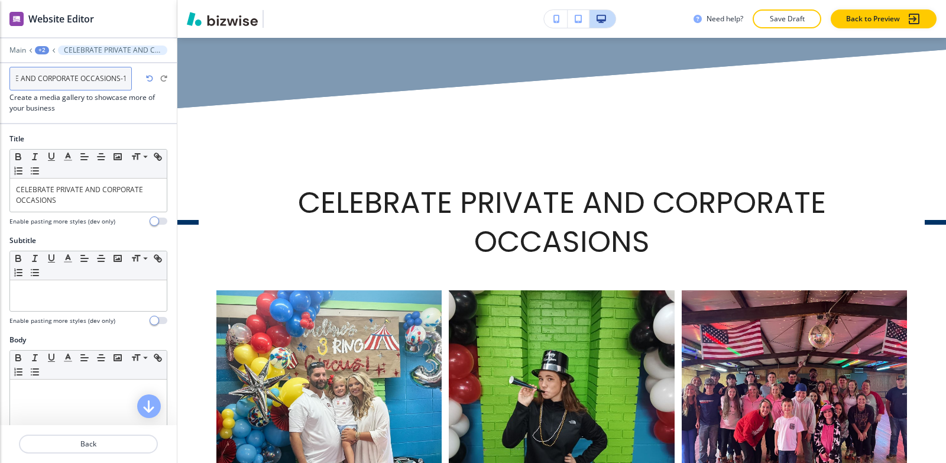
click at [124, 77] on input "CELEBRATE PRIVATE AND CORPORATE OCCASIONS-1" at bounding box center [70, 79] width 122 height 24
click at [126, 80] on input "CELEBRATE PRIVATE AND CORPORATE OCCASIONS-1" at bounding box center [70, 79] width 122 height 24
type input "CELEBRATE PRIVATE AND CORPORATE OCCASIONS"
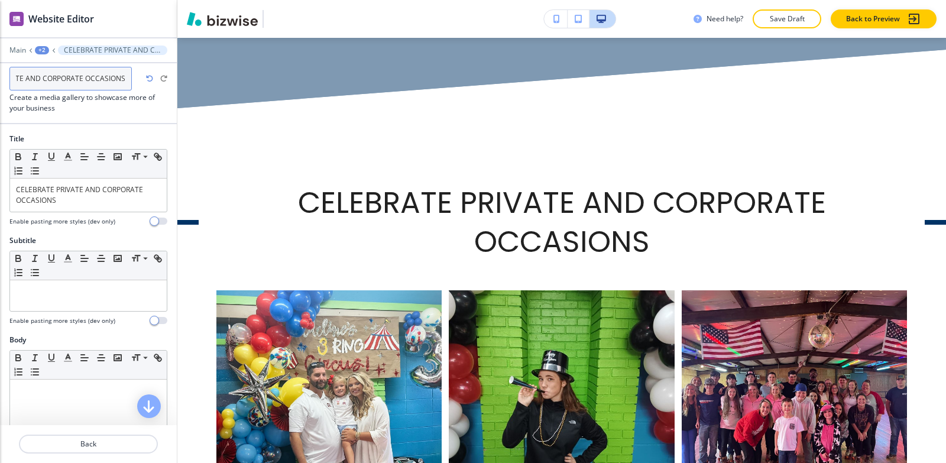
scroll to position [0, 58]
click at [36, 53] on div "+2" at bounding box center [42, 50] width 14 height 8
click at [51, 92] on p "Health" at bounding box center [73, 90] width 60 height 11
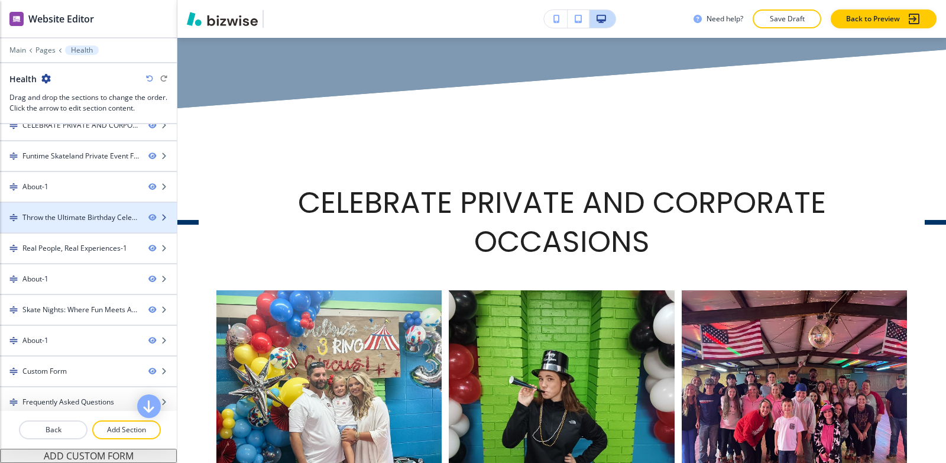
scroll to position [85, 0]
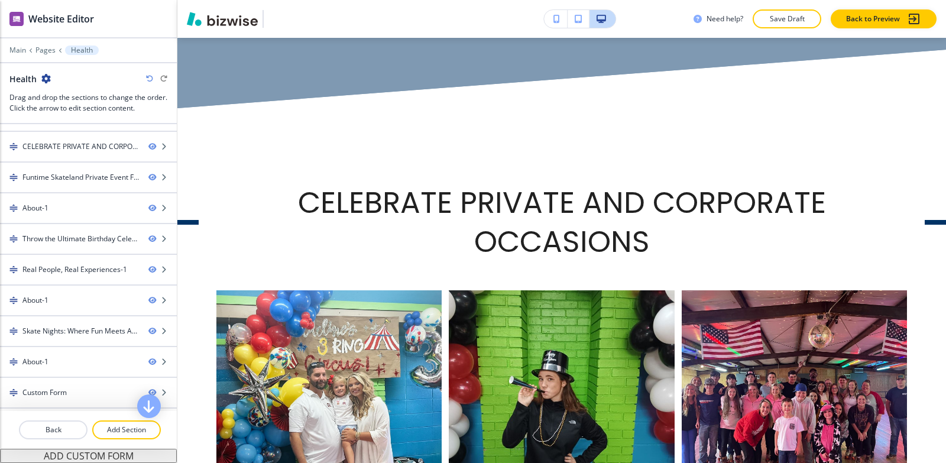
click at [81, 192] on div at bounding box center [88, 192] width 177 height 1
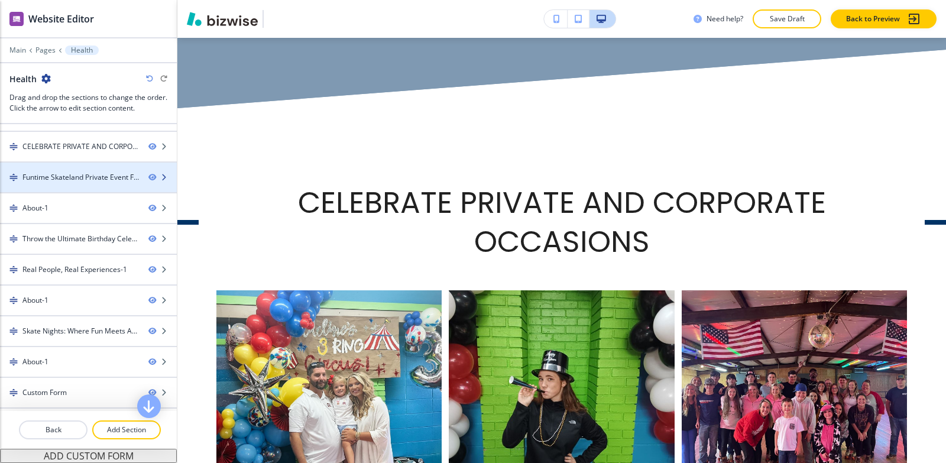
click at [81, 190] on div at bounding box center [88, 187] width 177 height 9
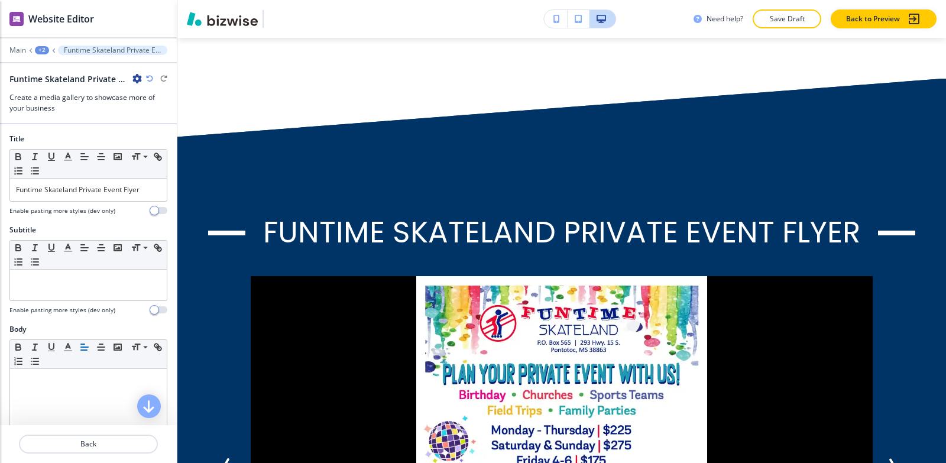
scroll to position [2512, 0]
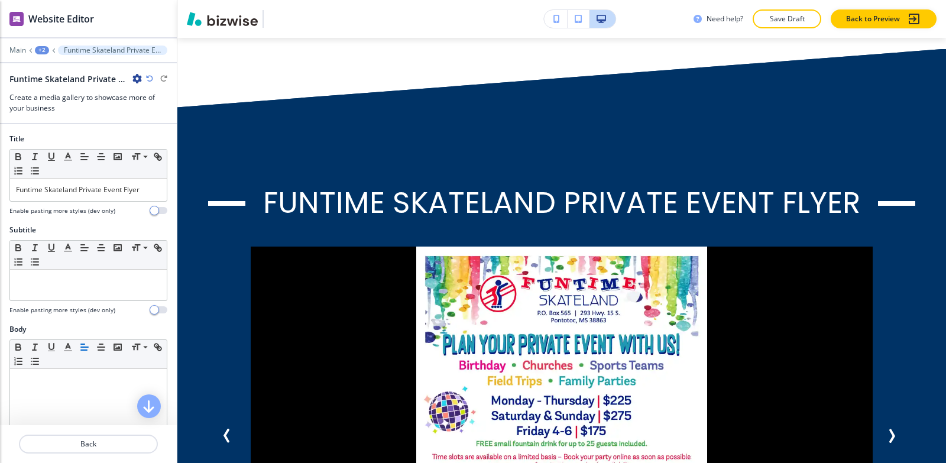
click at [134, 80] on icon "button" at bounding box center [136, 78] width 9 height 9
click at [148, 103] on p "Rename Section" at bounding box center [170, 99] width 60 height 11
click at [128, 77] on input "Funtime Skateland Private Event Flyer -1" at bounding box center [70, 79] width 122 height 24
click at [126, 78] on input "Funtime Skateland Private Event Flyer -1" at bounding box center [70, 79] width 122 height 24
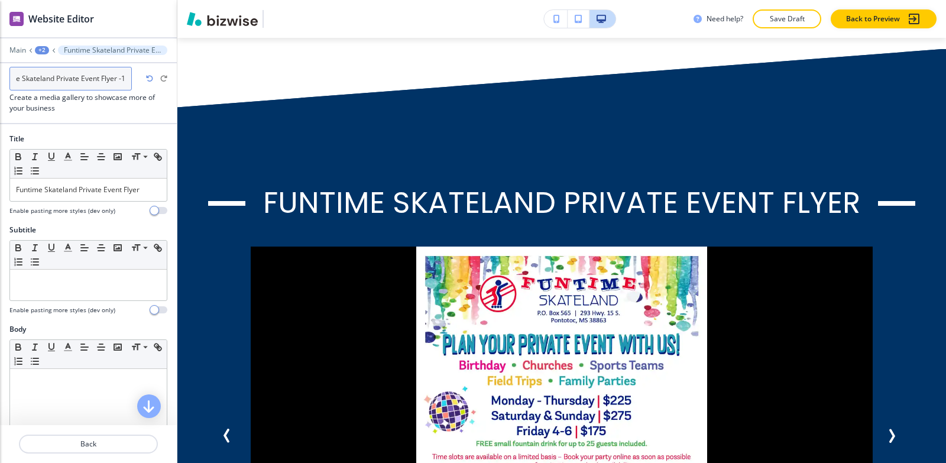
click at [126, 78] on input "Funtime Skateland Private Event Flyer -1" at bounding box center [70, 79] width 122 height 24
type input "Funtime Skateland Private Event Flyer"
click at [41, 53] on div "+2" at bounding box center [42, 50] width 14 height 8
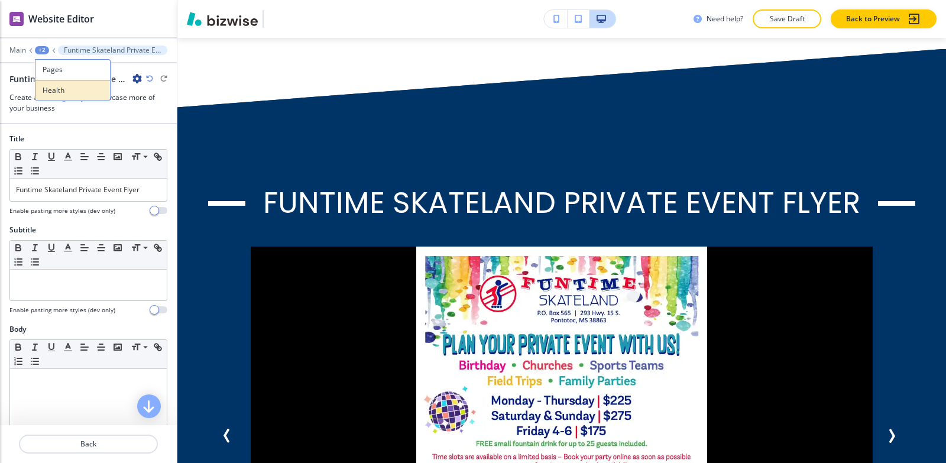
click at [83, 96] on button "Health" at bounding box center [73, 90] width 76 height 21
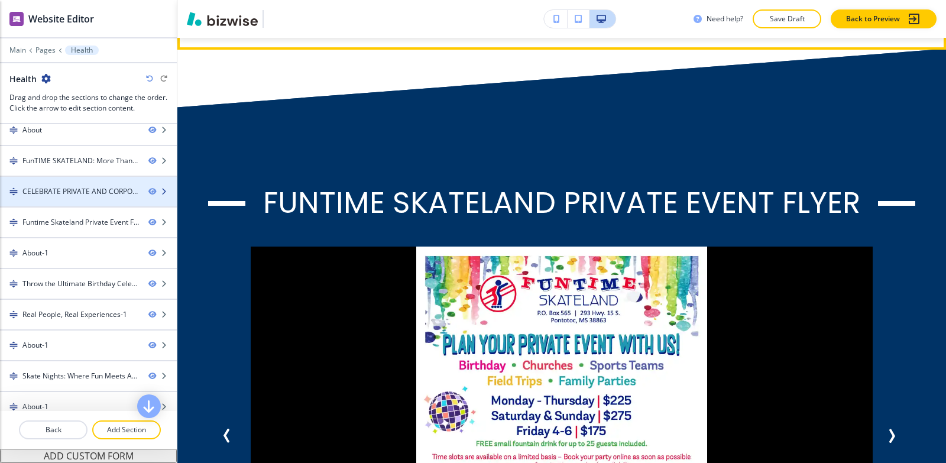
scroll to position [59, 0]
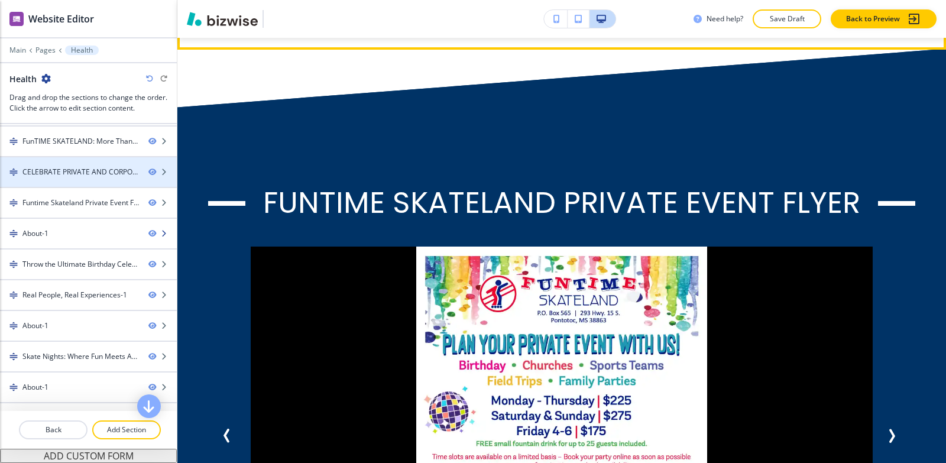
click at [88, 235] on div "About-1" at bounding box center [69, 233] width 139 height 11
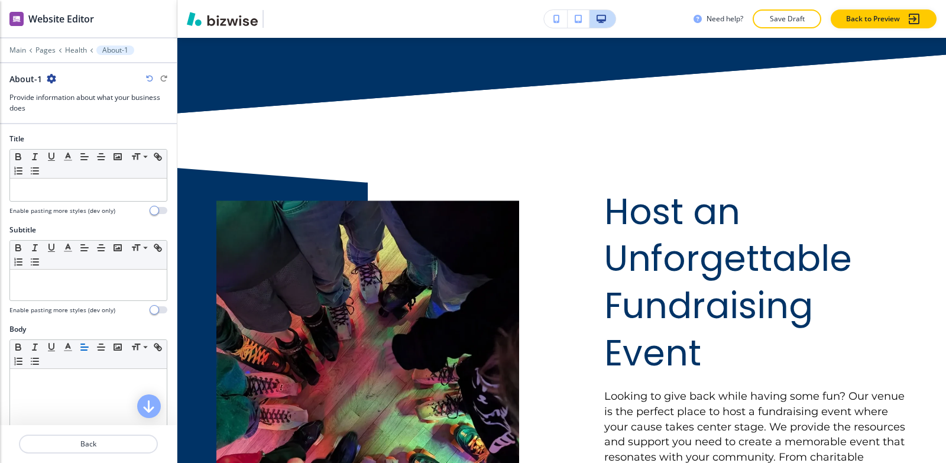
scroll to position [3202, 0]
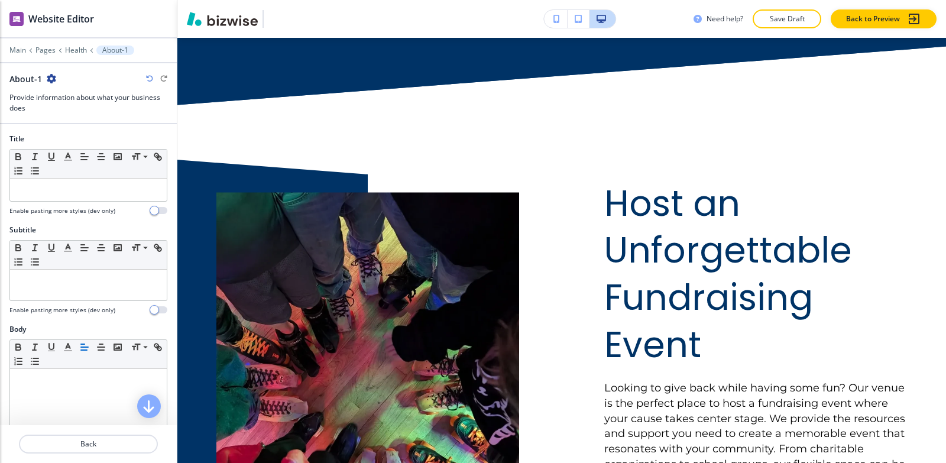
click at [51, 77] on icon "button" at bounding box center [51, 78] width 9 height 9
click at [67, 92] on button "Rename Section" at bounding box center [84, 99] width 76 height 21
click at [66, 80] on input "About-1" at bounding box center [70, 79] width 122 height 24
type input "About"
click at [77, 48] on p "Health" at bounding box center [76, 50] width 22 height 8
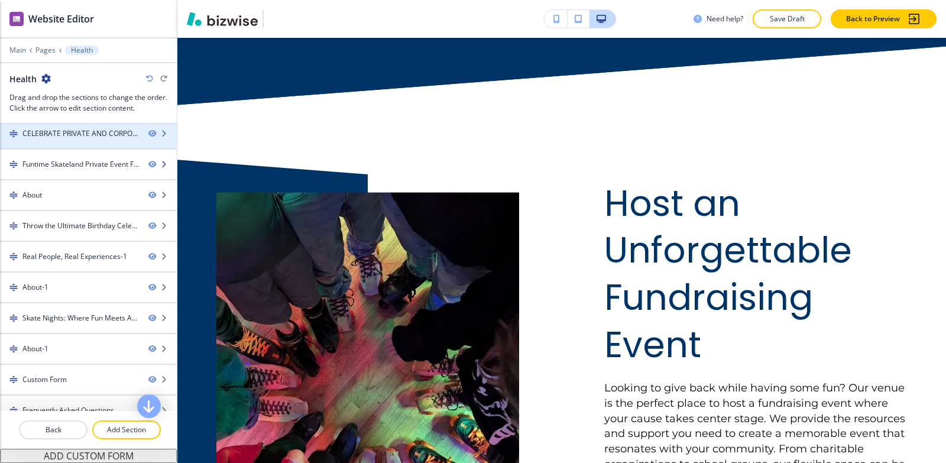
scroll to position [118, 0]
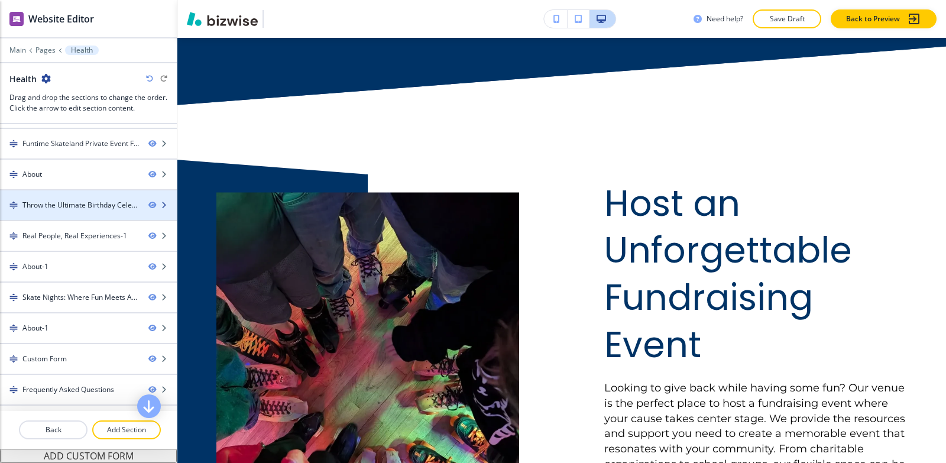
click at [73, 200] on div "Throw the Ultimate Birthday Celebration-1" at bounding box center [80, 205] width 117 height 11
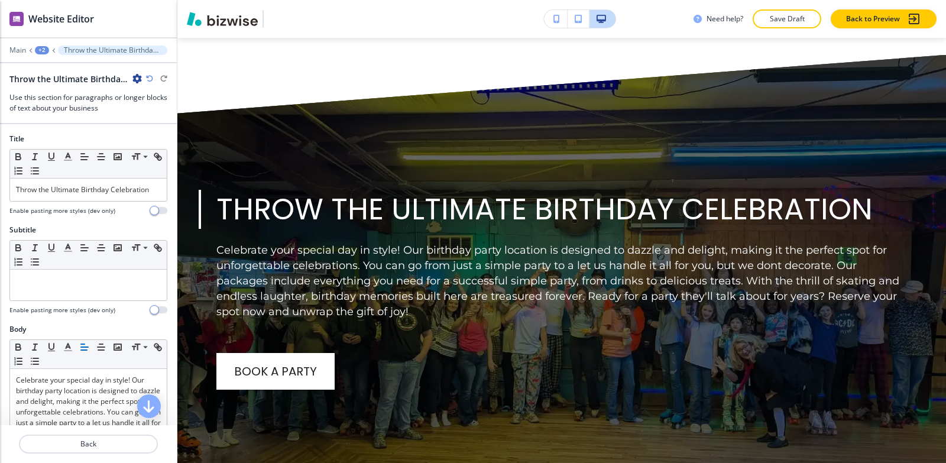
scroll to position [3824, 0]
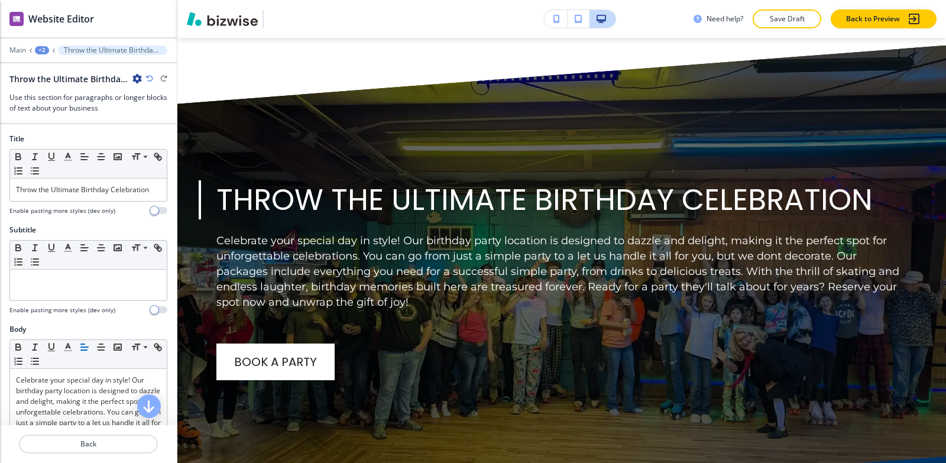
click at [138, 83] on icon "button" at bounding box center [136, 78] width 9 height 9
click at [143, 95] on p "Rename Section" at bounding box center [170, 99] width 60 height 11
click at [127, 81] on input "Throw the Ultimate Birthday Celebration-1" at bounding box center [70, 79] width 122 height 24
click at [127, 80] on input "Throw the Ultimate Birthday Celebration-1" at bounding box center [70, 79] width 122 height 24
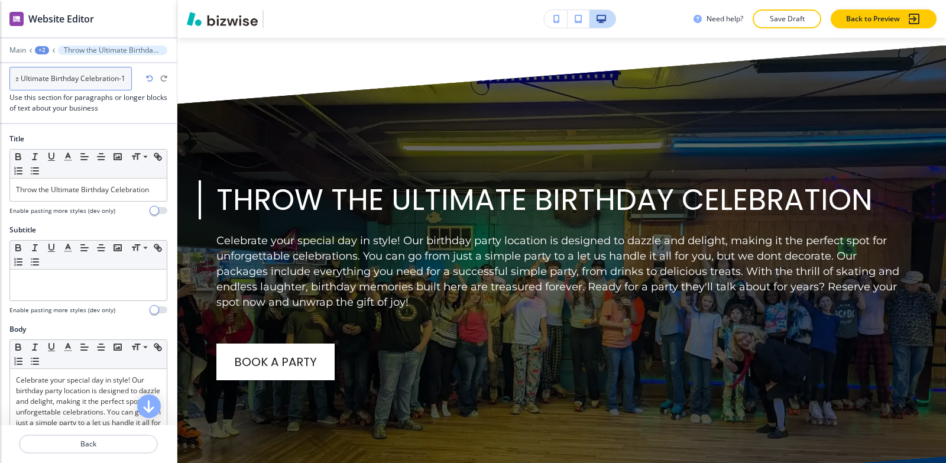
click at [124, 77] on input "Throw the Ultimate Birthday Celebration-1" at bounding box center [70, 79] width 122 height 24
click at [126, 76] on input "Throw the Ultimate Birthday Celebration-1" at bounding box center [70, 79] width 122 height 24
type input "Throw the Ultimate Birthday Celebration"
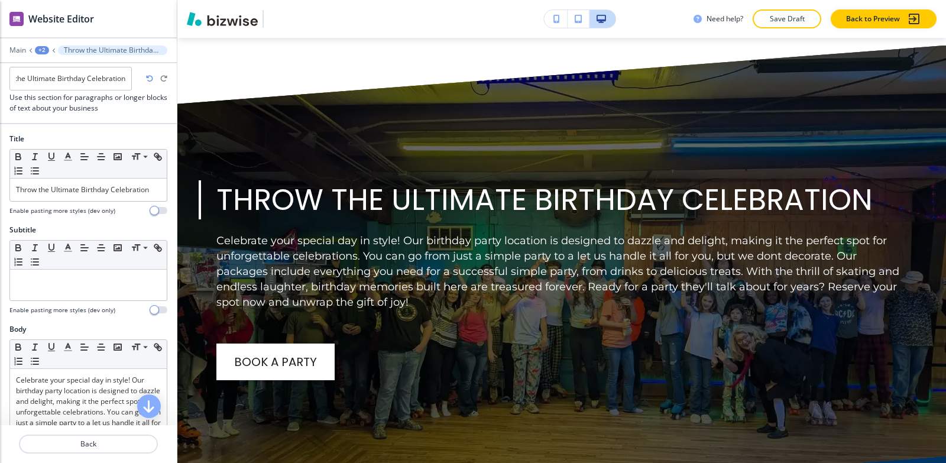
click at [43, 50] on div "+2" at bounding box center [42, 50] width 14 height 8
click at [67, 90] on p "Health" at bounding box center [73, 90] width 60 height 11
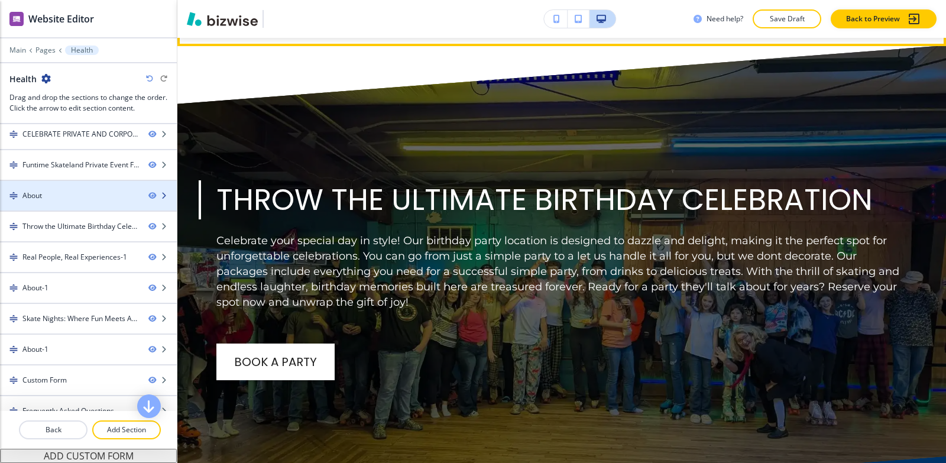
scroll to position [118, 0]
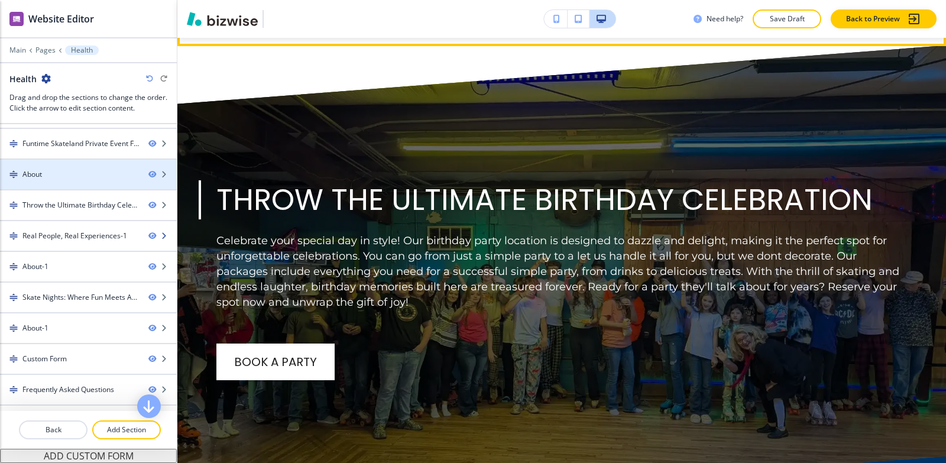
click at [66, 234] on div "Real People, Real Experiences-1" at bounding box center [74, 236] width 105 height 11
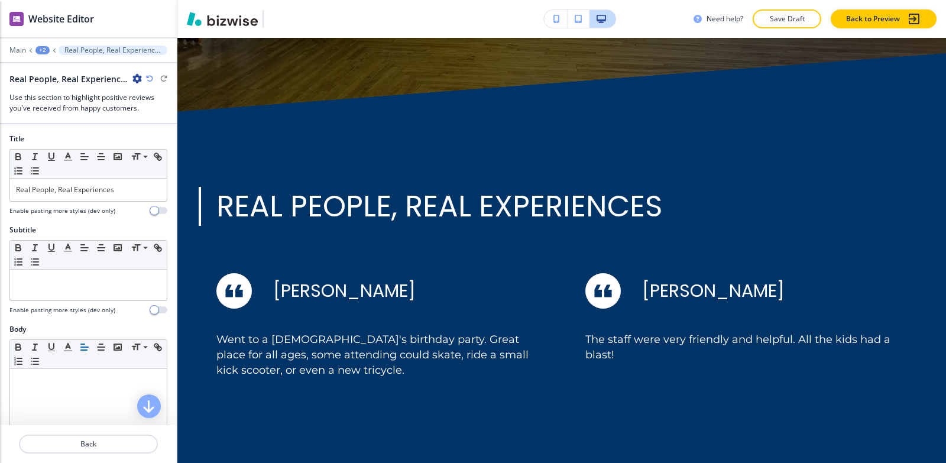
scroll to position [4233, 0]
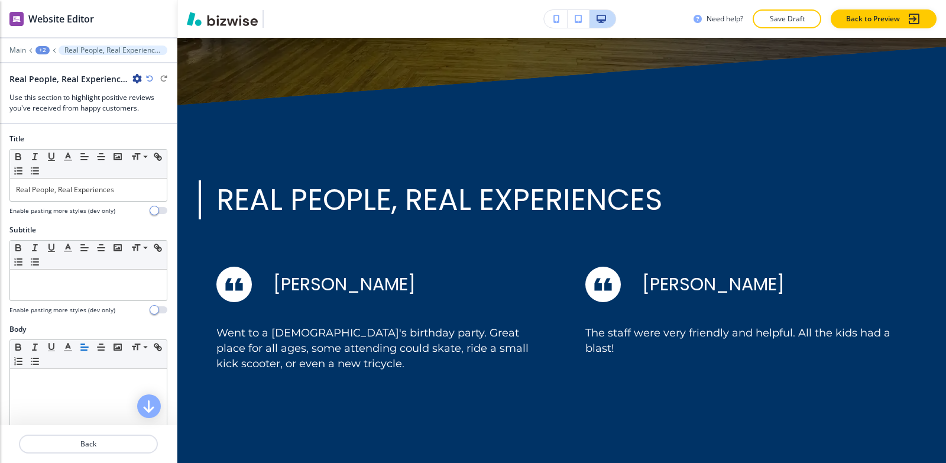
click at [135, 80] on icon "button" at bounding box center [136, 78] width 9 height 9
click at [144, 100] on p "Rename Section" at bounding box center [170, 99] width 60 height 11
click at [123, 73] on input "Real People, Real Experiences-1" at bounding box center [70, 79] width 122 height 24
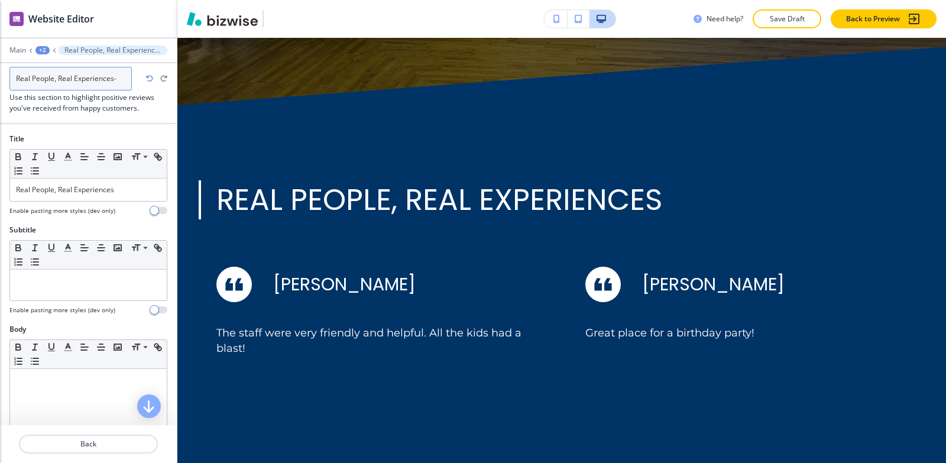
type input "Real People, Real Experiences"
click at [44, 51] on div "+2" at bounding box center [42, 50] width 14 height 8
click at [76, 94] on p "Health" at bounding box center [73, 90] width 60 height 11
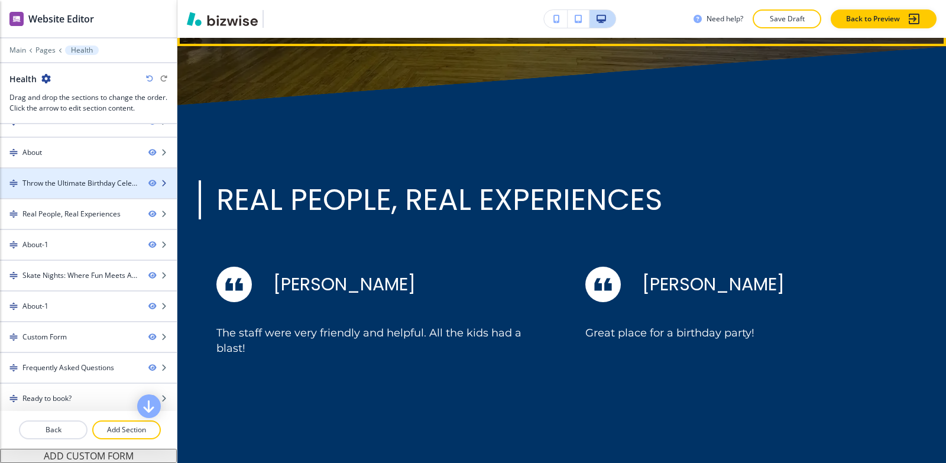
scroll to position [144, 0]
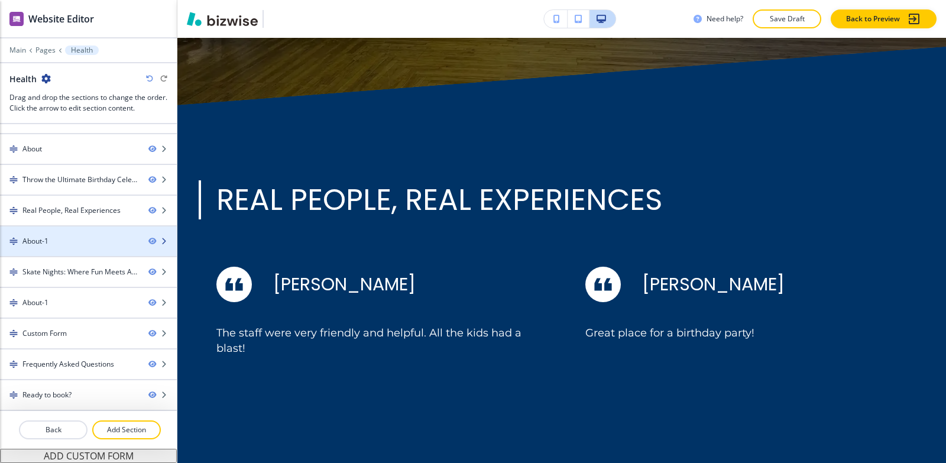
click at [79, 250] on div at bounding box center [88, 251] width 177 height 9
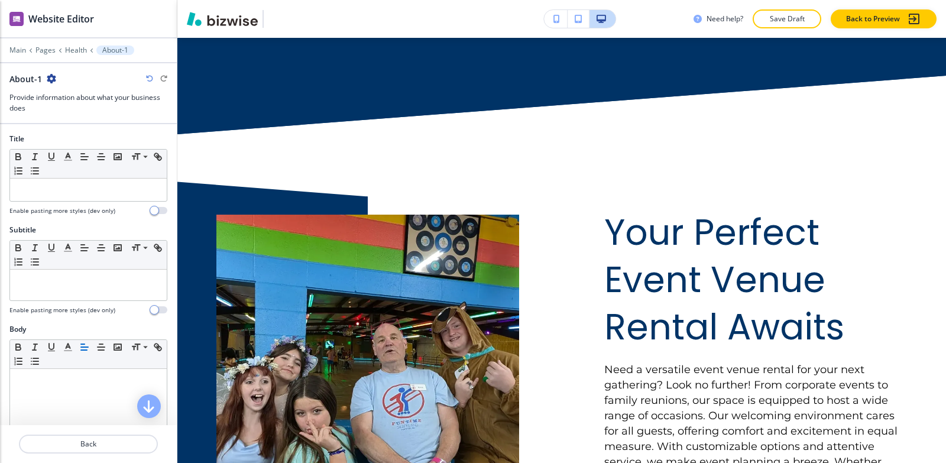
scroll to position [4863, 0]
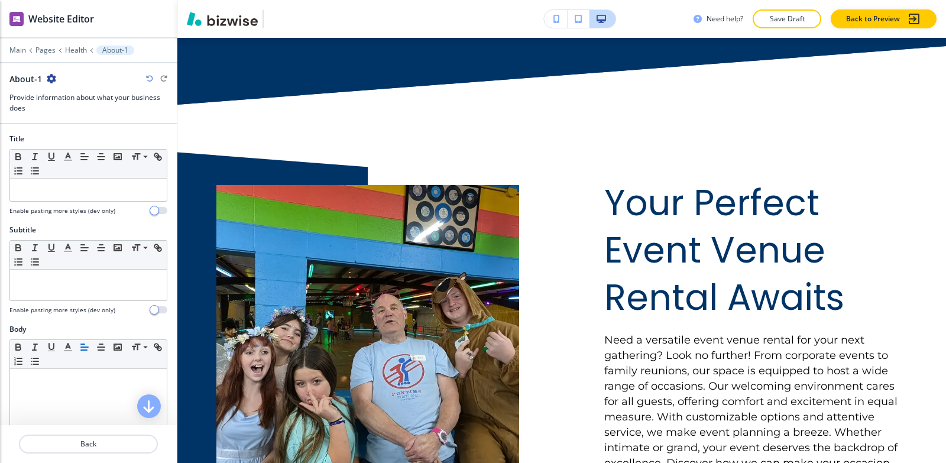
click at [52, 79] on icon "button" at bounding box center [51, 78] width 9 height 9
click at [76, 96] on p "Rename Section" at bounding box center [83, 99] width 60 height 11
click at [70, 76] on input "About-1" at bounding box center [70, 79] width 122 height 24
type input "About"
click at [79, 47] on p "Health" at bounding box center [76, 50] width 22 height 8
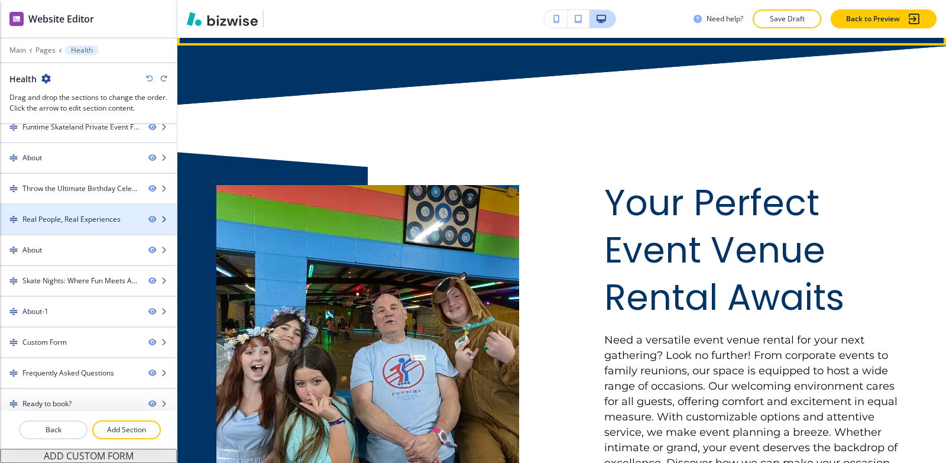
scroll to position [144, 0]
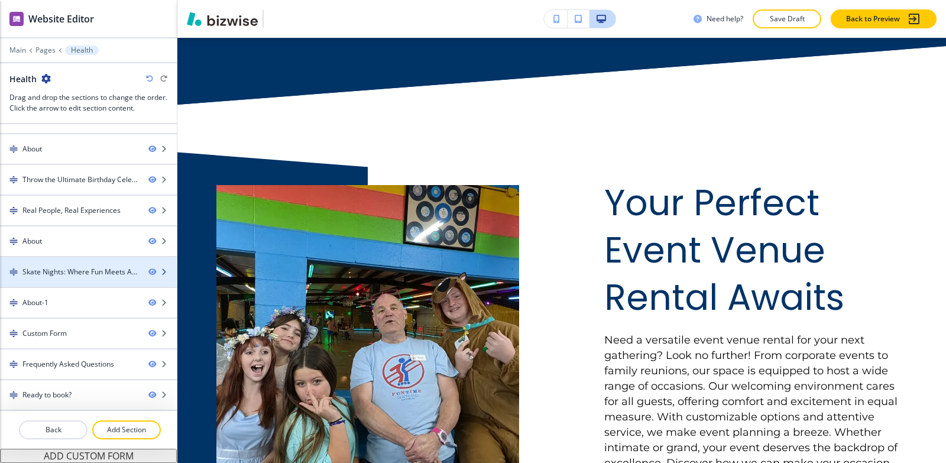
click at [85, 268] on div "Skate Nights: Where Fun Meets Adventure-1" at bounding box center [80, 272] width 117 height 11
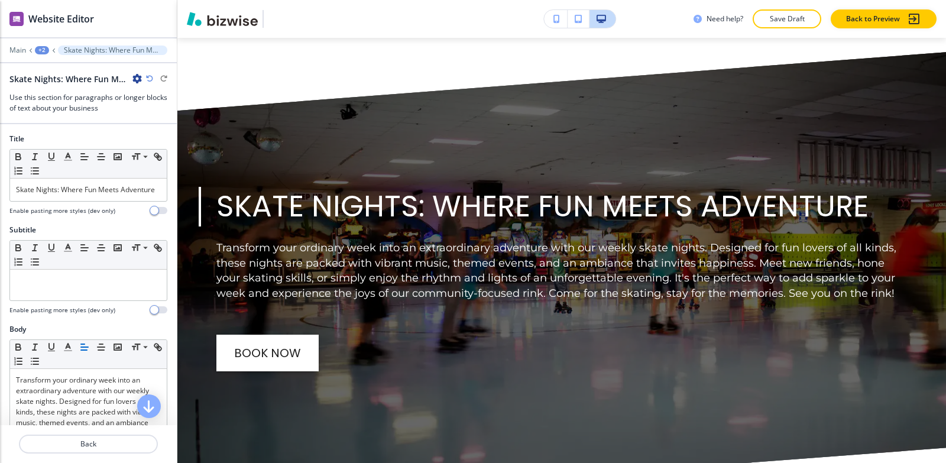
scroll to position [5452, 0]
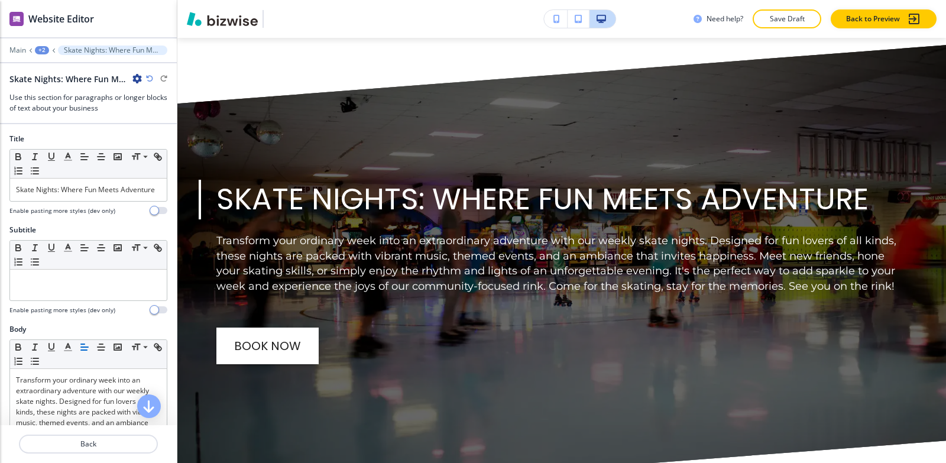
click at [137, 80] on icon "button" at bounding box center [136, 78] width 9 height 9
click at [154, 101] on p "Rename Section" at bounding box center [170, 99] width 60 height 11
click at [127, 77] on input "Skate Nights: Where Fun Meets Adventure-1" at bounding box center [70, 79] width 122 height 24
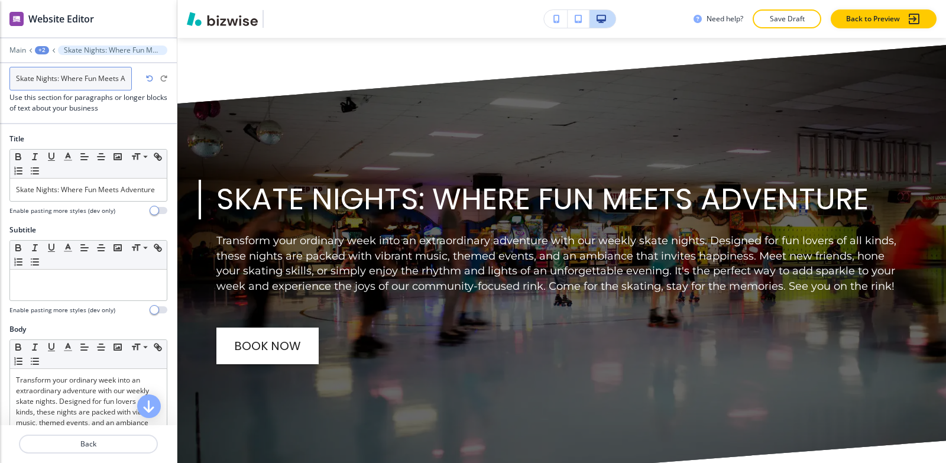
click at [127, 77] on input "Skate Nights: Where Fun Meets Adventure-1" at bounding box center [70, 79] width 122 height 24
click at [127, 78] on input "Skate Nights: Where Fun Meets Adventure-1" at bounding box center [70, 79] width 122 height 24
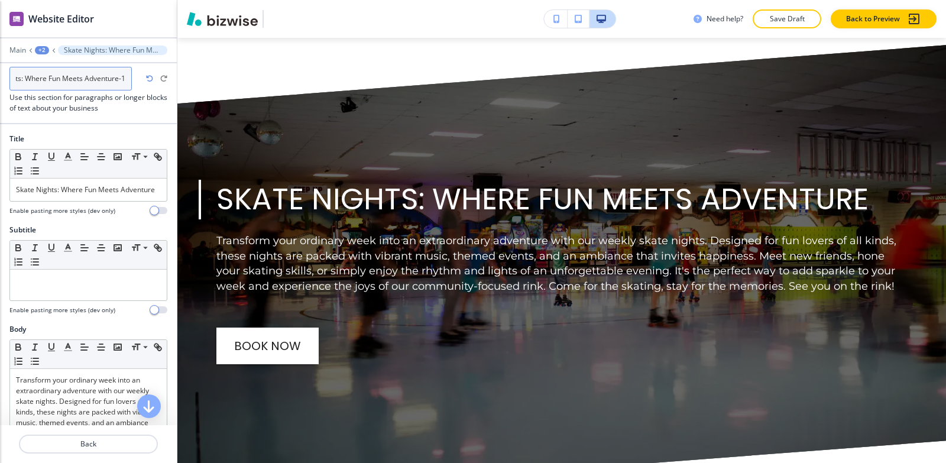
click at [127, 78] on input "Skate Nights: Where Fun Meets Adventure-1" at bounding box center [70, 79] width 122 height 24
click at [130, 77] on input "Skate Nights: Where Fun Meets Adventure-1" at bounding box center [70, 79] width 122 height 24
type input "Skate Nights: Where Fun Meets Adventure"
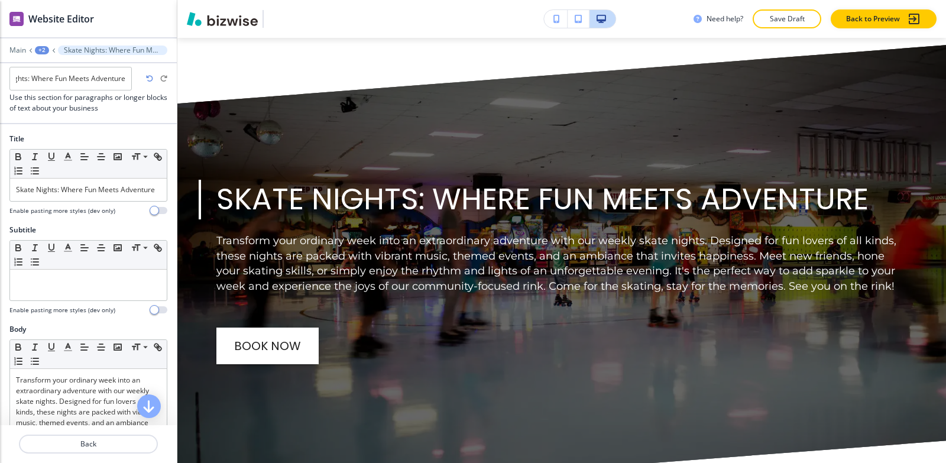
click at [43, 53] on div "+2" at bounding box center [42, 50] width 14 height 8
click at [58, 91] on p "Health" at bounding box center [73, 90] width 60 height 11
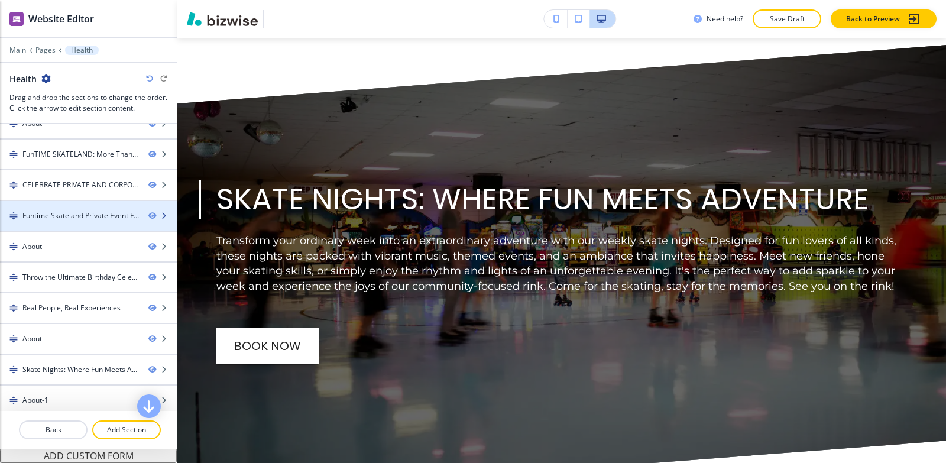
scroll to position [144, 0]
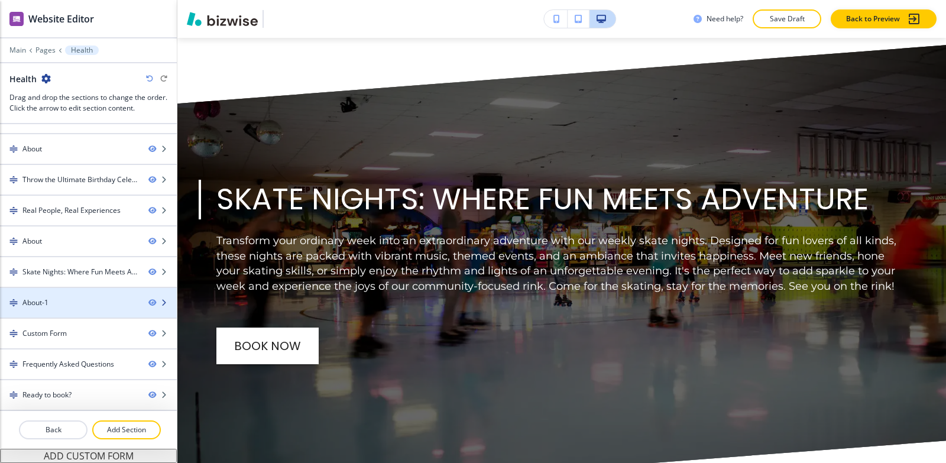
click at [87, 309] on div at bounding box center [88, 312] width 177 height 9
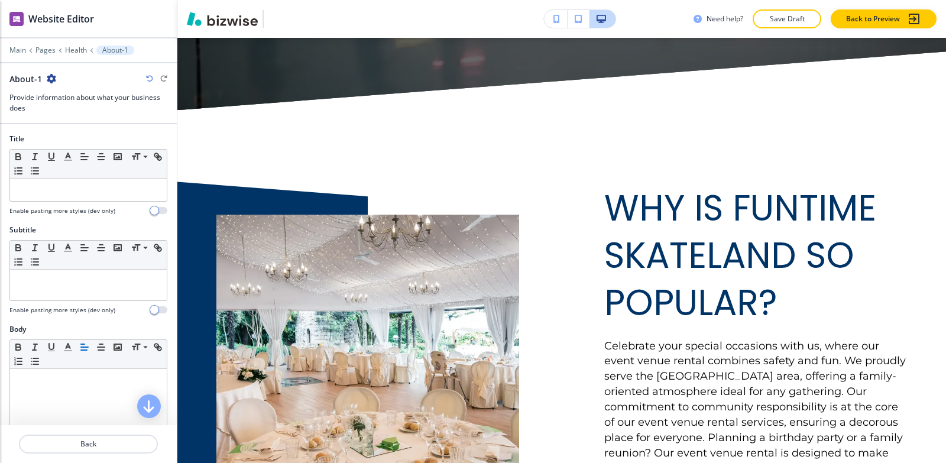
scroll to position [5847, 0]
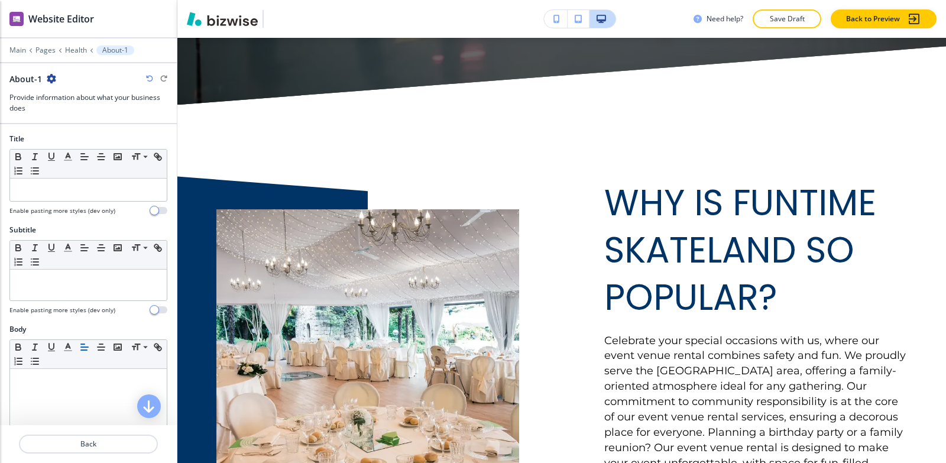
click at [48, 79] on icon "button" at bounding box center [51, 78] width 9 height 9
click at [56, 90] on button "Rename Section" at bounding box center [84, 99] width 76 height 21
click at [58, 84] on input "About-1" at bounding box center [70, 79] width 122 height 24
type input "About"
click at [77, 51] on p "Health" at bounding box center [76, 50] width 22 height 8
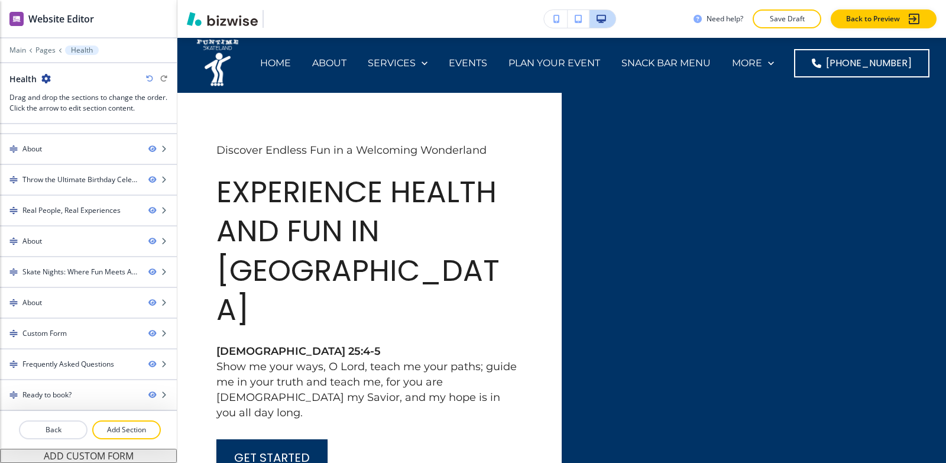
scroll to position [0, 0]
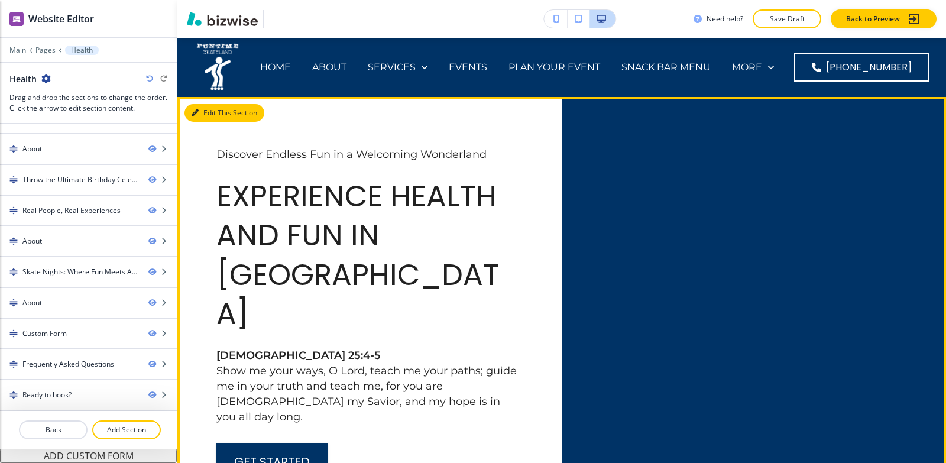
click at [196, 110] on icon "button" at bounding box center [195, 112] width 7 height 7
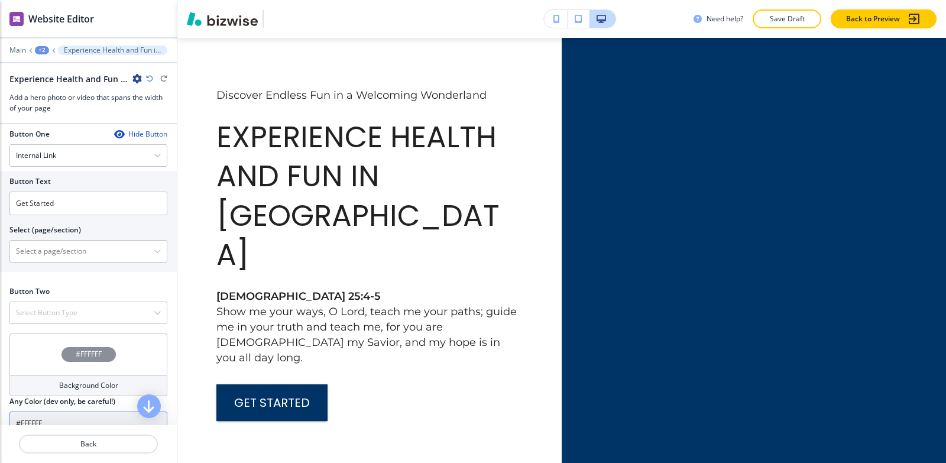
scroll to position [560, 0]
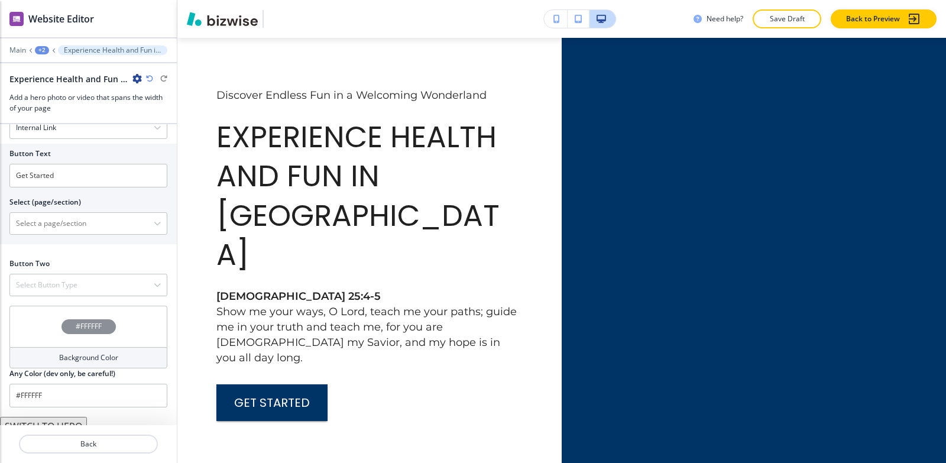
click at [41, 417] on button "SWITCH TO HERO" at bounding box center [43, 426] width 87 height 19
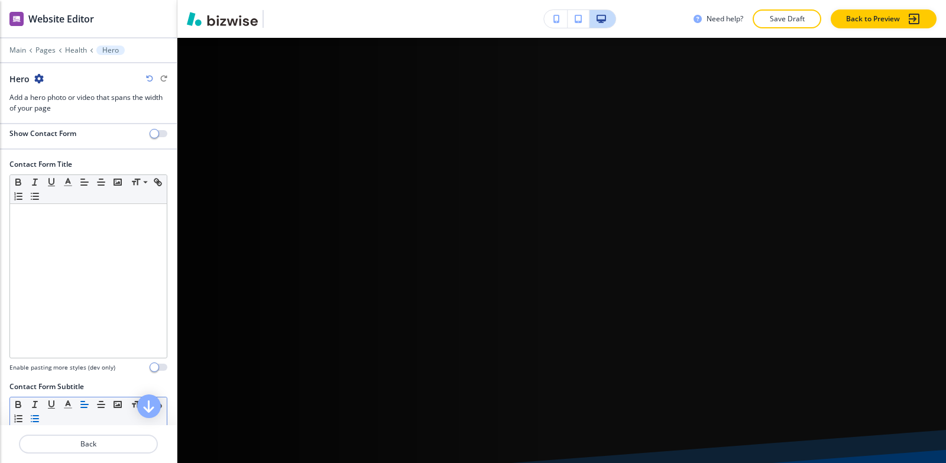
scroll to position [0, 0]
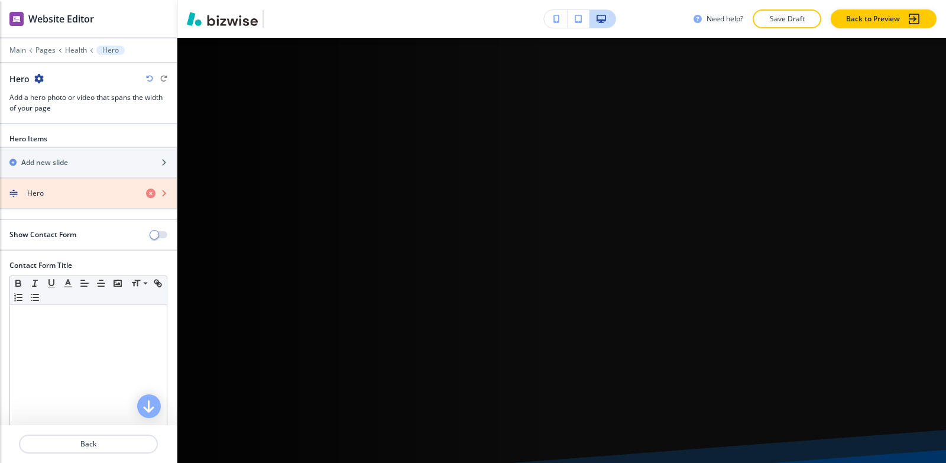
click at [146, 194] on icon "button" at bounding box center [150, 193] width 9 height 9
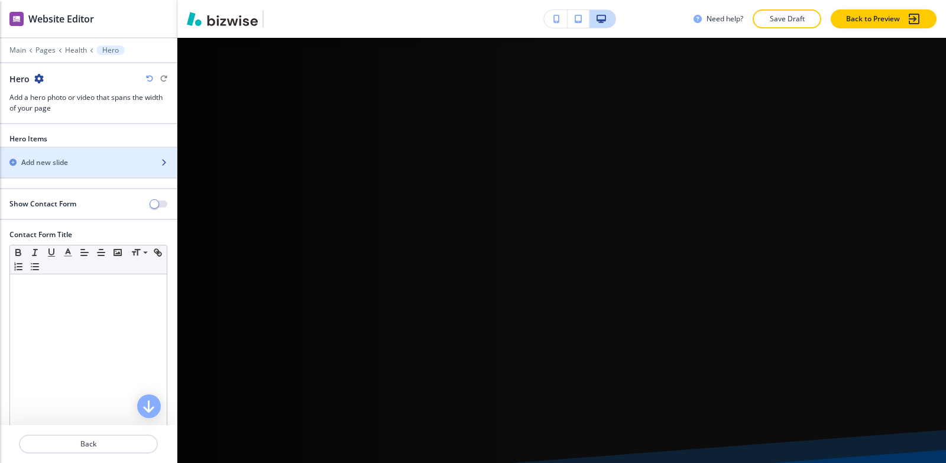
click at [86, 159] on div "Add new slide" at bounding box center [75, 162] width 151 height 11
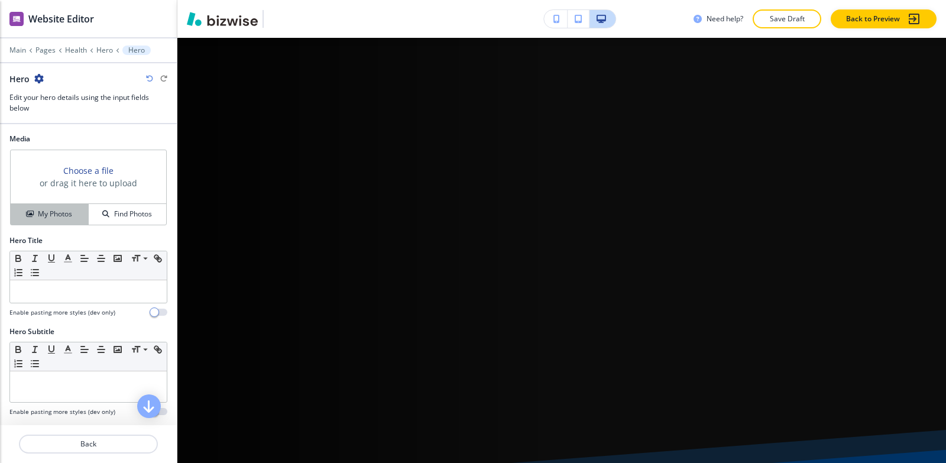
click at [58, 215] on h4 "My Photos" at bounding box center [55, 214] width 34 height 11
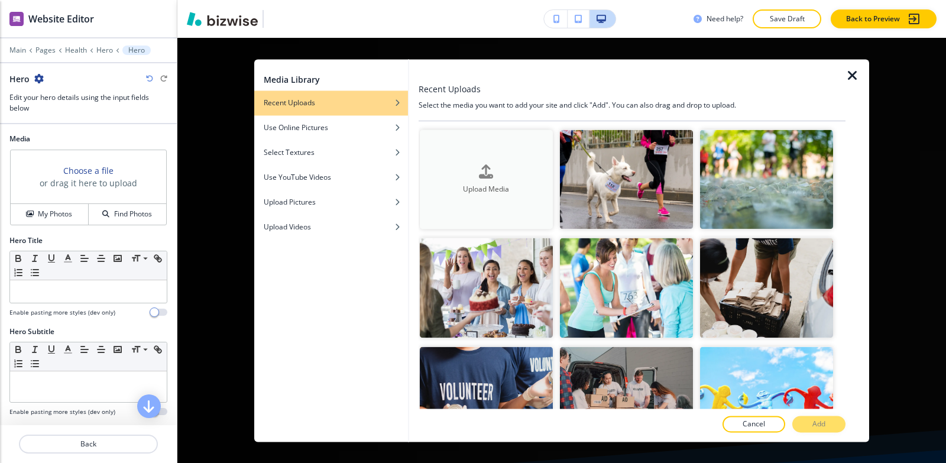
click at [448, 173] on div "Upload Media" at bounding box center [486, 179] width 133 height 30
click at [496, 190] on h4 "Upload Media" at bounding box center [486, 189] width 133 height 11
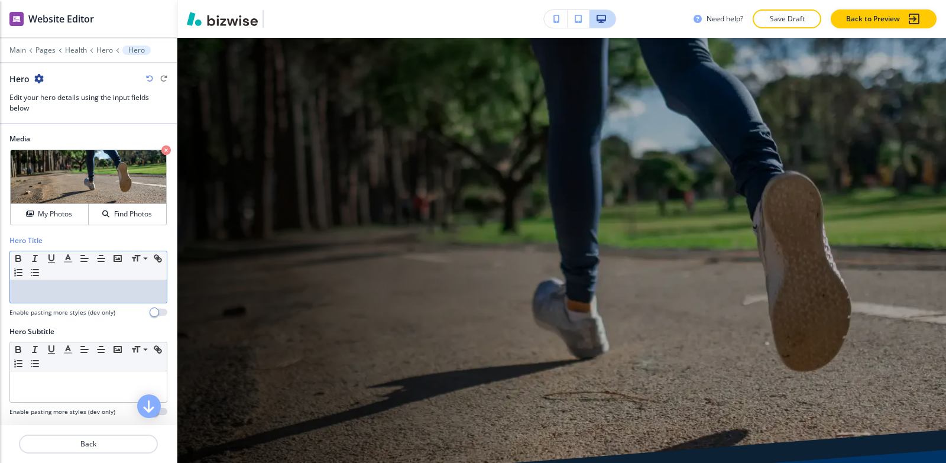
click at [52, 296] on p at bounding box center [88, 291] width 145 height 11
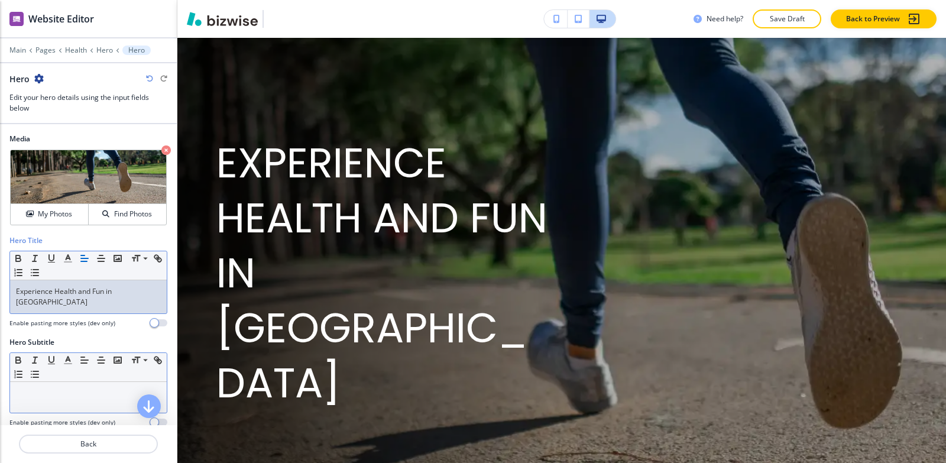
click at [45, 388] on p at bounding box center [88, 393] width 145 height 11
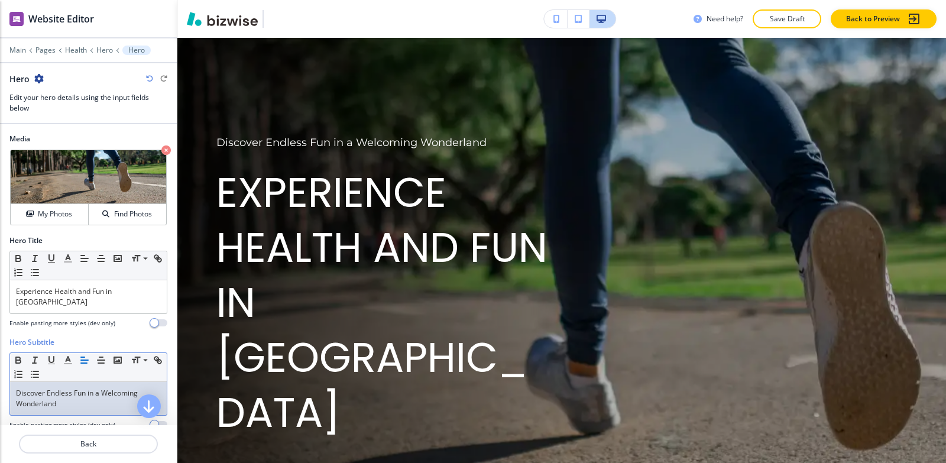
scroll to position [177, 0]
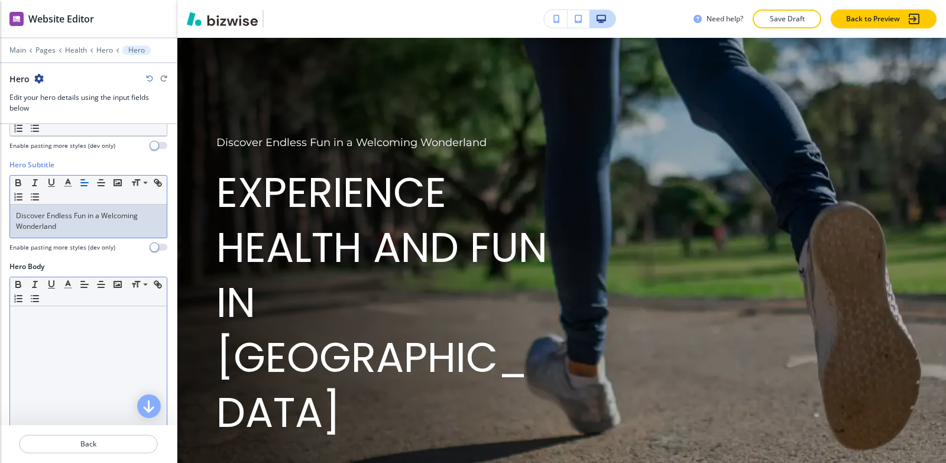
click at [46, 343] on div at bounding box center [88, 383] width 157 height 154
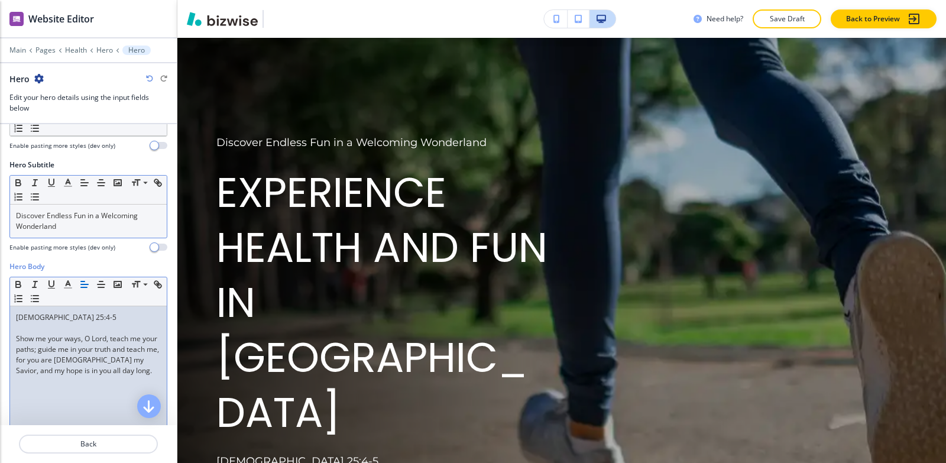
scroll to position [0, 0]
click at [15, 327] on div "[DEMOGRAPHIC_DATA] 25:4-5 Show me your ways, O [DEMOGRAPHIC_DATA], teach me you…" at bounding box center [88, 383] width 157 height 154
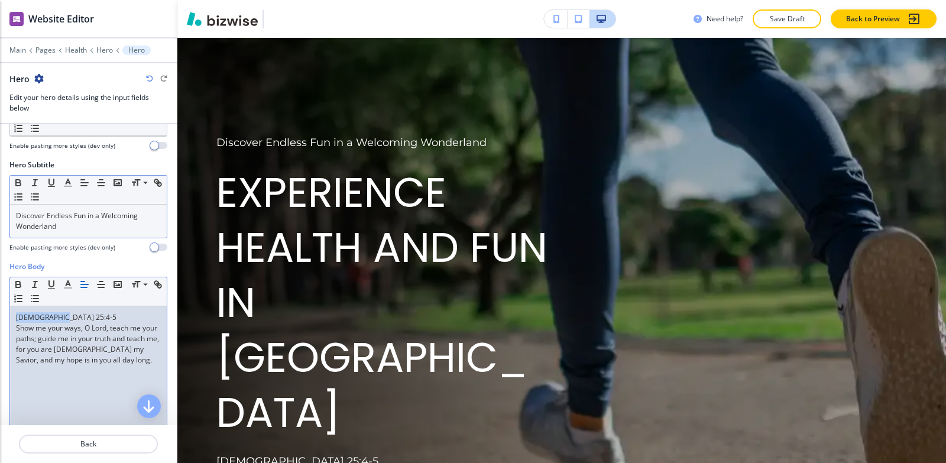
drag, startPoint x: 79, startPoint y: 303, endPoint x: 0, endPoint y: 300, distance: 79.3
click at [0, 300] on div "Hero Body Small Normal Large Huge [DEMOGRAPHIC_DATA] 25:4-5 Show me your ways, …" at bounding box center [88, 372] width 177 height 222
click at [19, 284] on icon "button" at bounding box center [18, 285] width 5 height 3
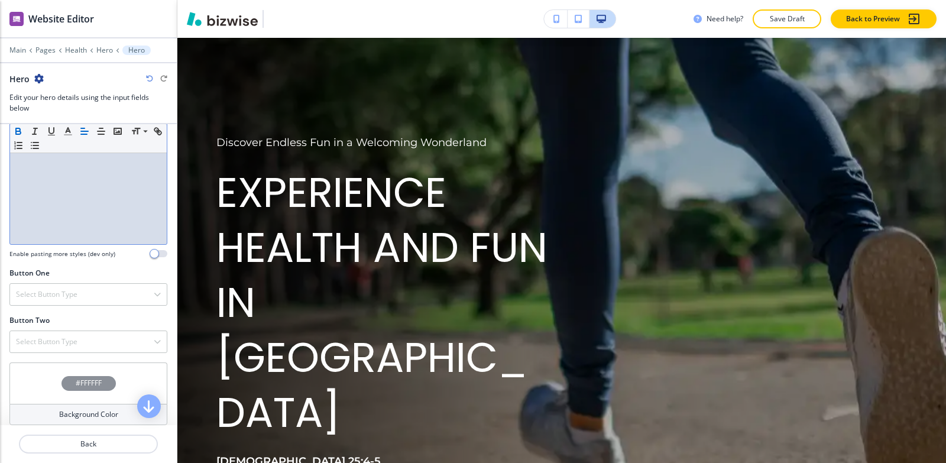
scroll to position [414, 0]
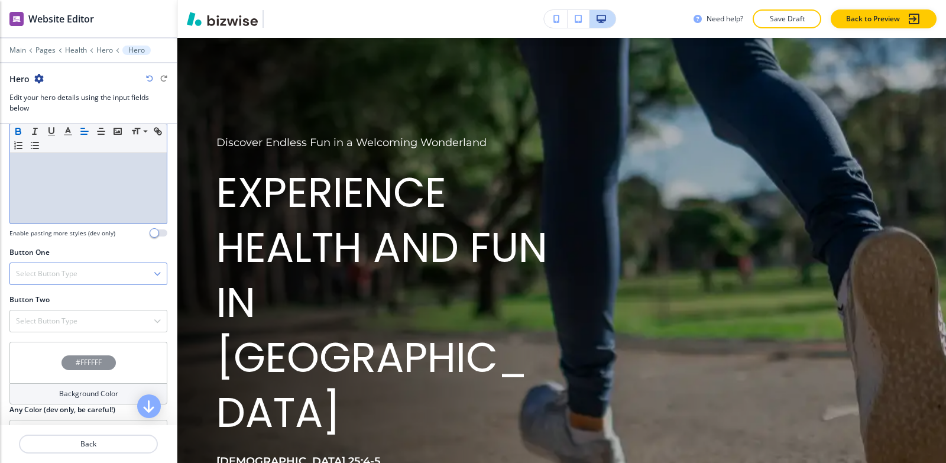
click at [55, 271] on div "Select Button Type" at bounding box center [88, 273] width 157 height 21
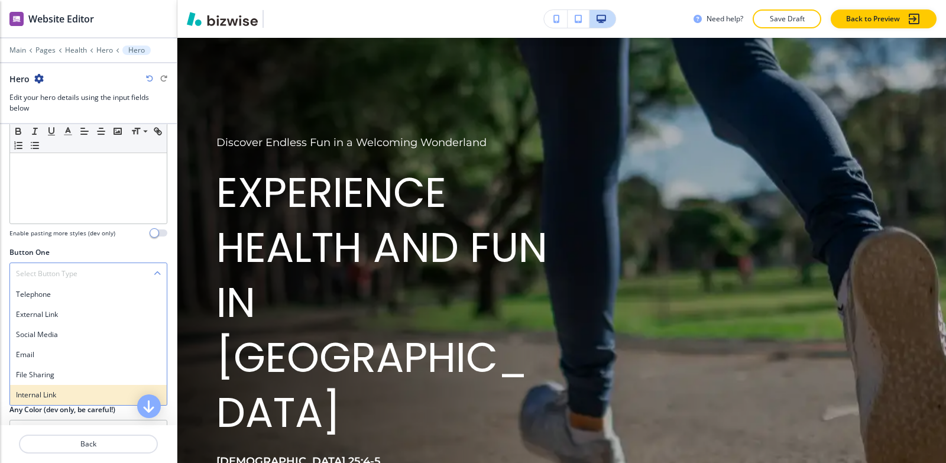
click at [58, 390] on h4 "Internal Link" at bounding box center [88, 395] width 145 height 11
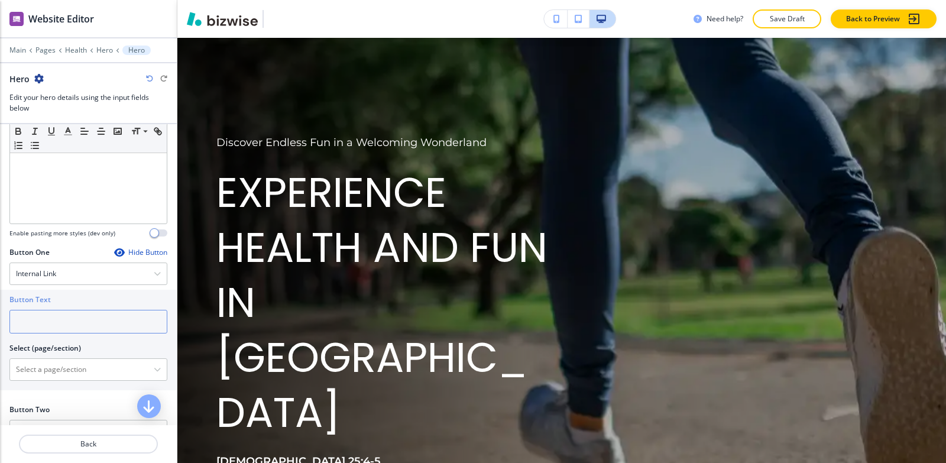
click at [40, 312] on input "text" at bounding box center [88, 322] width 158 height 24
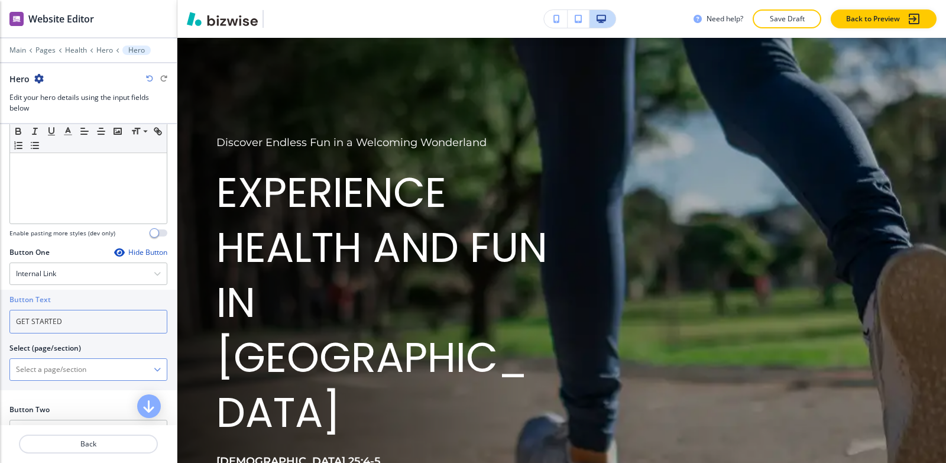
type input "GET STARTED"
click at [32, 360] on \(page\/section\) "Manual Input" at bounding box center [82, 370] width 144 height 20
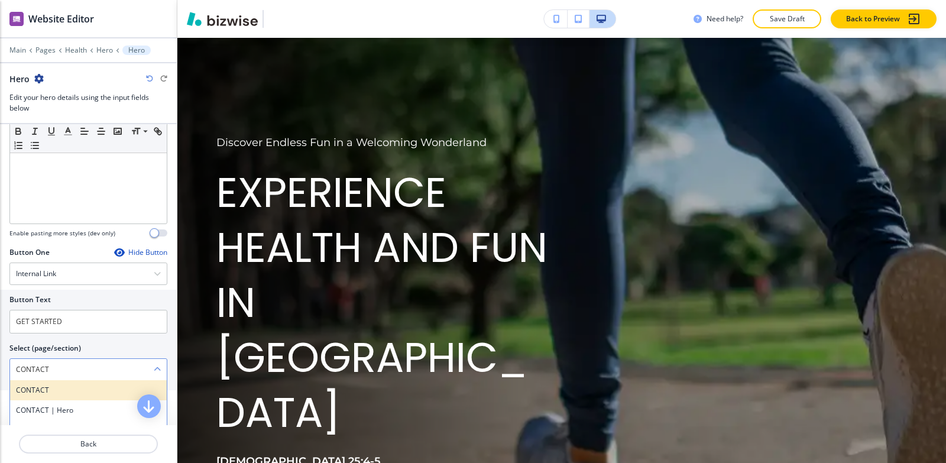
type \(page\/section\) "CONTACT"
click at [34, 385] on h4 "CONTACT" at bounding box center [88, 390] width 145 height 11
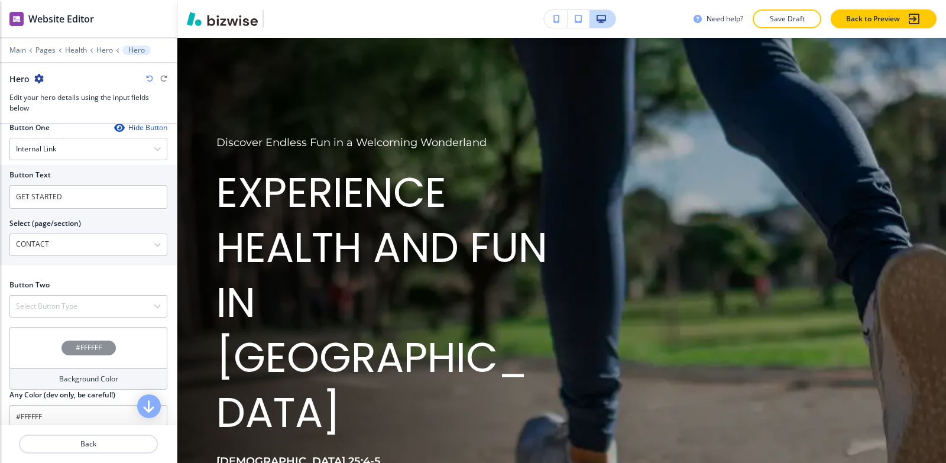
scroll to position [541, 0]
click at [56, 304] on div "Select Button Type Telephone External Link Social Media Email File Sharing Inte…" at bounding box center [88, 304] width 158 height 22
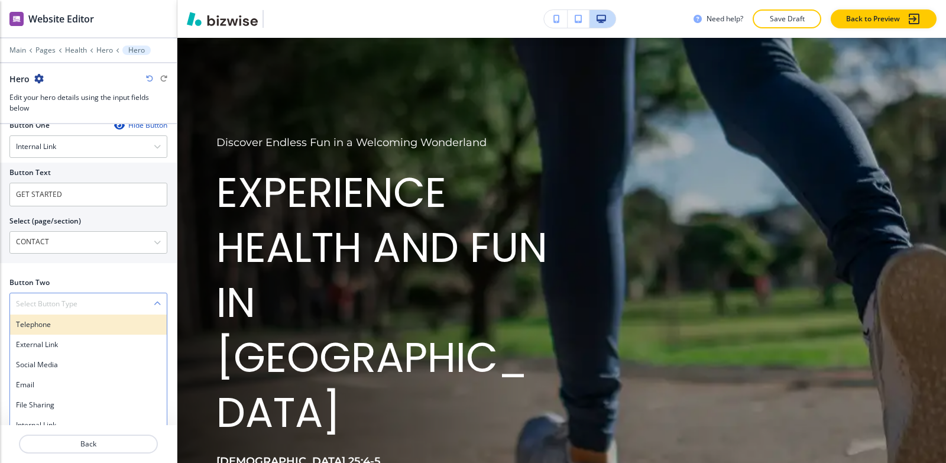
click at [55, 319] on h4 "Telephone" at bounding box center [88, 324] width 145 height 11
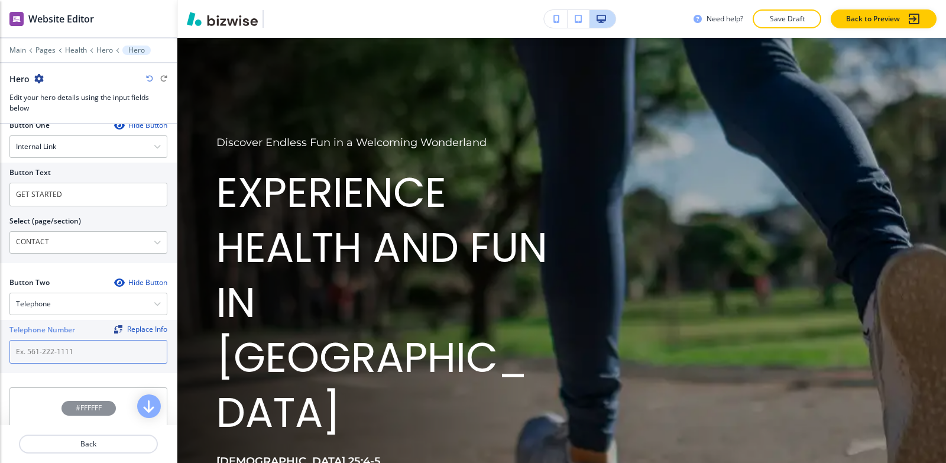
click at [38, 340] on input "text" at bounding box center [88, 352] width 158 height 24
paste input "[PHONE_NUMBER]"
click at [31, 340] on input "[PHONE_NUMBER]" at bounding box center [88, 352] width 158 height 24
click at [17, 341] on input "662) 489-9950" at bounding box center [88, 352] width 158 height 24
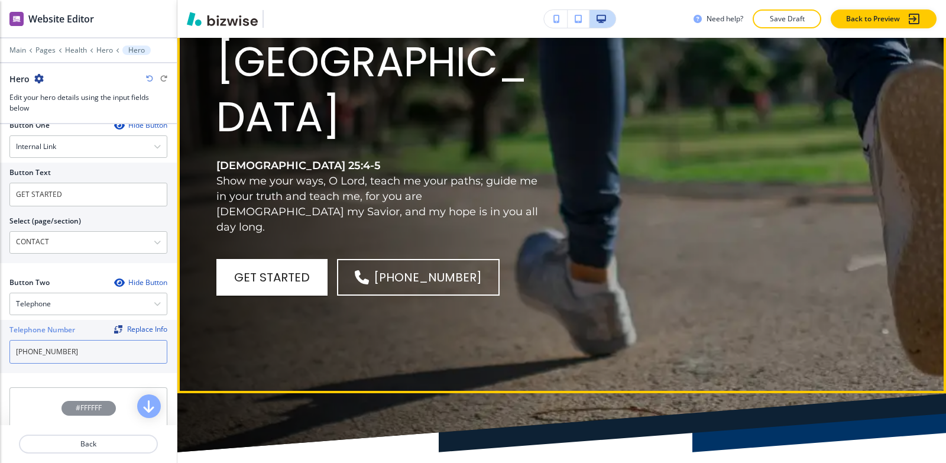
scroll to position [532, 0]
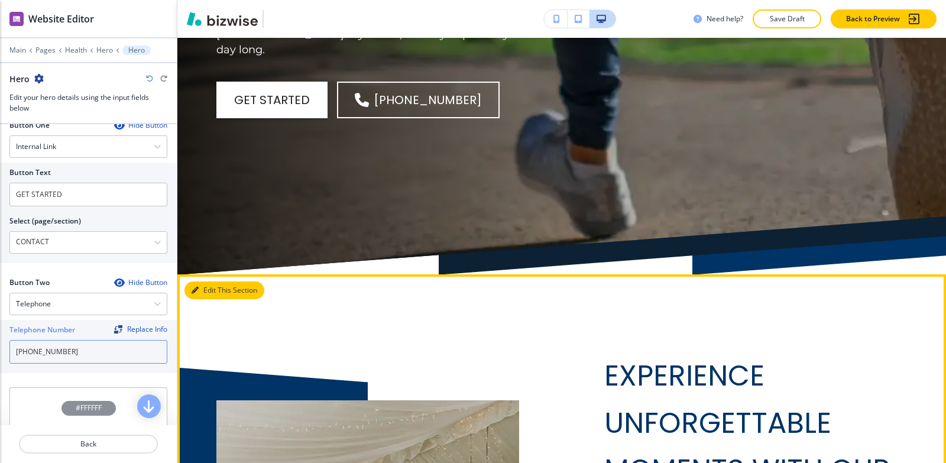
type input "[PHONE_NUMBER]"
click at [216, 282] on button "Edit This Section" at bounding box center [225, 291] width 80 height 18
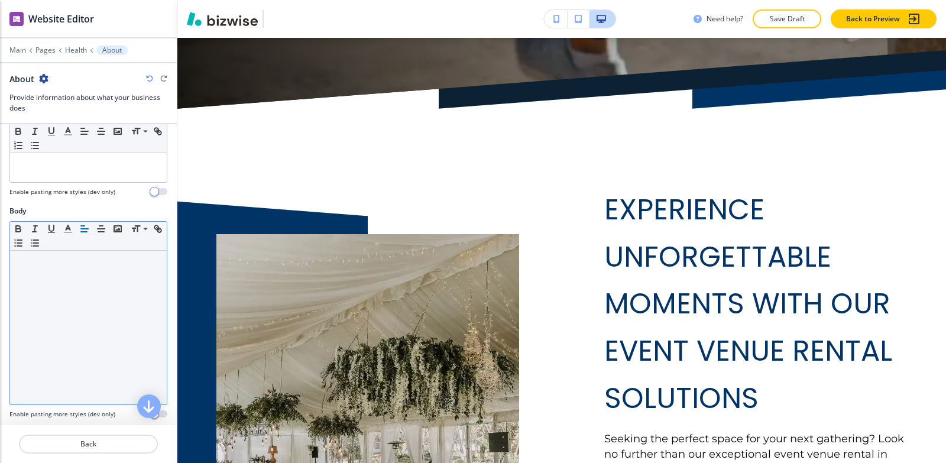
scroll to position [237, 0]
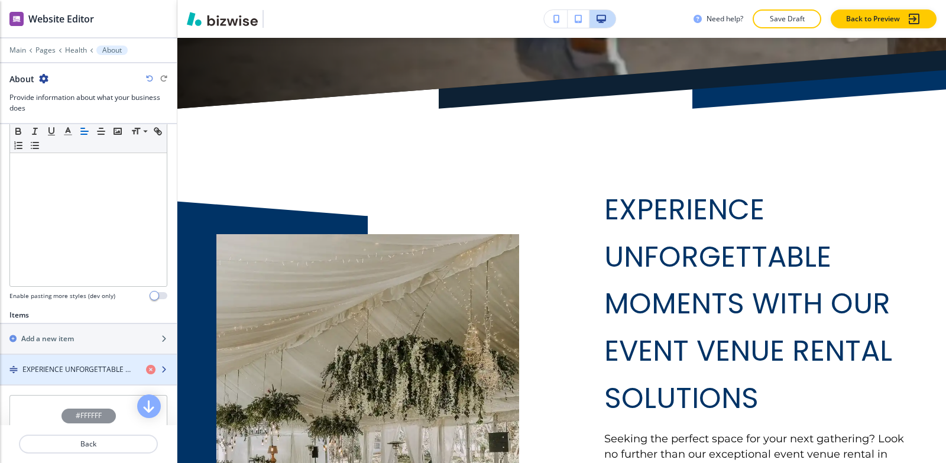
click at [44, 368] on h4 "EXPERIENCE UNFORGETTABLE MOMENTS WITH OUR EVENT VENUE RENTAL SOLUTIONS" at bounding box center [79, 369] width 114 height 11
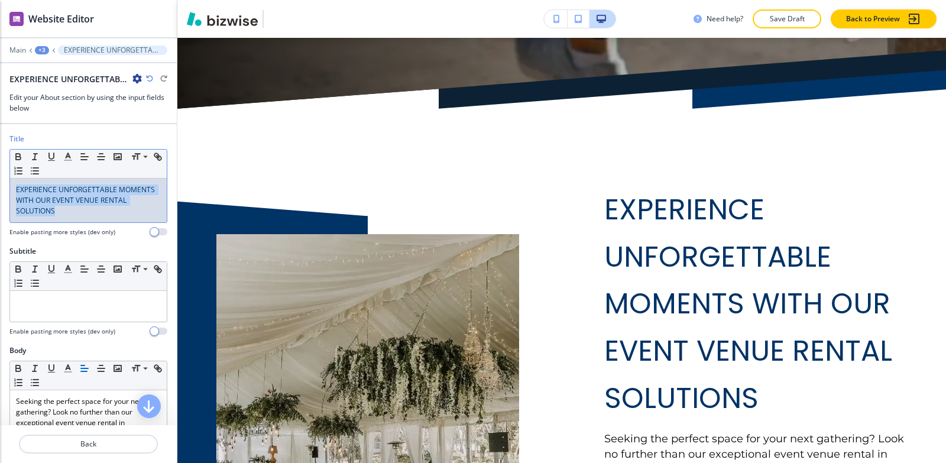
drag, startPoint x: 74, startPoint y: 209, endPoint x: 9, endPoint y: 107, distance: 120.9
click at [0, 117] on div "Website Editor Main +3 EXPERIENCE UNFORGETTABLE MOMENTS WITH OUR EVENT VENUE RE…" at bounding box center [88, 231] width 177 height 463
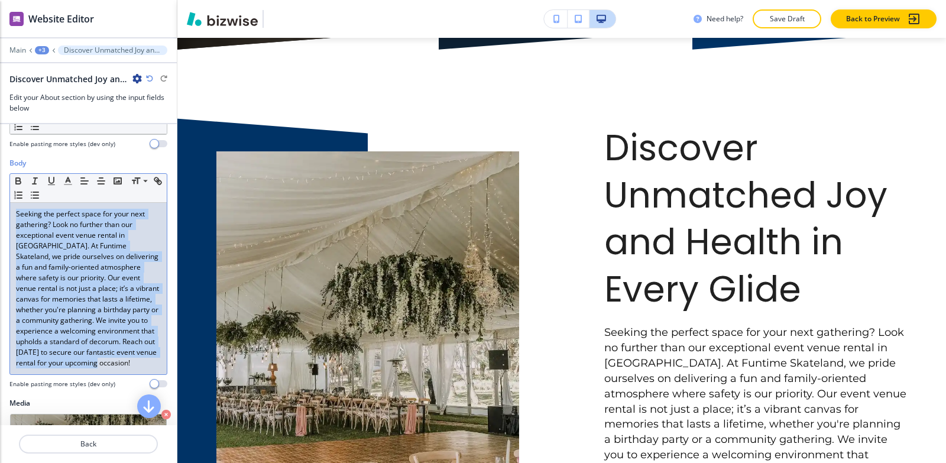
scroll to position [177, 0]
drag, startPoint x: 8, startPoint y: 266, endPoint x: 110, endPoint y: 376, distance: 149.8
click at [110, 376] on div "Body Small Normal Large Huge Seeking the perfect space for your next gathering?…" at bounding box center [88, 277] width 177 height 240
paste div
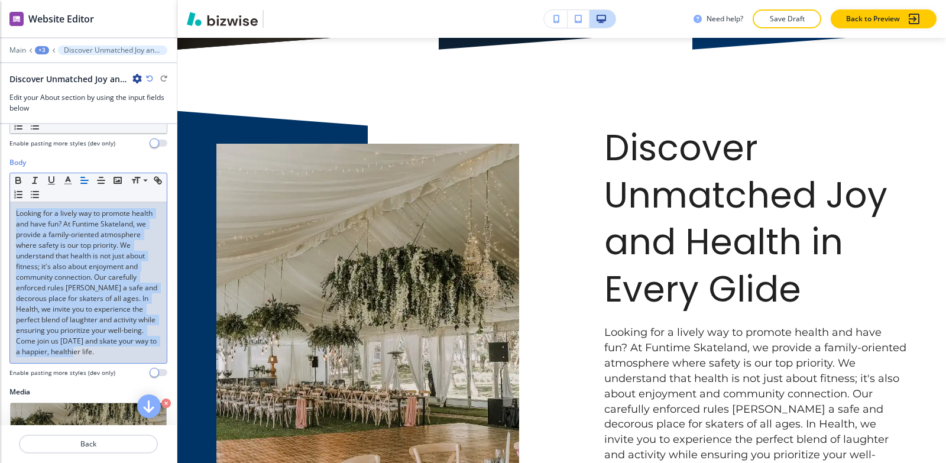
drag, startPoint x: 33, startPoint y: 367, endPoint x: 0, endPoint y: 147, distance: 223.1
click at [0, 147] on div "Title Small Normal Large Huge Discover Unmatched Joy and Health in Every Glide …" at bounding box center [88, 274] width 177 height 301
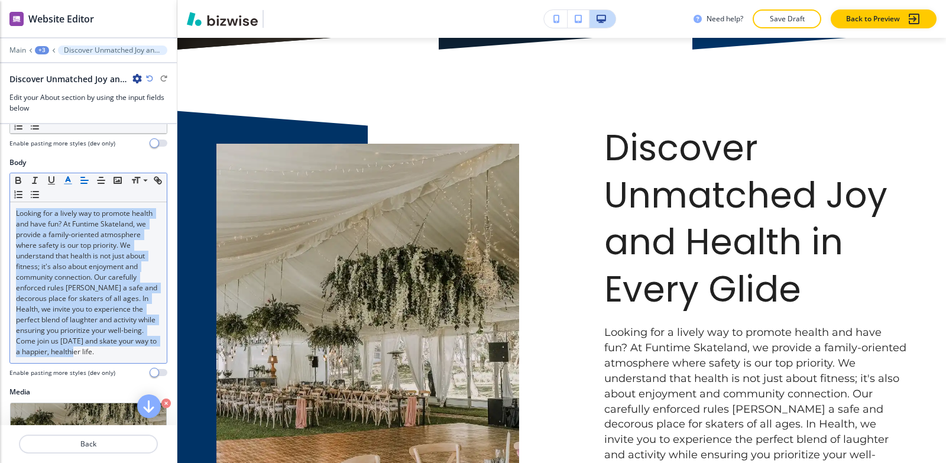
click at [62, 179] on button "button" at bounding box center [68, 180] width 17 height 14
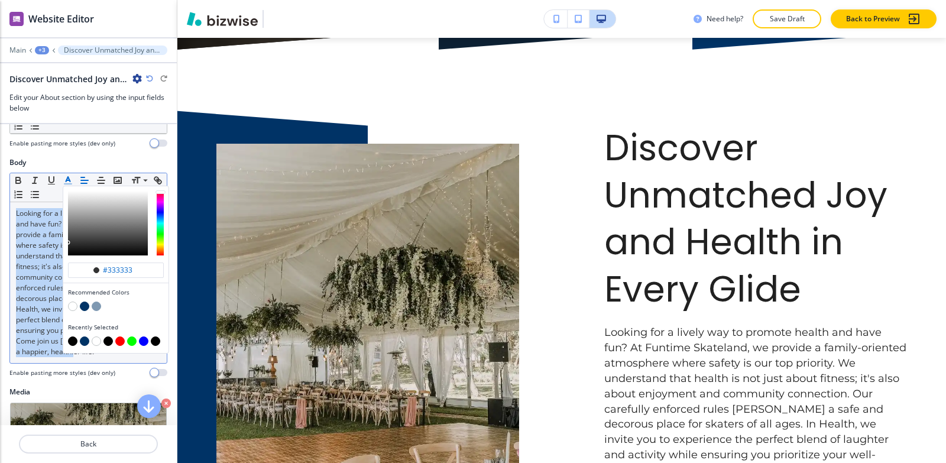
click at [71, 339] on button "button" at bounding box center [72, 341] width 9 height 9
type input "#030303"
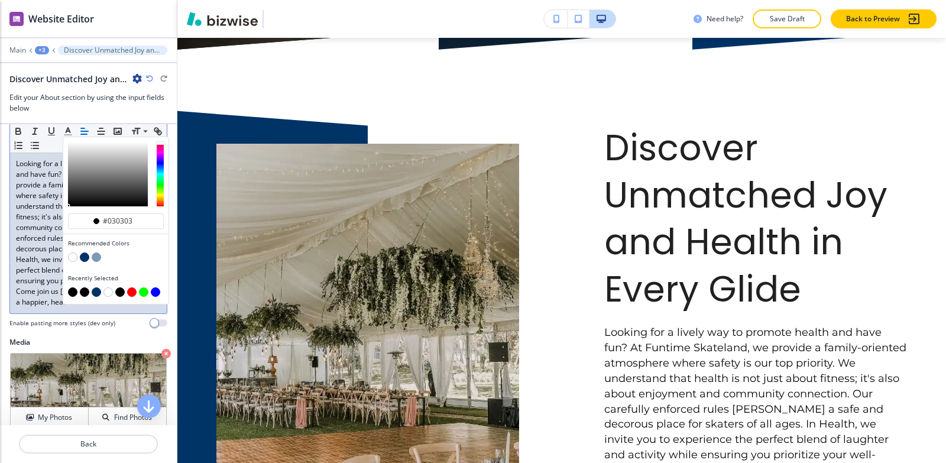
scroll to position [296, 0]
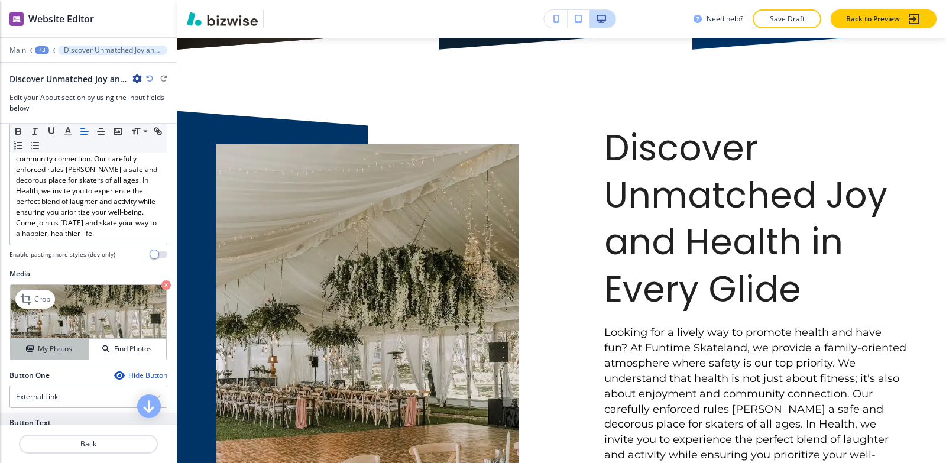
click at [40, 360] on button "My Photos" at bounding box center [50, 349] width 78 height 21
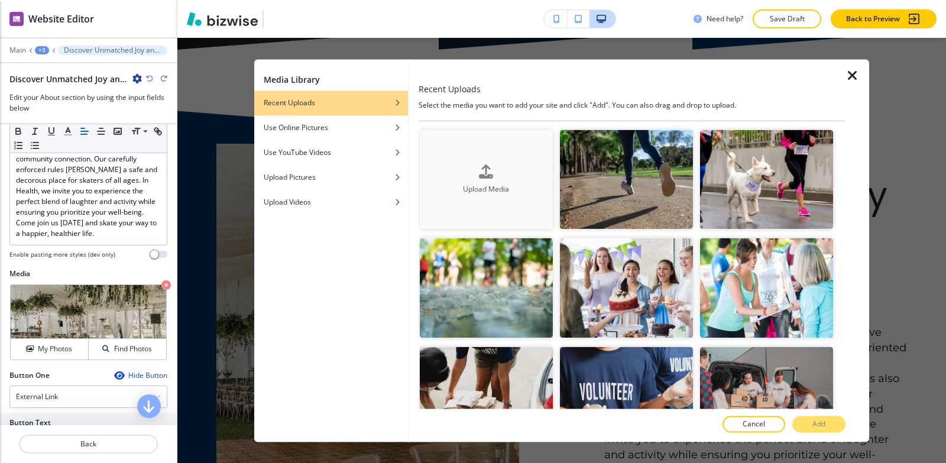
click at [494, 190] on h4 "Upload Media" at bounding box center [486, 189] width 133 height 11
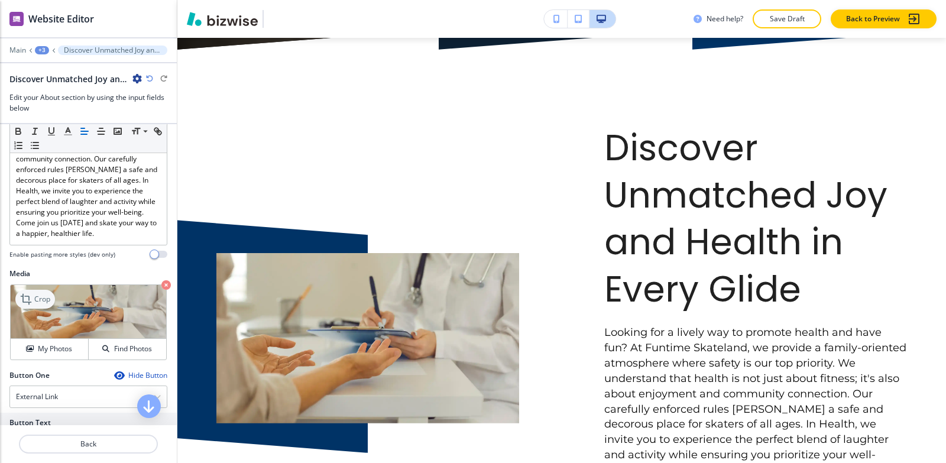
click at [34, 305] on p "Crop" at bounding box center [42, 299] width 16 height 11
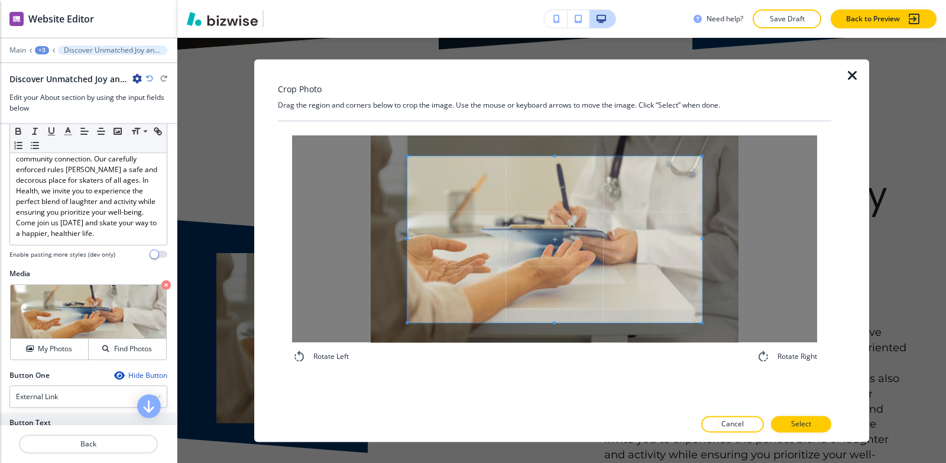
click at [560, 368] on div "Rotate Left Rotate Right" at bounding box center [555, 249] width 554 height 257
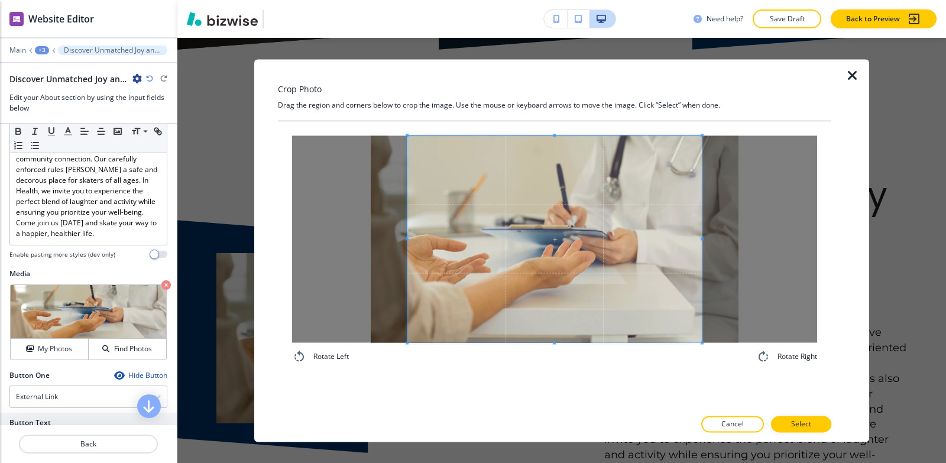
click at [559, 77] on div "Crop Photo Drag the region and corners below to crop the image. Use the mouse o…" at bounding box center [555, 250] width 554 height 383
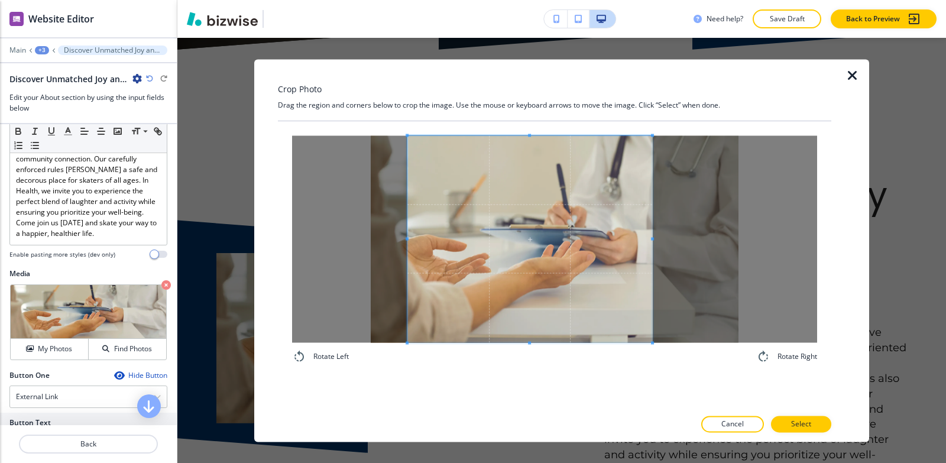
click at [645, 265] on div at bounding box center [529, 238] width 245 height 207
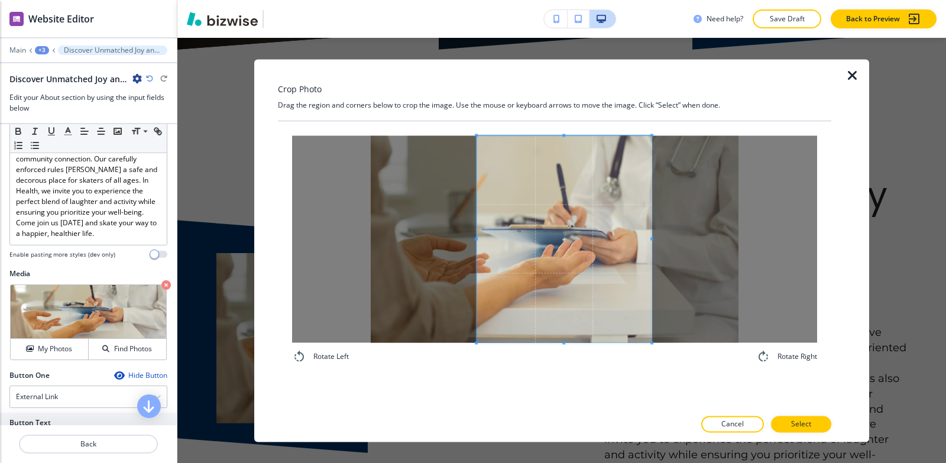
click at [476, 209] on span at bounding box center [476, 238] width 3 height 207
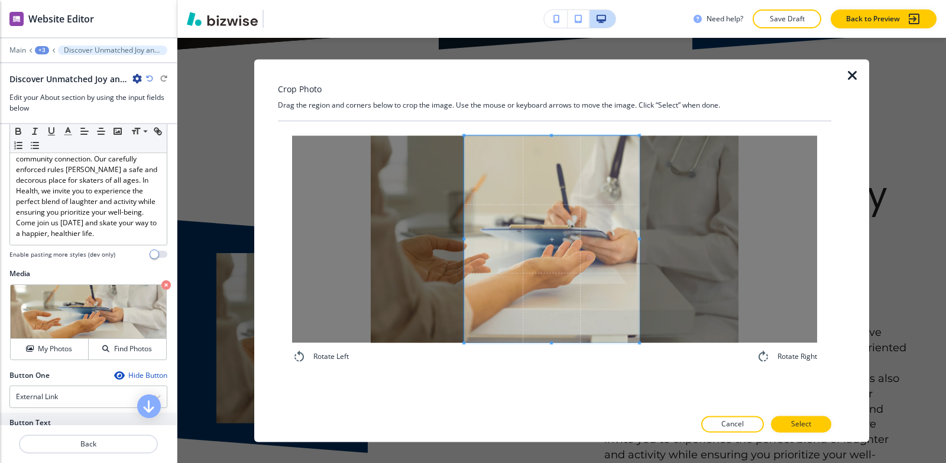
click at [542, 235] on span at bounding box center [551, 238] width 175 height 207
click at [801, 425] on p "Select" at bounding box center [801, 424] width 20 height 11
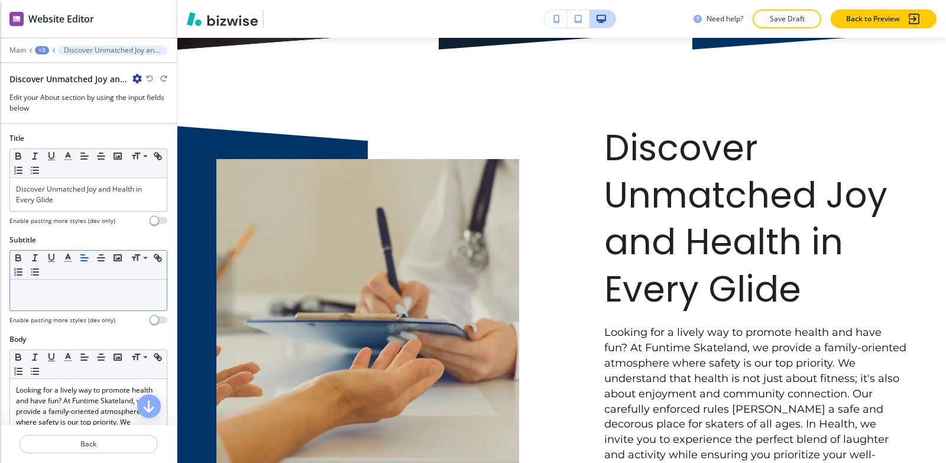
scroll to position [0, 0]
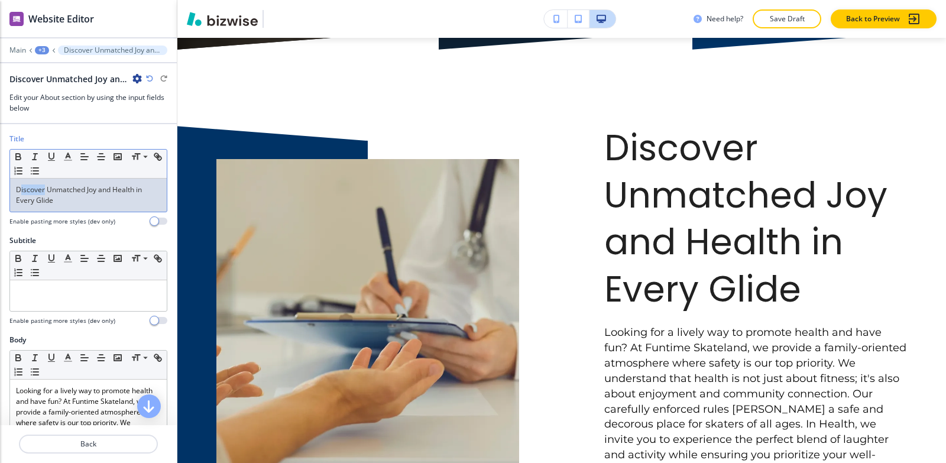
drag, startPoint x: 43, startPoint y: 189, endPoint x: 21, endPoint y: 190, distance: 21.9
click at [21, 190] on p "Discover Unmatched Joy and Health in Every Glide" at bounding box center [88, 195] width 145 height 21
drag, startPoint x: 88, startPoint y: 188, endPoint x: 56, endPoint y: 186, distance: 32.6
click at [56, 186] on p "DISCOVER Unmatched Joy and Health in Every Glide" at bounding box center [88, 195] width 145 height 21
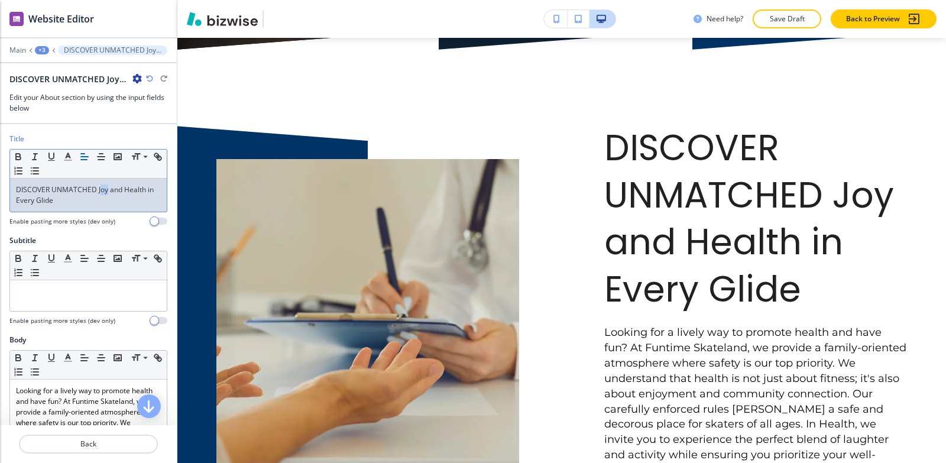
drag, startPoint x: 106, startPoint y: 190, endPoint x: 101, endPoint y: 191, distance: 5.9
click at [101, 191] on p "DISCOVER UNMATCHED Joy and Health in Every Glide" at bounding box center [88, 195] width 145 height 21
drag, startPoint x: 122, startPoint y: 190, endPoint x: 110, endPoint y: 190, distance: 12.4
click at [110, 190] on p "DISCOVER UNMATCHED JOY and Health in Every Glide" at bounding box center [88, 195] width 145 height 21
drag, startPoint x: 149, startPoint y: 188, endPoint x: 133, endPoint y: 186, distance: 16.1
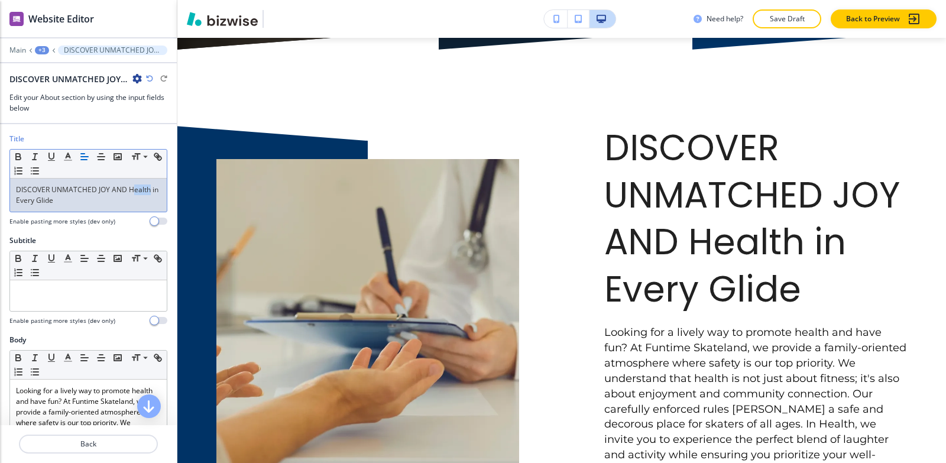
click at [133, 186] on p "DISCOVER UNMATCHED JOY AND Health in Every Glide" at bounding box center [88, 195] width 145 height 21
drag, startPoint x: 90, startPoint y: 202, endPoint x: 44, endPoint y: 201, distance: 45.6
click at [44, 201] on p "DISCOVER UNMATCHED JOY AND HEALTH in Every Glide" at bounding box center [88, 195] width 145 height 21
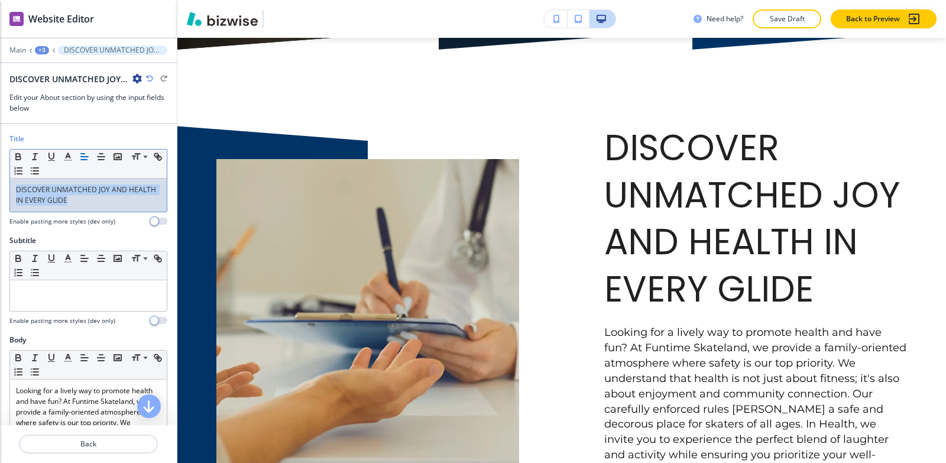
drag, startPoint x: 105, startPoint y: 203, endPoint x: 0, endPoint y: 177, distance: 107.9
click at [0, 178] on div "Title Small Normal Large Huge DISCOVER UNMATCHED JOY AND HEALTH IN EVERY GLIDE …" at bounding box center [88, 185] width 177 height 102
click at [66, 157] on polyline "button" at bounding box center [68, 155] width 4 height 5
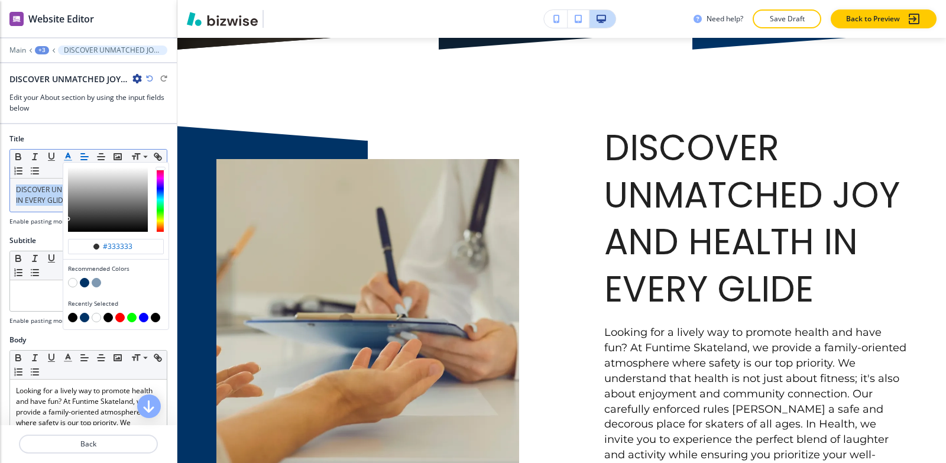
click at [83, 319] on button "button" at bounding box center [84, 317] width 9 height 9
type input "#003366"
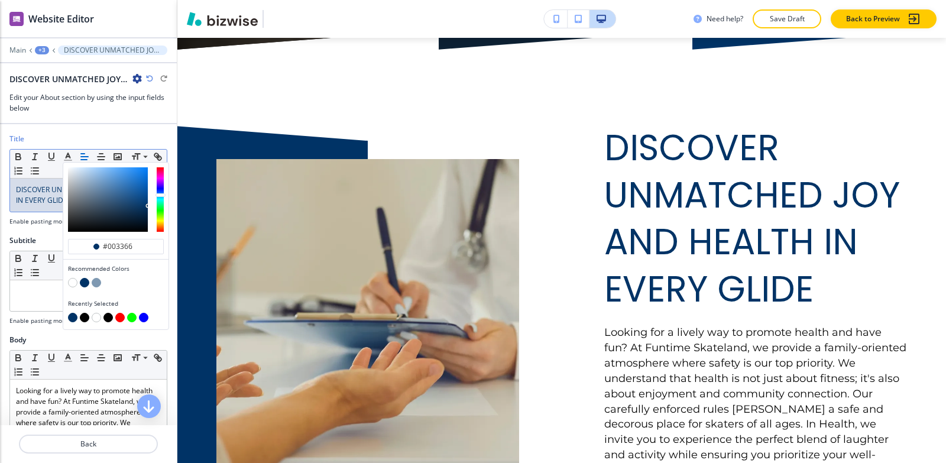
click at [17, 235] on h2 "Subtitle" at bounding box center [22, 240] width 27 height 11
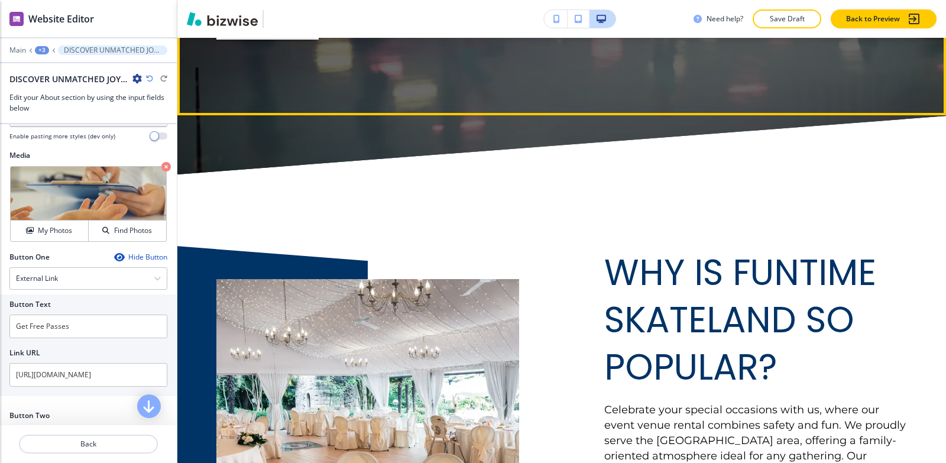
scroll to position [5903, 0]
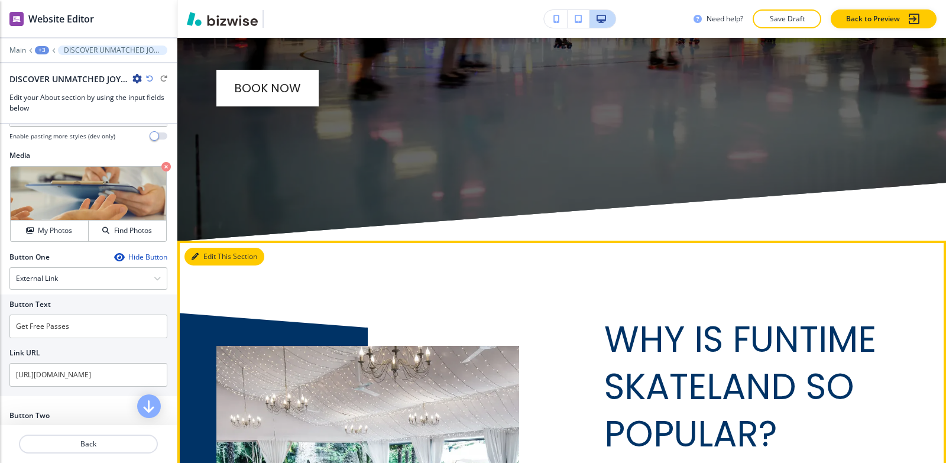
click at [214, 248] on button "Edit This Section" at bounding box center [225, 257] width 80 height 18
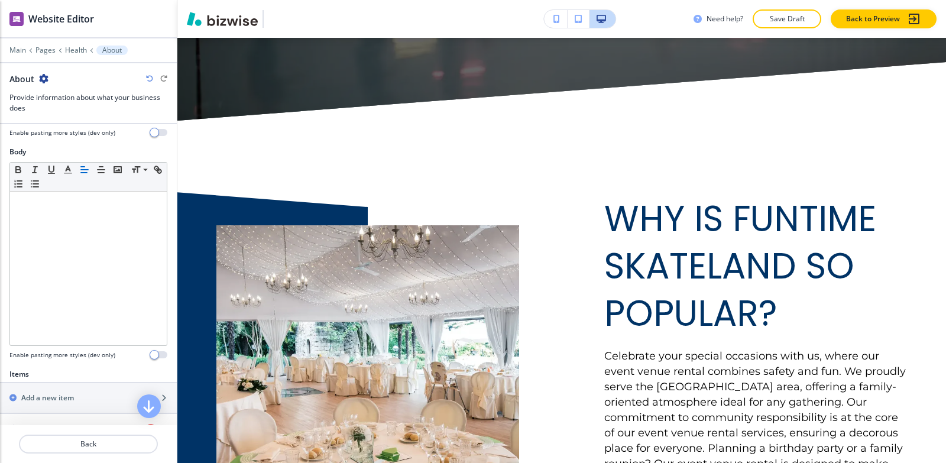
scroll to position [355, 0]
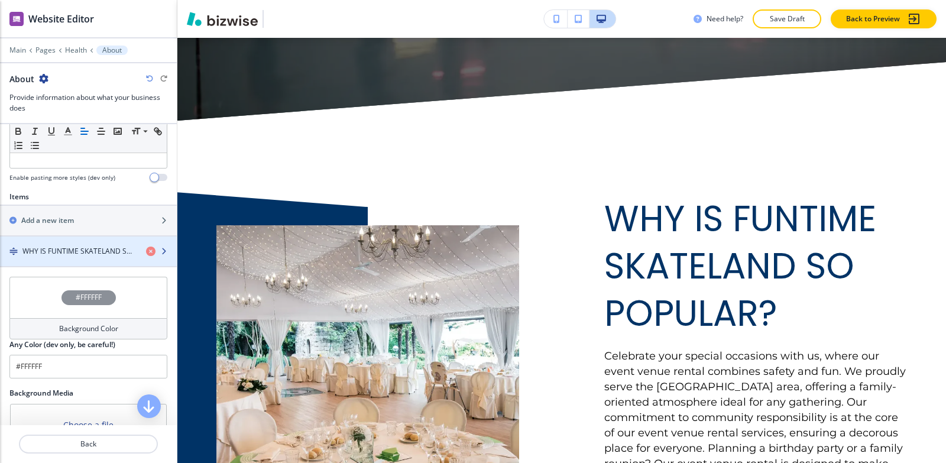
click at [76, 258] on div "button" at bounding box center [88, 261] width 177 height 9
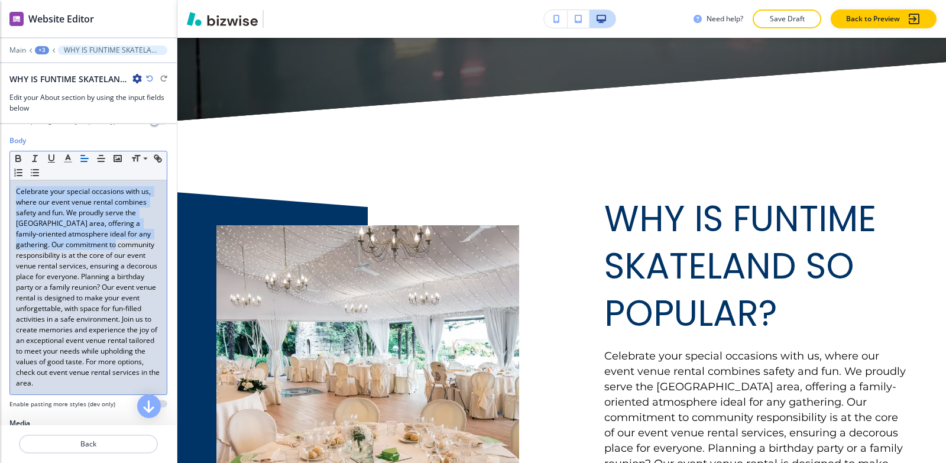
scroll to position [237, 0]
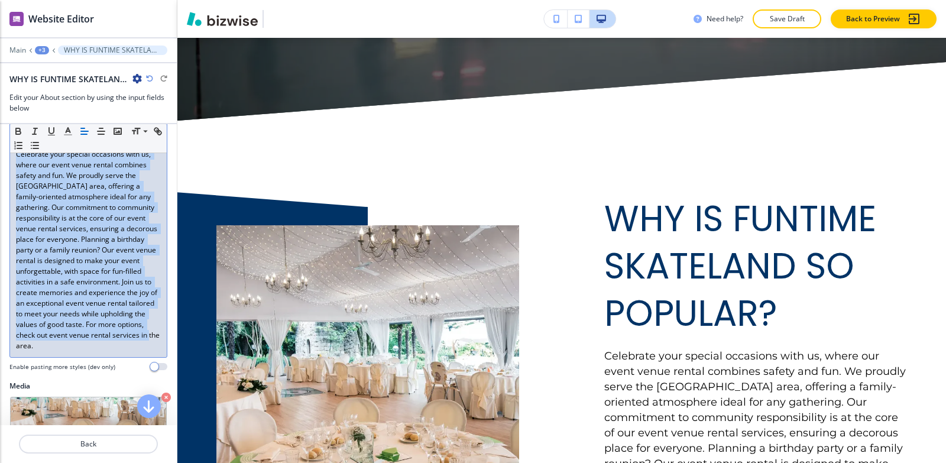
drag, startPoint x: 14, startPoint y: 213, endPoint x: 195, endPoint y: 183, distance: 184.0
click at [160, 352] on div "Body Small Normal Large Huge Celebrate your special occasions with us, where ou…" at bounding box center [88, 239] width 177 height 283
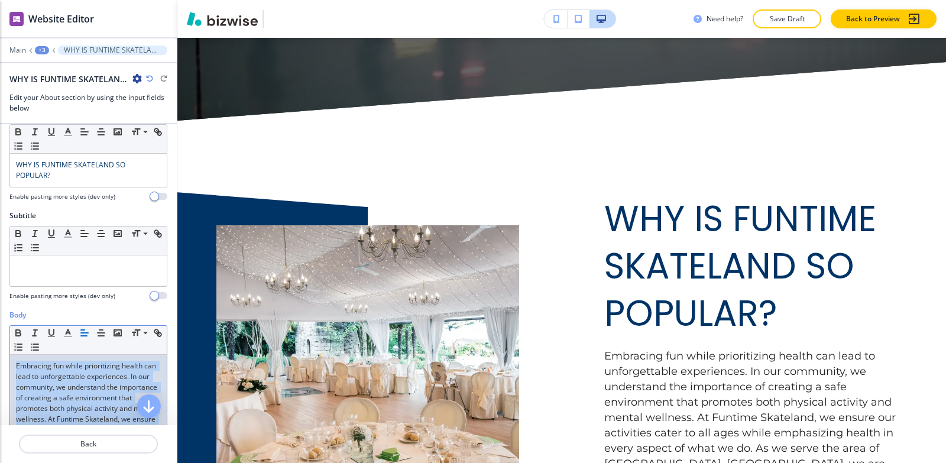
drag, startPoint x: 69, startPoint y: 362, endPoint x: 0, endPoint y: 113, distance: 258.3
click at [0, 113] on div "Website Editor Main +3 WHY IS FUNTIME SKATELAND SO POPULAR? WHY IS FUNTIME SKAT…" at bounding box center [88, 231] width 177 height 463
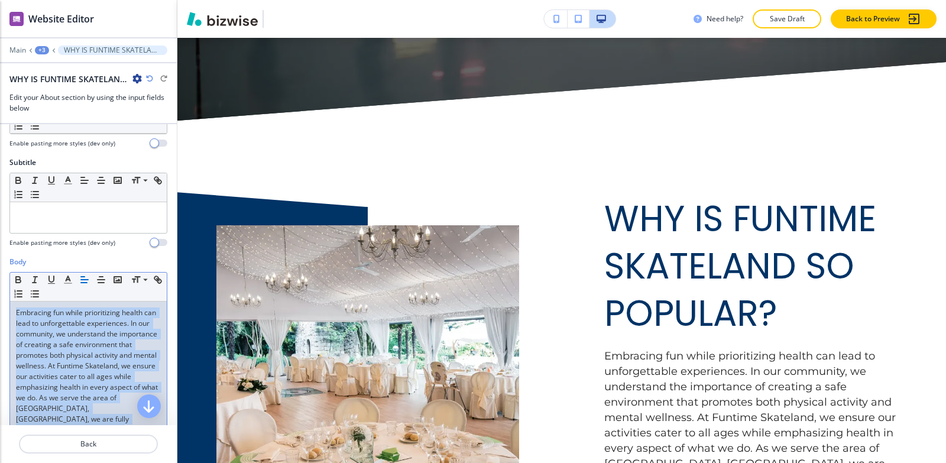
scroll to position [143, 0]
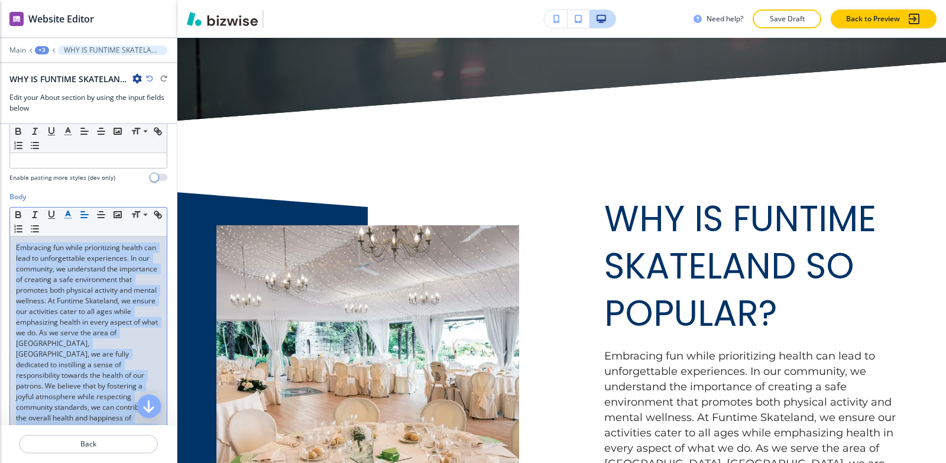
click at [65, 214] on icon "button" at bounding box center [68, 214] width 11 height 11
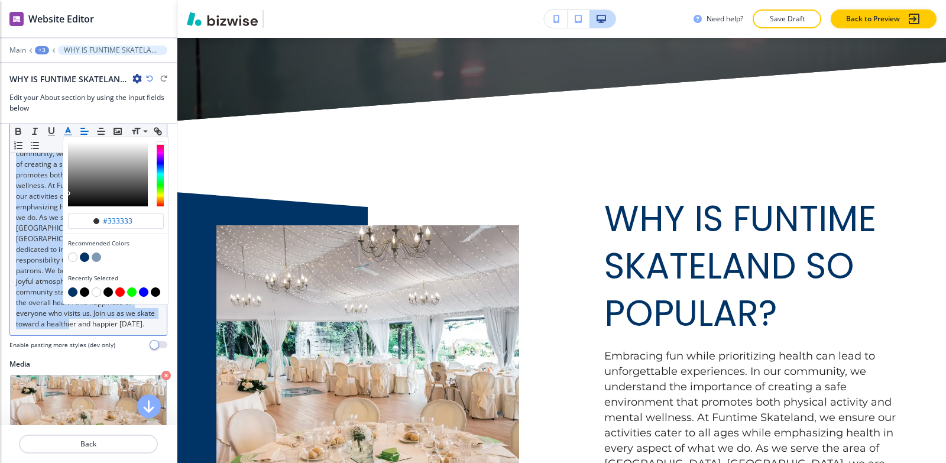
scroll to position [261, 0]
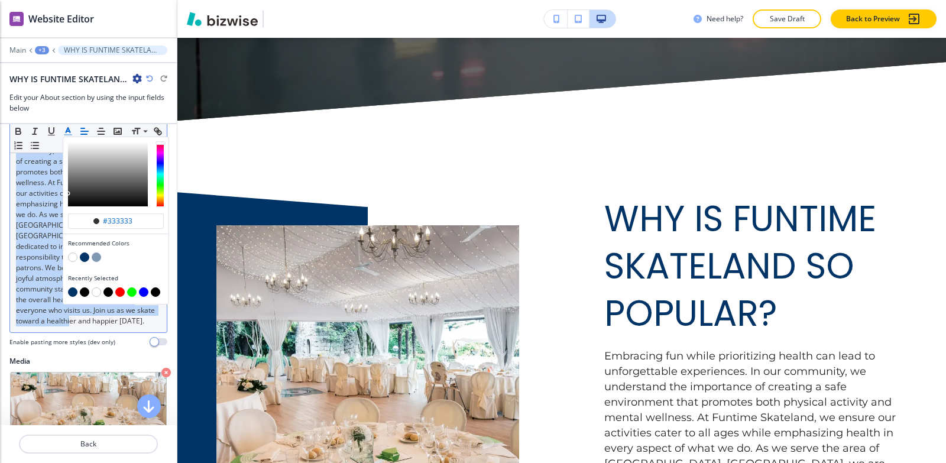
click at [85, 294] on button "button" at bounding box center [84, 291] width 9 height 9
type input "#030303"
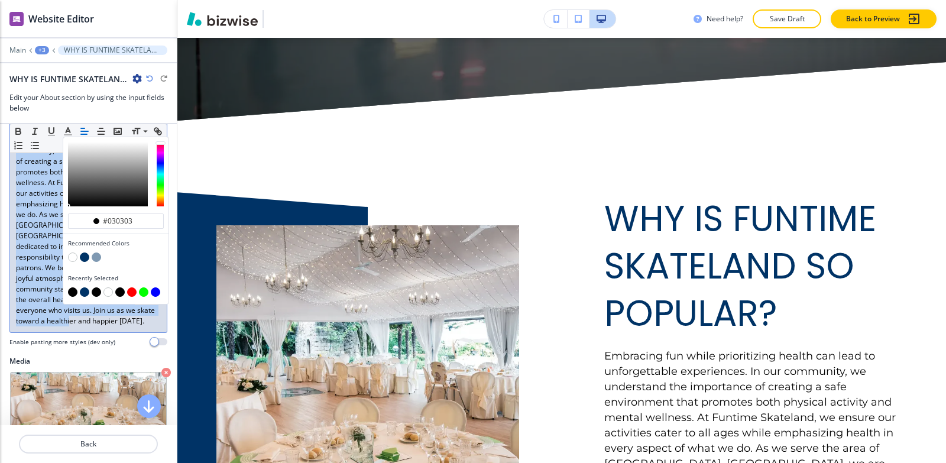
scroll to position [380, 0]
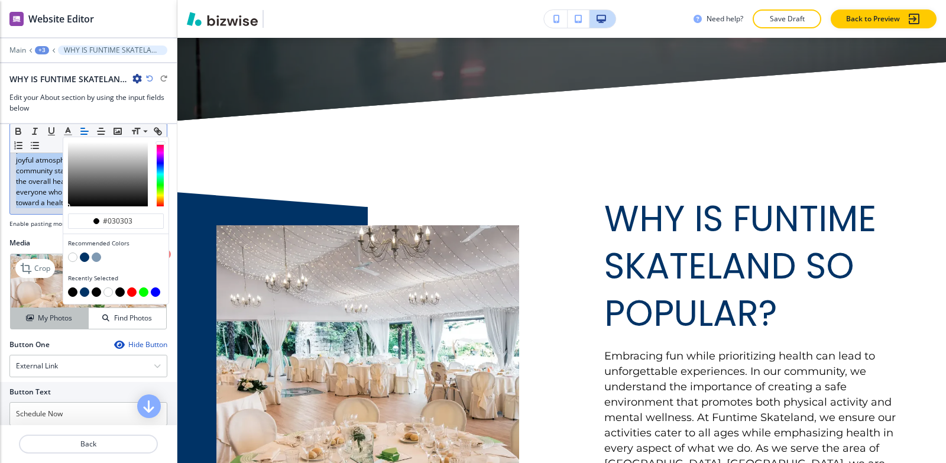
click at [27, 329] on button "My Photos" at bounding box center [50, 318] width 78 height 21
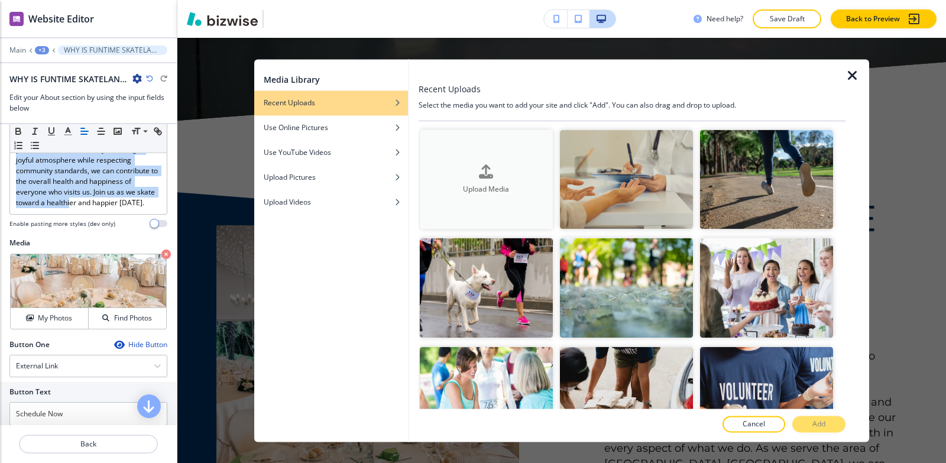
click at [475, 172] on div "Upload Media" at bounding box center [486, 179] width 133 height 30
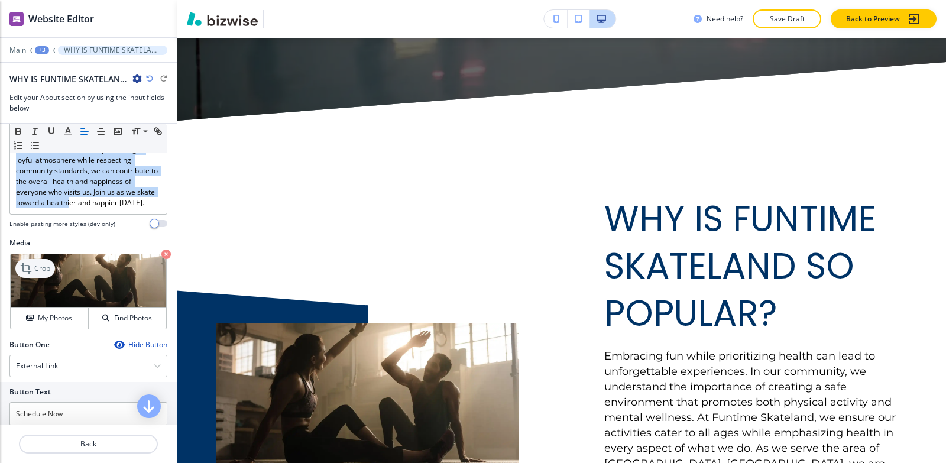
click at [28, 276] on icon at bounding box center [27, 268] width 14 height 14
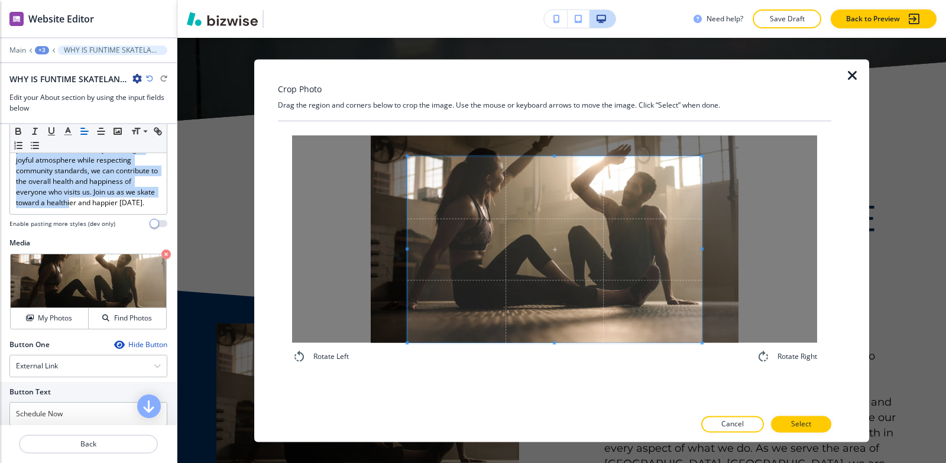
click at [529, 397] on div "Rotate Left Rotate Right" at bounding box center [555, 264] width 554 height 287
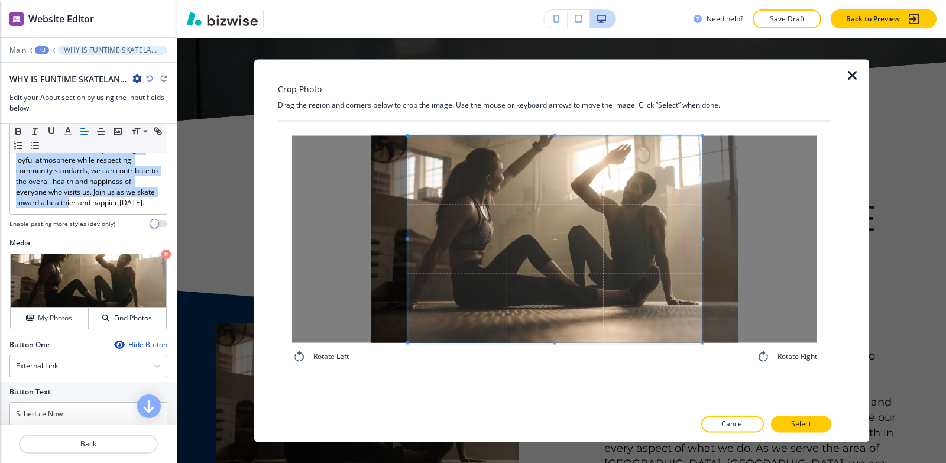
click at [561, 84] on div "Crop Photo Drag the region and corners below to crop the image. Use the mouse o…" at bounding box center [555, 250] width 554 height 383
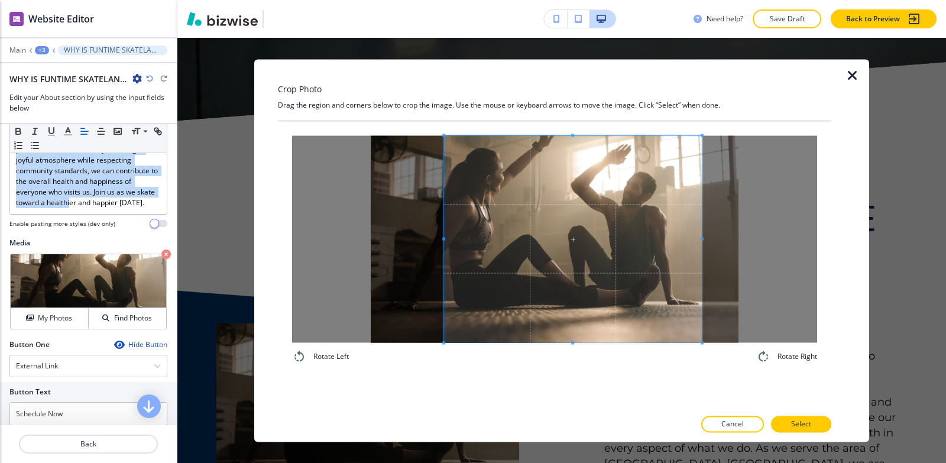
click at [444, 182] on span at bounding box center [443, 238] width 3 height 207
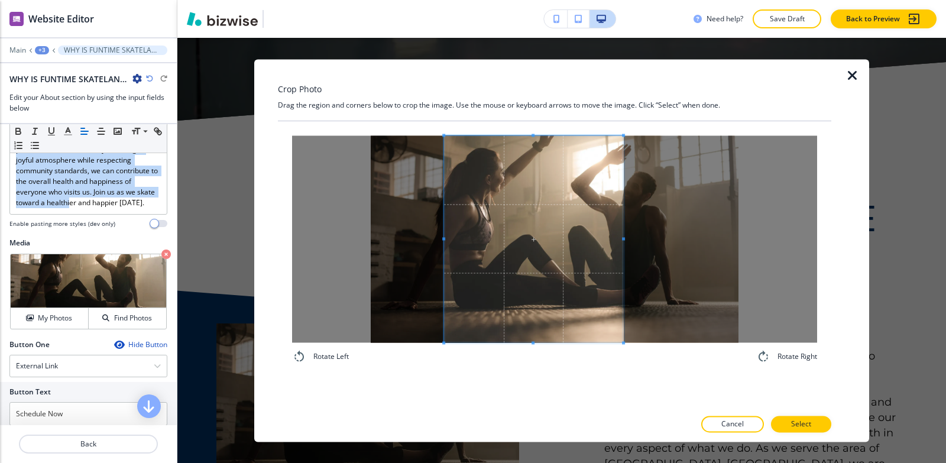
click at [622, 245] on span at bounding box center [623, 238] width 3 height 207
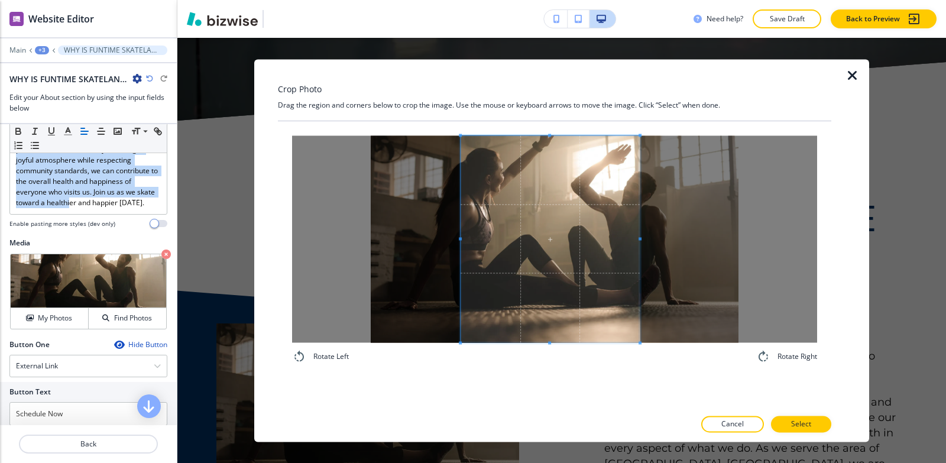
click at [583, 253] on span at bounding box center [550, 238] width 179 height 207
click at [478, 222] on span at bounding box center [478, 238] width 3 height 207
click at [562, 243] on span at bounding box center [560, 238] width 161 height 207
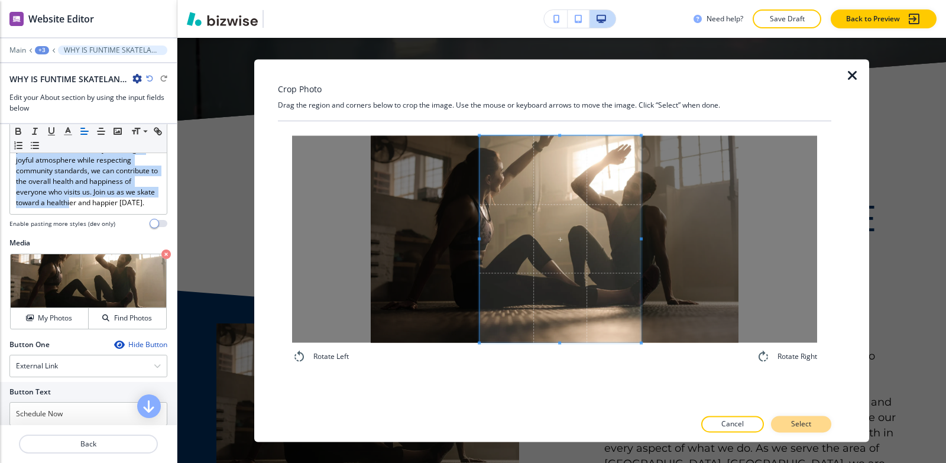
click at [811, 424] on button "Select" at bounding box center [801, 424] width 60 height 17
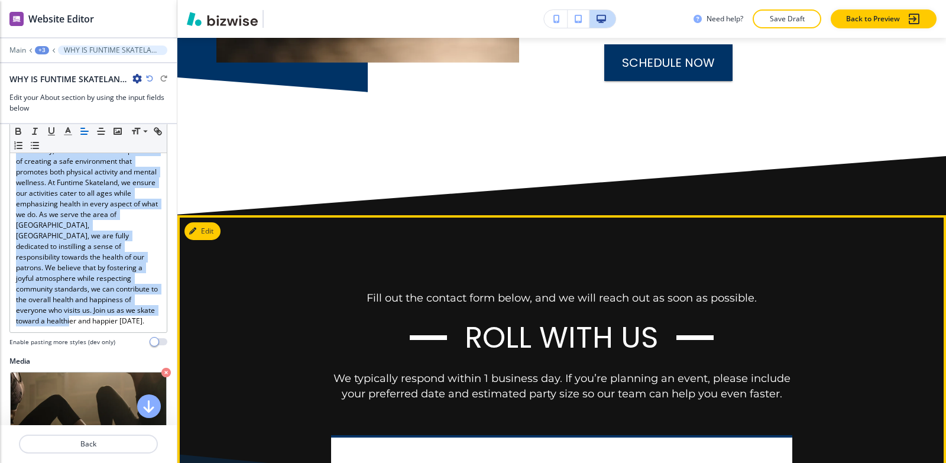
scroll to position [6615, 0]
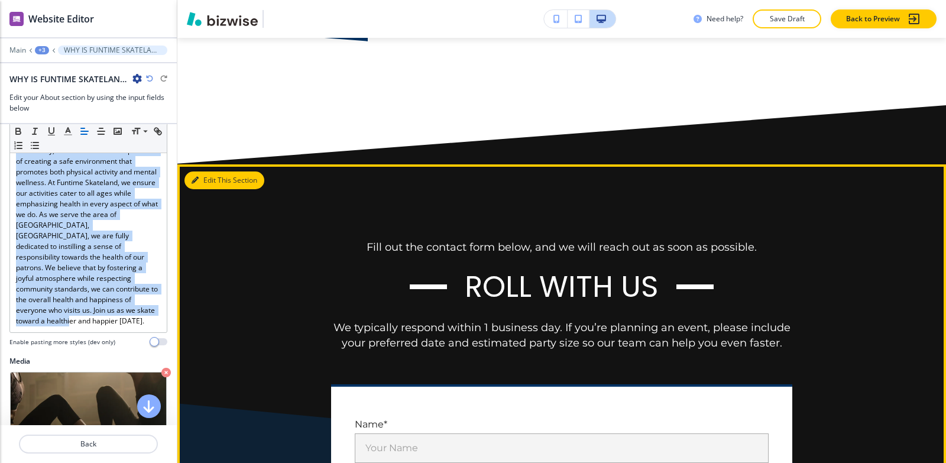
click at [203, 172] on button "Edit This Section" at bounding box center [225, 181] width 80 height 18
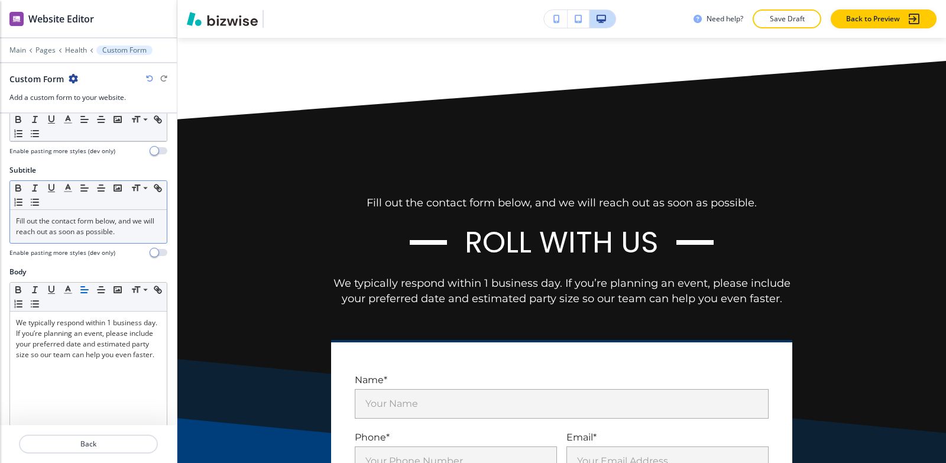
scroll to position [118, 0]
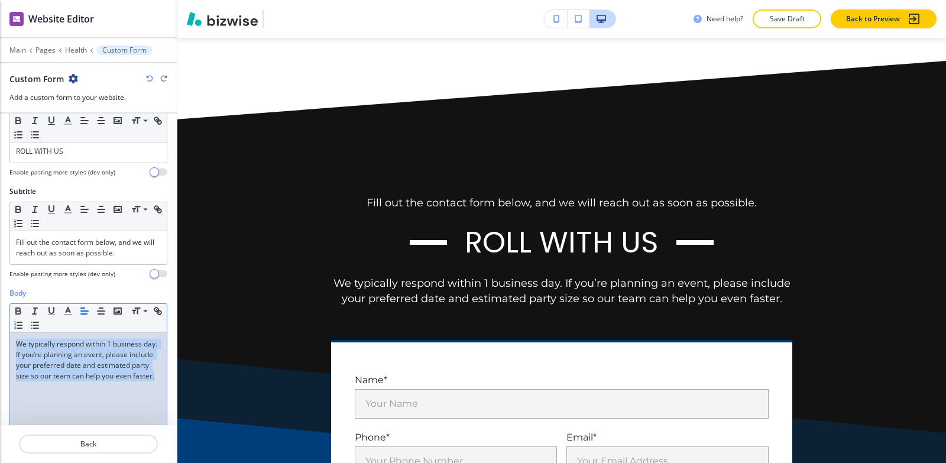
drag, startPoint x: 62, startPoint y: 382, endPoint x: 0, endPoint y: 308, distance: 96.2
click at [0, 308] on div "Body Small Normal Large Huge We typically respond within 1 business day. If you…" at bounding box center [88, 399] width 177 height 222
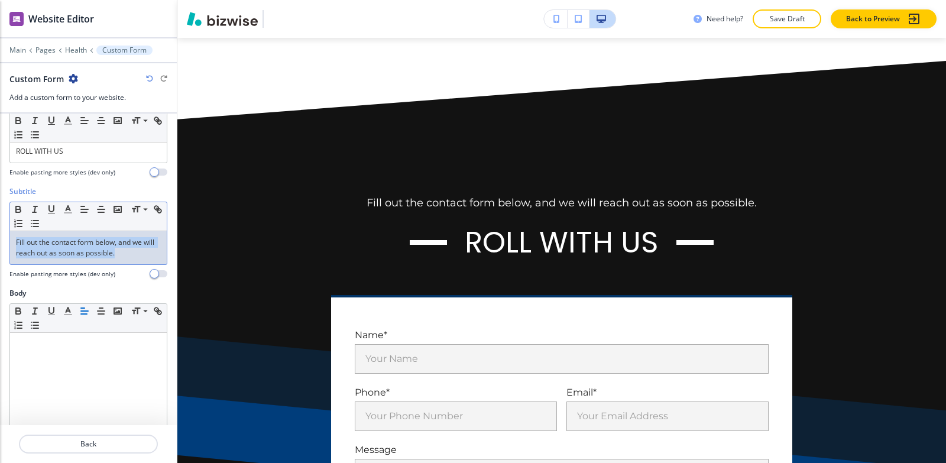
drag, startPoint x: 135, startPoint y: 250, endPoint x: 0, endPoint y: 238, distance: 135.3
click at [0, 238] on div "Subtitle Small Normal Large Huge Fill out the contact form below, and we will r…" at bounding box center [88, 237] width 177 height 102
copy p "Fill out the contact form below, and we will reach out as soon as possible."
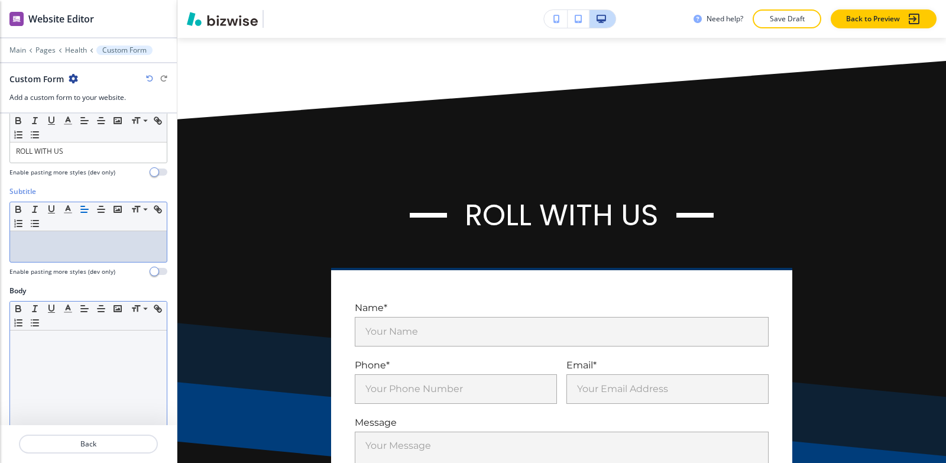
click at [56, 350] on div at bounding box center [88, 408] width 157 height 154
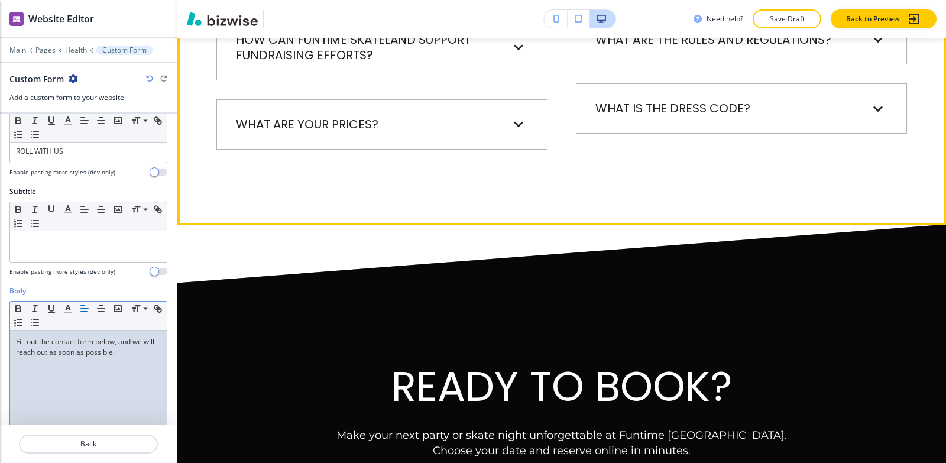
scroll to position [7547, 0]
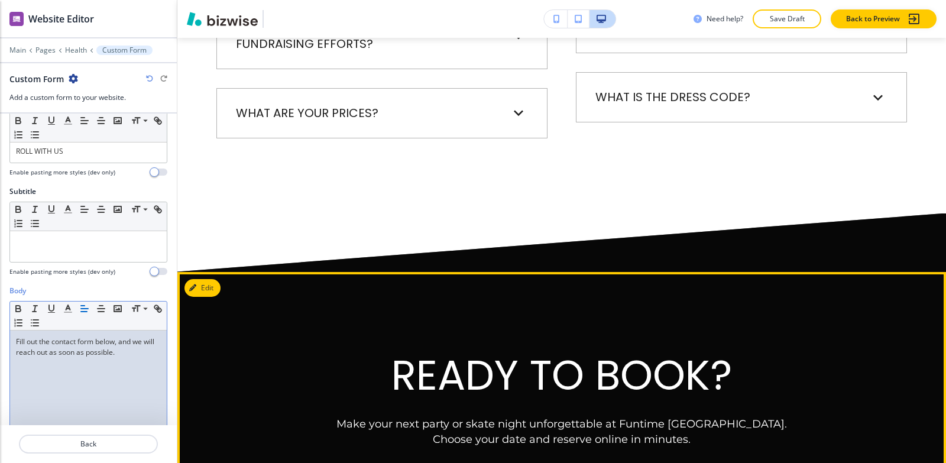
click at [207, 272] on div "Ready to book? Make your next party or skate night unforgettable at Funtime Ska…" at bounding box center [561, 432] width 769 height 321
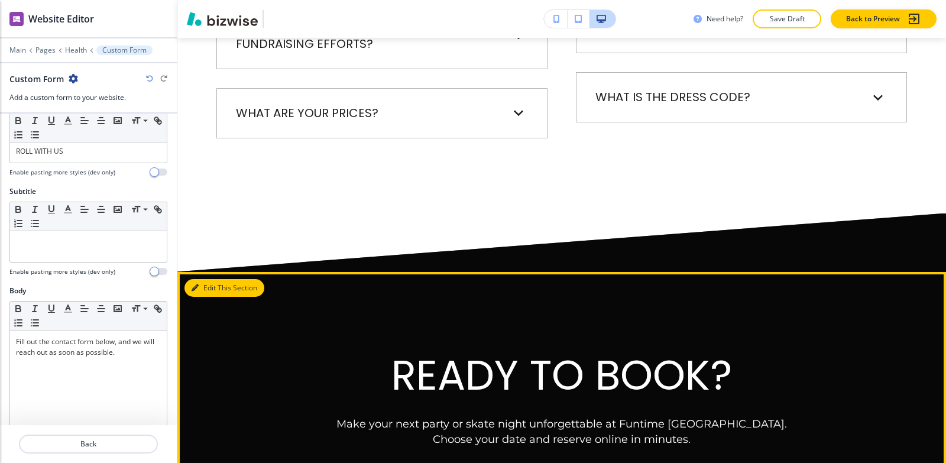
click at [214, 279] on button "Edit This Section" at bounding box center [225, 288] width 80 height 18
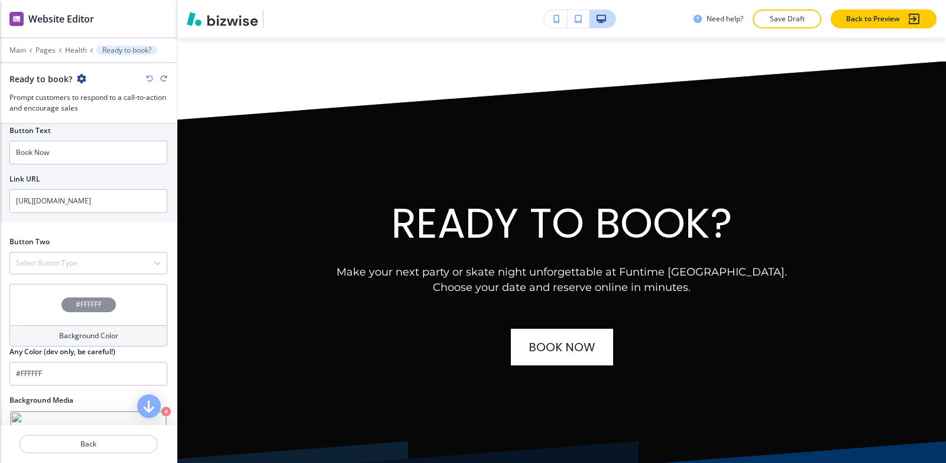
scroll to position [473, 0]
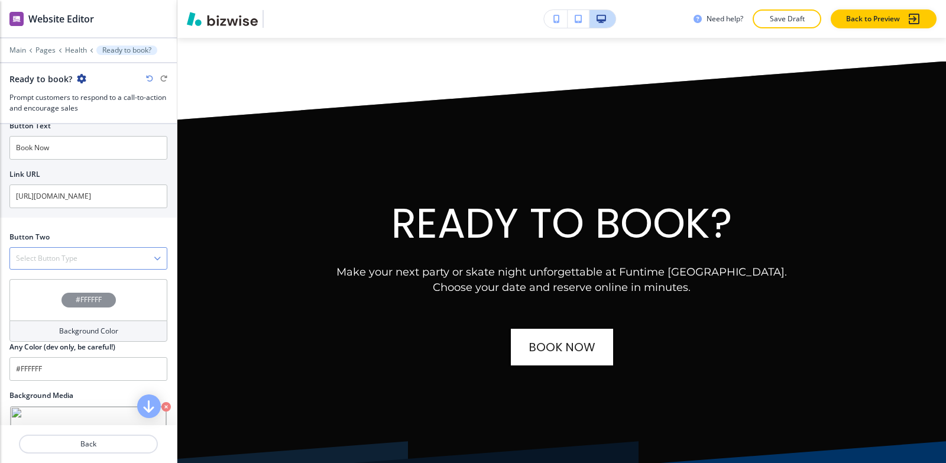
click at [69, 250] on div "Select Button Type" at bounding box center [88, 258] width 157 height 21
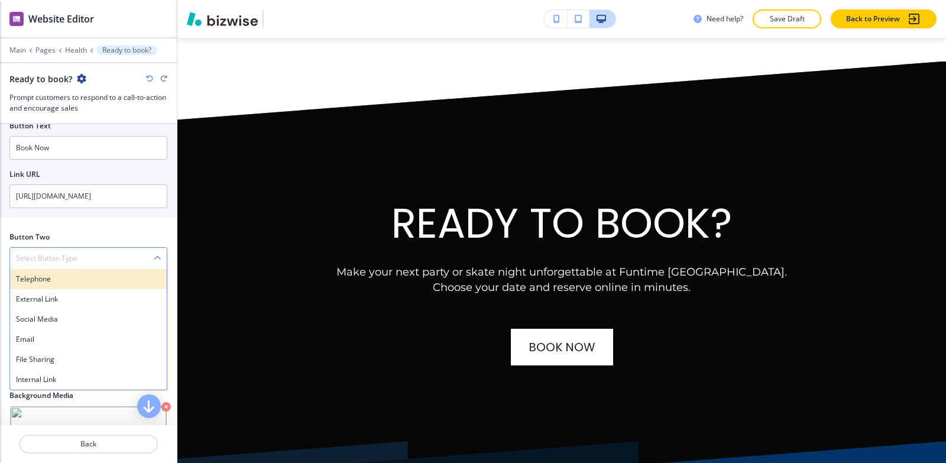
click at [51, 276] on h4 "Telephone" at bounding box center [88, 279] width 145 height 11
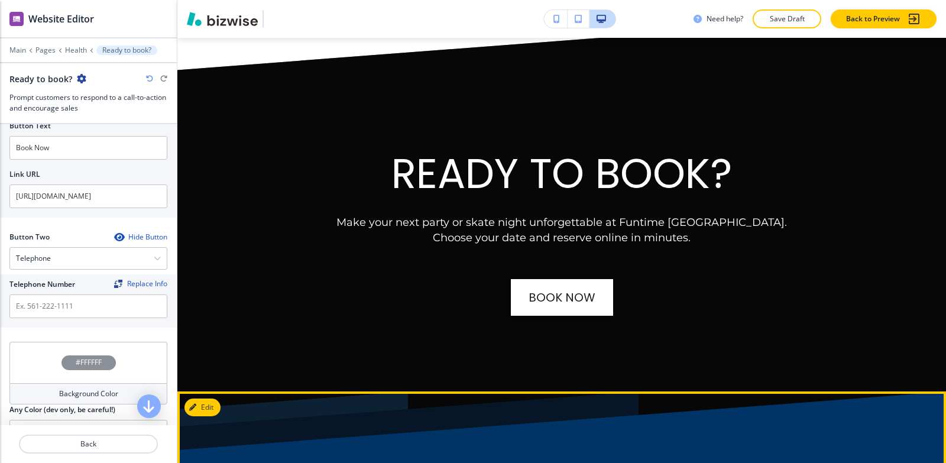
scroll to position [7817, 0]
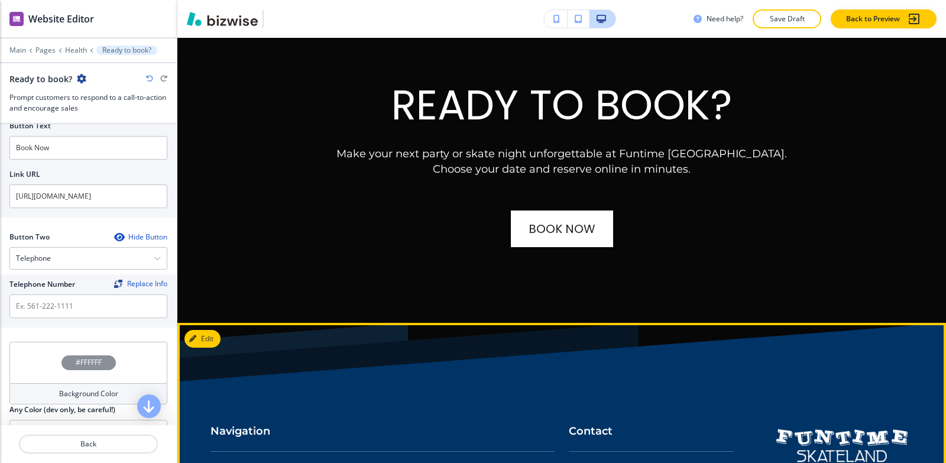
drag, startPoint x: 623, startPoint y: 394, endPoint x: 622, endPoint y: 385, distance: 9.0
drag, startPoint x: 681, startPoint y: 384, endPoint x: 653, endPoint y: 384, distance: 28.4
drag, startPoint x: 651, startPoint y: 384, endPoint x: 561, endPoint y: 384, distance: 89.3
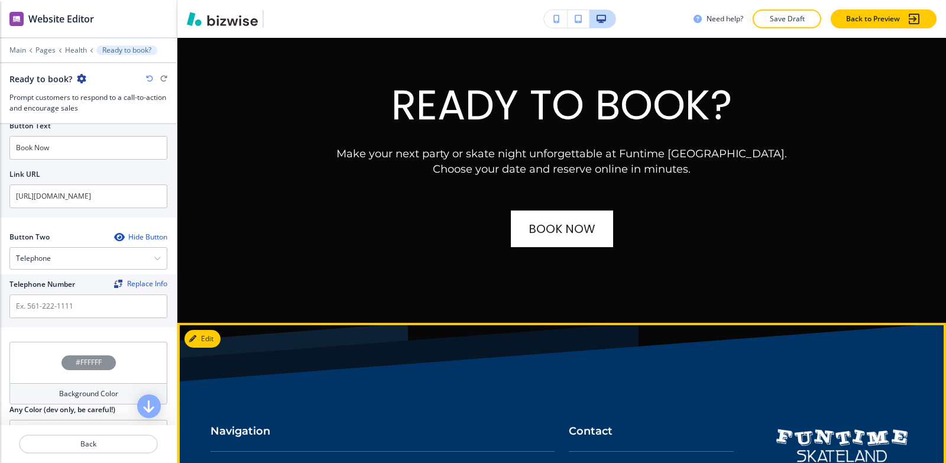
copy p "[PHONE_NUMBER]"
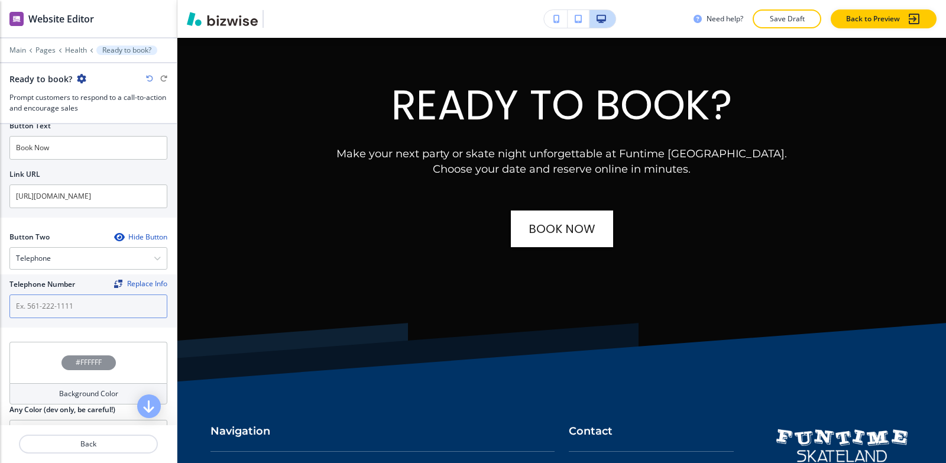
click at [69, 310] on input "text" at bounding box center [88, 307] width 158 height 24
paste input "[PHONE_NUMBER]"
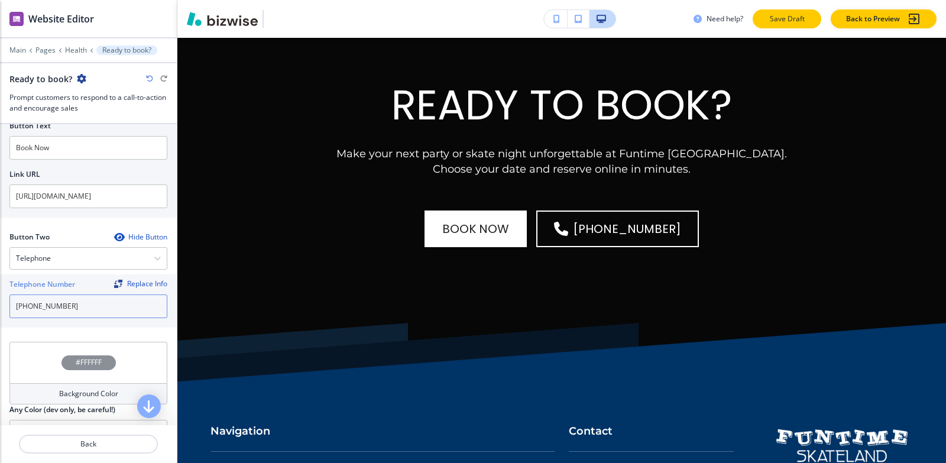
type input "[PHONE_NUMBER]"
click at [797, 18] on p "Save Draft" at bounding box center [787, 19] width 38 height 11
